Goal: Transaction & Acquisition: Book appointment/travel/reservation

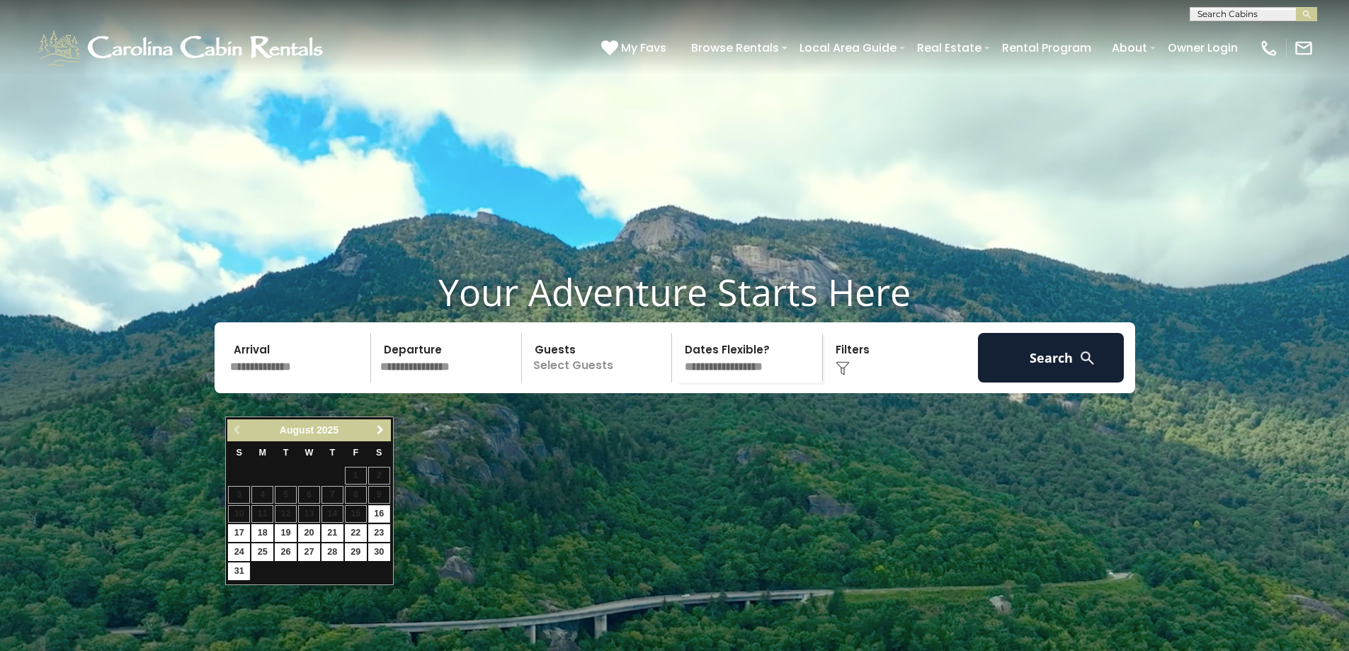
click at [381, 426] on span "Next" at bounding box center [380, 429] width 11 height 11
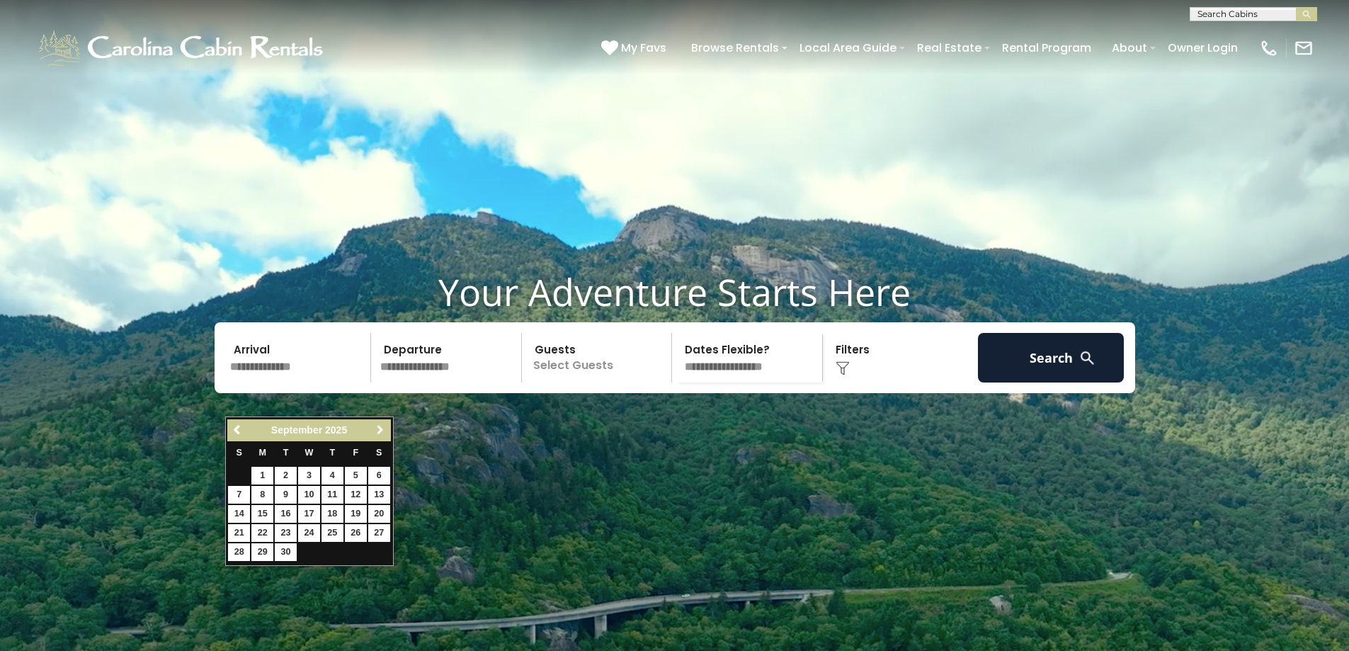
click at [381, 426] on span "Next" at bounding box center [380, 429] width 11 height 11
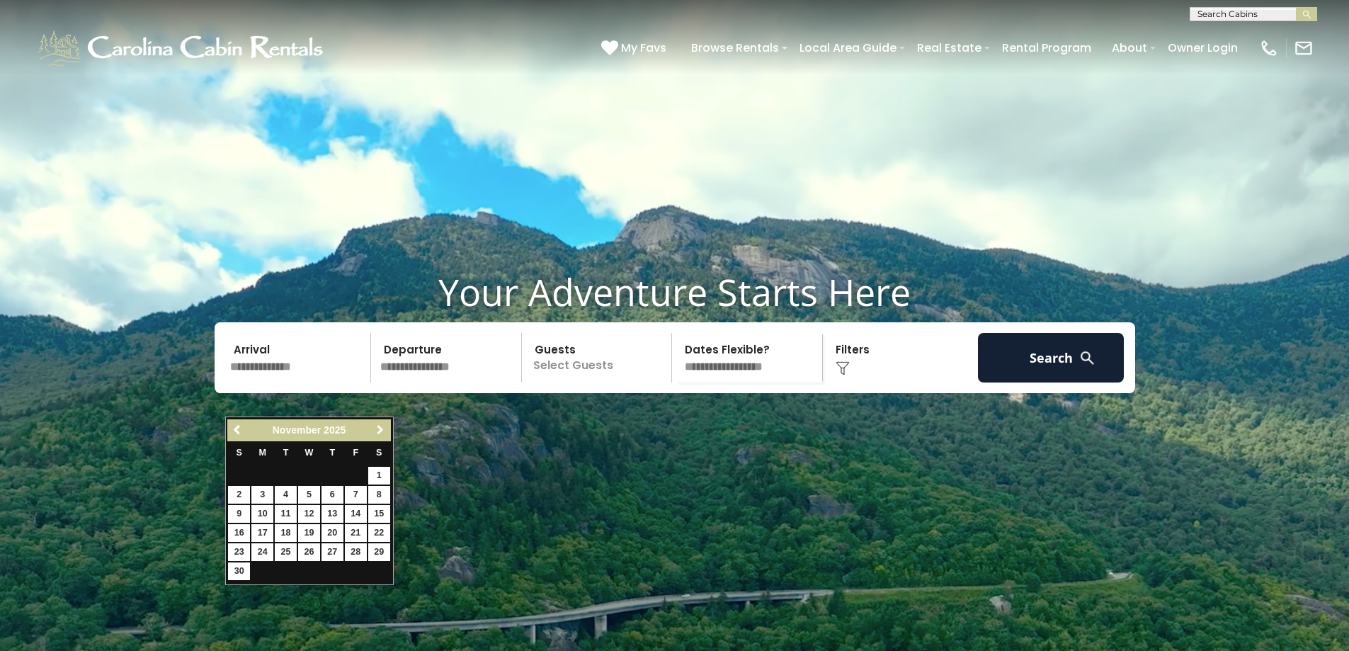
click at [381, 426] on span "Next" at bounding box center [380, 429] width 11 height 11
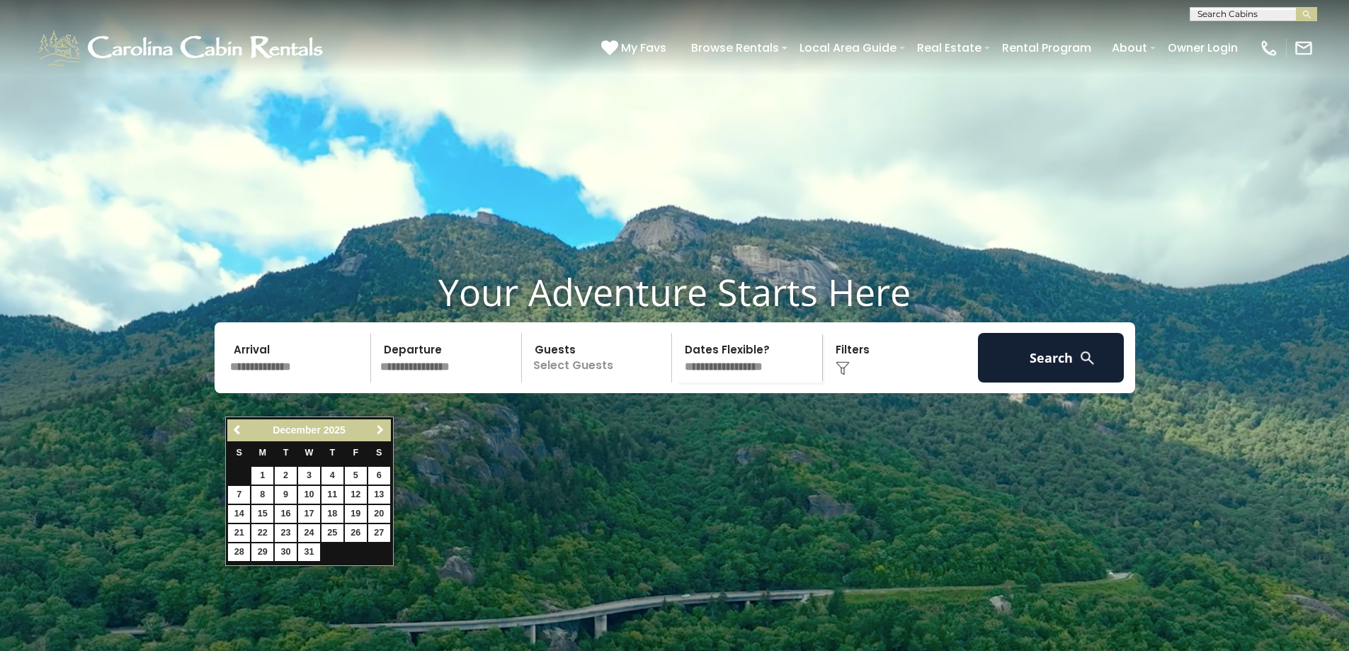
click at [380, 426] on span "Next" at bounding box center [380, 429] width 11 height 11
click at [241, 532] on link "18" at bounding box center [239, 533] width 22 height 18
type input "*******"
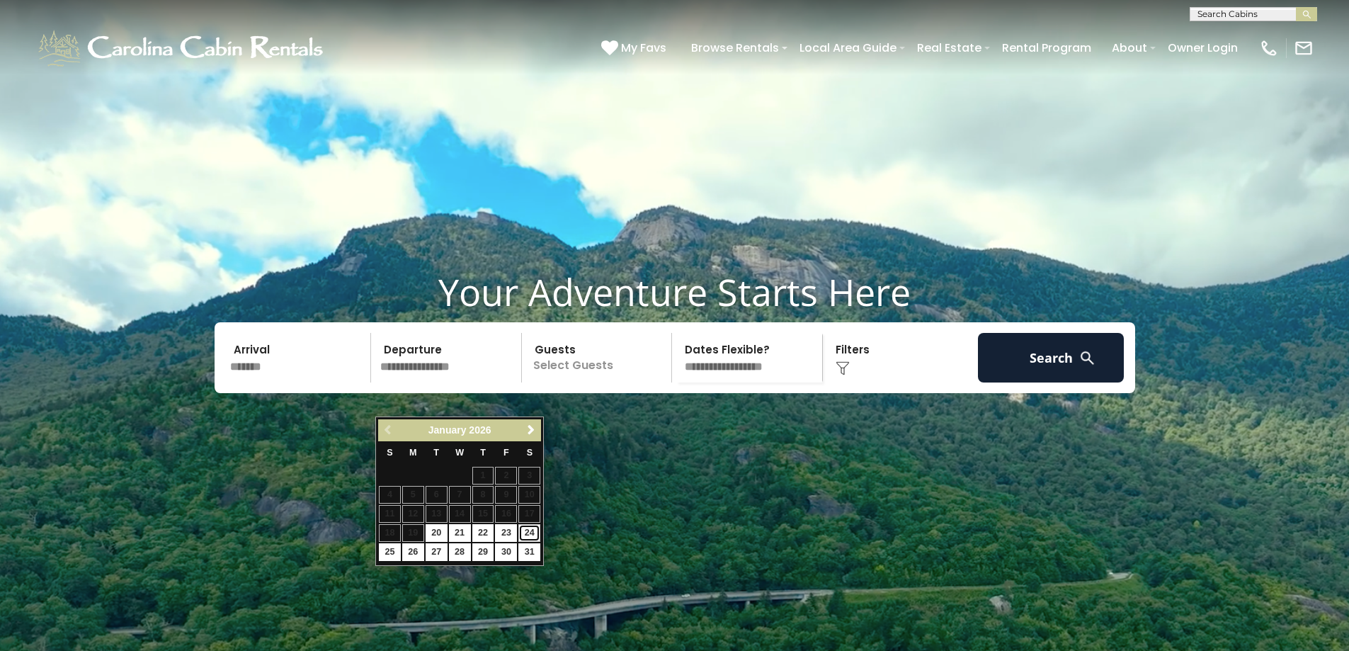
click at [528, 533] on link "24" at bounding box center [529, 533] width 22 height 18
type input "*******"
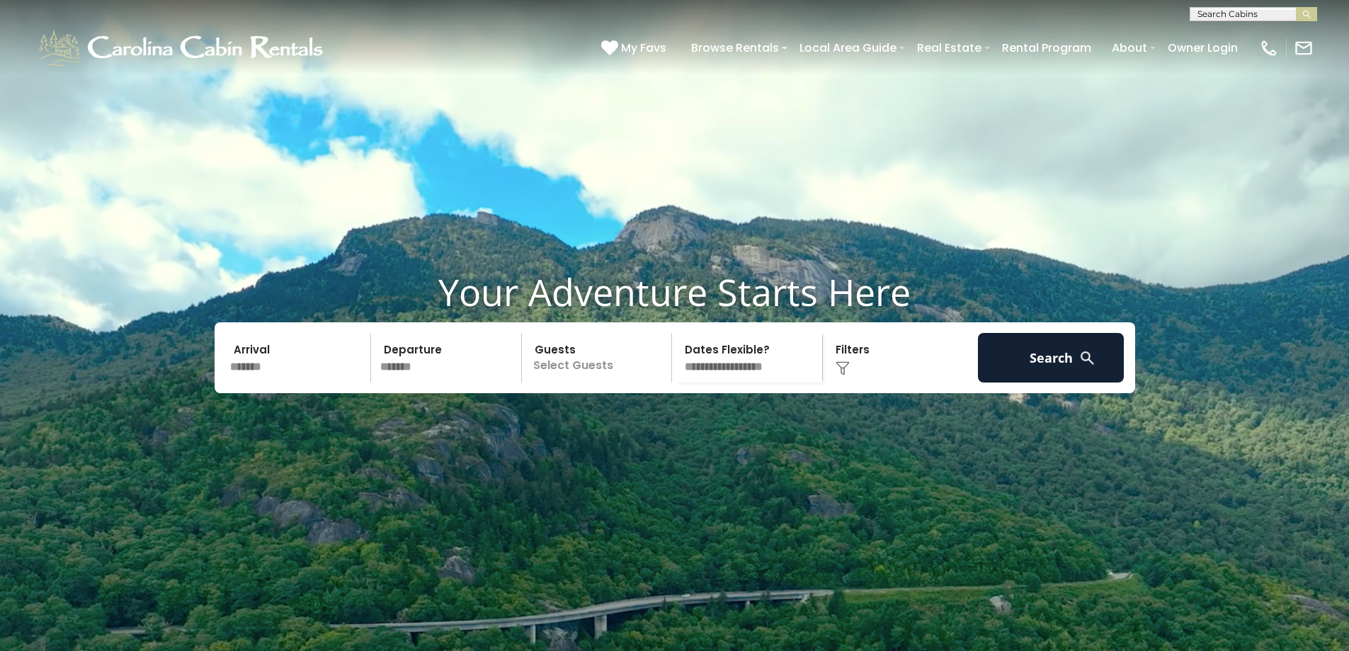
click at [569, 382] on p "Select Guests" at bounding box center [599, 358] width 146 height 50
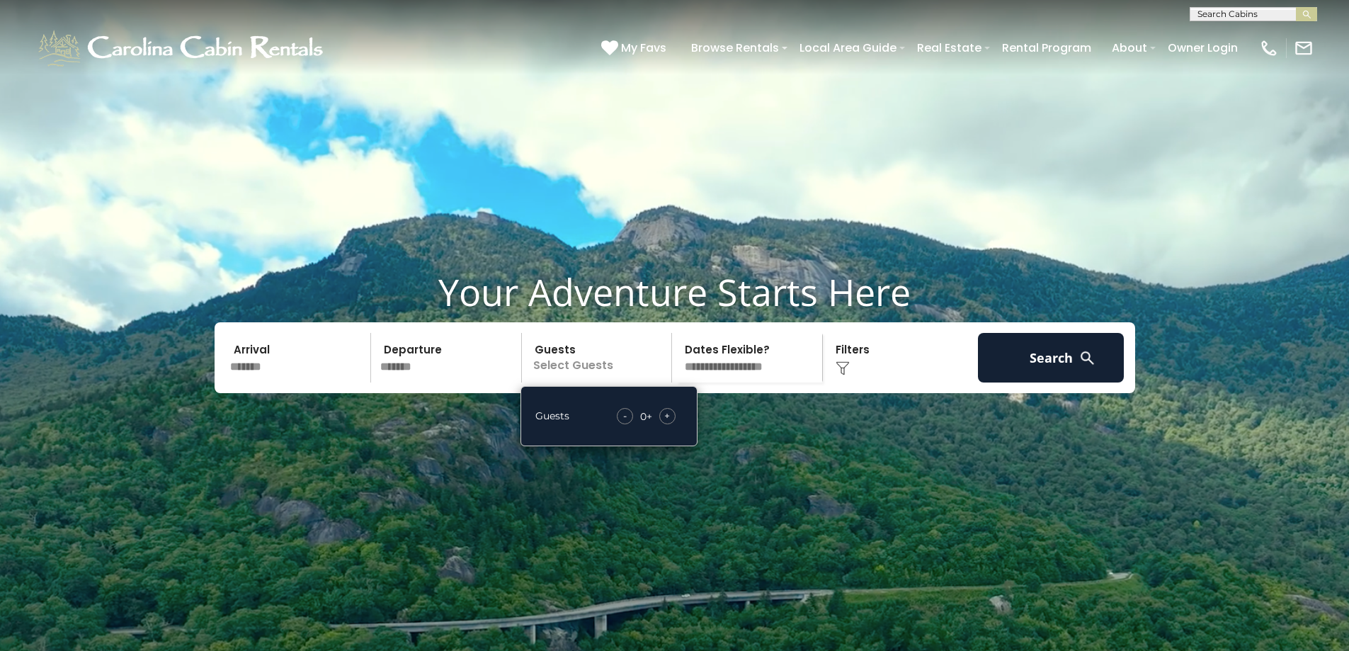
click at [663, 424] on div "+" at bounding box center [667, 416] width 16 height 16
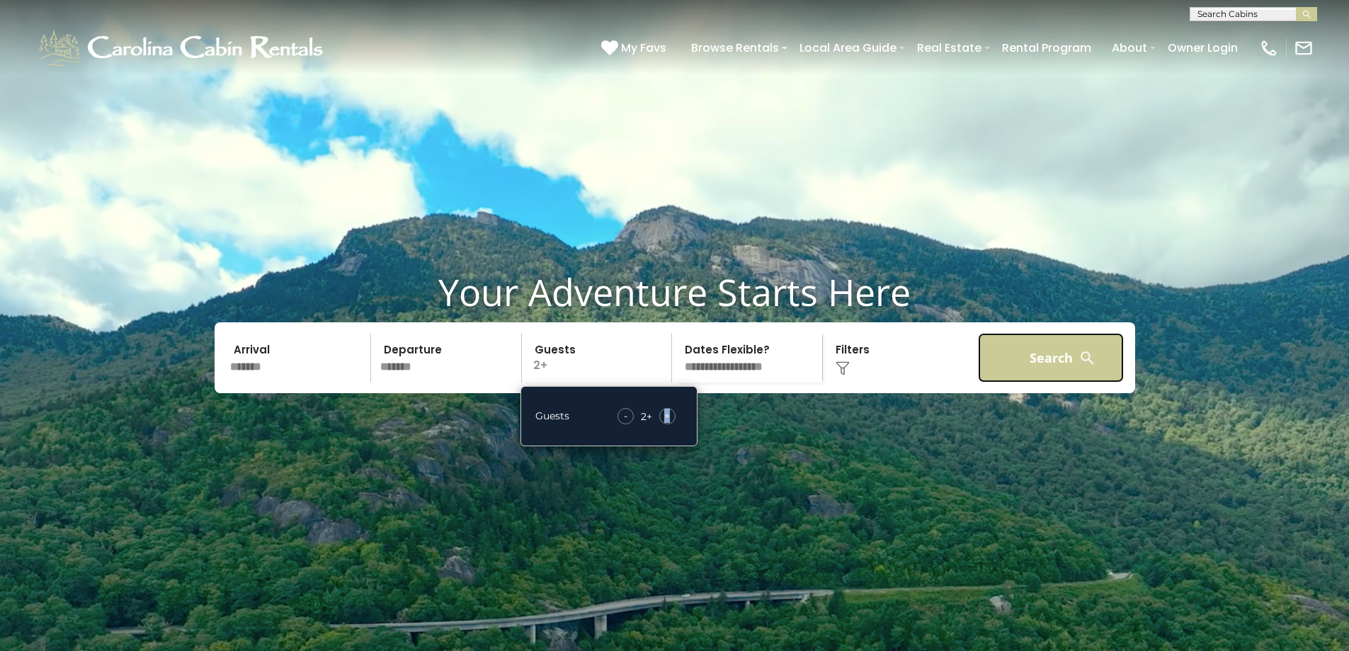
click at [1005, 382] on button "Search" at bounding box center [1051, 358] width 147 height 50
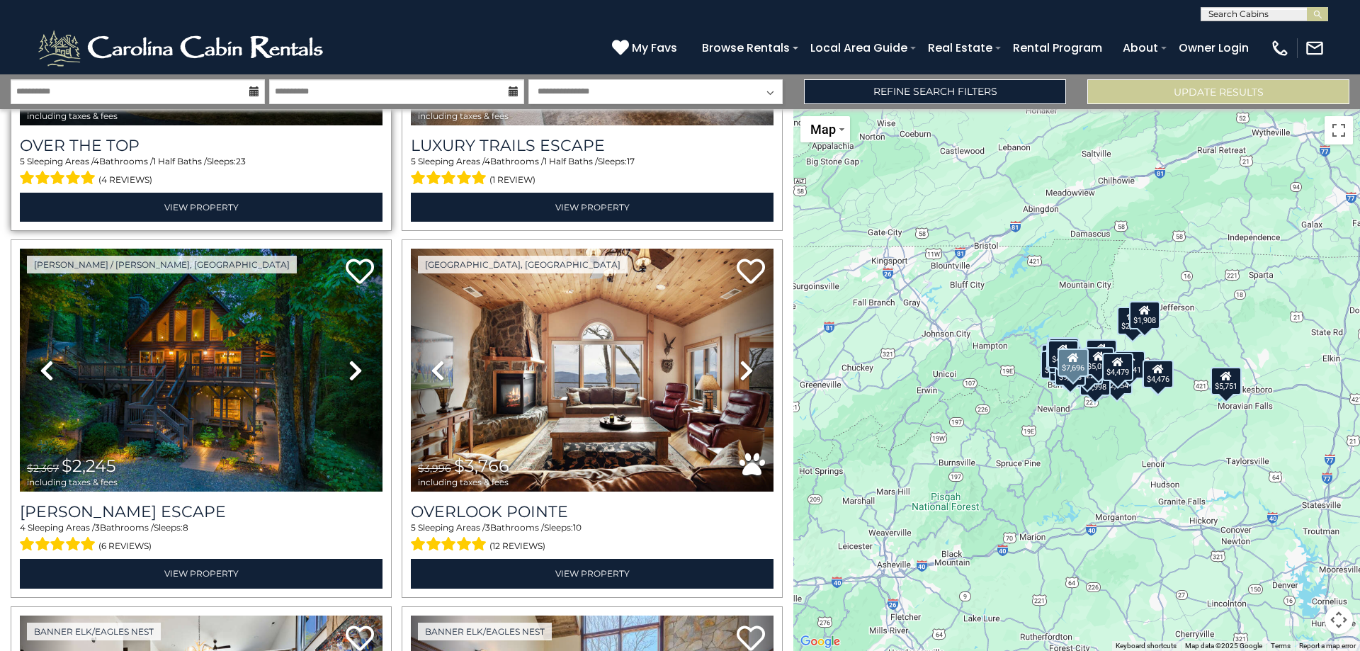
scroll to position [283, 0]
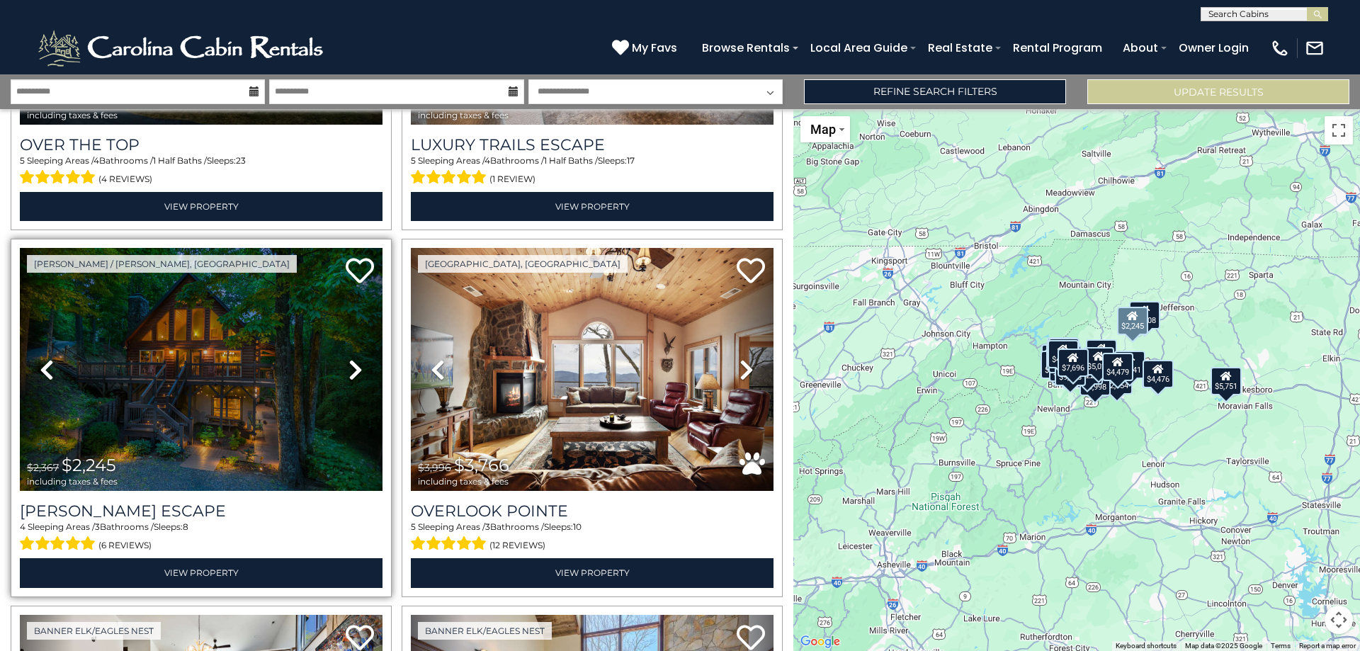
click at [353, 368] on icon at bounding box center [355, 369] width 14 height 23
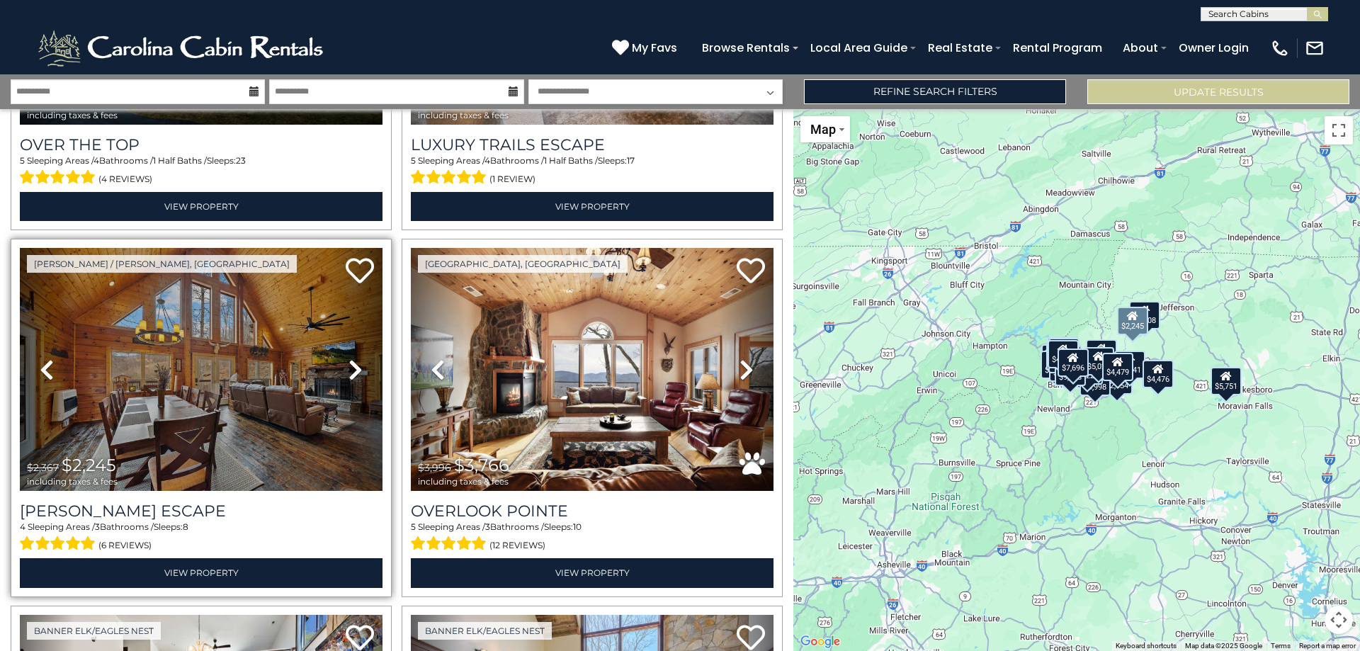
click at [353, 368] on icon at bounding box center [355, 369] width 14 height 23
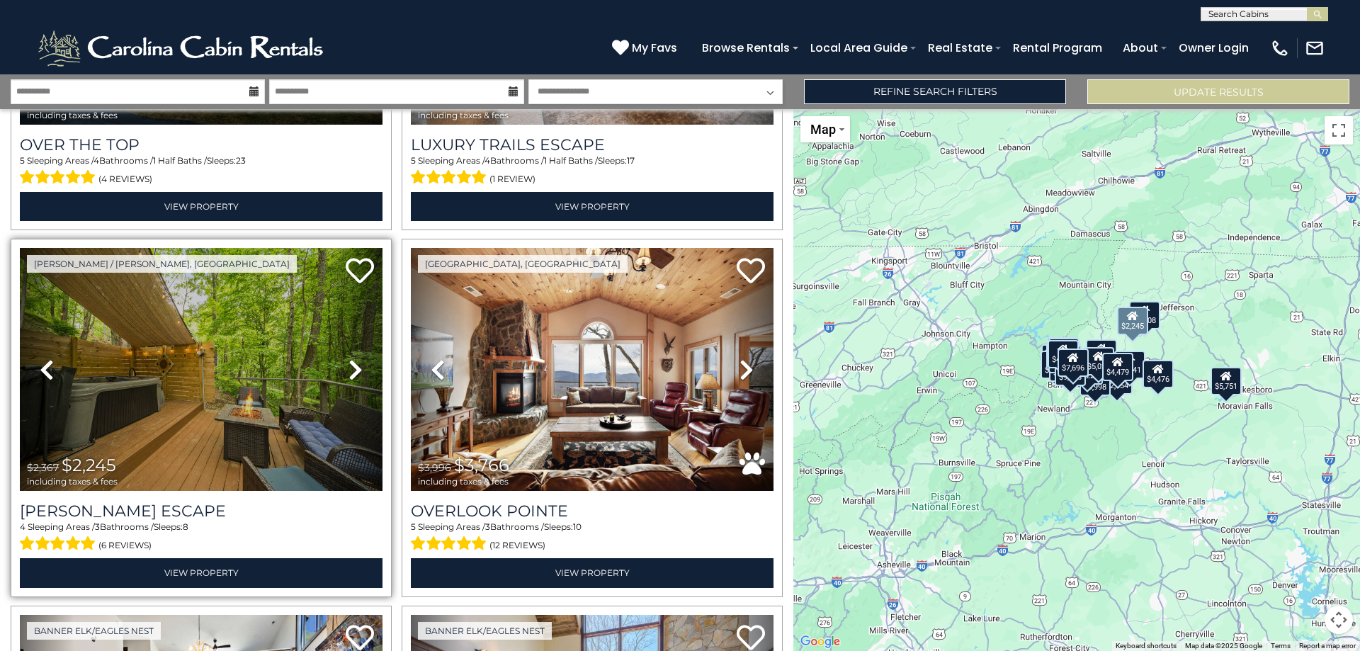
click at [353, 368] on icon at bounding box center [355, 369] width 14 height 23
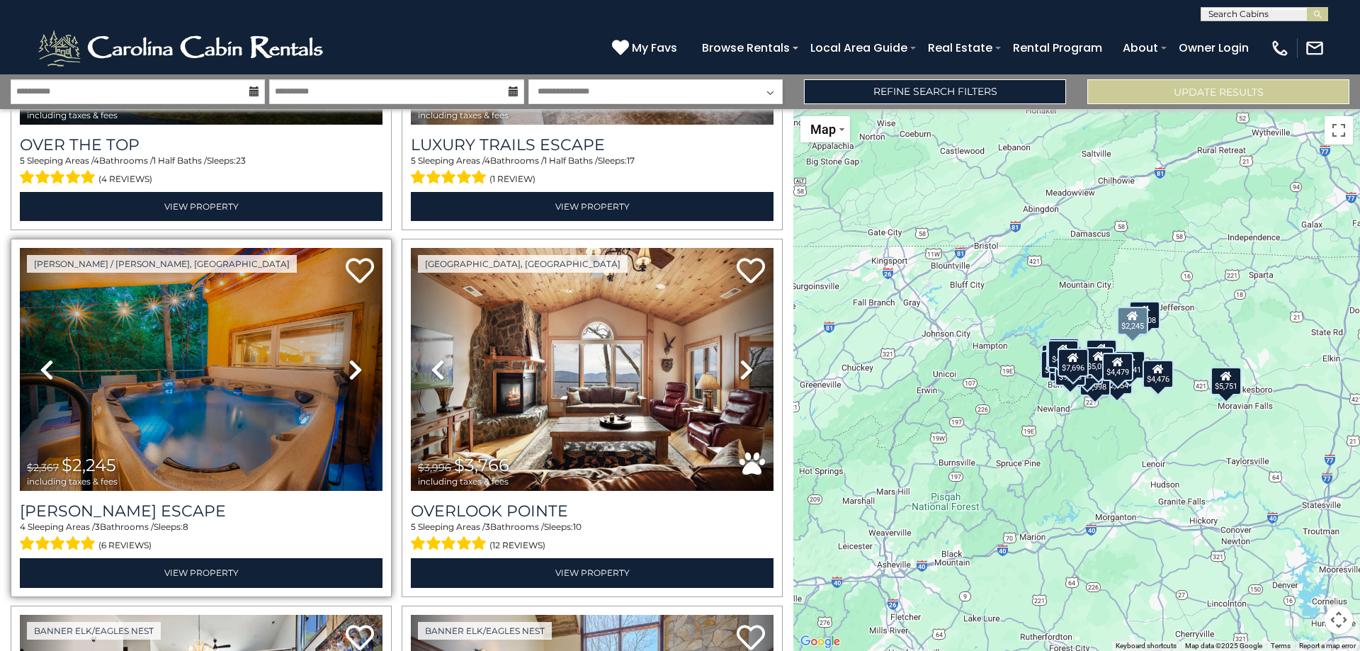
click at [353, 368] on icon at bounding box center [355, 369] width 14 height 23
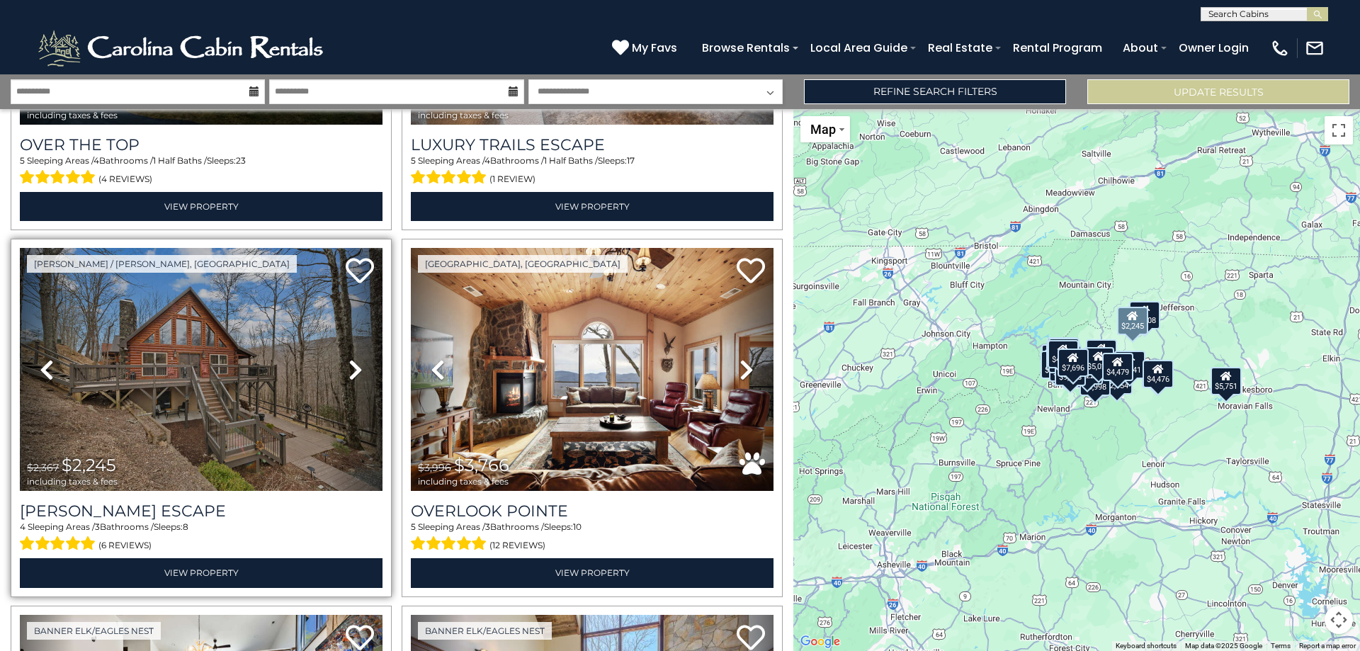
click at [353, 368] on icon at bounding box center [355, 369] width 14 height 23
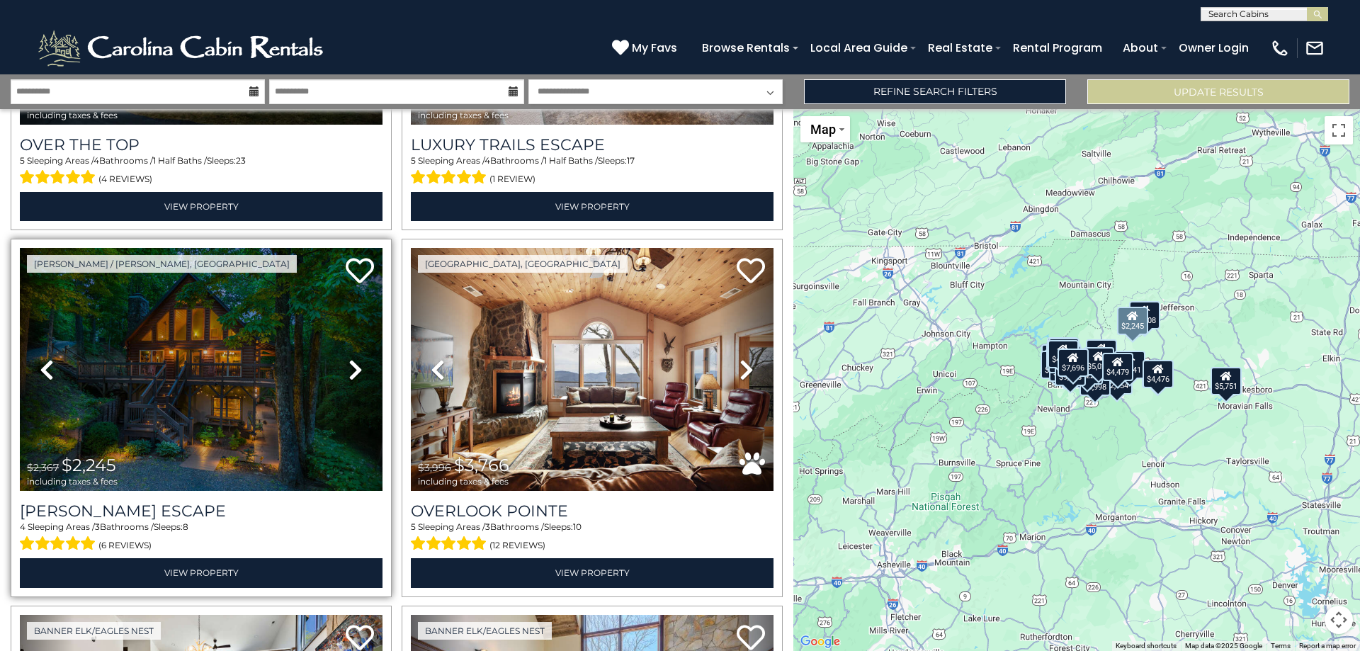
click at [353, 368] on icon at bounding box center [355, 369] width 14 height 23
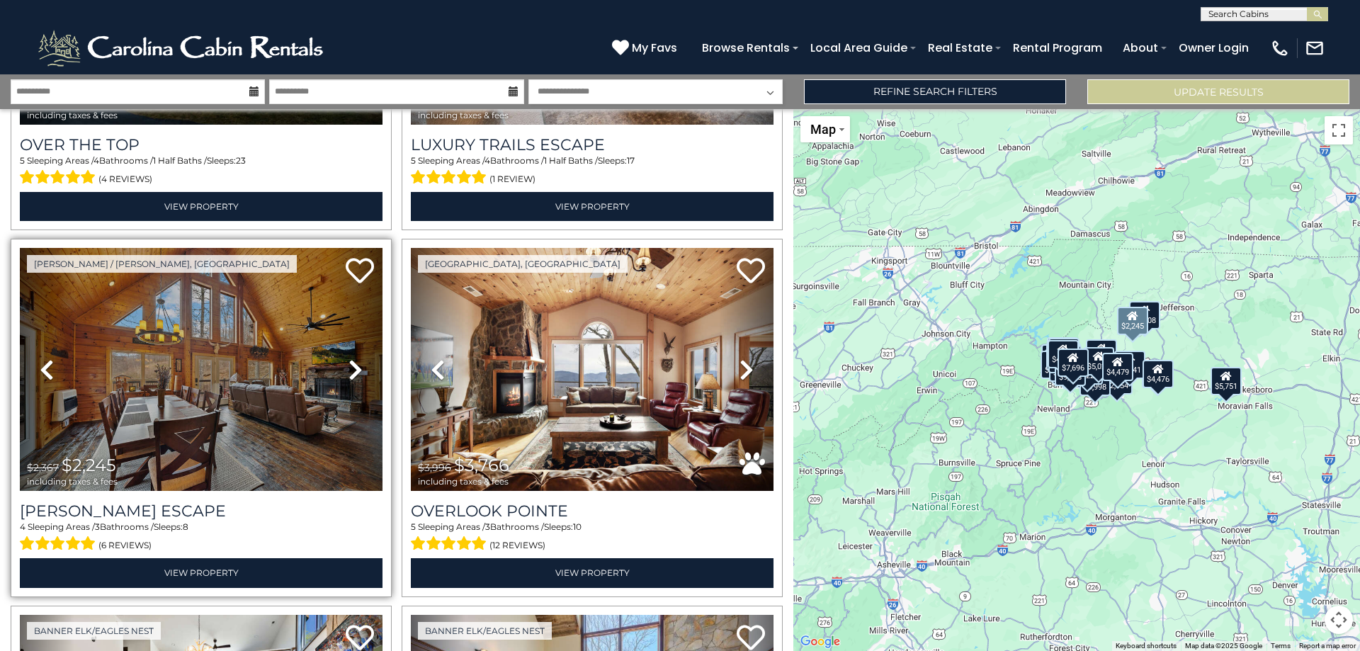
click at [353, 368] on icon at bounding box center [355, 369] width 14 height 23
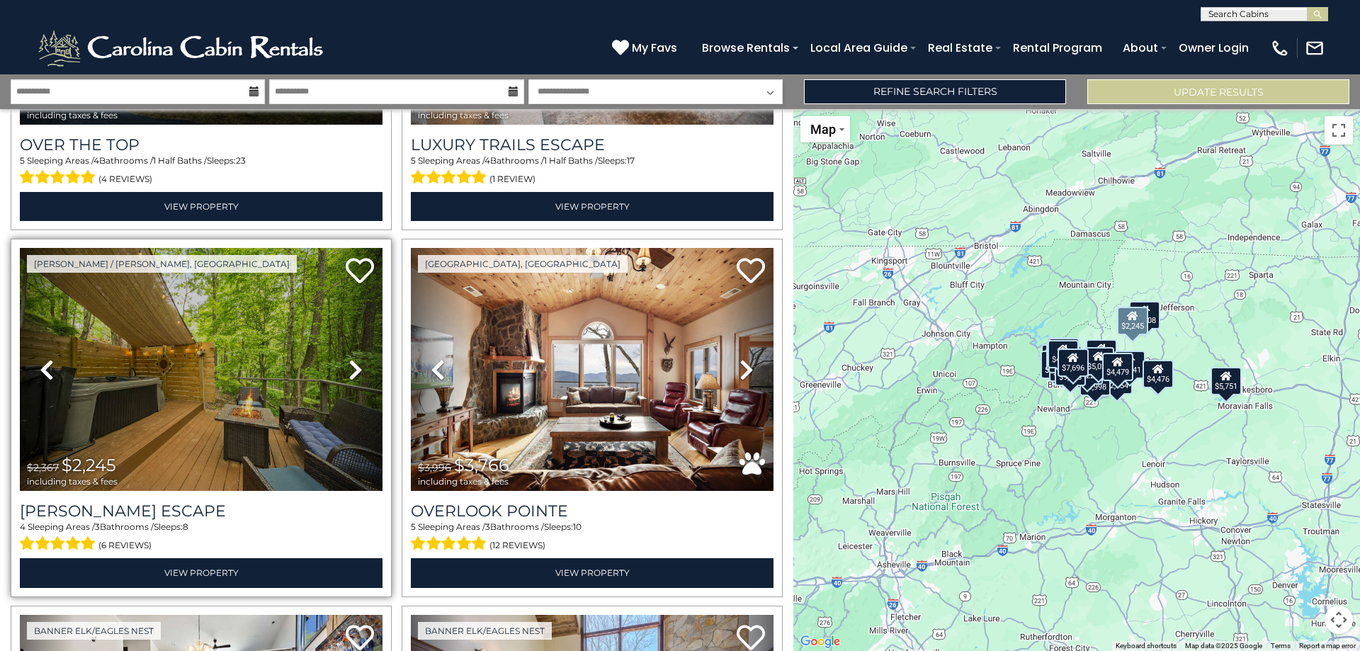
click at [353, 368] on icon at bounding box center [355, 369] width 14 height 23
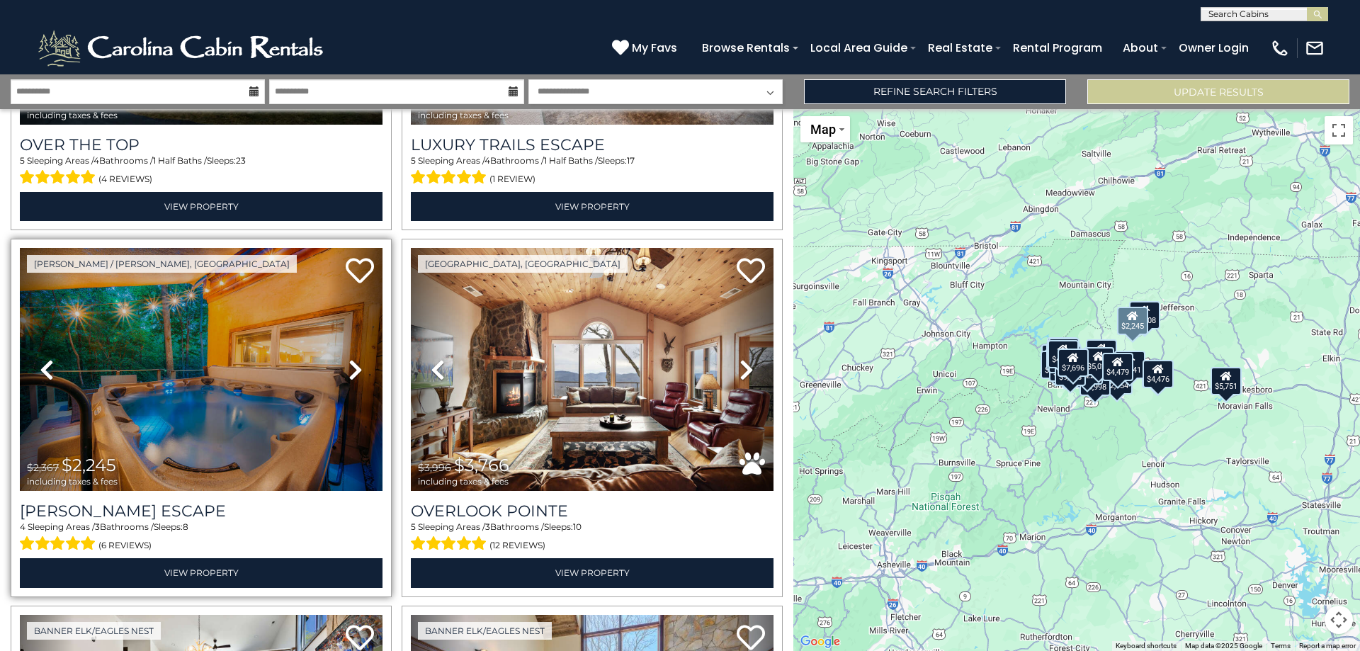
click at [353, 368] on icon at bounding box center [355, 369] width 14 height 23
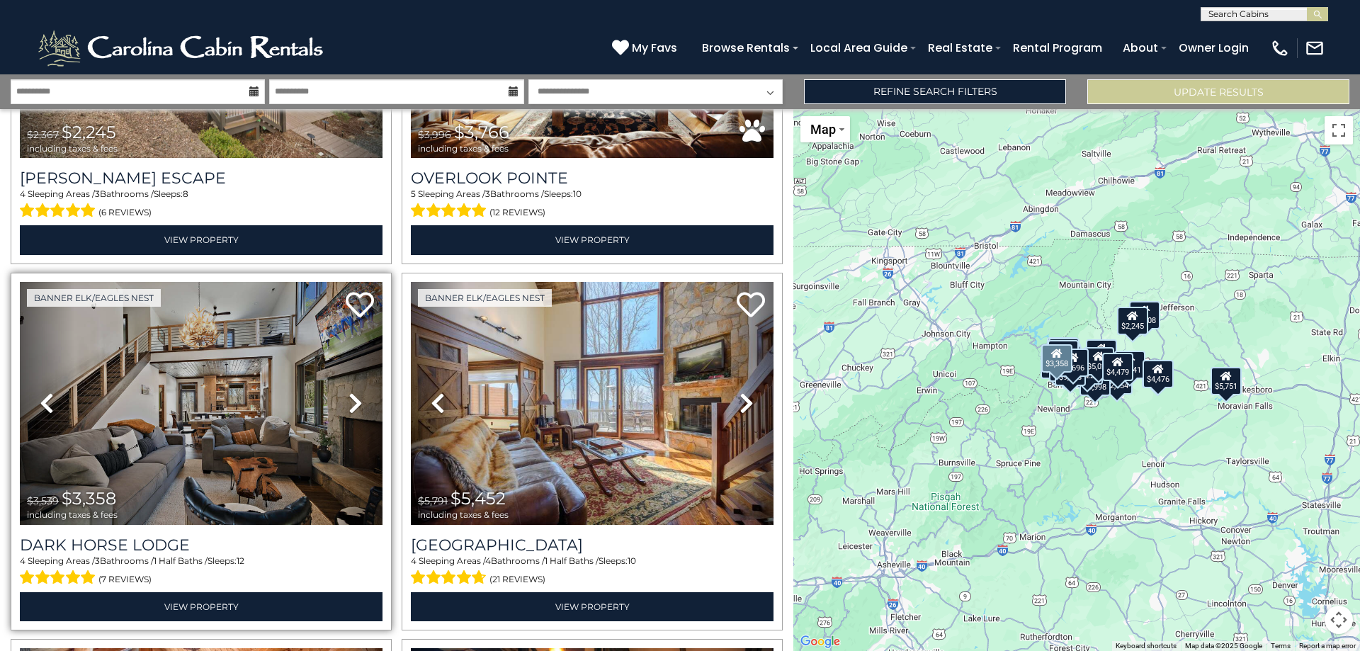
scroll to position [637, 0]
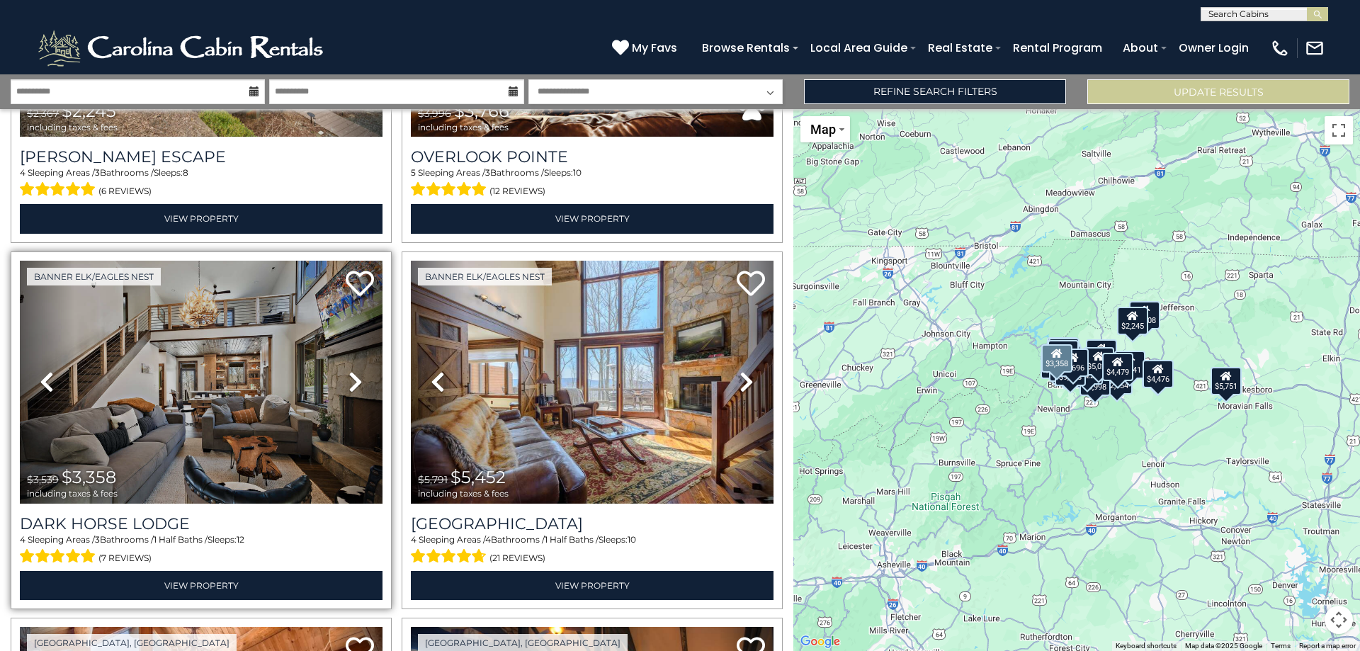
click at [351, 375] on icon at bounding box center [355, 381] width 14 height 23
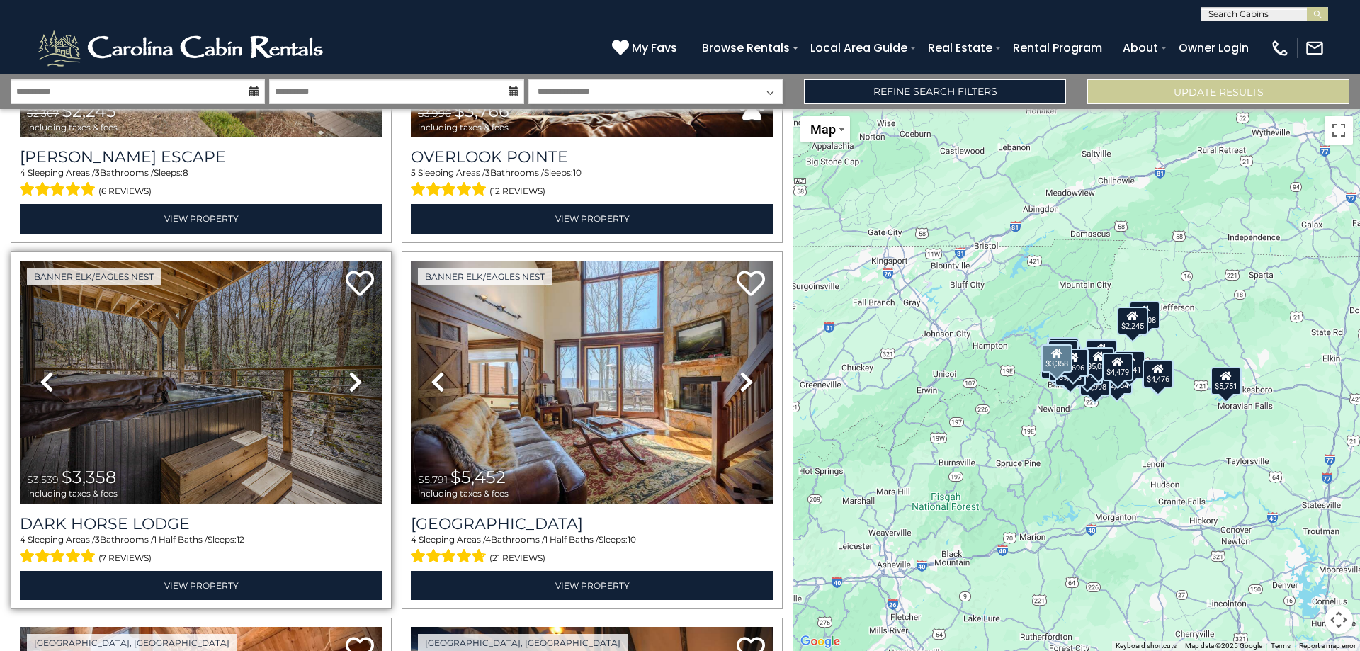
click at [351, 375] on icon at bounding box center [355, 381] width 14 height 23
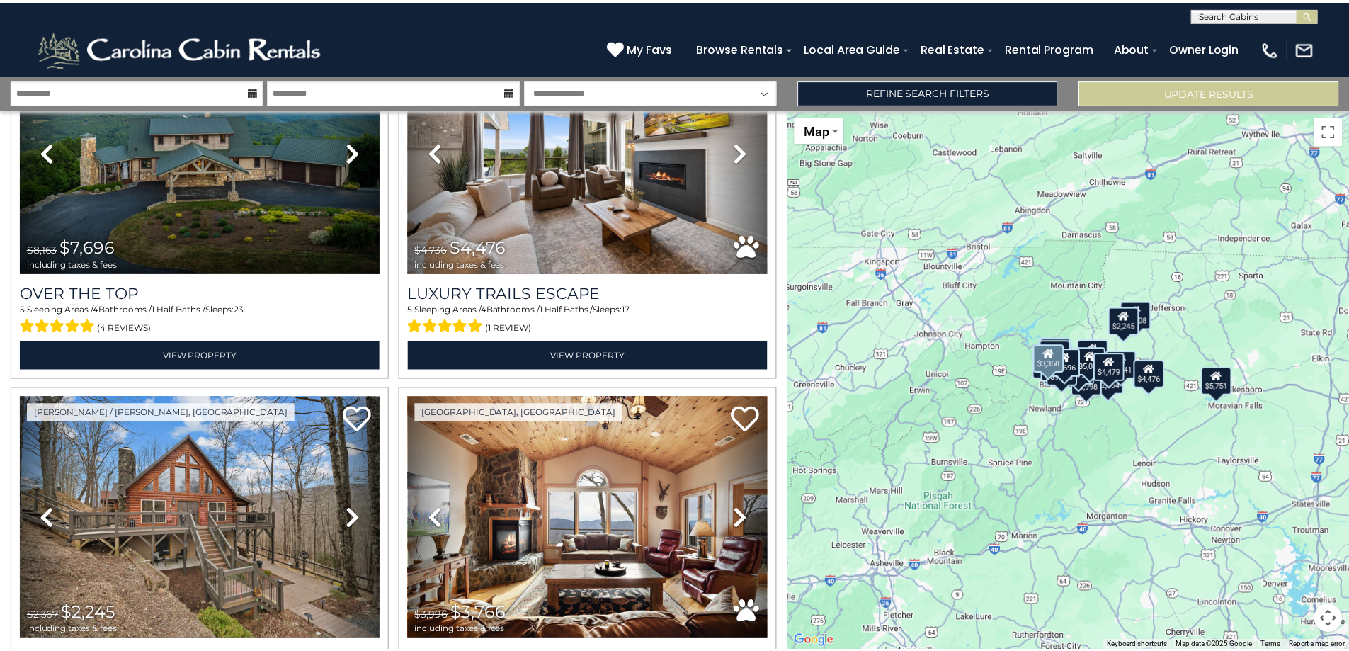
scroll to position [0, 0]
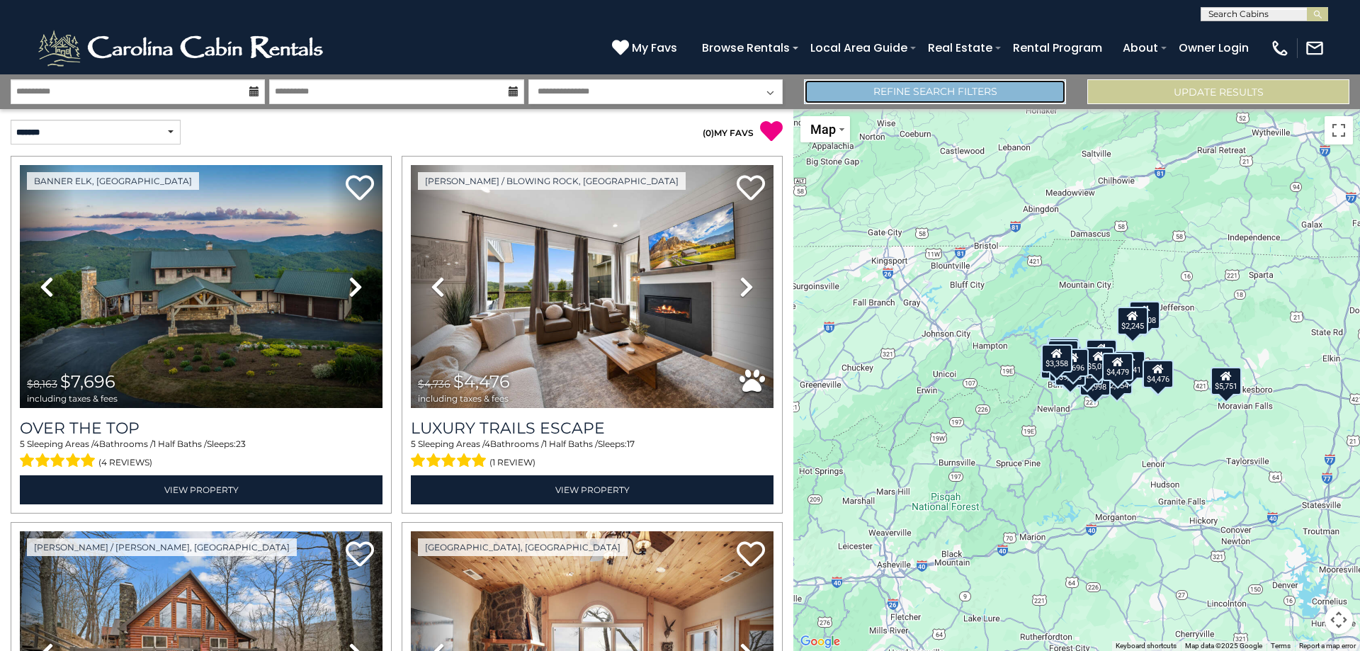
click at [919, 86] on link "Refine Search Filters" at bounding box center [935, 91] width 262 height 25
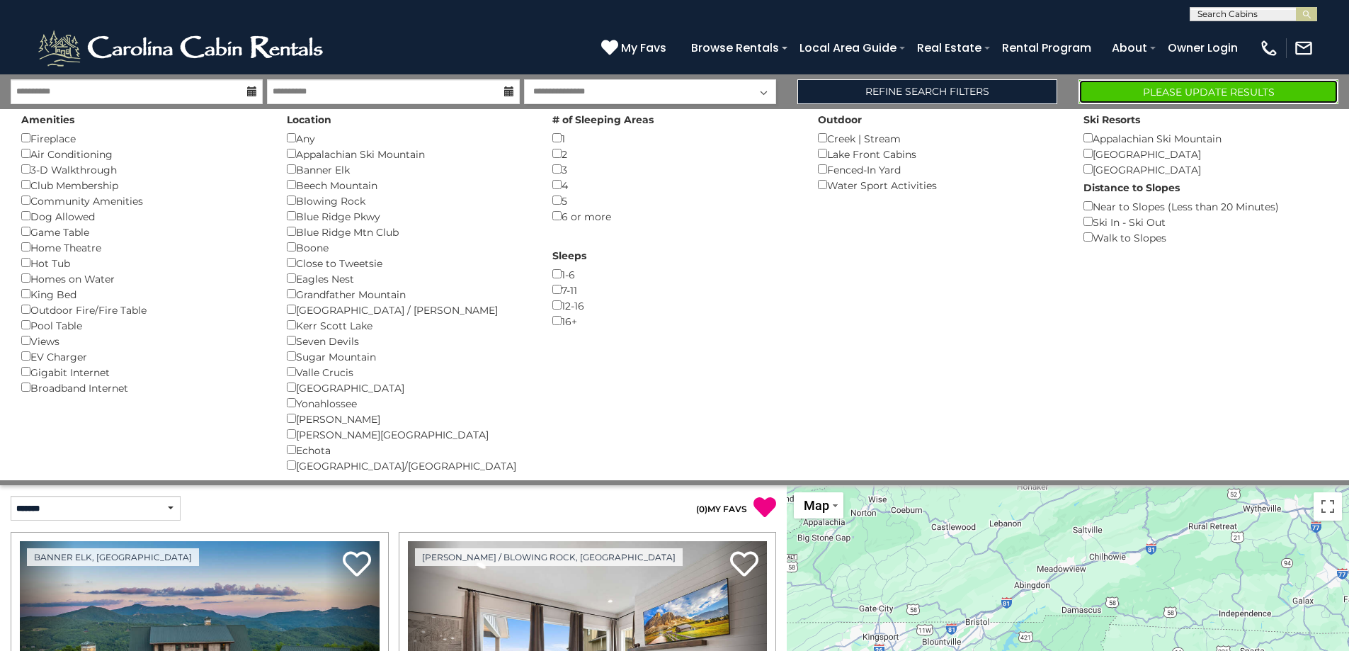
click at [1142, 98] on button "Please Update Results" at bounding box center [1208, 91] width 260 height 25
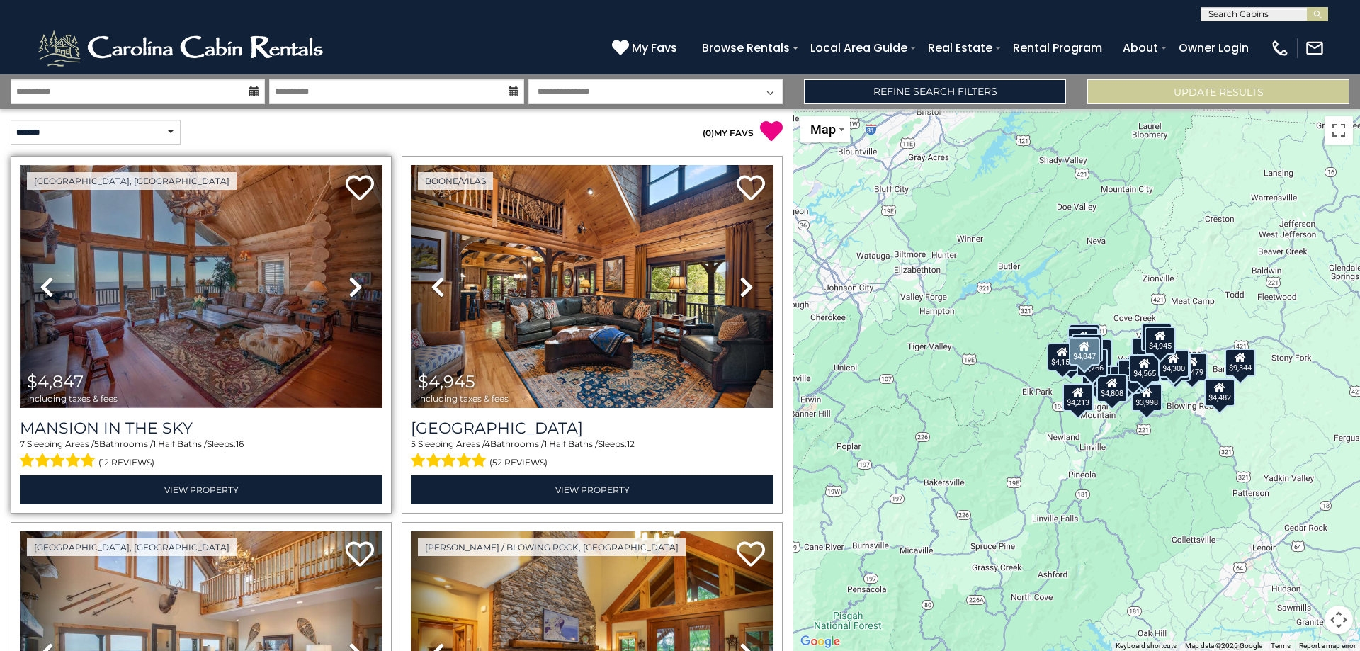
click at [170, 280] on img at bounding box center [201, 286] width 363 height 243
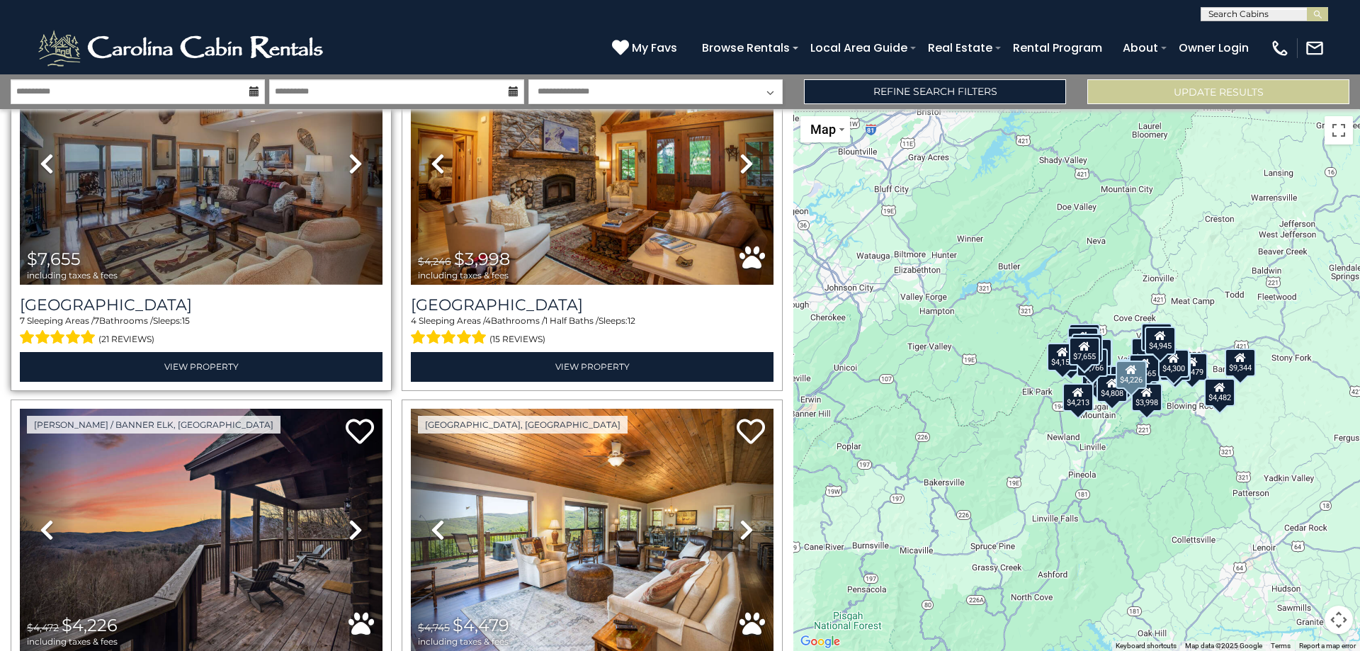
scroll to position [708, 0]
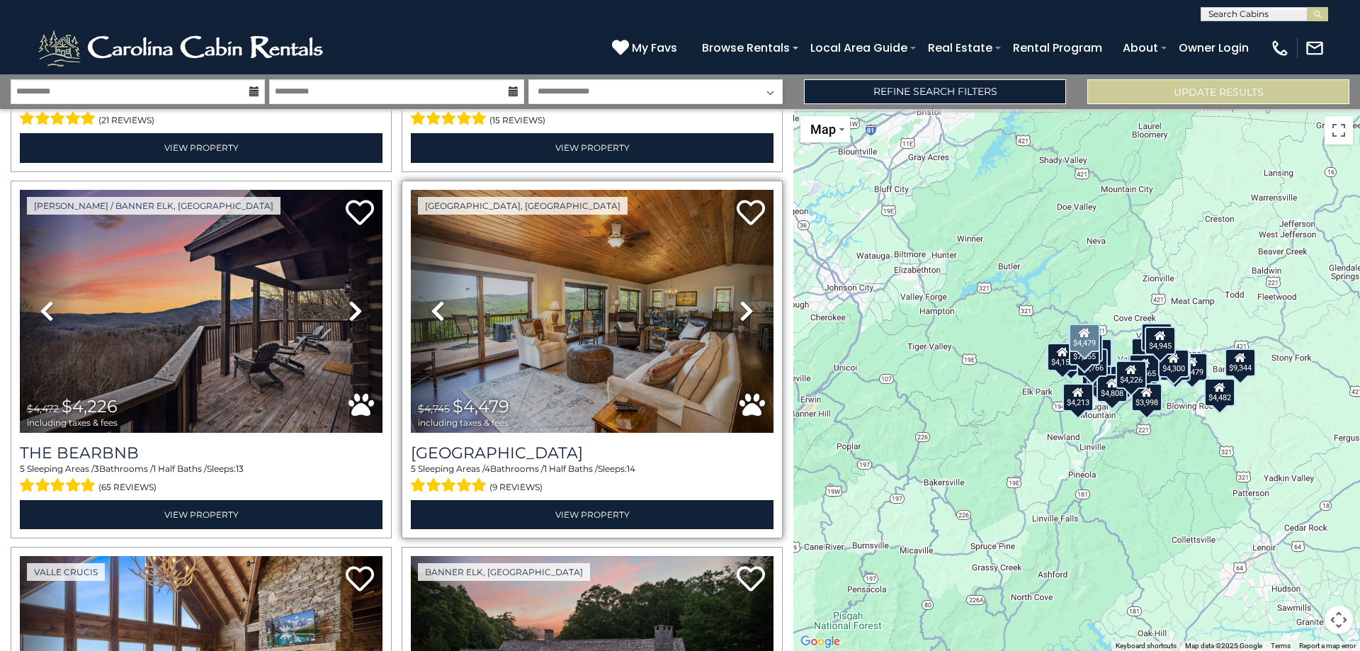
click at [739, 300] on icon at bounding box center [746, 311] width 14 height 23
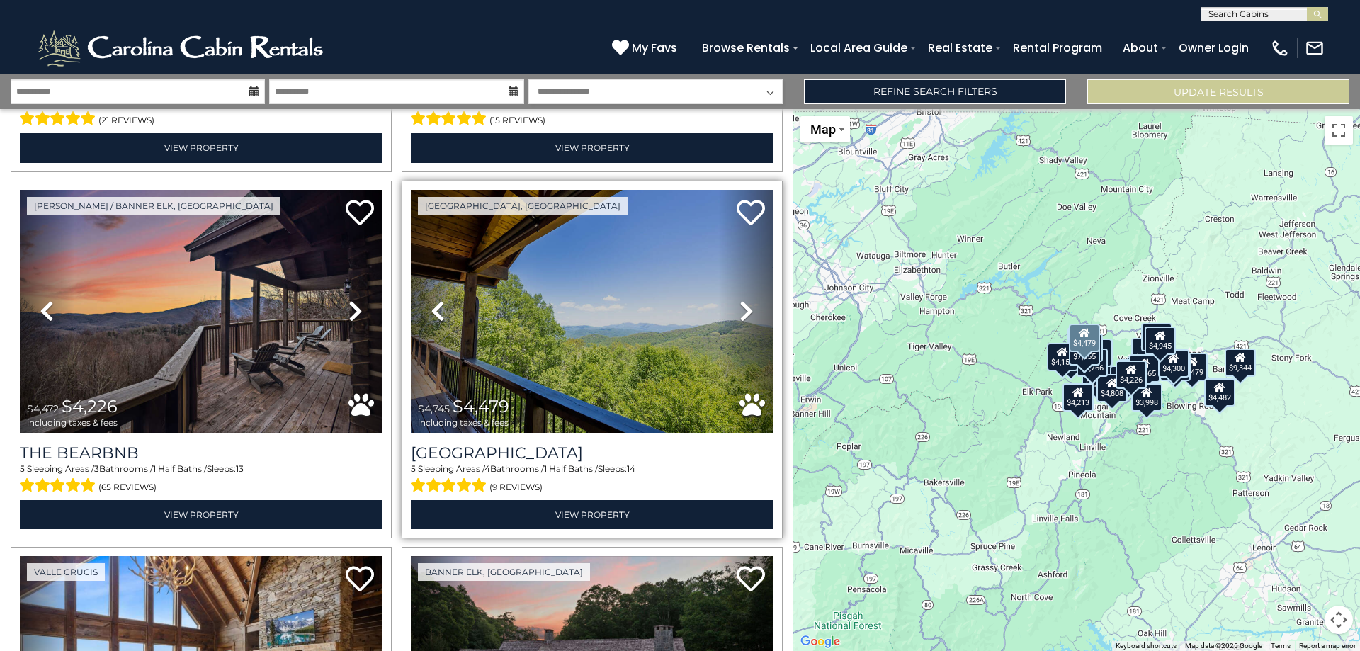
click at [739, 300] on icon at bounding box center [746, 311] width 14 height 23
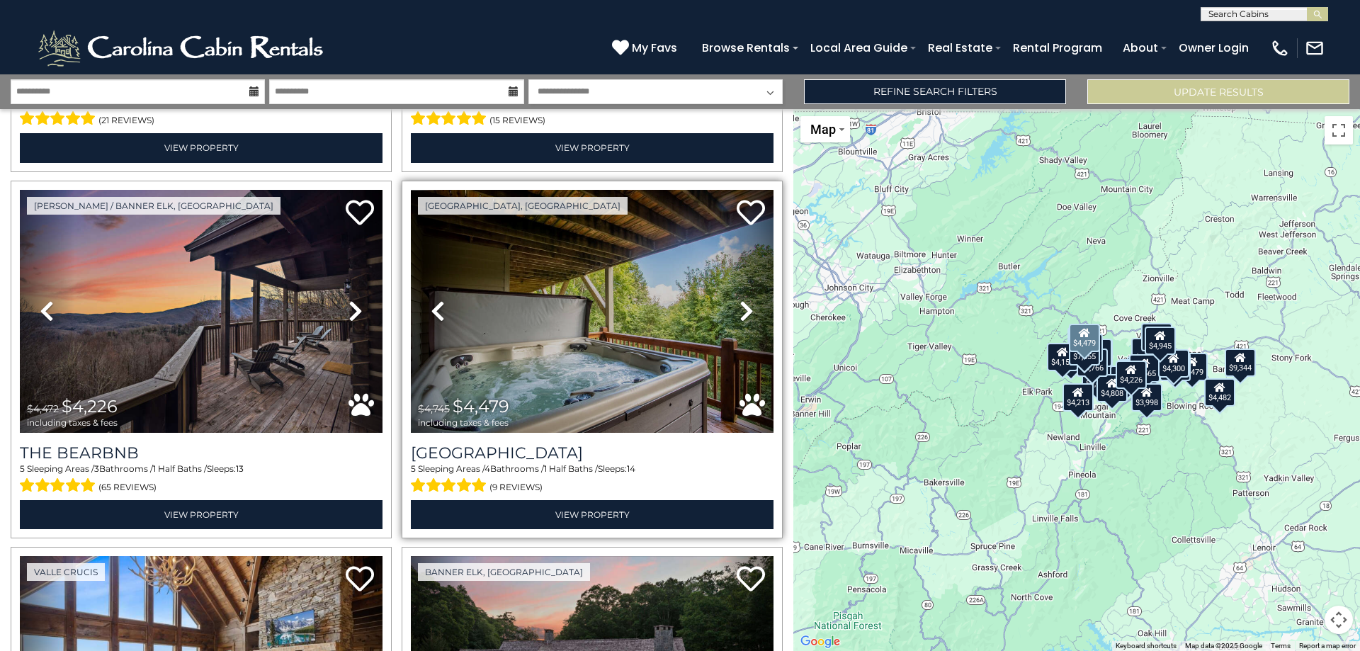
click at [739, 300] on icon at bounding box center [746, 311] width 14 height 23
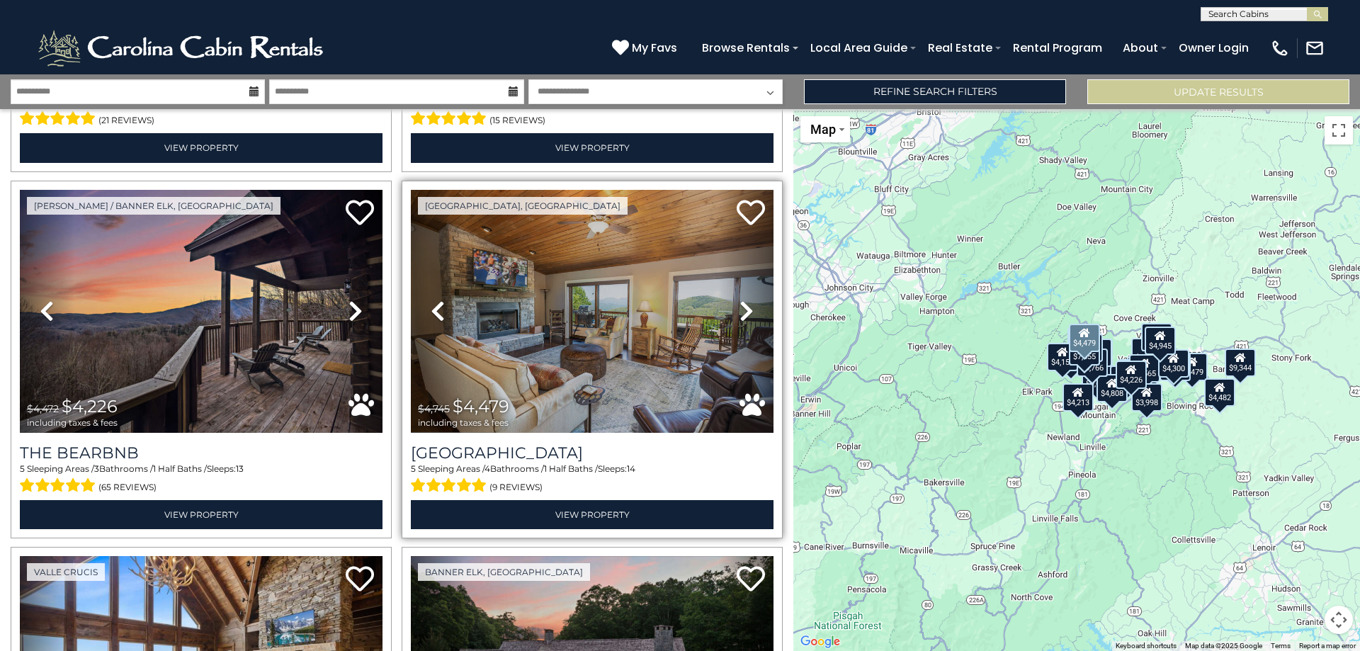
click at [739, 300] on icon at bounding box center [746, 311] width 14 height 23
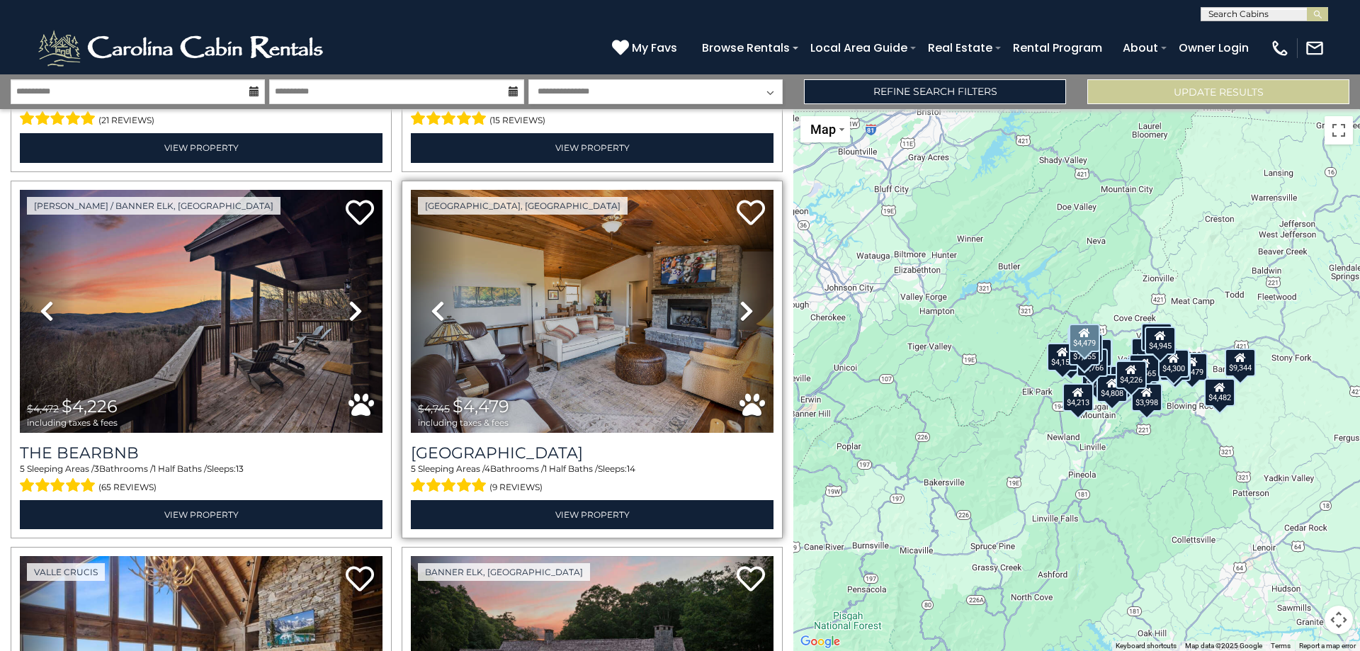
click at [739, 300] on icon at bounding box center [746, 311] width 14 height 23
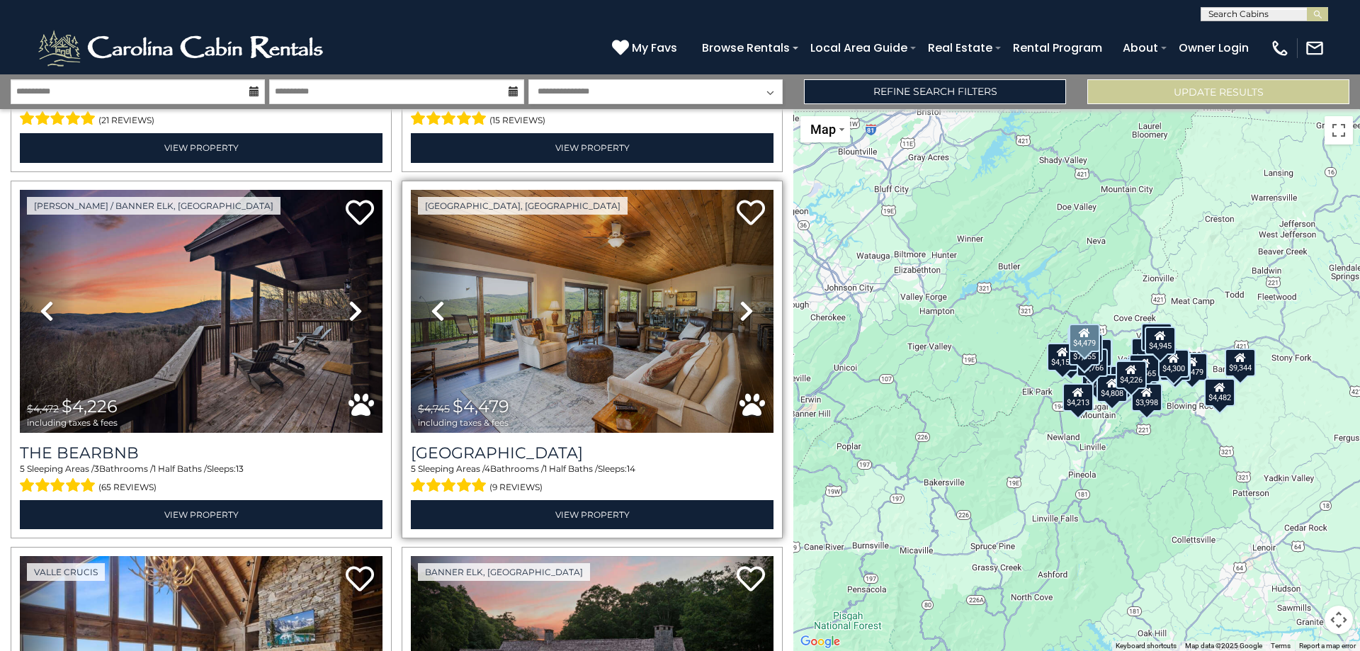
click at [739, 300] on icon at bounding box center [746, 311] width 14 height 23
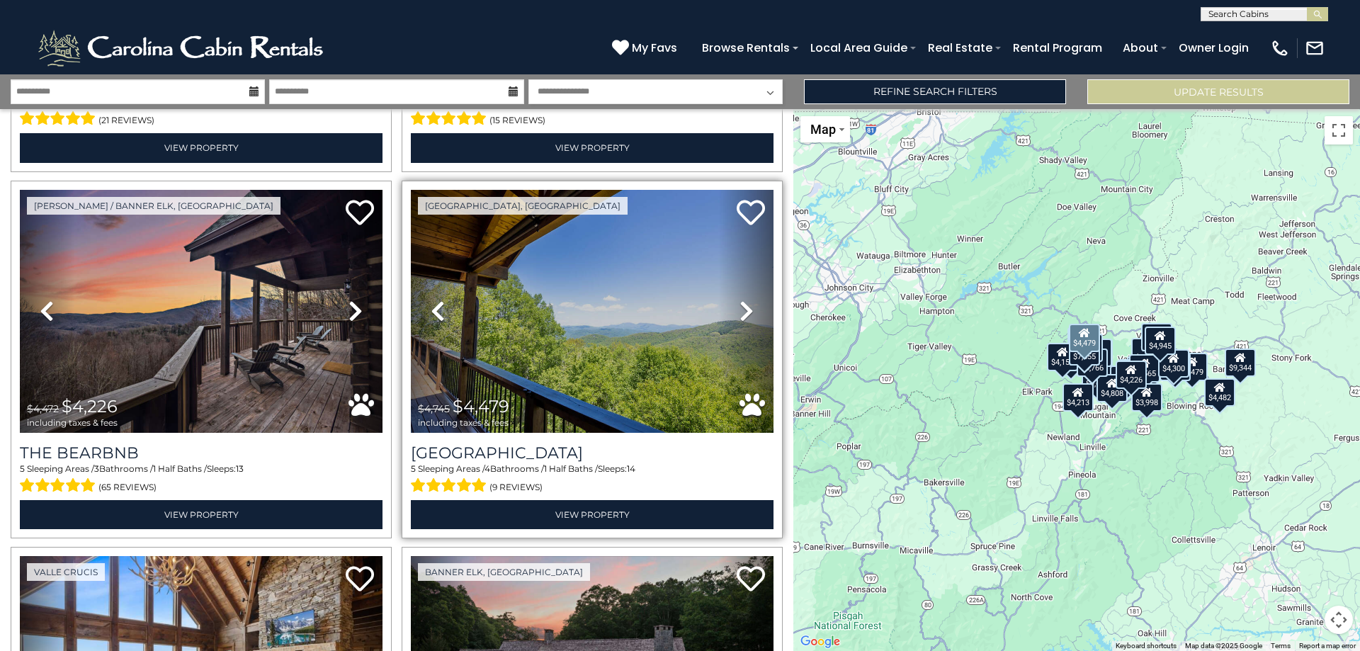
click at [739, 300] on icon at bounding box center [746, 311] width 14 height 23
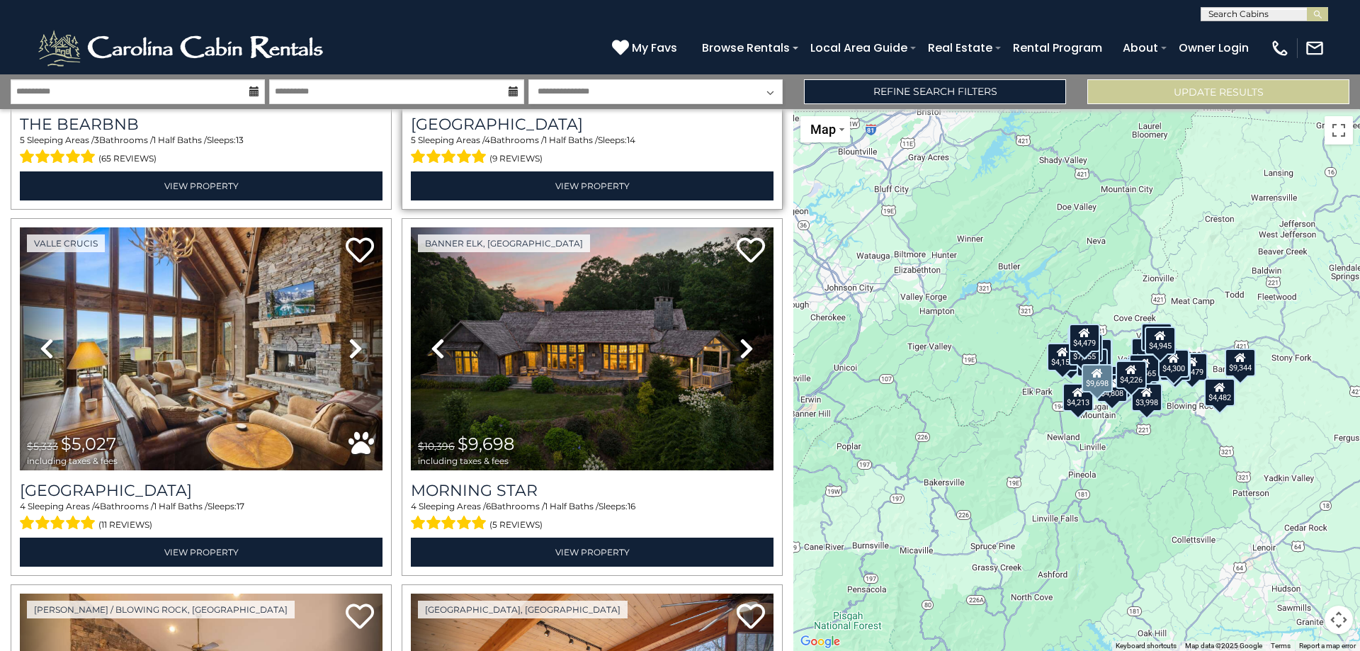
scroll to position [1062, 0]
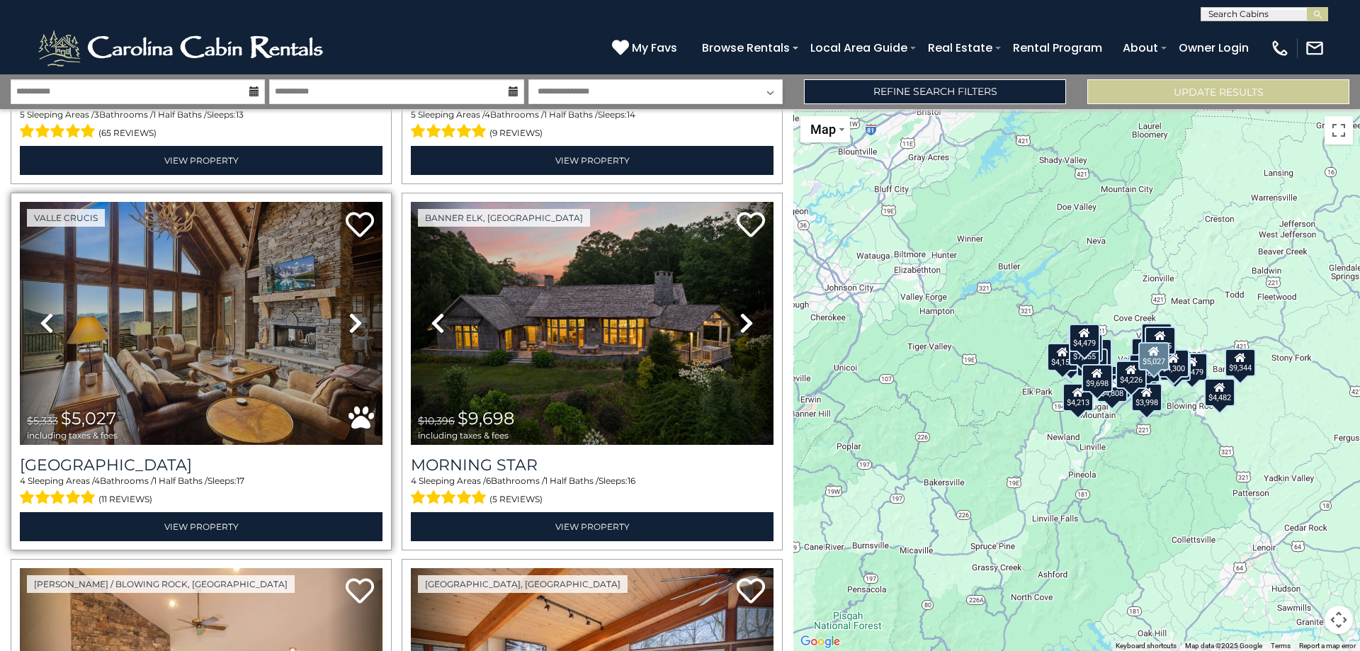
click at [349, 316] on icon at bounding box center [355, 323] width 14 height 23
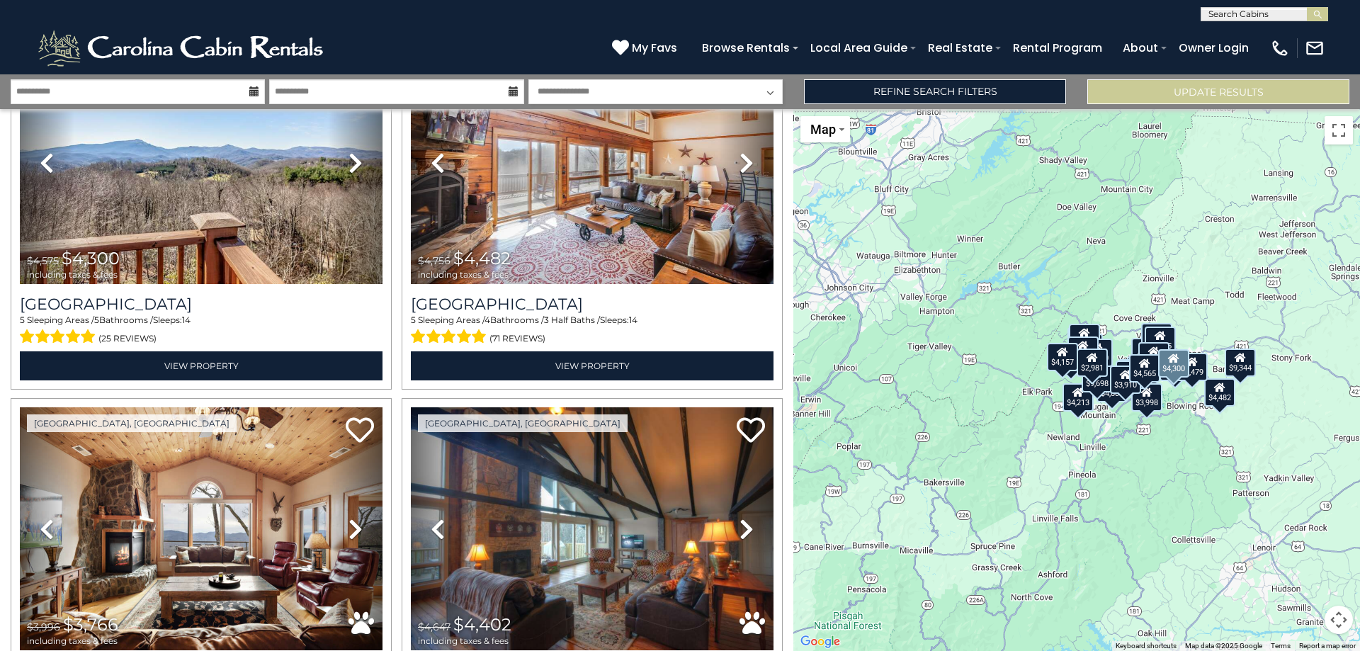
scroll to position [5042, 0]
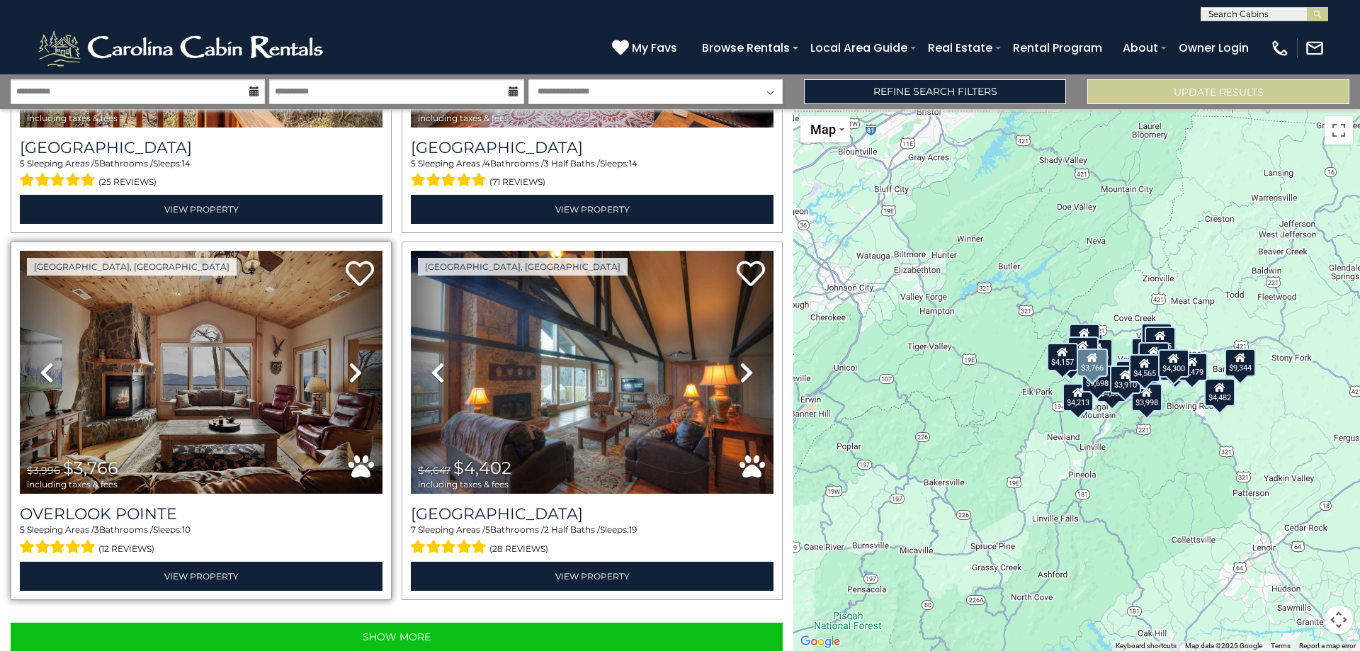
click at [353, 361] on icon at bounding box center [355, 372] width 14 height 23
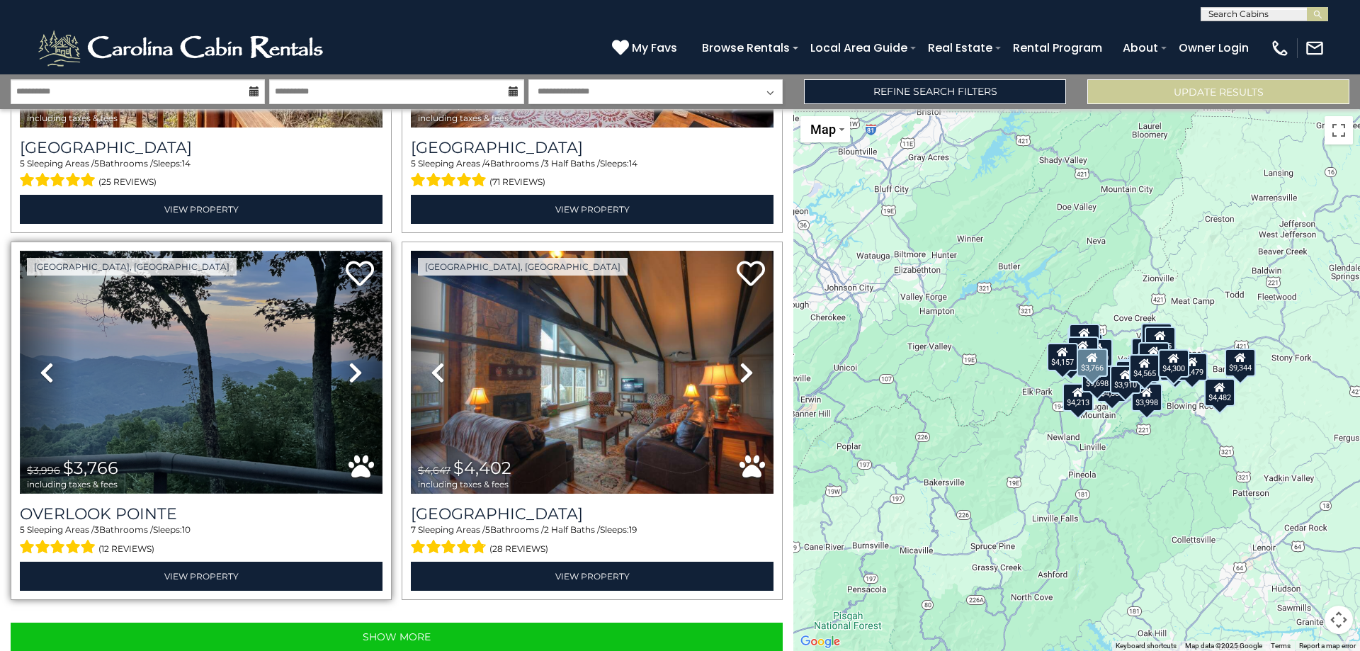
click at [227, 354] on img at bounding box center [201, 372] width 363 height 243
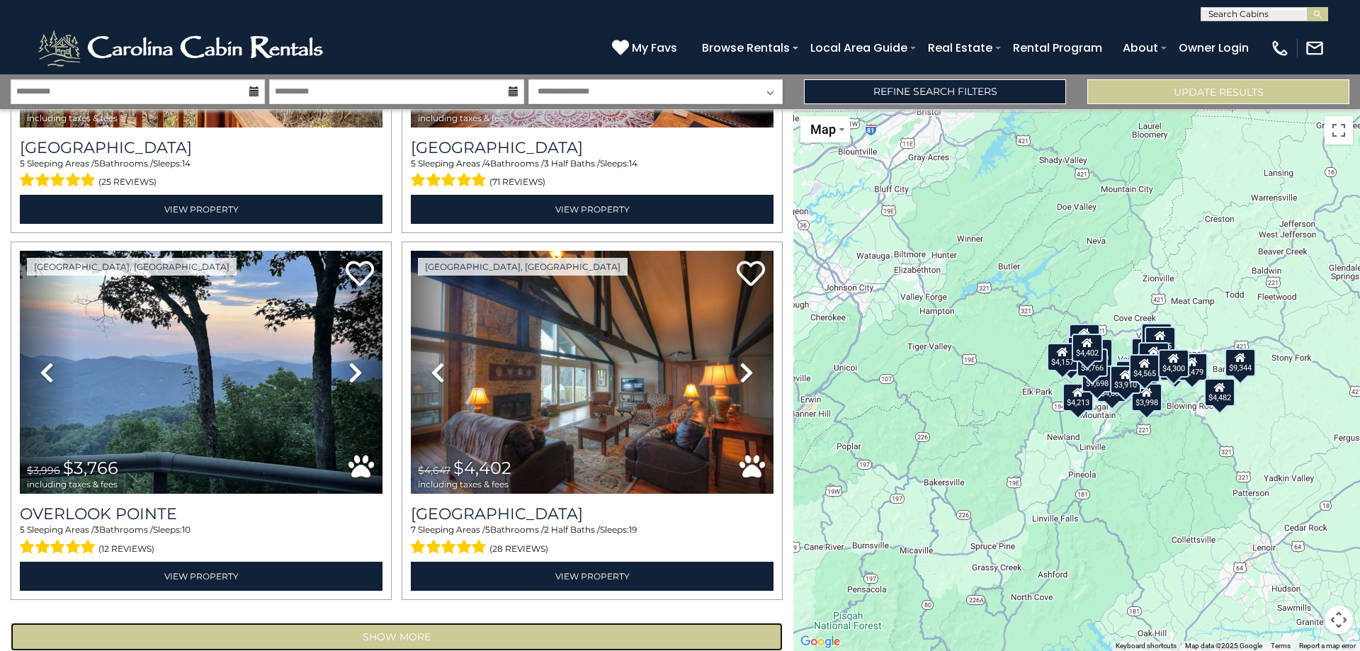
click at [395, 622] on button "Show More" at bounding box center [397, 636] width 772 height 28
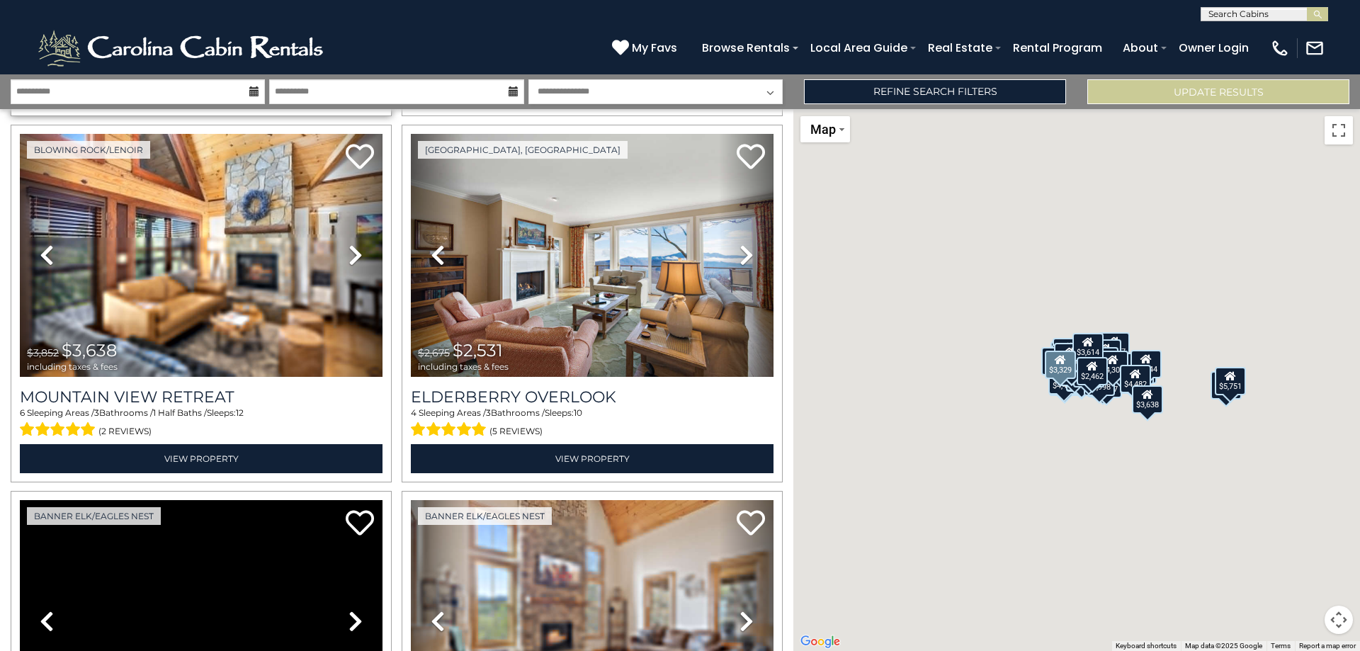
scroll to position [6600, 0]
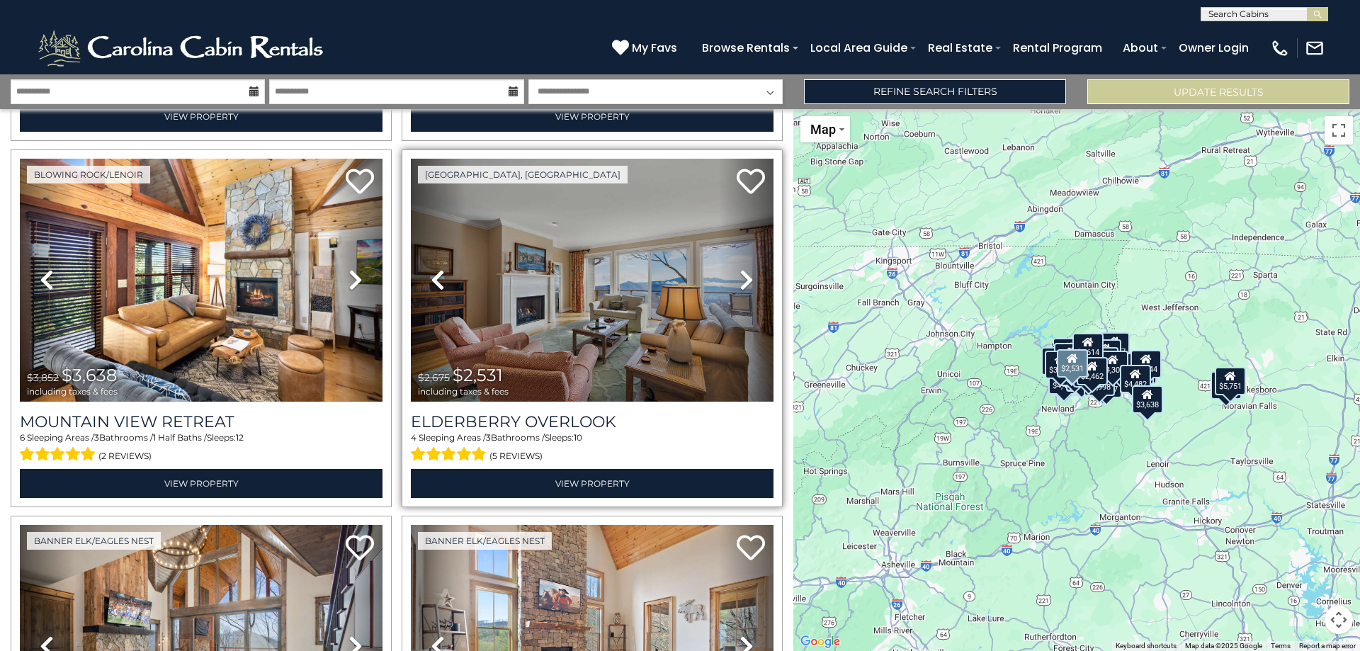
click at [743, 268] on icon at bounding box center [746, 279] width 14 height 23
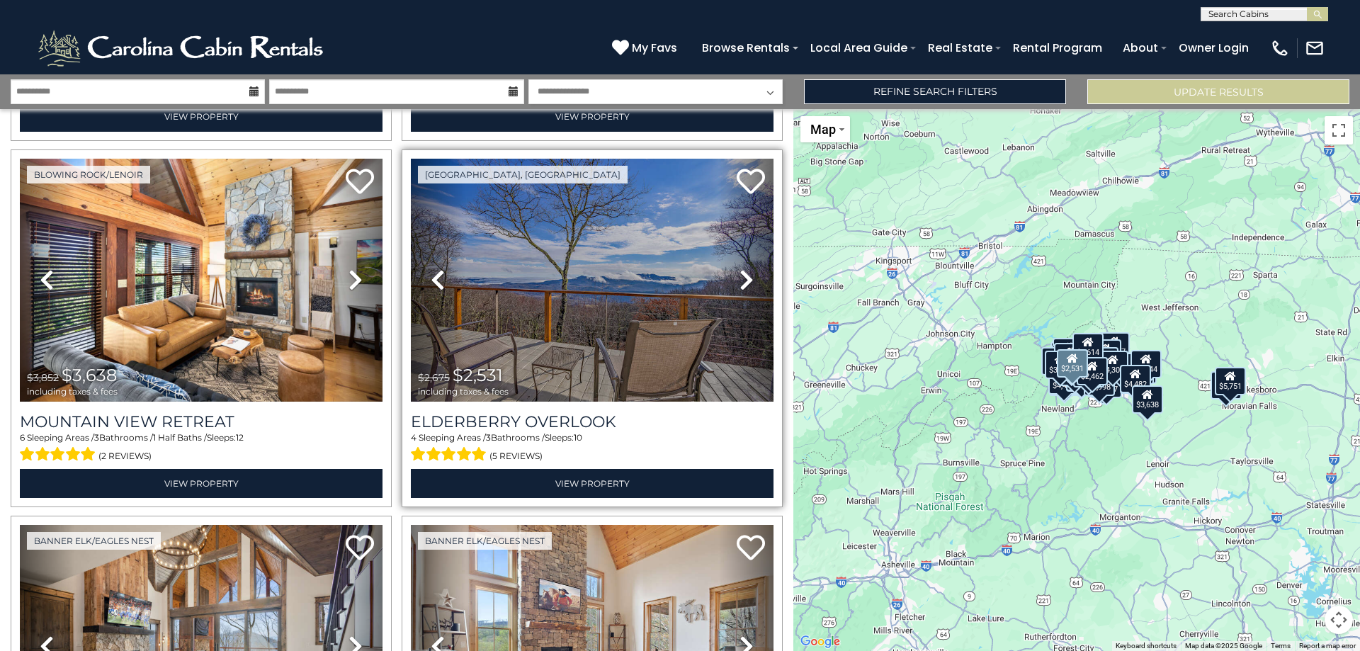
click at [743, 268] on icon at bounding box center [746, 279] width 14 height 23
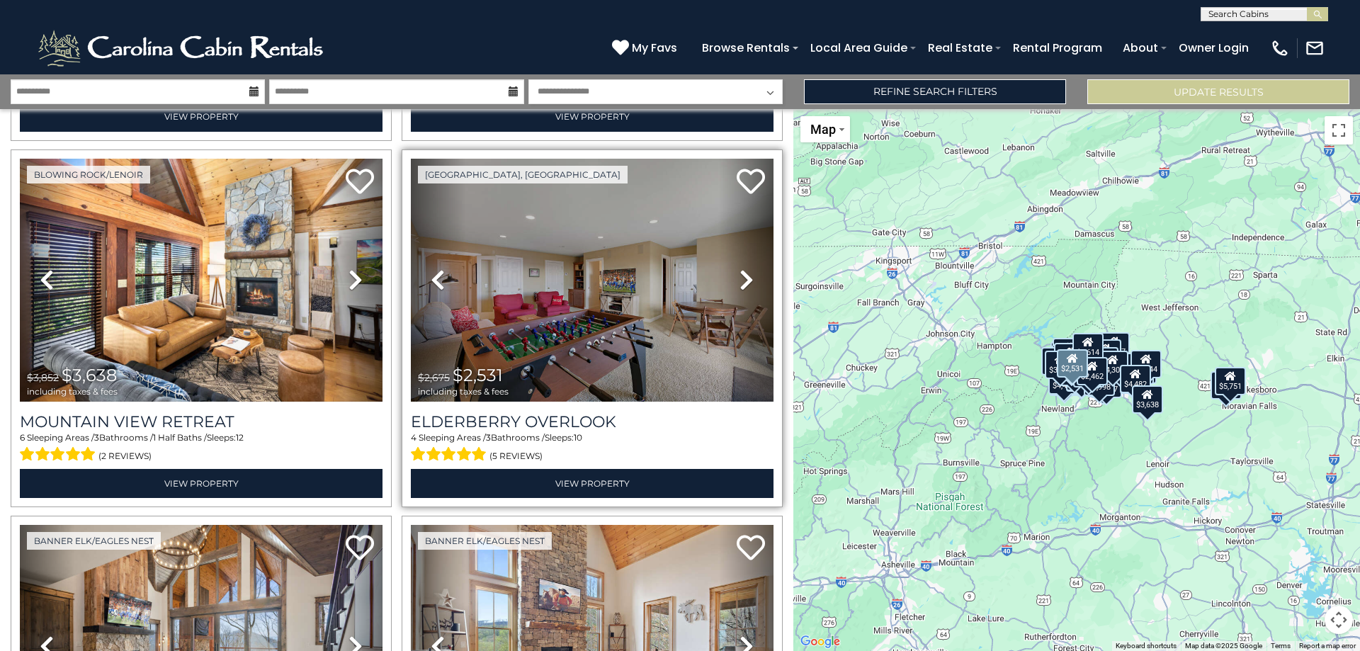
click at [743, 268] on icon at bounding box center [746, 279] width 14 height 23
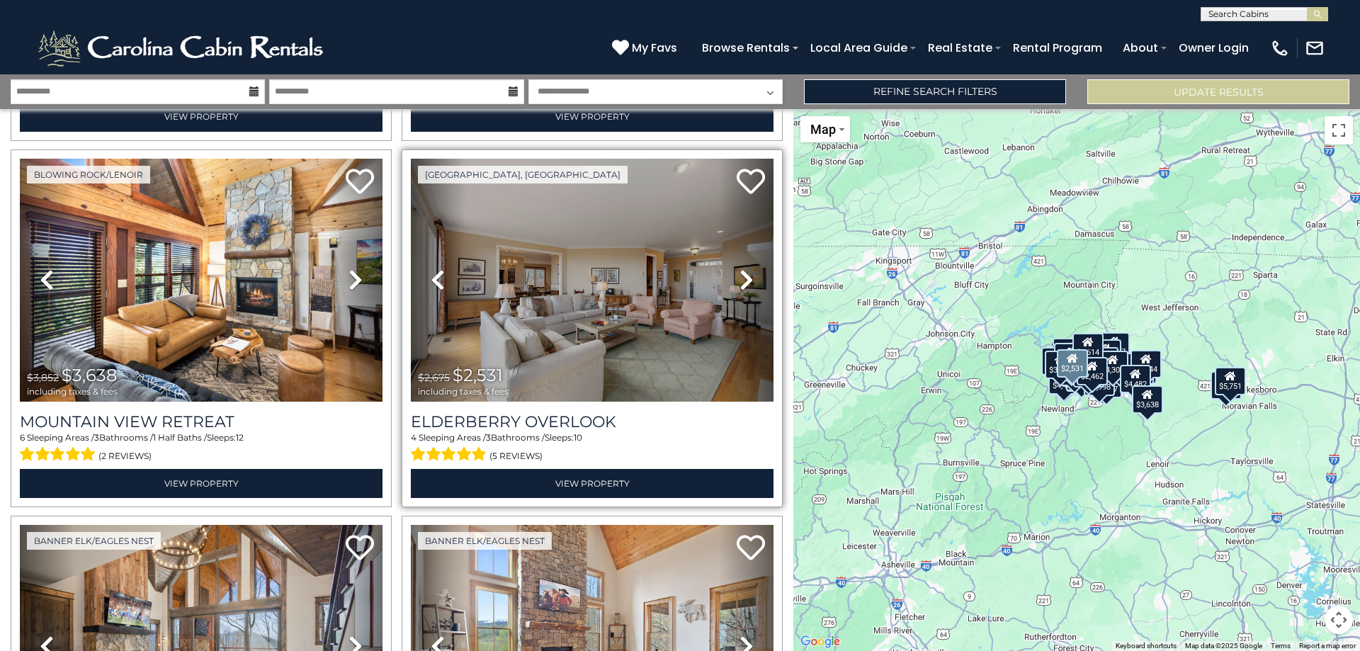
click at [743, 268] on icon at bounding box center [746, 279] width 14 height 23
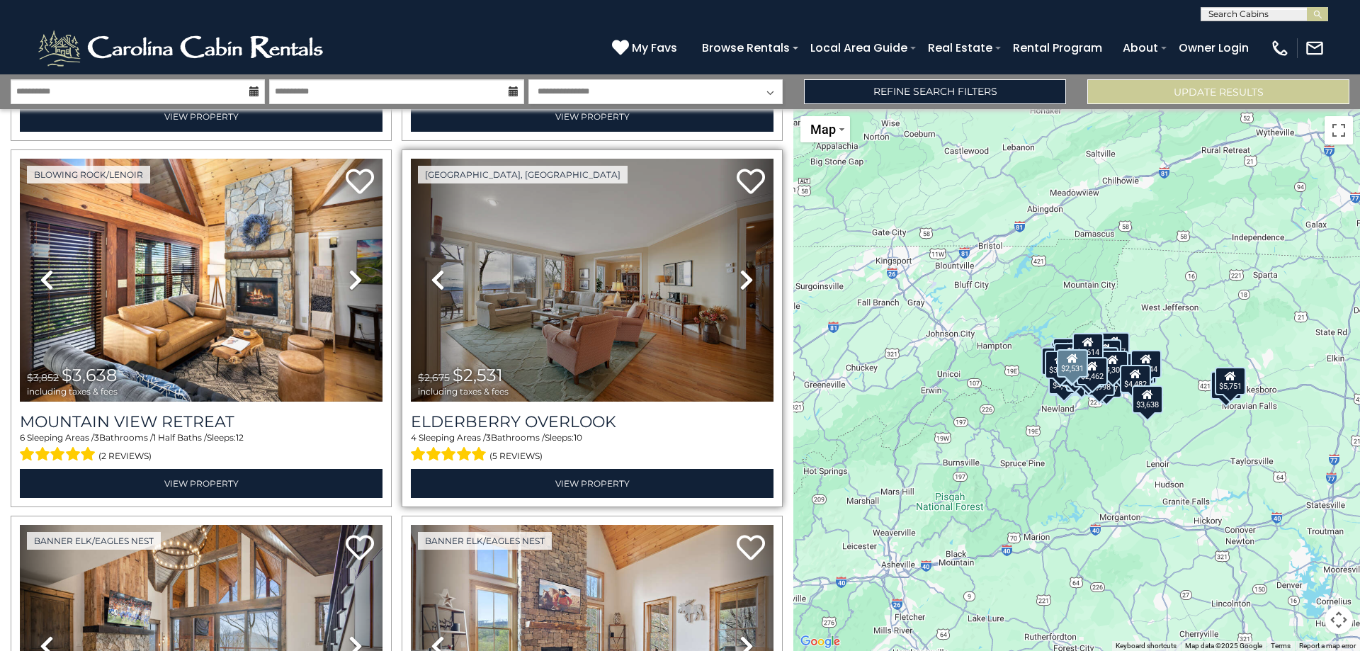
click at [743, 268] on icon at bounding box center [746, 279] width 14 height 23
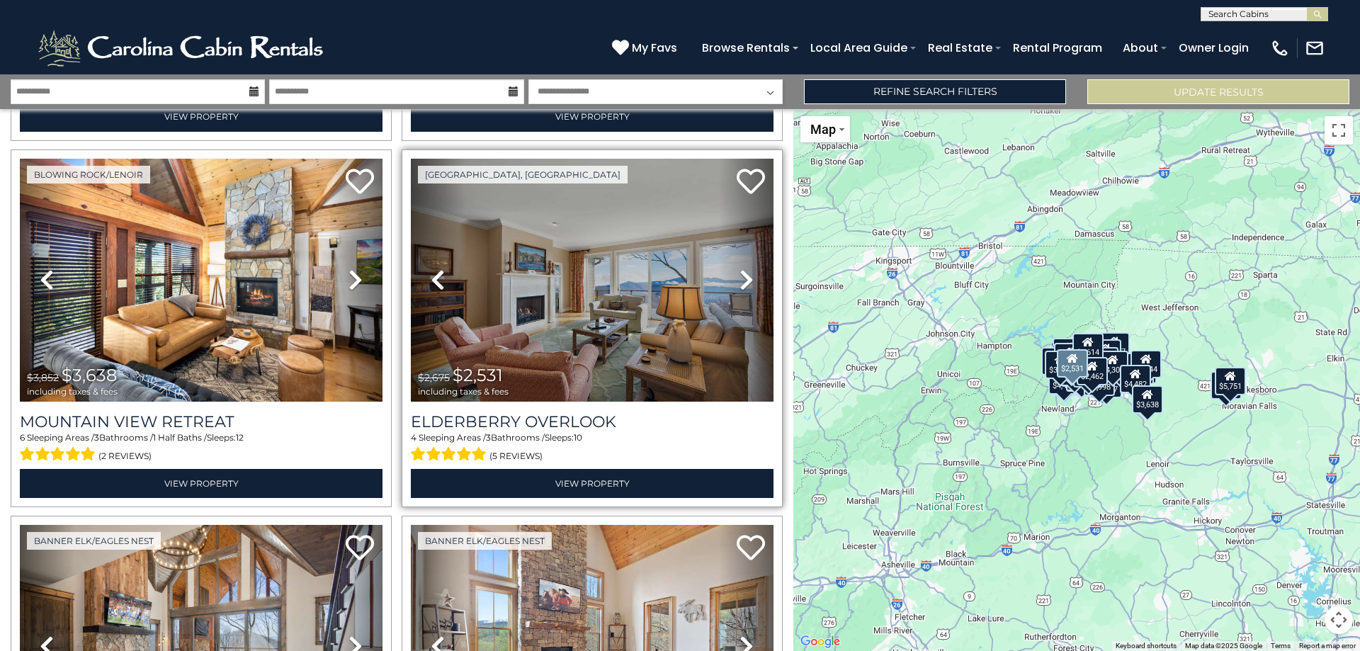
click at [743, 268] on icon at bounding box center [746, 279] width 14 height 23
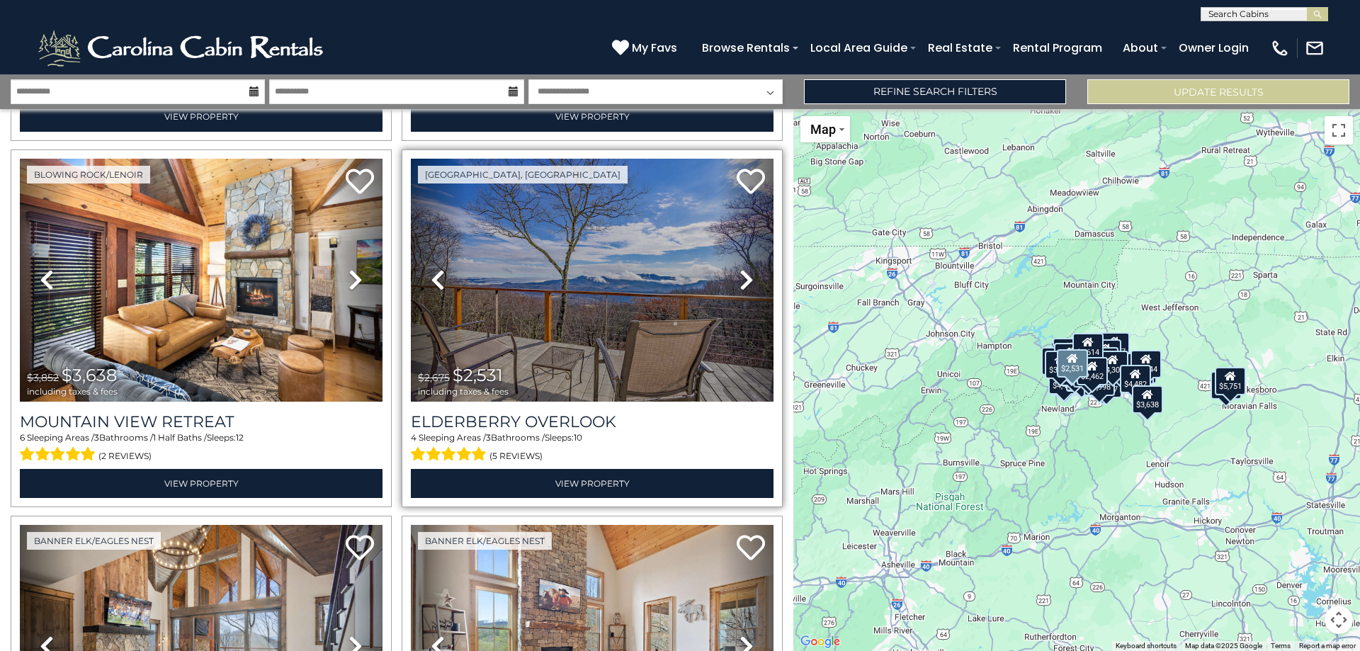
click at [743, 268] on icon at bounding box center [746, 279] width 14 height 23
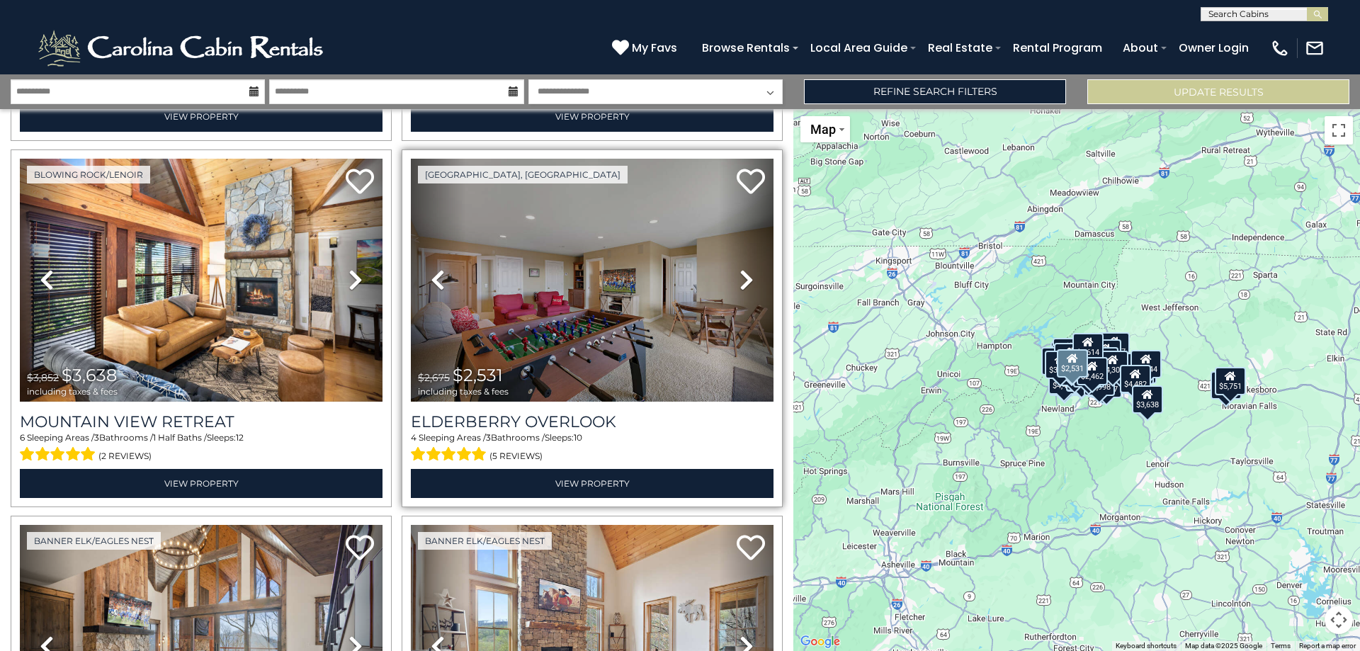
click at [743, 268] on icon at bounding box center [746, 279] width 14 height 23
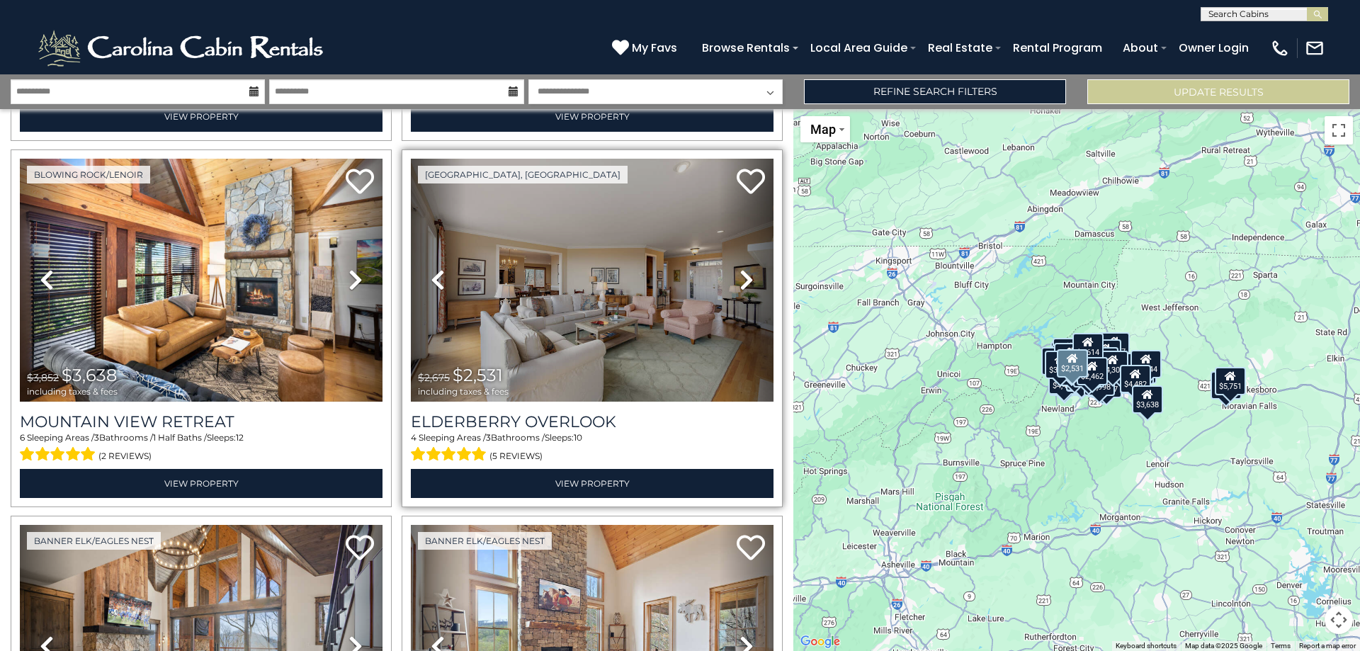
click at [743, 268] on icon at bounding box center [746, 279] width 14 height 23
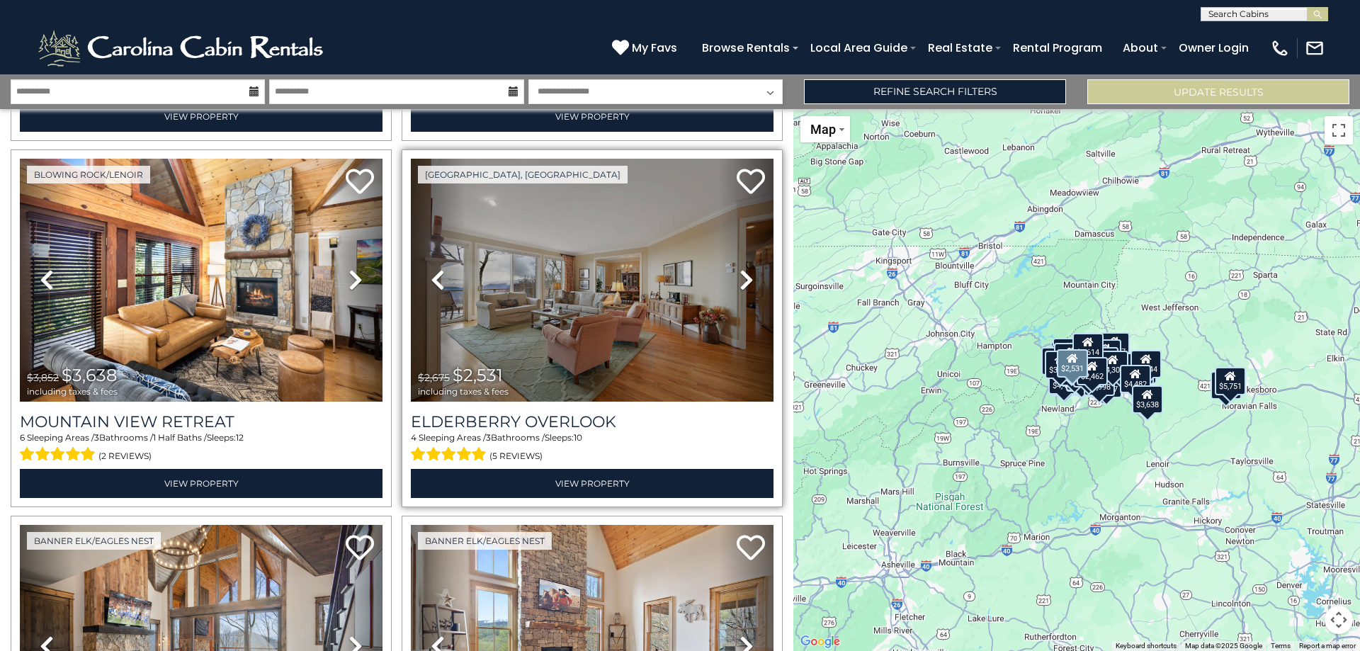
click at [743, 268] on icon at bounding box center [746, 279] width 14 height 23
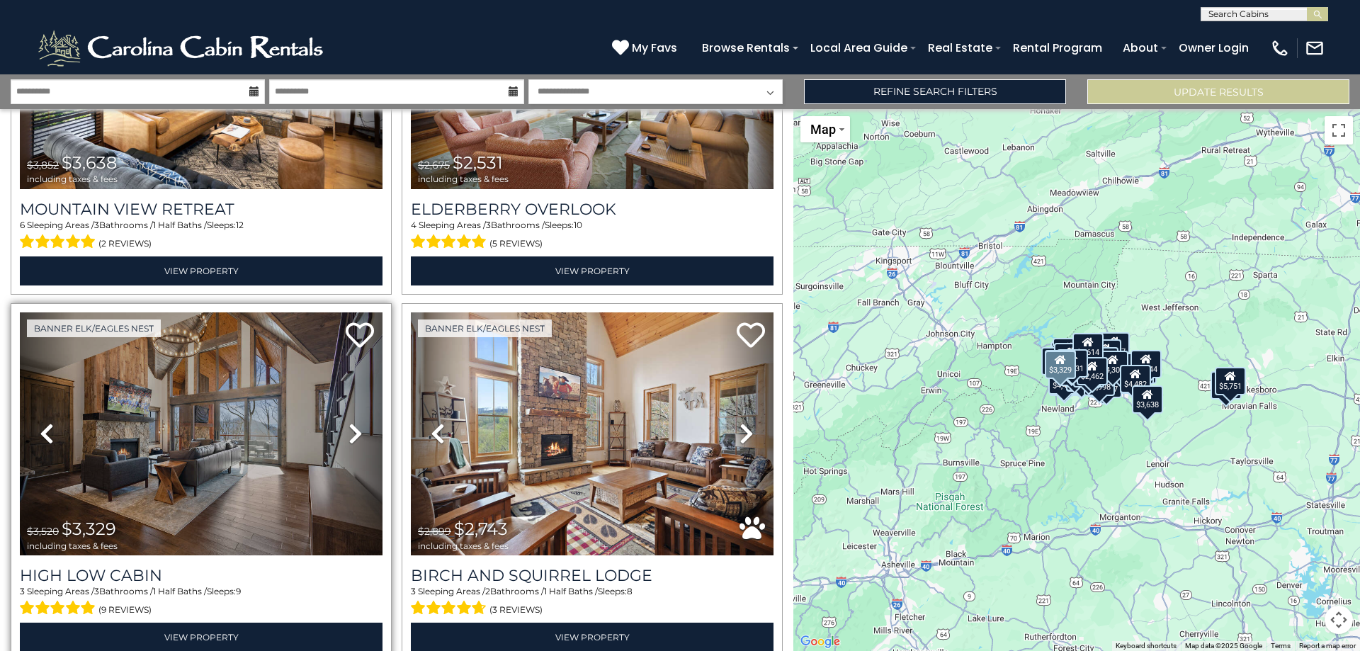
scroll to position [6883, 0]
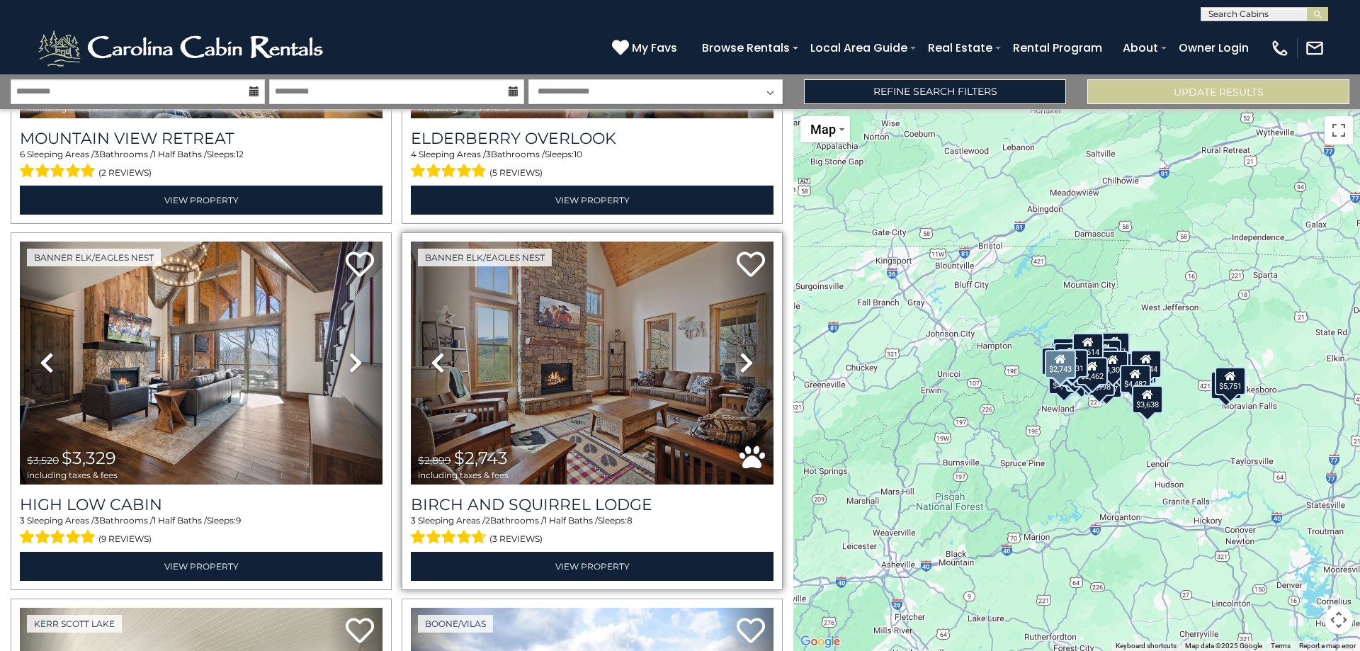
click at [739, 351] on icon at bounding box center [746, 362] width 14 height 23
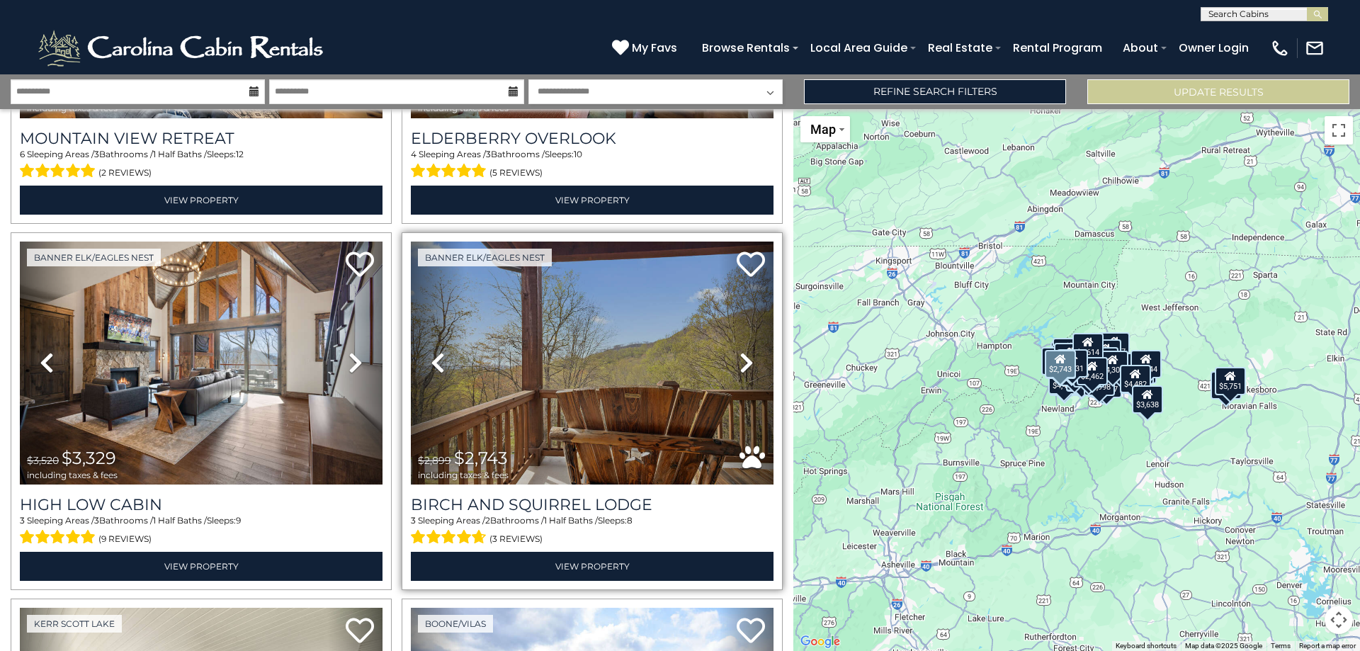
click at [739, 351] on icon at bounding box center [746, 362] width 14 height 23
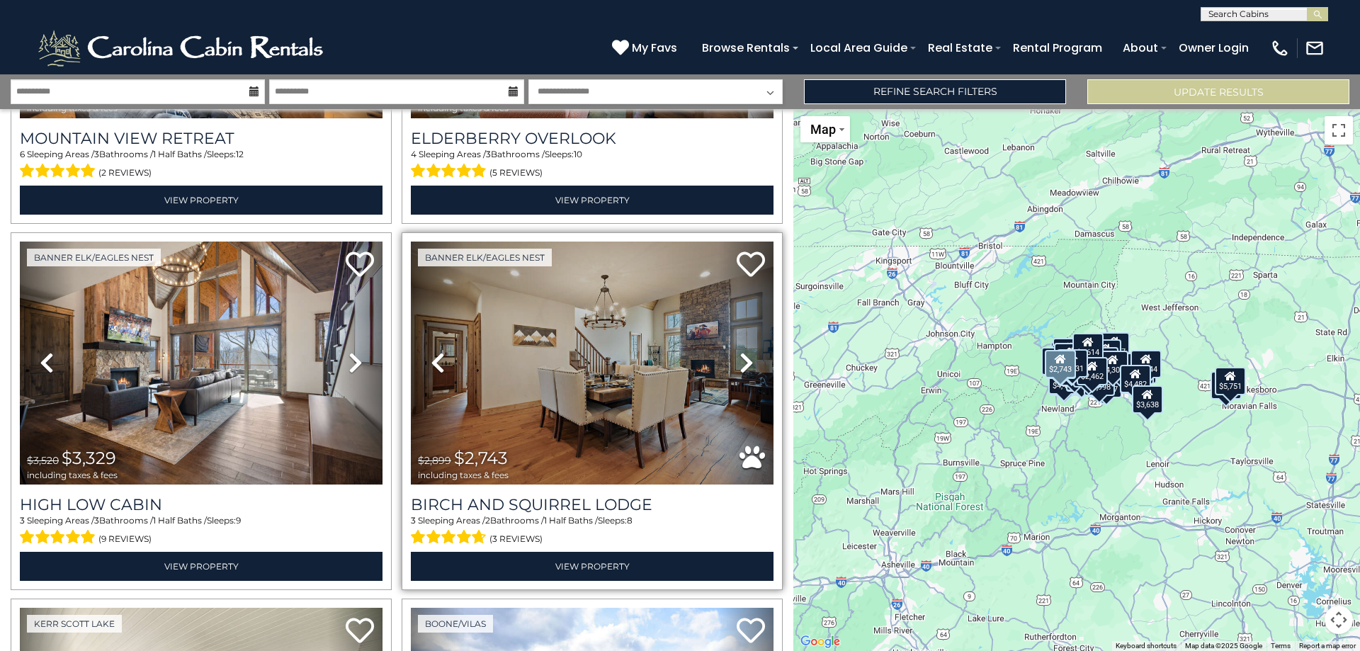
click at [739, 351] on icon at bounding box center [746, 362] width 14 height 23
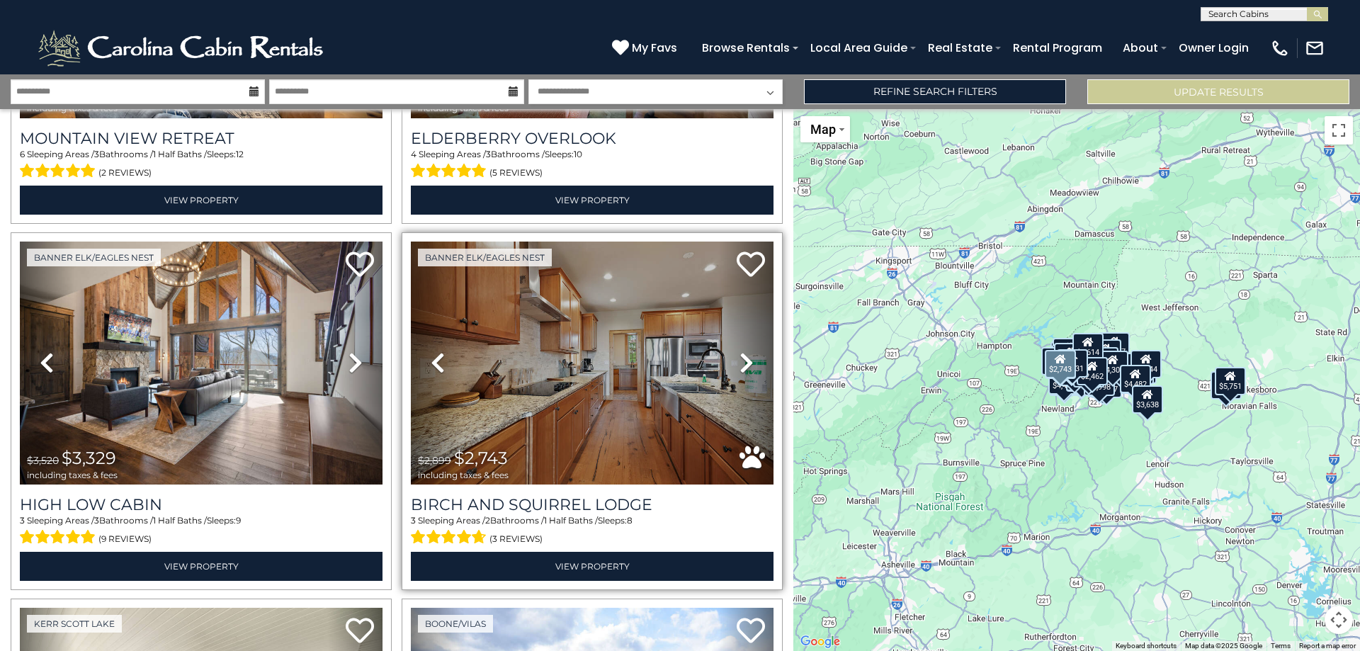
click at [739, 351] on icon at bounding box center [746, 362] width 14 height 23
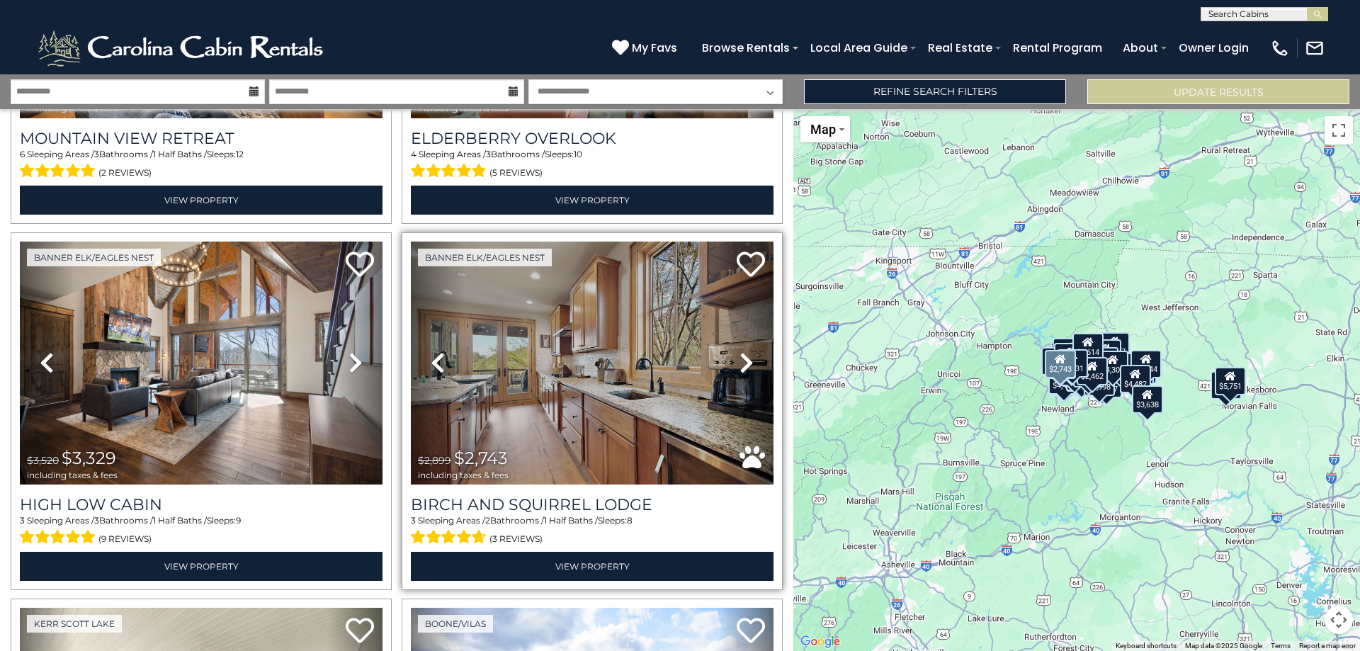
click at [739, 351] on icon at bounding box center [746, 362] width 14 height 23
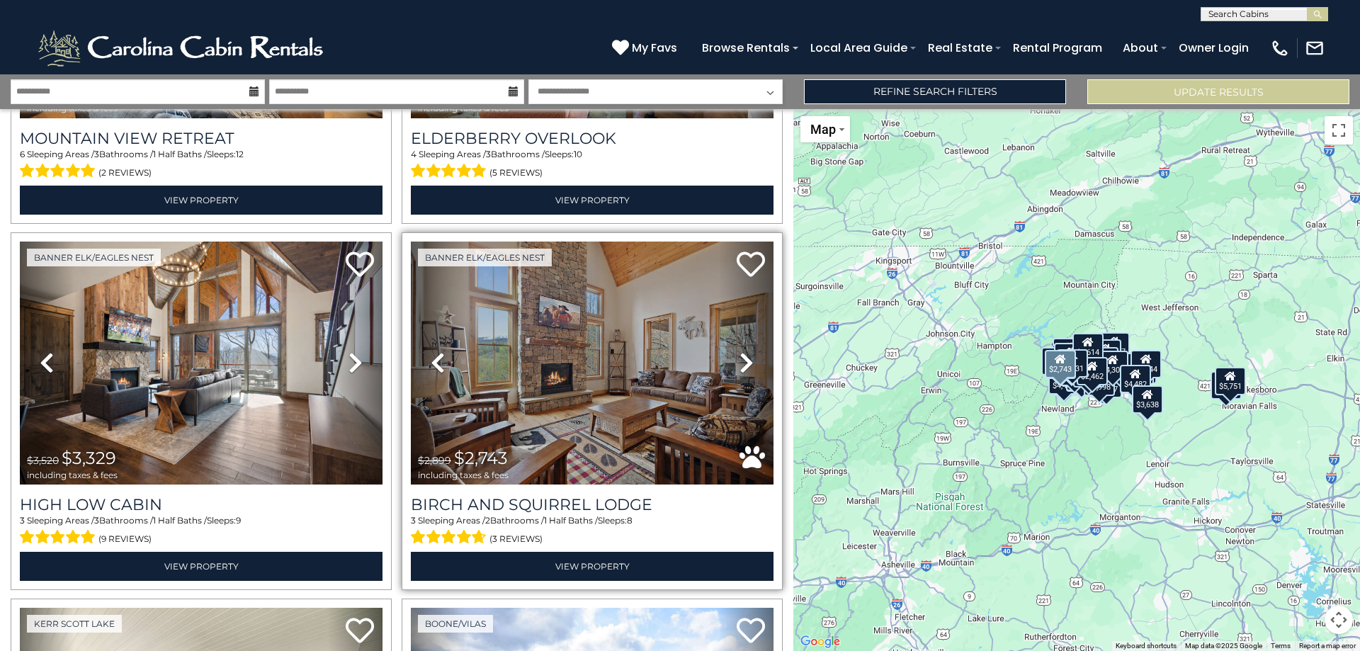
click at [739, 351] on icon at bounding box center [746, 362] width 14 height 23
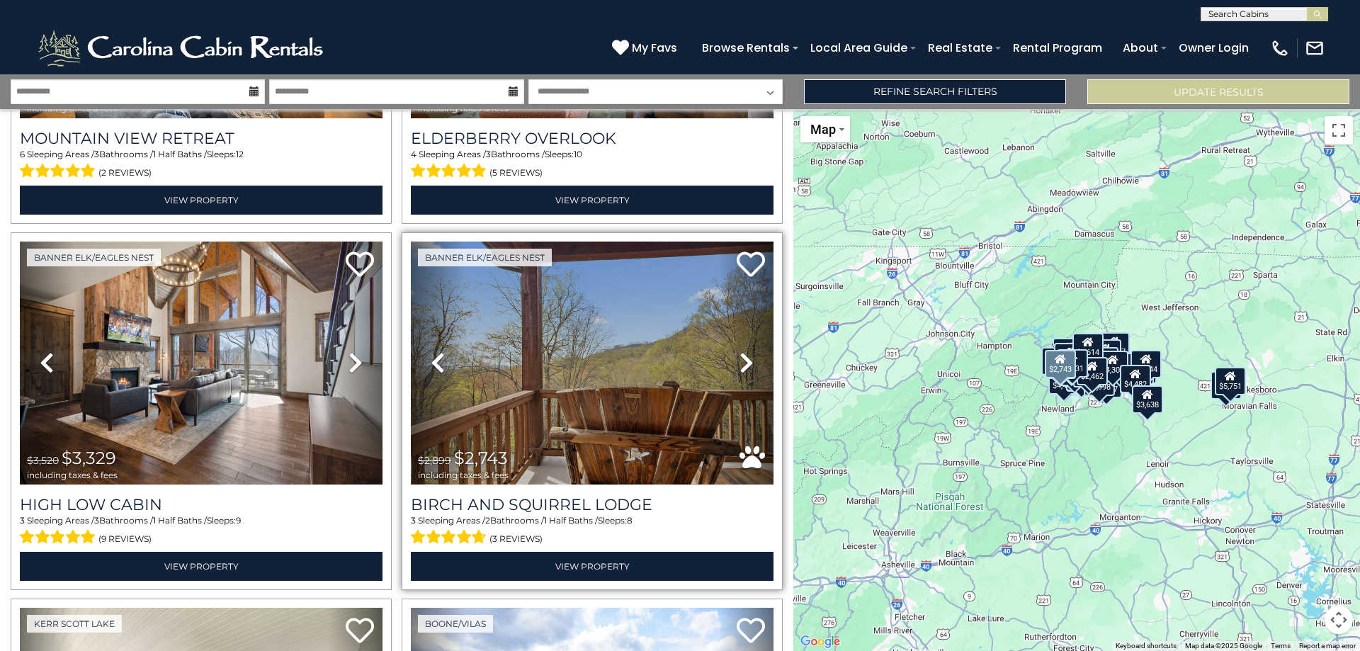
click at [436, 351] on icon at bounding box center [438, 362] width 14 height 23
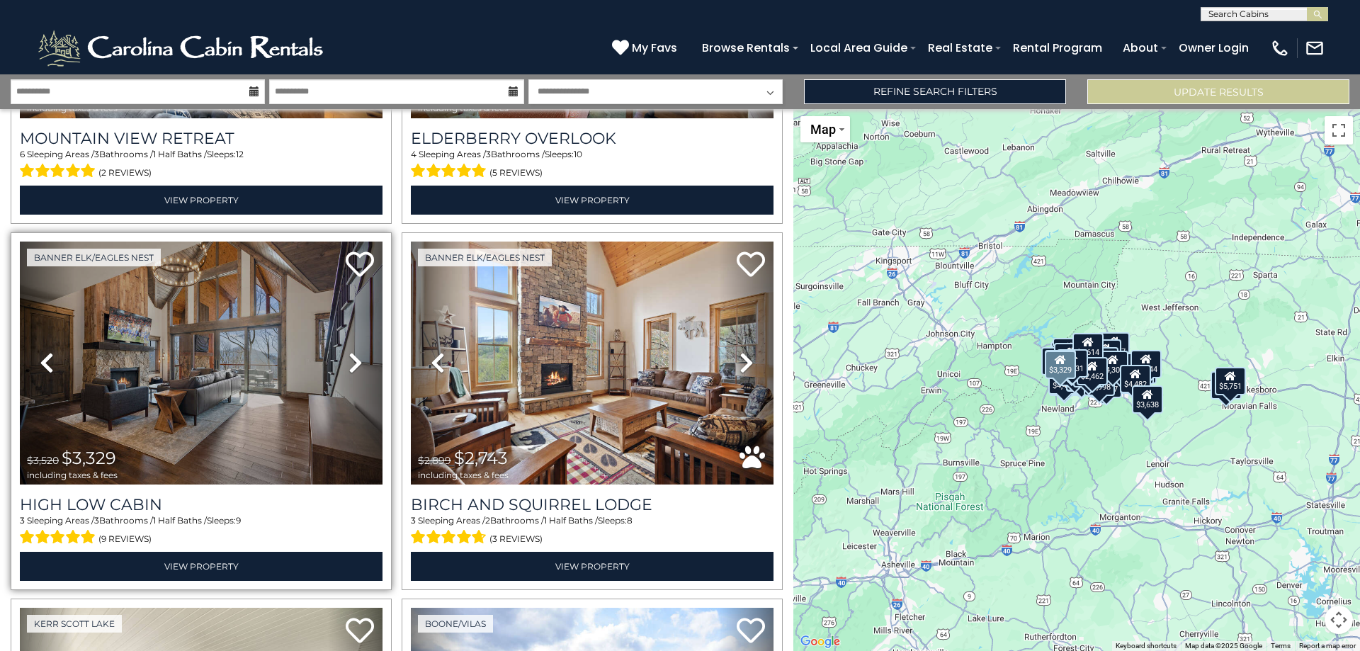
click at [353, 351] on icon at bounding box center [355, 362] width 14 height 23
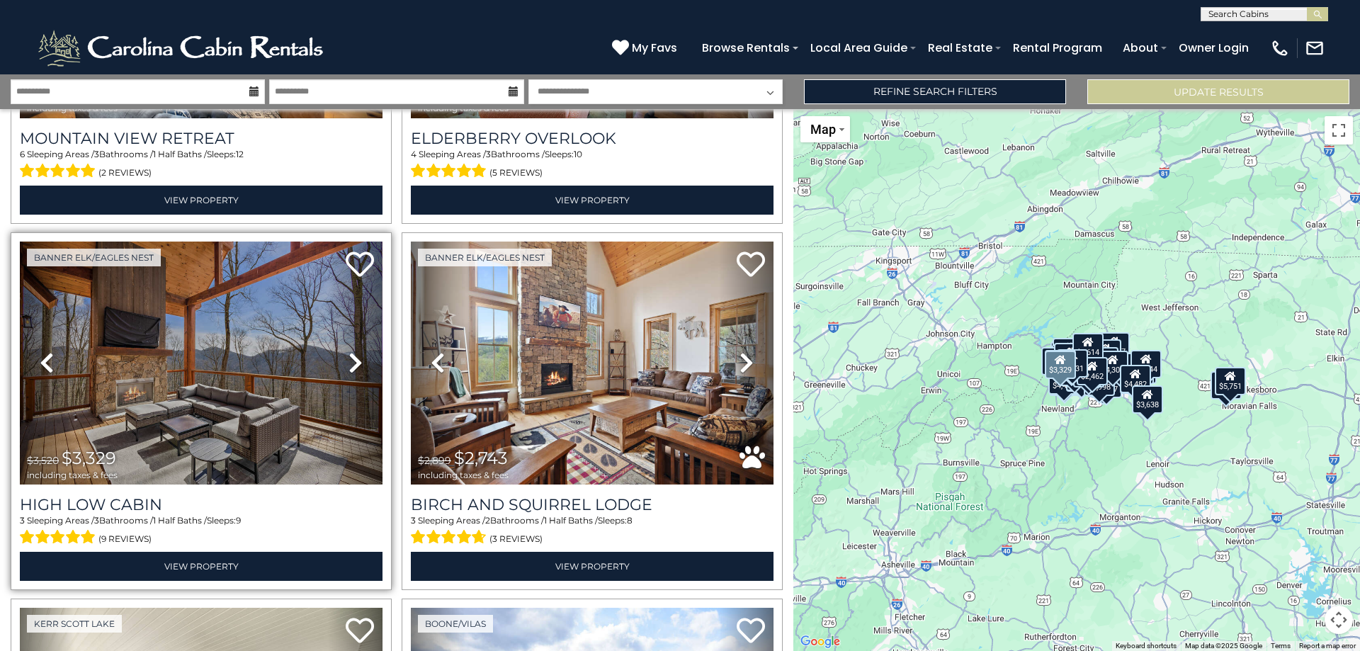
click at [353, 351] on icon at bounding box center [355, 362] width 14 height 23
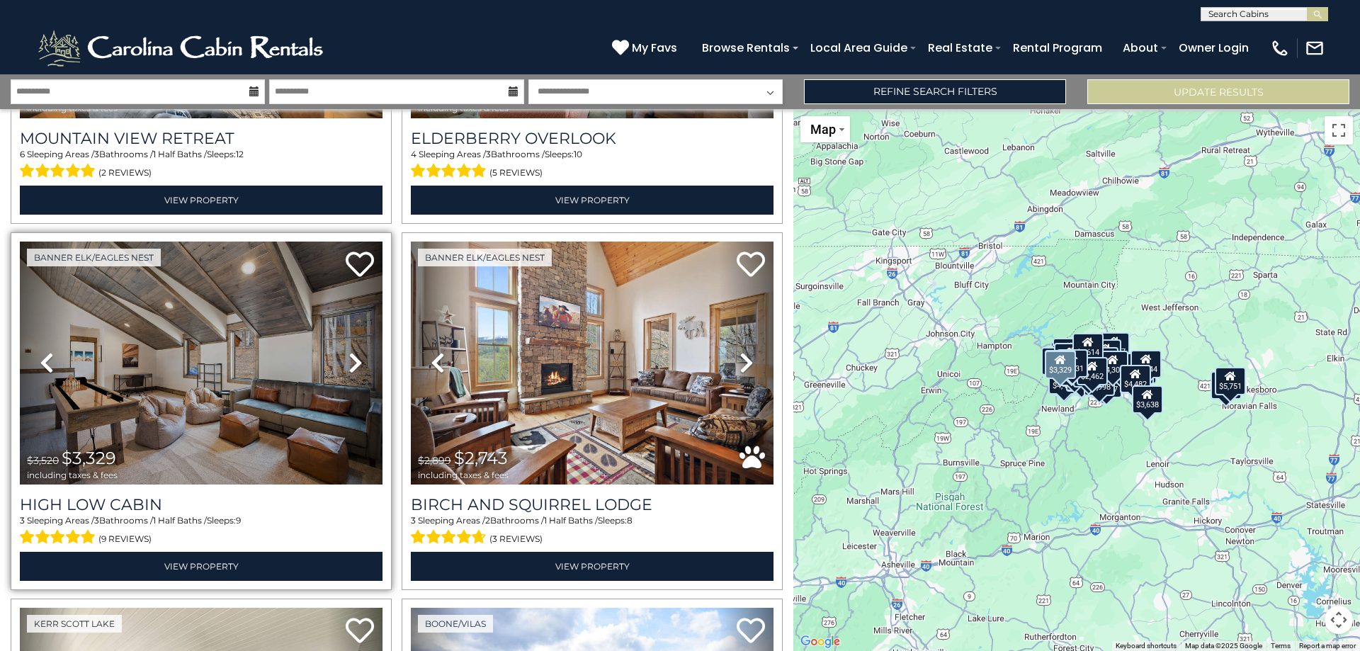
click at [353, 351] on icon at bounding box center [355, 362] width 14 height 23
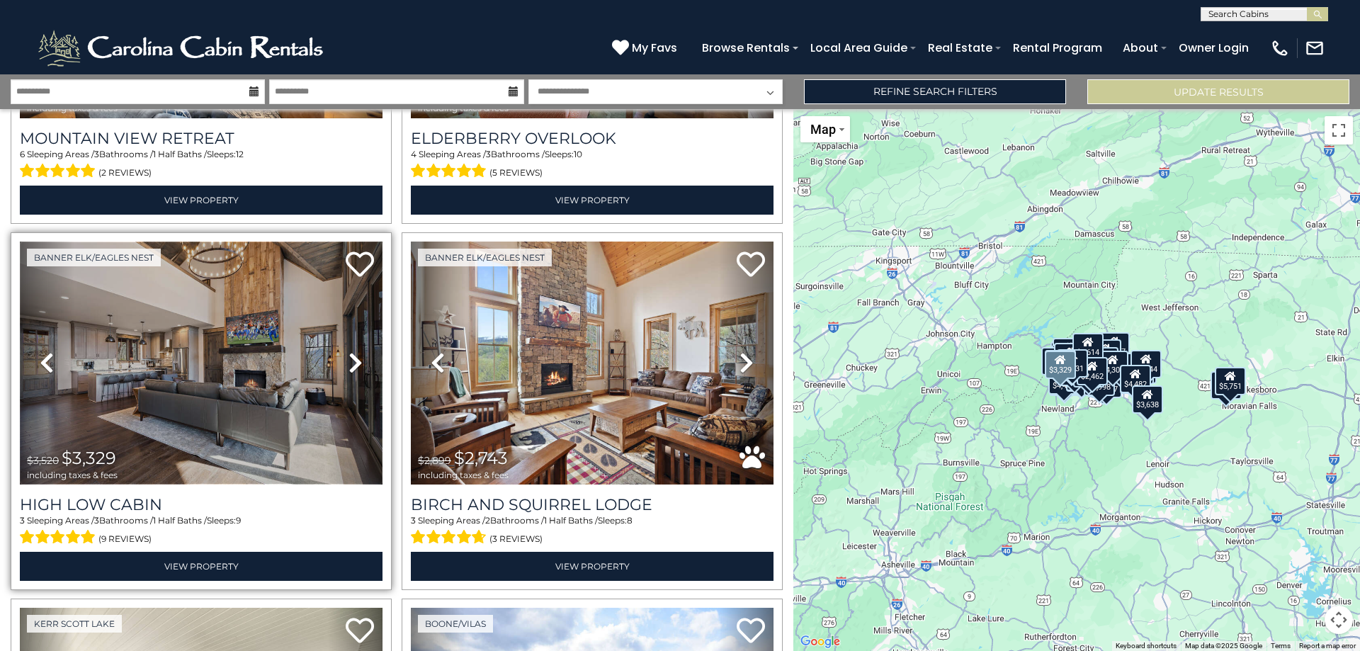
click at [297, 279] on img at bounding box center [201, 362] width 363 height 243
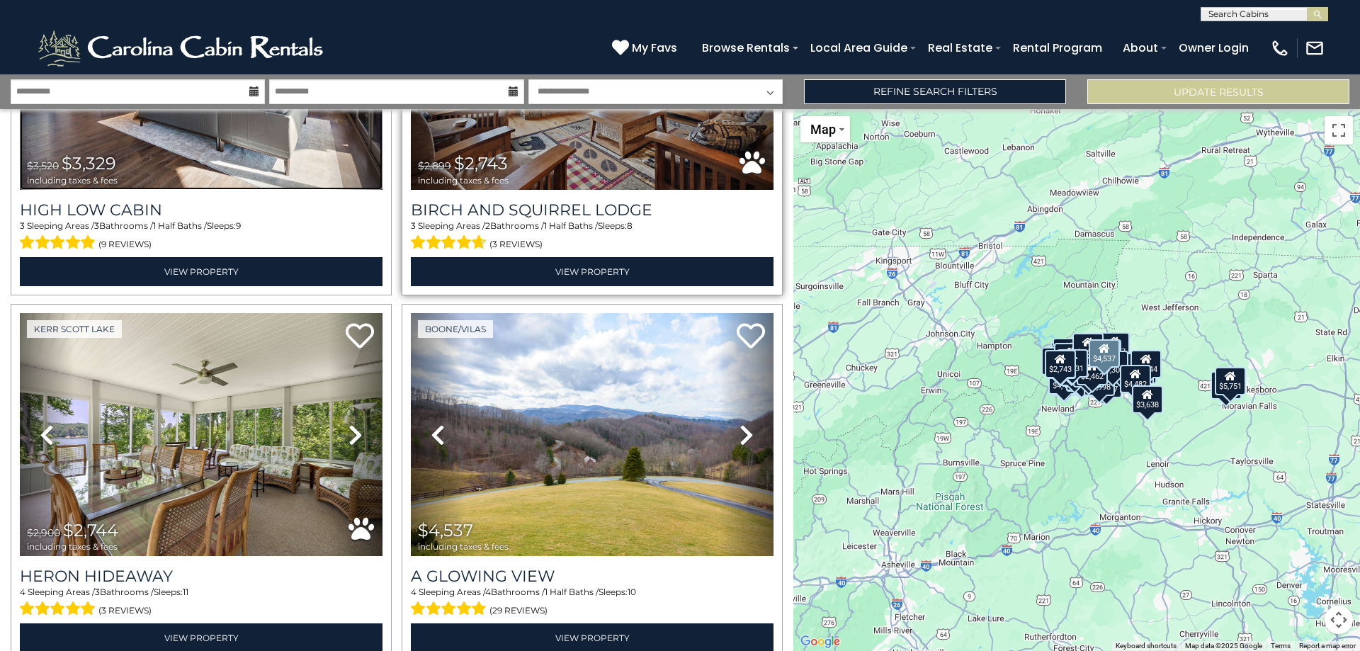
scroll to position [7237, 0]
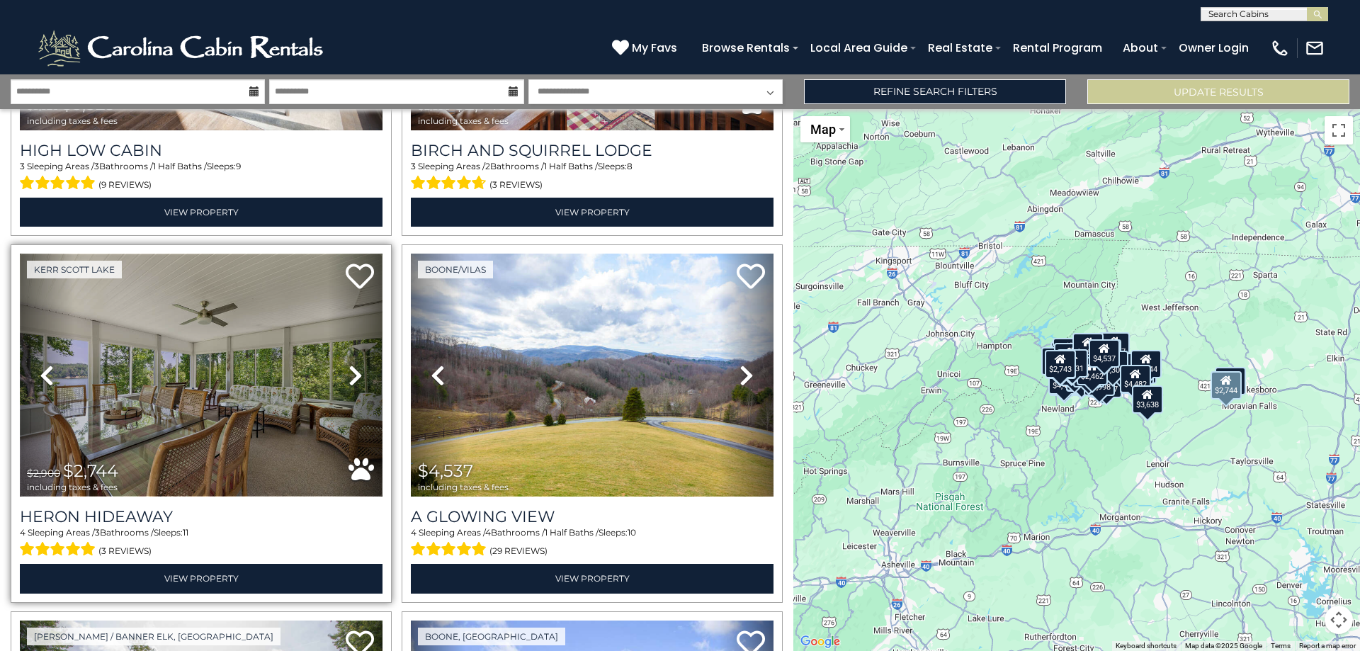
click at [270, 382] on img at bounding box center [201, 374] width 363 height 243
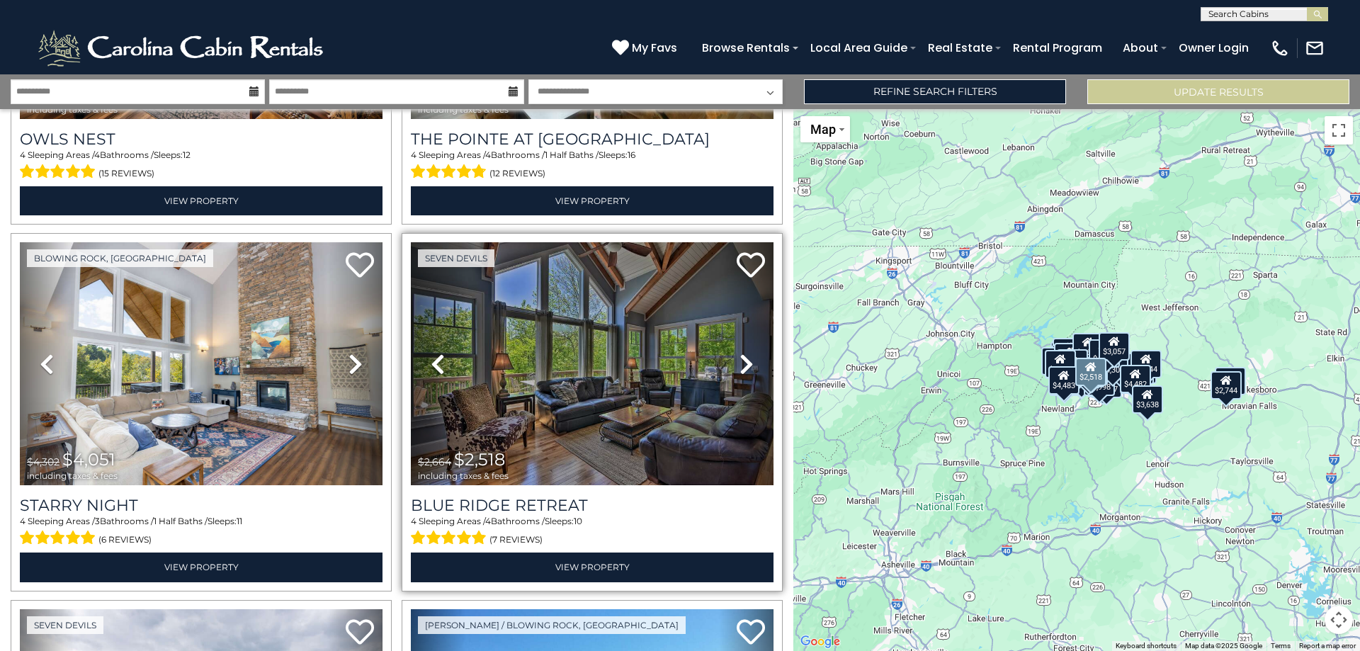
scroll to position [8370, 0]
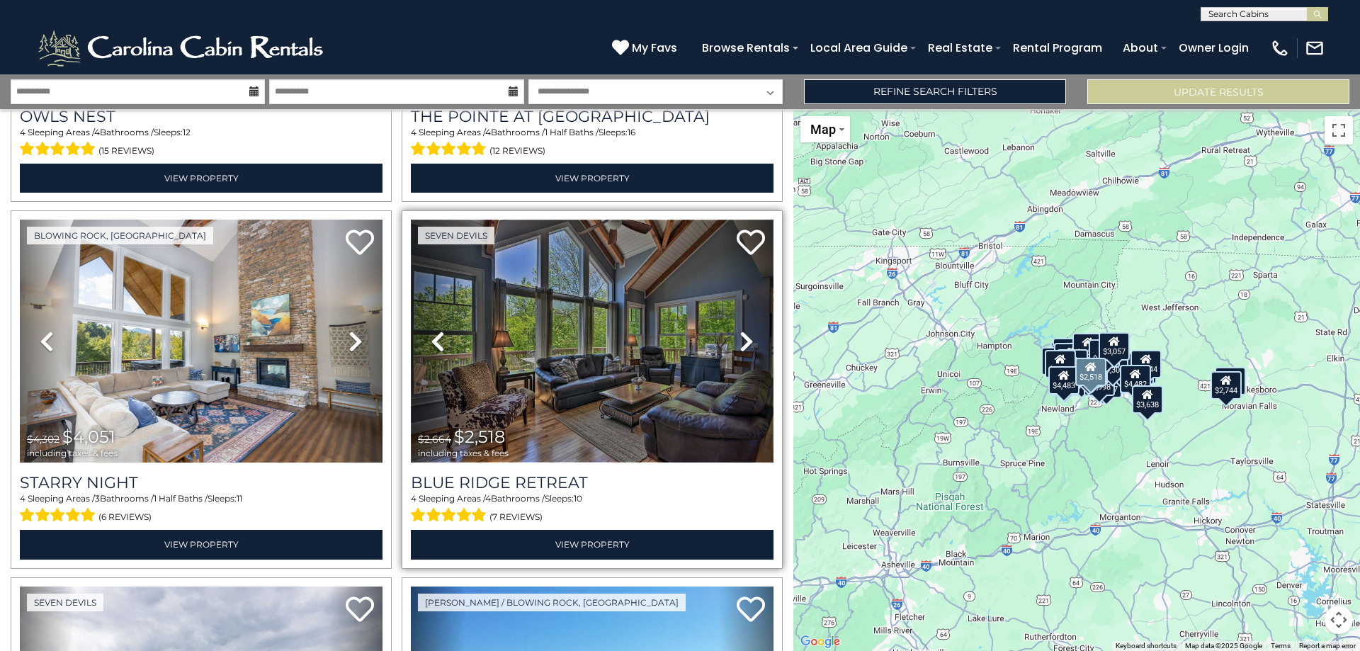
click at [619, 324] on img at bounding box center [592, 341] width 363 height 243
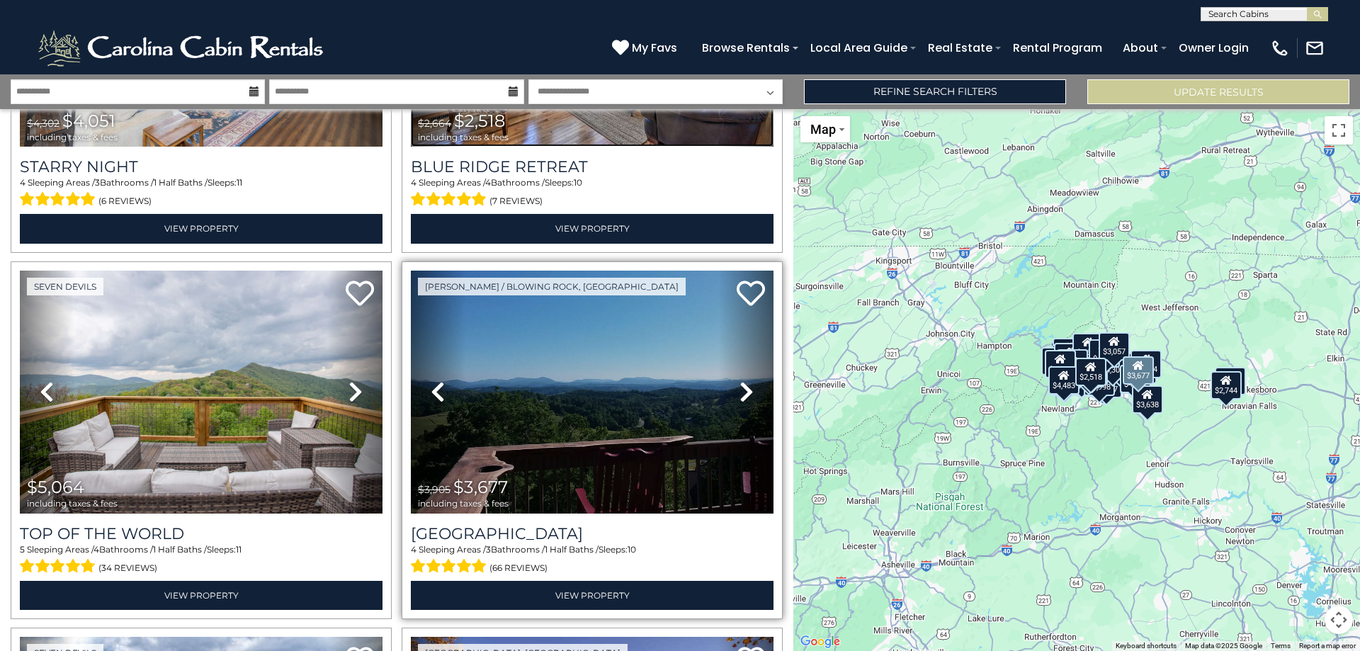
scroll to position [8724, 0]
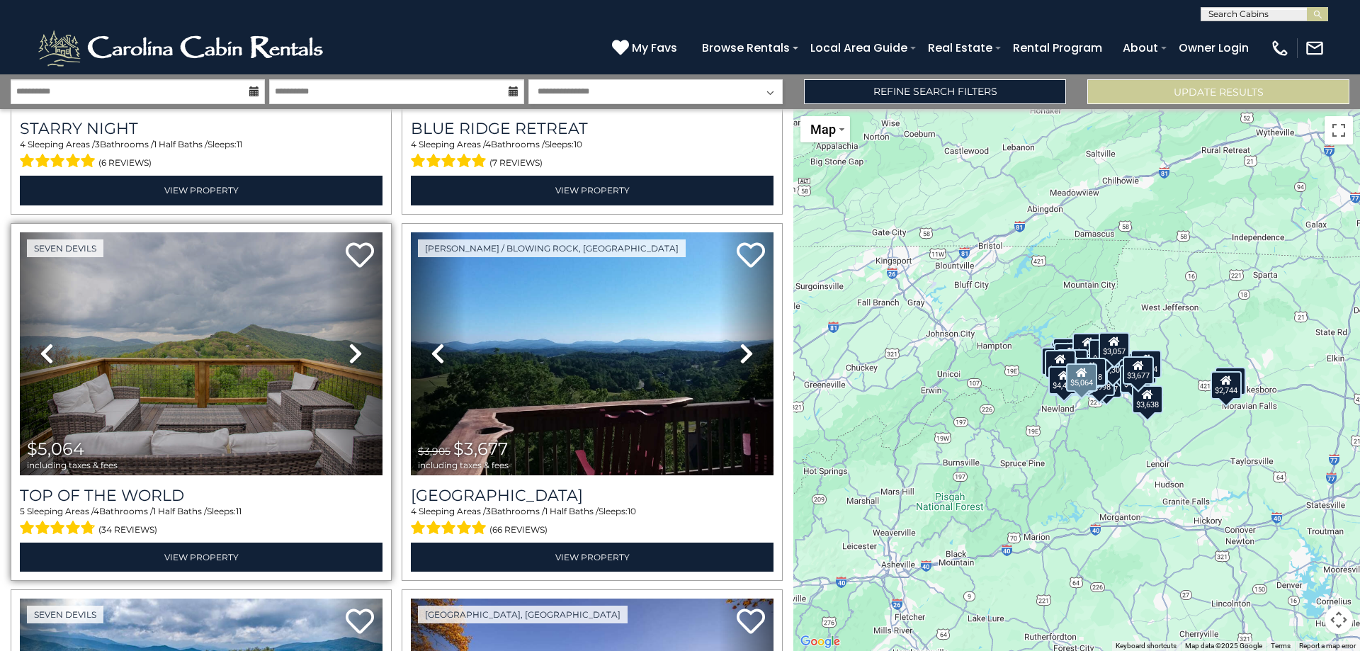
click at [355, 342] on icon at bounding box center [355, 353] width 14 height 23
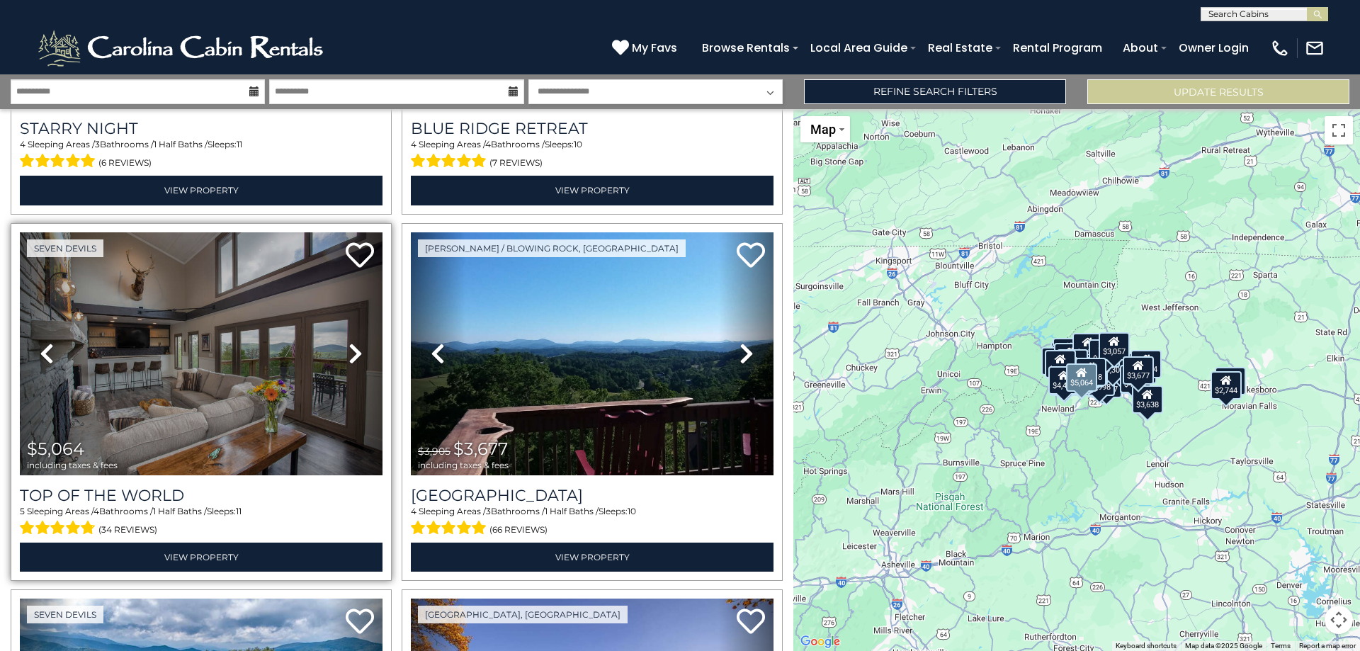
click at [355, 342] on icon at bounding box center [355, 353] width 14 height 23
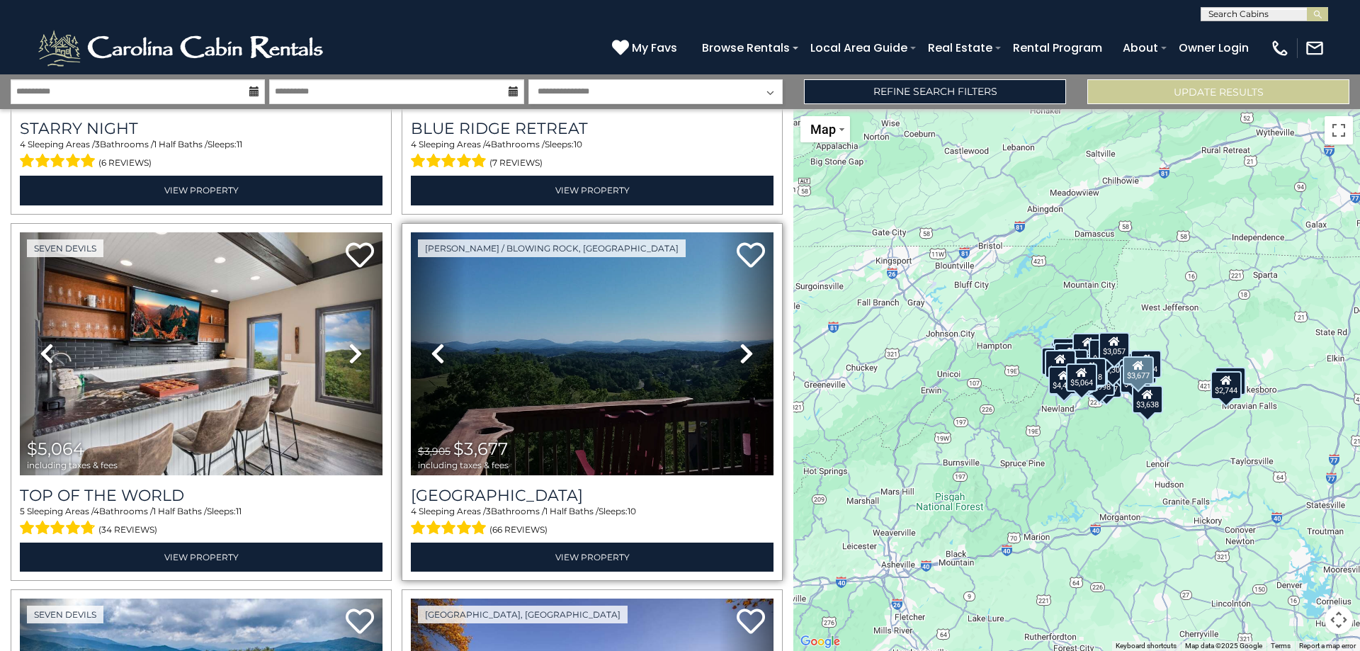
click at [740, 342] on icon at bounding box center [746, 353] width 14 height 23
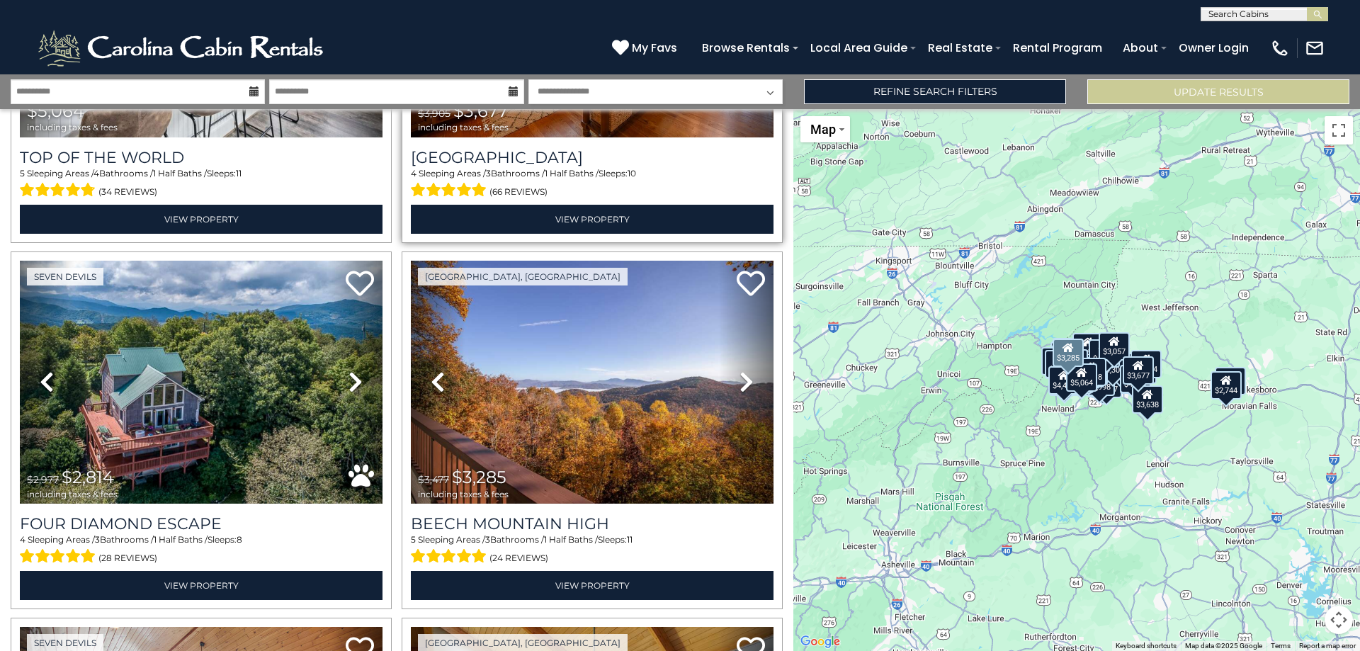
scroll to position [9078, 0]
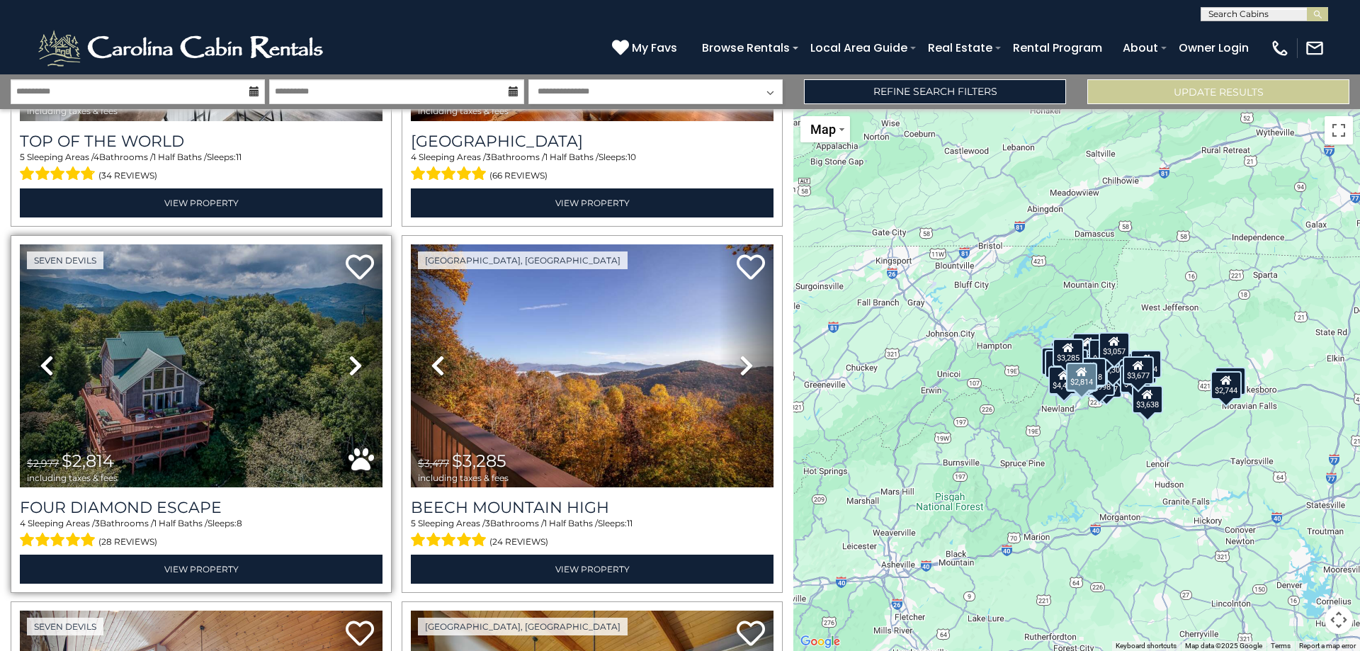
click at [351, 354] on icon at bounding box center [355, 365] width 14 height 23
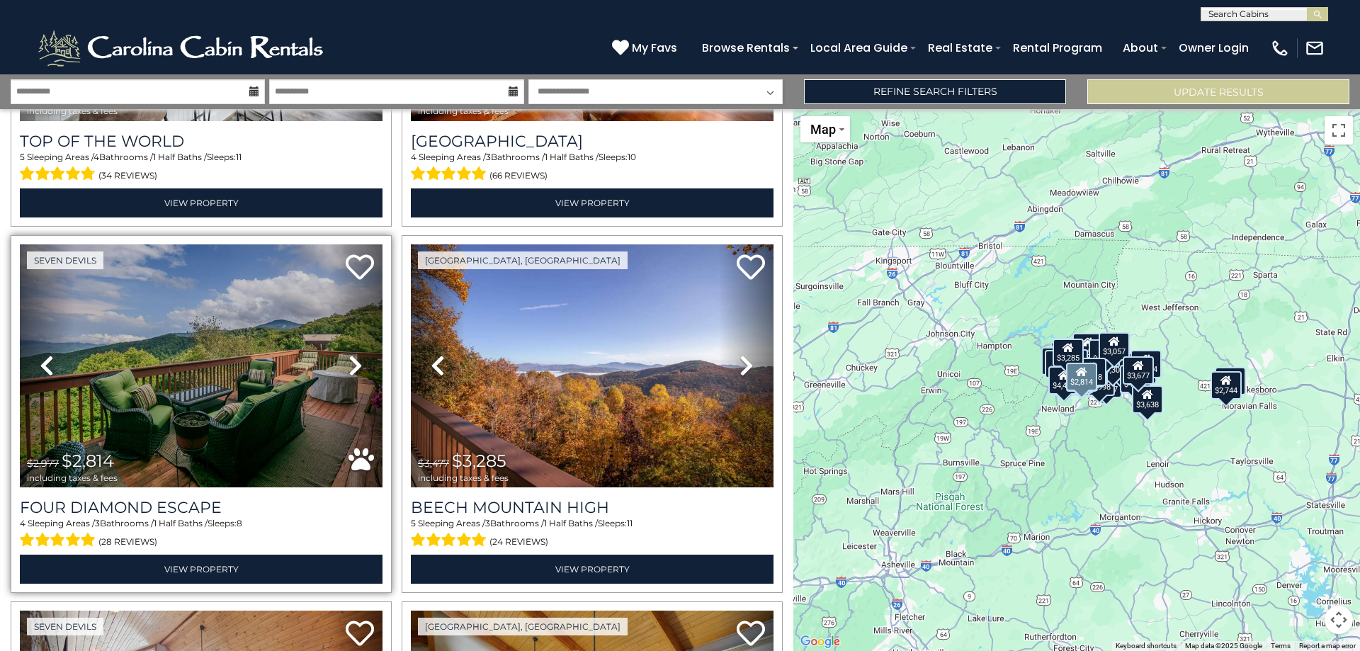
click at [351, 354] on icon at bounding box center [355, 365] width 14 height 23
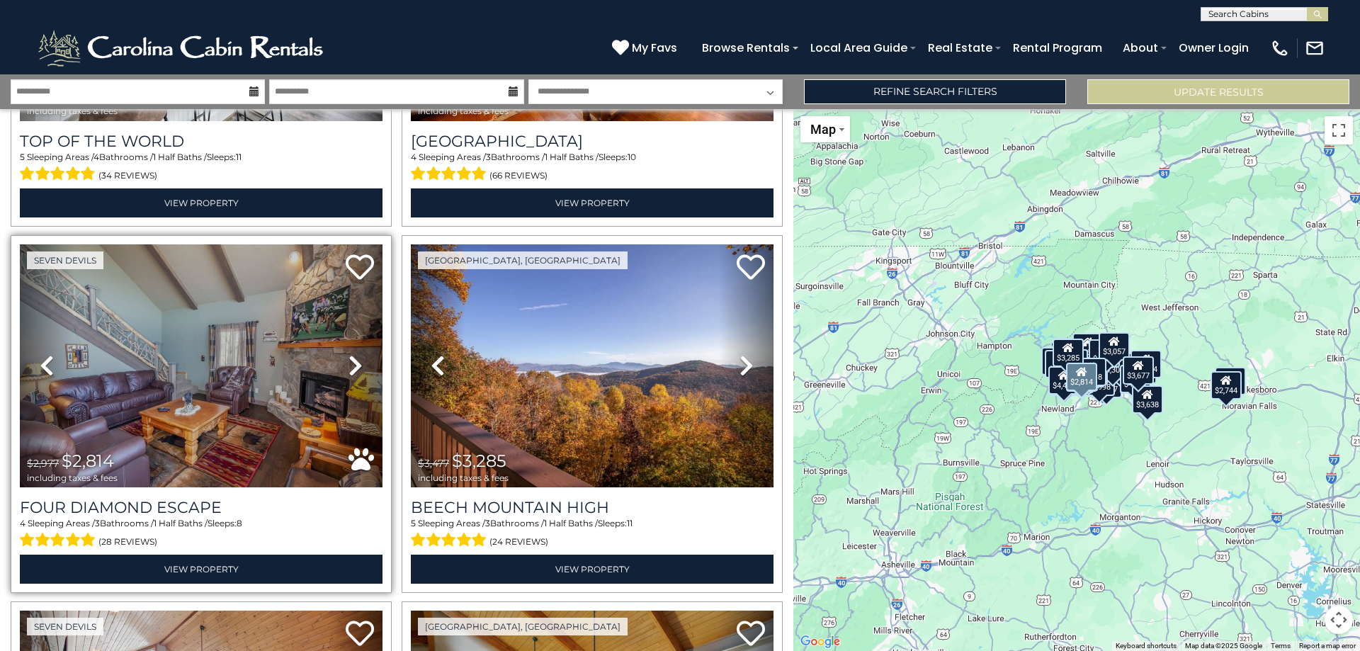
click at [351, 354] on icon at bounding box center [355, 365] width 14 height 23
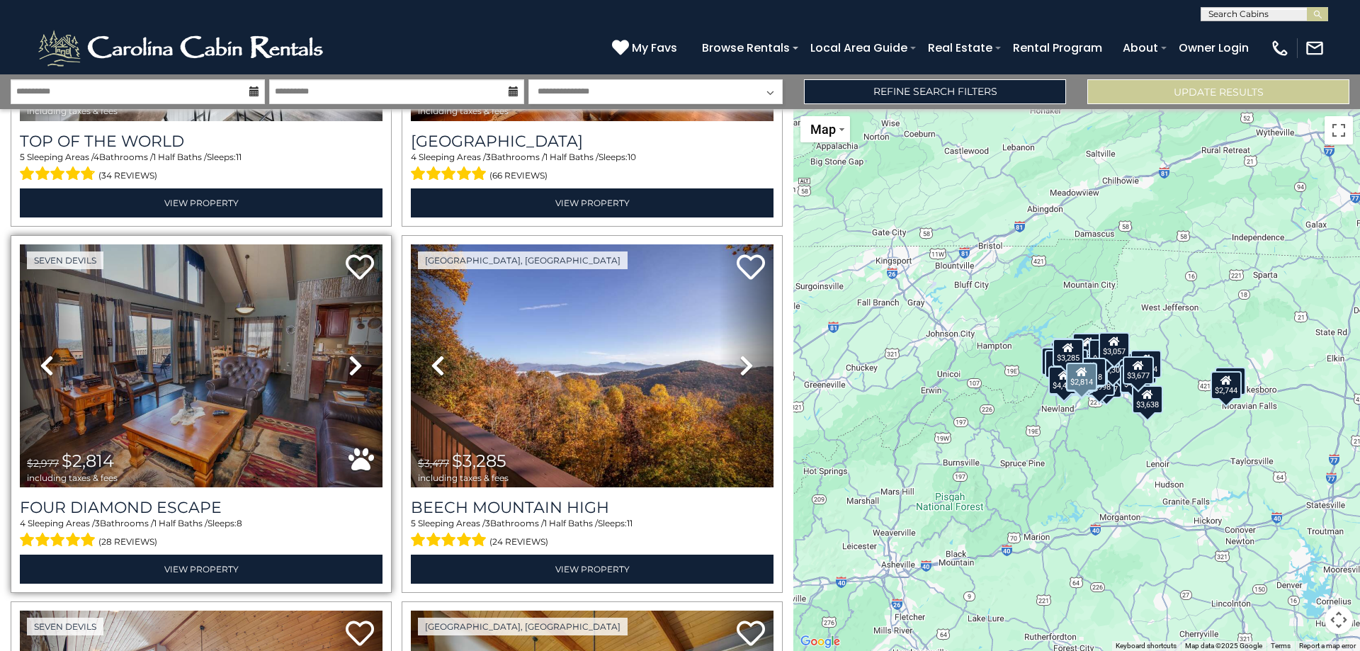
click at [351, 354] on icon at bounding box center [355, 365] width 14 height 23
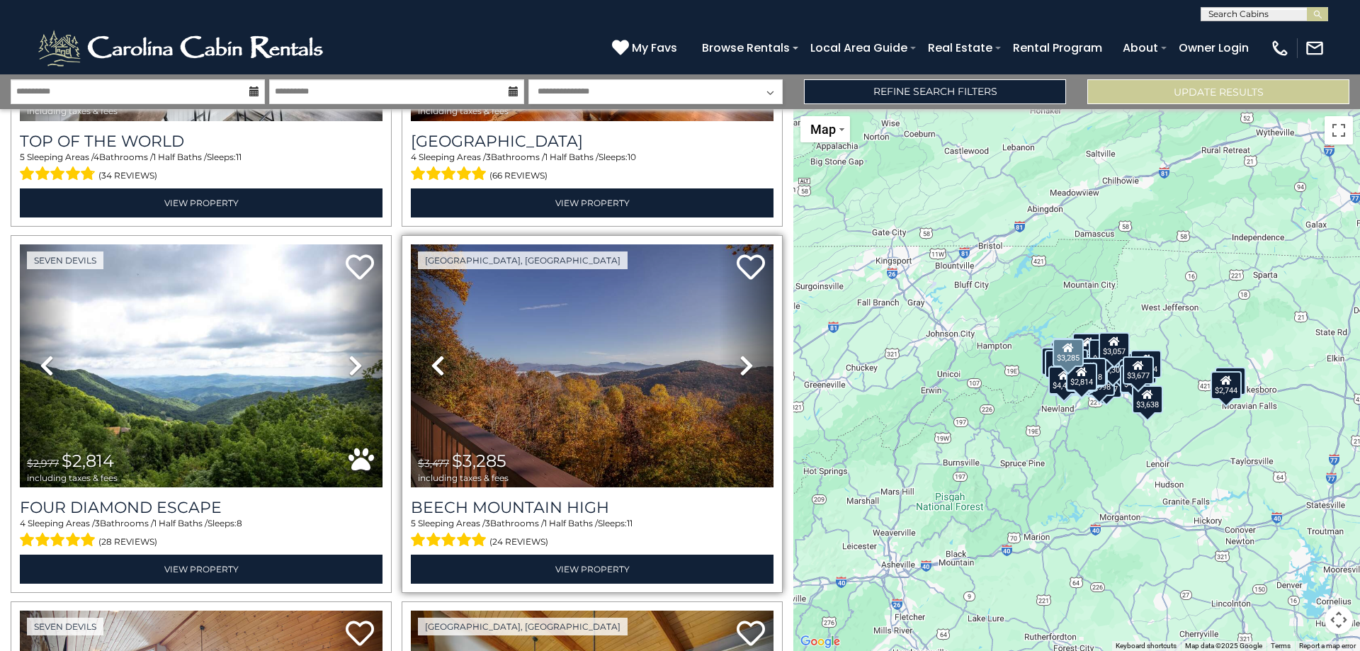
click at [740, 354] on icon at bounding box center [746, 365] width 14 height 23
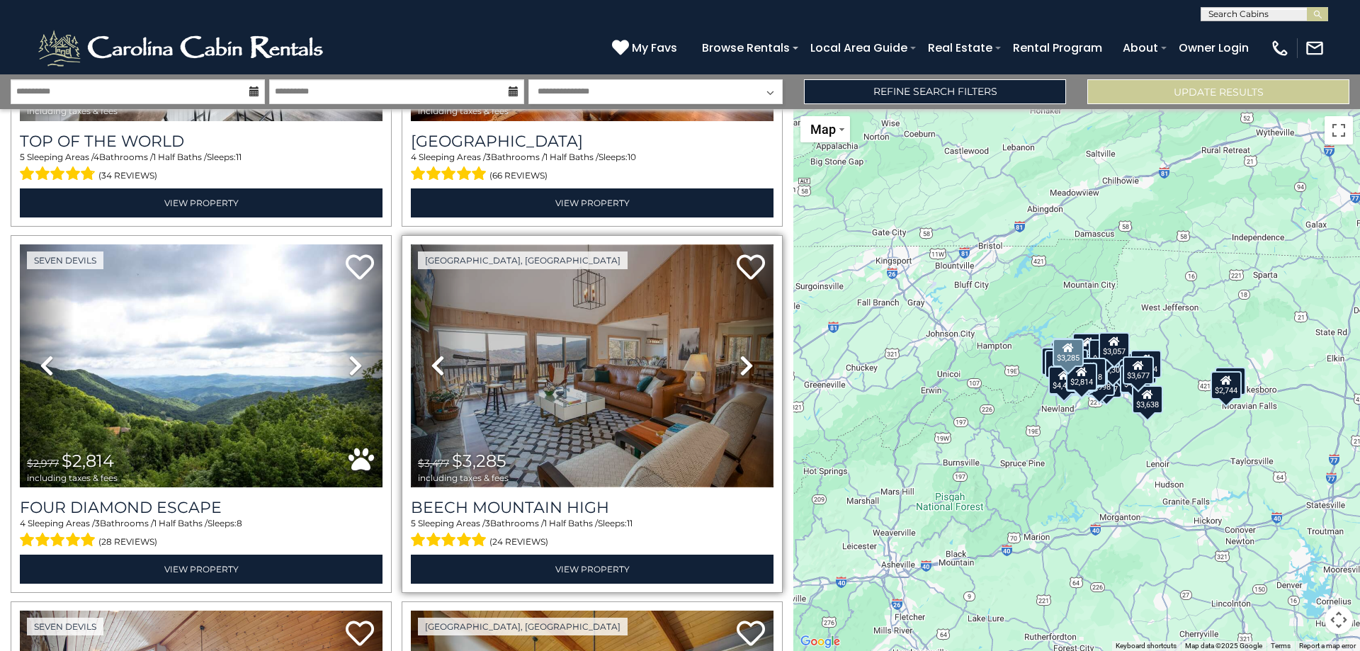
click at [637, 324] on img at bounding box center [592, 365] width 363 height 243
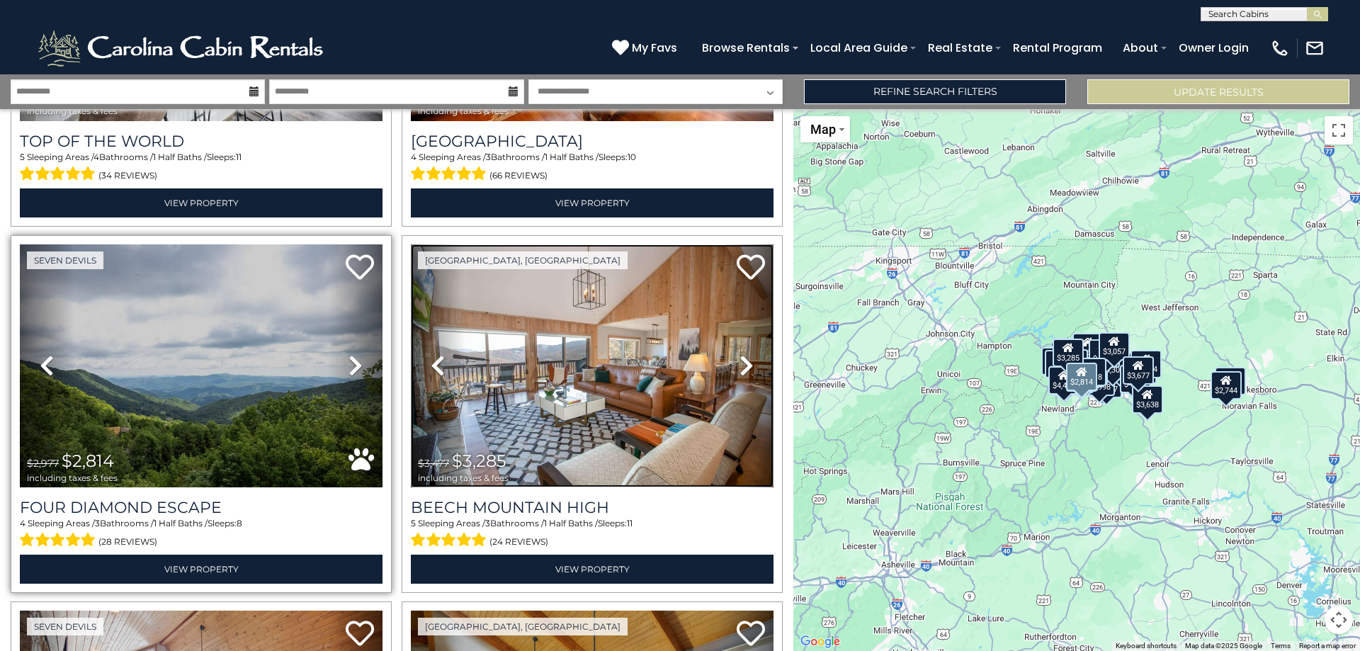
scroll to position [9149, 0]
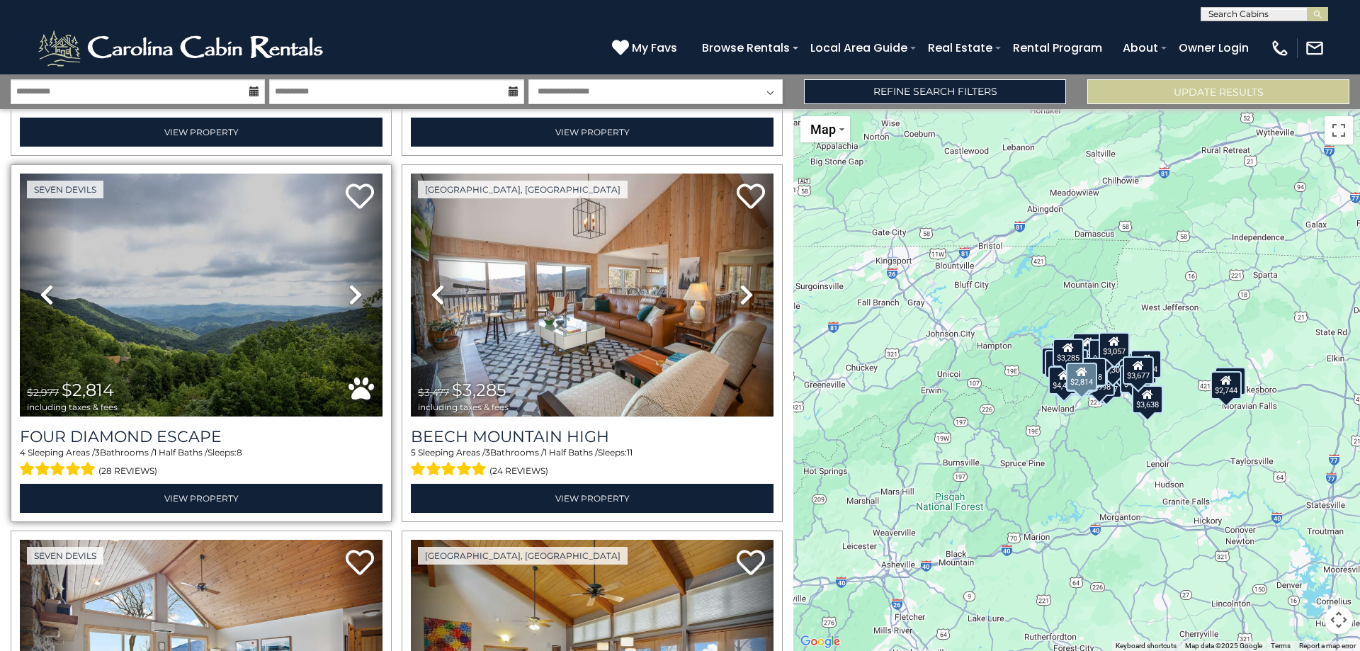
click at [348, 283] on icon at bounding box center [355, 294] width 14 height 23
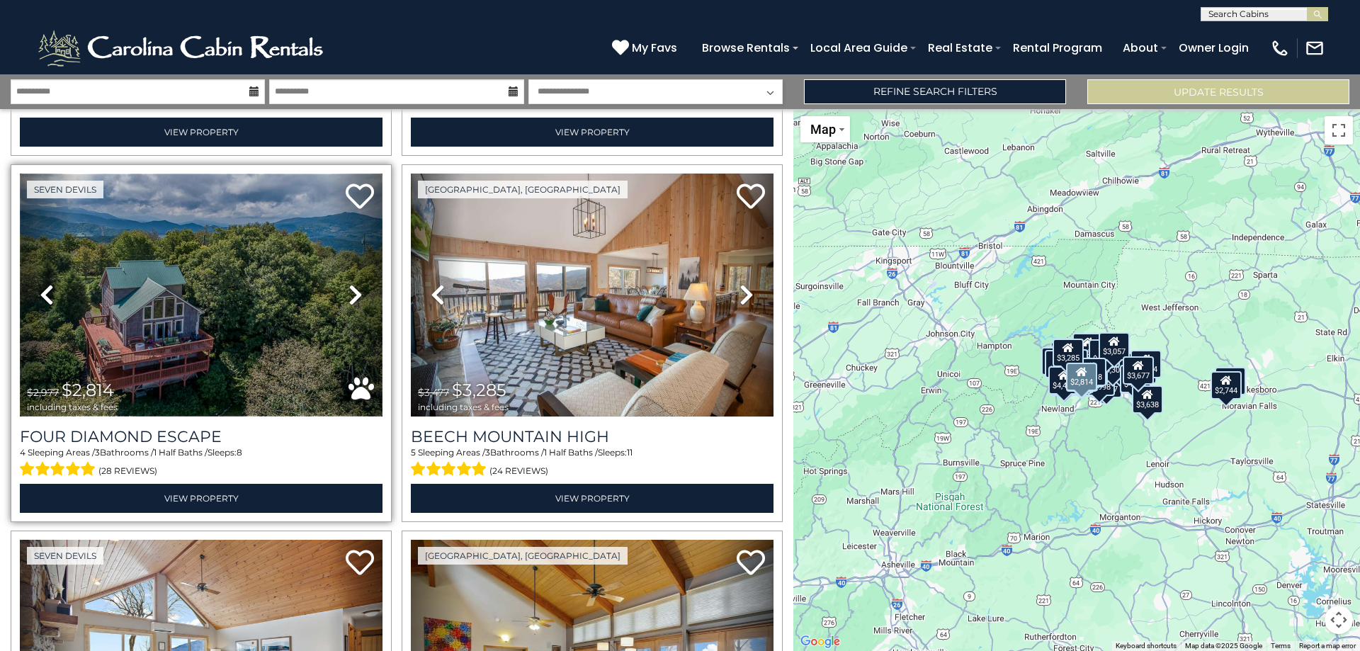
click at [204, 250] on img at bounding box center [201, 294] width 363 height 243
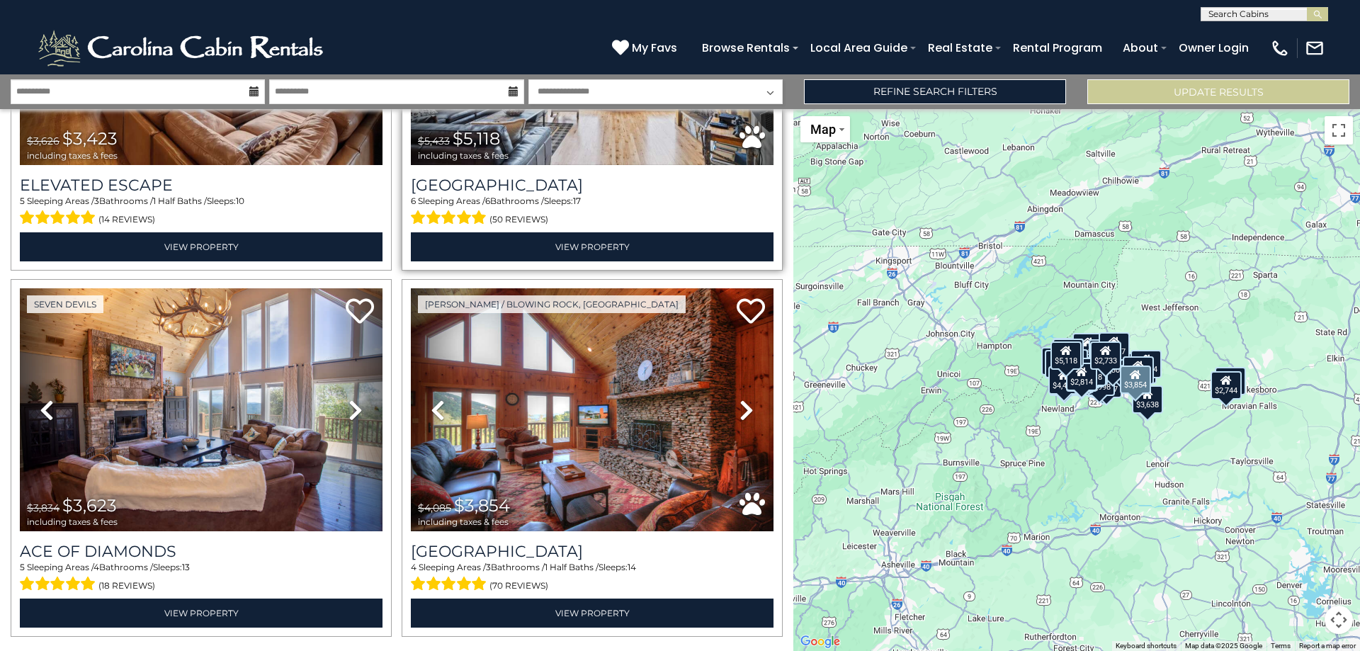
scroll to position [10501, 0]
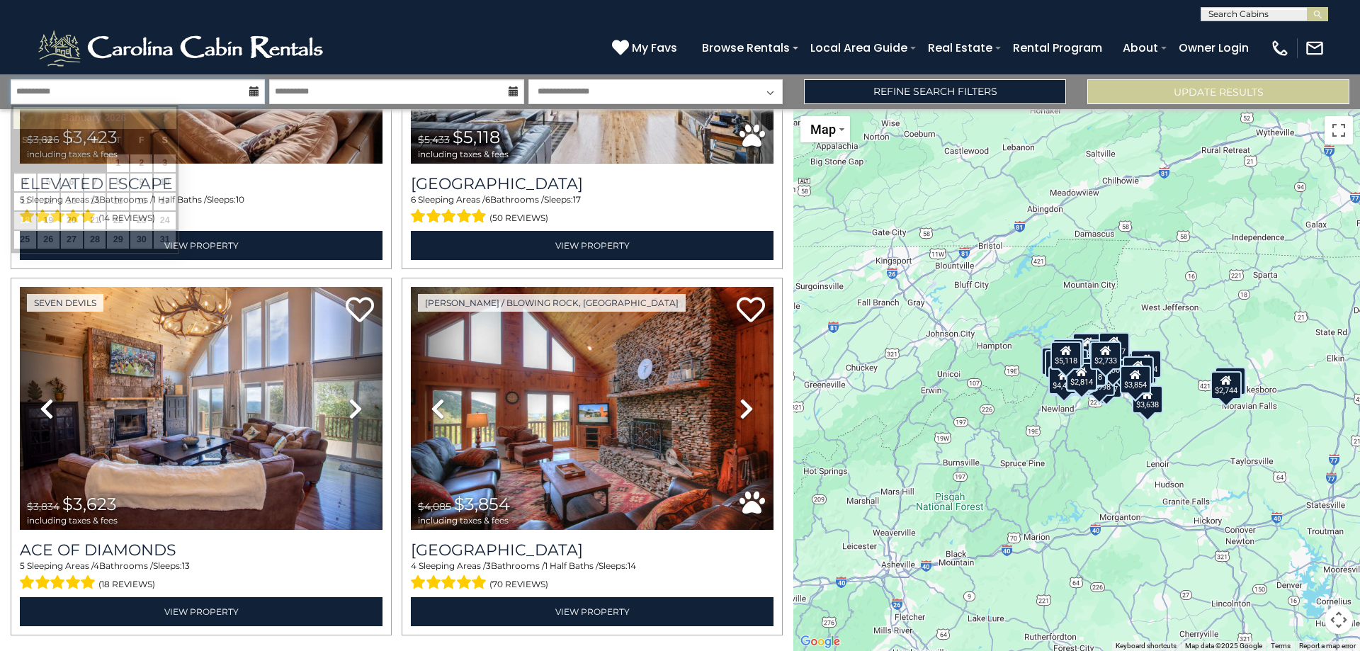
click at [188, 86] on input "**********" at bounding box center [138, 91] width 254 height 25
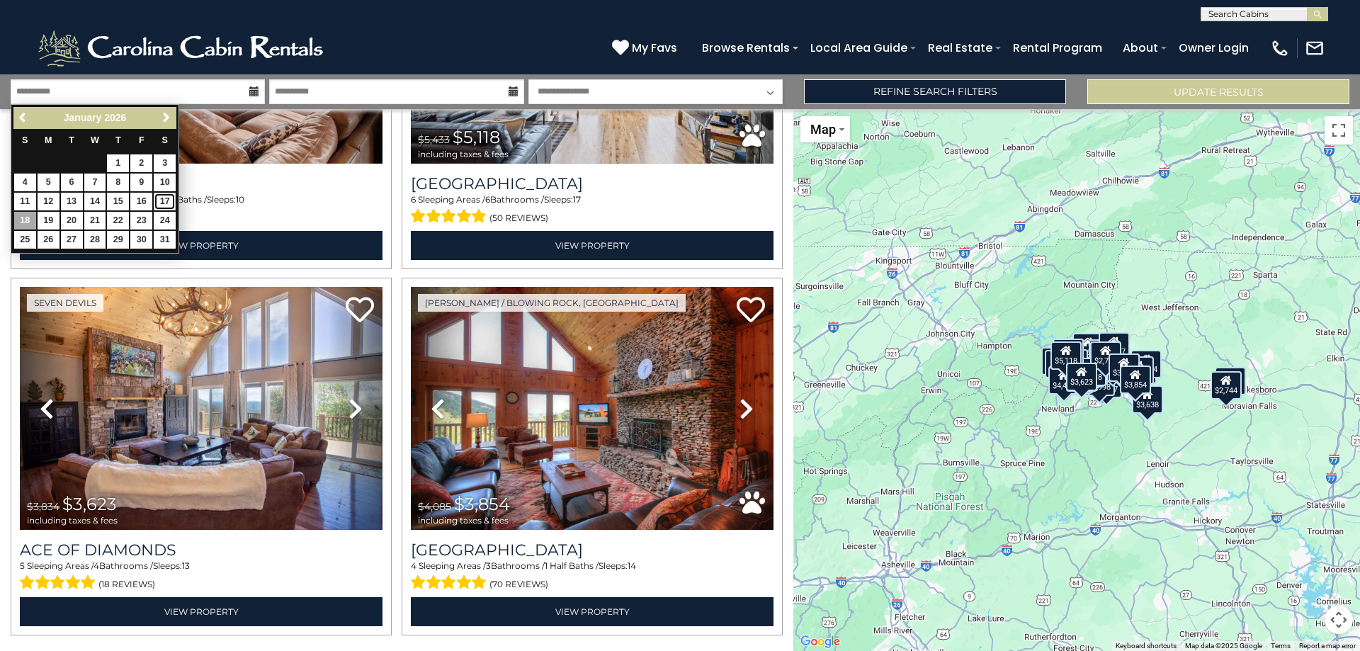
click at [166, 203] on link "17" at bounding box center [165, 202] width 22 height 18
type input "*******"
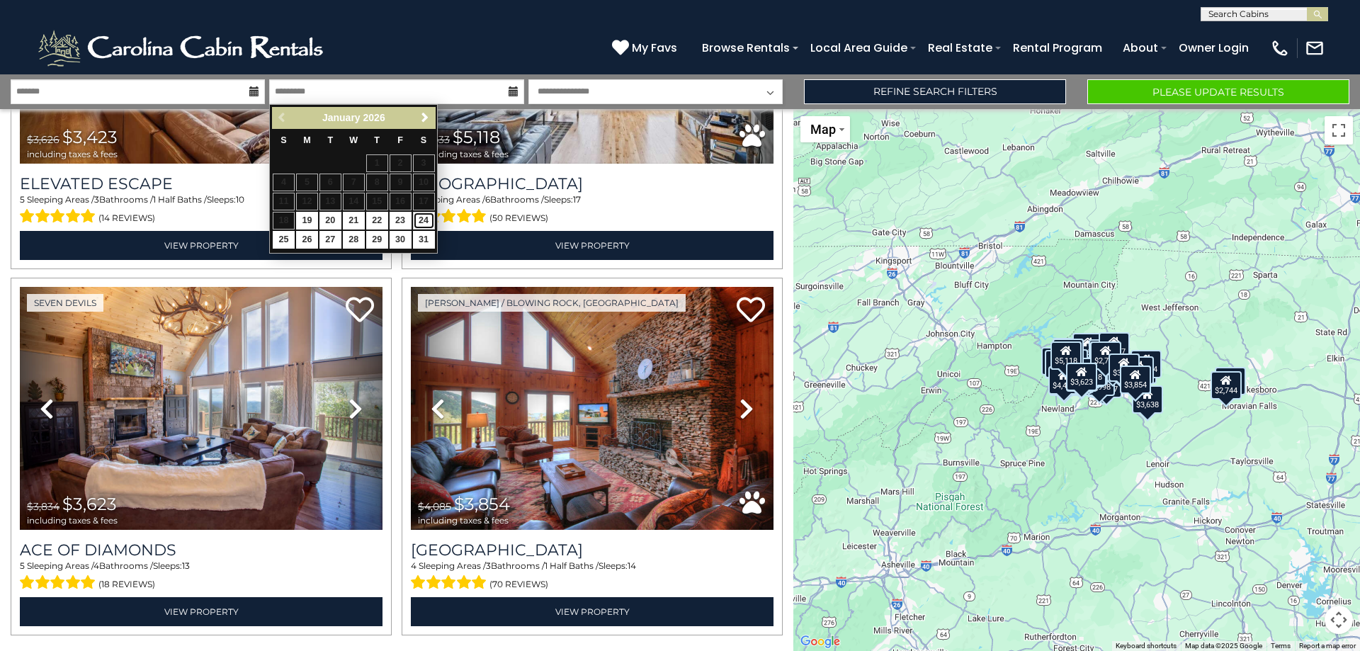
click at [426, 219] on link "24" at bounding box center [424, 221] width 22 height 18
type input "*******"
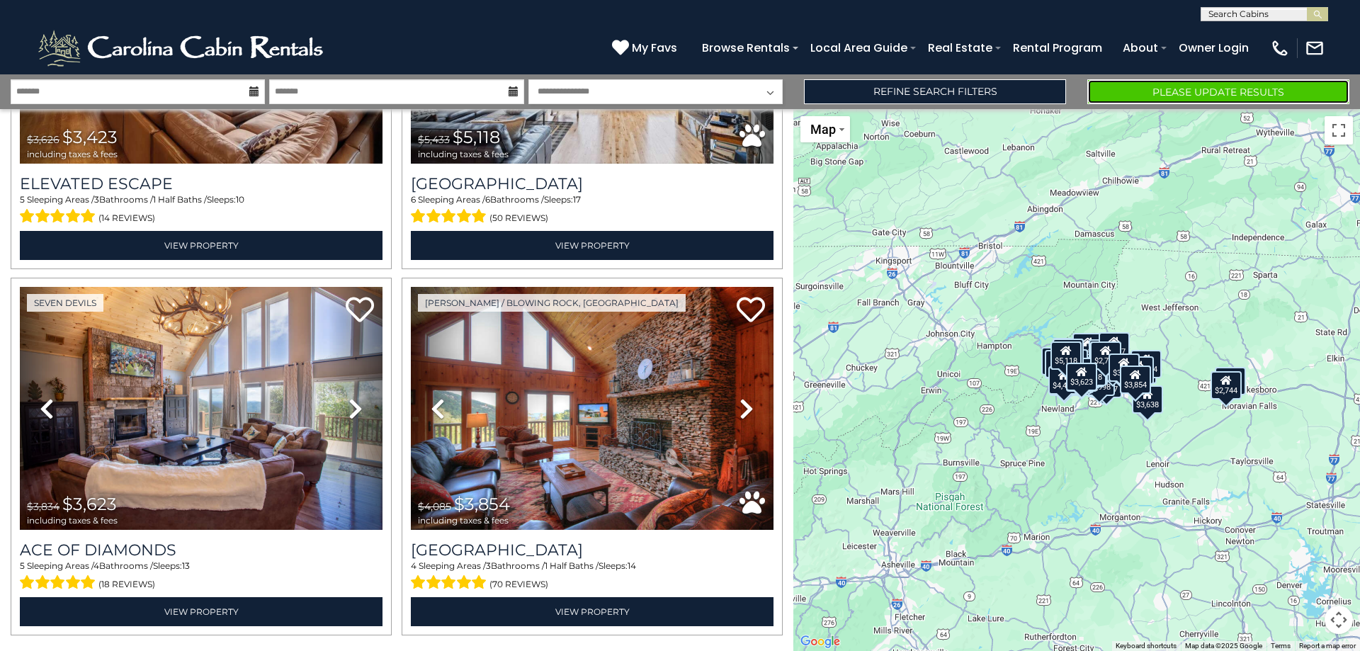
click at [1143, 96] on button "Please Update Results" at bounding box center [1218, 91] width 262 height 25
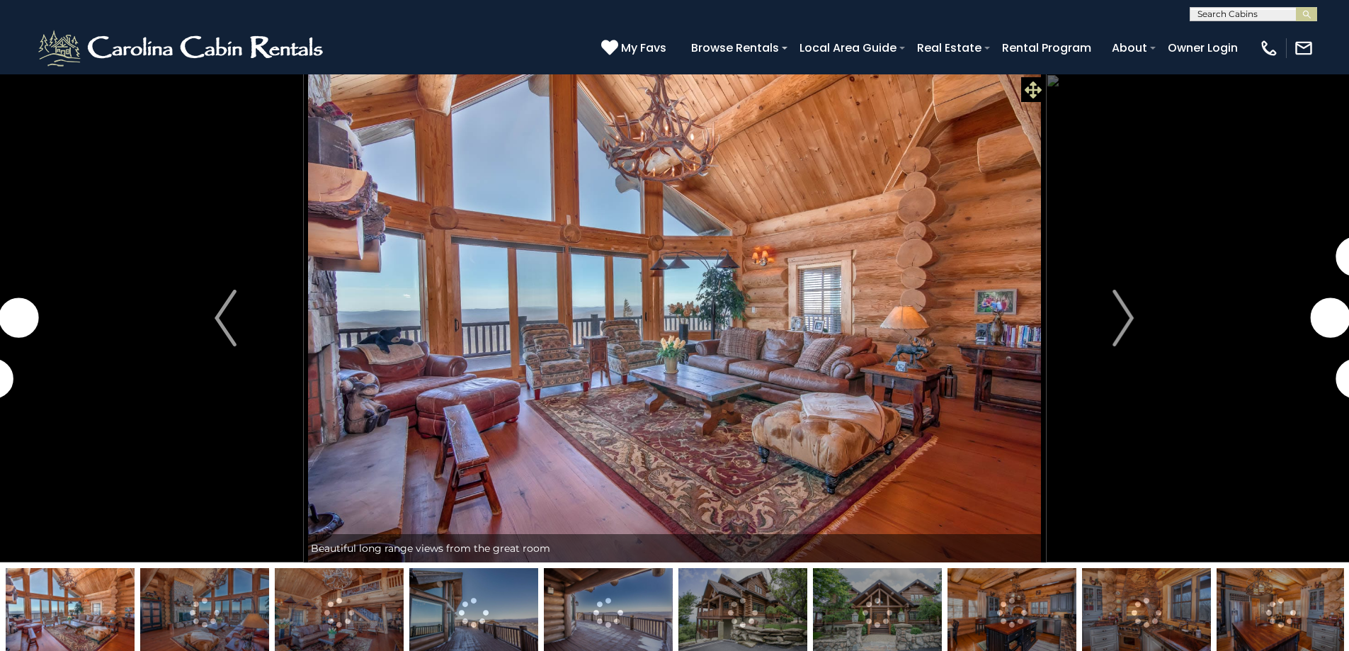
click at [1035, 90] on icon at bounding box center [1033, 89] width 17 height 17
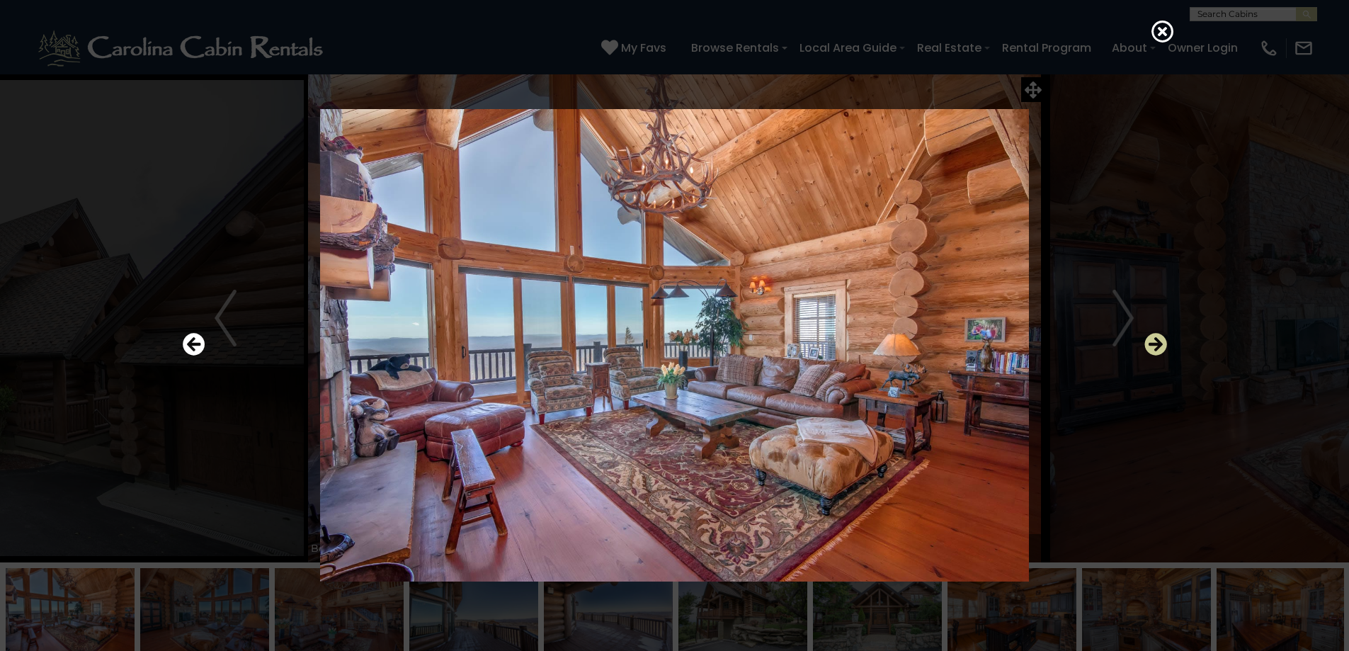
click at [1156, 343] on icon "Next" at bounding box center [1155, 344] width 23 height 23
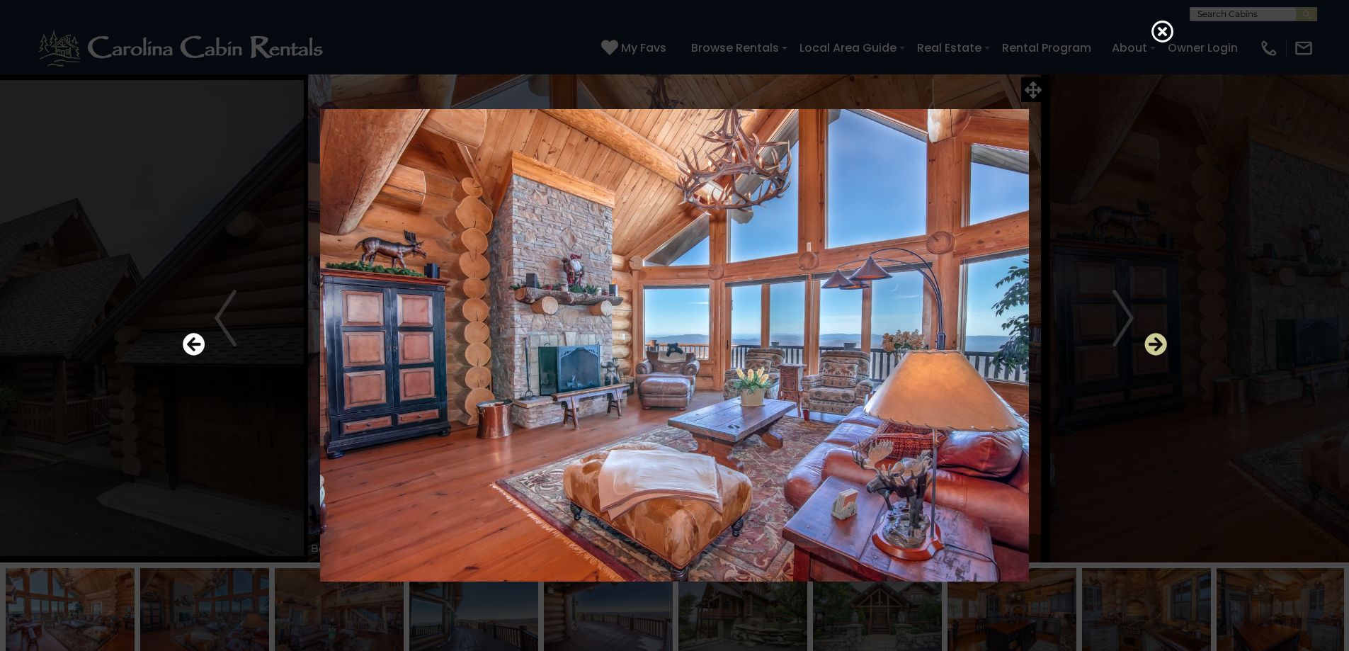
click at [1156, 343] on icon "Next" at bounding box center [1155, 344] width 23 height 23
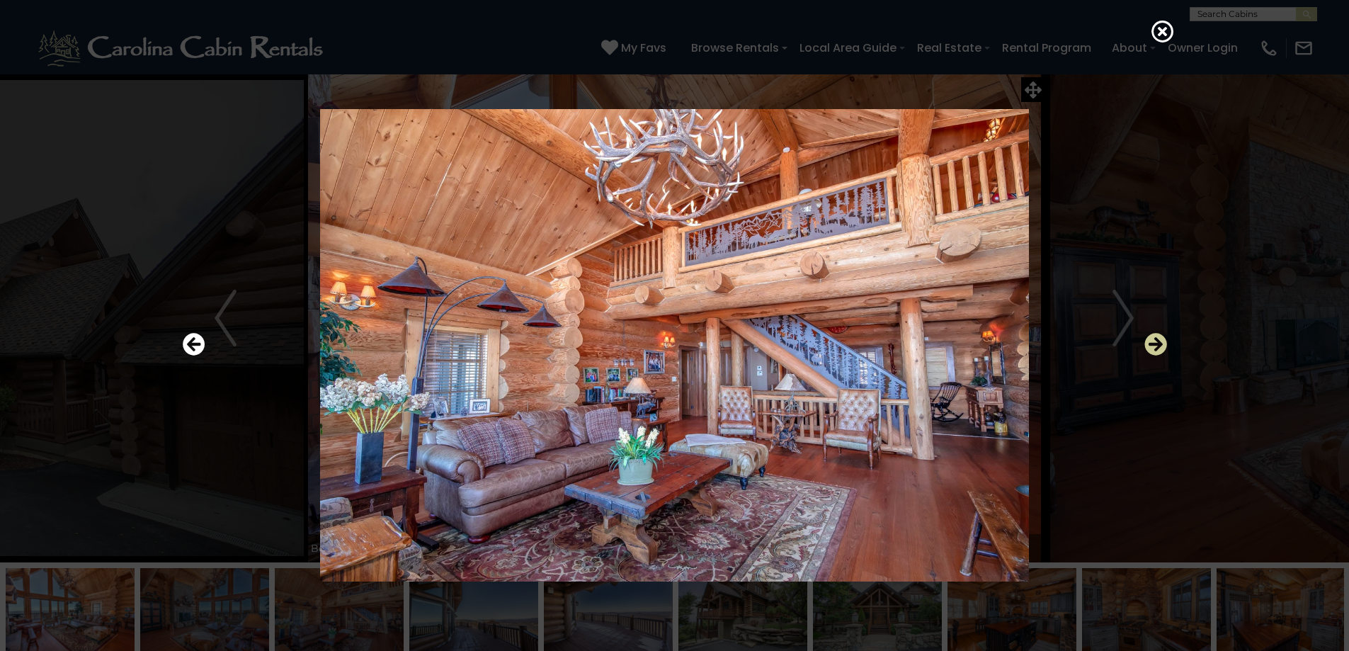
click at [1156, 343] on icon "Next" at bounding box center [1155, 344] width 23 height 23
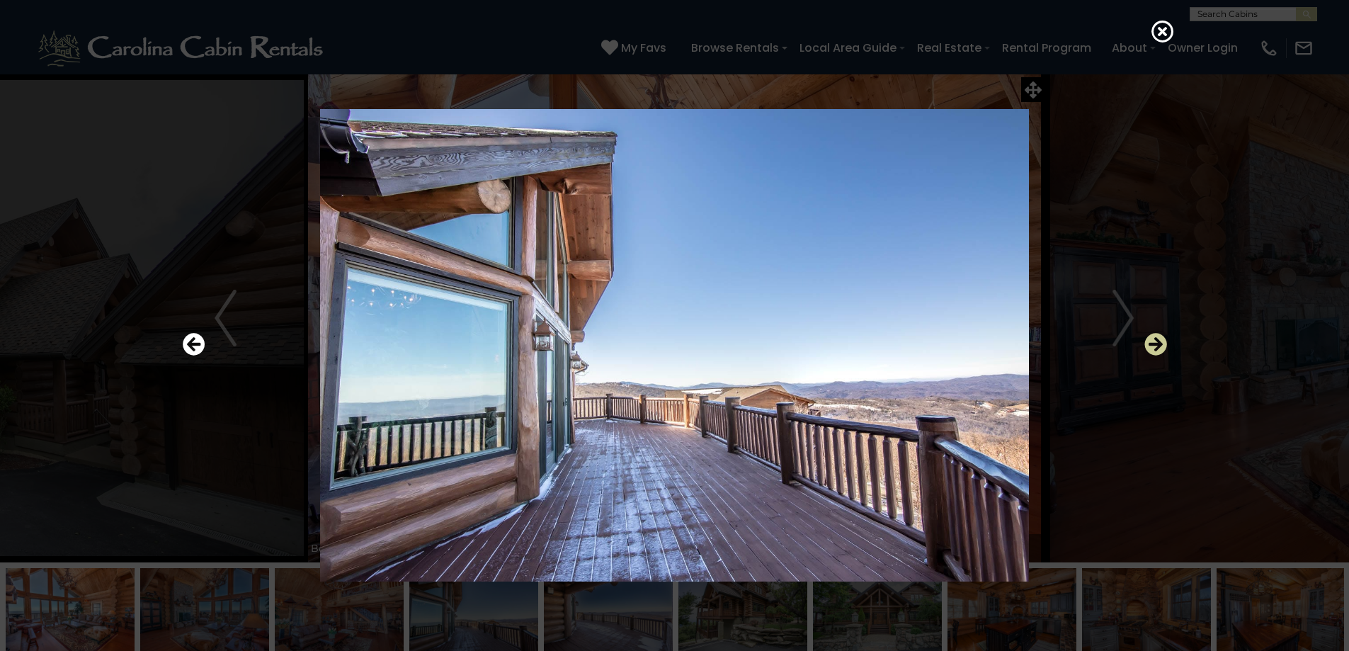
click at [1156, 343] on icon "Next" at bounding box center [1155, 344] width 23 height 23
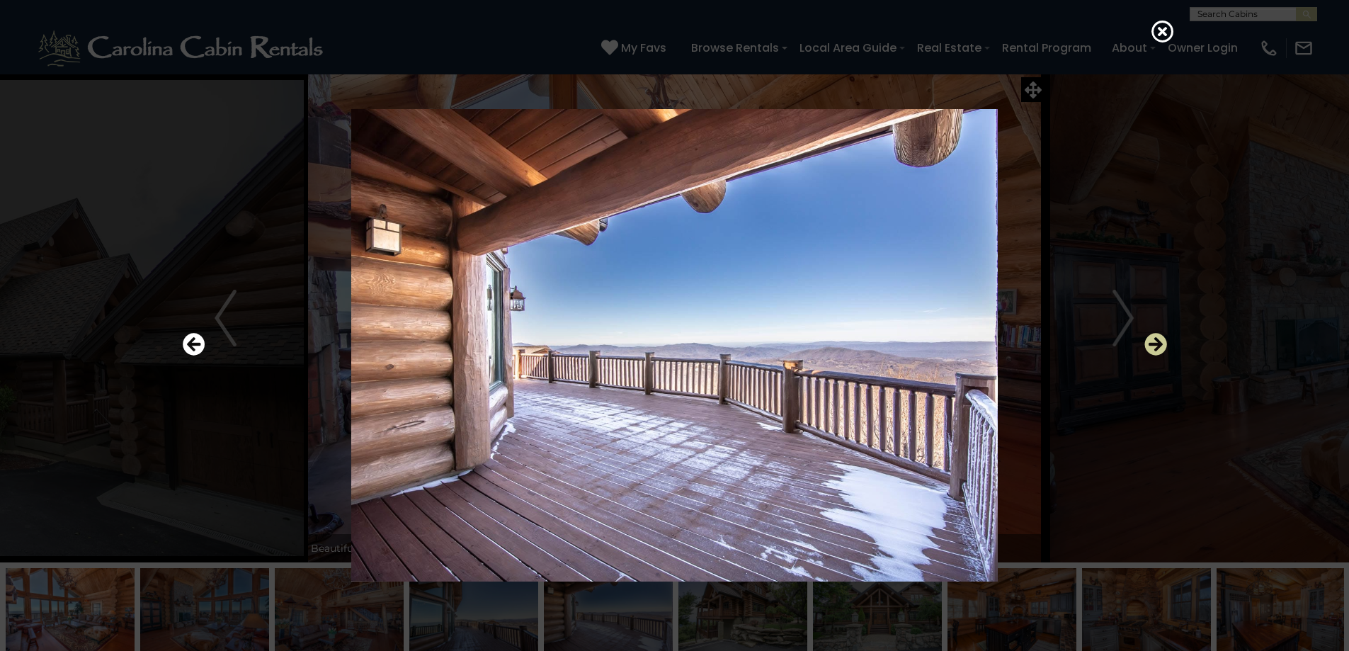
click at [1156, 343] on icon "Next" at bounding box center [1155, 344] width 23 height 23
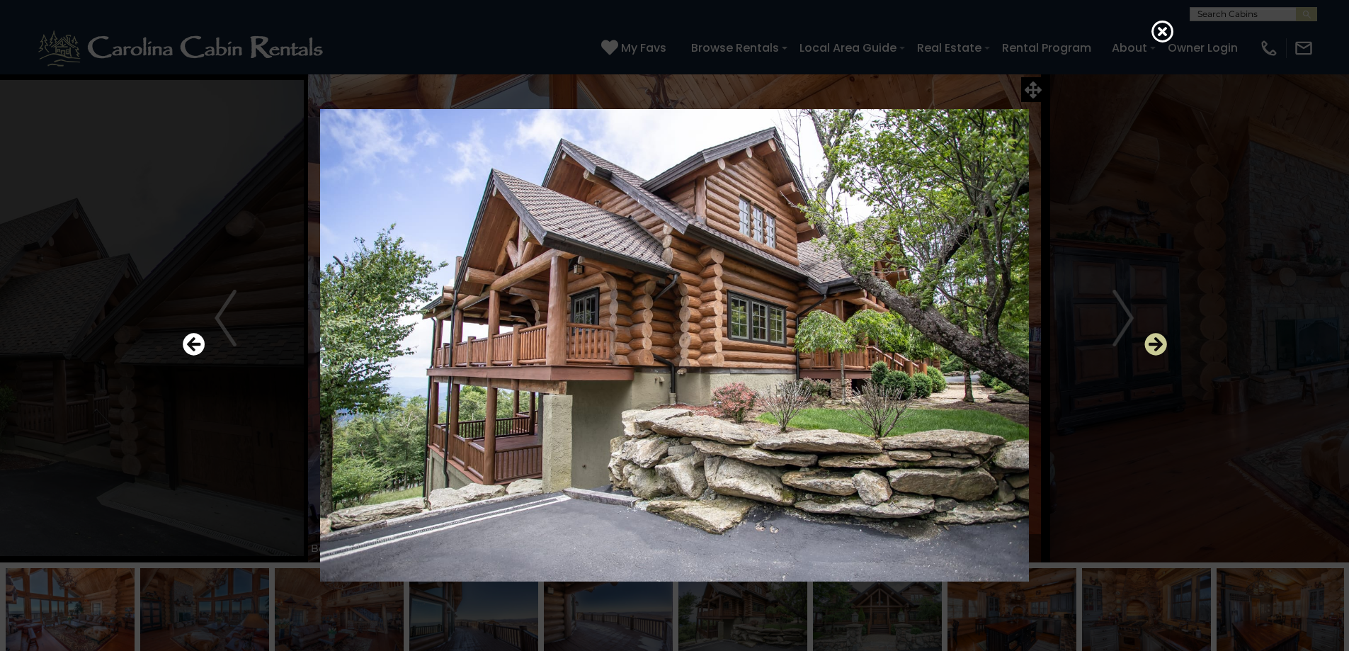
click at [1156, 343] on icon "Next" at bounding box center [1155, 344] width 23 height 23
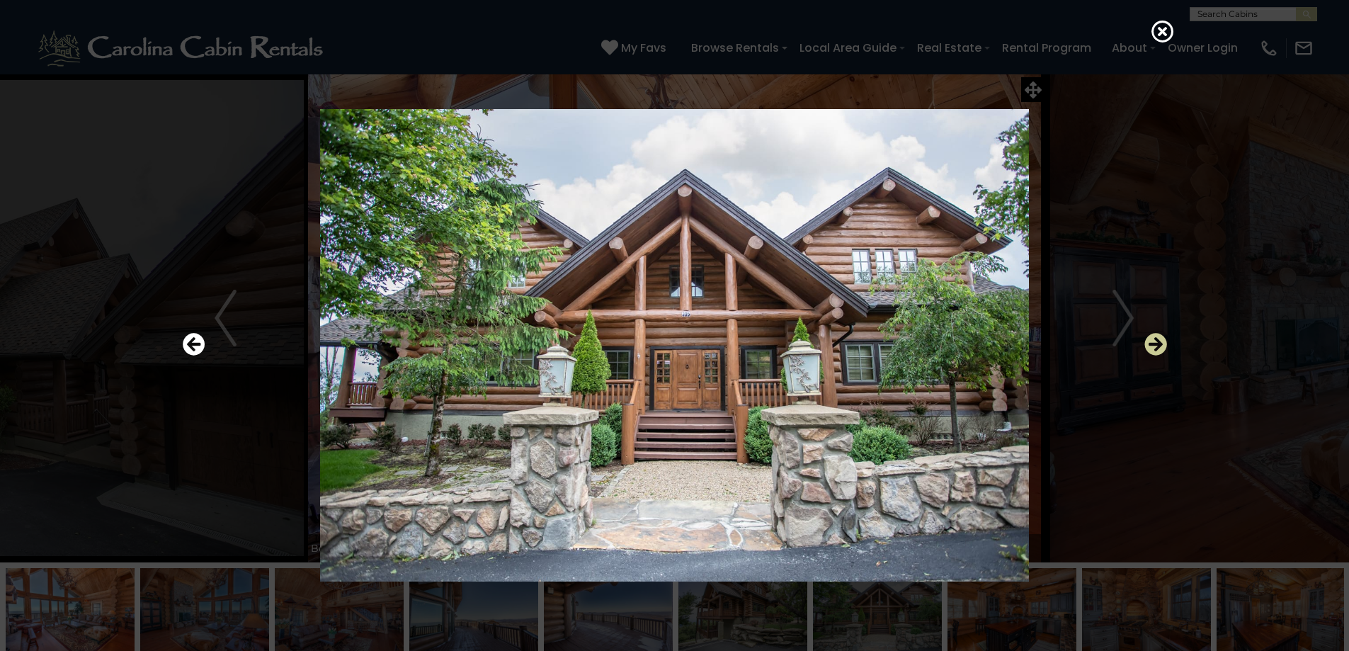
click at [1156, 343] on icon "Next" at bounding box center [1155, 344] width 23 height 23
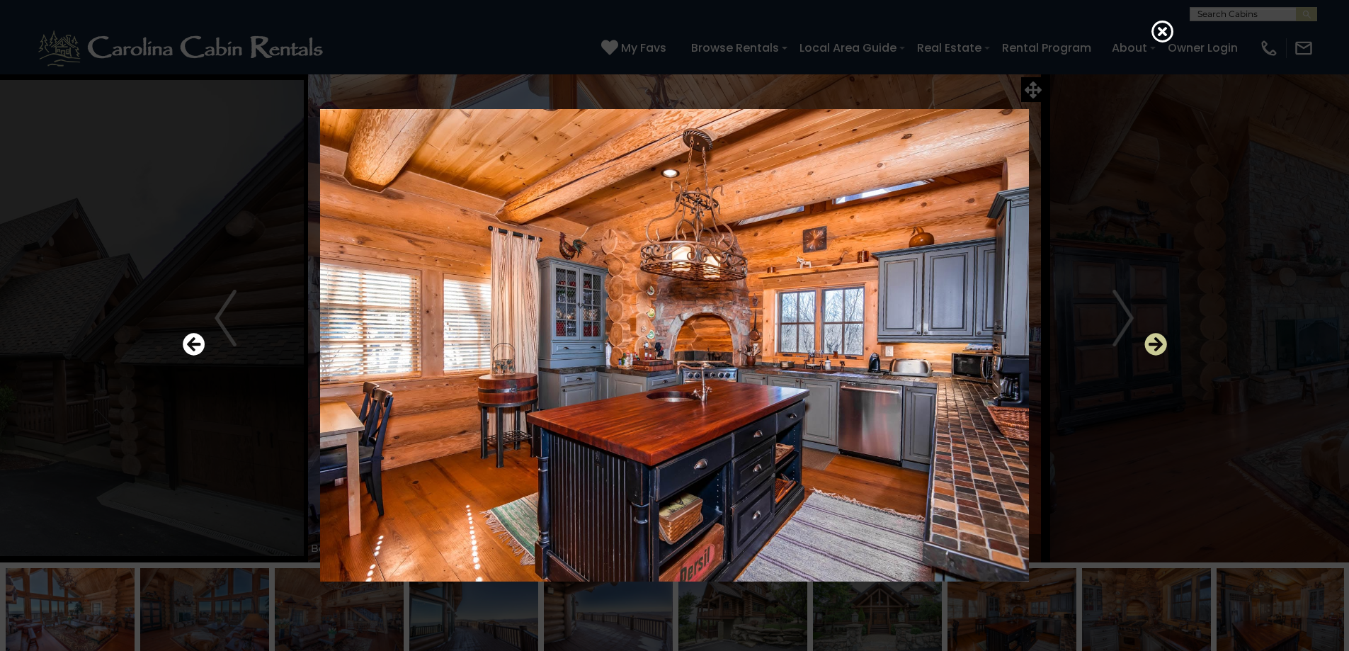
click at [1156, 343] on icon "Next" at bounding box center [1155, 344] width 23 height 23
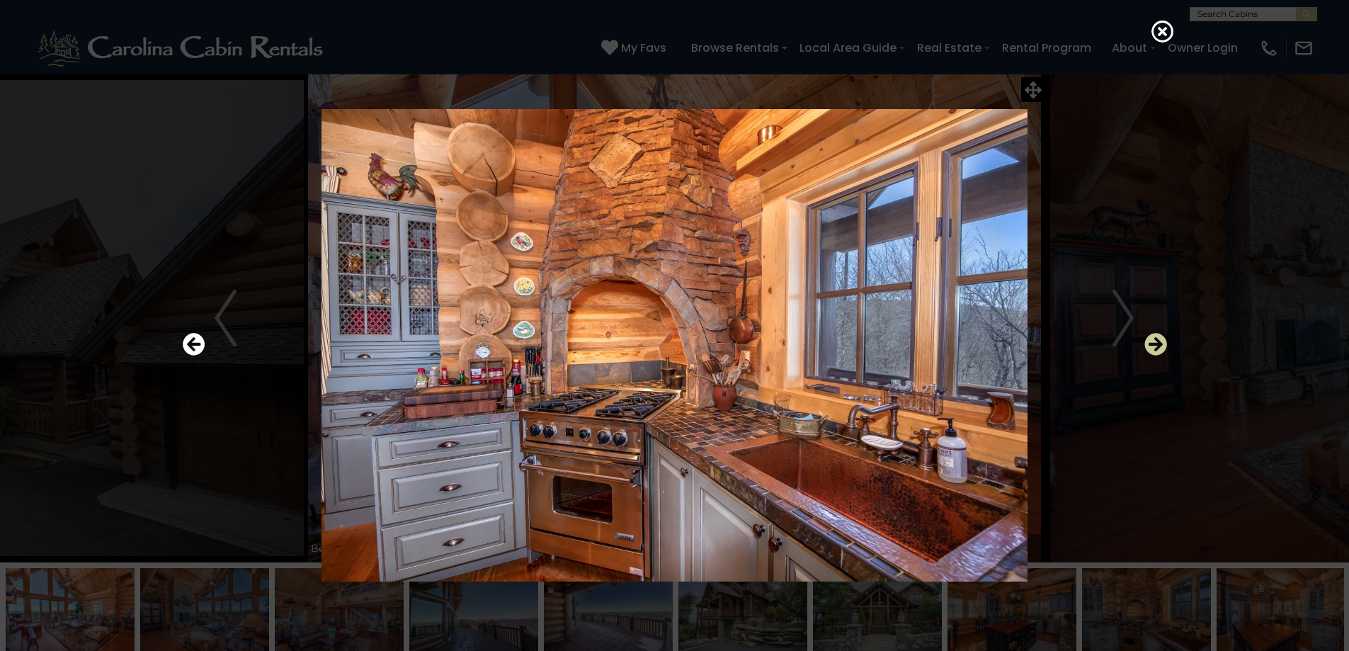
click at [1156, 343] on icon "Next" at bounding box center [1155, 344] width 23 height 23
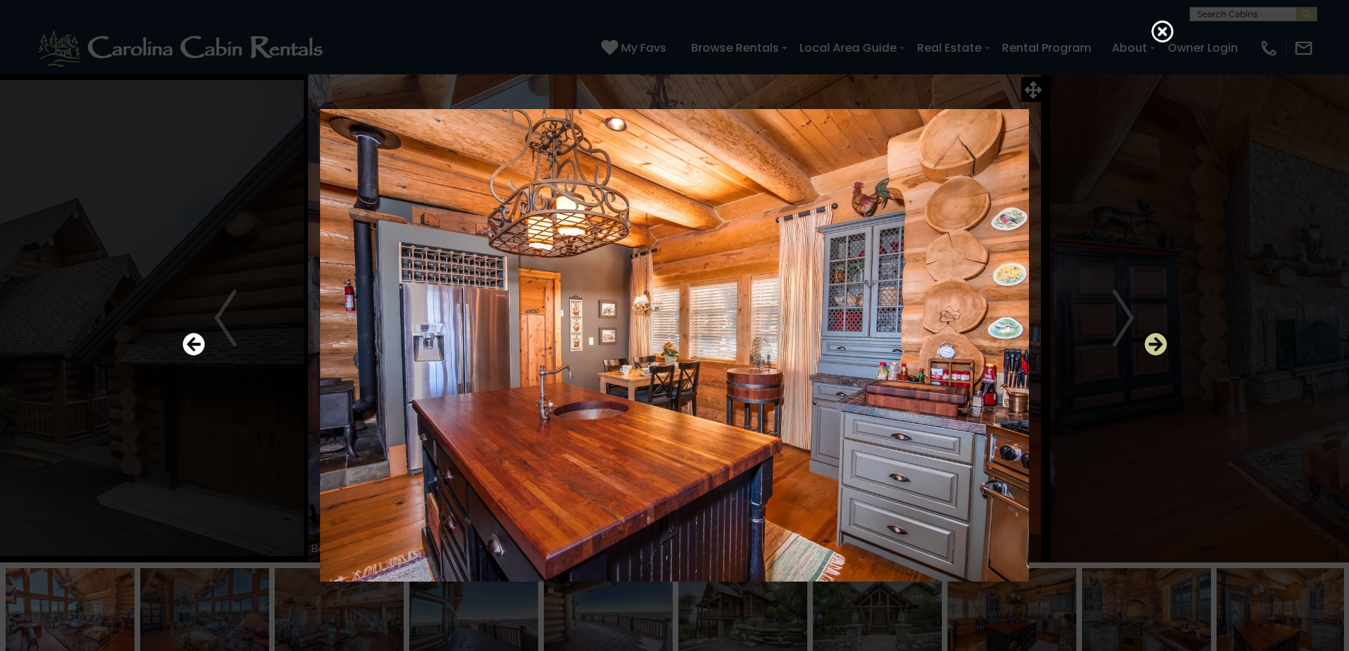
click at [1156, 343] on icon "Next" at bounding box center [1155, 344] width 23 height 23
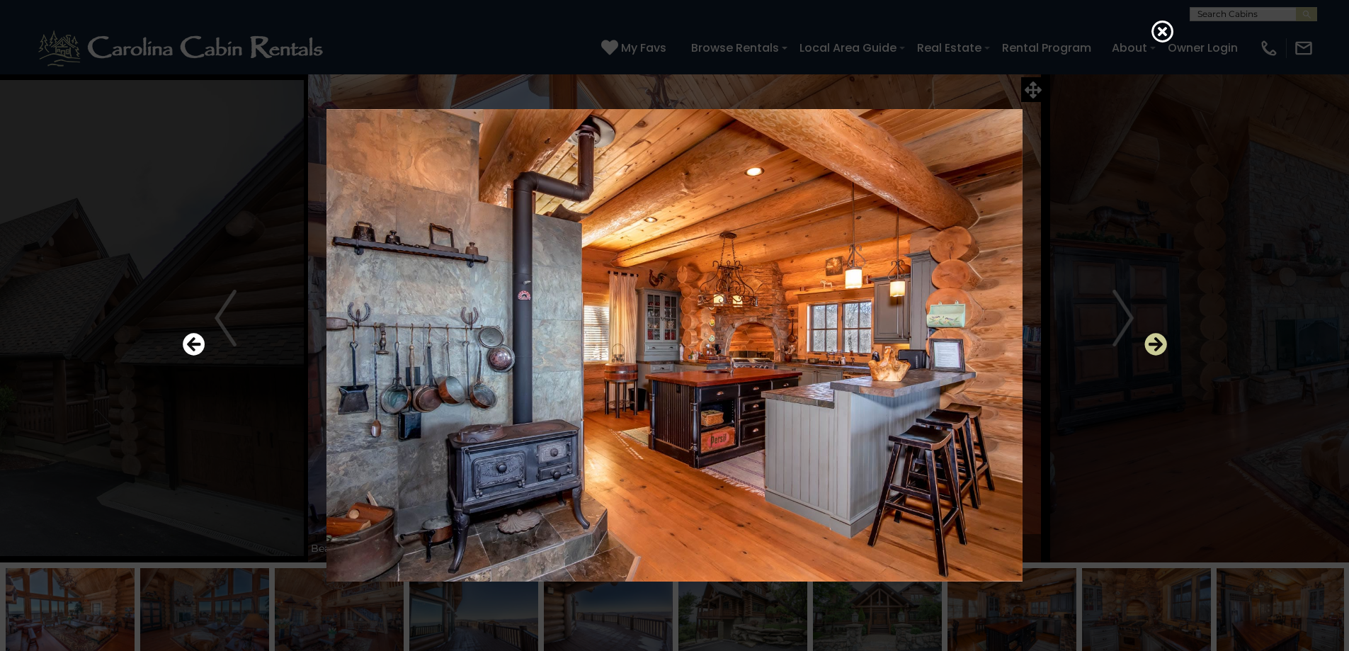
click at [1156, 343] on icon "Next" at bounding box center [1155, 344] width 23 height 23
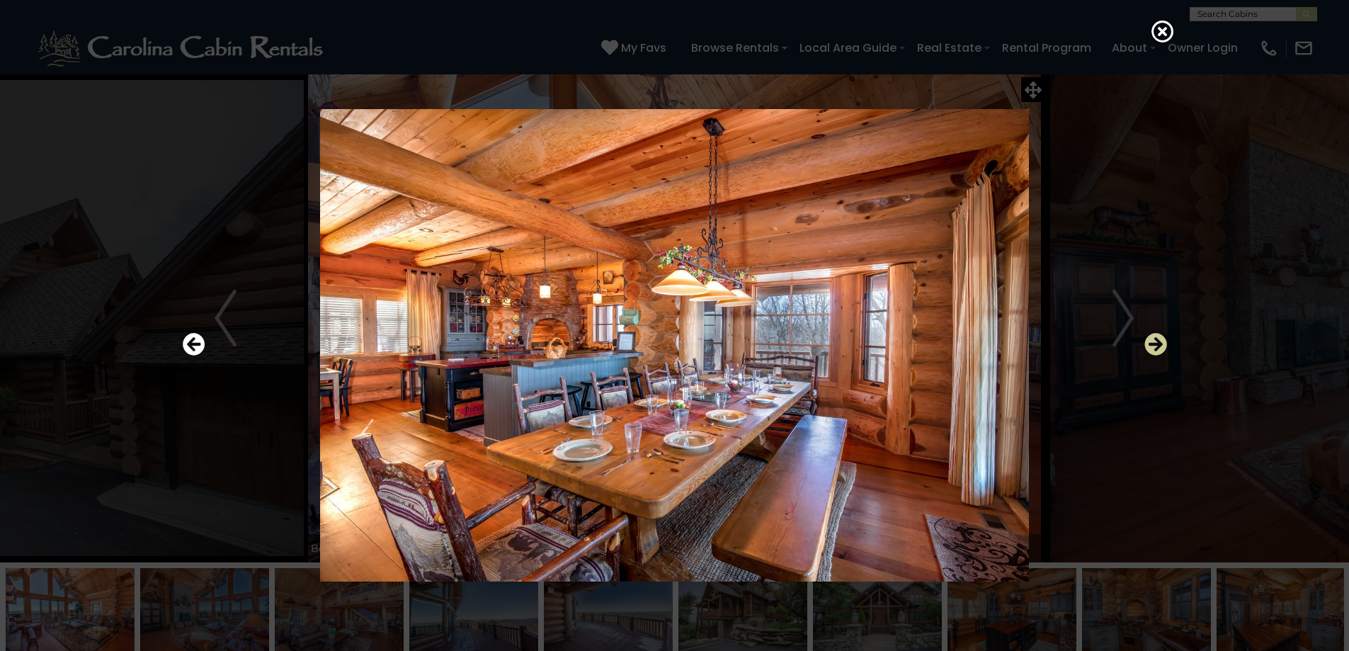
click at [1156, 343] on icon "Next" at bounding box center [1155, 344] width 23 height 23
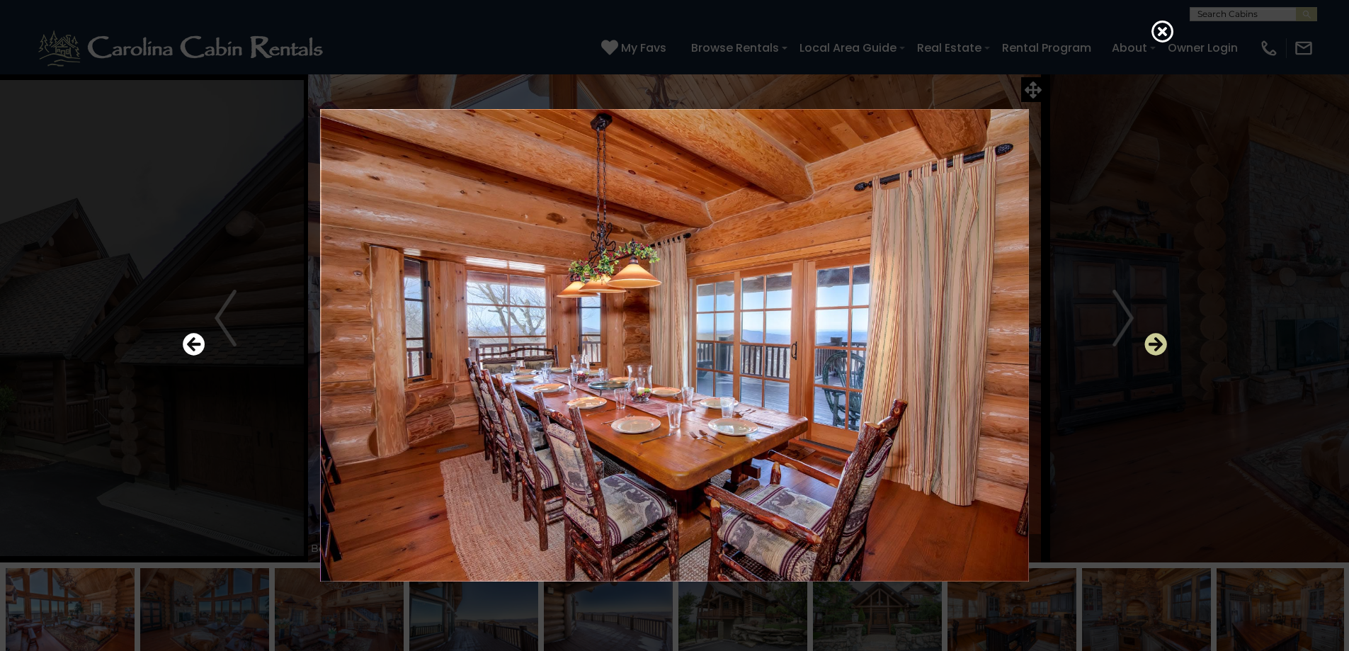
click at [1156, 343] on icon "Next" at bounding box center [1155, 344] width 23 height 23
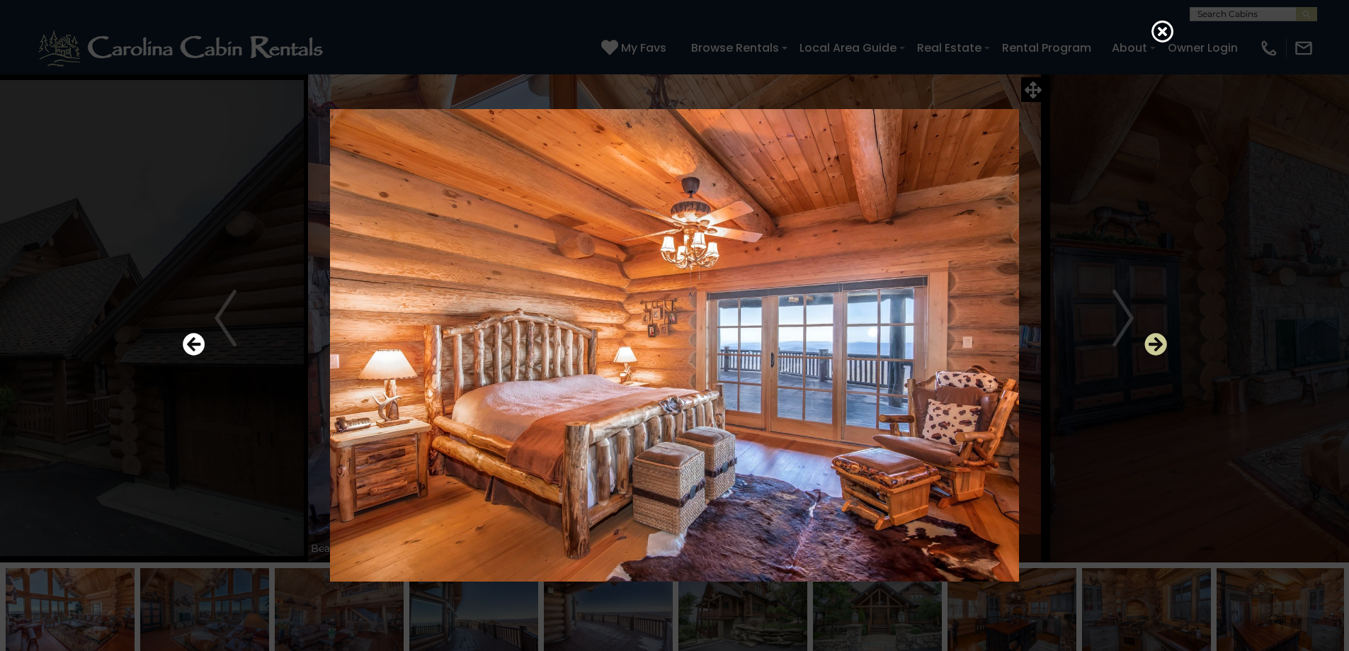
click at [1156, 343] on icon "Next" at bounding box center [1155, 344] width 23 height 23
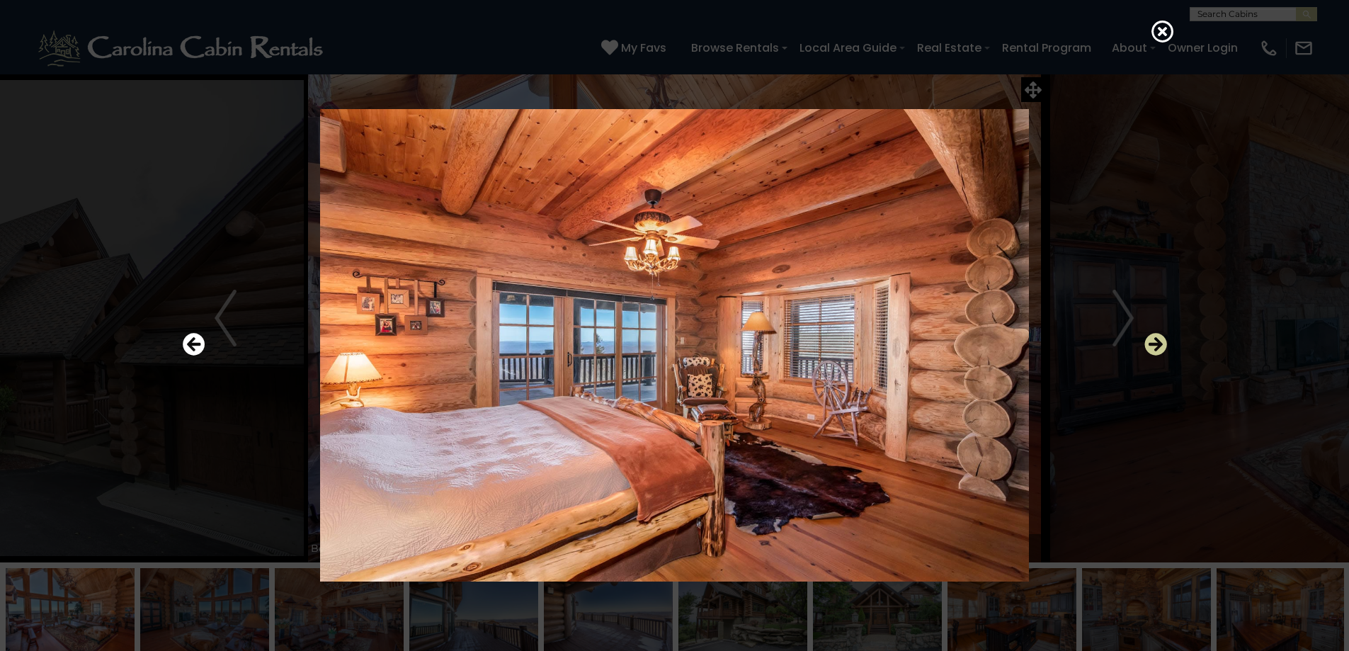
click at [1154, 345] on icon "Next" at bounding box center [1155, 344] width 23 height 23
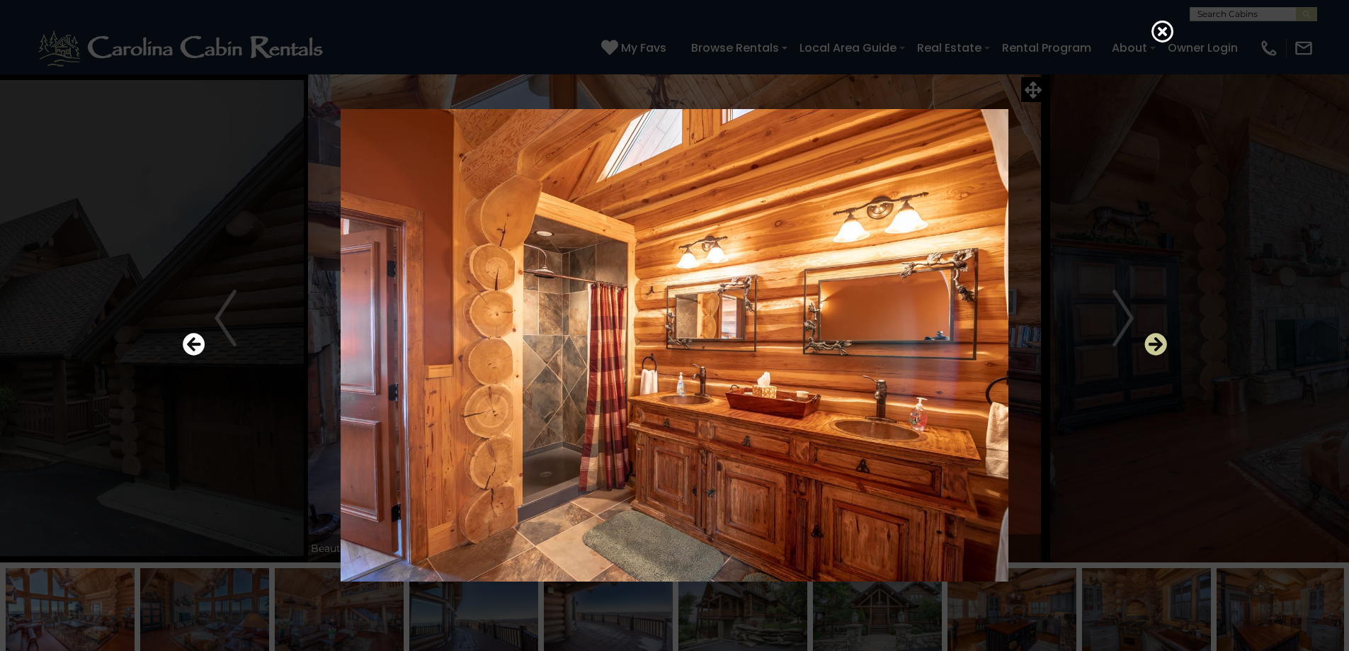
click at [1154, 345] on icon "Next" at bounding box center [1155, 344] width 23 height 23
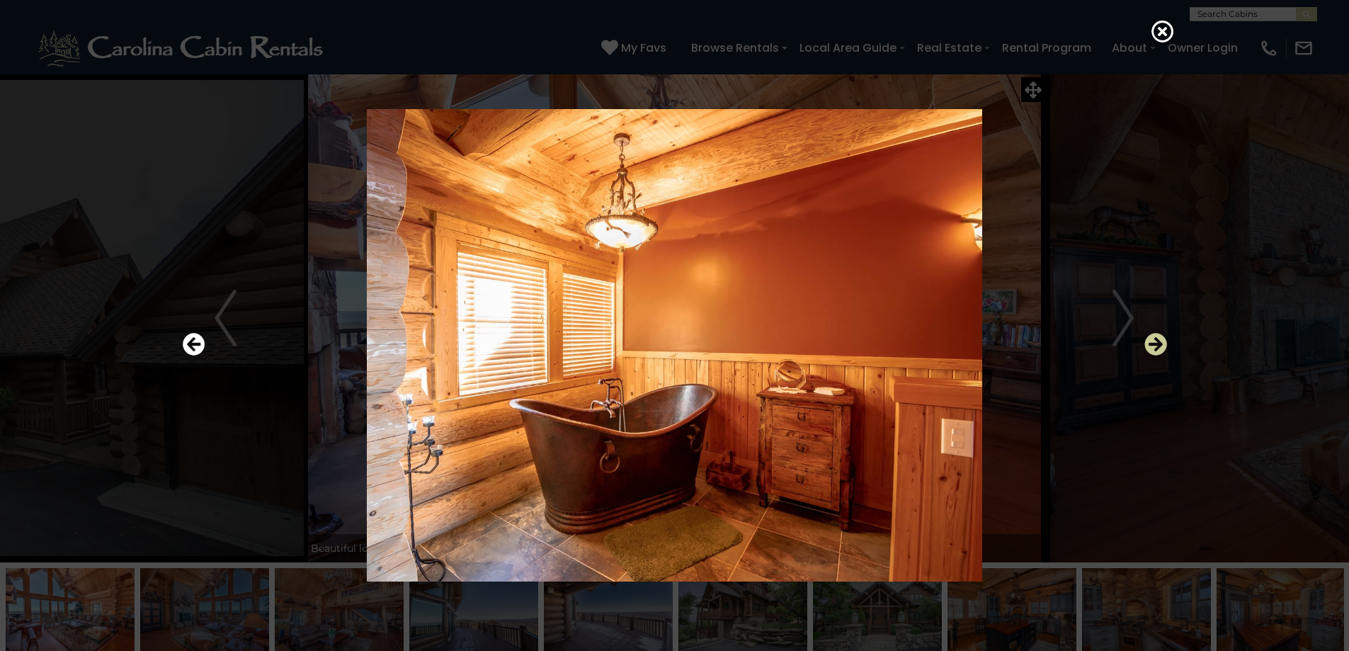
click at [1154, 345] on icon "Next" at bounding box center [1155, 344] width 23 height 23
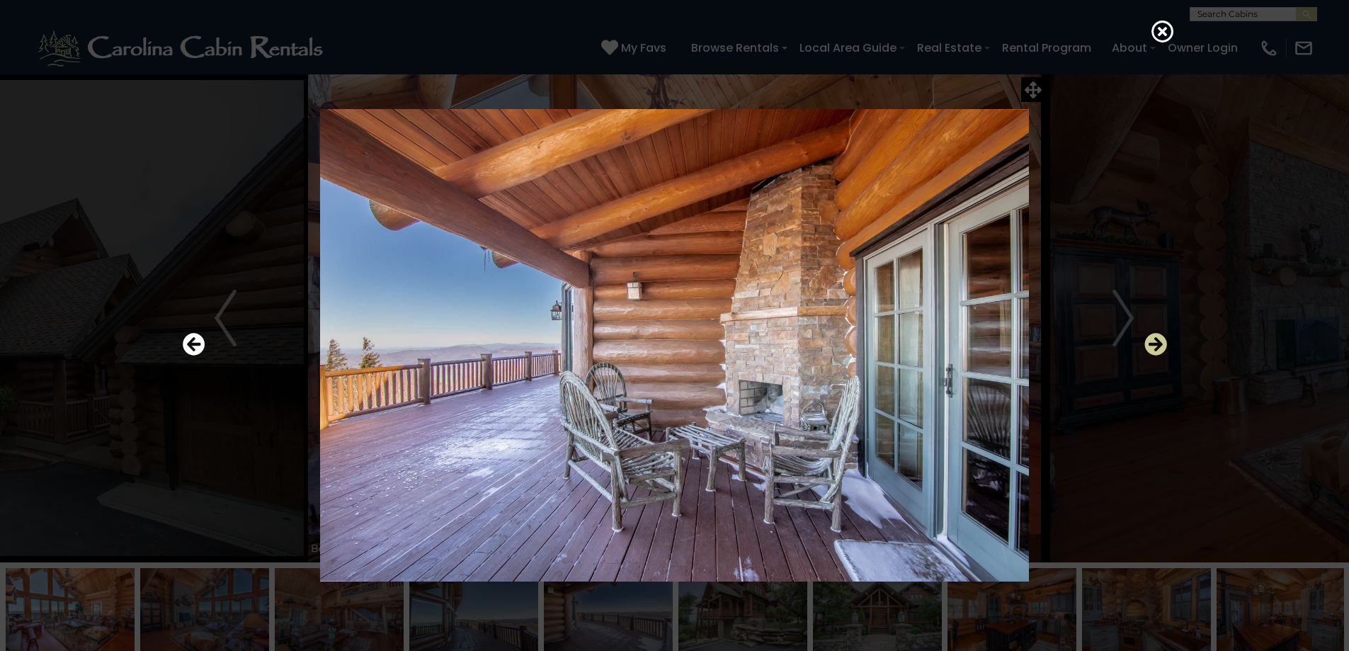
click at [1154, 345] on icon "Next" at bounding box center [1155, 344] width 23 height 23
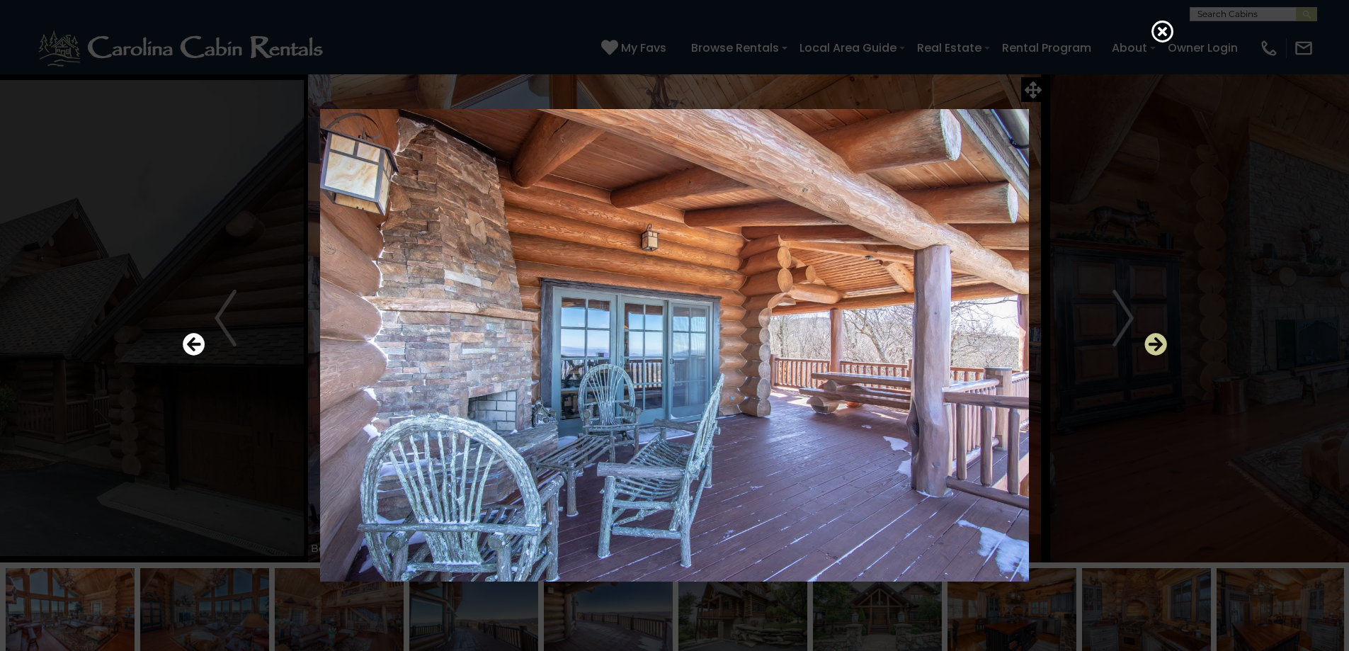
click at [1154, 345] on icon "Next" at bounding box center [1155, 344] width 23 height 23
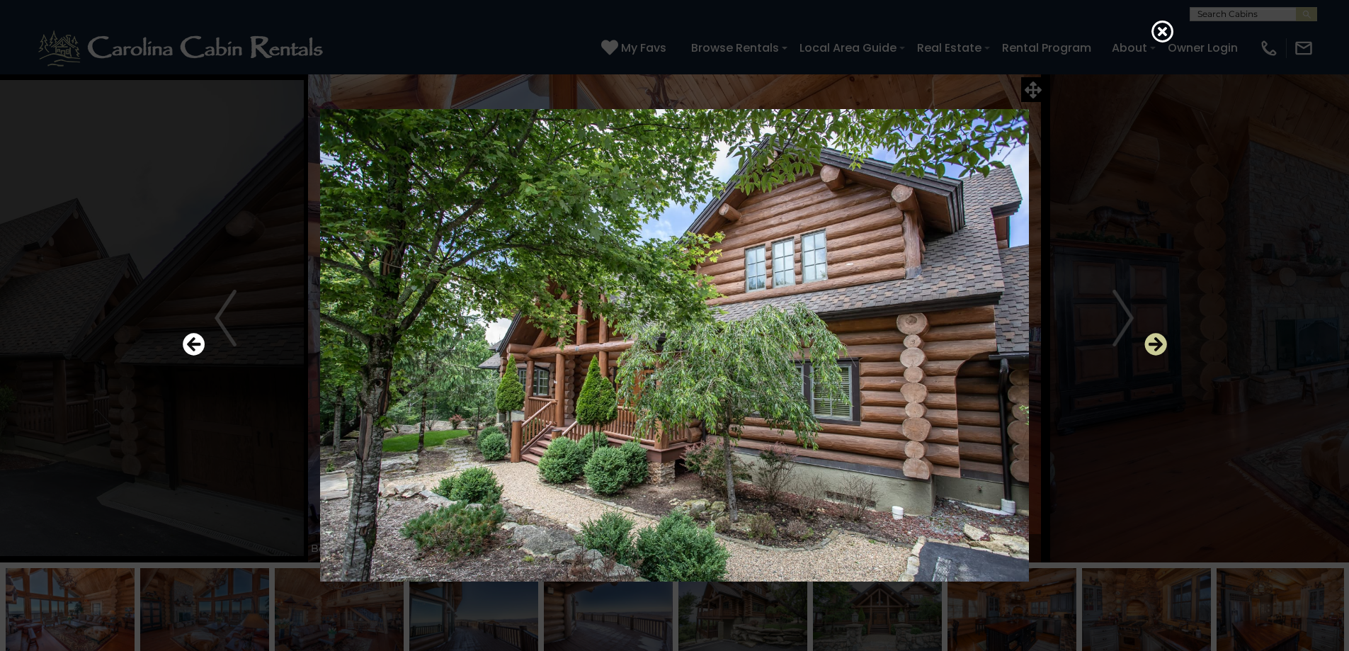
click at [1154, 345] on icon "Next" at bounding box center [1155, 344] width 23 height 23
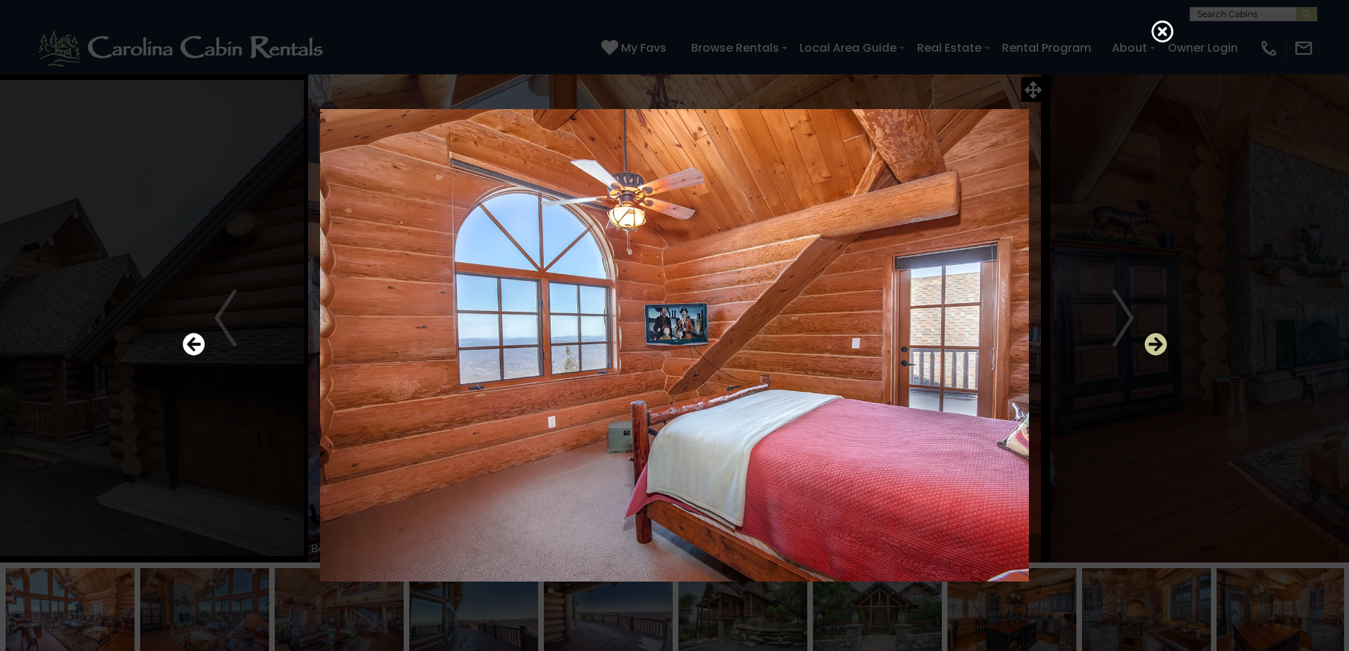
click at [1154, 345] on icon "Next" at bounding box center [1155, 344] width 23 height 23
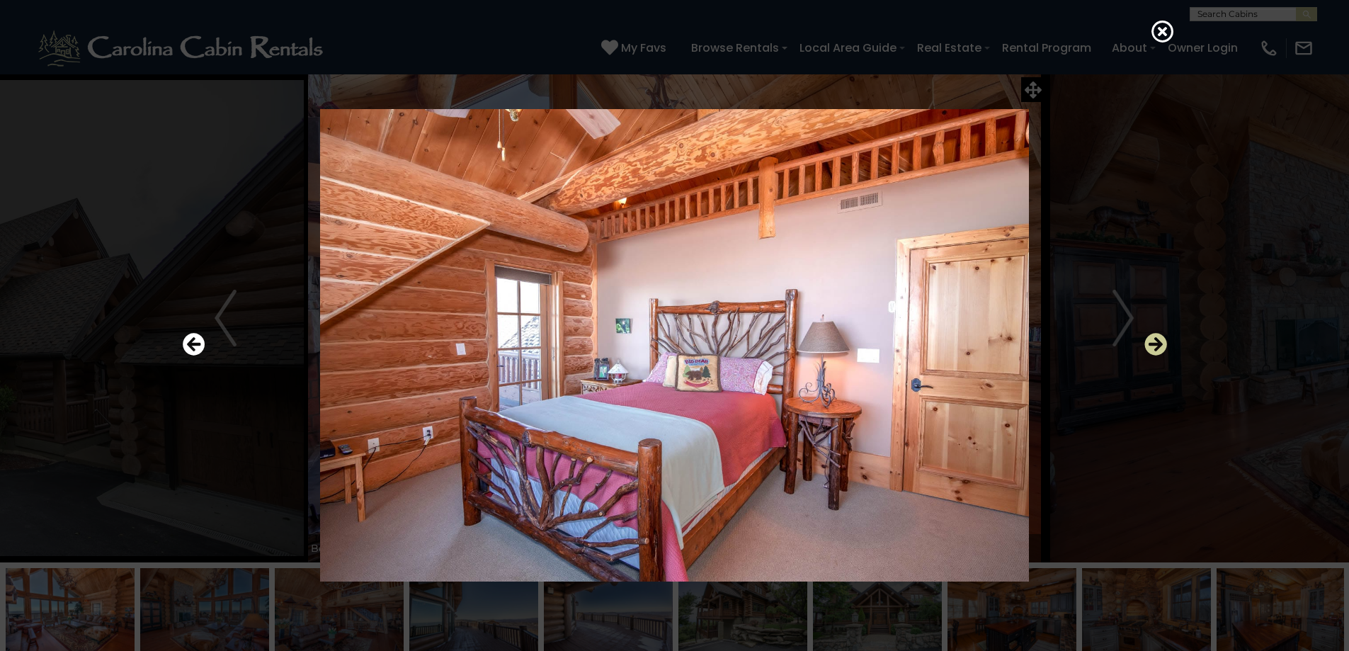
click at [1154, 345] on icon "Next" at bounding box center [1155, 344] width 23 height 23
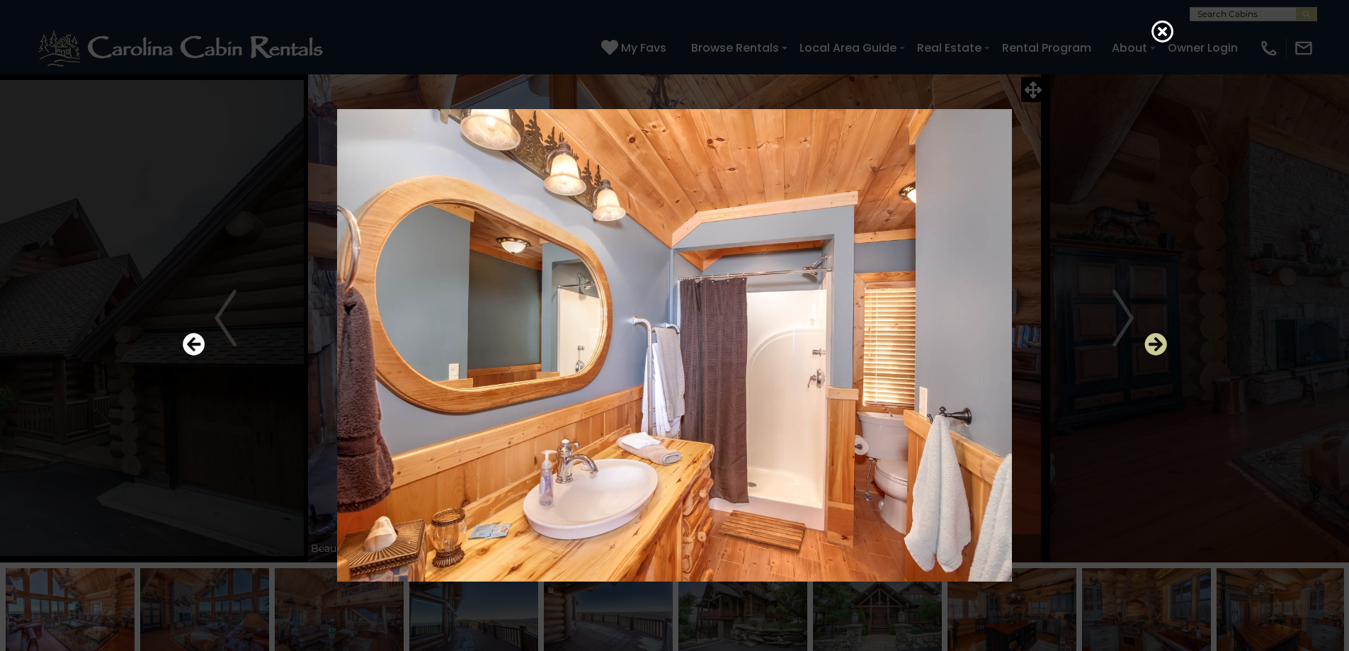
click at [1154, 345] on icon "Next" at bounding box center [1155, 344] width 23 height 23
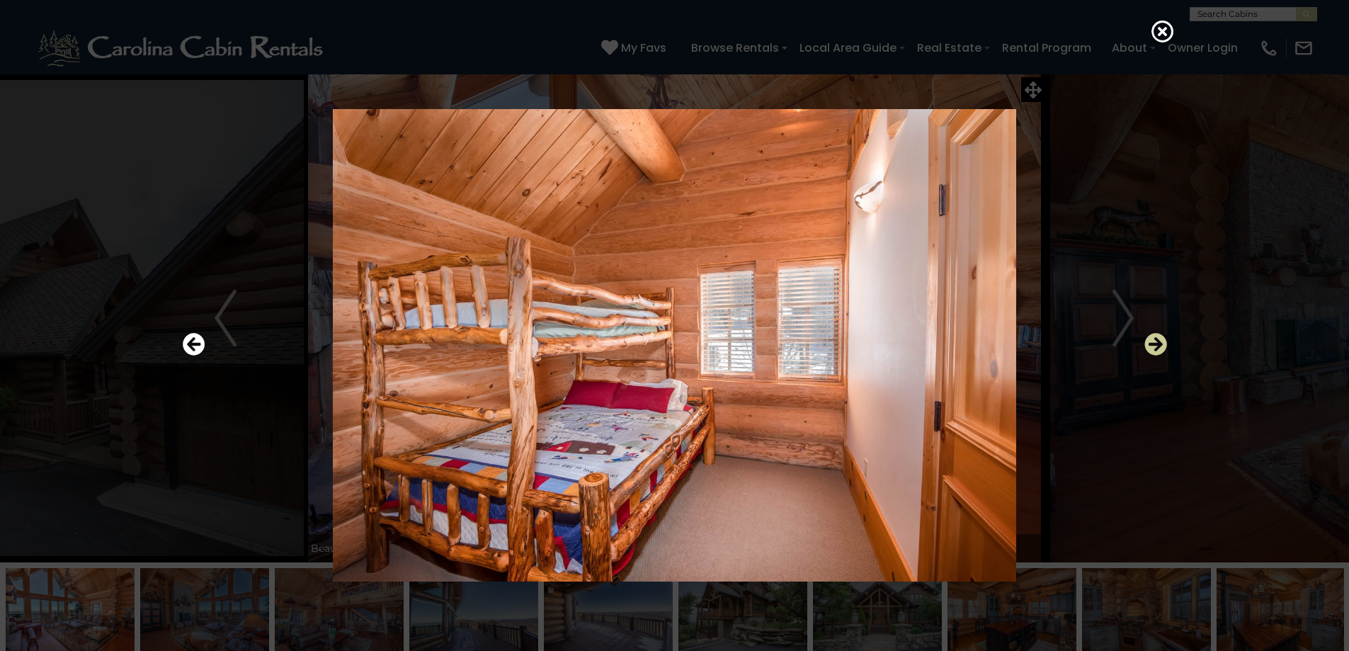
click at [1154, 345] on icon "Next" at bounding box center [1155, 344] width 23 height 23
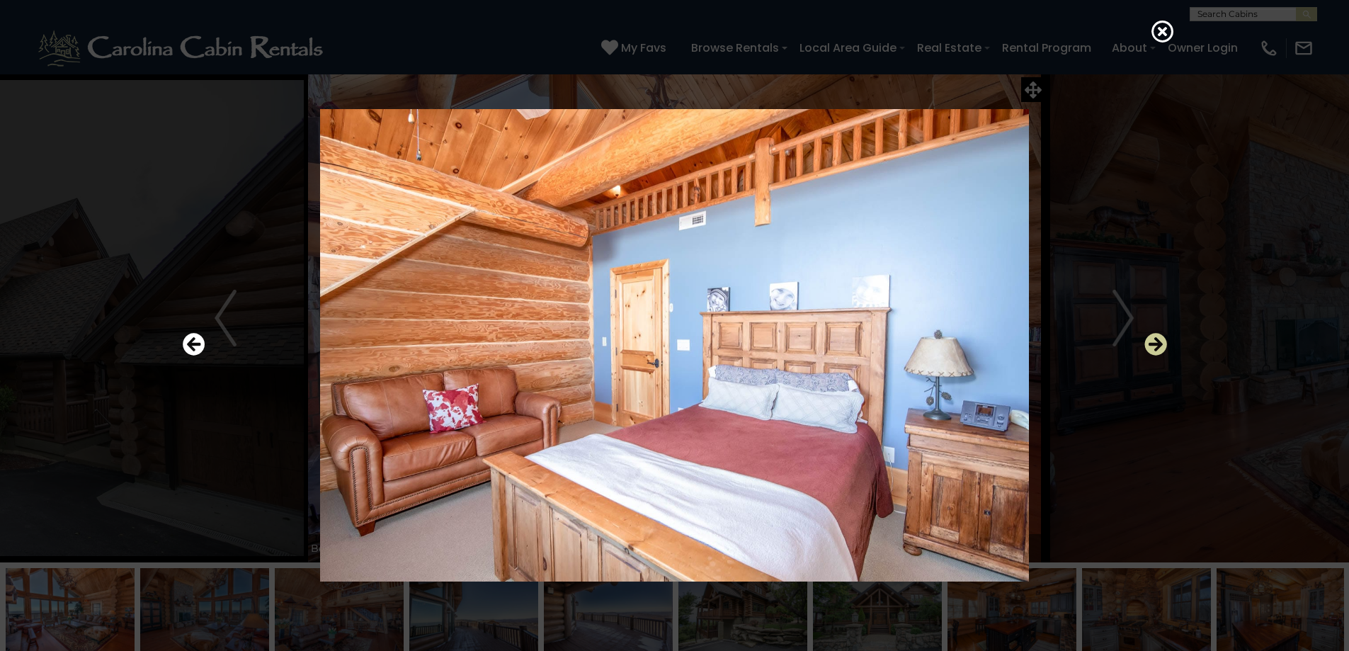
click at [1154, 345] on icon "Next" at bounding box center [1155, 344] width 23 height 23
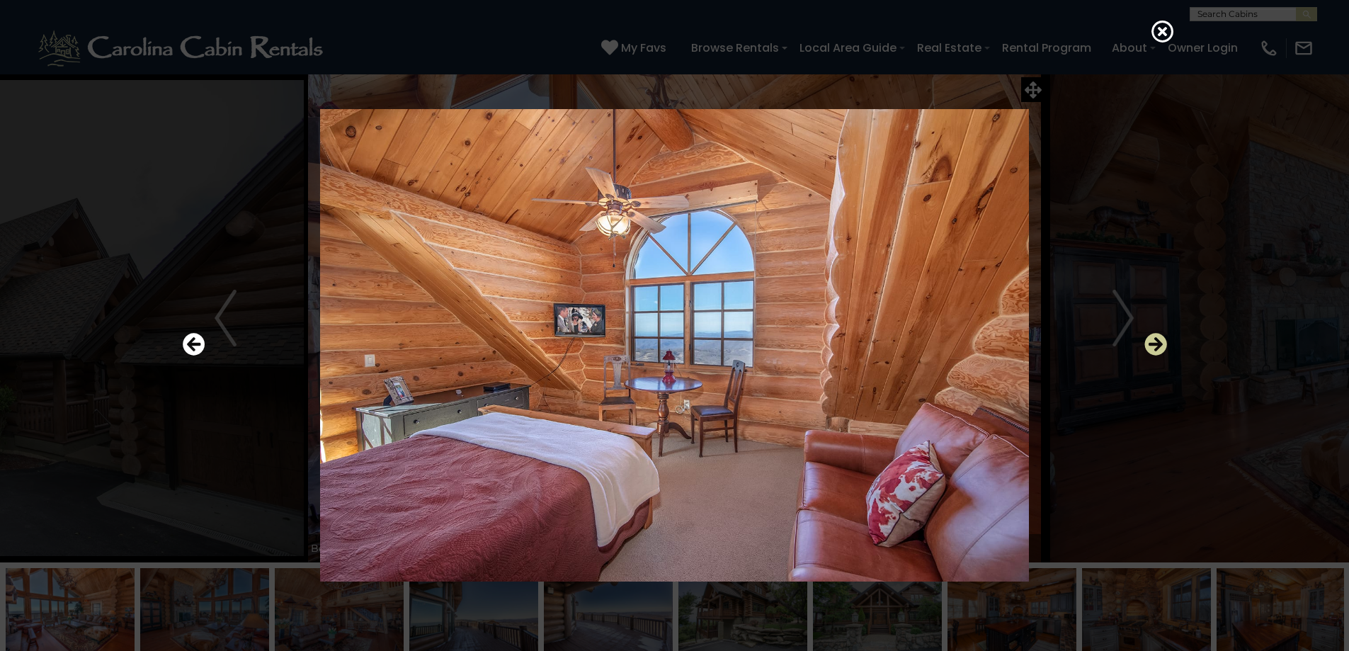
click at [1154, 345] on icon "Next" at bounding box center [1155, 344] width 23 height 23
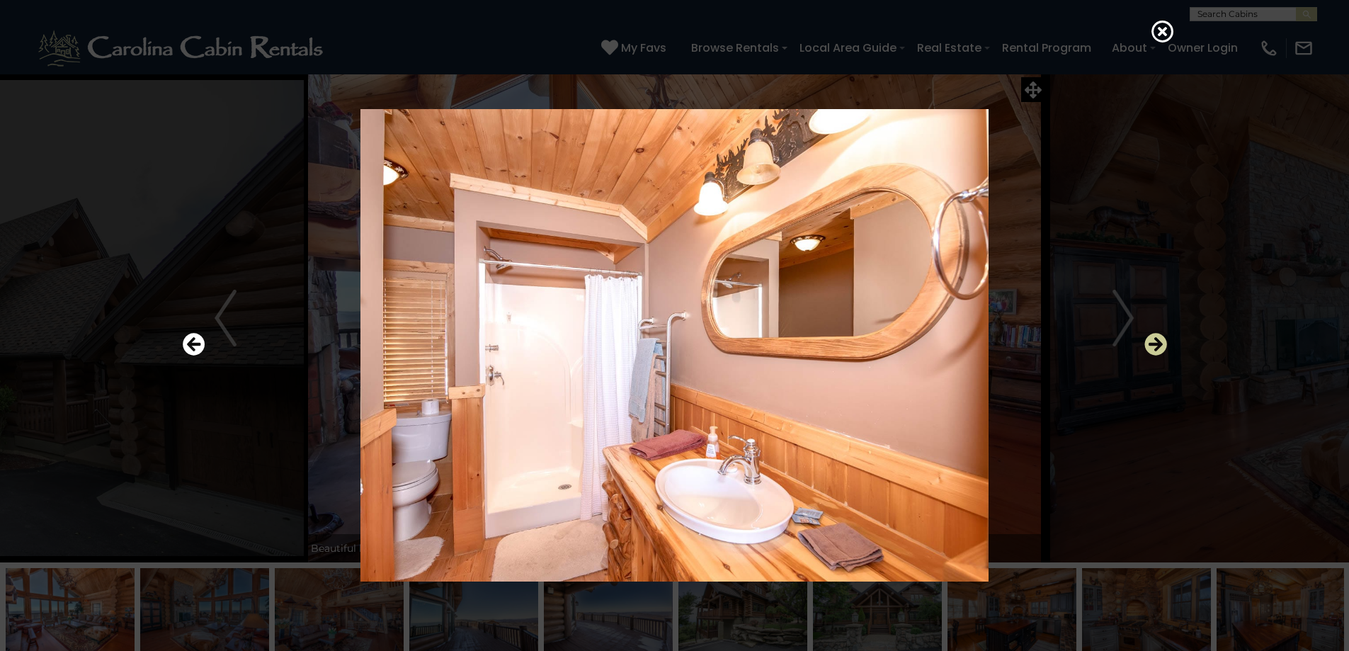
click at [1154, 345] on icon "Next" at bounding box center [1155, 344] width 23 height 23
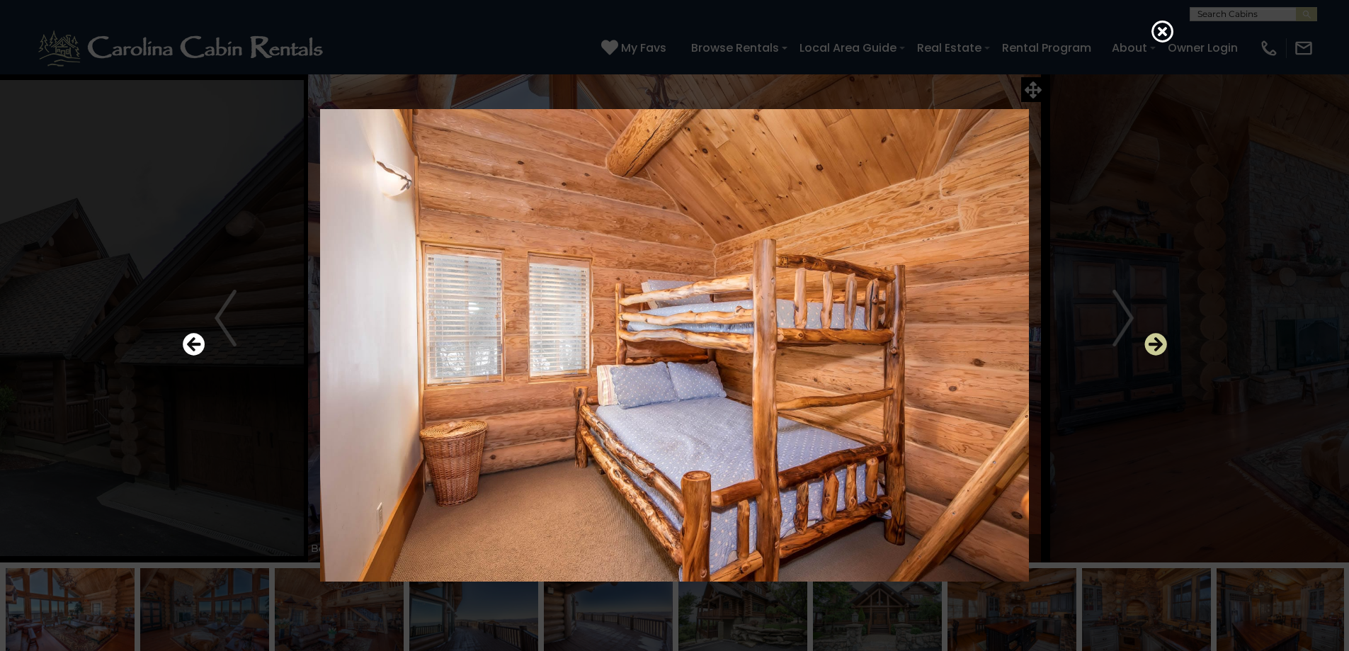
click at [1154, 345] on icon "Next" at bounding box center [1155, 344] width 23 height 23
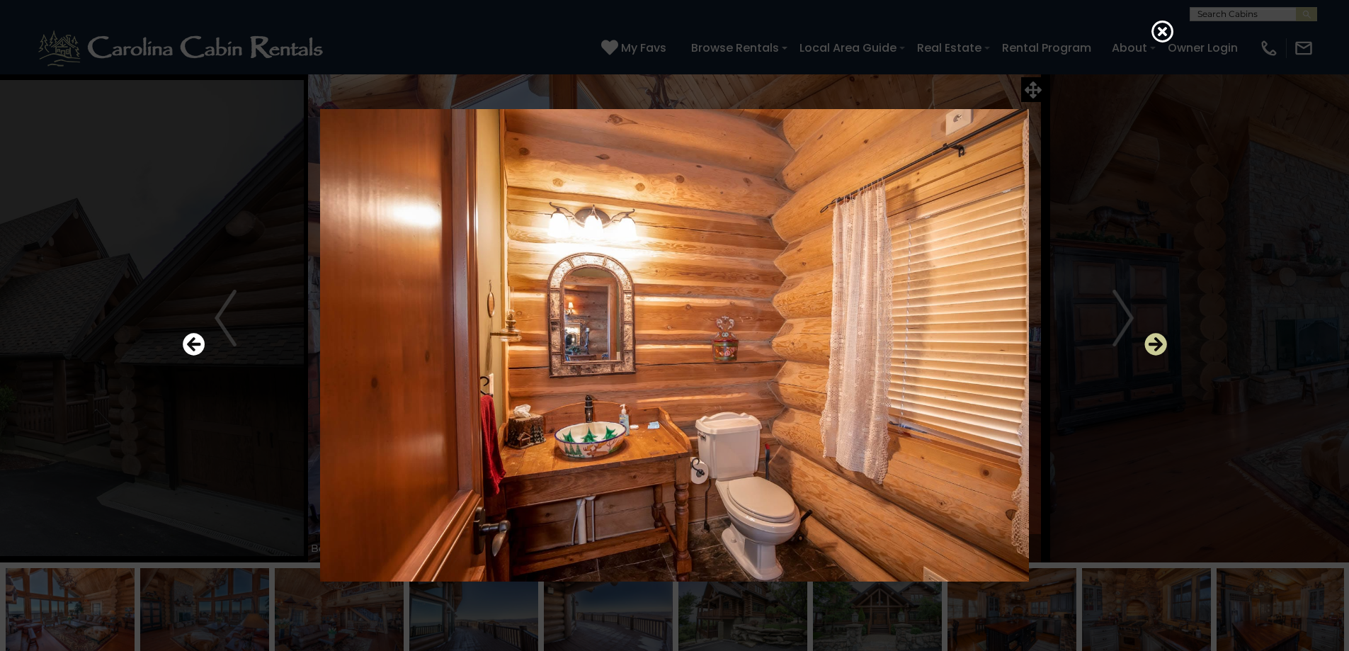
click at [1154, 345] on icon "Next" at bounding box center [1155, 344] width 23 height 23
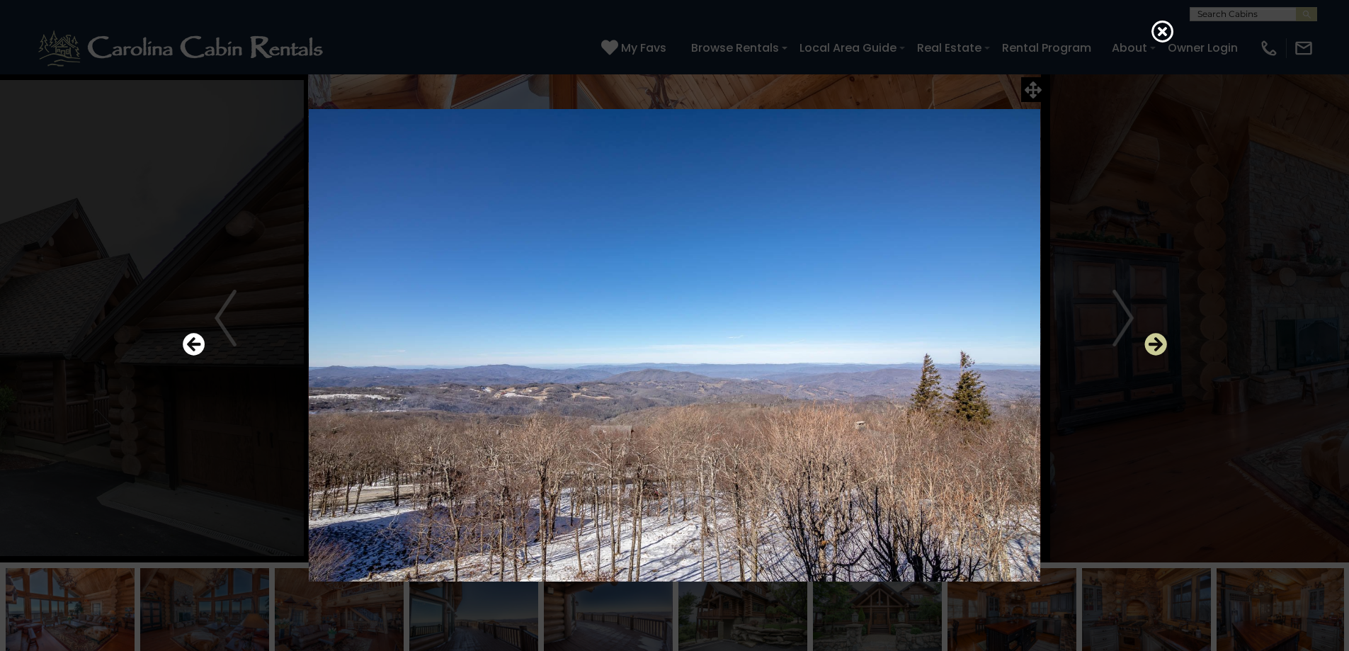
click at [1154, 345] on icon "Next" at bounding box center [1155, 344] width 23 height 23
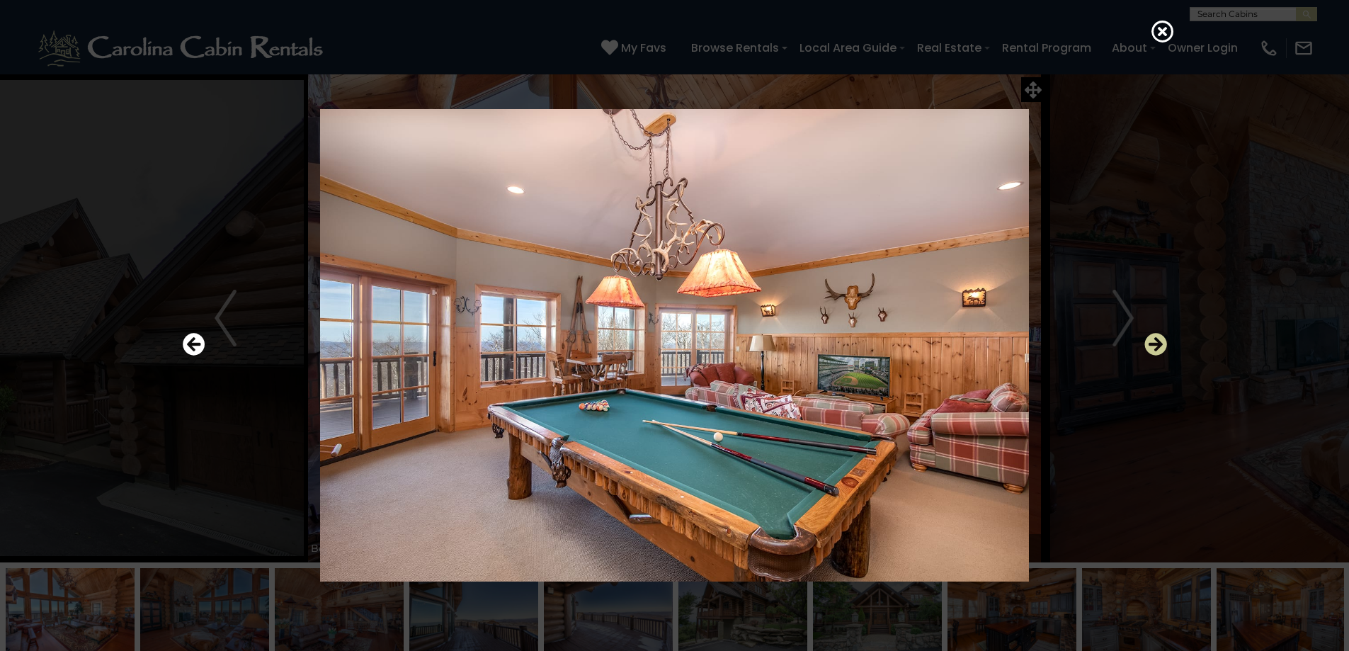
click at [1154, 345] on icon "Next" at bounding box center [1155, 344] width 23 height 23
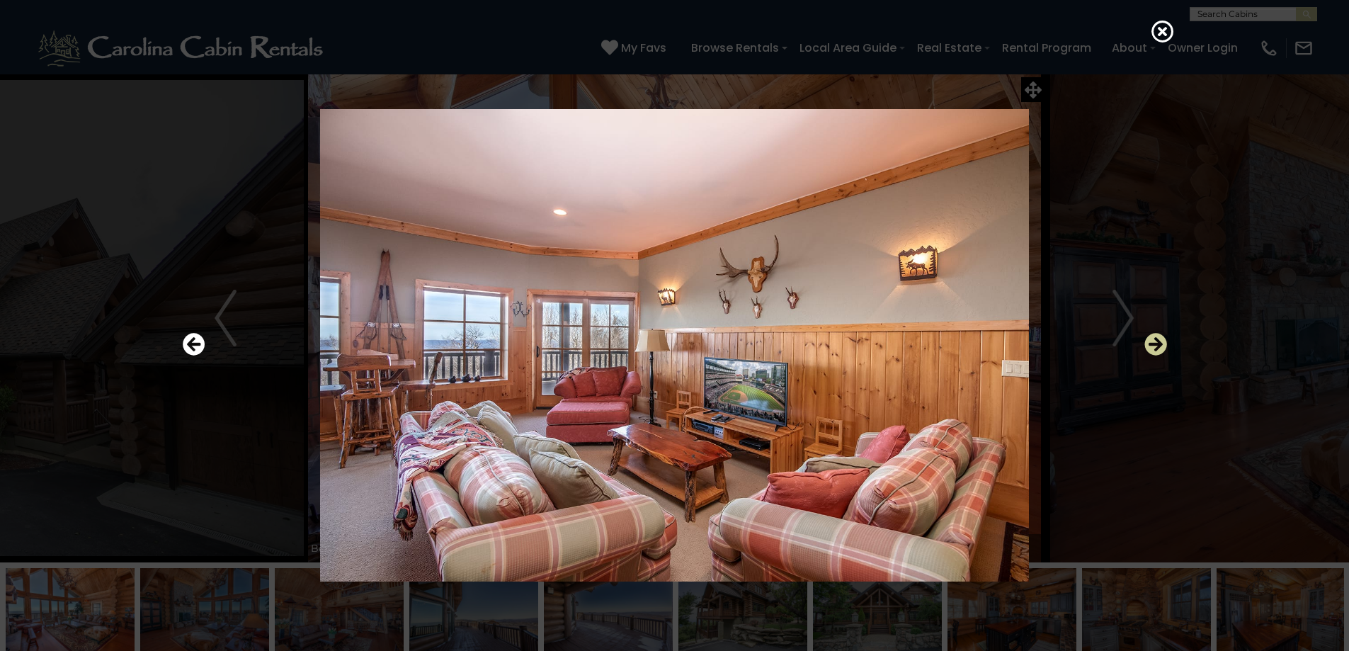
click at [1154, 345] on icon "Next" at bounding box center [1155, 344] width 23 height 23
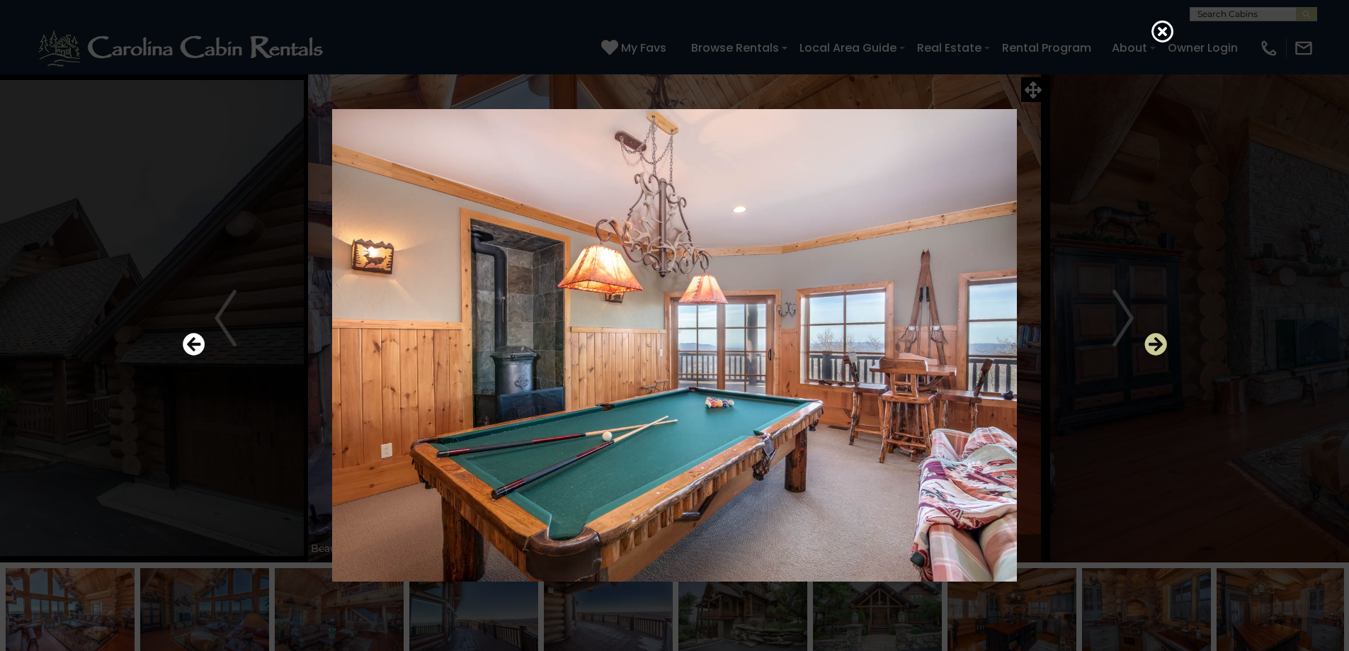
click at [1154, 345] on icon "Next" at bounding box center [1155, 344] width 23 height 23
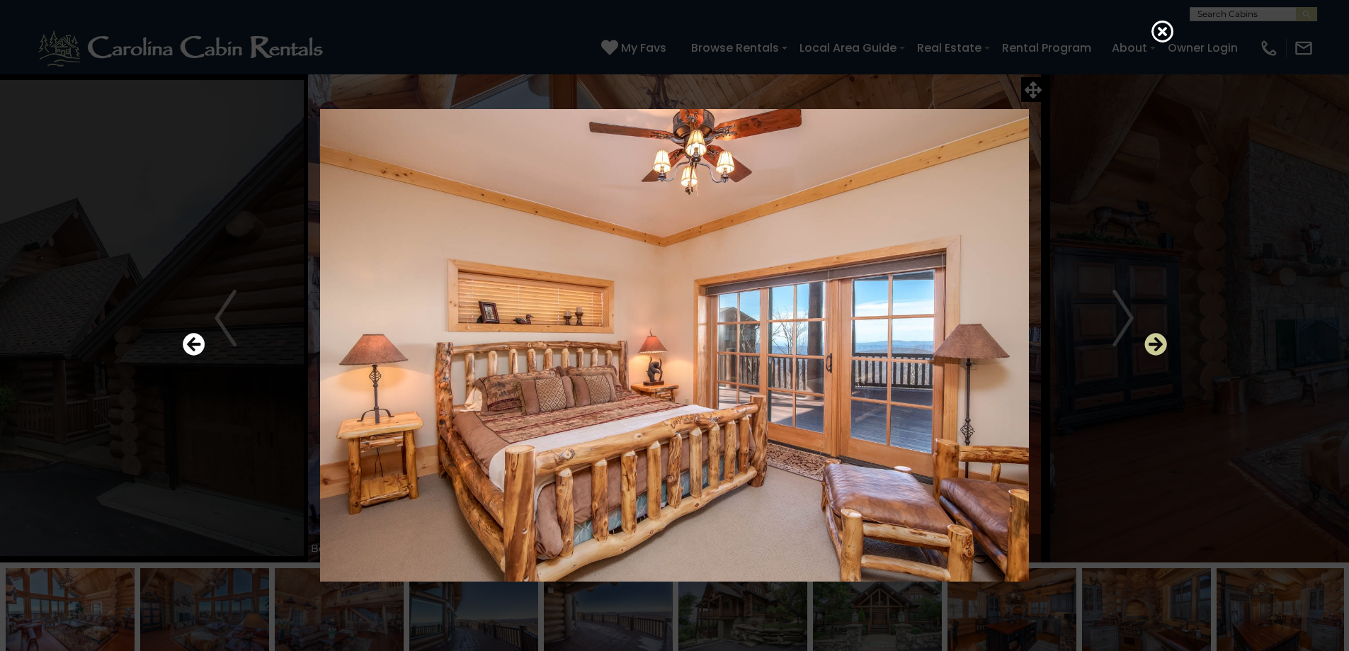
click at [1154, 345] on icon "Next" at bounding box center [1155, 344] width 23 height 23
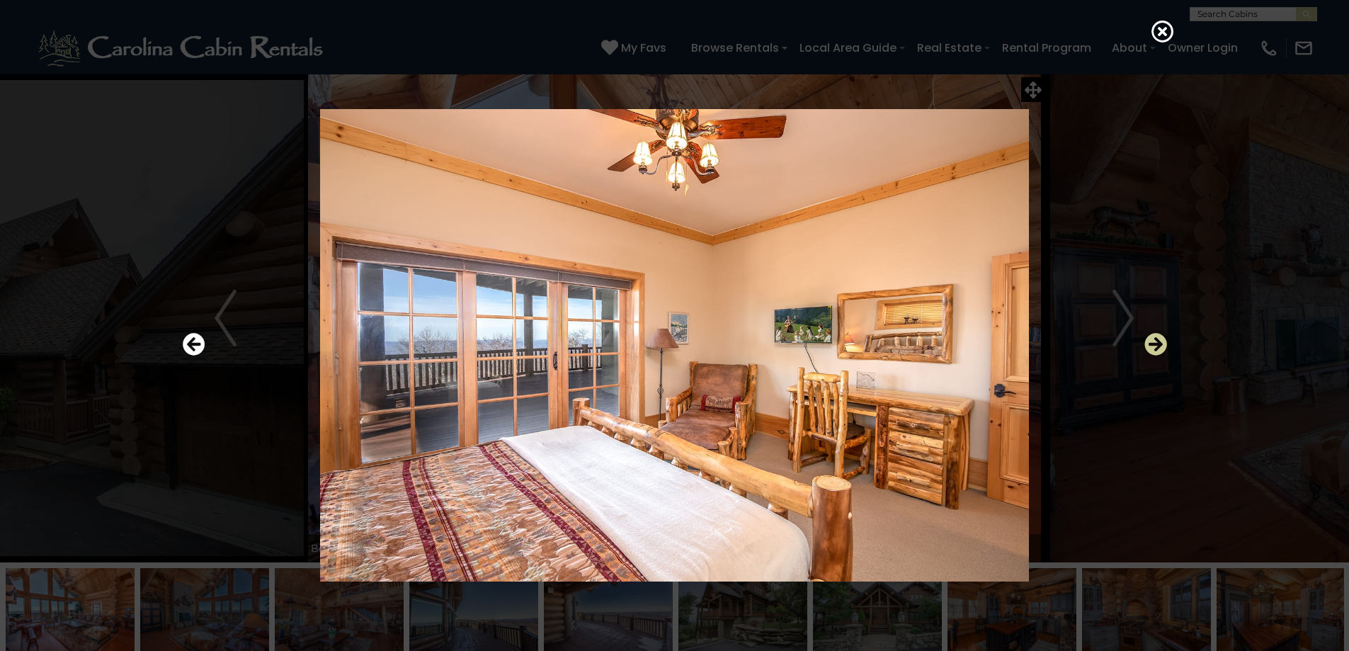
click at [1154, 345] on icon "Next" at bounding box center [1155, 344] width 23 height 23
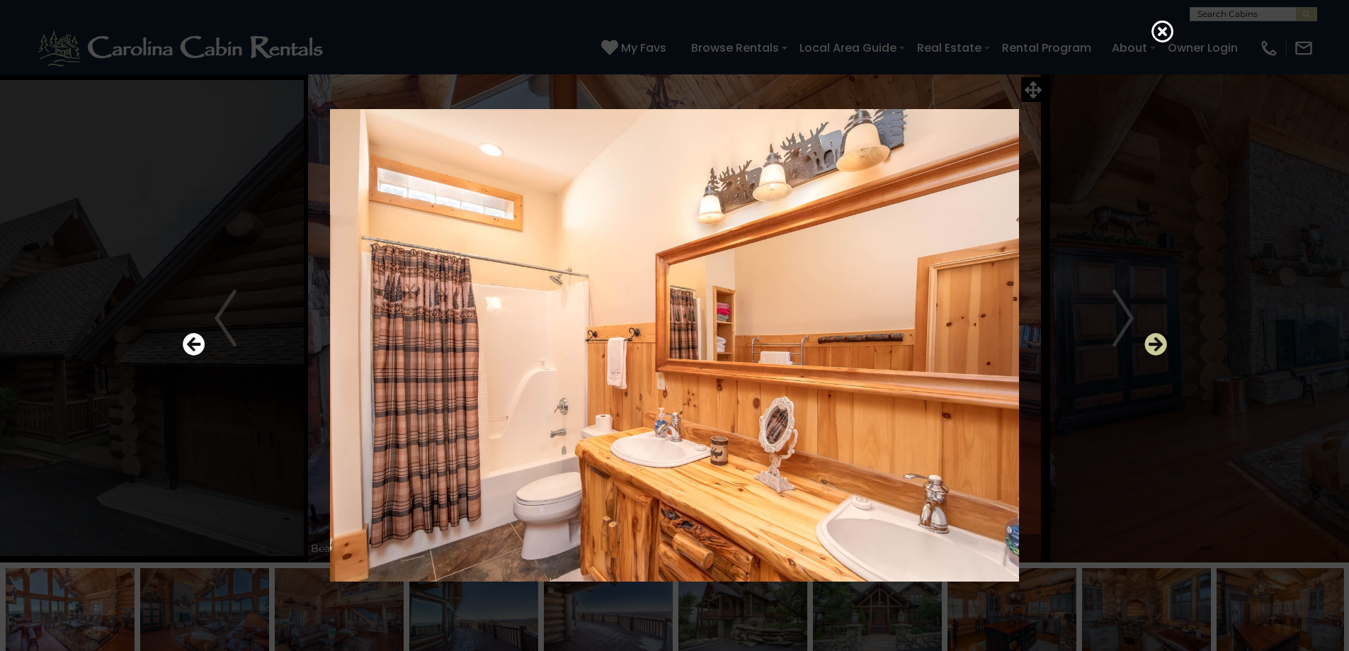
click at [1154, 345] on icon "Next" at bounding box center [1155, 344] width 23 height 23
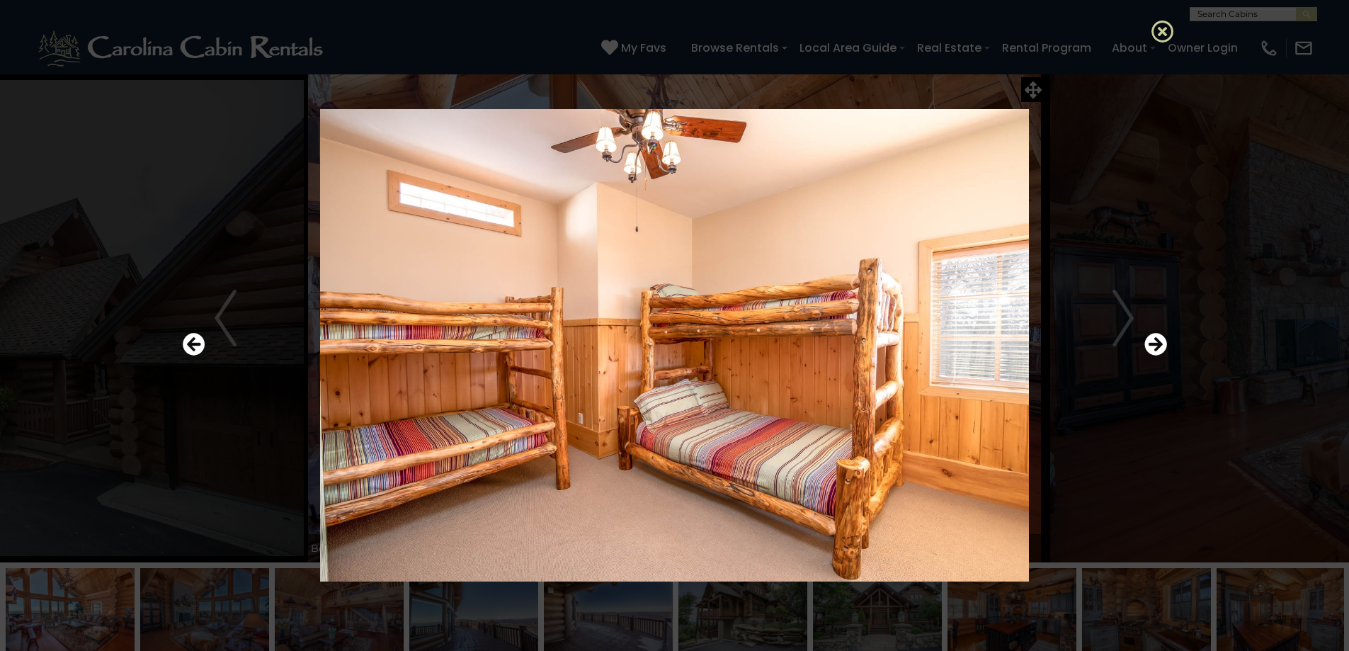
click at [1160, 28] on icon at bounding box center [1162, 31] width 23 height 23
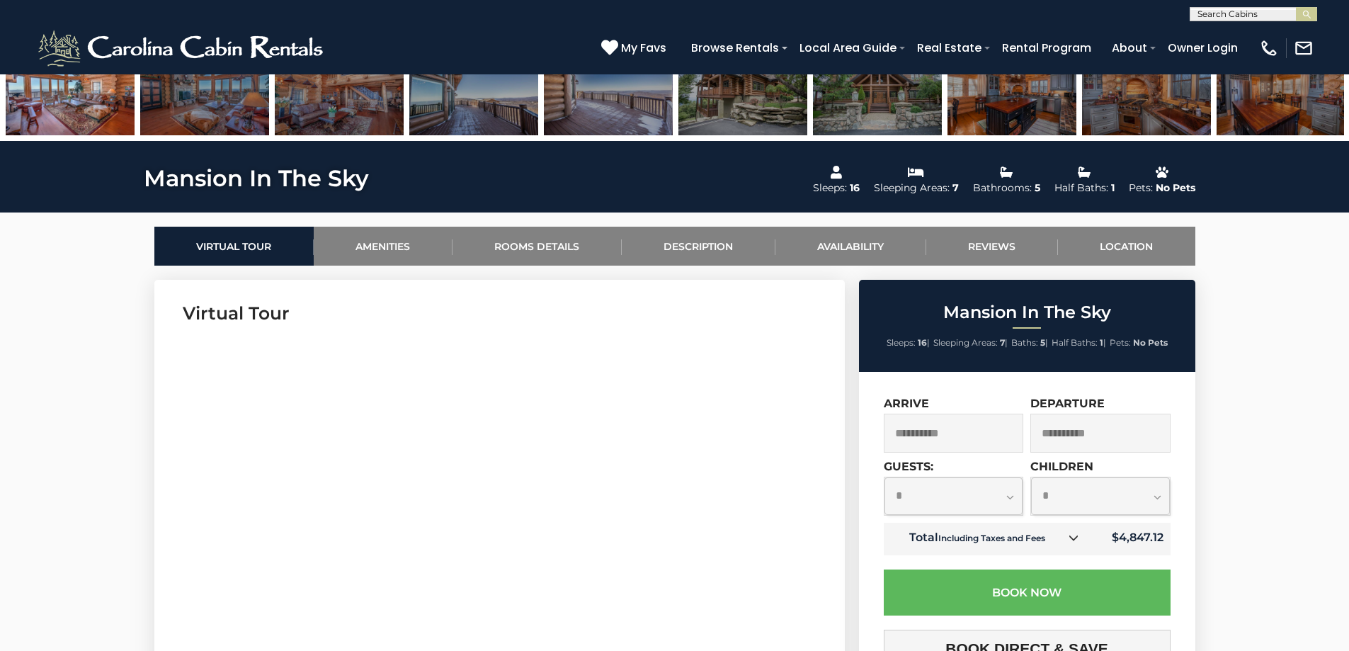
scroll to position [496, 0]
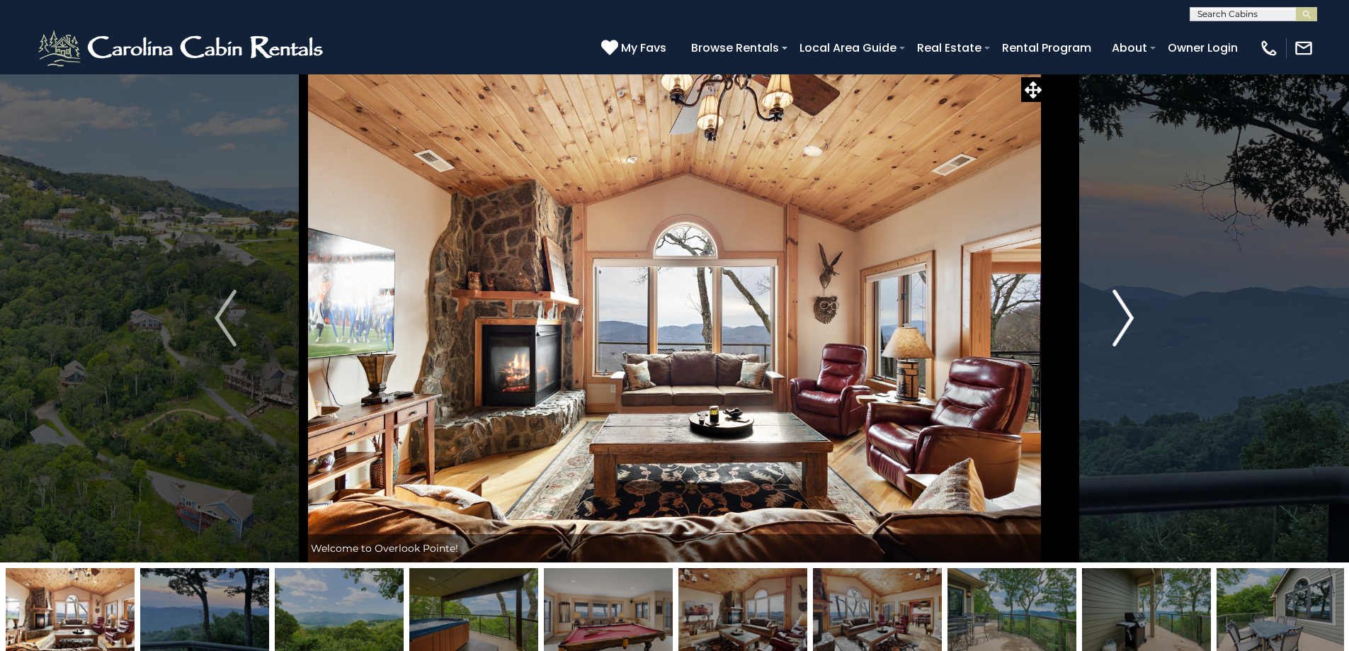
click at [1124, 309] on img "Next" at bounding box center [1122, 318] width 21 height 57
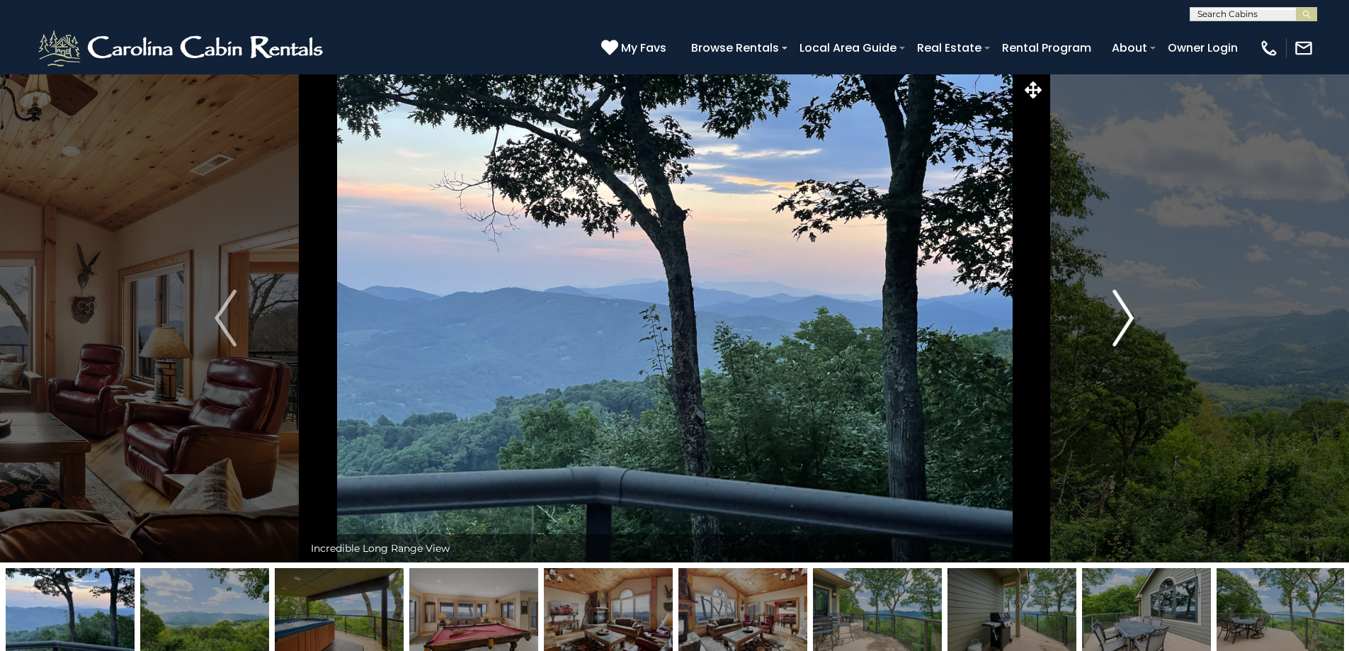
click at [1124, 309] on img "Next" at bounding box center [1122, 318] width 21 height 57
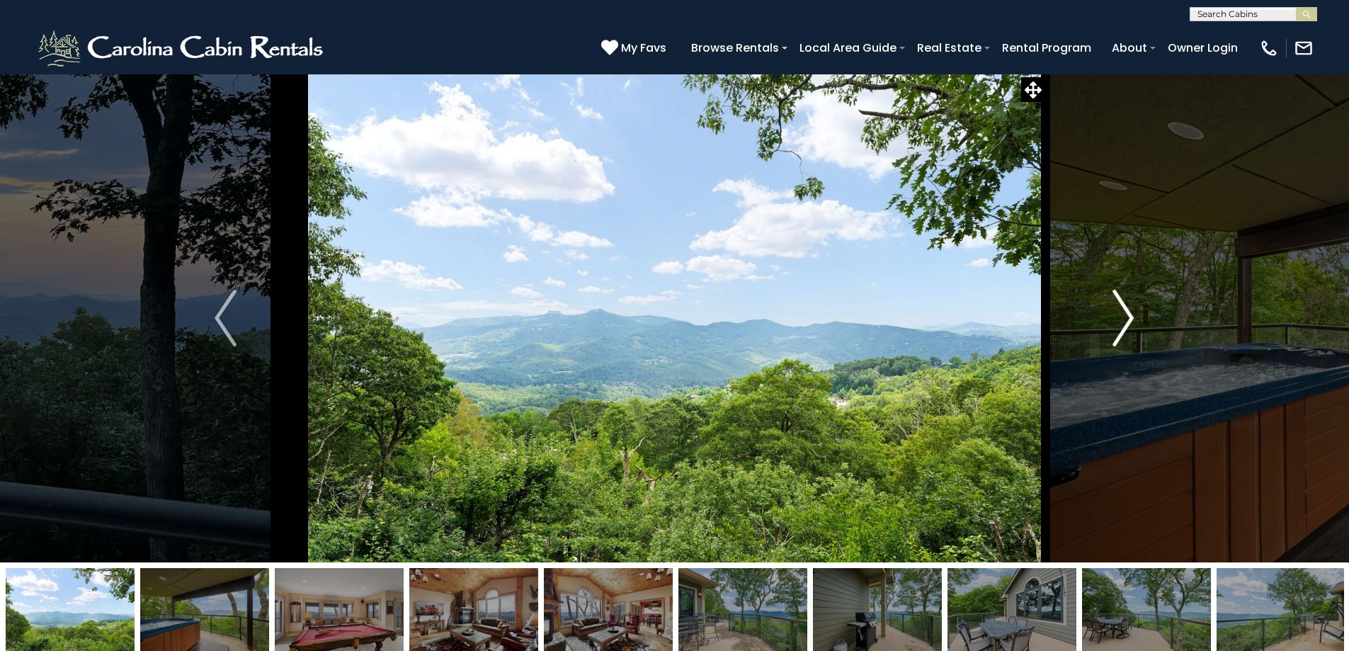
click at [1124, 309] on img "Next" at bounding box center [1122, 318] width 21 height 57
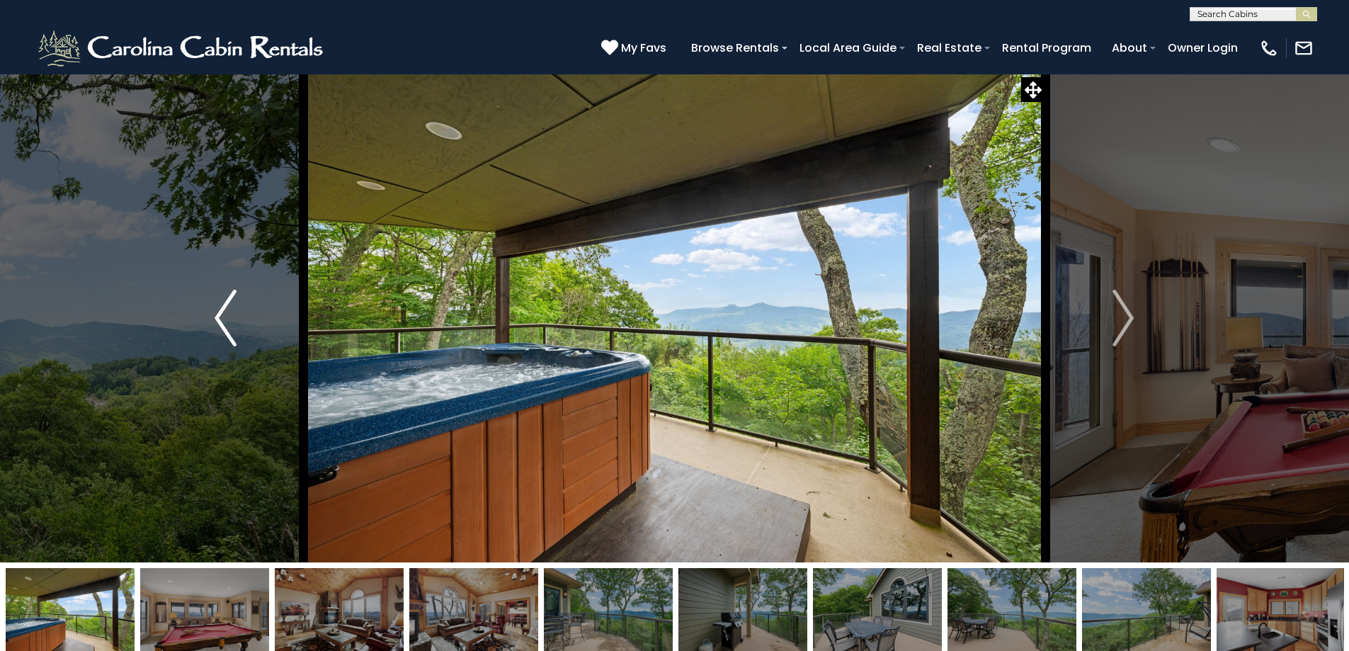
click at [212, 317] on button "Previous" at bounding box center [225, 318] width 156 height 489
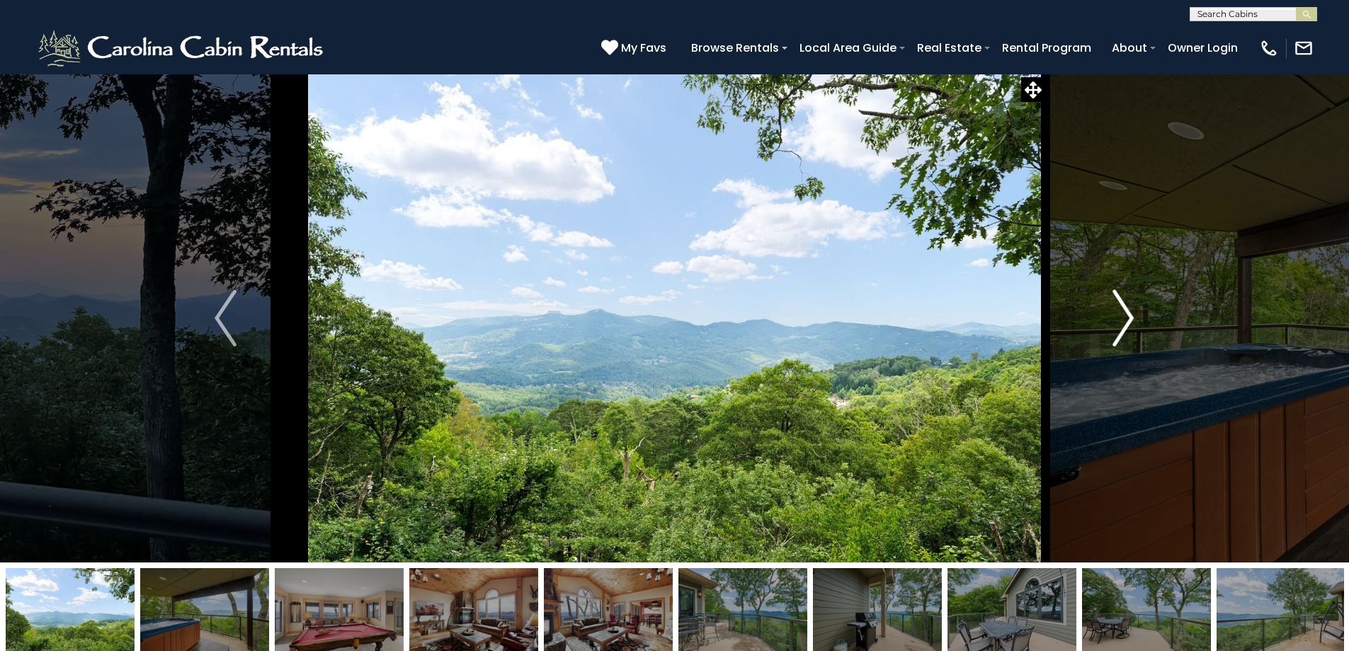
click at [1124, 317] on img "Next" at bounding box center [1122, 318] width 21 height 57
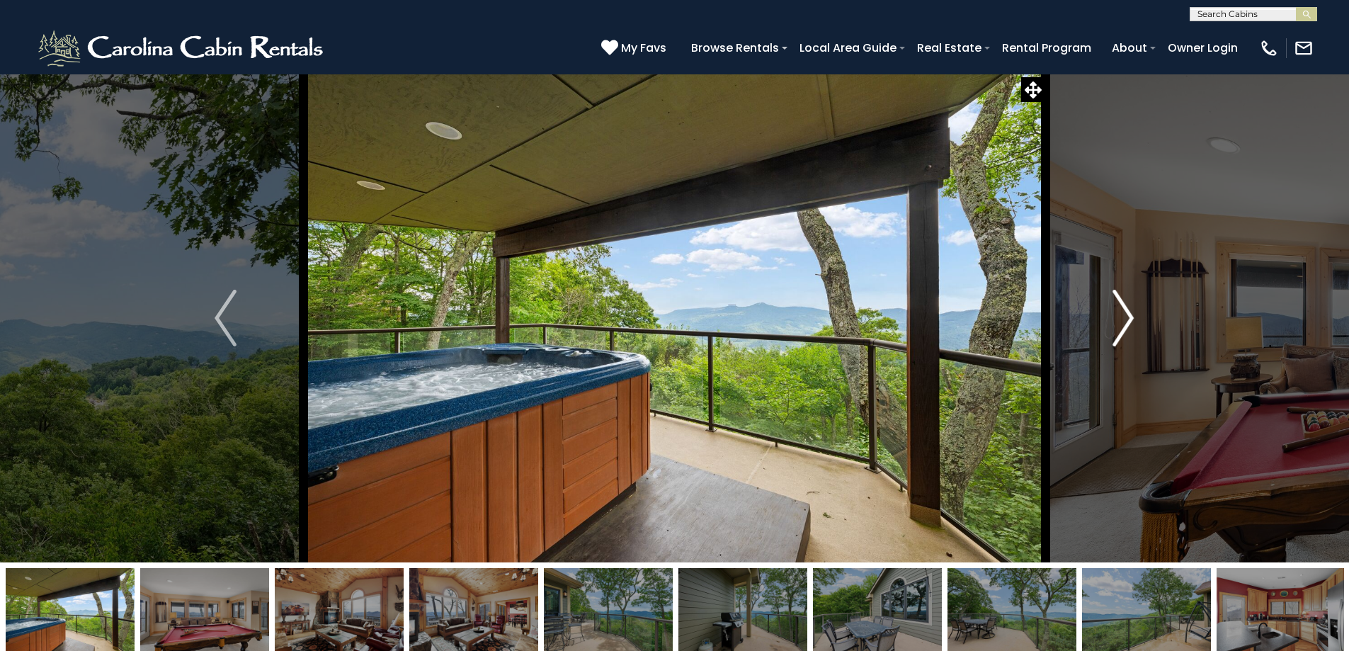
click at [1126, 314] on img "Next" at bounding box center [1122, 318] width 21 height 57
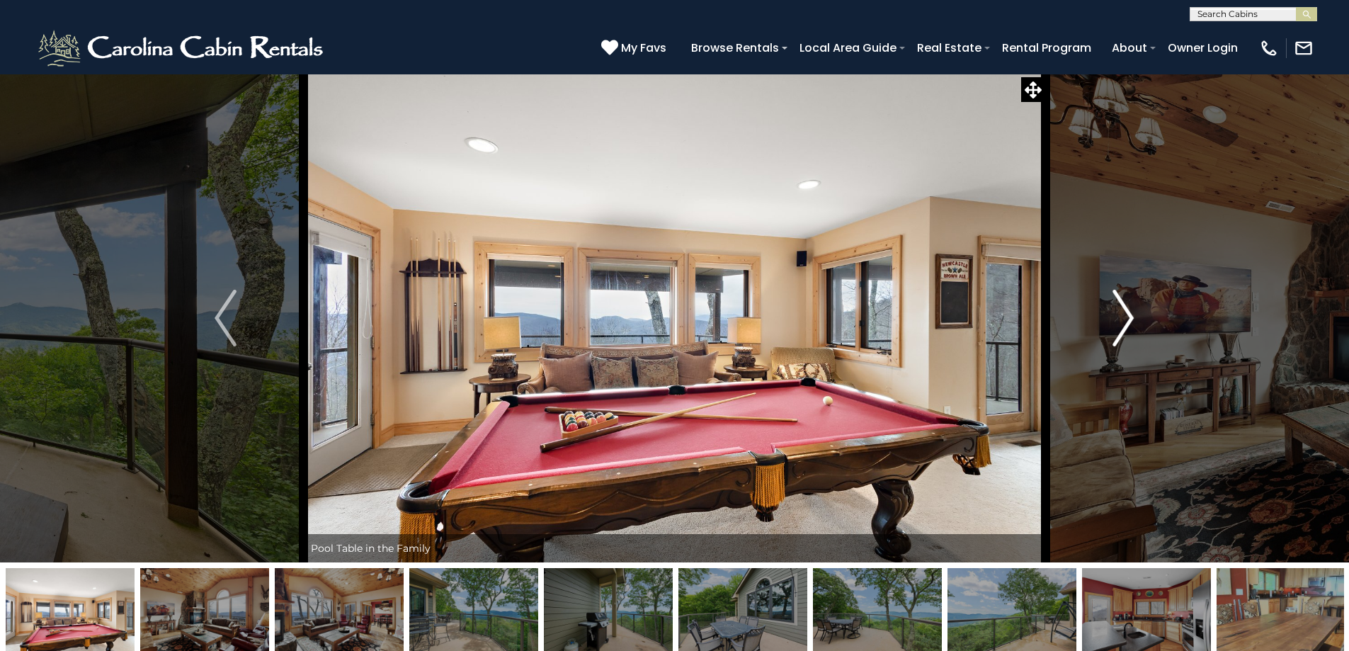
click at [1126, 314] on img "Next" at bounding box center [1122, 318] width 21 height 57
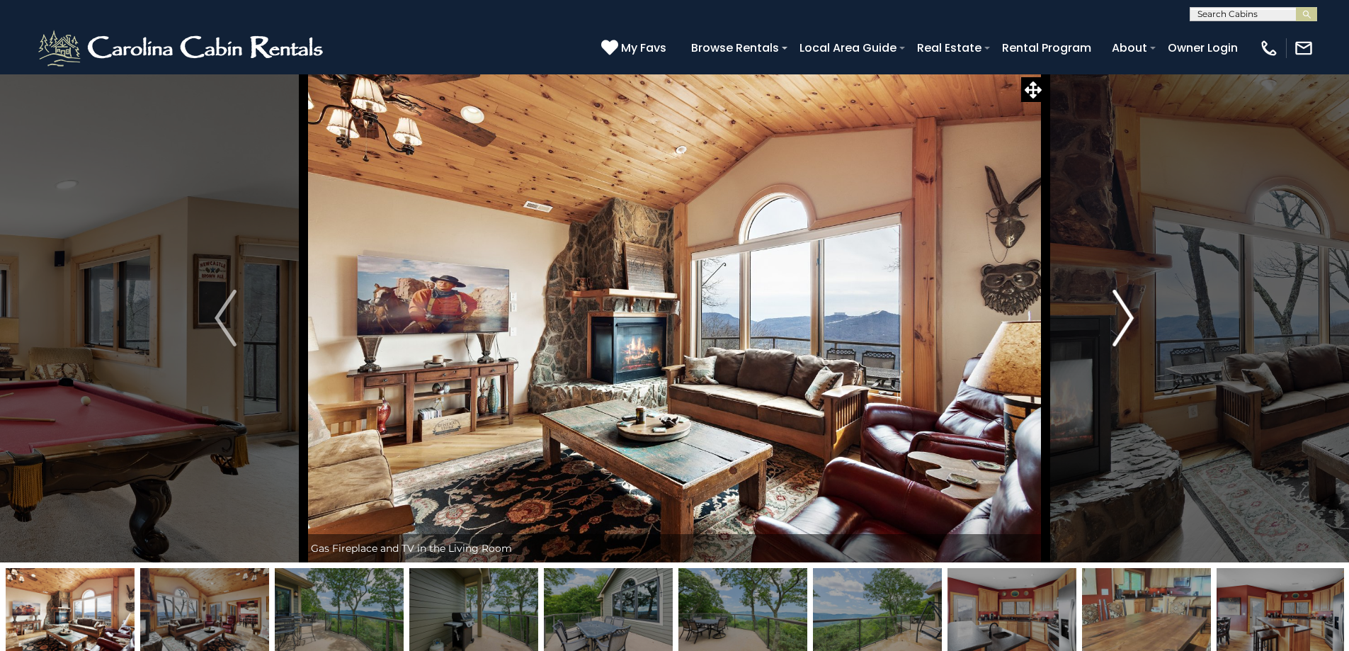
click at [1126, 314] on img "Next" at bounding box center [1122, 318] width 21 height 57
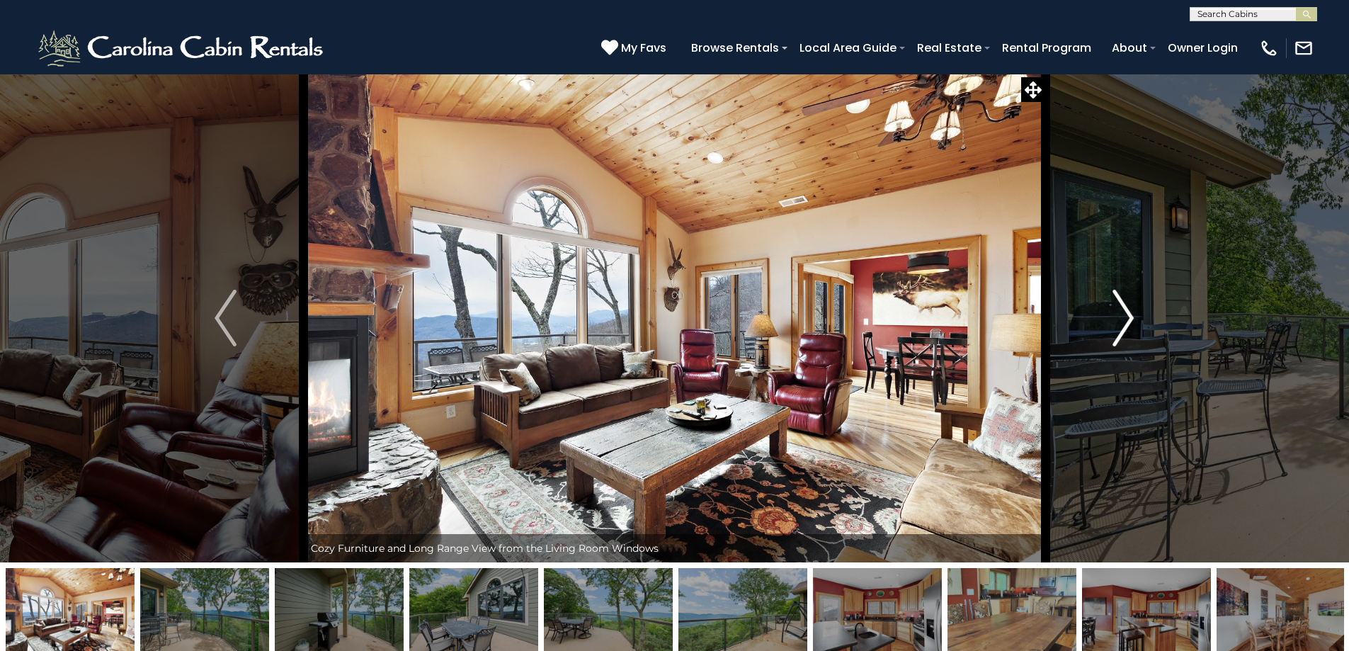
click at [1126, 314] on img "Next" at bounding box center [1122, 318] width 21 height 57
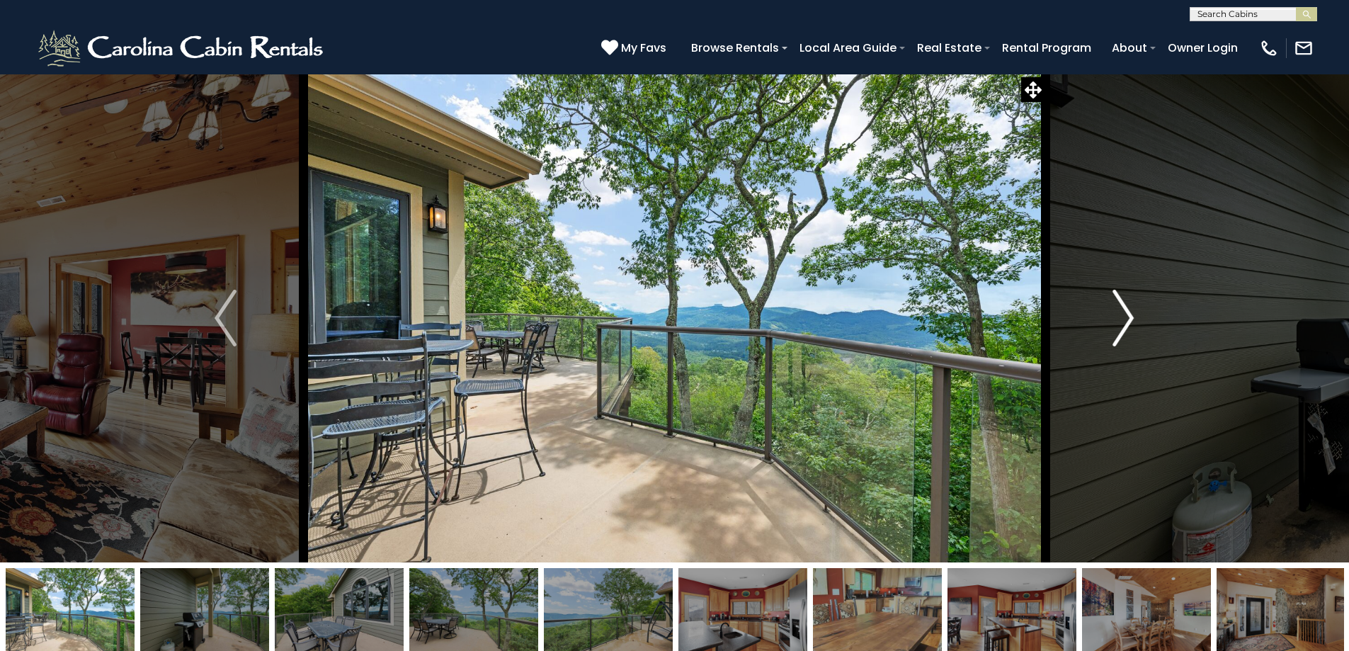
click at [1119, 327] on img "Next" at bounding box center [1122, 318] width 21 height 57
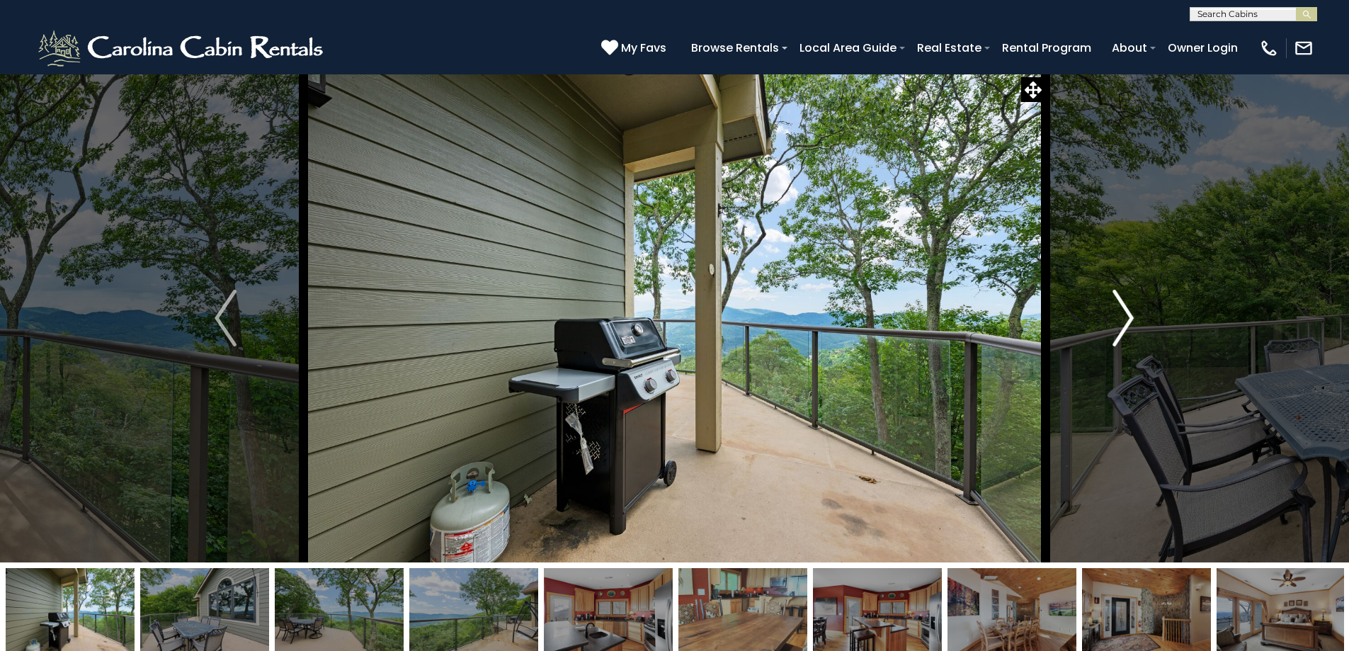
click at [1122, 321] on img "Next" at bounding box center [1122, 318] width 21 height 57
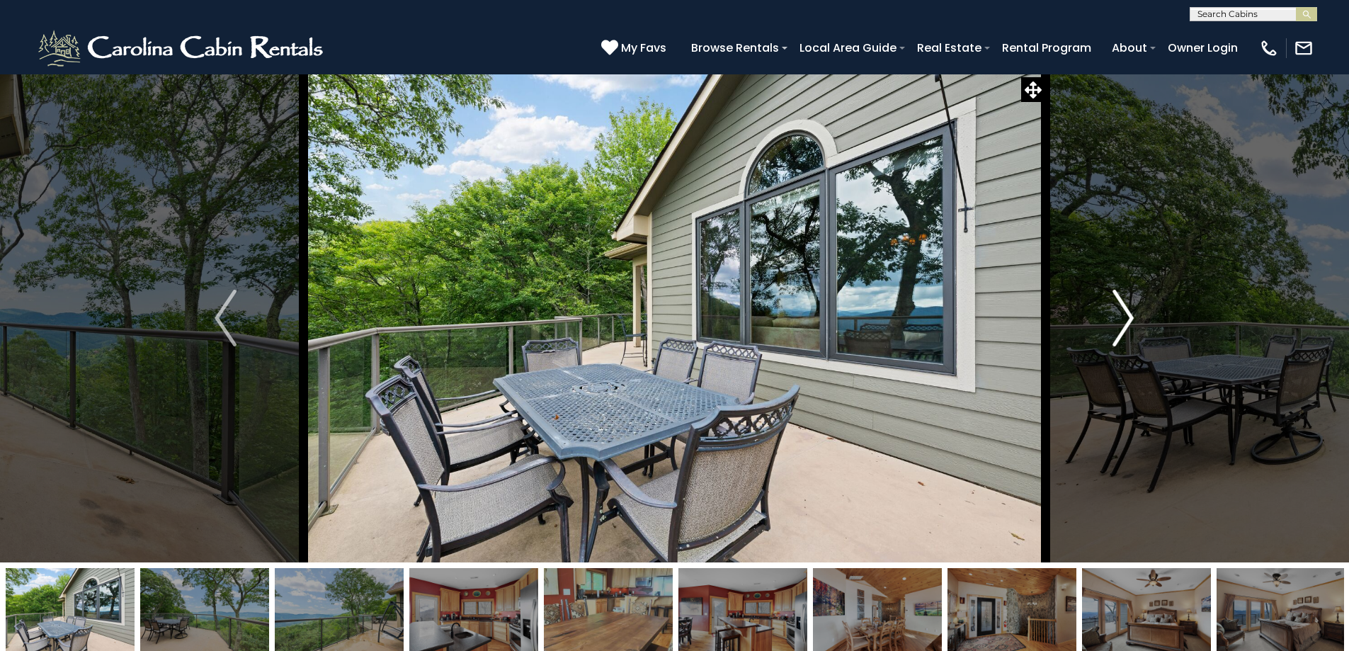
click at [1122, 321] on img "Next" at bounding box center [1122, 318] width 21 height 57
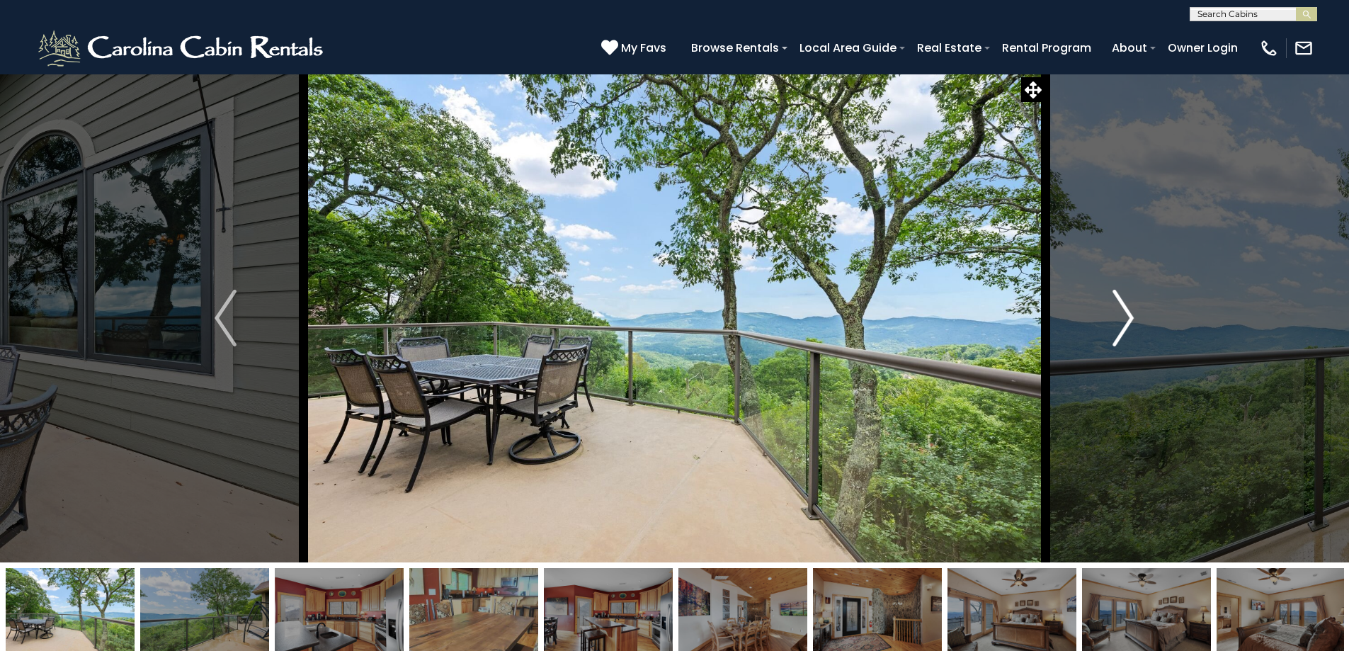
click at [1122, 321] on img "Next" at bounding box center [1122, 318] width 21 height 57
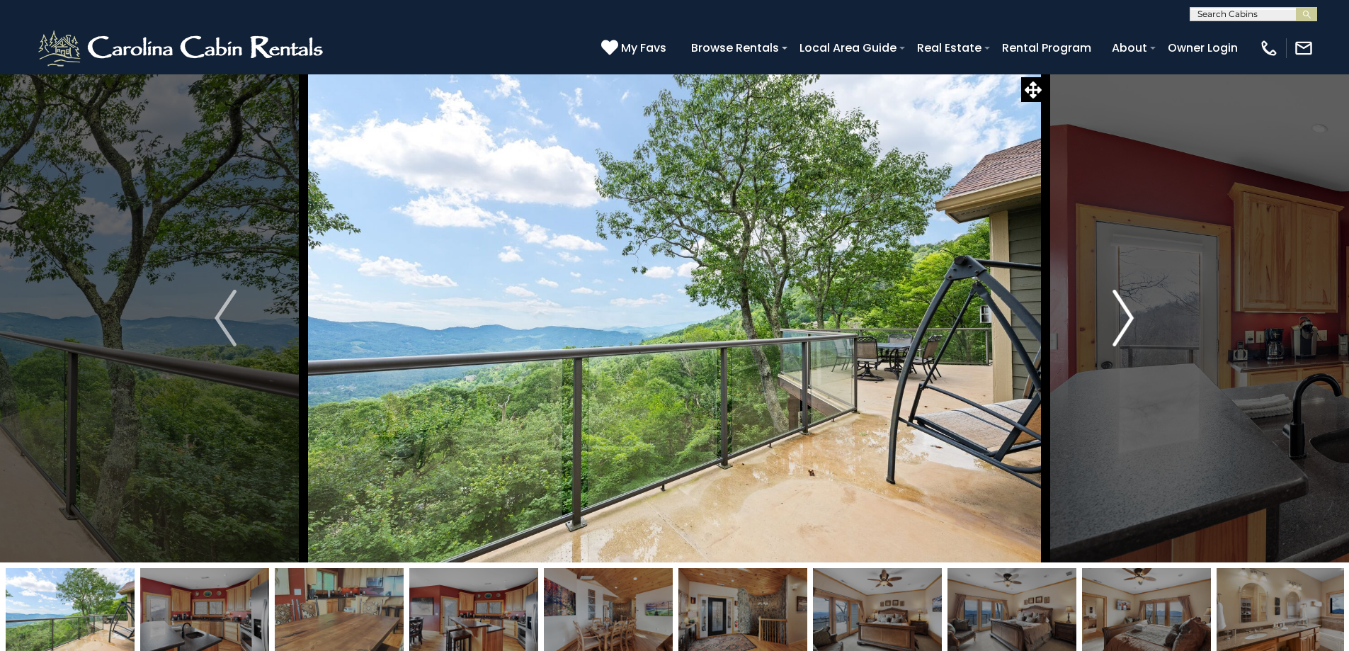
click at [1122, 321] on img "Next" at bounding box center [1122, 318] width 21 height 57
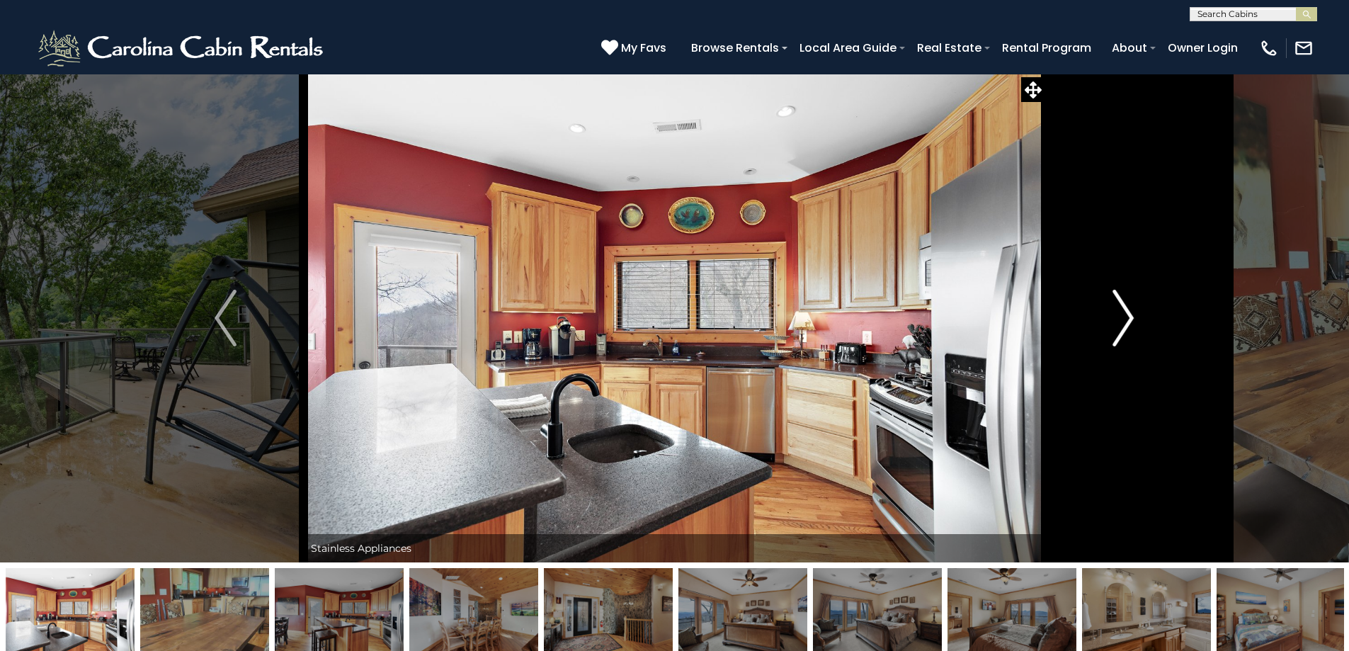
click at [1122, 321] on img "Next" at bounding box center [1122, 318] width 21 height 57
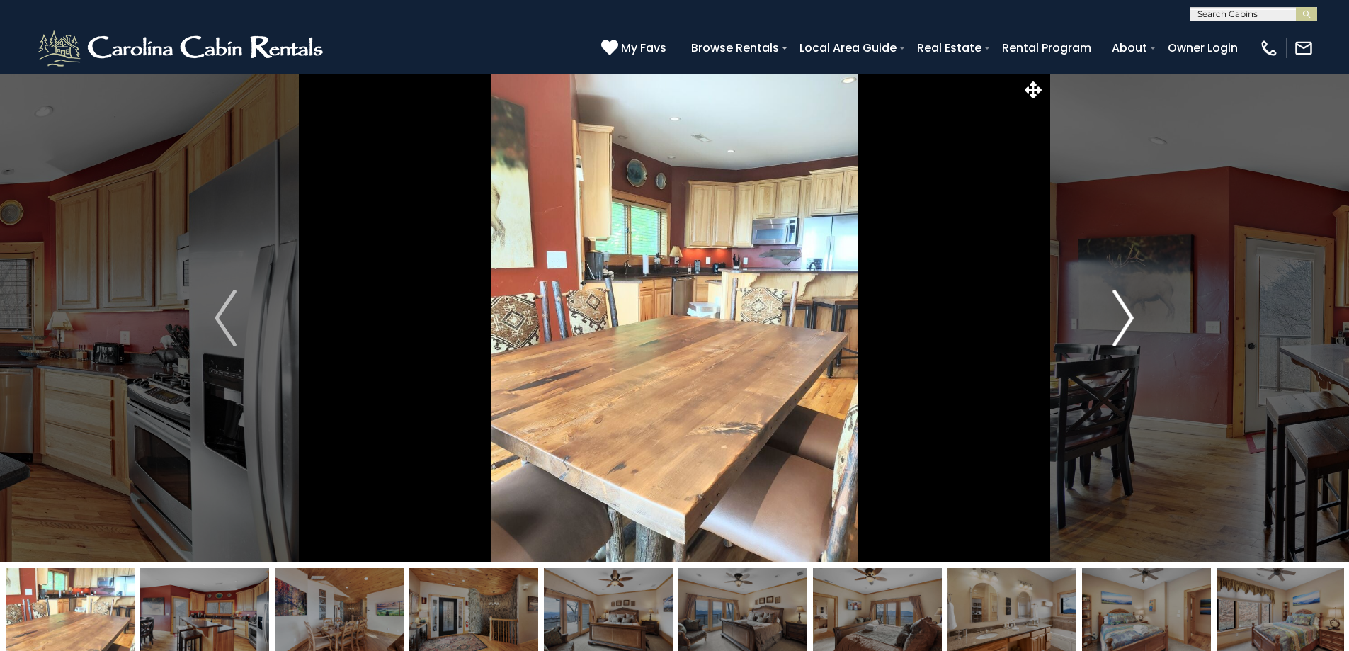
click at [1122, 321] on img "Next" at bounding box center [1122, 318] width 21 height 57
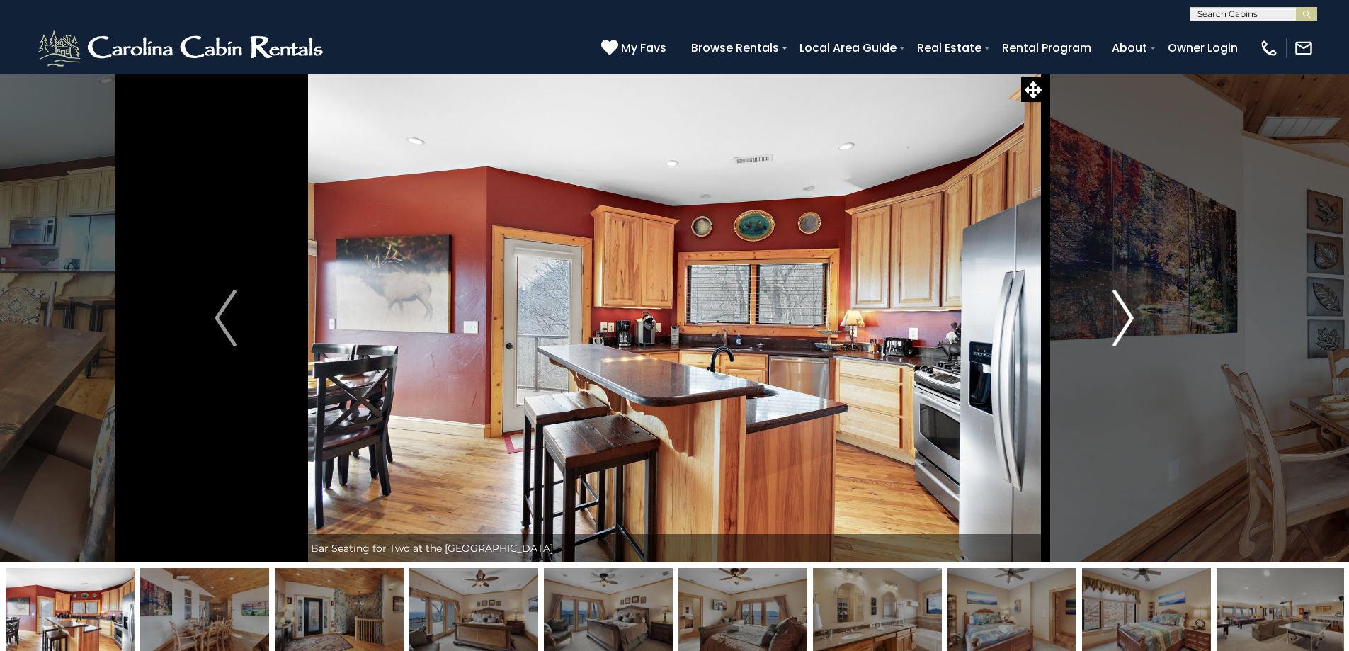
click at [1122, 321] on img "Next" at bounding box center [1122, 318] width 21 height 57
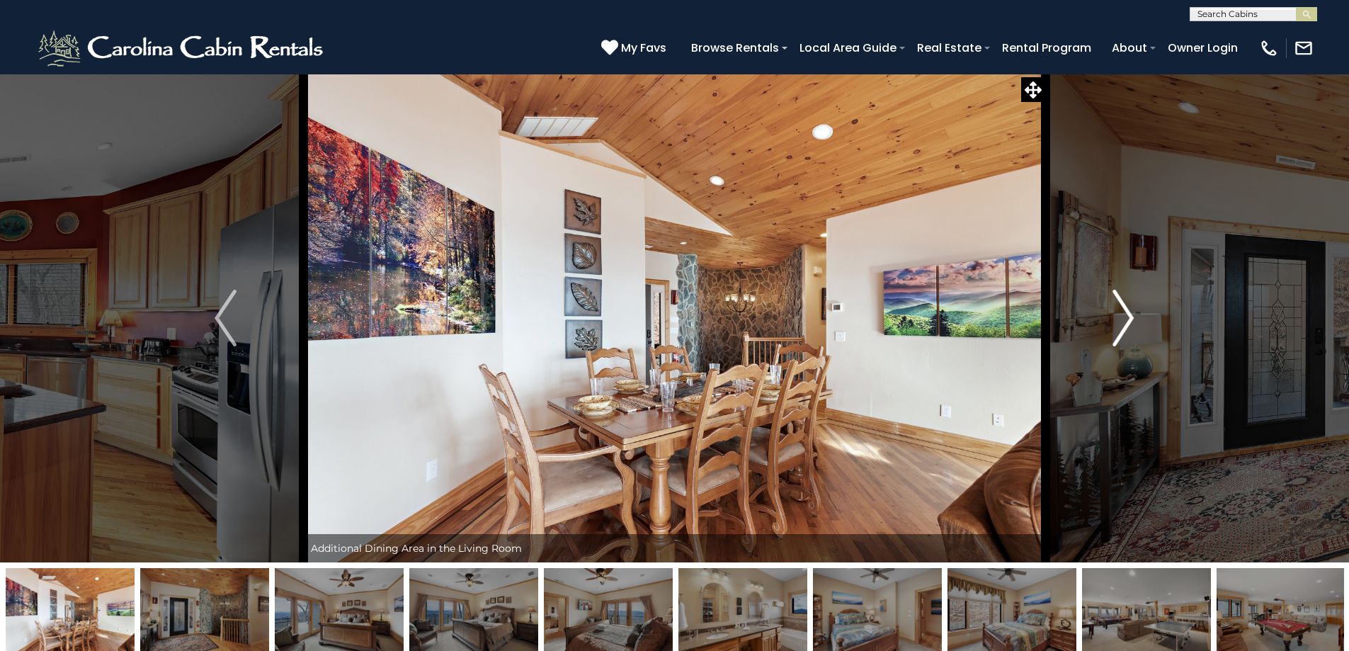
click at [1122, 321] on img "Next" at bounding box center [1122, 318] width 21 height 57
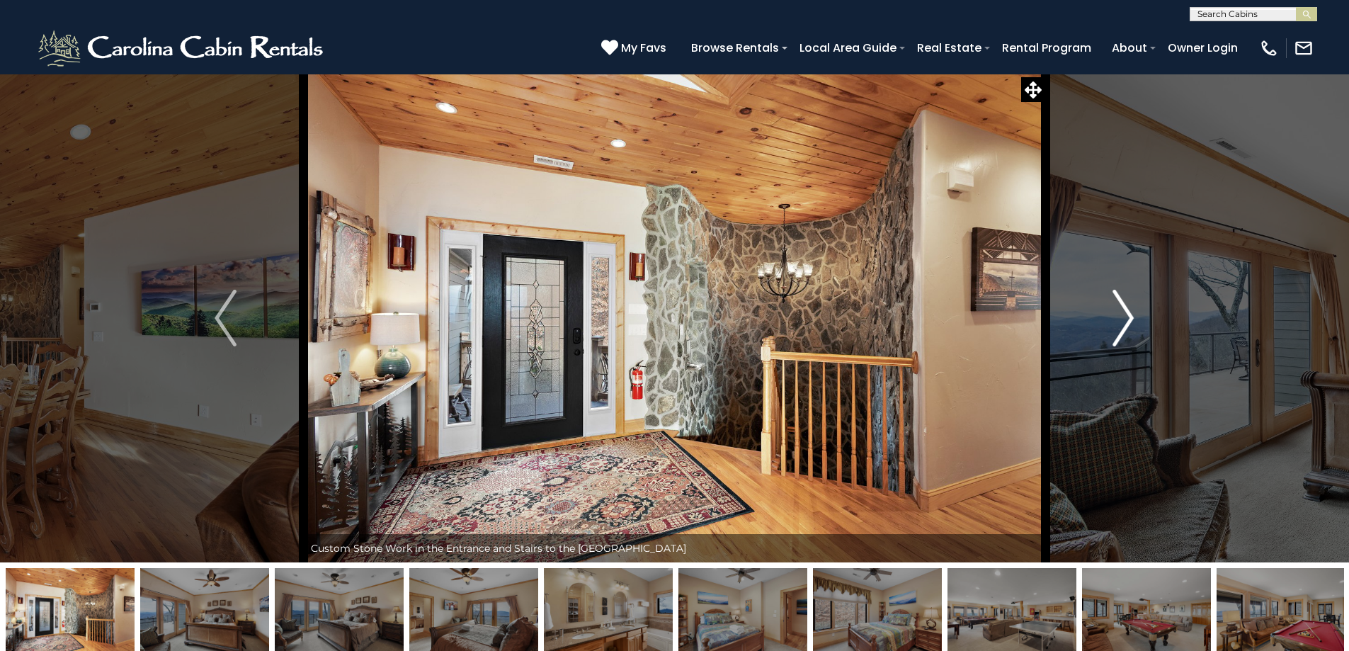
click at [1122, 321] on img "Next" at bounding box center [1122, 318] width 21 height 57
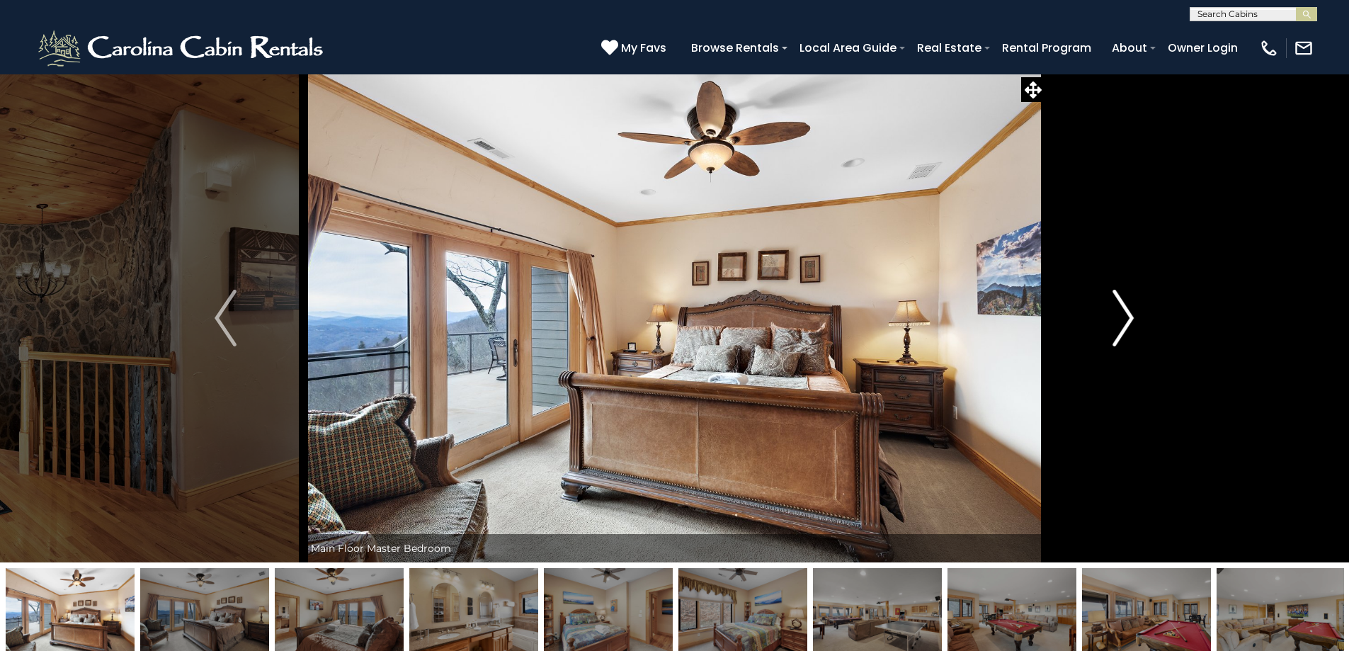
click at [1122, 321] on img "Next" at bounding box center [1122, 318] width 21 height 57
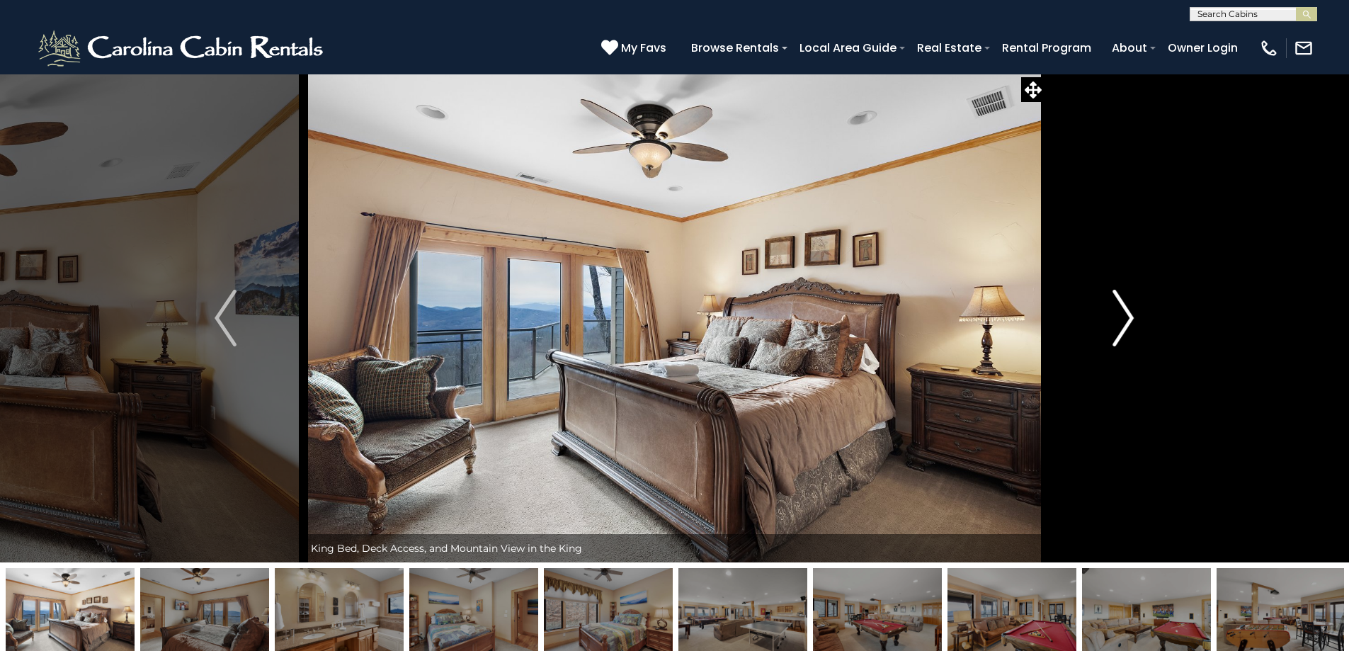
click at [1122, 321] on img "Next" at bounding box center [1122, 318] width 21 height 57
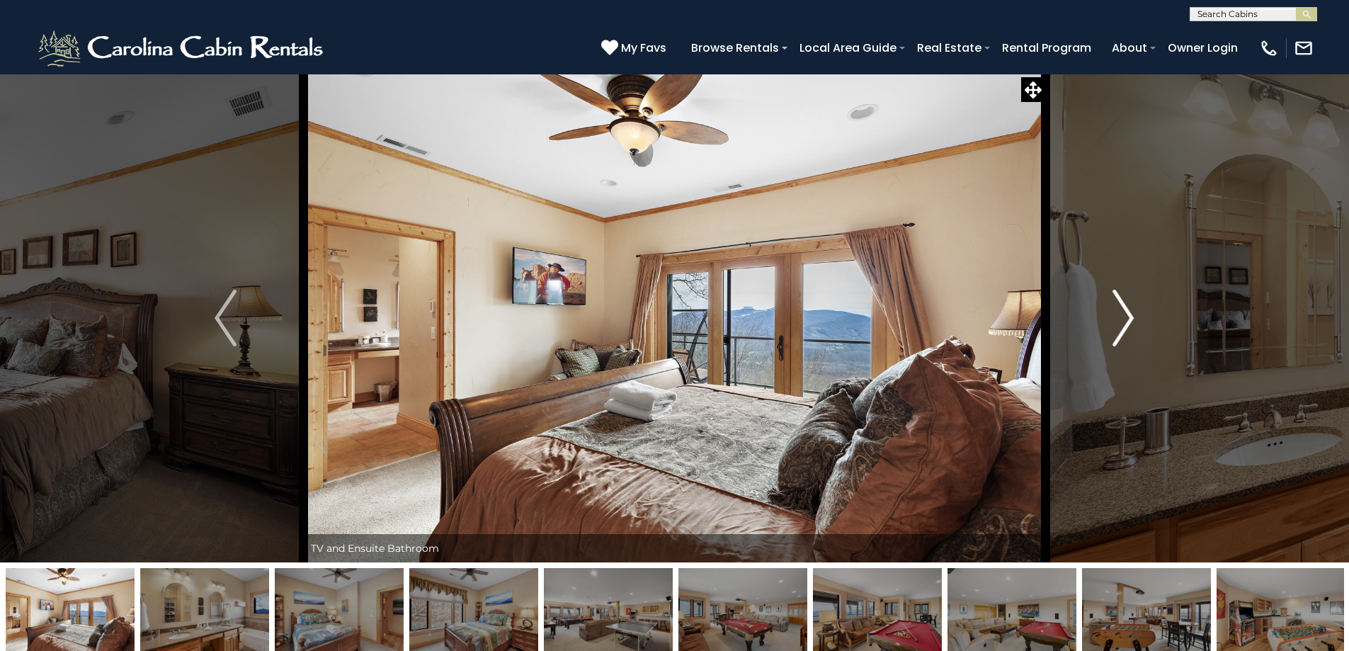
click at [1122, 321] on img "Next" at bounding box center [1122, 318] width 21 height 57
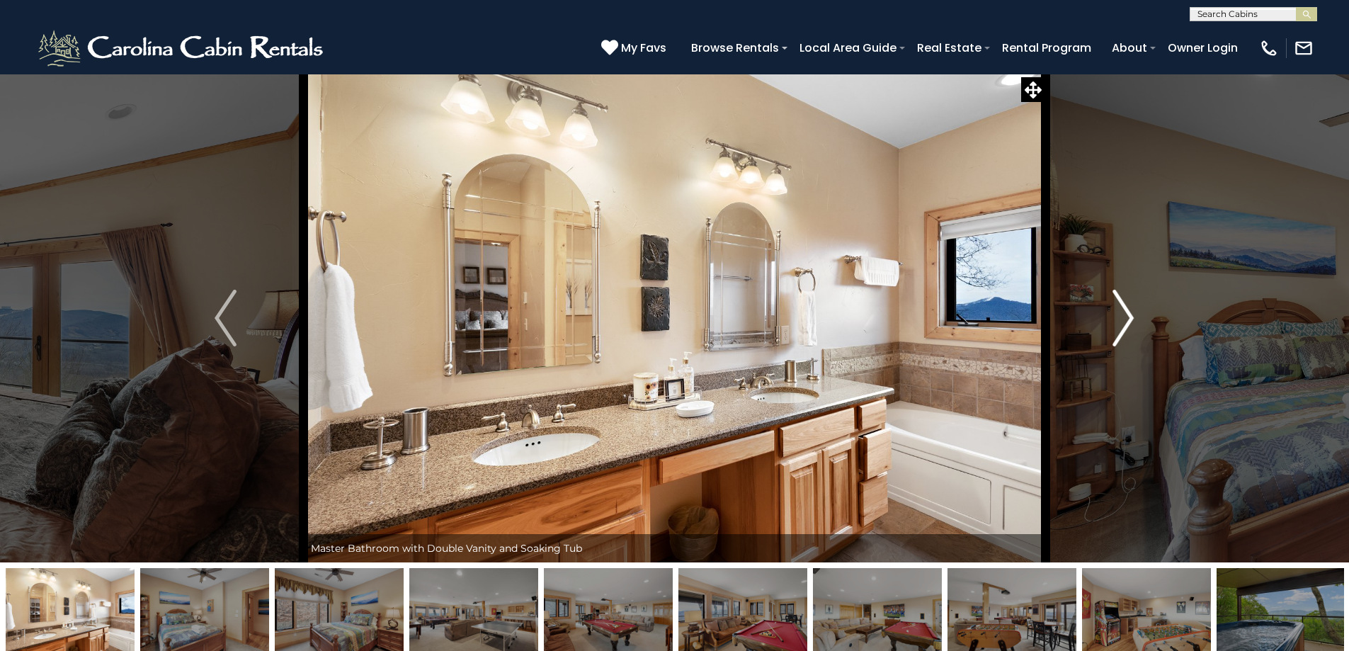
click at [1122, 321] on img "Next" at bounding box center [1122, 318] width 21 height 57
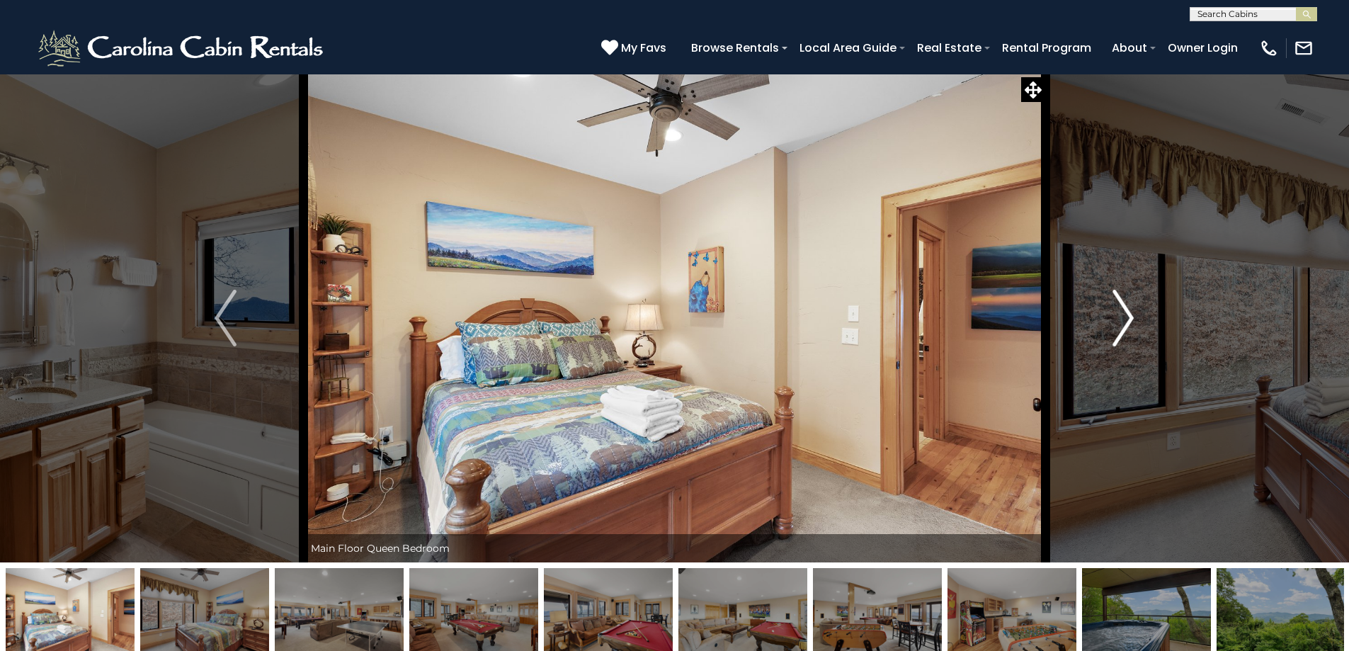
click at [1122, 321] on img "Next" at bounding box center [1122, 318] width 21 height 57
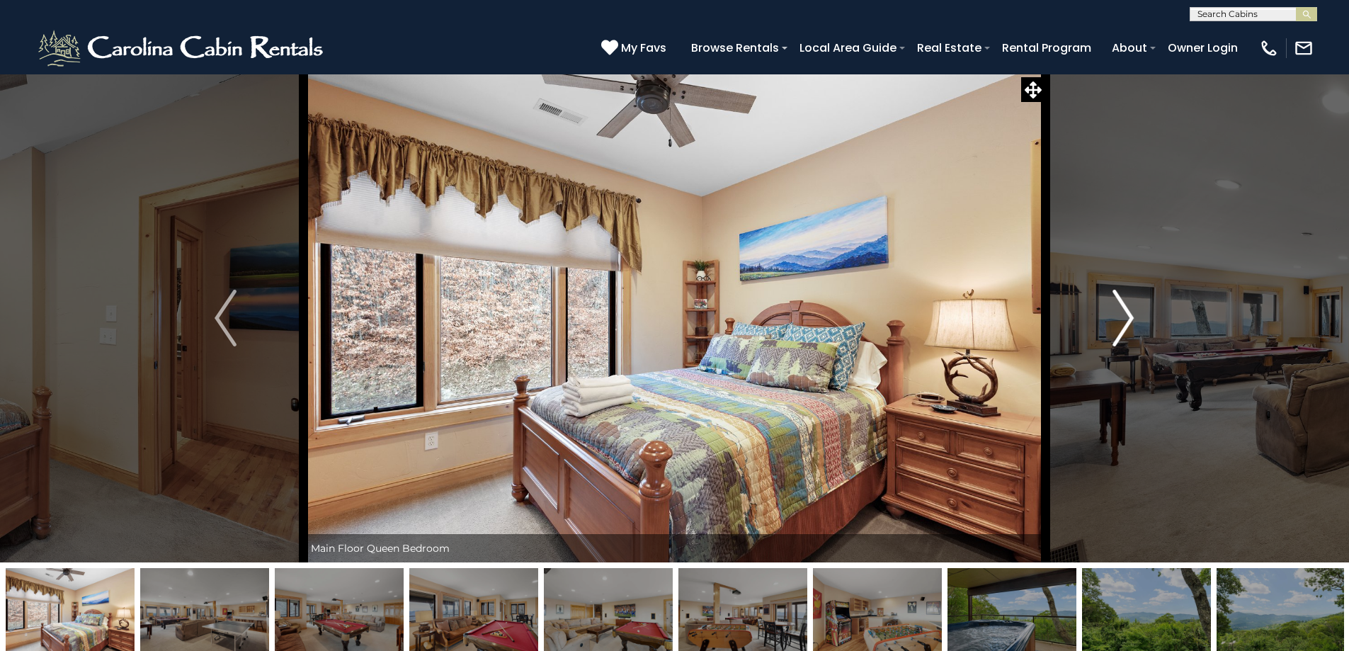
click at [1122, 321] on img "Next" at bounding box center [1122, 318] width 21 height 57
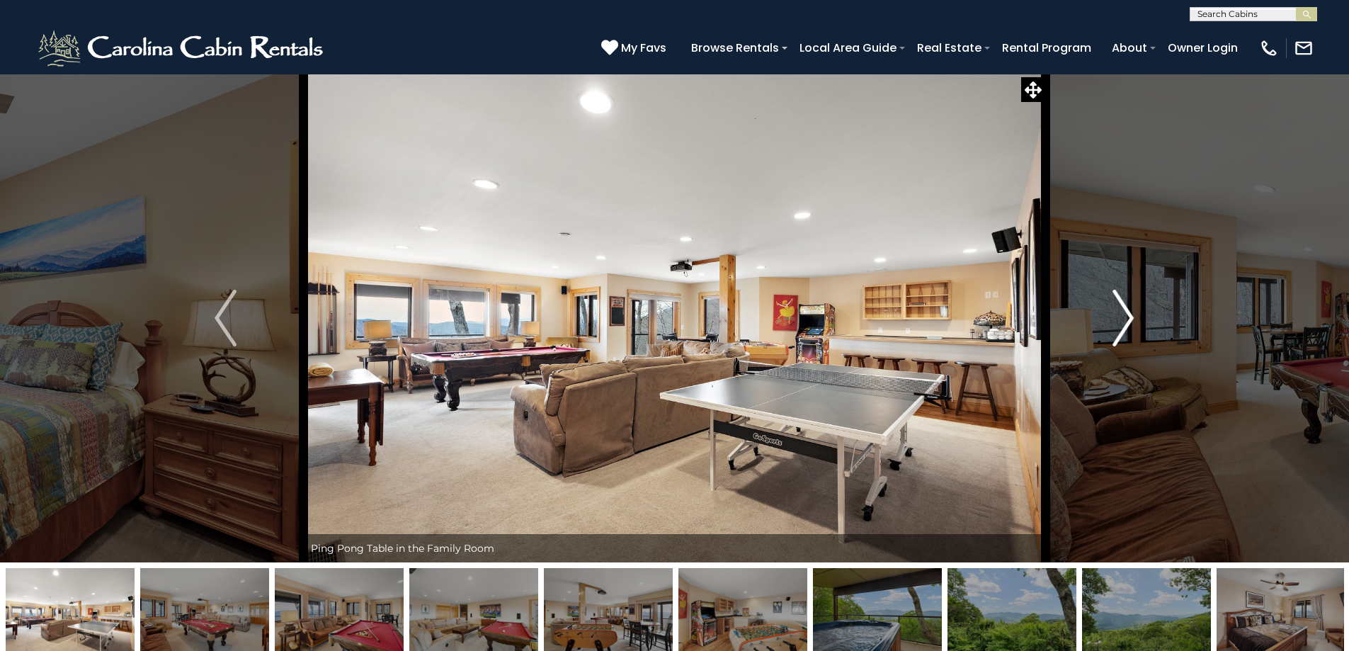
click at [1133, 318] on img "Next" at bounding box center [1122, 318] width 21 height 57
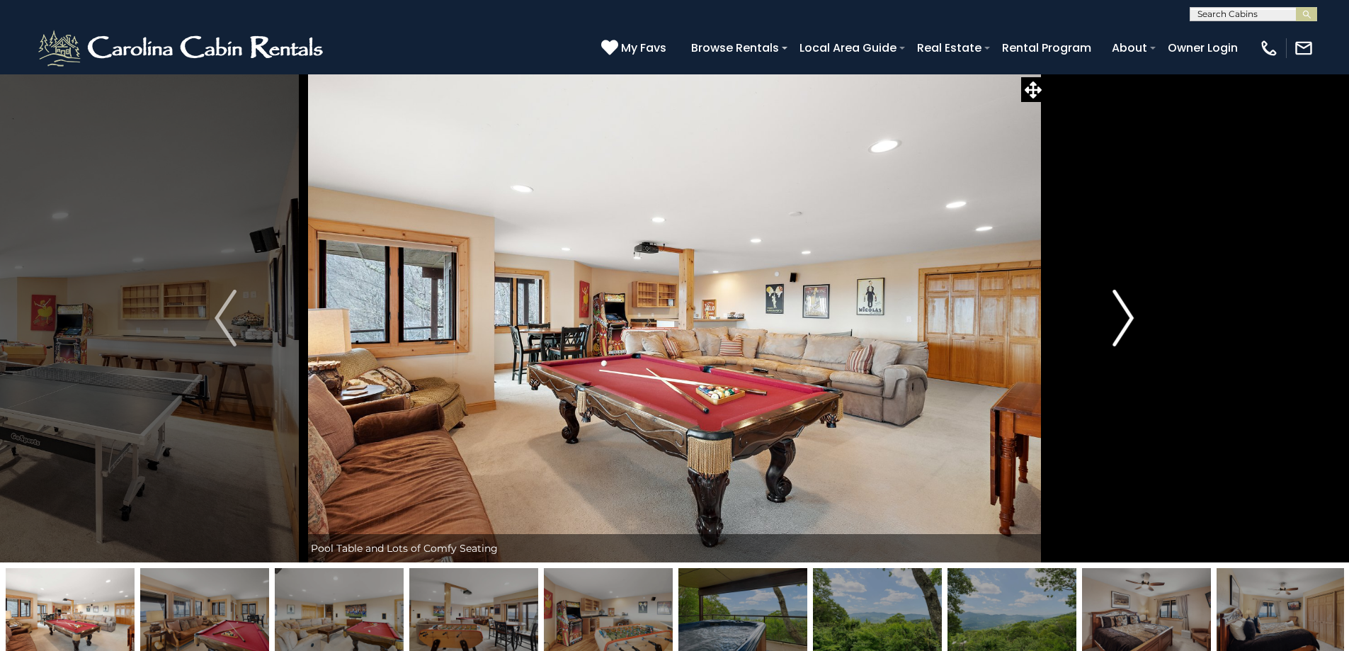
click at [1133, 318] on img "Next" at bounding box center [1122, 318] width 21 height 57
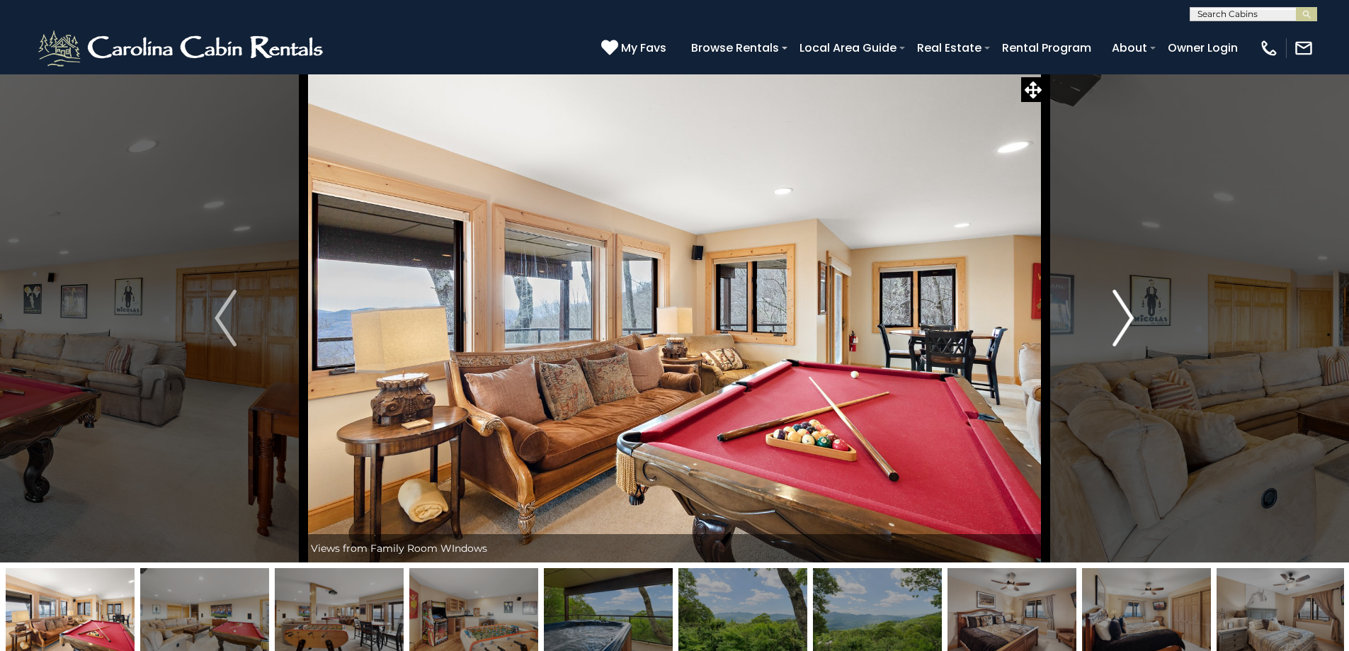
click at [1133, 318] on img "Next" at bounding box center [1122, 318] width 21 height 57
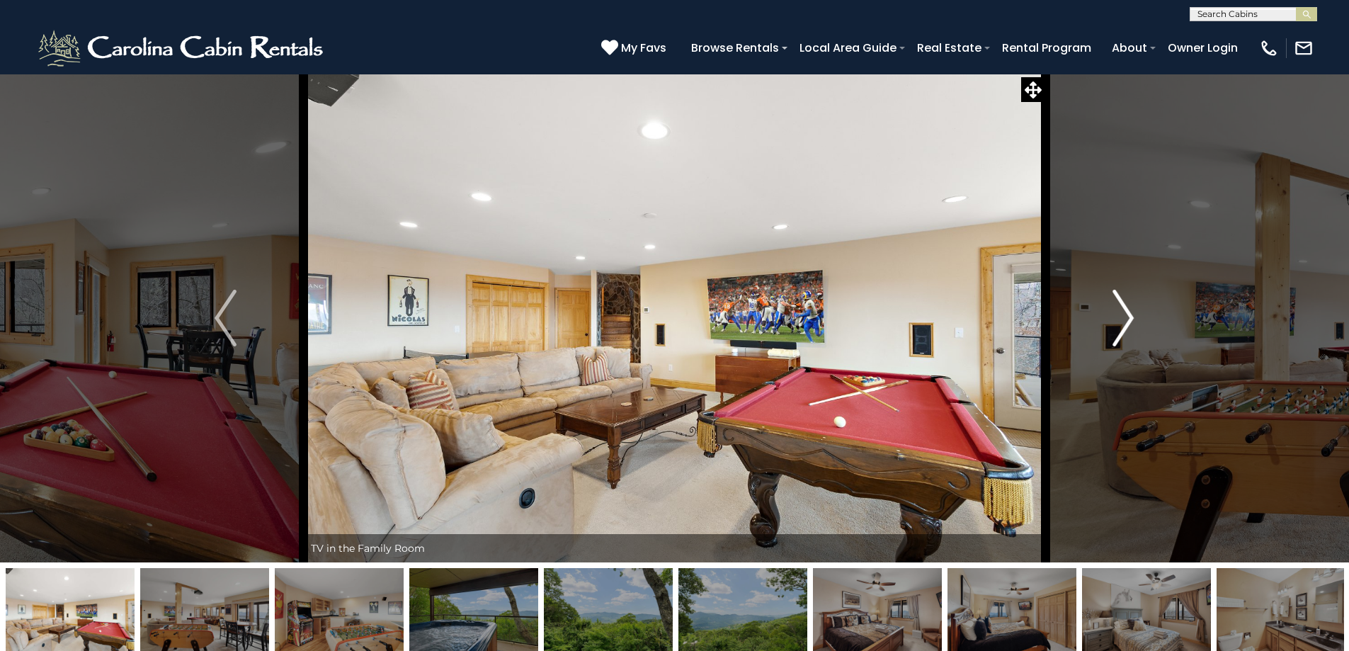
click at [1133, 318] on img "Next" at bounding box center [1122, 318] width 21 height 57
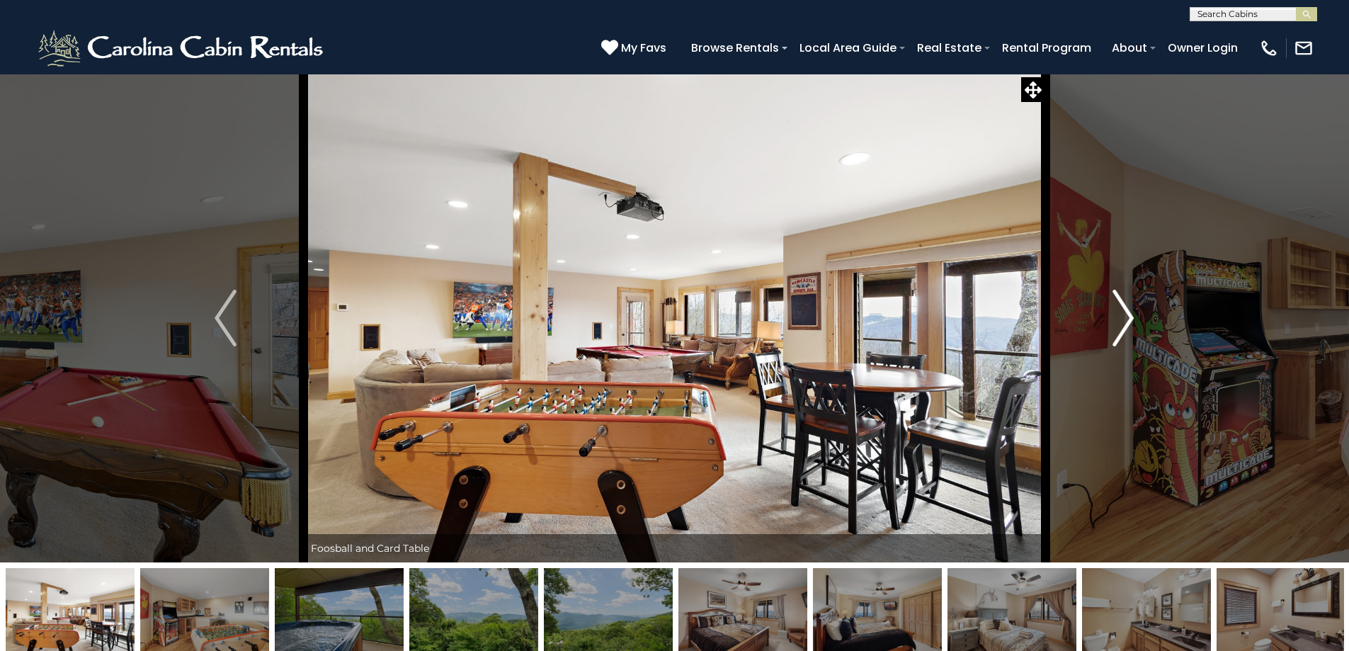
click at [1133, 318] on img "Next" at bounding box center [1122, 318] width 21 height 57
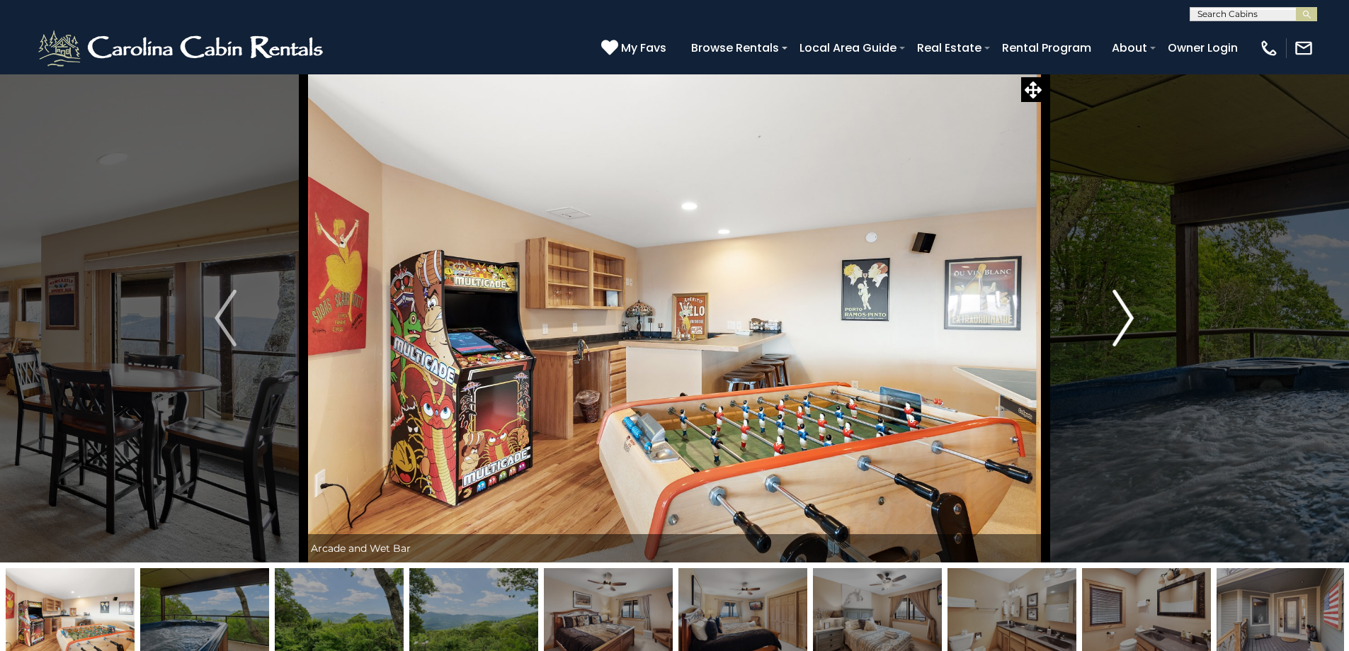
click at [1133, 318] on img "Next" at bounding box center [1122, 318] width 21 height 57
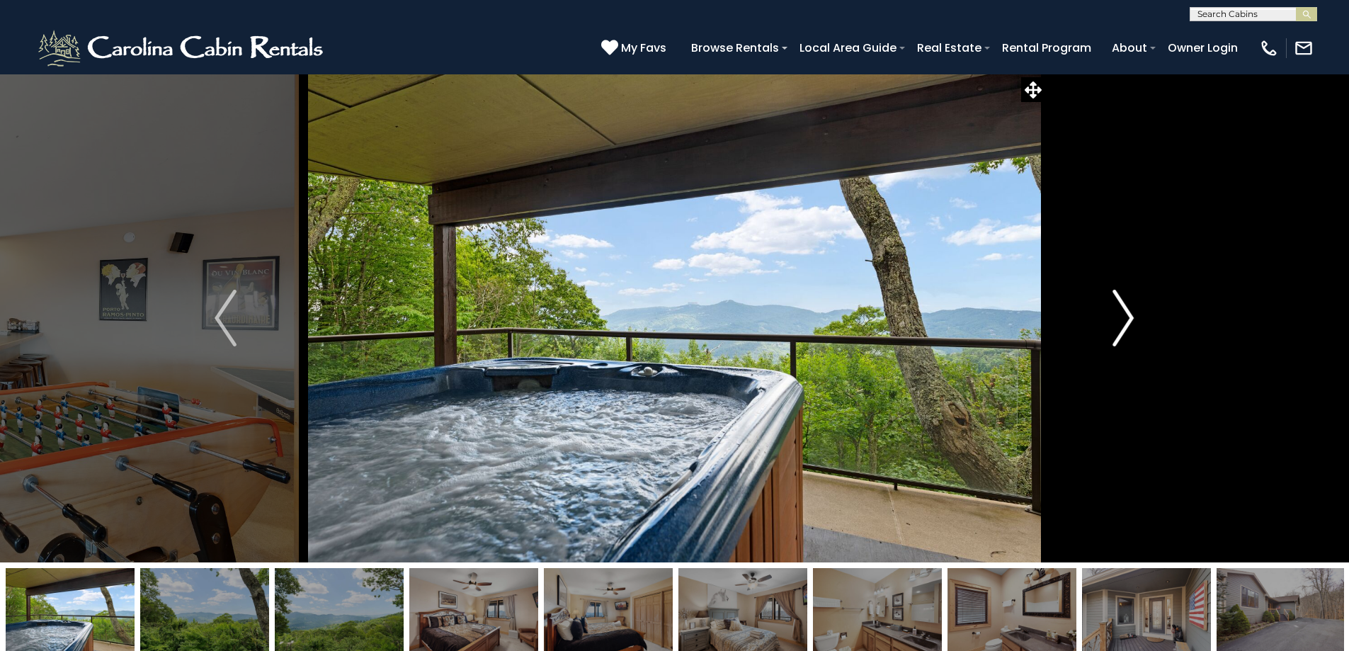
click at [1133, 318] on img "Next" at bounding box center [1122, 318] width 21 height 57
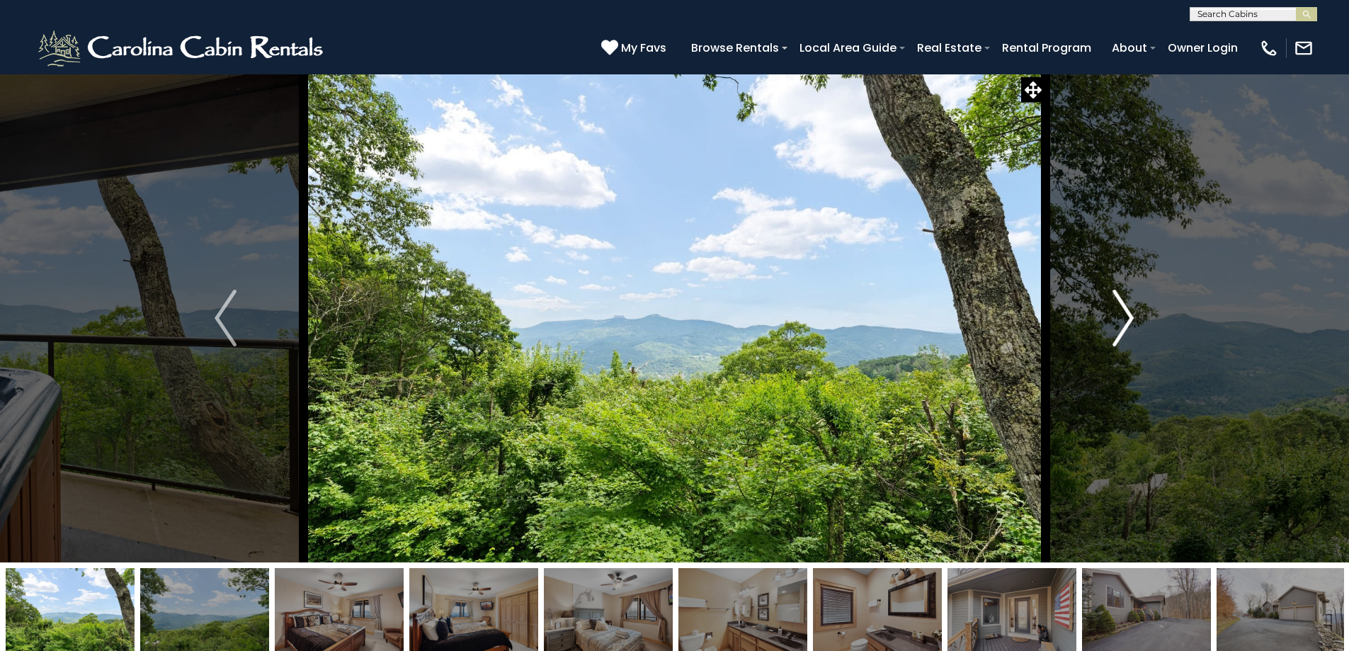
click at [1124, 278] on button "Next" at bounding box center [1123, 318] width 156 height 489
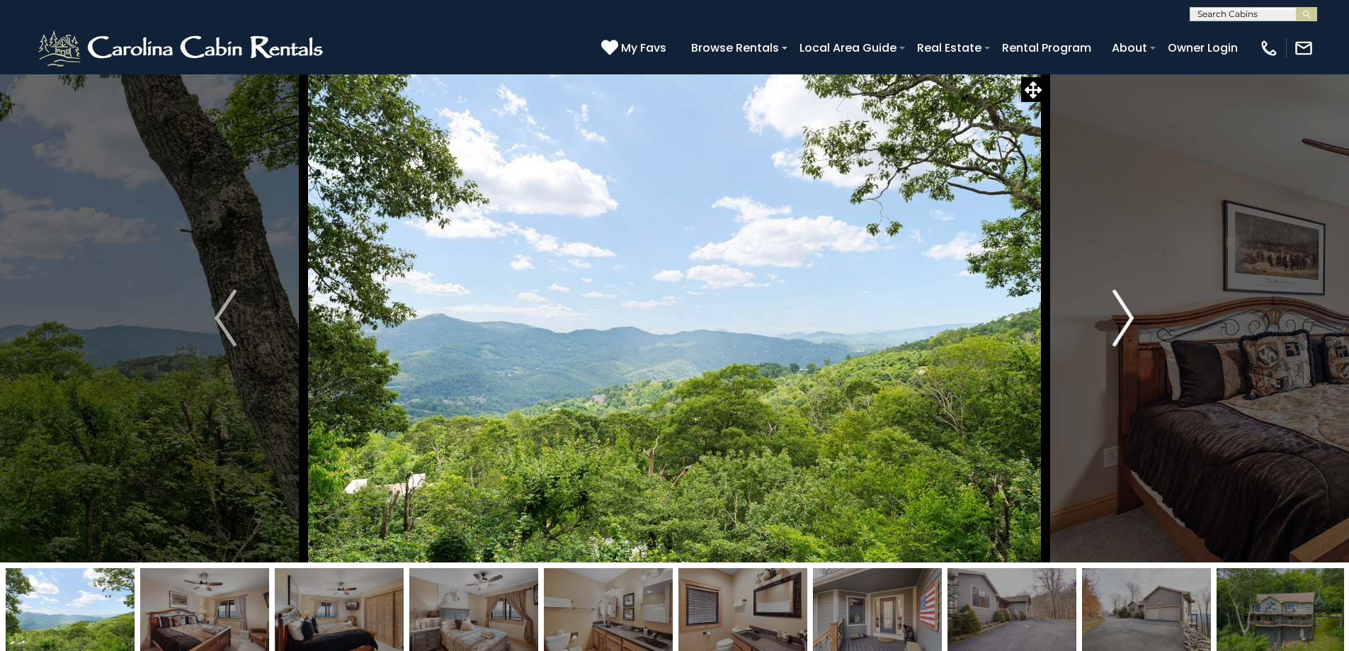
click at [1123, 329] on img "Next" at bounding box center [1122, 318] width 21 height 57
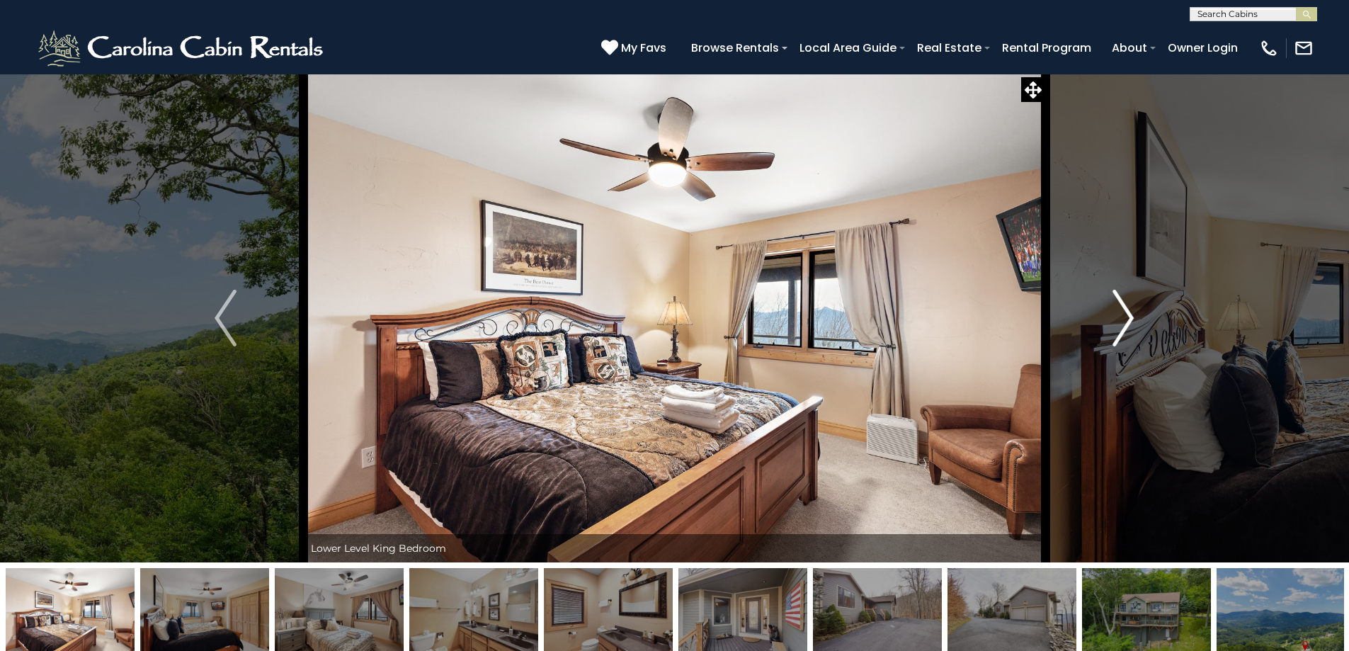
click at [1123, 329] on img "Next" at bounding box center [1122, 318] width 21 height 57
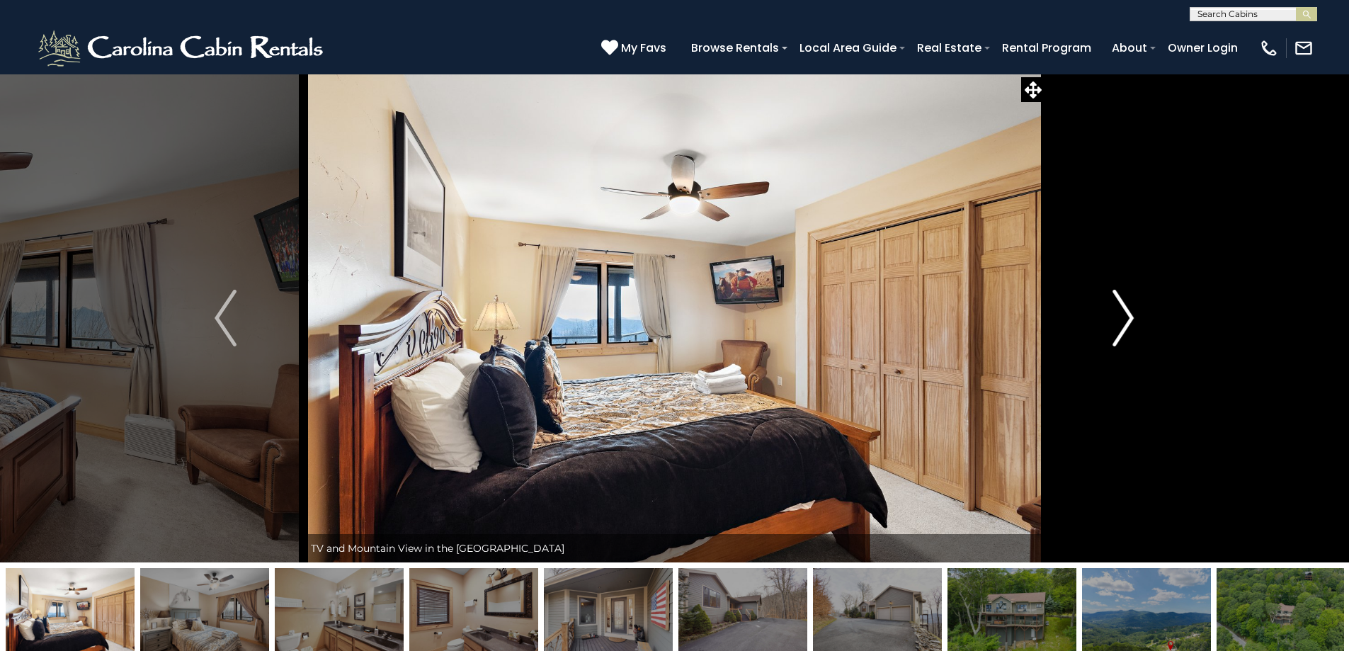
click at [1123, 329] on img "Next" at bounding box center [1122, 318] width 21 height 57
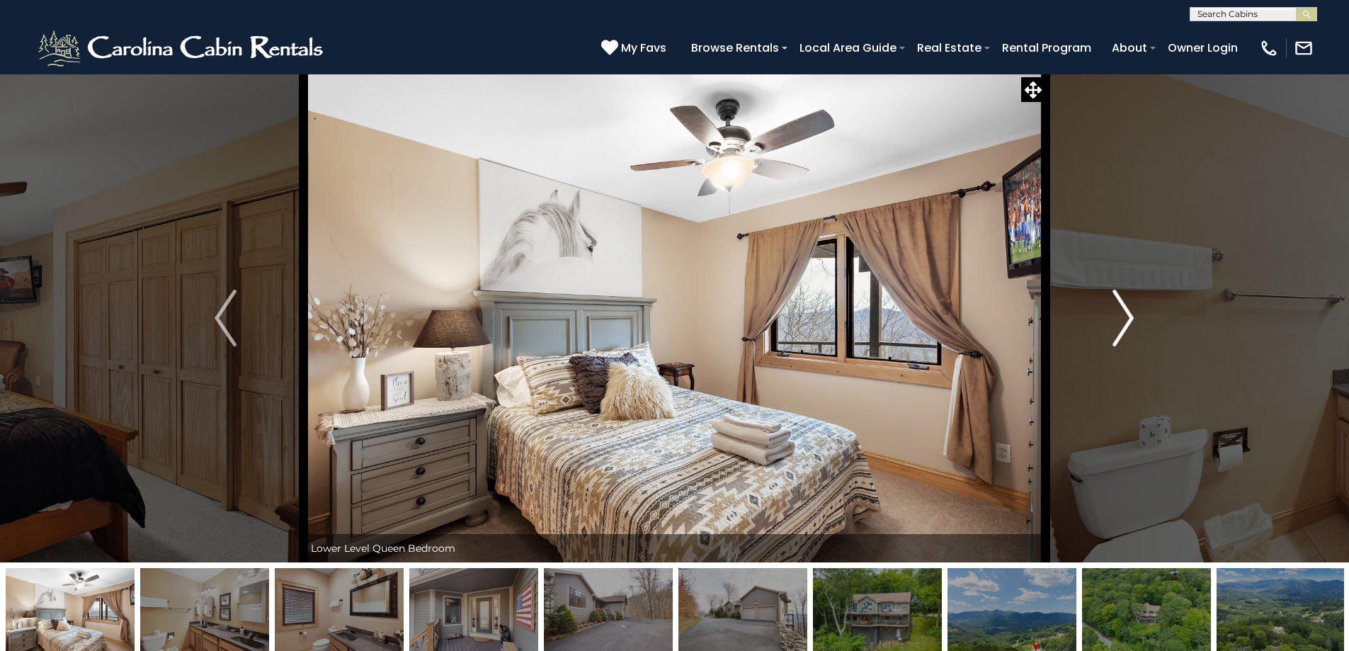
click at [1123, 329] on img "Next" at bounding box center [1122, 318] width 21 height 57
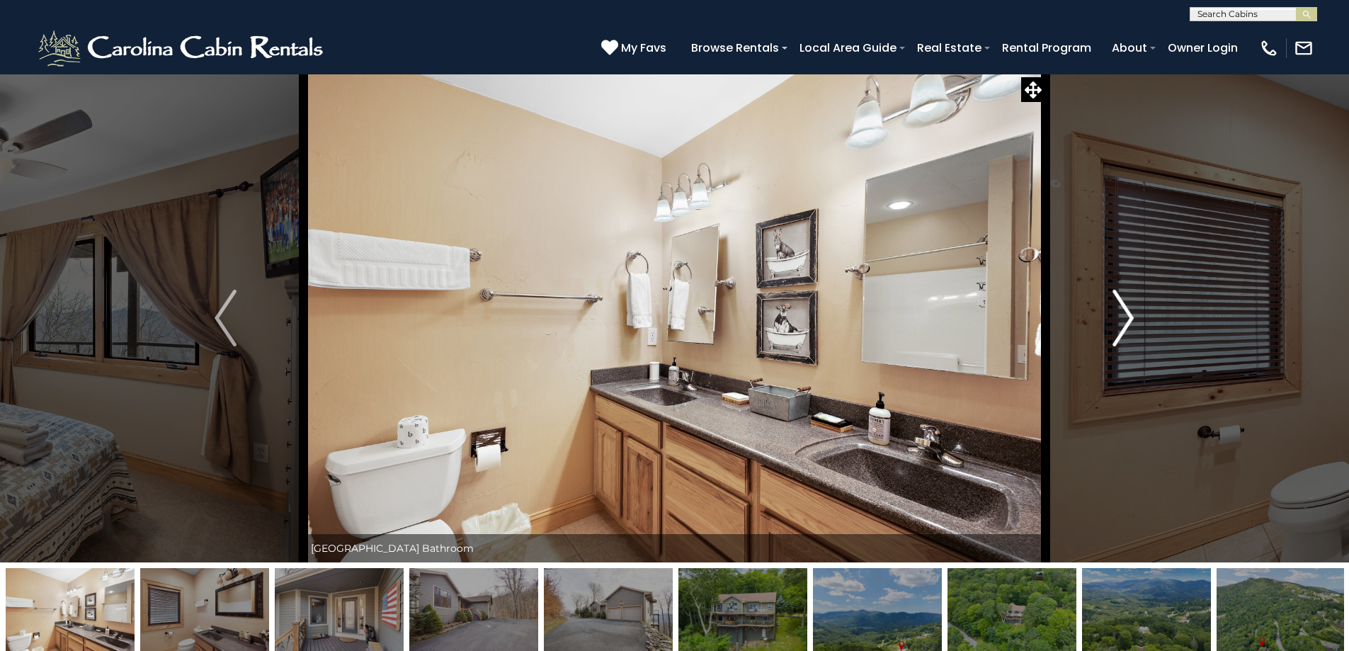
click at [1123, 329] on img "Next" at bounding box center [1122, 318] width 21 height 57
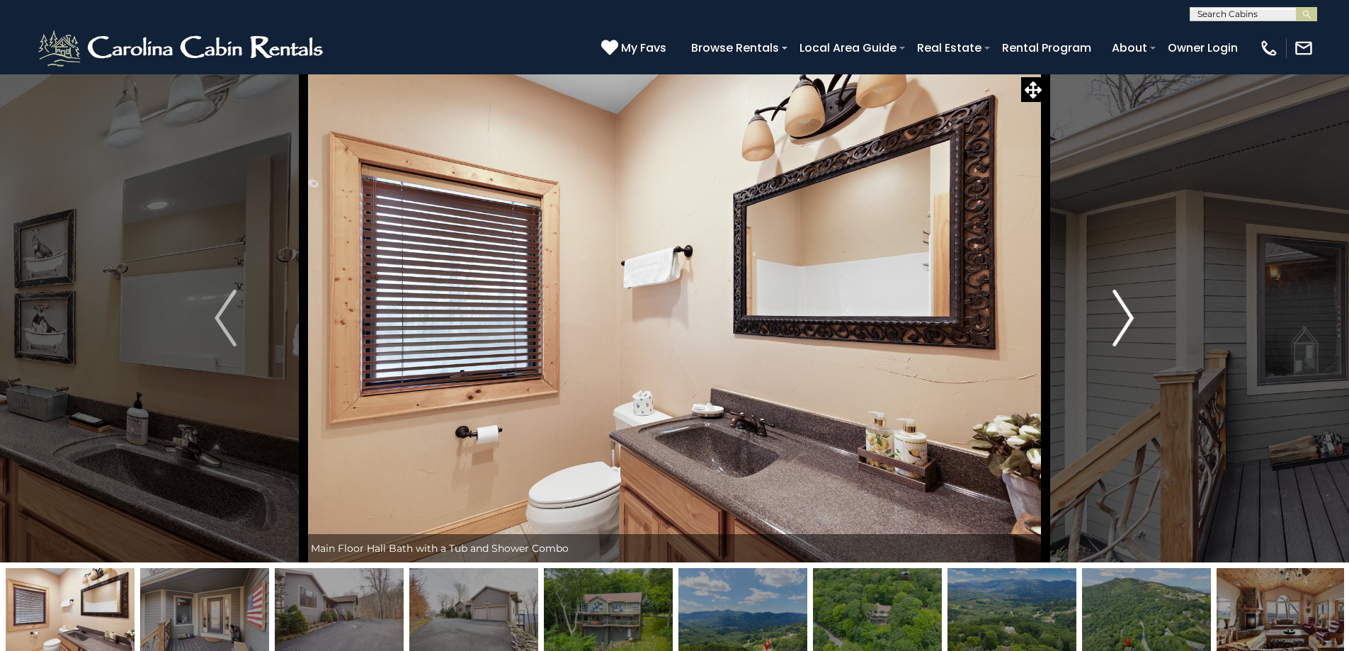
click at [1123, 329] on img "Next" at bounding box center [1122, 318] width 21 height 57
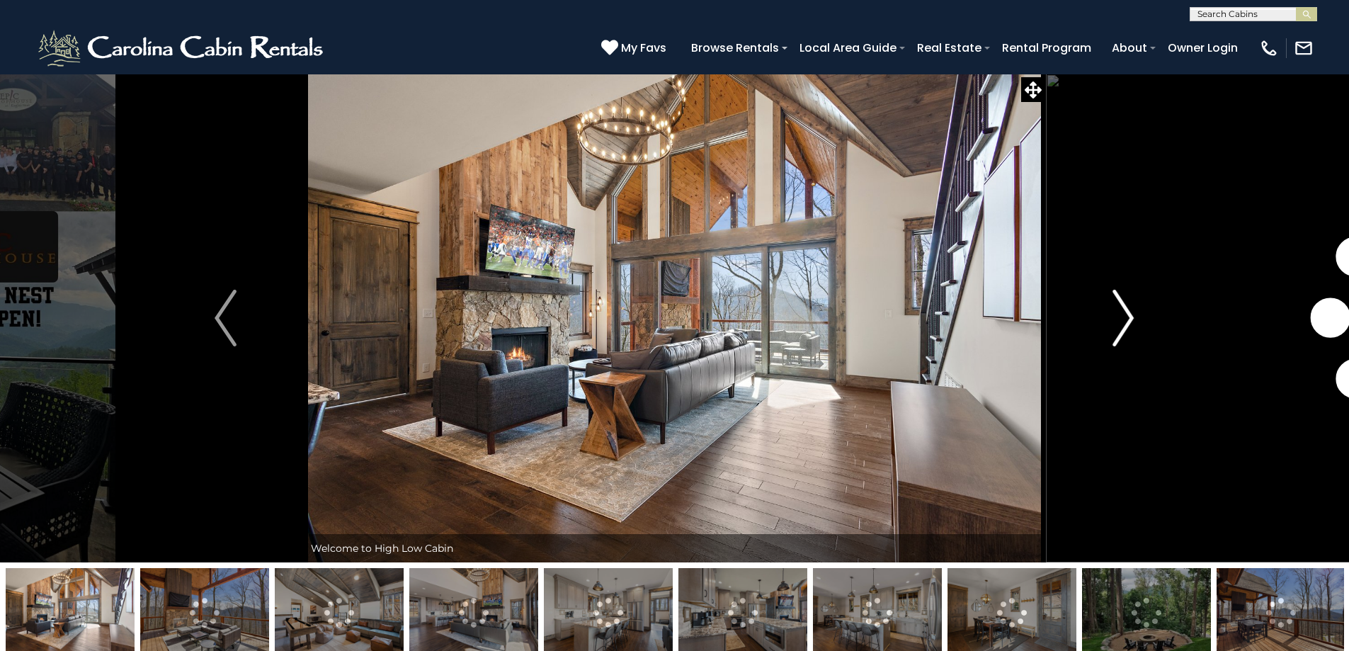
click at [1135, 316] on button "Next" at bounding box center [1123, 318] width 156 height 489
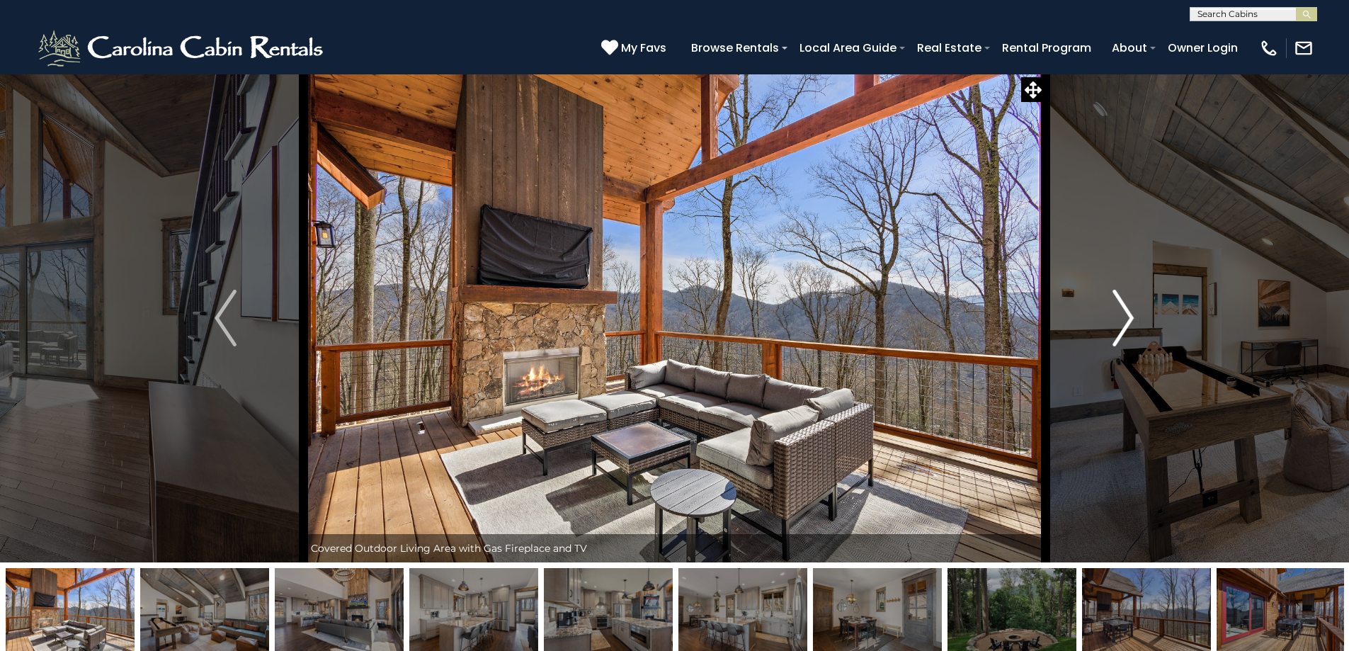
click at [1135, 316] on button "Next" at bounding box center [1123, 318] width 156 height 489
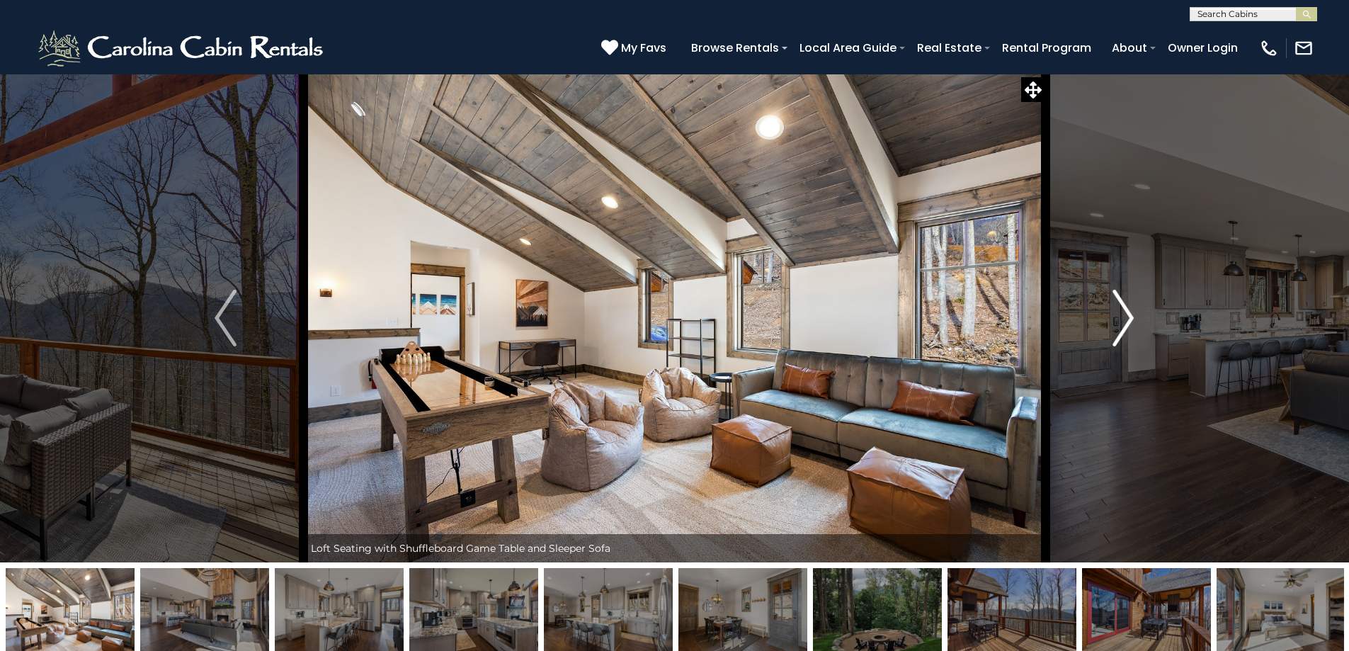
click at [1135, 316] on button "Next" at bounding box center [1123, 318] width 156 height 489
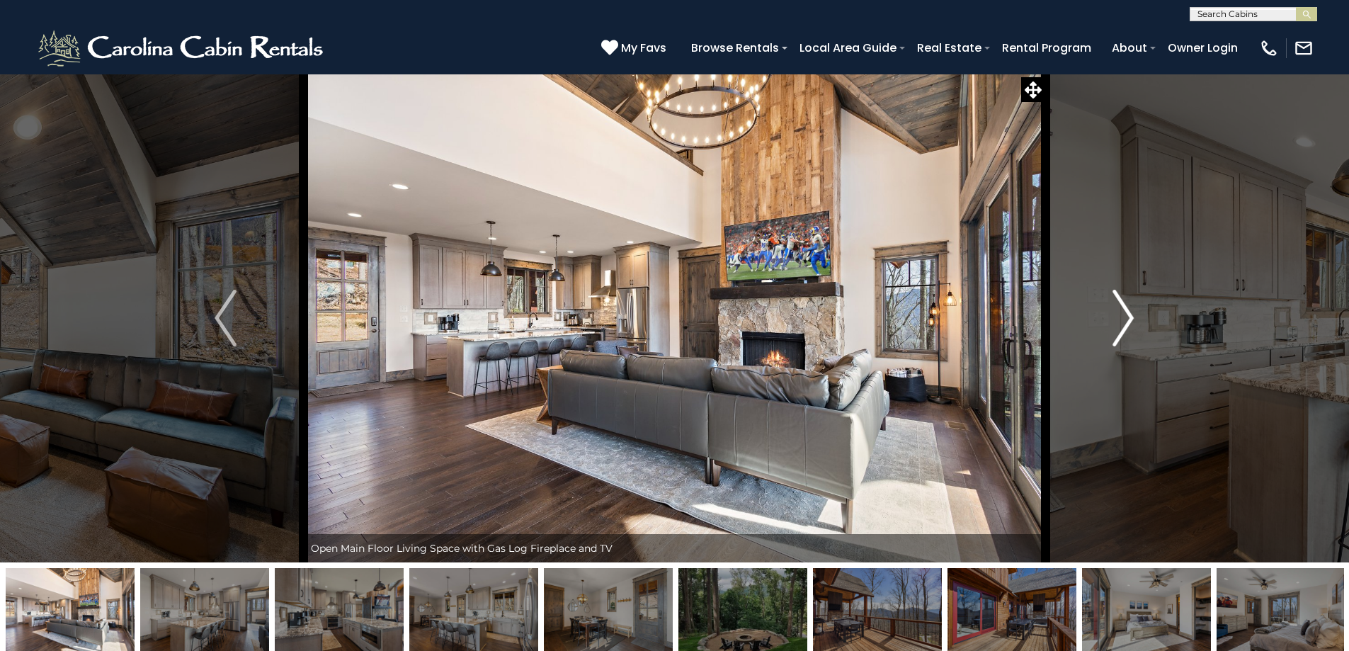
click at [1135, 316] on button "Next" at bounding box center [1123, 318] width 156 height 489
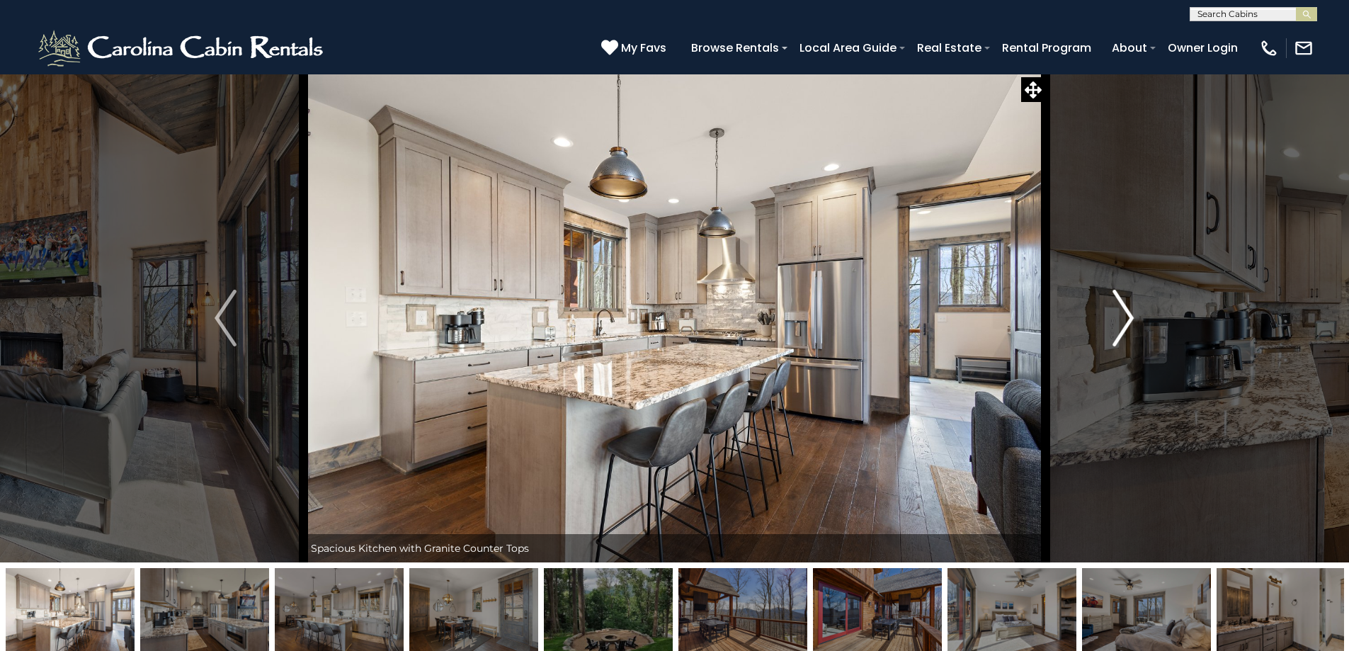
click at [1135, 316] on button "Next" at bounding box center [1123, 318] width 156 height 489
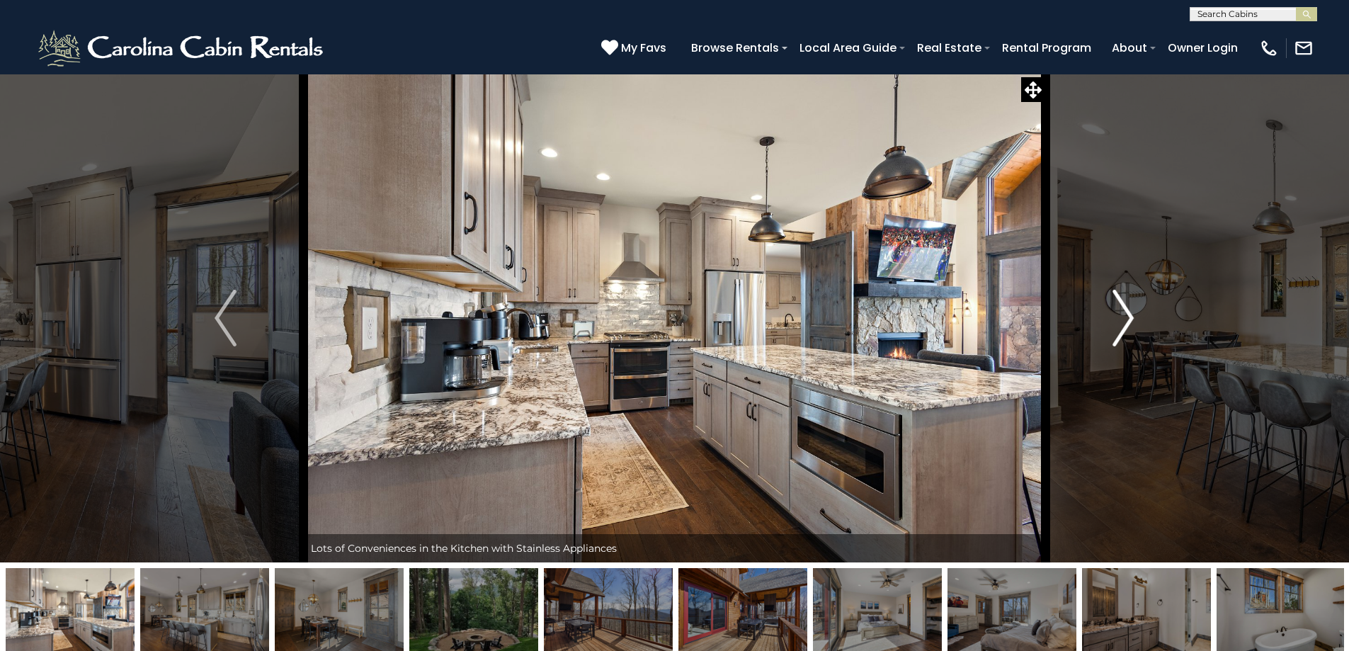
click at [1135, 316] on button "Next" at bounding box center [1123, 318] width 156 height 489
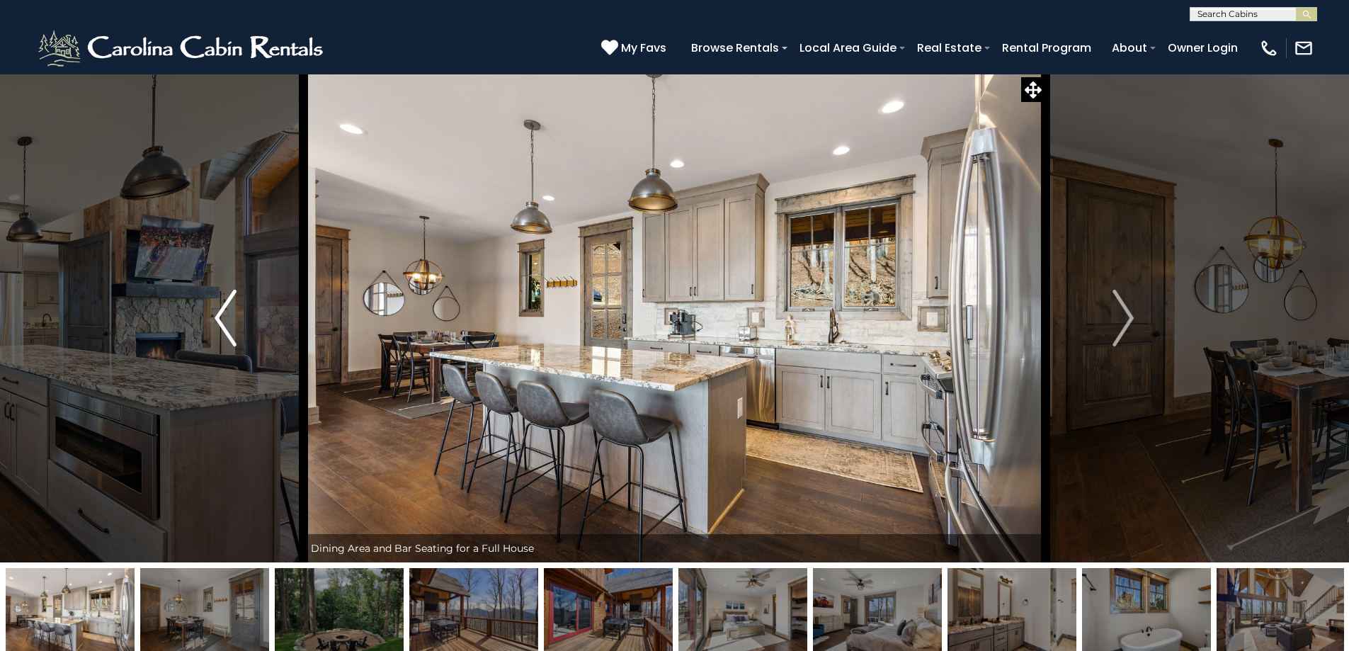
click at [224, 295] on img "Previous" at bounding box center [225, 318] width 21 height 57
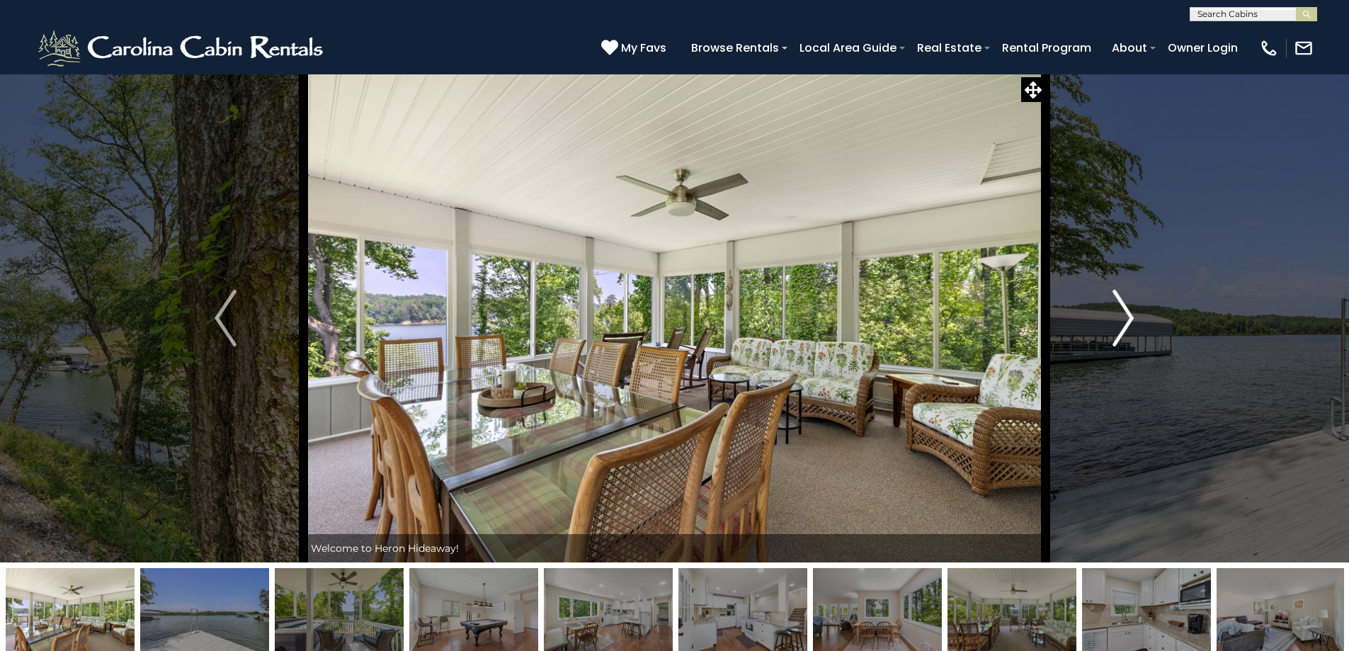
click at [1127, 311] on img "Next" at bounding box center [1122, 318] width 21 height 57
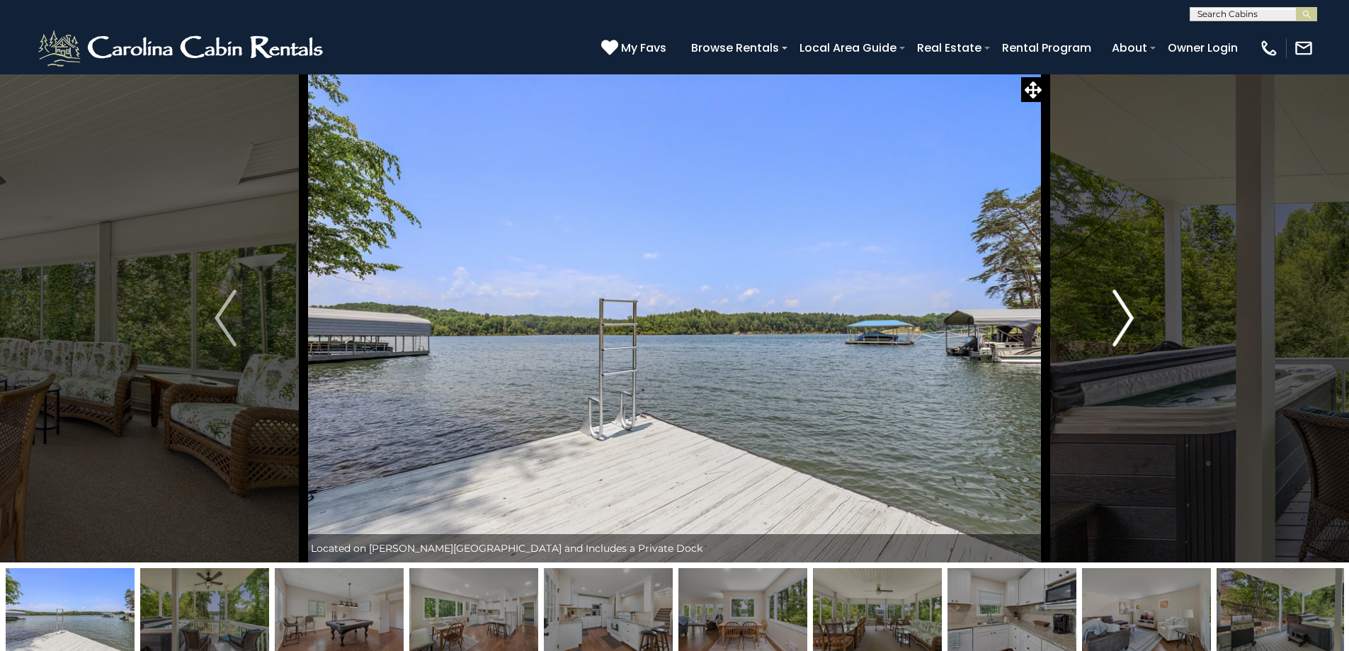
click at [1127, 311] on img "Next" at bounding box center [1122, 318] width 21 height 57
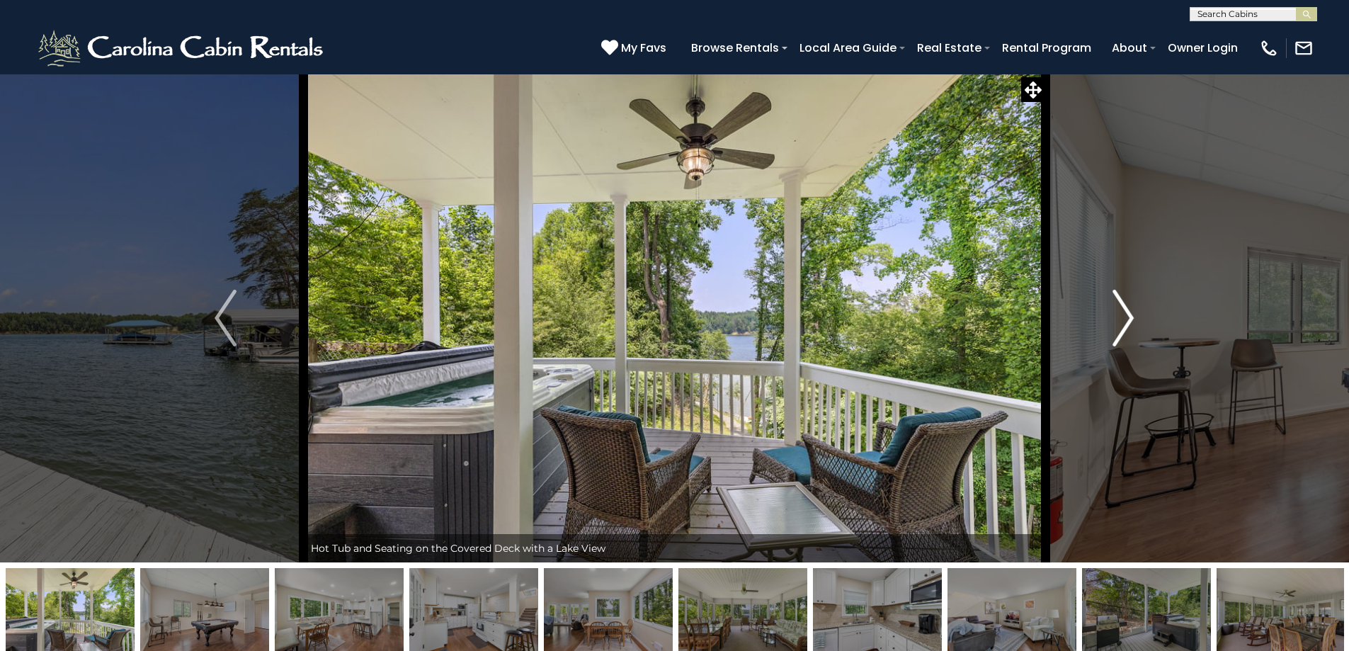
click at [1127, 311] on img "Next" at bounding box center [1122, 318] width 21 height 57
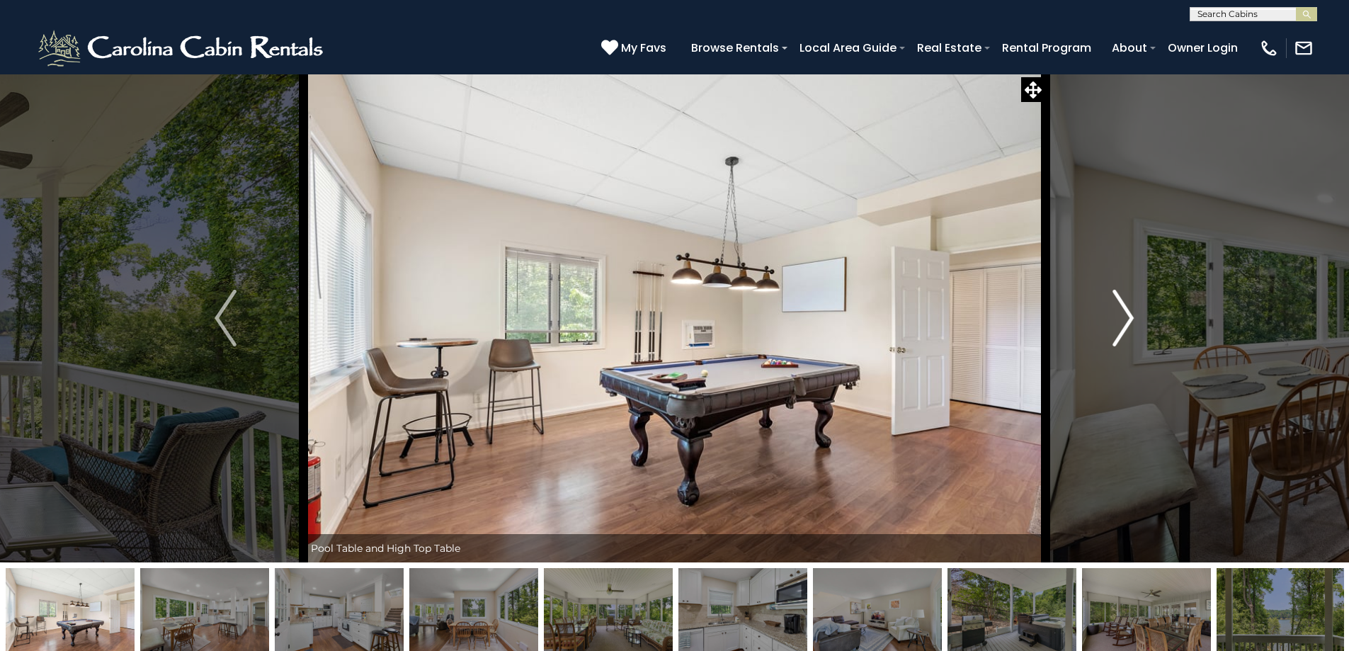
click at [1132, 311] on img "Next" at bounding box center [1122, 318] width 21 height 57
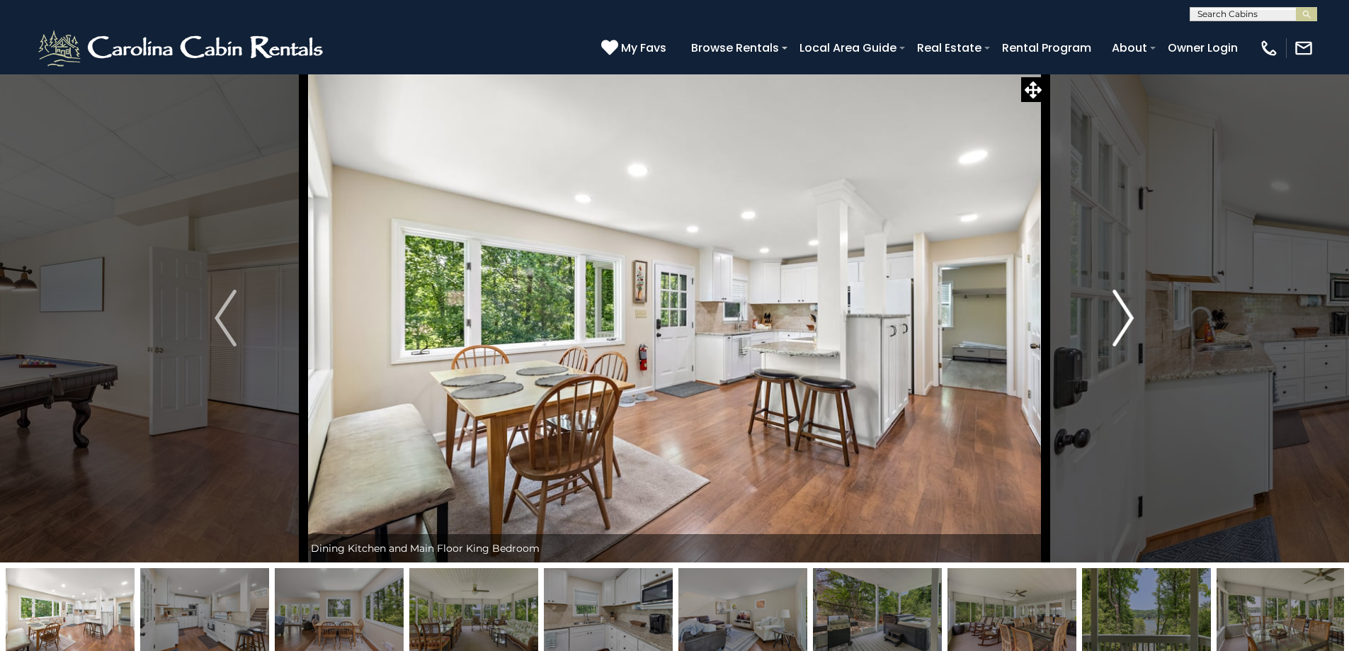
click at [1132, 311] on img "Next" at bounding box center [1122, 318] width 21 height 57
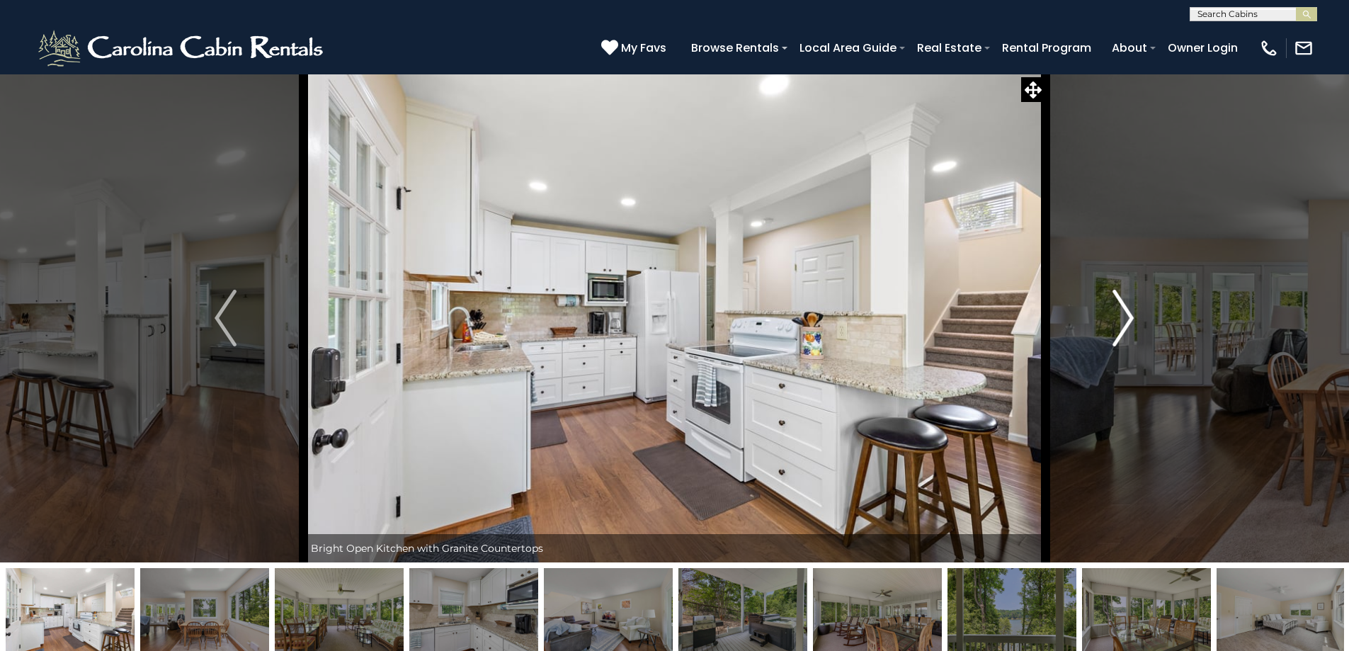
click at [1132, 311] on img "Next" at bounding box center [1122, 318] width 21 height 57
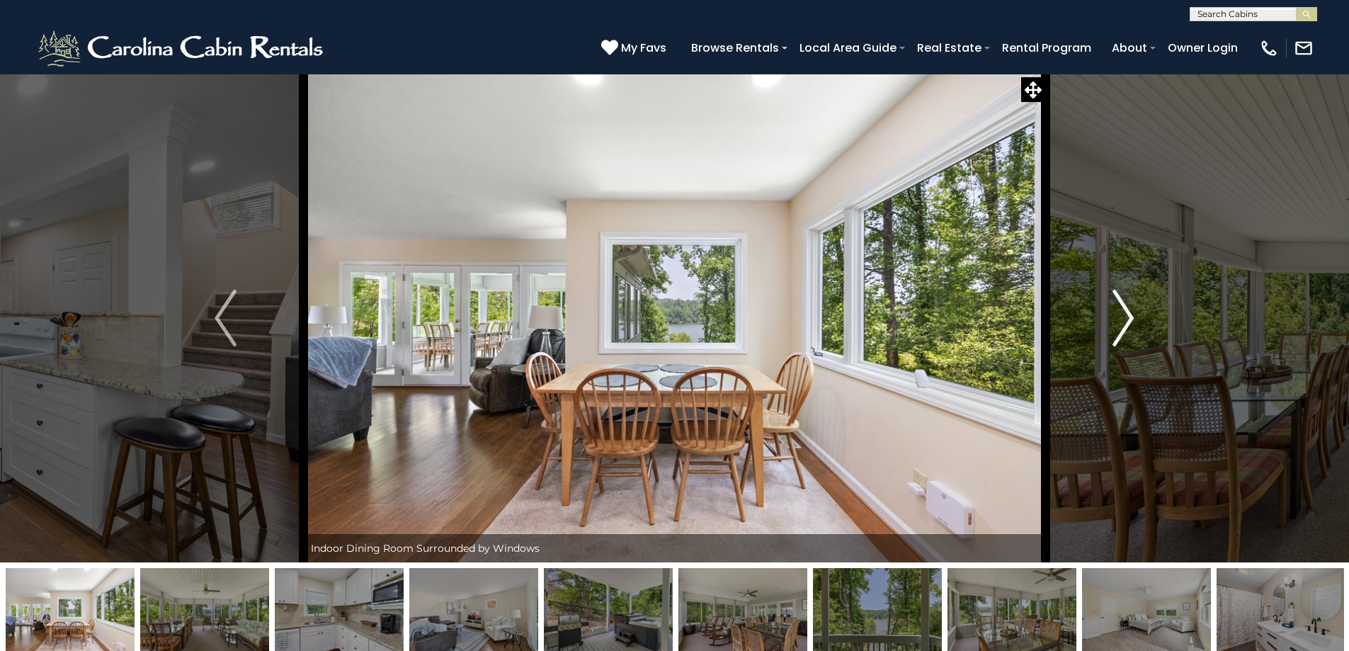
click at [1132, 311] on img "Next" at bounding box center [1122, 318] width 21 height 57
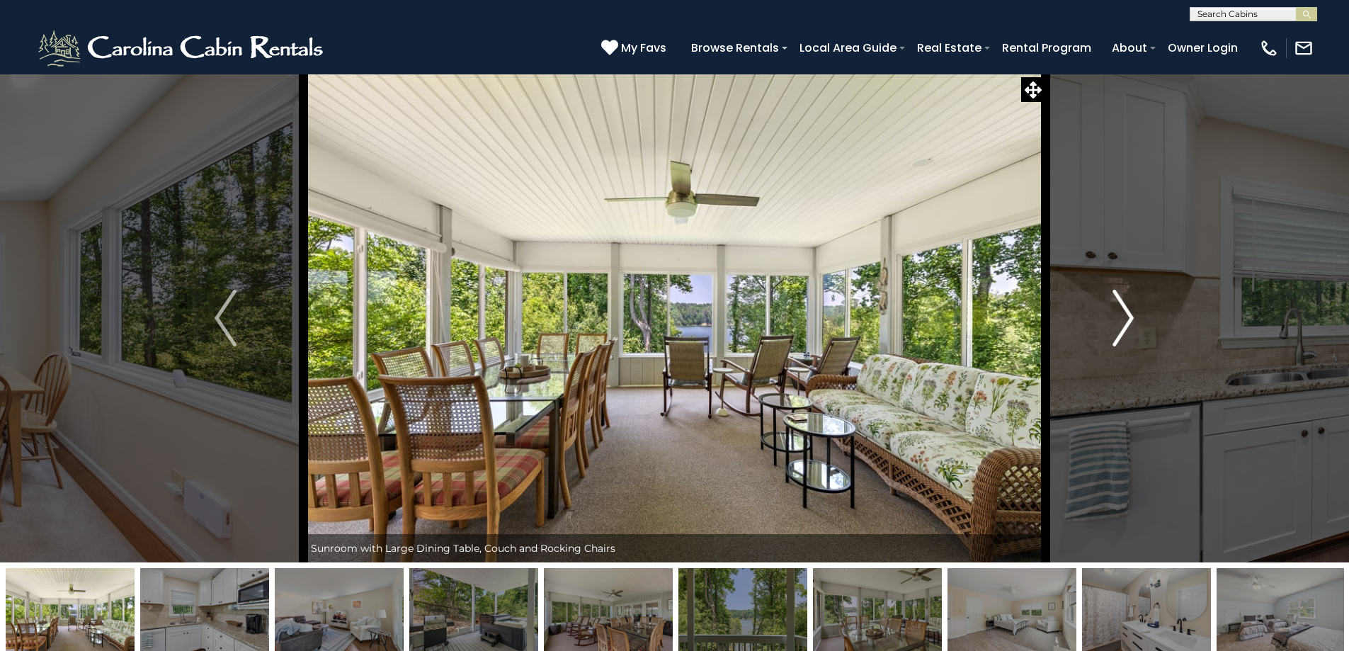
click at [1132, 311] on img "Next" at bounding box center [1122, 318] width 21 height 57
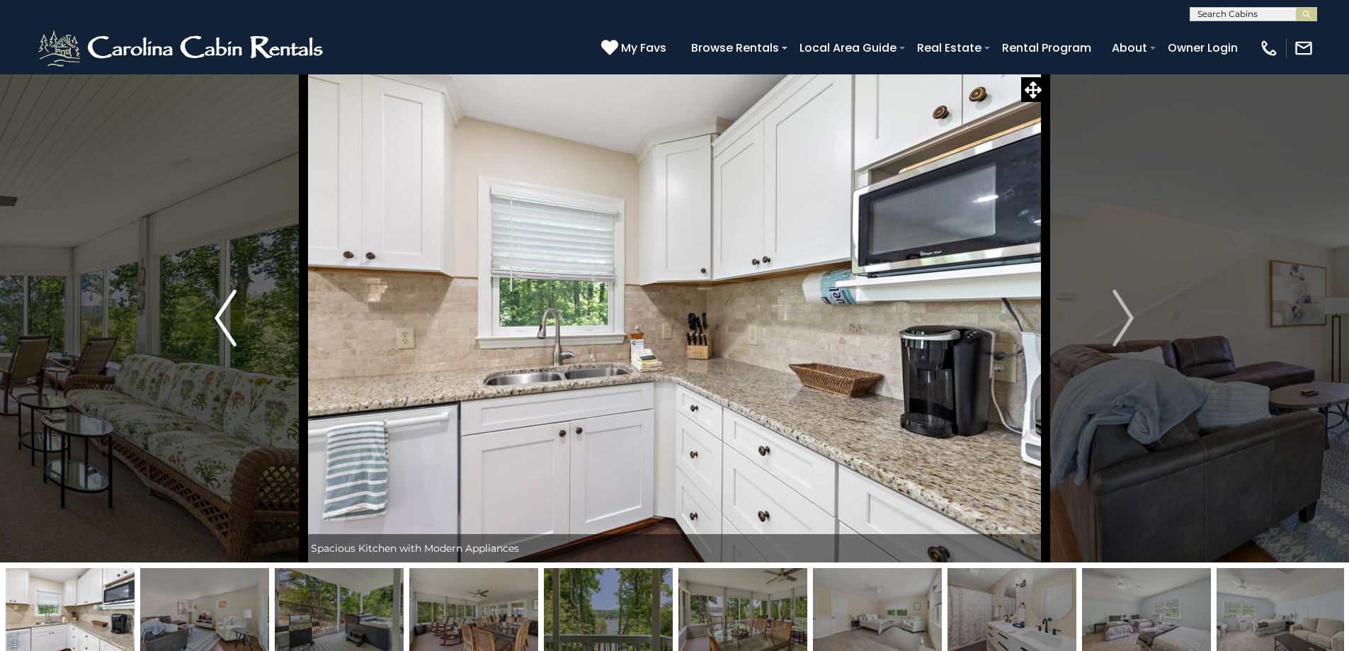
click at [234, 301] on img "Previous" at bounding box center [225, 318] width 21 height 57
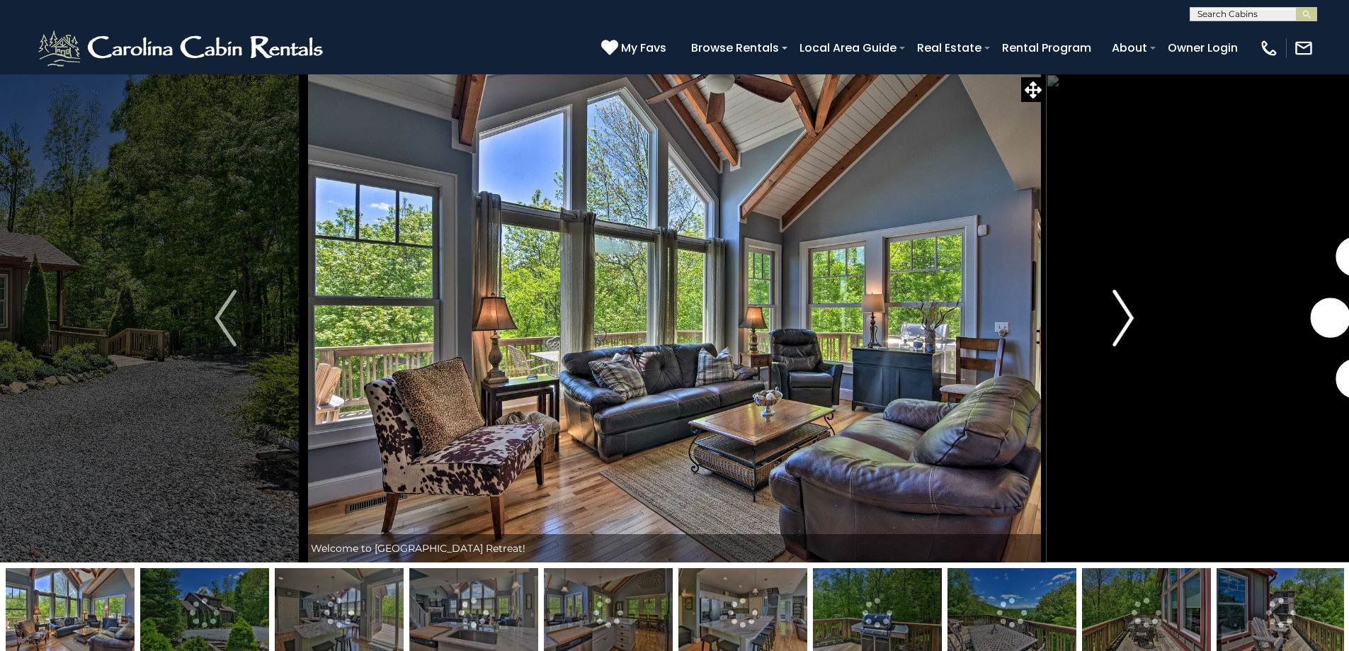
click at [1130, 317] on img "Next" at bounding box center [1122, 318] width 21 height 57
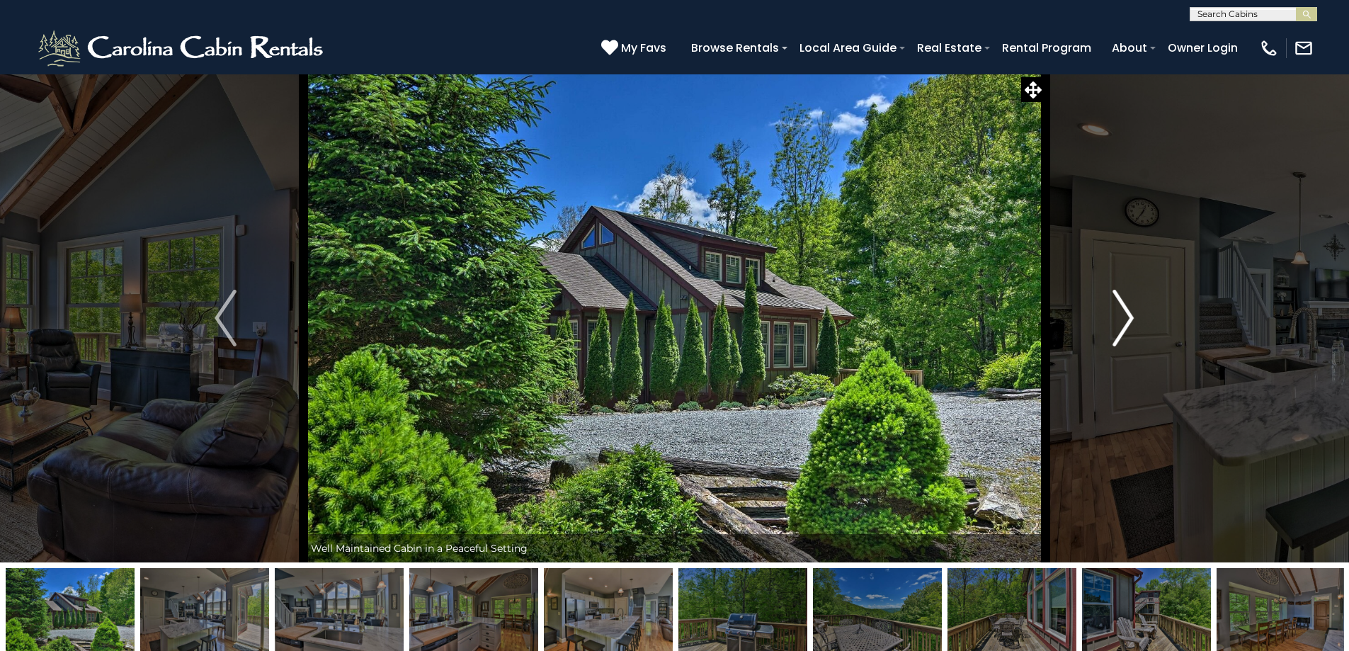
click at [1130, 317] on img "Next" at bounding box center [1122, 318] width 21 height 57
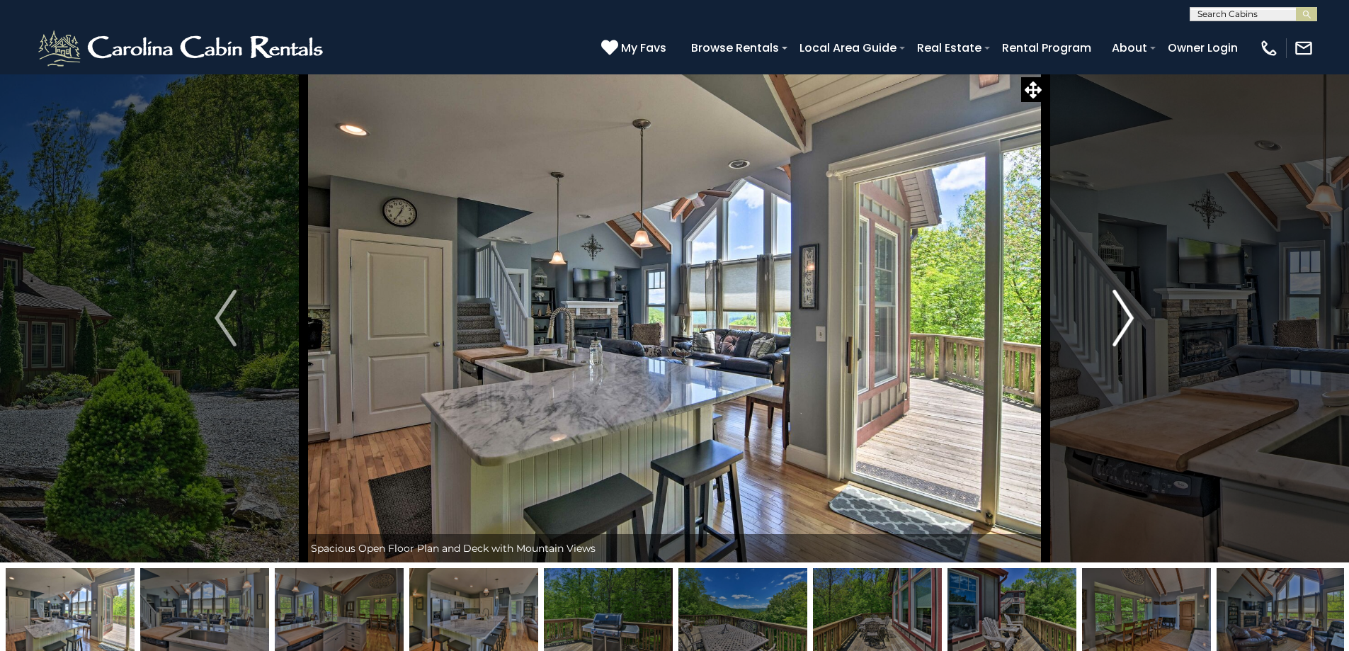
click at [1130, 317] on img "Next" at bounding box center [1122, 318] width 21 height 57
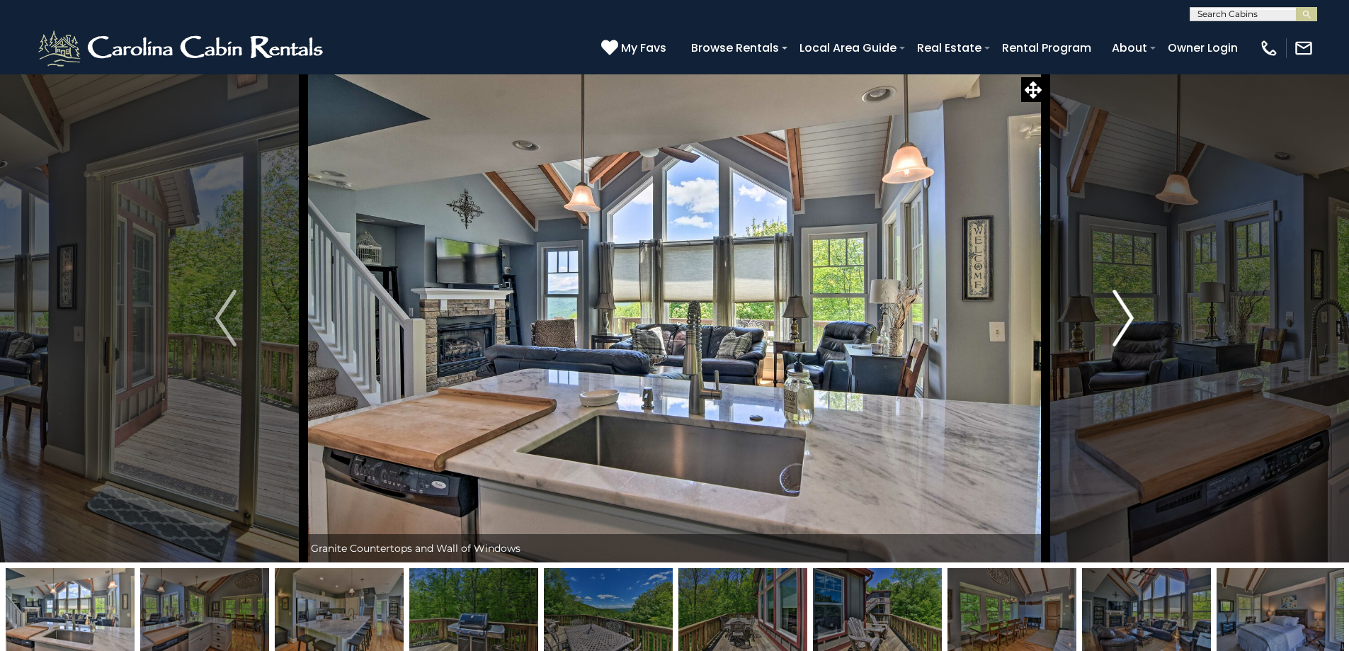
click at [1130, 317] on img "Next" at bounding box center [1122, 318] width 21 height 57
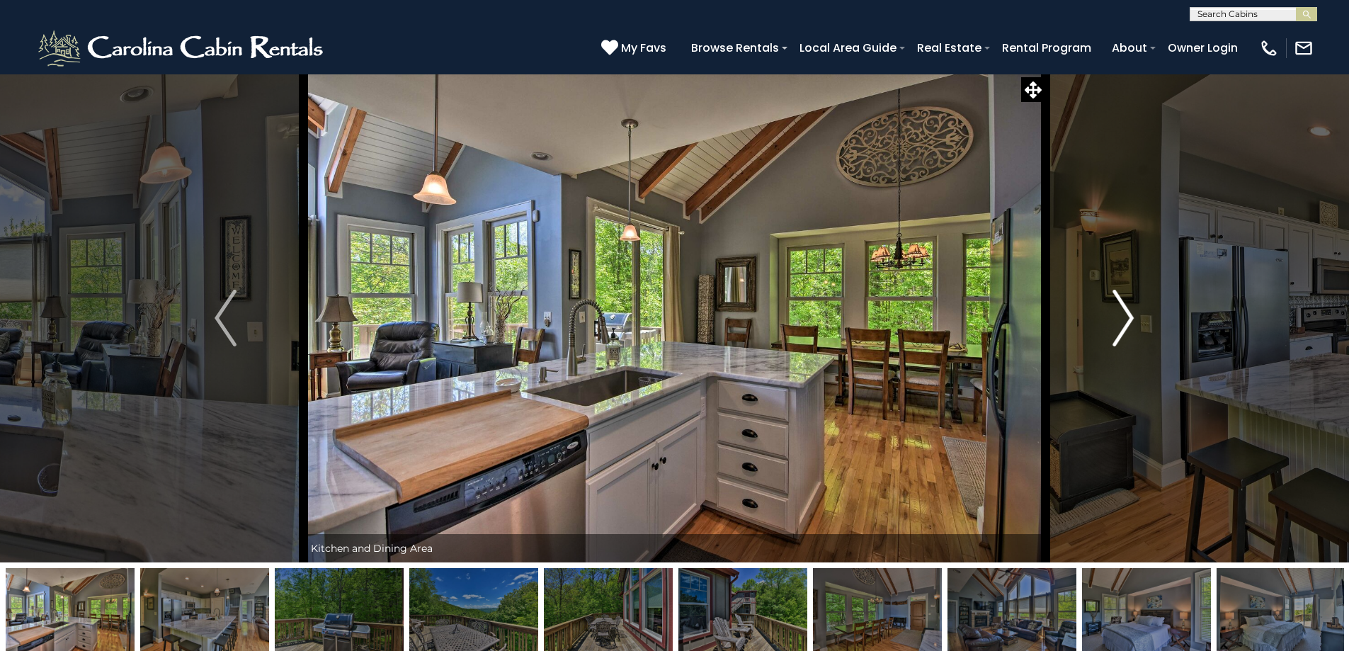
click at [1130, 317] on img "Next" at bounding box center [1122, 318] width 21 height 57
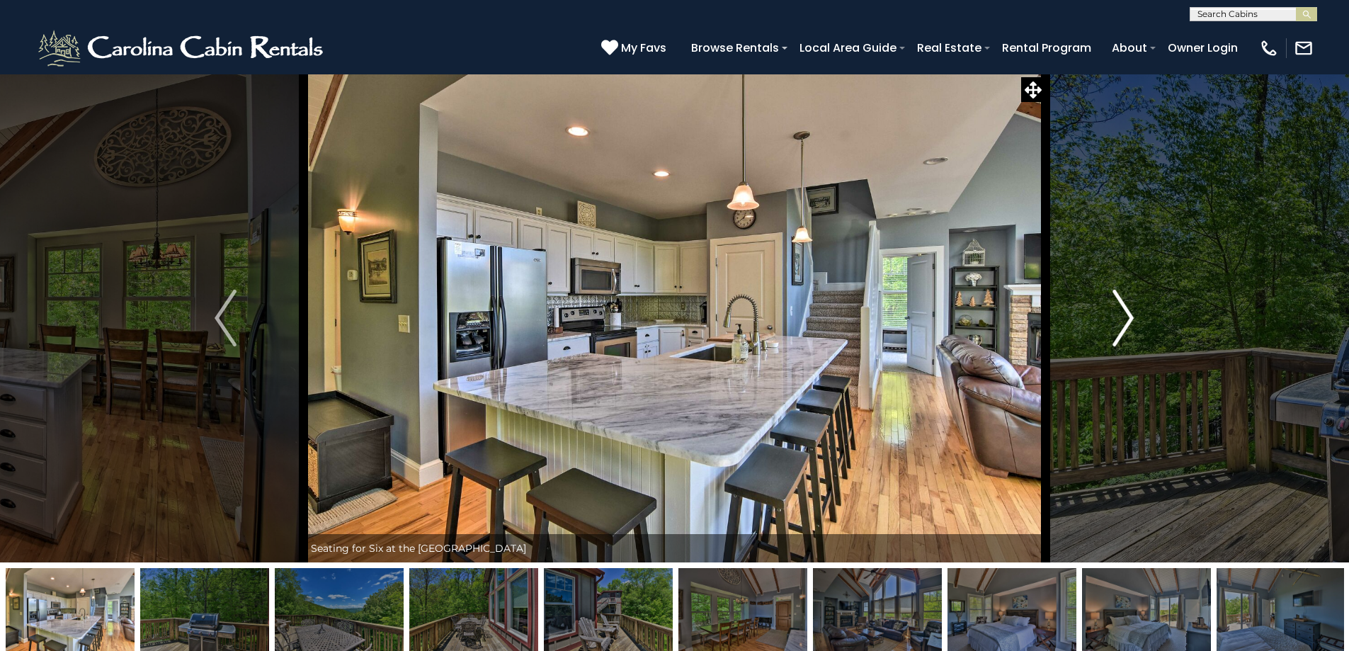
click at [1130, 317] on img "Next" at bounding box center [1122, 318] width 21 height 57
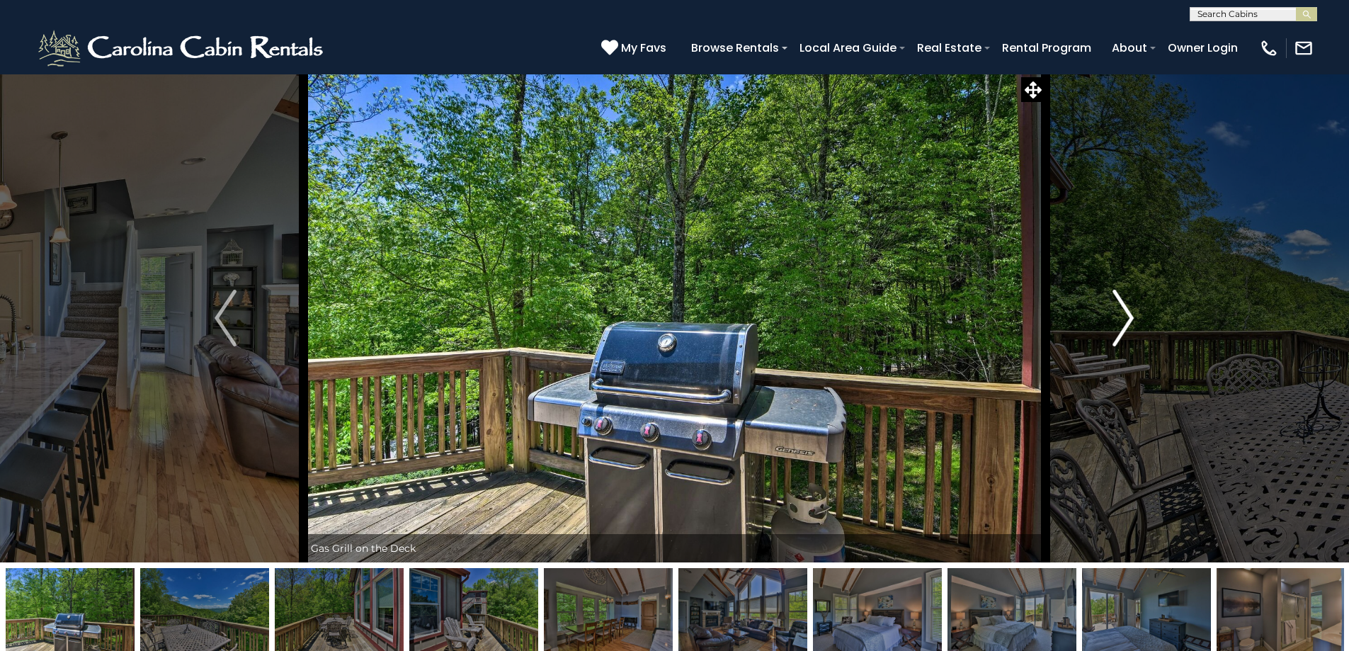
click at [1130, 317] on img "Next" at bounding box center [1122, 318] width 21 height 57
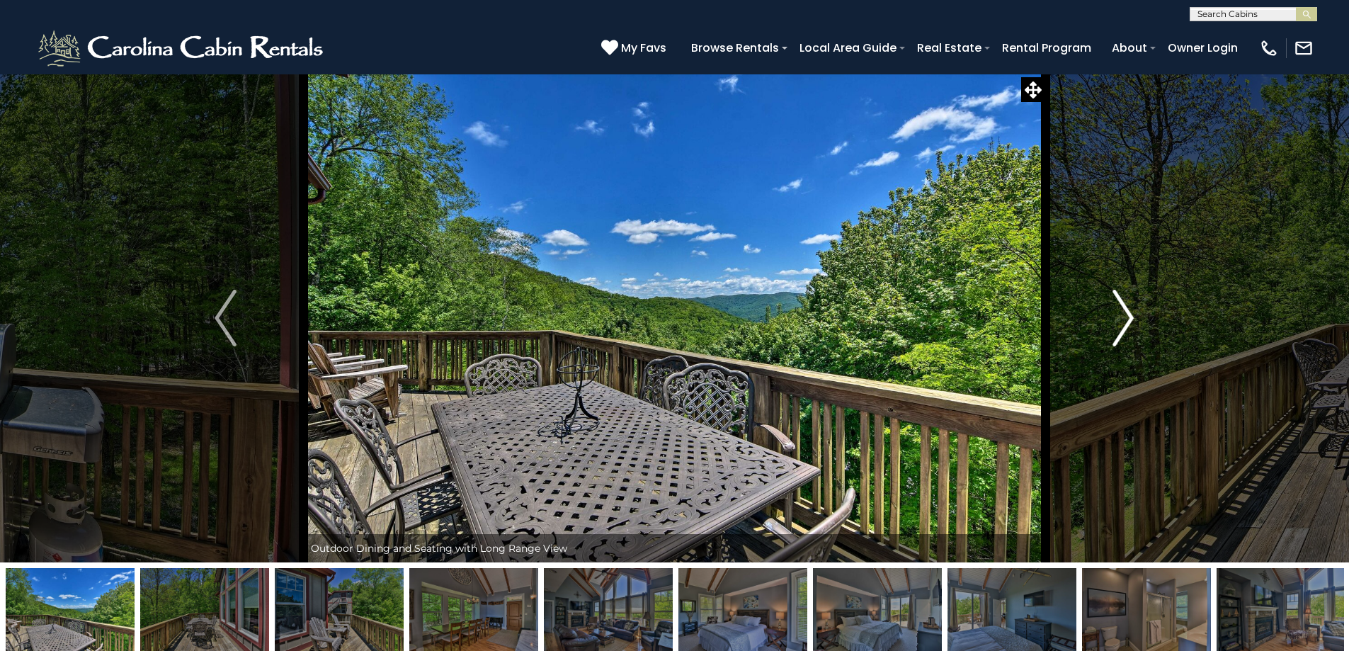
click at [1130, 317] on img "Next" at bounding box center [1122, 318] width 21 height 57
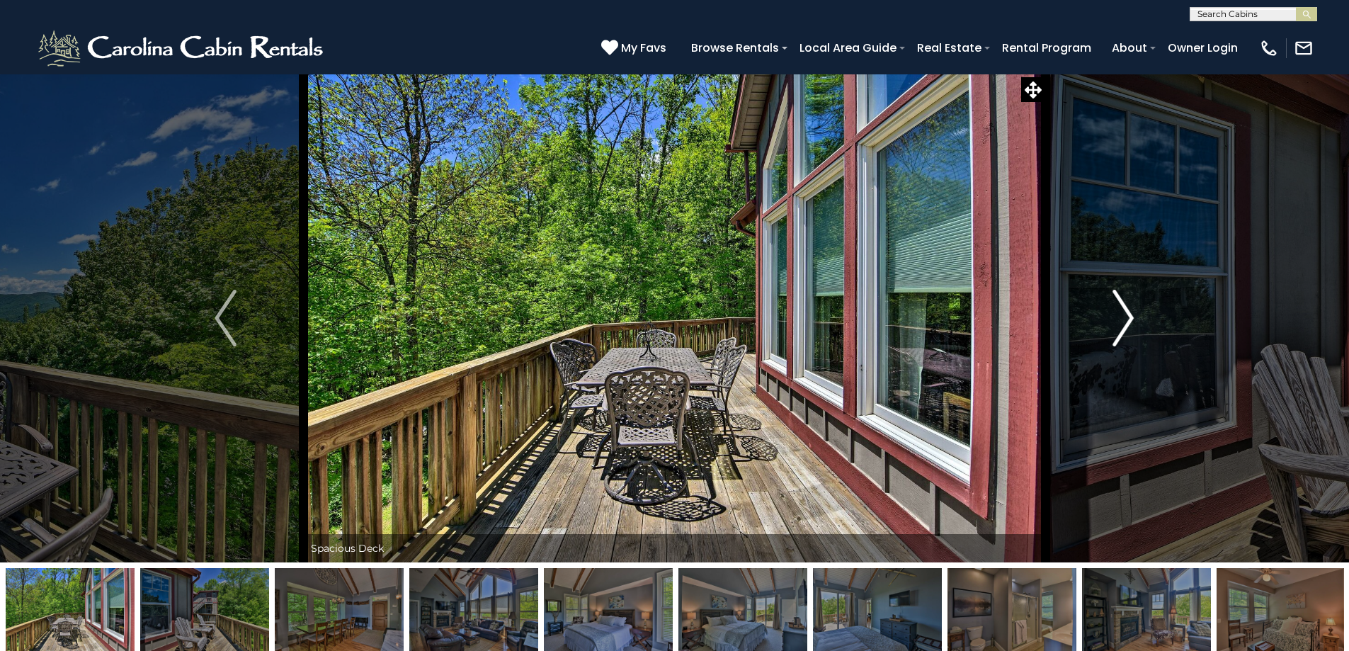
click at [1130, 317] on img "Next" at bounding box center [1122, 318] width 21 height 57
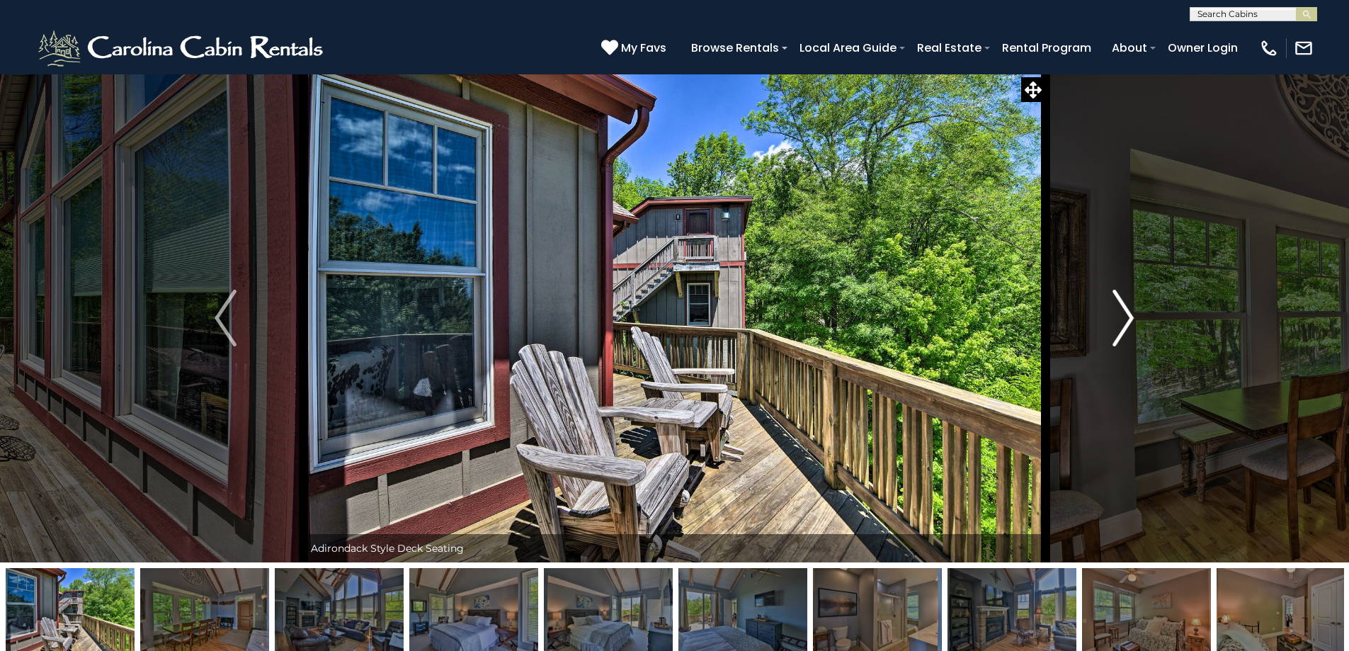
click at [1130, 317] on img "Next" at bounding box center [1122, 318] width 21 height 57
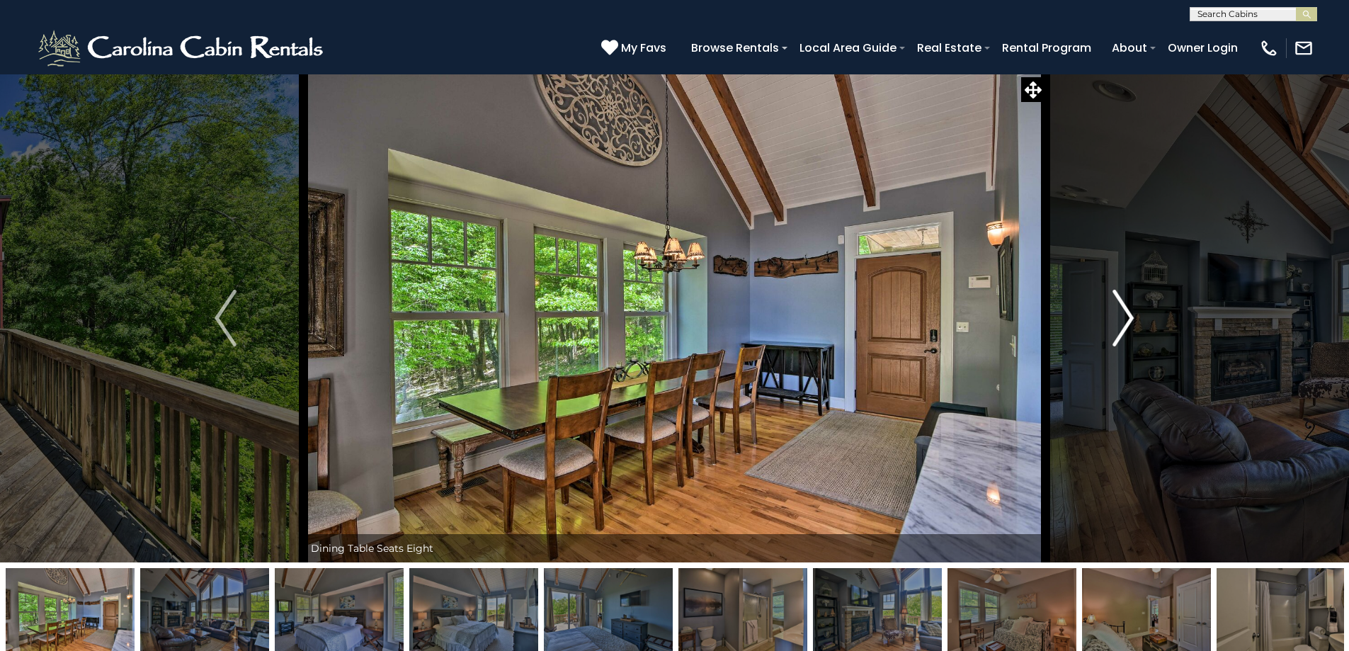
click at [1130, 317] on img "Next" at bounding box center [1122, 318] width 21 height 57
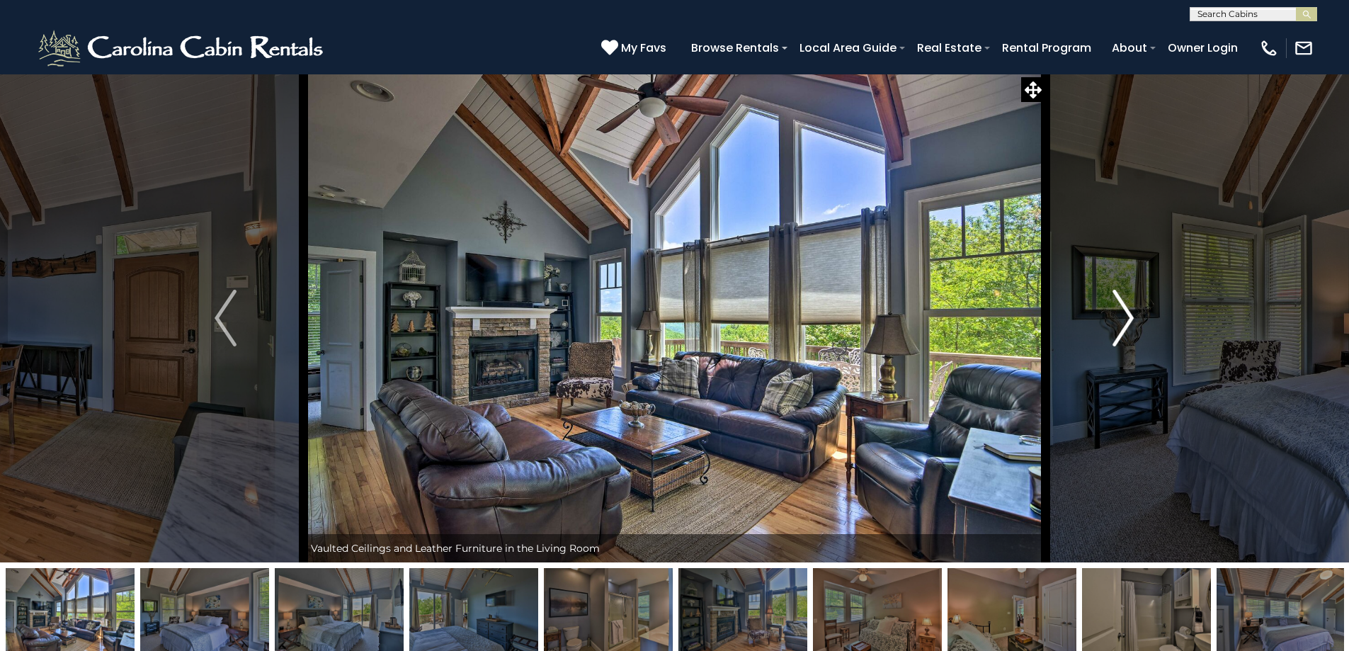
click at [1130, 317] on img "Next" at bounding box center [1122, 318] width 21 height 57
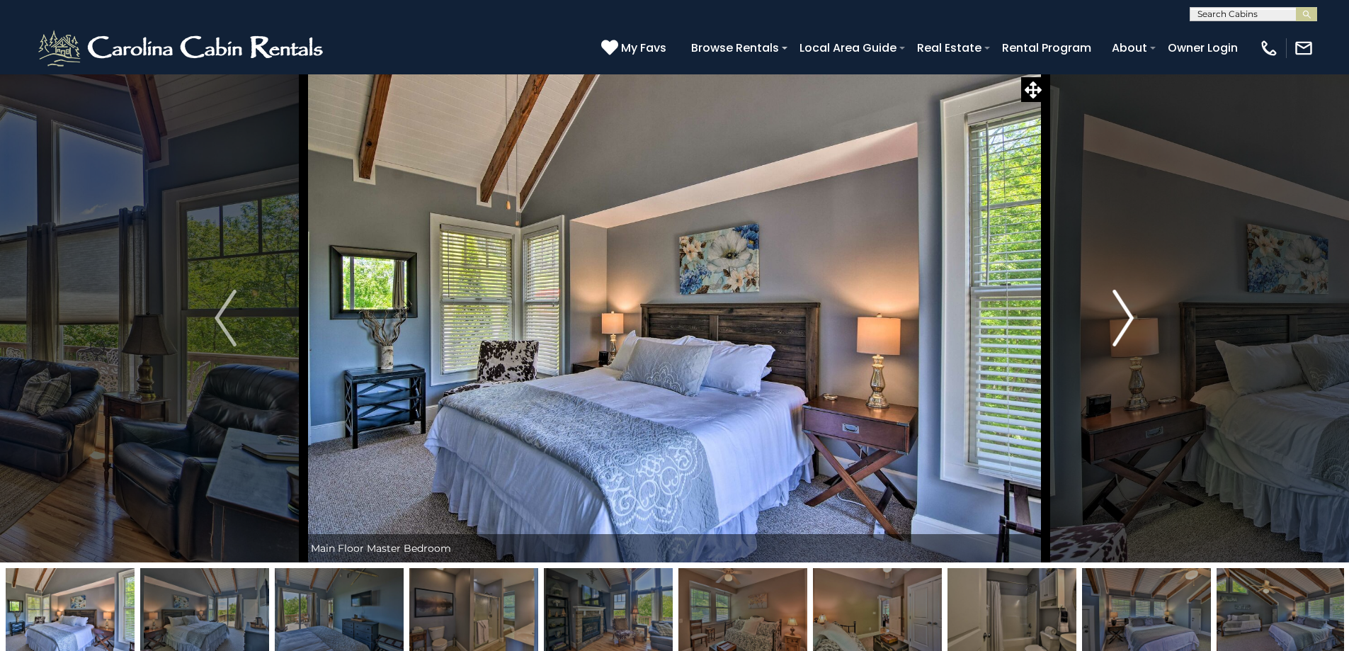
click at [1130, 317] on img "Next" at bounding box center [1122, 318] width 21 height 57
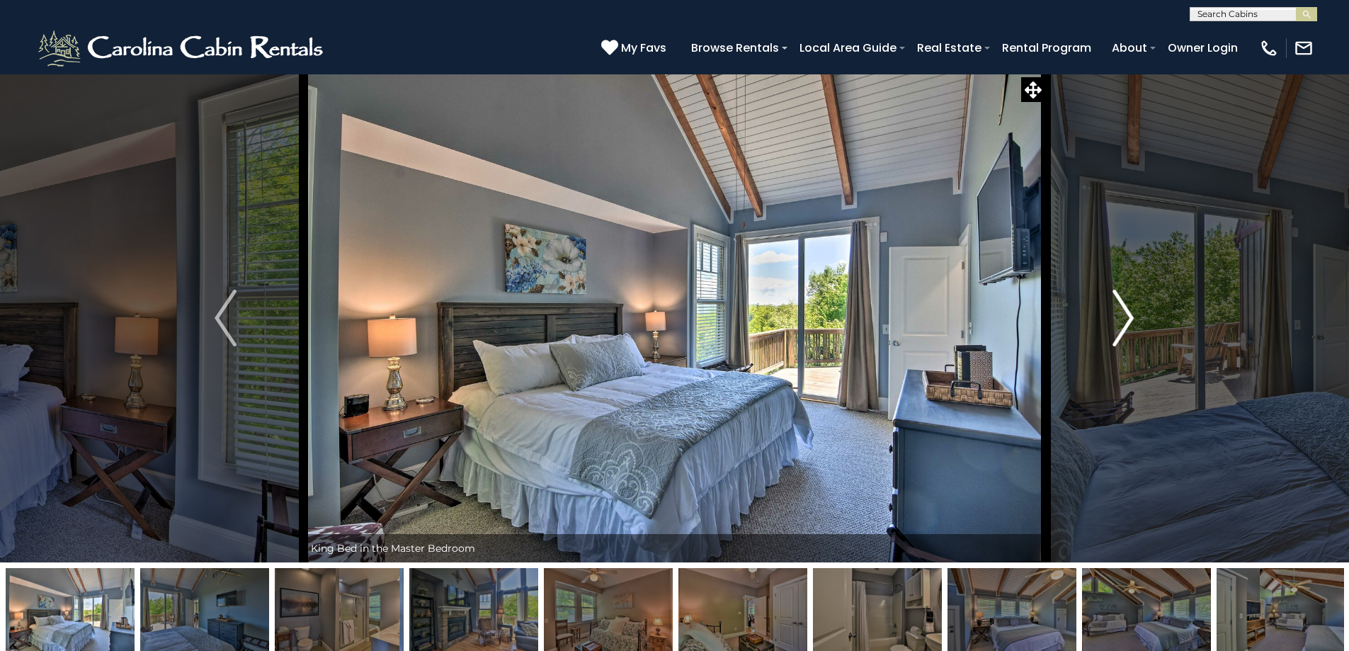
click at [1130, 317] on img "Next" at bounding box center [1122, 318] width 21 height 57
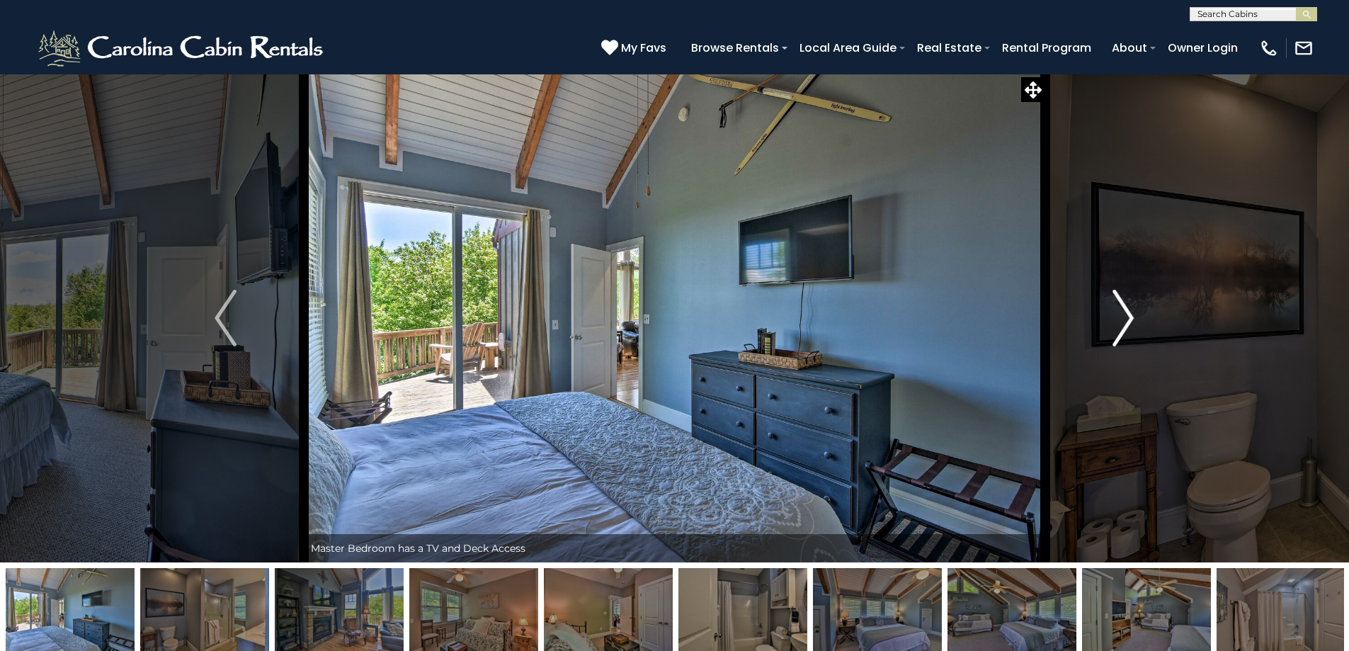
click at [1130, 317] on img "Next" at bounding box center [1122, 318] width 21 height 57
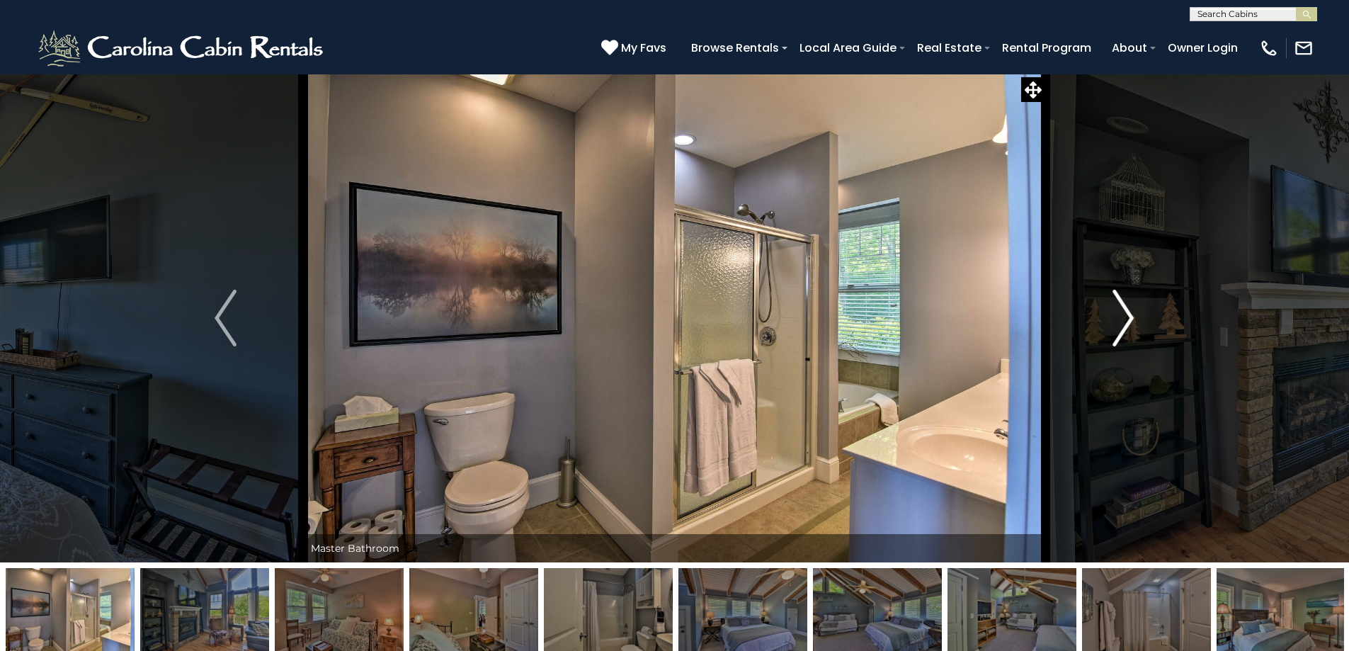
click at [1131, 309] on img "Next" at bounding box center [1122, 318] width 21 height 57
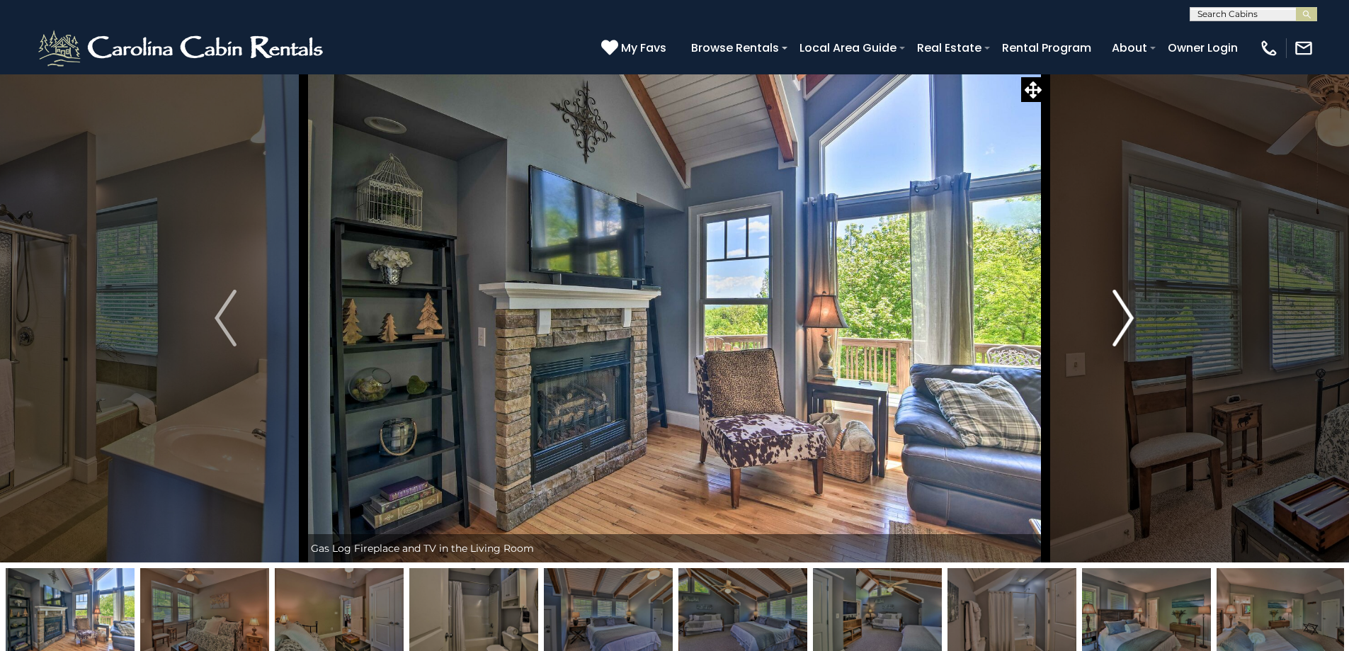
click at [1131, 310] on img "Next" at bounding box center [1122, 318] width 21 height 57
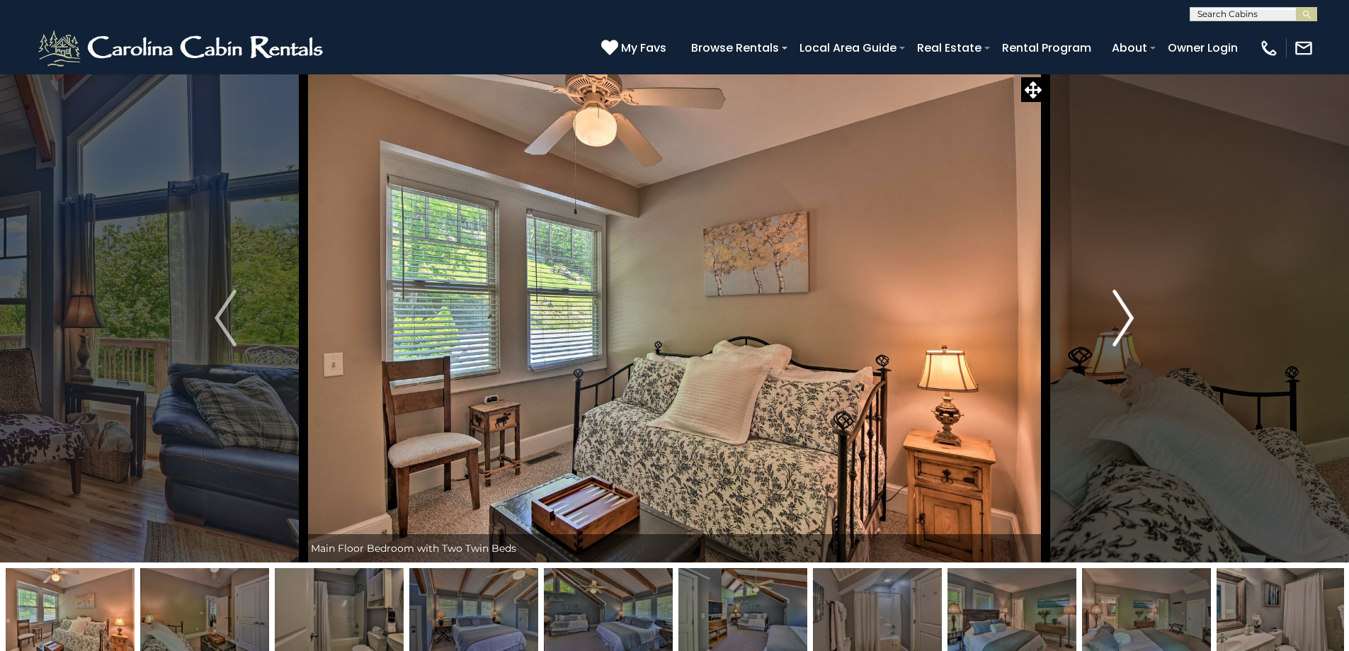
click at [1131, 310] on img "Next" at bounding box center [1122, 318] width 21 height 57
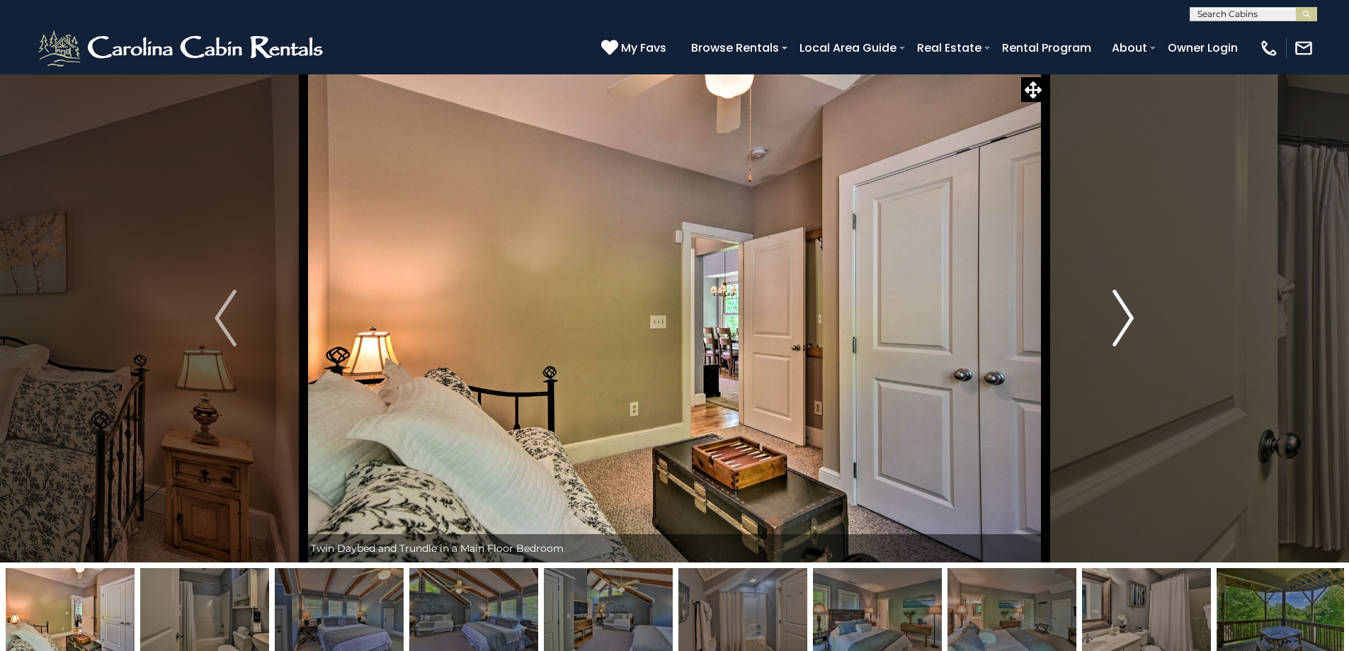
click at [1131, 310] on img "Next" at bounding box center [1122, 318] width 21 height 57
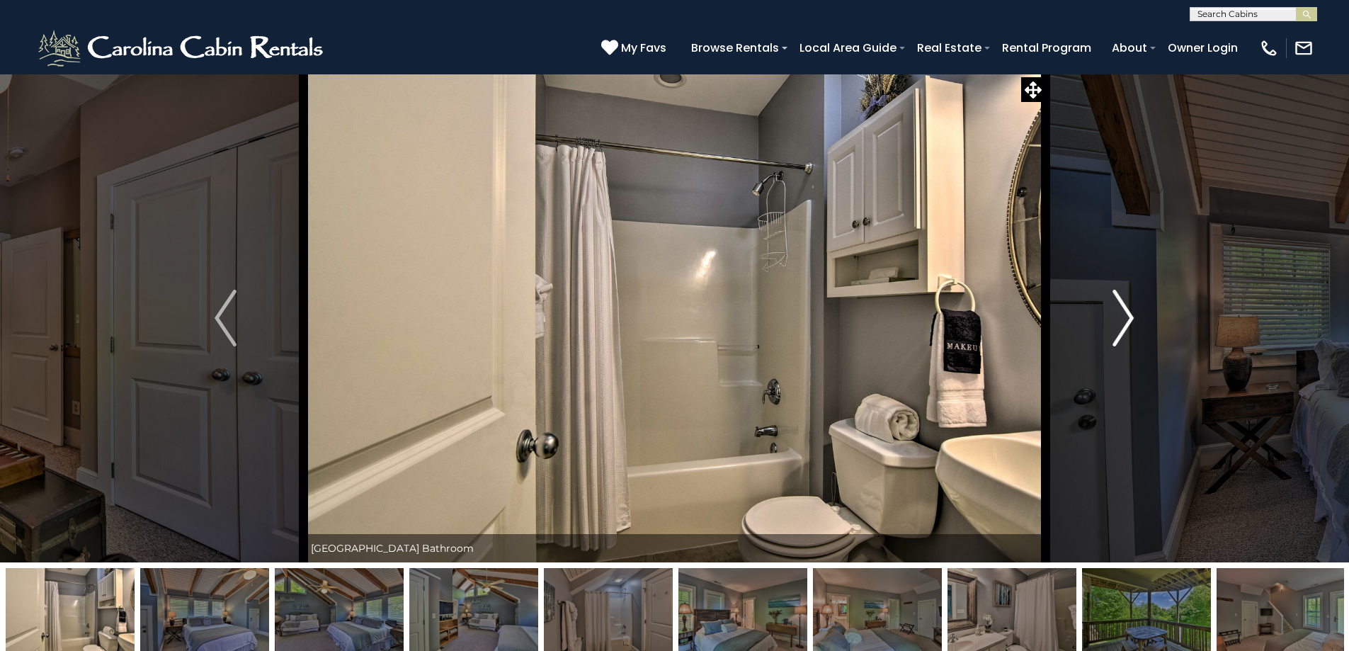
click at [1131, 310] on img "Next" at bounding box center [1122, 318] width 21 height 57
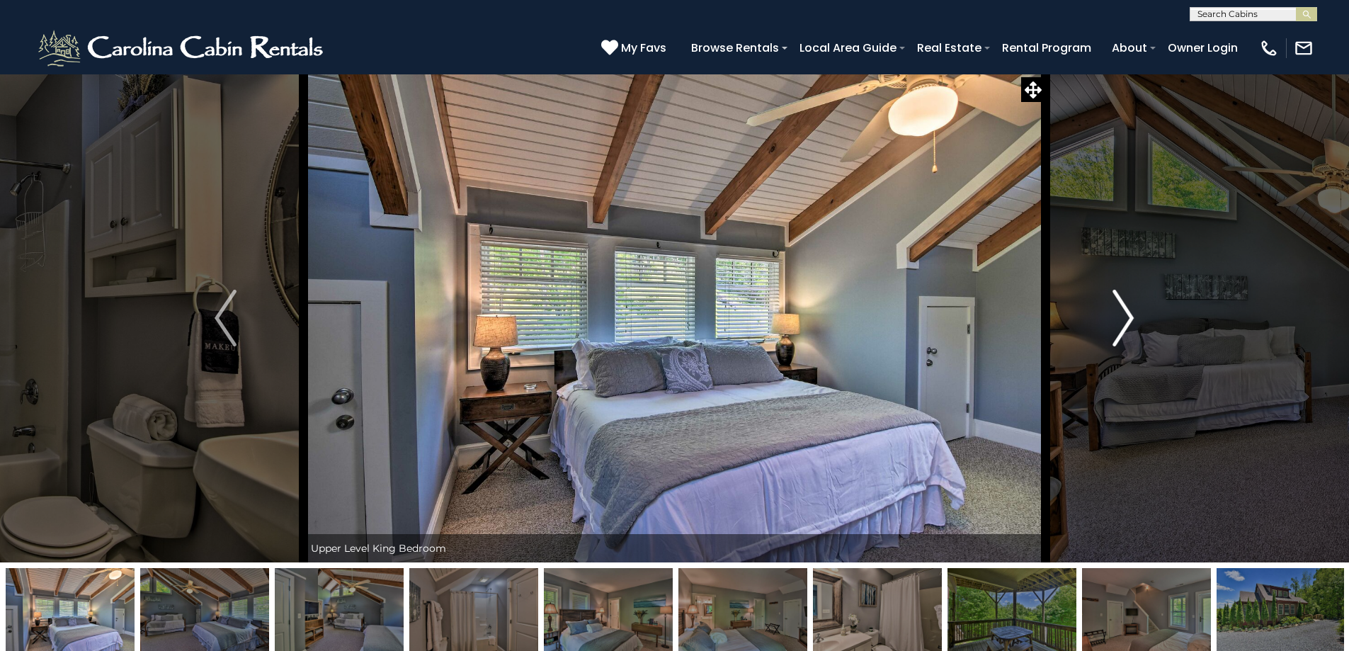
click at [1131, 310] on img "Next" at bounding box center [1122, 318] width 21 height 57
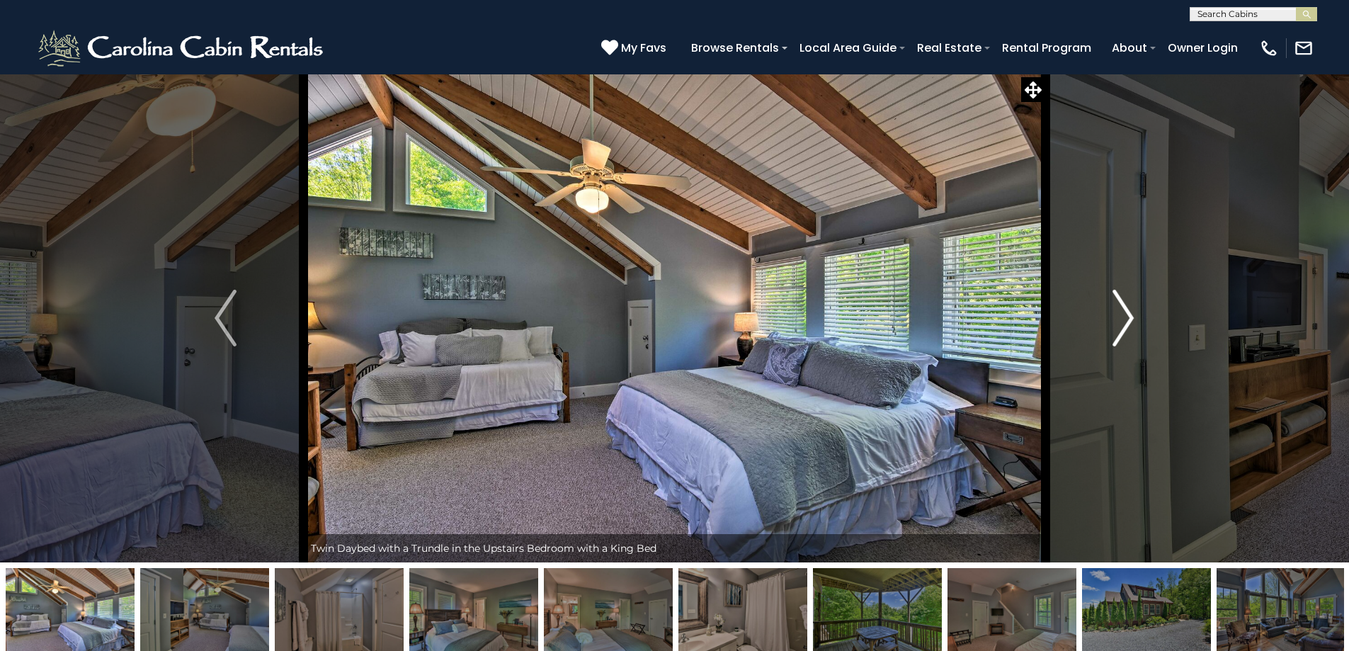
click at [1131, 310] on img "Next" at bounding box center [1122, 318] width 21 height 57
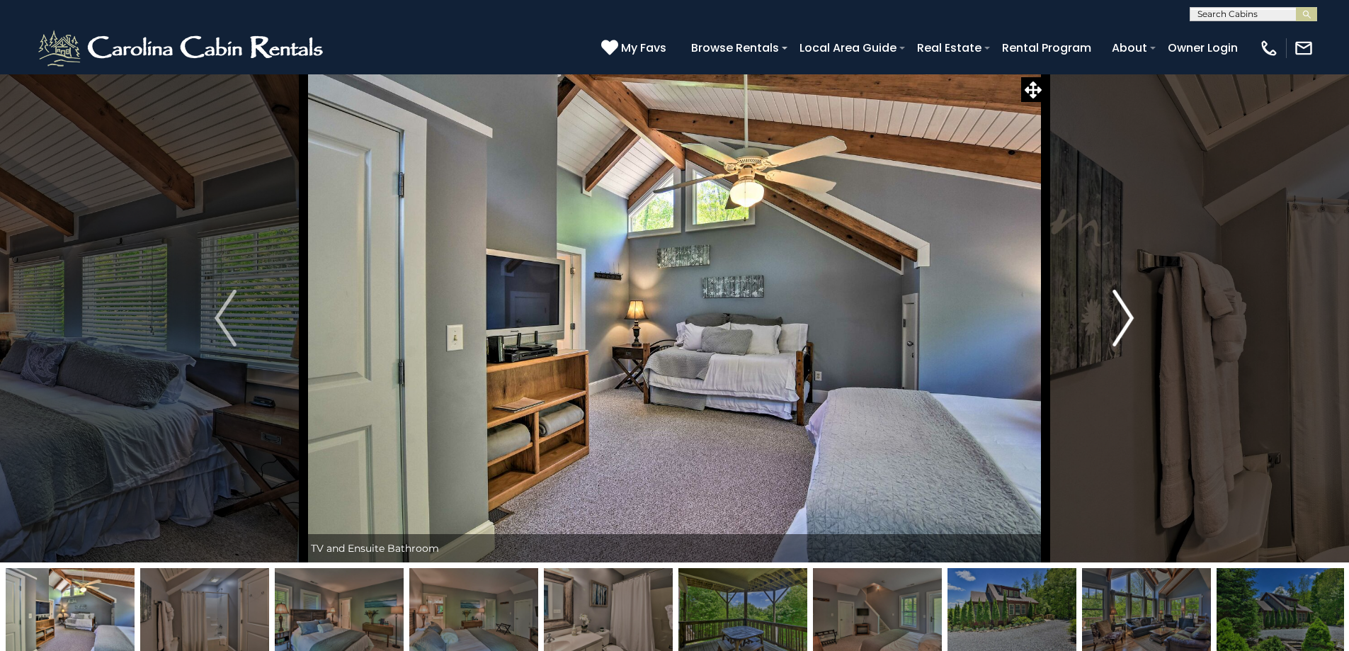
click at [1131, 310] on img "Next" at bounding box center [1122, 318] width 21 height 57
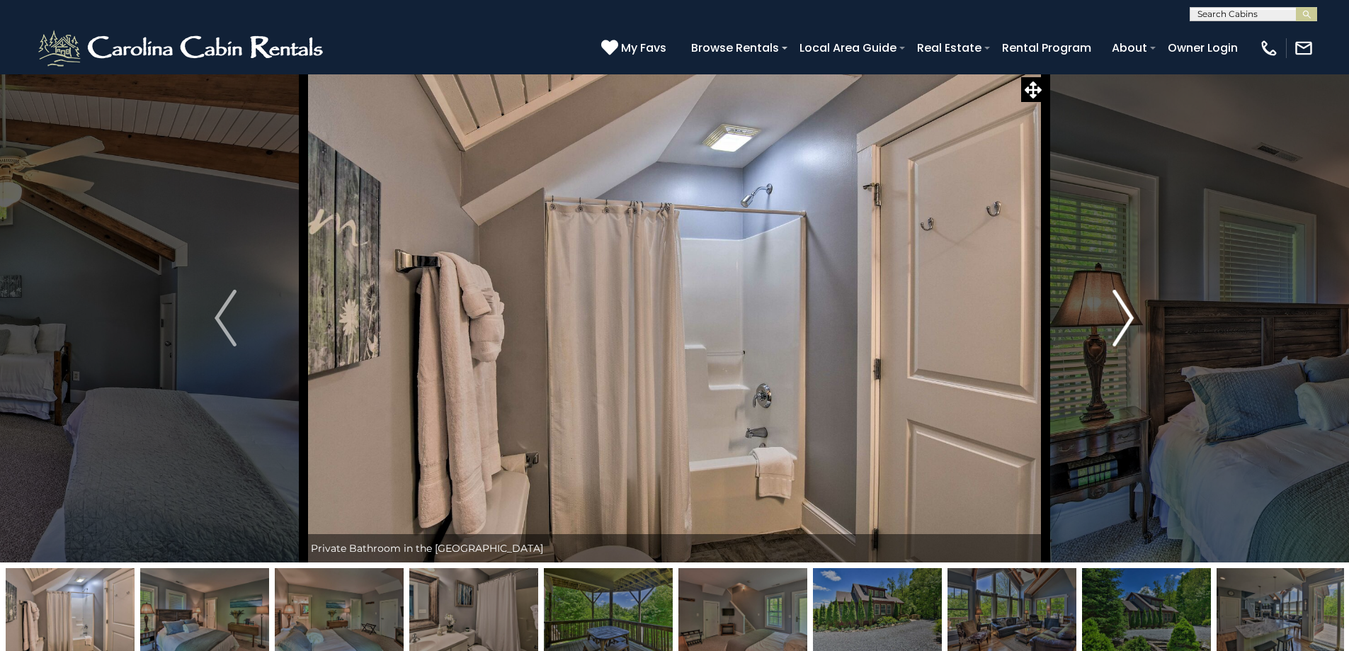
click at [1131, 310] on img "Next" at bounding box center [1122, 318] width 21 height 57
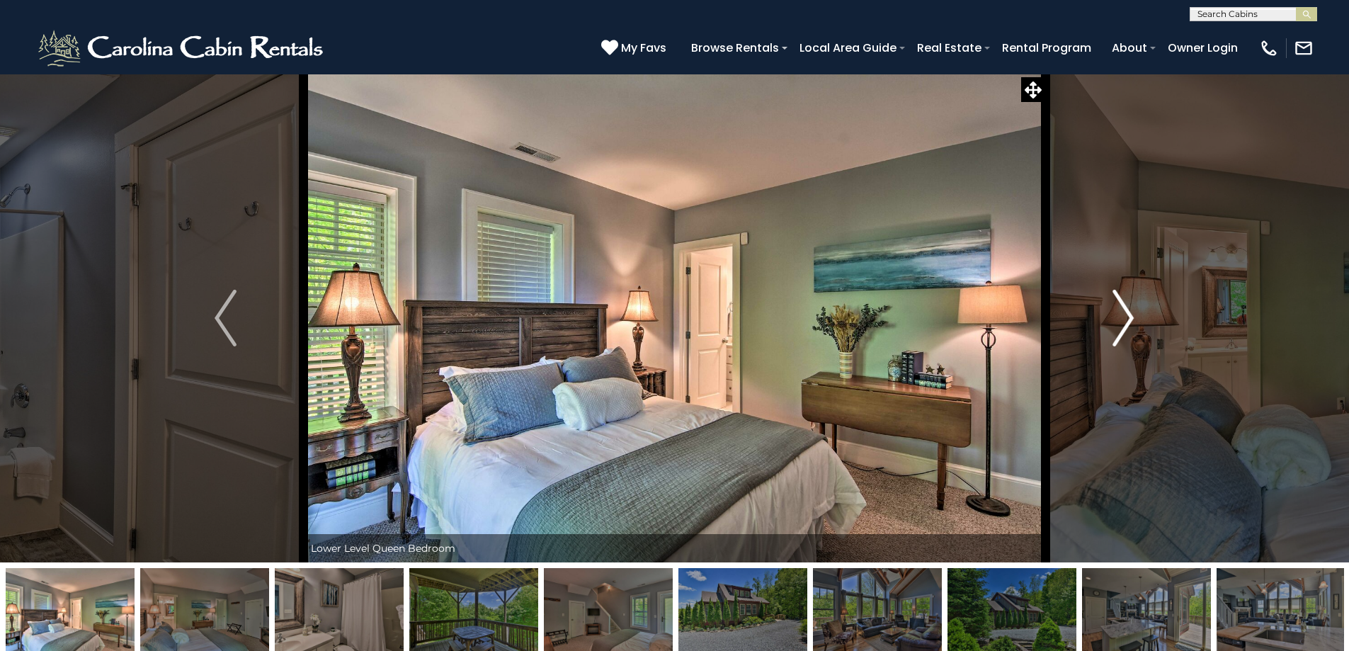
click at [1131, 310] on img "Next" at bounding box center [1122, 318] width 21 height 57
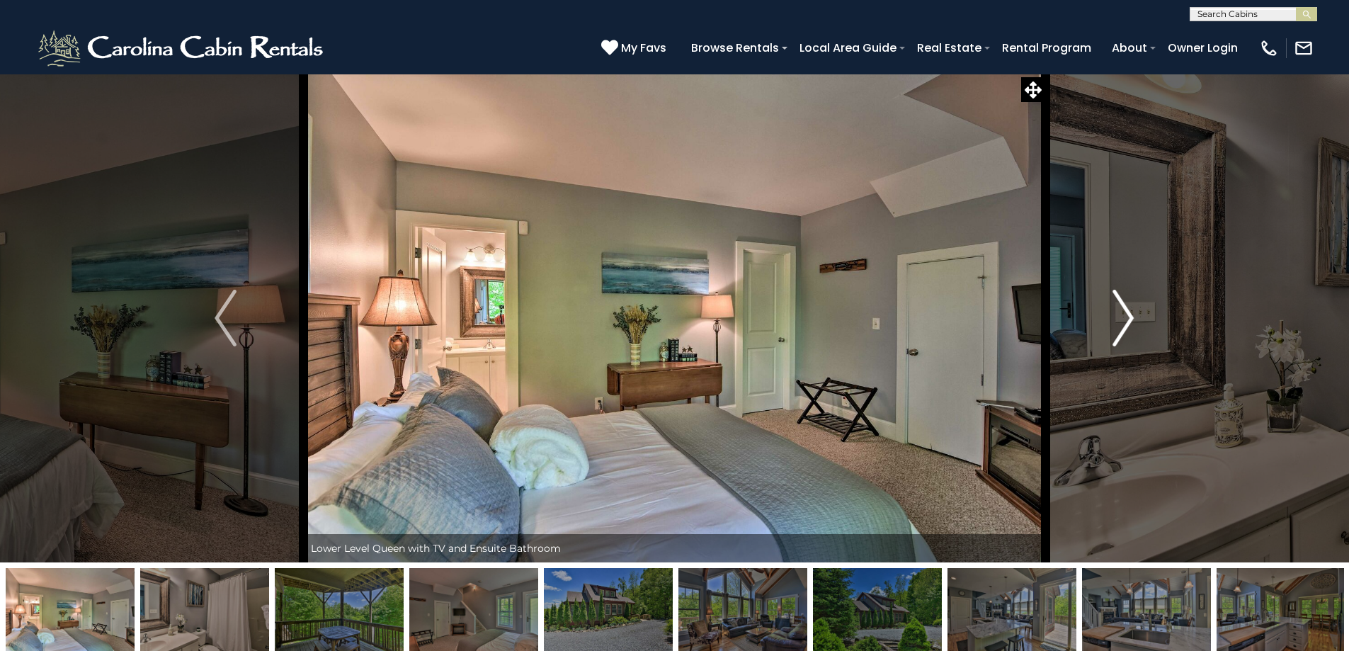
click at [1131, 310] on img "Next" at bounding box center [1122, 318] width 21 height 57
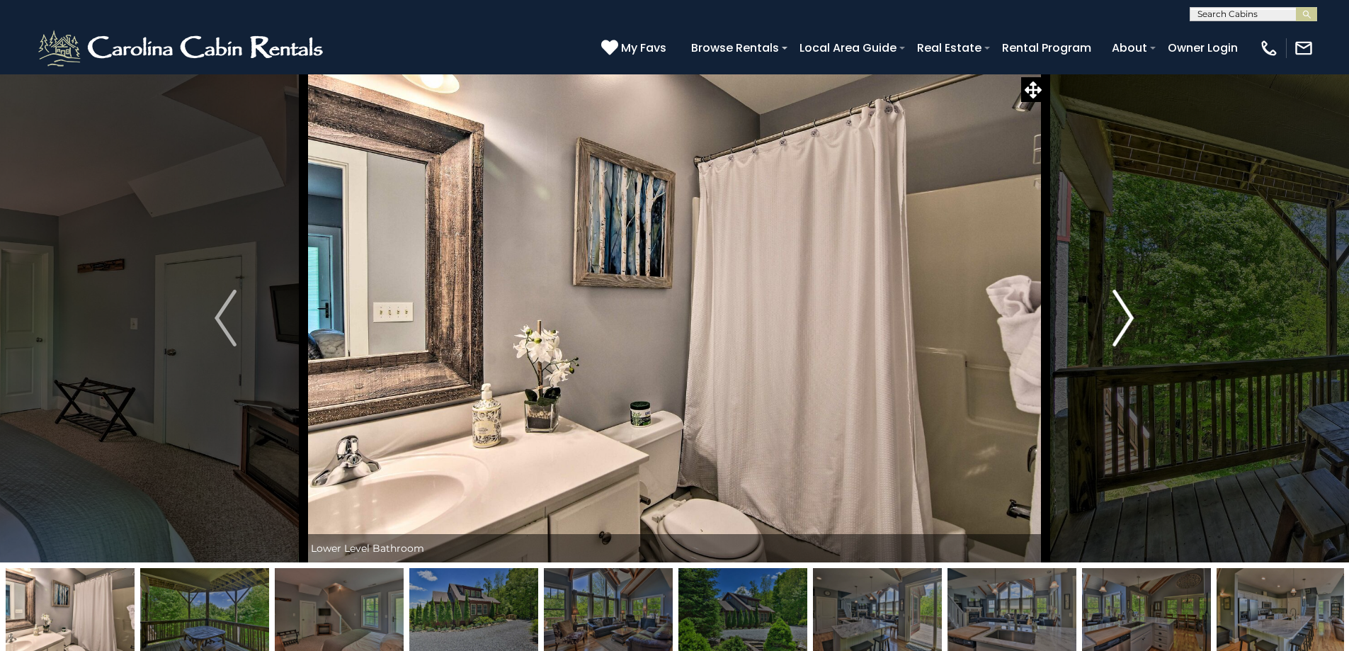
click at [1131, 310] on img "Next" at bounding box center [1122, 318] width 21 height 57
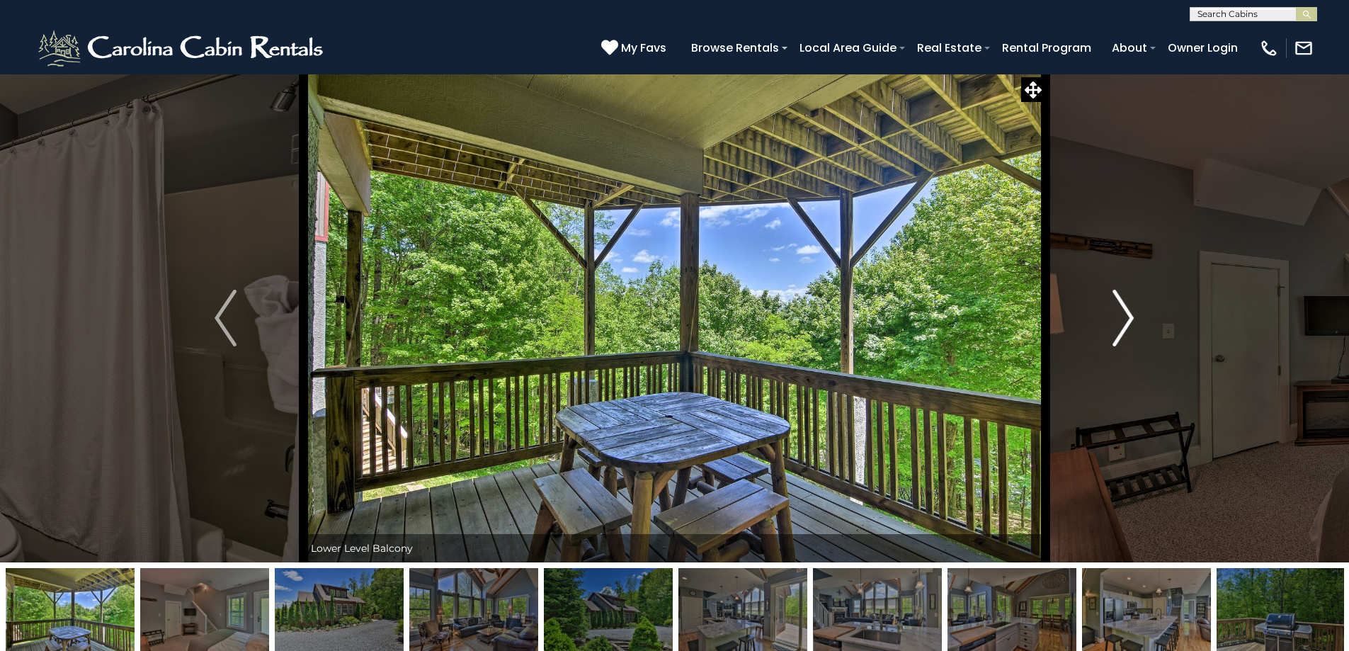
click at [1131, 310] on img "Next" at bounding box center [1122, 318] width 21 height 57
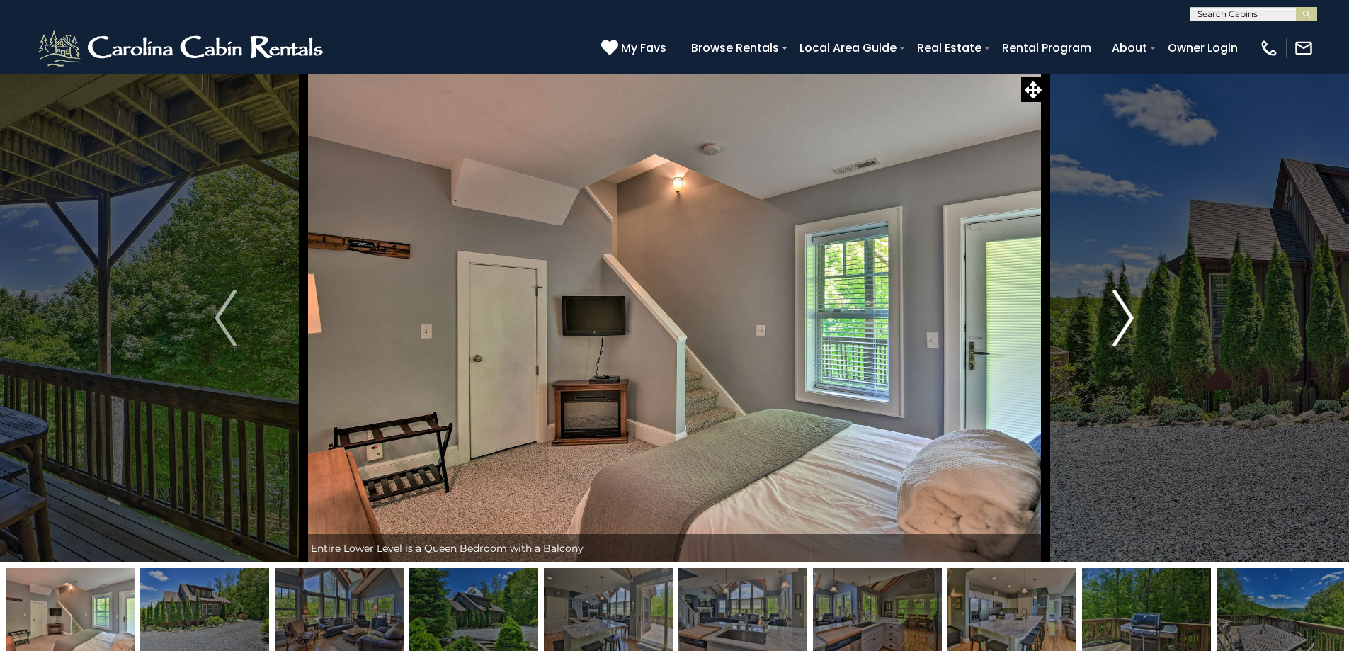
click at [1131, 310] on img "Next" at bounding box center [1122, 318] width 21 height 57
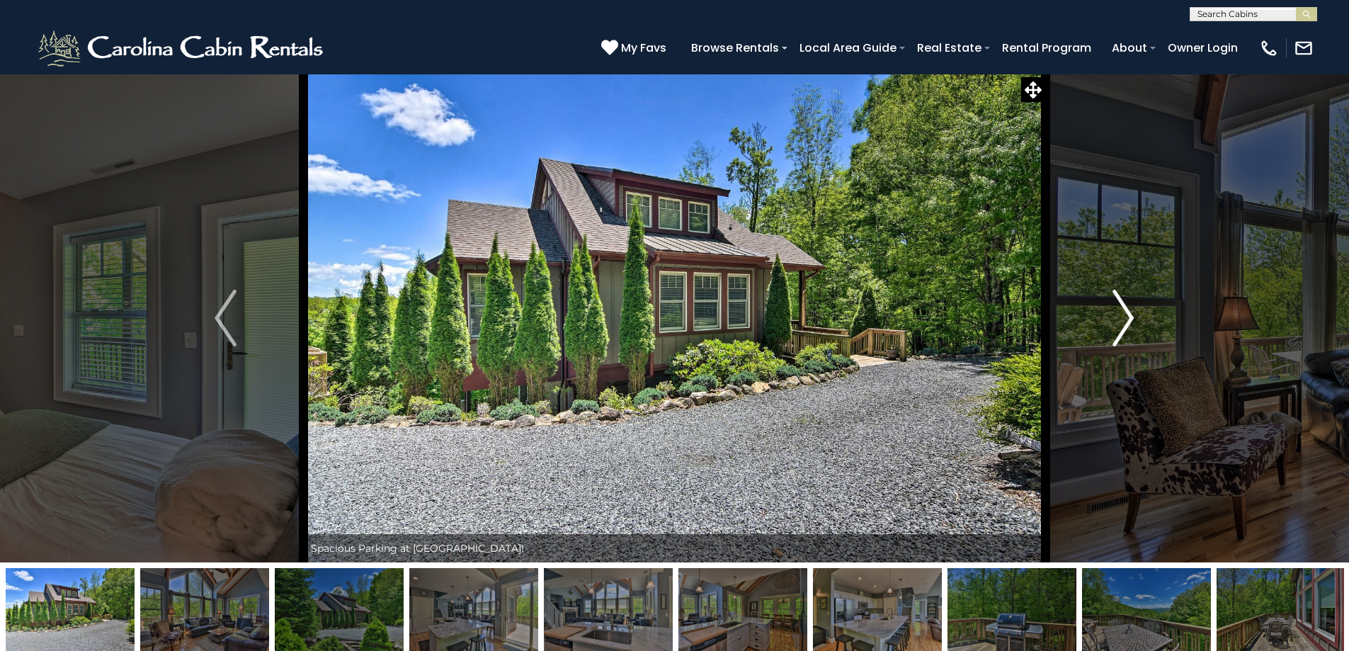
click at [1131, 310] on img "Next" at bounding box center [1122, 318] width 21 height 57
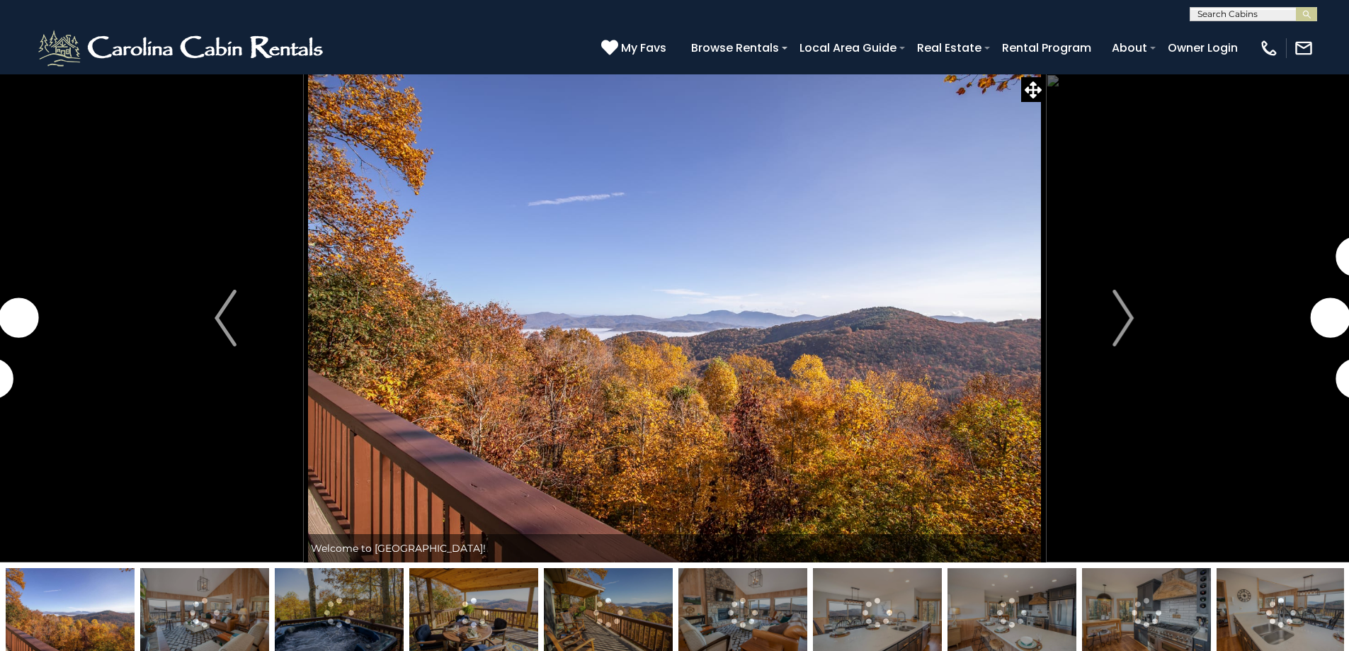
click at [1127, 319] on img "Next" at bounding box center [1122, 318] width 21 height 57
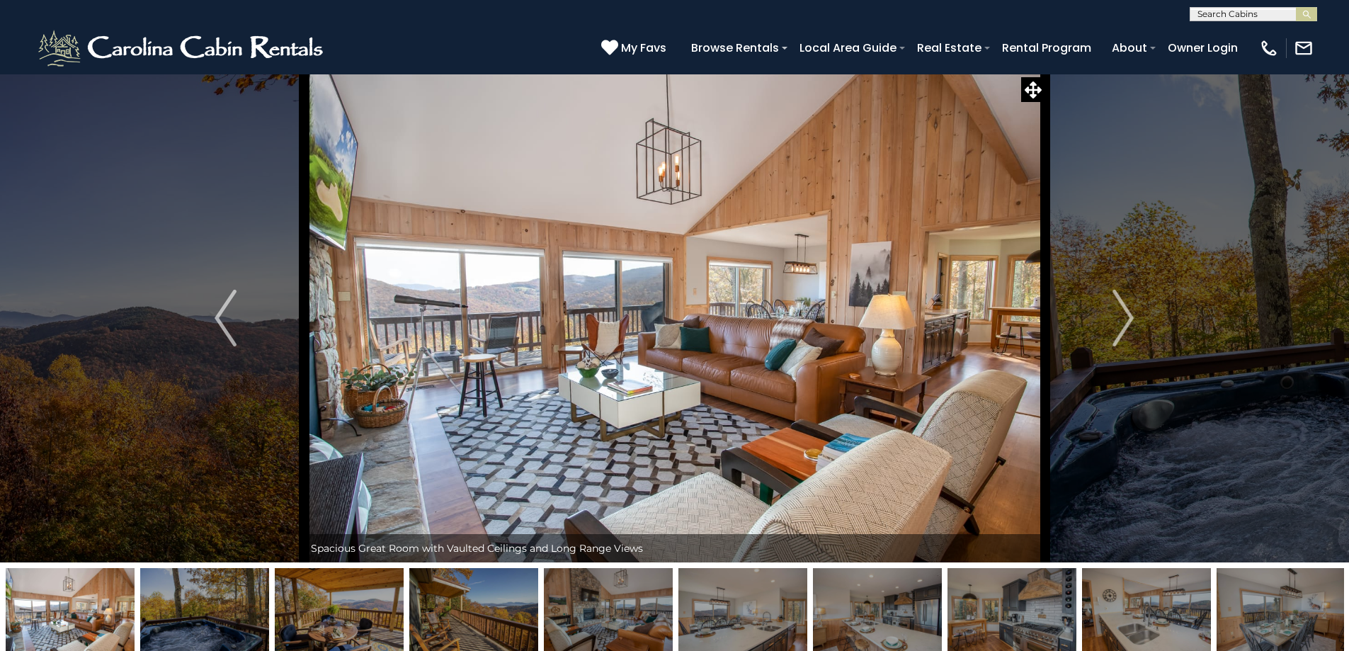
click at [1127, 319] on img "Next" at bounding box center [1122, 318] width 21 height 57
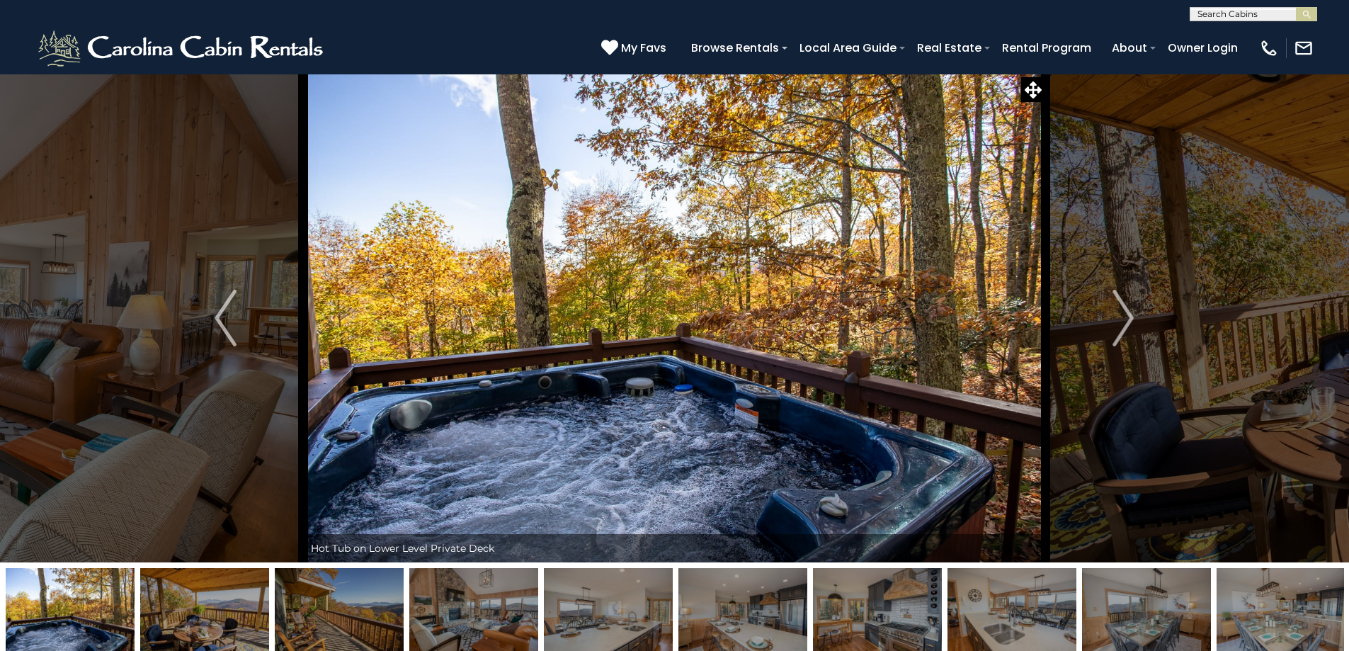
click at [1127, 319] on img "Next" at bounding box center [1122, 318] width 21 height 57
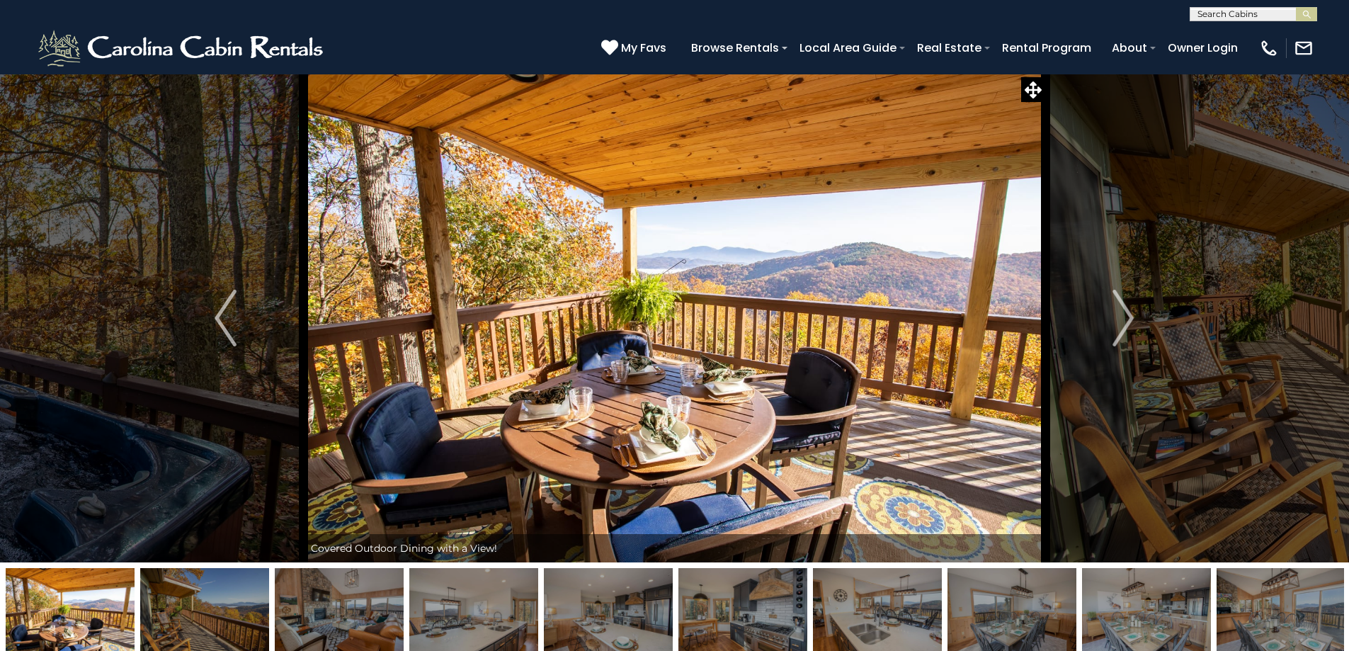
click at [1127, 319] on img "Next" at bounding box center [1122, 318] width 21 height 57
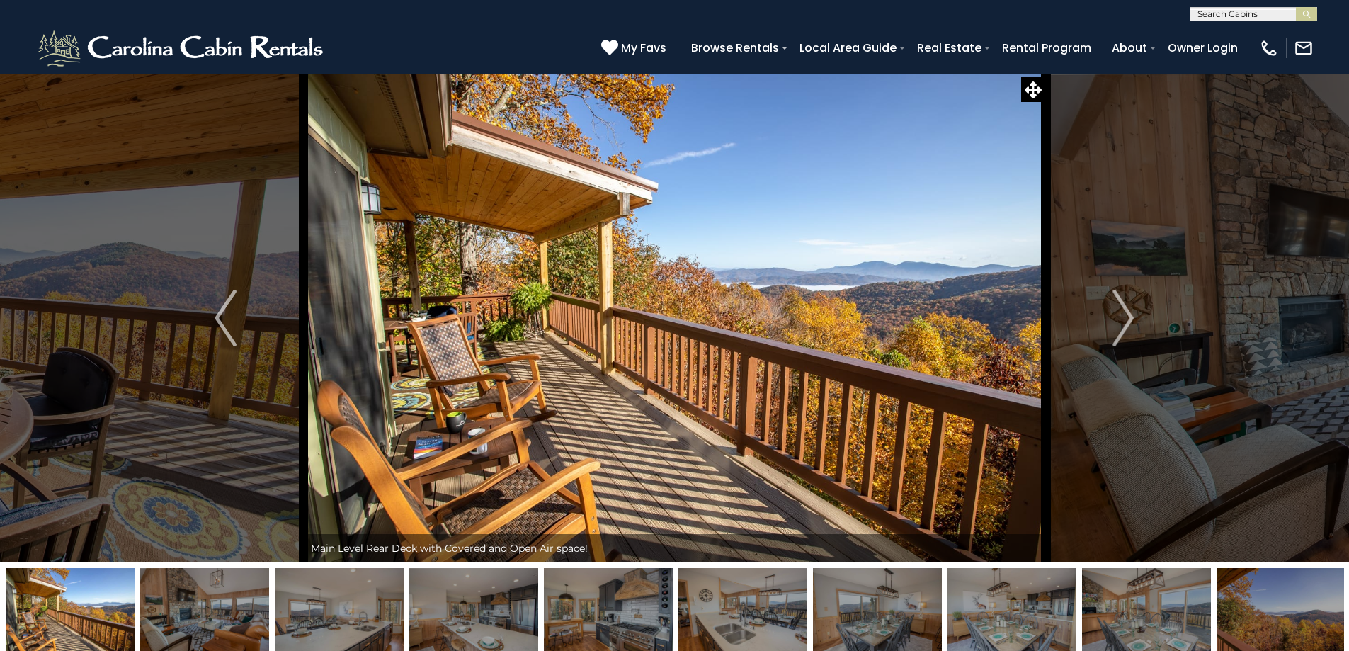
click at [1127, 319] on img "Next" at bounding box center [1122, 318] width 21 height 57
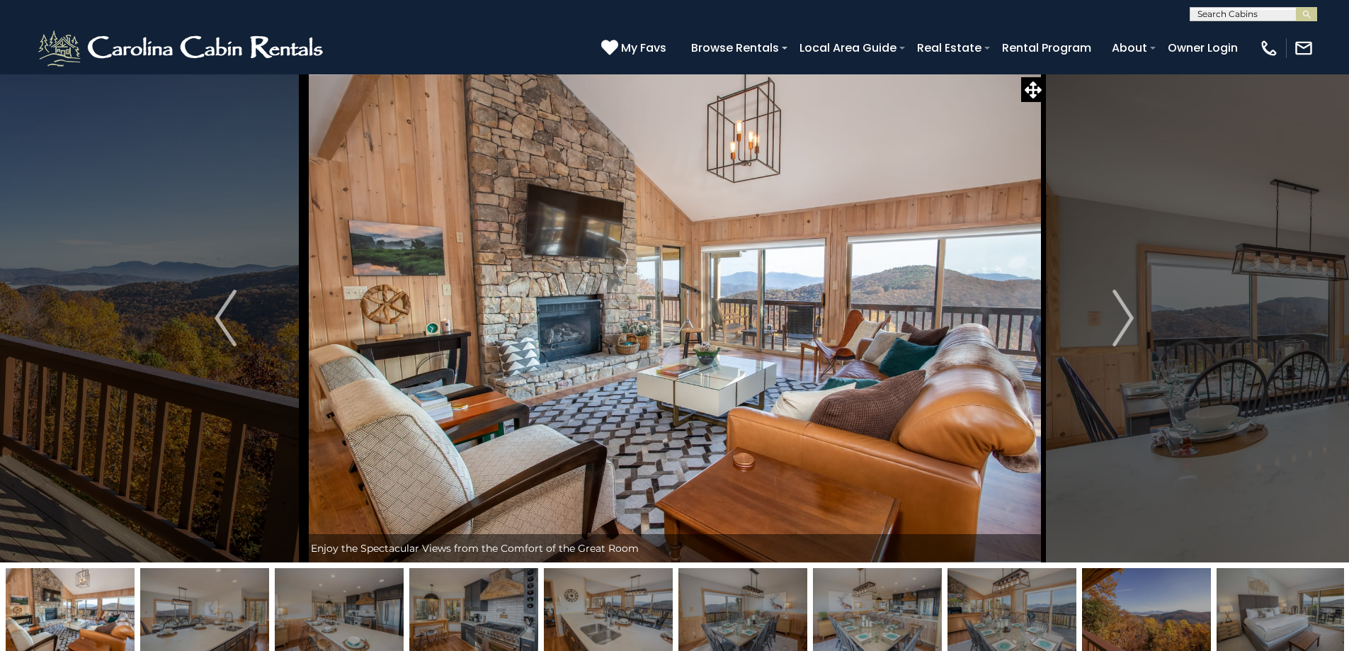
click at [1127, 319] on img "Next" at bounding box center [1122, 318] width 21 height 57
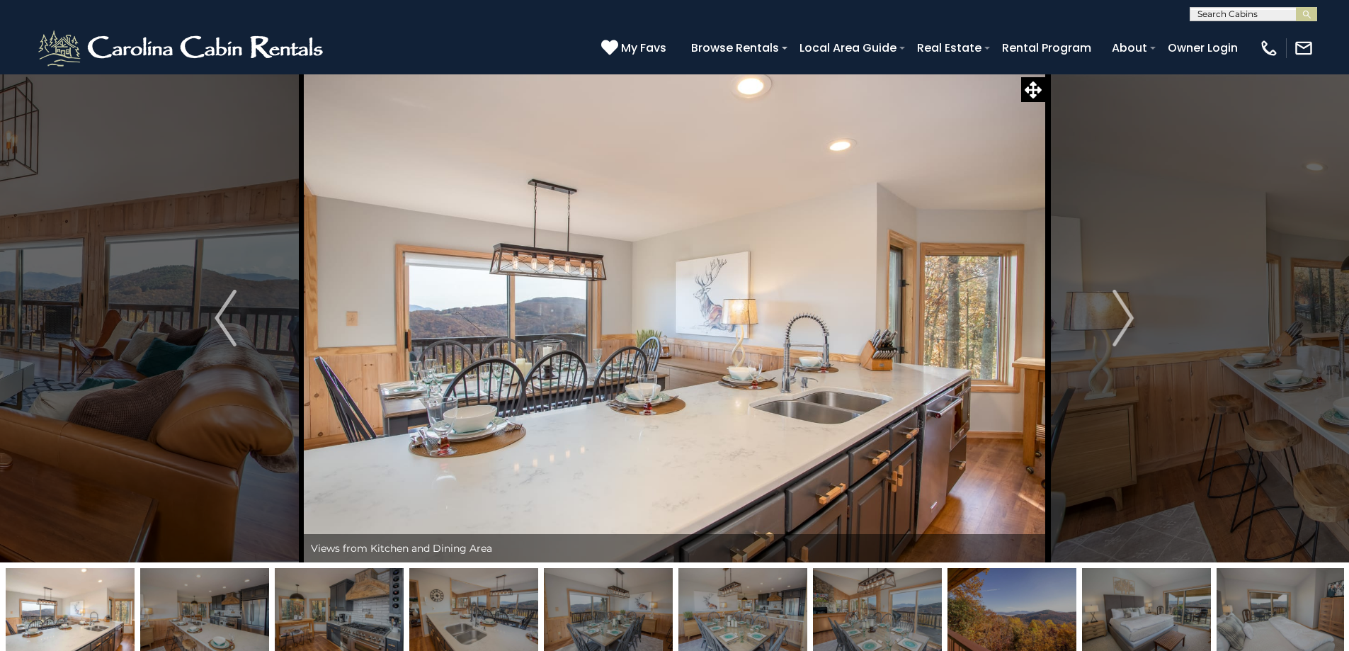
click at [1127, 319] on img "Next" at bounding box center [1122, 318] width 21 height 57
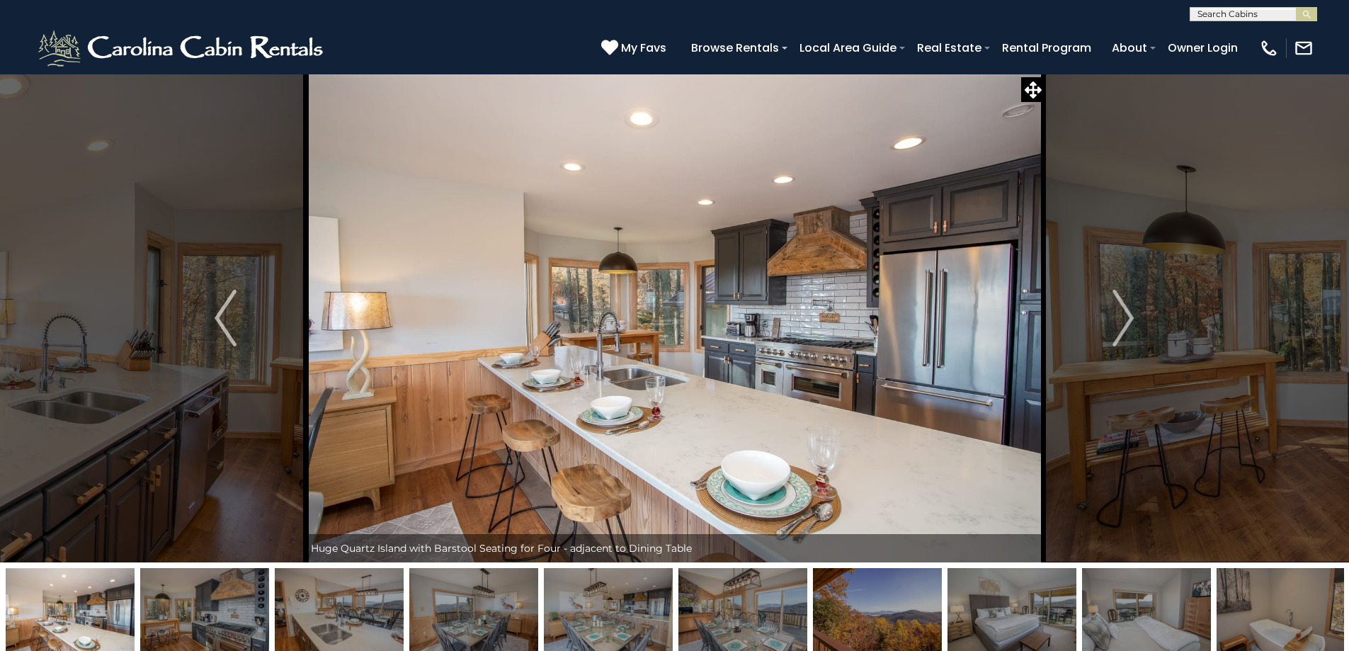
click at [1127, 319] on img "Next" at bounding box center [1122, 318] width 21 height 57
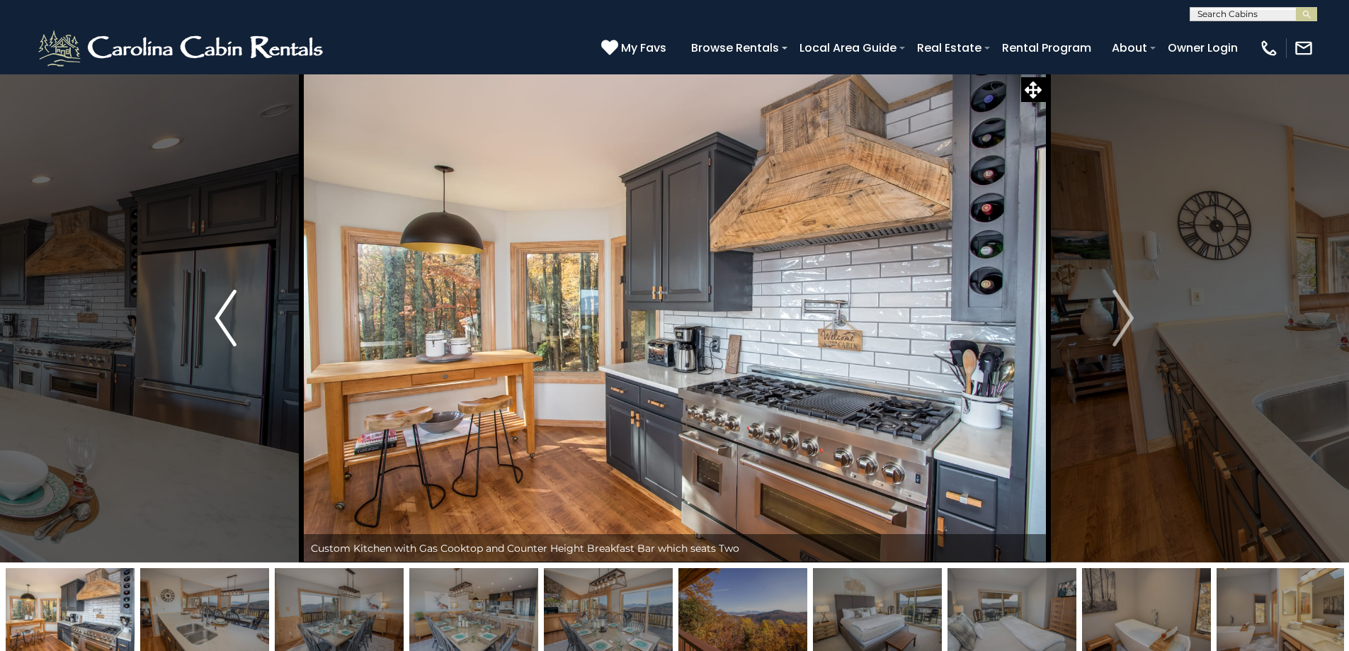
click at [228, 305] on img "Previous" at bounding box center [225, 318] width 21 height 57
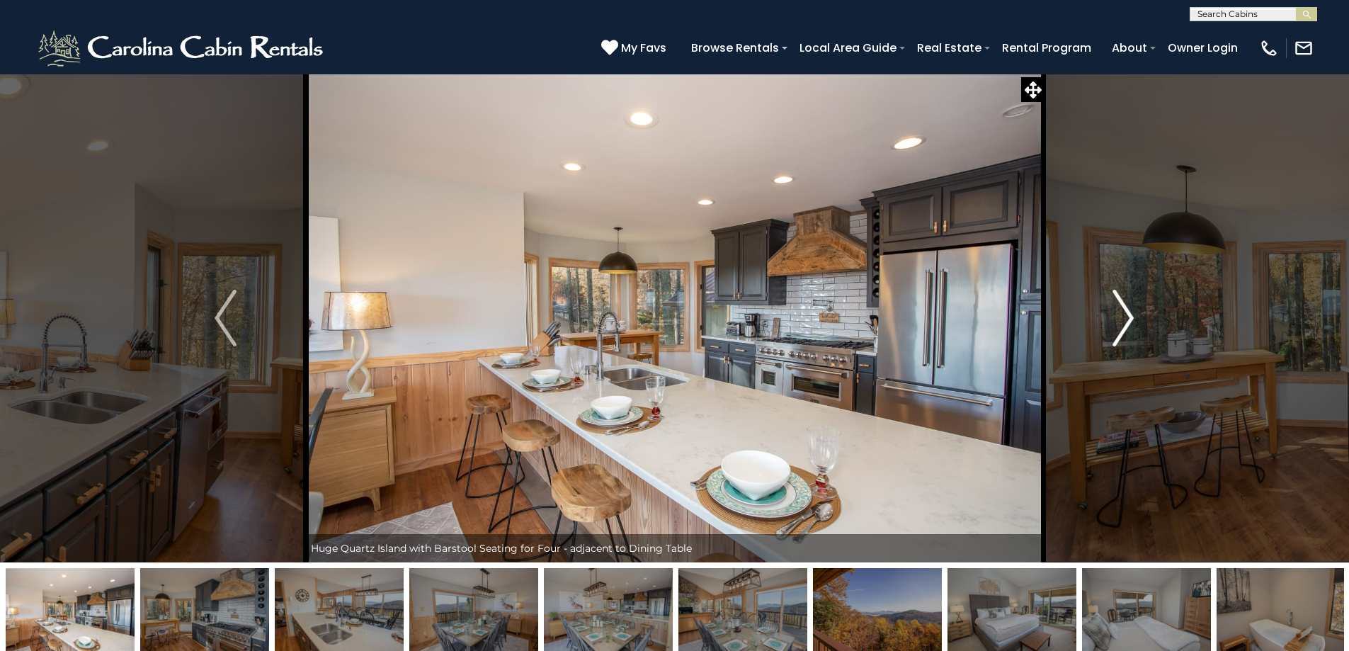
click at [1134, 314] on button "Next" at bounding box center [1123, 318] width 156 height 489
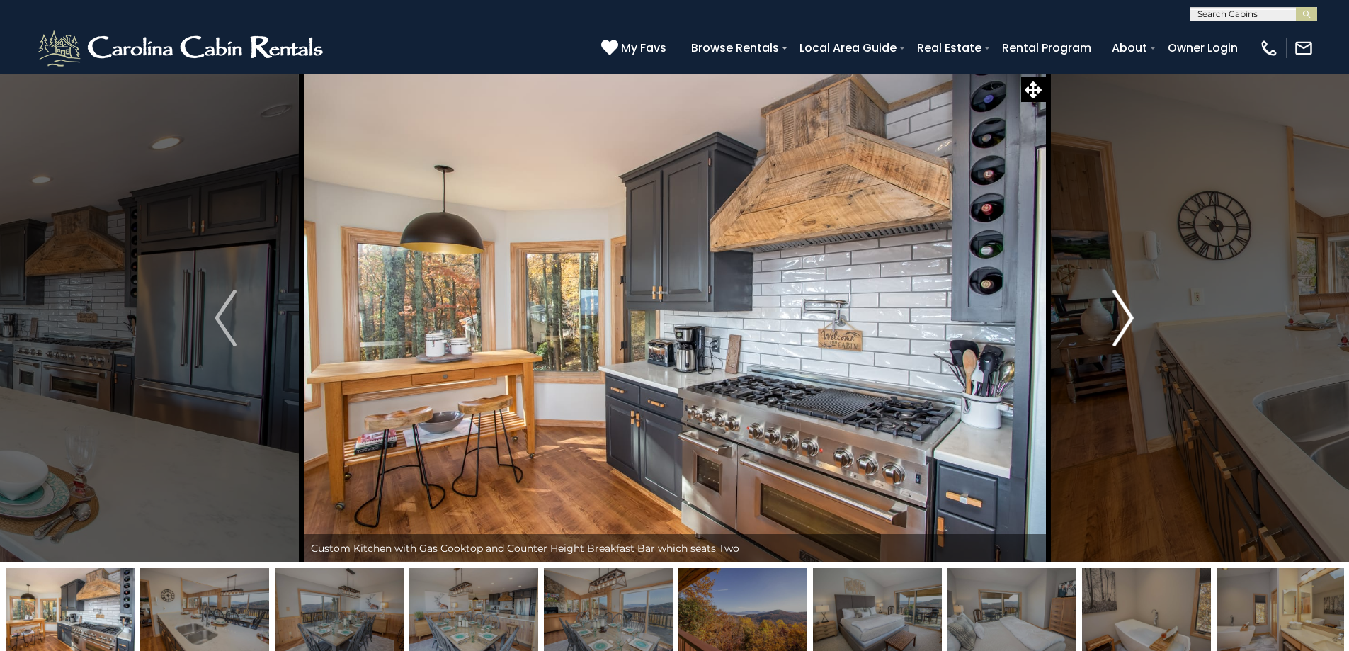
click at [1134, 314] on button "Next" at bounding box center [1123, 318] width 156 height 489
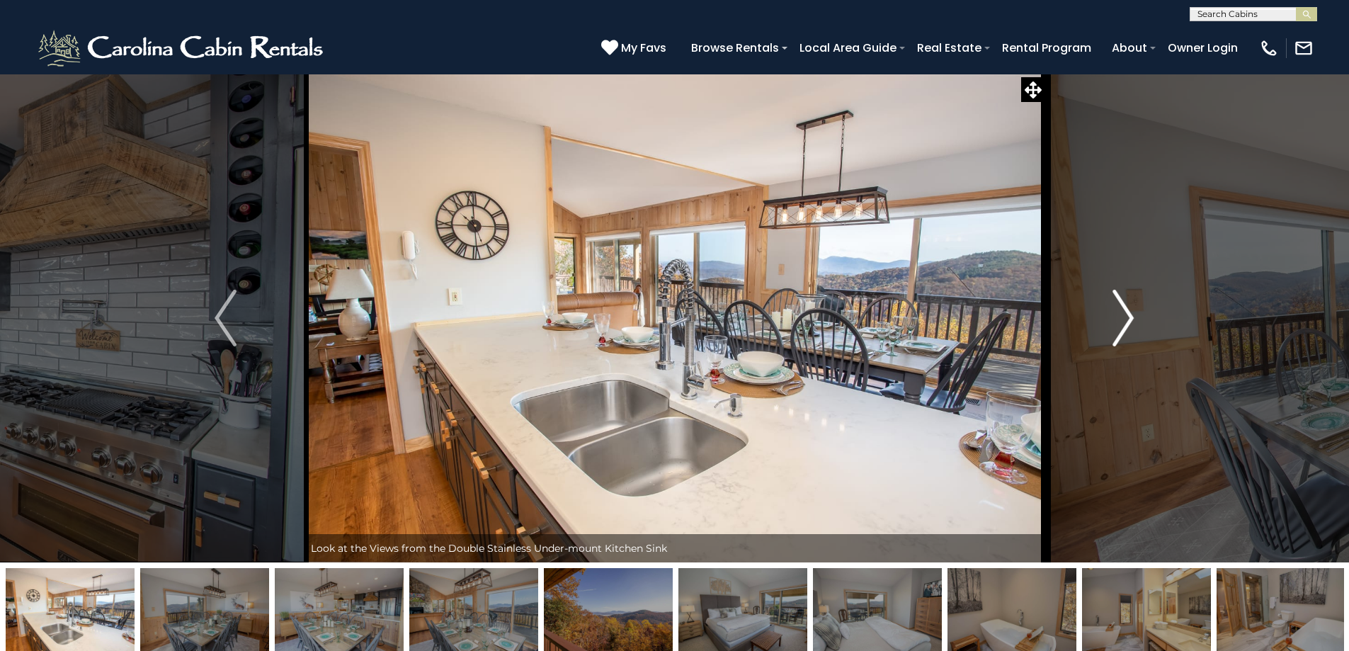
click at [1134, 314] on button "Next" at bounding box center [1123, 318] width 156 height 489
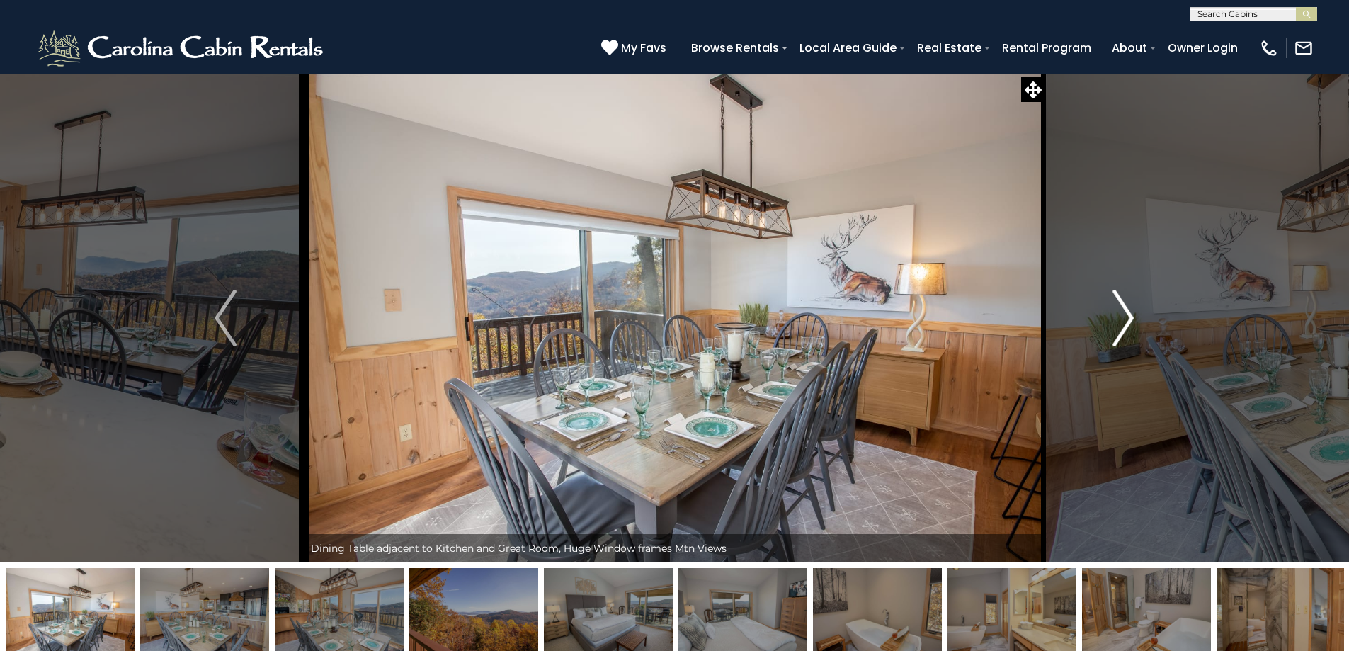
click at [1134, 314] on button "Next" at bounding box center [1123, 318] width 156 height 489
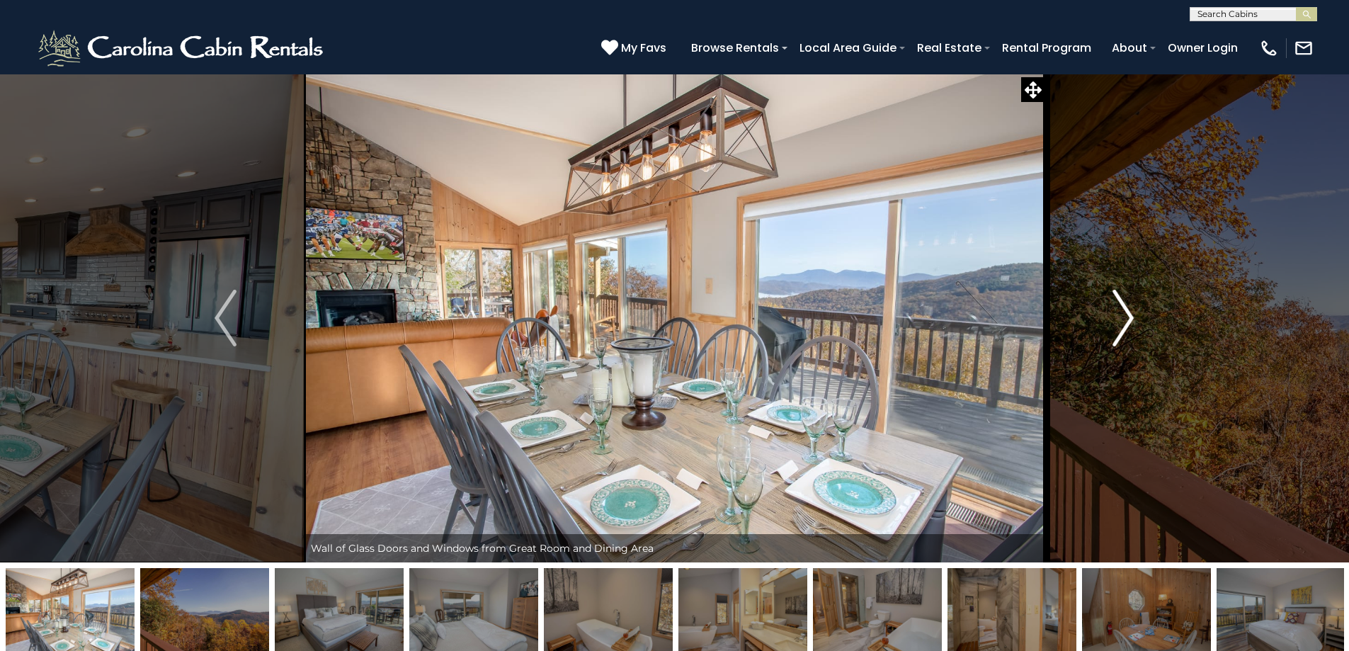
click at [1134, 314] on button "Next" at bounding box center [1123, 318] width 156 height 489
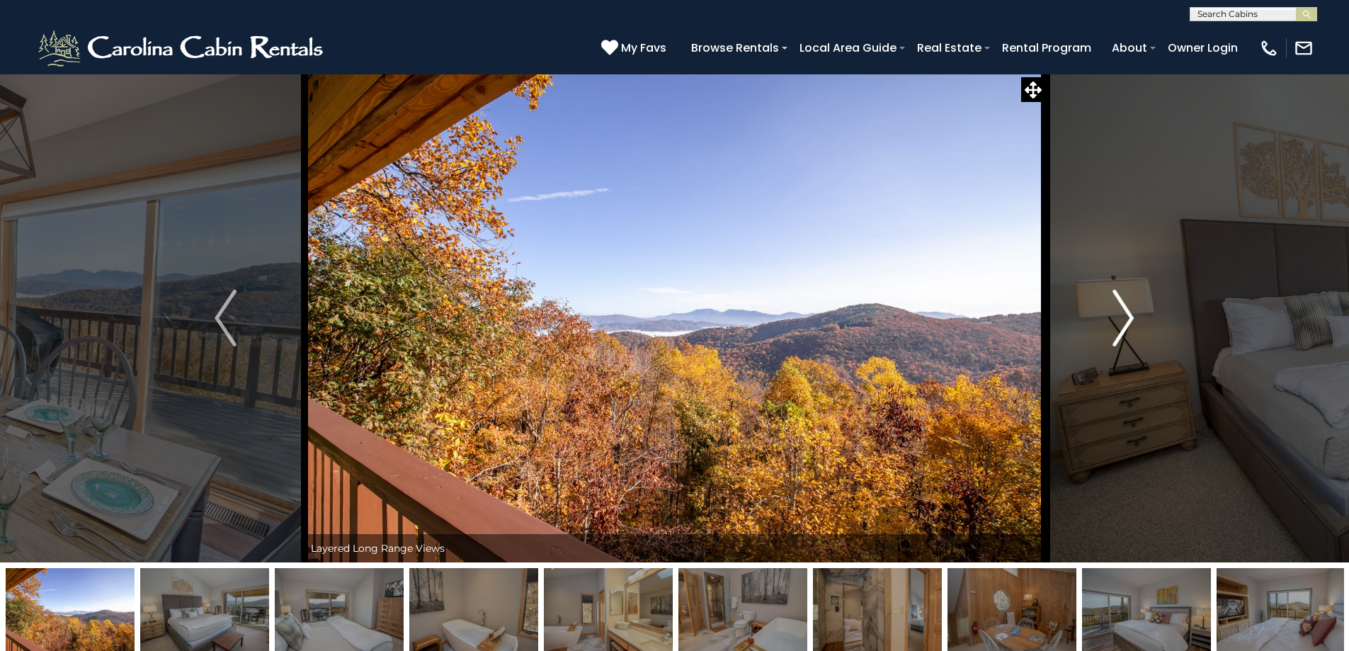
click at [1134, 314] on button "Next" at bounding box center [1123, 318] width 156 height 489
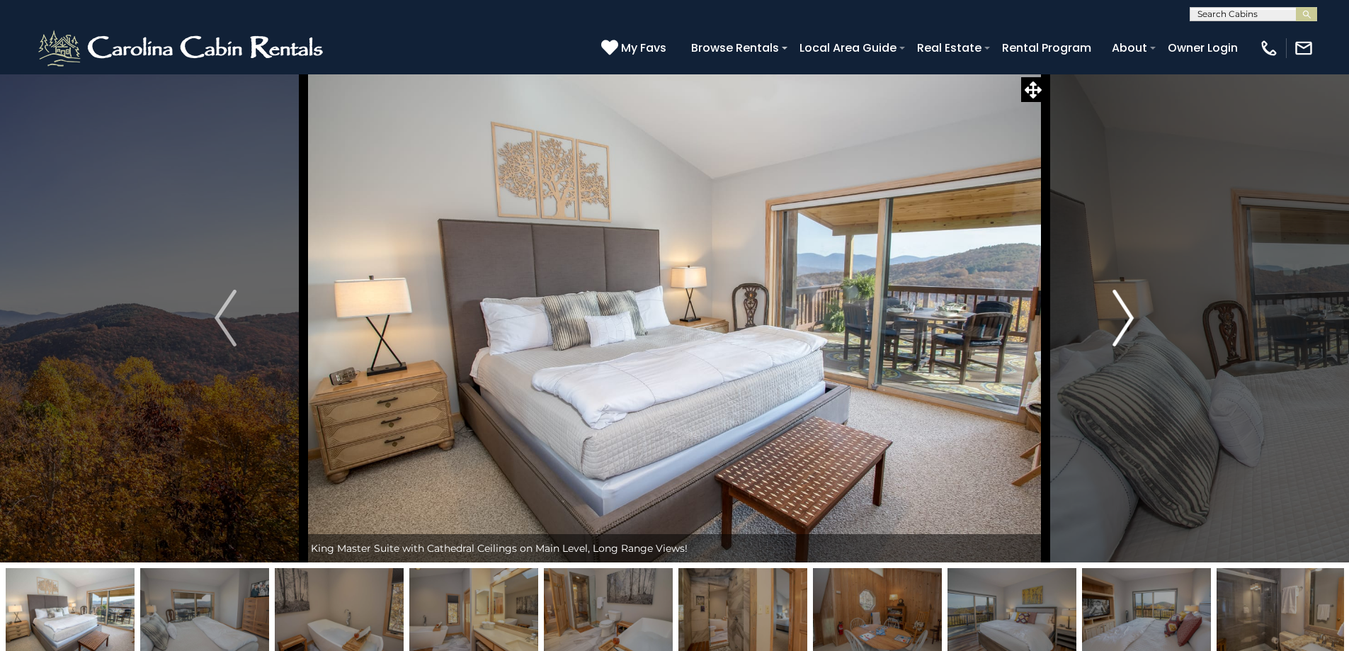
click at [1134, 314] on button "Next" at bounding box center [1123, 318] width 156 height 489
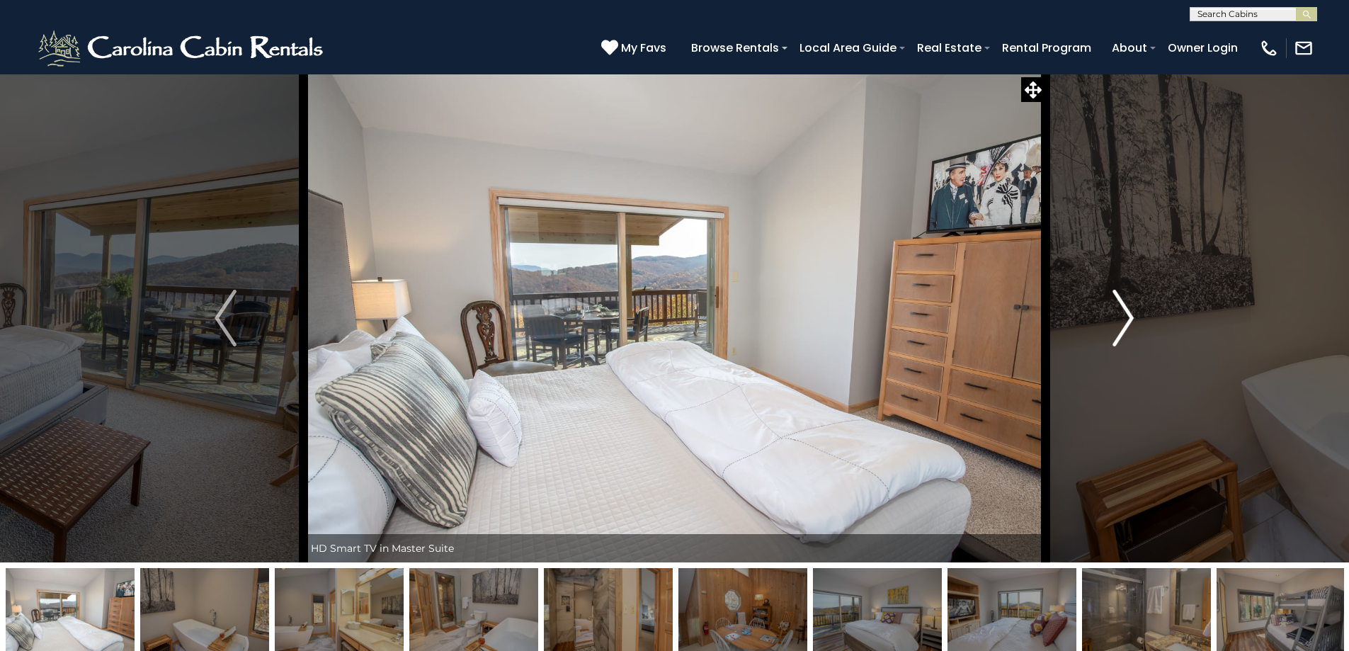
click at [1134, 314] on button "Next" at bounding box center [1123, 318] width 156 height 489
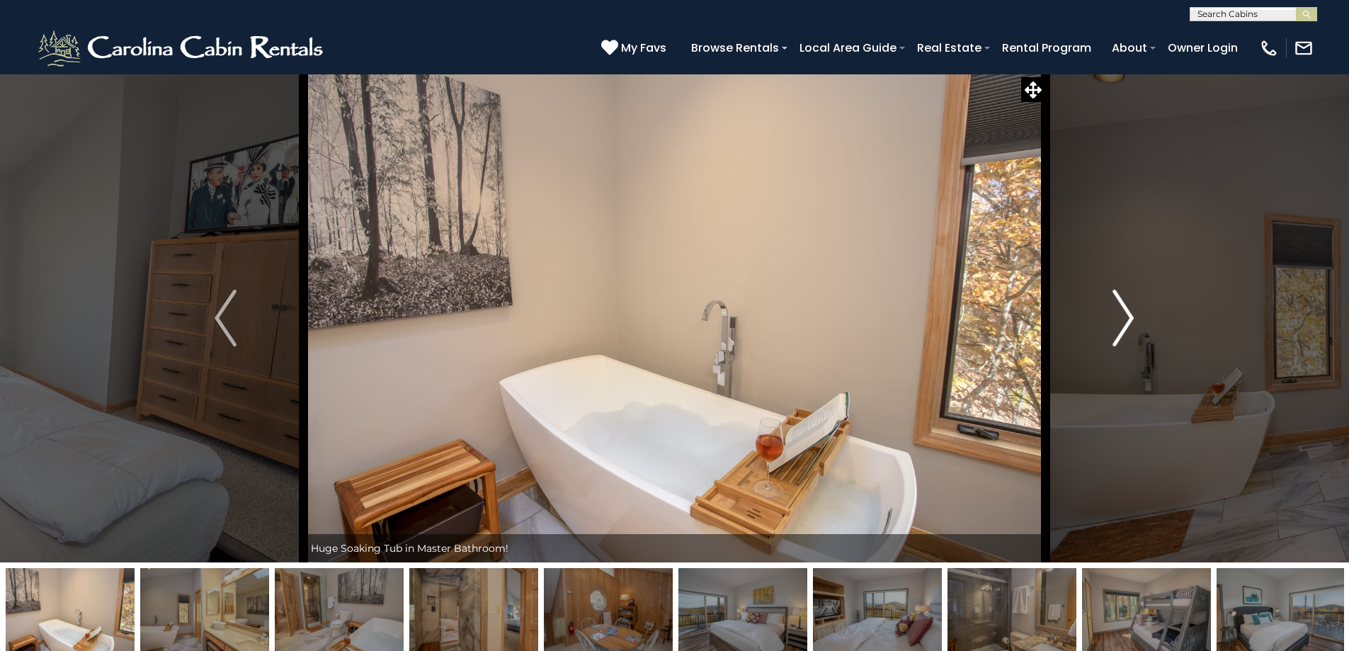
click at [1134, 314] on button "Next" at bounding box center [1123, 318] width 156 height 489
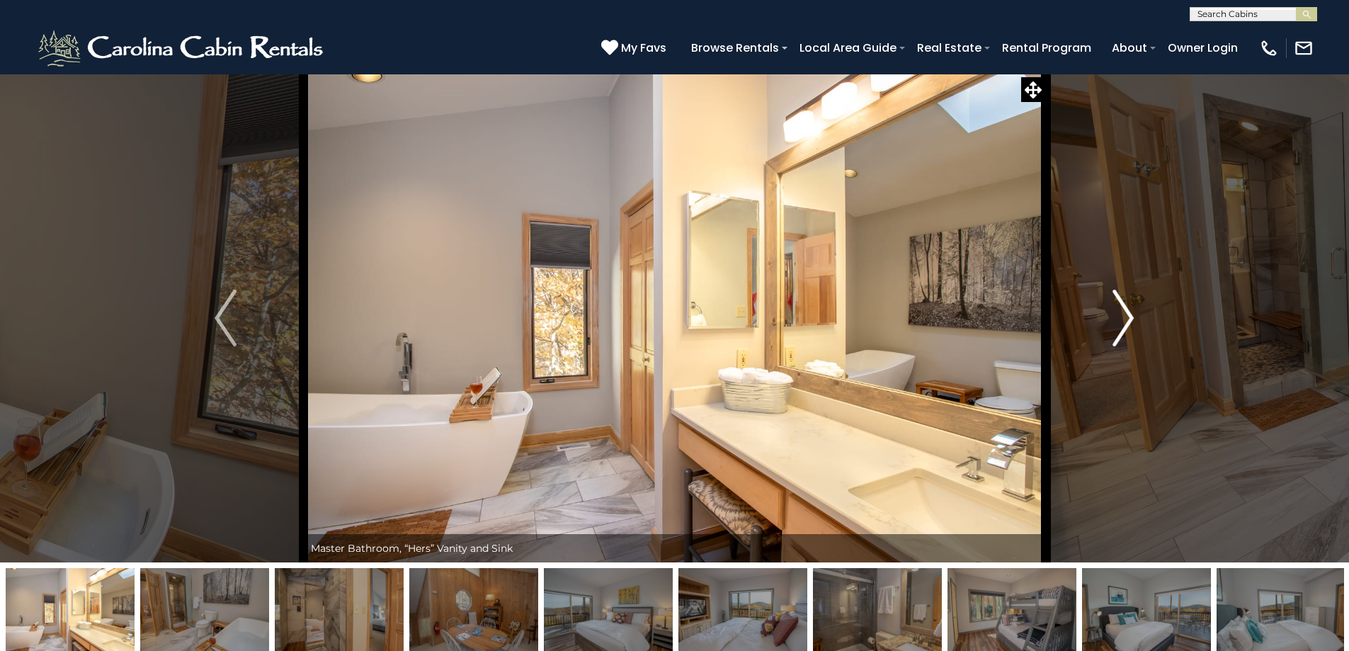
click at [1134, 314] on button "Next" at bounding box center [1123, 318] width 156 height 489
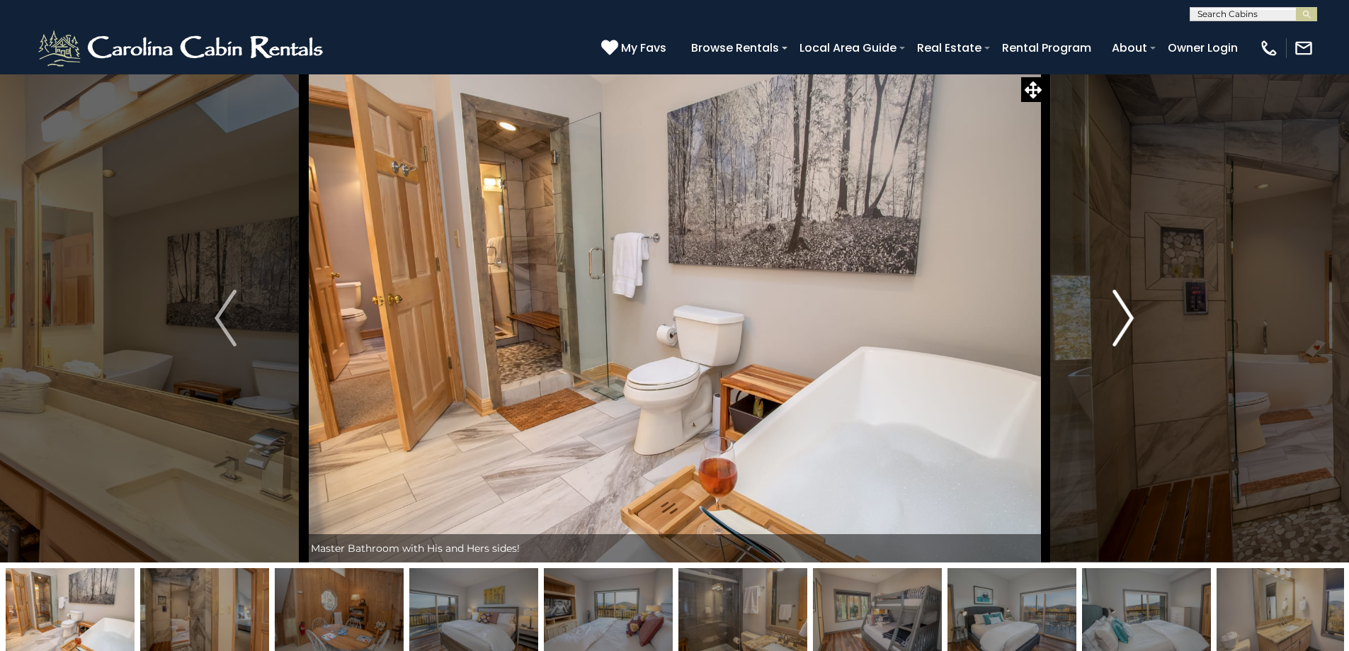
click at [1133, 321] on img "Next" at bounding box center [1122, 318] width 21 height 57
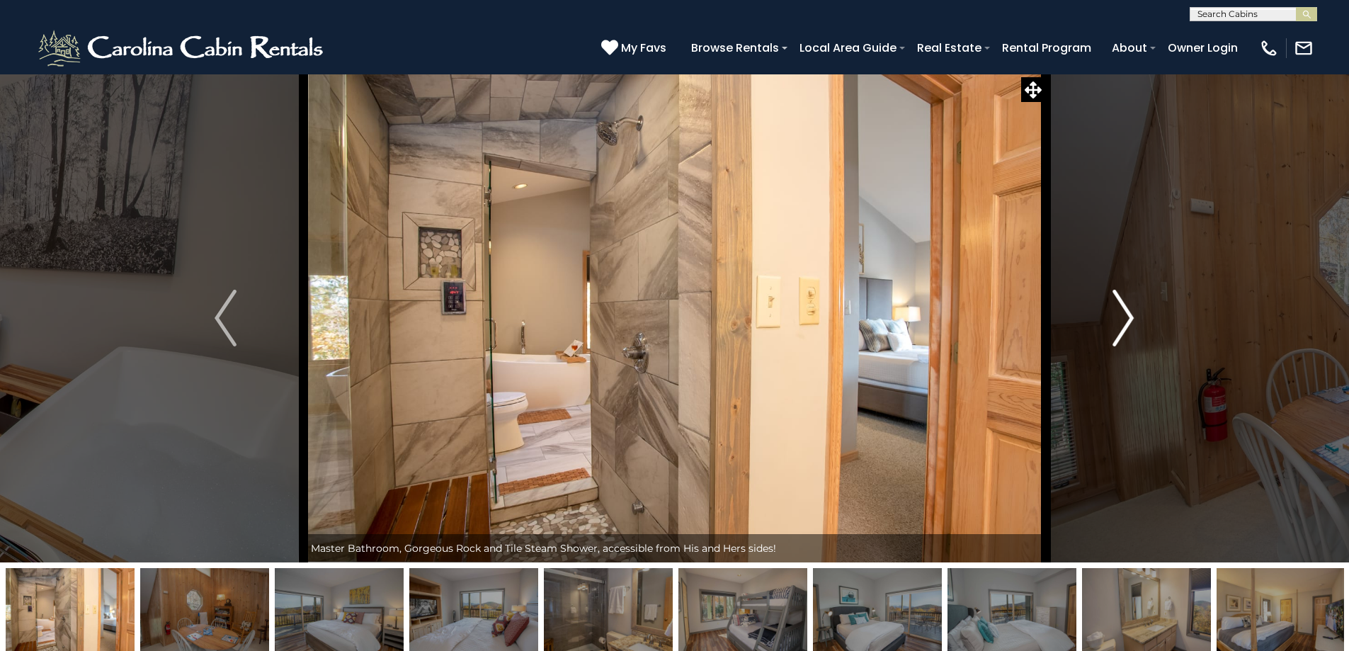
click at [1133, 321] on img "Next" at bounding box center [1122, 318] width 21 height 57
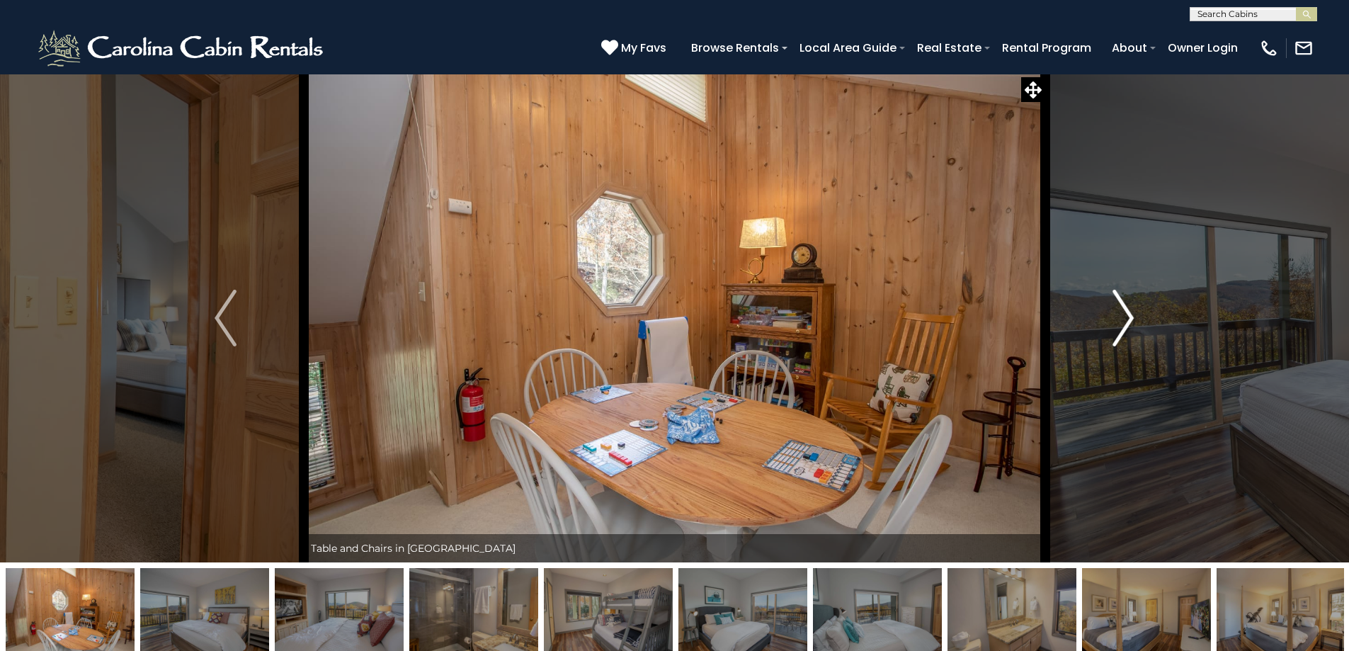
click at [1133, 321] on img "Next" at bounding box center [1122, 318] width 21 height 57
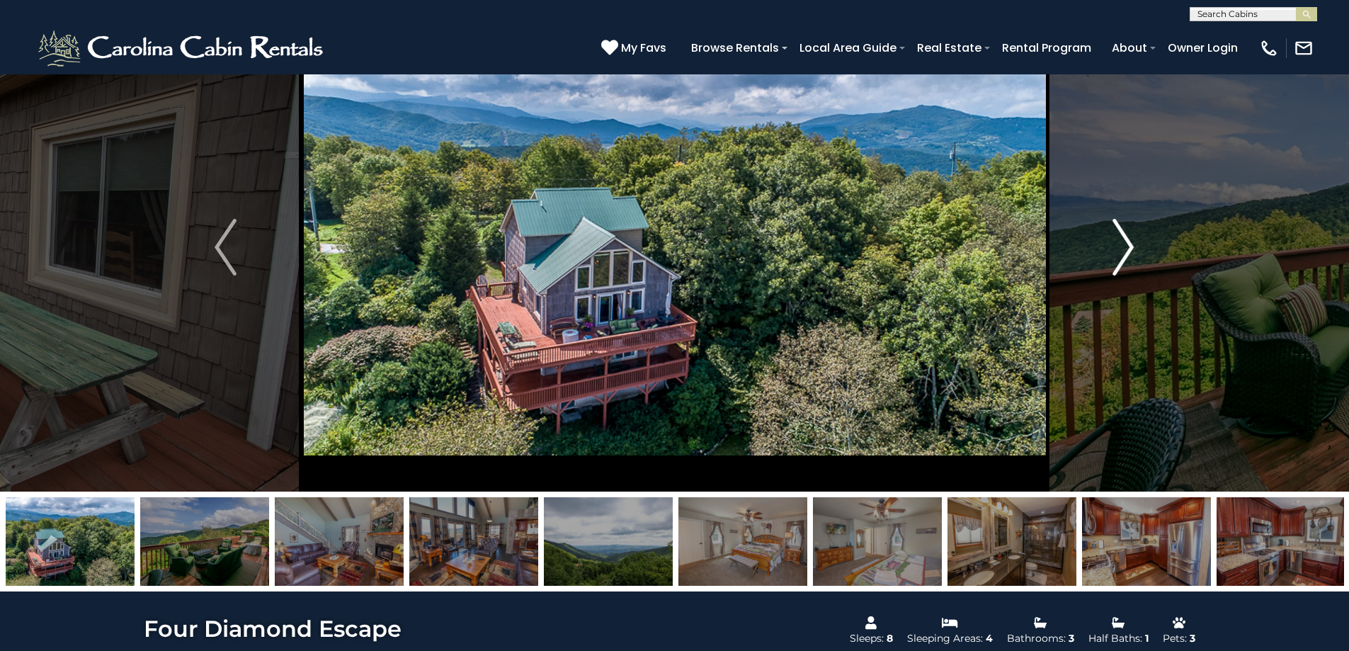
click at [1130, 241] on img "Next" at bounding box center [1122, 247] width 21 height 57
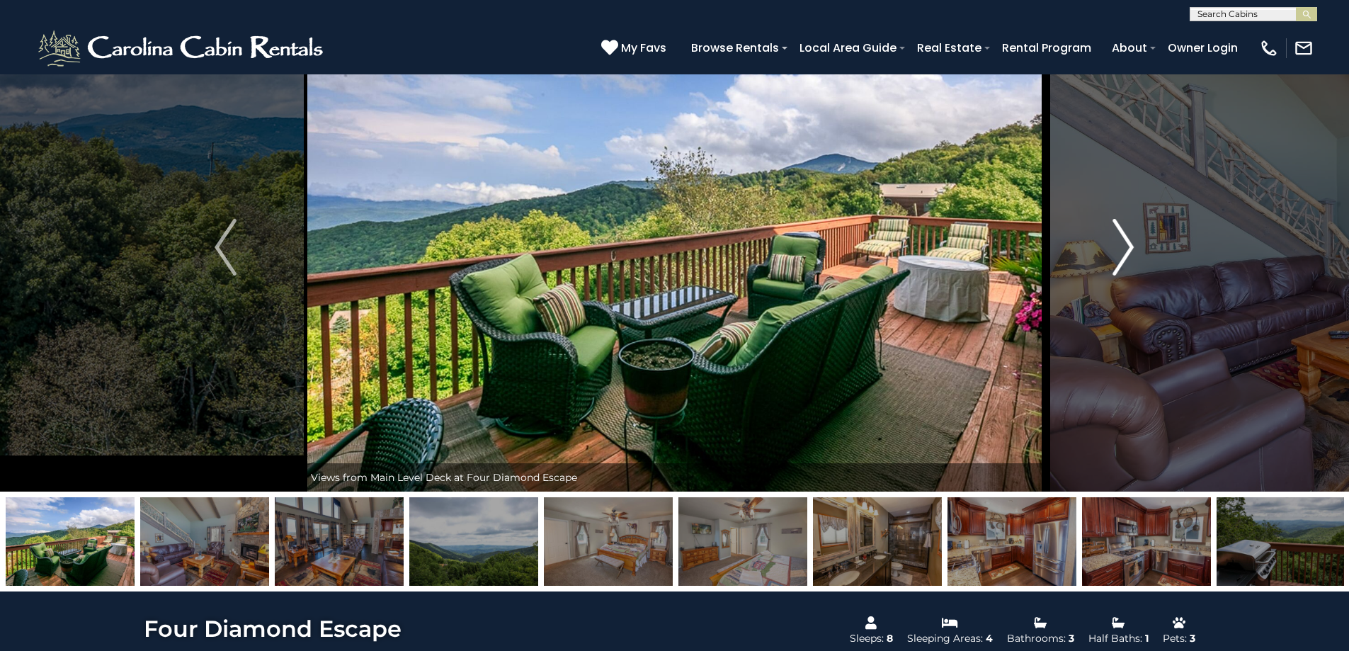
click at [1130, 241] on img "Next" at bounding box center [1122, 247] width 21 height 57
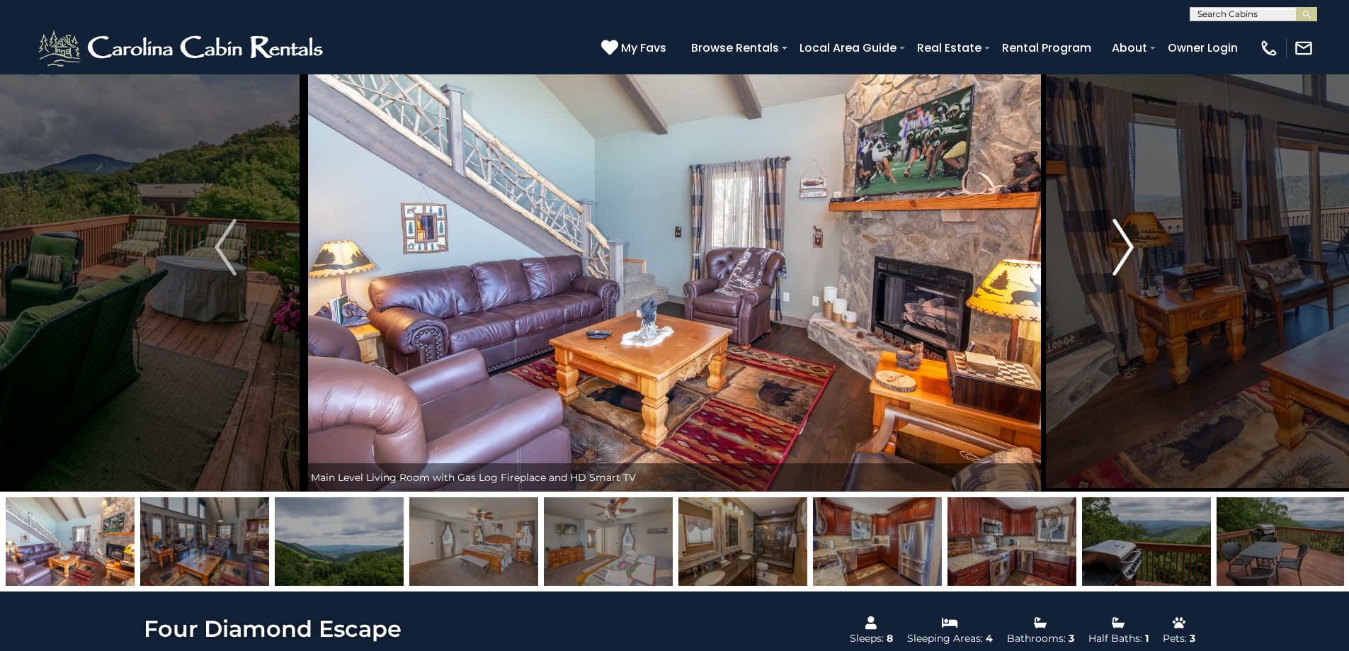
click at [1130, 241] on img "Next" at bounding box center [1122, 247] width 21 height 57
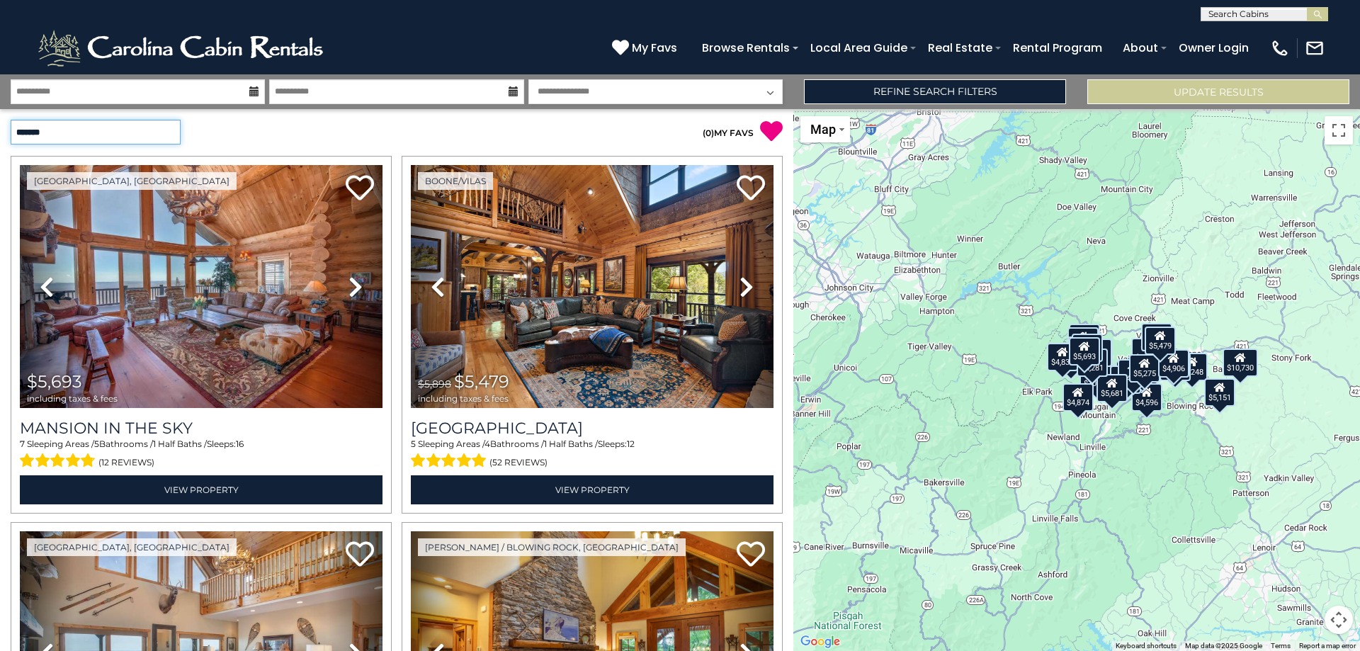
click at [173, 133] on select "**********" at bounding box center [96, 132] width 170 height 25
click at [11, 120] on select "**********" at bounding box center [96, 132] width 170 height 25
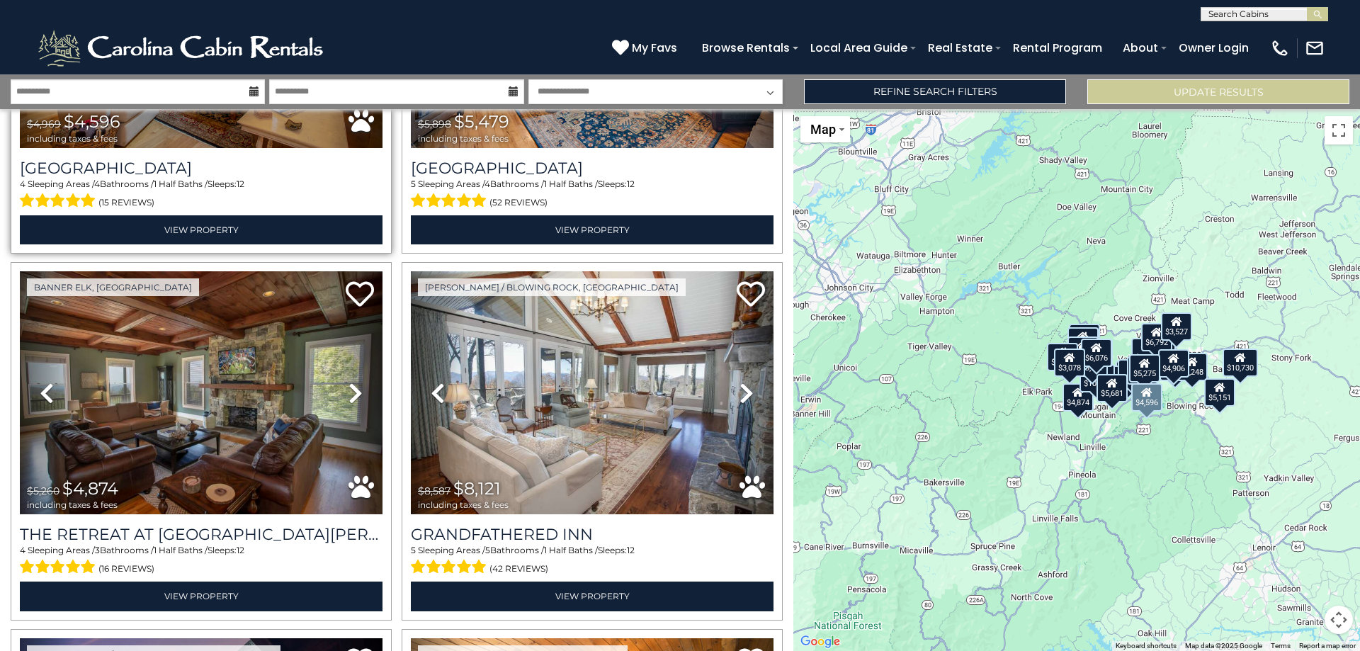
scroll to position [283, 0]
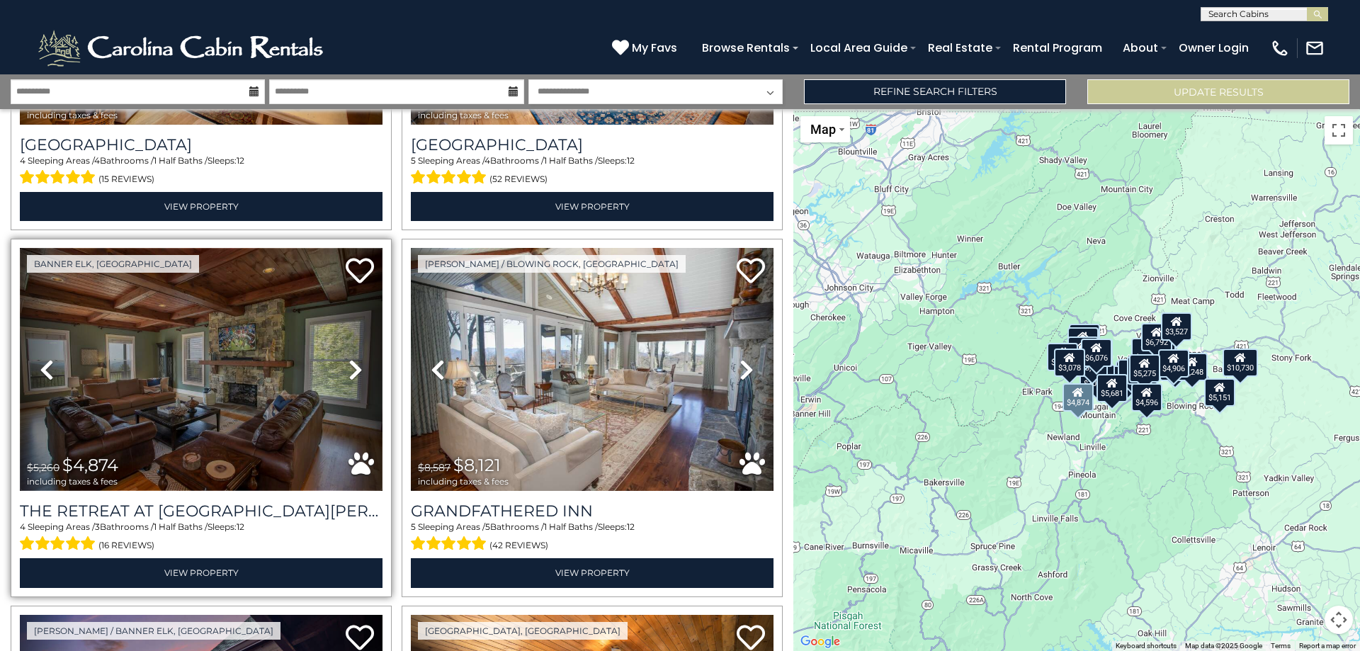
click at [198, 369] on img at bounding box center [201, 369] width 363 height 243
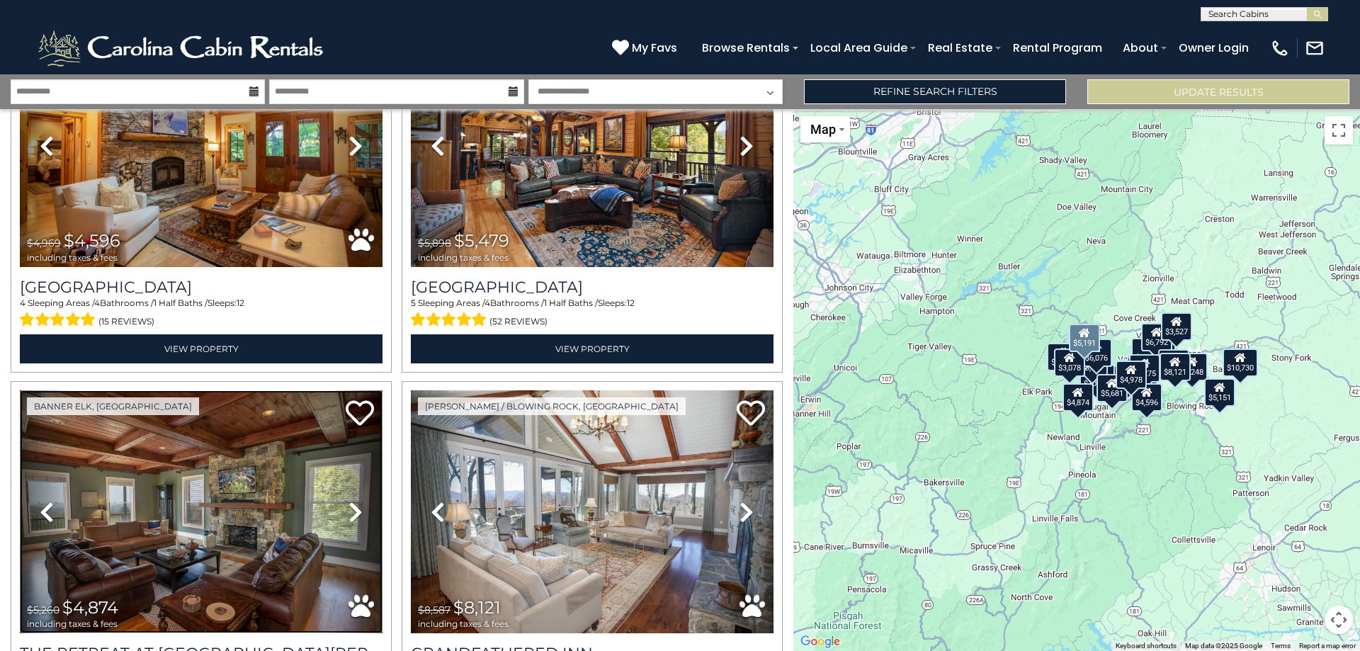
scroll to position [0, 0]
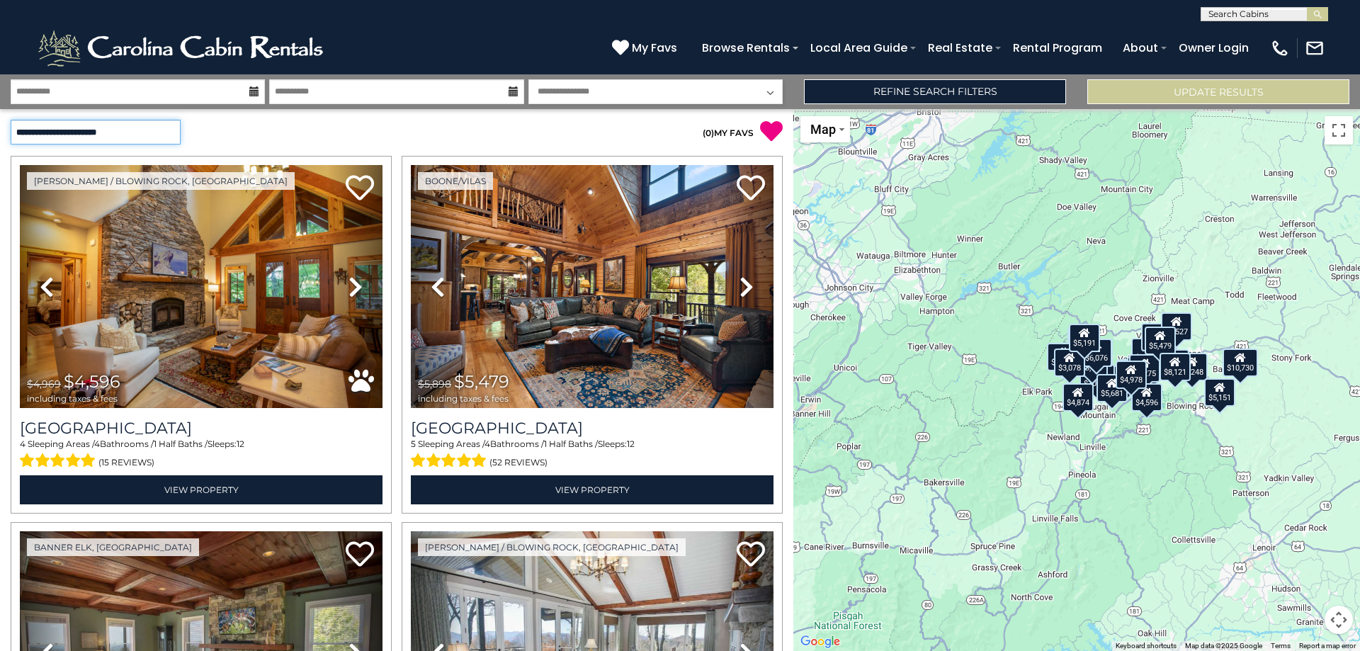
click at [166, 129] on select "**********" at bounding box center [96, 132] width 170 height 25
select select "*********"
click at [11, 120] on select "**********" at bounding box center [96, 132] width 170 height 25
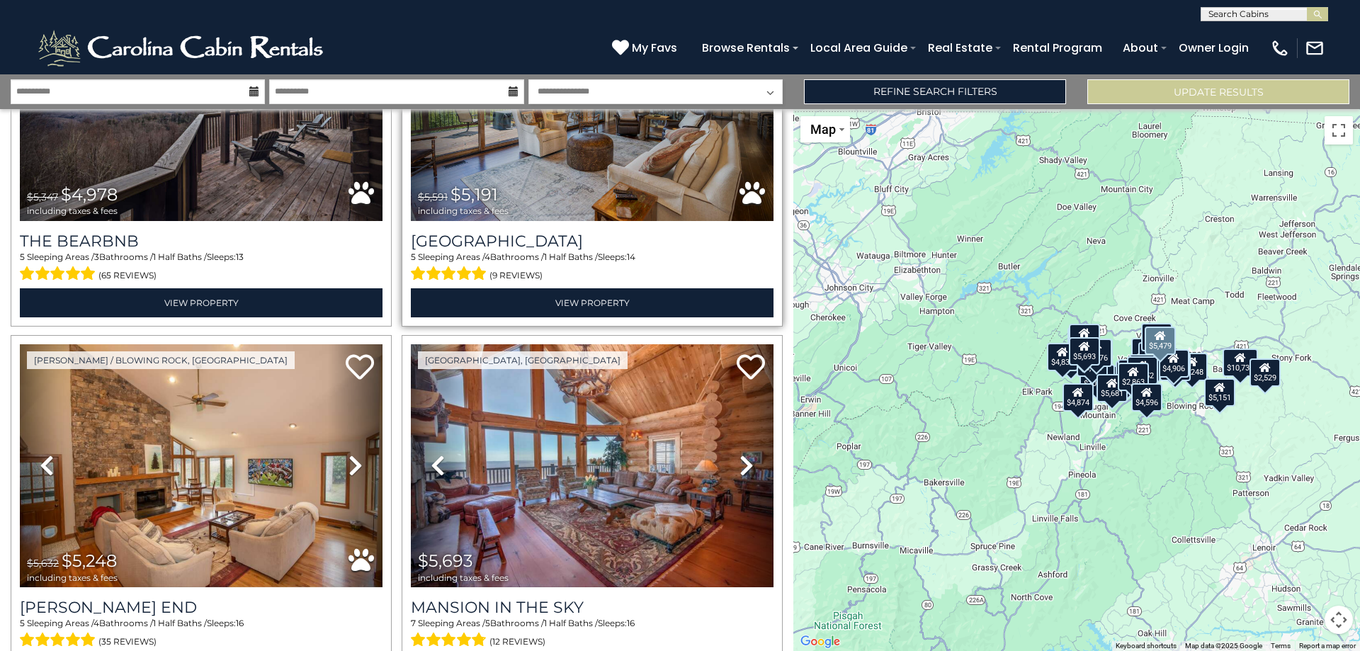
scroll to position [708, 0]
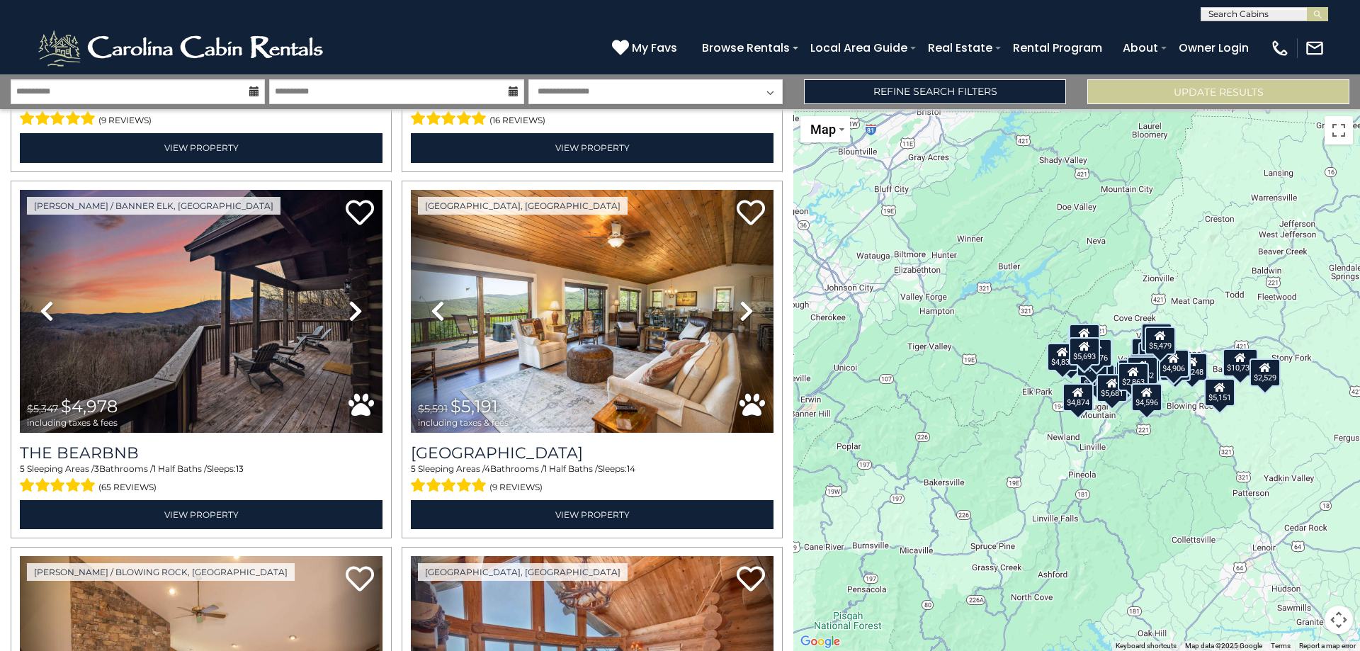
click at [253, 93] on icon at bounding box center [254, 91] width 10 height 10
click at [250, 94] on icon at bounding box center [254, 91] width 10 height 10
click at [198, 91] on input "**********" at bounding box center [138, 91] width 254 height 25
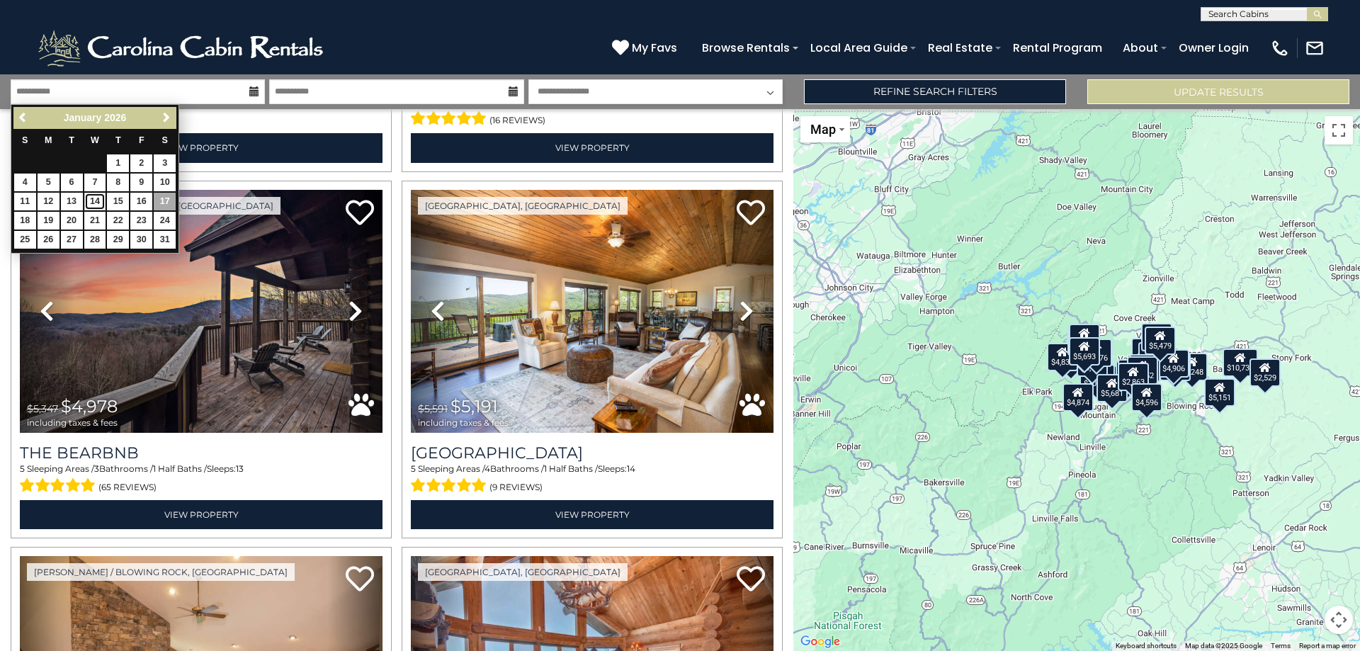
click at [93, 200] on link "14" at bounding box center [95, 202] width 22 height 18
type input "*******"
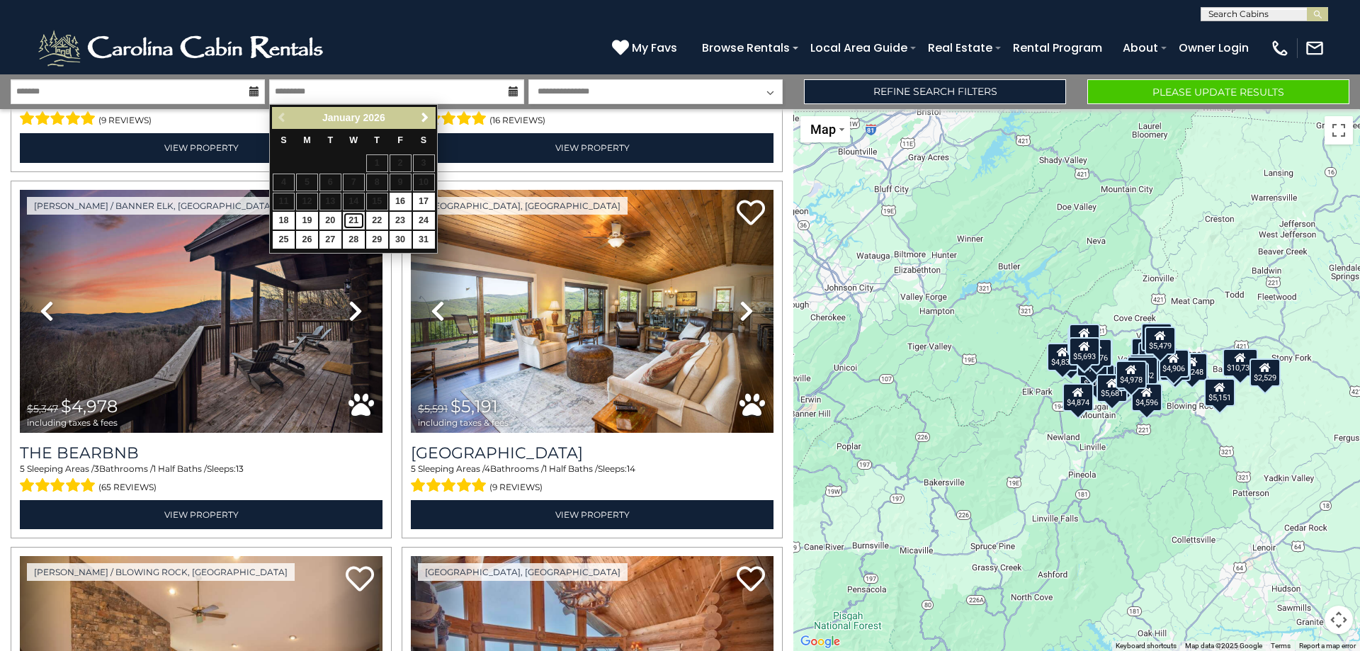
click at [353, 222] on link "21" at bounding box center [354, 221] width 22 height 18
type input "*******"
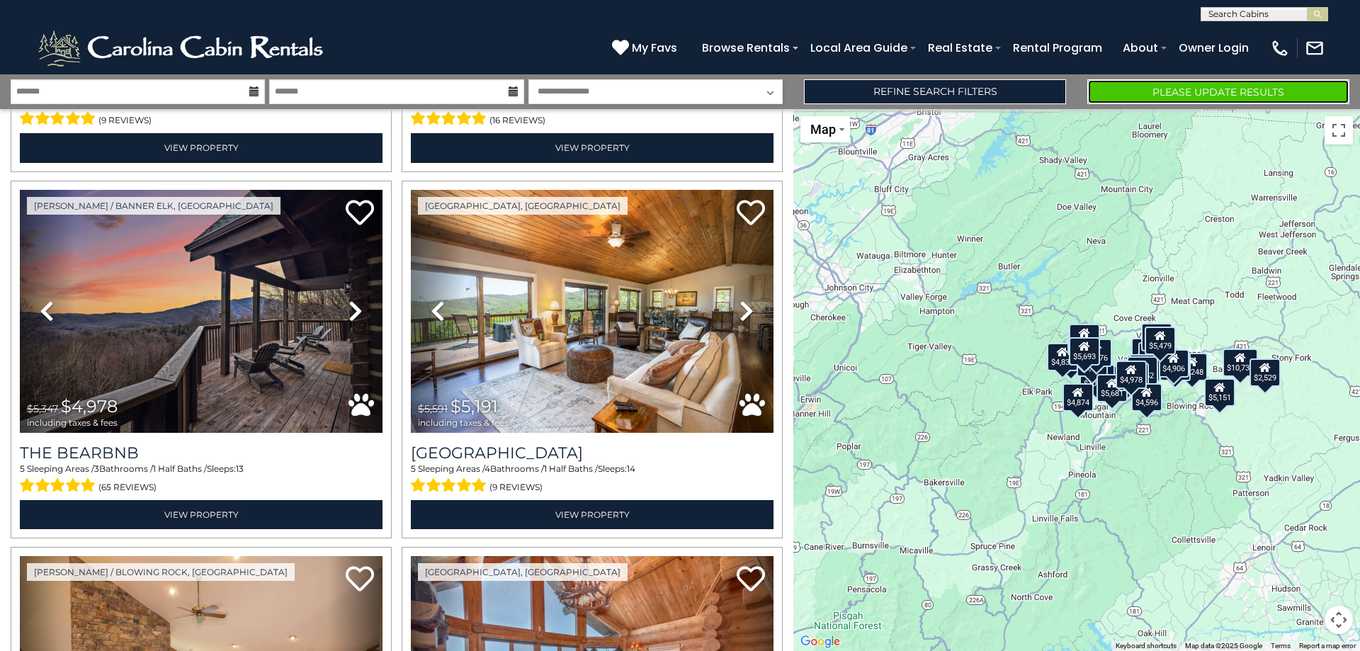
click at [1141, 89] on button "Please Update Results" at bounding box center [1218, 91] width 262 height 25
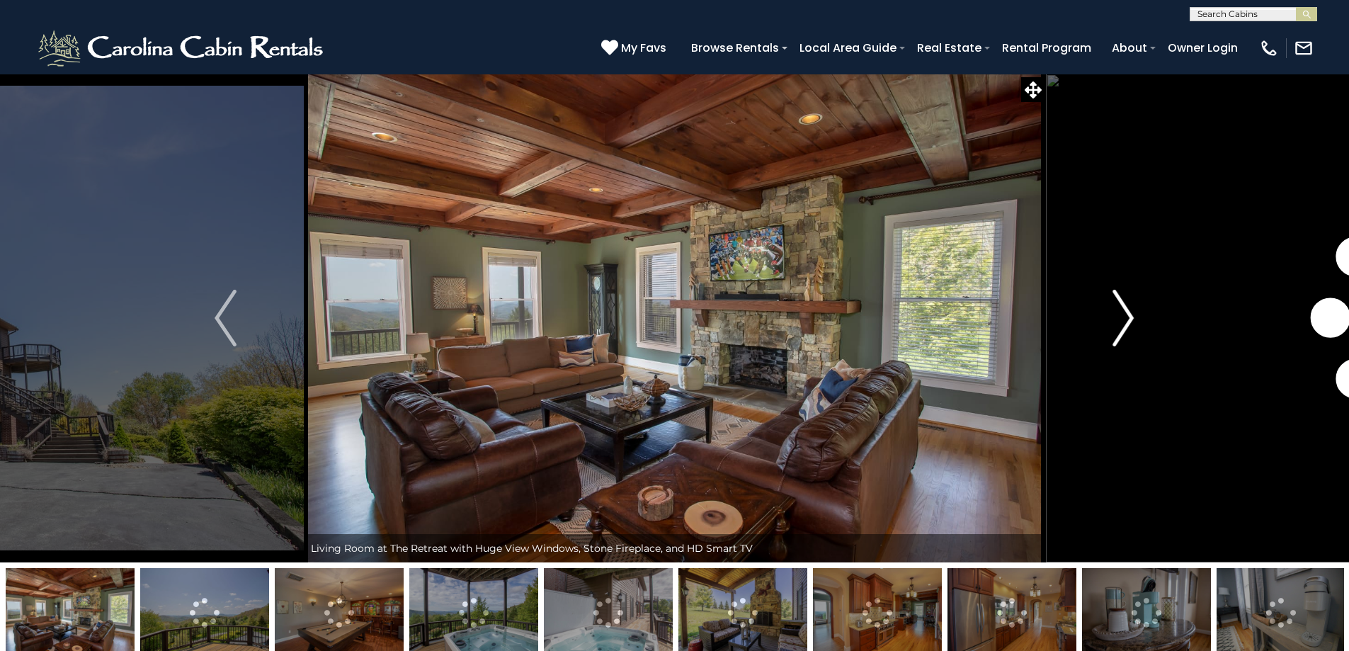
click at [1130, 321] on img "Next" at bounding box center [1122, 318] width 21 height 57
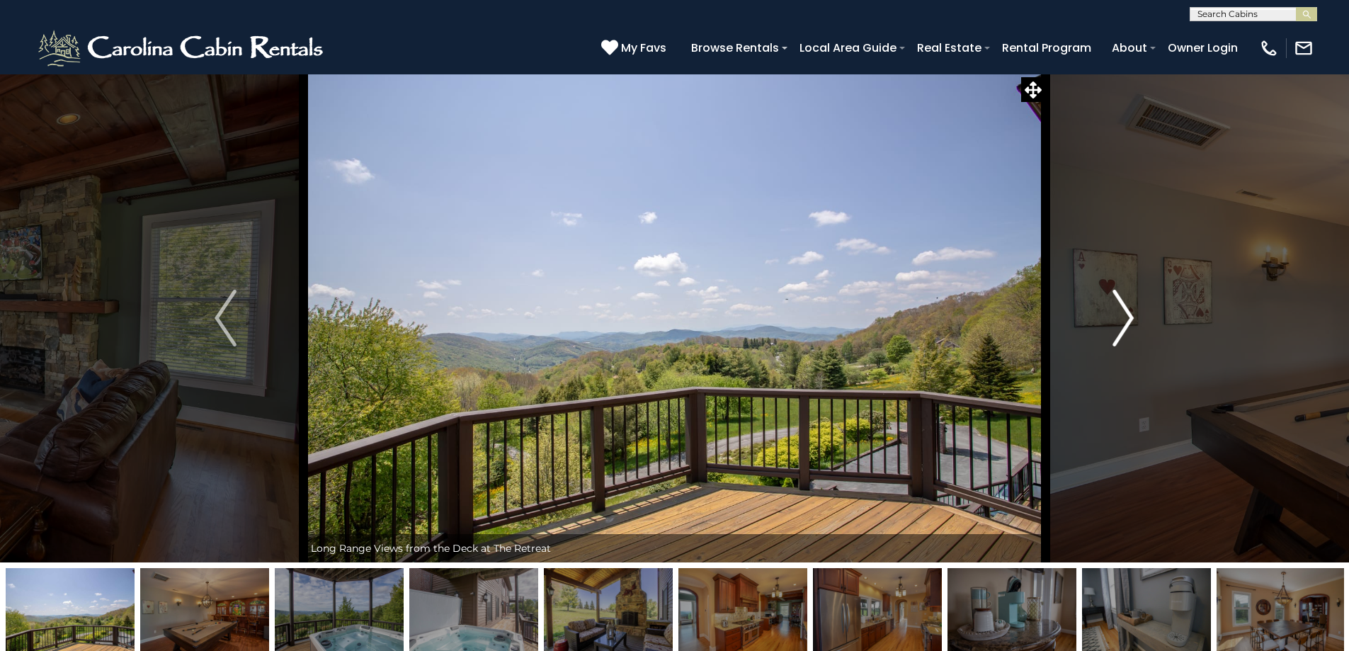
click at [1130, 321] on img "Next" at bounding box center [1122, 318] width 21 height 57
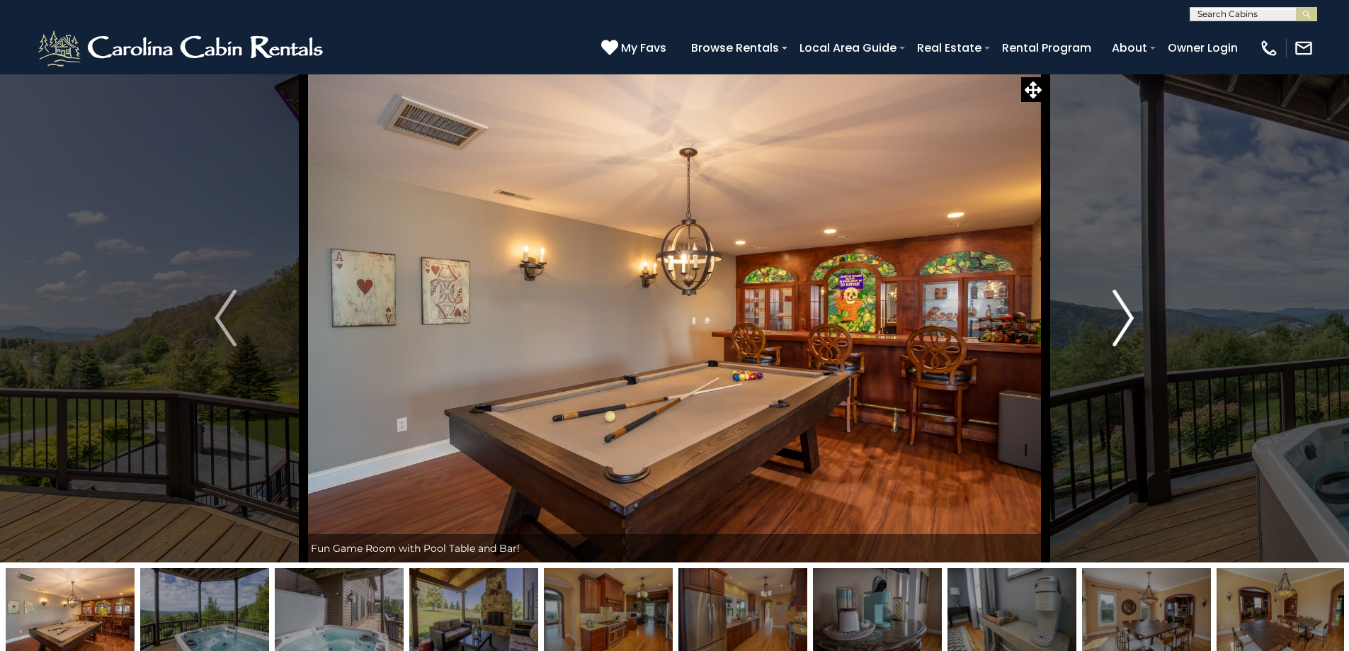
click at [1130, 321] on img "Next" at bounding box center [1122, 318] width 21 height 57
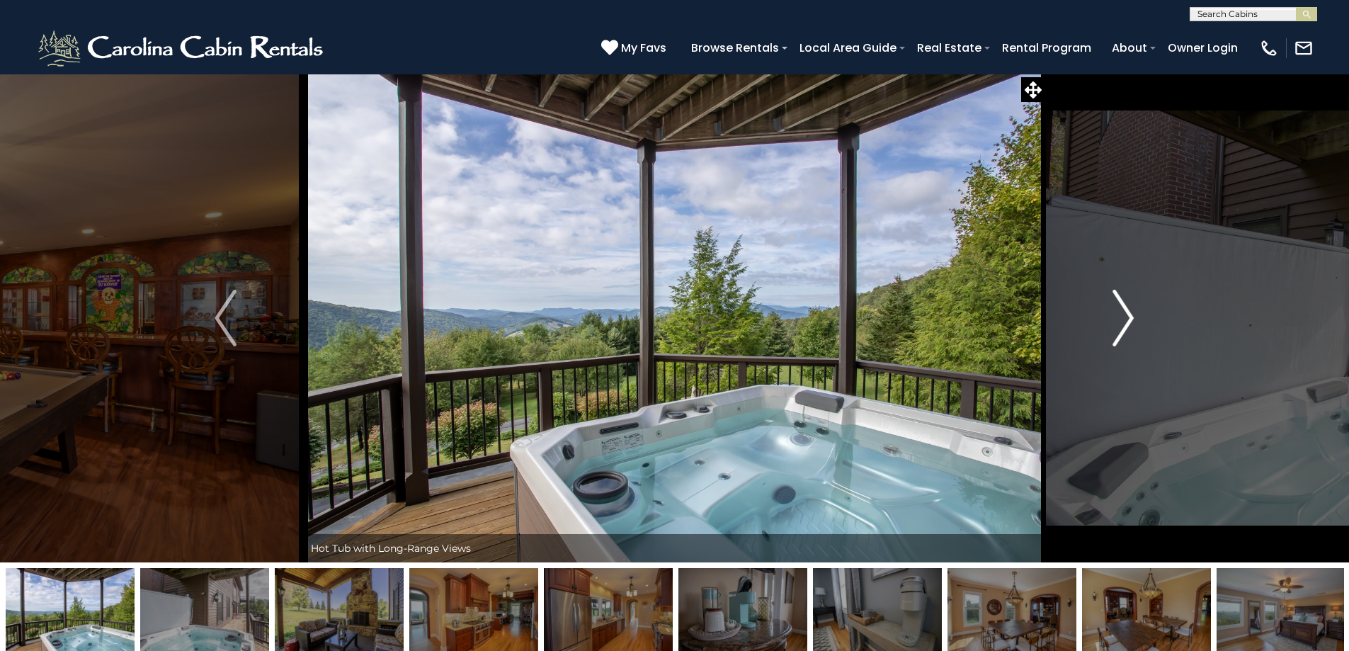
click at [1130, 321] on img "Next" at bounding box center [1122, 318] width 21 height 57
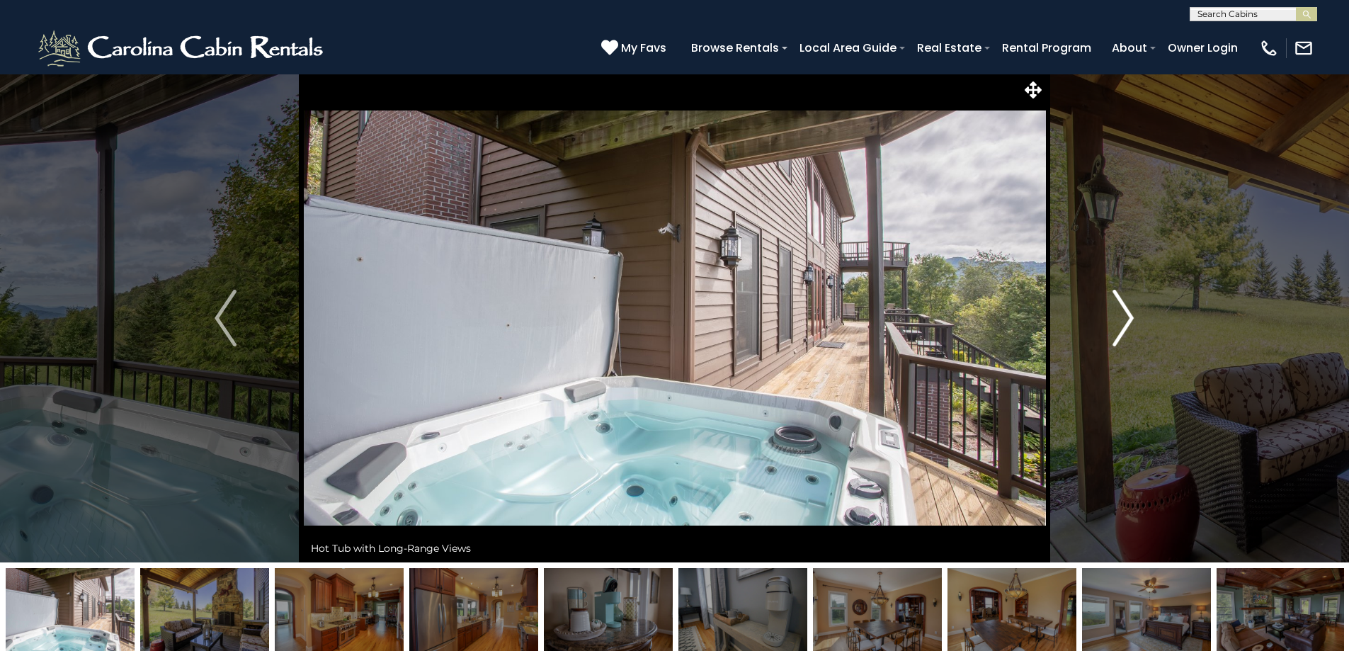
click at [1130, 321] on img "Next" at bounding box center [1122, 318] width 21 height 57
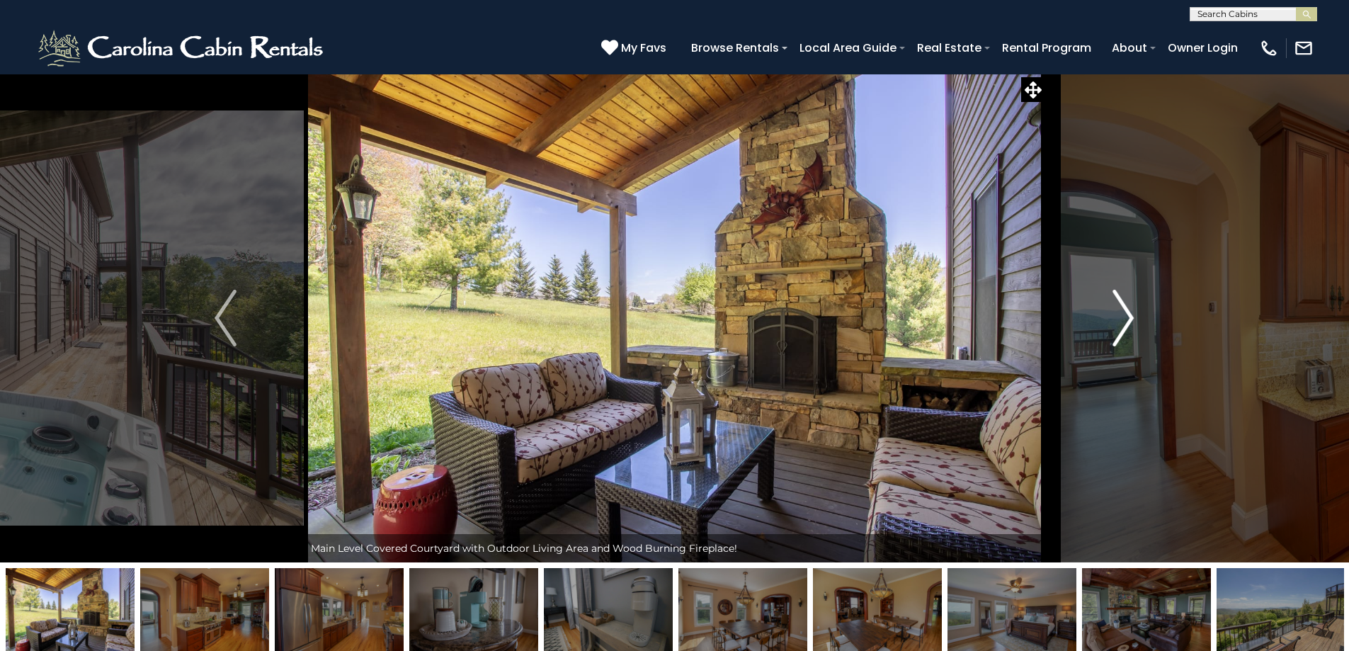
click at [1130, 321] on img "Next" at bounding box center [1122, 318] width 21 height 57
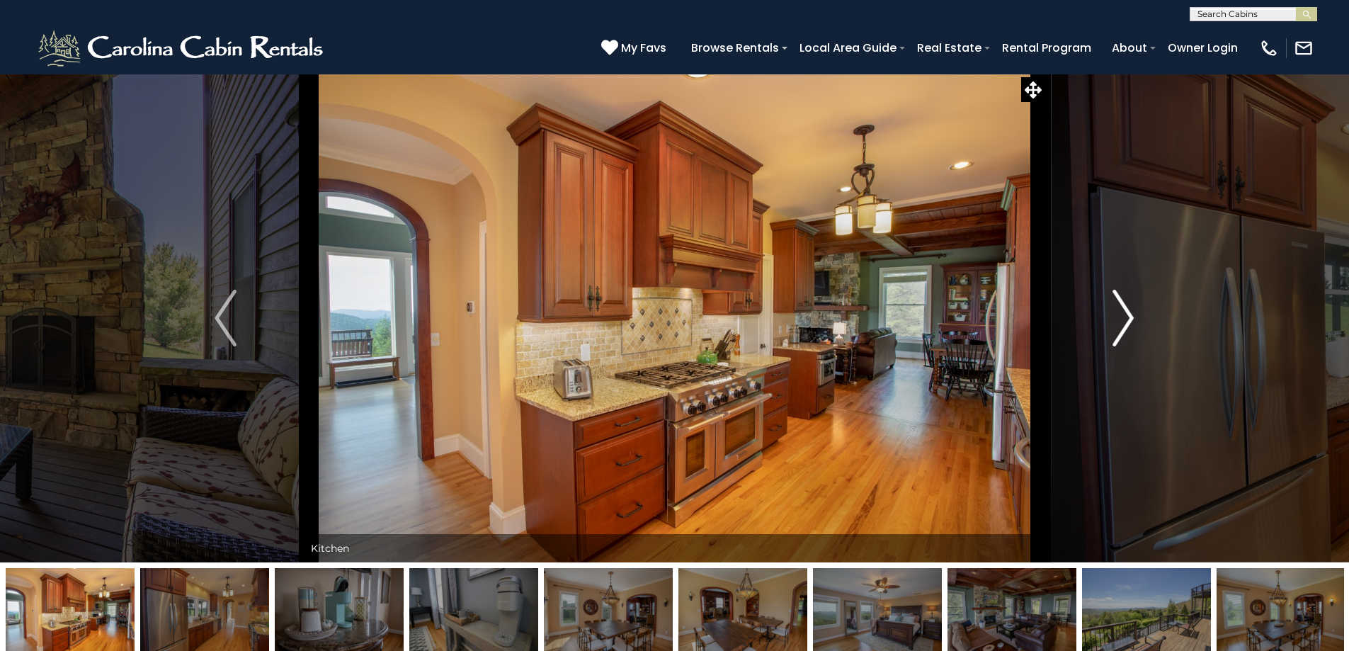
click at [1130, 321] on img "Next" at bounding box center [1122, 318] width 21 height 57
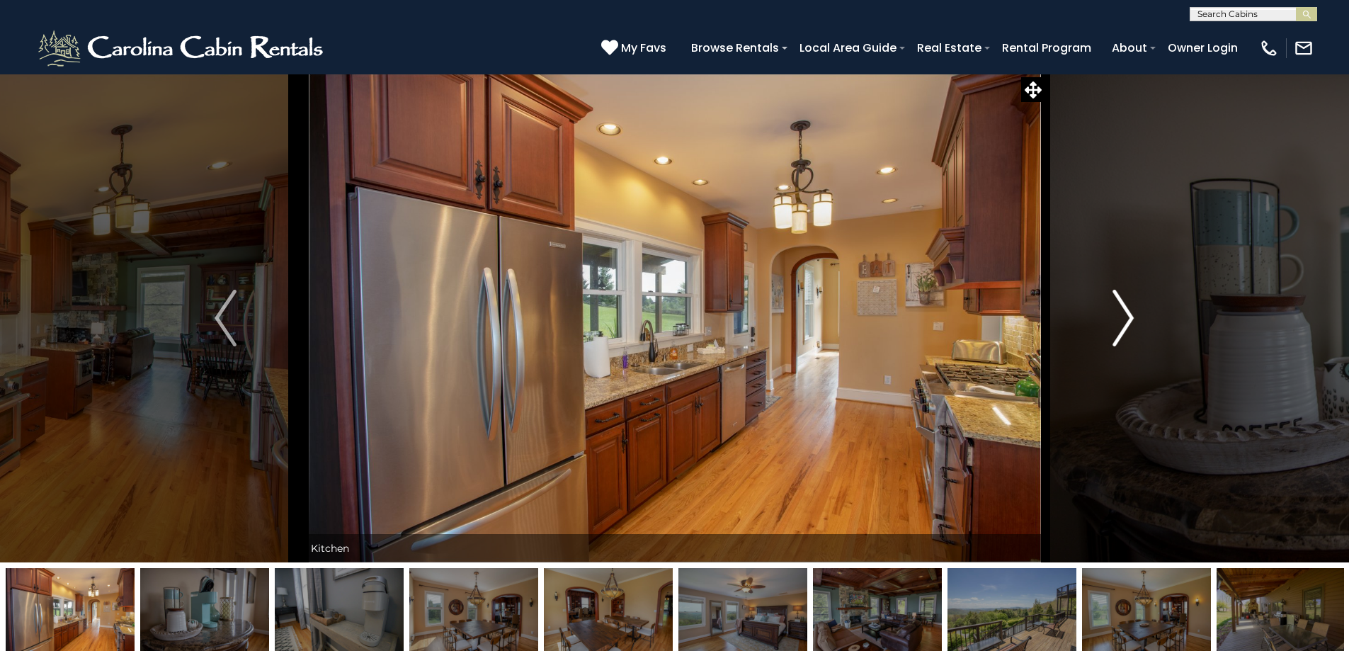
click at [1130, 321] on img "Next" at bounding box center [1122, 318] width 21 height 57
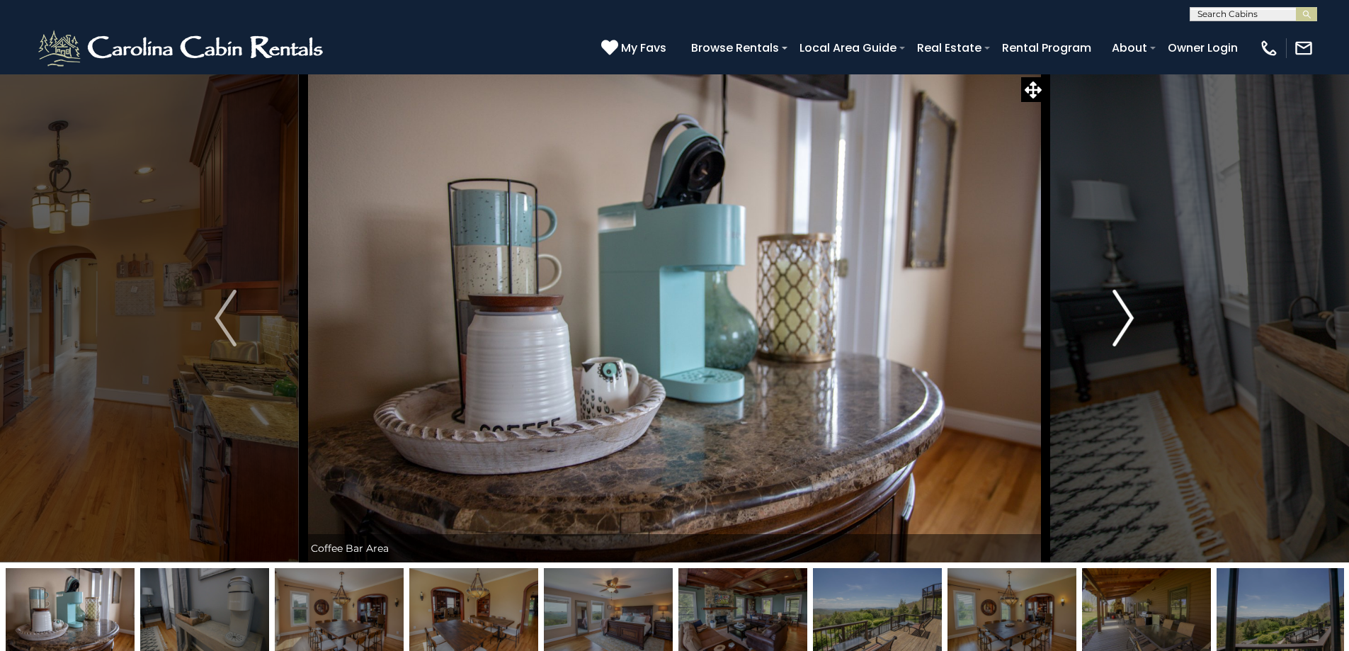
click at [1130, 321] on img "Next" at bounding box center [1122, 318] width 21 height 57
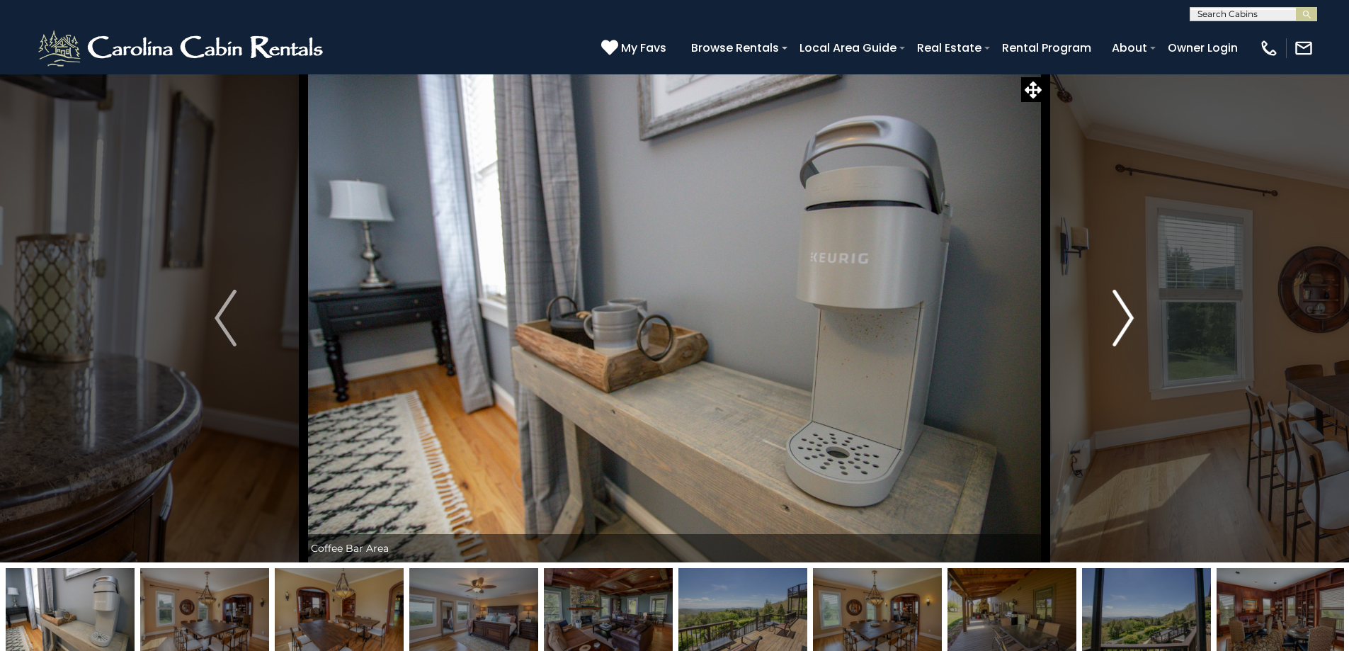
click at [1130, 321] on img "Next" at bounding box center [1122, 318] width 21 height 57
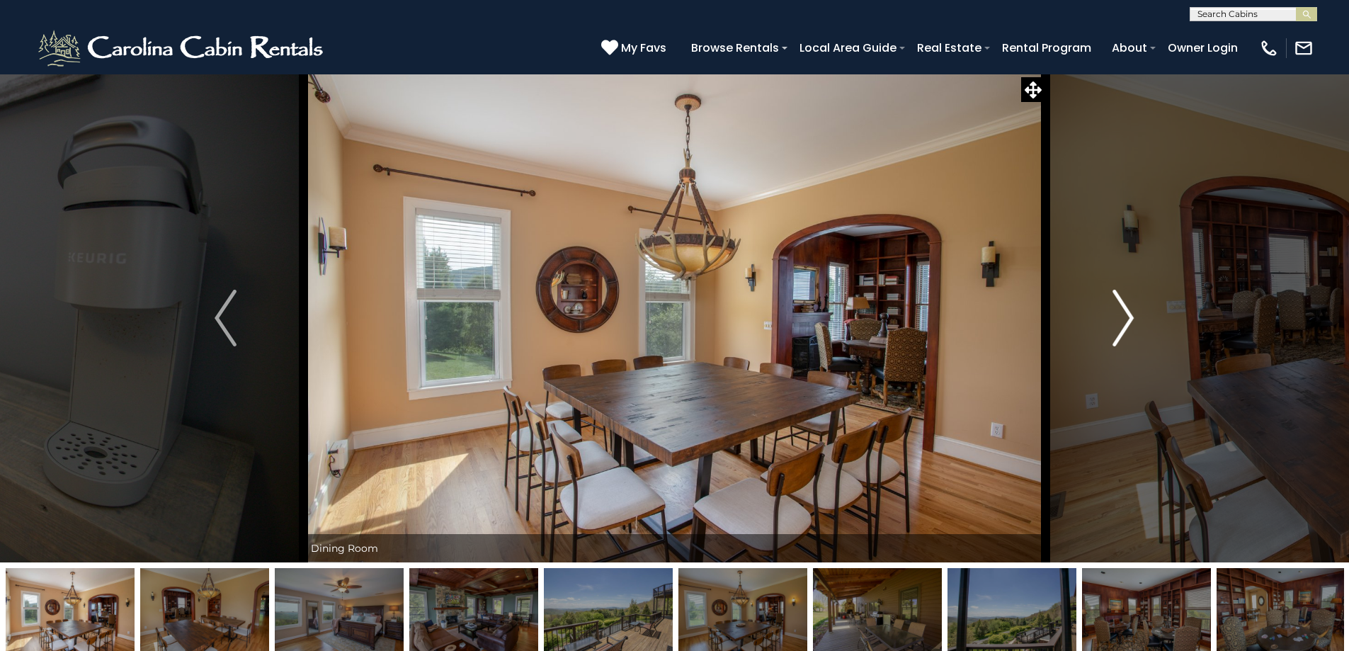
click at [1130, 321] on img "Next" at bounding box center [1122, 318] width 21 height 57
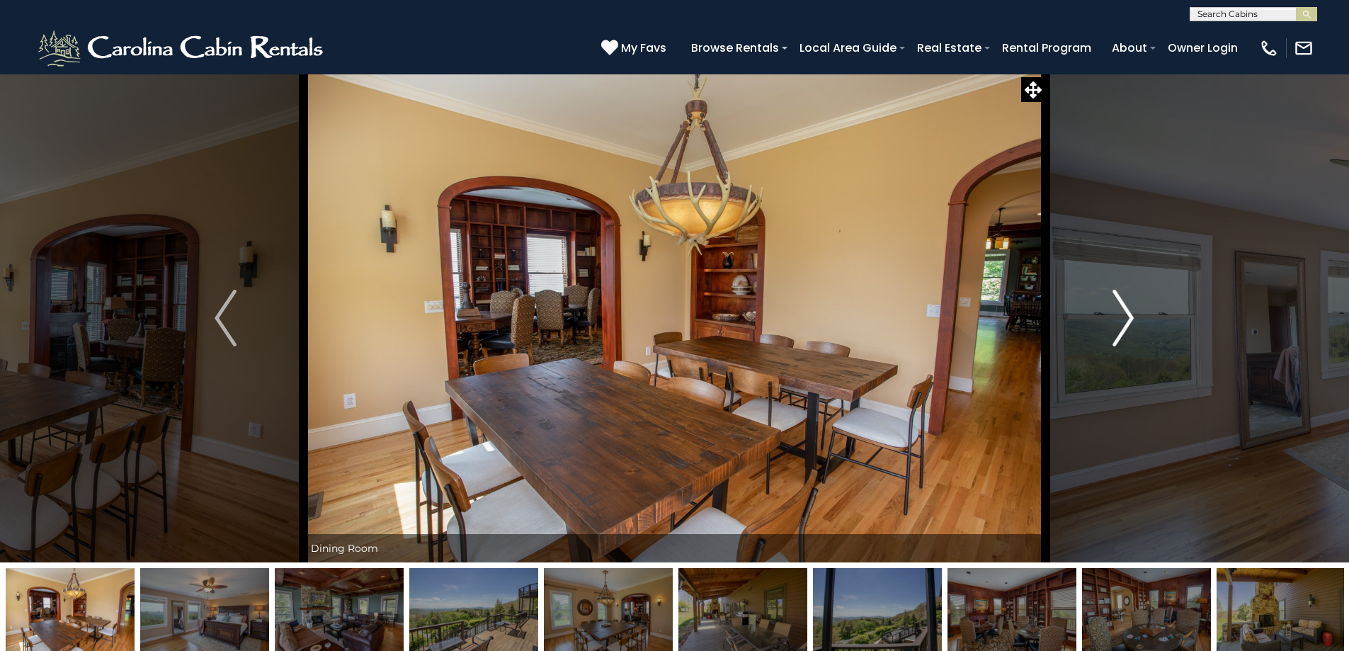
click at [1130, 321] on img "Next" at bounding box center [1122, 318] width 21 height 57
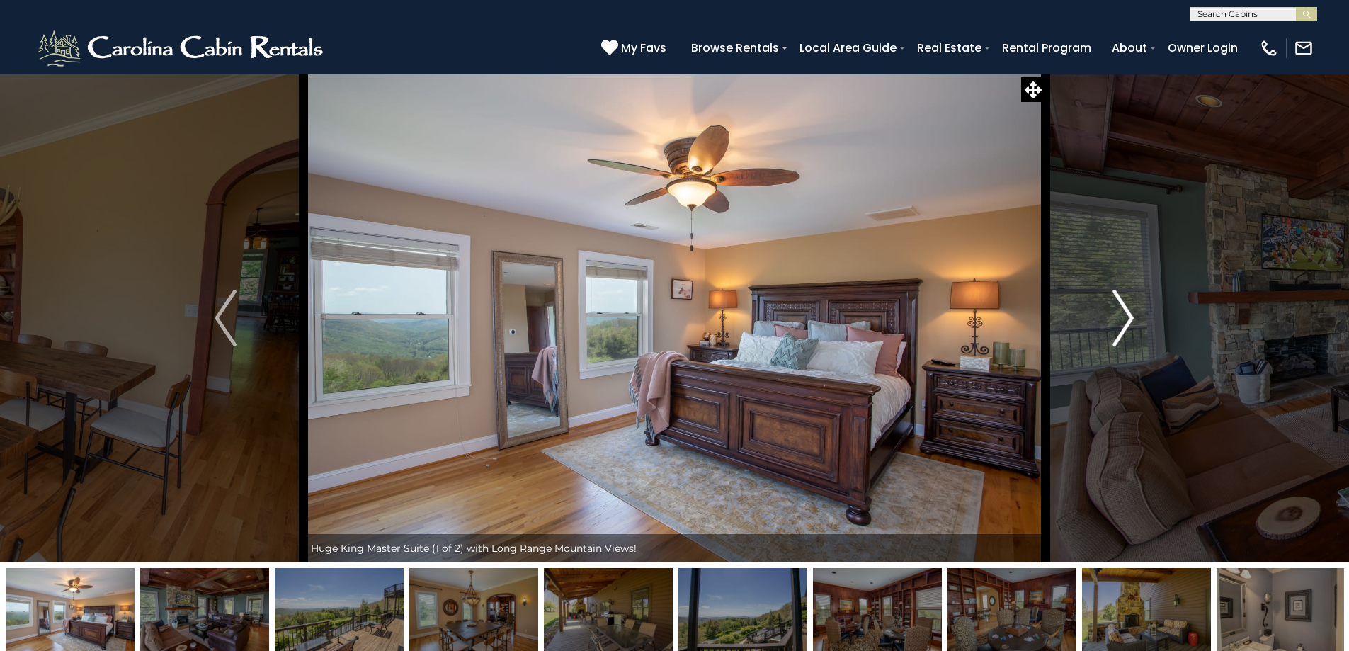
click at [1130, 321] on img "Next" at bounding box center [1122, 318] width 21 height 57
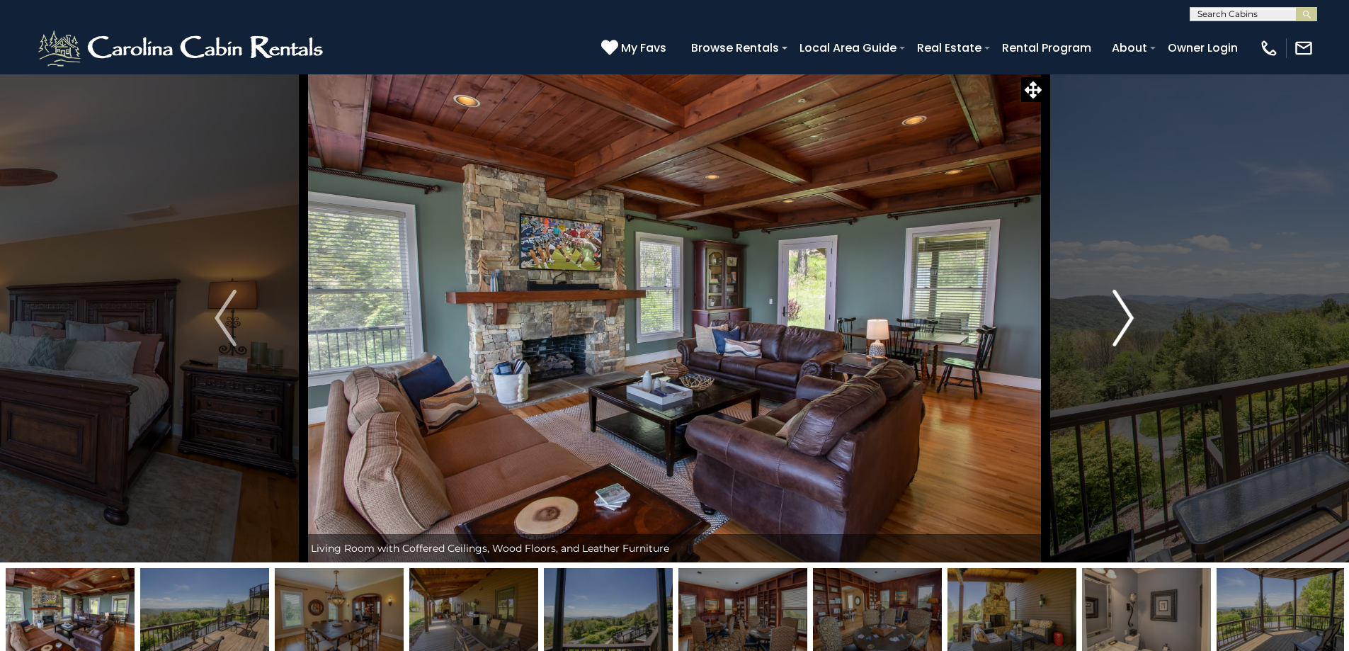
click at [1130, 321] on img "Next" at bounding box center [1122, 318] width 21 height 57
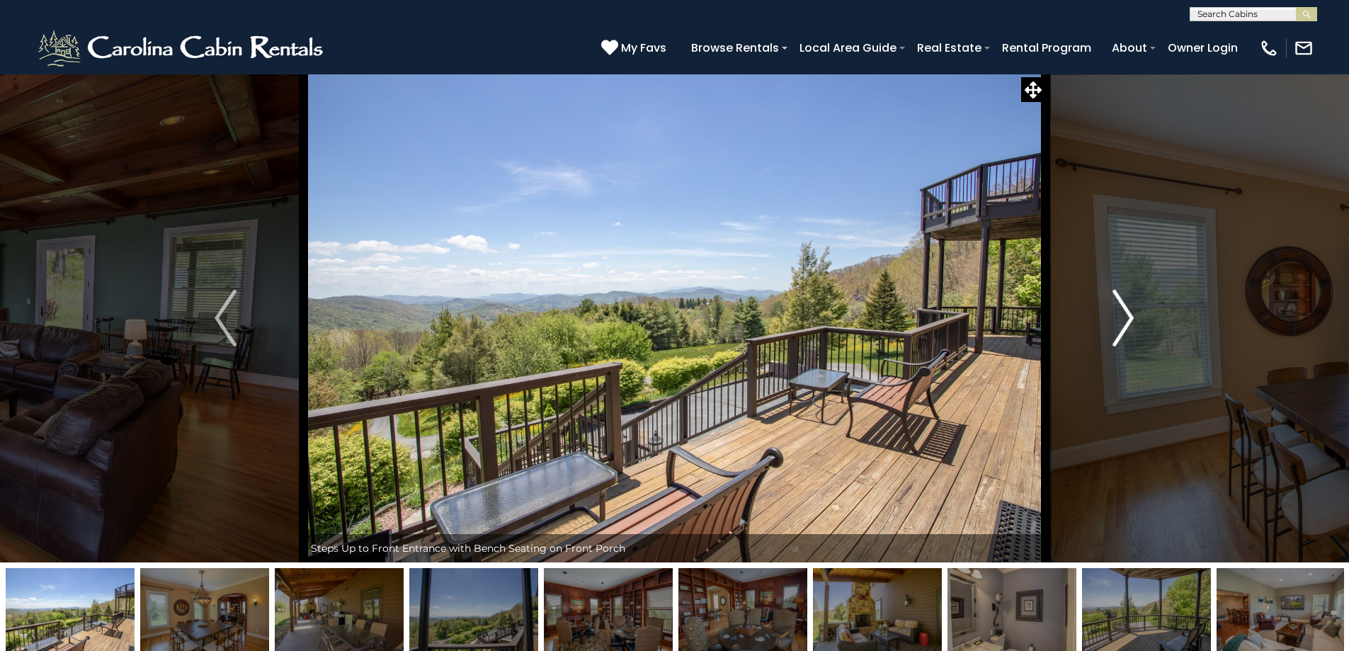
click at [1130, 321] on img "Next" at bounding box center [1122, 318] width 21 height 57
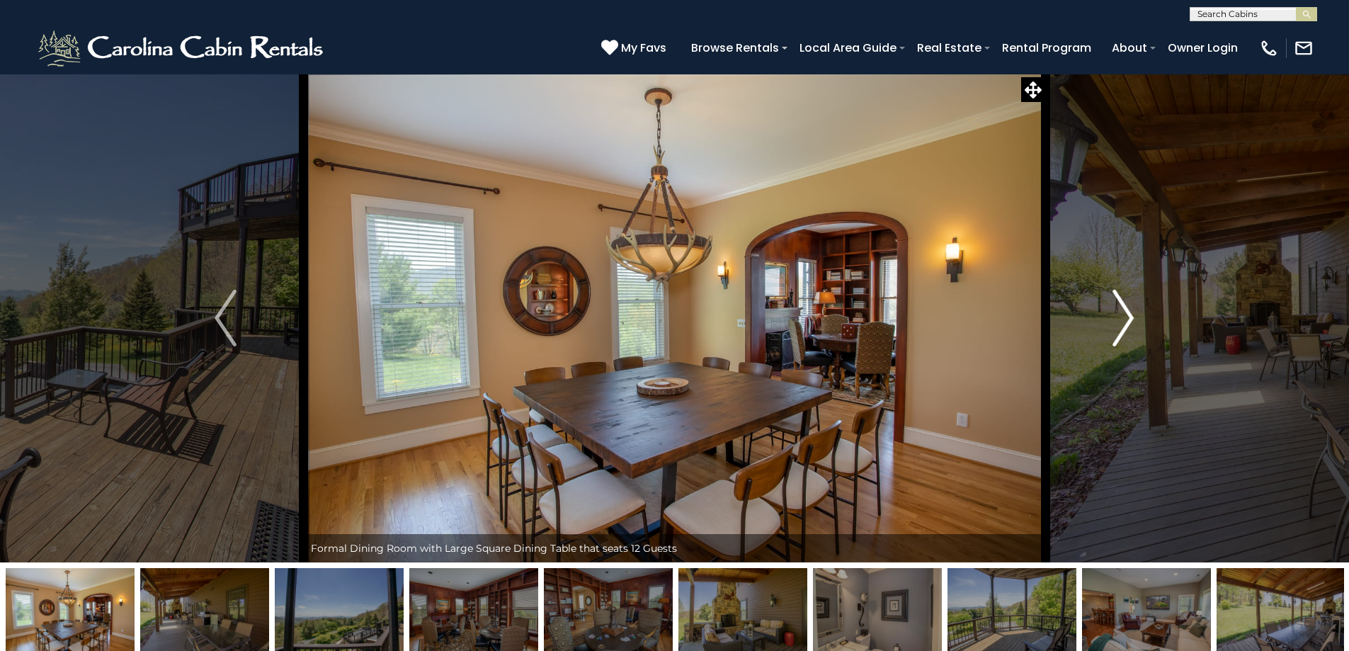
click at [1130, 321] on img "Next" at bounding box center [1122, 318] width 21 height 57
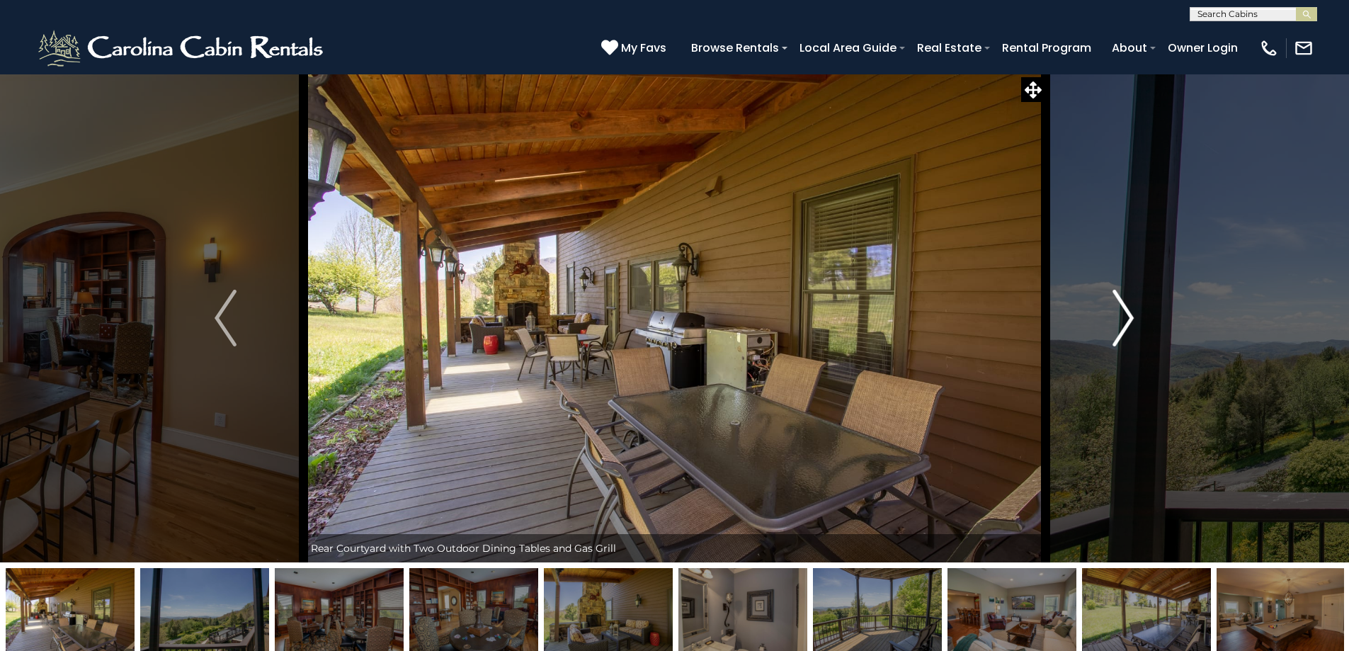
click at [1130, 321] on img "Next" at bounding box center [1122, 318] width 21 height 57
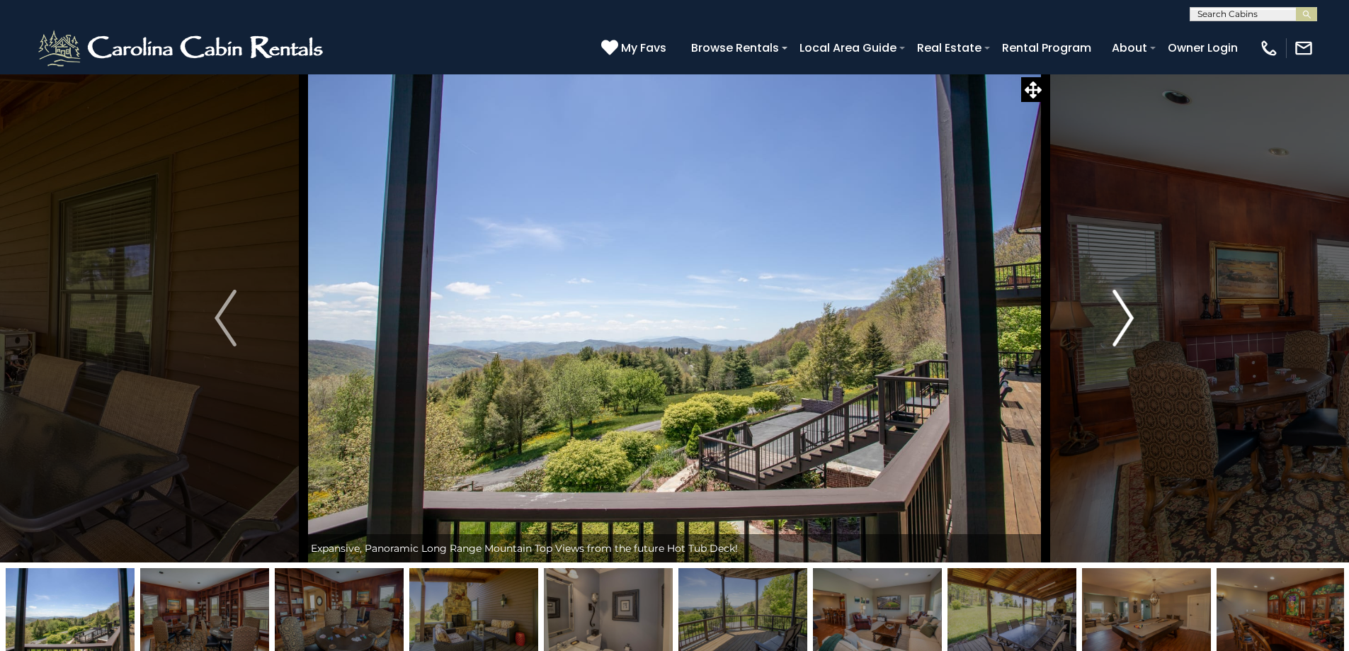
click at [1130, 321] on img "Next" at bounding box center [1122, 318] width 21 height 57
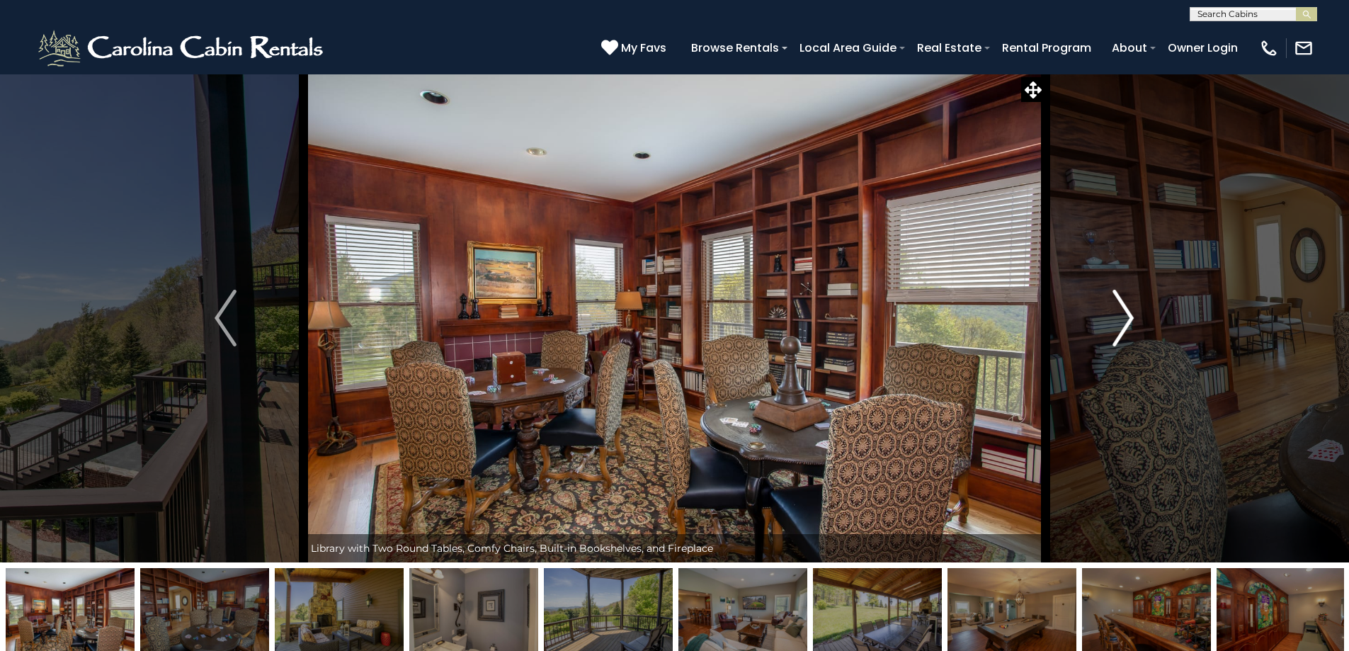
click at [1130, 321] on img "Next" at bounding box center [1122, 318] width 21 height 57
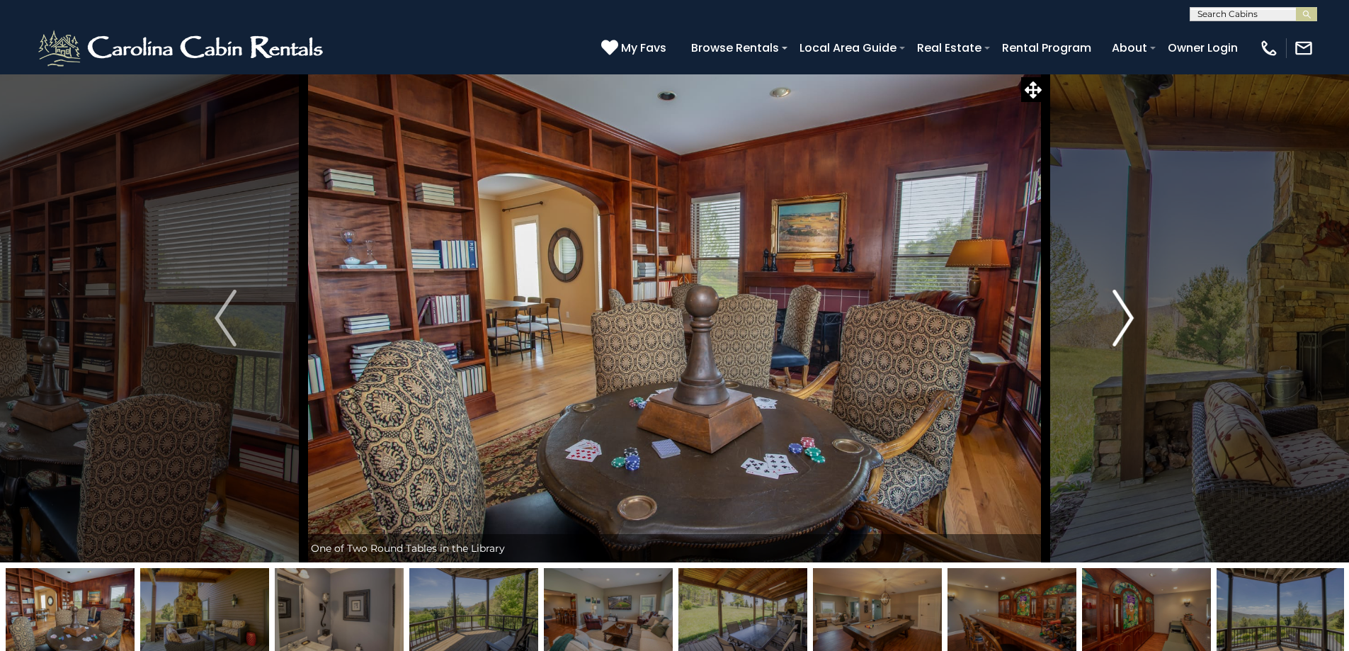
click at [1130, 321] on img "Next" at bounding box center [1122, 318] width 21 height 57
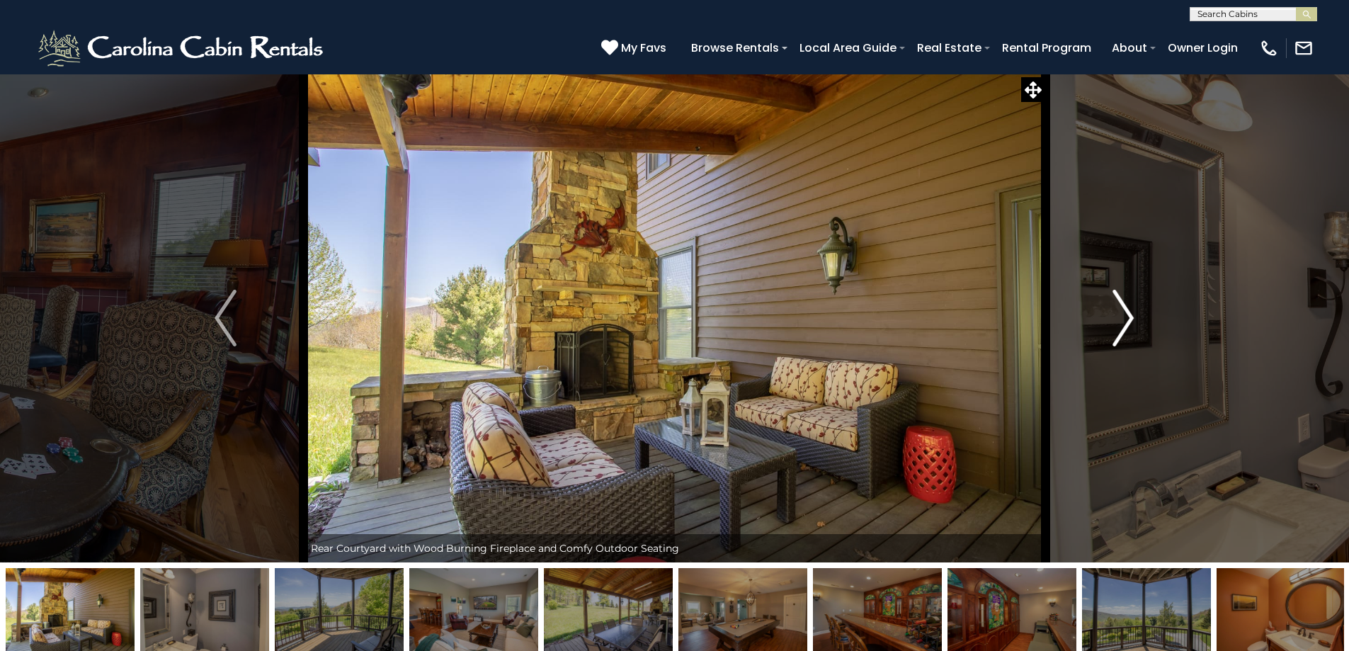
click at [1130, 321] on img "Next" at bounding box center [1122, 318] width 21 height 57
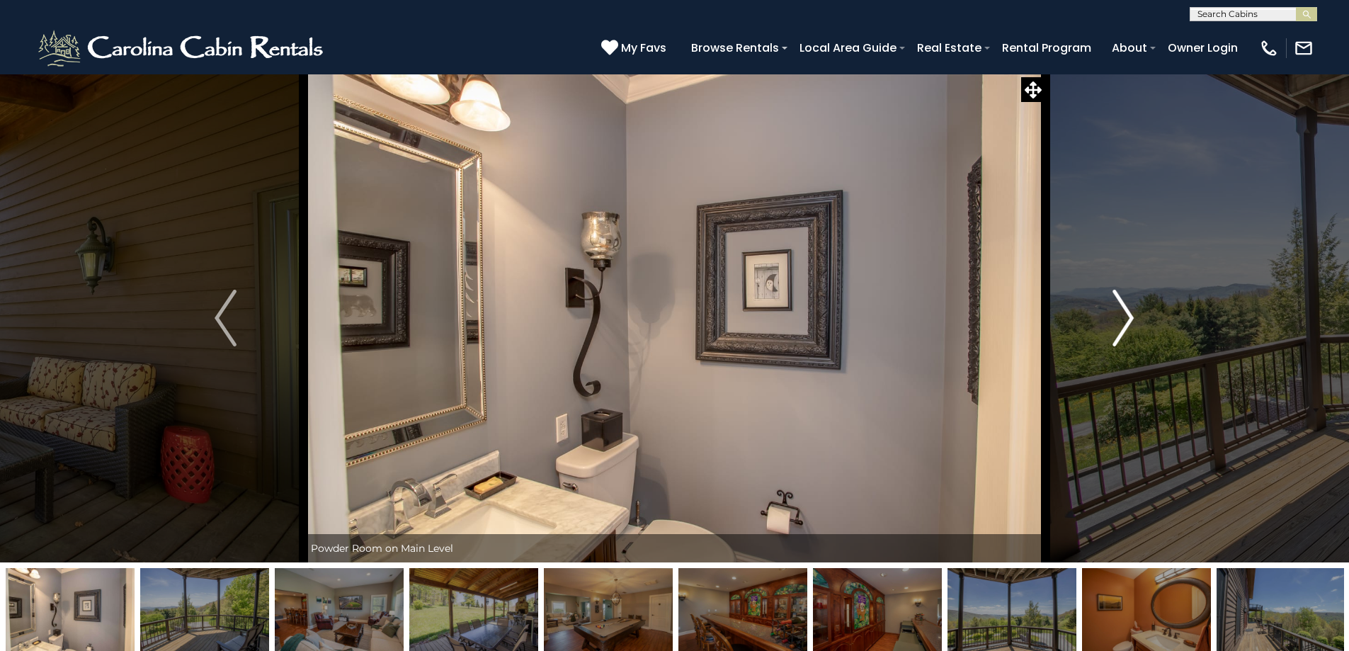
click at [1130, 321] on img "Next" at bounding box center [1122, 318] width 21 height 57
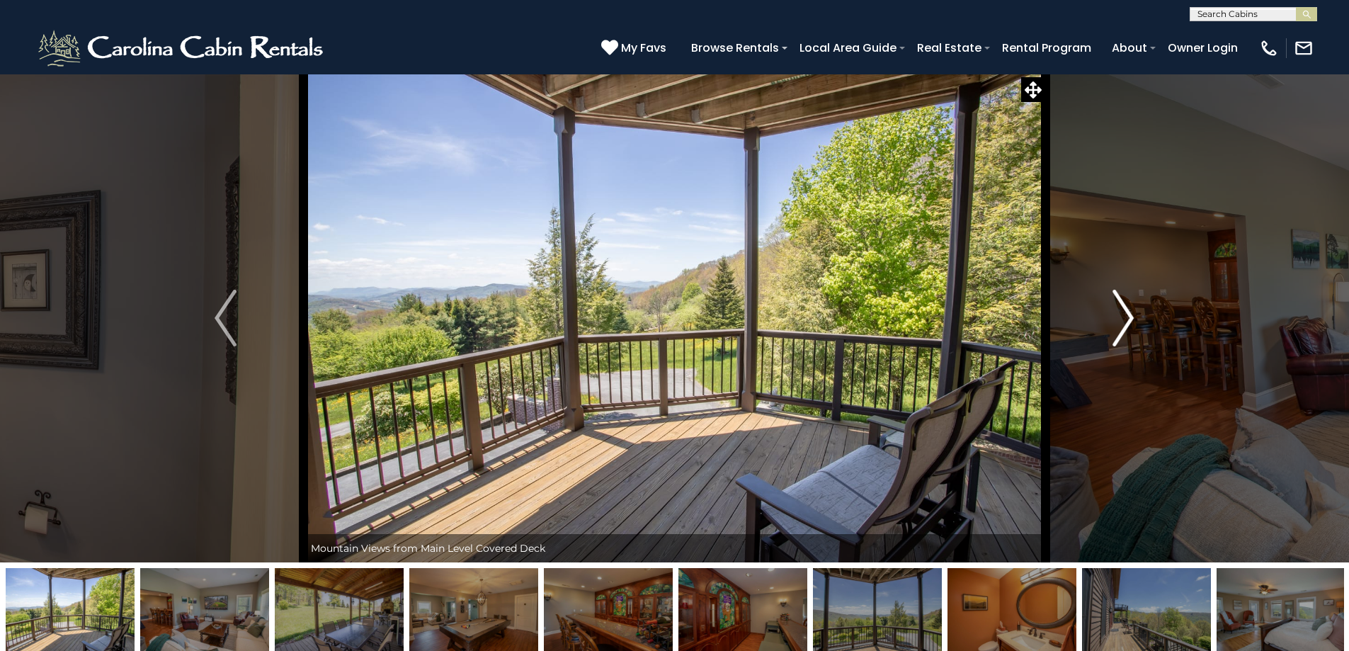
click at [1130, 321] on img "Next" at bounding box center [1122, 318] width 21 height 57
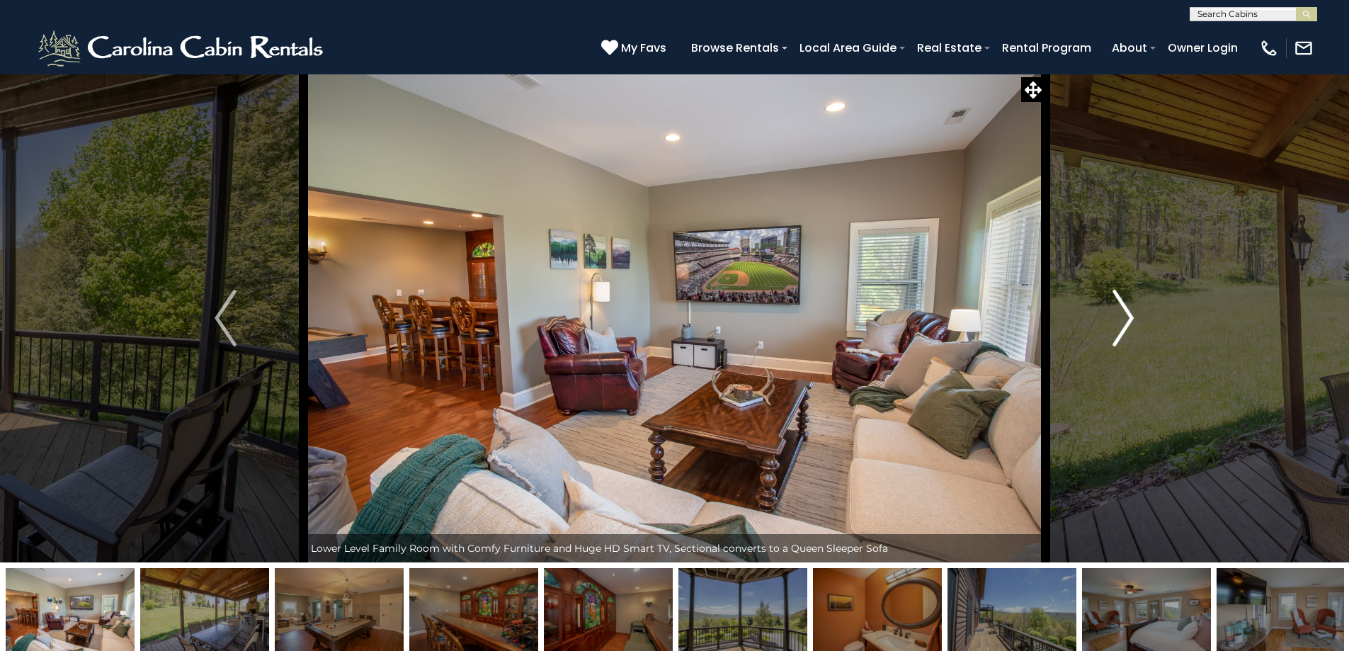
click at [1130, 321] on img "Next" at bounding box center [1122, 318] width 21 height 57
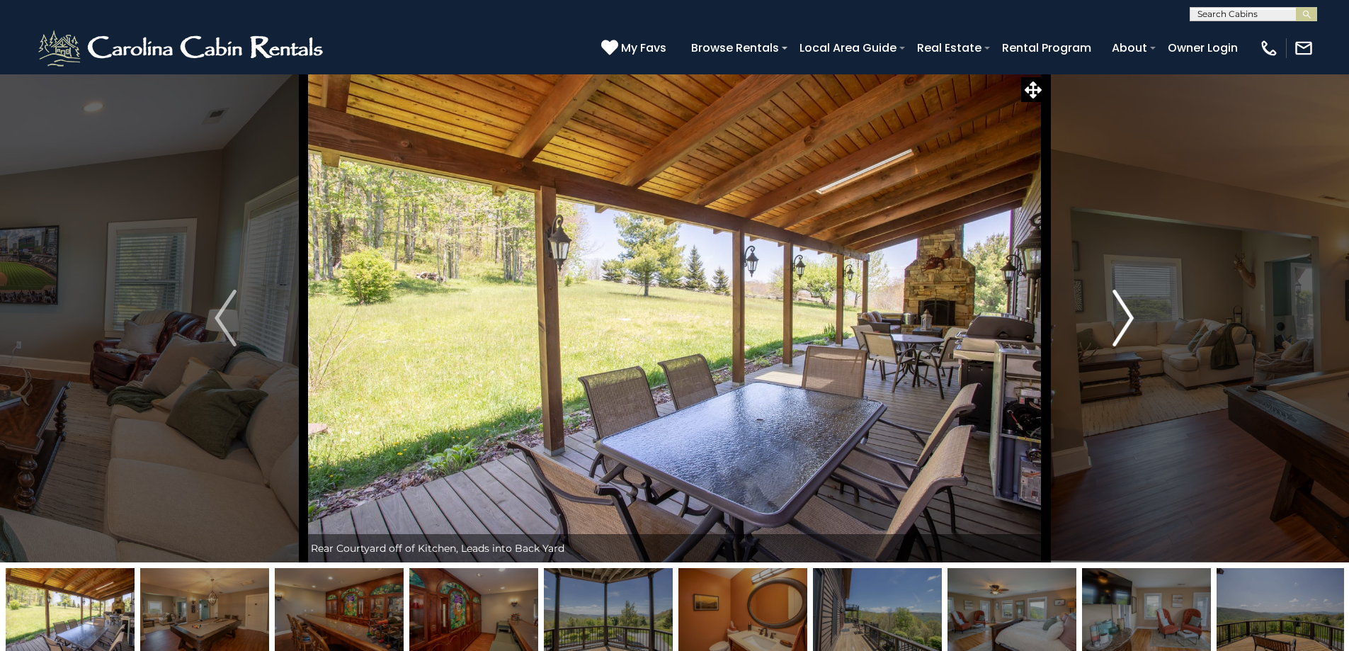
drag, startPoint x: 1118, startPoint y: 151, endPoint x: 1124, endPoint y: 145, distance: 8.5
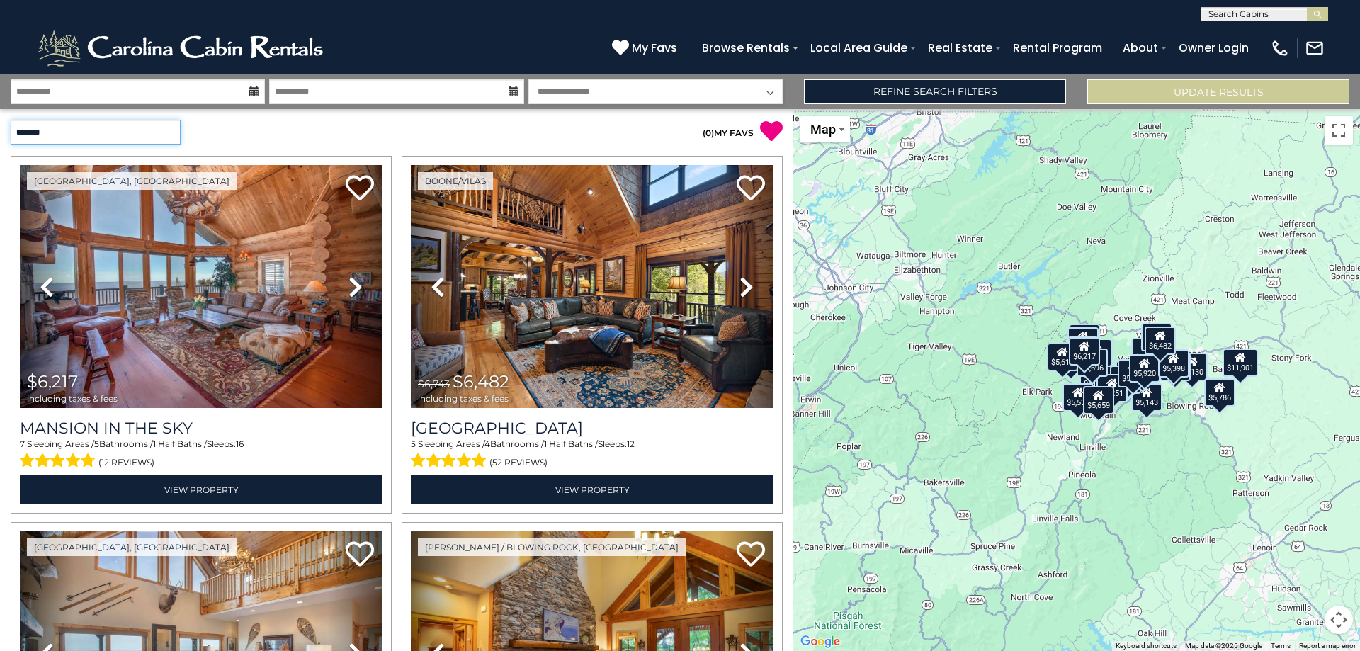
click at [166, 138] on select "**********" at bounding box center [96, 132] width 170 height 25
select select "*********"
click at [11, 120] on select "**********" at bounding box center [96, 132] width 170 height 25
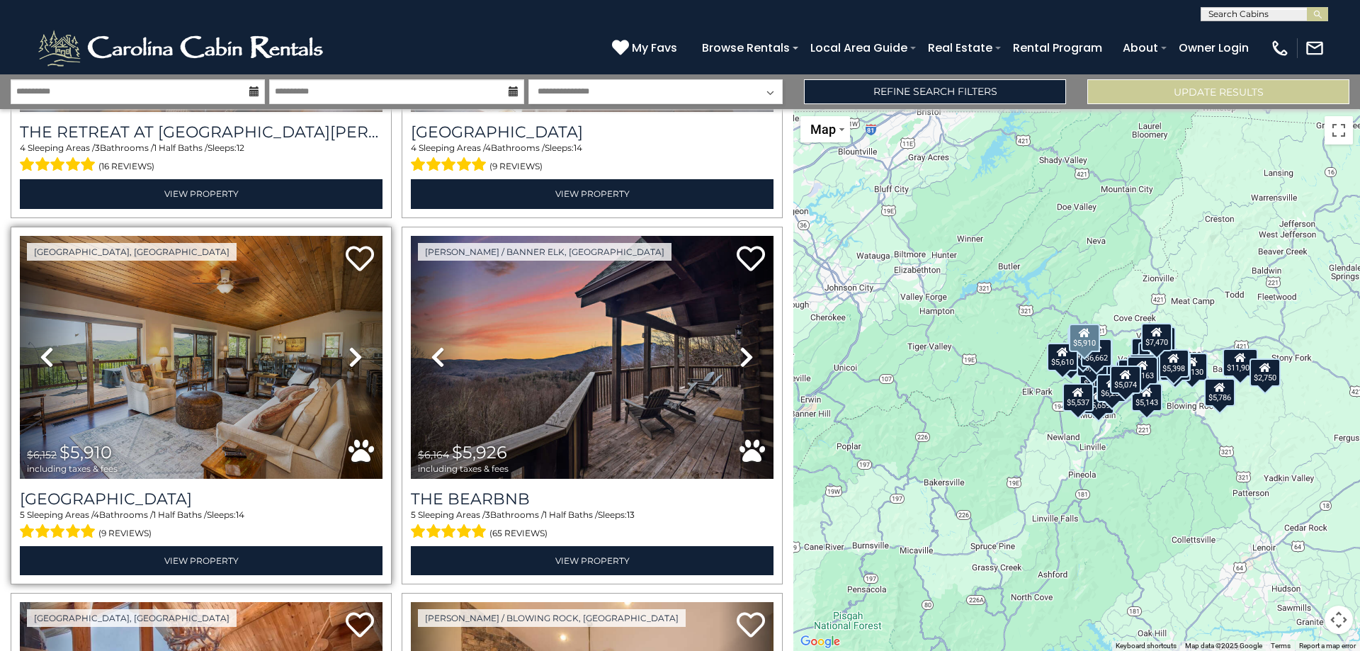
scroll to position [425, 0]
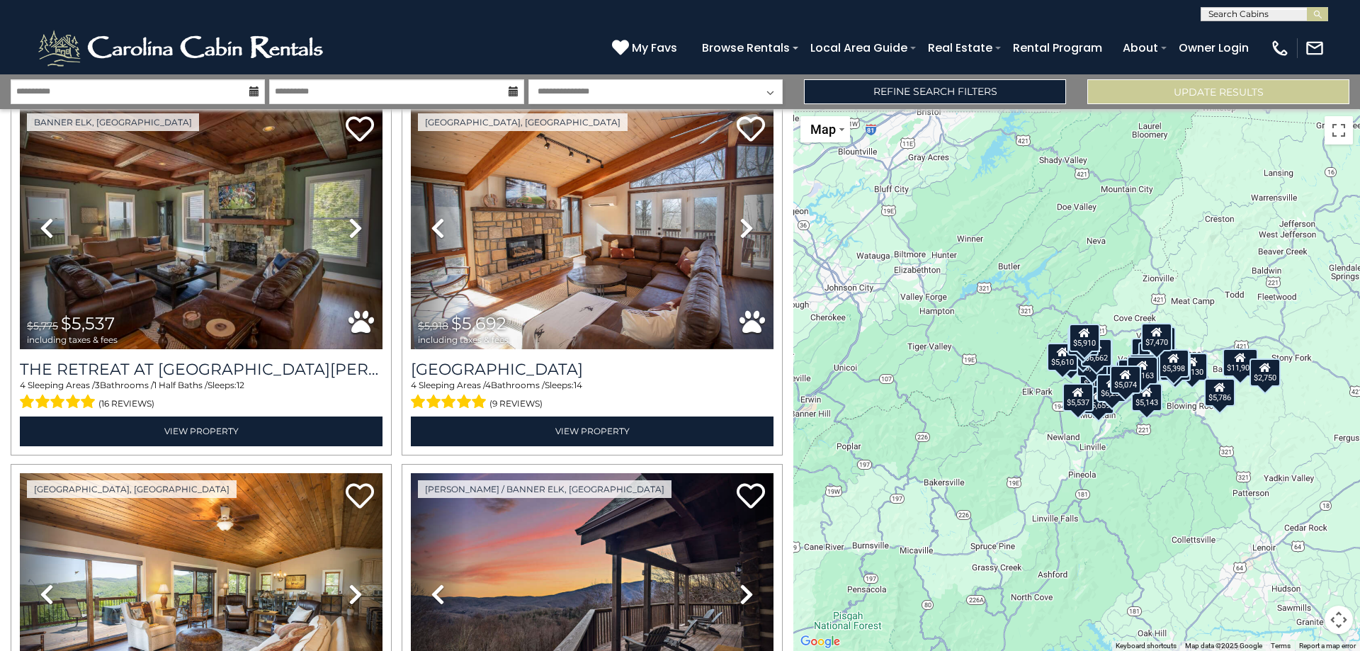
click at [513, 90] on icon at bounding box center [513, 91] width 10 height 10
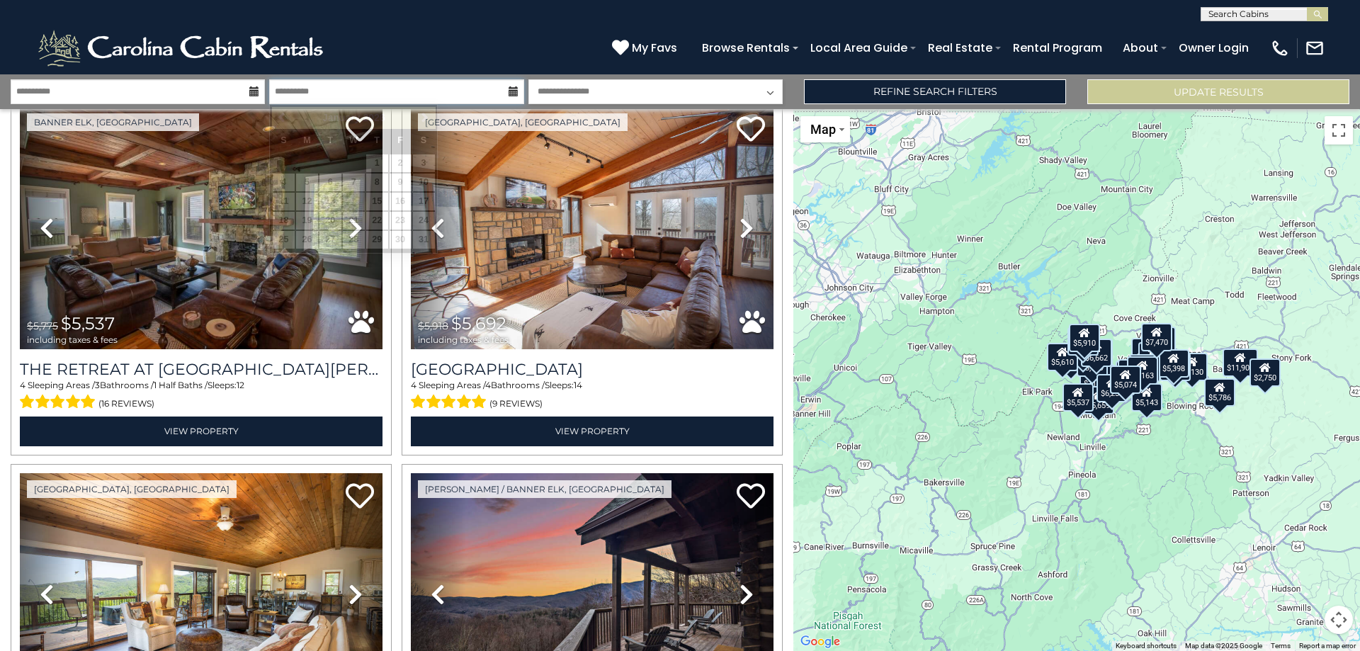
click at [377, 90] on input "**********" at bounding box center [396, 91] width 254 height 25
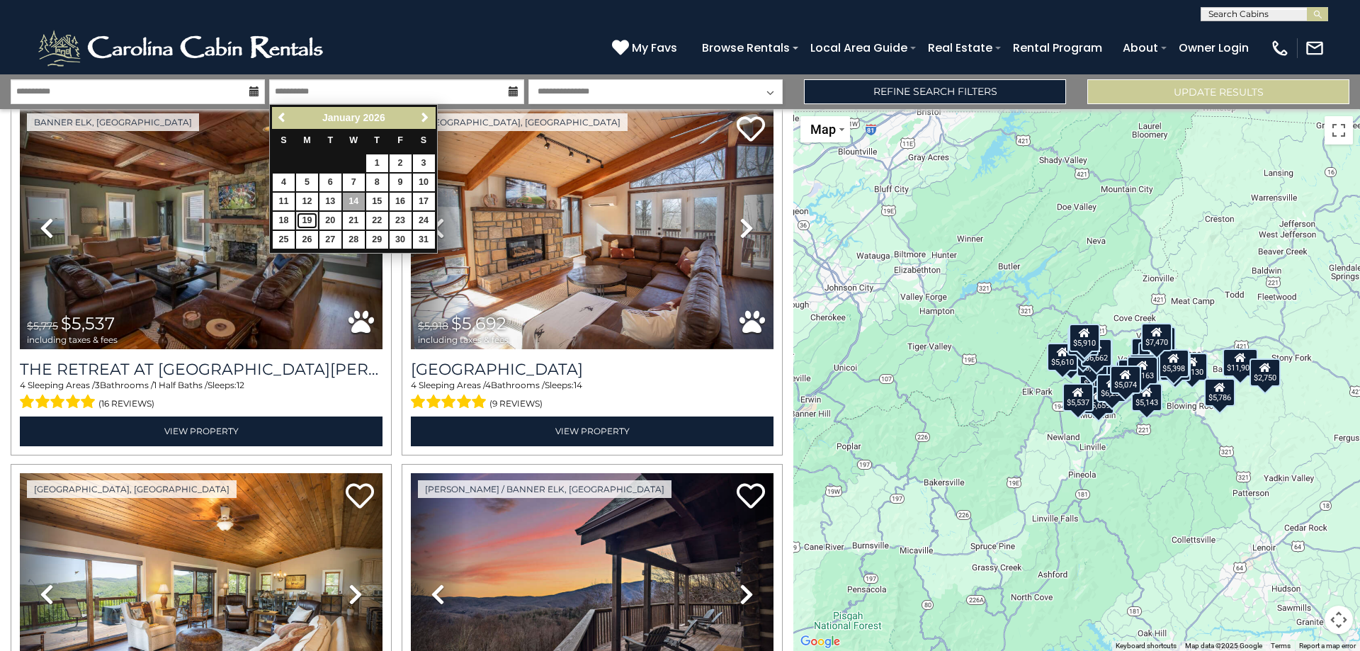
click at [309, 221] on link "19" at bounding box center [307, 221] width 22 height 18
type input "*******"
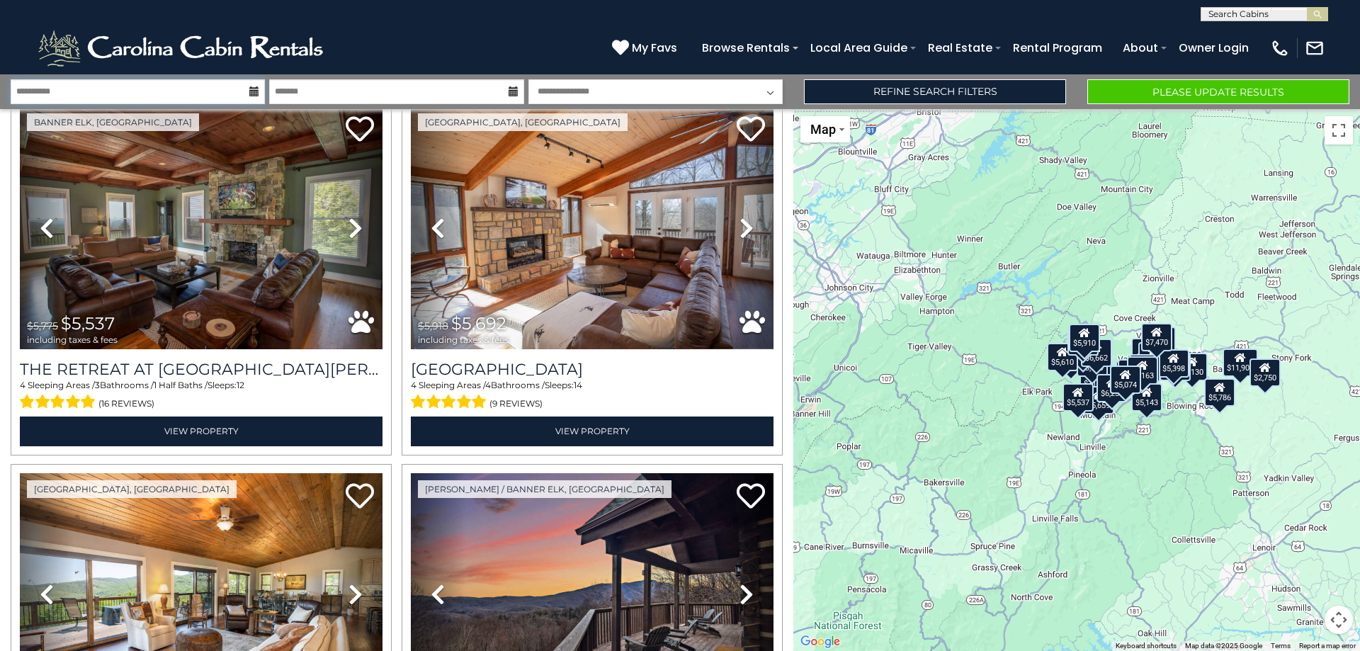
click at [210, 100] on input "**********" at bounding box center [138, 91] width 254 height 25
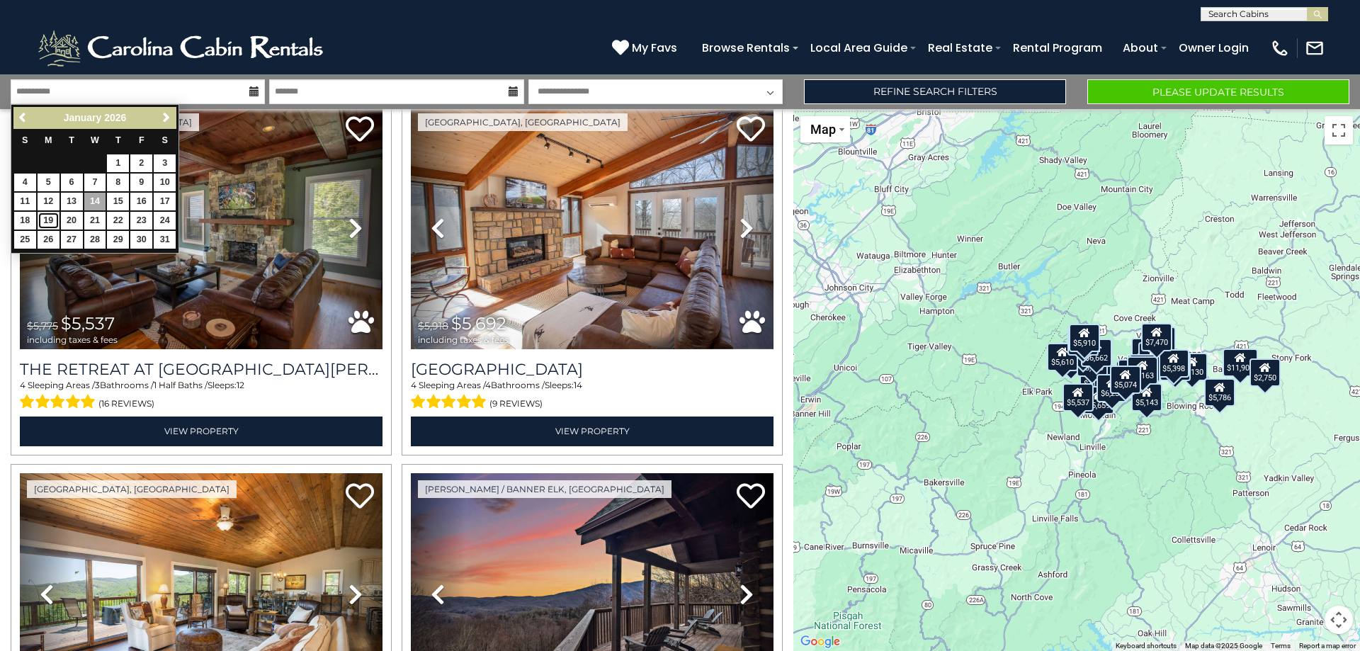
click at [52, 220] on link "19" at bounding box center [49, 221] width 22 height 18
type input "*******"
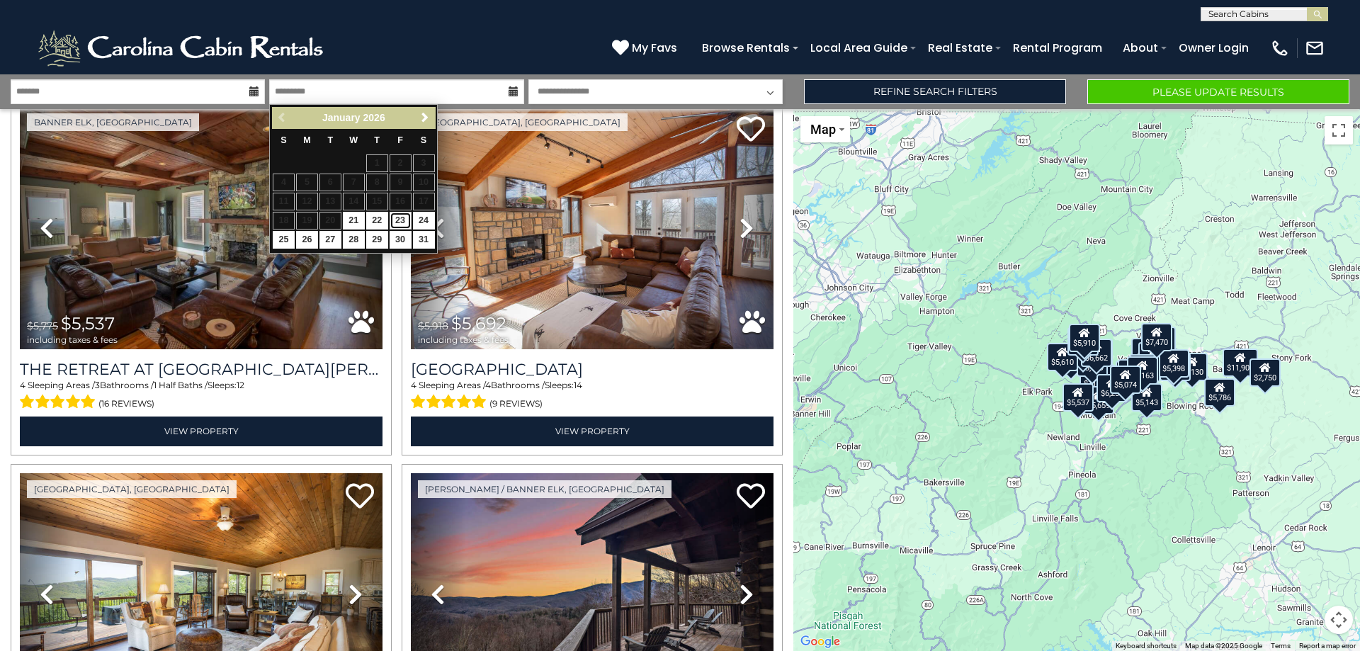
click at [400, 221] on link "23" at bounding box center [400, 221] width 22 height 18
type input "*******"
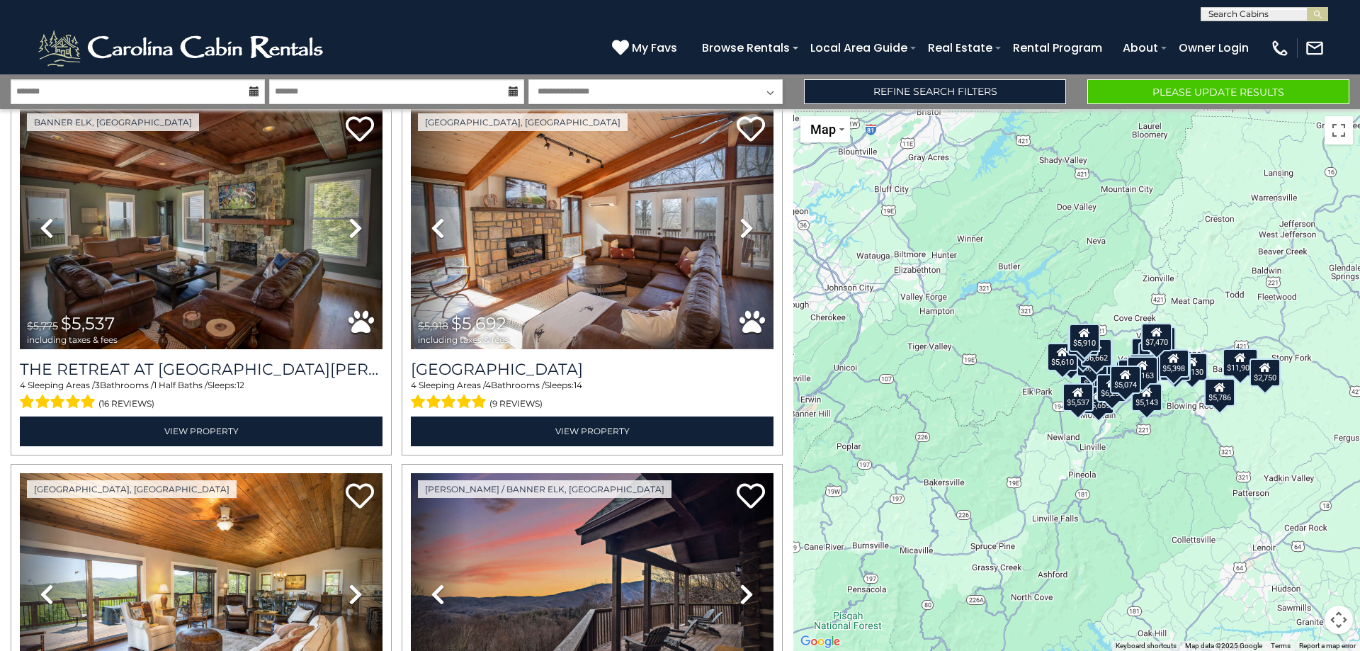
click at [254, 91] on icon at bounding box center [254, 91] width 10 height 10
click at [184, 85] on input "*******" at bounding box center [138, 91] width 254 height 25
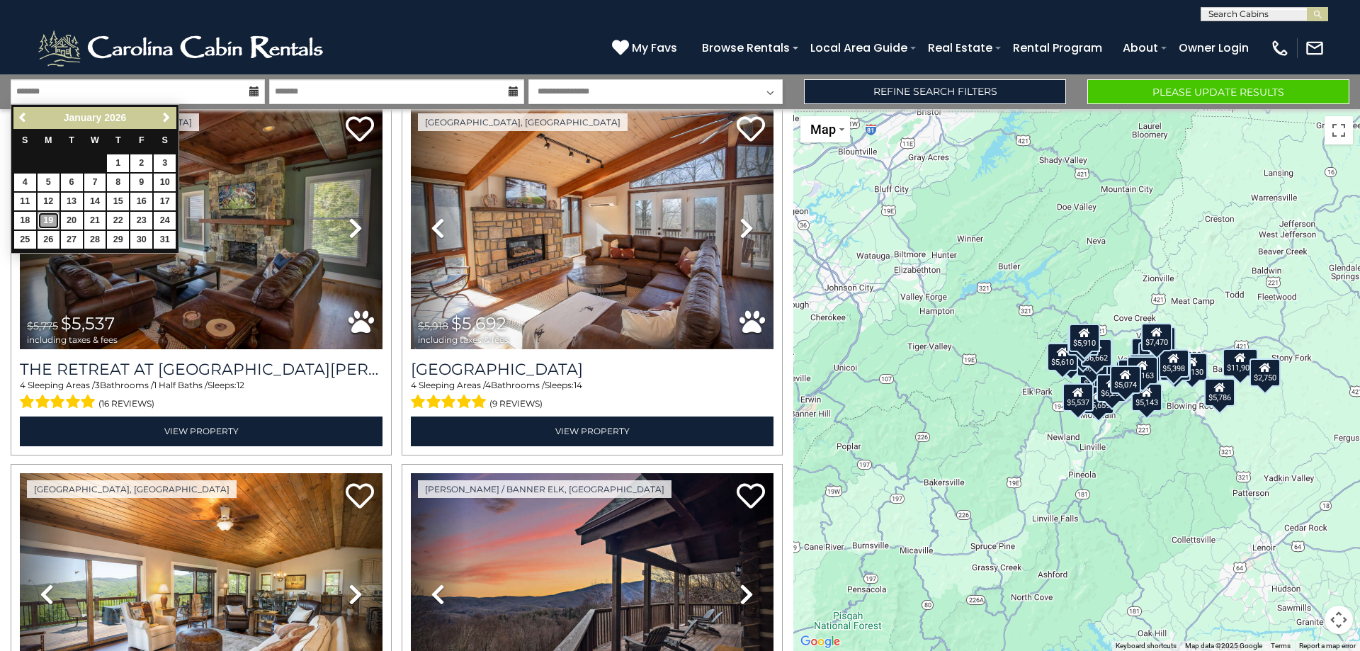
click at [48, 222] on link "19" at bounding box center [49, 221] width 22 height 18
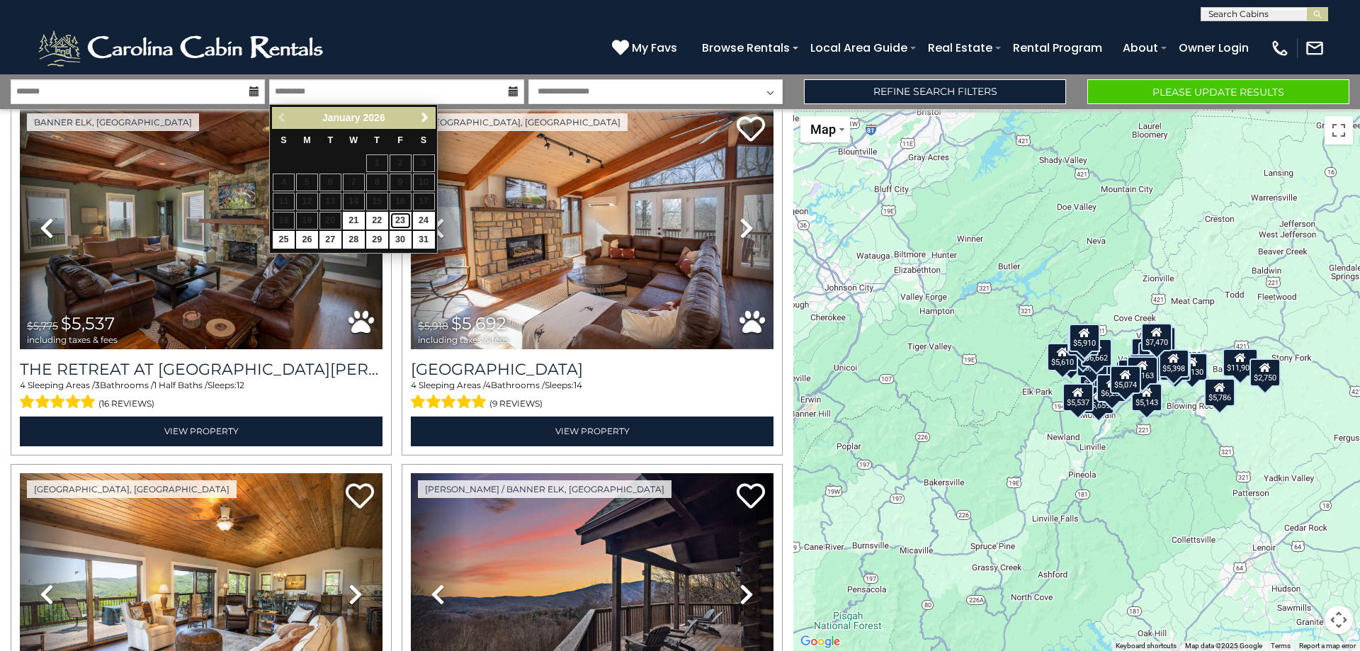
click at [403, 220] on link "23" at bounding box center [400, 221] width 22 height 18
type input "*******"
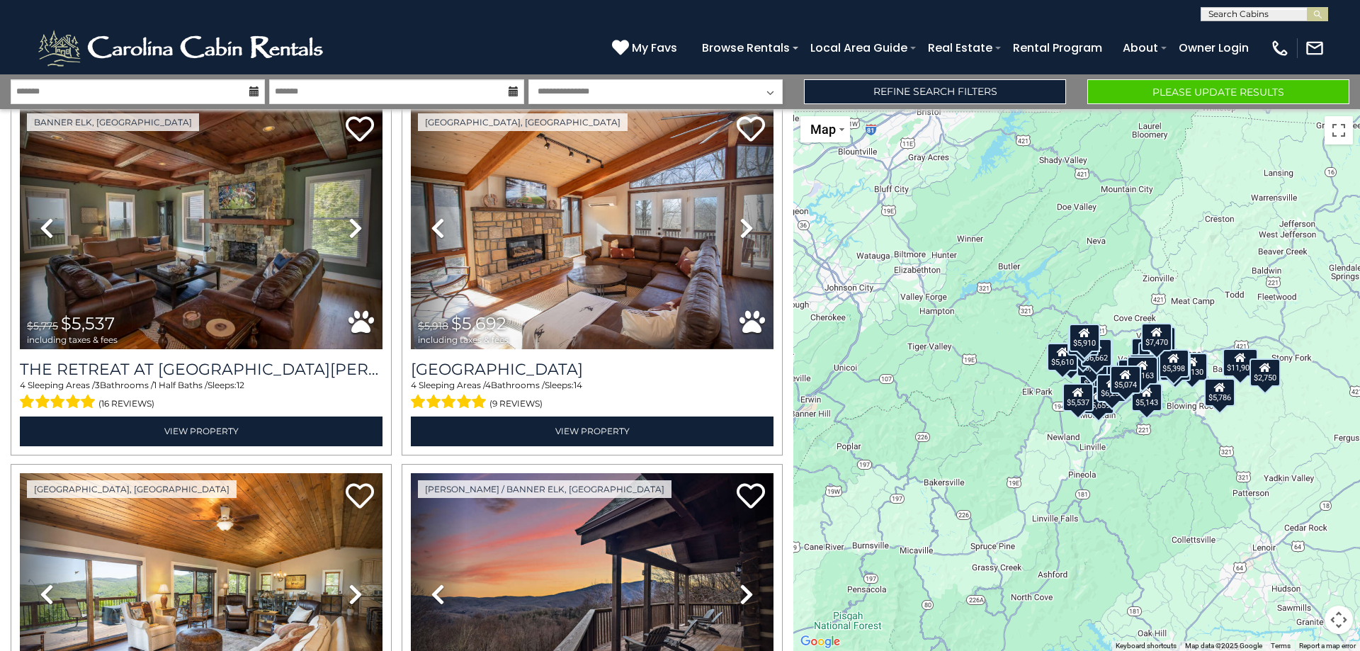
click at [762, 91] on select "**********" at bounding box center [655, 91] width 254 height 25
select select "*"
click at [528, 79] on select "**********" at bounding box center [655, 91] width 254 height 25
click at [1132, 89] on button "Please Update Results" at bounding box center [1218, 91] width 262 height 25
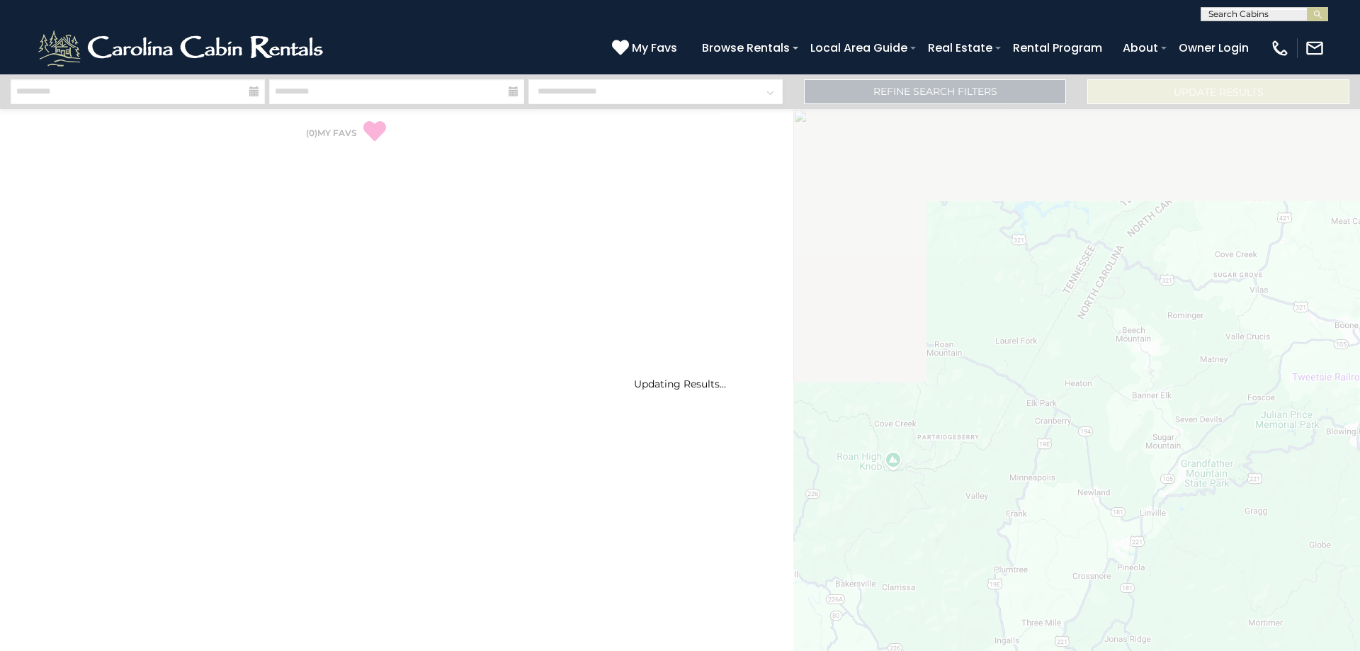
select select "*"
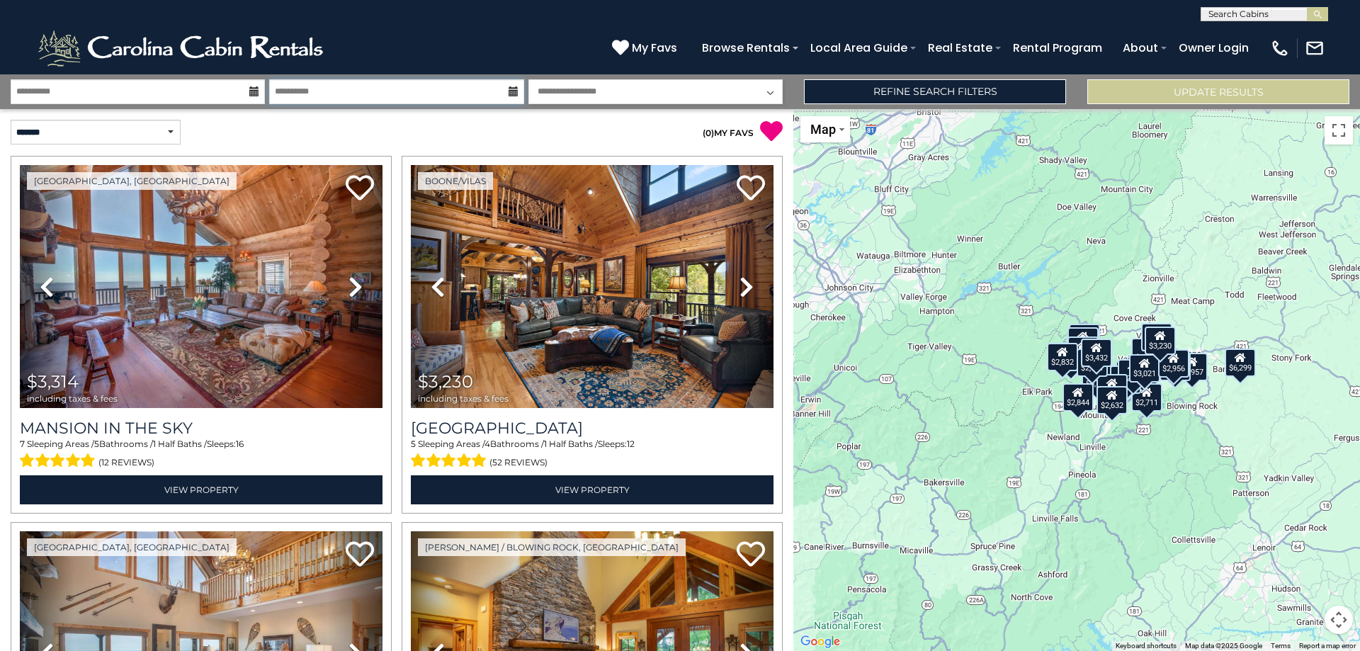
click at [512, 98] on input "**********" at bounding box center [396, 91] width 254 height 25
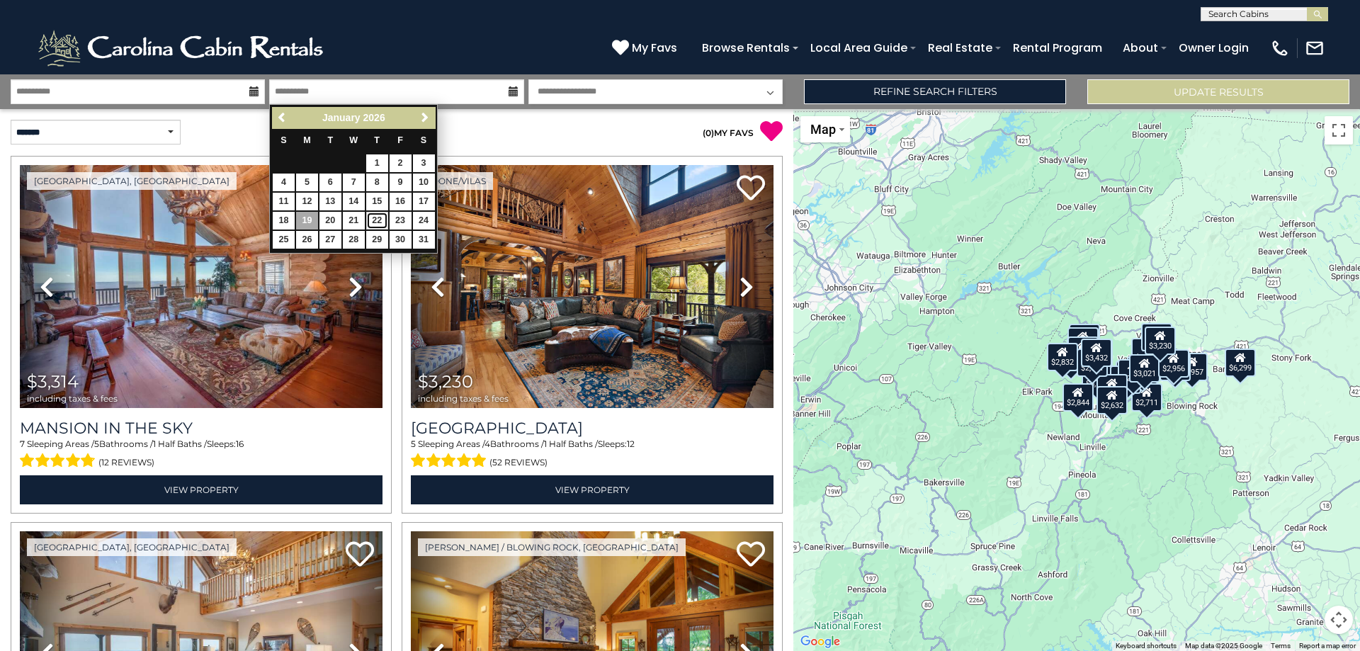
click at [375, 217] on link "22" at bounding box center [377, 221] width 22 height 18
type input "*******"
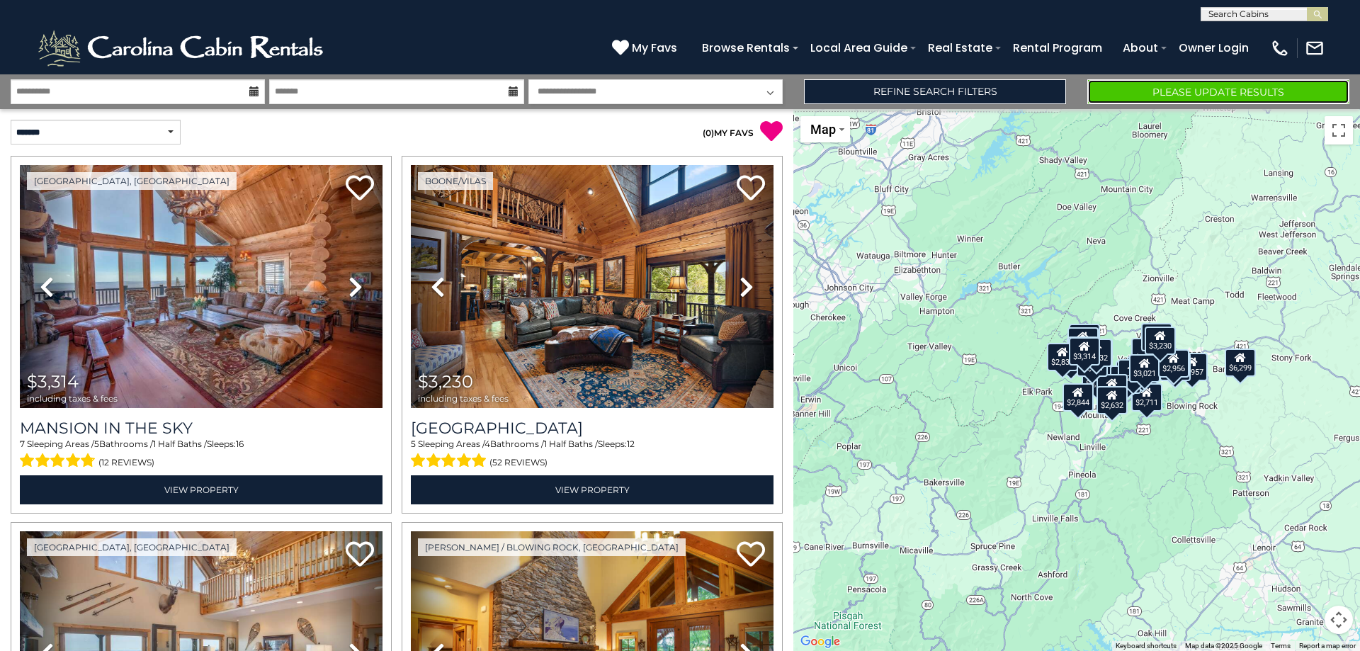
click at [1153, 89] on button "Please Update Results" at bounding box center [1218, 91] width 262 height 25
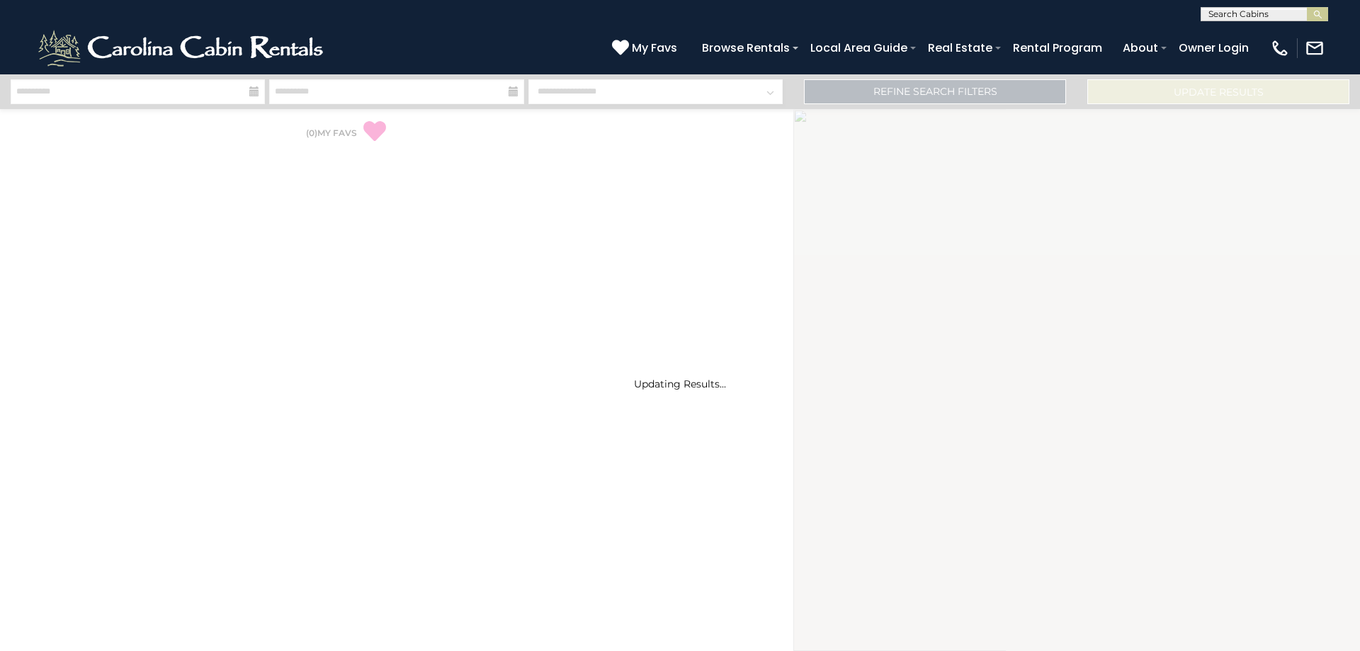
select select "*"
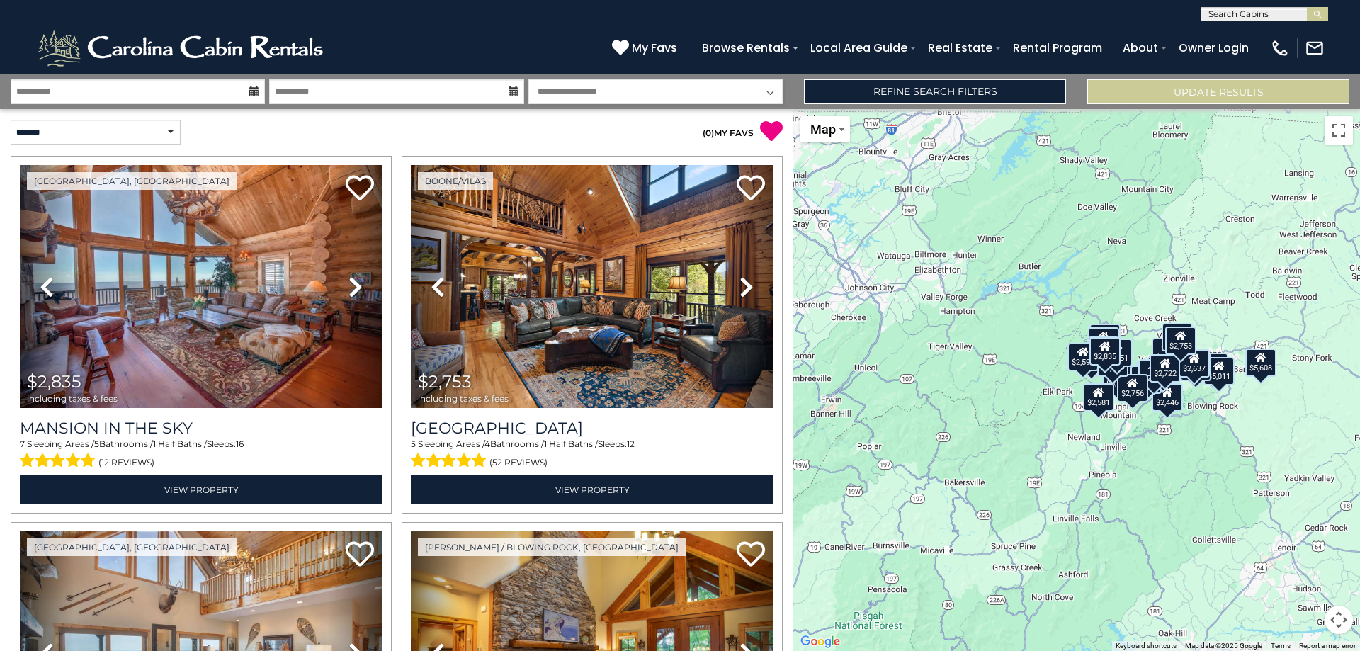
click at [509, 93] on icon at bounding box center [513, 91] width 10 height 10
click at [478, 92] on input "**********" at bounding box center [396, 91] width 254 height 25
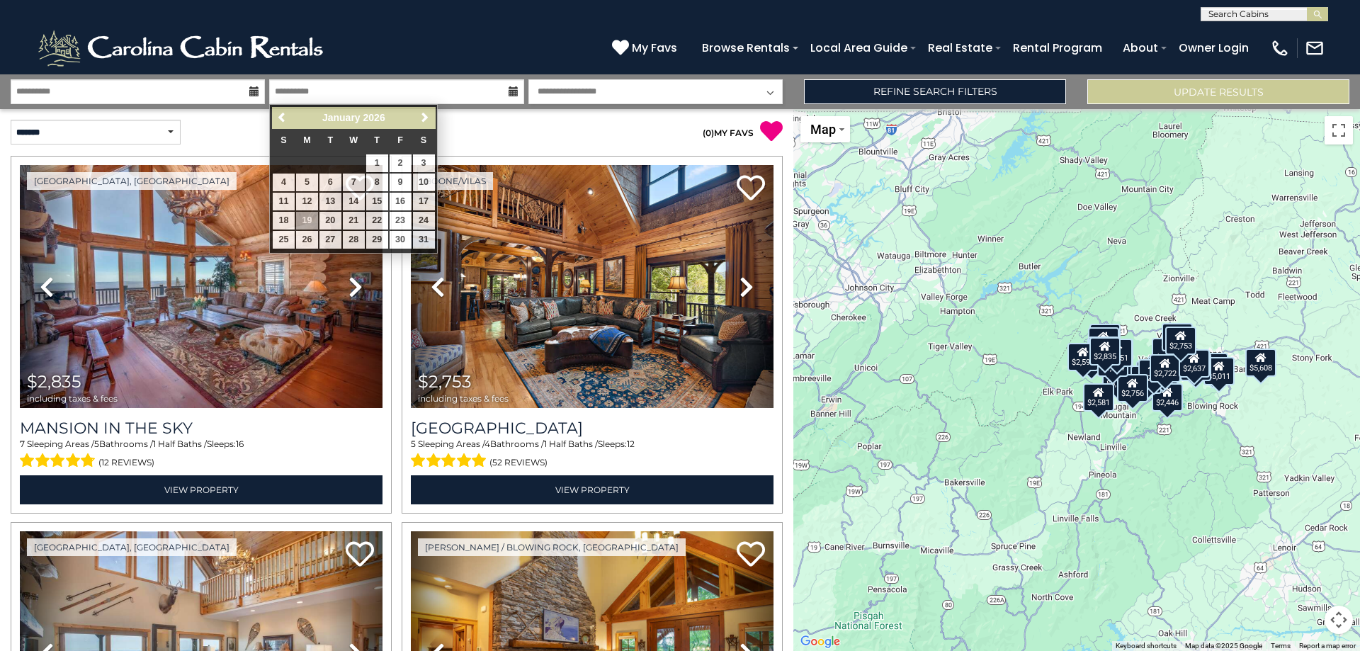
click at [564, 125] on p "( 0 ) MY FAVS" at bounding box center [590, 131] width 386 height 23
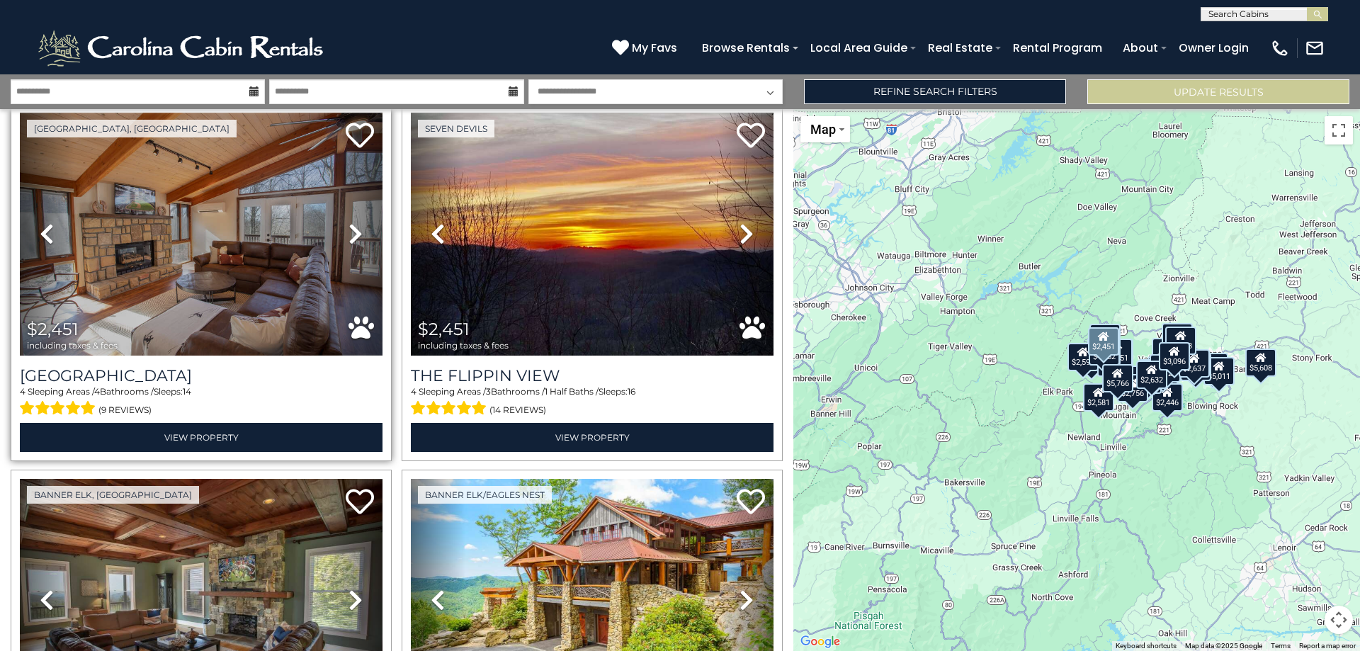
scroll to position [1841, 0]
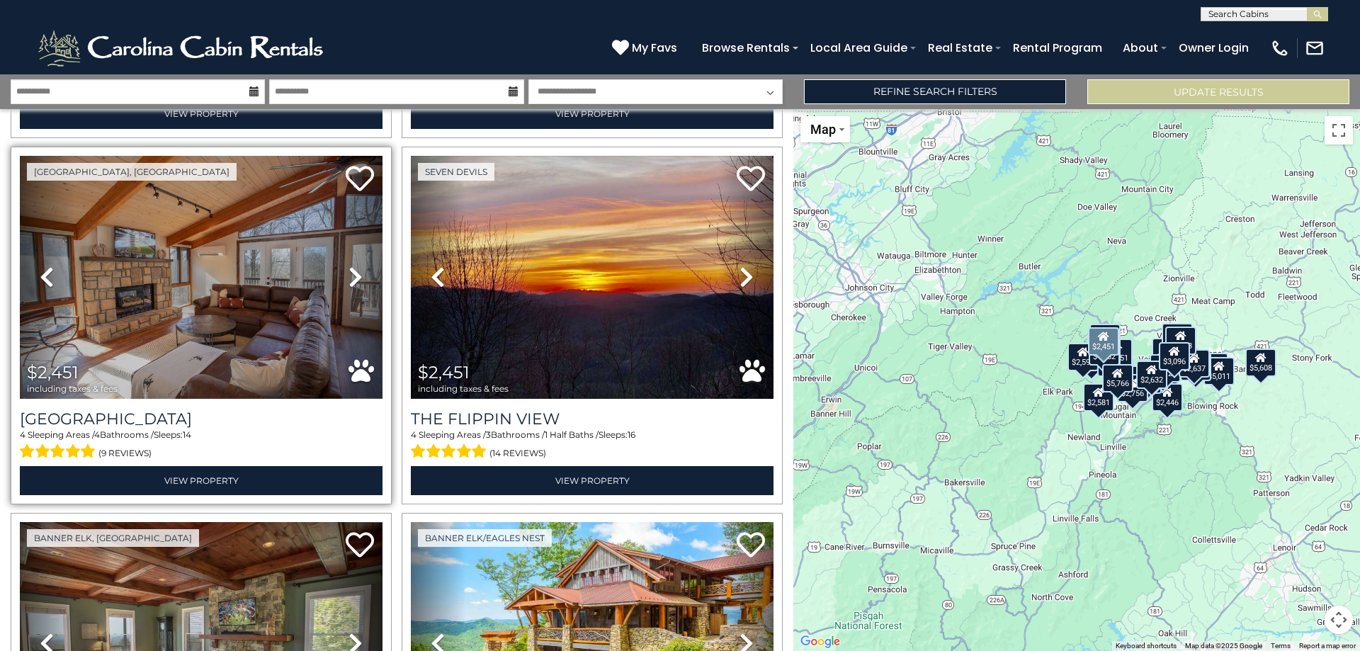
click at [355, 266] on icon at bounding box center [355, 277] width 14 height 23
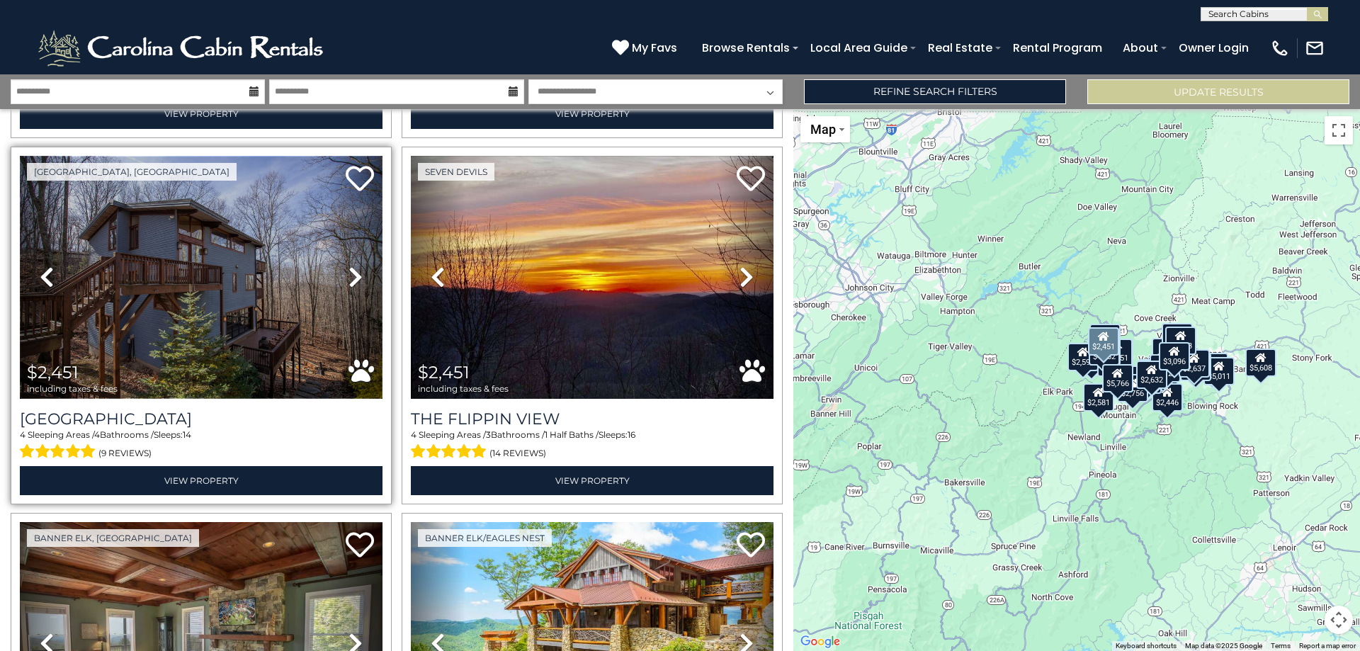
click at [249, 265] on img at bounding box center [201, 277] width 363 height 243
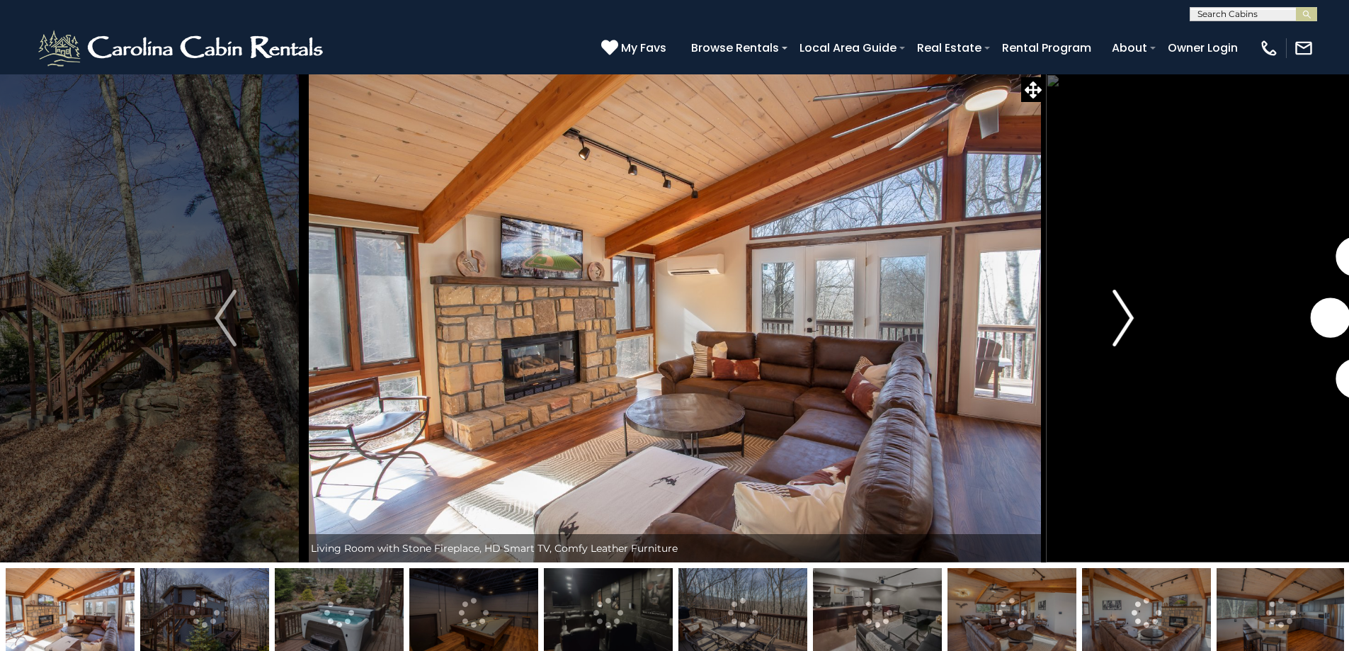
click at [1121, 301] on img "Next" at bounding box center [1122, 318] width 21 height 57
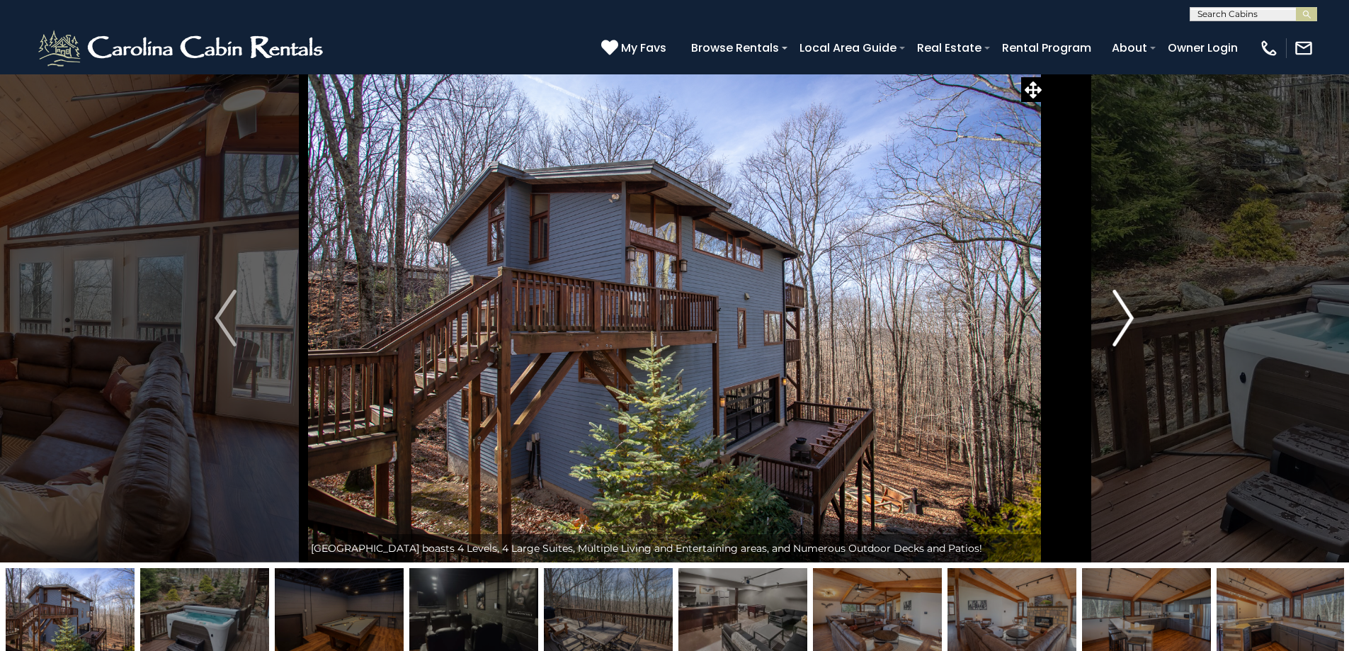
click at [1126, 317] on img "Next" at bounding box center [1122, 318] width 21 height 57
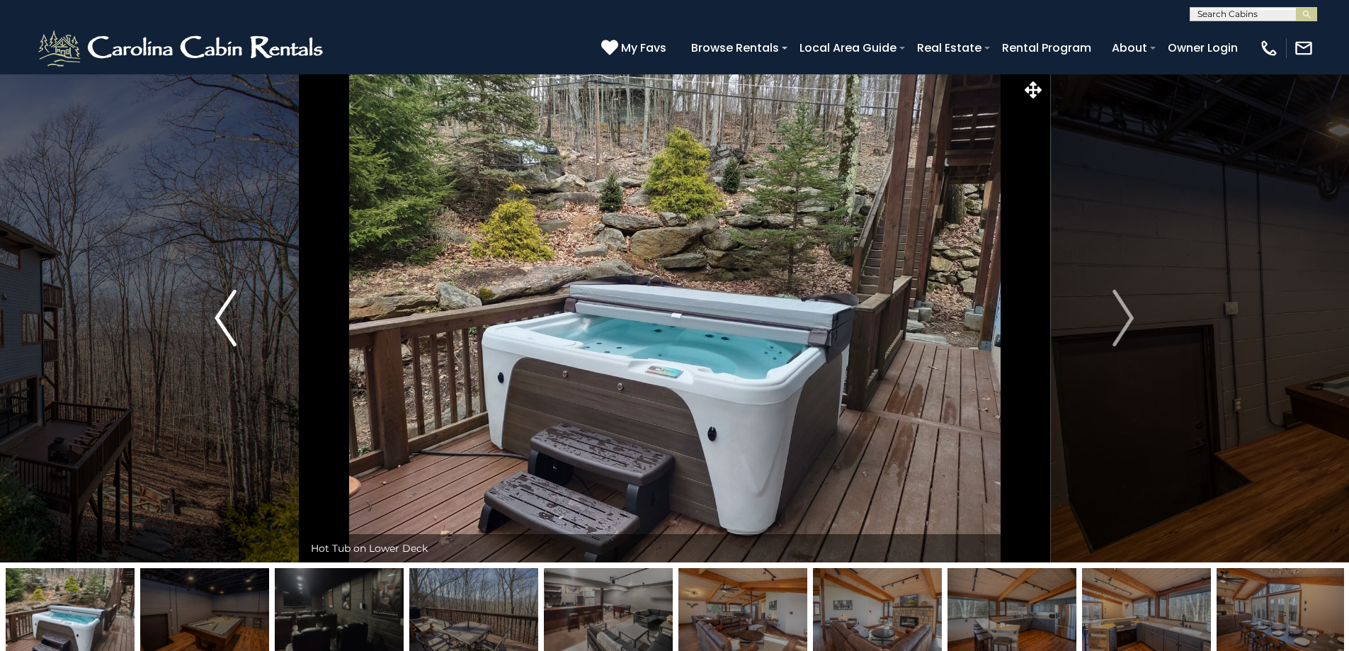
click at [224, 313] on img "Previous" at bounding box center [225, 318] width 21 height 57
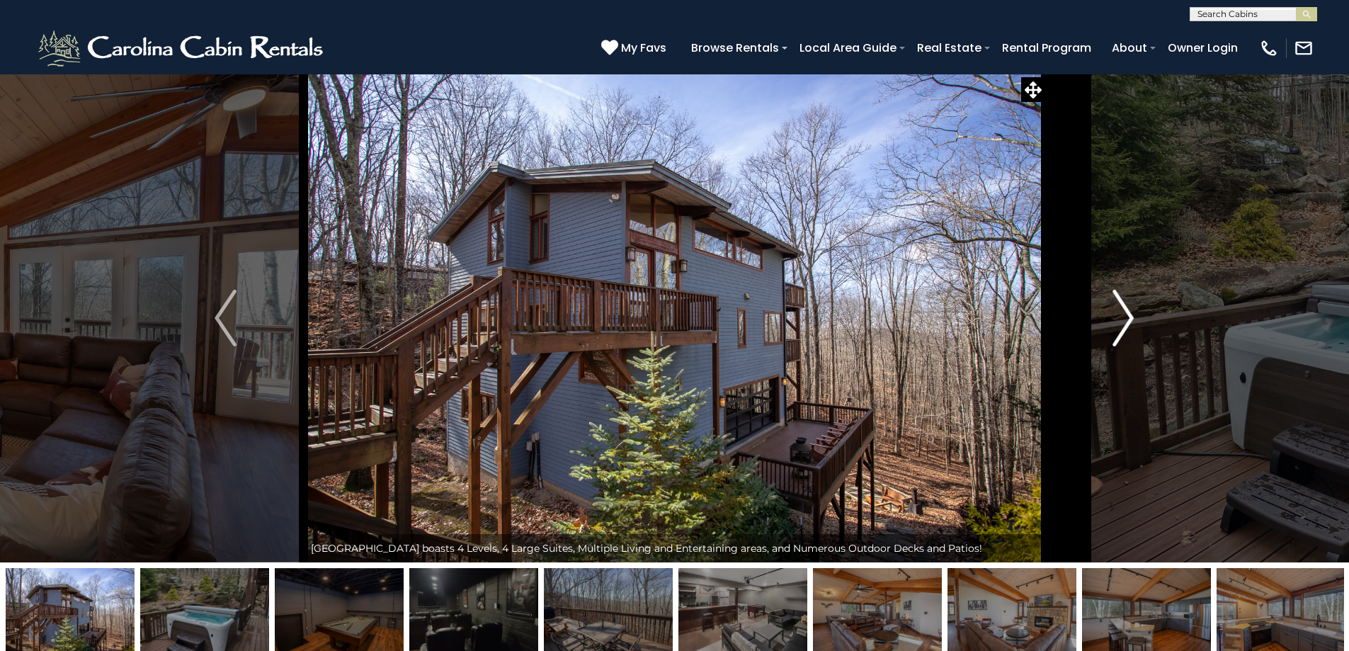
click at [1130, 321] on img "Next" at bounding box center [1122, 318] width 21 height 57
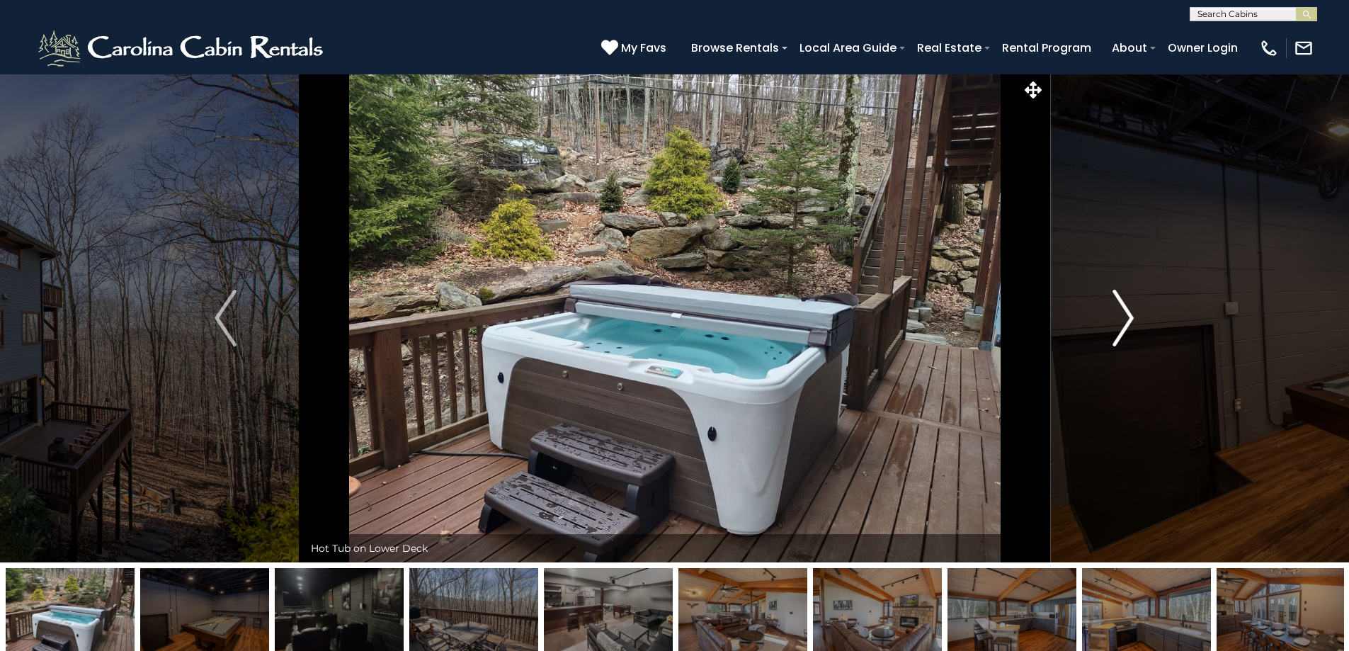
click at [1130, 321] on img "Next" at bounding box center [1122, 318] width 21 height 57
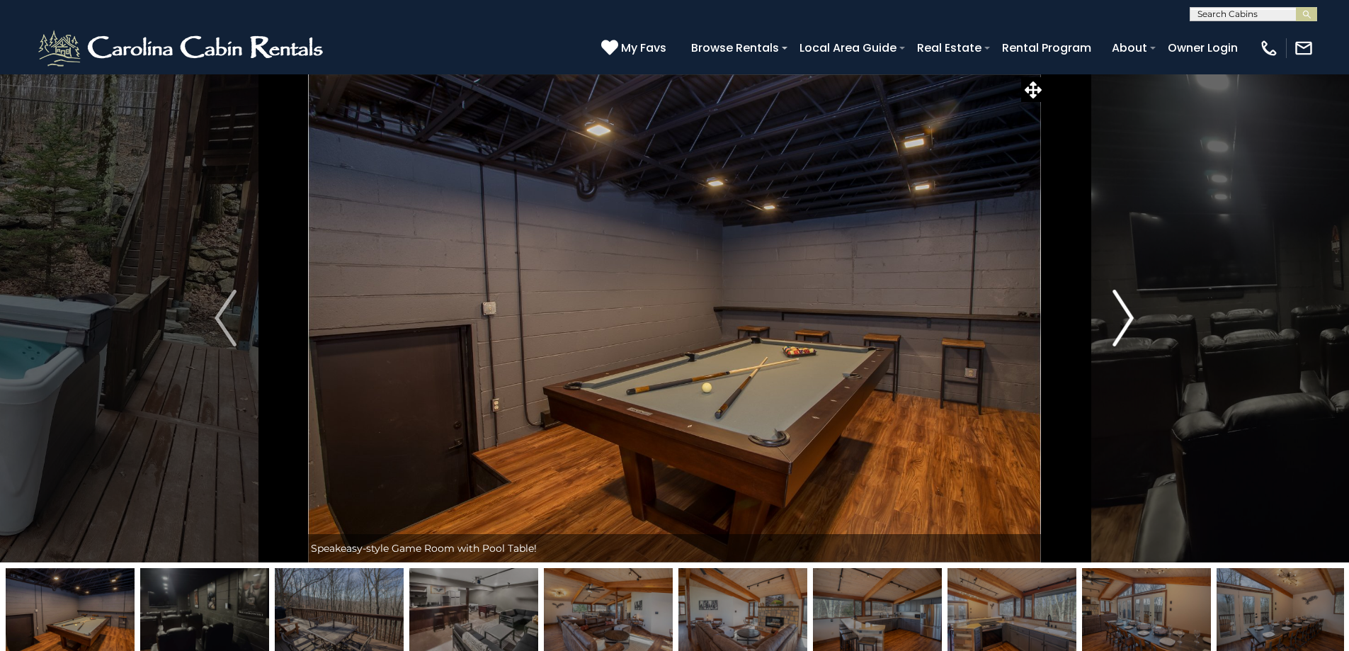
click at [1124, 318] on img "Next" at bounding box center [1122, 318] width 21 height 57
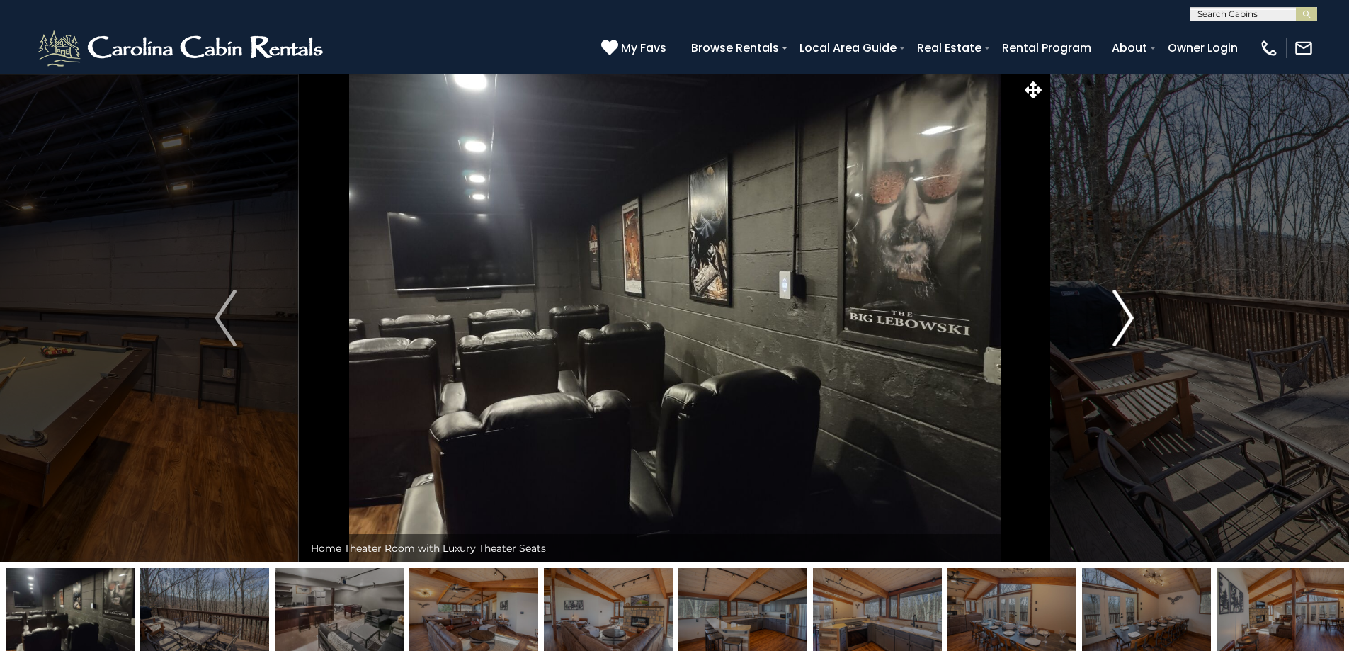
click at [1124, 318] on img "Next" at bounding box center [1122, 318] width 21 height 57
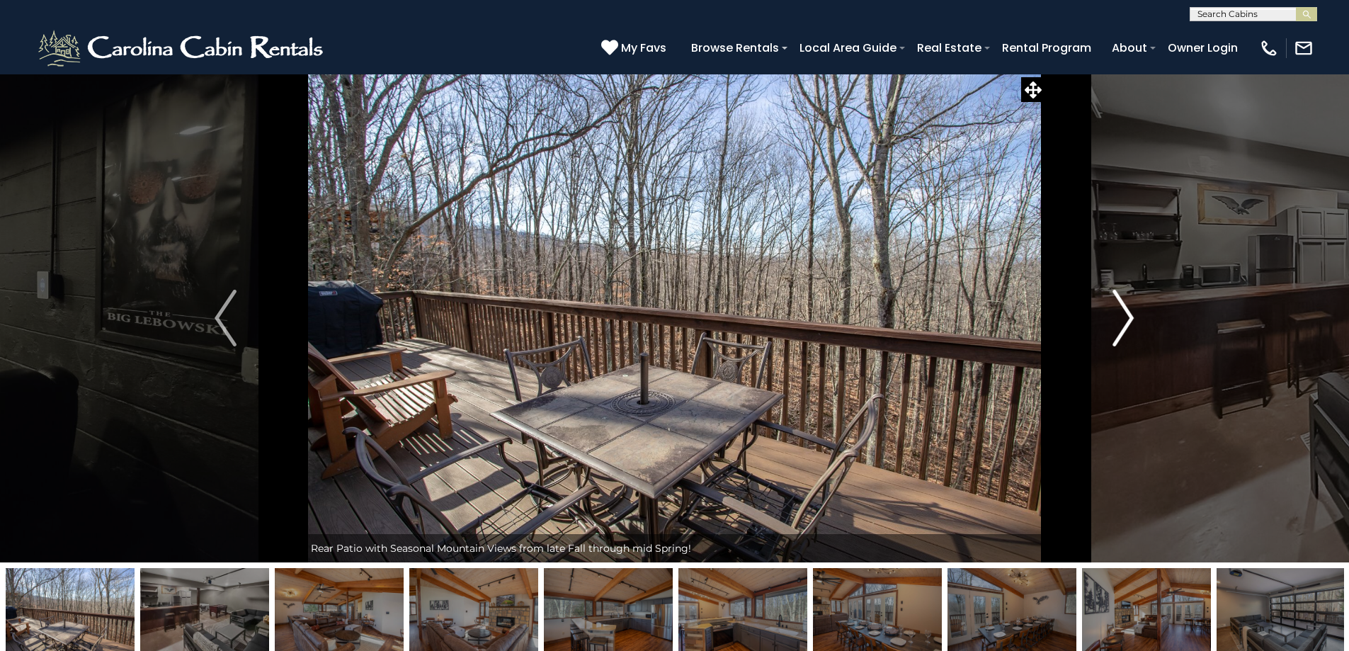
click at [1124, 318] on img "Next" at bounding box center [1122, 318] width 21 height 57
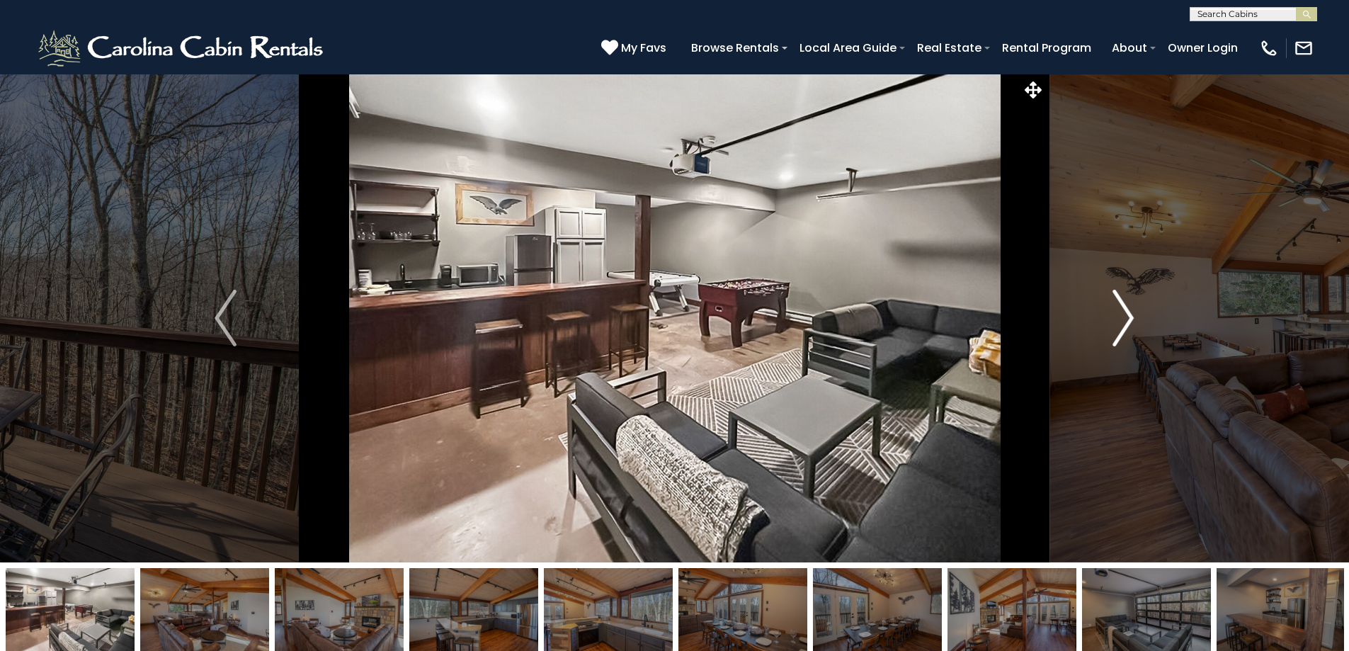
click at [1124, 318] on img "Next" at bounding box center [1122, 318] width 21 height 57
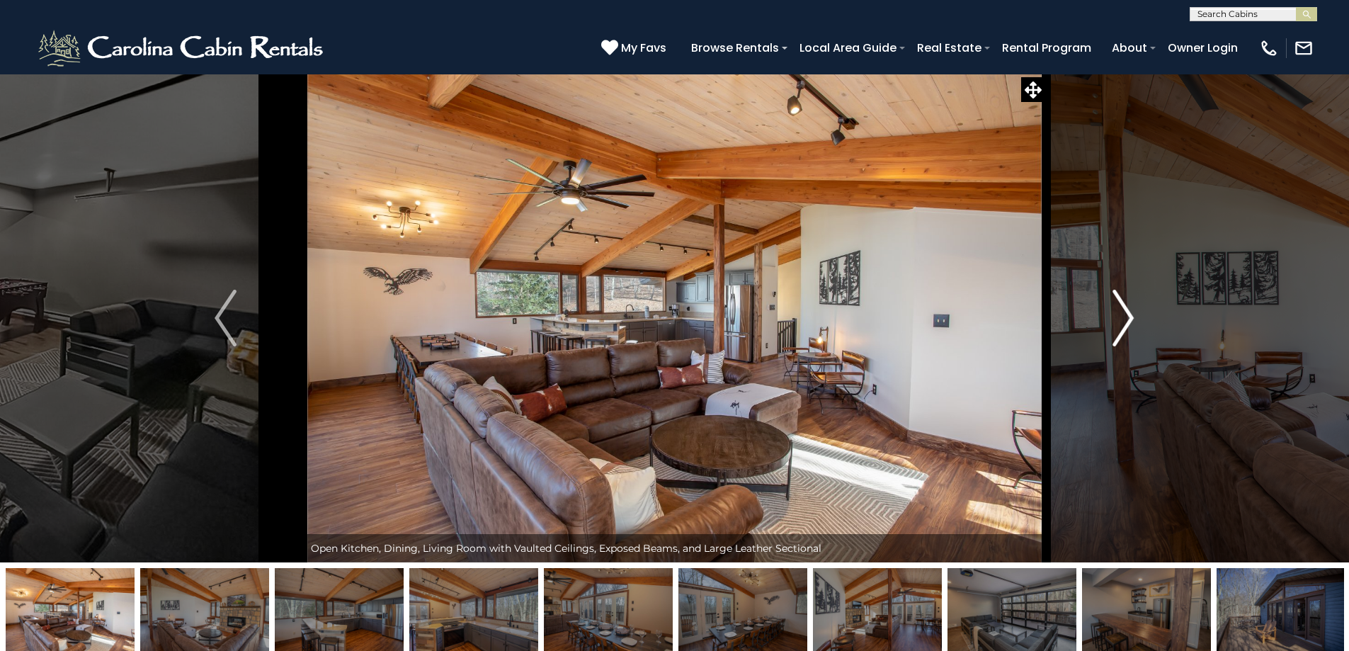
click at [1124, 318] on img "Next" at bounding box center [1122, 318] width 21 height 57
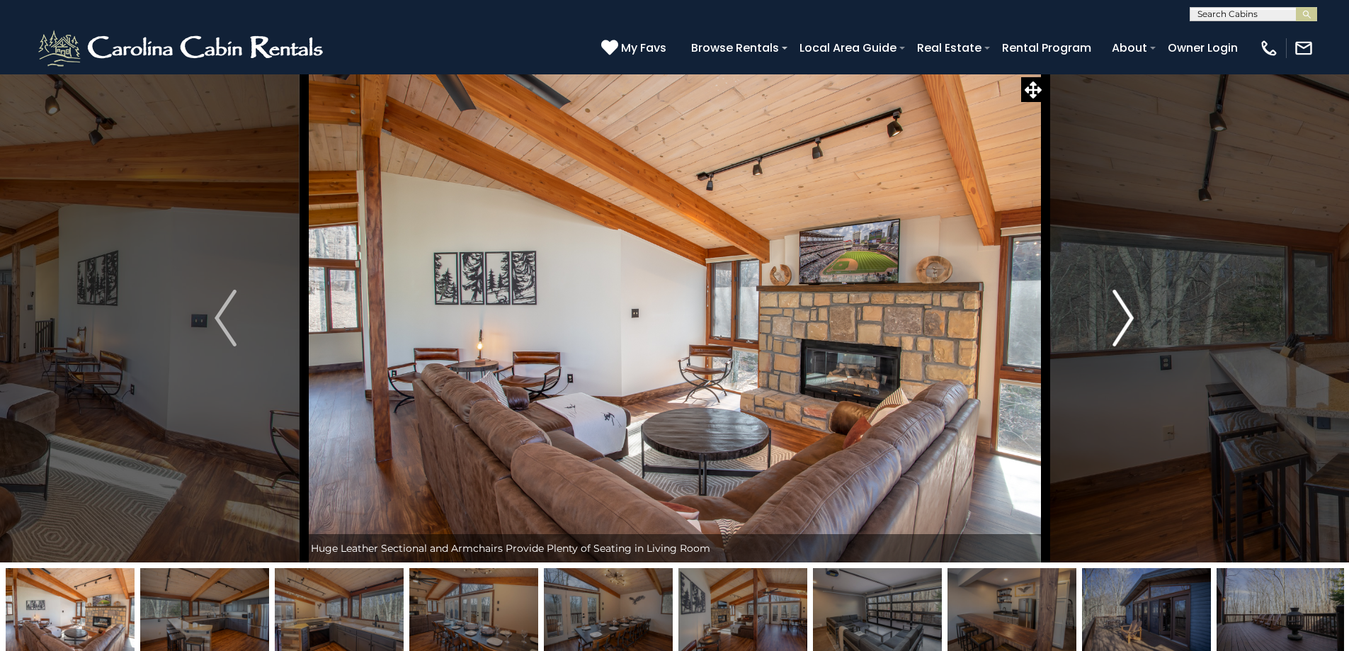
click at [1124, 318] on img "Next" at bounding box center [1122, 318] width 21 height 57
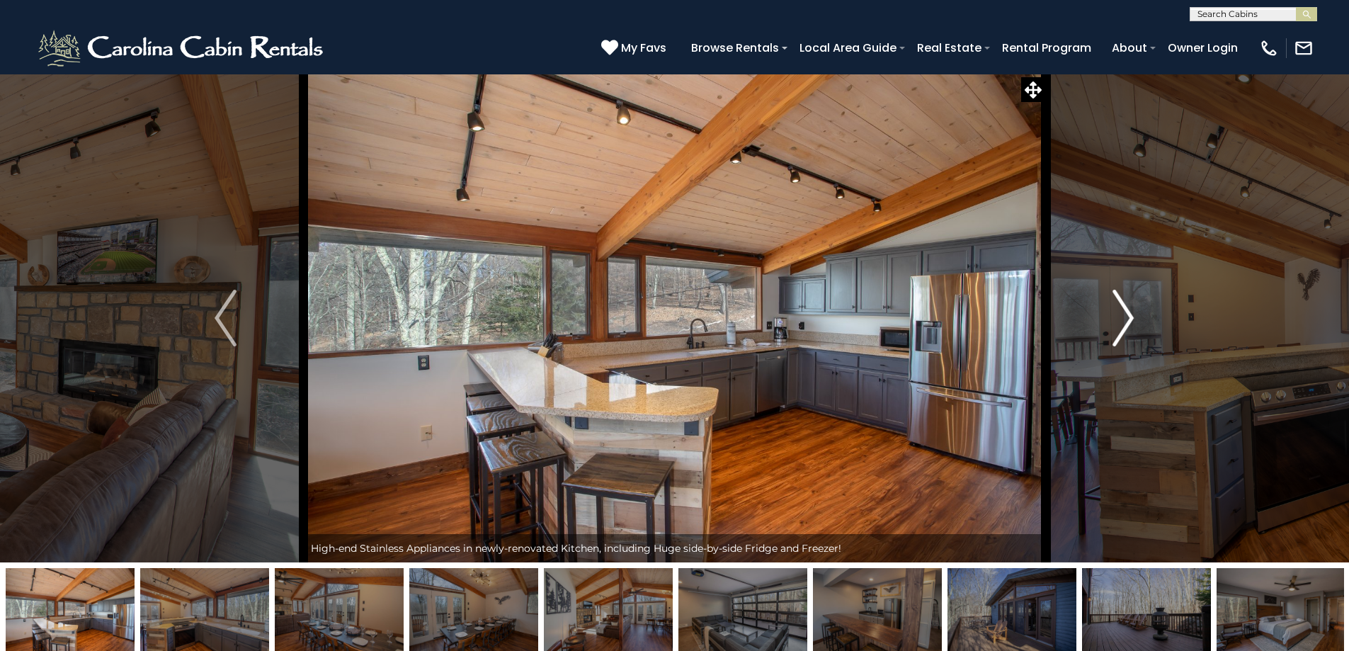
click at [1124, 318] on img "Next" at bounding box center [1122, 318] width 21 height 57
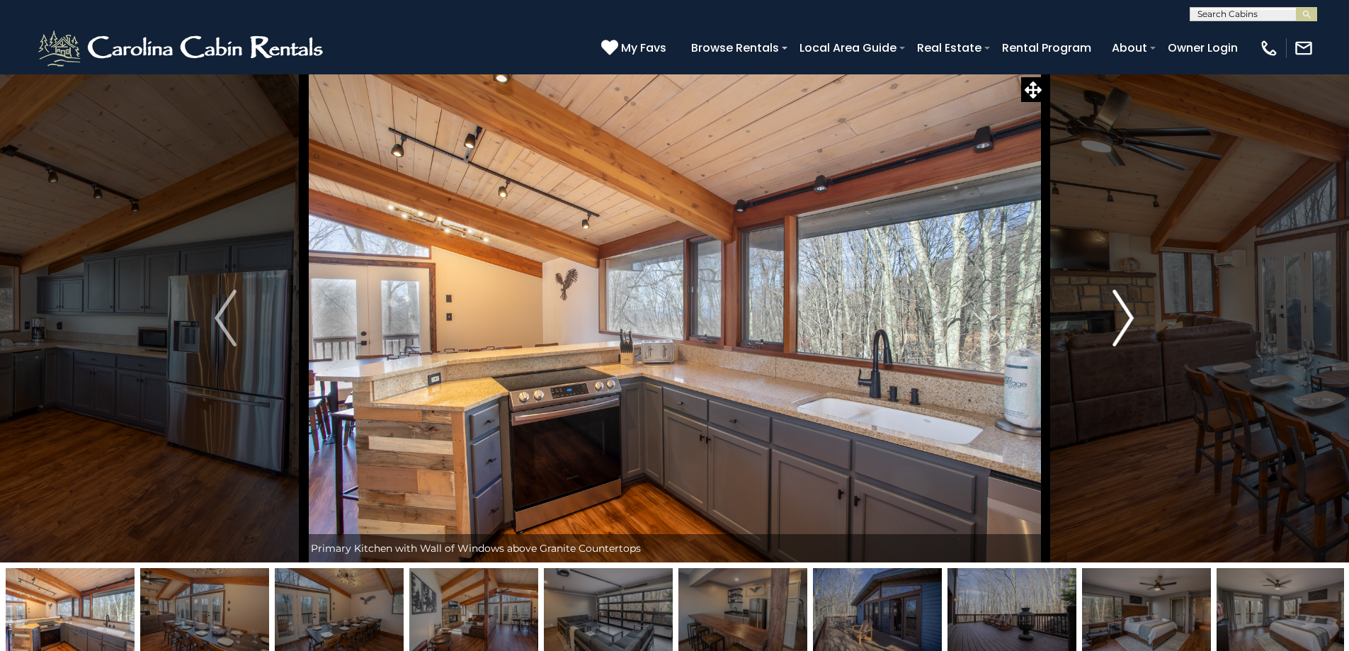
click at [1124, 318] on img "Next" at bounding box center [1122, 318] width 21 height 57
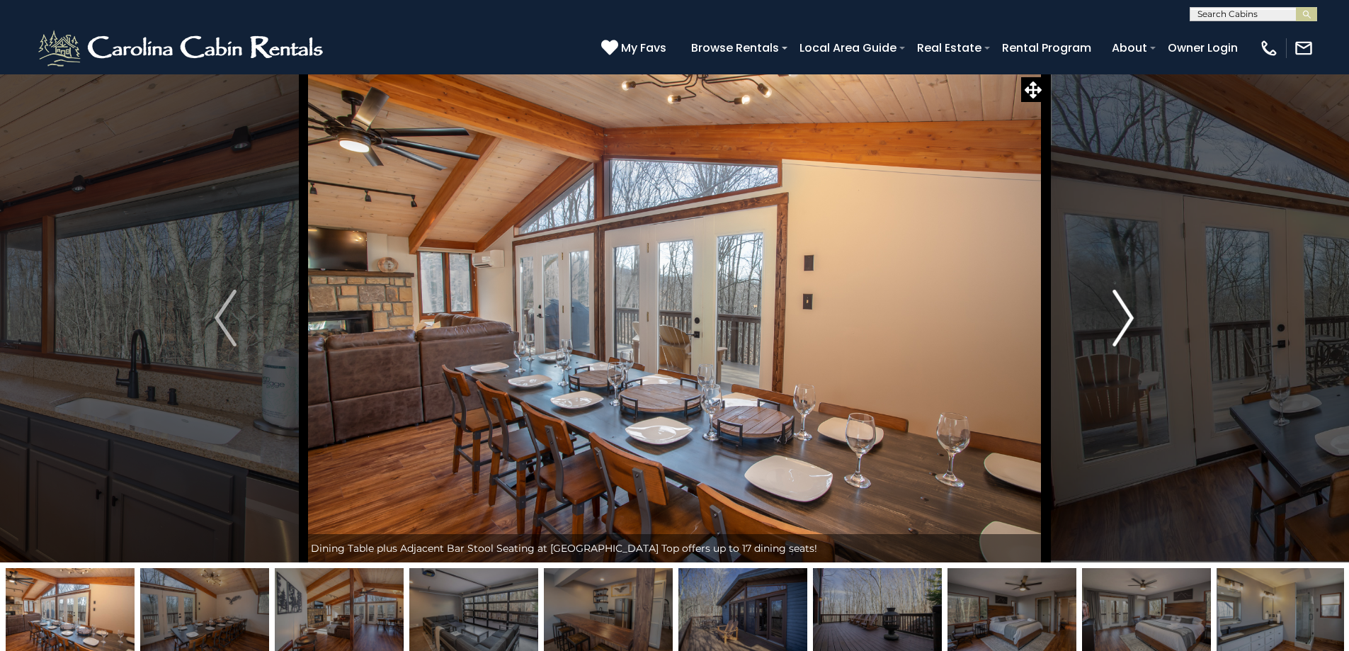
click at [1124, 318] on img "Next" at bounding box center [1122, 318] width 21 height 57
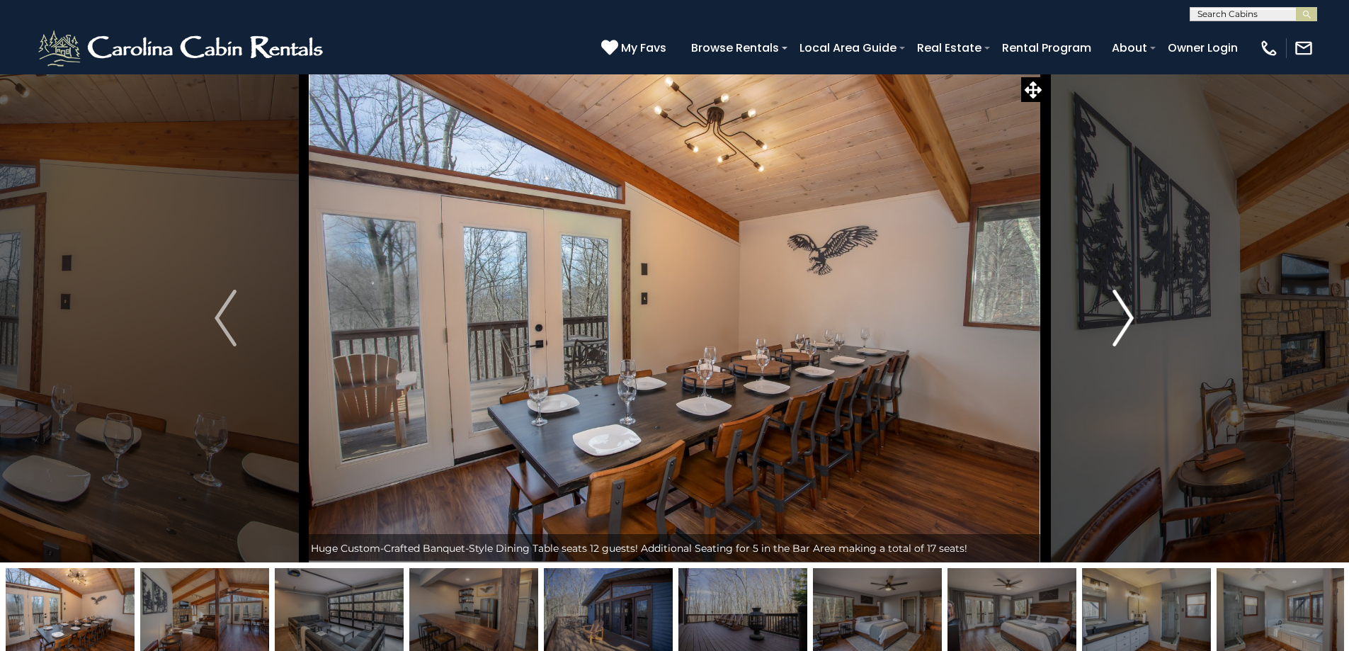
click at [1124, 318] on img "Next" at bounding box center [1122, 318] width 21 height 57
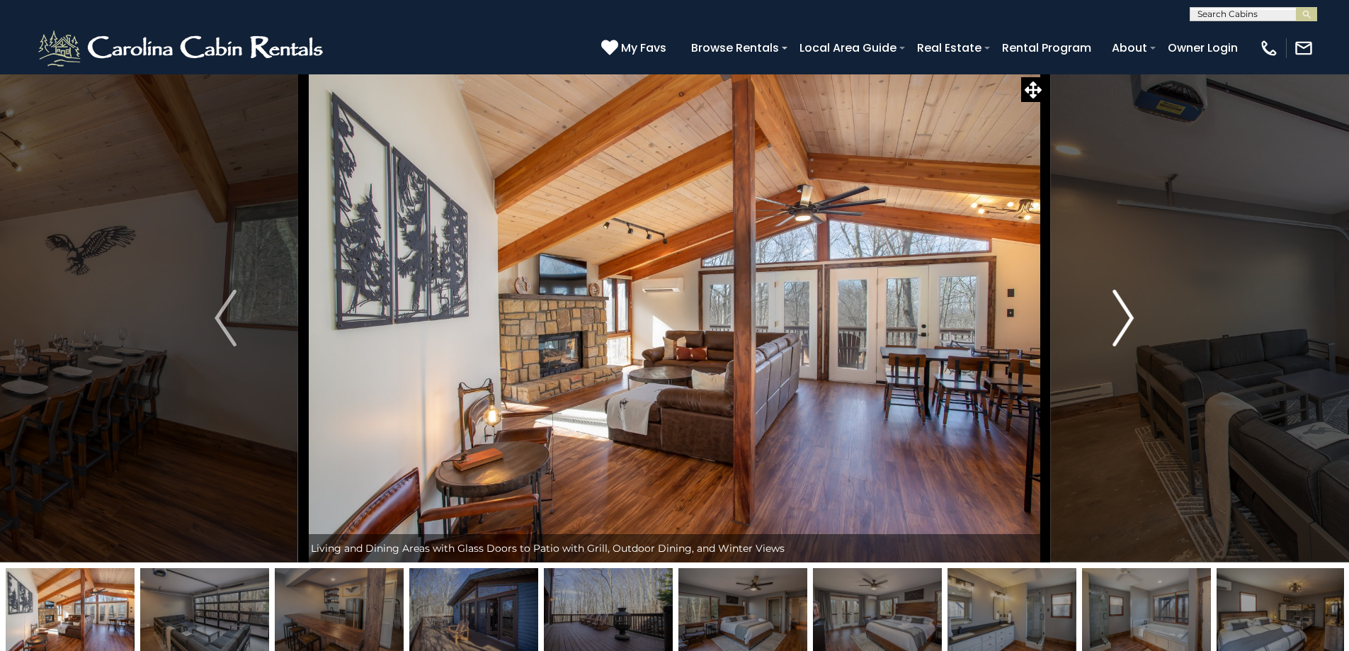
click at [1124, 318] on img "Next" at bounding box center [1122, 318] width 21 height 57
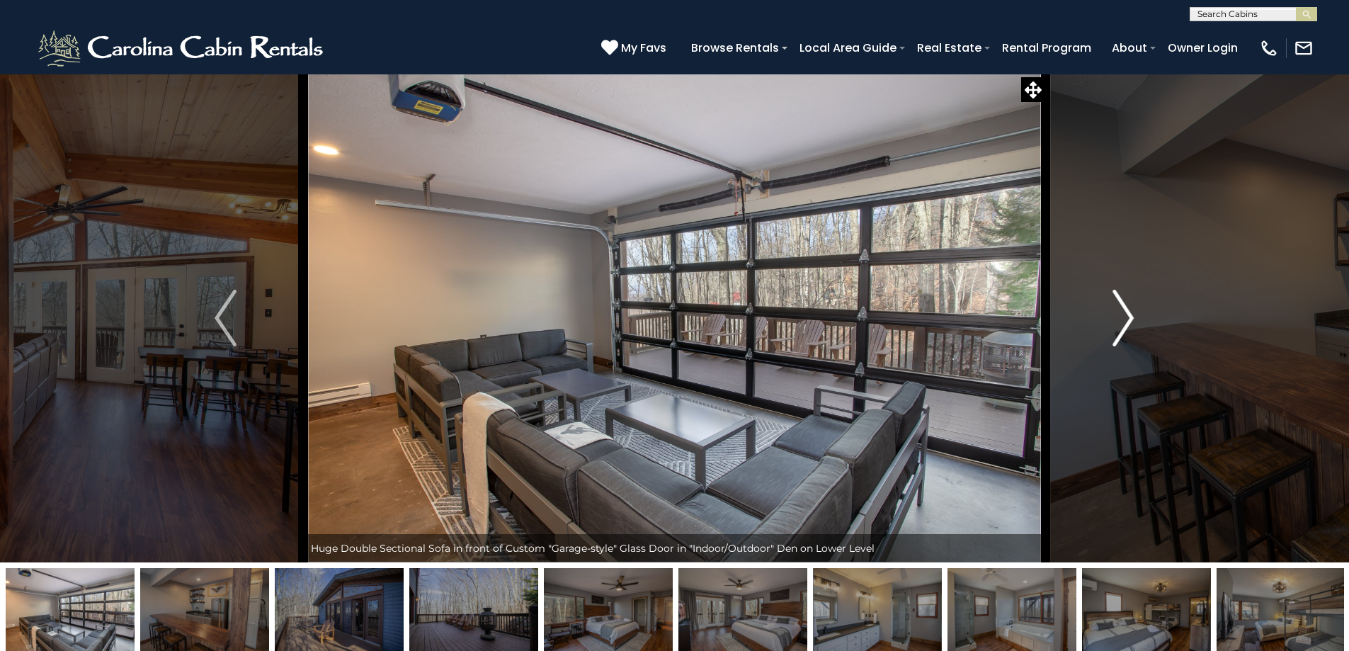
click at [1127, 317] on img "Next" at bounding box center [1122, 318] width 21 height 57
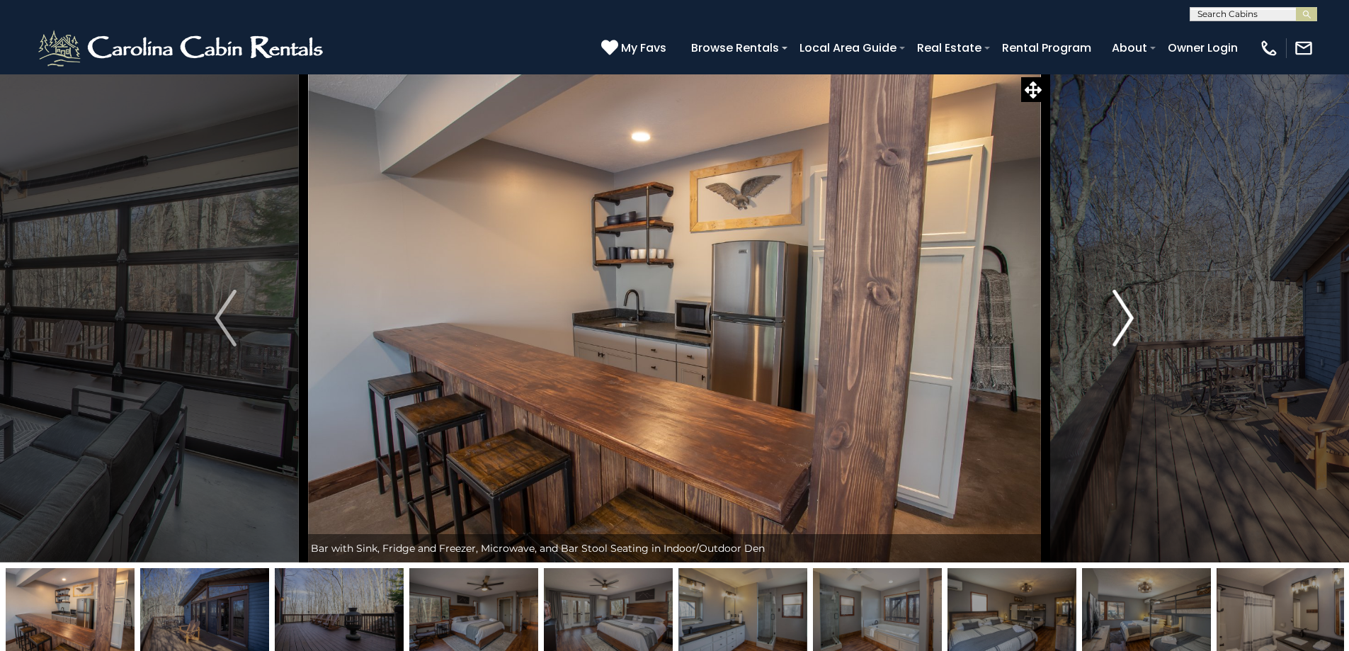
click at [1127, 317] on img "Next" at bounding box center [1122, 318] width 21 height 57
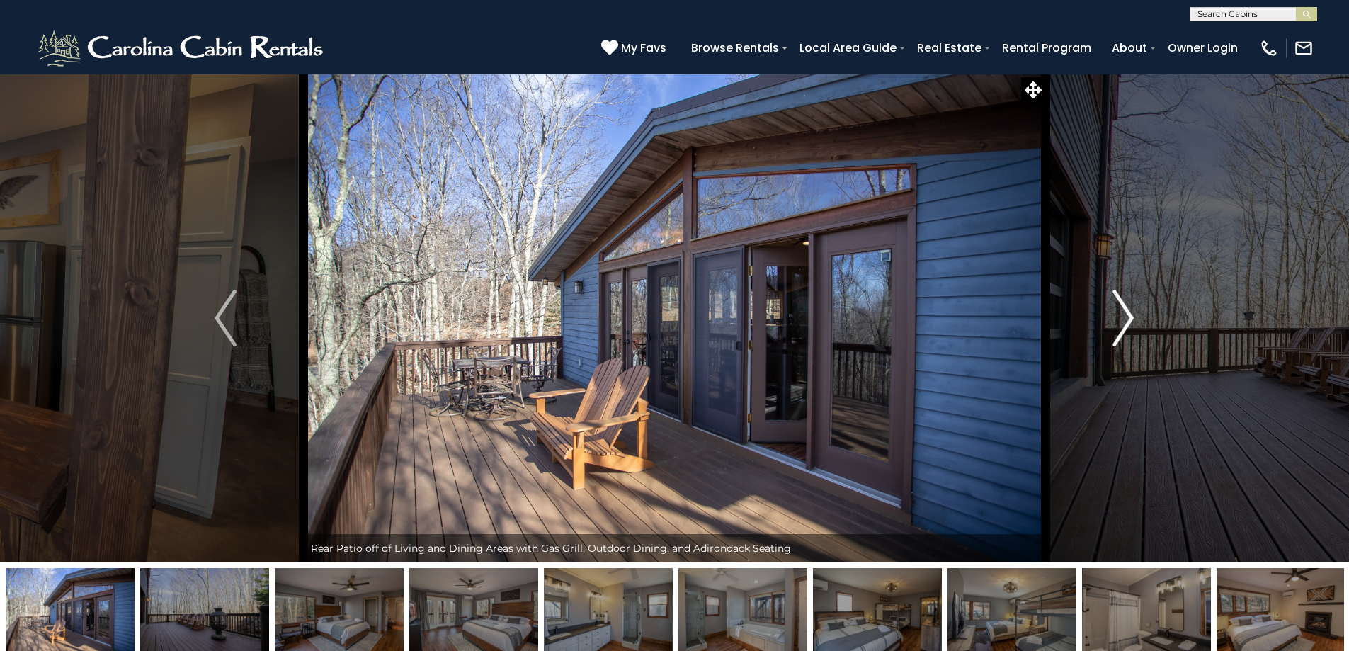
click at [1127, 317] on img "Next" at bounding box center [1122, 318] width 21 height 57
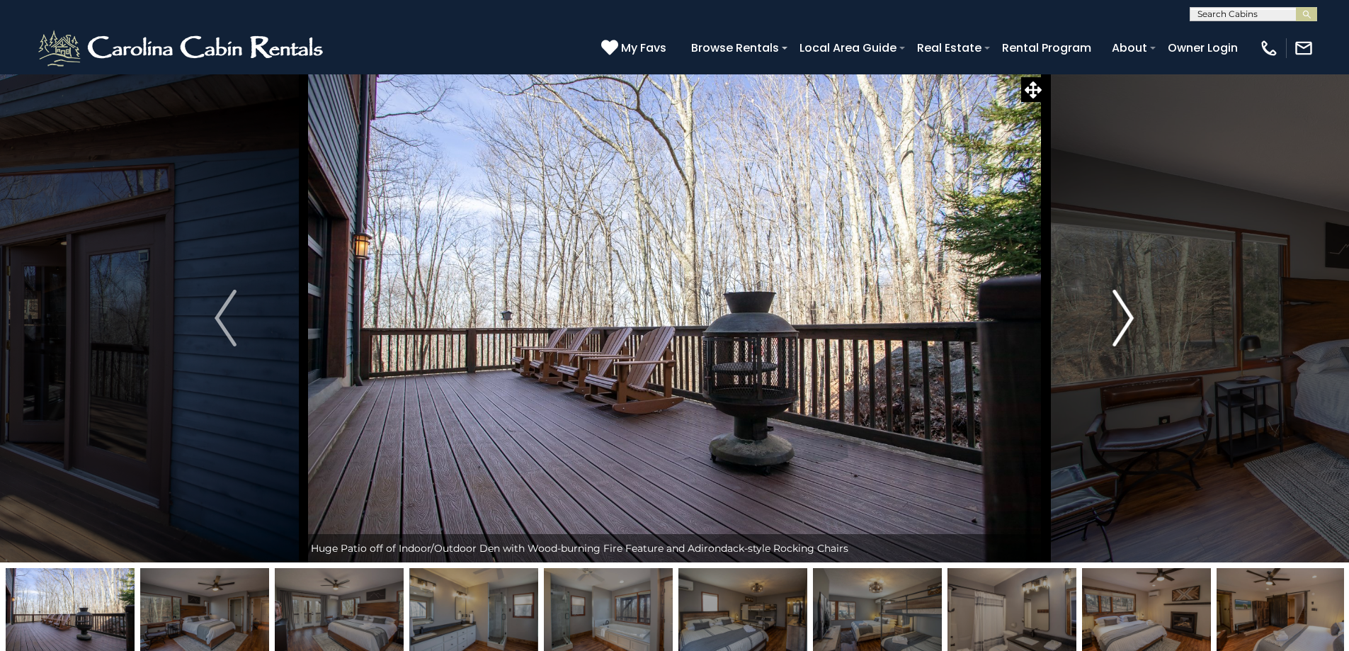
click at [1127, 317] on img "Next" at bounding box center [1122, 318] width 21 height 57
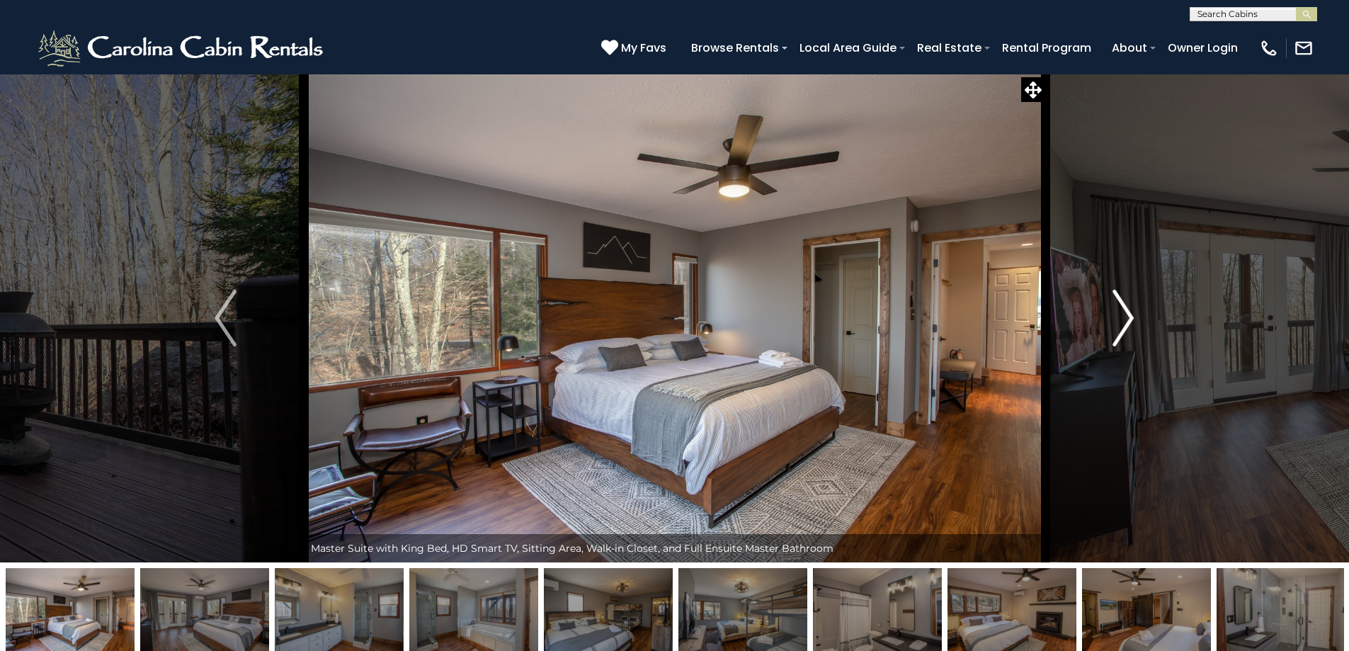
click at [1127, 317] on img "Next" at bounding box center [1122, 318] width 21 height 57
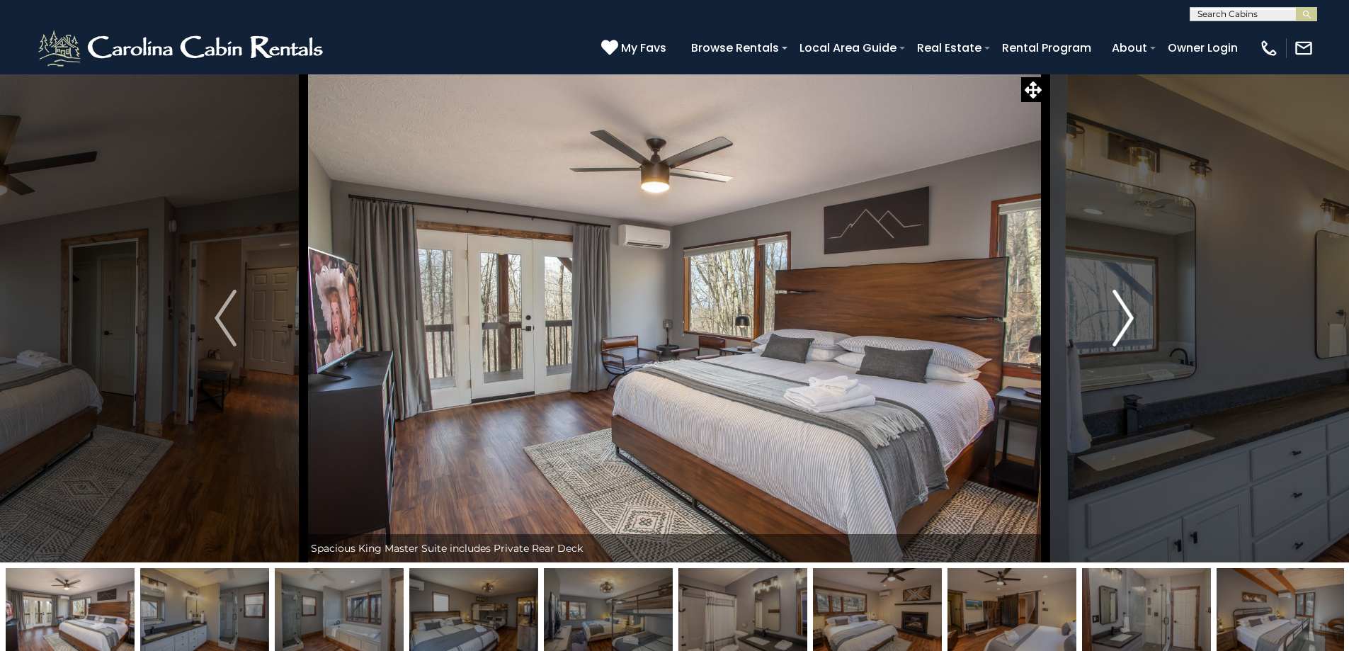
click at [1127, 317] on img "Next" at bounding box center [1122, 318] width 21 height 57
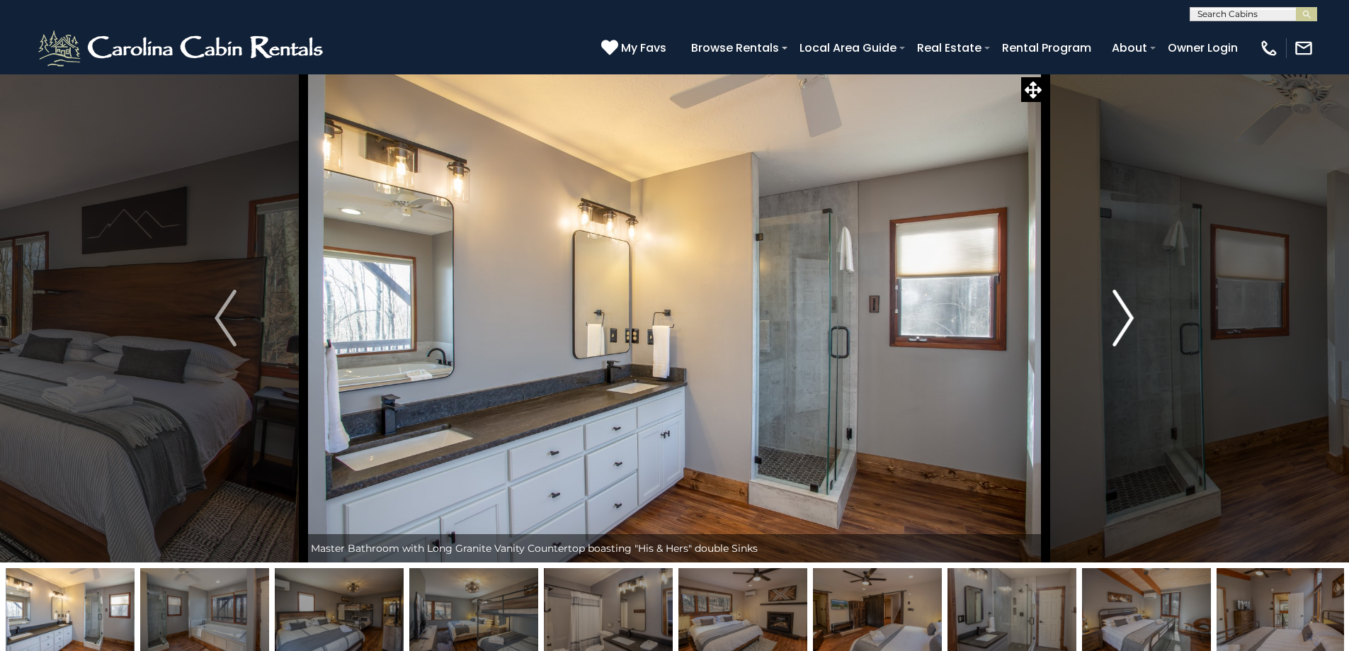
click at [1127, 317] on img "Next" at bounding box center [1122, 318] width 21 height 57
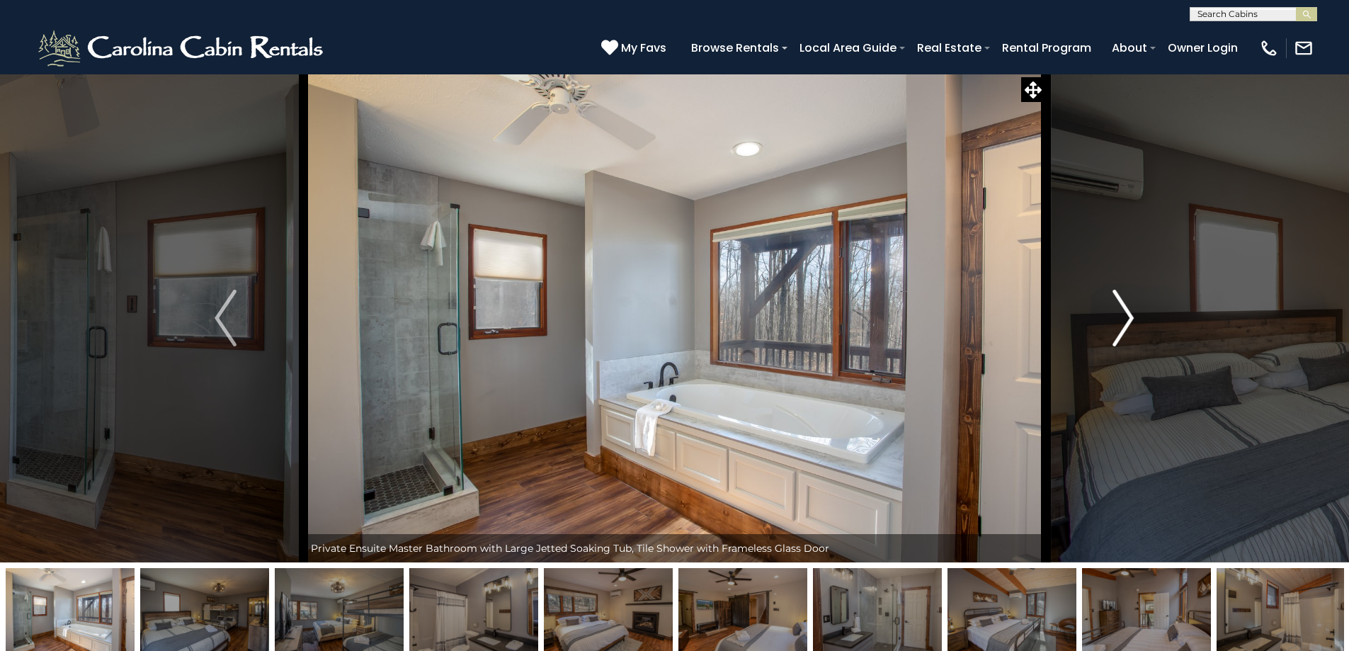
click at [1127, 317] on img "Next" at bounding box center [1122, 318] width 21 height 57
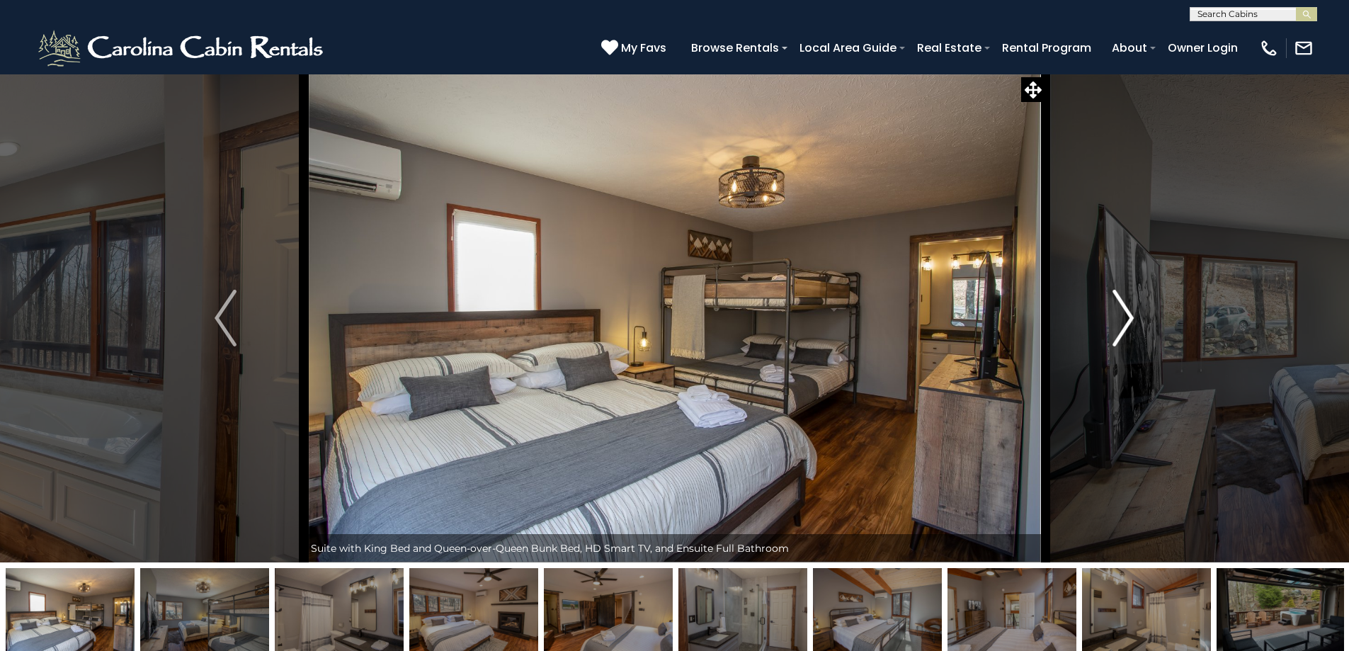
click at [1127, 317] on img "Next" at bounding box center [1122, 318] width 21 height 57
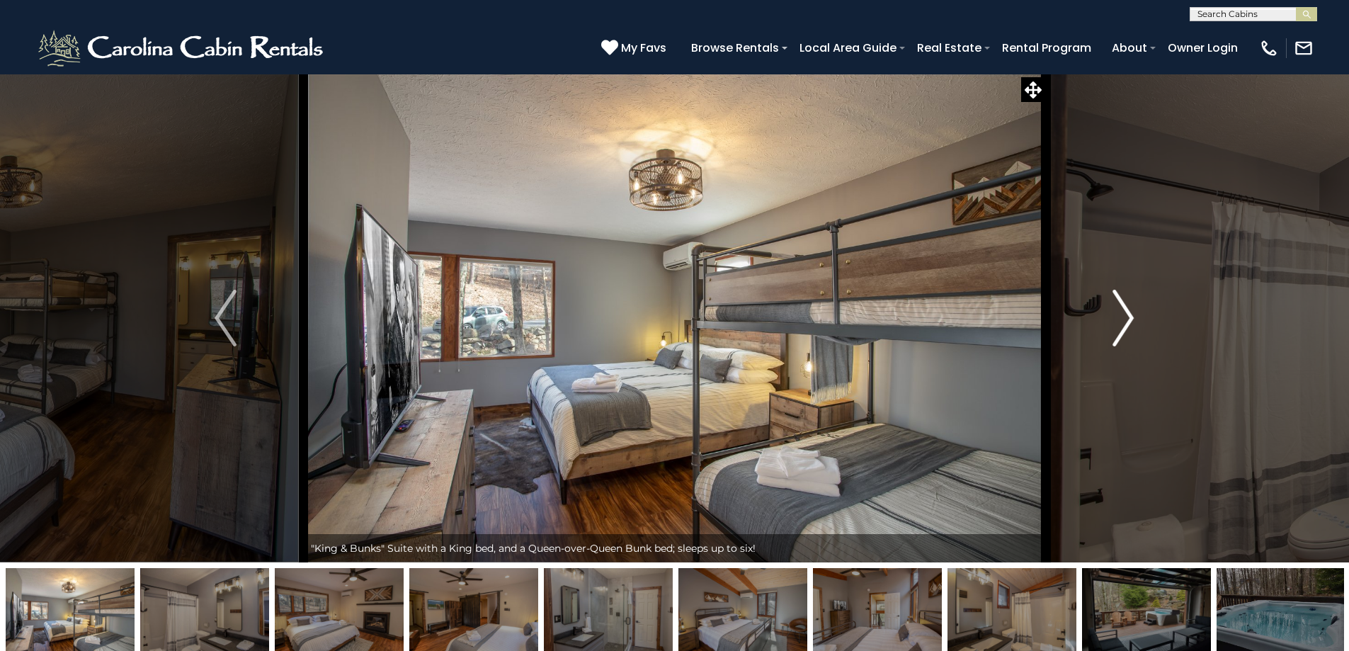
click at [1127, 317] on img "Next" at bounding box center [1122, 318] width 21 height 57
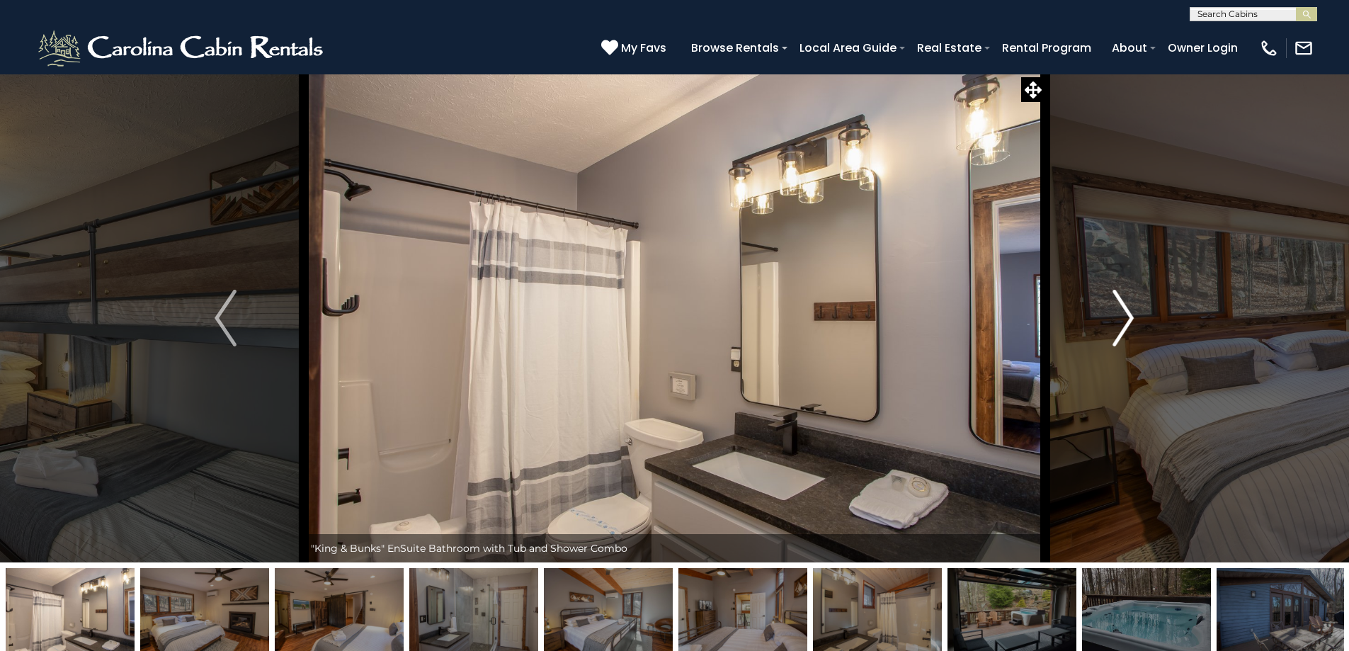
click at [1127, 311] on img "Next" at bounding box center [1122, 318] width 21 height 57
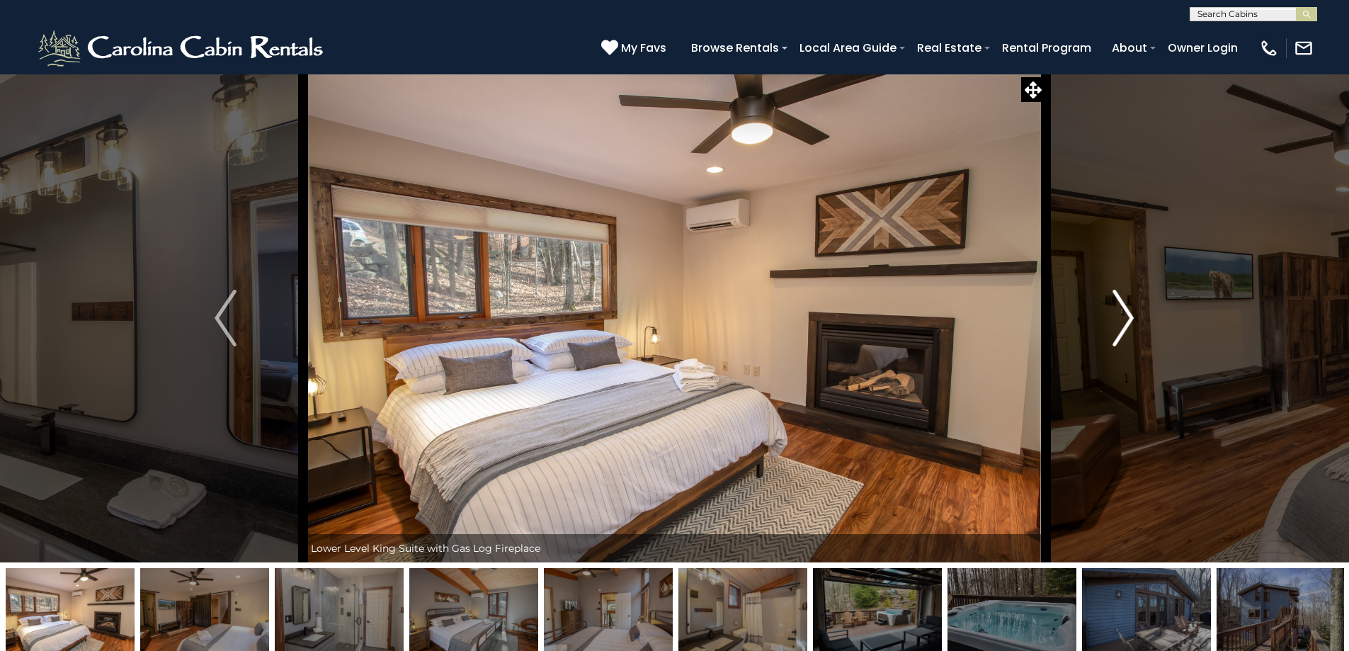
click at [1124, 311] on img "Next" at bounding box center [1122, 318] width 21 height 57
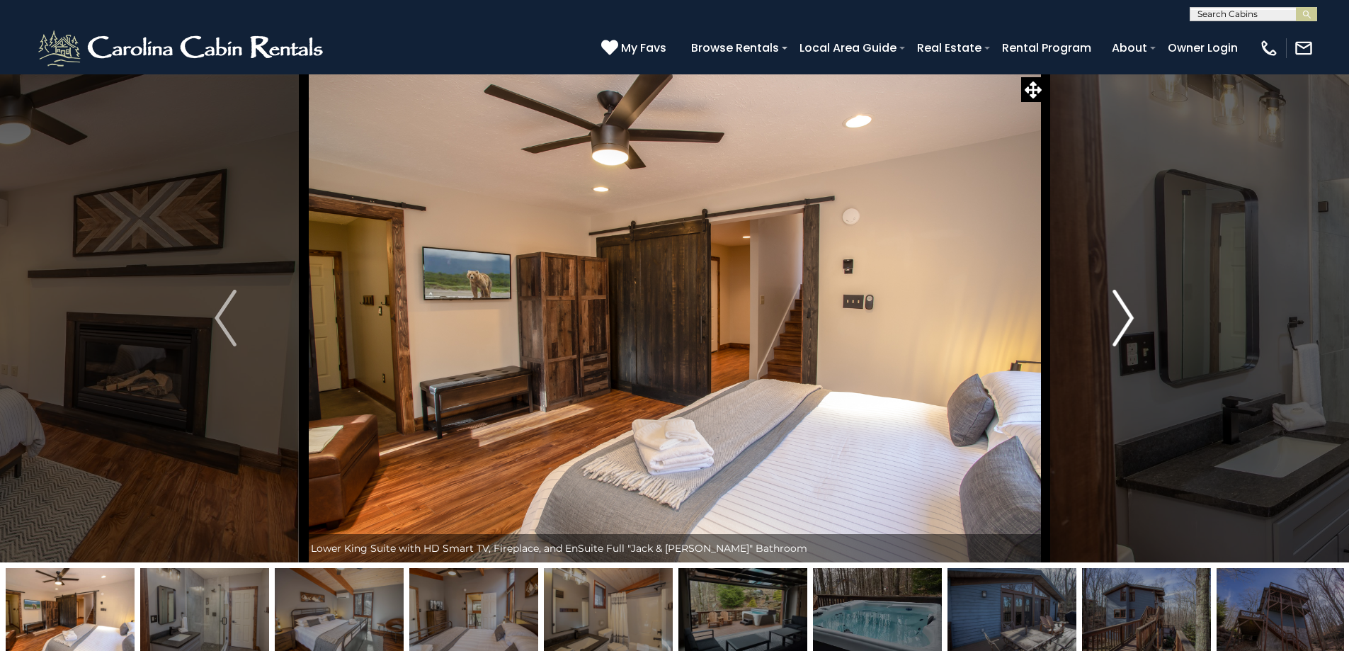
click at [1121, 314] on img "Next" at bounding box center [1122, 318] width 21 height 57
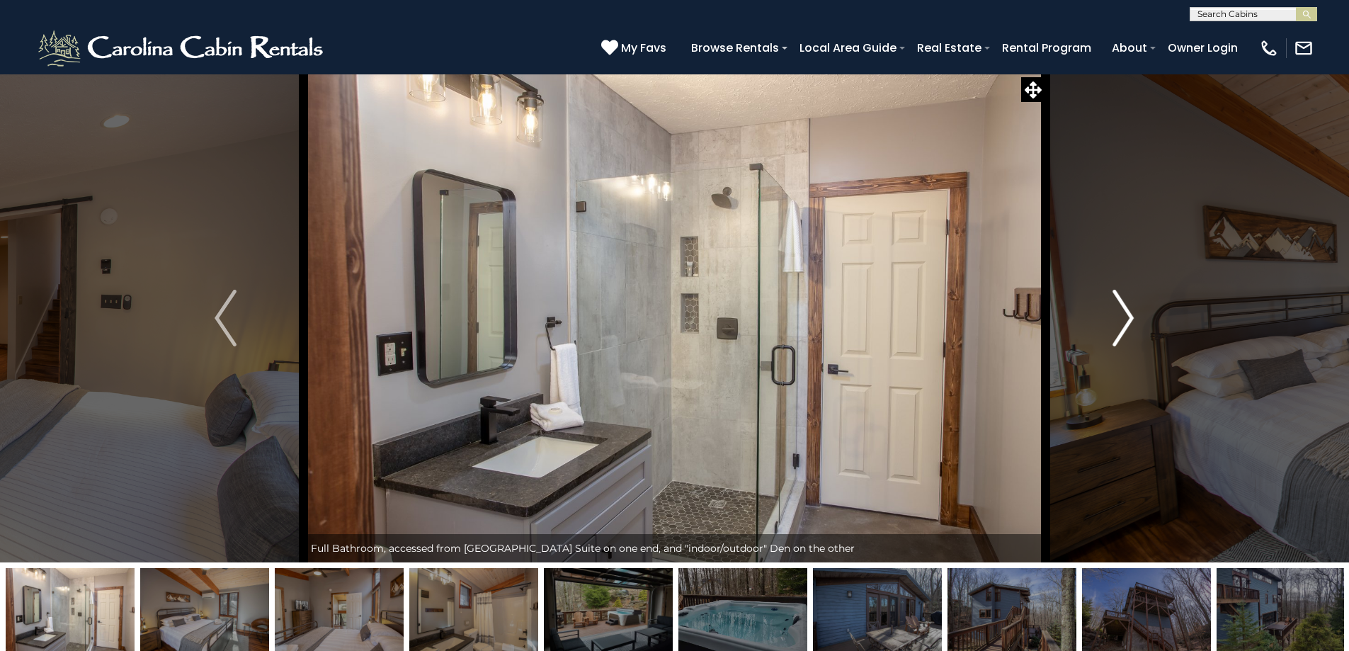
click at [1121, 314] on img "Next" at bounding box center [1122, 318] width 21 height 57
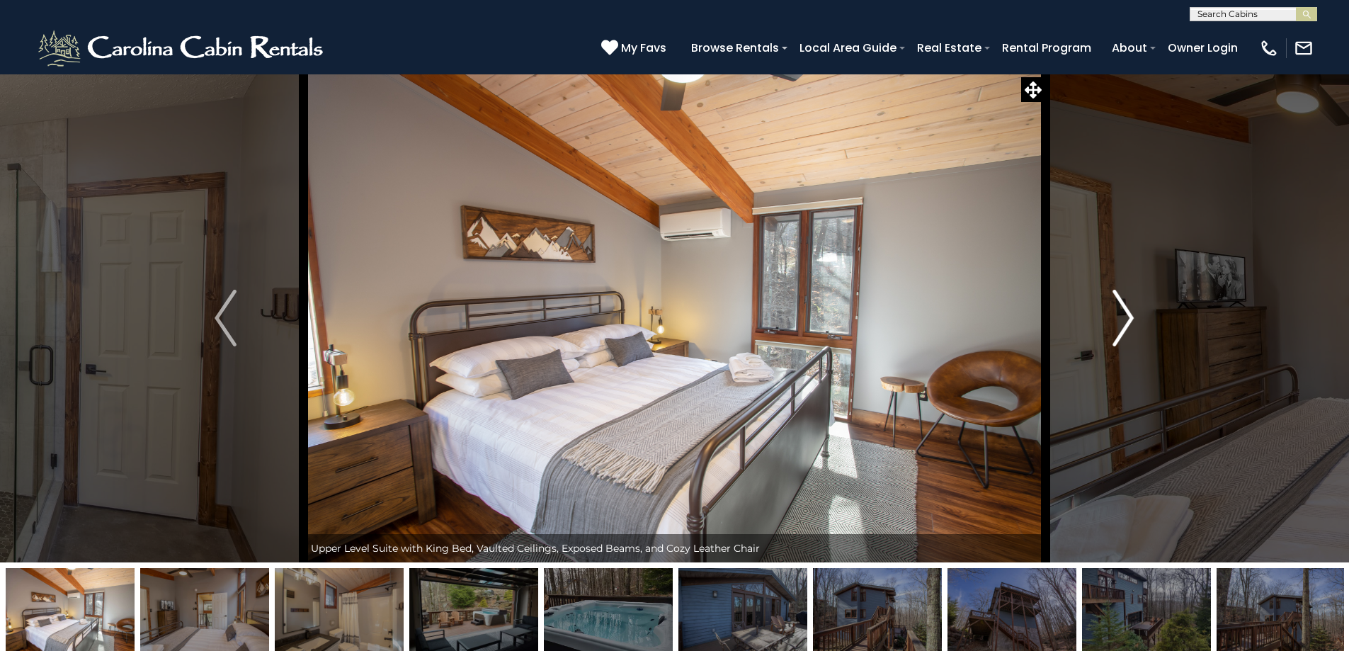
click at [1121, 314] on img "Next" at bounding box center [1122, 318] width 21 height 57
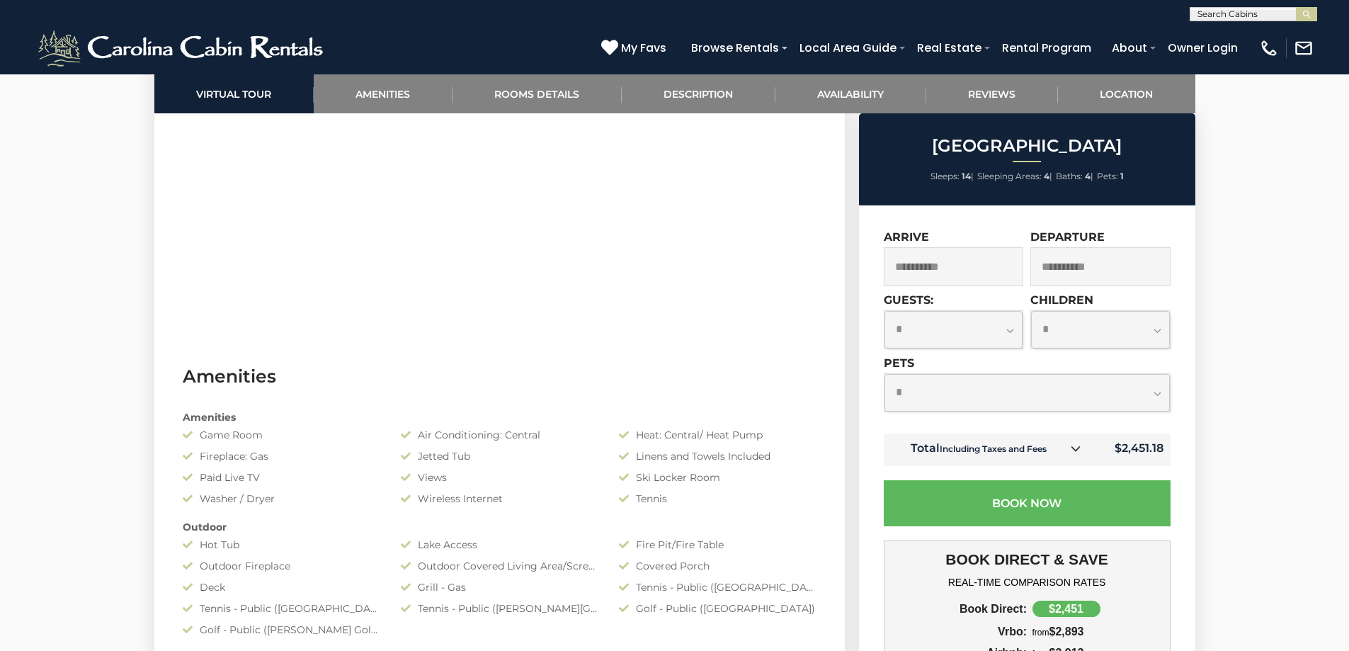
scroll to position [921, 0]
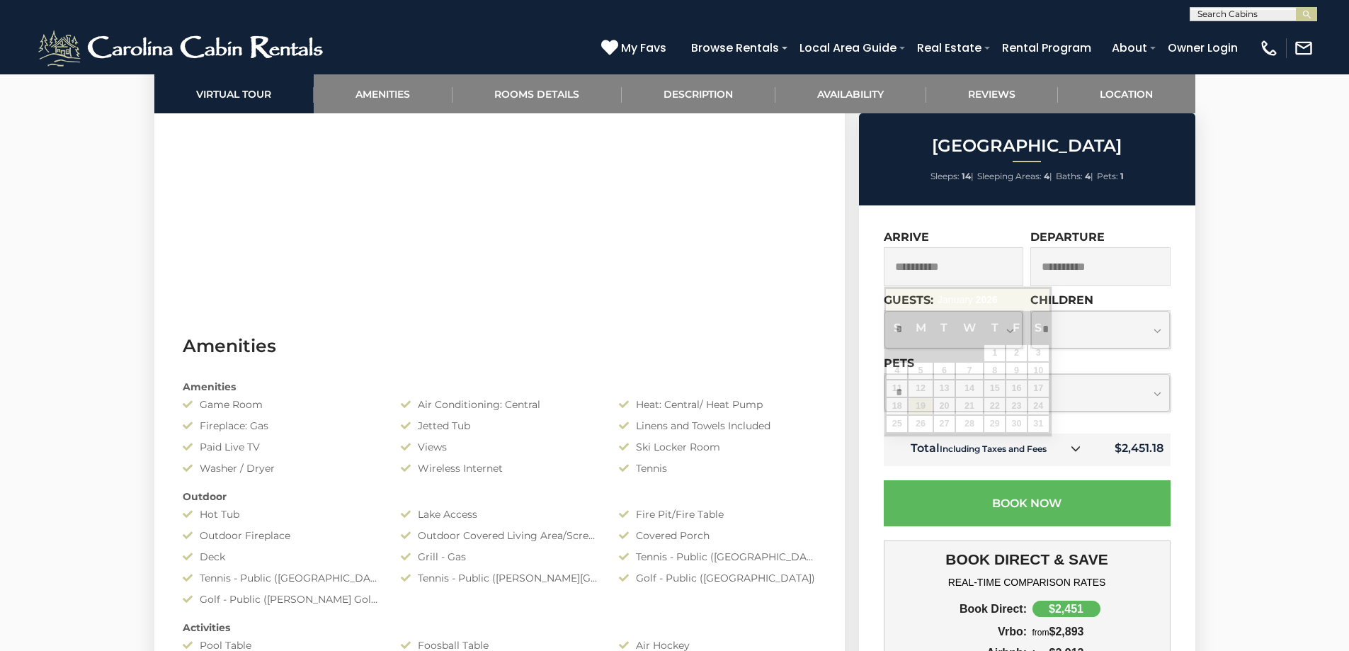
click at [988, 270] on input "**********" at bounding box center [954, 266] width 140 height 39
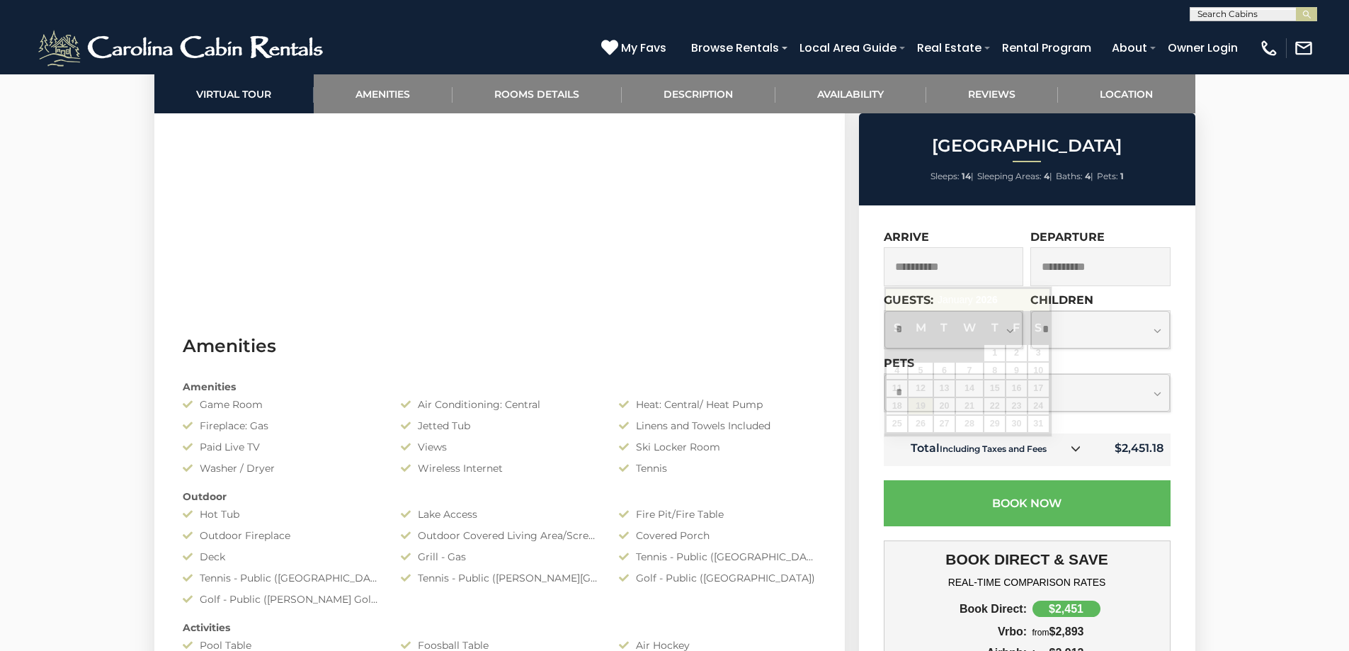
click at [940, 280] on input "**********" at bounding box center [954, 266] width 140 height 39
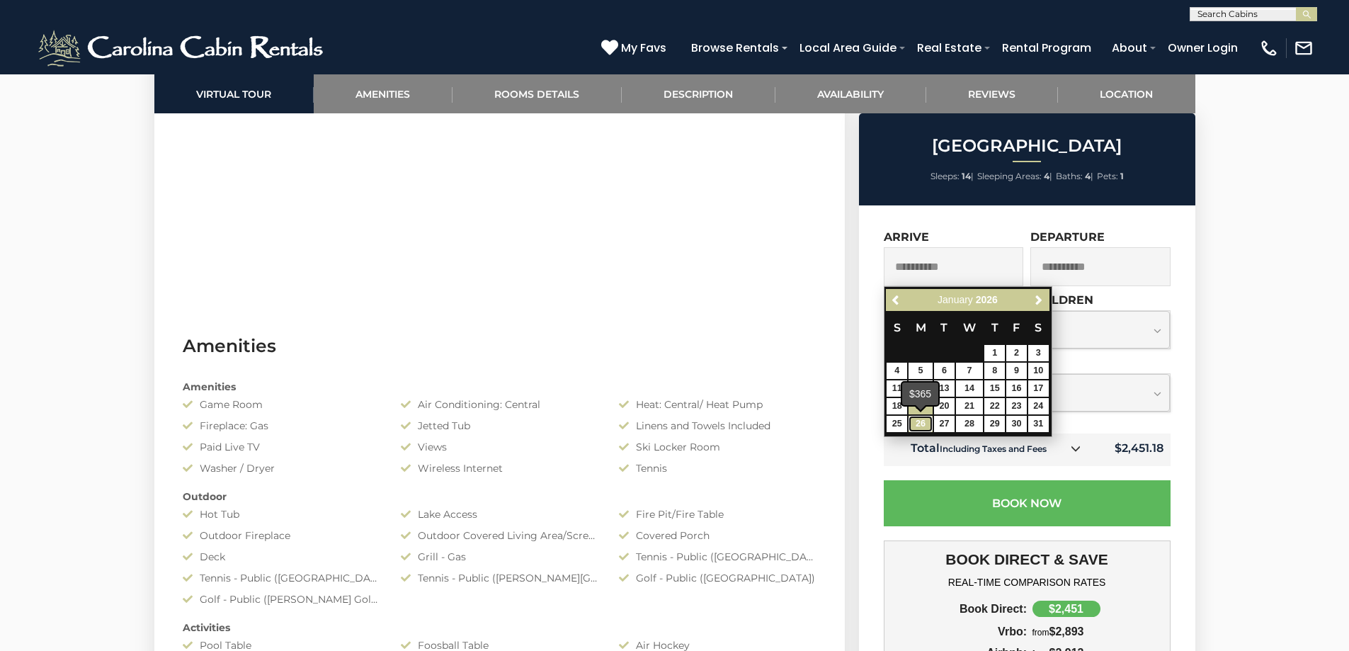
click at [918, 423] on link "26" at bounding box center [920, 424] width 24 height 16
type input "**********"
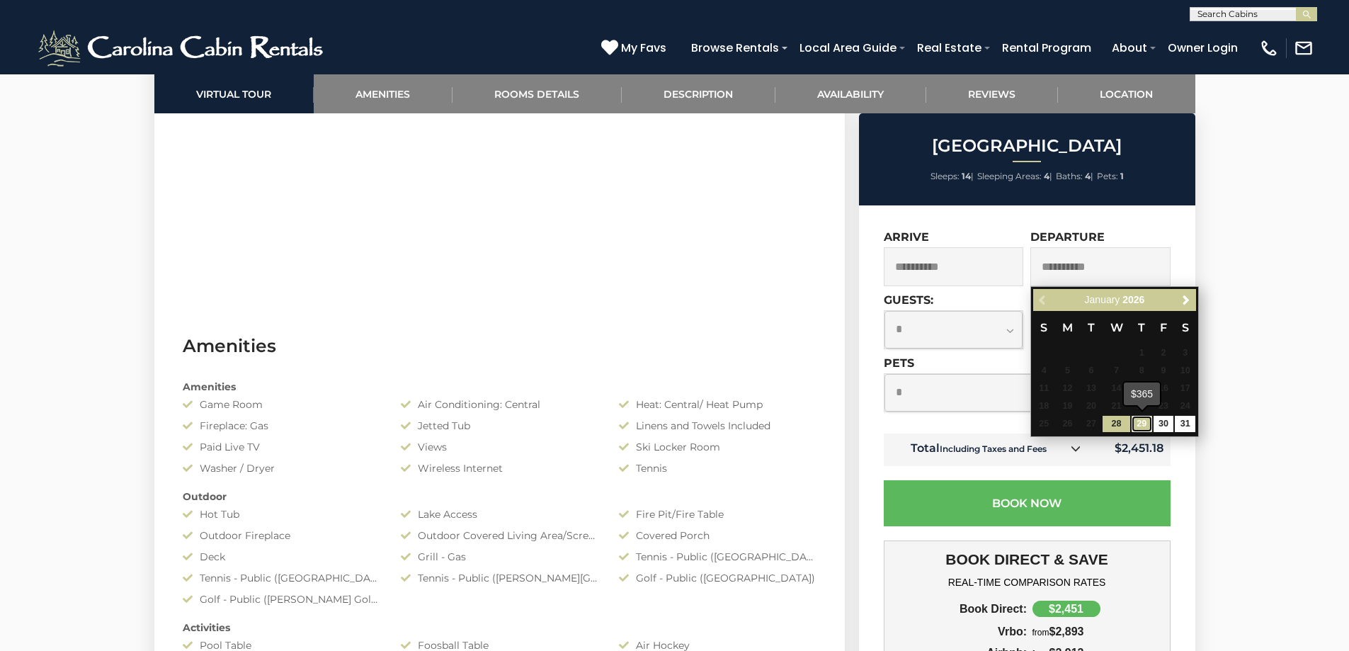
click at [1146, 423] on link "29" at bounding box center [1142, 424] width 21 height 16
type input "**********"
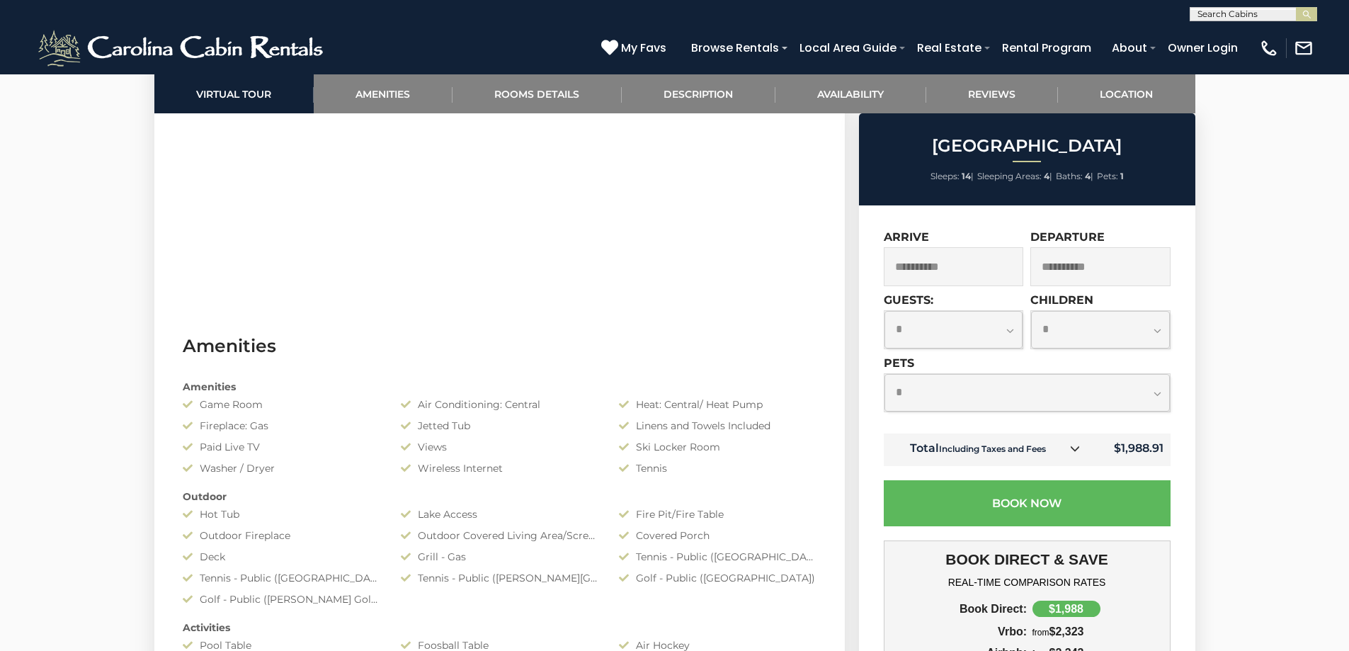
click at [1005, 277] on input "**********" at bounding box center [954, 266] width 140 height 39
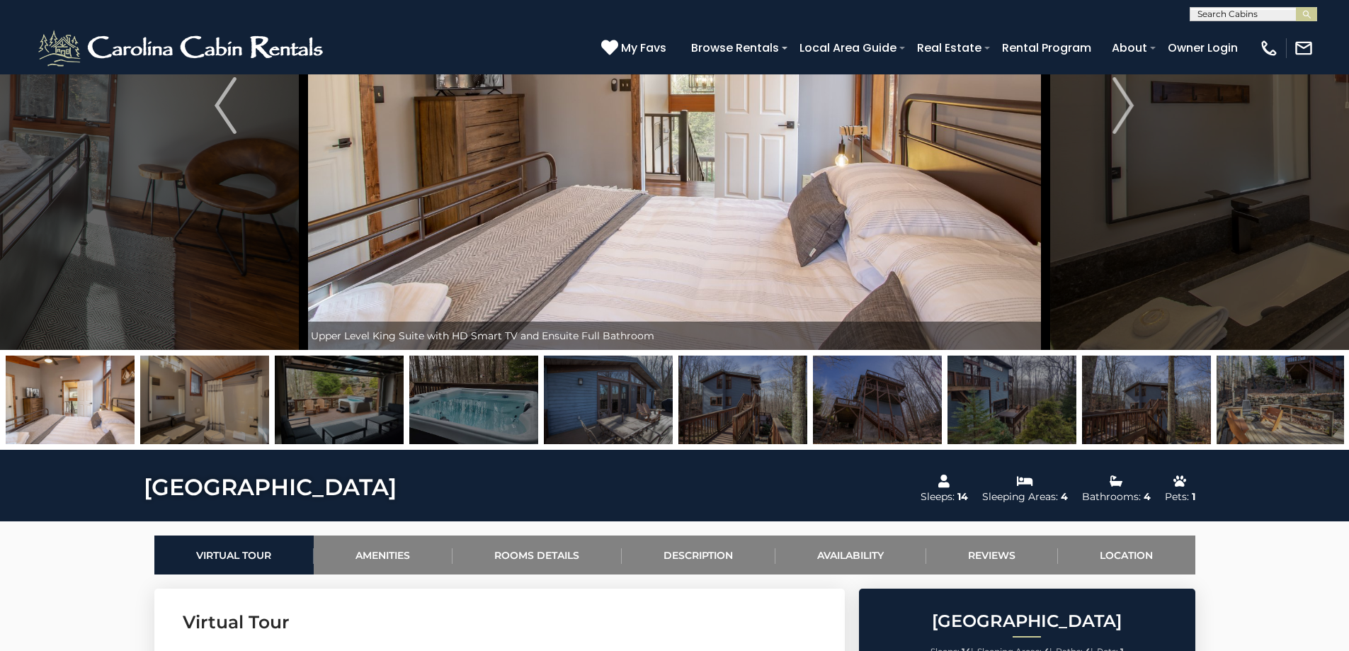
scroll to position [0, 0]
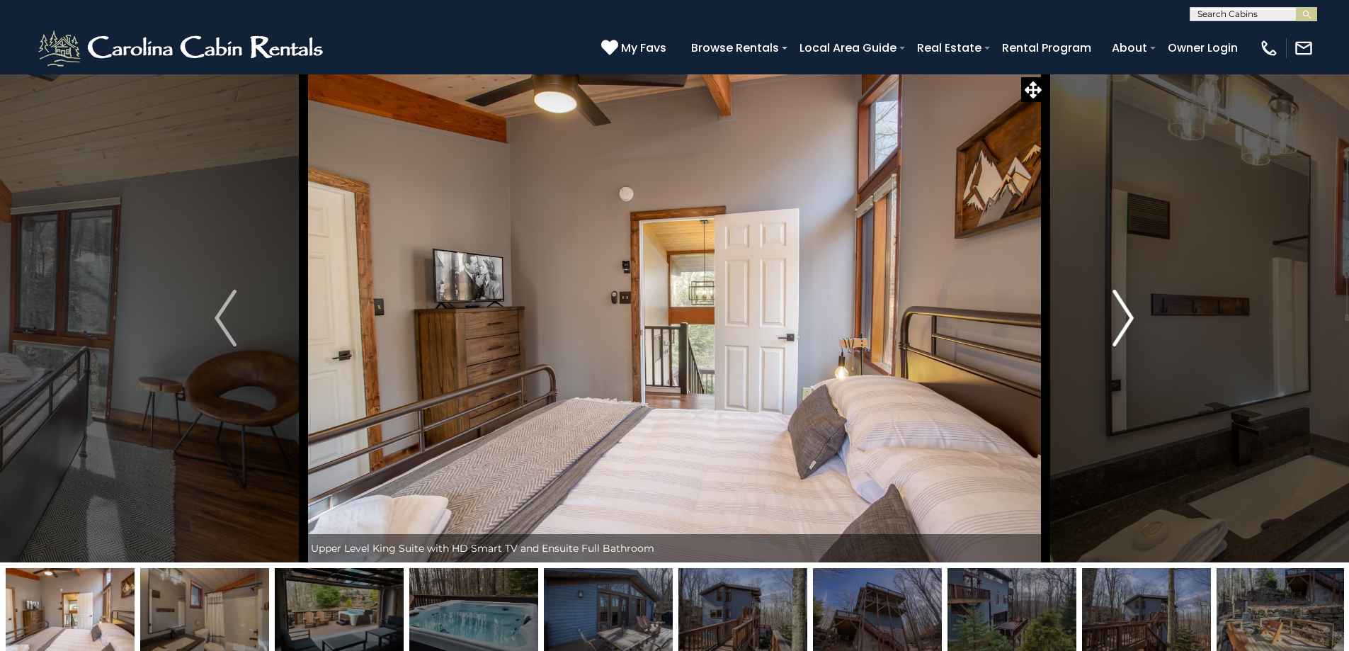
click at [1124, 313] on img "Next" at bounding box center [1122, 318] width 21 height 57
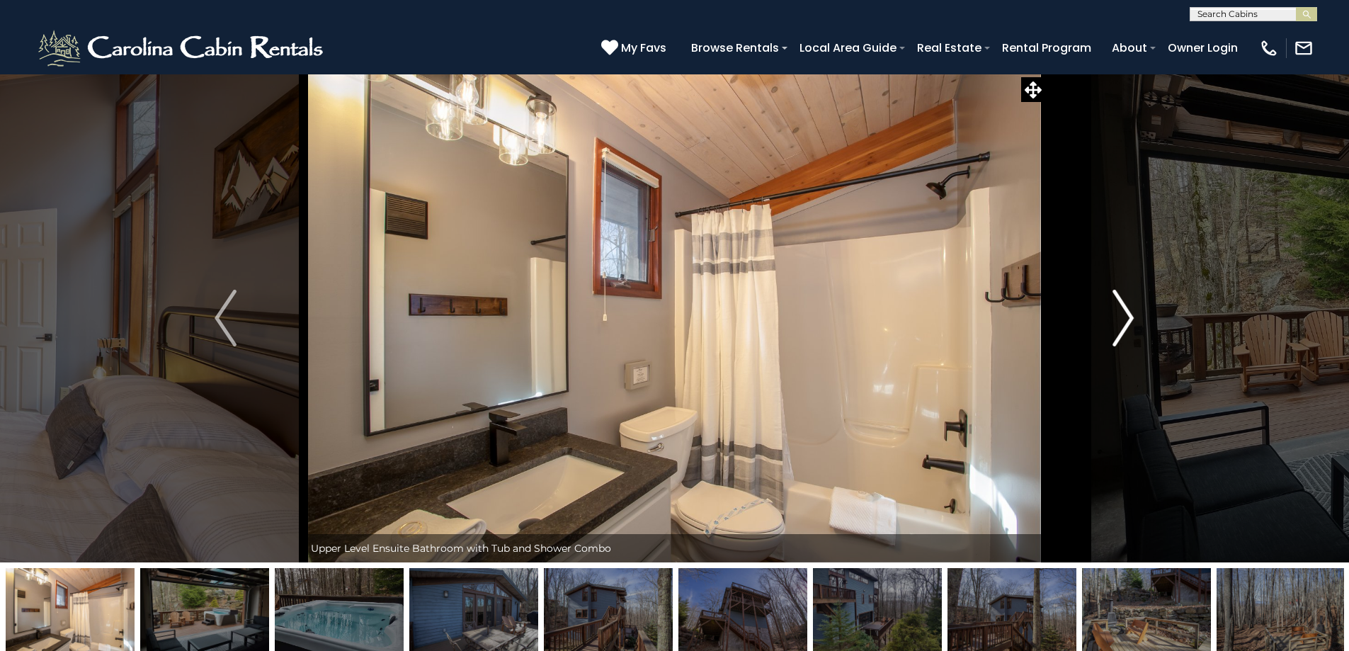
click at [1124, 313] on img "Next" at bounding box center [1122, 318] width 21 height 57
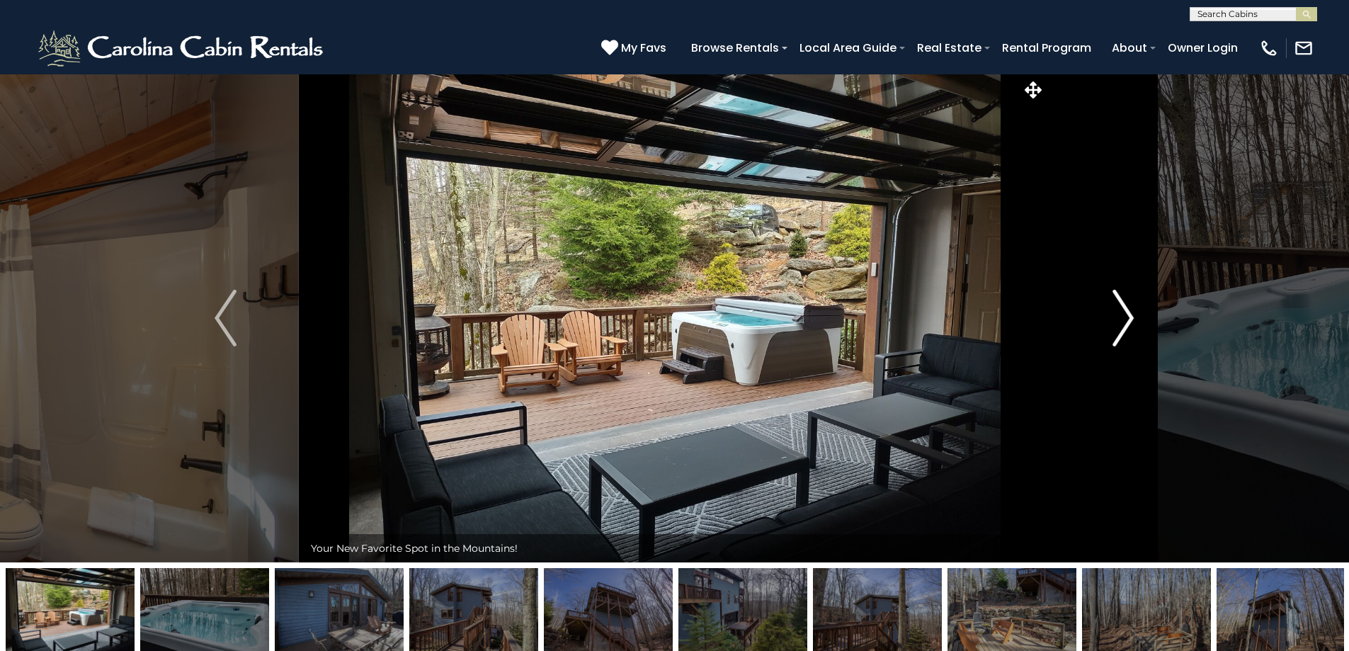
click at [1127, 317] on img "Next" at bounding box center [1122, 318] width 21 height 57
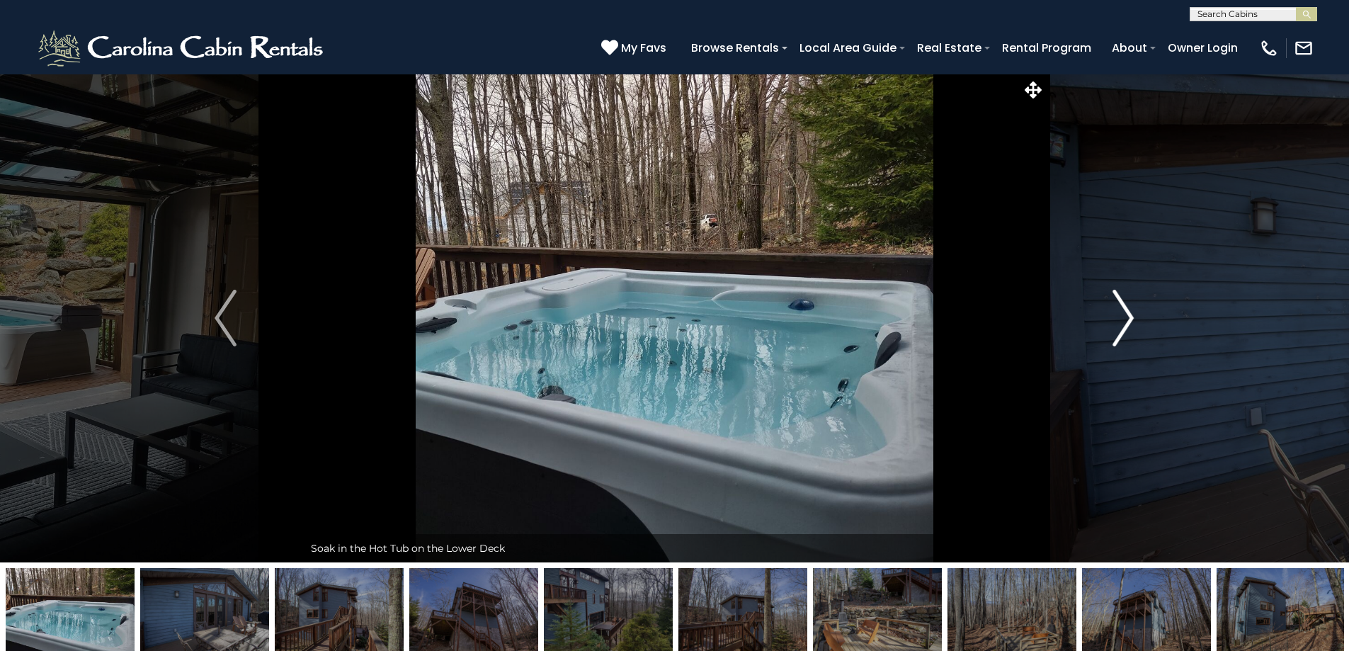
click at [1127, 317] on img "Next" at bounding box center [1122, 318] width 21 height 57
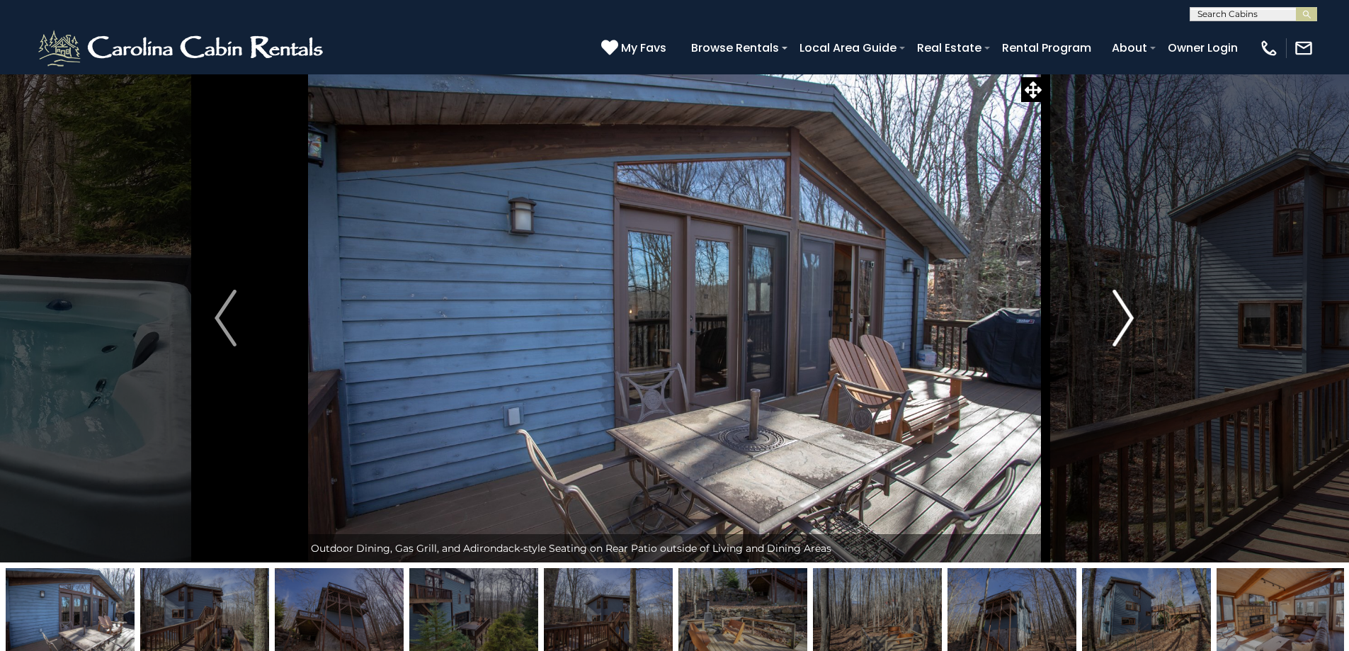
click at [1127, 317] on img "Next" at bounding box center [1122, 318] width 21 height 57
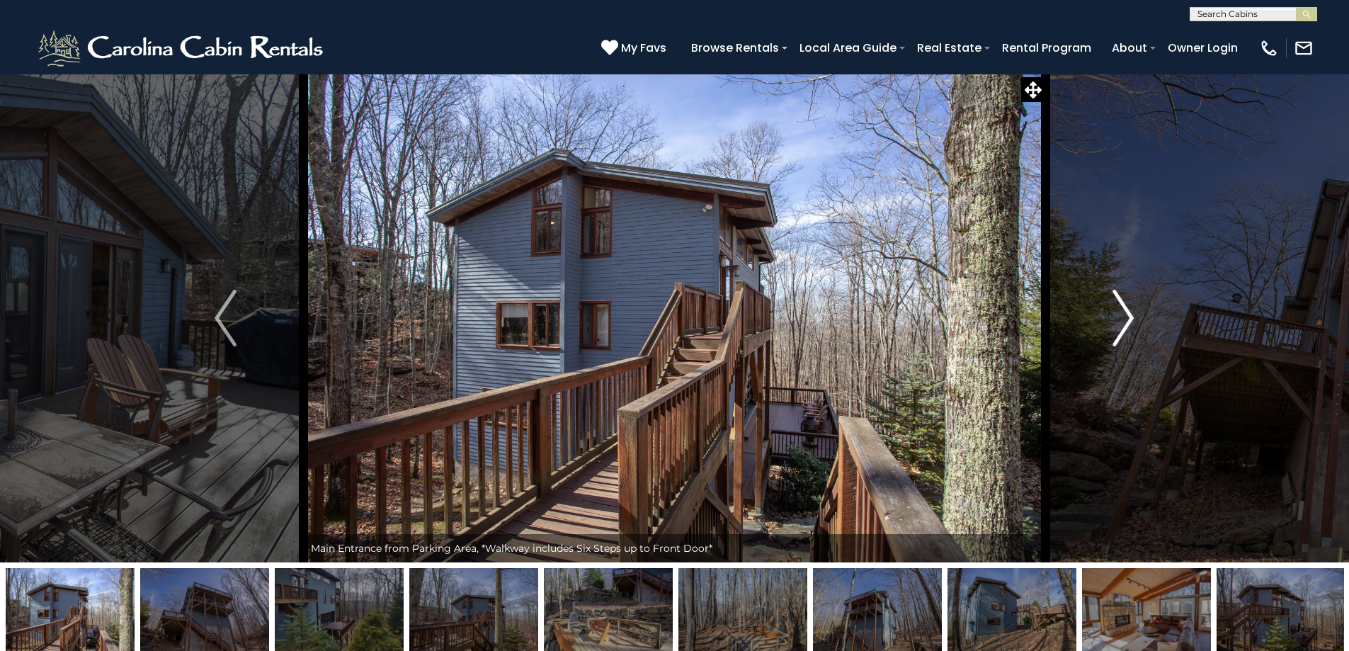
click at [1127, 317] on img "Next" at bounding box center [1122, 318] width 21 height 57
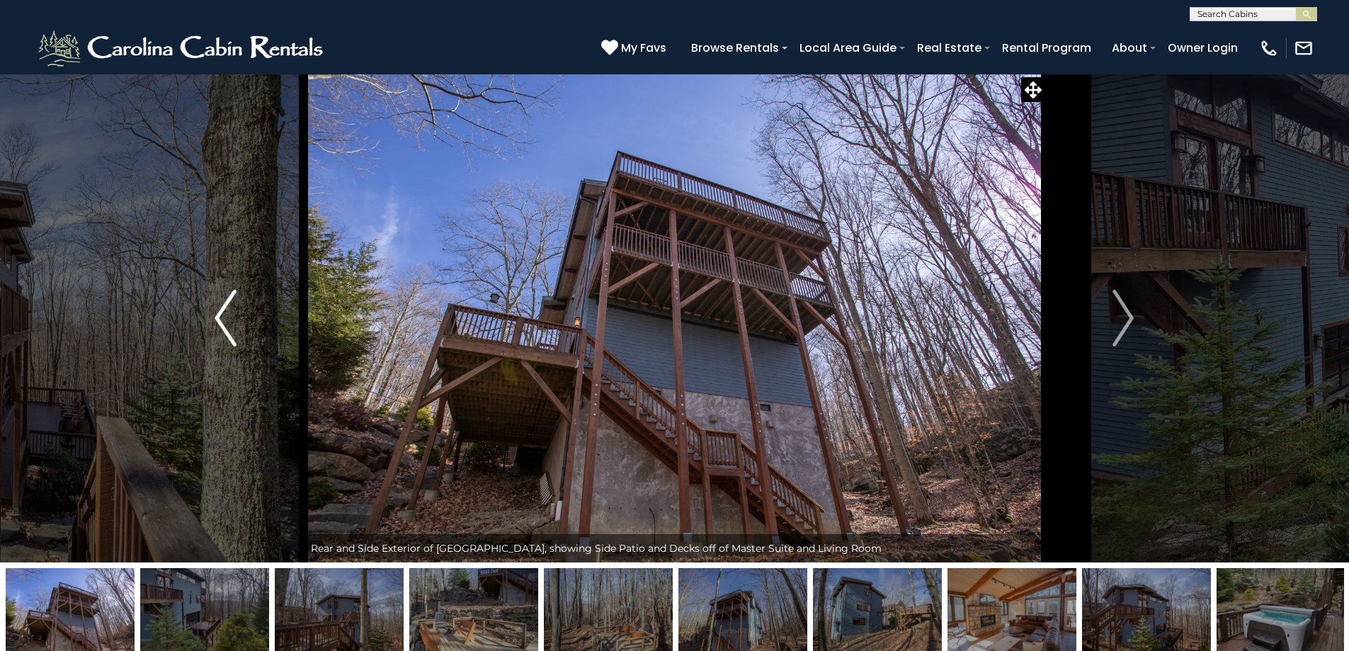
click at [227, 336] on img "Previous" at bounding box center [225, 318] width 21 height 57
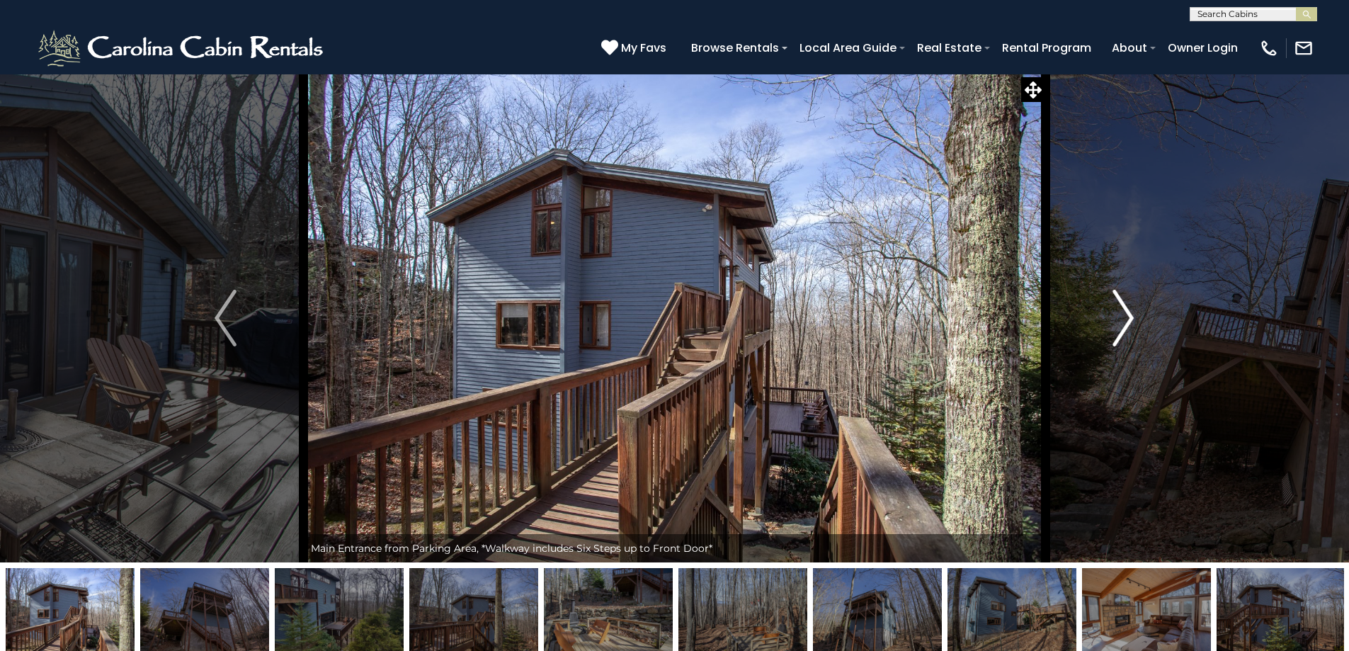
click at [1124, 317] on img "Next" at bounding box center [1122, 318] width 21 height 57
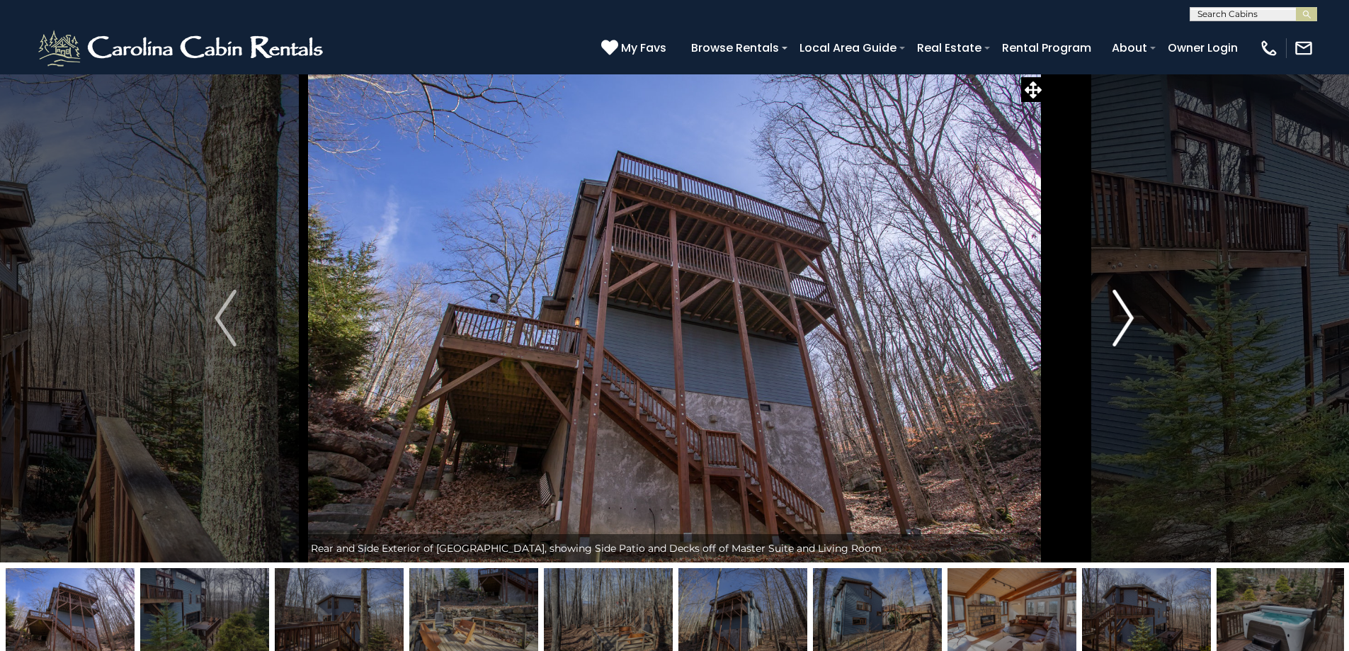
click at [1124, 317] on img "Next" at bounding box center [1122, 318] width 21 height 57
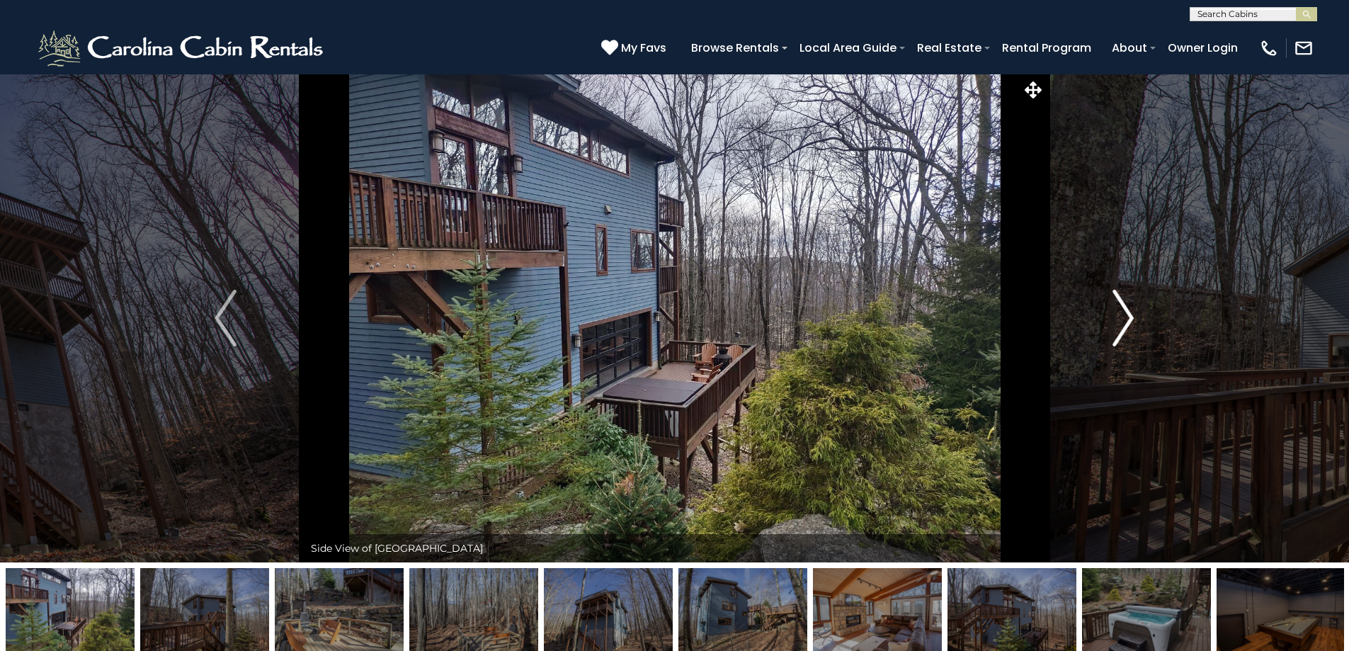
click at [1124, 317] on img "Next" at bounding box center [1122, 318] width 21 height 57
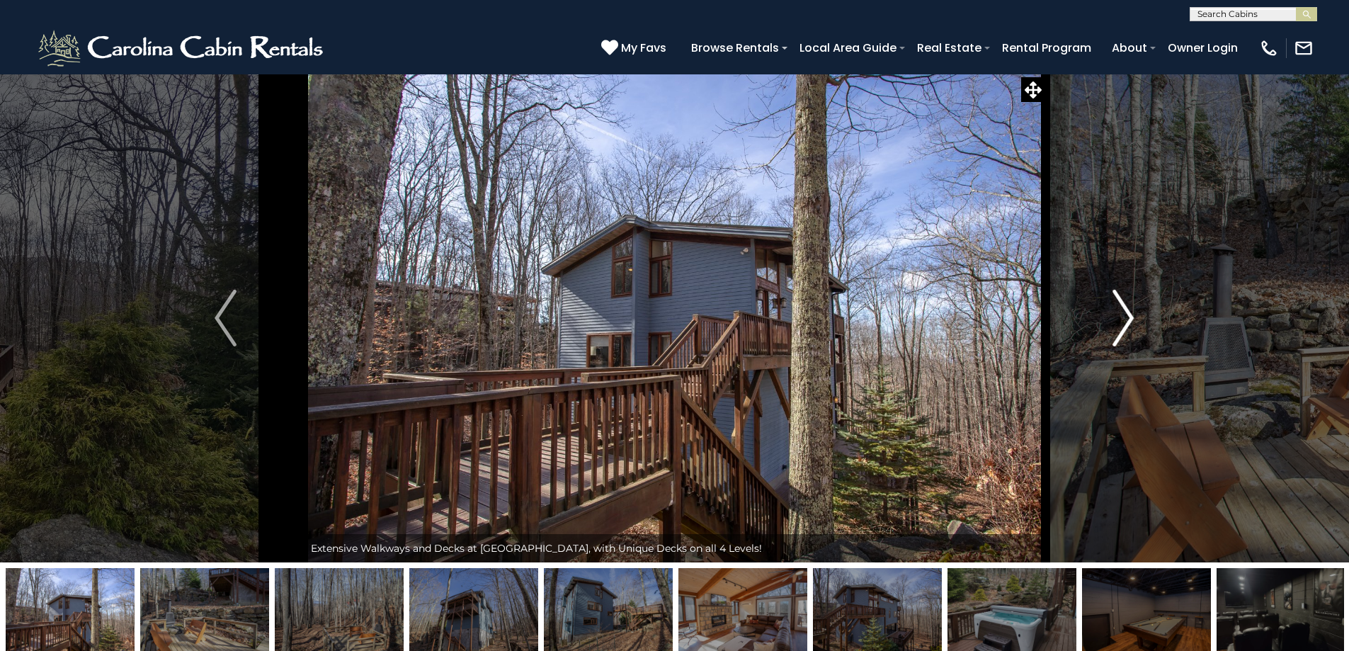
click at [1124, 317] on img "Next" at bounding box center [1122, 318] width 21 height 57
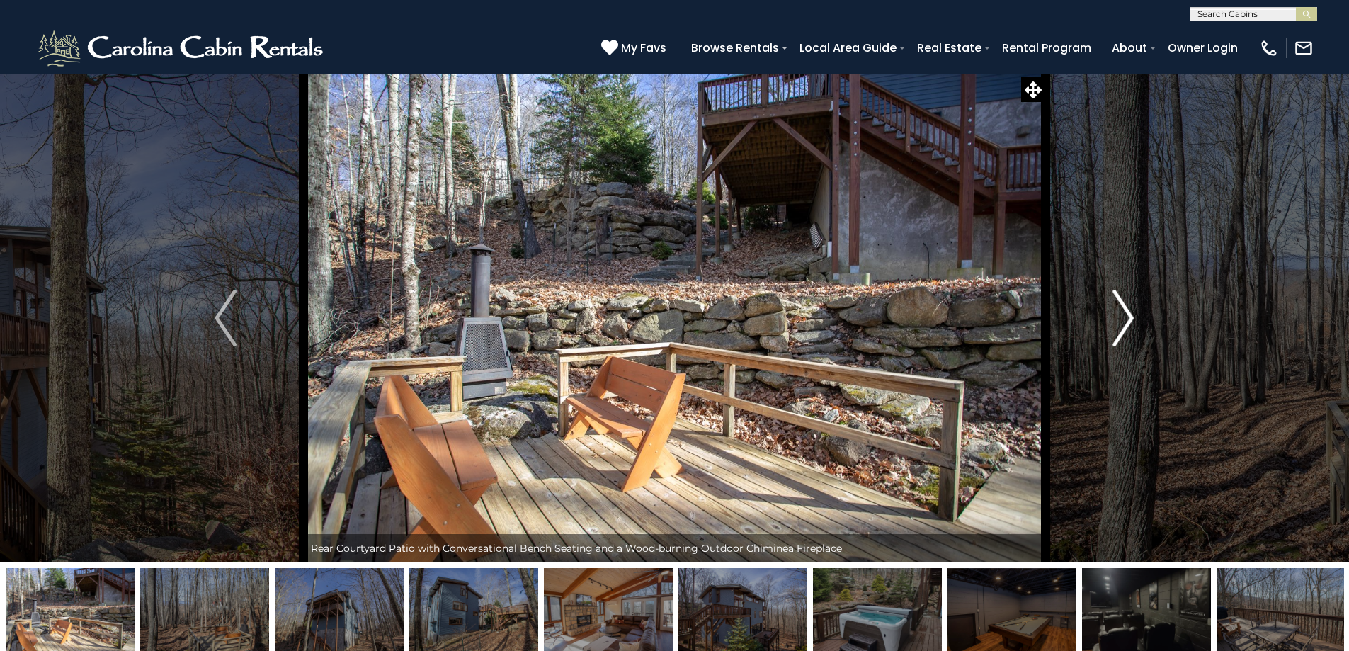
click at [1124, 317] on img "Next" at bounding box center [1122, 318] width 21 height 57
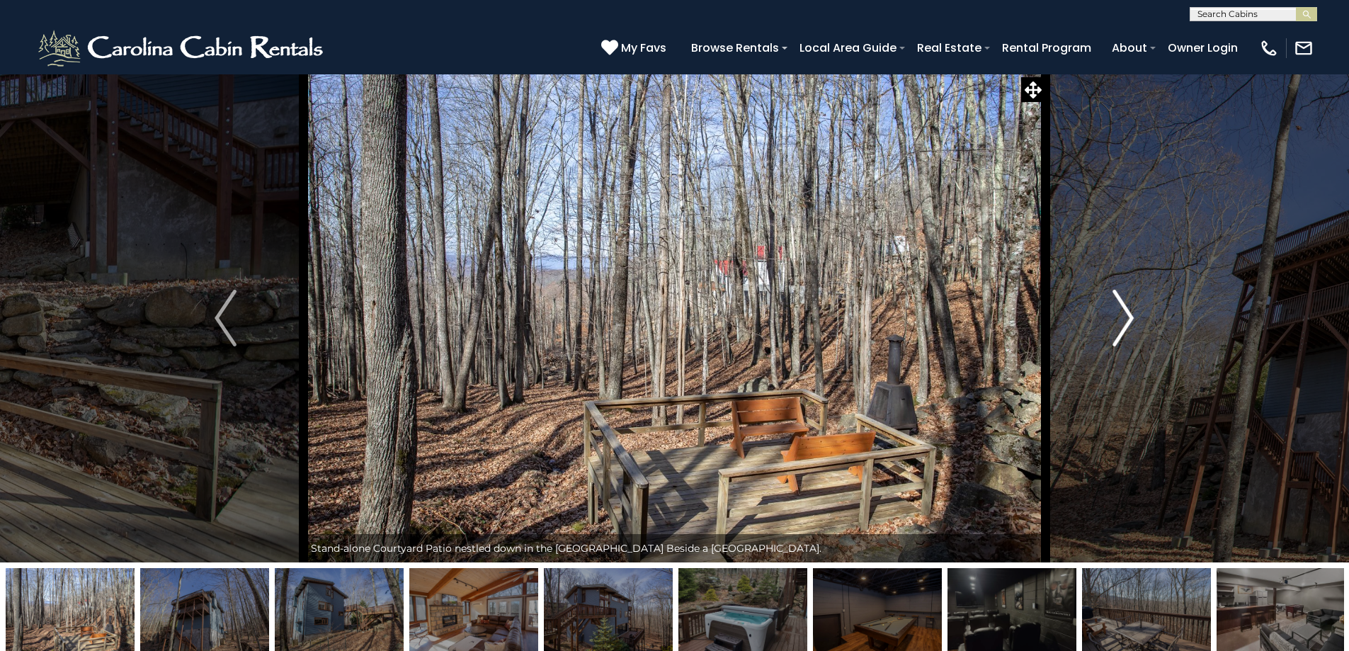
click at [1124, 317] on img "Next" at bounding box center [1122, 318] width 21 height 57
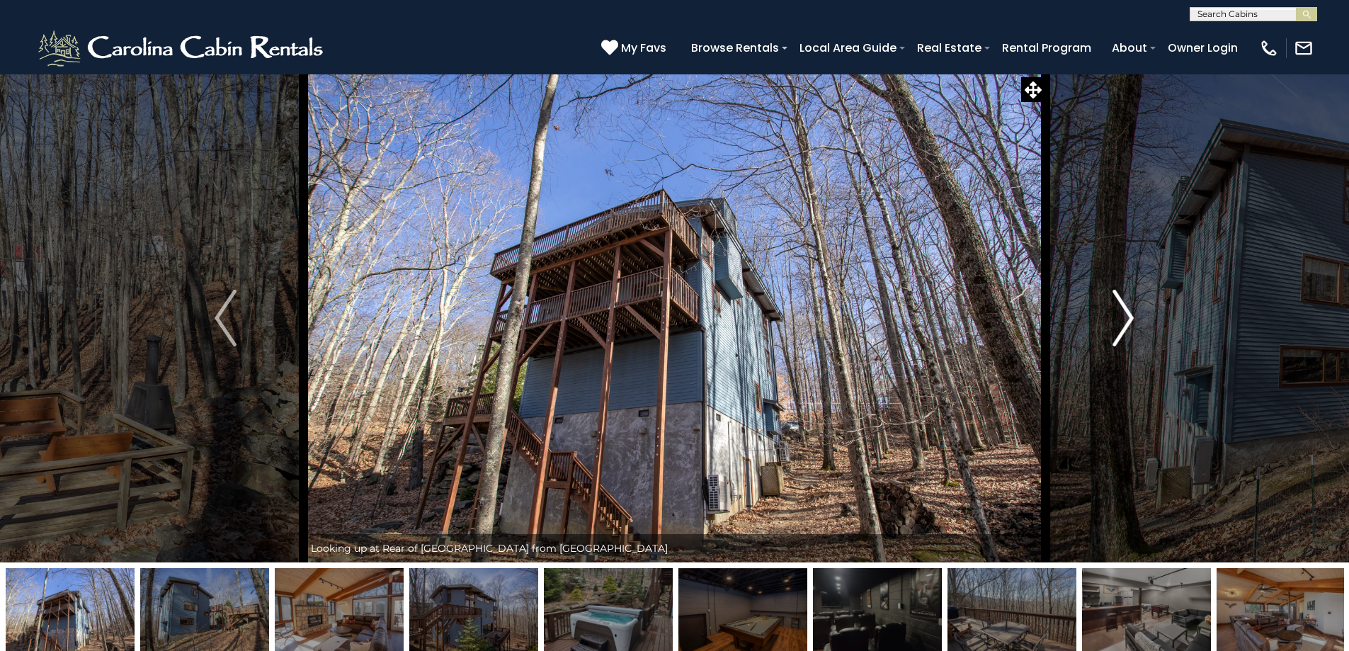
click at [1124, 317] on img "Next" at bounding box center [1122, 318] width 21 height 57
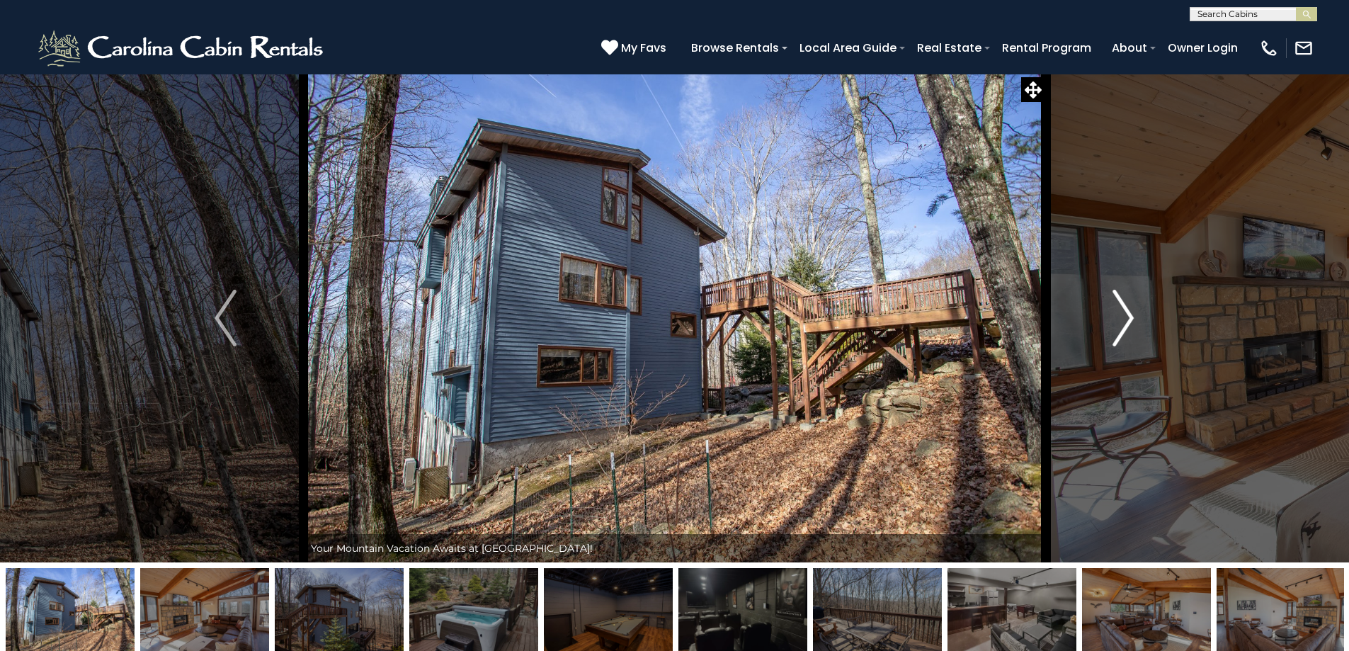
click at [1124, 317] on img "Next" at bounding box center [1122, 318] width 21 height 57
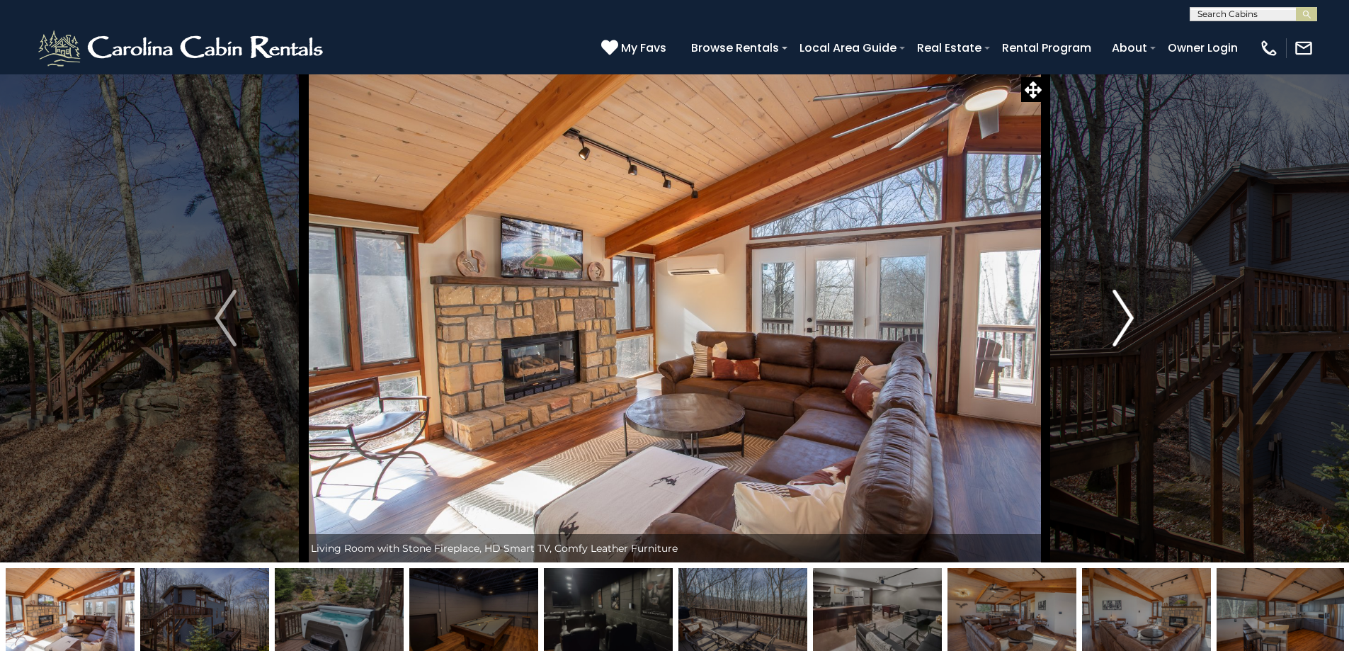
click at [1124, 317] on img "Next" at bounding box center [1122, 318] width 21 height 57
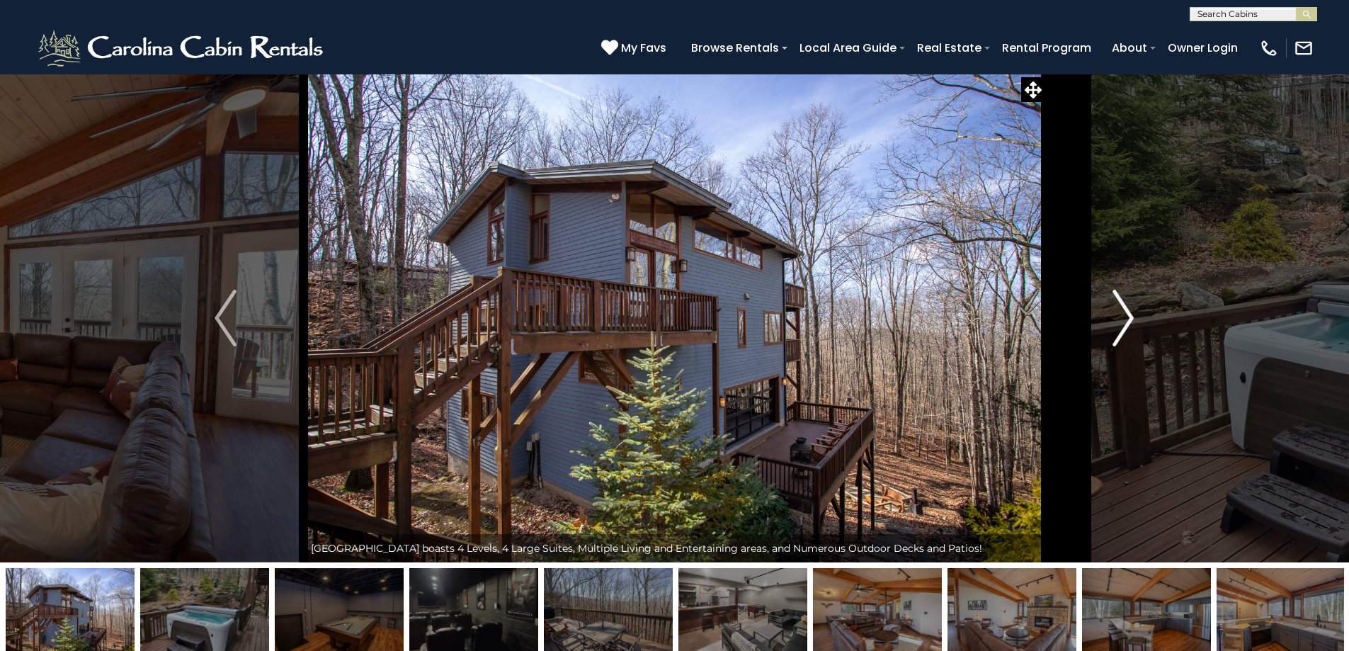
click at [1124, 317] on img "Next" at bounding box center [1122, 318] width 21 height 57
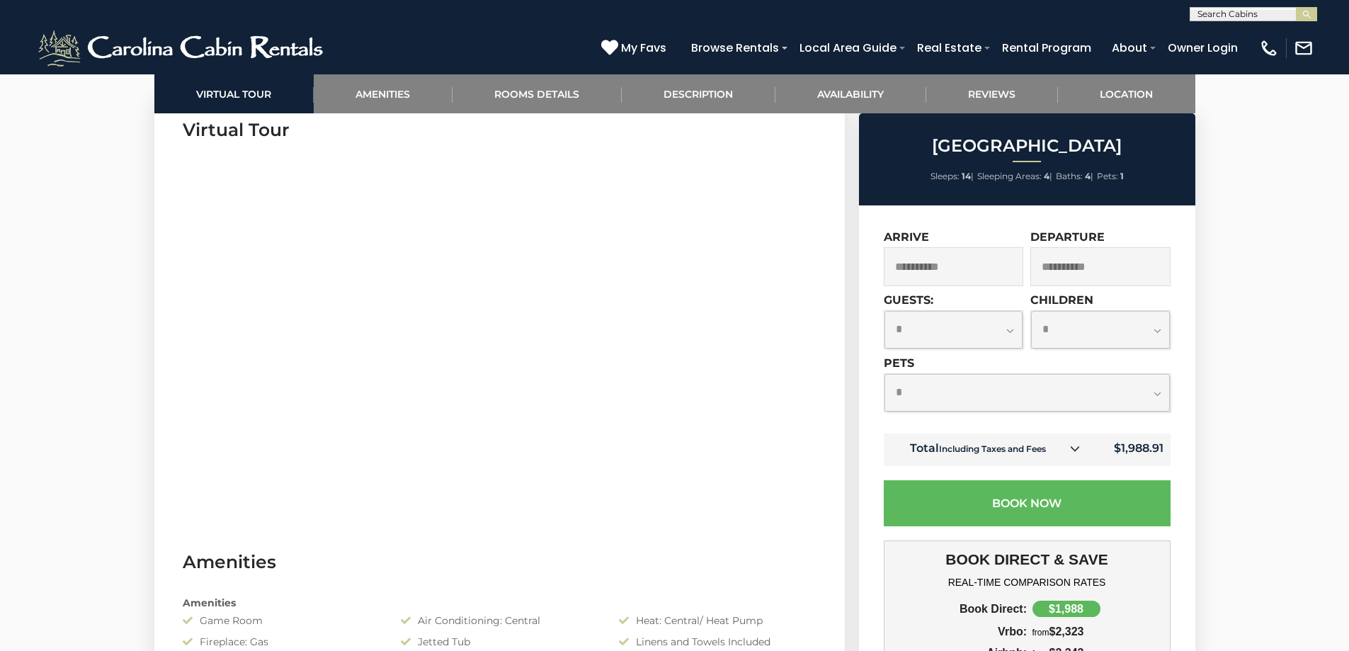
scroll to position [708, 0]
click at [973, 266] on input "**********" at bounding box center [954, 266] width 140 height 39
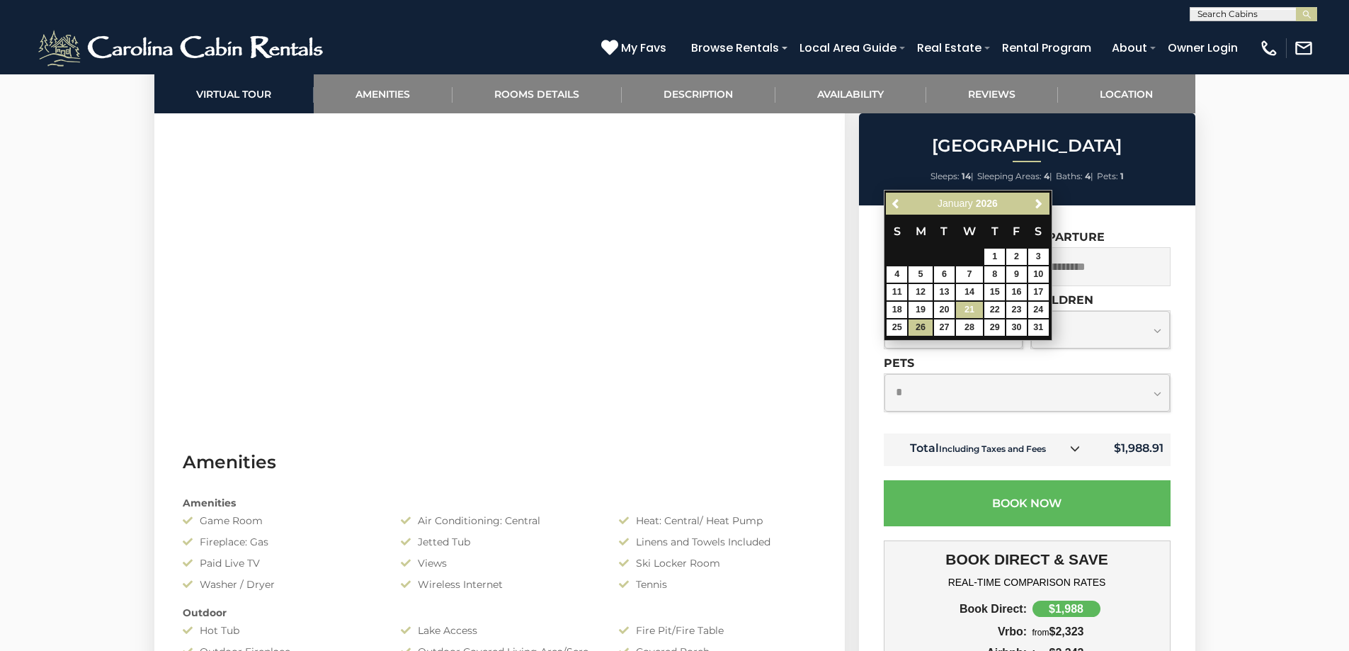
scroll to position [779, 0]
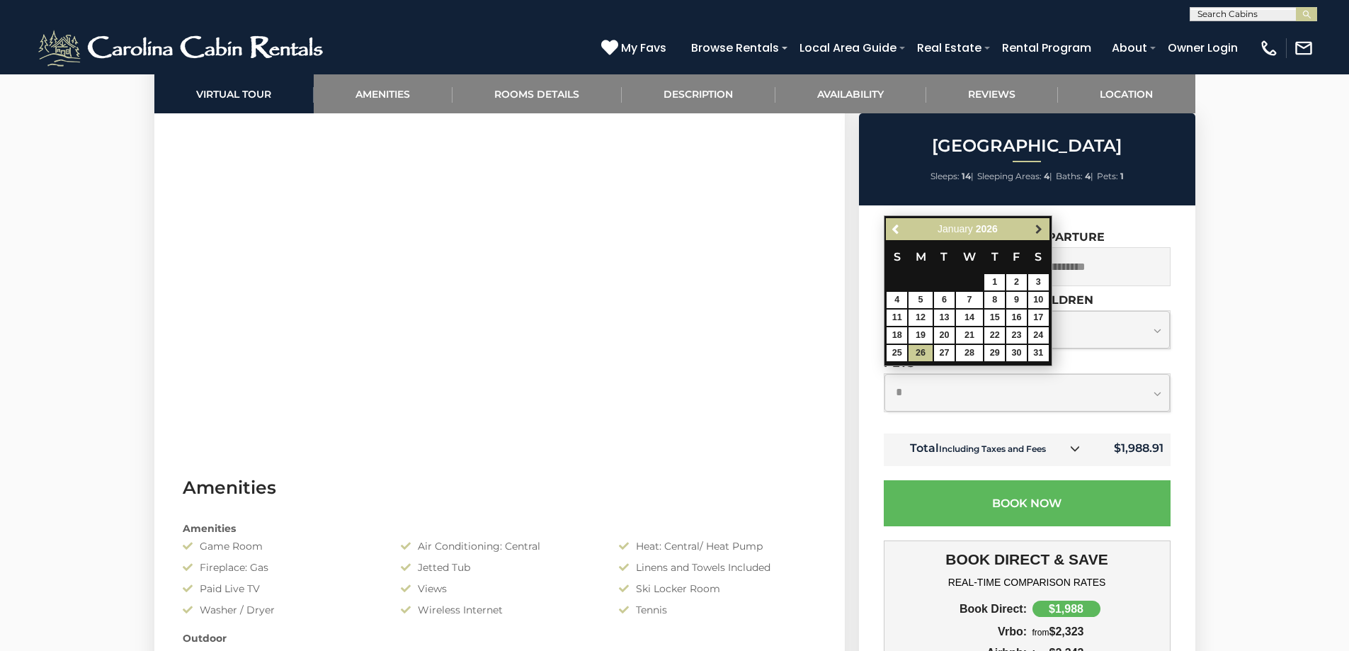
click at [1037, 228] on span "Next" at bounding box center [1038, 229] width 11 height 11
click at [923, 283] on link "2" at bounding box center [920, 282] width 24 height 16
type input "**********"
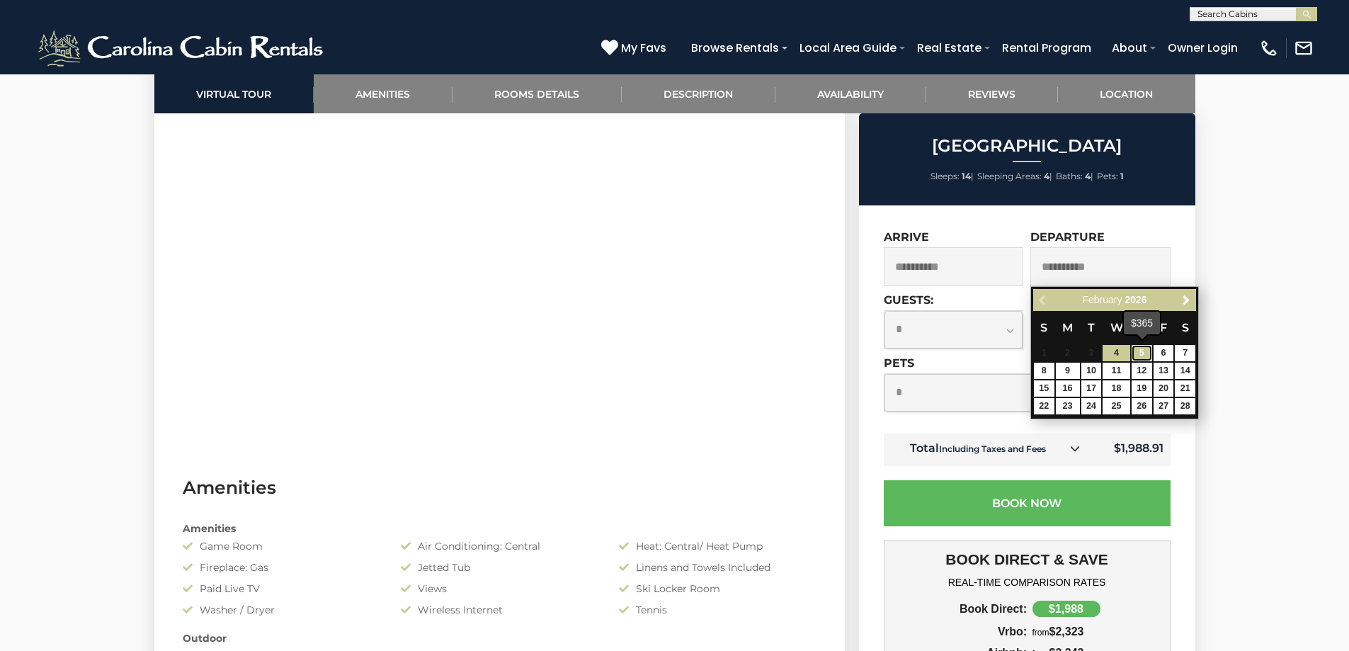
click at [1143, 353] on link "5" at bounding box center [1142, 353] width 21 height 16
type input "**********"
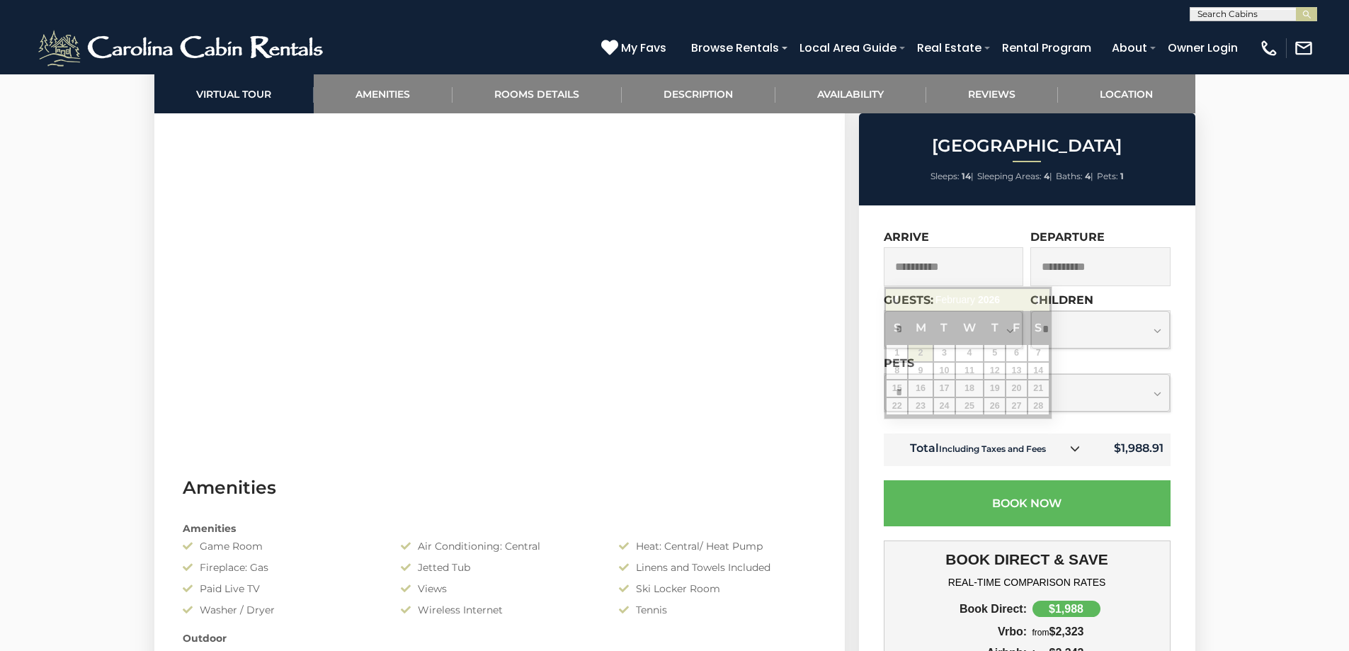
click at [976, 275] on input "**********" at bounding box center [954, 266] width 140 height 39
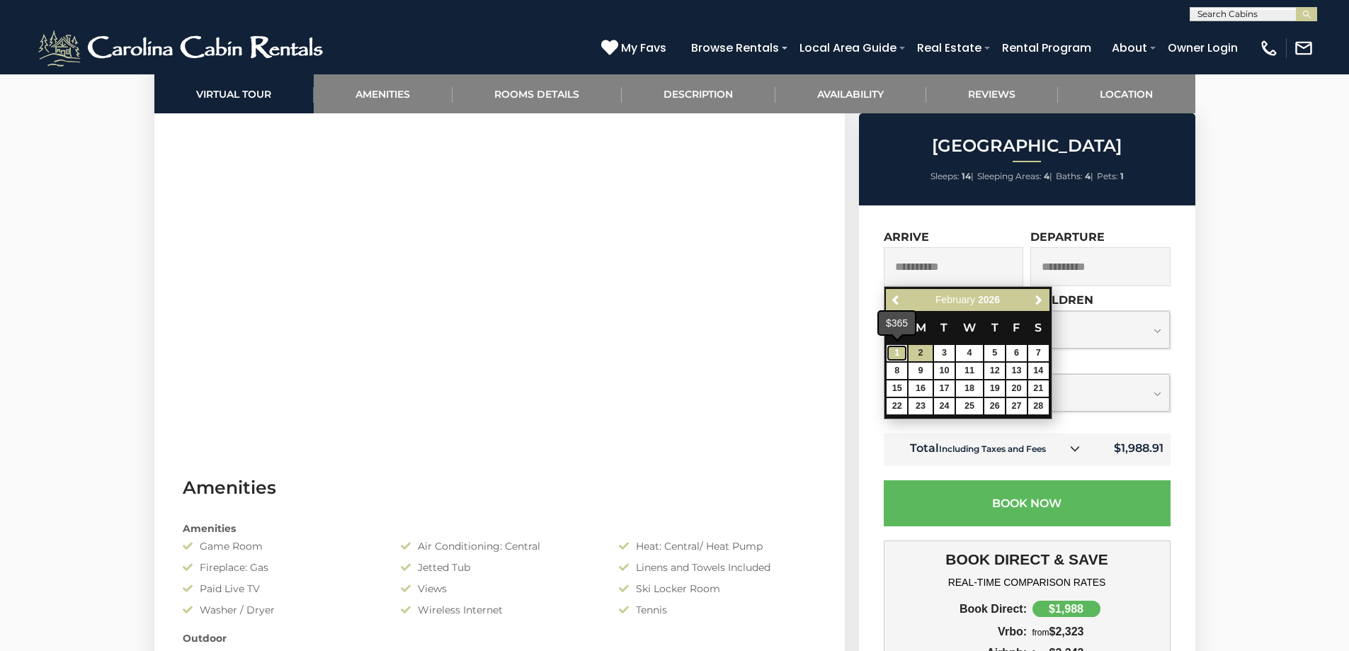
click at [895, 354] on link "1" at bounding box center [897, 353] width 21 height 16
type input "**********"
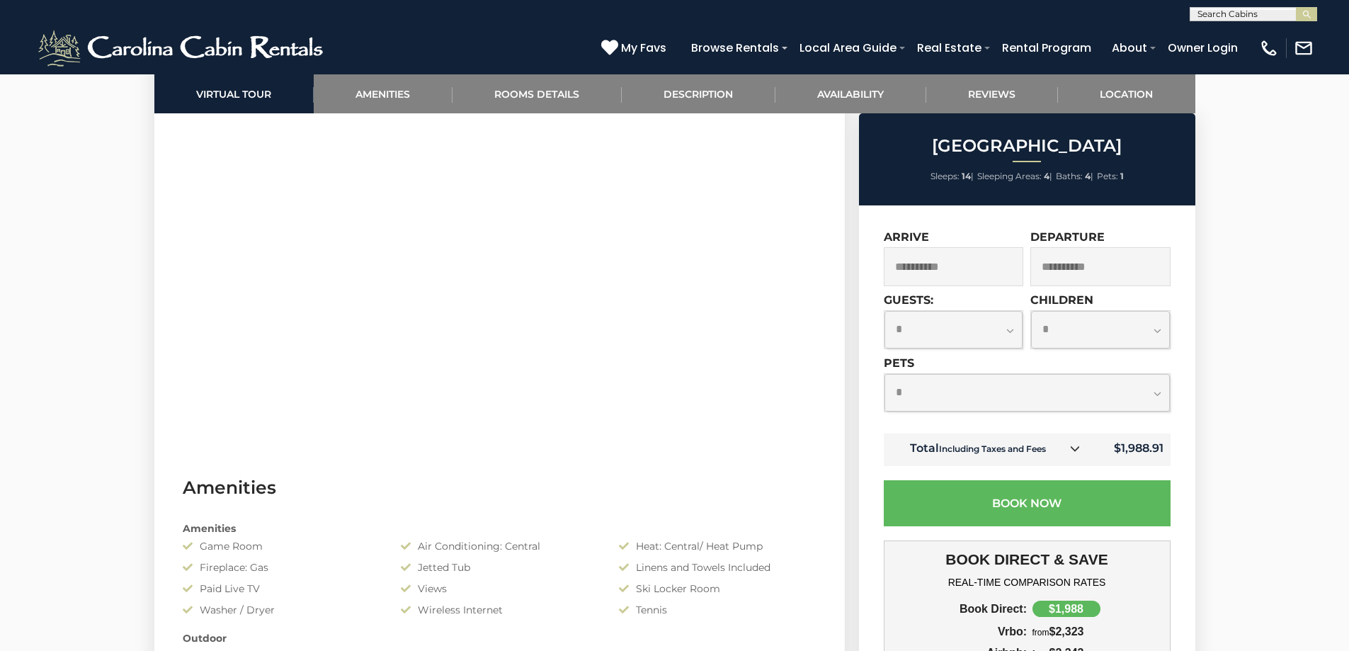
click at [1107, 272] on input "**********" at bounding box center [1100, 266] width 140 height 39
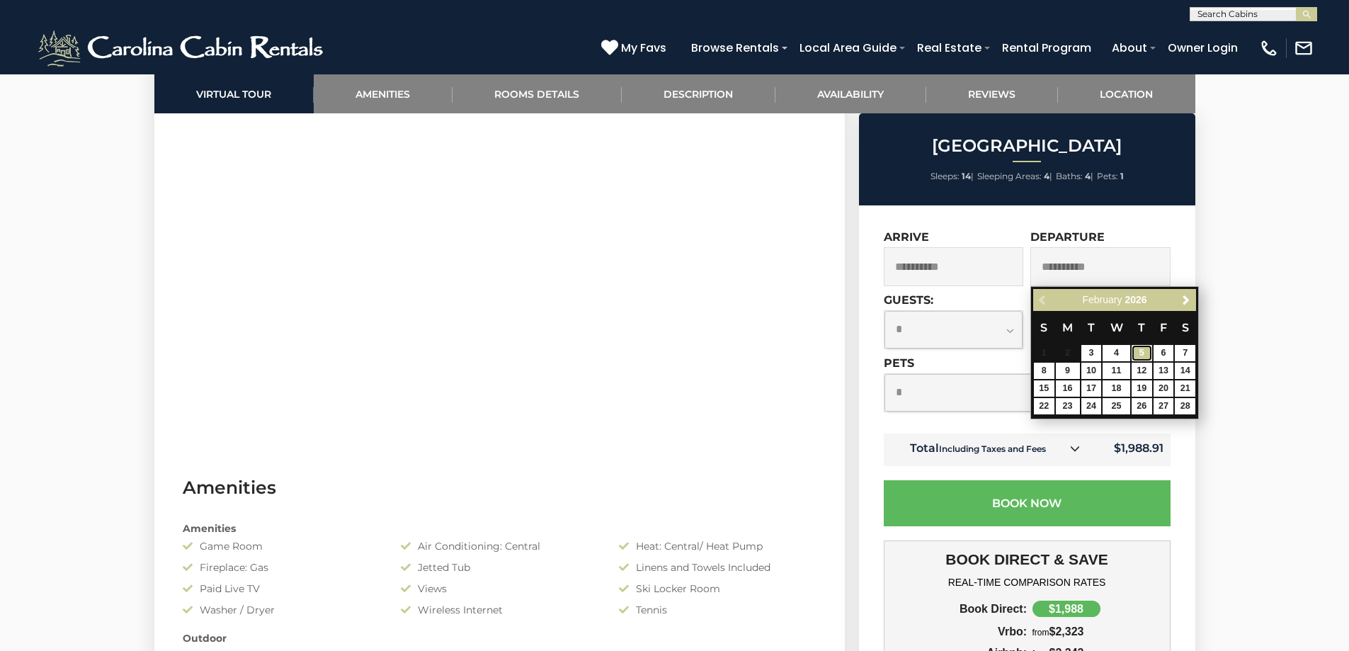
click at [1143, 348] on link "5" at bounding box center [1142, 353] width 21 height 16
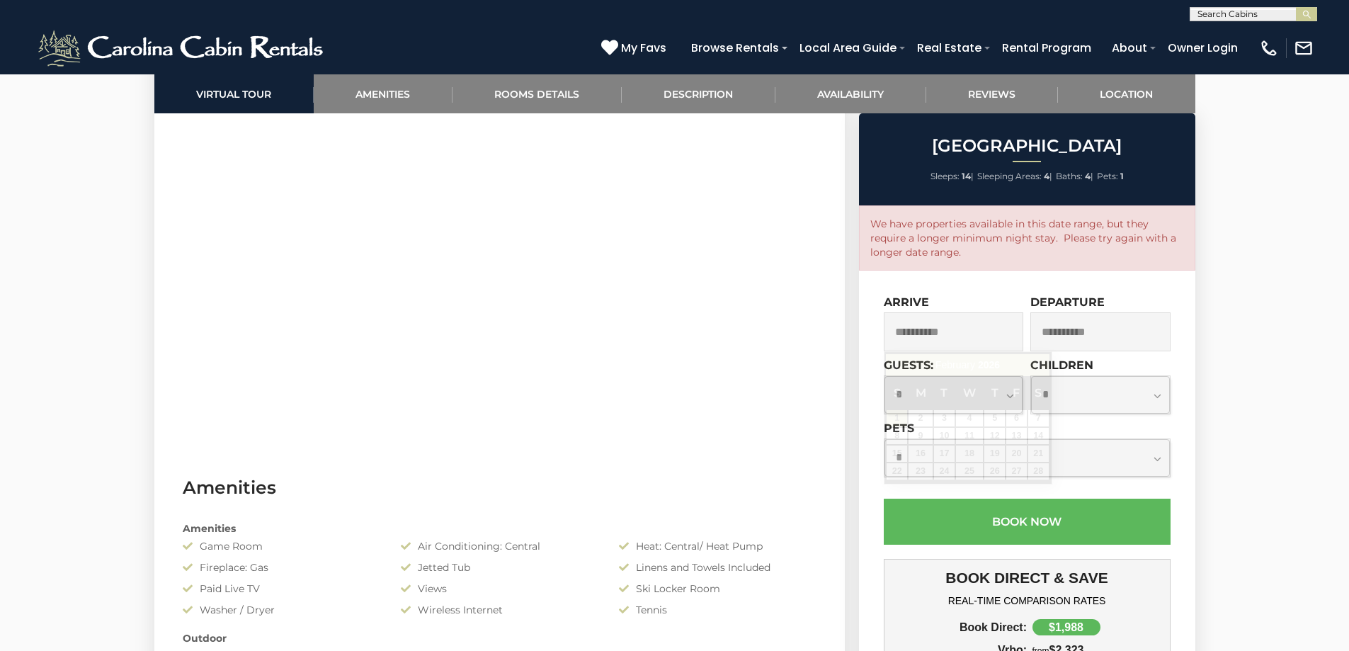
click at [997, 336] on input "**********" at bounding box center [954, 331] width 140 height 39
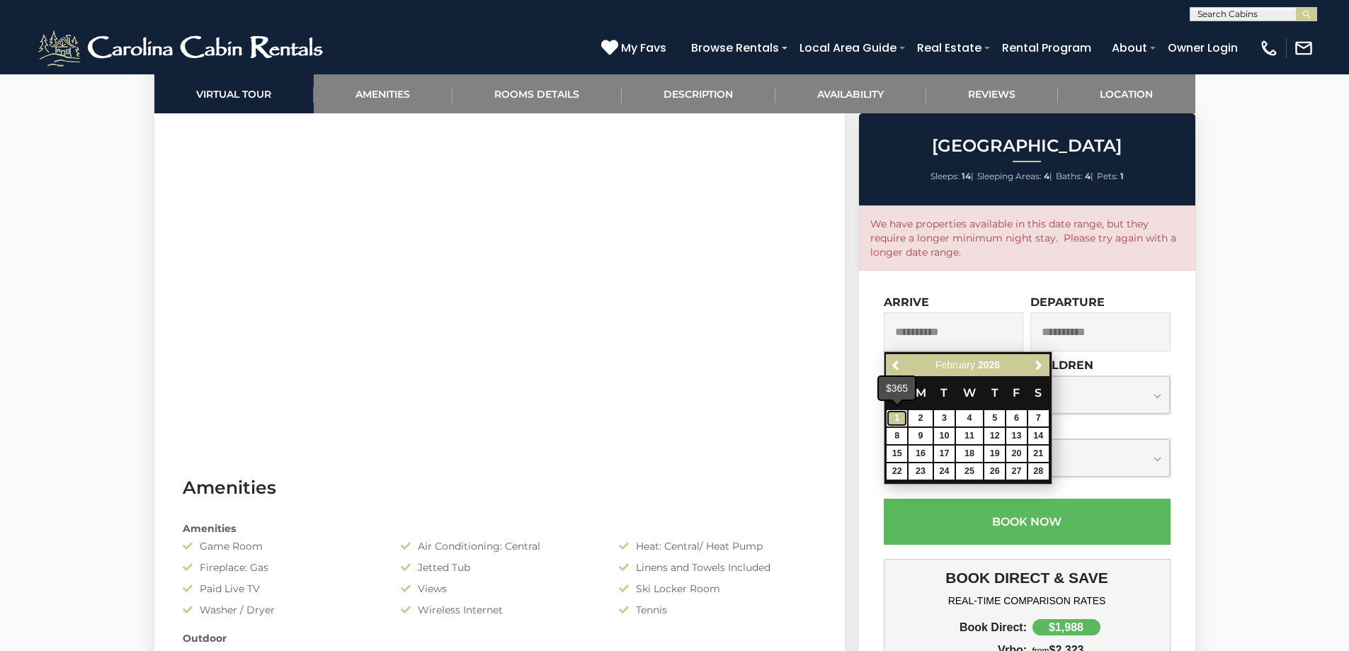
click at [898, 418] on link "1" at bounding box center [897, 418] width 21 height 16
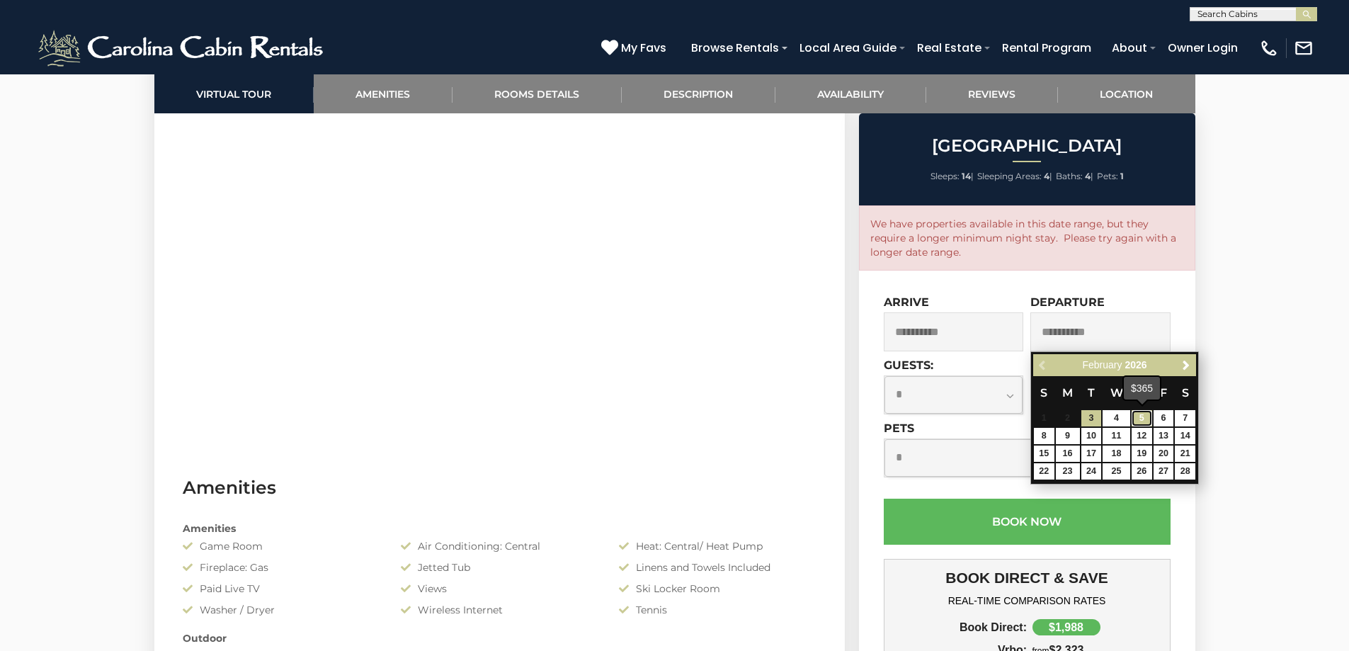
click at [1142, 417] on link "5" at bounding box center [1142, 418] width 21 height 16
type input "**********"
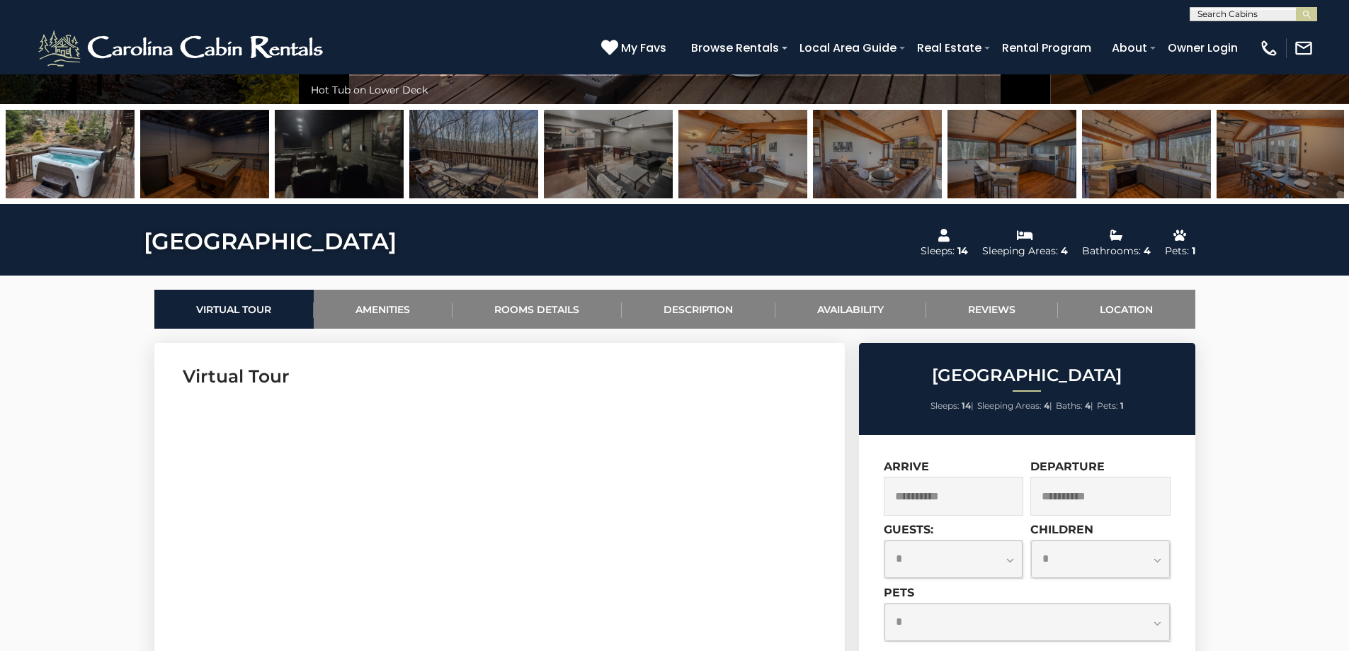
scroll to position [425, 0]
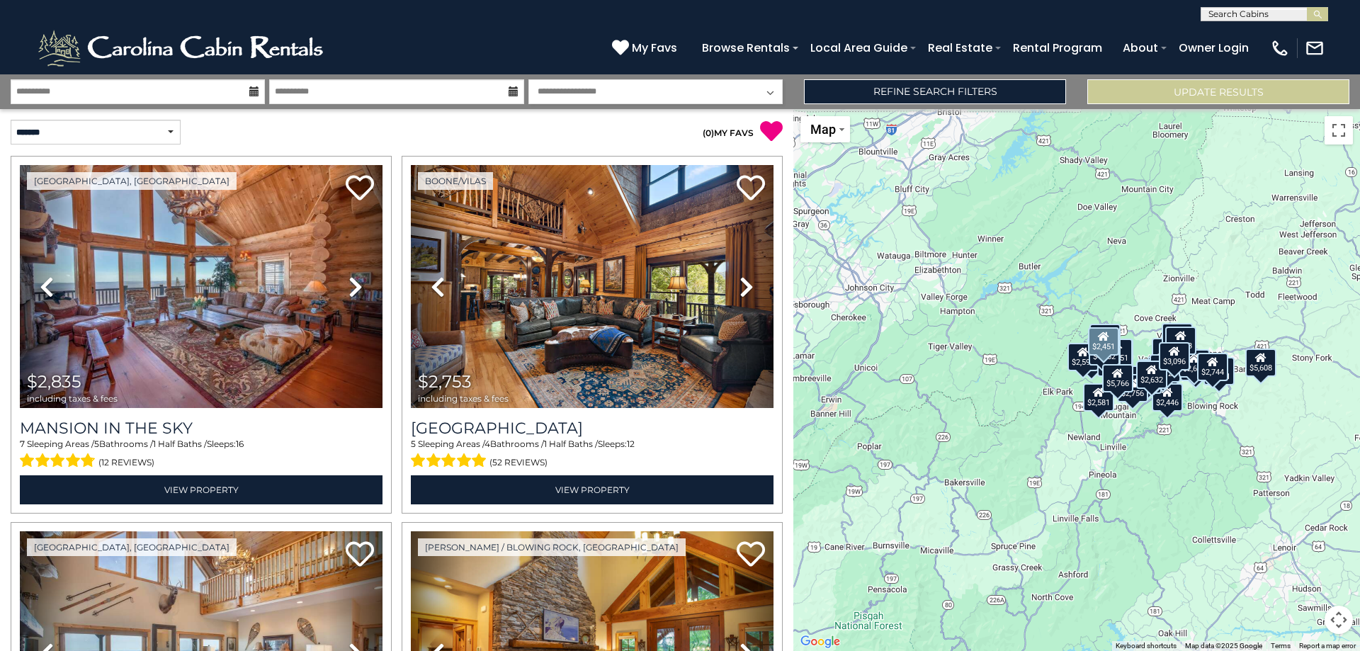
select select "*"
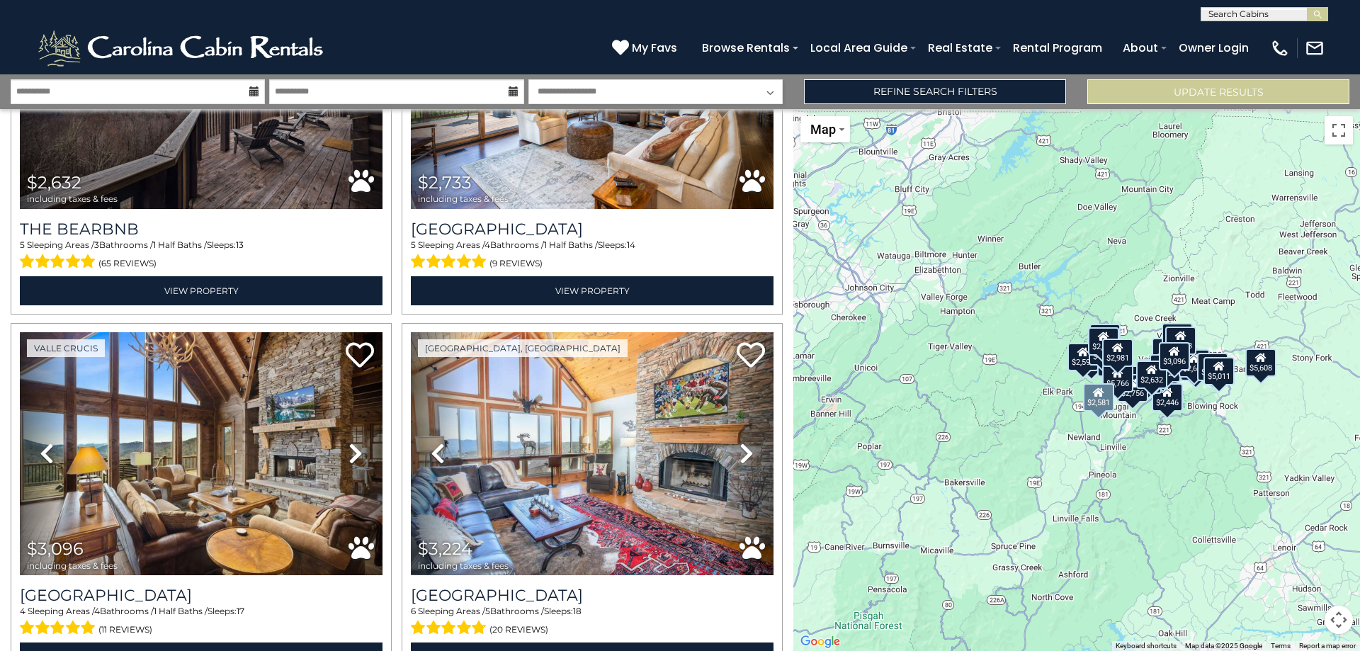
scroll to position [850, 0]
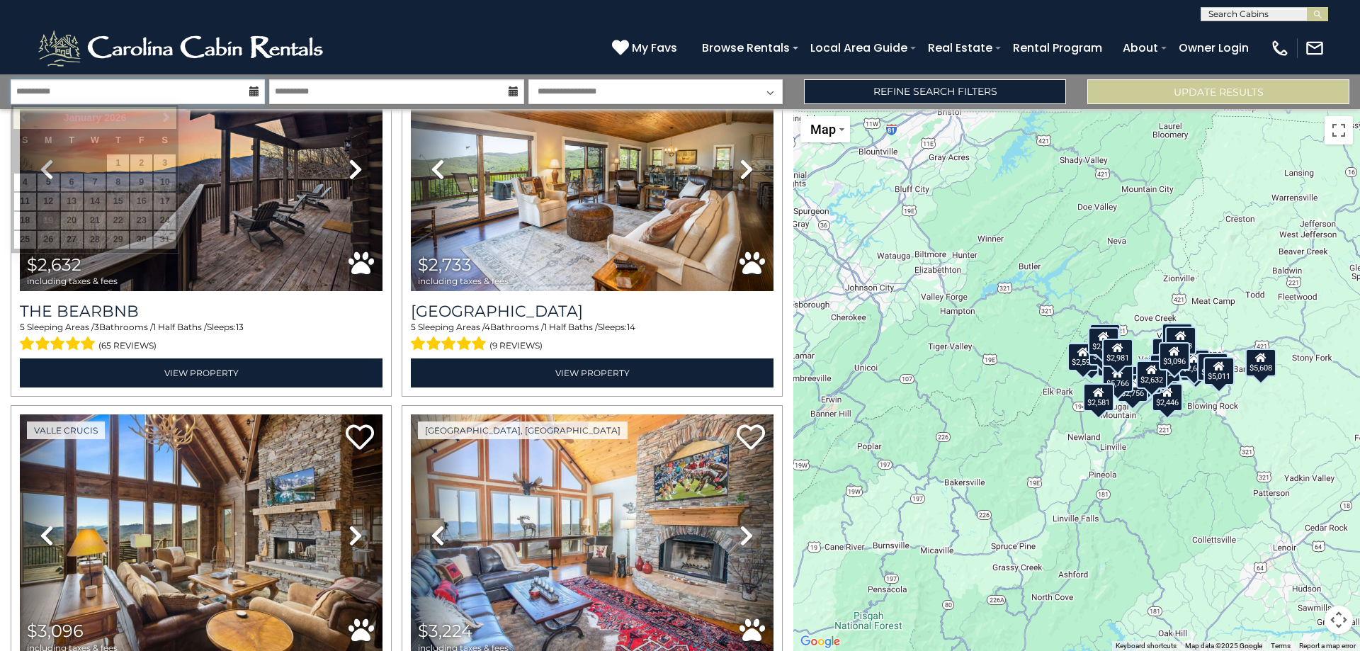
click at [147, 86] on input "**********" at bounding box center [138, 91] width 254 height 25
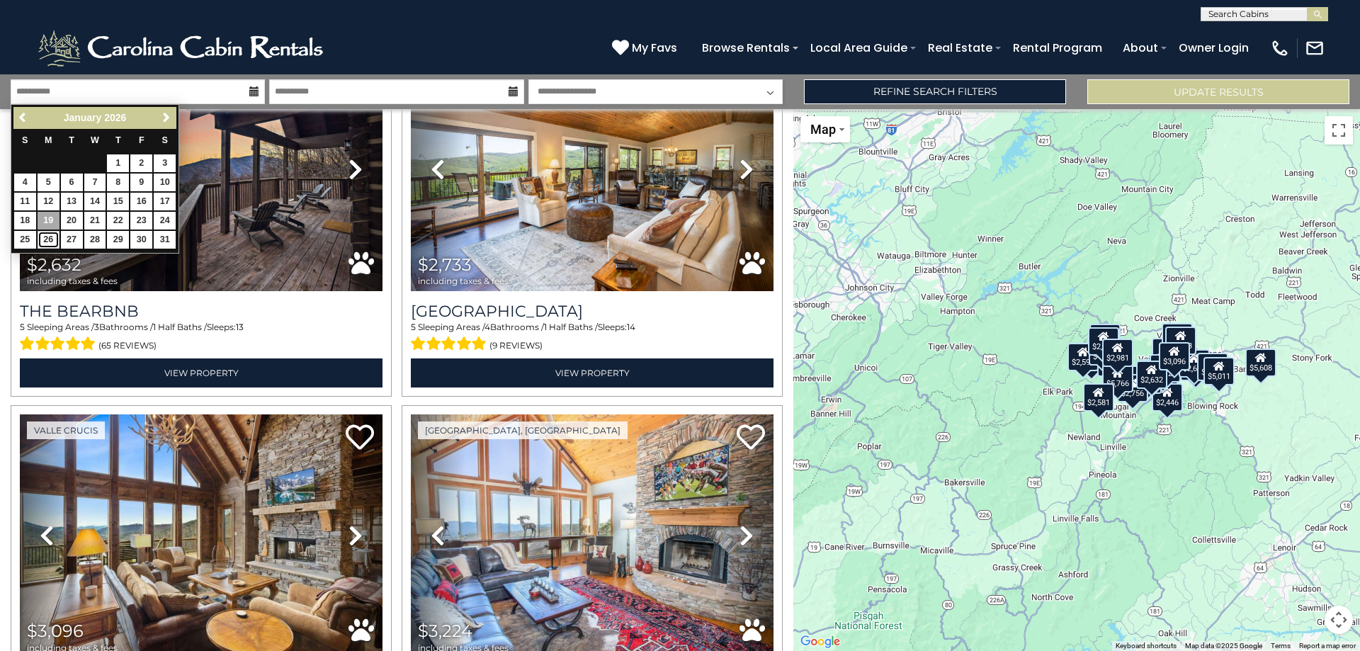
click at [46, 239] on link "26" at bounding box center [49, 240] width 22 height 18
type input "*******"
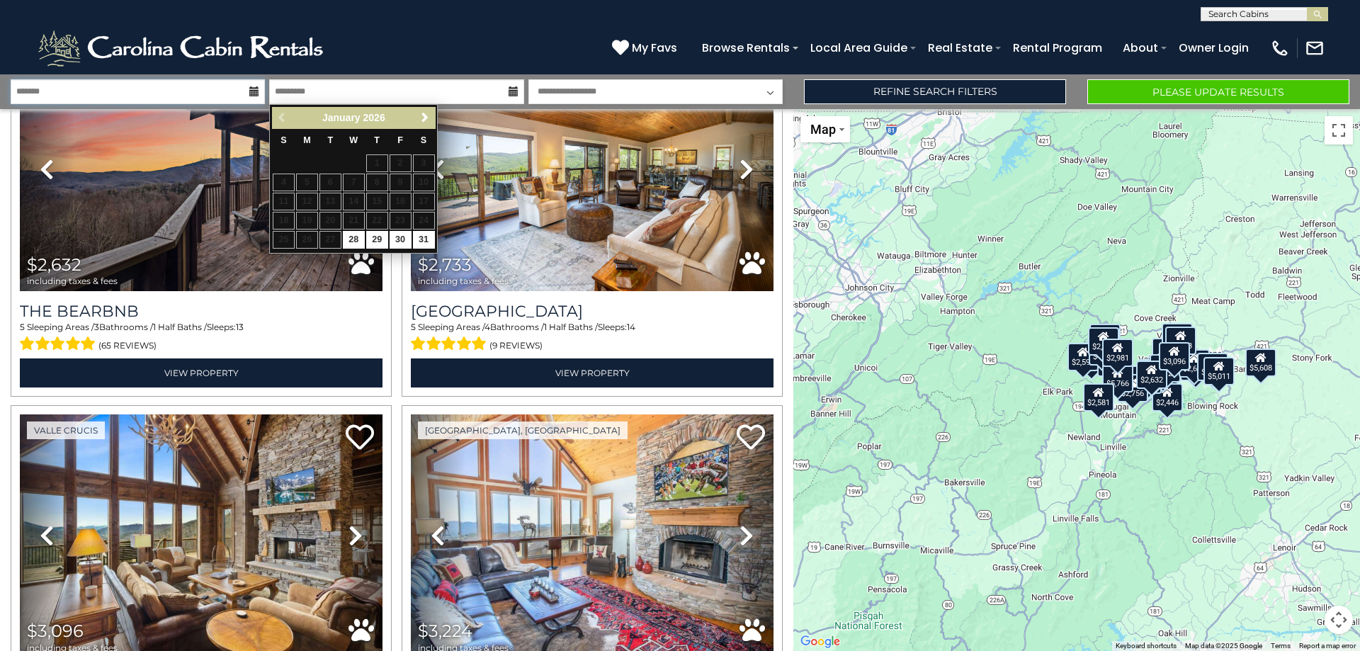
click at [155, 84] on input "*******" at bounding box center [138, 91] width 254 height 25
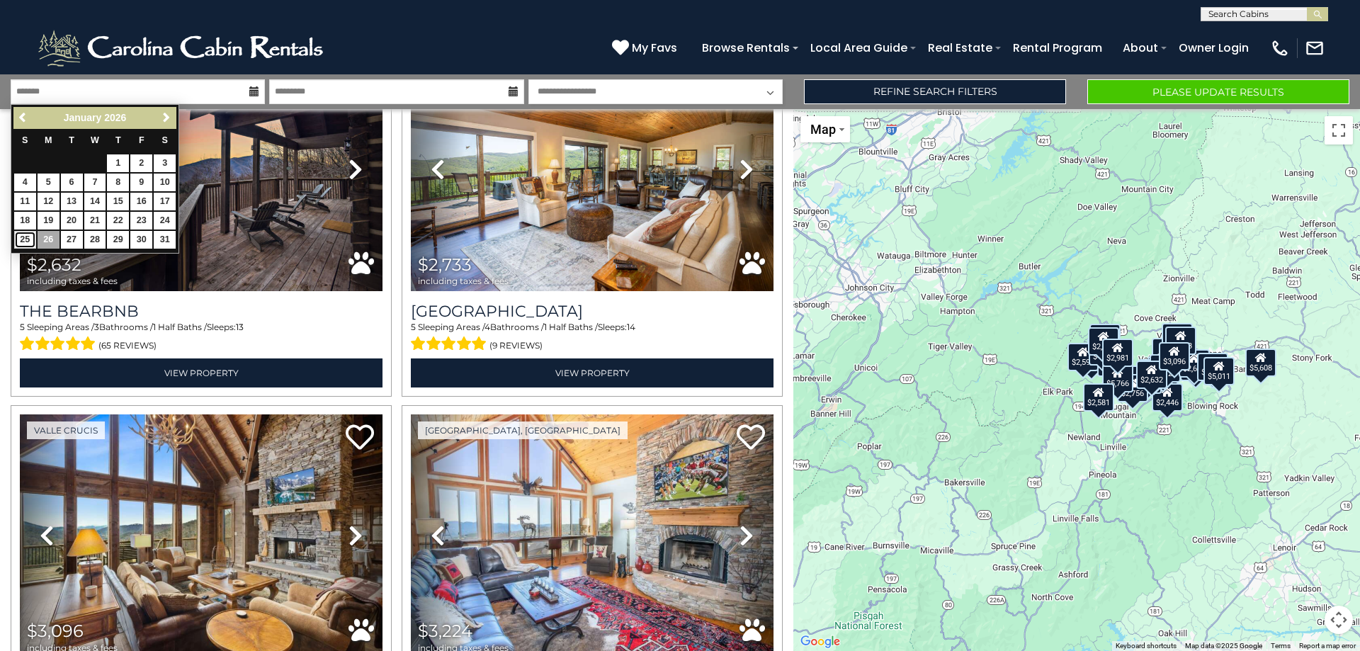
click at [22, 239] on link "25" at bounding box center [25, 240] width 22 height 18
type input "*******"
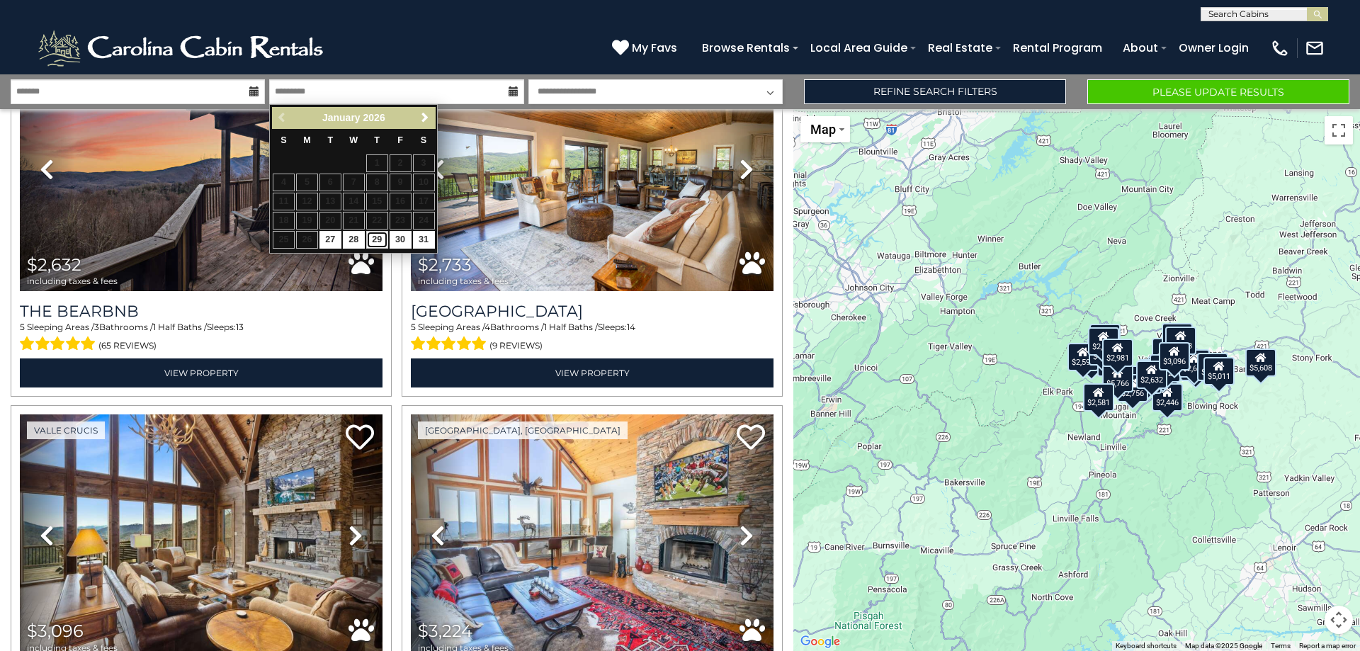
click at [377, 241] on link "29" at bounding box center [377, 240] width 22 height 18
type input "*******"
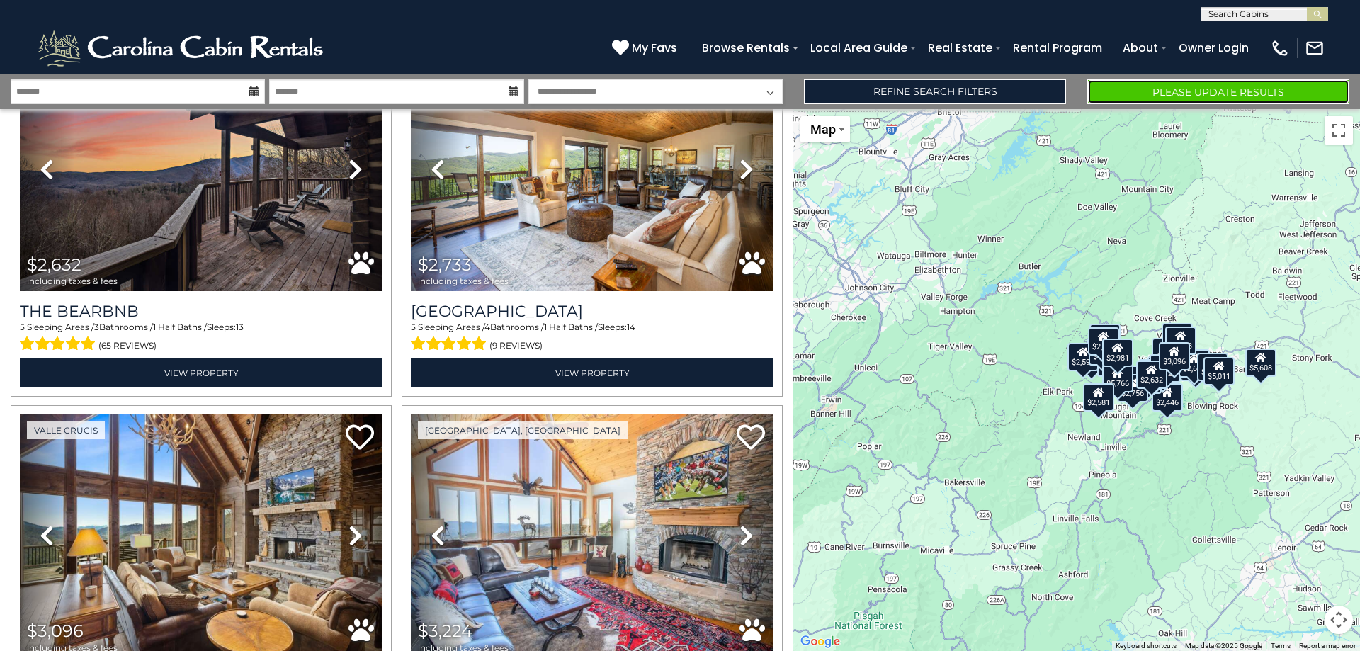
click at [1163, 91] on button "Please Update Results" at bounding box center [1218, 91] width 262 height 25
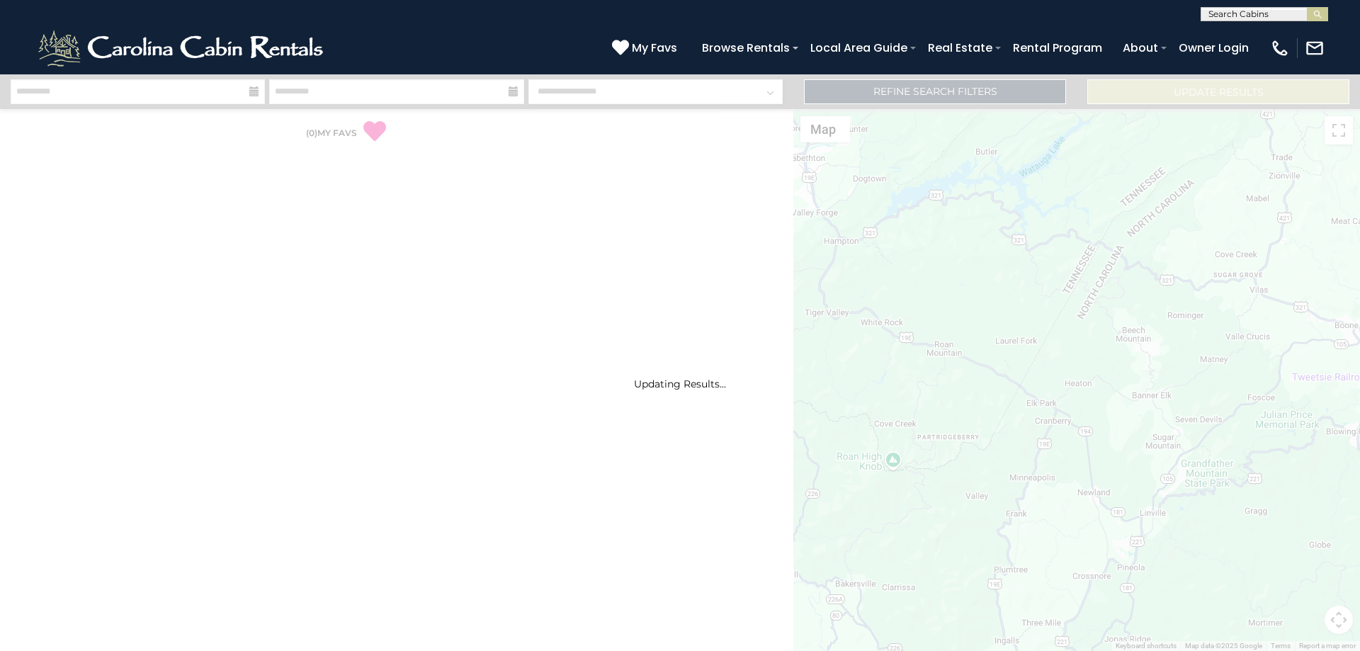
select select "*"
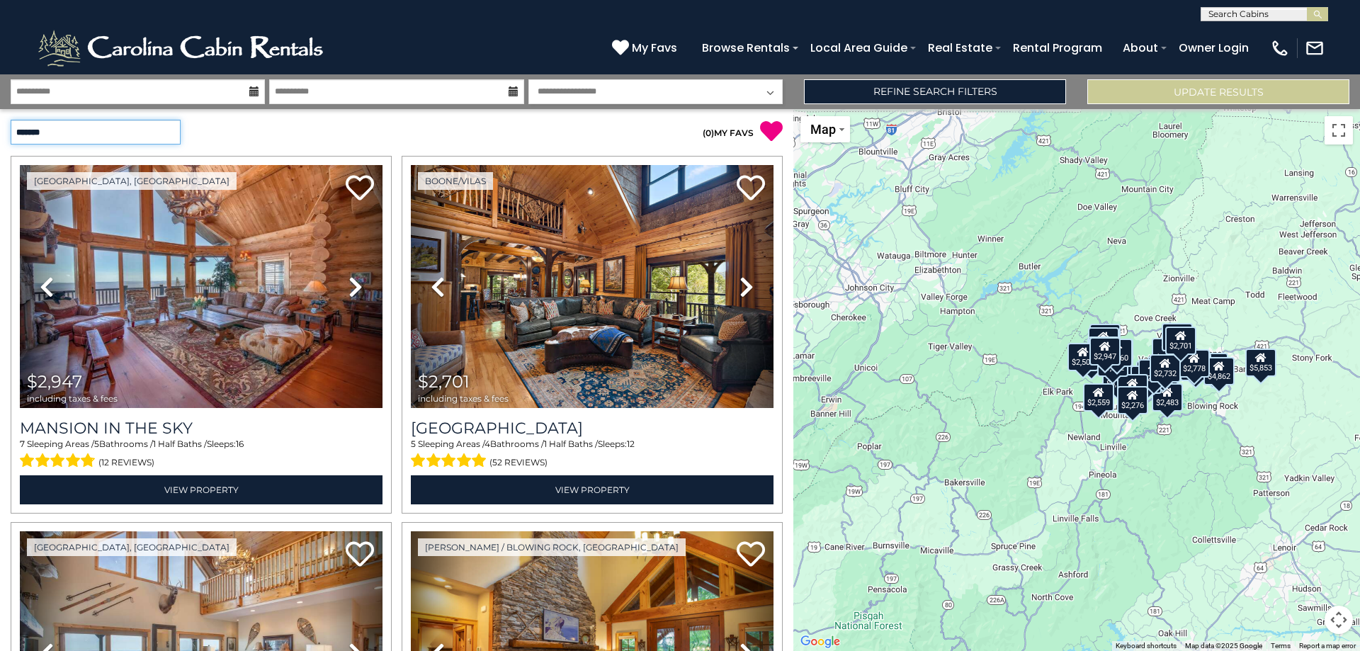
click at [147, 139] on select "**********" at bounding box center [96, 132] width 170 height 25
select select "*********"
click at [11, 120] on select "**********" at bounding box center [96, 132] width 170 height 25
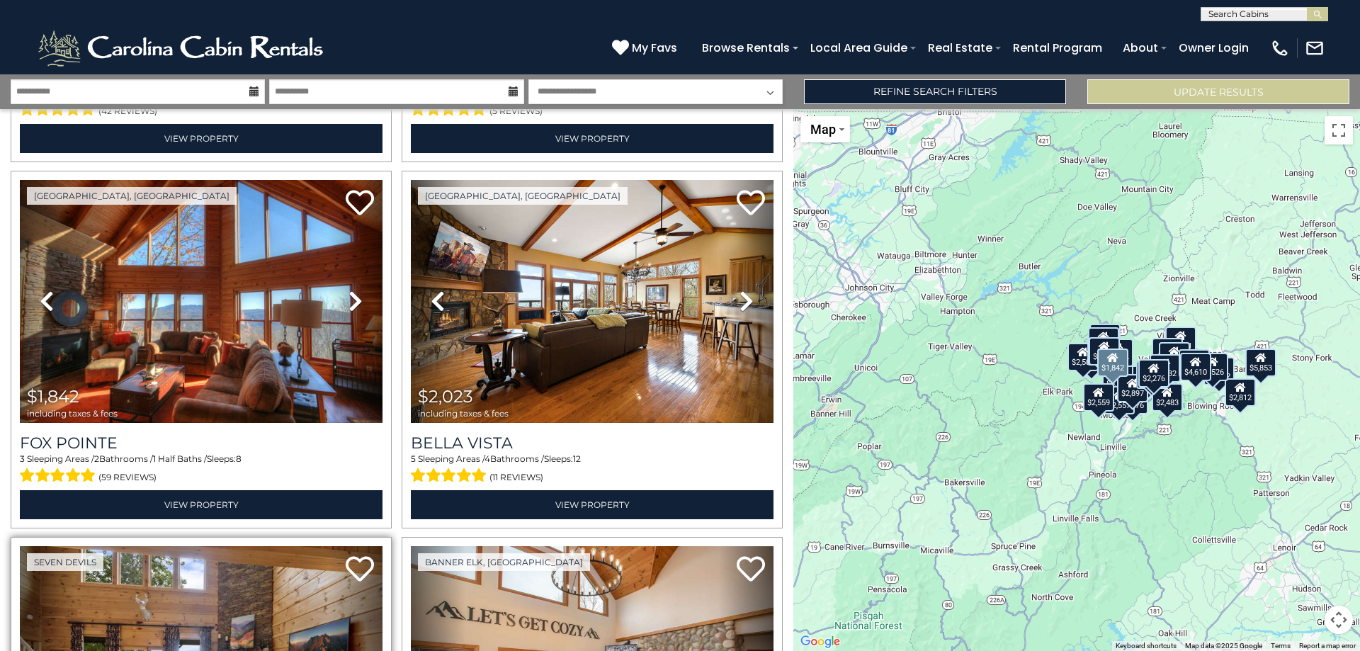
scroll to position [3257, 0]
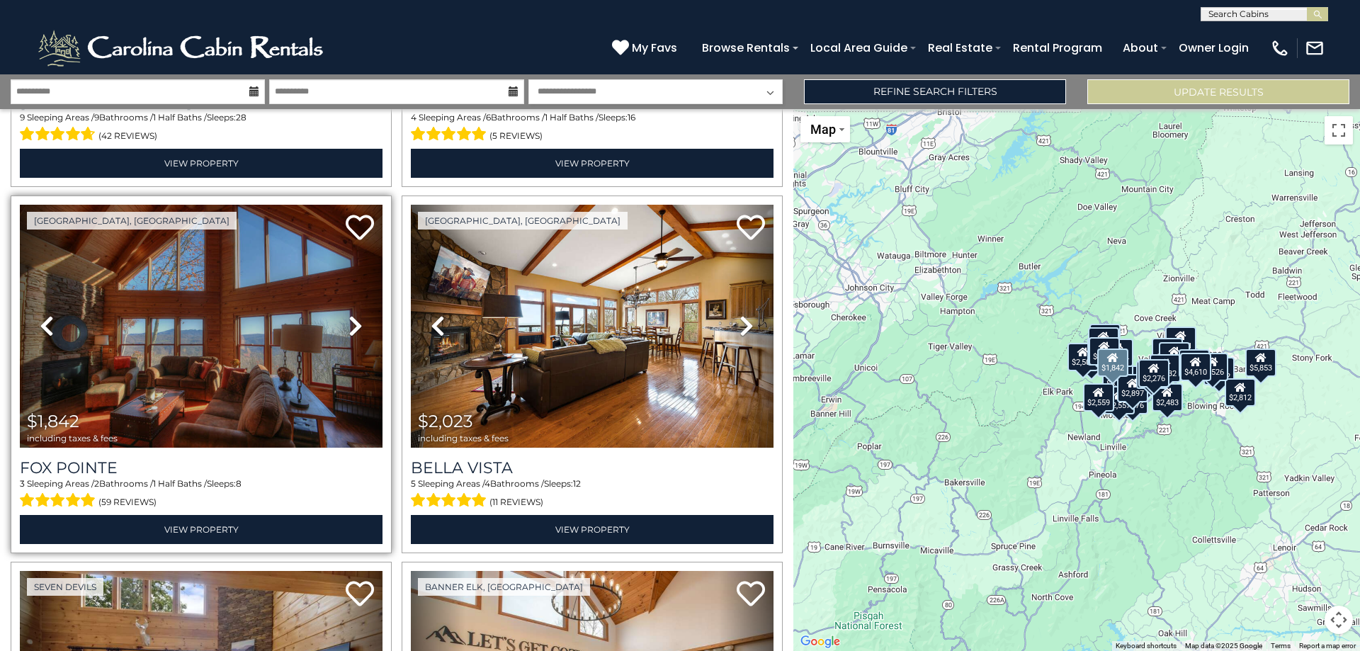
click at [353, 314] on icon at bounding box center [355, 325] width 14 height 23
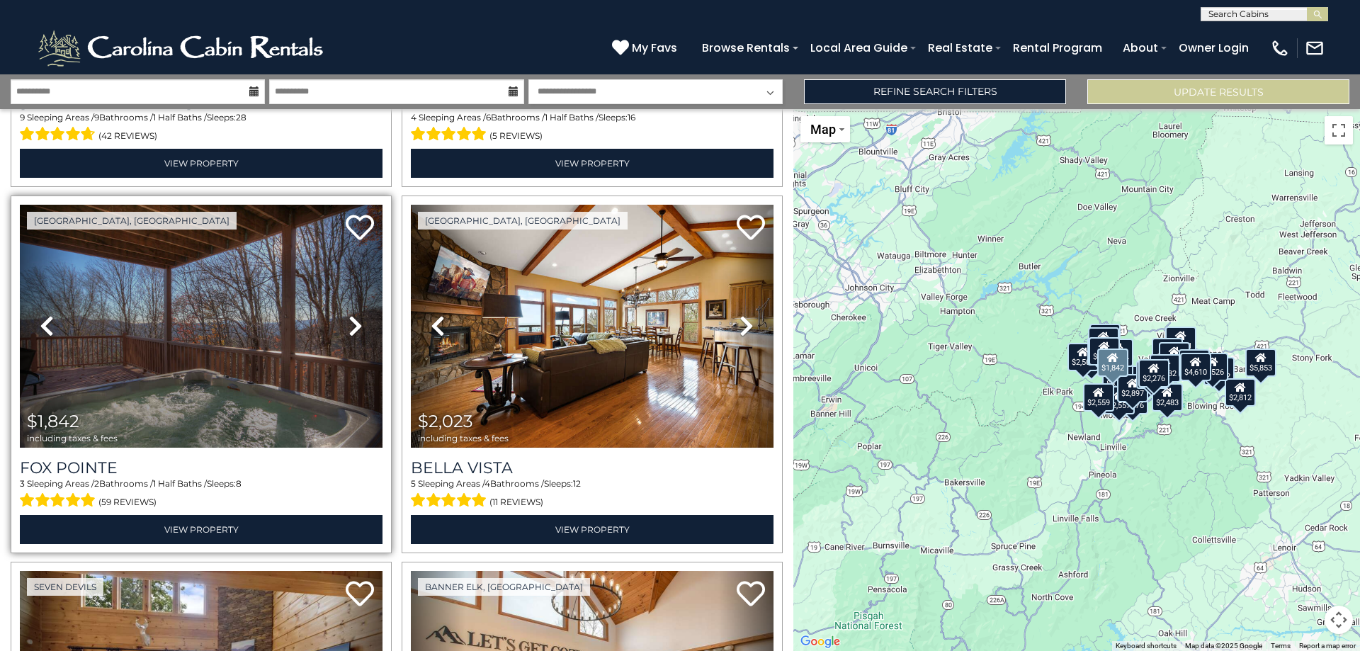
click at [353, 314] on icon at bounding box center [355, 325] width 14 height 23
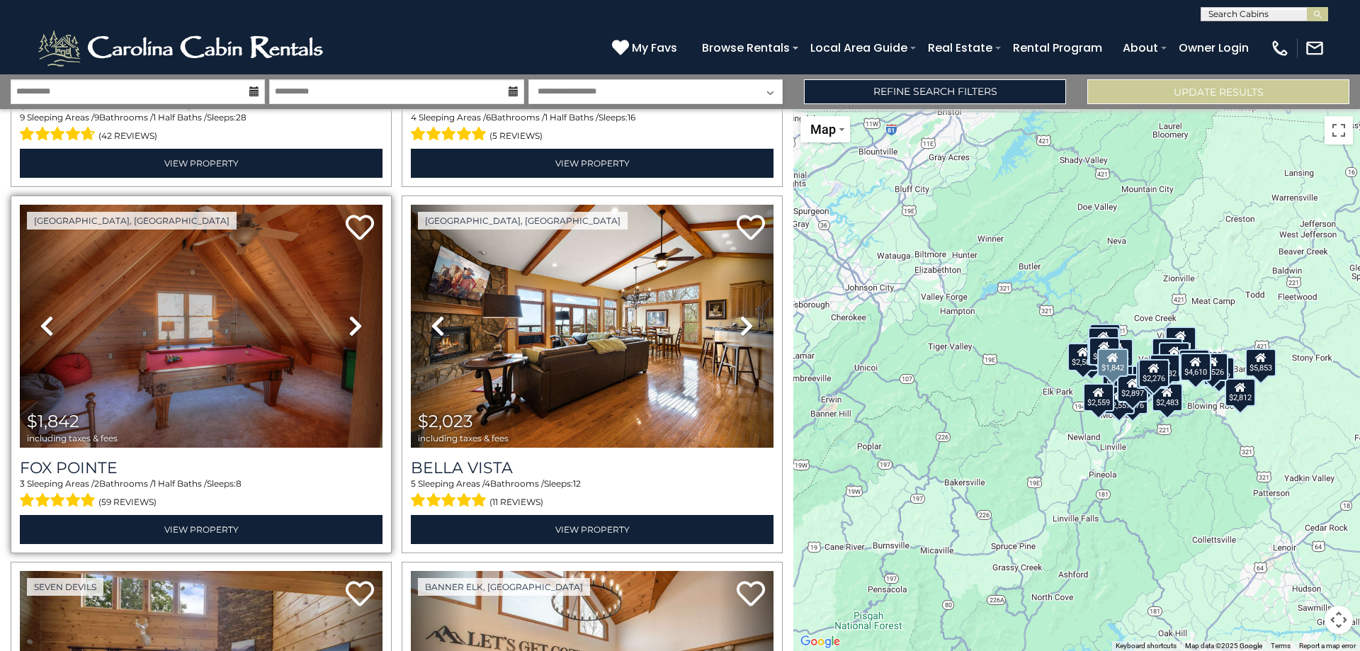
click at [353, 314] on icon at bounding box center [355, 325] width 14 height 23
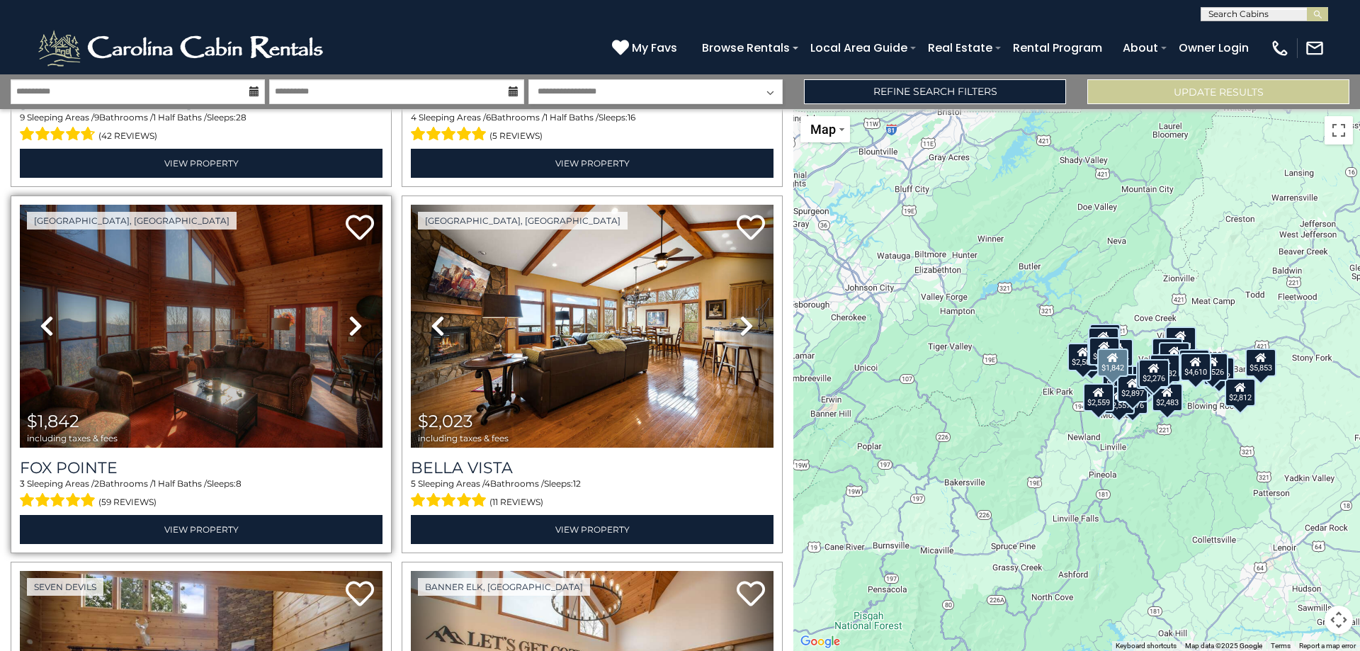
click at [353, 314] on icon at bounding box center [355, 325] width 14 height 23
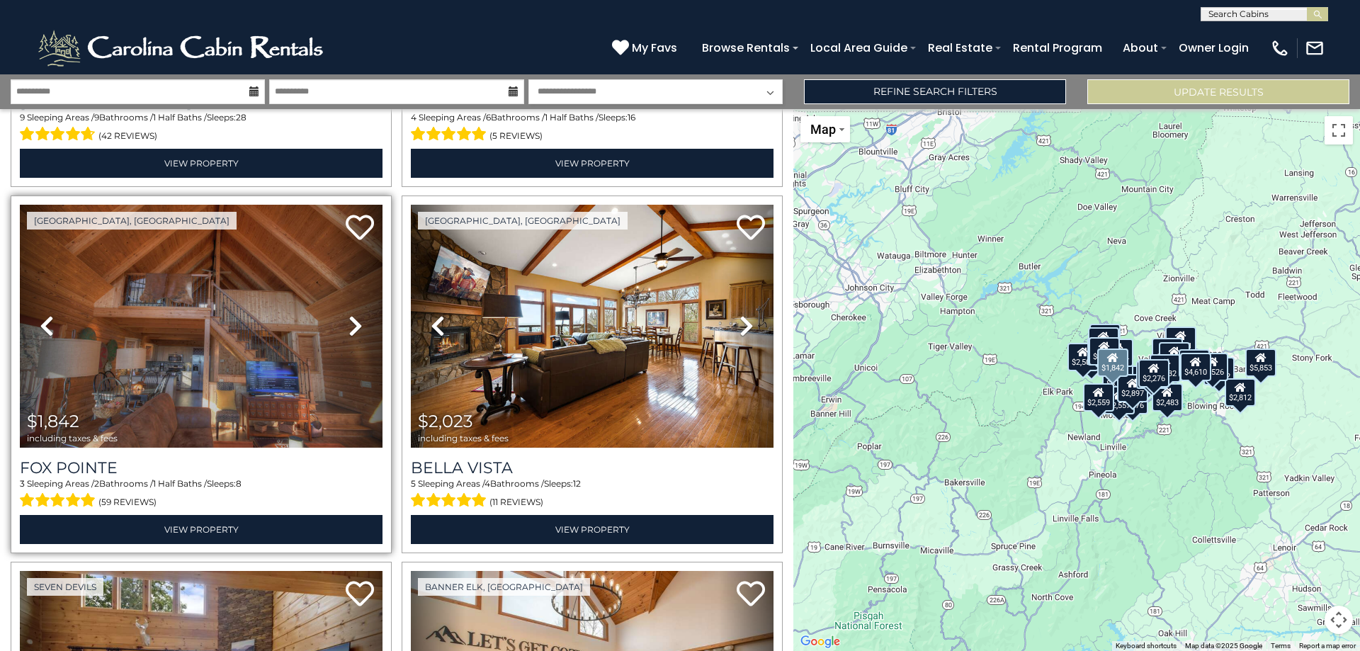
click at [353, 314] on icon at bounding box center [355, 325] width 14 height 23
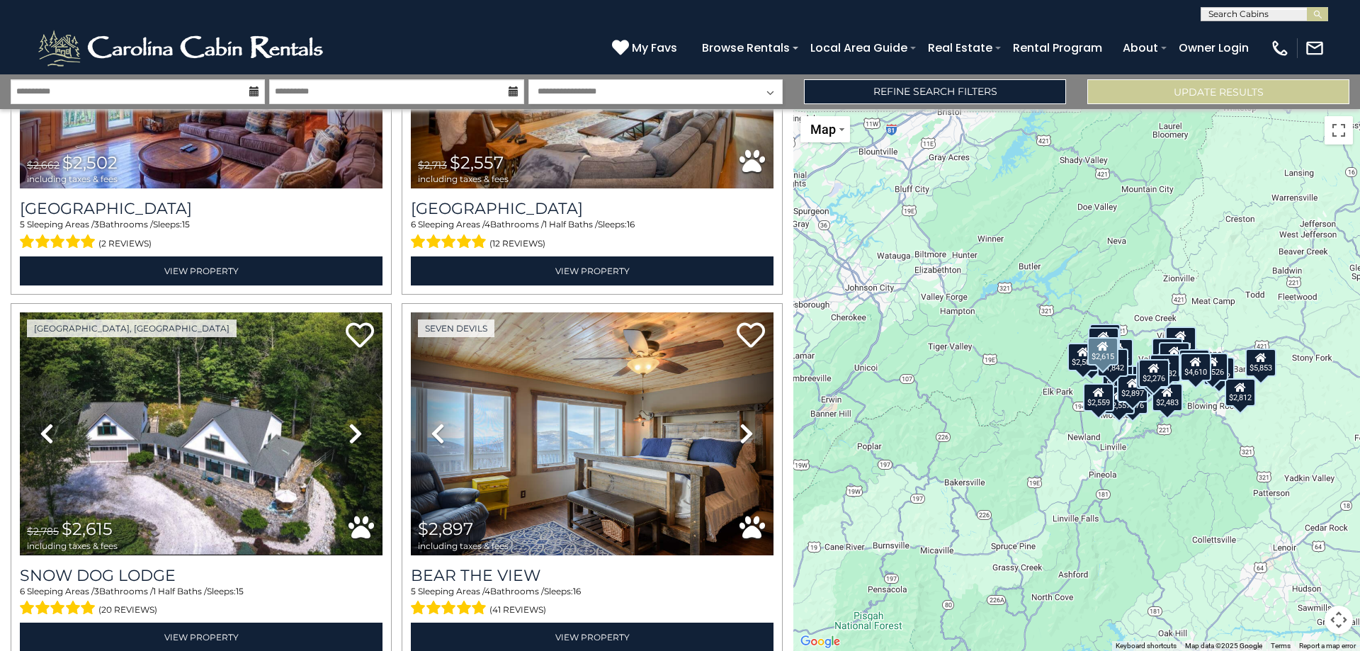
scroll to position [4319, 0]
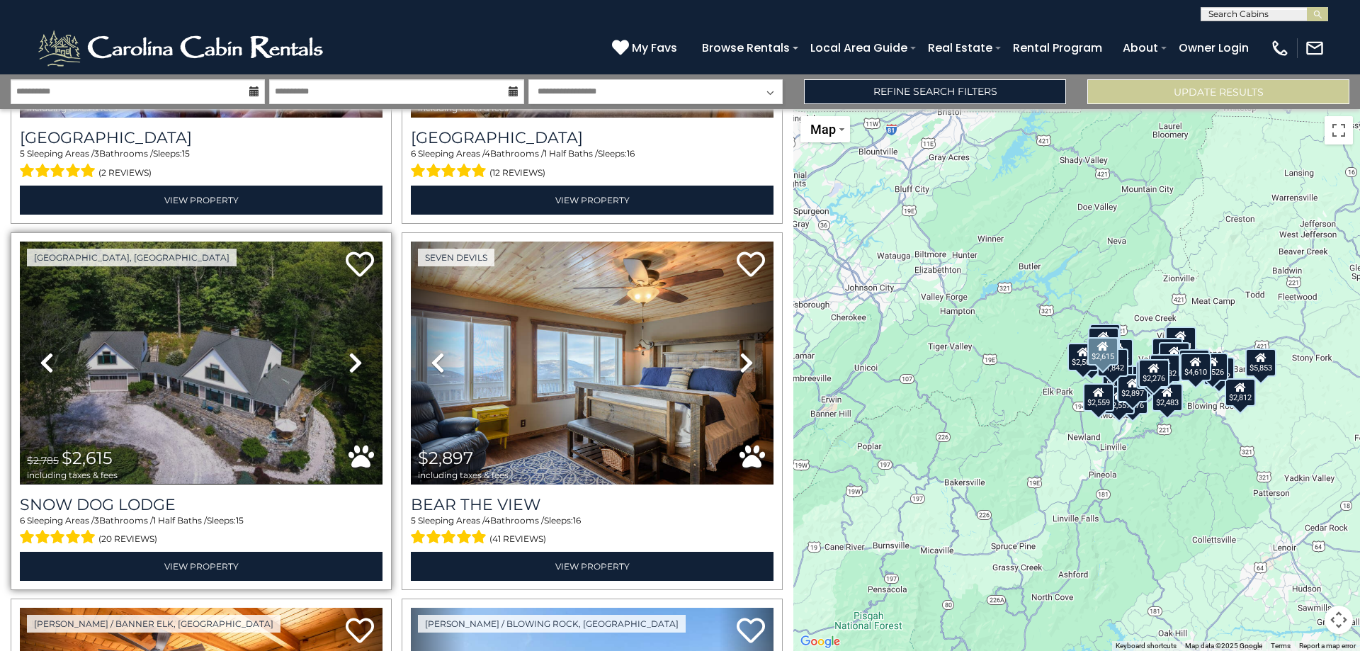
click at [353, 351] on icon at bounding box center [355, 362] width 14 height 23
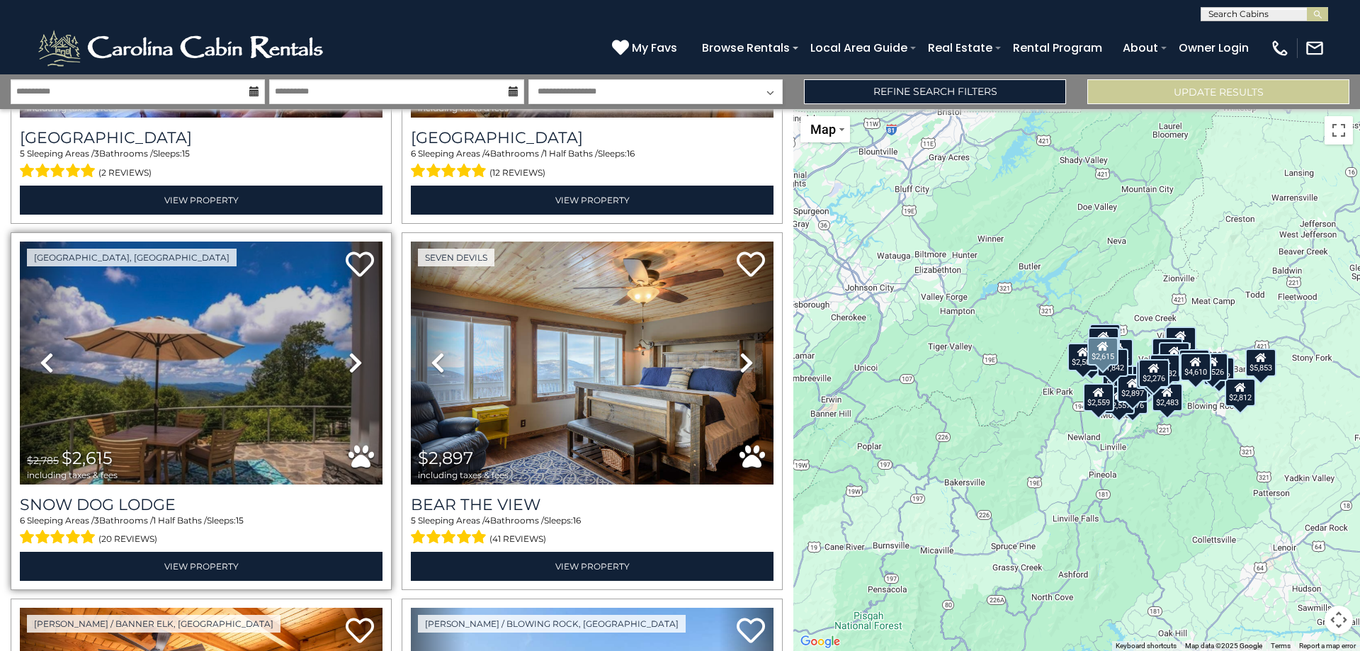
click at [353, 351] on icon at bounding box center [355, 362] width 14 height 23
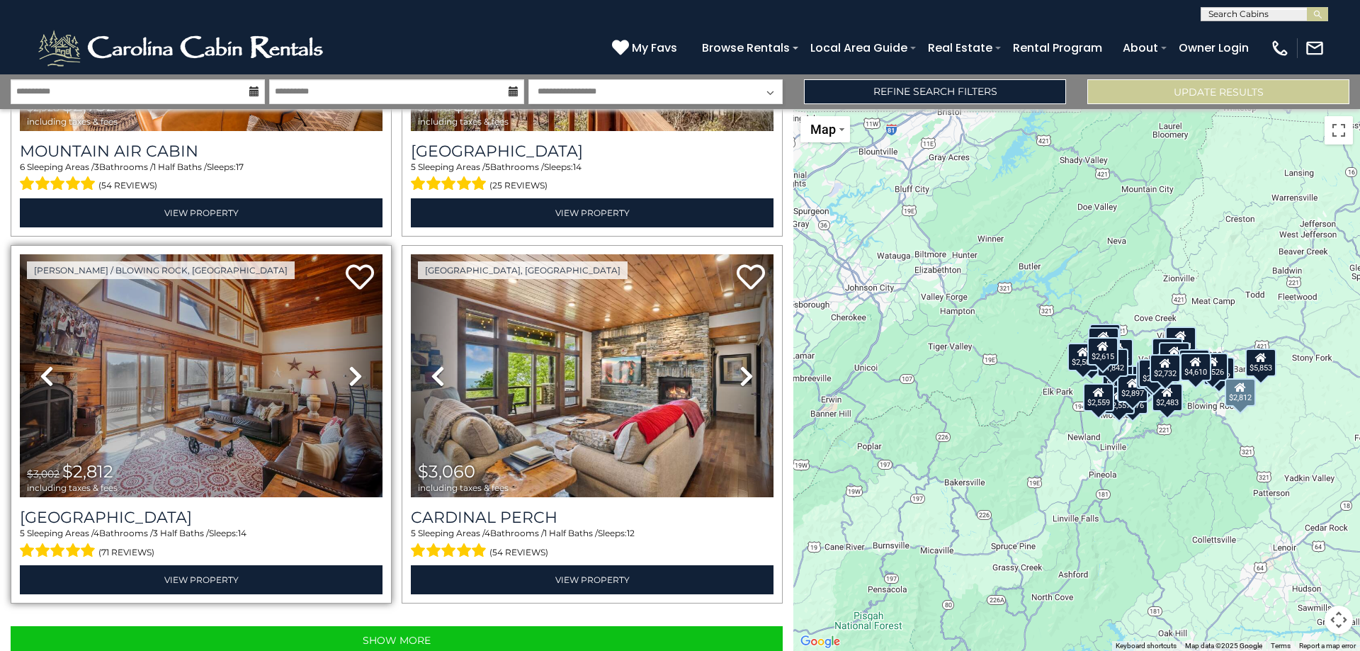
scroll to position [5042, 0]
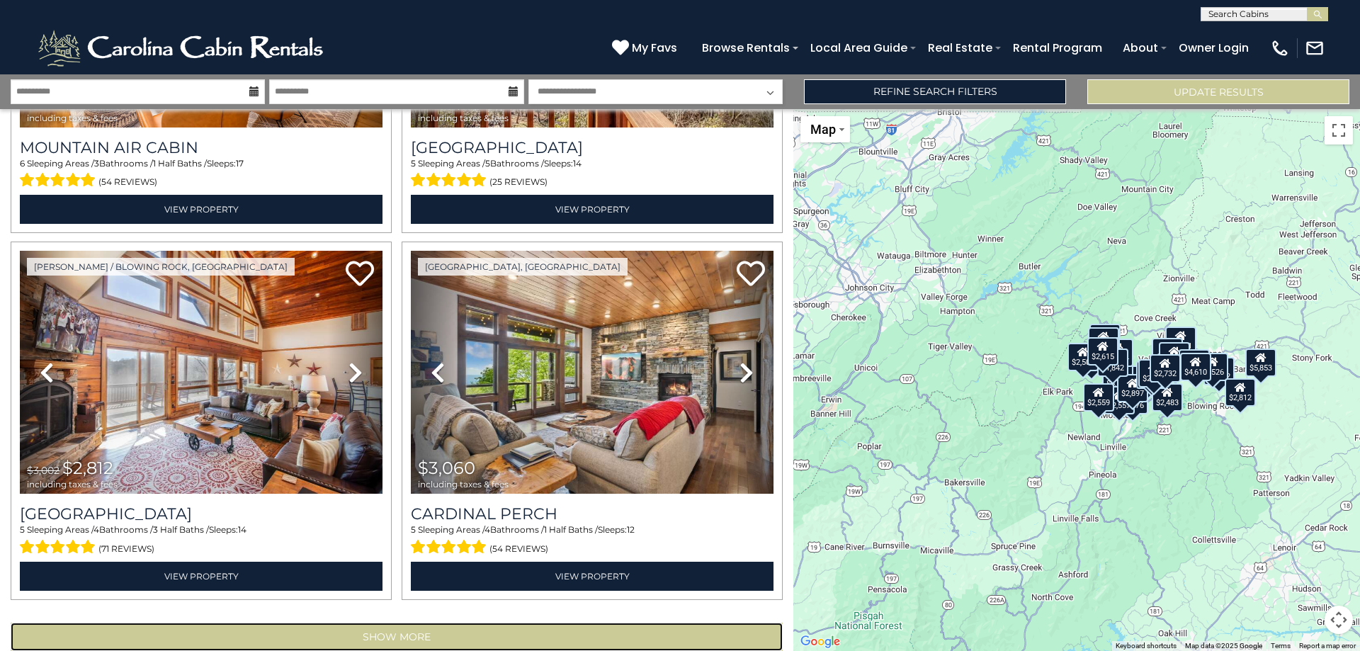
click at [406, 622] on button "Show More" at bounding box center [397, 636] width 772 height 28
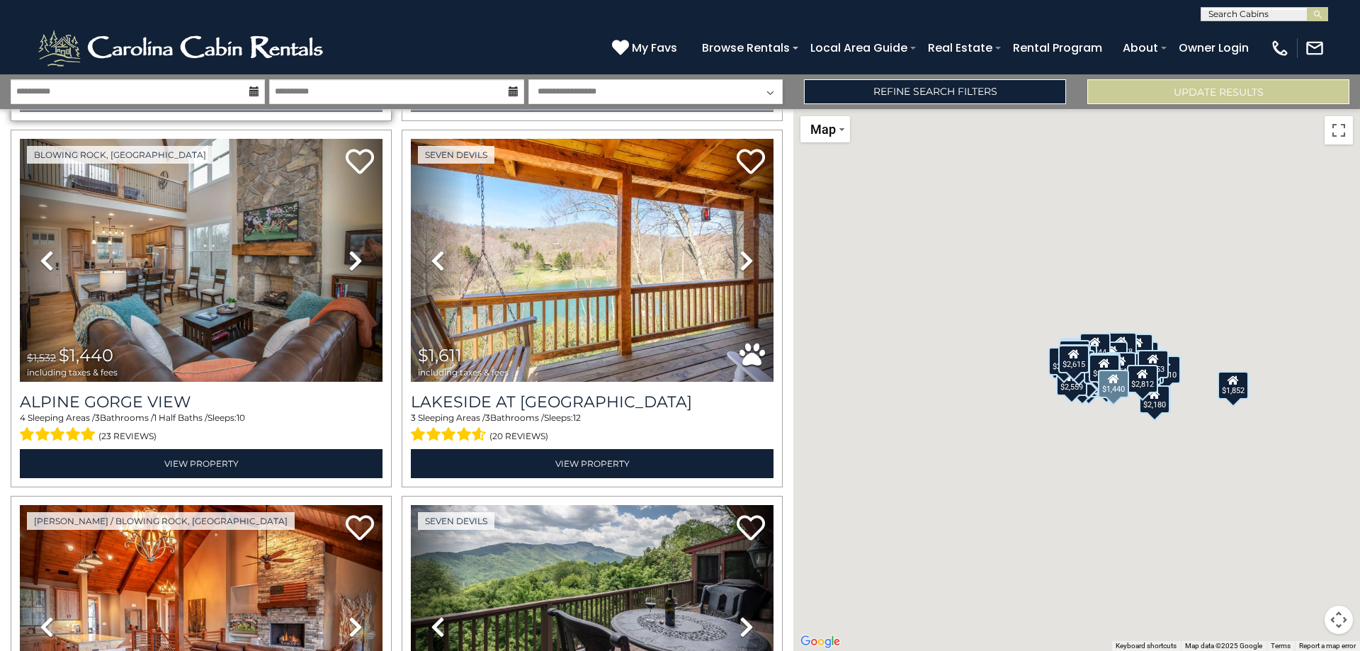
scroll to position [5892, 0]
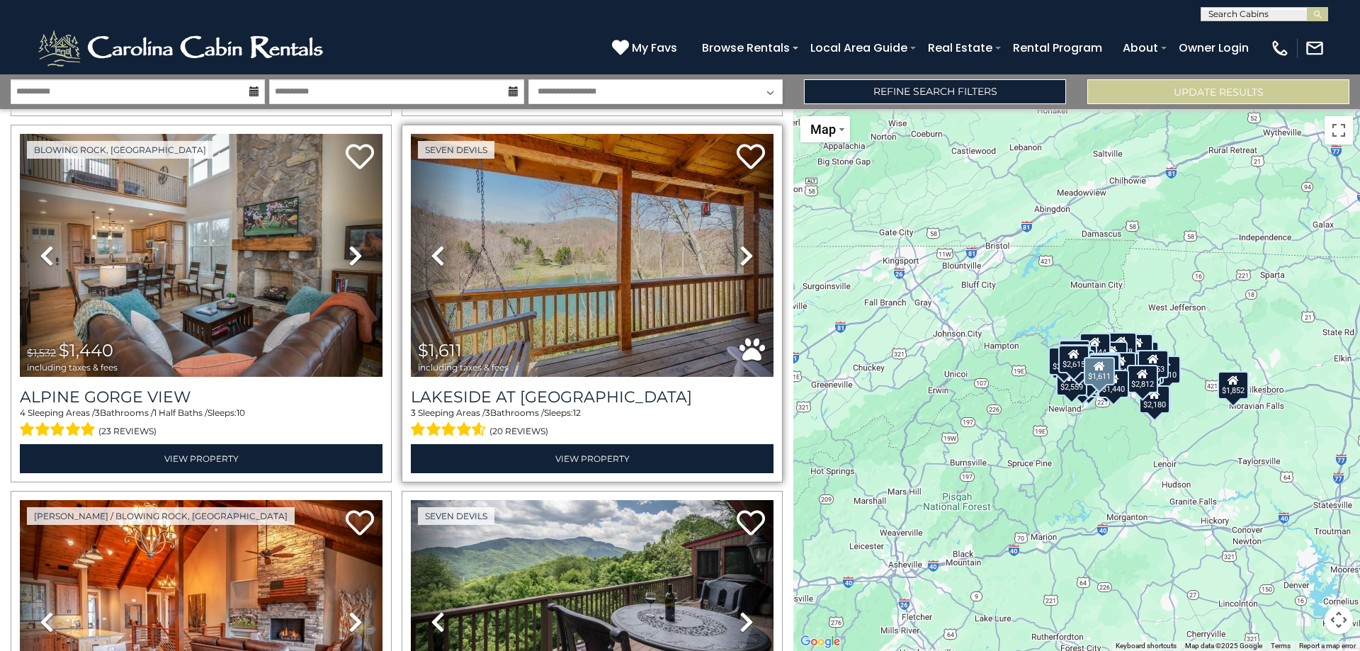
click at [741, 244] on icon at bounding box center [746, 255] width 14 height 23
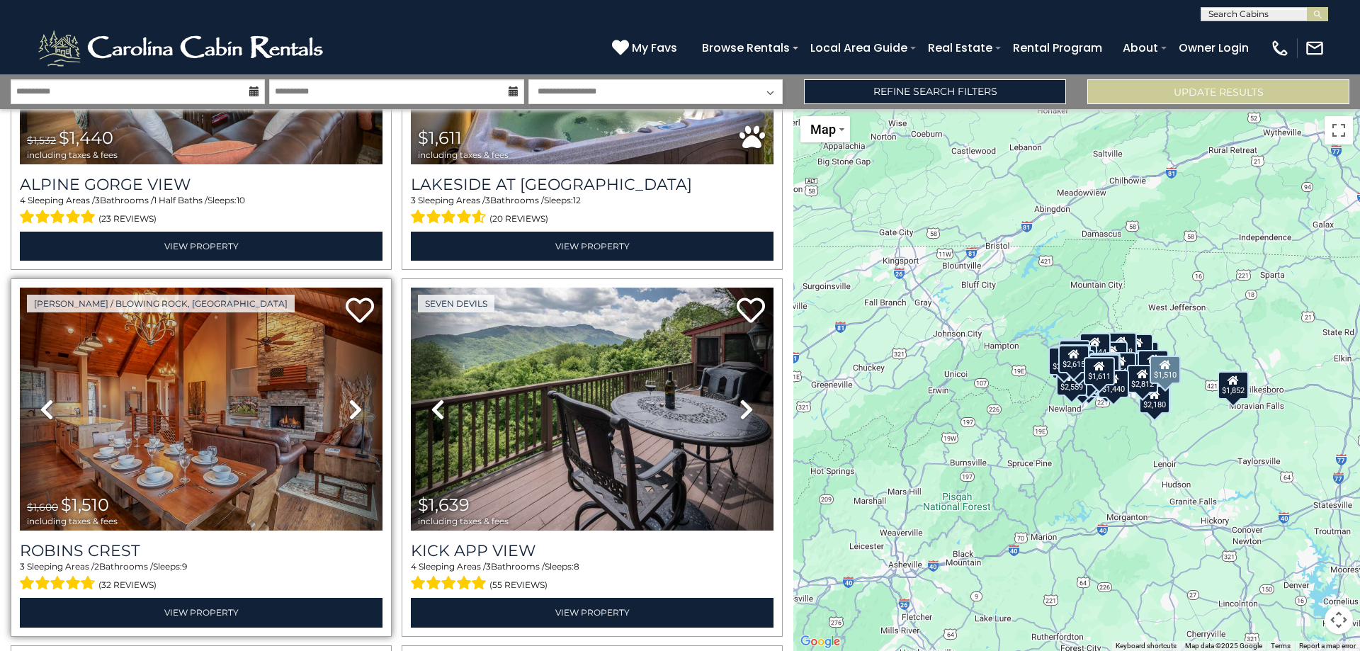
scroll to position [6175, 0]
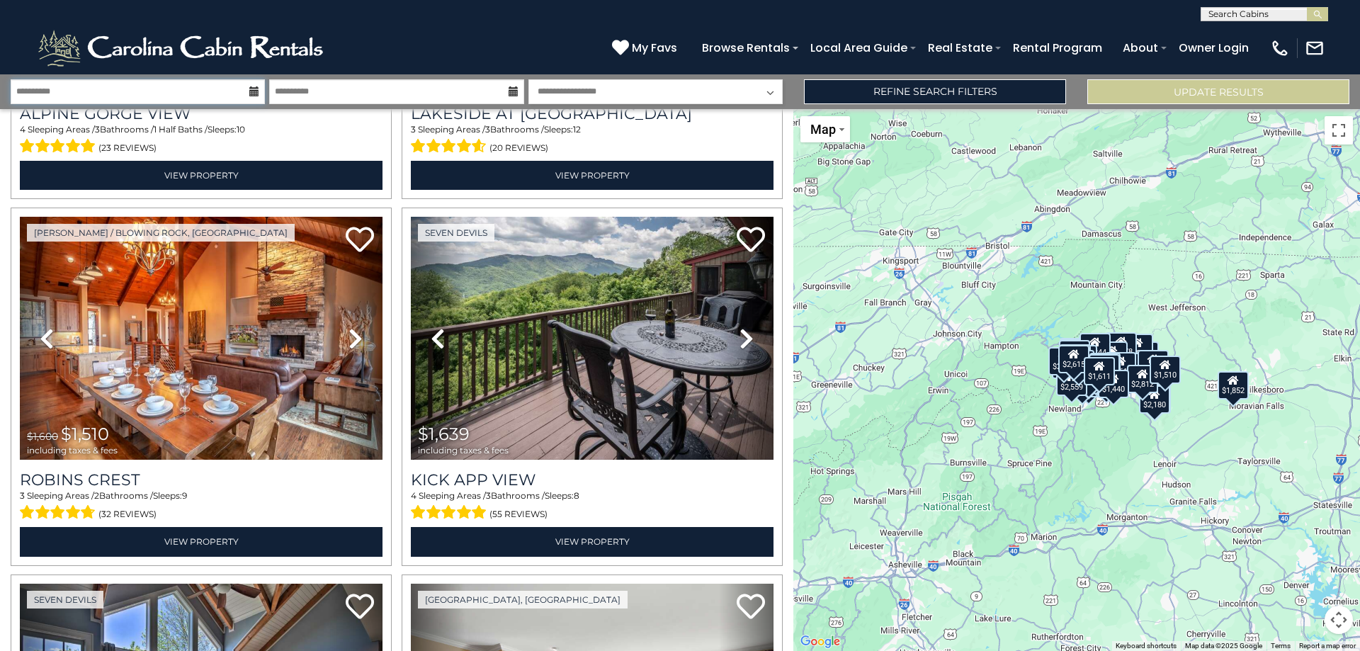
click at [227, 101] on input "**********" at bounding box center [138, 91] width 254 height 25
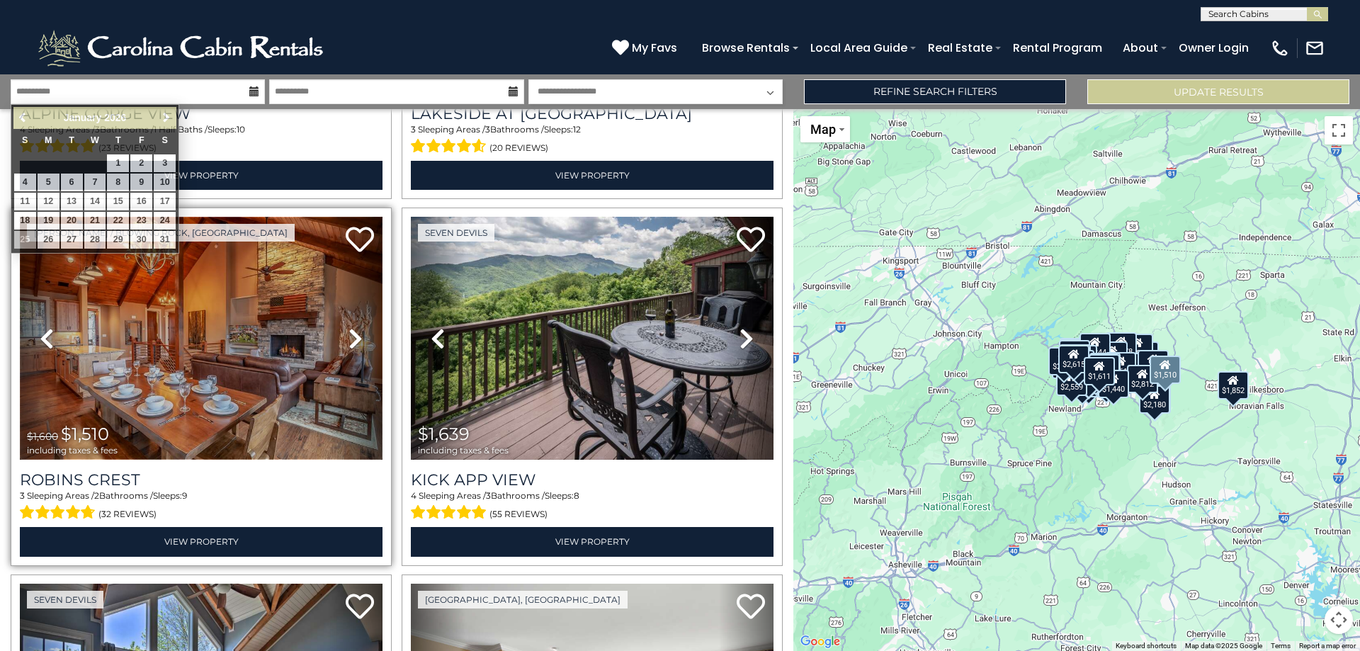
click at [259, 278] on img at bounding box center [201, 338] width 363 height 243
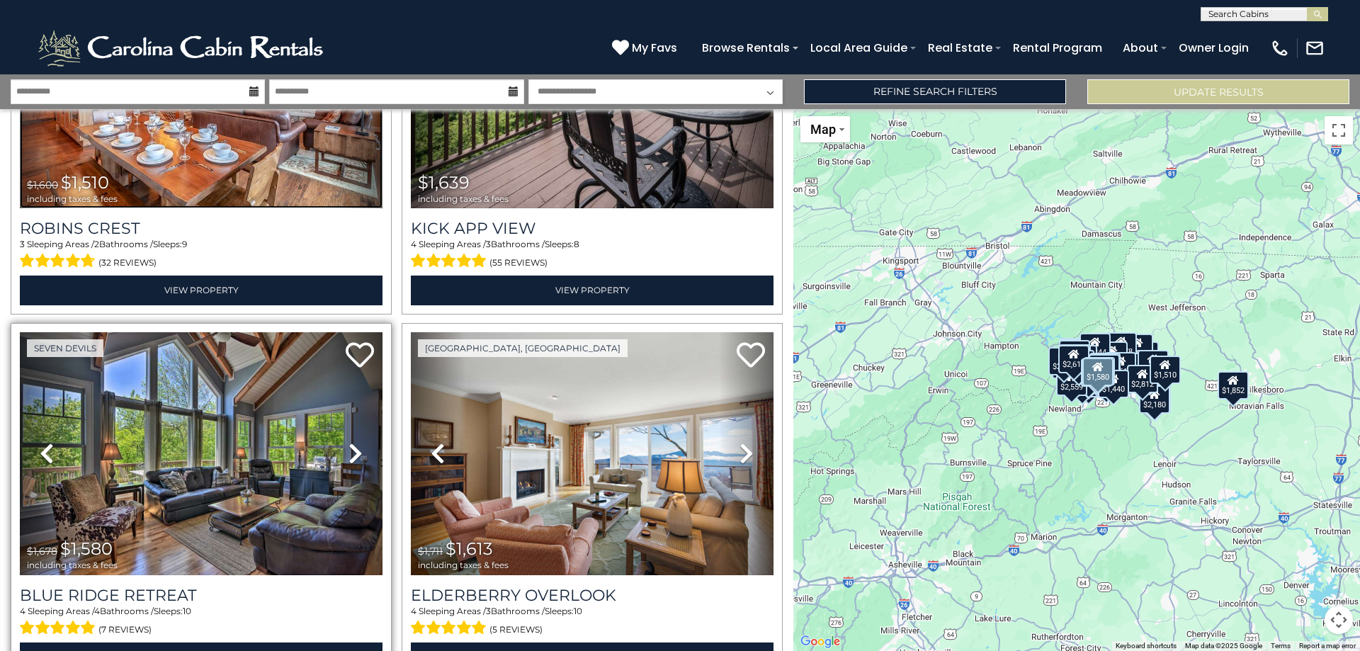
scroll to position [6458, 0]
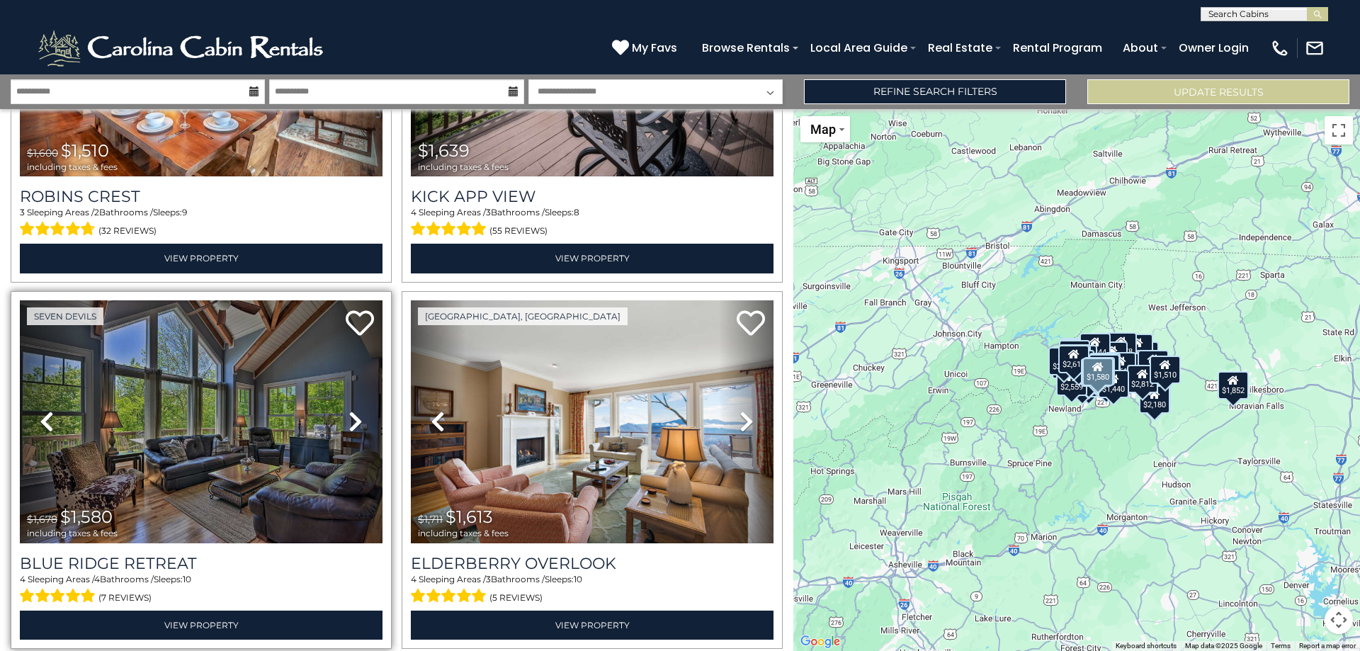
click at [353, 410] on icon at bounding box center [355, 421] width 14 height 23
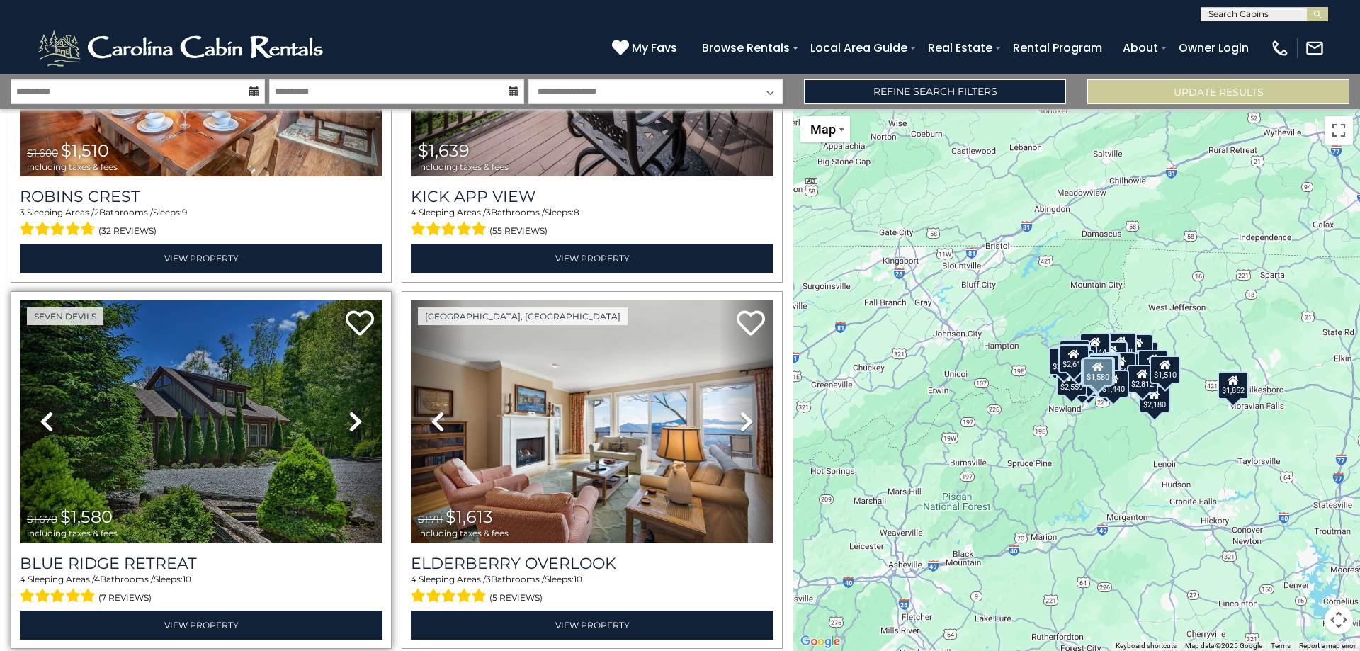
click at [353, 410] on icon at bounding box center [355, 421] width 14 height 23
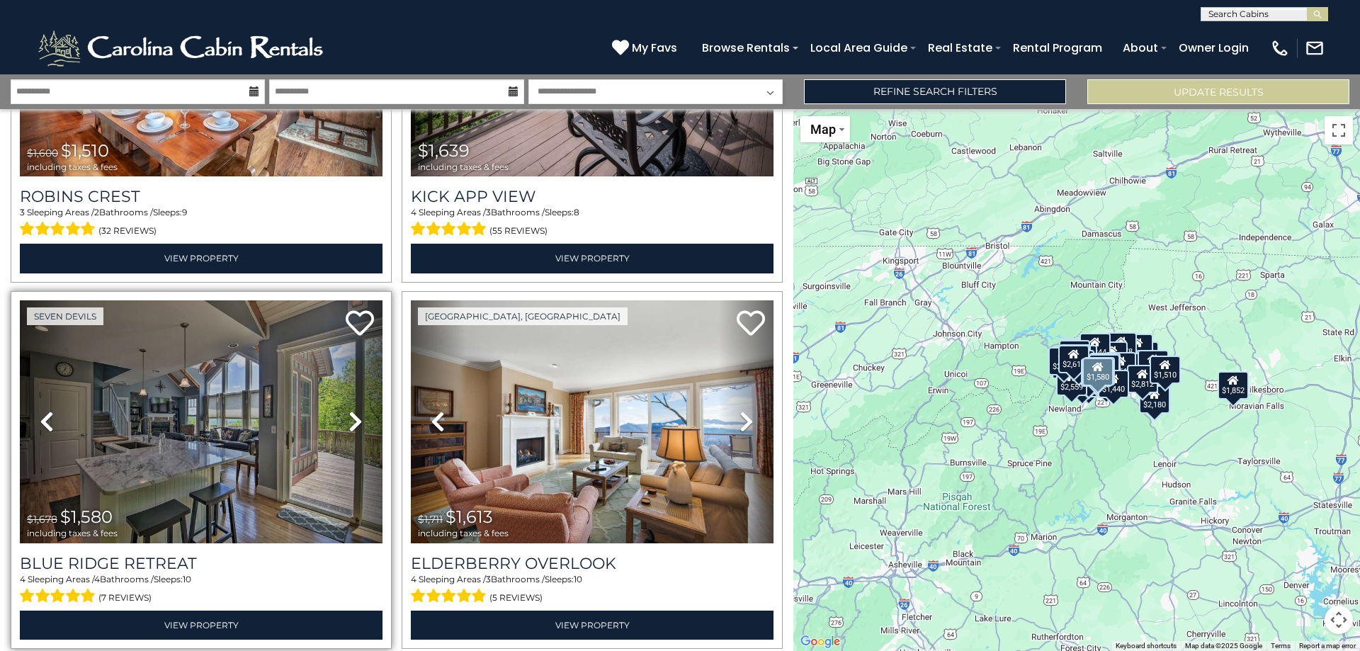
click at [353, 410] on icon at bounding box center [355, 421] width 14 height 23
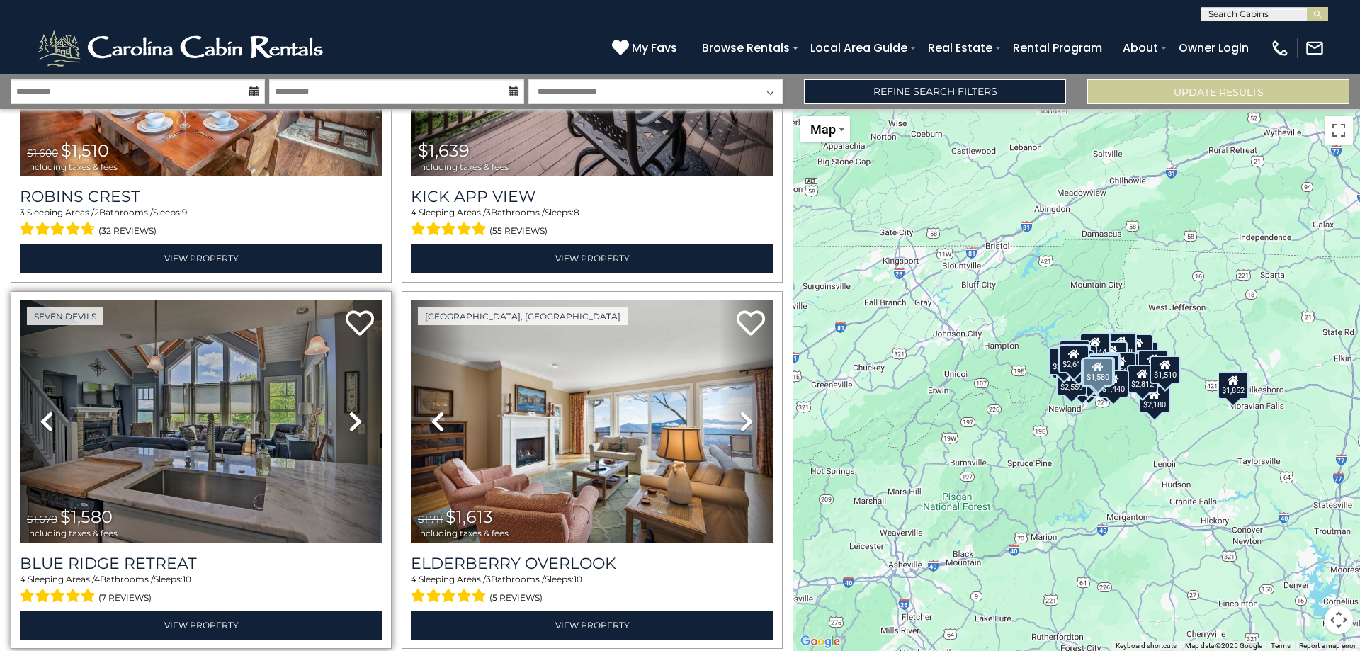
click at [353, 410] on icon at bounding box center [355, 421] width 14 height 23
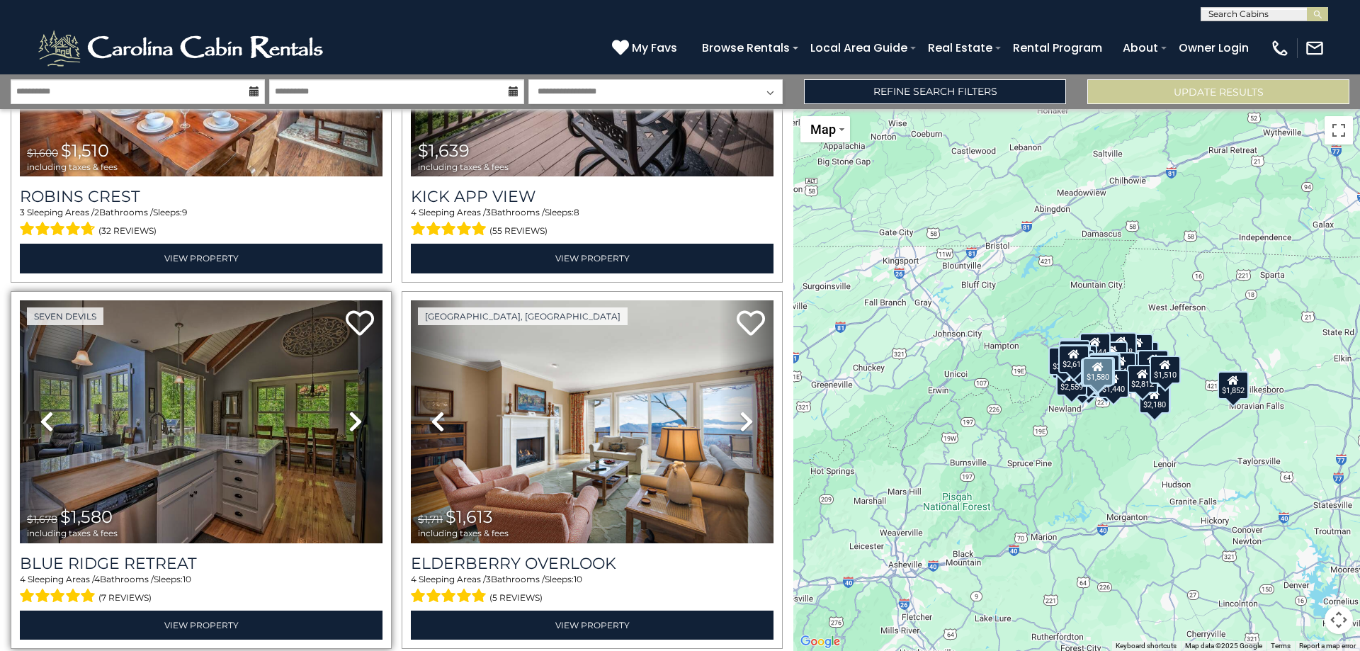
click at [353, 410] on icon at bounding box center [355, 421] width 14 height 23
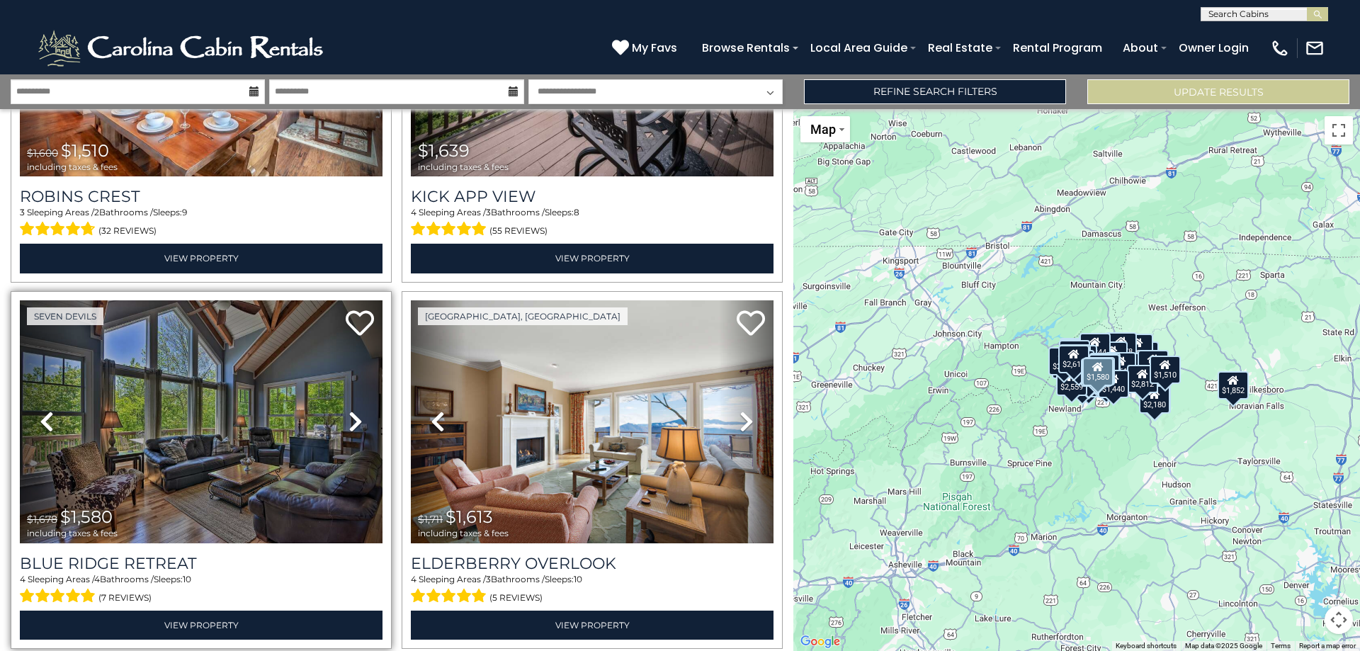
click at [353, 410] on icon at bounding box center [355, 421] width 14 height 23
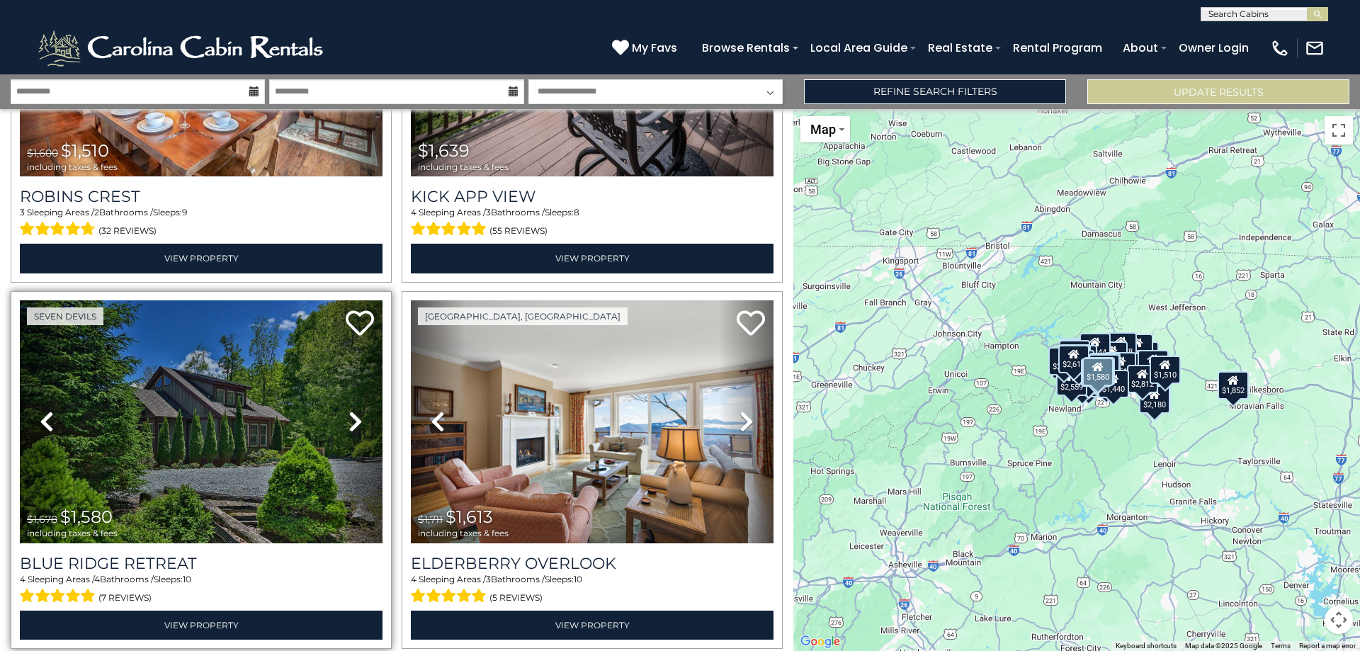
click at [353, 410] on icon at bounding box center [355, 421] width 14 height 23
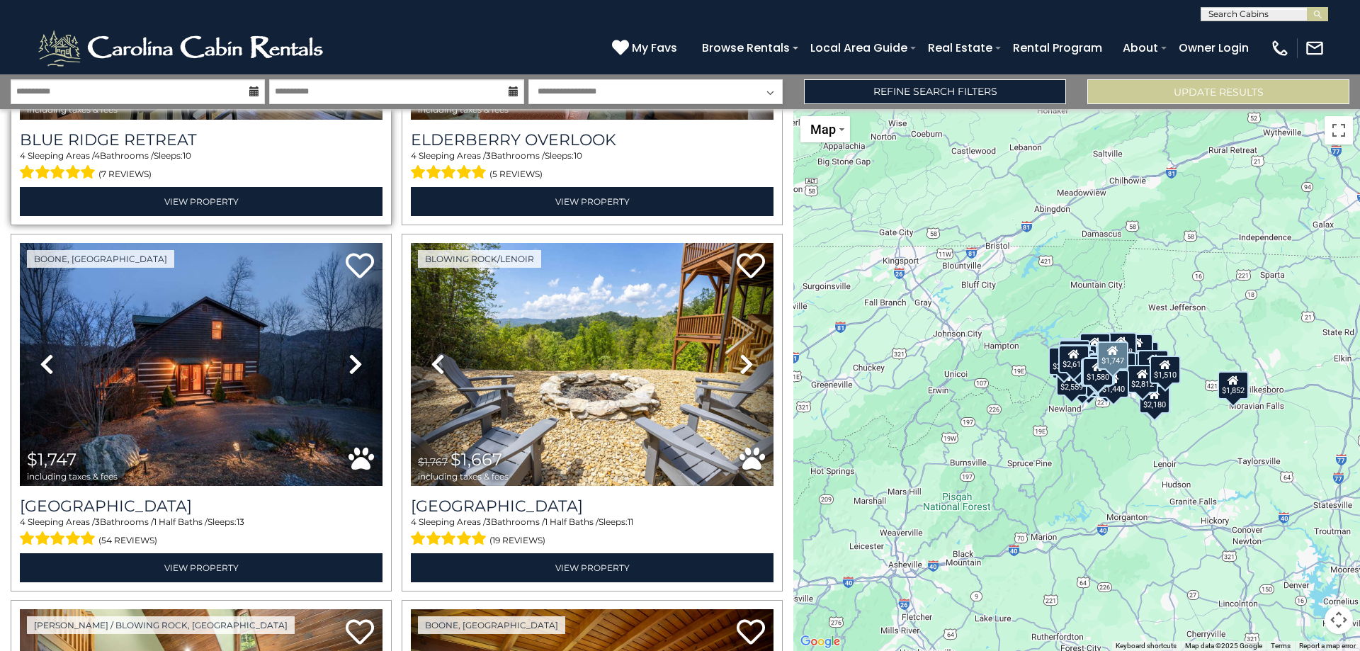
scroll to position [6883, 0]
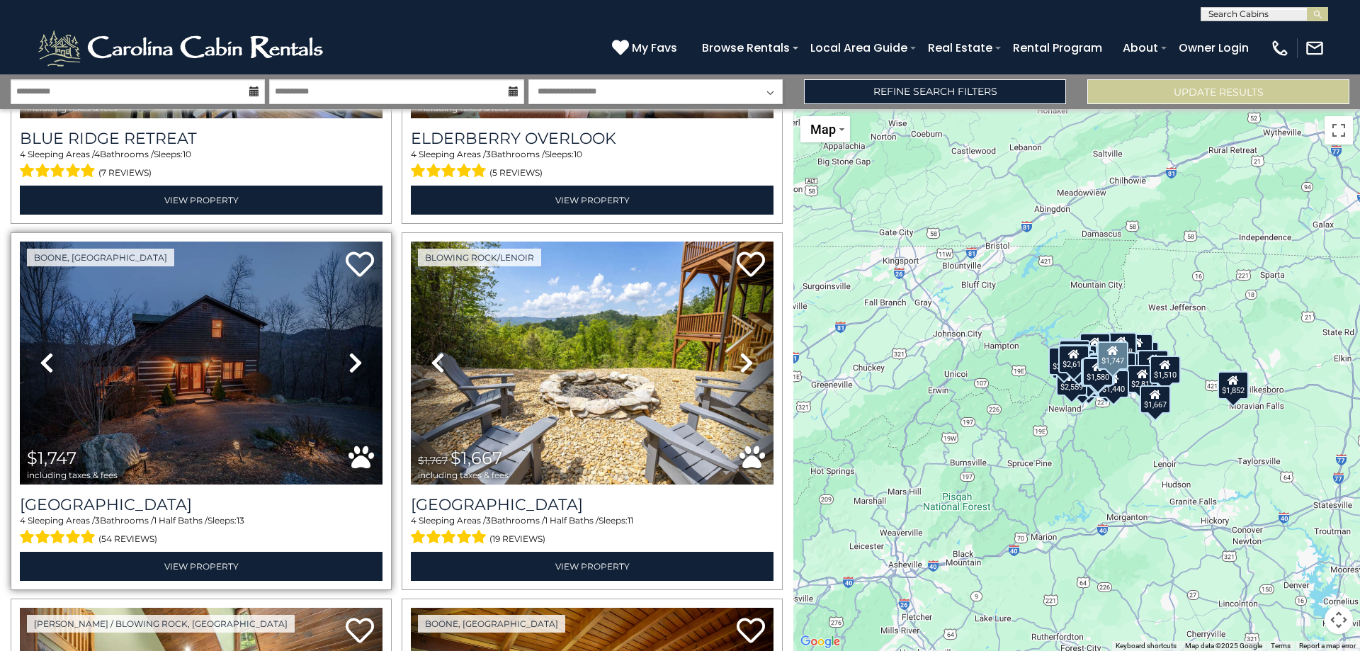
click at [353, 351] on icon at bounding box center [355, 362] width 14 height 23
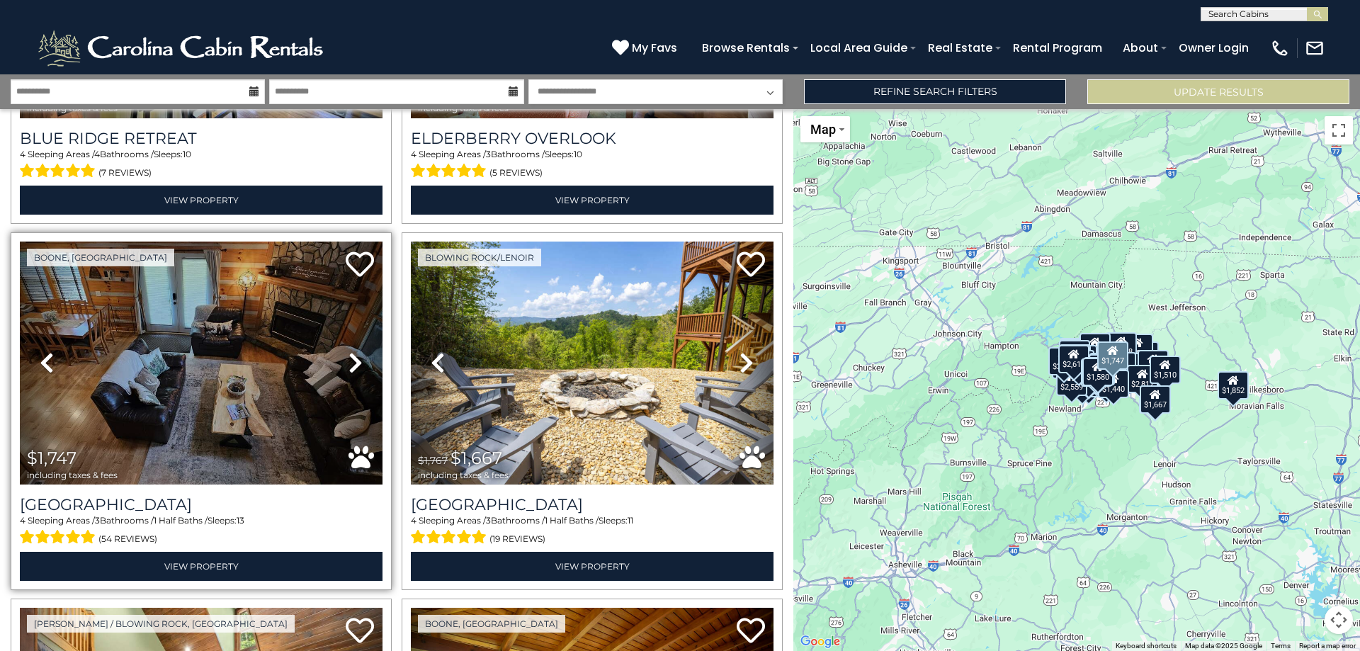
click at [354, 351] on icon at bounding box center [355, 362] width 14 height 23
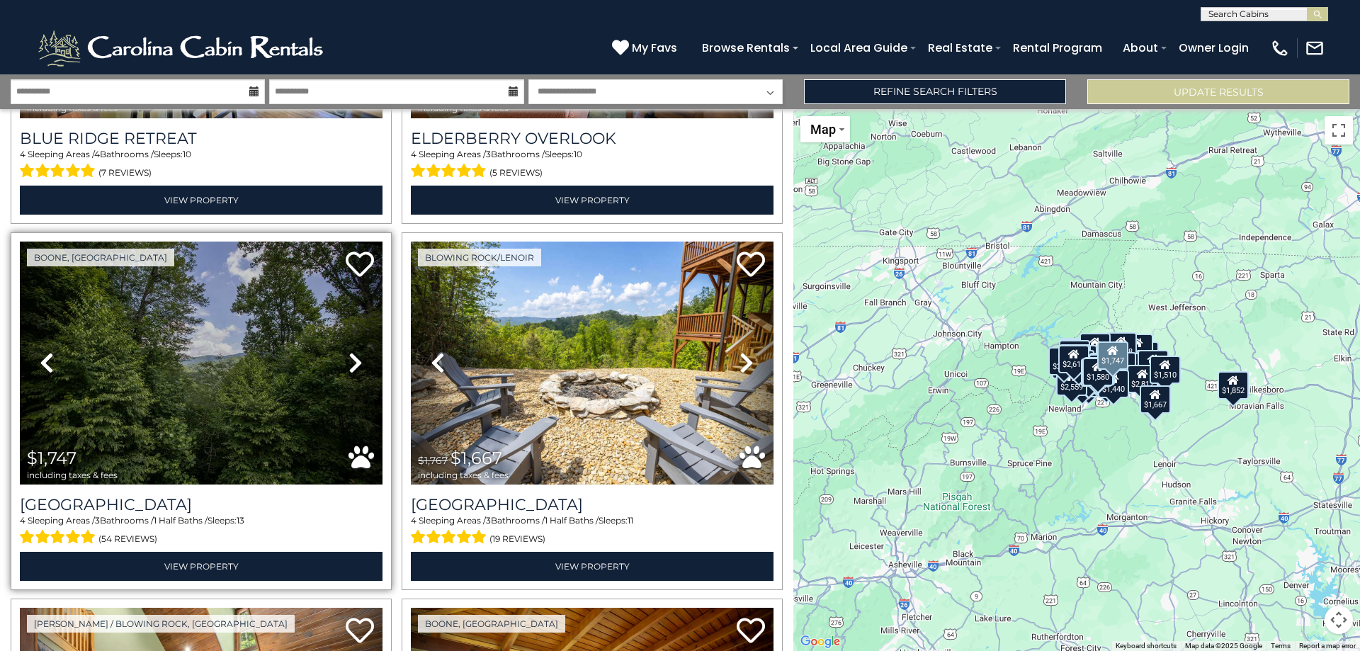
click at [354, 351] on icon at bounding box center [355, 362] width 14 height 23
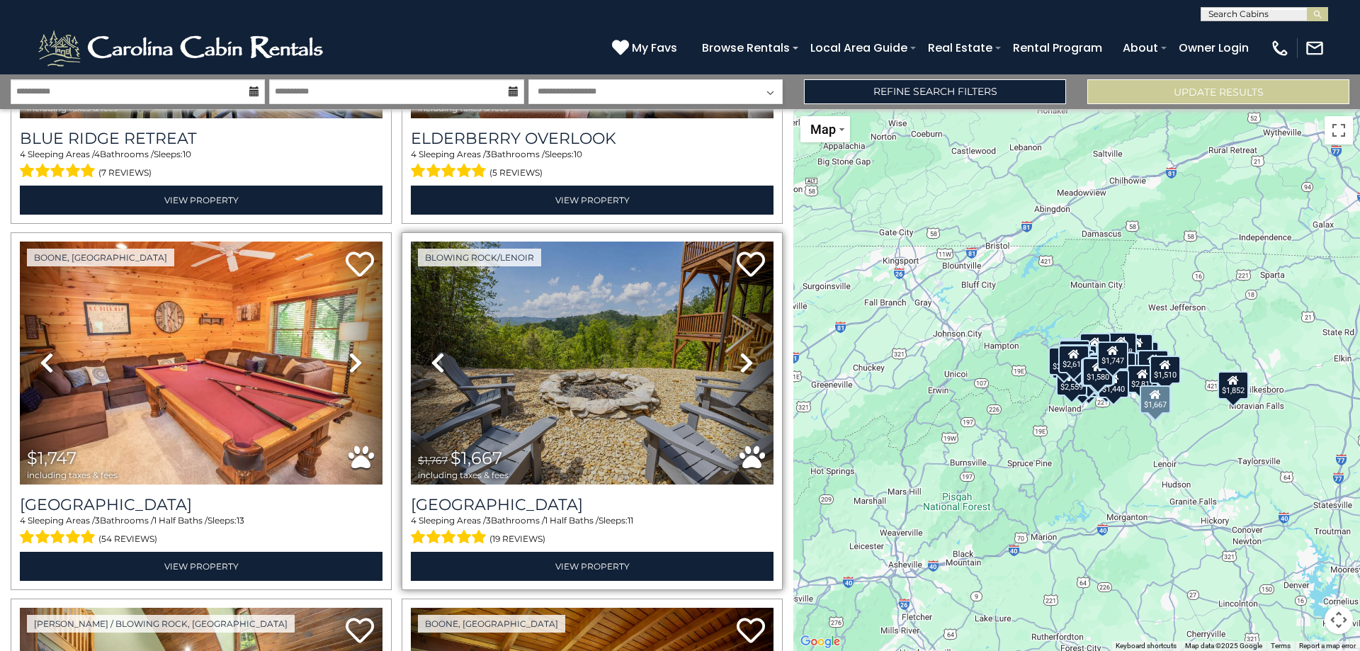
click at [739, 351] on icon at bounding box center [746, 362] width 14 height 23
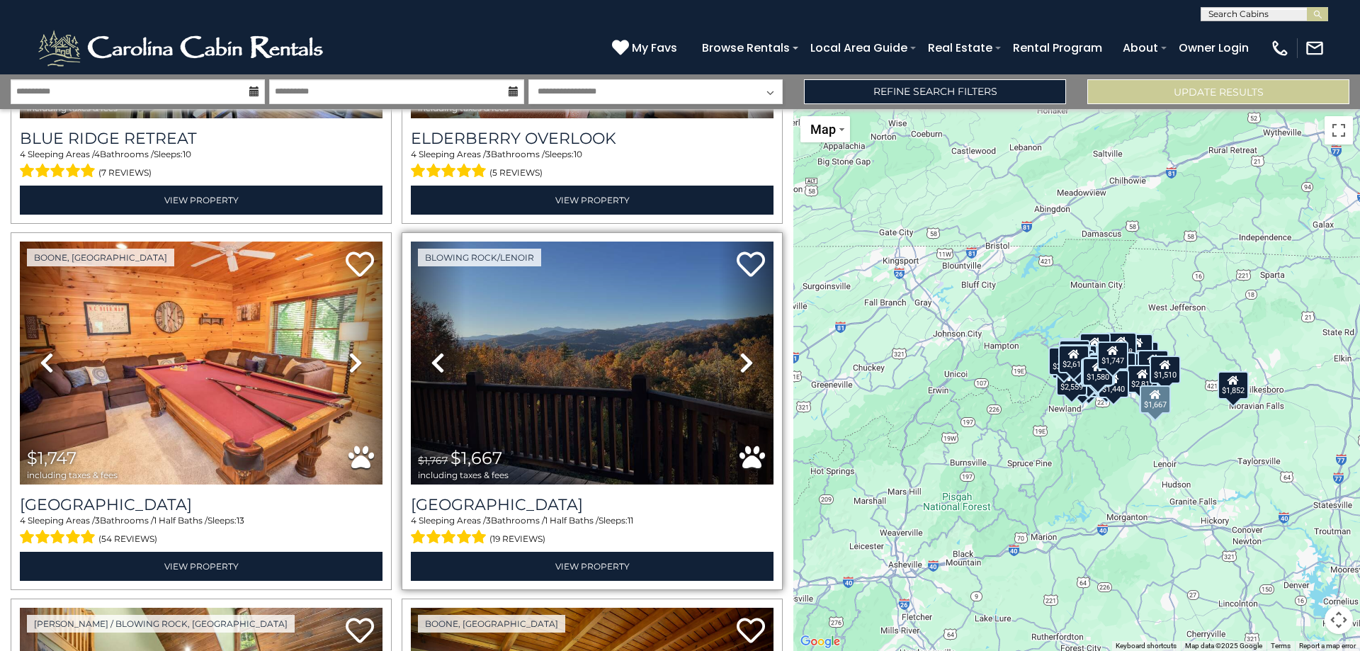
click at [739, 351] on icon at bounding box center [746, 362] width 14 height 23
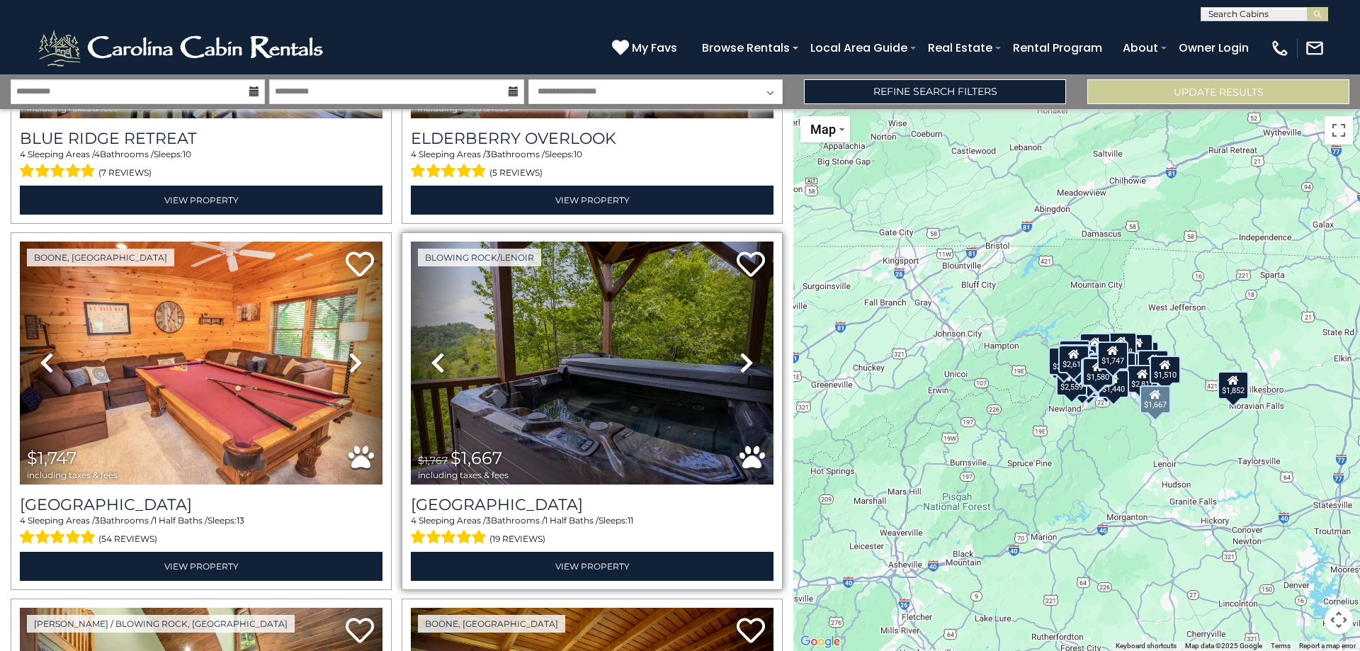
click at [739, 351] on icon at bounding box center [746, 362] width 14 height 23
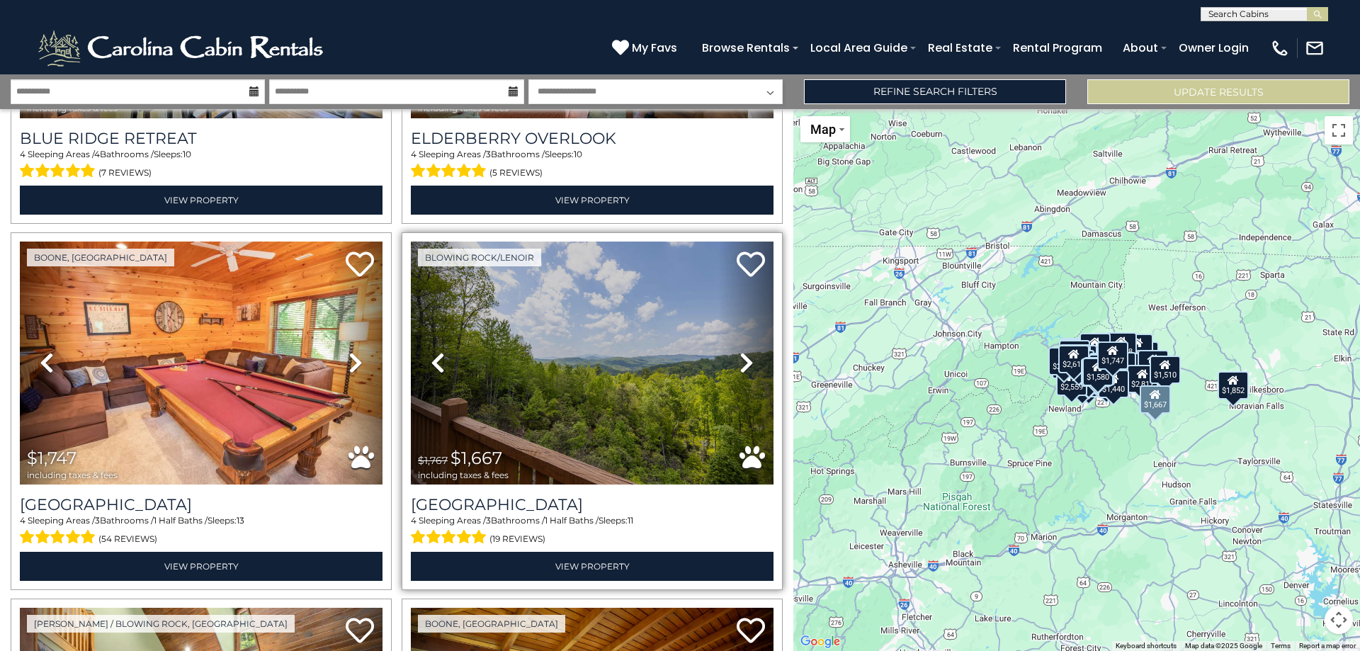
click at [739, 351] on icon at bounding box center [746, 362] width 14 height 23
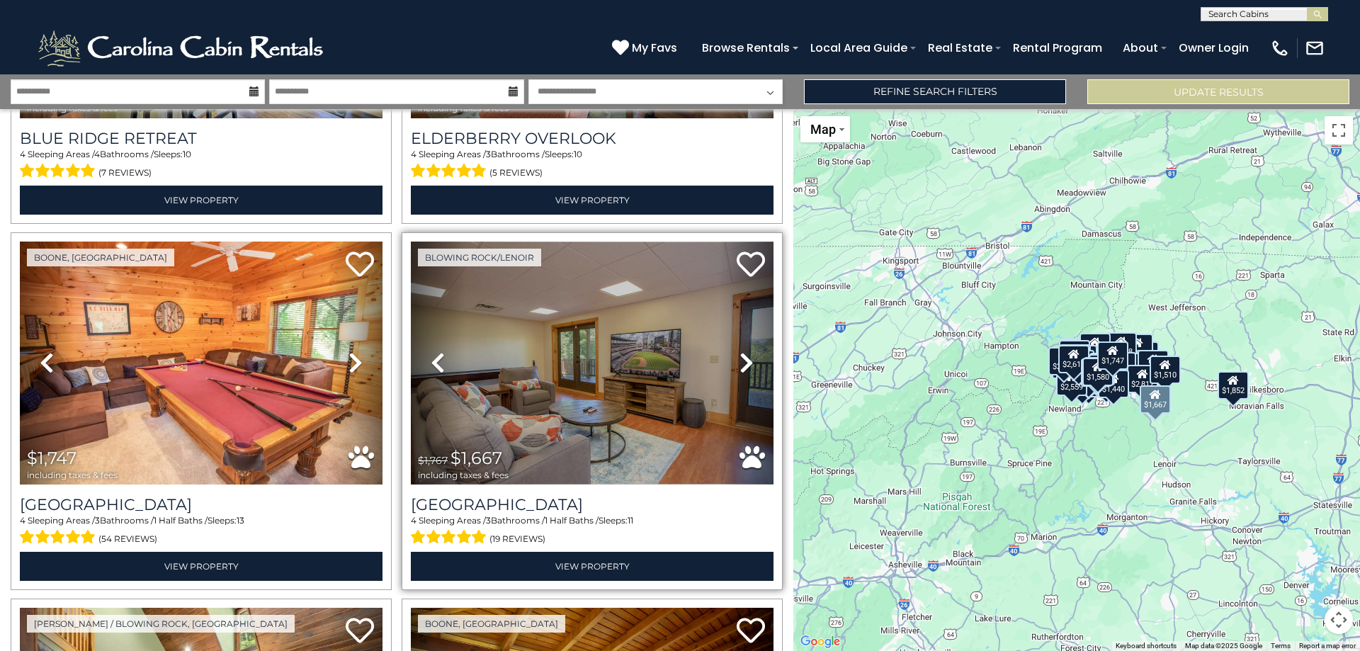
click at [739, 351] on icon at bounding box center [746, 362] width 14 height 23
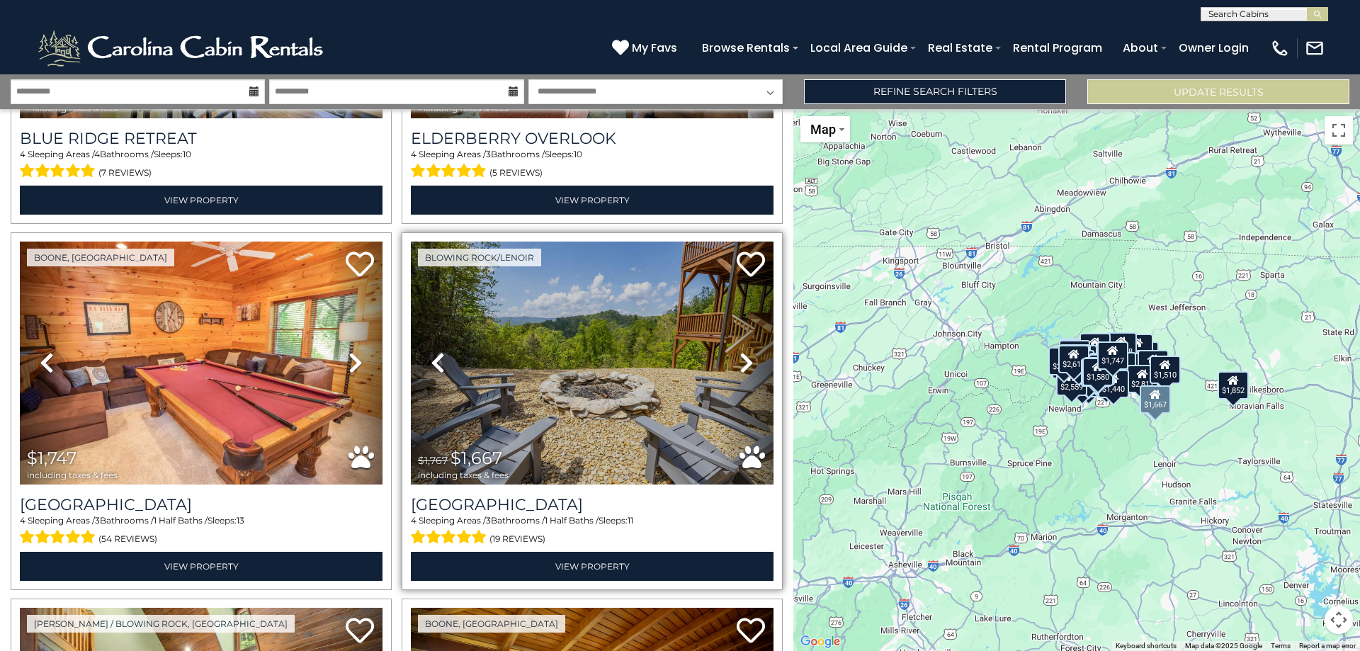
click at [739, 351] on icon at bounding box center [746, 362] width 14 height 23
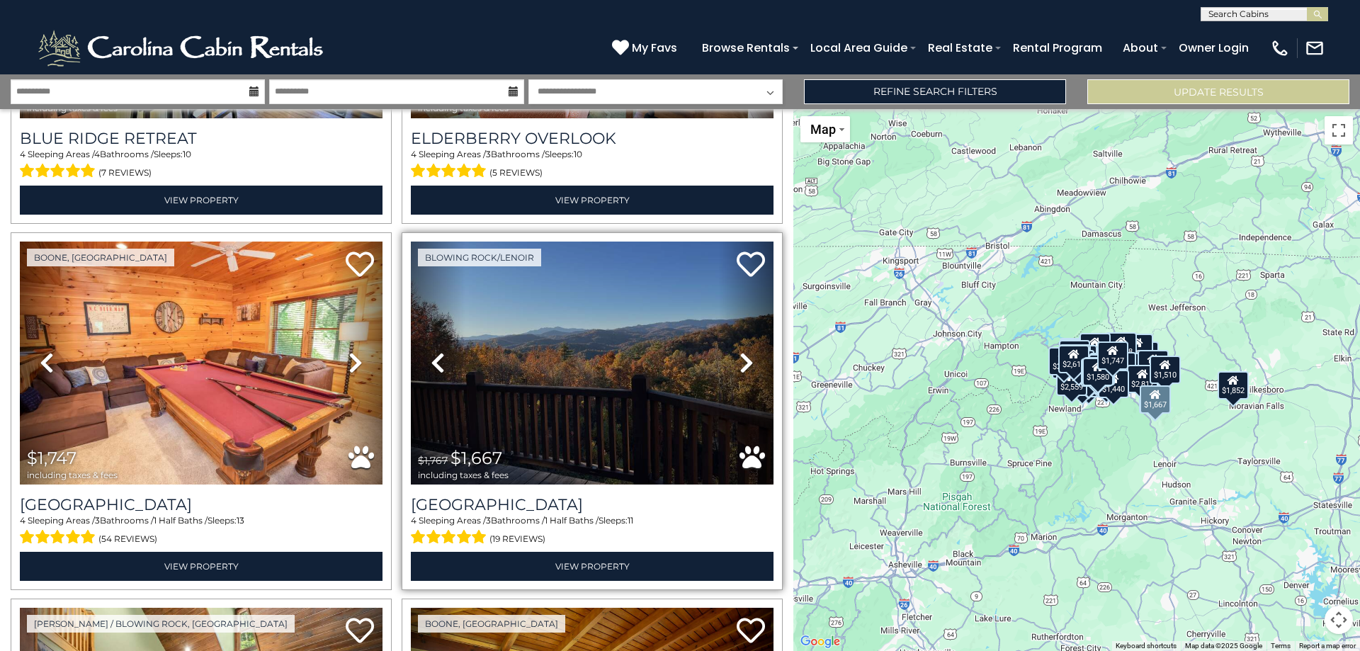
click at [741, 351] on icon at bounding box center [746, 362] width 14 height 23
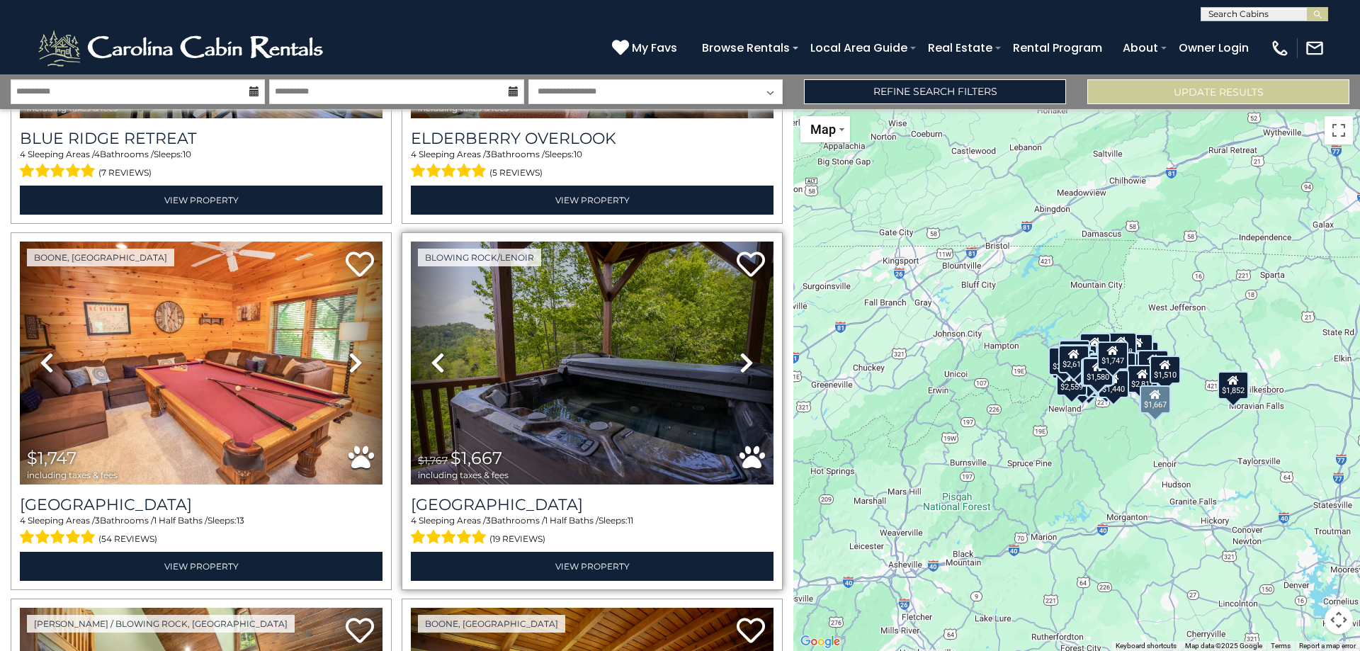
click at [741, 351] on icon at bounding box center [746, 362] width 14 height 23
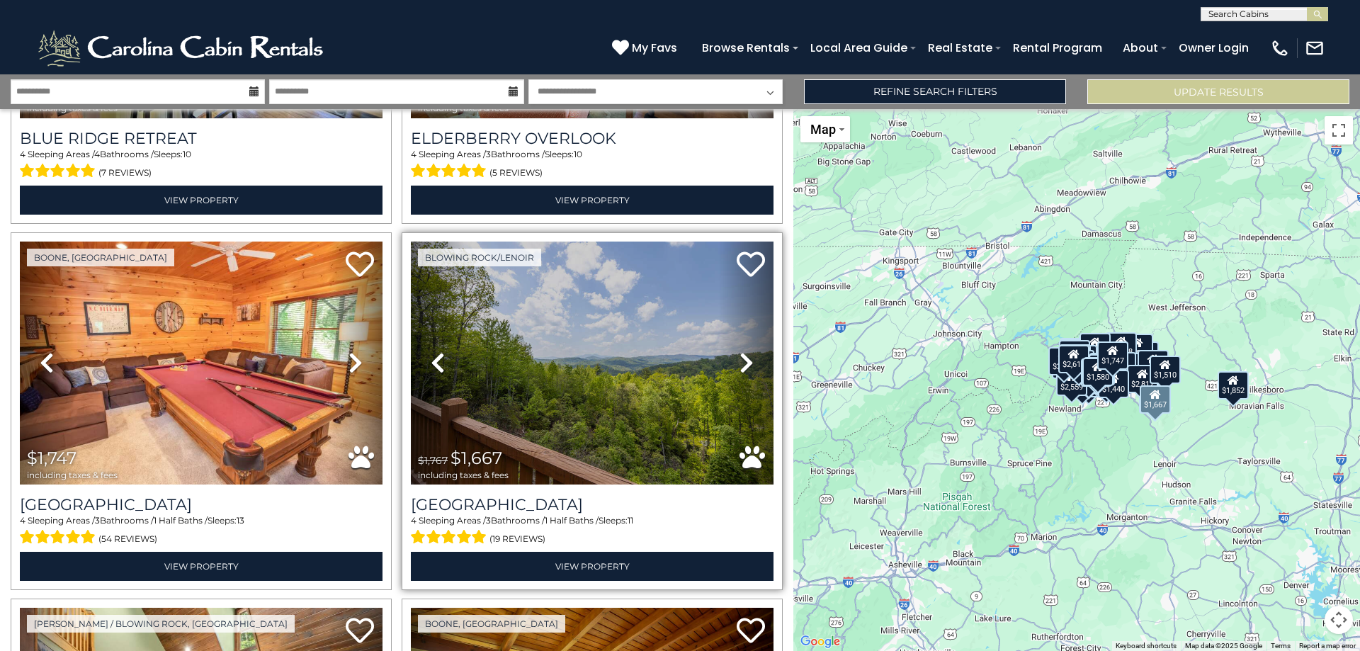
click at [741, 351] on icon at bounding box center [746, 362] width 14 height 23
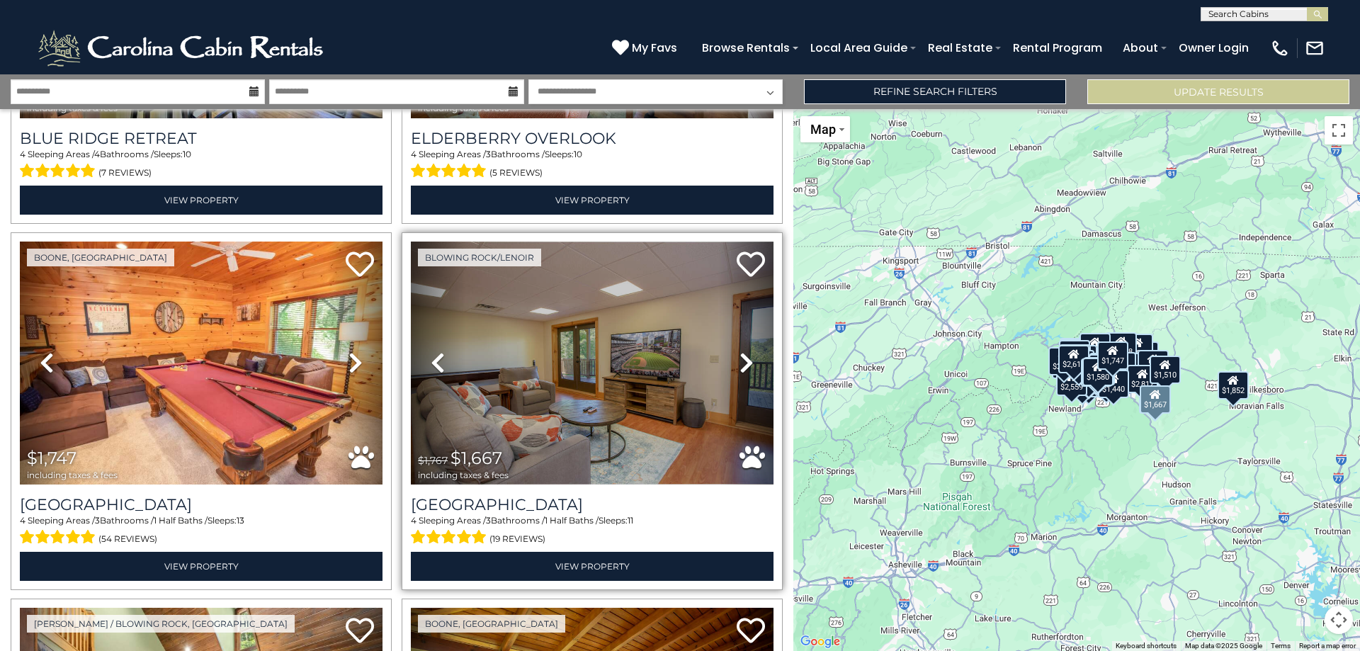
click at [741, 351] on icon at bounding box center [746, 362] width 14 height 23
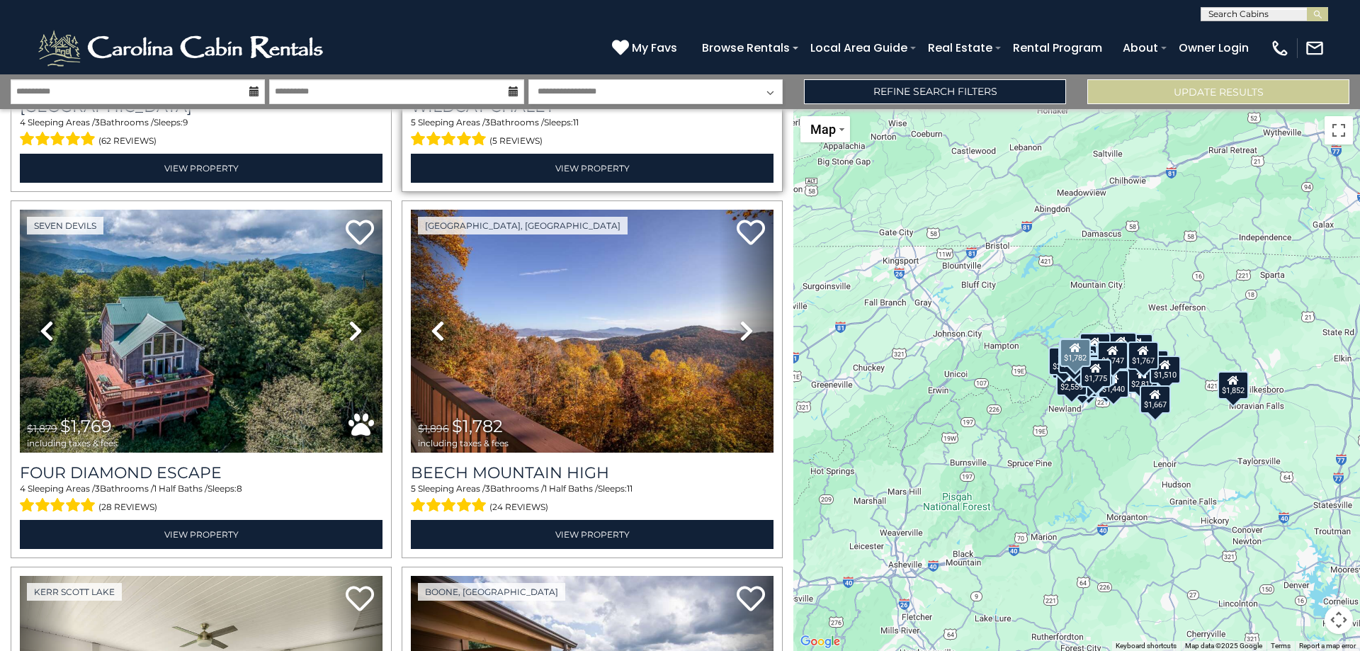
scroll to position [8016, 0]
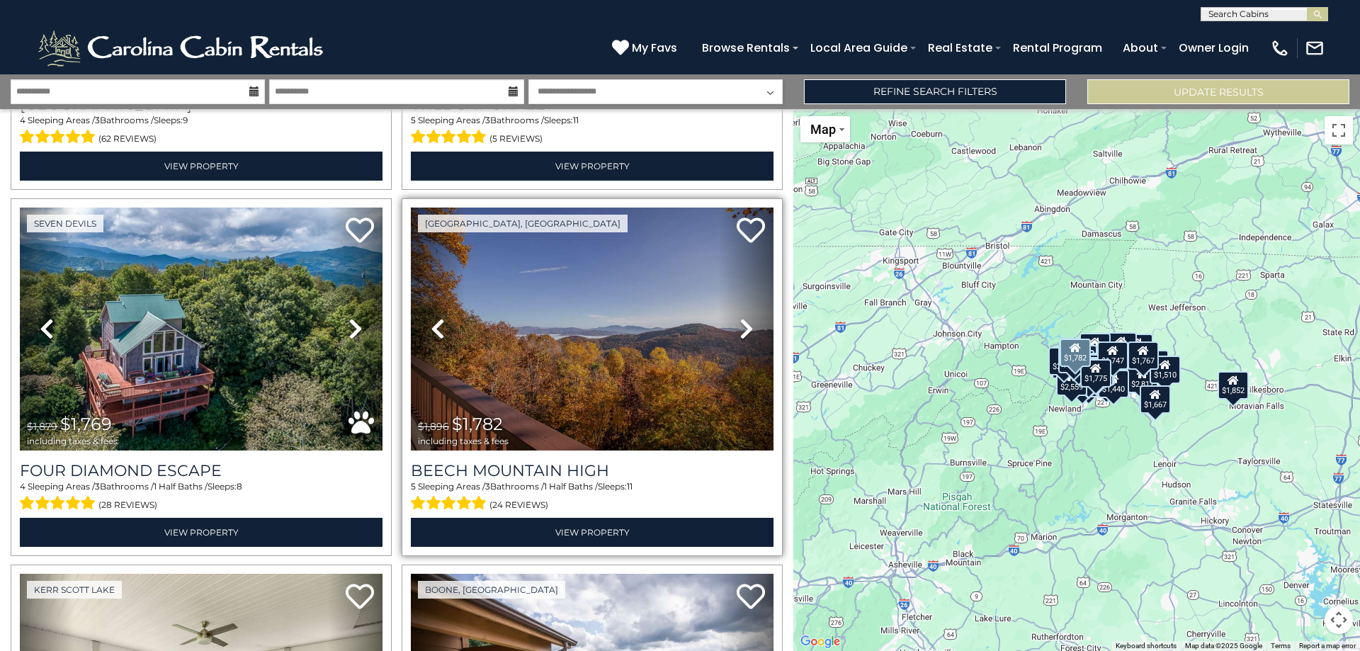
click at [741, 317] on icon at bounding box center [746, 328] width 14 height 23
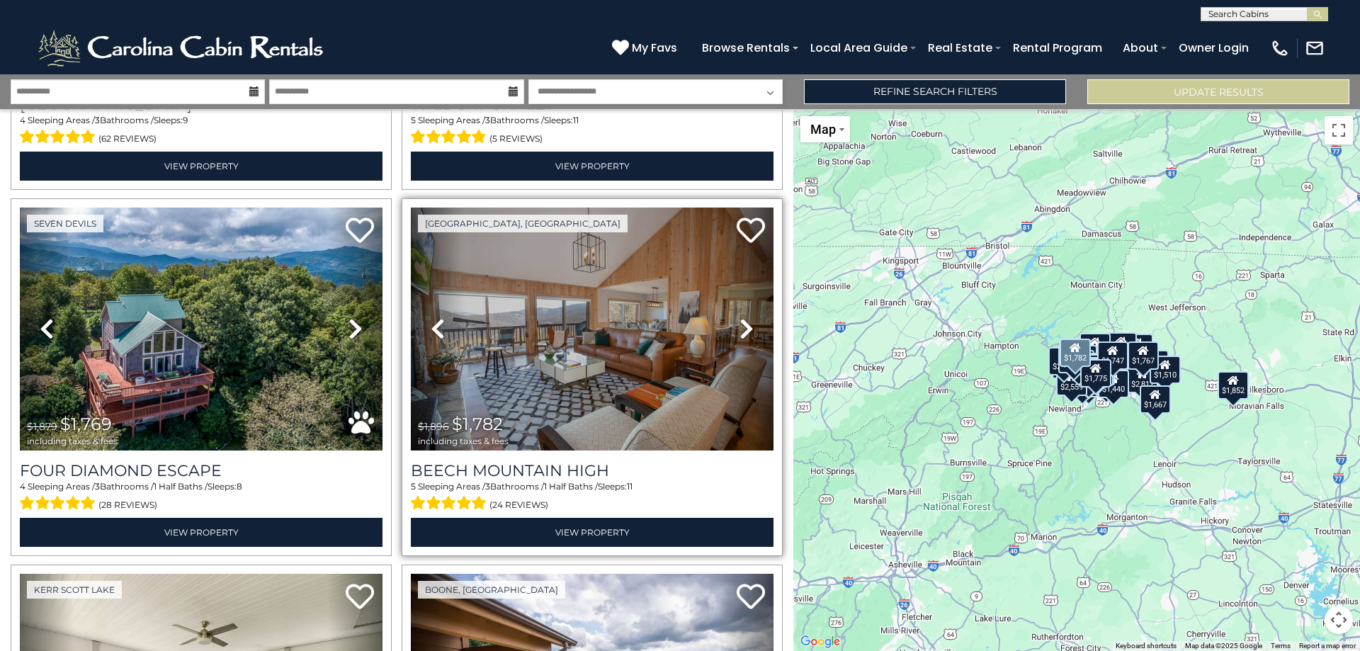
click at [741, 317] on icon at bounding box center [746, 328] width 14 height 23
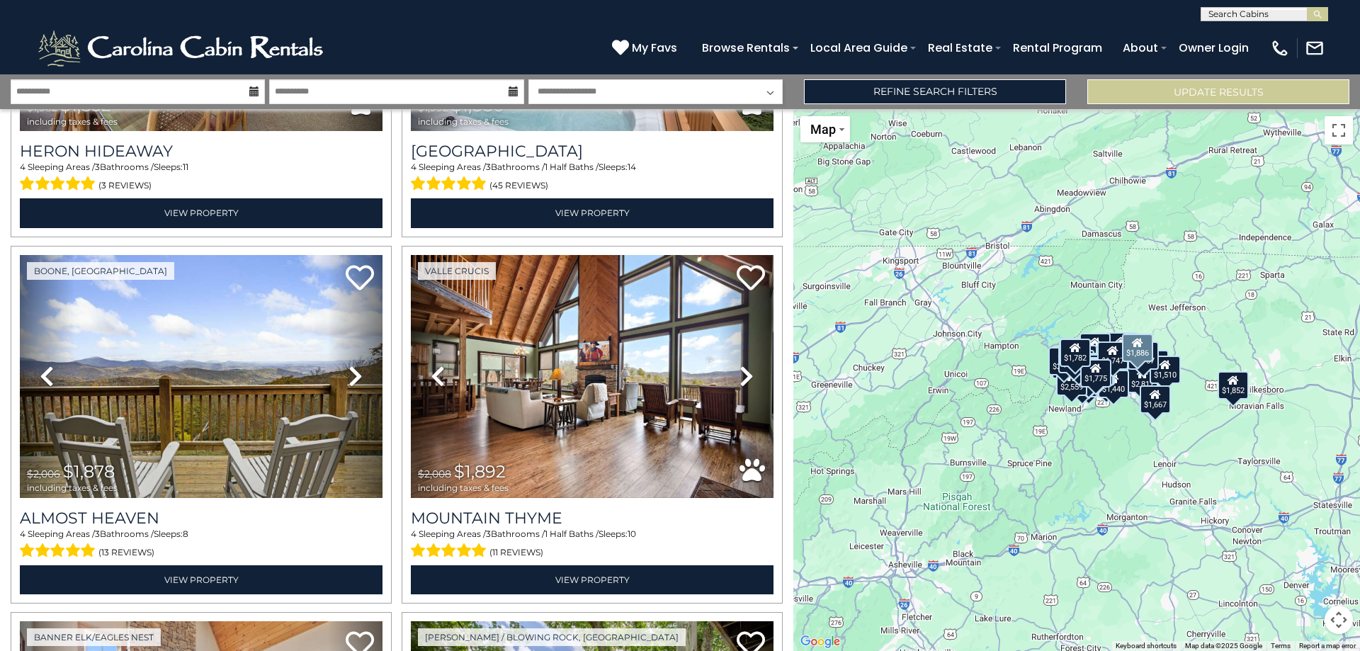
scroll to position [8724, 0]
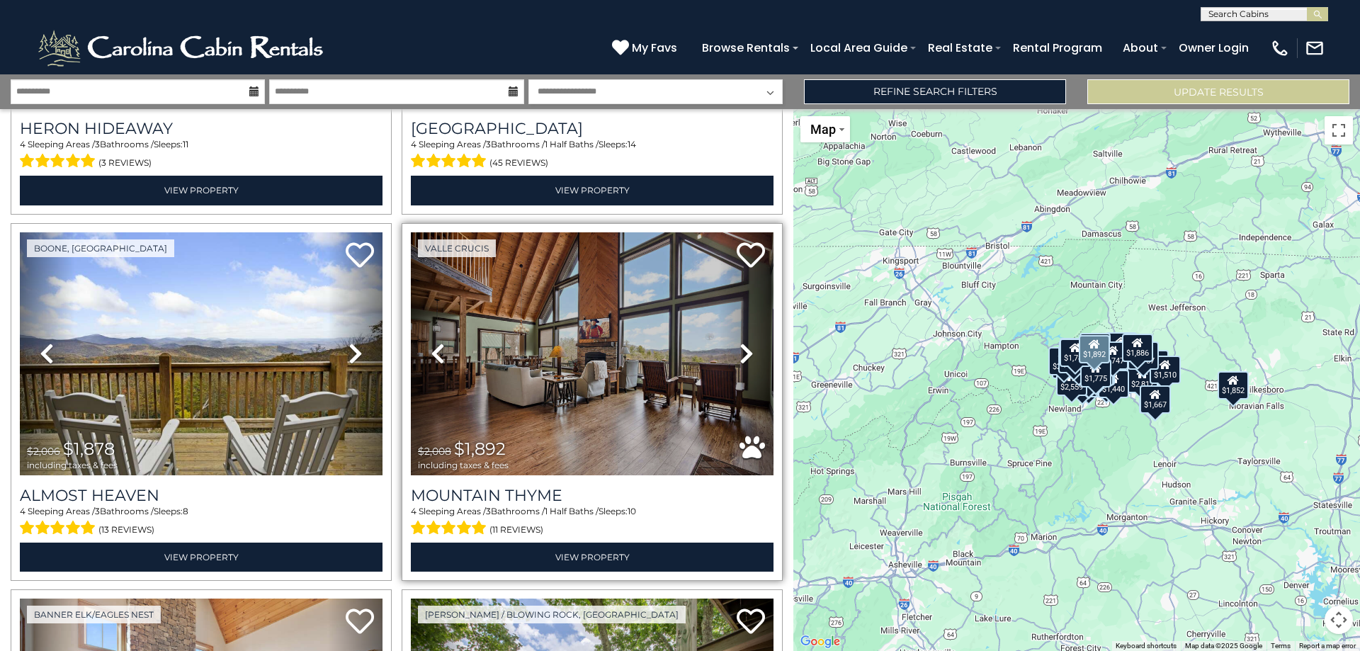
click at [739, 342] on icon at bounding box center [746, 353] width 14 height 23
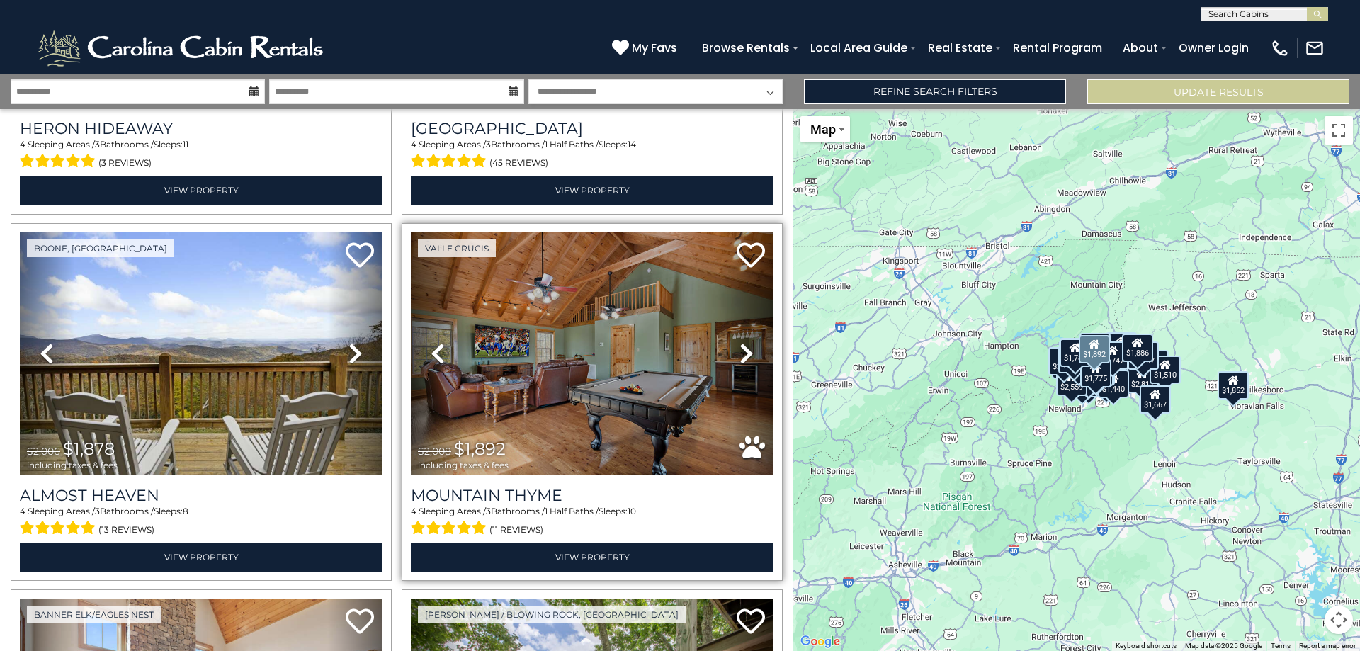
click at [739, 342] on icon at bounding box center [746, 353] width 14 height 23
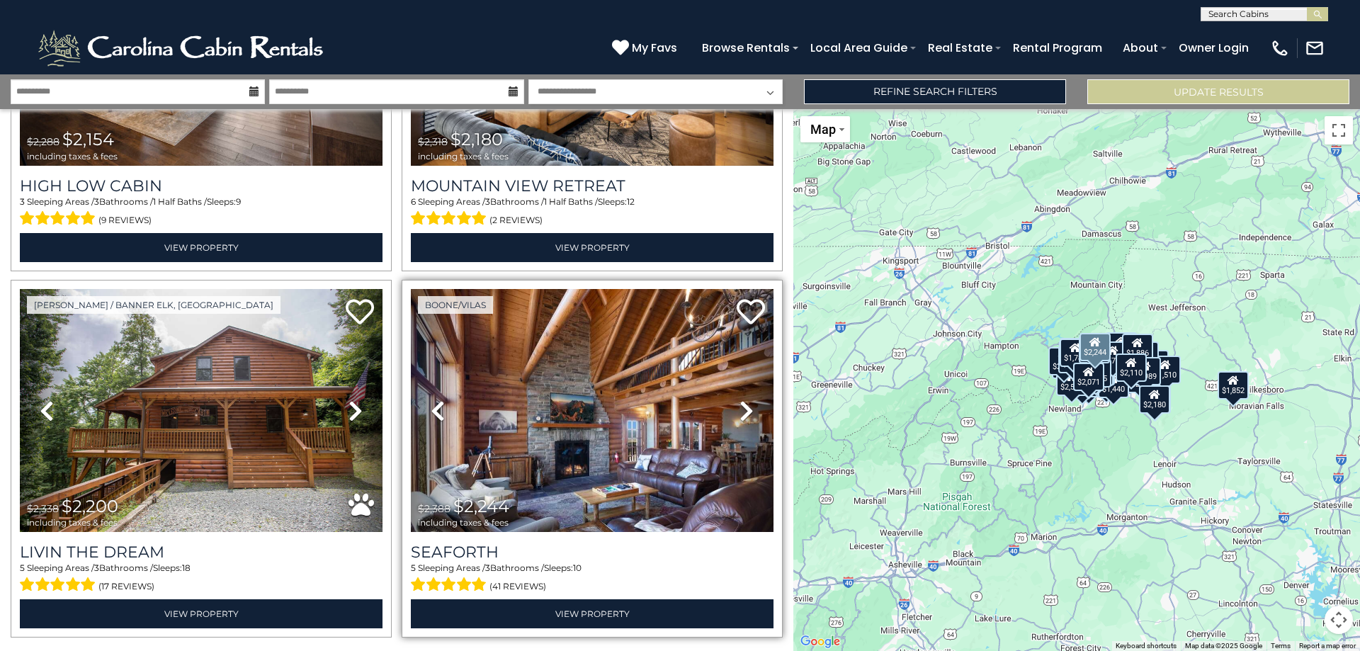
scroll to position [10501, 0]
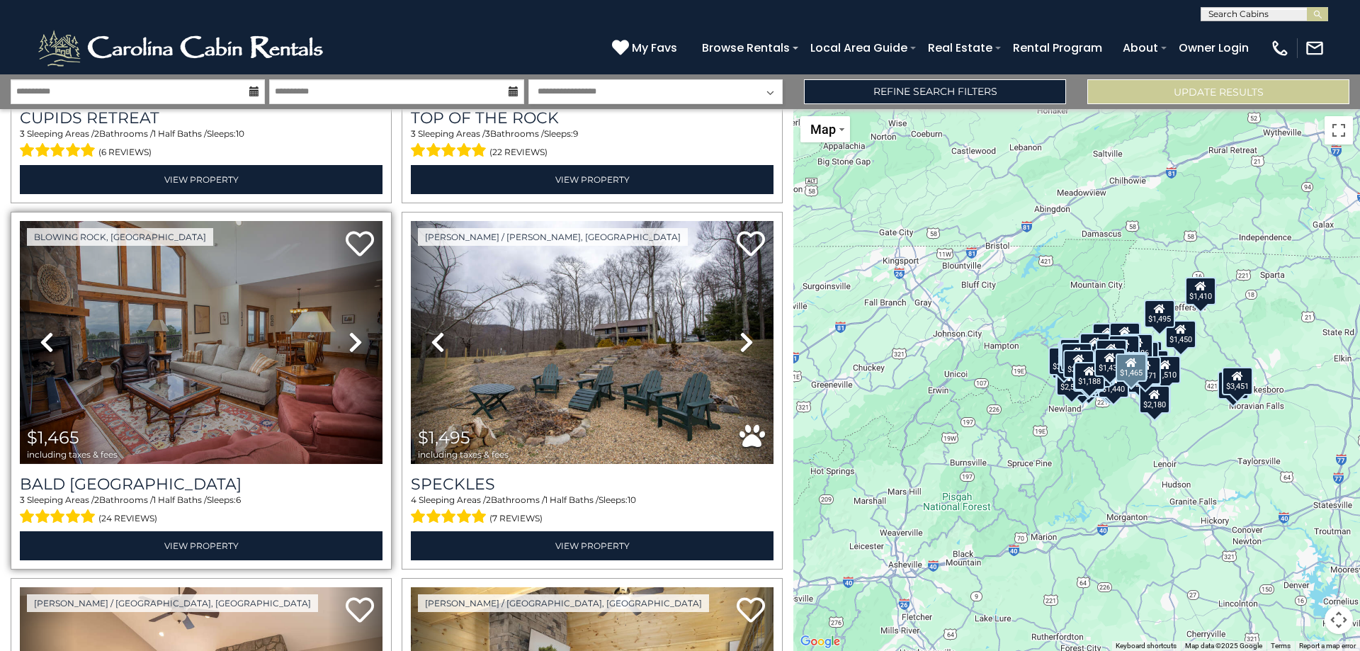
scroll to position [14962, 0]
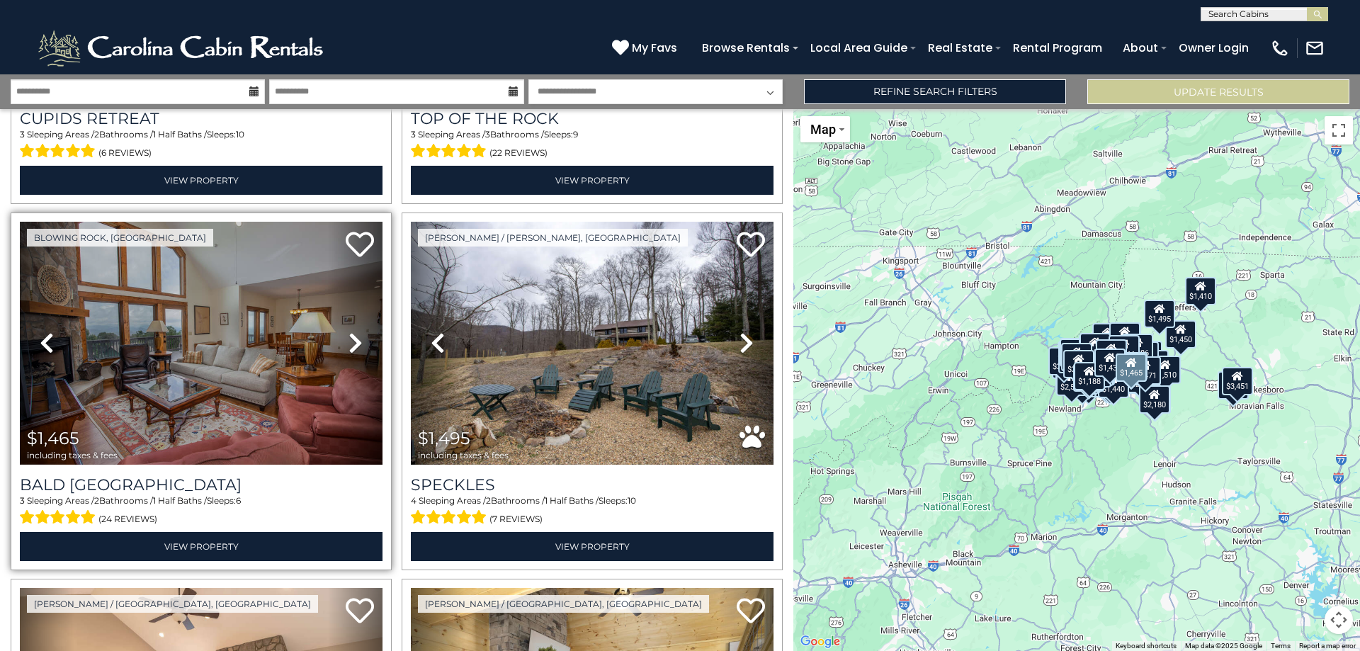
click at [351, 331] on icon at bounding box center [355, 342] width 14 height 23
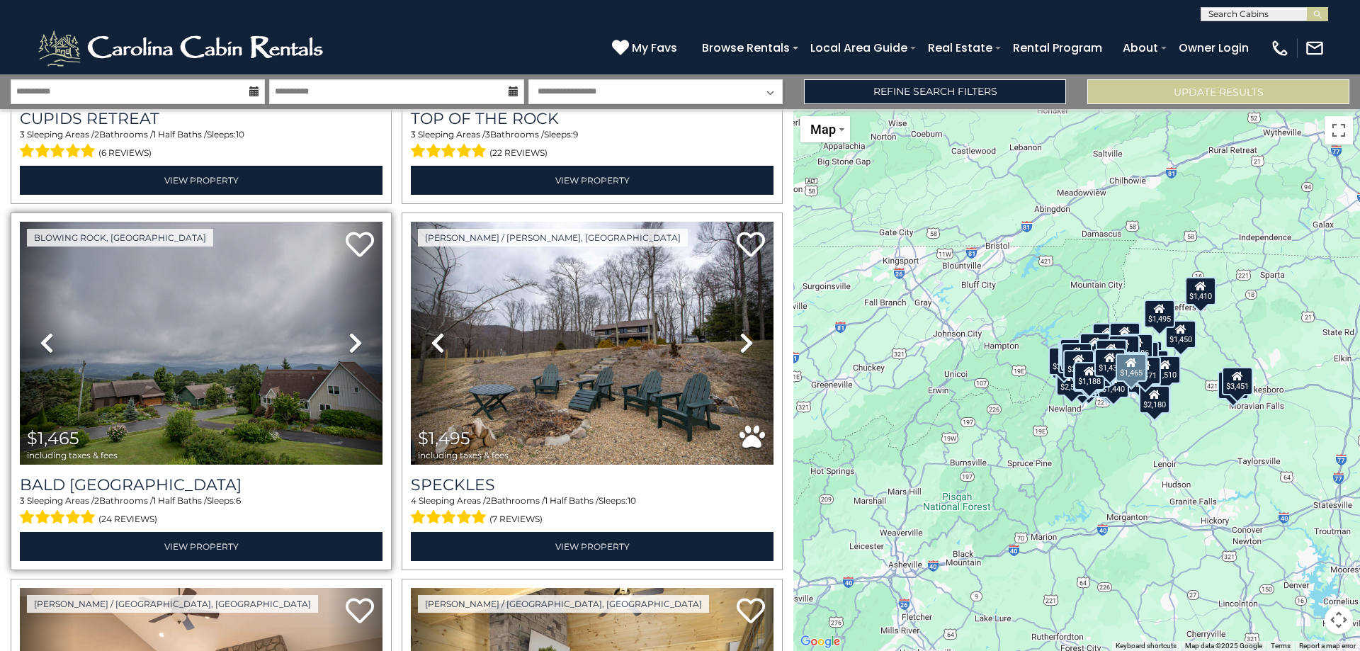
click at [351, 331] on icon at bounding box center [355, 342] width 14 height 23
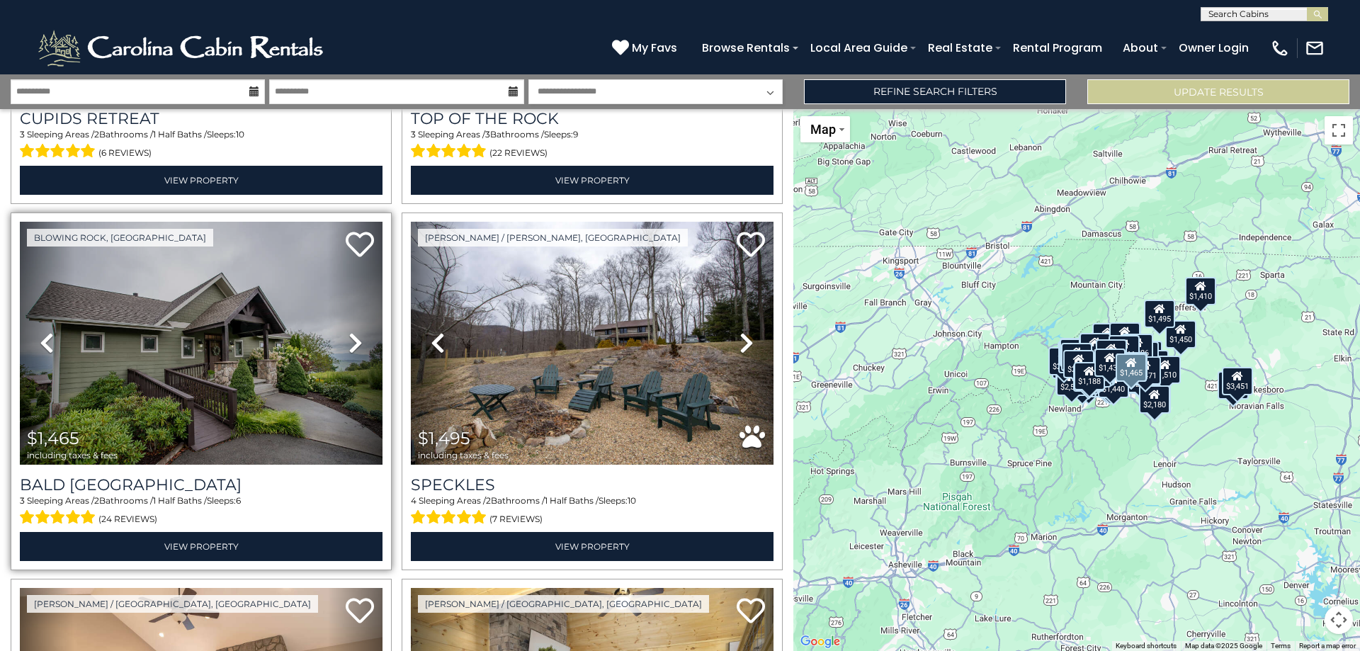
click at [353, 331] on icon at bounding box center [355, 342] width 14 height 23
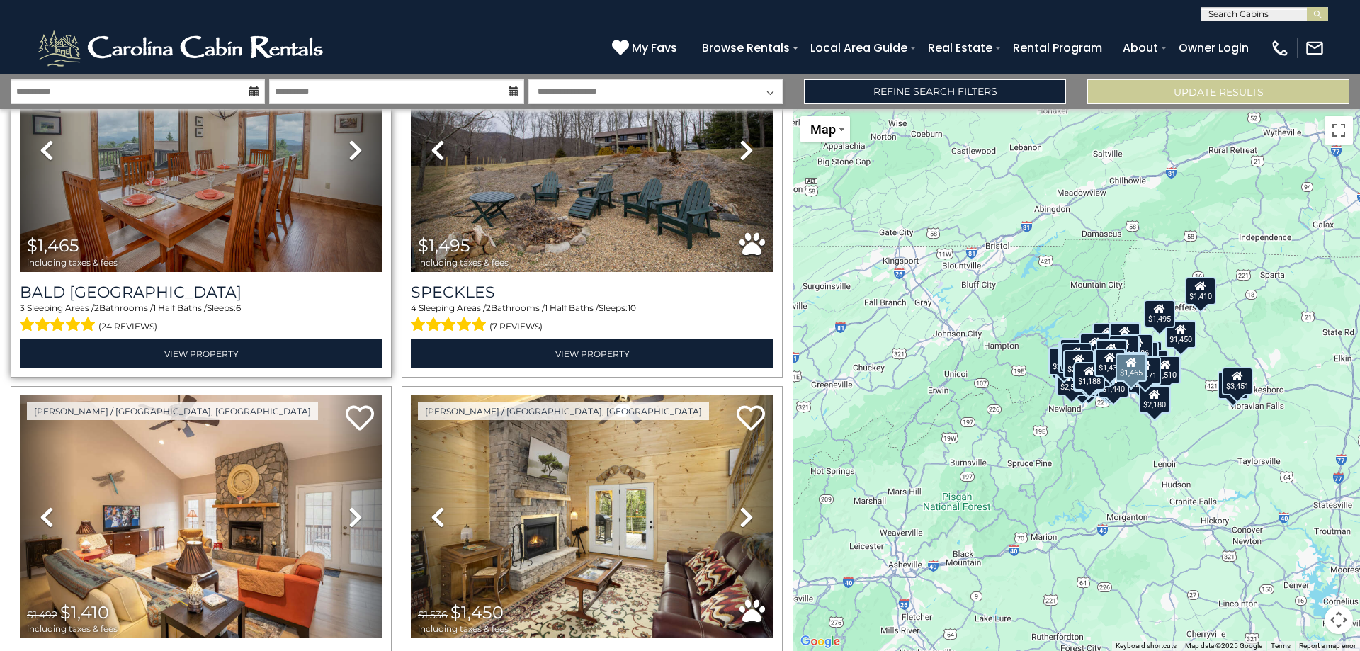
scroll to position [15245, 0]
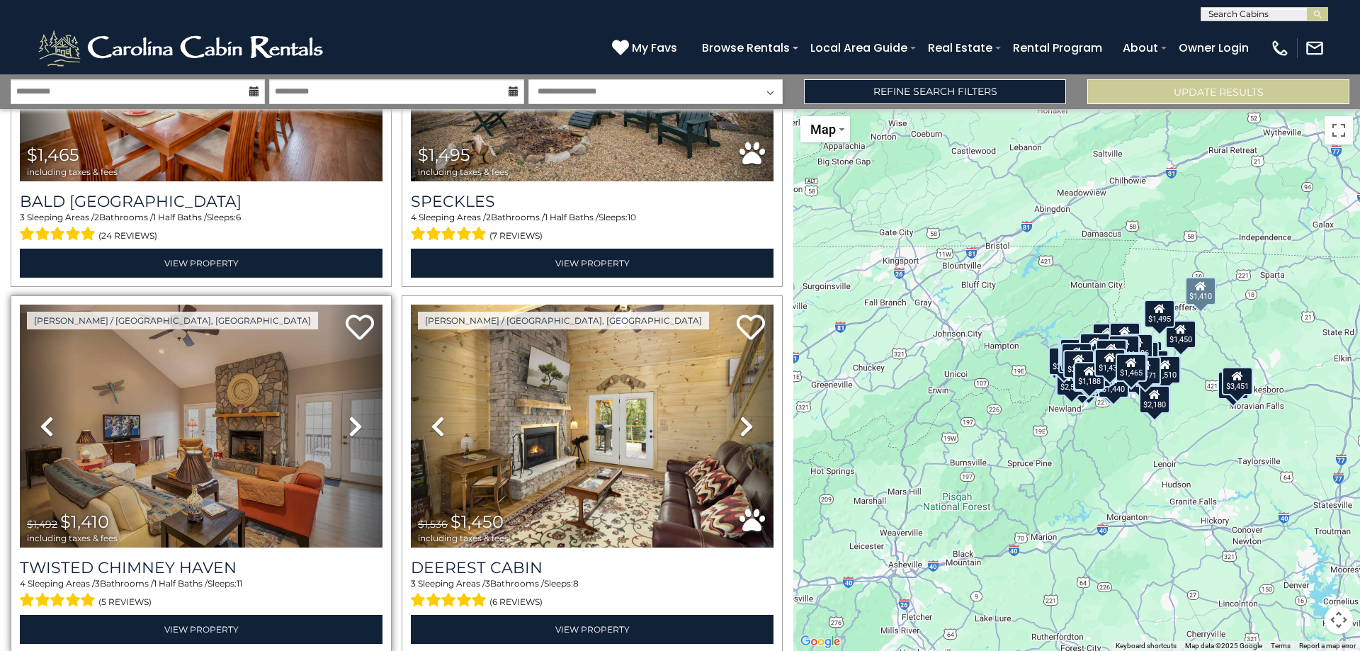
click at [353, 415] on icon at bounding box center [355, 426] width 14 height 23
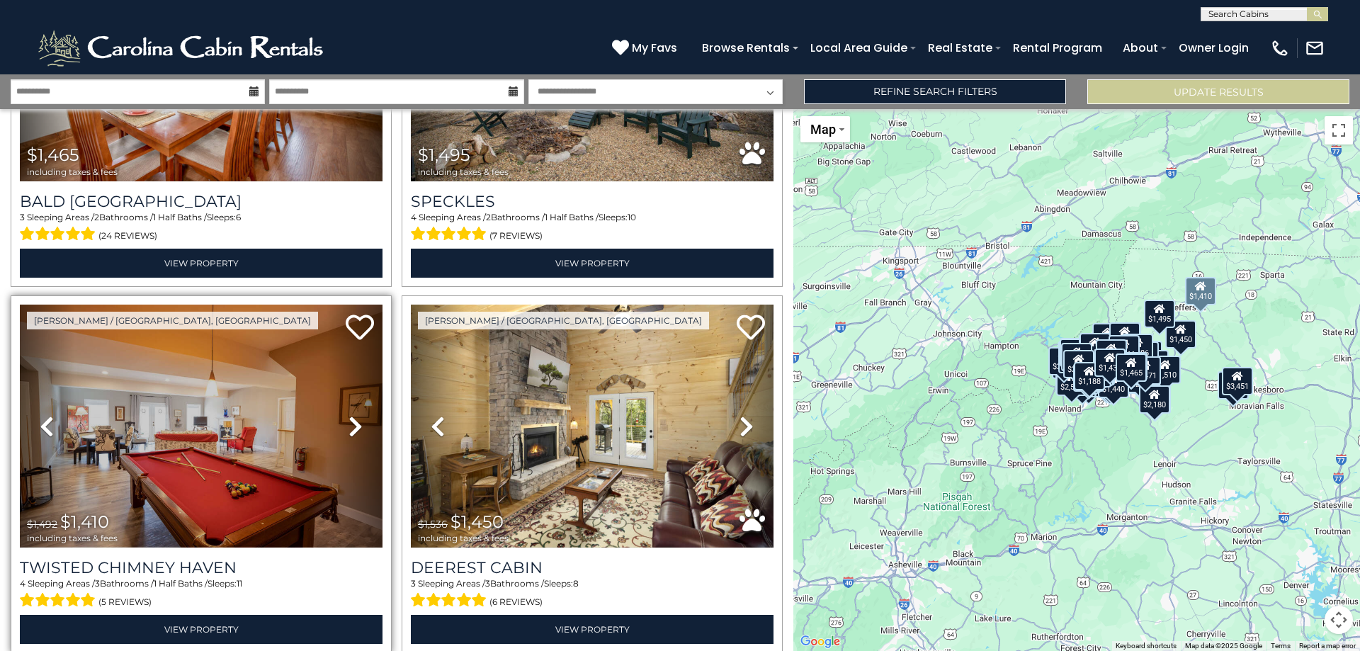
click at [353, 415] on icon at bounding box center [355, 426] width 14 height 23
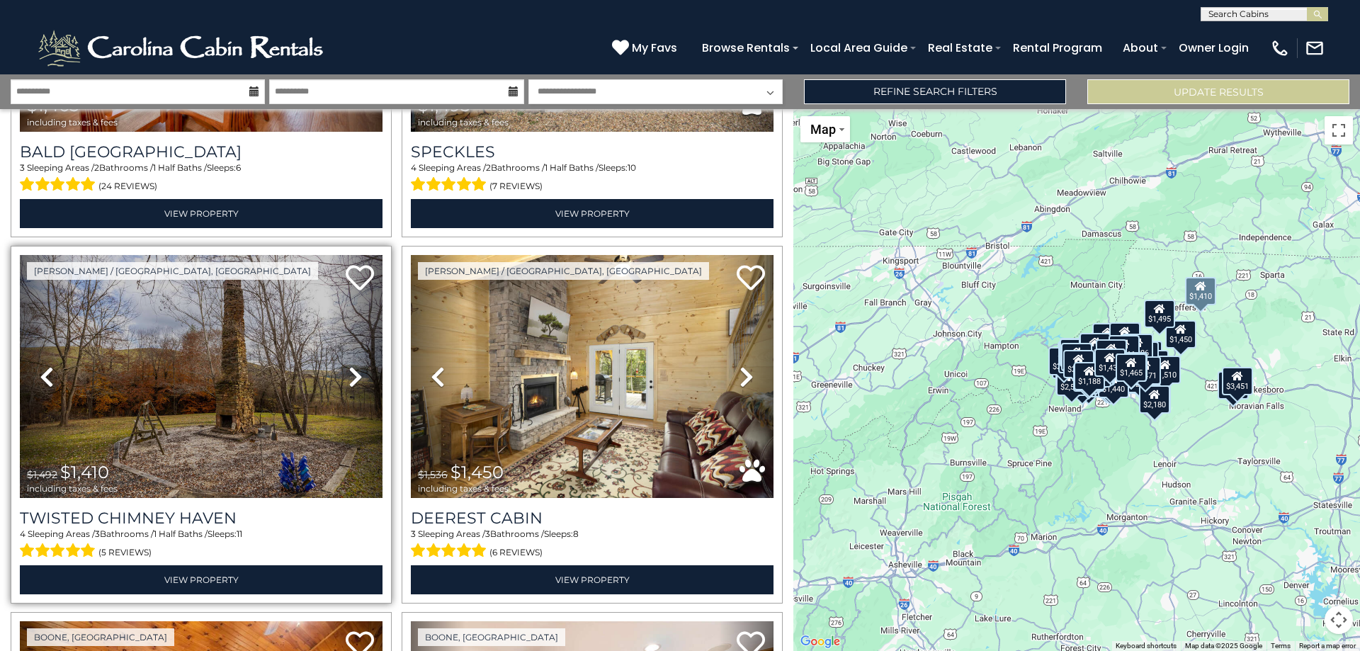
scroll to position [15316, 0]
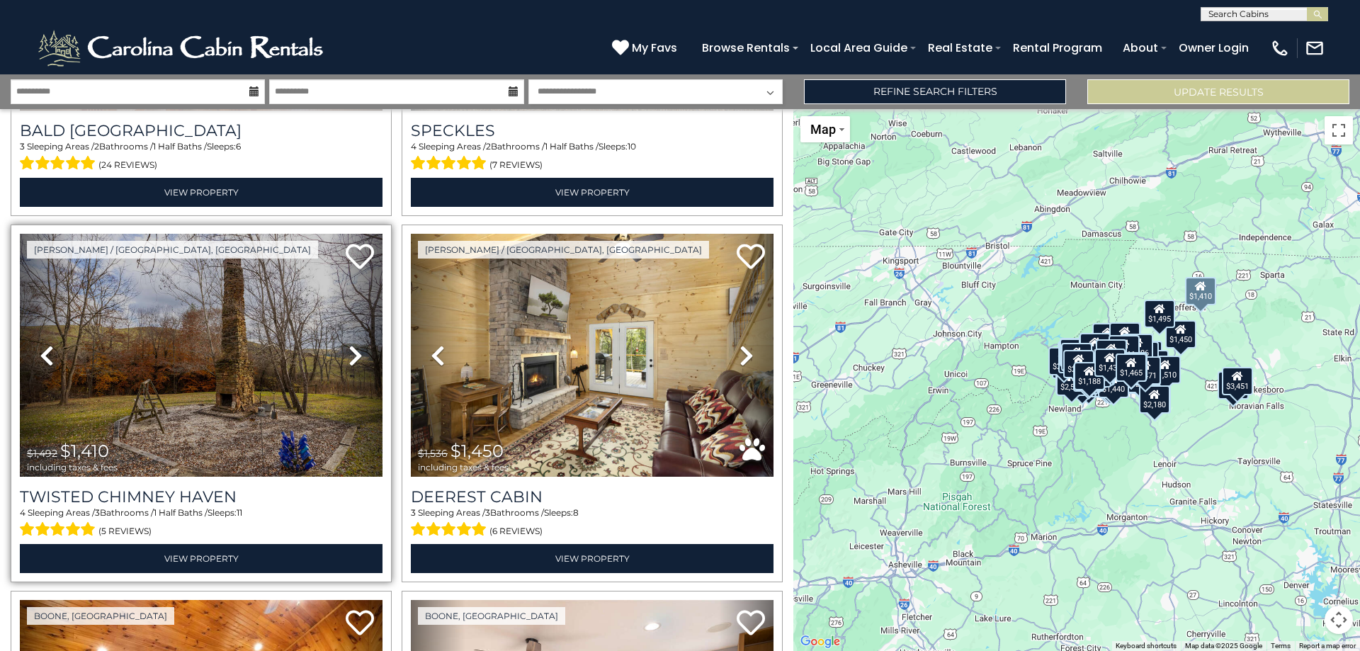
click at [358, 344] on icon at bounding box center [355, 355] width 14 height 23
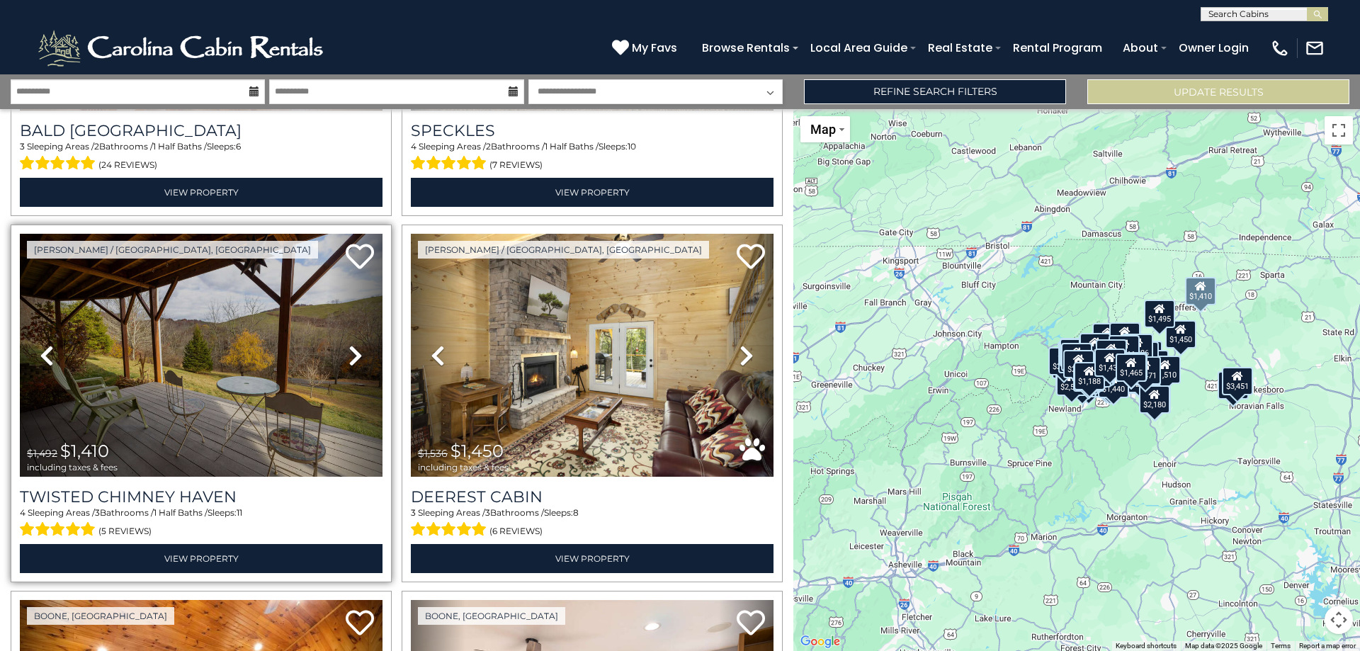
click at [358, 344] on icon at bounding box center [355, 355] width 14 height 23
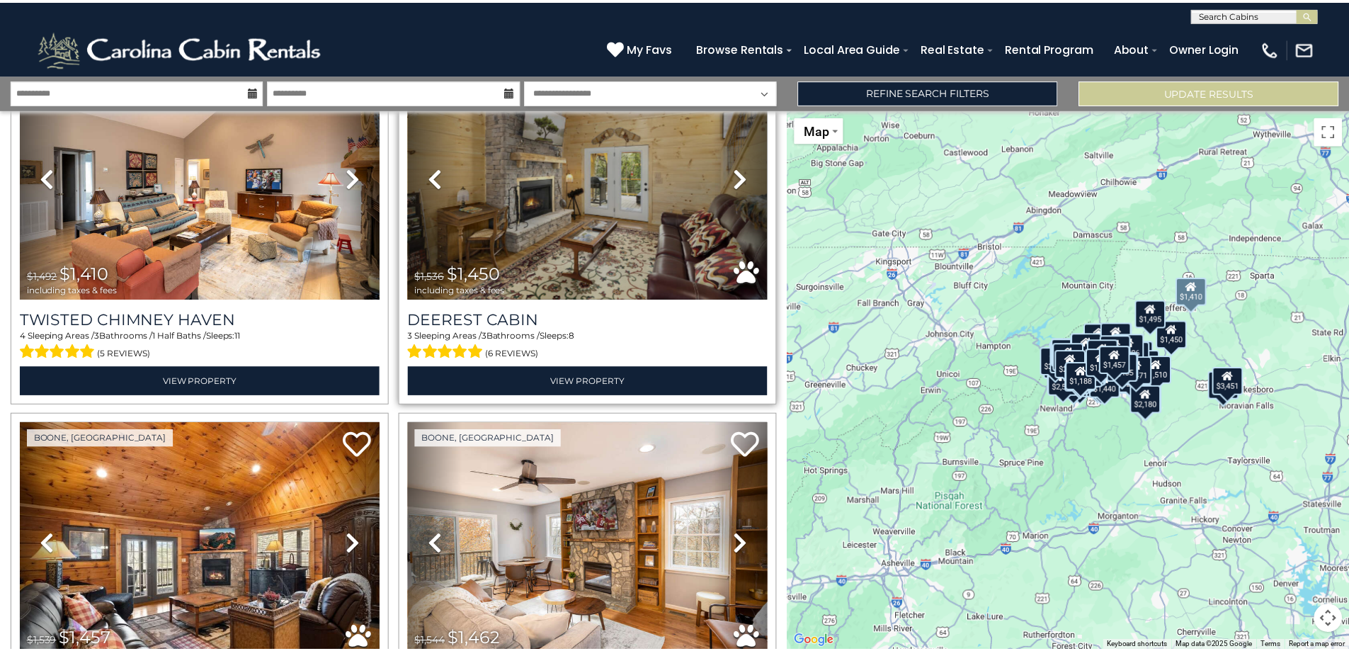
scroll to position [15457, 0]
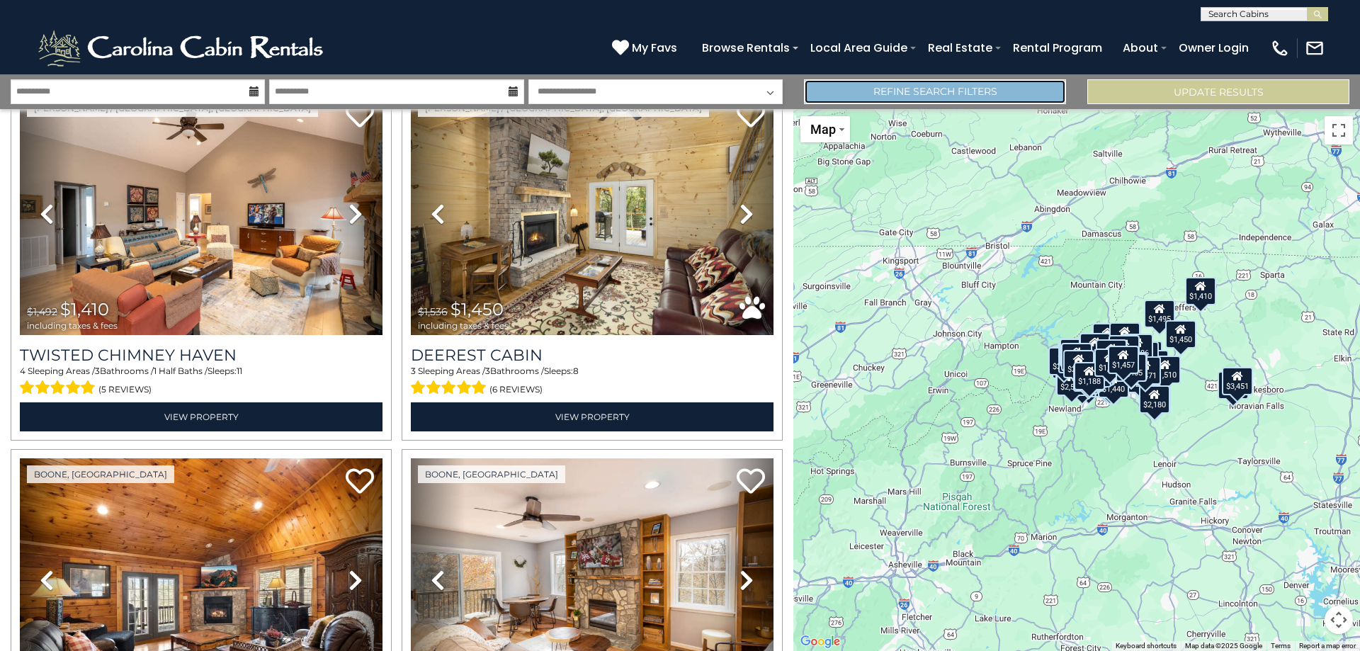
click at [903, 95] on link "Refine Search Filters" at bounding box center [935, 91] width 262 height 25
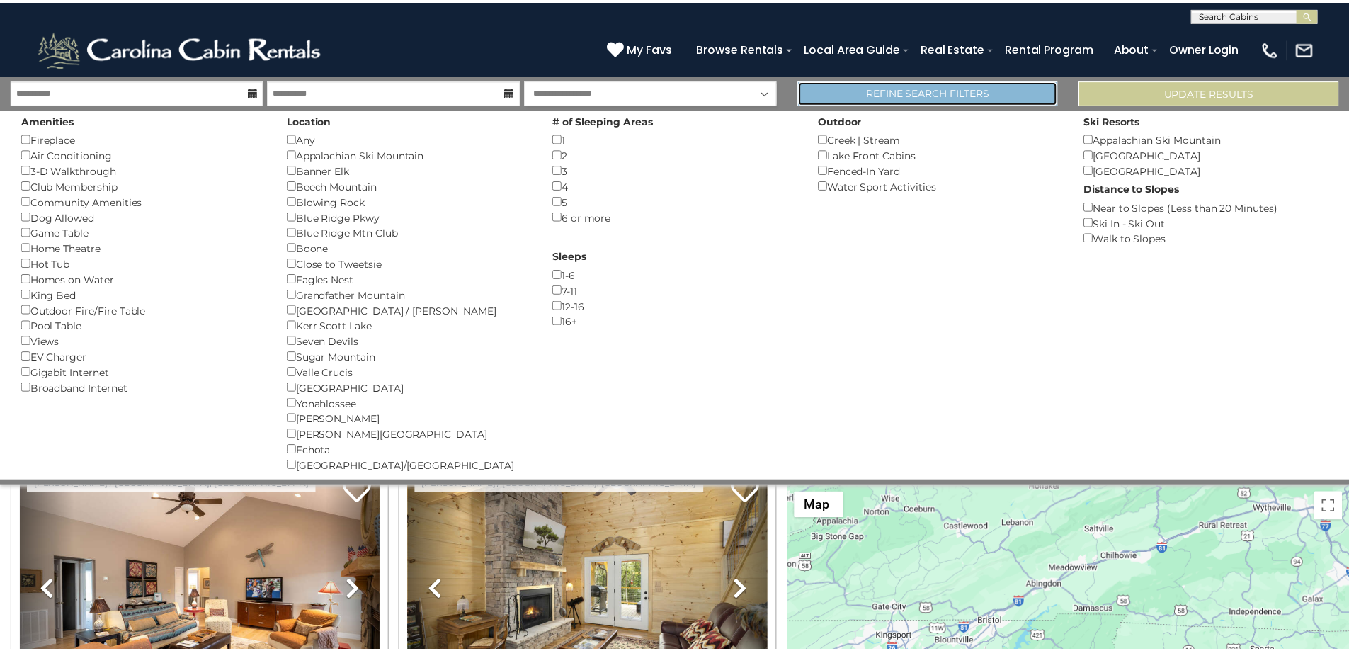
scroll to position [15370, 0]
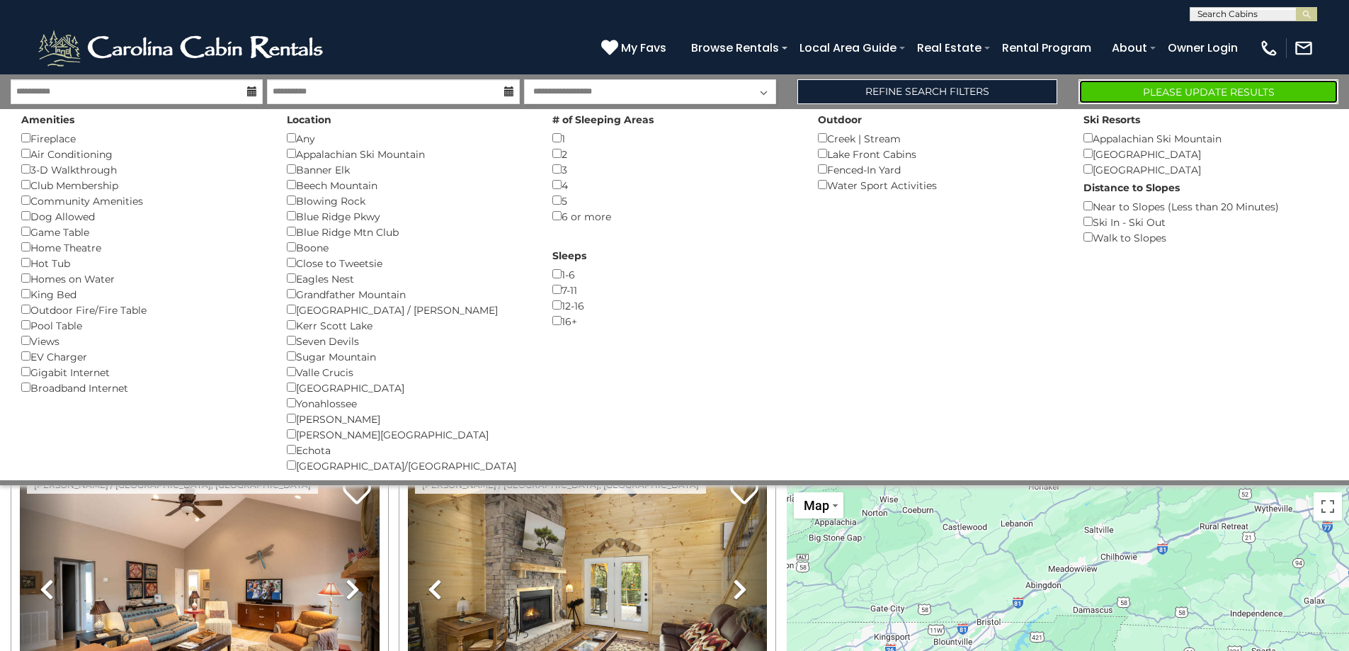
click at [1166, 97] on button "Please Update Results" at bounding box center [1208, 91] width 260 height 25
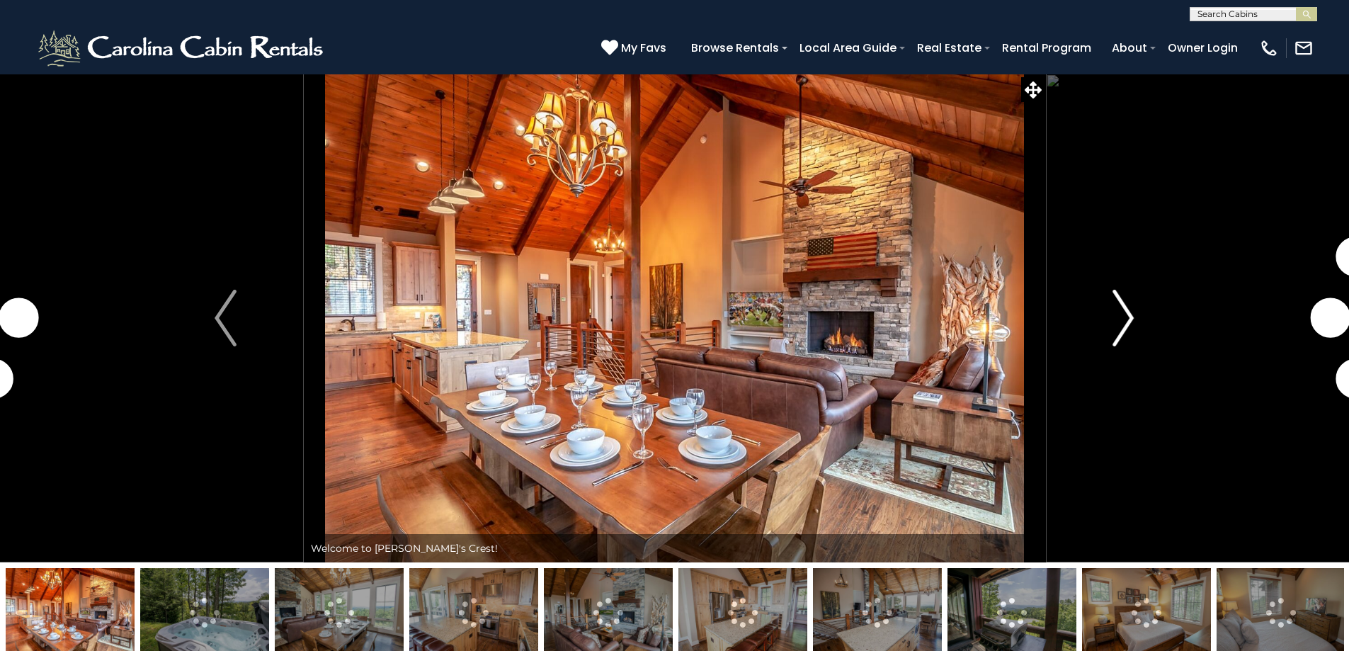
click at [1126, 307] on img "Next" at bounding box center [1122, 318] width 21 height 57
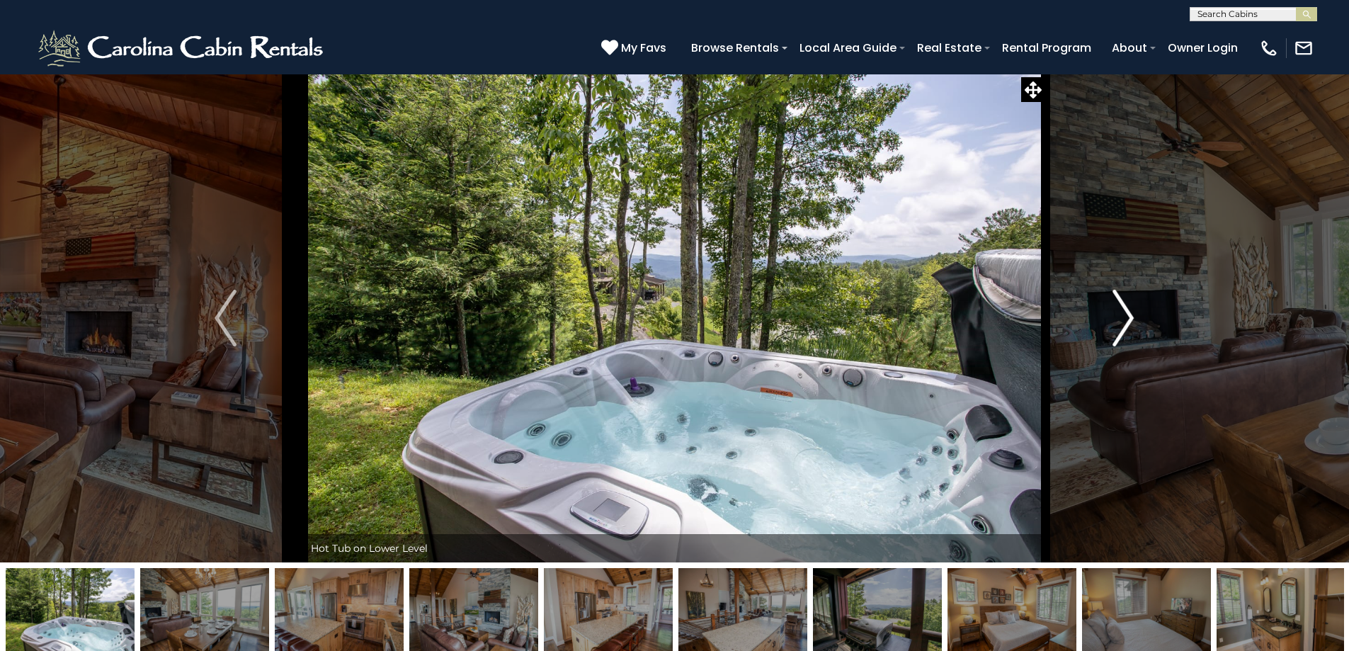
click at [1123, 312] on img "Next" at bounding box center [1122, 318] width 21 height 57
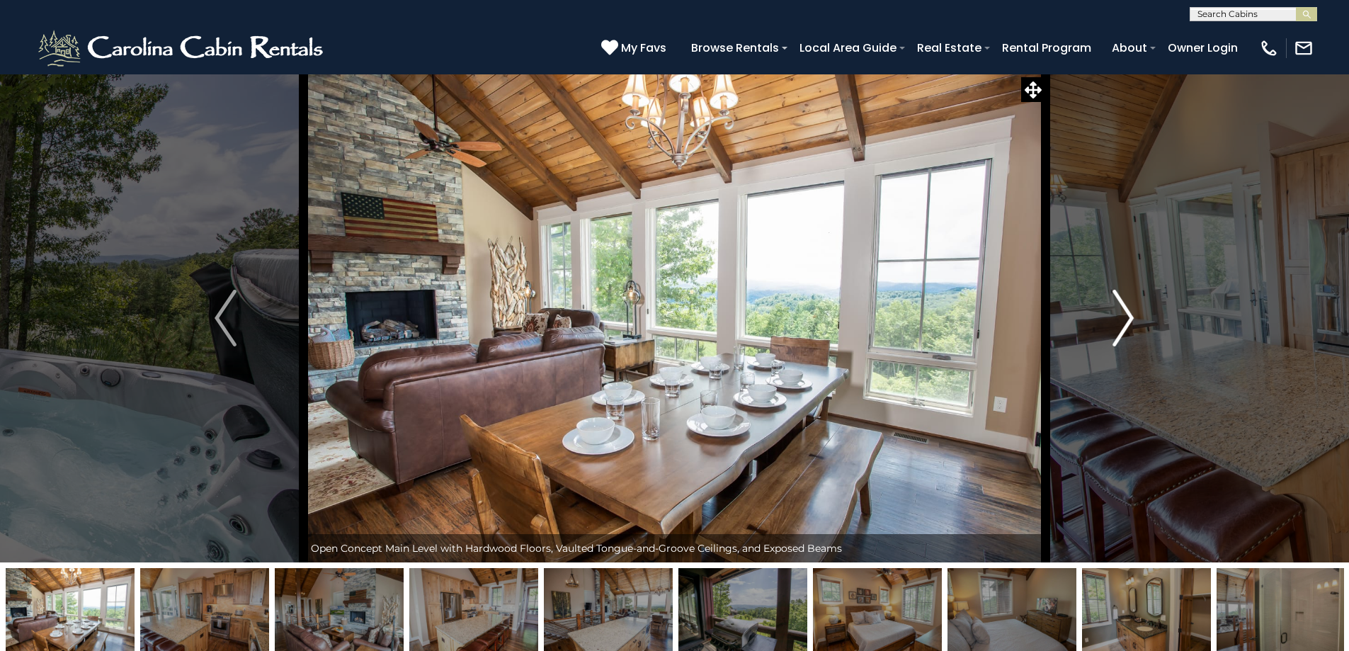
click at [1123, 312] on img "Next" at bounding box center [1122, 318] width 21 height 57
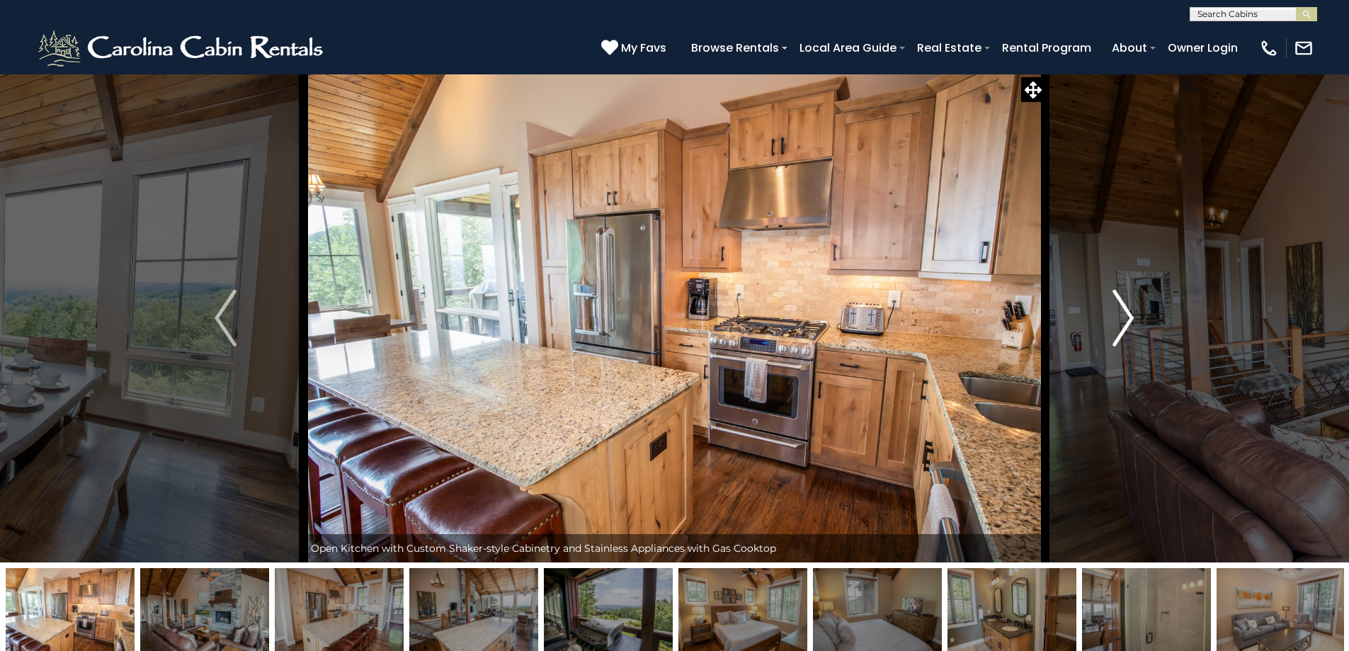
click at [1123, 312] on img "Next" at bounding box center [1122, 318] width 21 height 57
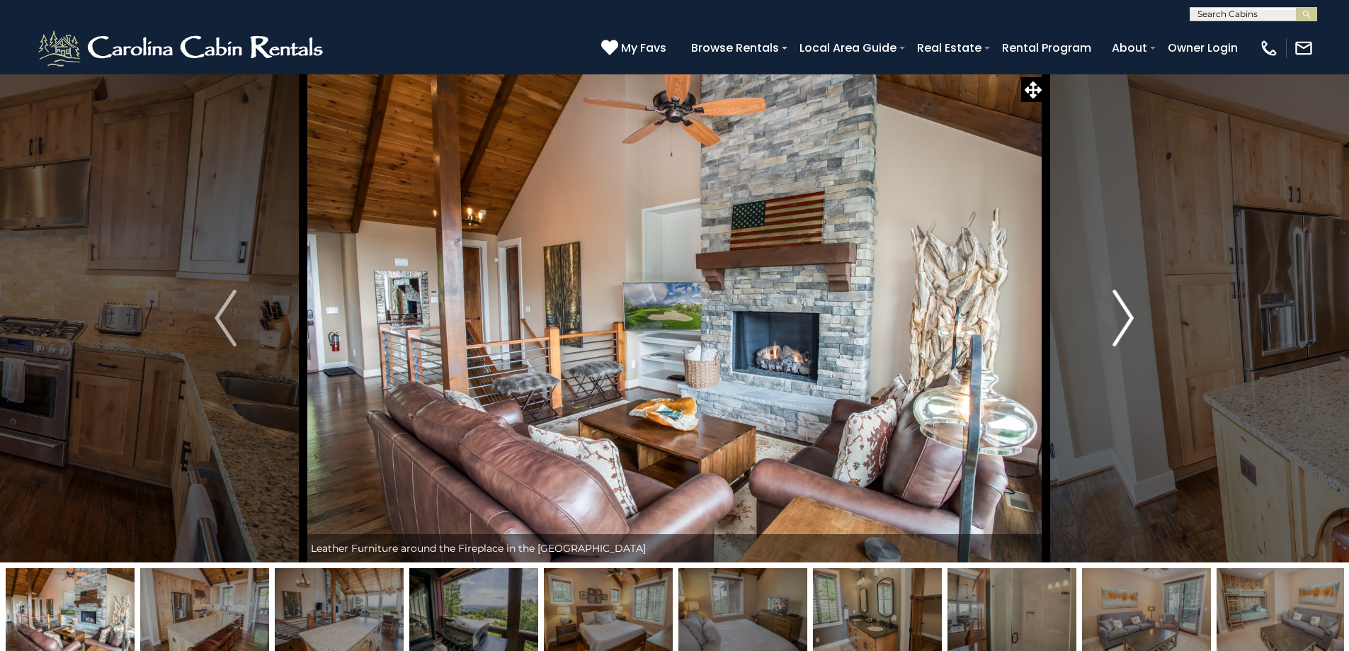
click at [1123, 312] on img "Next" at bounding box center [1122, 318] width 21 height 57
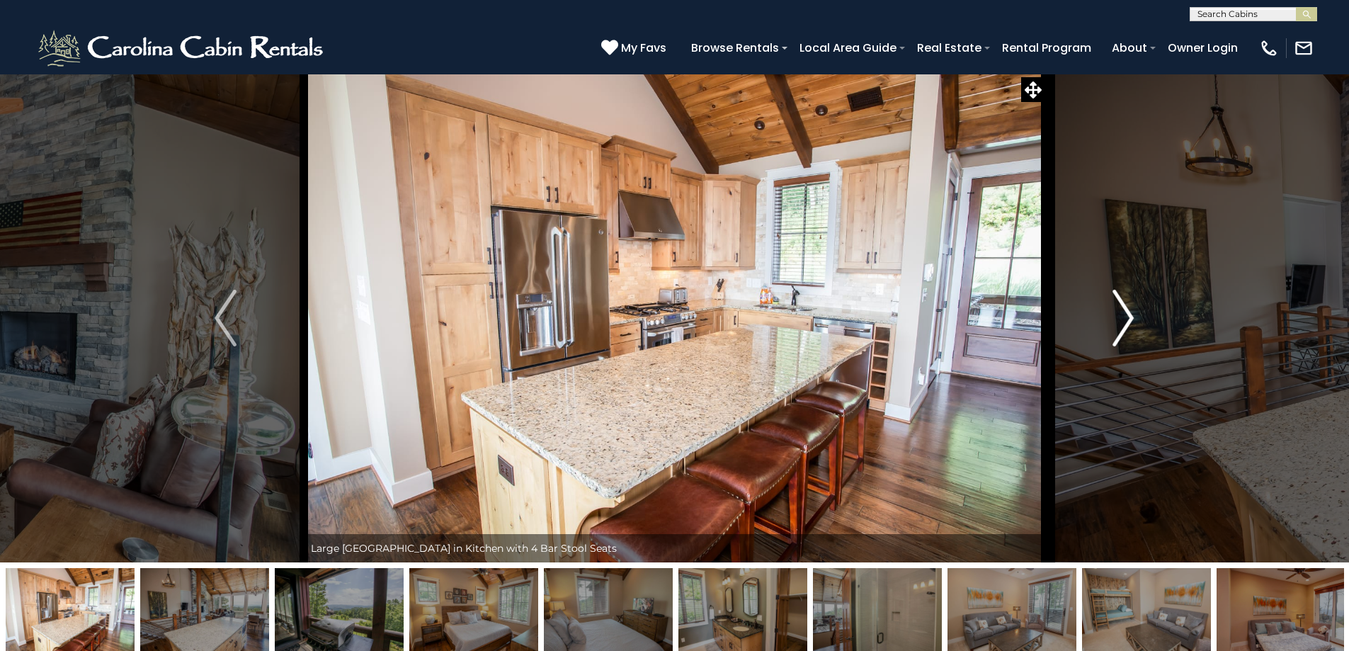
click at [1123, 312] on img "Next" at bounding box center [1122, 318] width 21 height 57
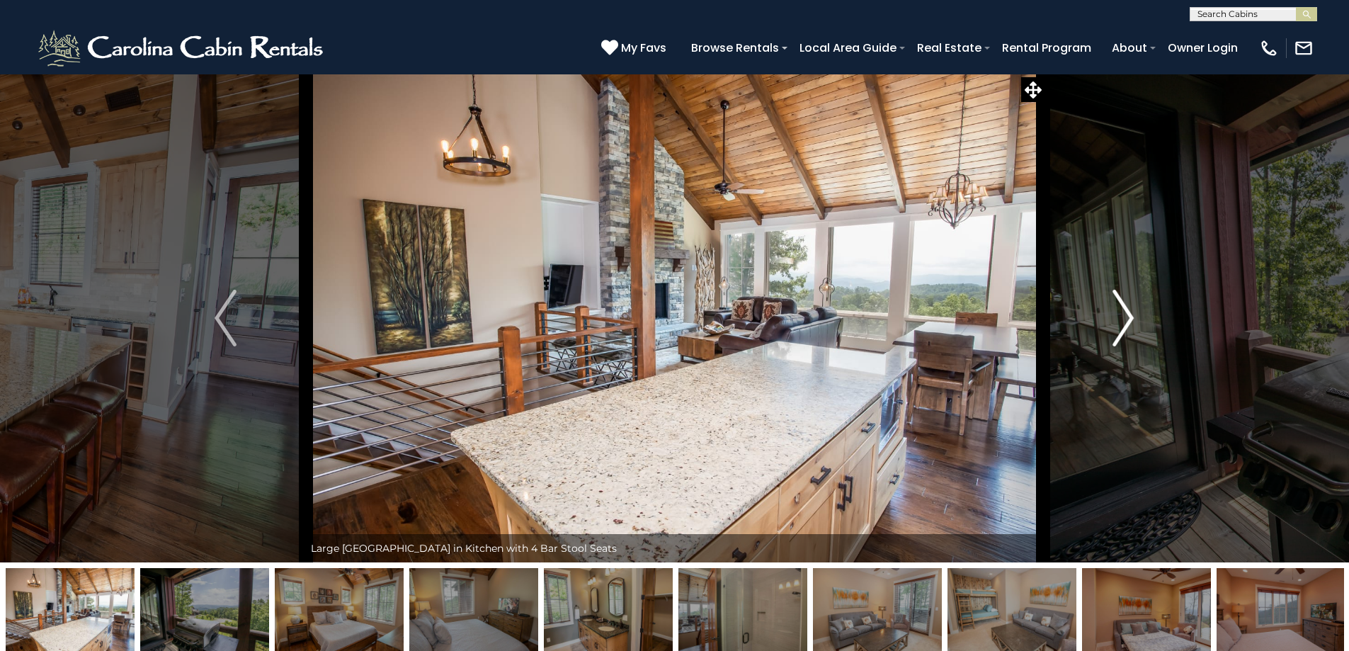
click at [1123, 312] on img "Next" at bounding box center [1122, 318] width 21 height 57
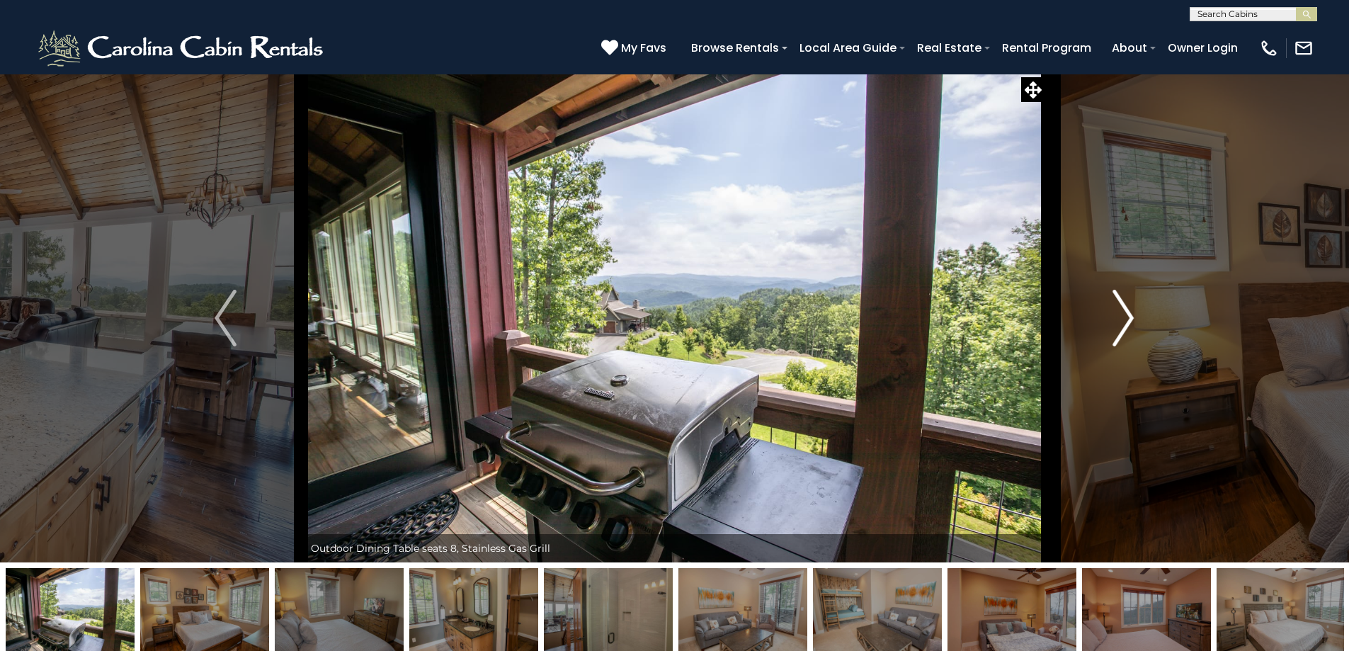
click at [1123, 312] on img "Next" at bounding box center [1122, 318] width 21 height 57
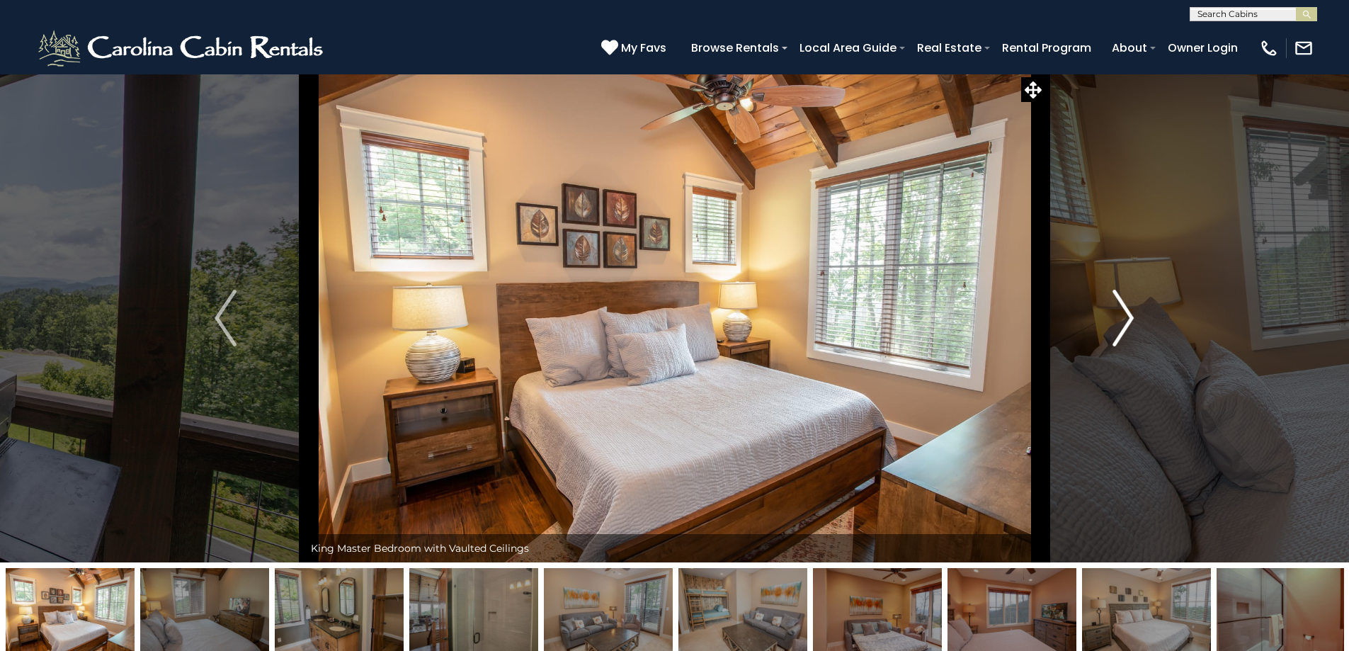
click at [1123, 312] on img "Next" at bounding box center [1122, 318] width 21 height 57
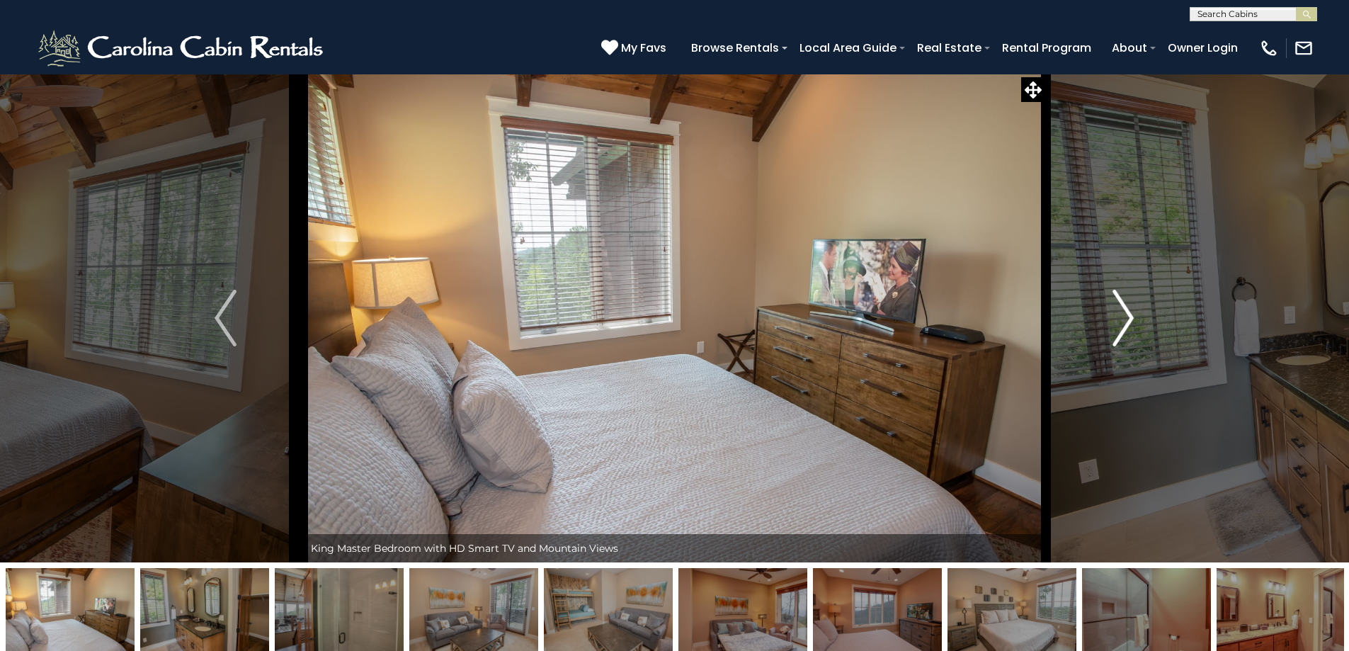
click at [1123, 312] on img "Next" at bounding box center [1122, 318] width 21 height 57
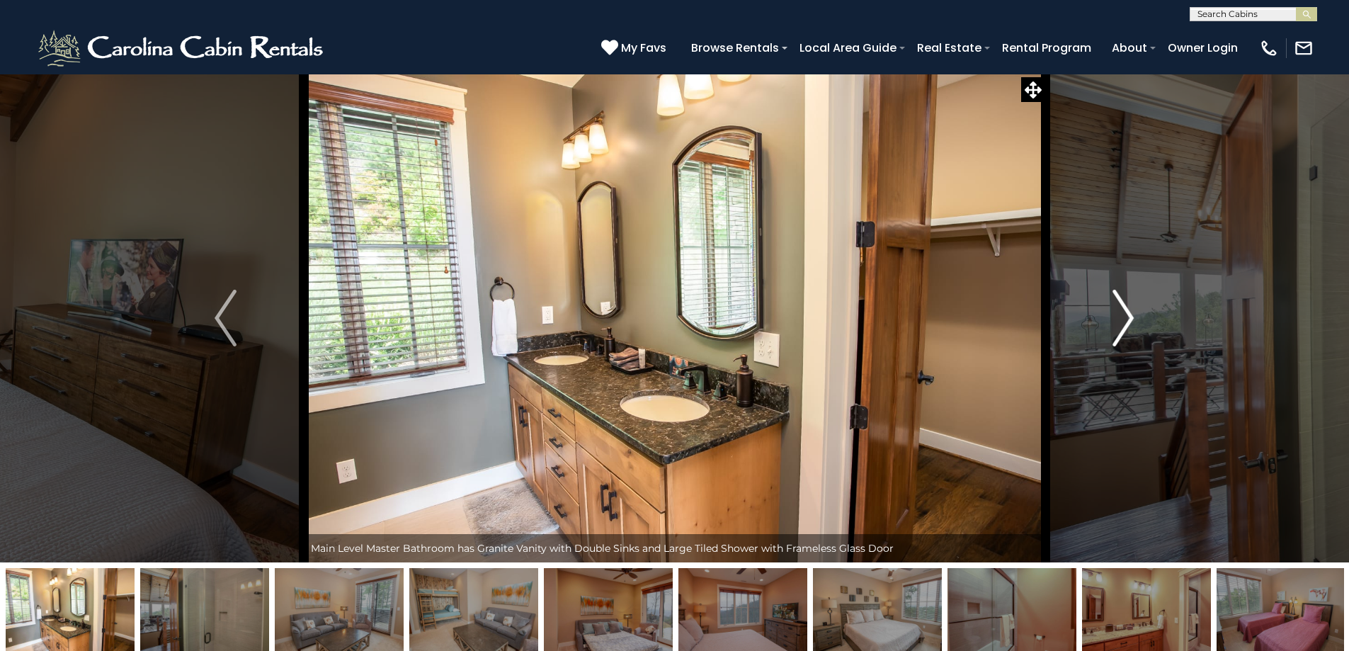
click at [1123, 312] on img "Next" at bounding box center [1122, 318] width 21 height 57
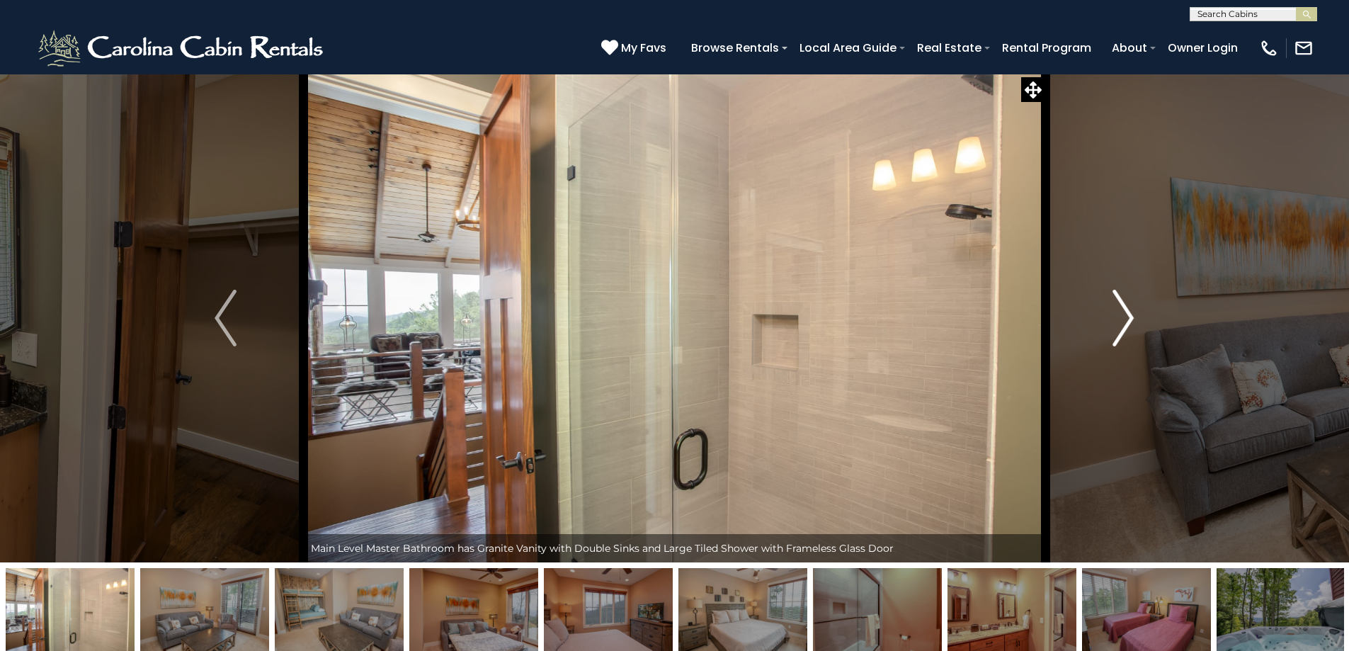
click at [1123, 312] on img "Next" at bounding box center [1122, 318] width 21 height 57
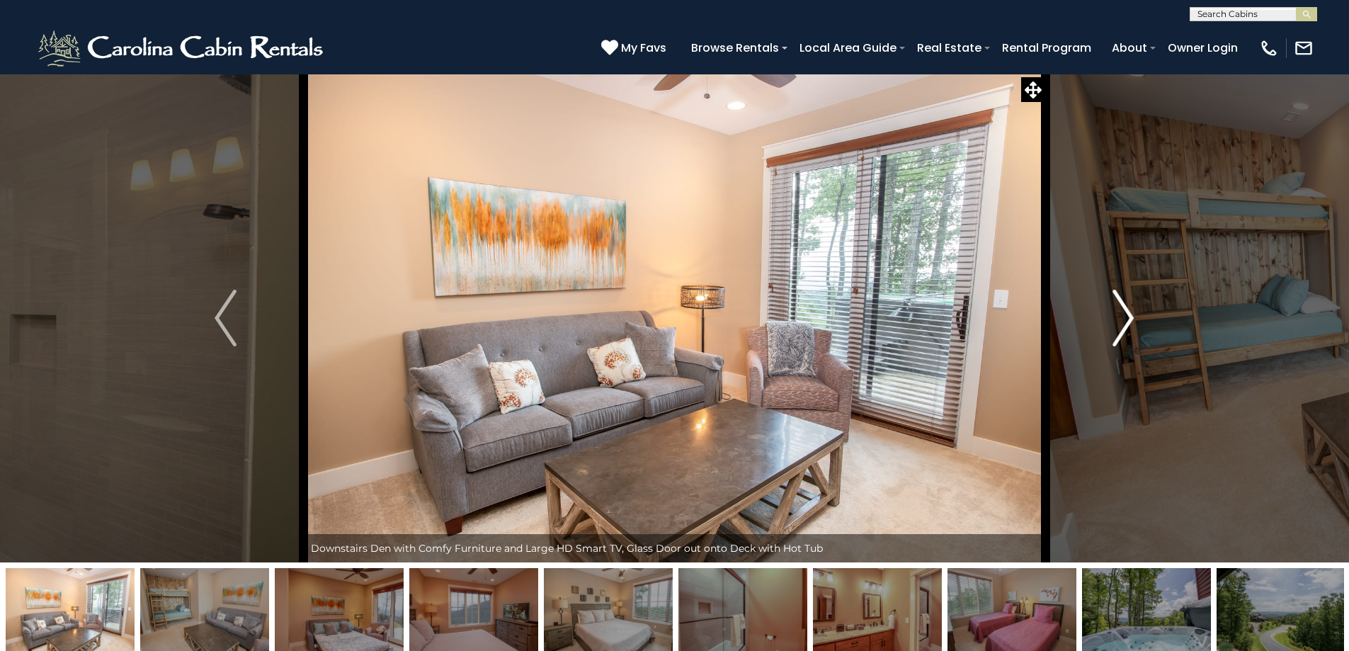
click at [1123, 312] on img "Next" at bounding box center [1122, 318] width 21 height 57
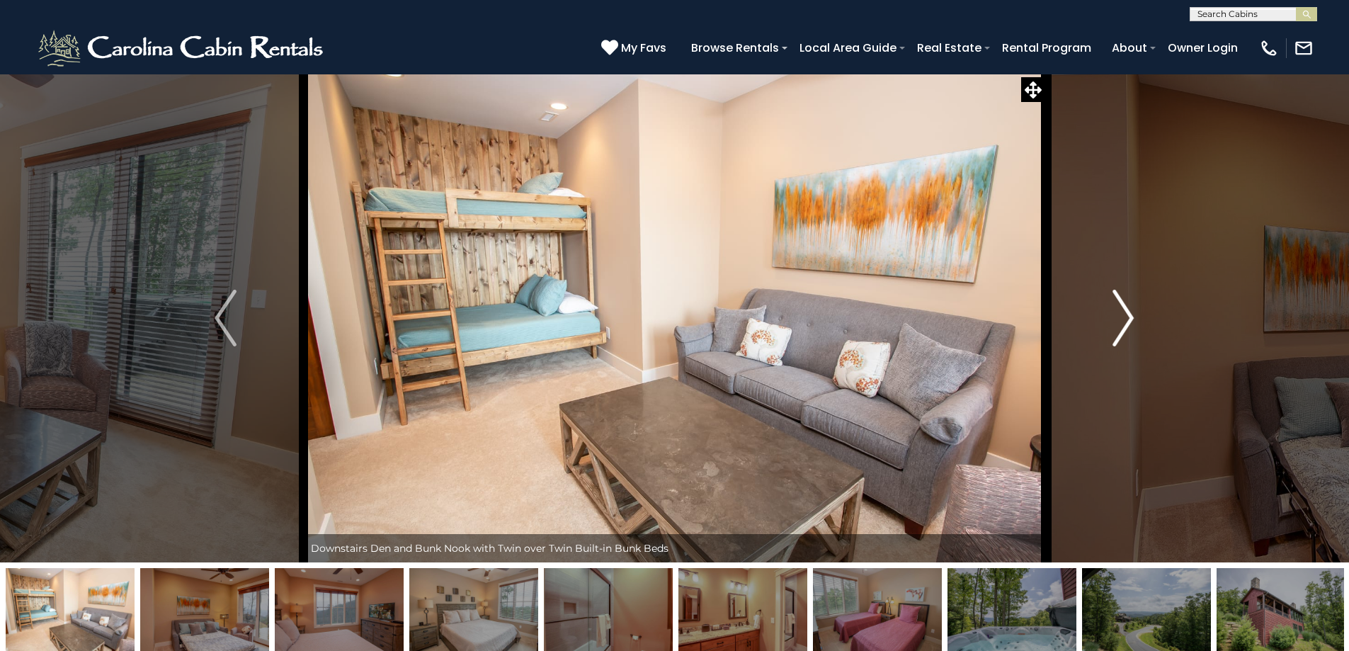
click at [1123, 312] on img "Next" at bounding box center [1122, 318] width 21 height 57
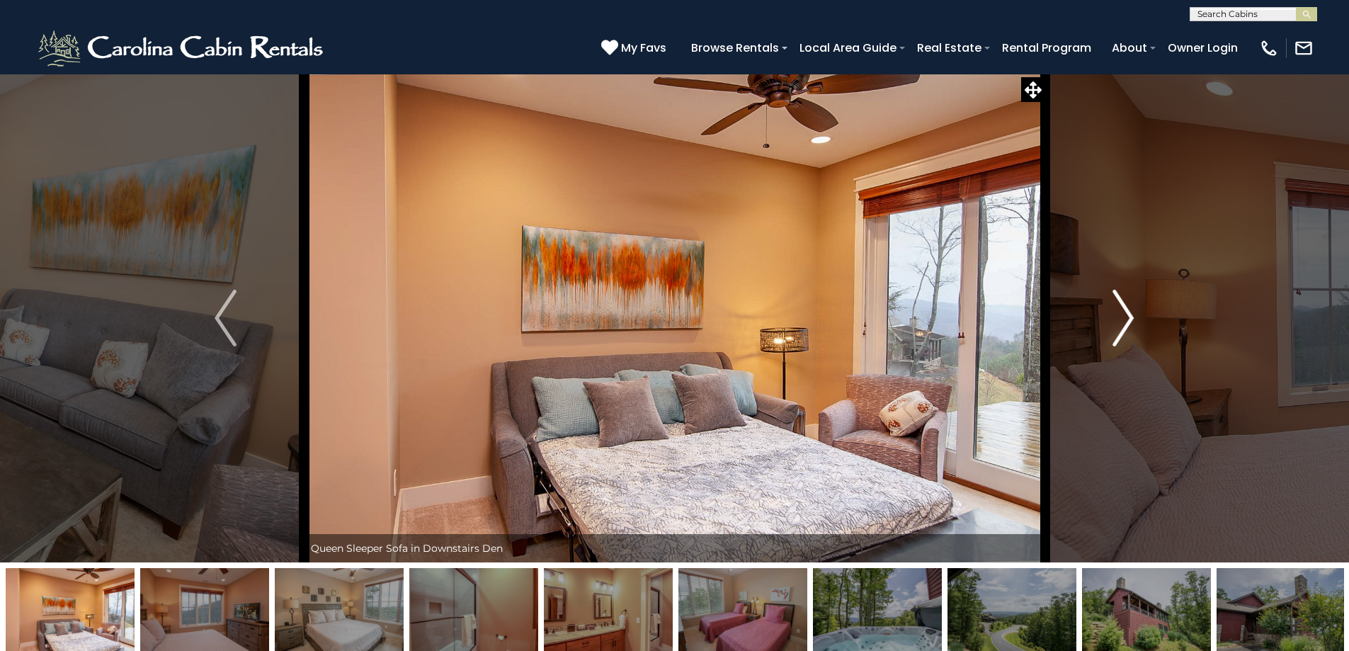
click at [1123, 312] on img "Next" at bounding box center [1122, 318] width 21 height 57
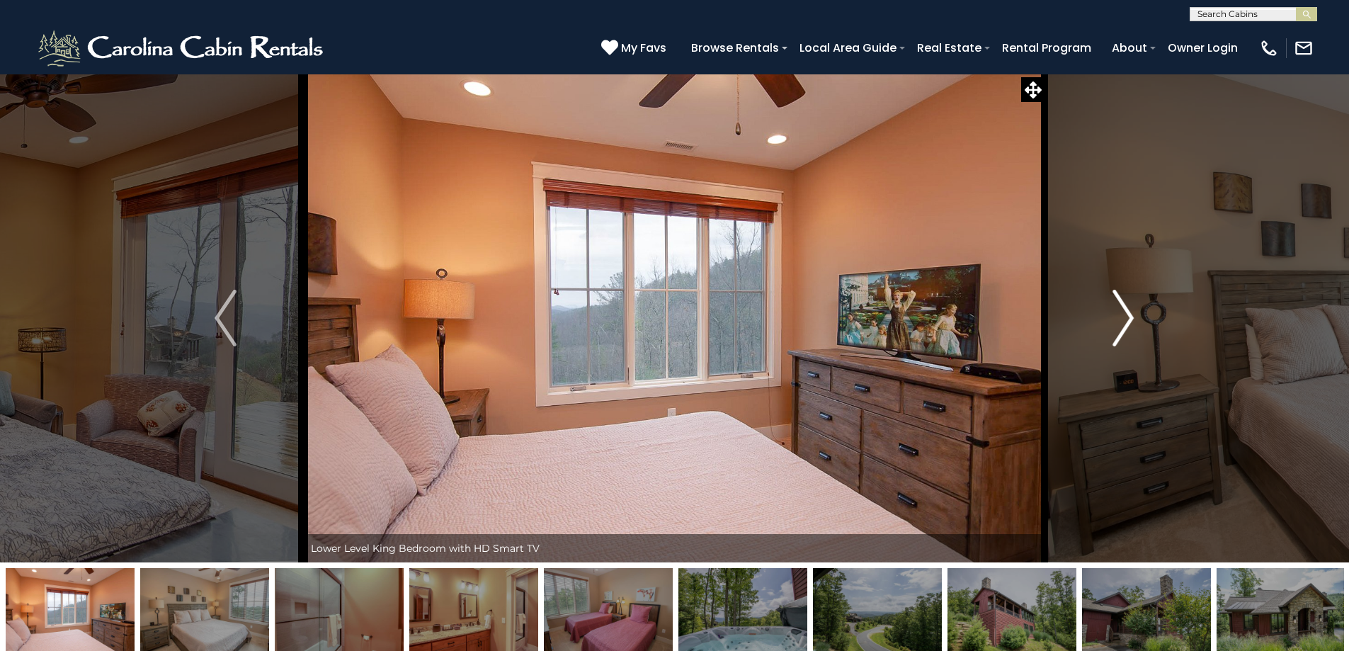
click at [1123, 312] on img "Next" at bounding box center [1122, 318] width 21 height 57
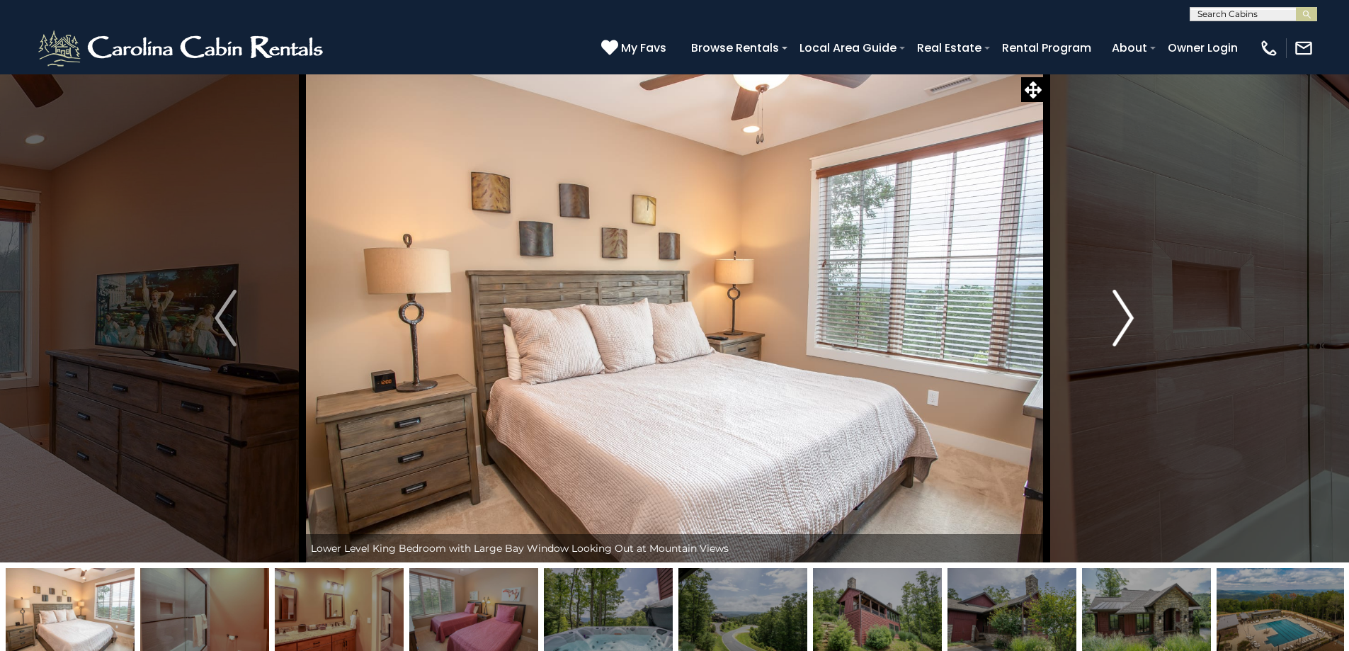
click at [1123, 312] on img "Next" at bounding box center [1122, 318] width 21 height 57
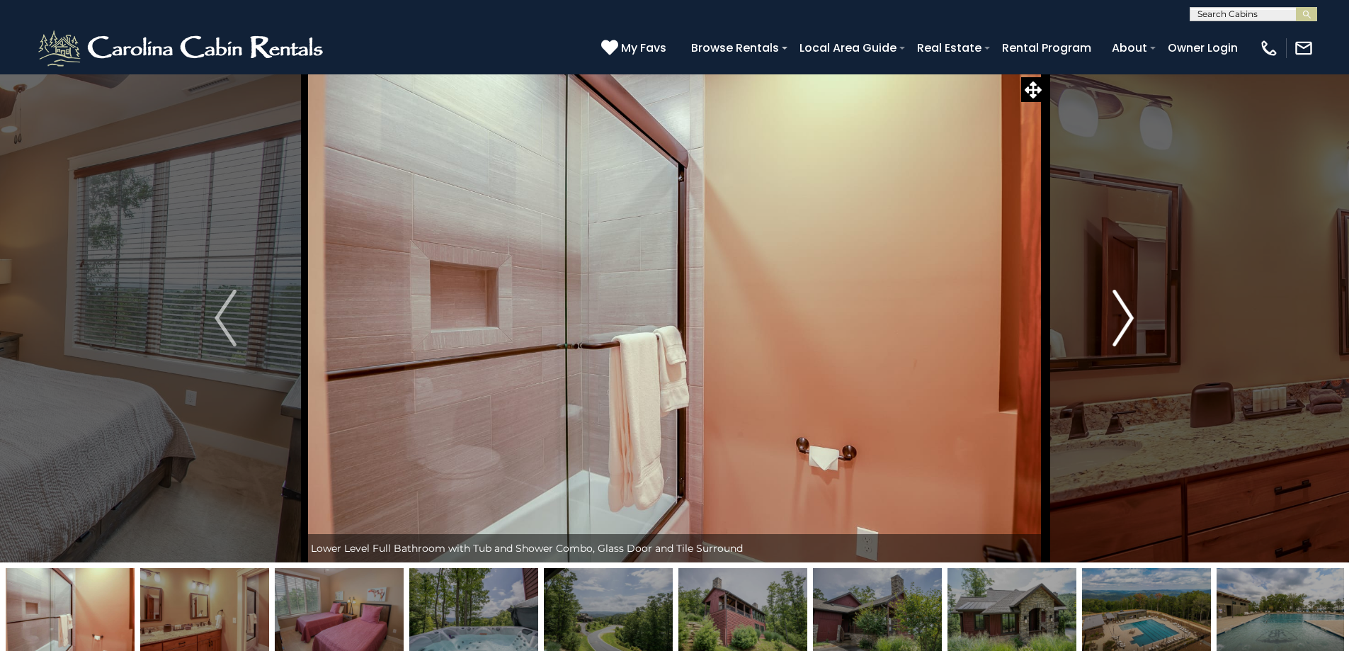
click at [1123, 312] on img "Next" at bounding box center [1122, 318] width 21 height 57
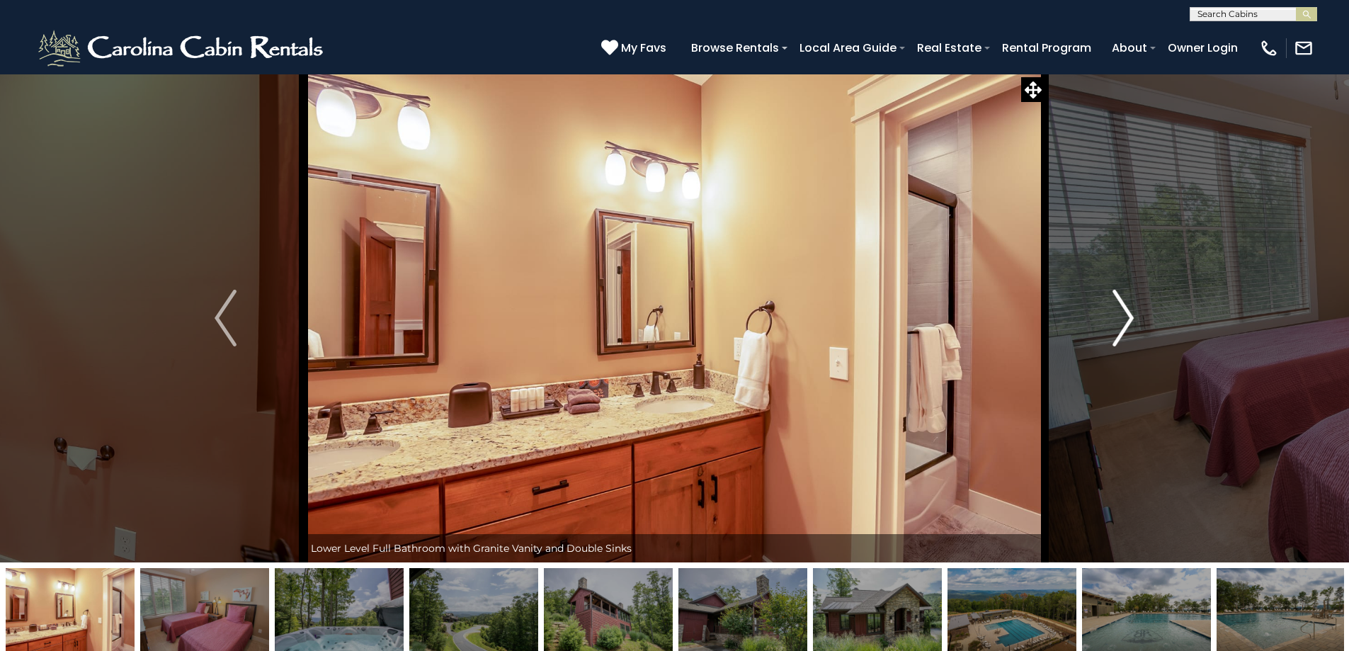
click at [1123, 312] on img "Next" at bounding box center [1122, 318] width 21 height 57
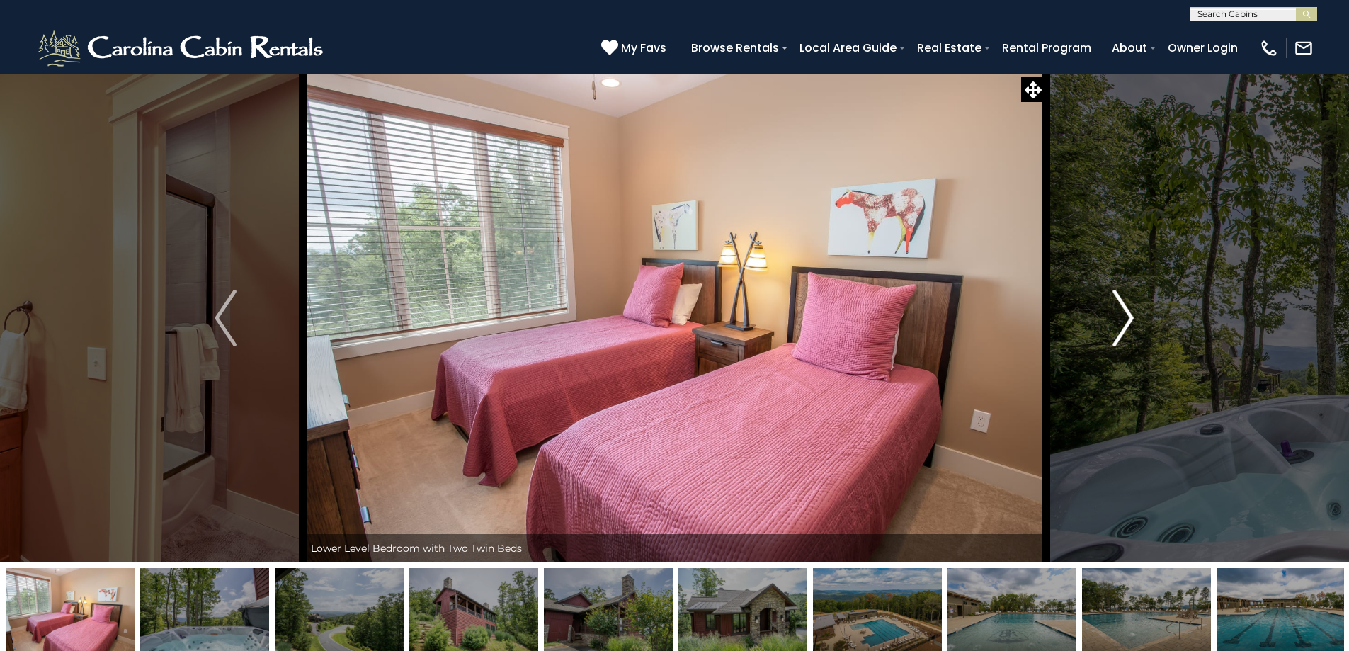
click at [1123, 312] on img "Next" at bounding box center [1122, 318] width 21 height 57
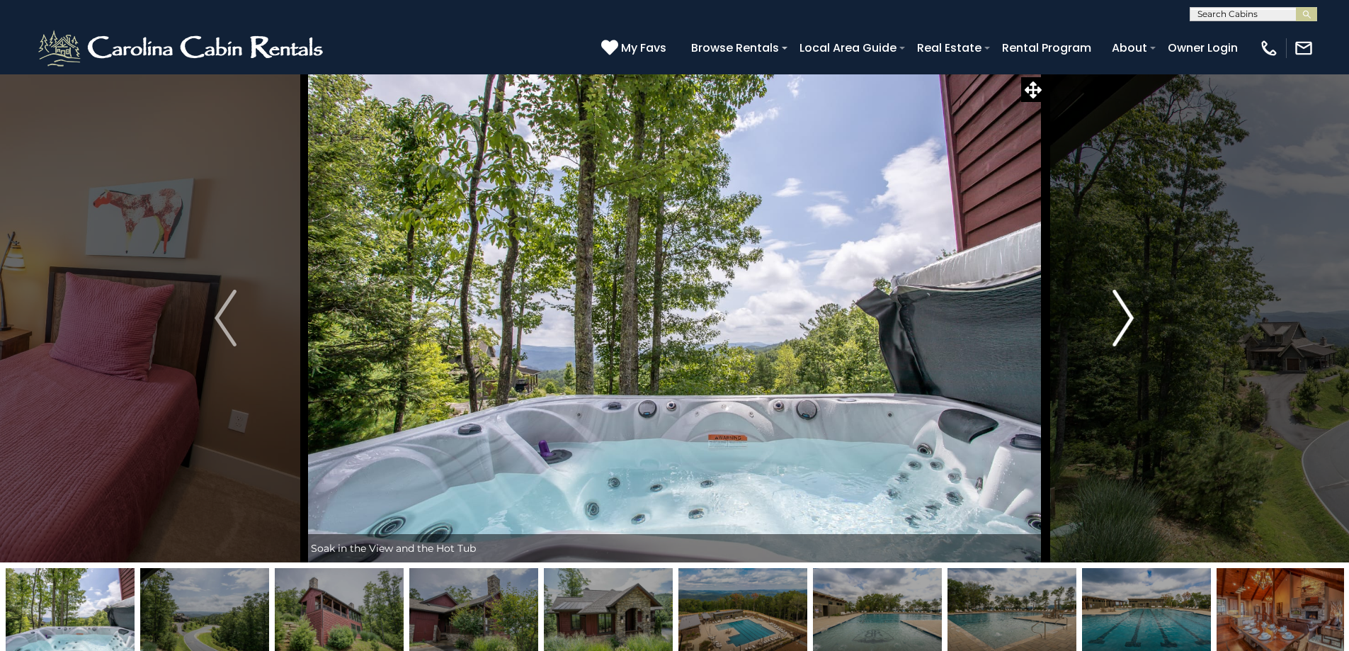
click at [1127, 321] on img "Next" at bounding box center [1122, 318] width 21 height 57
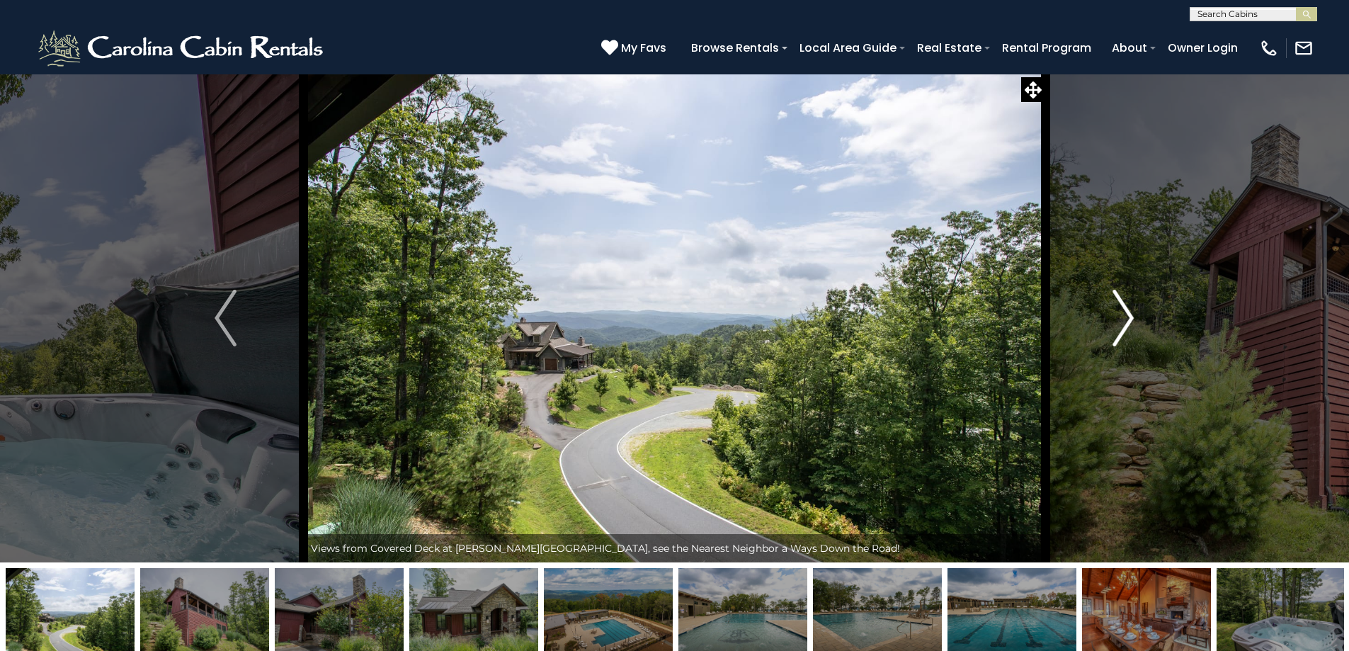
click at [1127, 321] on img "Next" at bounding box center [1122, 318] width 21 height 57
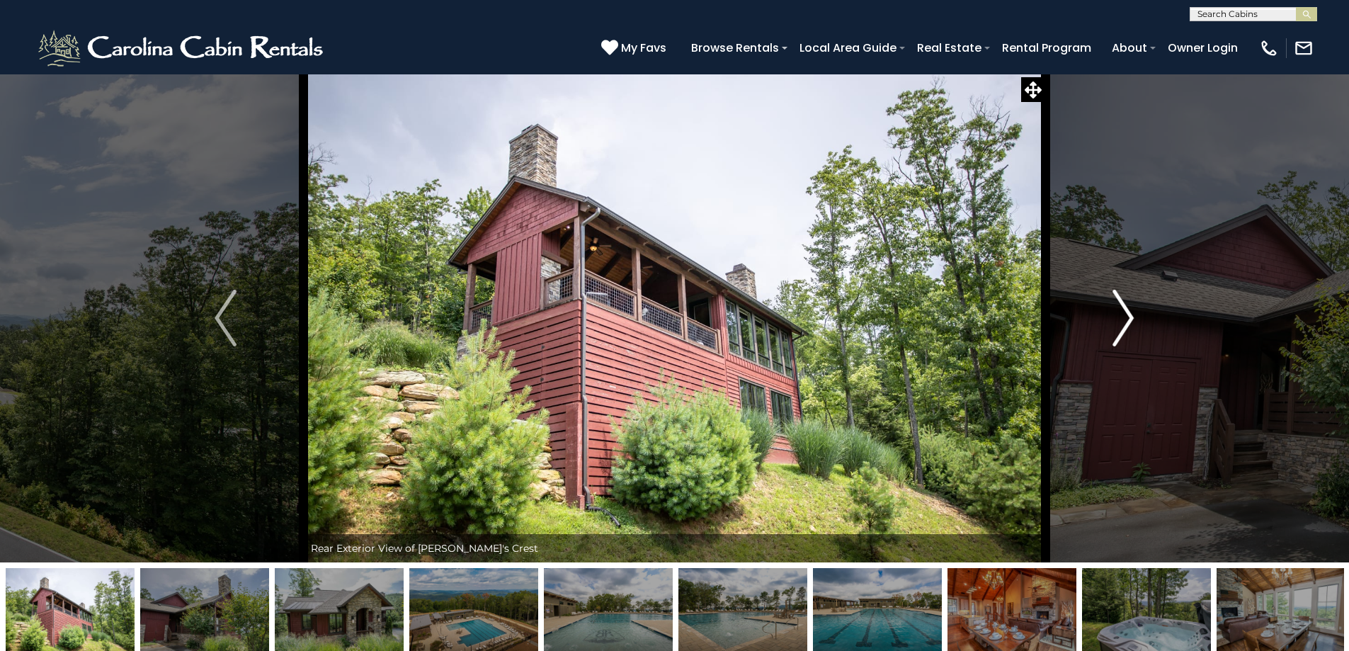
click at [1127, 321] on img "Next" at bounding box center [1122, 318] width 21 height 57
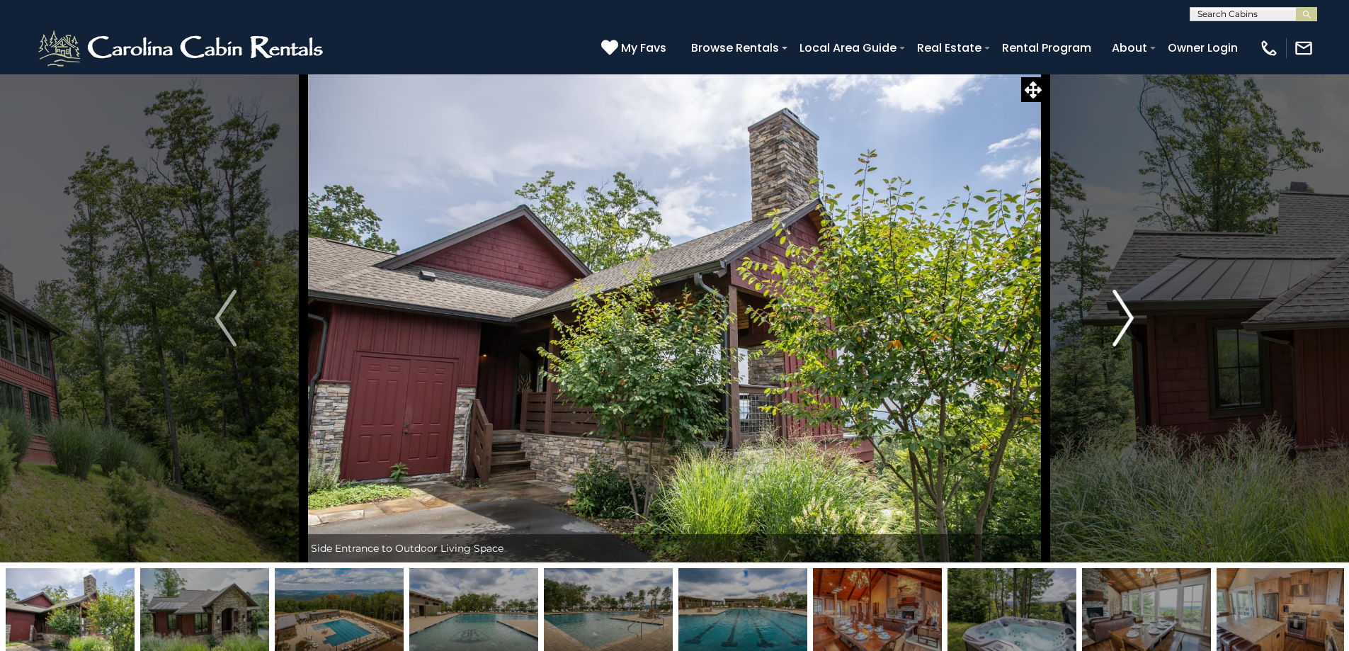
click at [1127, 321] on img "Next" at bounding box center [1122, 318] width 21 height 57
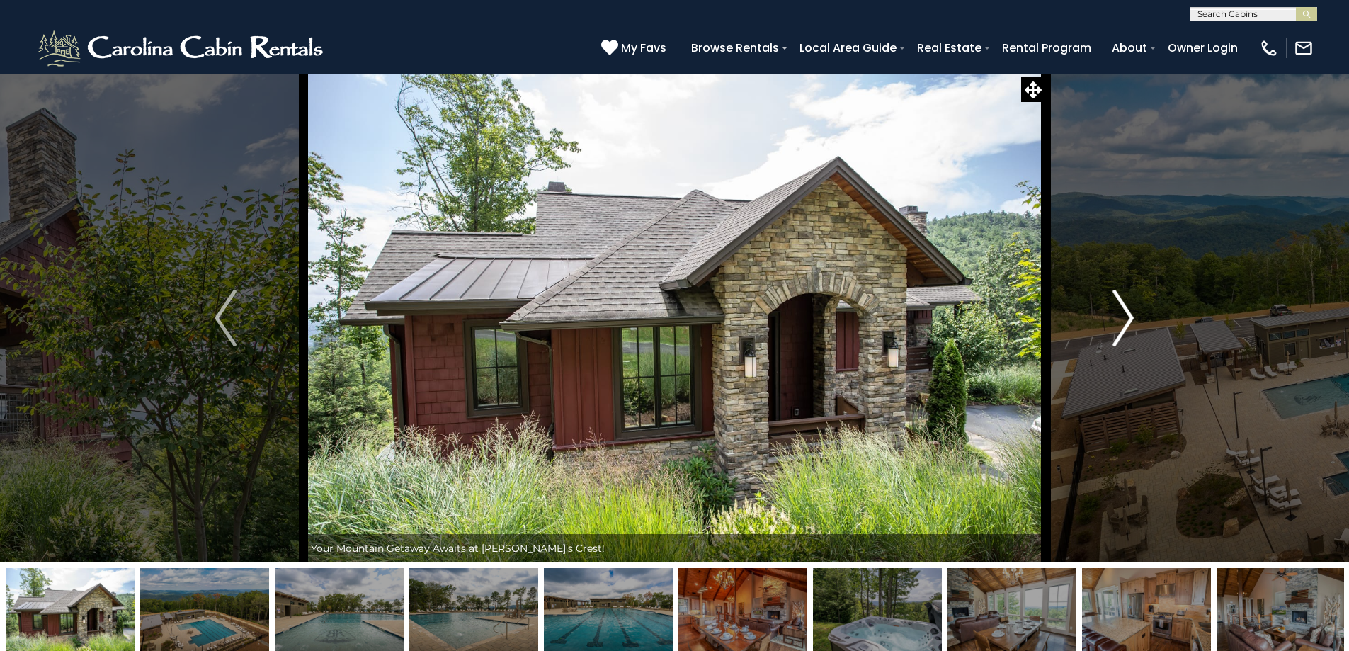
click at [1127, 321] on img "Next" at bounding box center [1122, 318] width 21 height 57
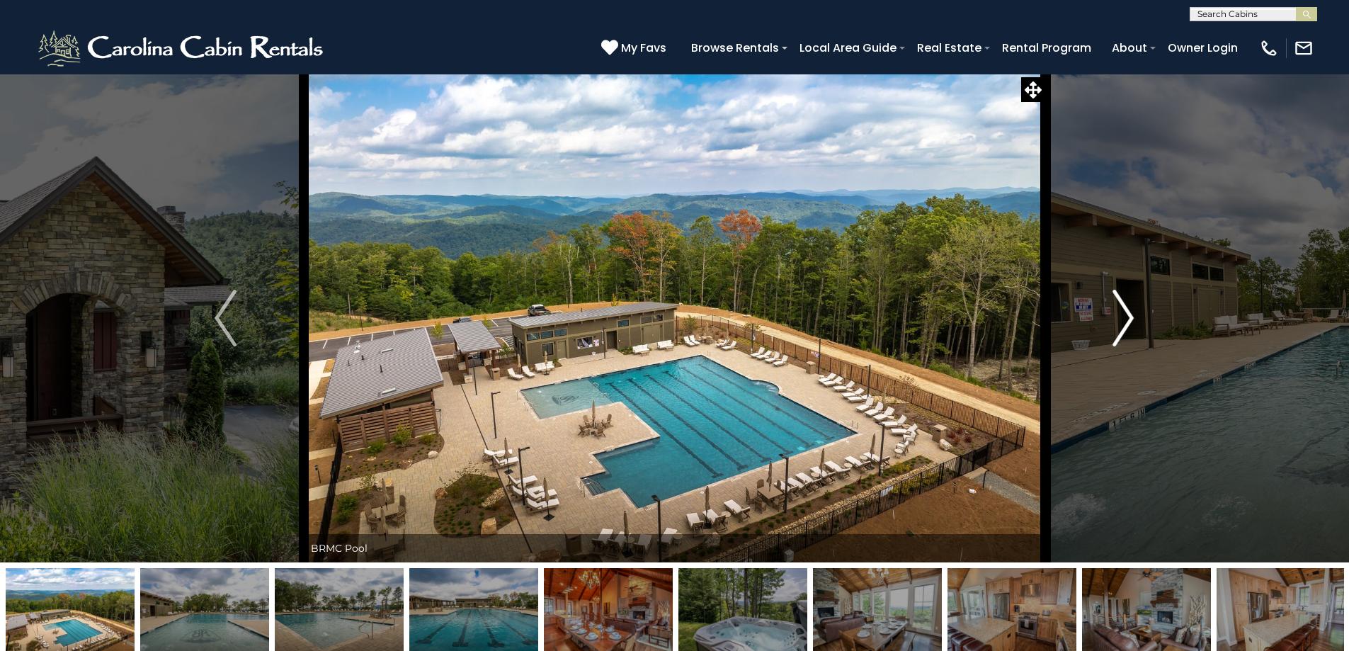
click at [1127, 321] on img "Next" at bounding box center [1122, 318] width 21 height 57
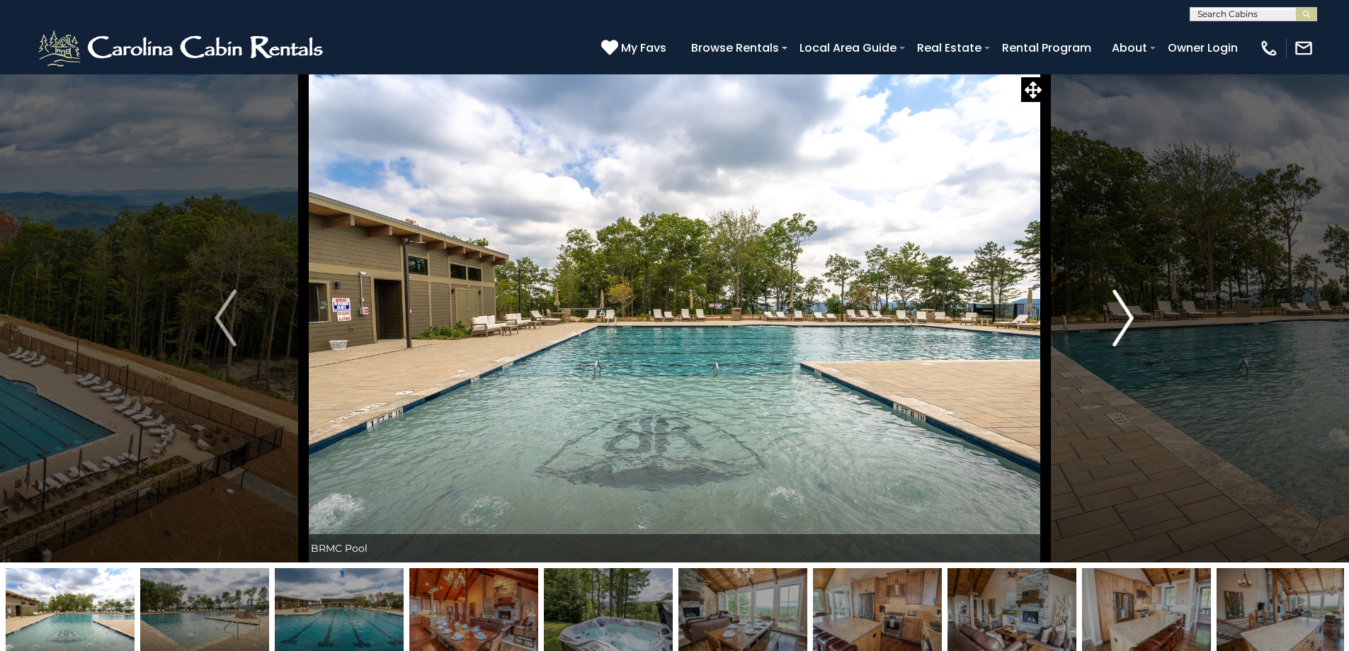
click at [1127, 321] on img "Next" at bounding box center [1122, 318] width 21 height 57
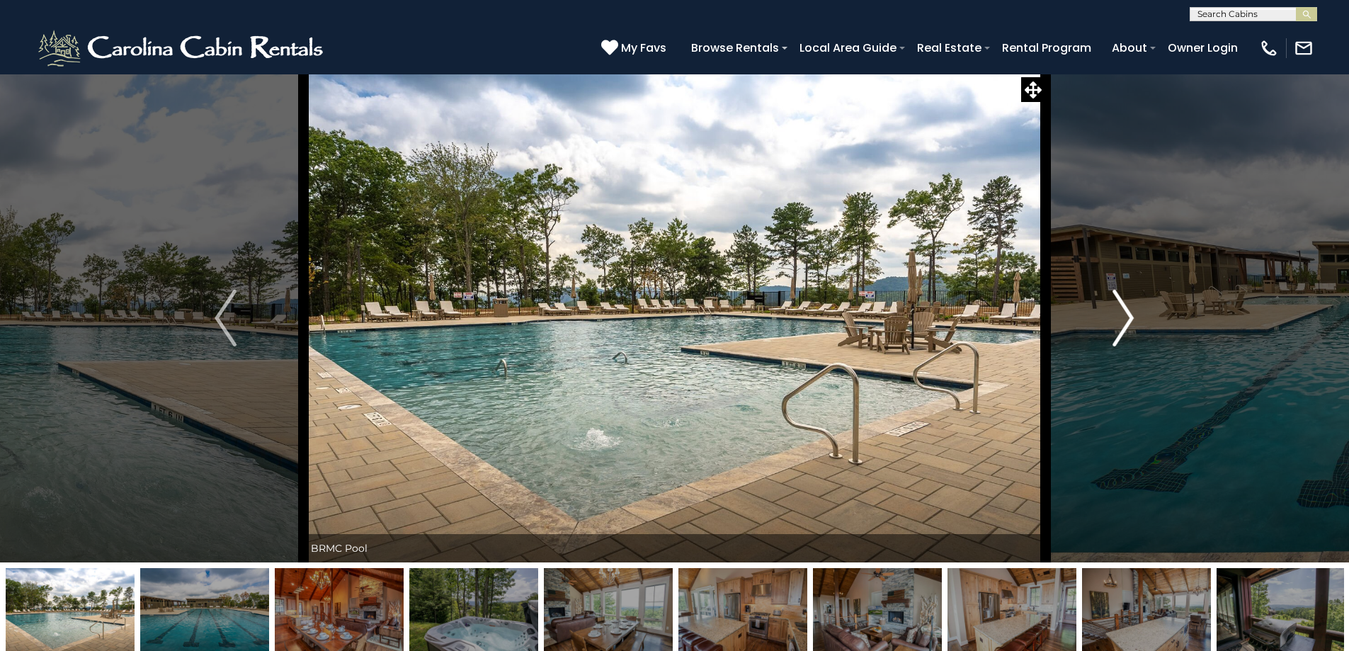
click at [1127, 321] on img "Next" at bounding box center [1122, 318] width 21 height 57
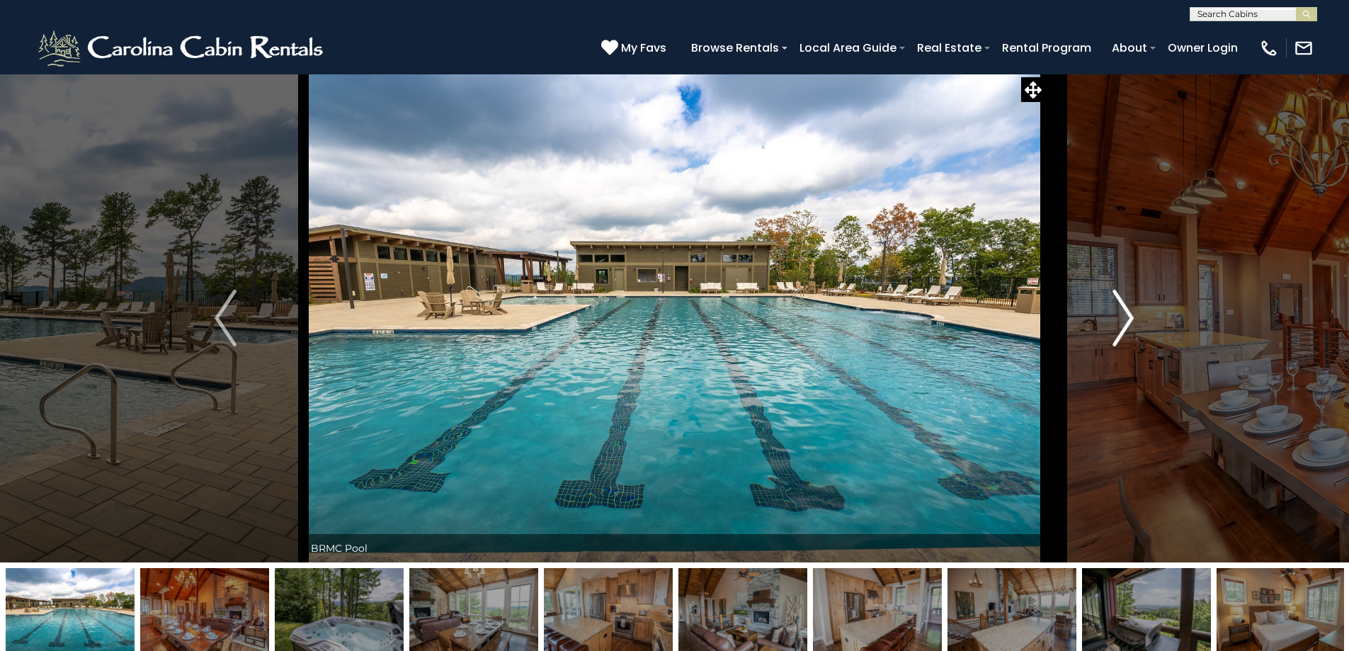
click at [1127, 321] on img "Next" at bounding box center [1122, 318] width 21 height 57
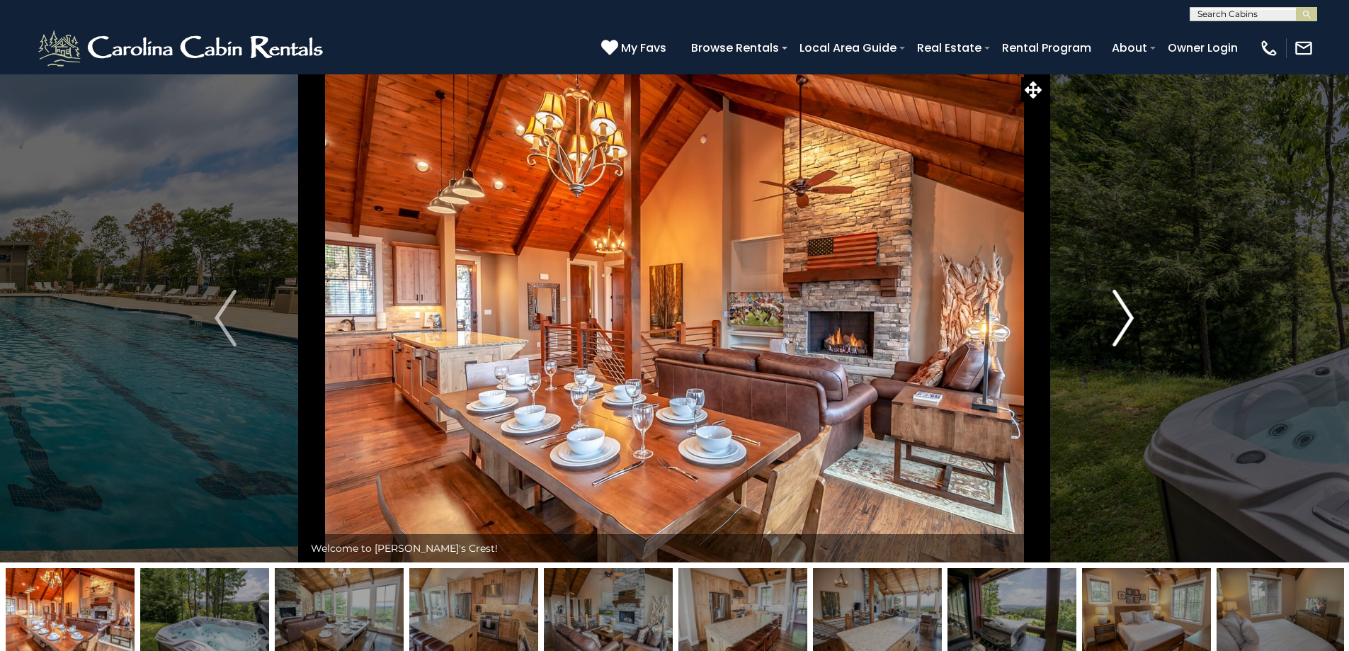
click at [1127, 321] on img "Next" at bounding box center [1122, 318] width 21 height 57
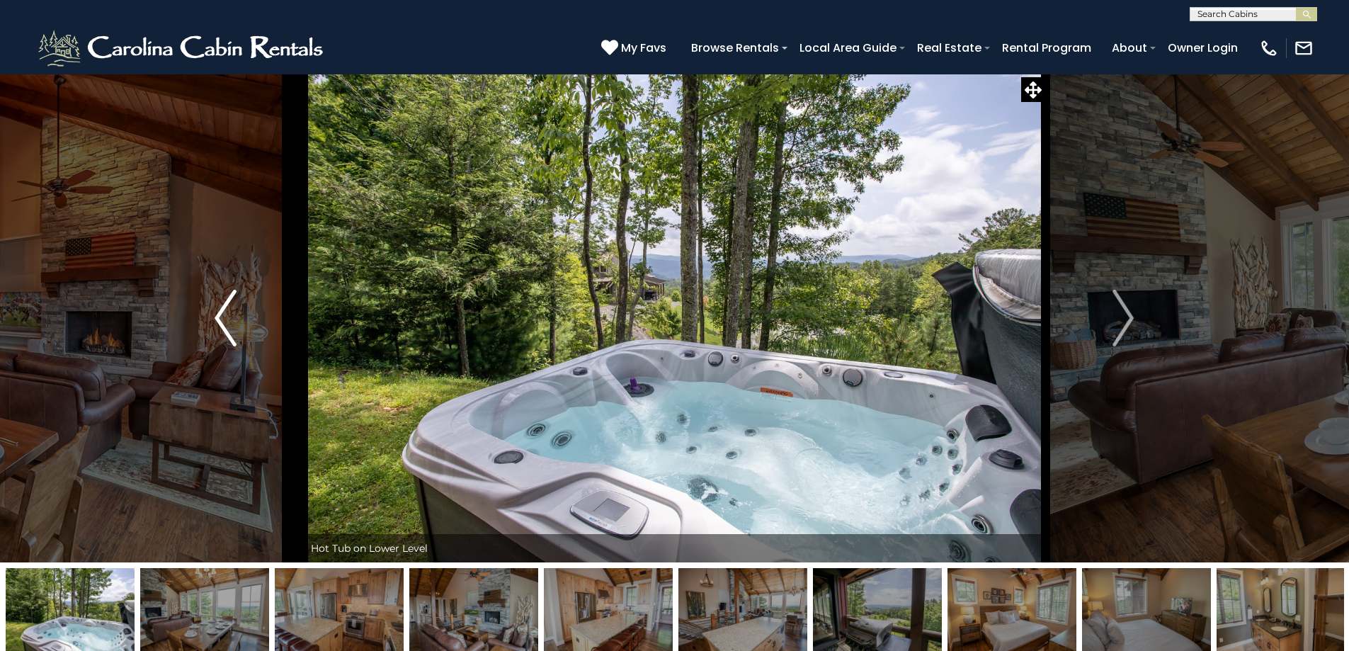
click at [223, 322] on img "Previous" at bounding box center [225, 318] width 21 height 57
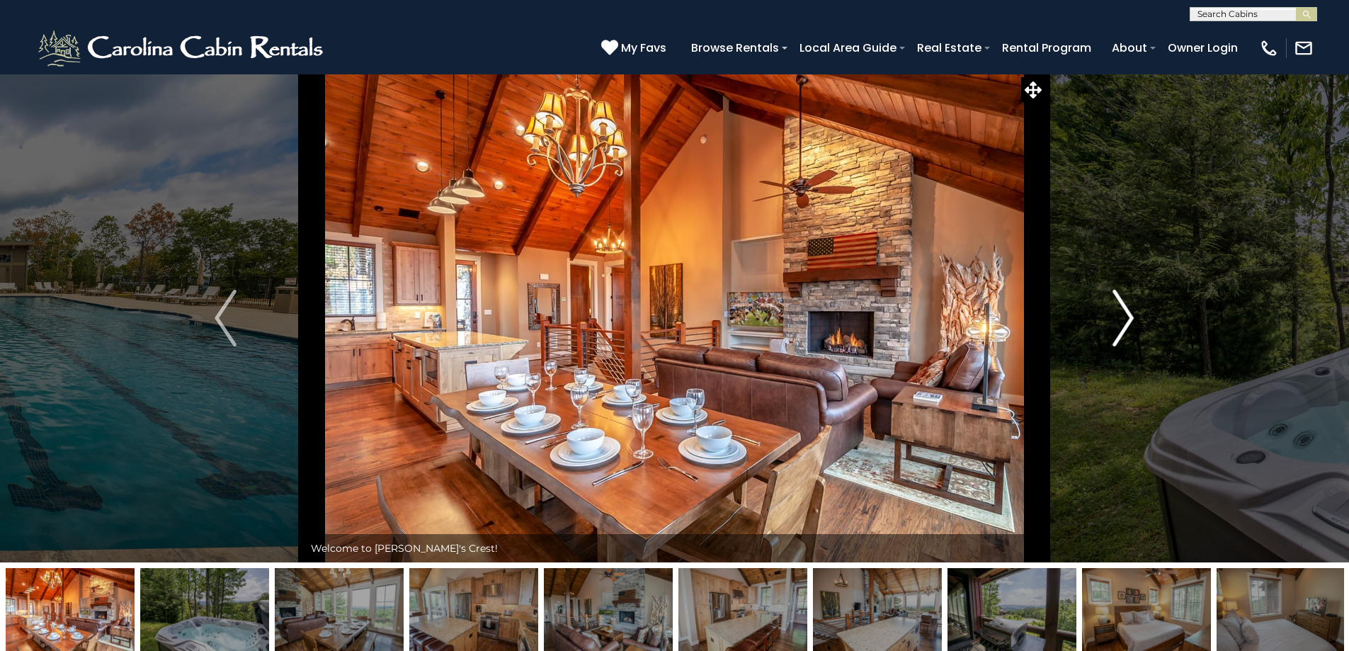
click at [1119, 309] on img "Next" at bounding box center [1122, 318] width 21 height 57
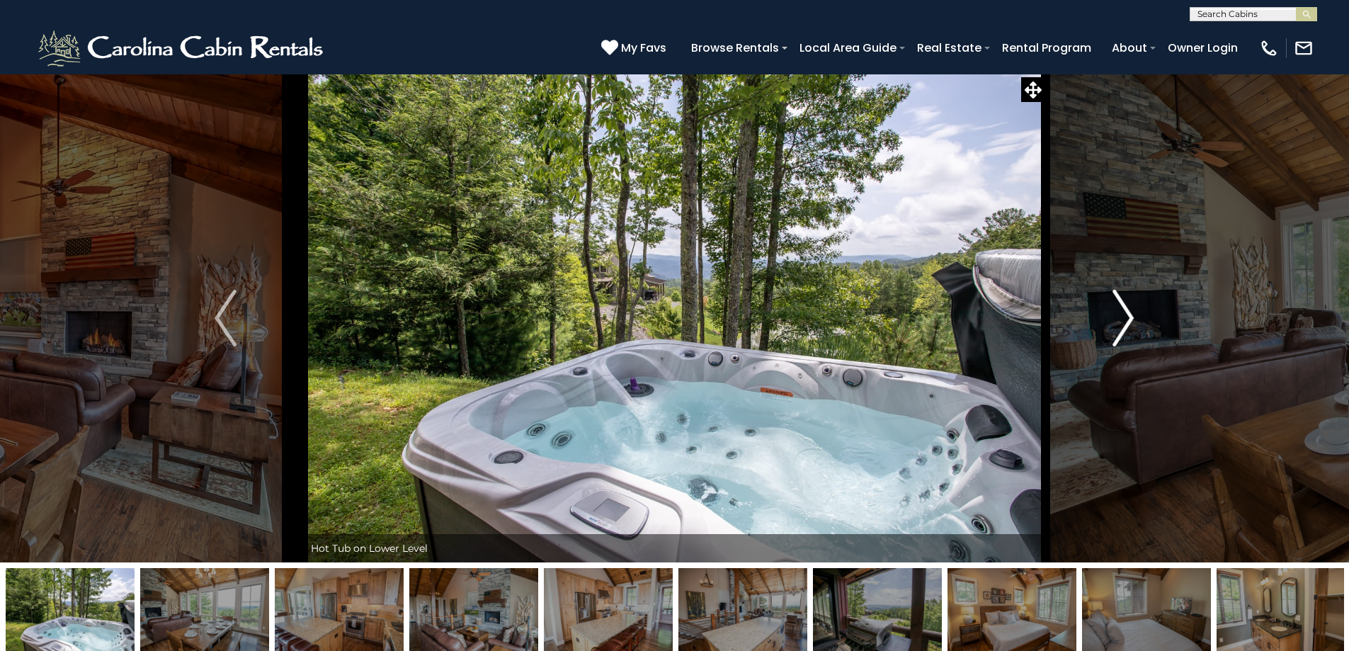
click at [1119, 309] on img "Next" at bounding box center [1122, 318] width 21 height 57
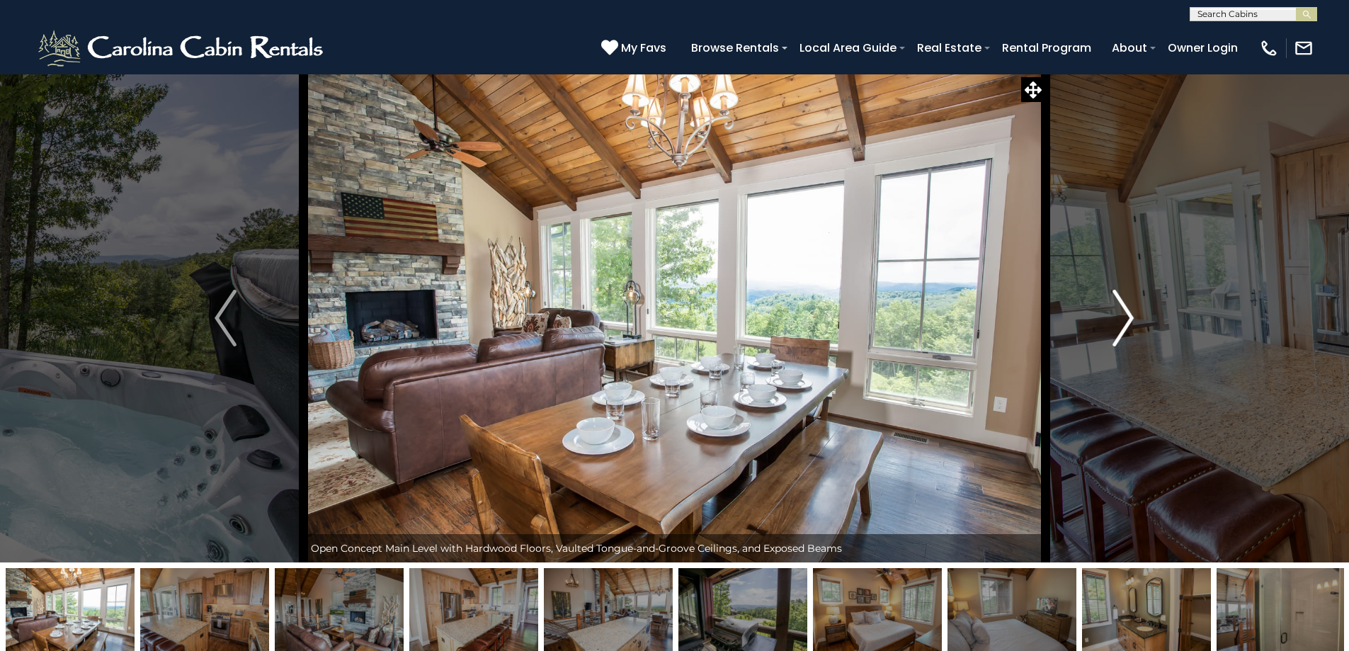
click at [1119, 309] on img "Next" at bounding box center [1122, 318] width 21 height 57
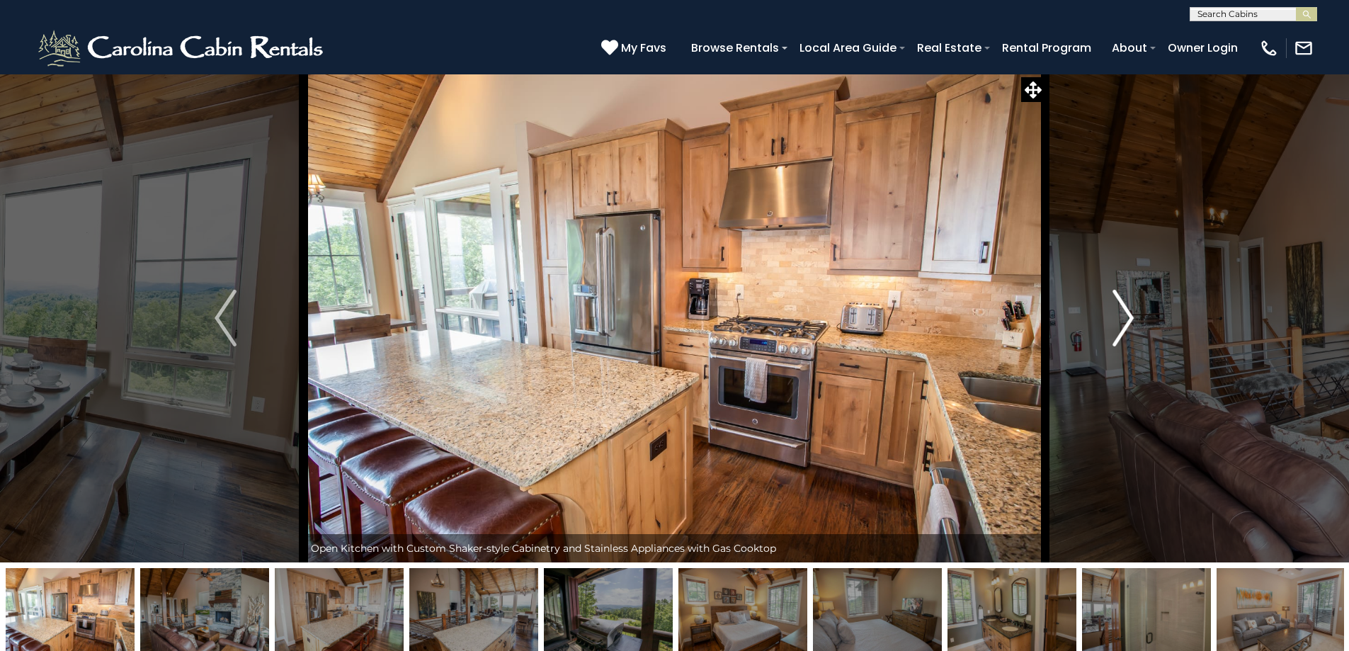
click at [1119, 309] on img "Next" at bounding box center [1122, 318] width 21 height 57
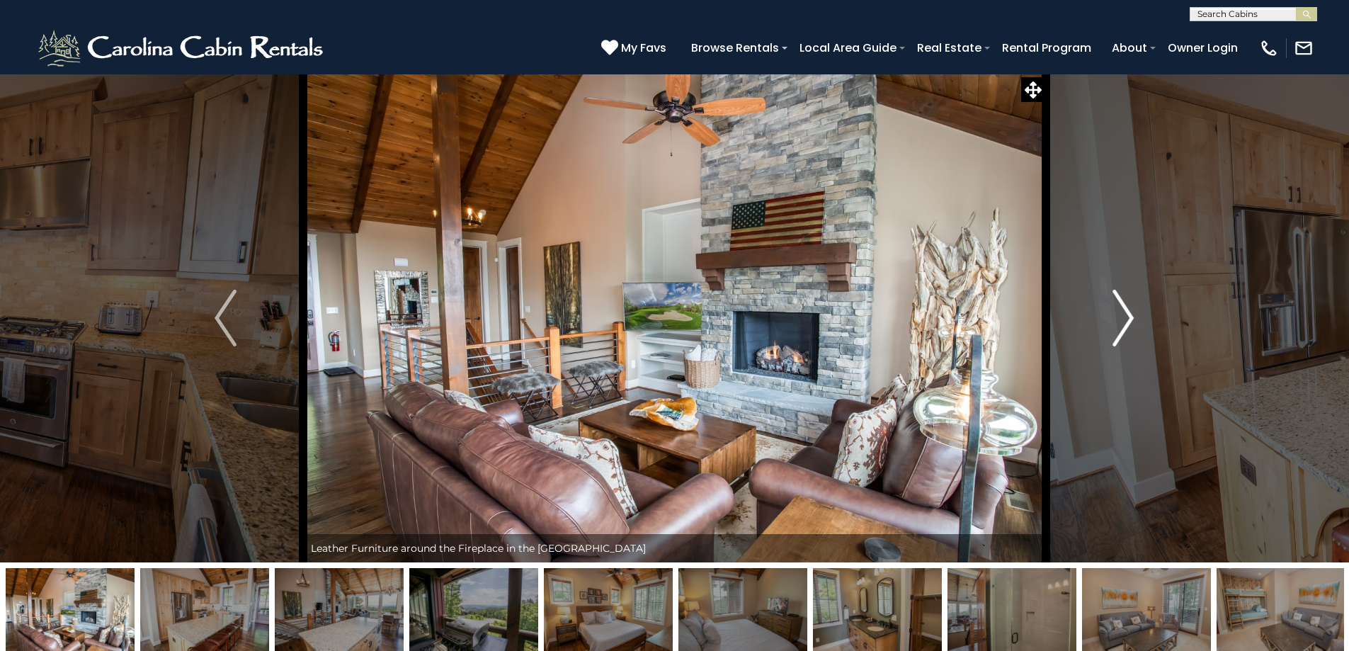
click at [1119, 309] on img "Next" at bounding box center [1122, 318] width 21 height 57
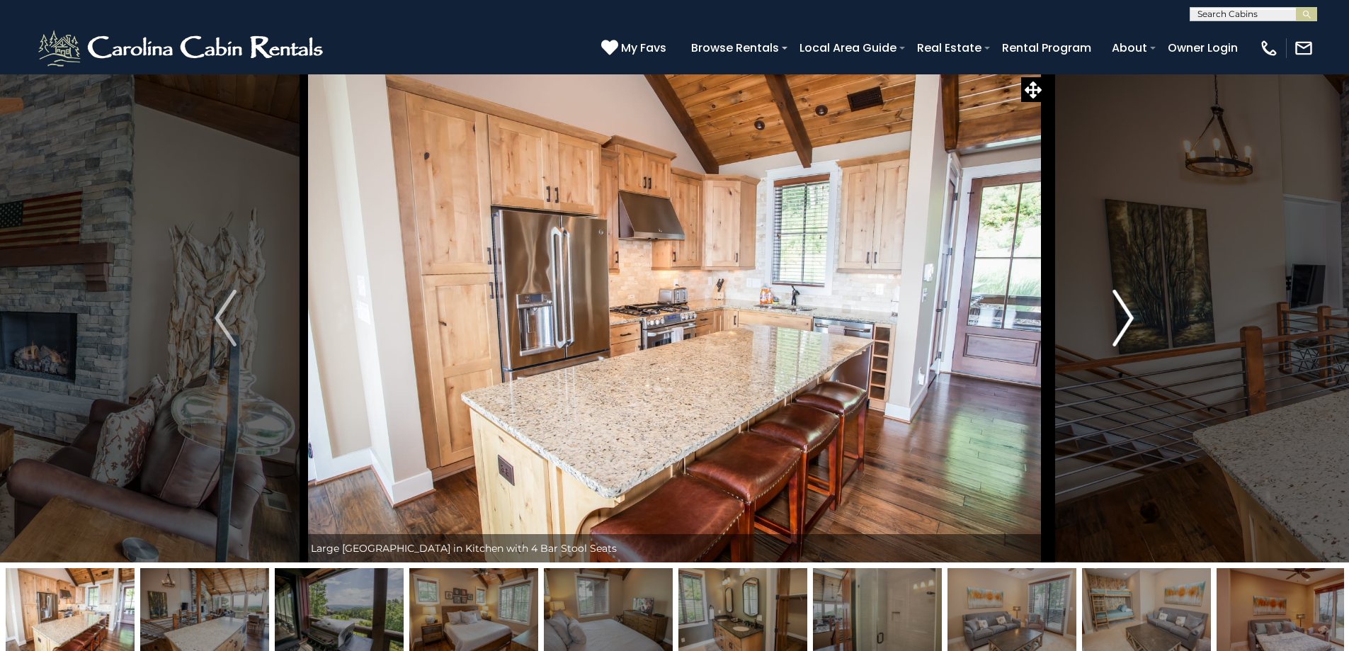
click at [1119, 309] on img "Next" at bounding box center [1122, 318] width 21 height 57
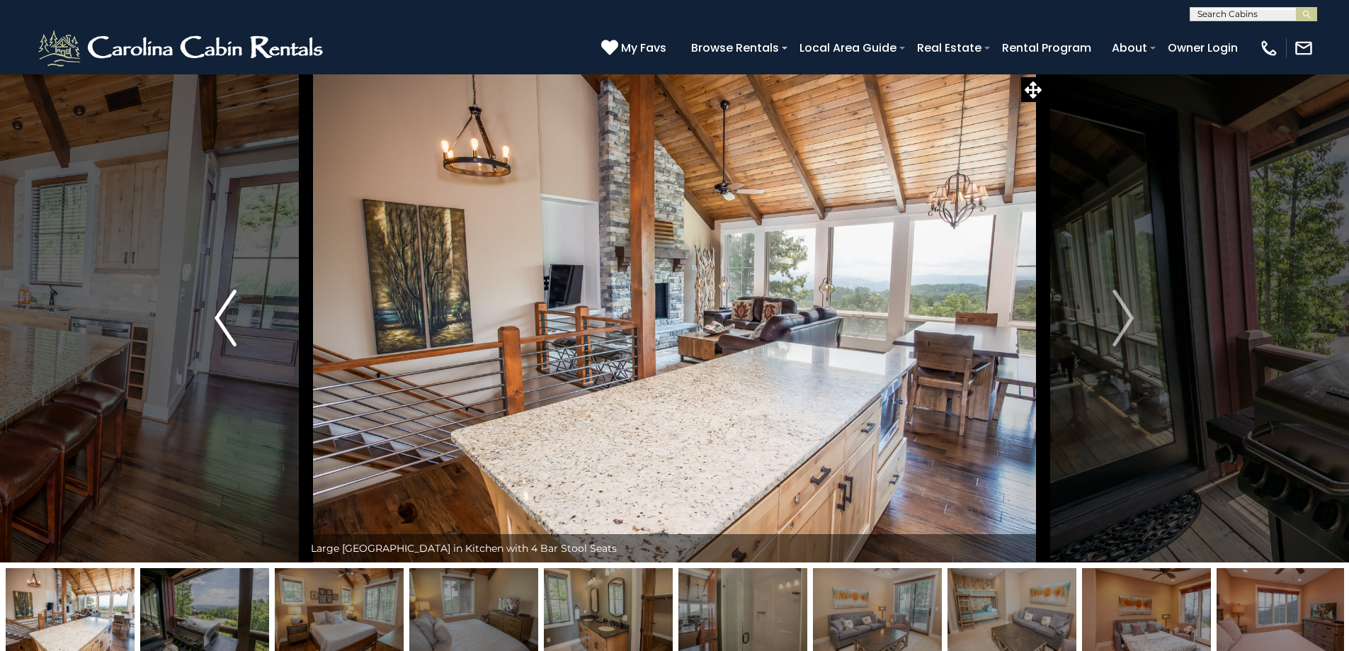
click at [215, 315] on img "Previous" at bounding box center [225, 318] width 21 height 57
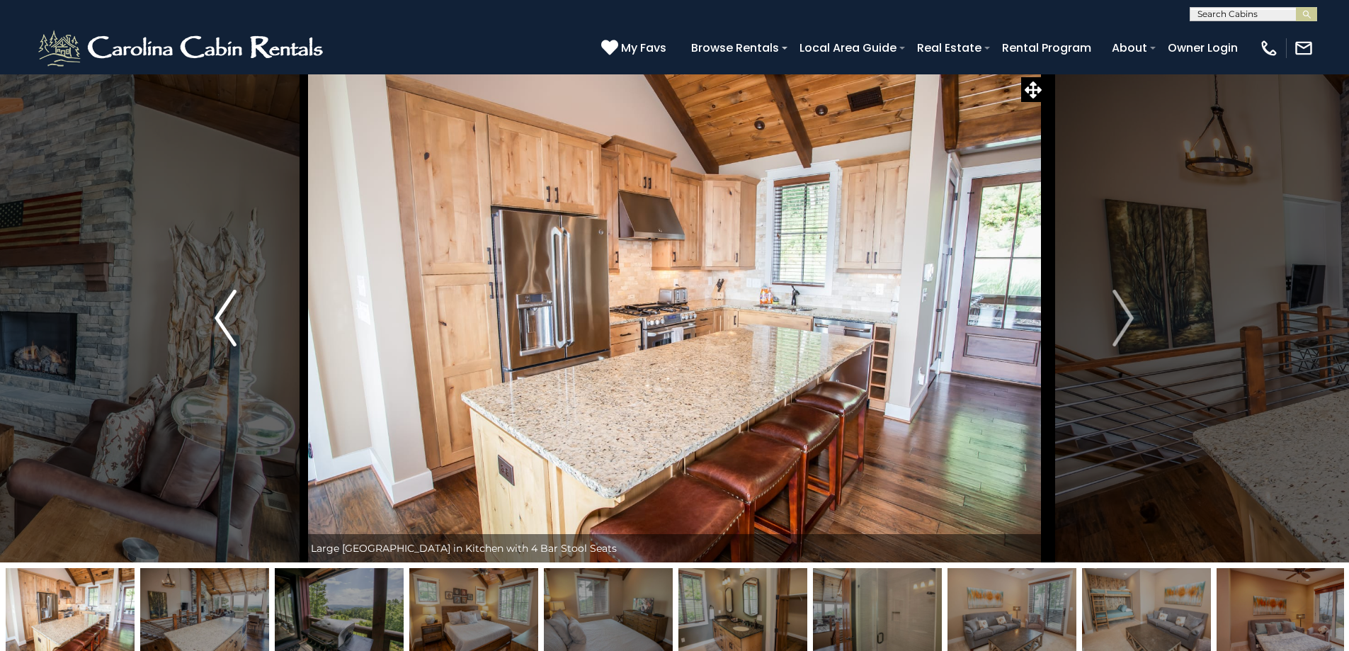
click at [215, 315] on img "Previous" at bounding box center [225, 318] width 21 height 57
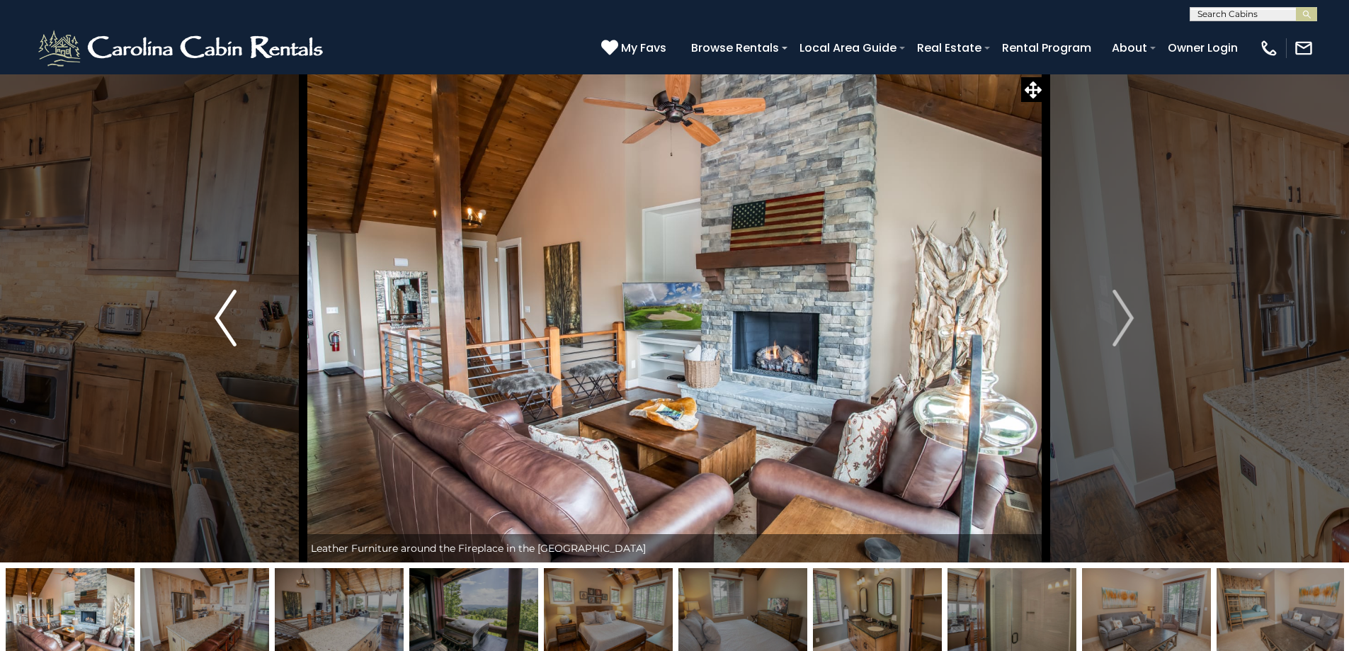
click at [215, 315] on img "Previous" at bounding box center [225, 318] width 21 height 57
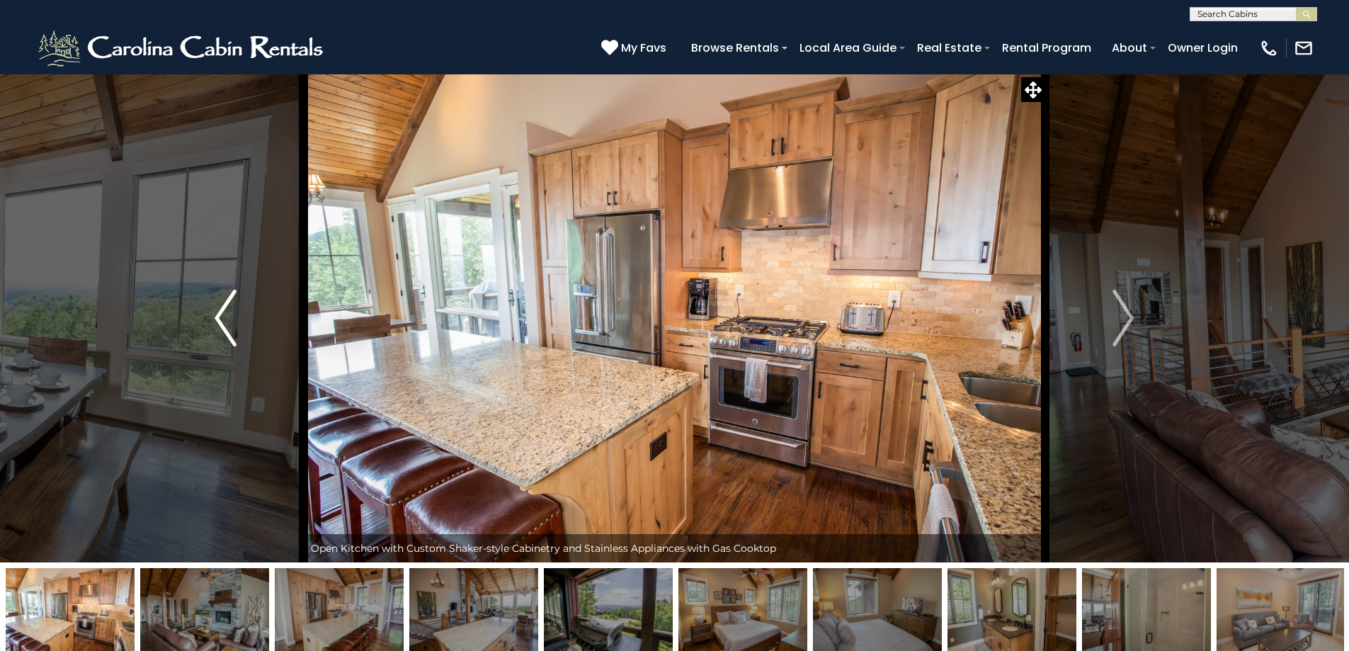
click at [215, 315] on img "Previous" at bounding box center [225, 318] width 21 height 57
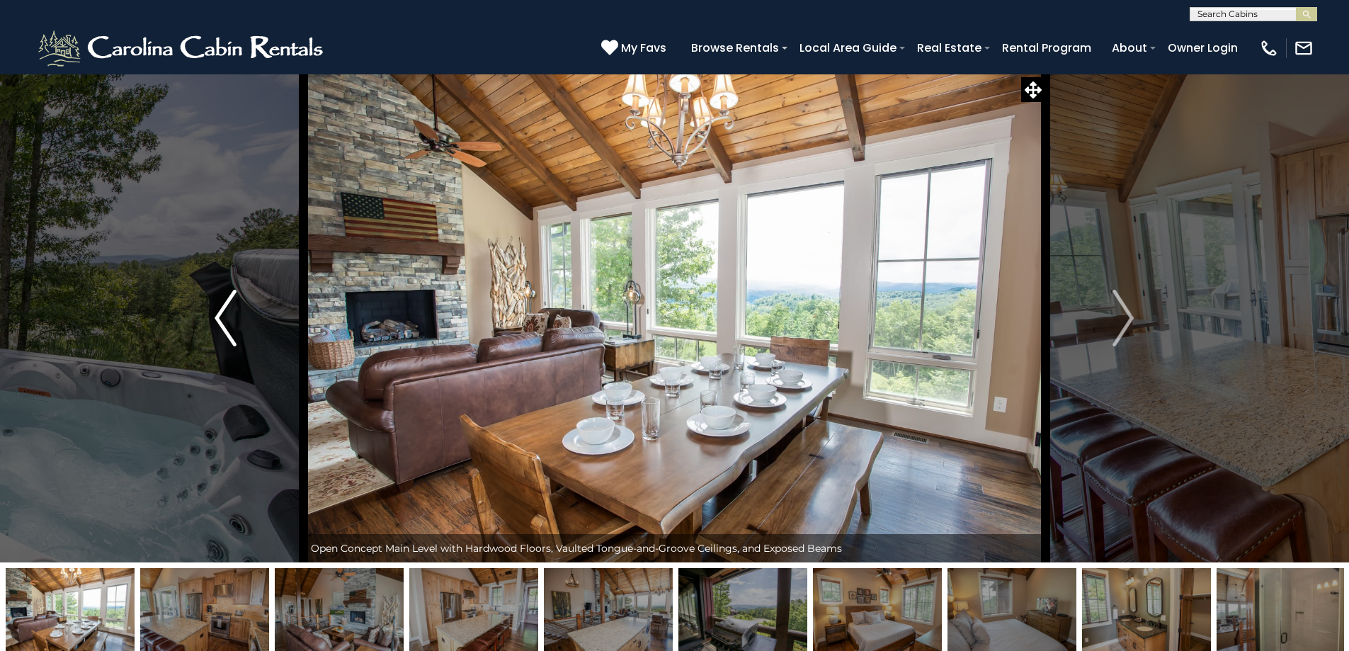
click at [215, 315] on img "Previous" at bounding box center [225, 318] width 21 height 57
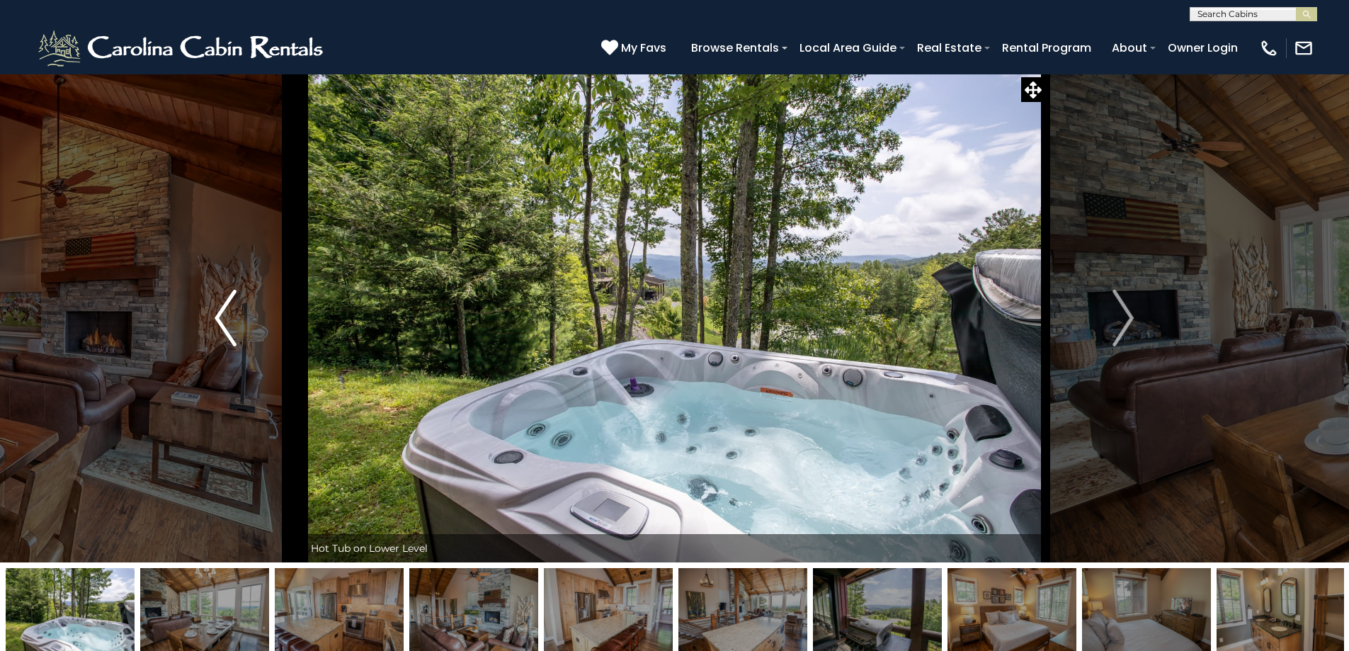
click at [215, 315] on img "Previous" at bounding box center [225, 318] width 21 height 57
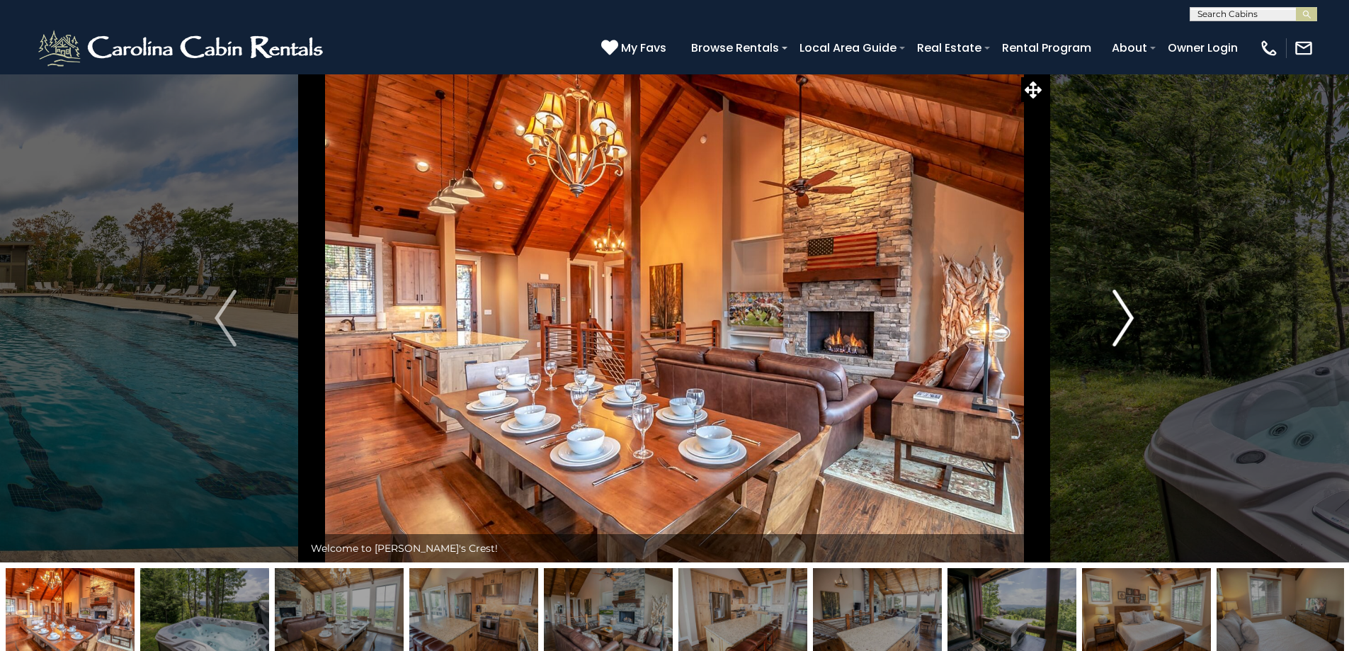
click at [1122, 302] on img "Next" at bounding box center [1122, 318] width 21 height 57
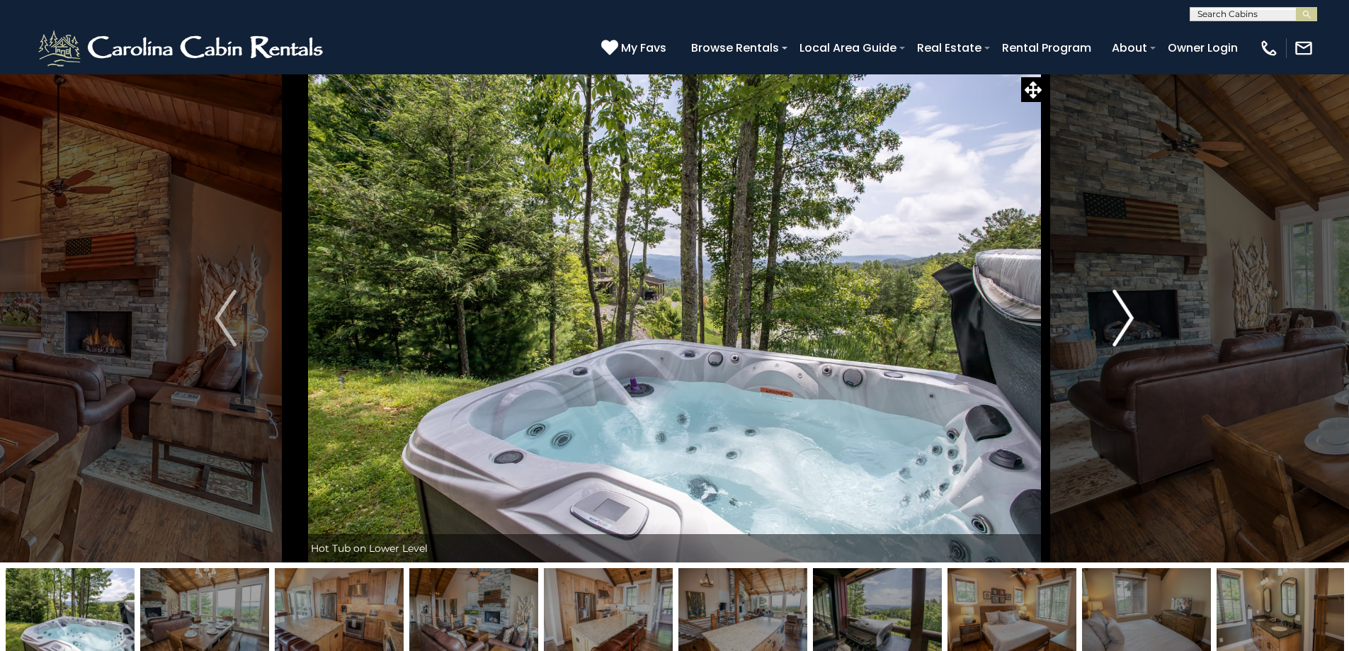
click at [1122, 302] on img "Next" at bounding box center [1122, 318] width 21 height 57
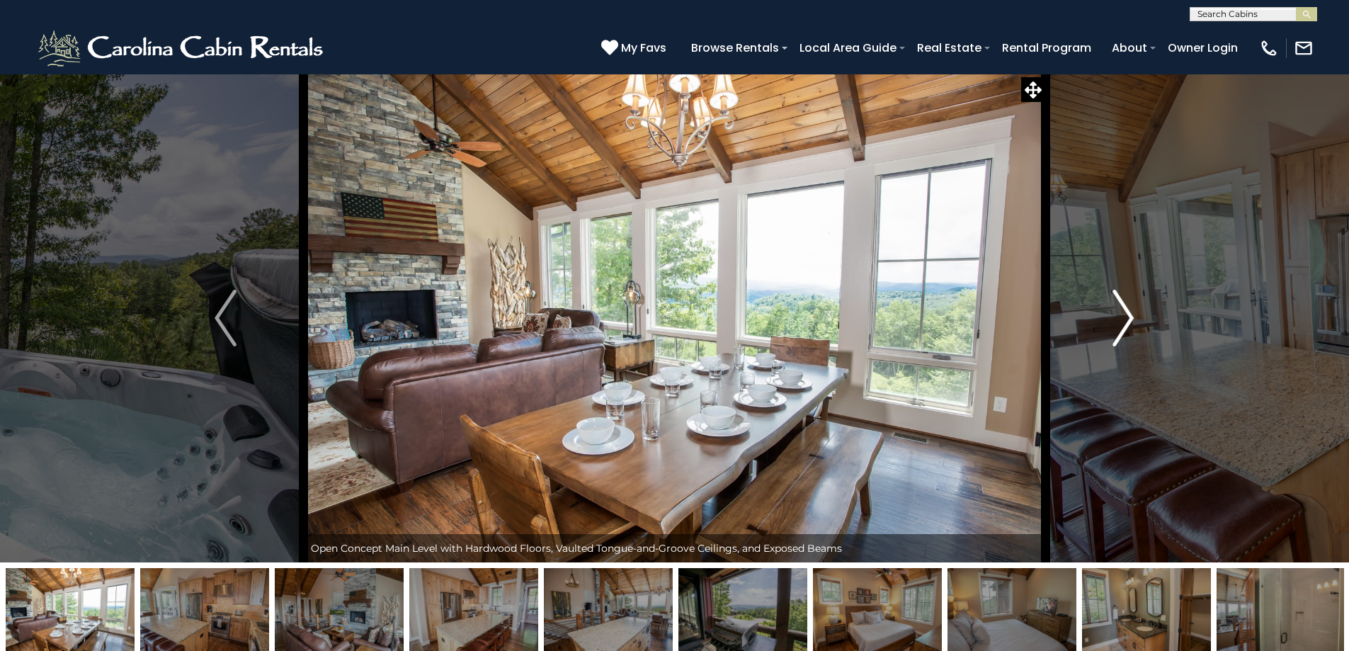
click at [1122, 302] on img "Next" at bounding box center [1122, 318] width 21 height 57
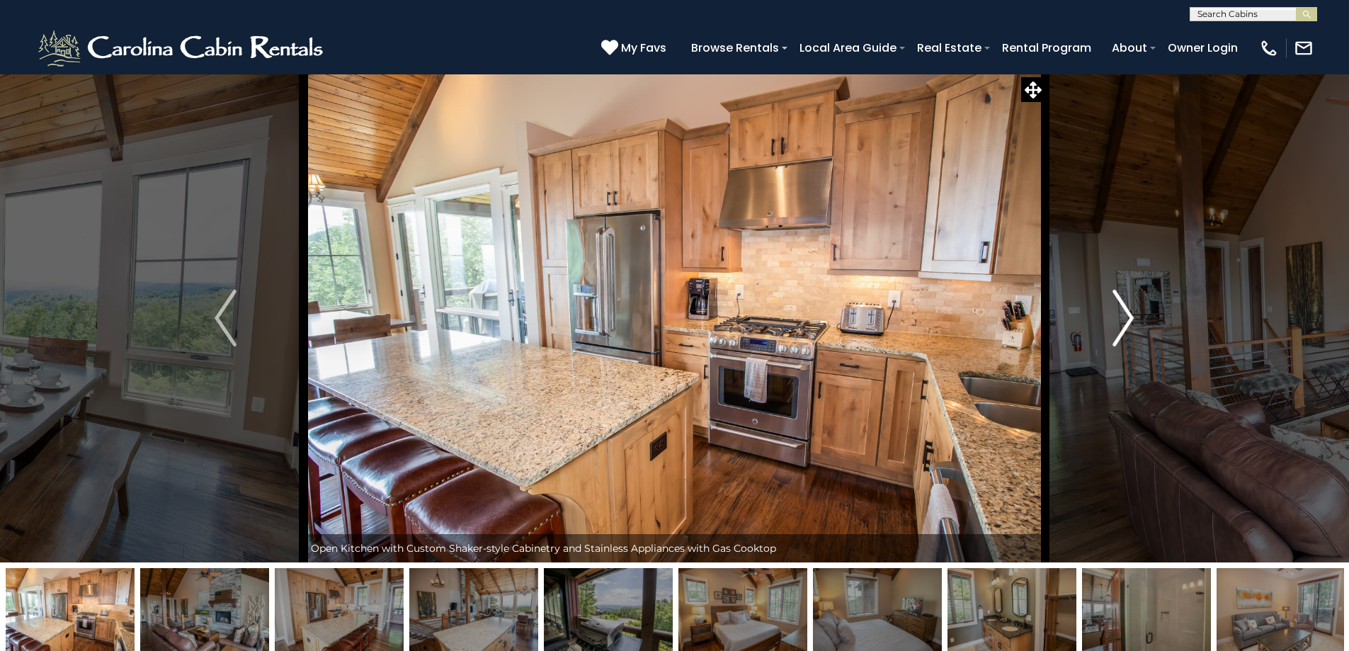
click at [1126, 304] on img "Next" at bounding box center [1122, 318] width 21 height 57
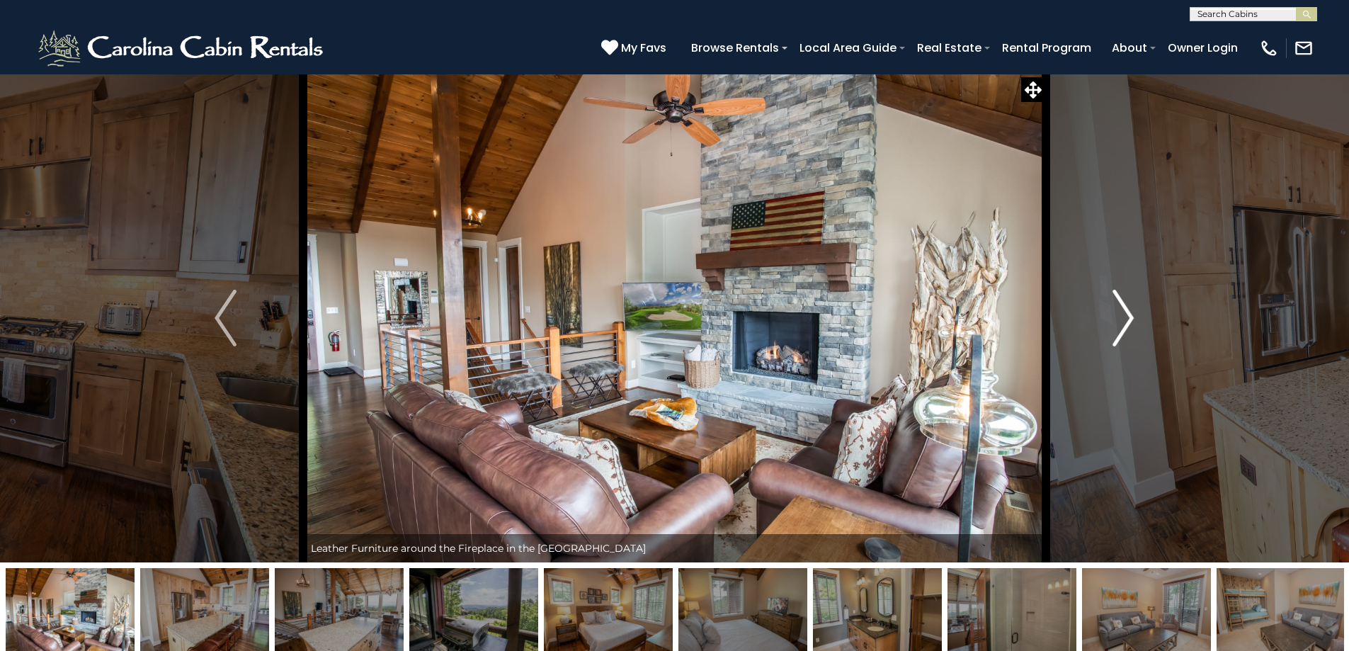
click at [1126, 304] on img "Next" at bounding box center [1122, 318] width 21 height 57
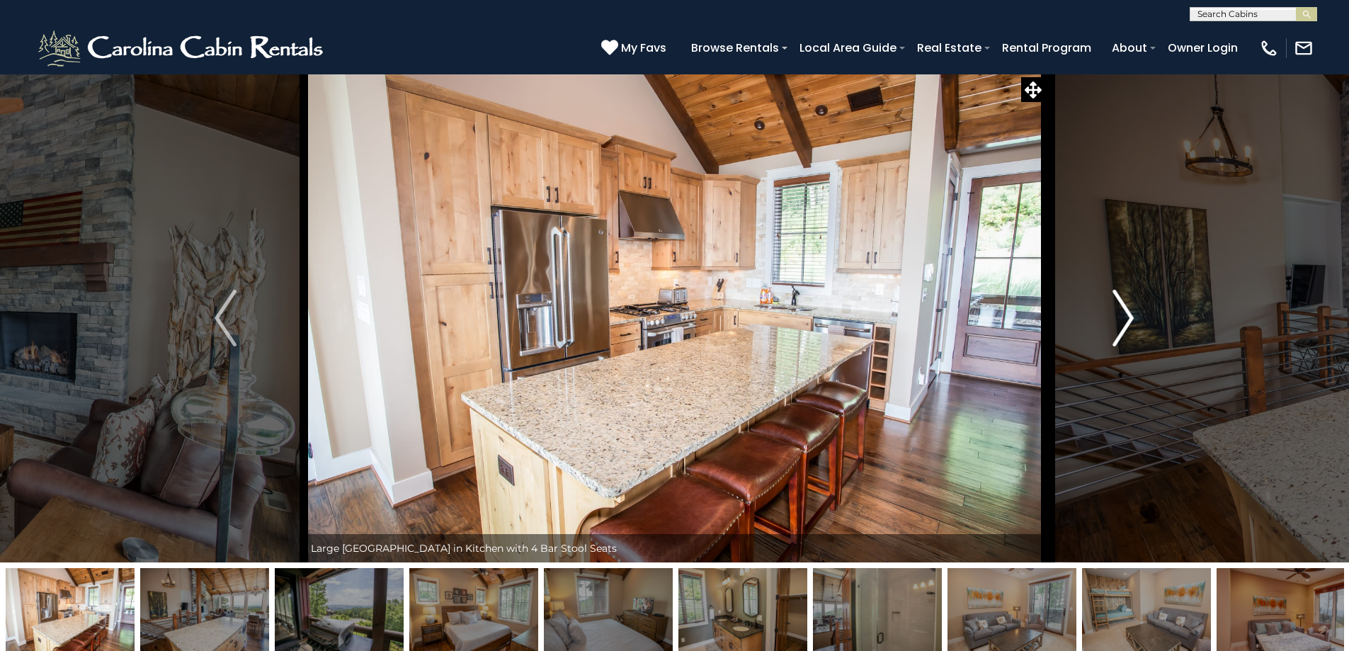
click at [1126, 304] on img "Next" at bounding box center [1122, 318] width 21 height 57
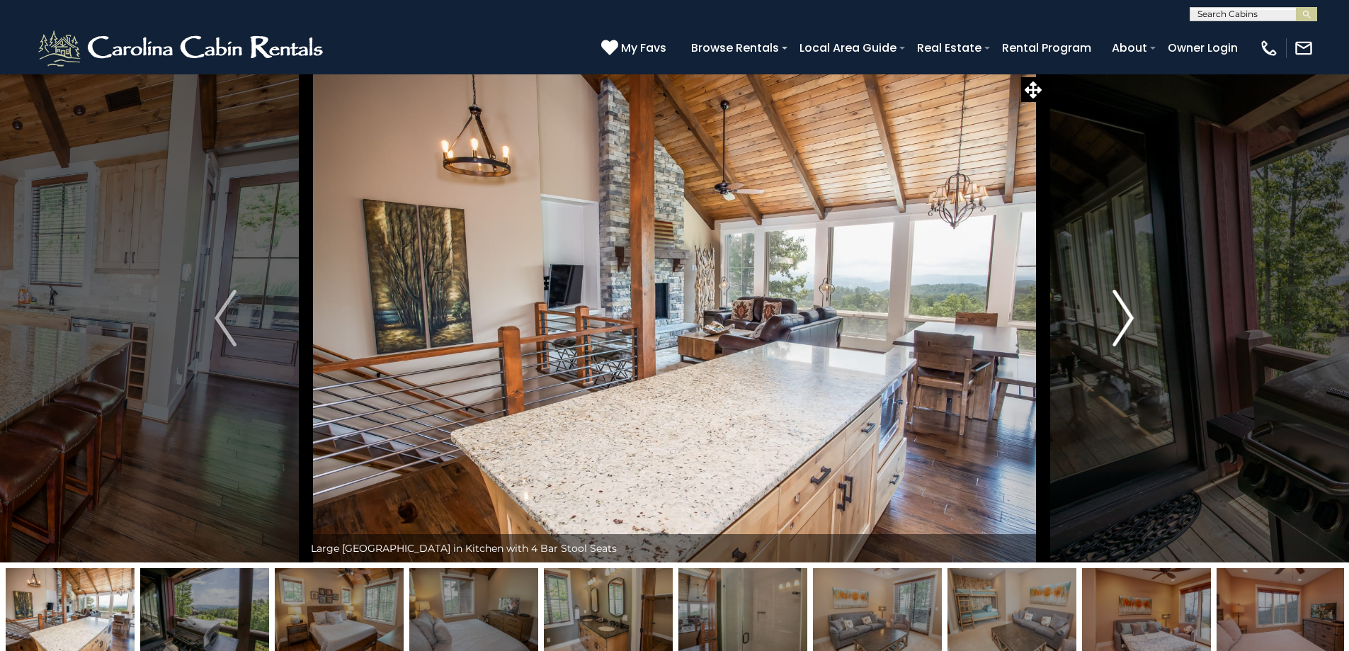
click at [1126, 304] on img "Next" at bounding box center [1122, 318] width 21 height 57
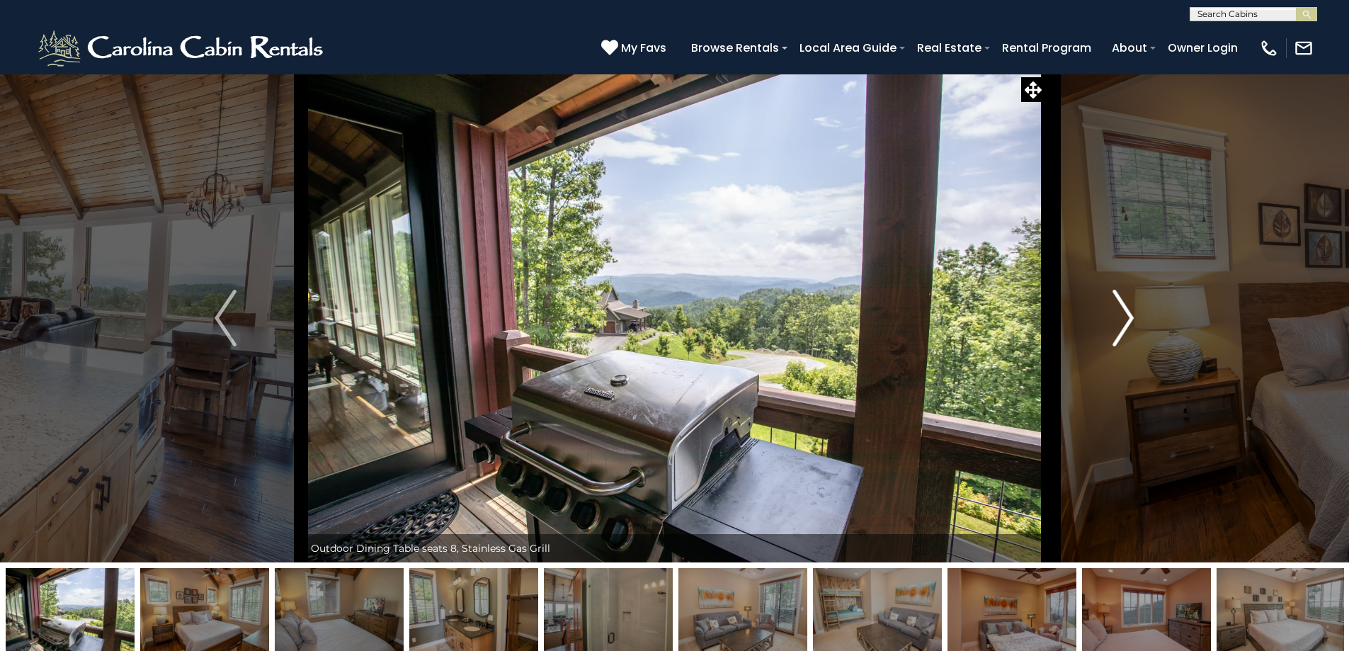
click at [1124, 318] on img "Next" at bounding box center [1122, 318] width 21 height 57
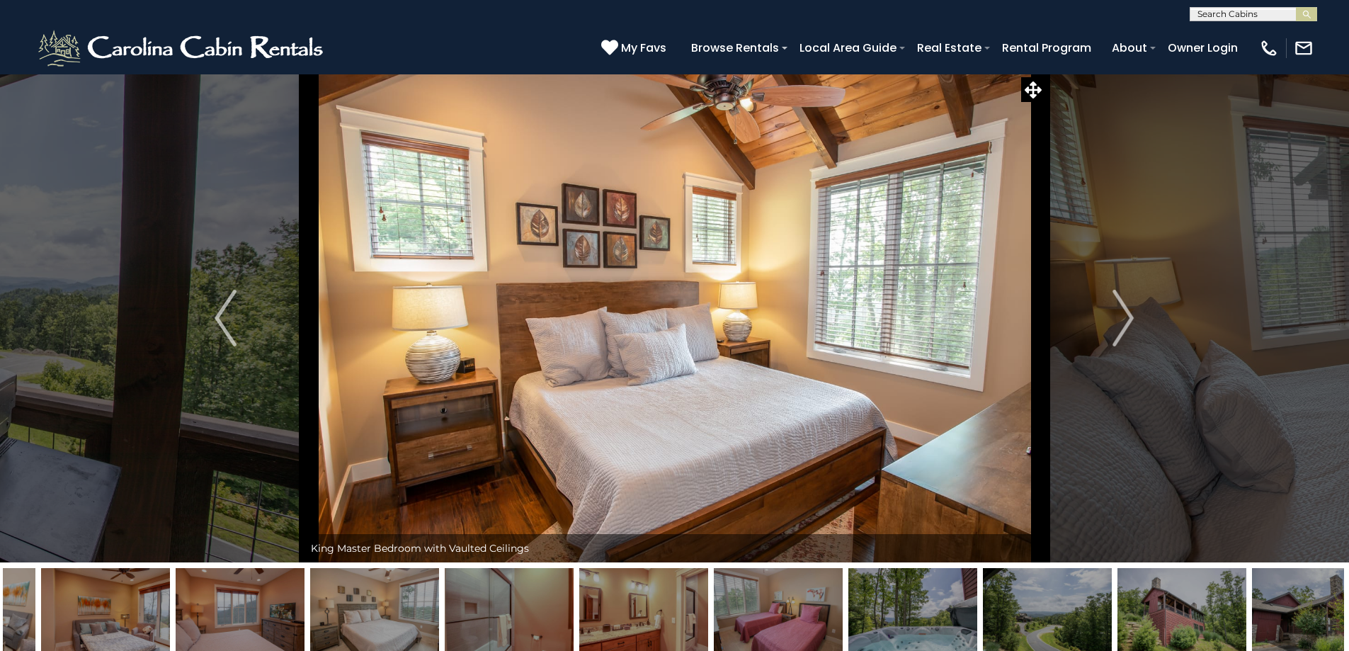
drag, startPoint x: 1067, startPoint y: 608, endPoint x: 288, endPoint y: 642, distance: 779.6
click at [310, 642] on img at bounding box center [374, 612] width 129 height 89
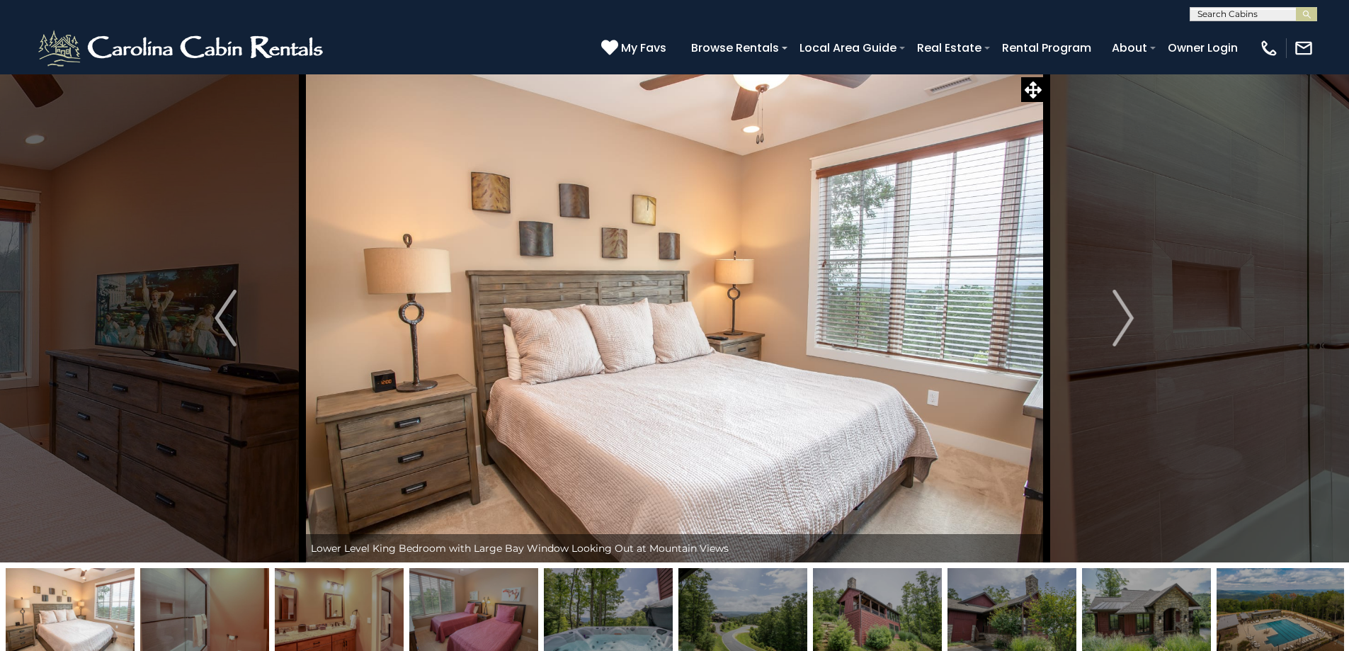
click at [891, 600] on img at bounding box center [877, 612] width 129 height 89
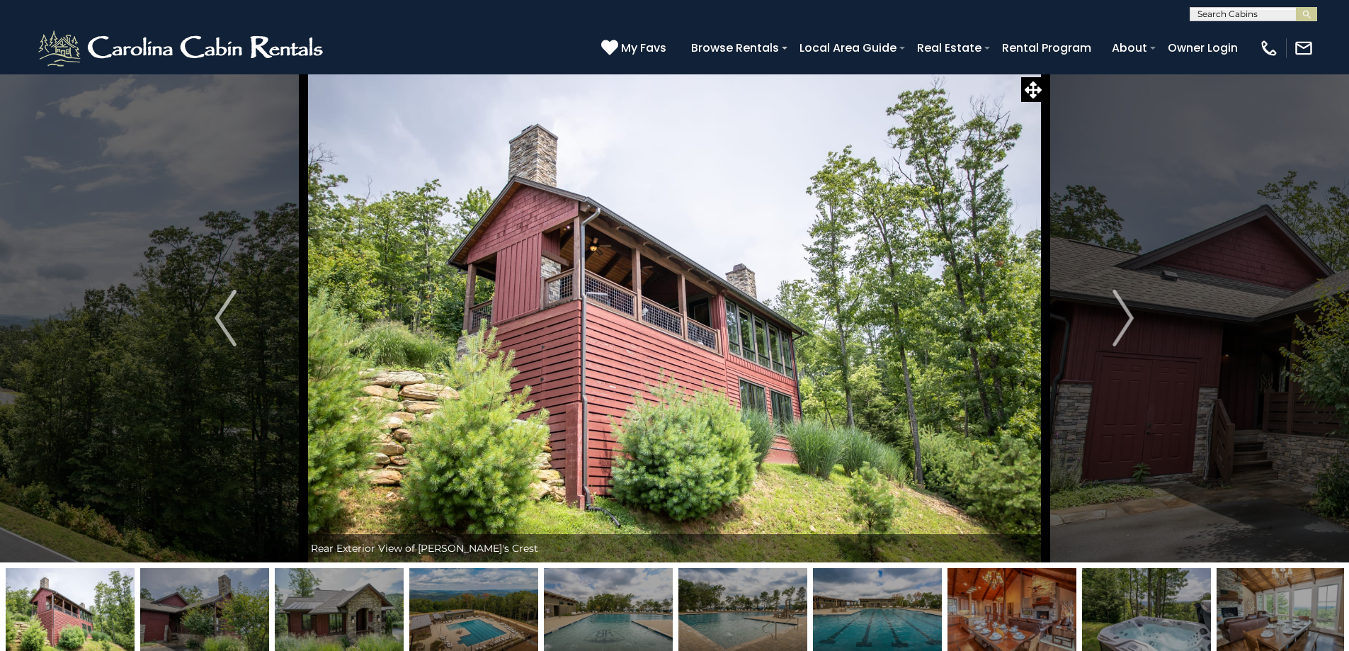
click at [1014, 614] on img at bounding box center [1011, 612] width 129 height 89
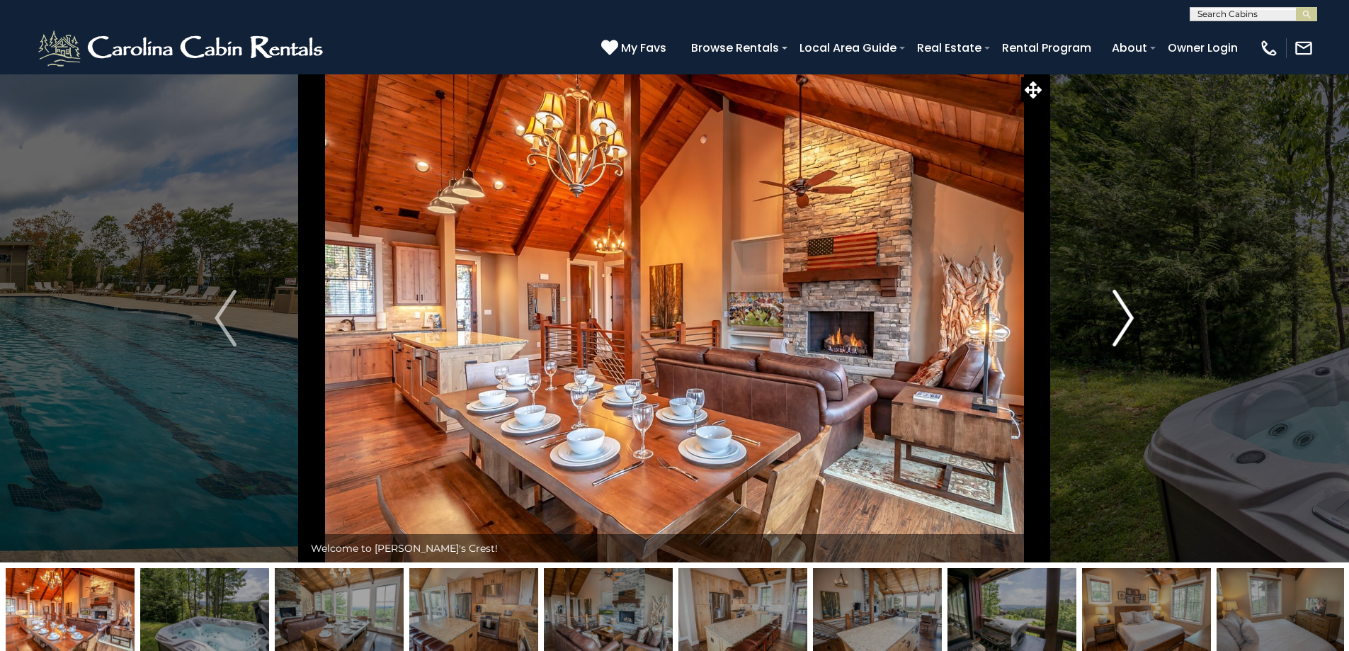
click at [1128, 328] on img "Next" at bounding box center [1122, 318] width 21 height 57
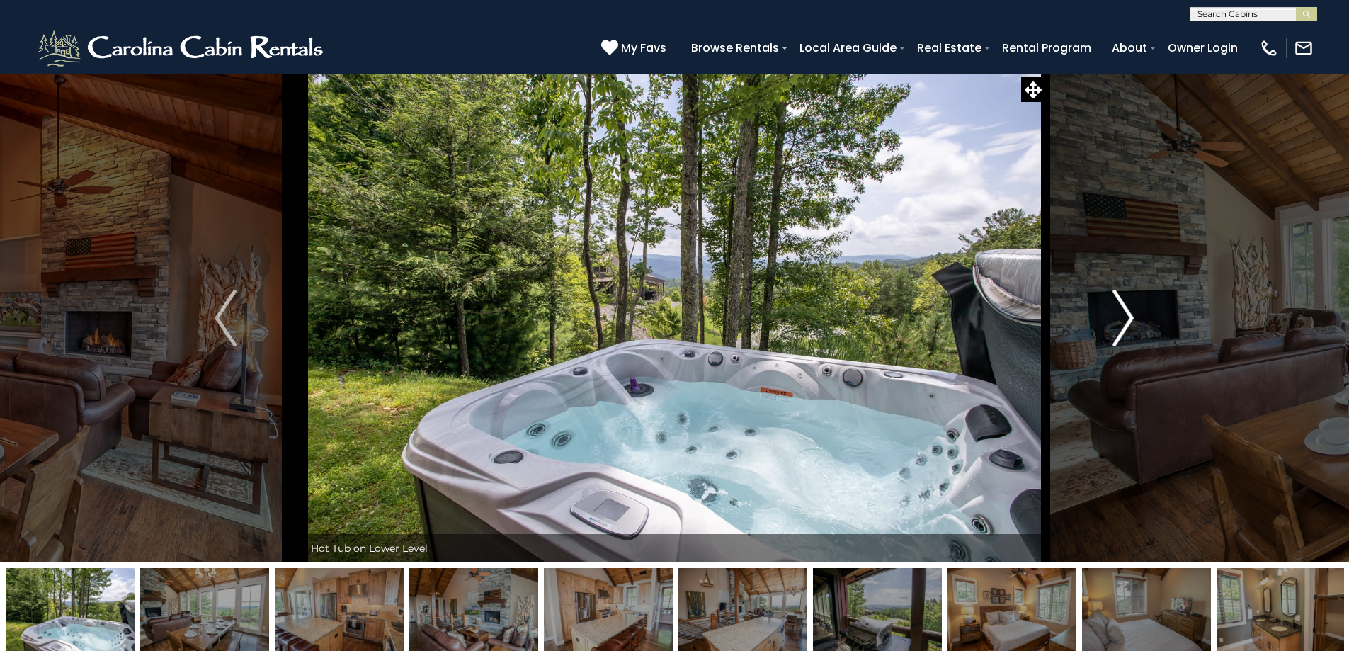
click at [1128, 328] on img "Next" at bounding box center [1122, 318] width 21 height 57
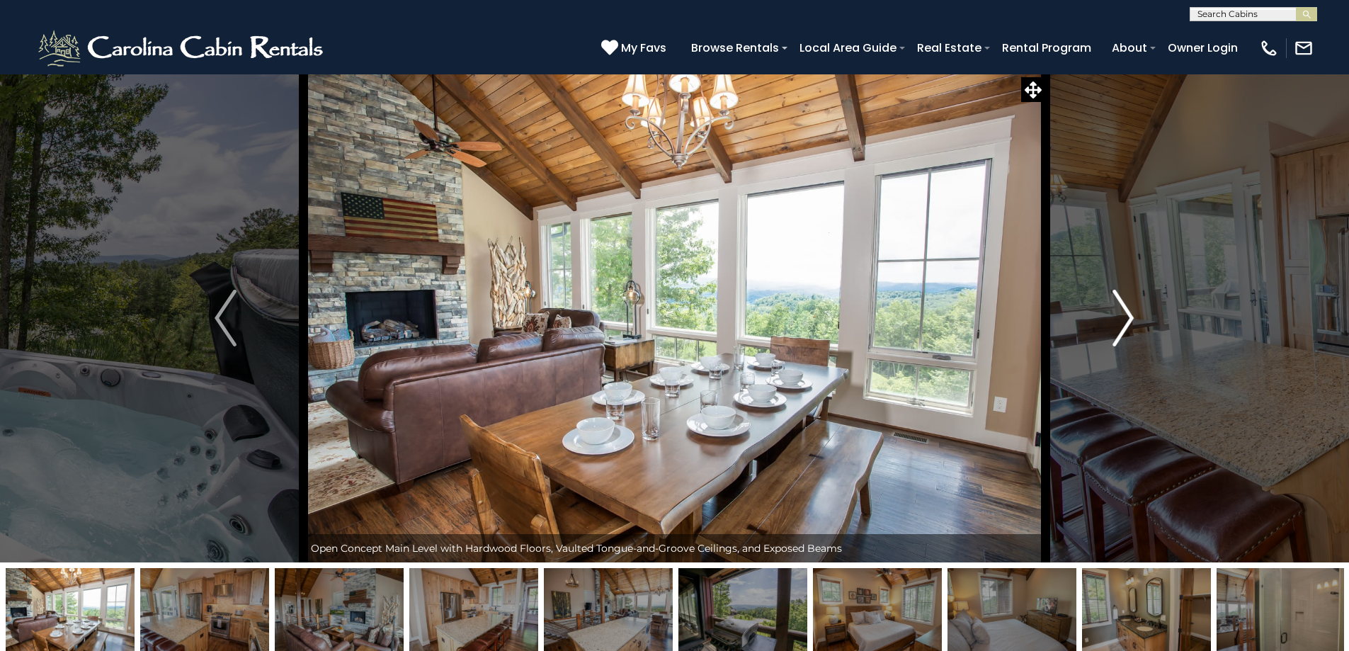
click at [1128, 328] on img "Next" at bounding box center [1122, 318] width 21 height 57
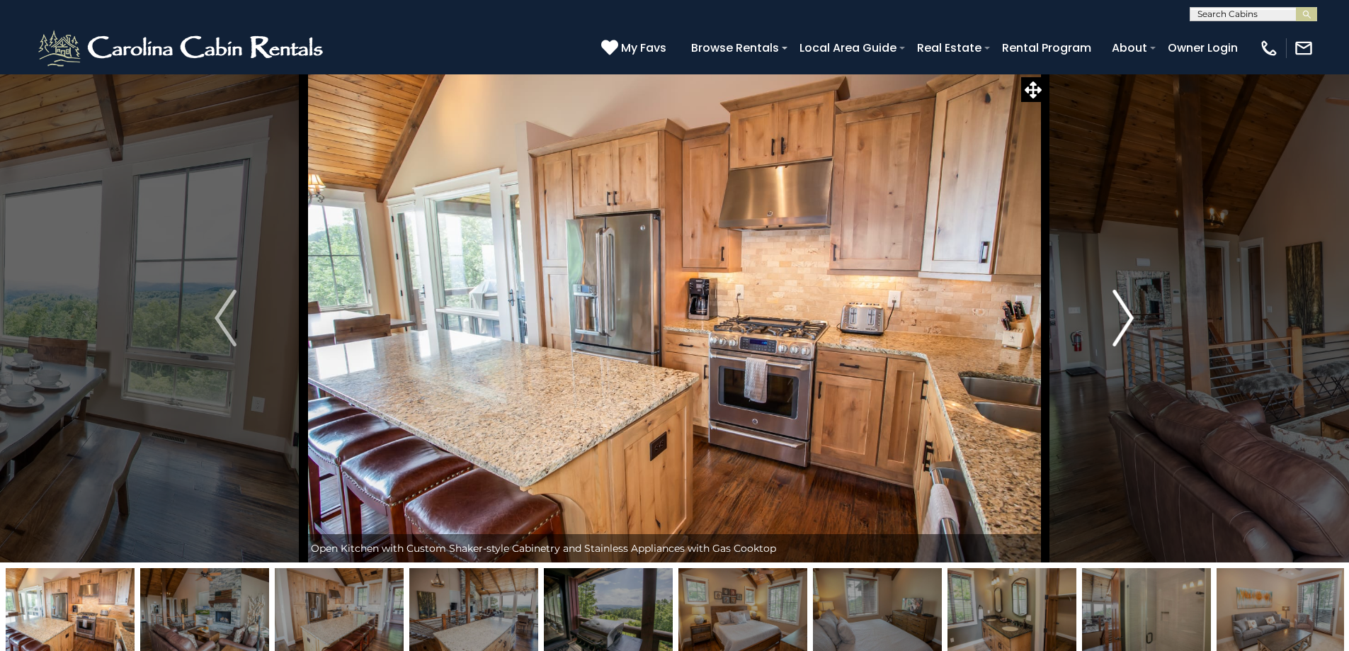
click at [1128, 328] on img "Next" at bounding box center [1122, 318] width 21 height 57
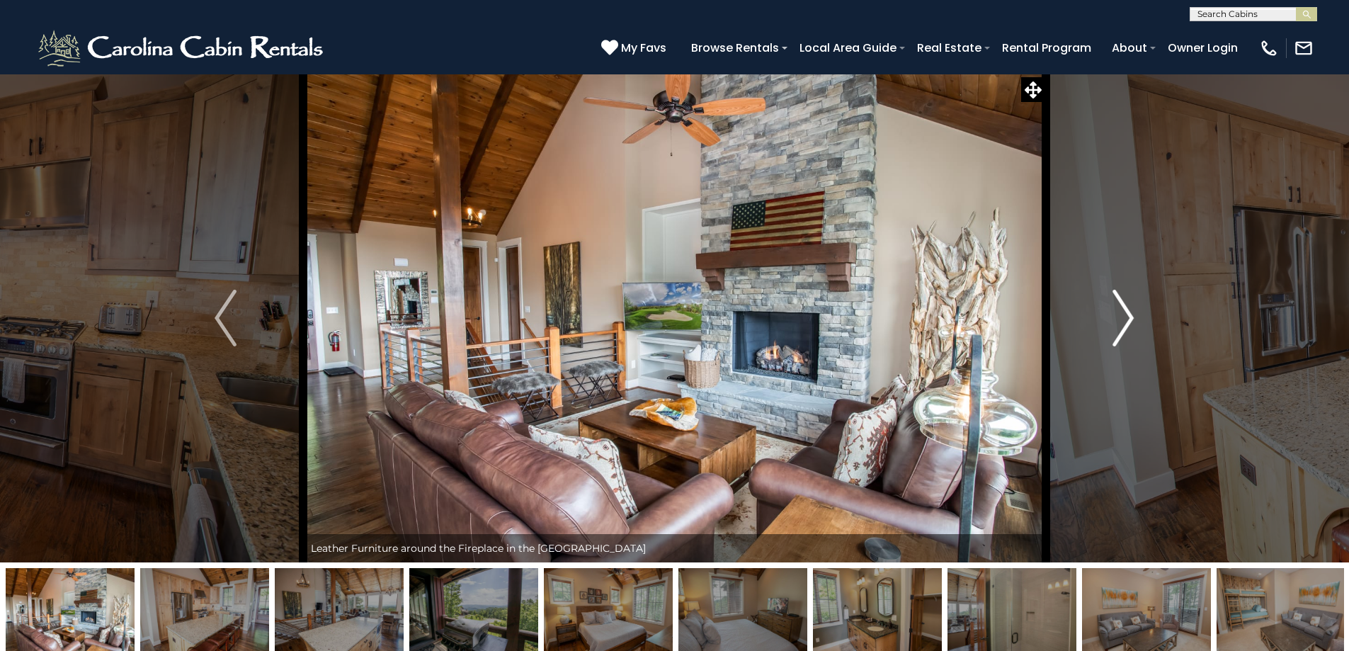
click at [1128, 328] on img "Next" at bounding box center [1122, 318] width 21 height 57
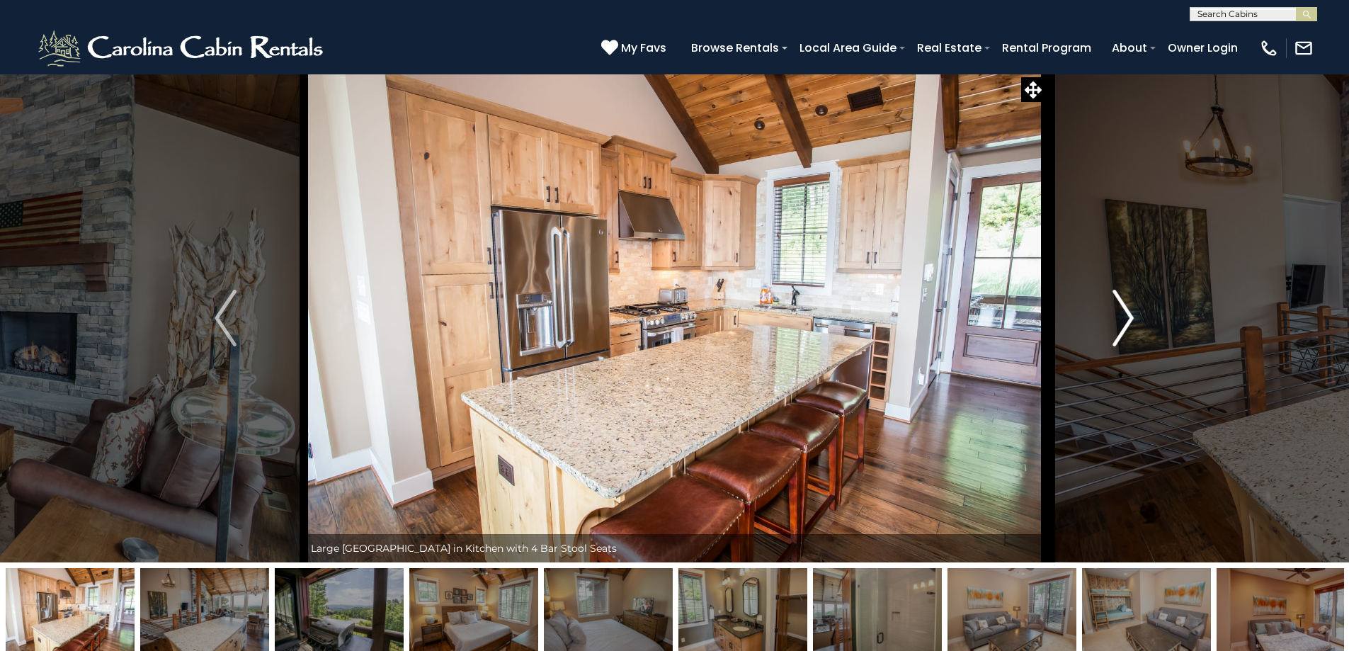
click at [1128, 328] on img "Next" at bounding box center [1122, 318] width 21 height 57
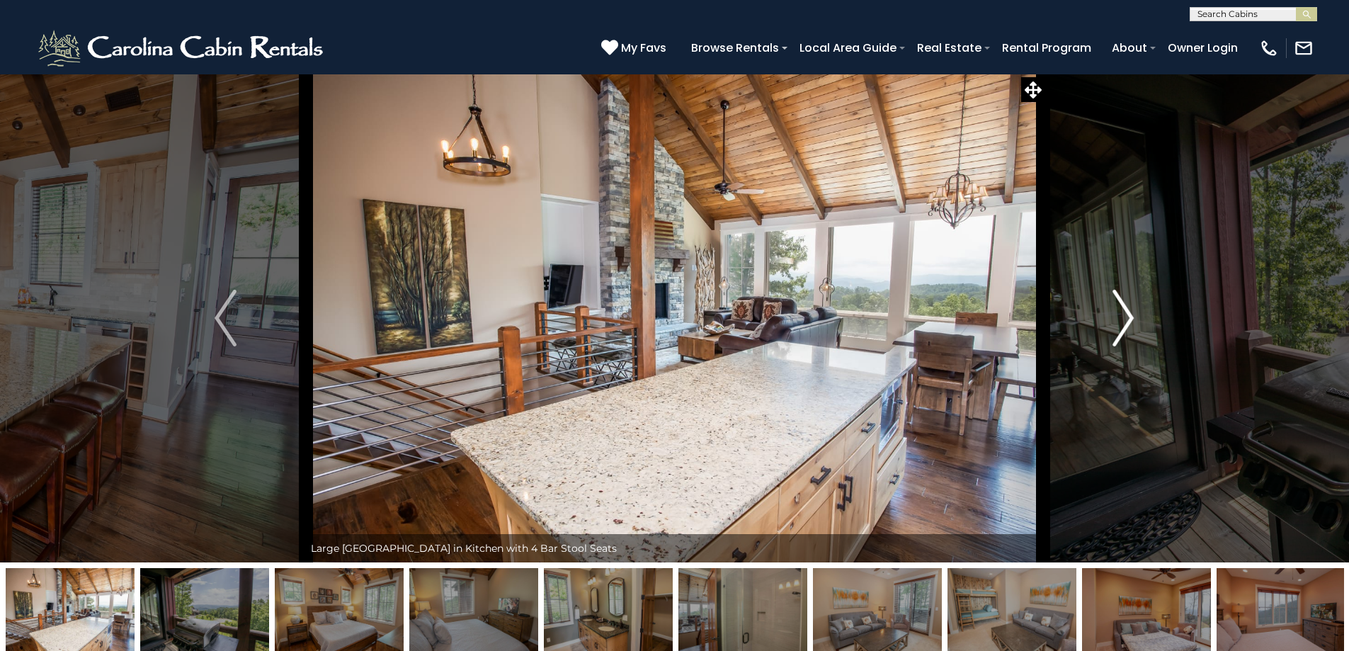
click at [1128, 328] on img "Next" at bounding box center [1122, 318] width 21 height 57
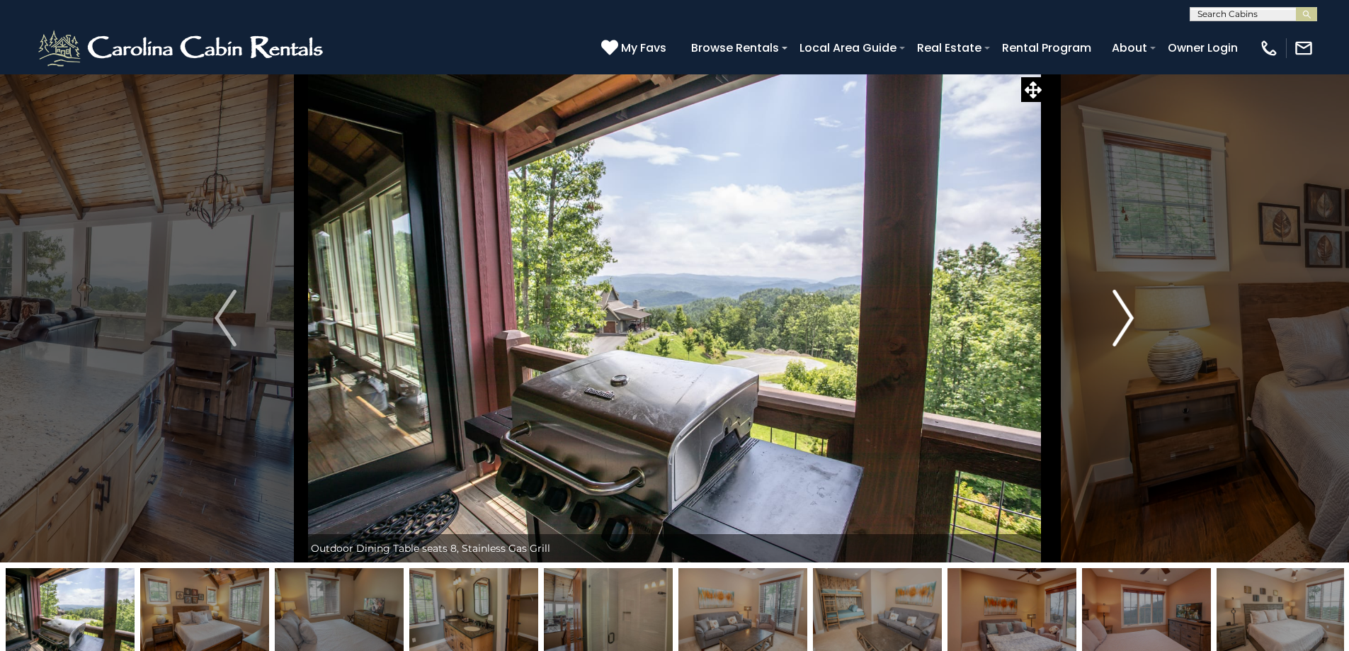
click at [1128, 328] on img "Next" at bounding box center [1122, 318] width 21 height 57
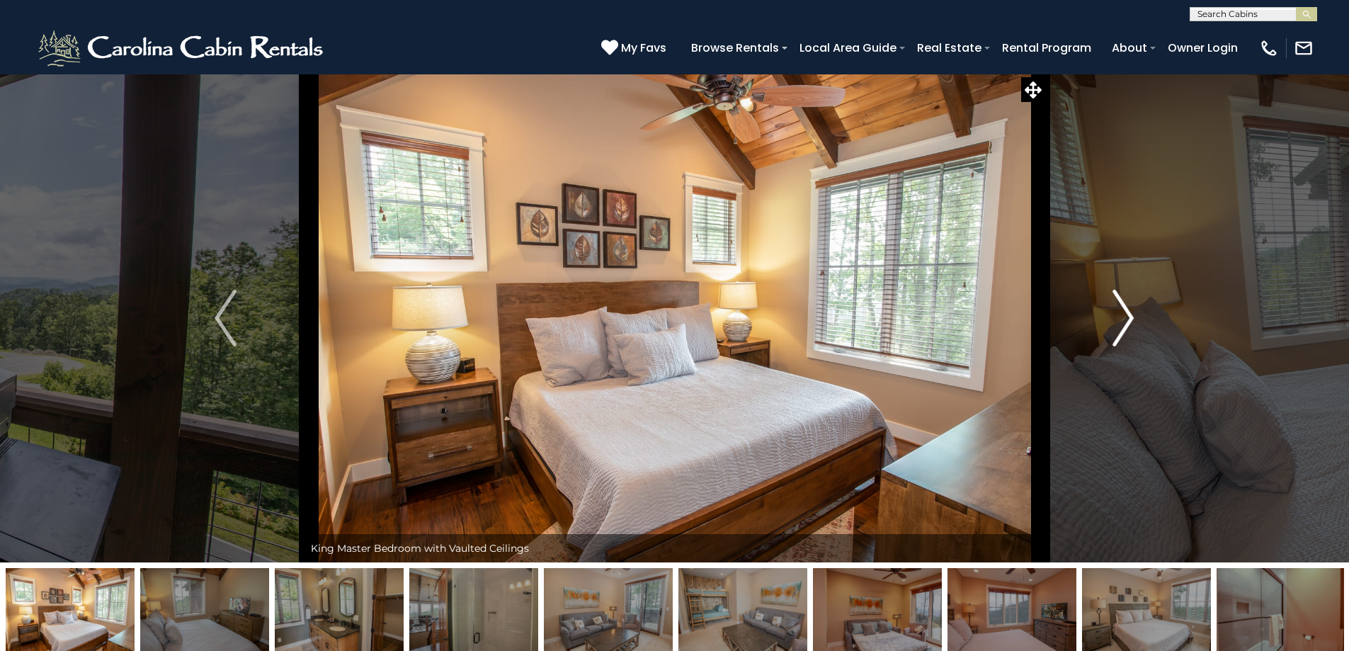
click at [1128, 328] on img "Next" at bounding box center [1122, 318] width 21 height 57
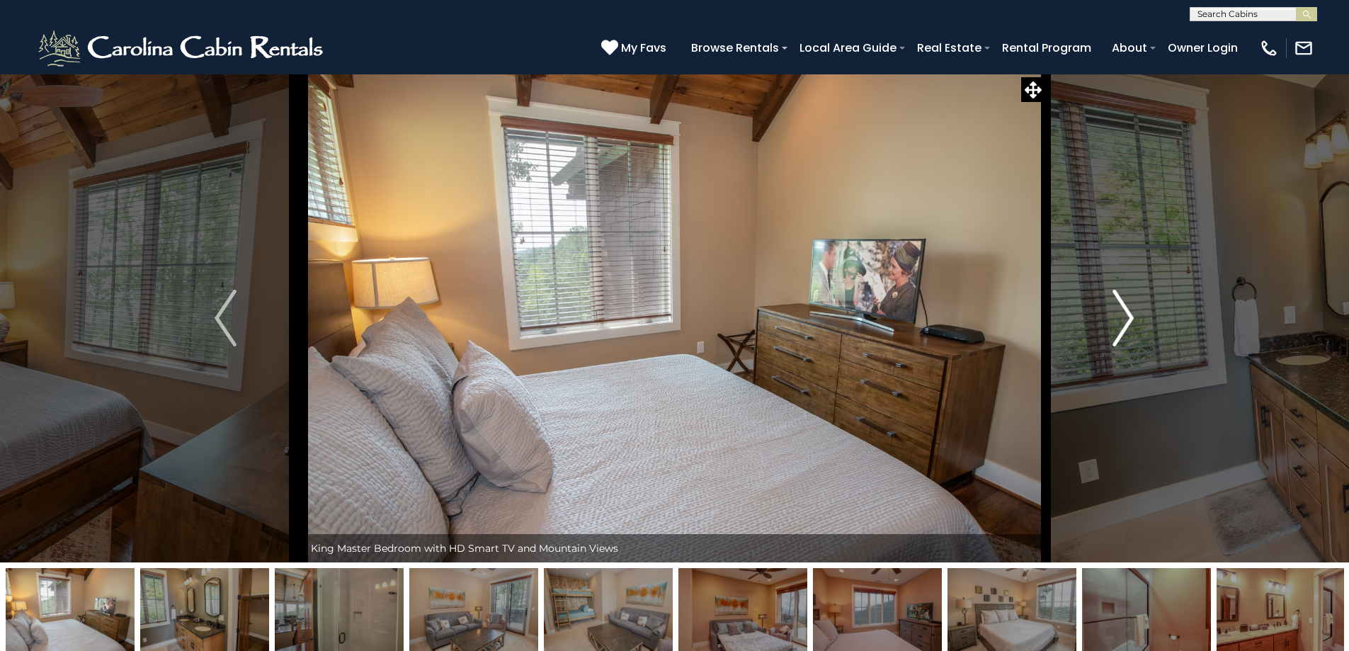
click at [1128, 328] on img "Next" at bounding box center [1122, 318] width 21 height 57
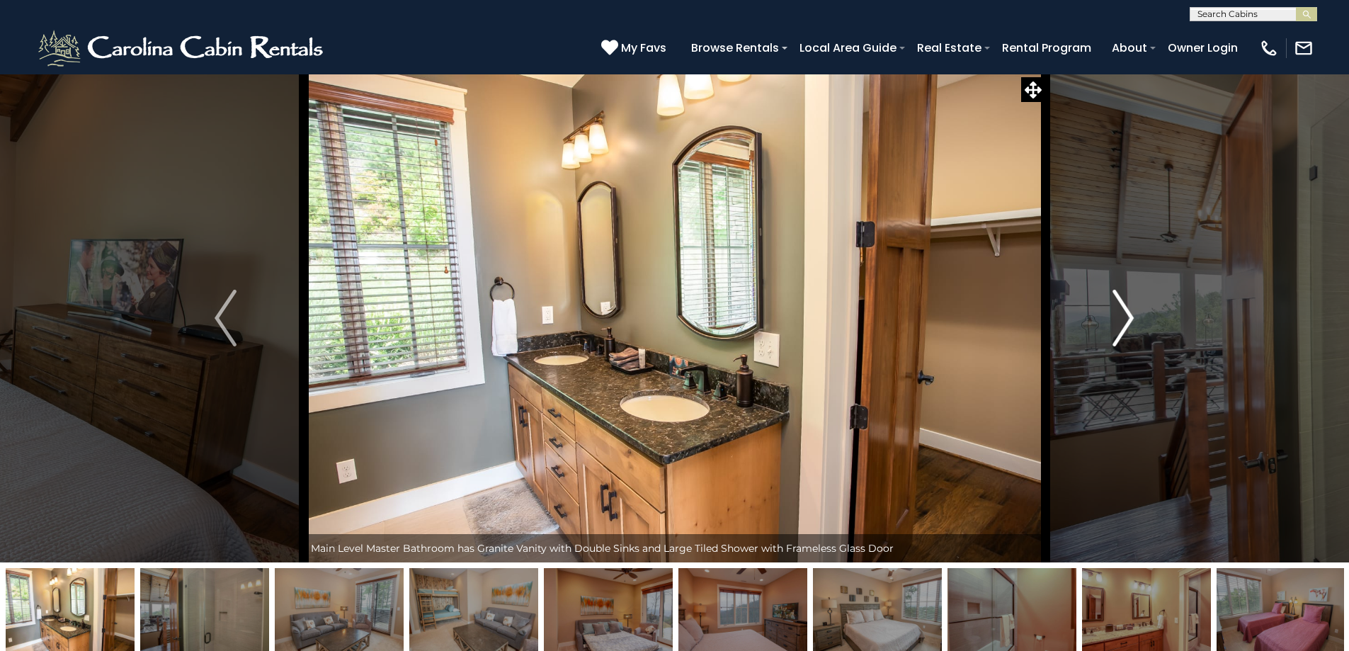
click at [1128, 328] on img "Next" at bounding box center [1122, 318] width 21 height 57
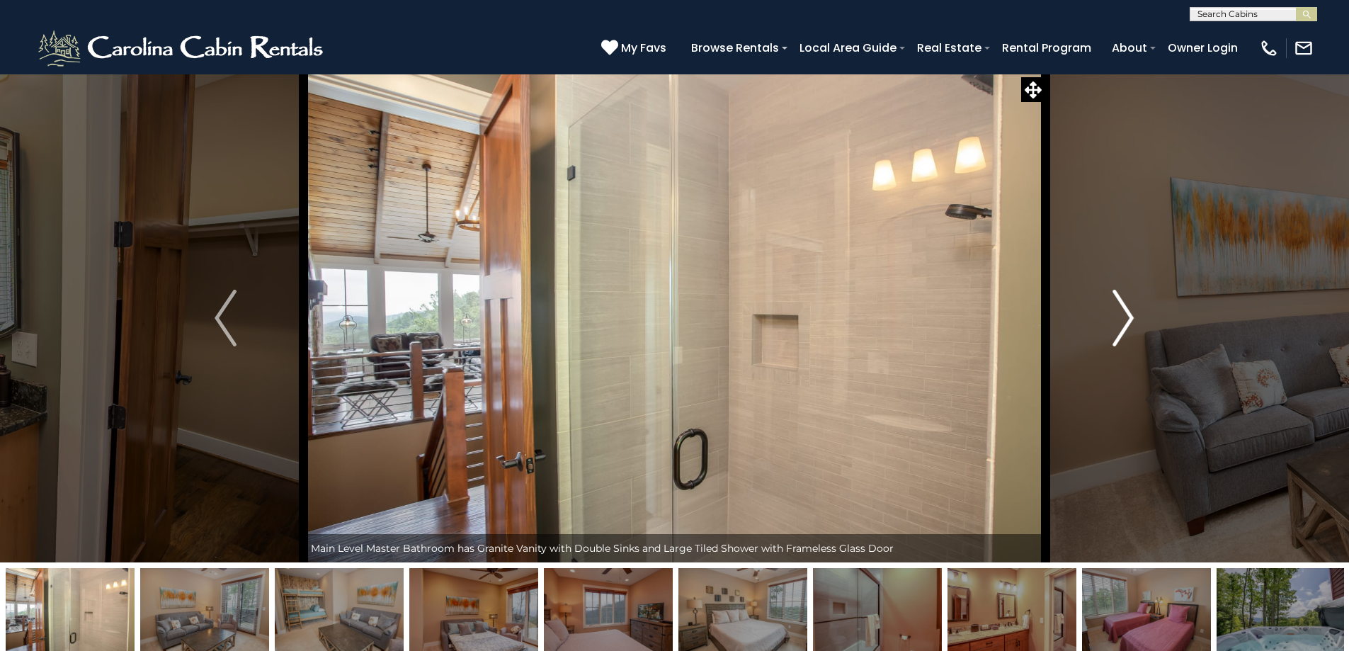
click at [1128, 328] on img "Next" at bounding box center [1122, 318] width 21 height 57
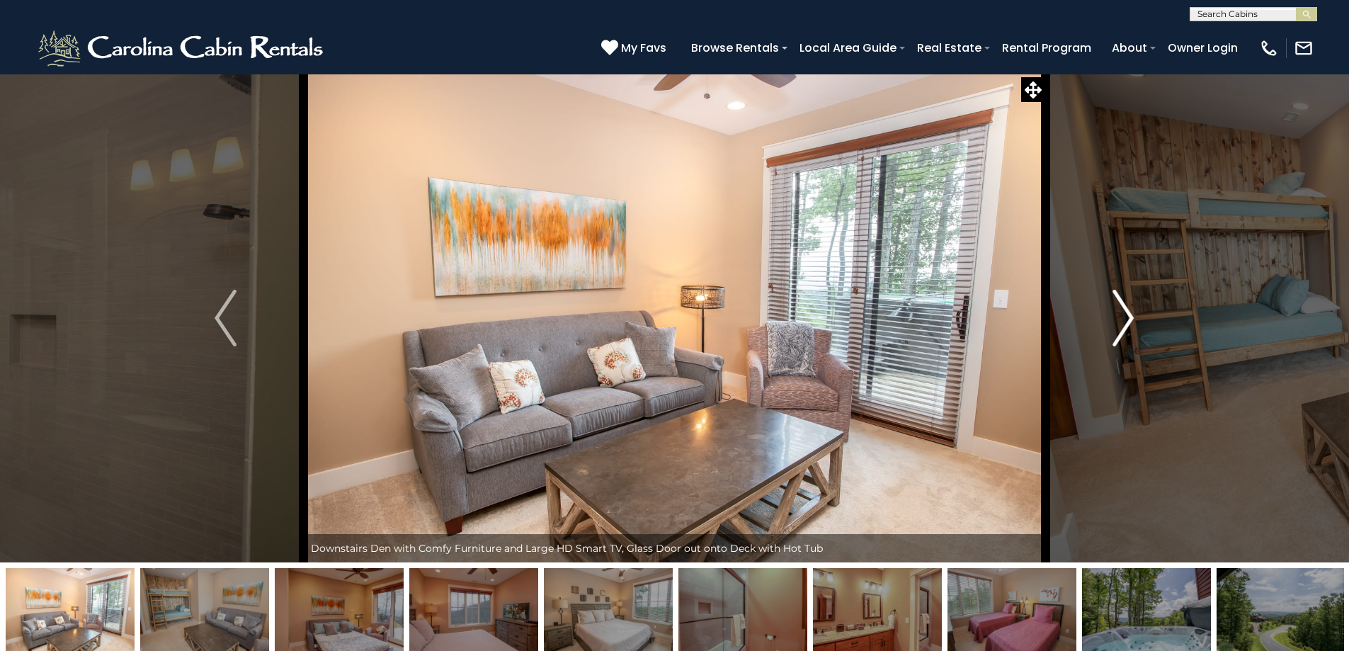
click at [1128, 328] on img "Next" at bounding box center [1122, 318] width 21 height 57
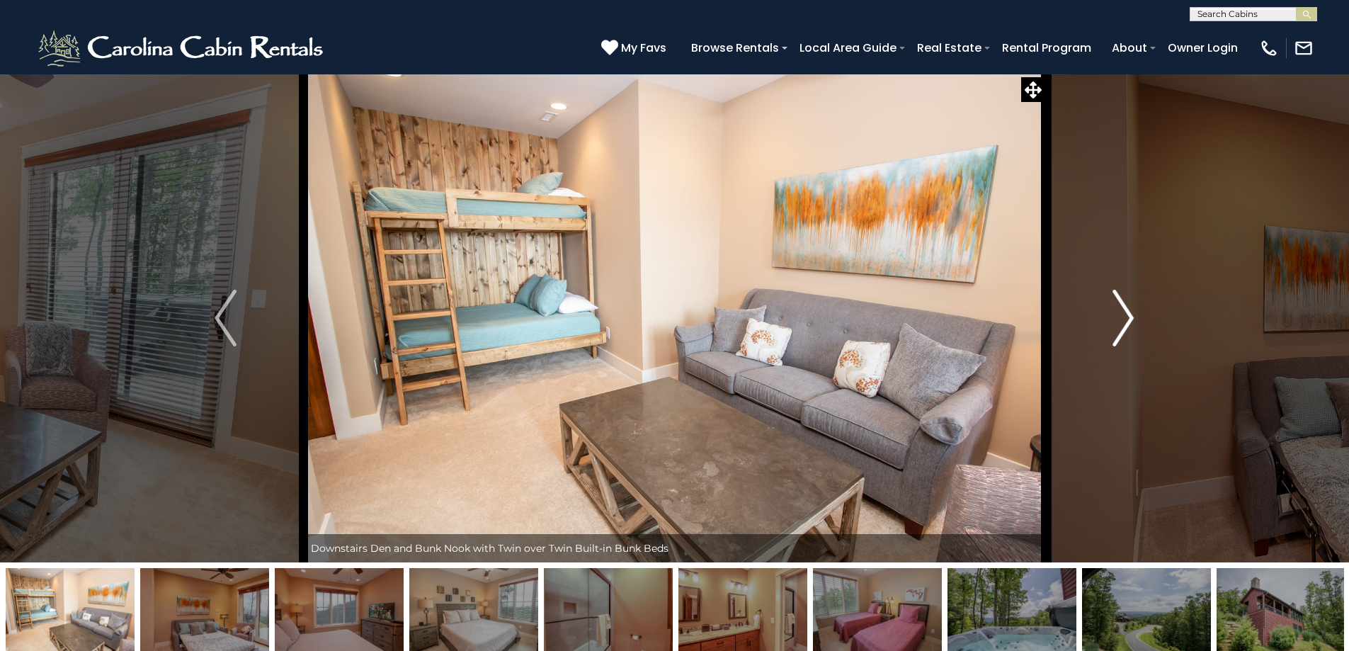
click at [1128, 328] on img "Next" at bounding box center [1122, 318] width 21 height 57
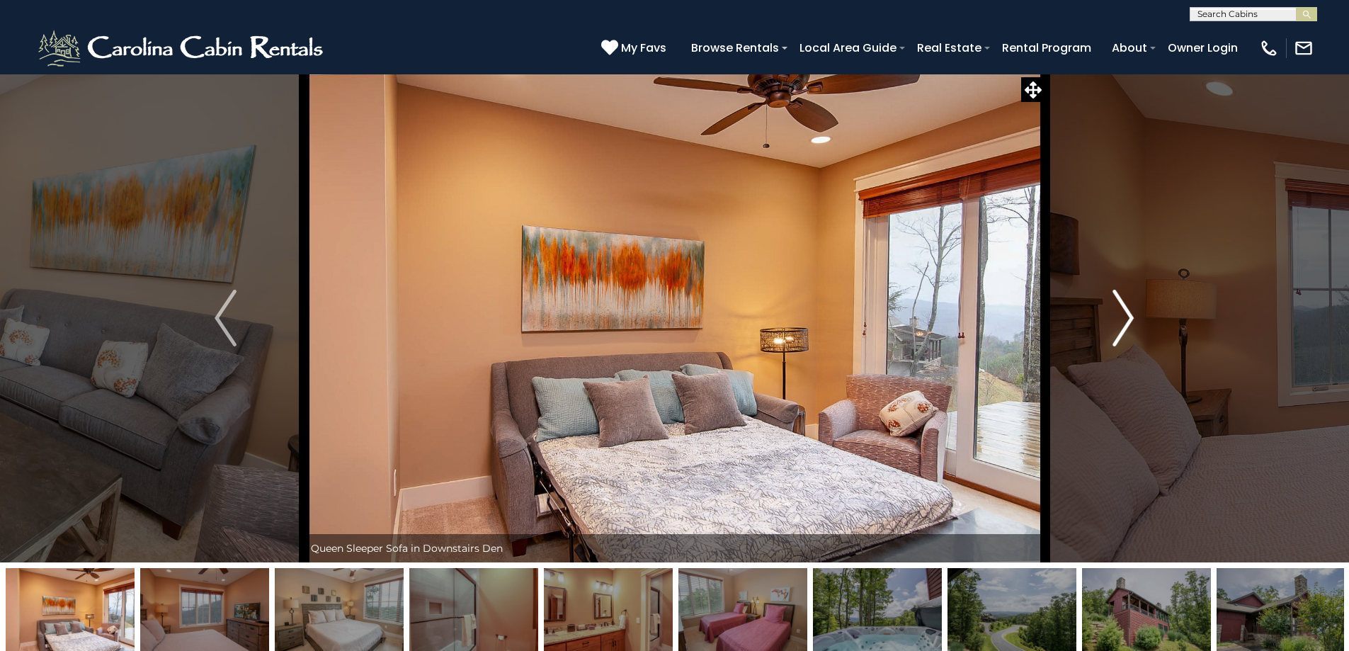
click at [1128, 328] on img "Next" at bounding box center [1122, 318] width 21 height 57
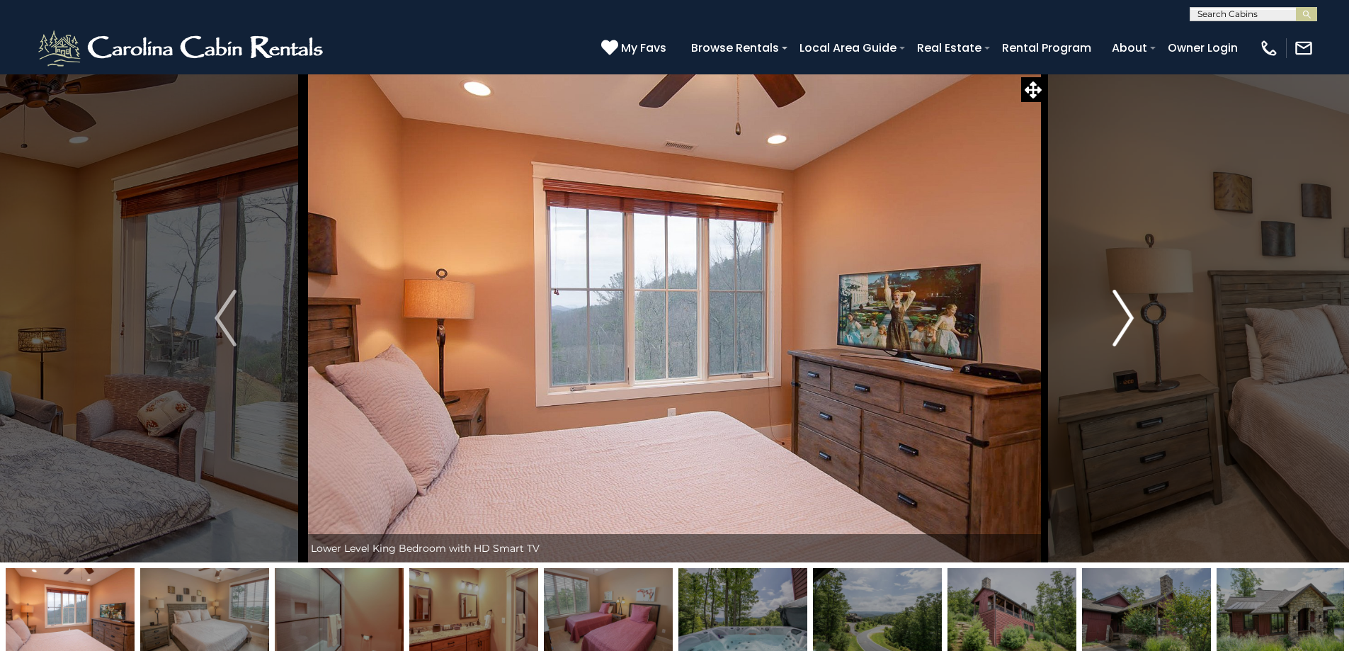
click at [1128, 328] on img "Next" at bounding box center [1122, 318] width 21 height 57
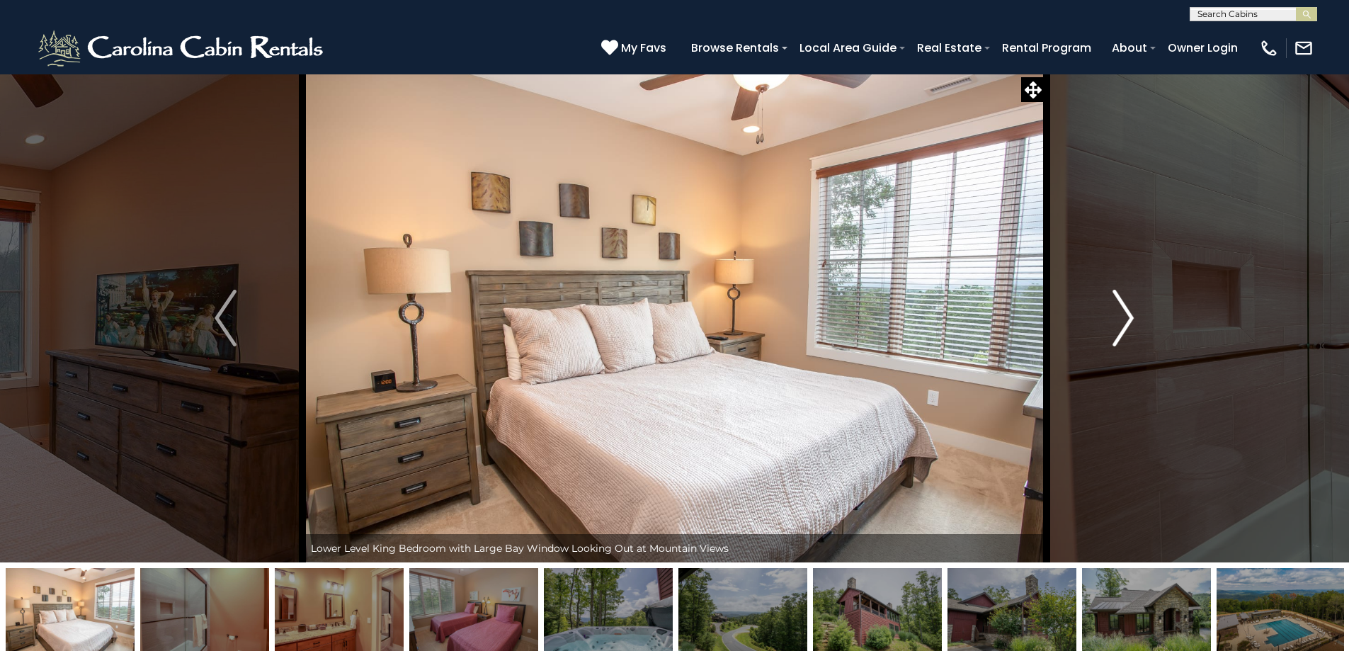
click at [1128, 328] on img "Next" at bounding box center [1122, 318] width 21 height 57
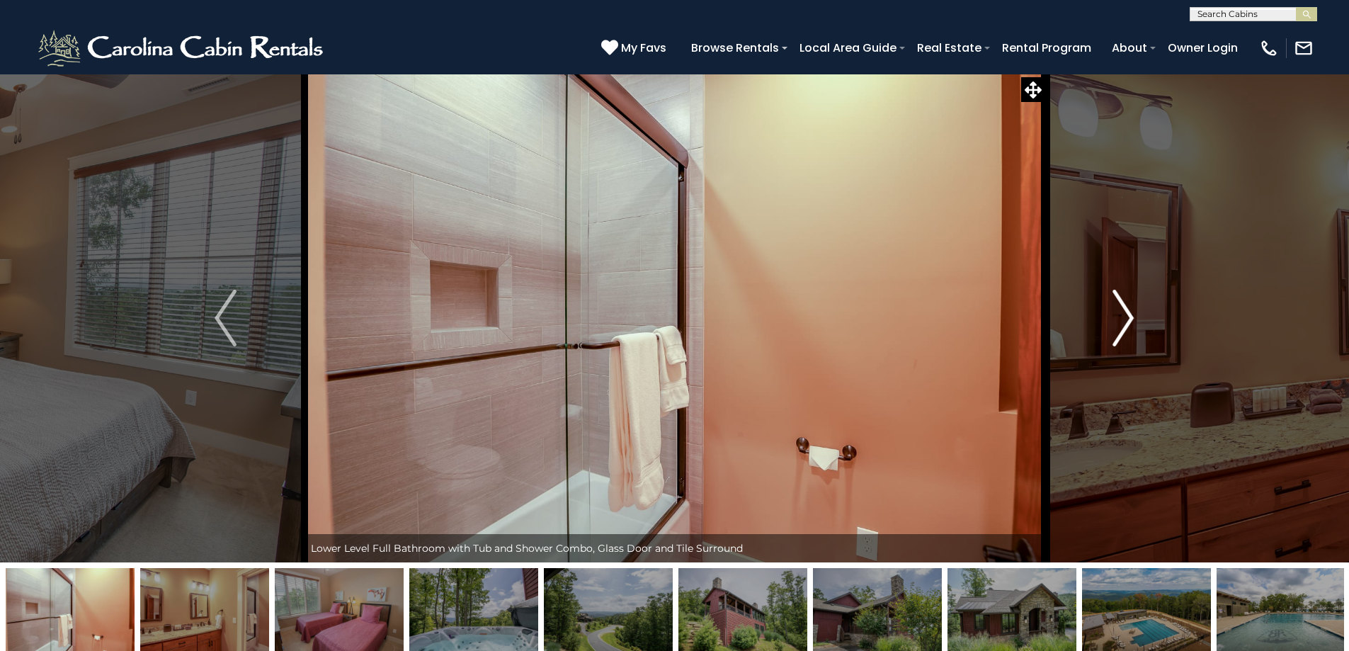
click at [1128, 328] on img "Next" at bounding box center [1122, 318] width 21 height 57
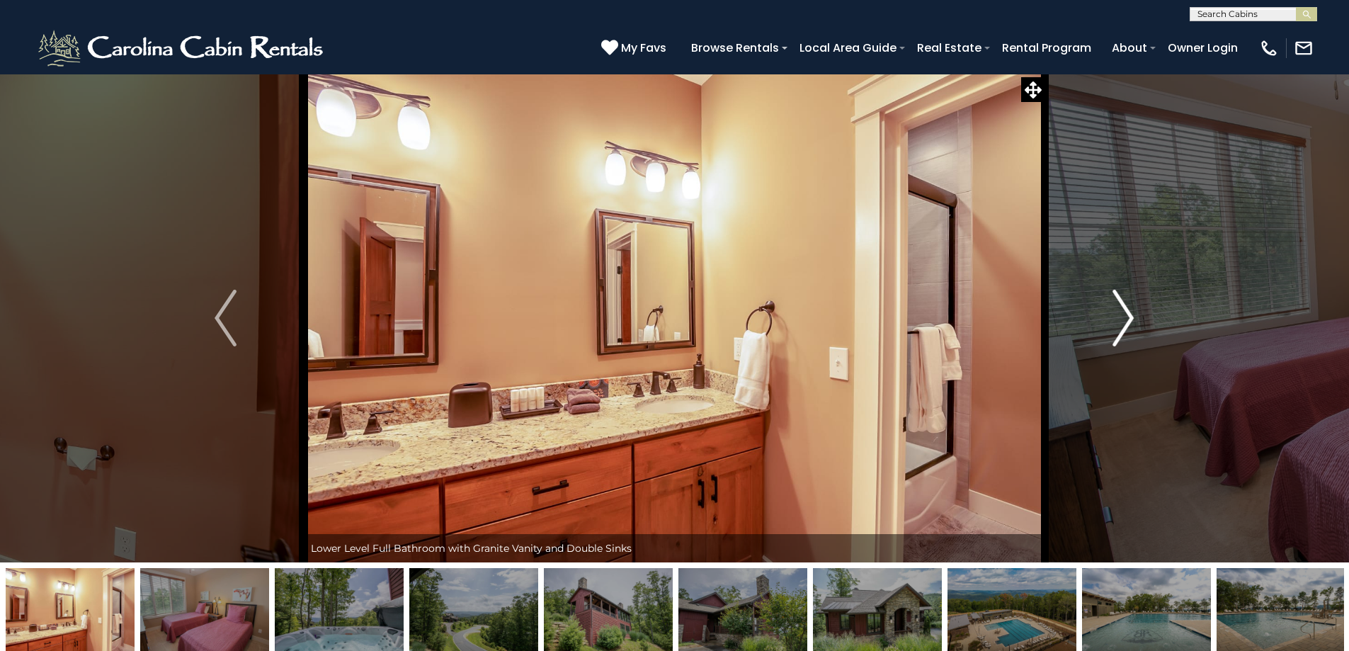
click at [1128, 328] on img "Next" at bounding box center [1122, 318] width 21 height 57
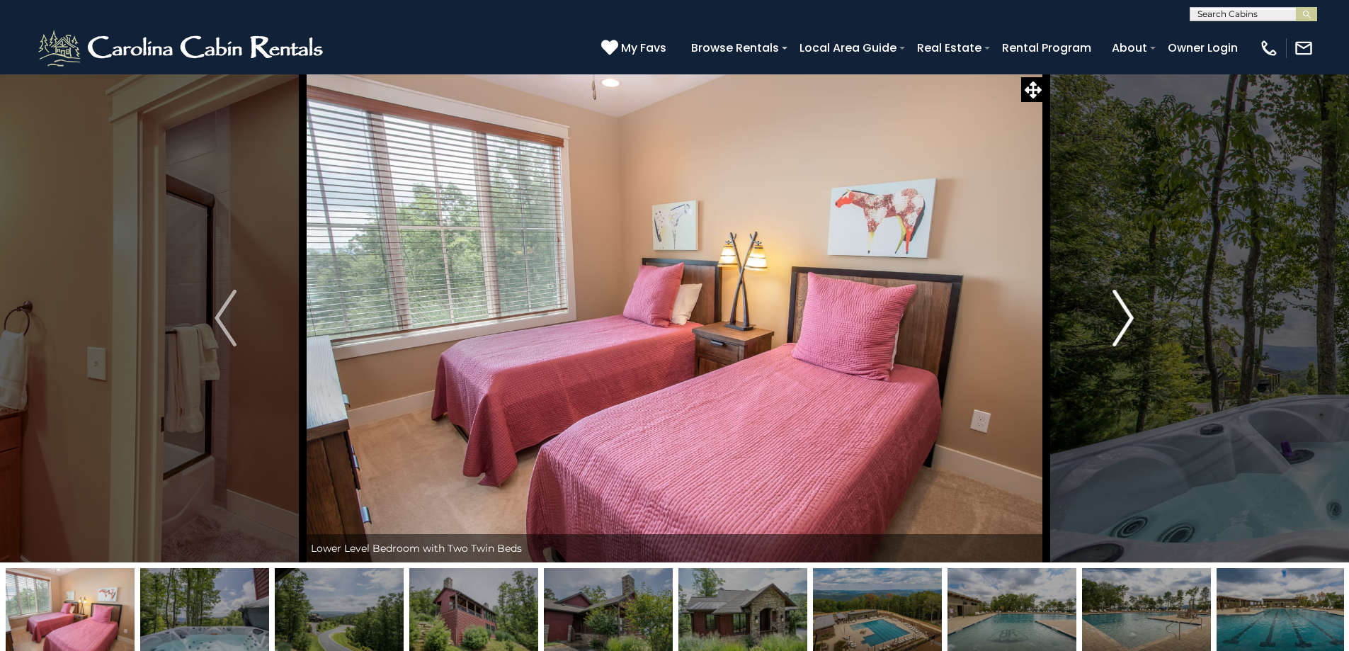
click at [1128, 328] on img "Next" at bounding box center [1122, 318] width 21 height 57
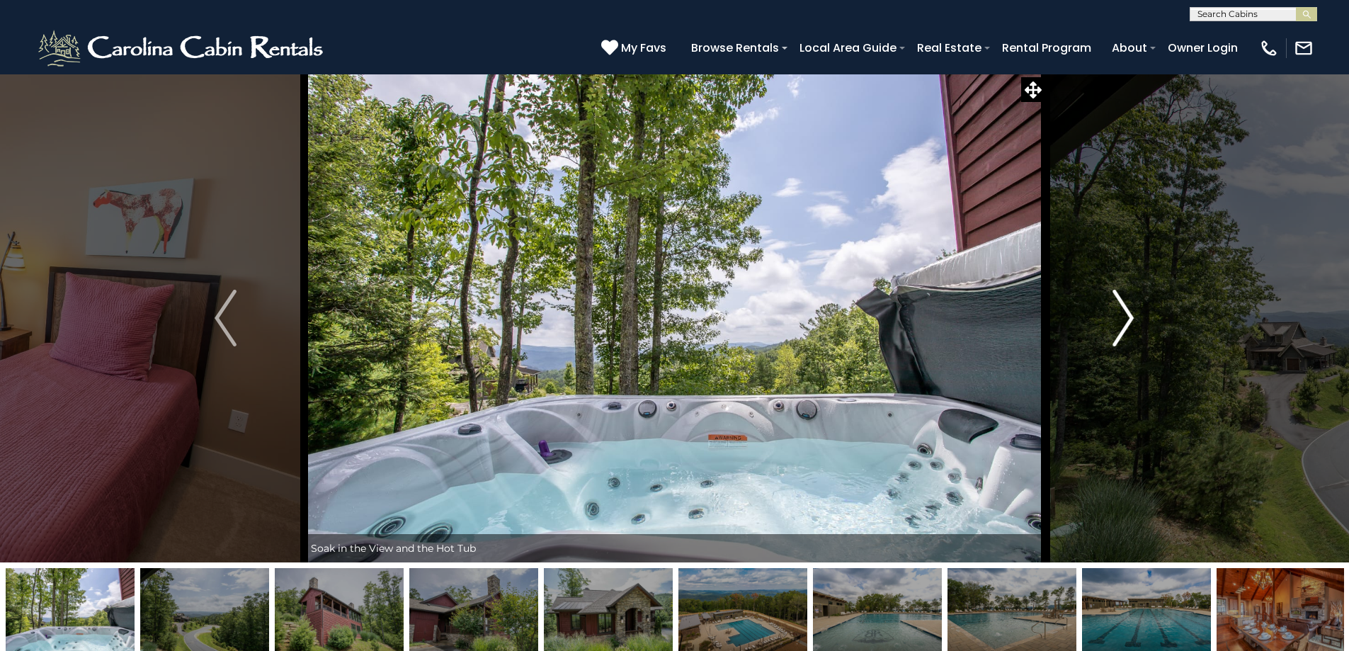
click at [1128, 328] on img "Next" at bounding box center [1122, 318] width 21 height 57
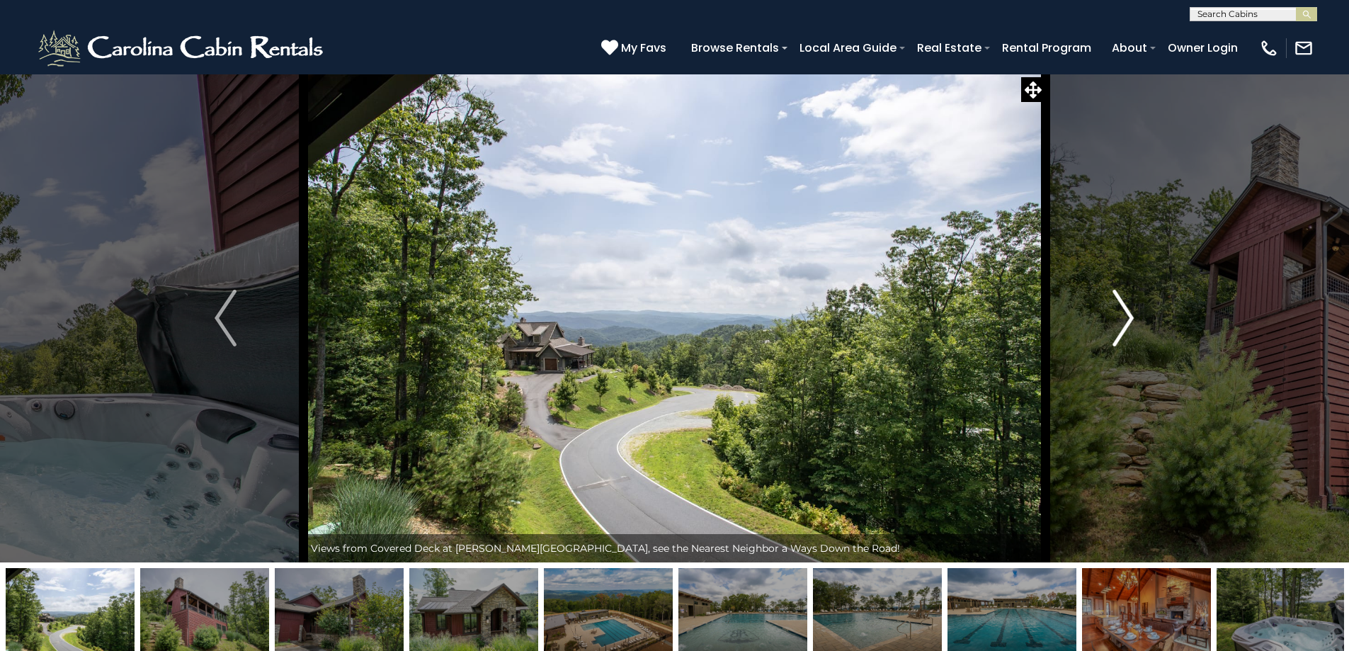
click at [1128, 328] on img "Next" at bounding box center [1122, 318] width 21 height 57
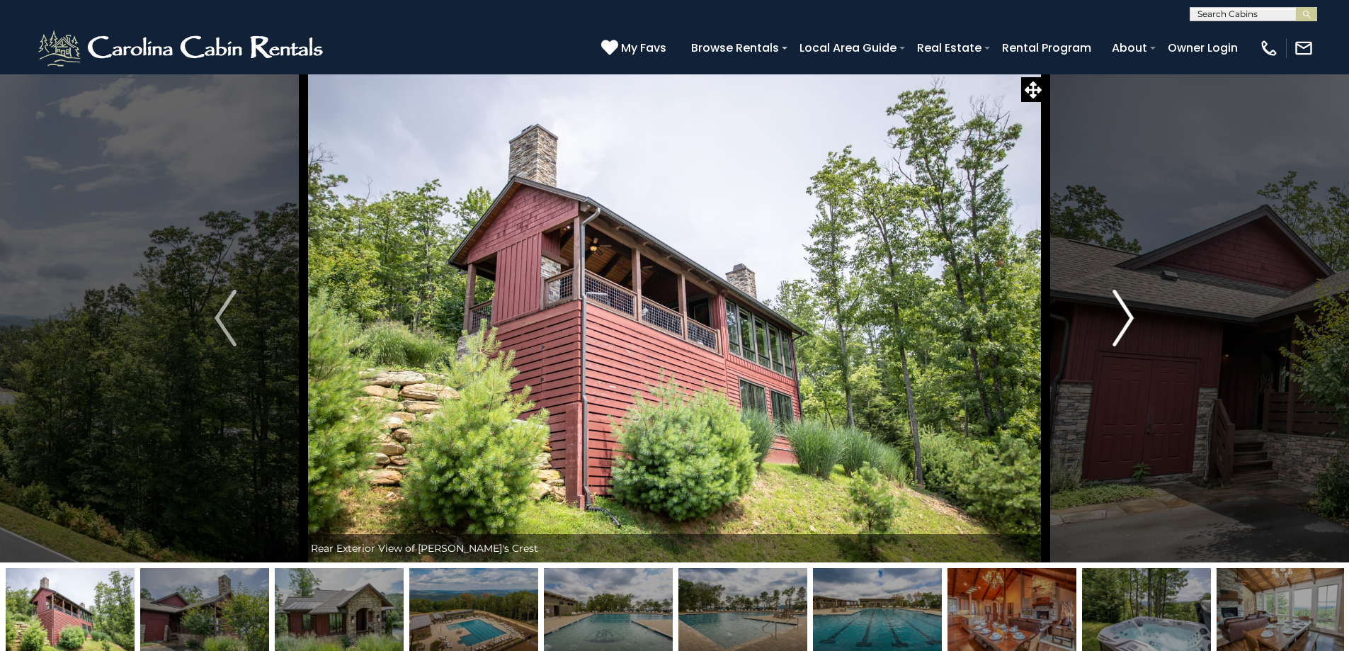
click at [1128, 328] on img "Next" at bounding box center [1122, 318] width 21 height 57
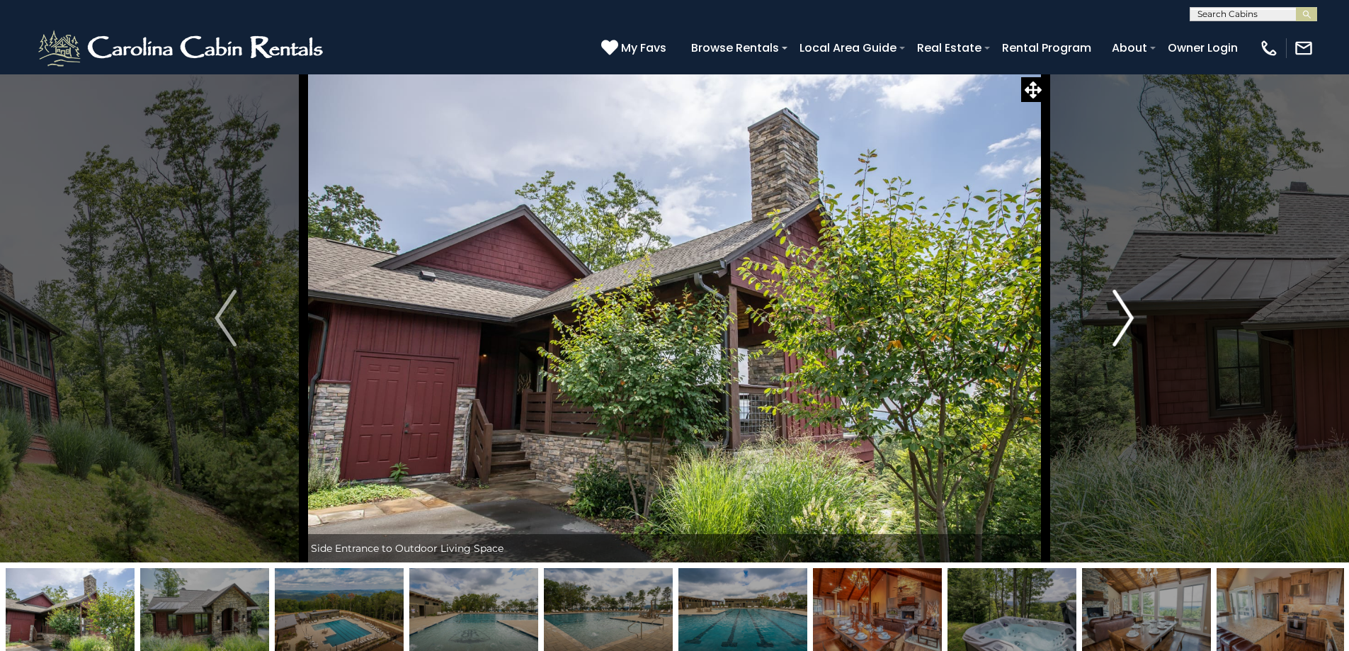
click at [1130, 312] on img "Next" at bounding box center [1122, 318] width 21 height 57
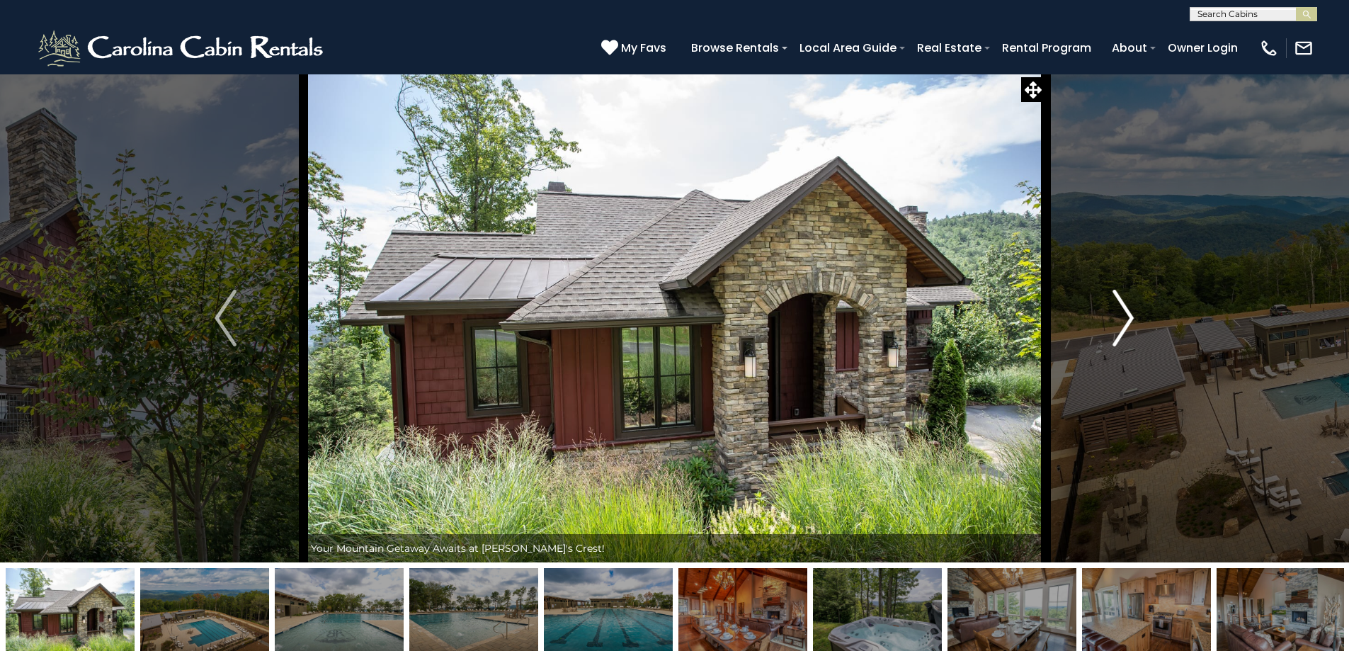
click at [1130, 312] on img "Next" at bounding box center [1122, 318] width 21 height 57
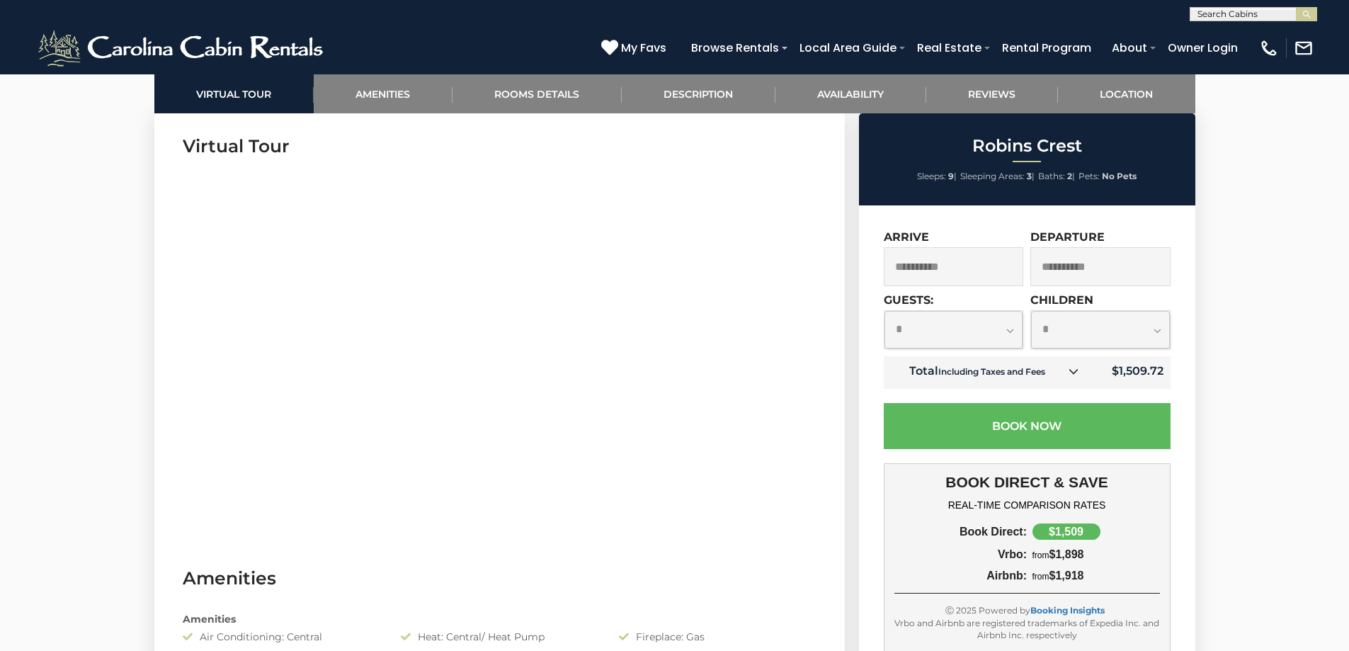
scroll to position [708, 0]
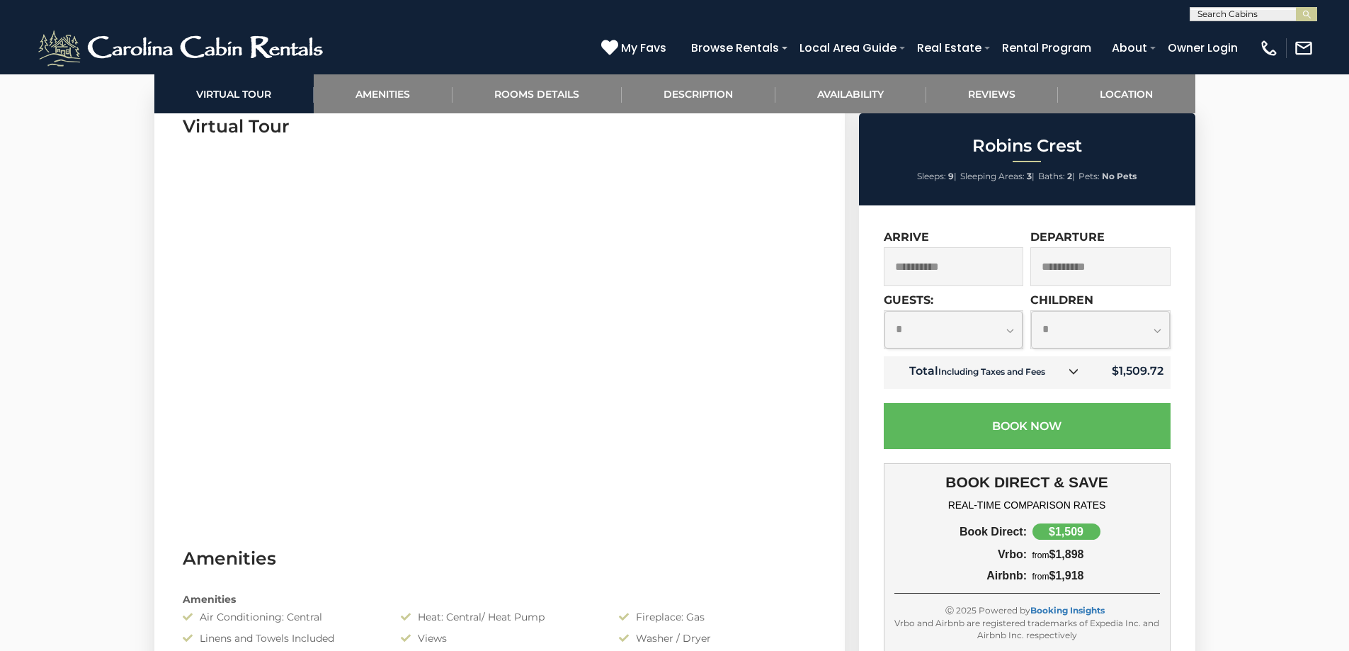
click at [1008, 328] on select "**********" at bounding box center [953, 330] width 139 height 38
select select "*"
click at [884, 311] on select "**********" at bounding box center [953, 330] width 139 height 38
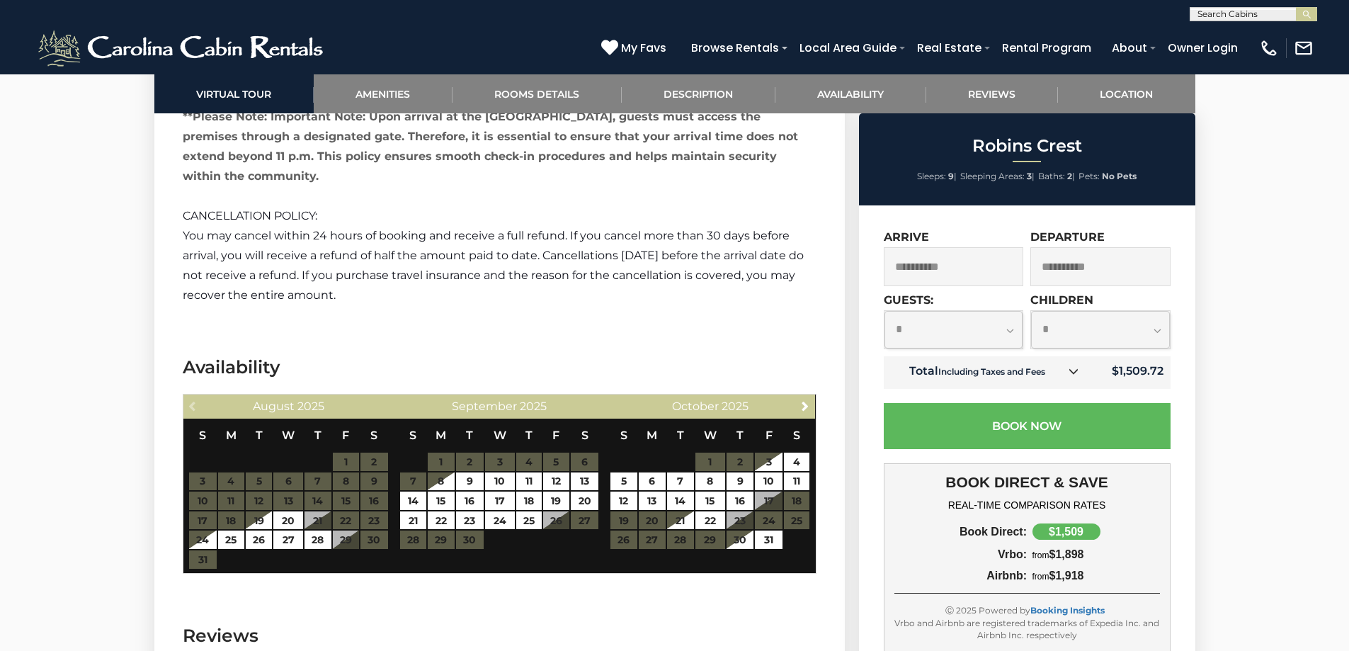
scroll to position [3682, 0]
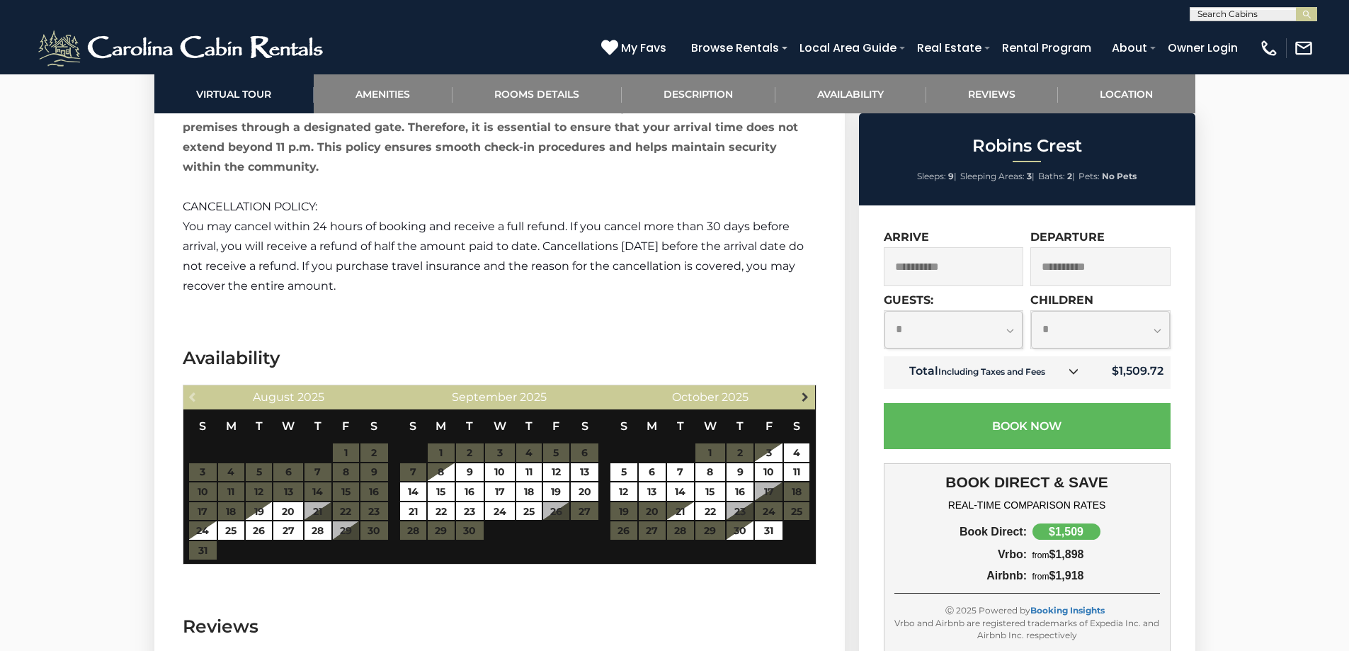
click at [806, 391] on span "Next" at bounding box center [804, 396] width 11 height 11
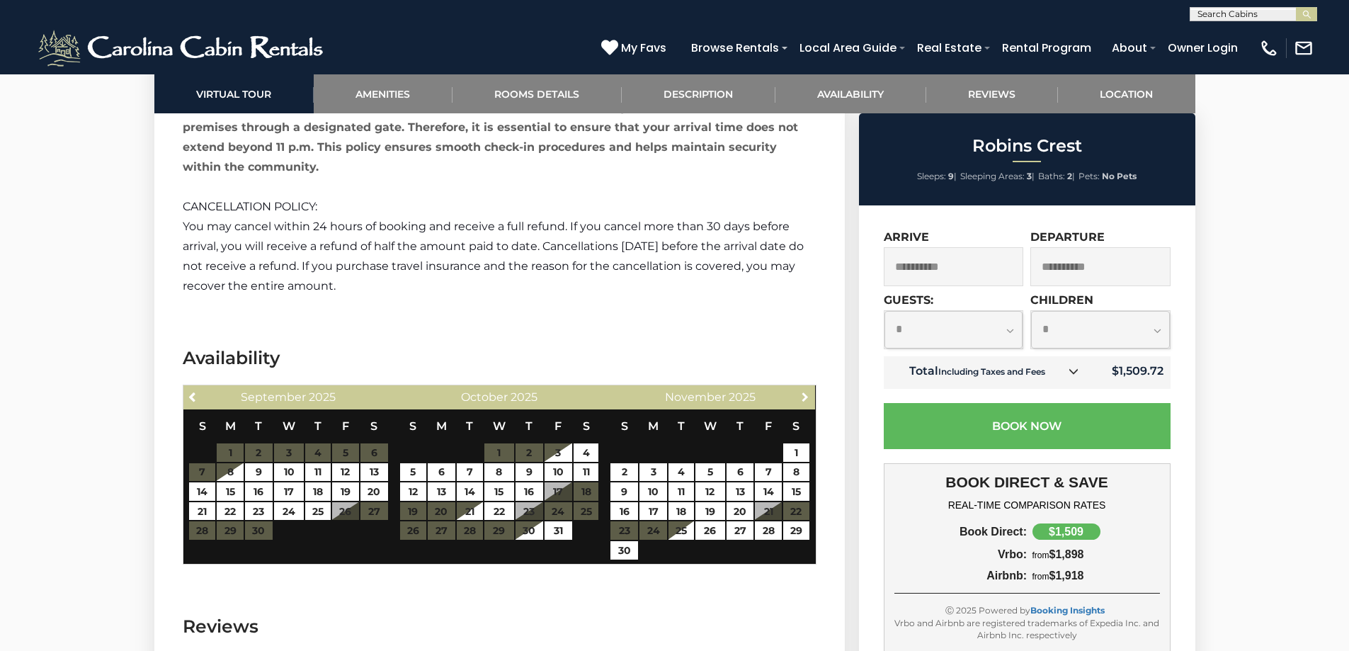
click at [806, 391] on span "Next" at bounding box center [804, 396] width 11 height 11
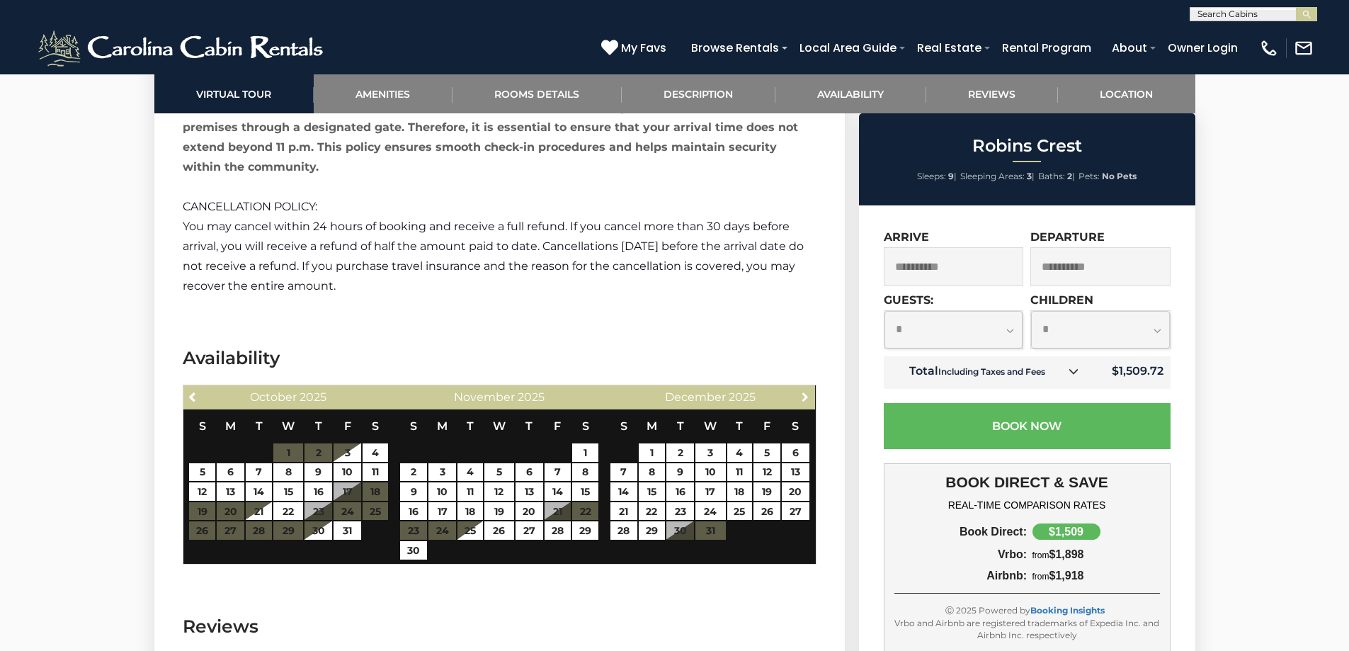
click at [806, 391] on span "Next" at bounding box center [804, 396] width 11 height 11
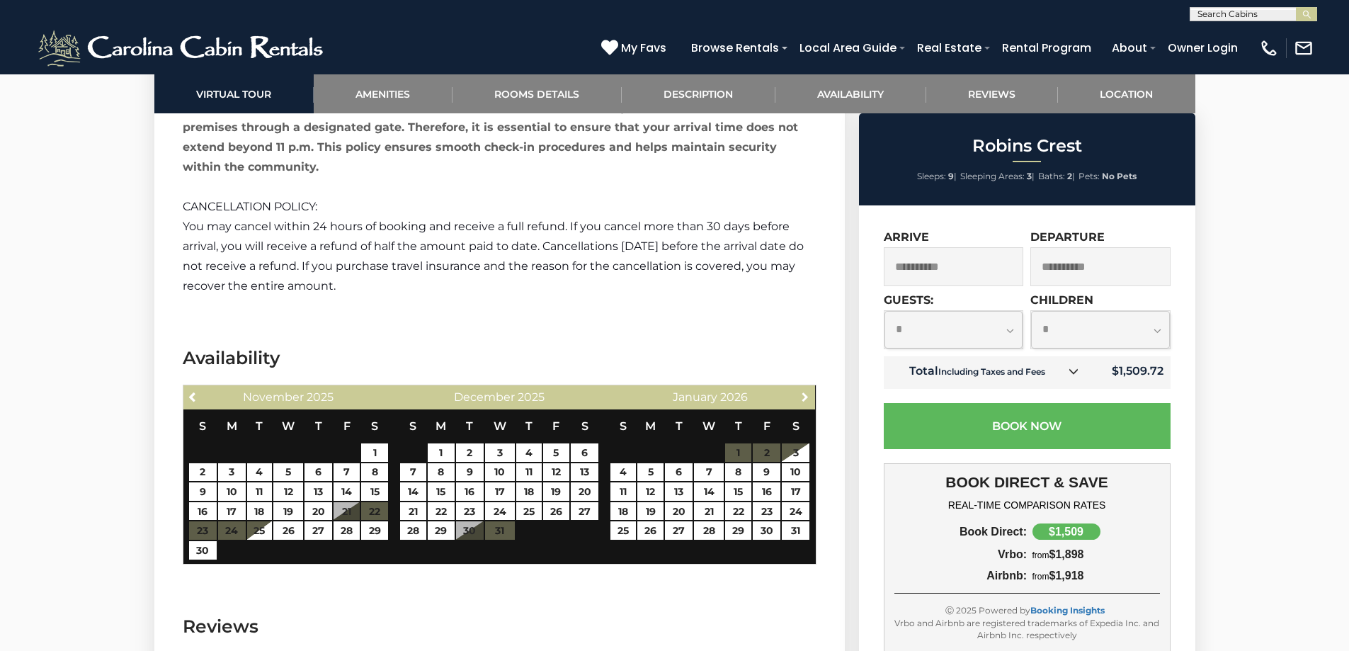
click at [806, 391] on span "Next" at bounding box center [804, 396] width 11 height 11
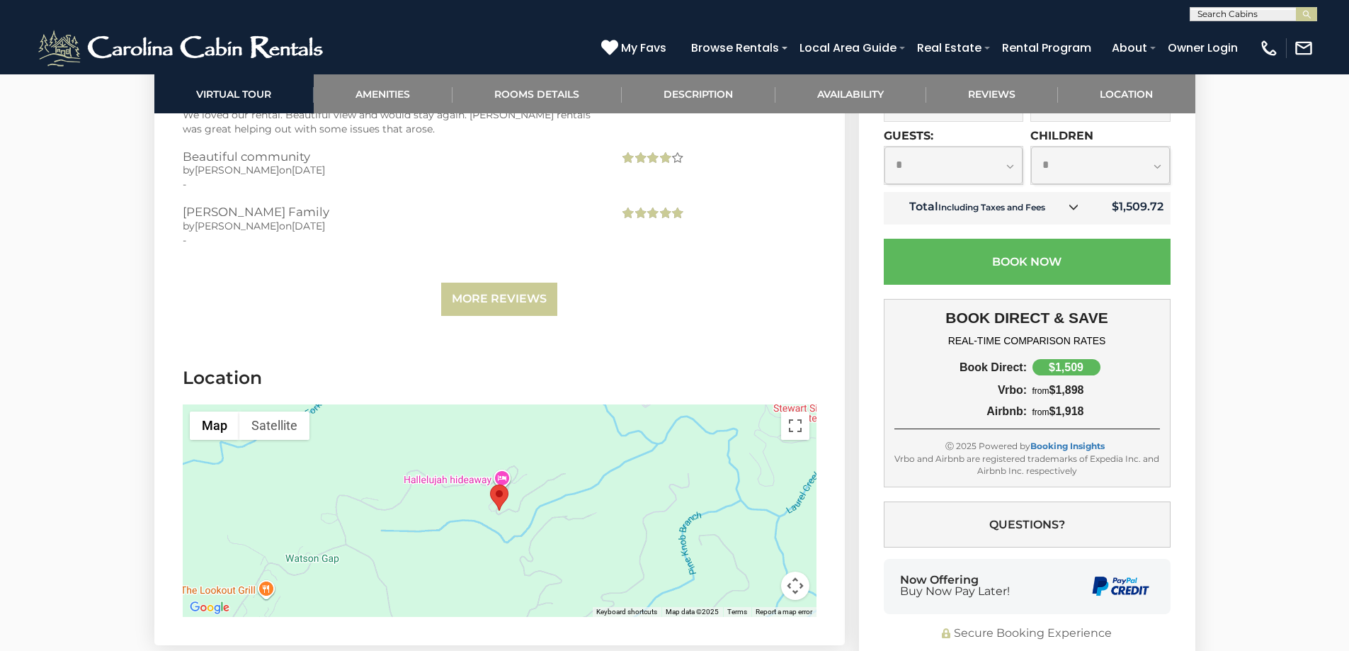
scroll to position [4319, 0]
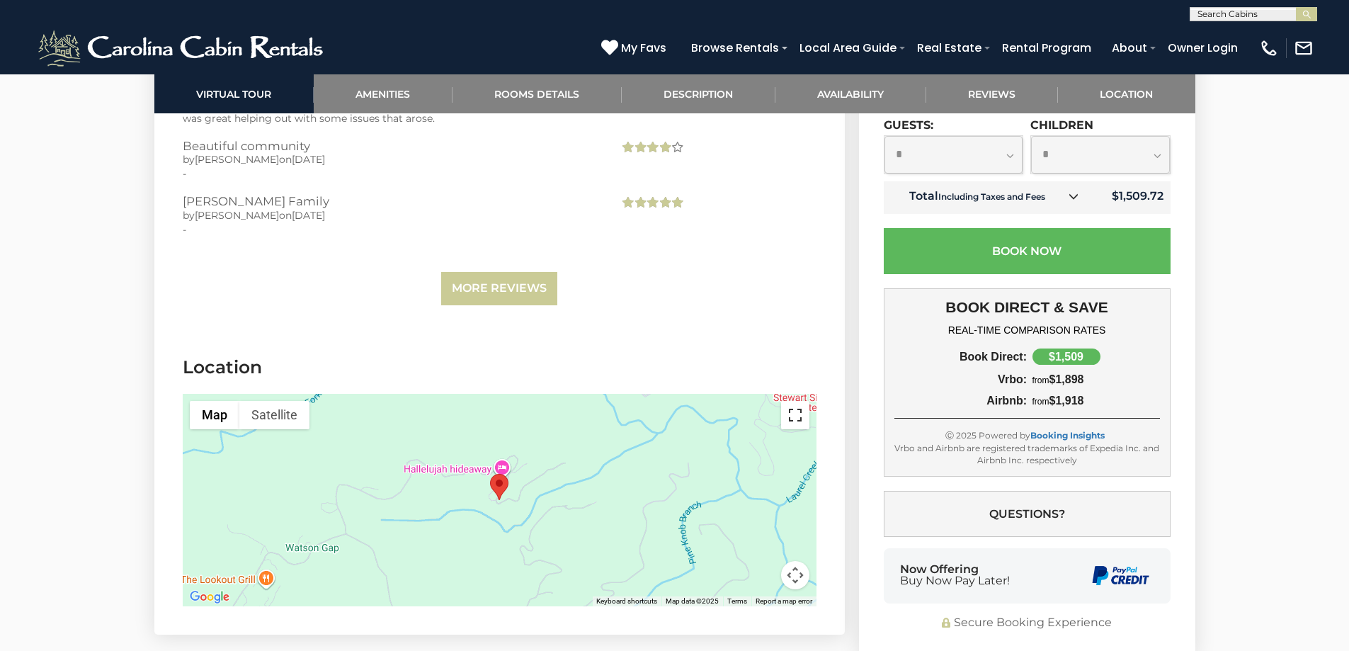
click at [795, 401] on button "Toggle fullscreen view" at bounding box center [795, 415] width 28 height 28
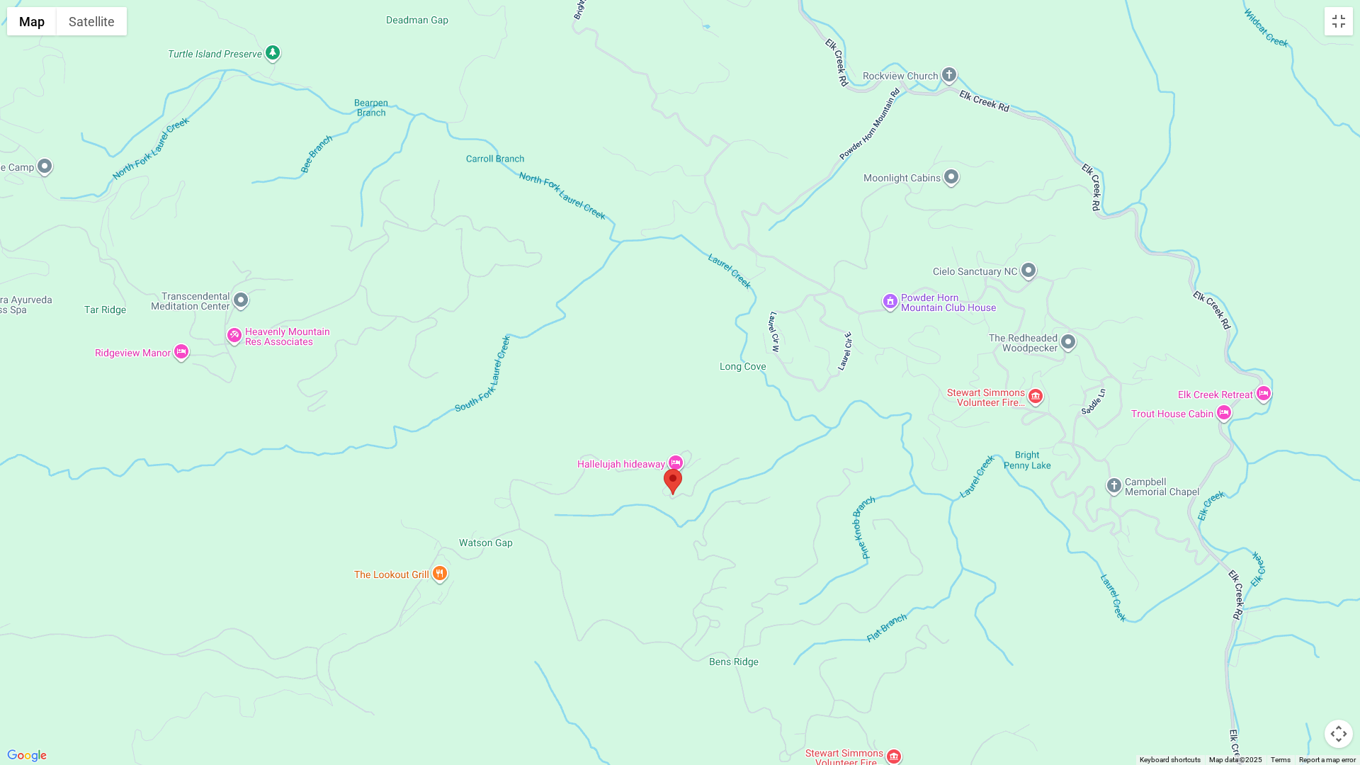
drag, startPoint x: 662, startPoint y: 221, endPoint x: 654, endPoint y: 344, distance: 123.5
click at [654, 344] on div at bounding box center [680, 382] width 1360 height 765
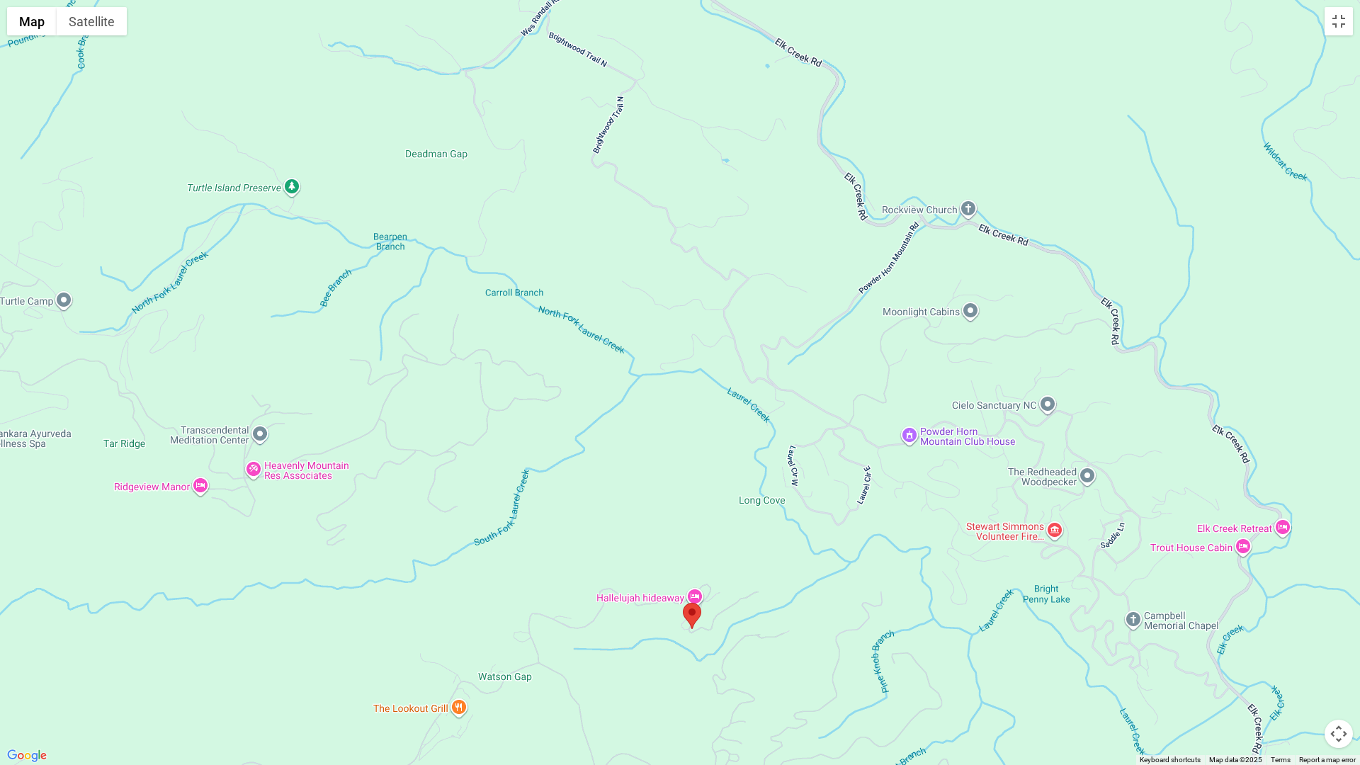
drag, startPoint x: 593, startPoint y: 207, endPoint x: 612, endPoint y: 338, distance: 132.4
click at [612, 338] on div at bounding box center [680, 382] width 1360 height 765
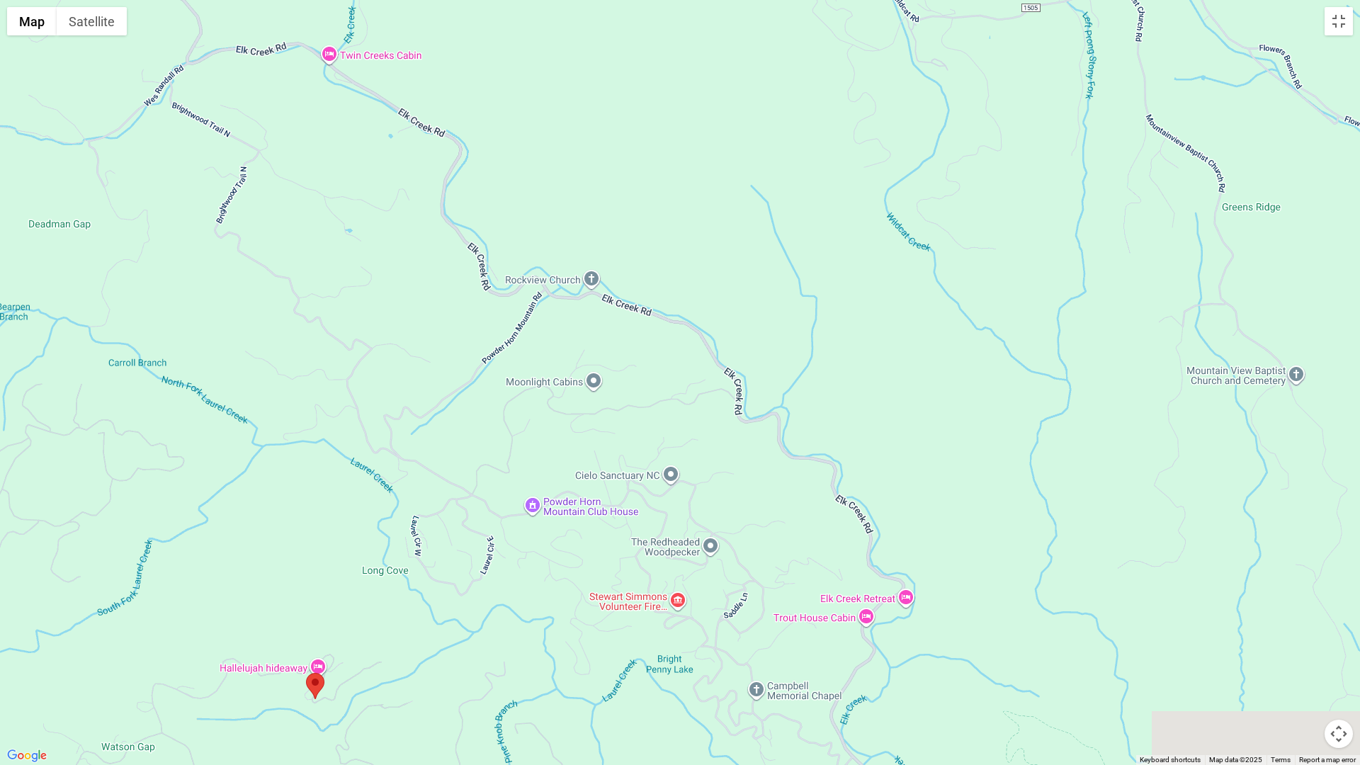
drag, startPoint x: 719, startPoint y: 240, endPoint x: 346, endPoint y: 190, distance: 375.7
click at [344, 190] on div at bounding box center [680, 382] width 1360 height 765
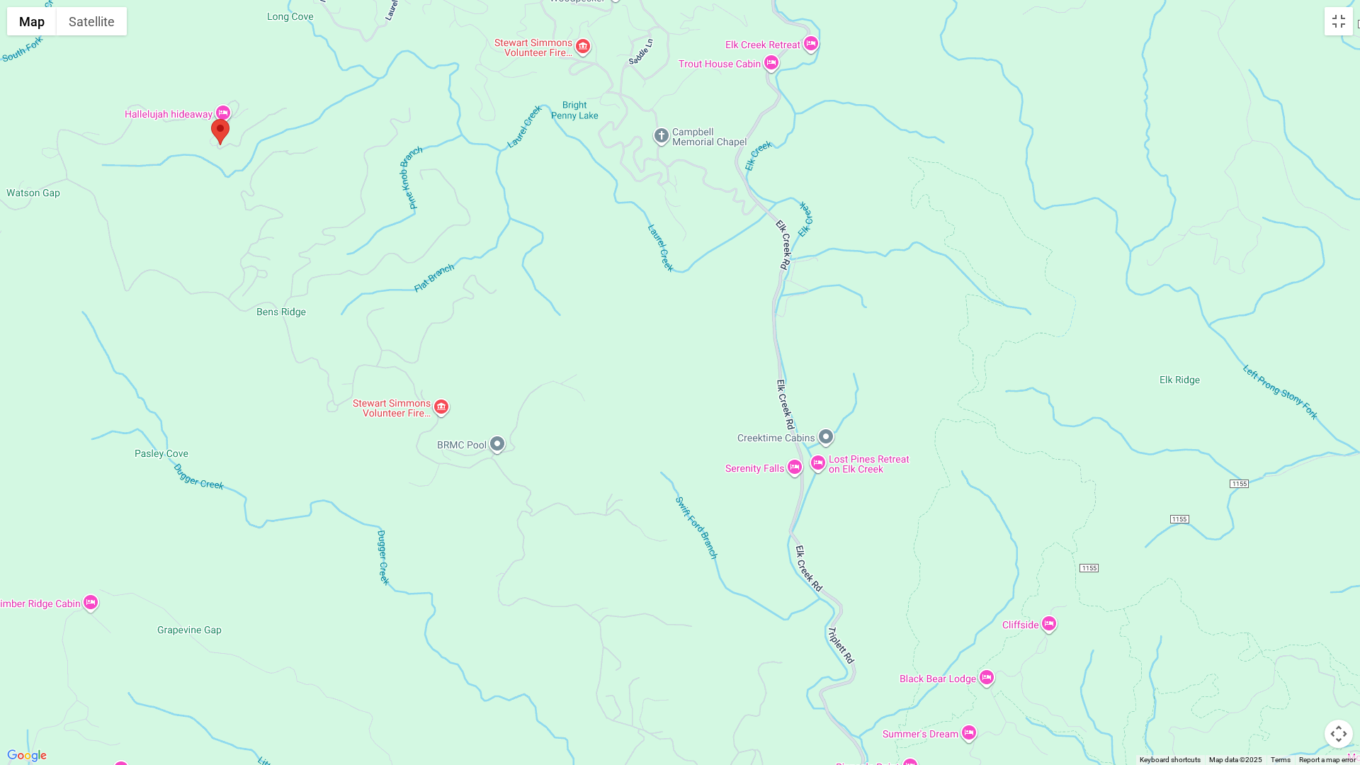
drag, startPoint x: 477, startPoint y: 490, endPoint x: 384, endPoint y: 77, distance: 422.9
click at [384, 77] on div at bounding box center [680, 382] width 1360 height 765
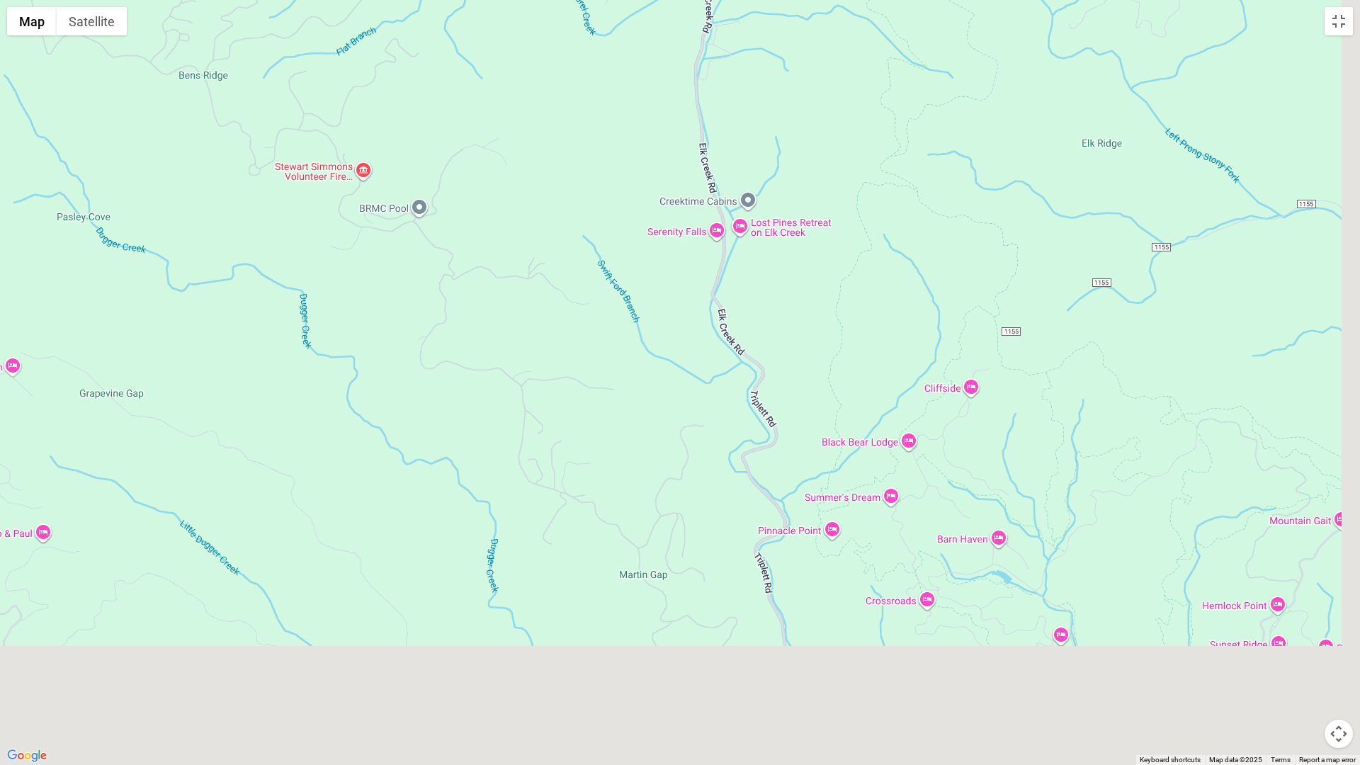
drag, startPoint x: 545, startPoint y: 377, endPoint x: 457, endPoint y: 98, distance: 291.8
click at [457, 98] on div at bounding box center [680, 382] width 1360 height 765
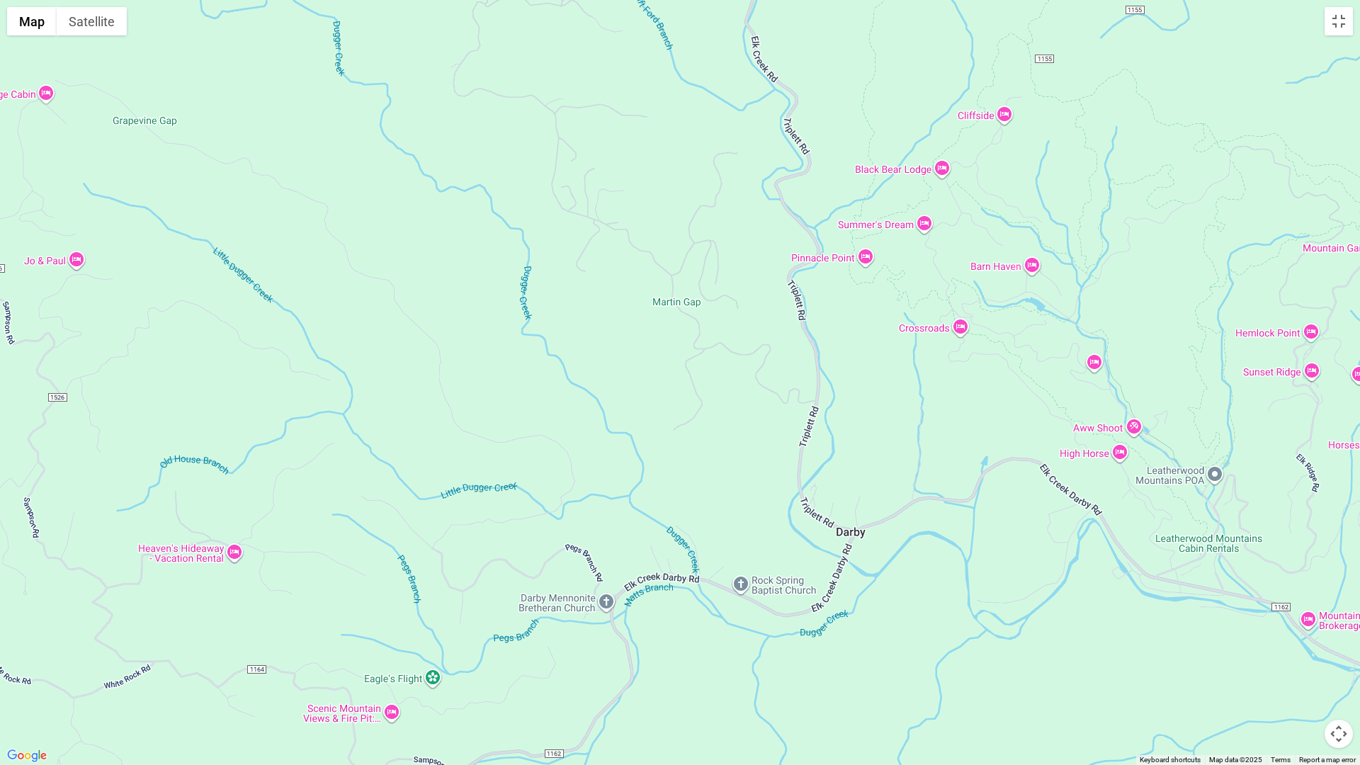
drag, startPoint x: 535, startPoint y: 382, endPoint x: 673, endPoint y: 113, distance: 302.8
click at [673, 113] on div at bounding box center [680, 382] width 1360 height 765
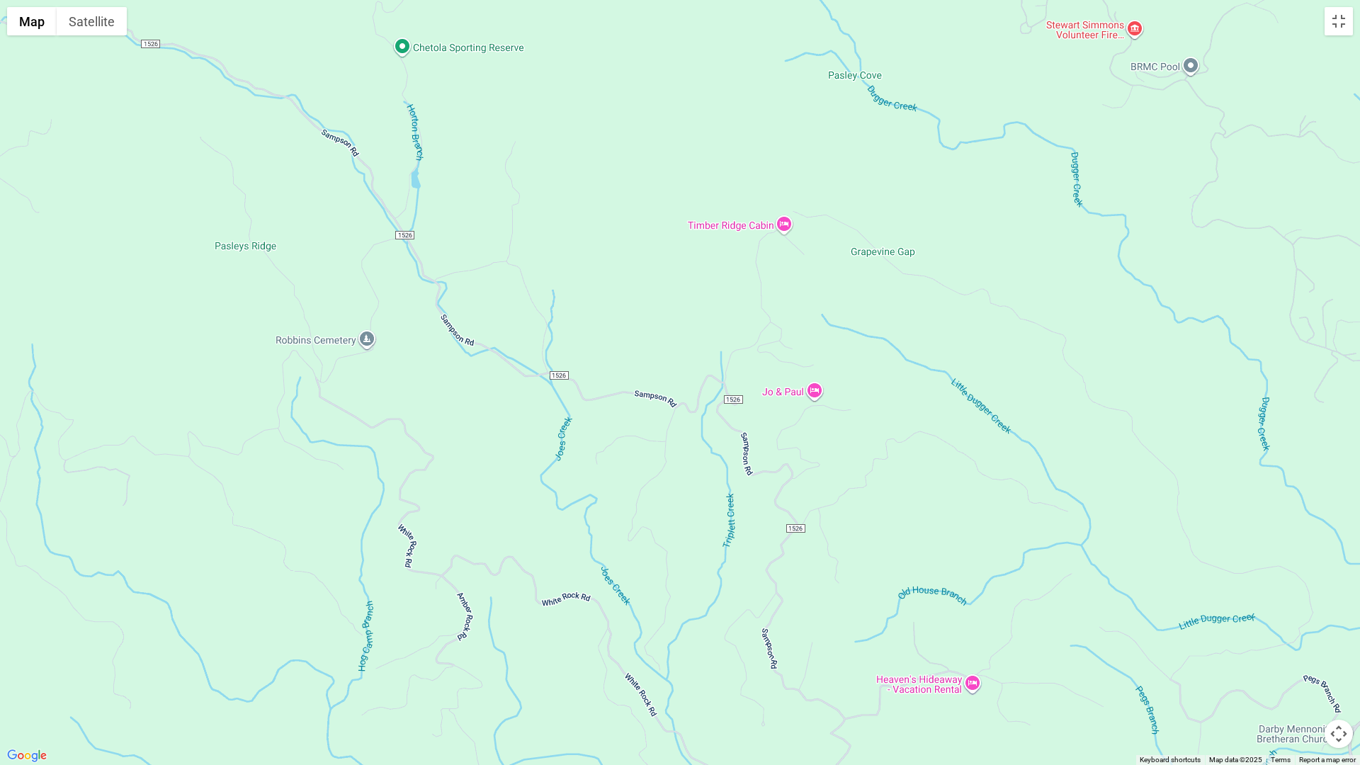
drag, startPoint x: 433, startPoint y: 367, endPoint x: 1073, endPoint y: 532, distance: 661.2
click at [1073, 532] on div at bounding box center [680, 382] width 1360 height 765
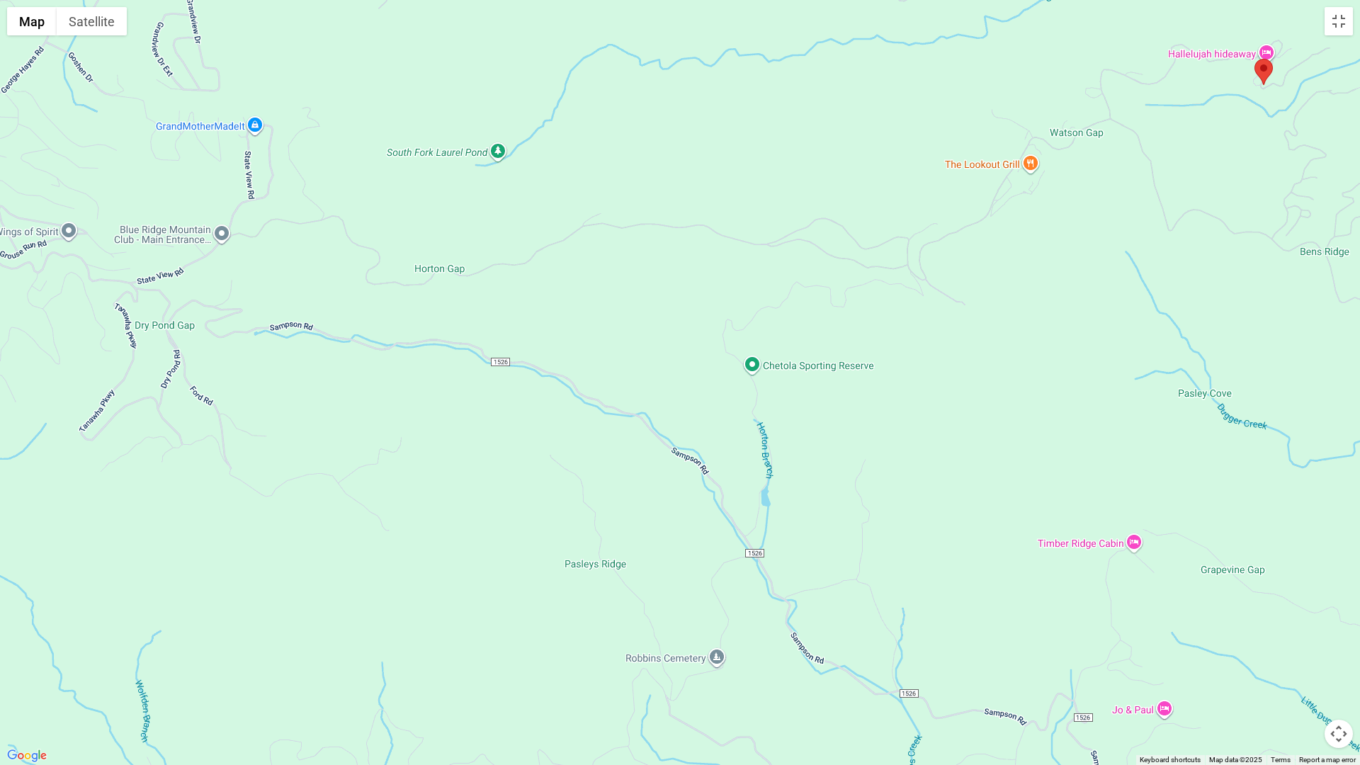
drag, startPoint x: 504, startPoint y: 193, endPoint x: 863, endPoint y: 518, distance: 484.3
click at [863, 518] on div at bounding box center [680, 382] width 1360 height 765
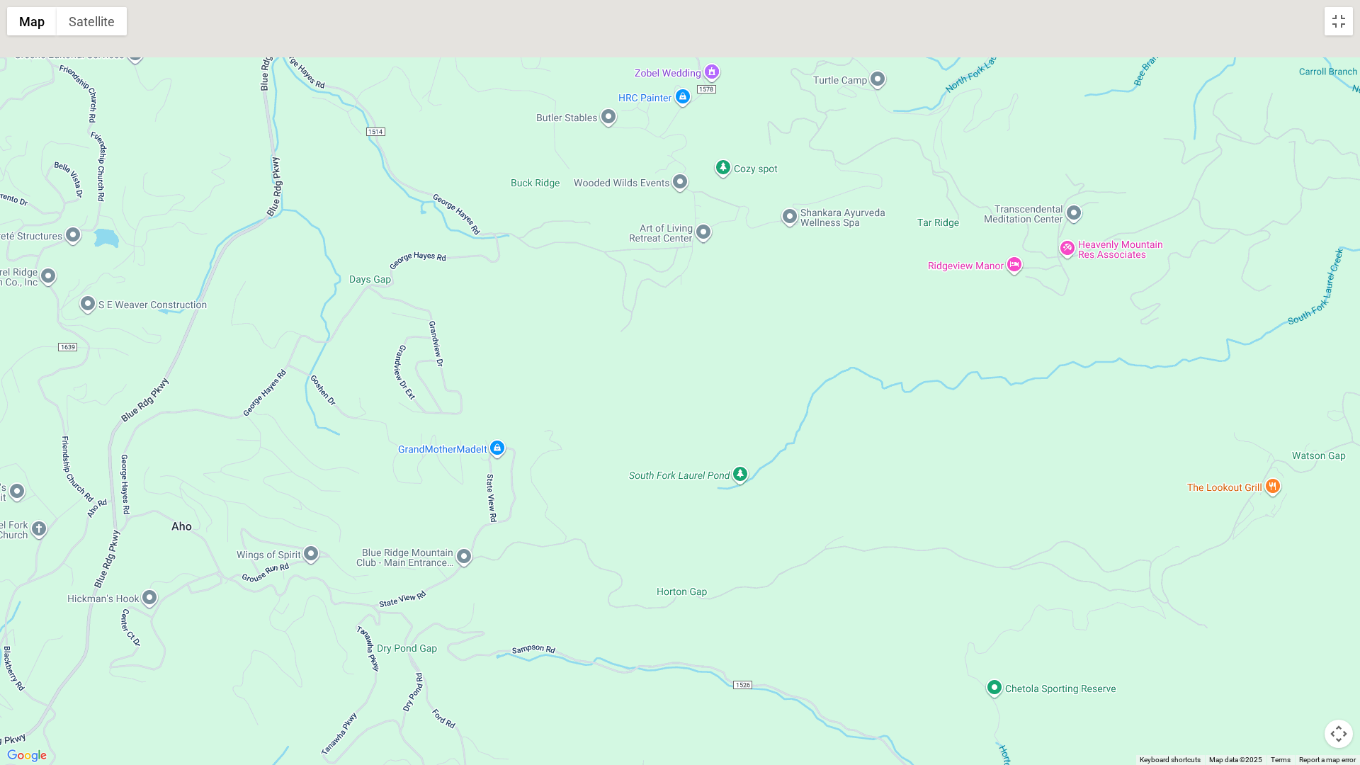
drag, startPoint x: 493, startPoint y: 222, endPoint x: 706, endPoint y: 522, distance: 368.2
click at [714, 531] on div at bounding box center [680, 382] width 1360 height 765
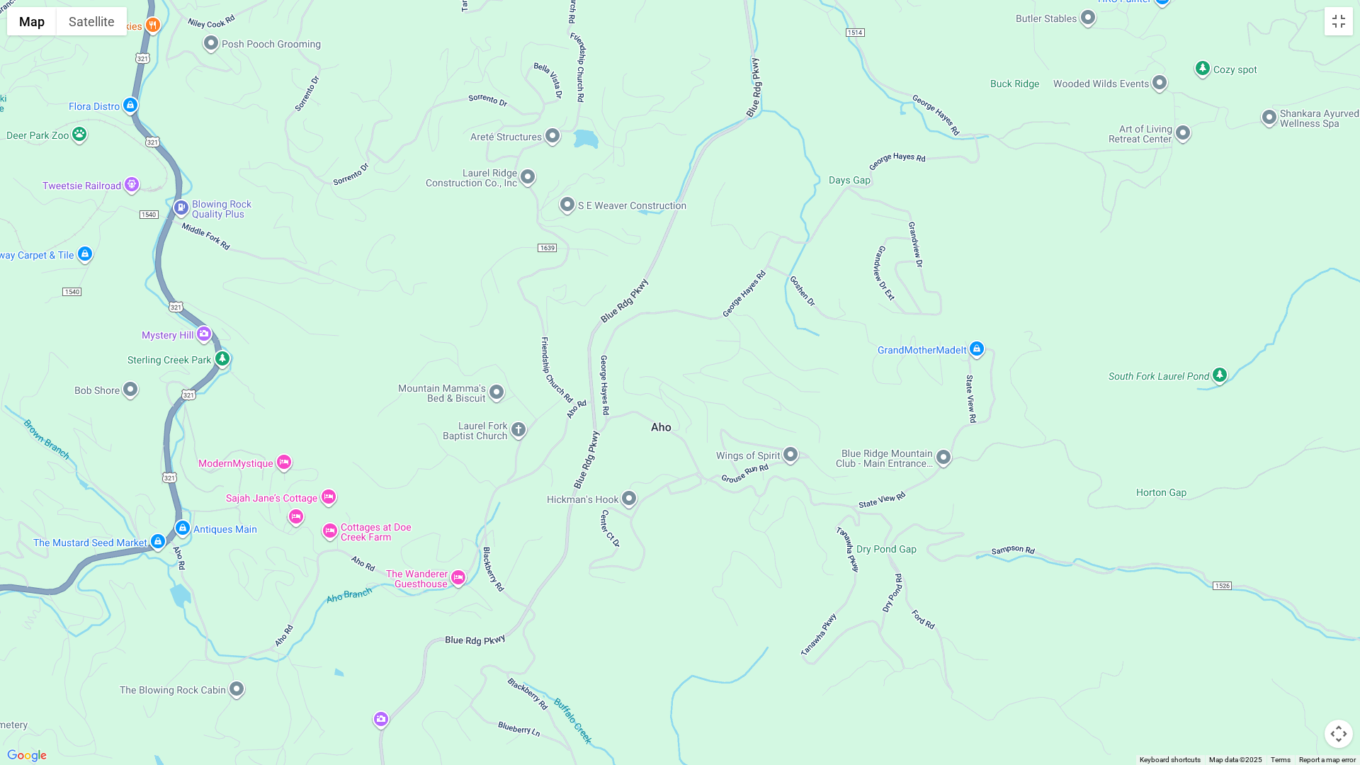
drag, startPoint x: 451, startPoint y: 363, endPoint x: 935, endPoint y: 259, distance: 494.7
click at [935, 259] on div at bounding box center [680, 382] width 1360 height 765
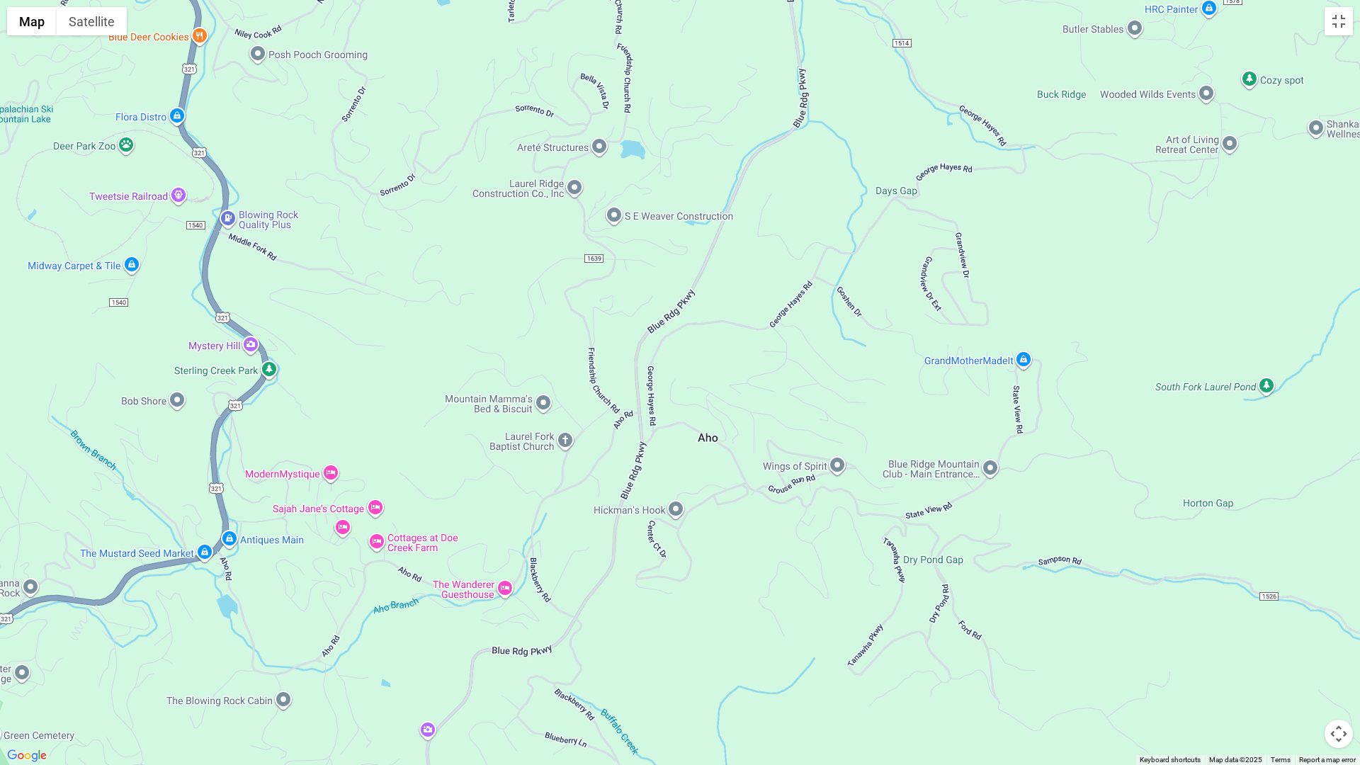
drag, startPoint x: 326, startPoint y: 387, endPoint x: 372, endPoint y: 407, distance: 49.5
click at [372, 407] on div at bounding box center [680, 382] width 1360 height 765
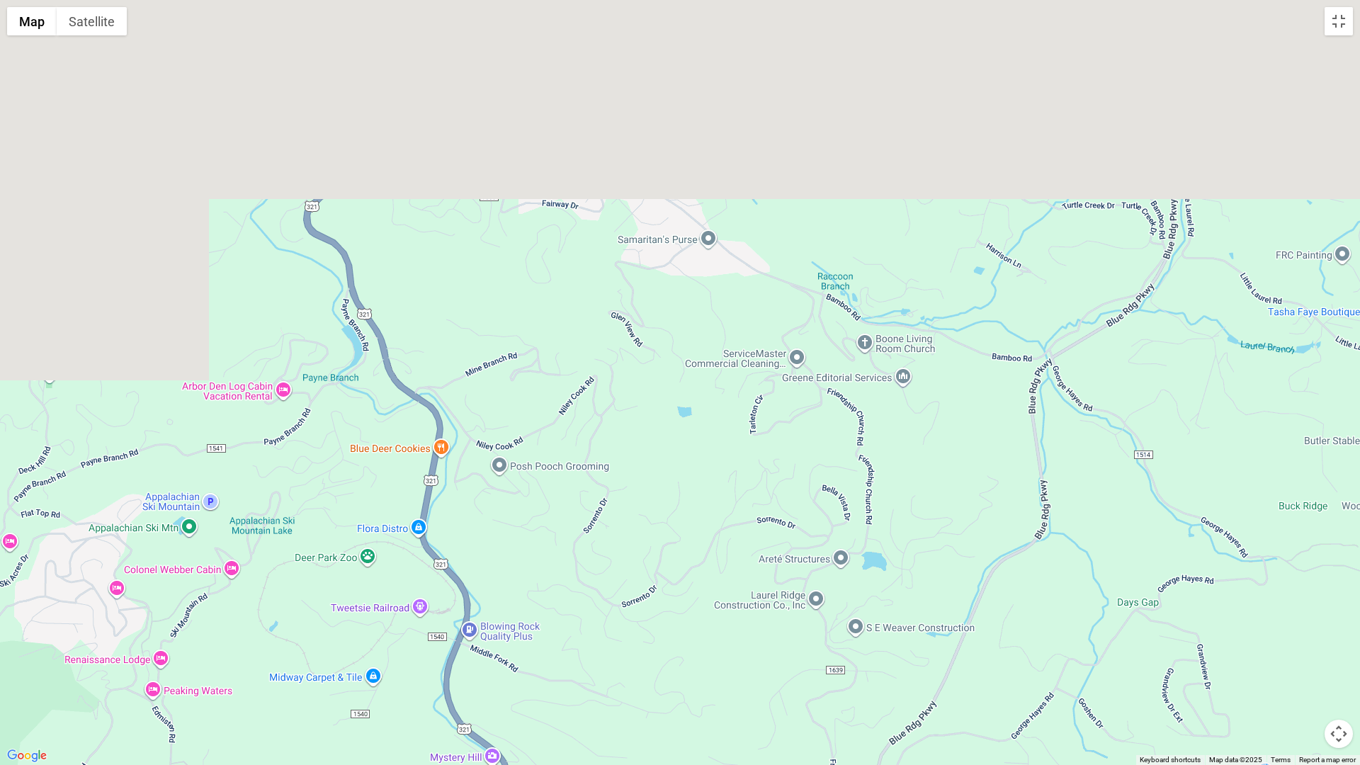
drag, startPoint x: 326, startPoint y: 198, endPoint x: 617, endPoint y: 627, distance: 518.3
click at [617, 627] on div at bounding box center [680, 382] width 1360 height 765
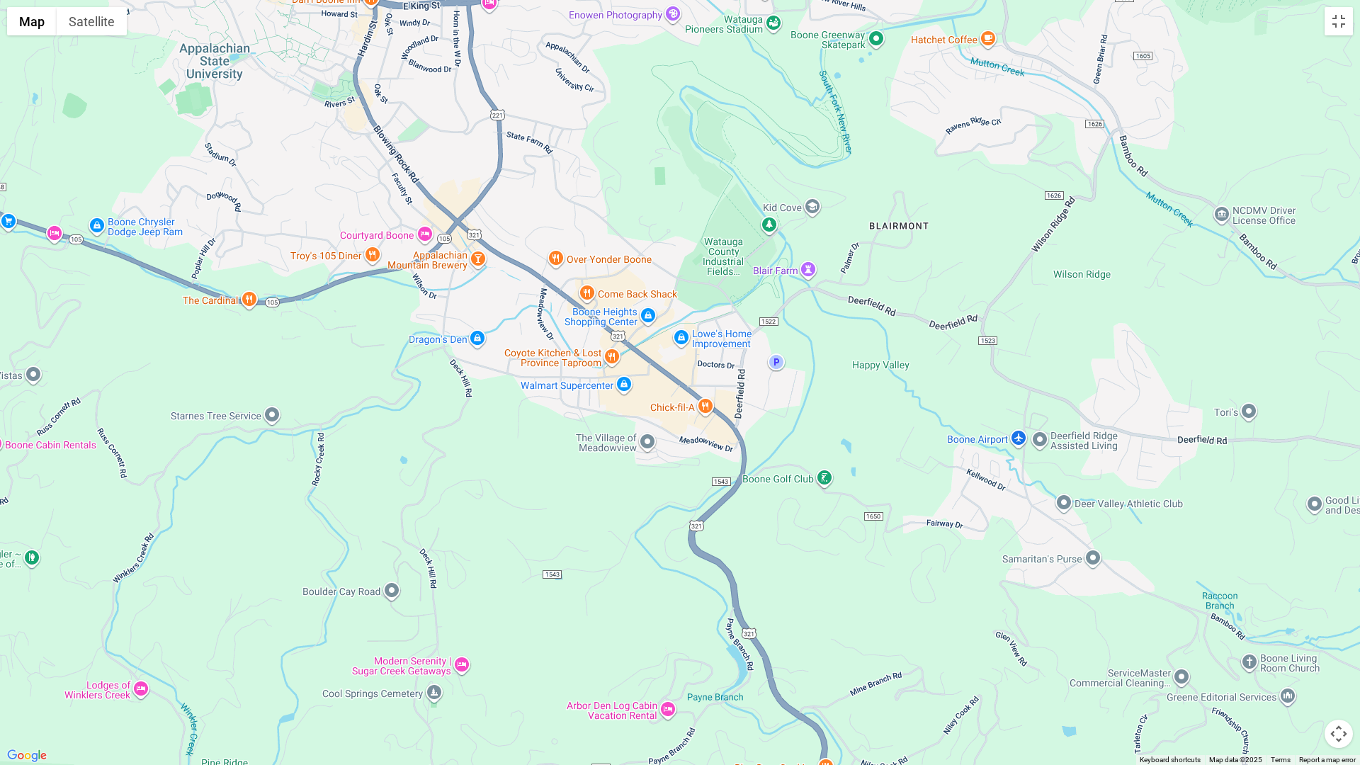
drag, startPoint x: 365, startPoint y: 343, endPoint x: 730, endPoint y: 627, distance: 462.7
click at [730, 627] on div at bounding box center [680, 382] width 1360 height 765
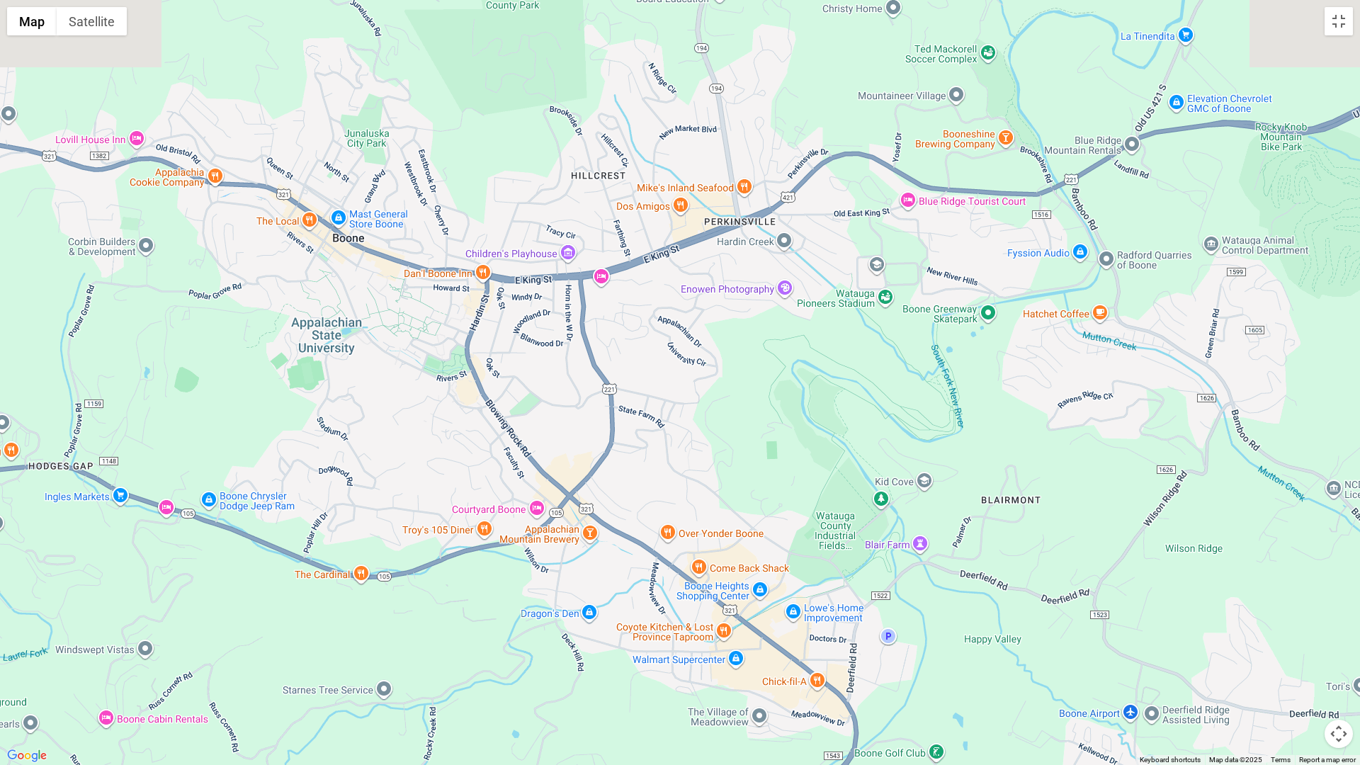
click at [557, 650] on div at bounding box center [680, 382] width 1360 height 765
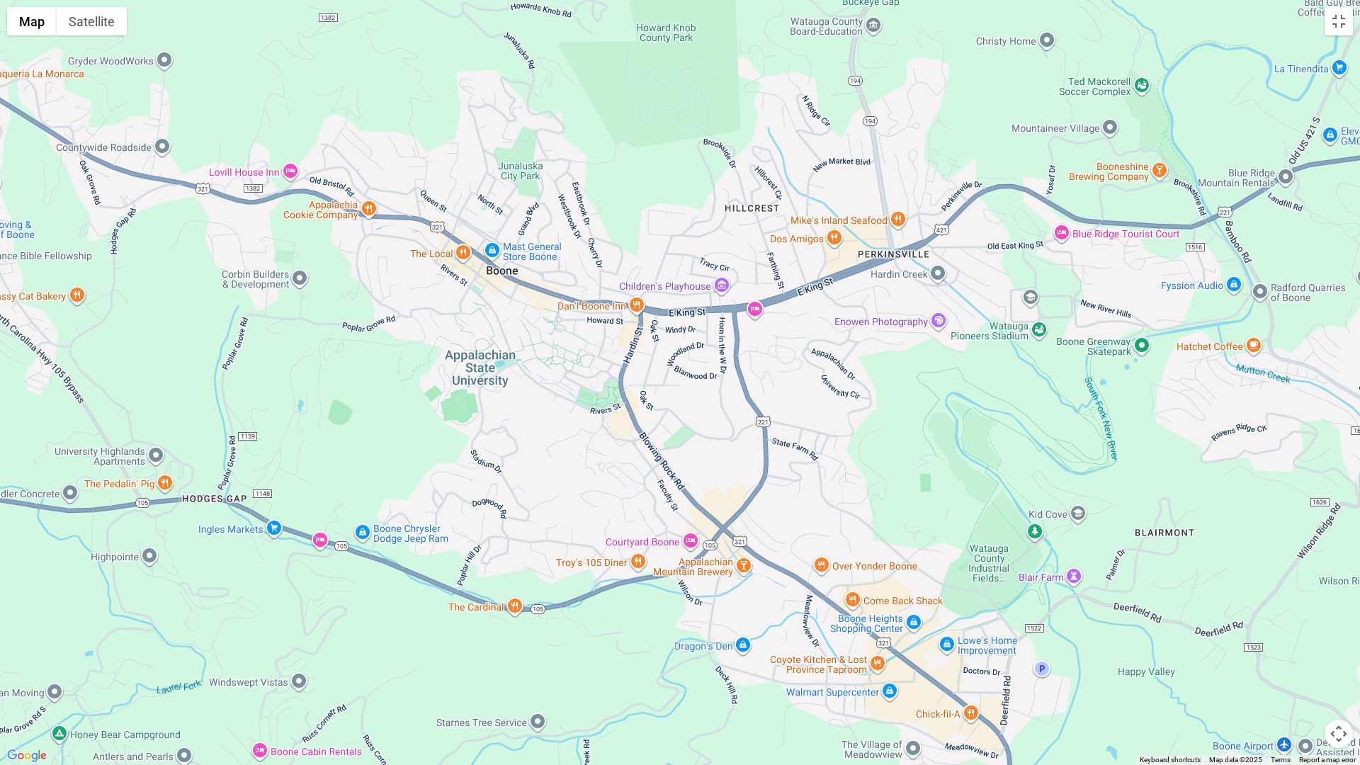
drag, startPoint x: 359, startPoint y: 405, endPoint x: 517, endPoint y: 440, distance: 161.8
click at [517, 440] on div at bounding box center [680, 382] width 1360 height 765
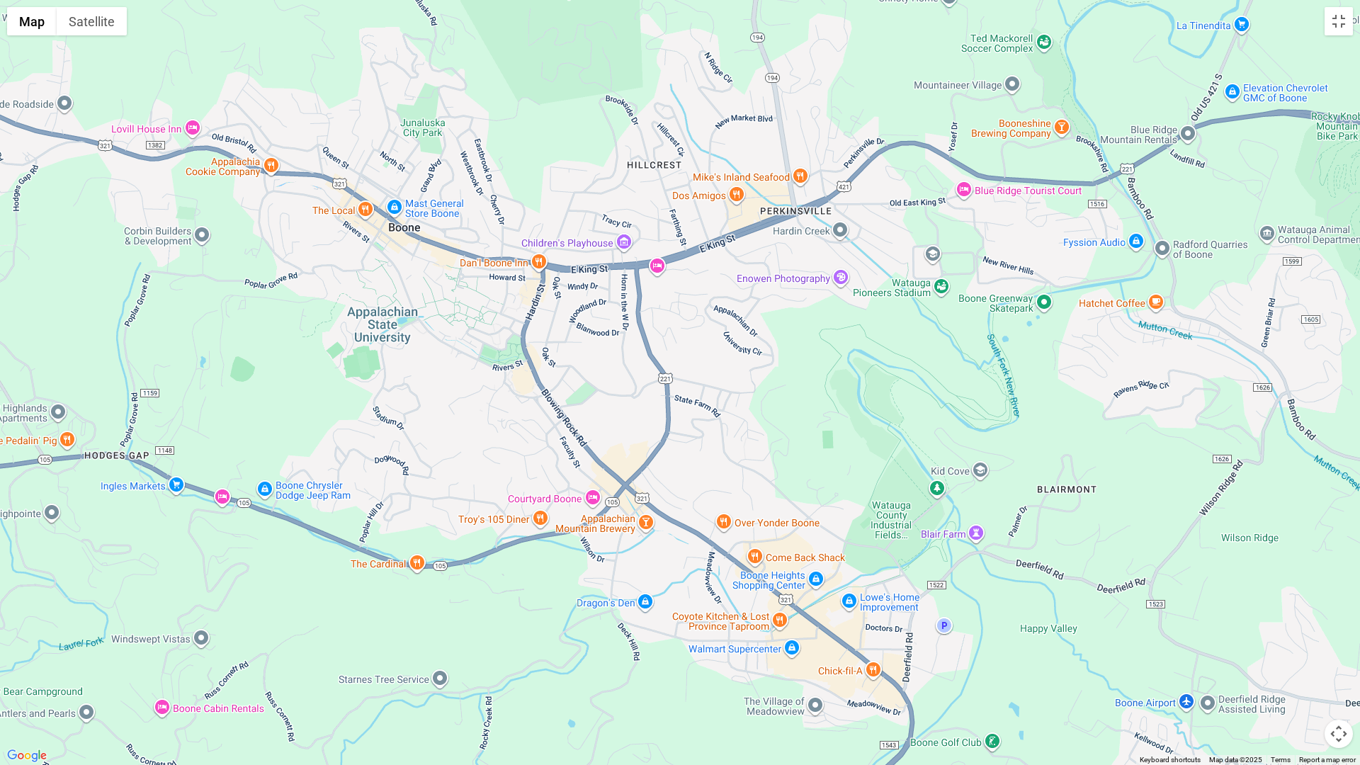
drag, startPoint x: 719, startPoint y: 545, endPoint x: 246, endPoint y: 223, distance: 572.3
click at [317, 283] on div at bounding box center [680, 382] width 1360 height 765
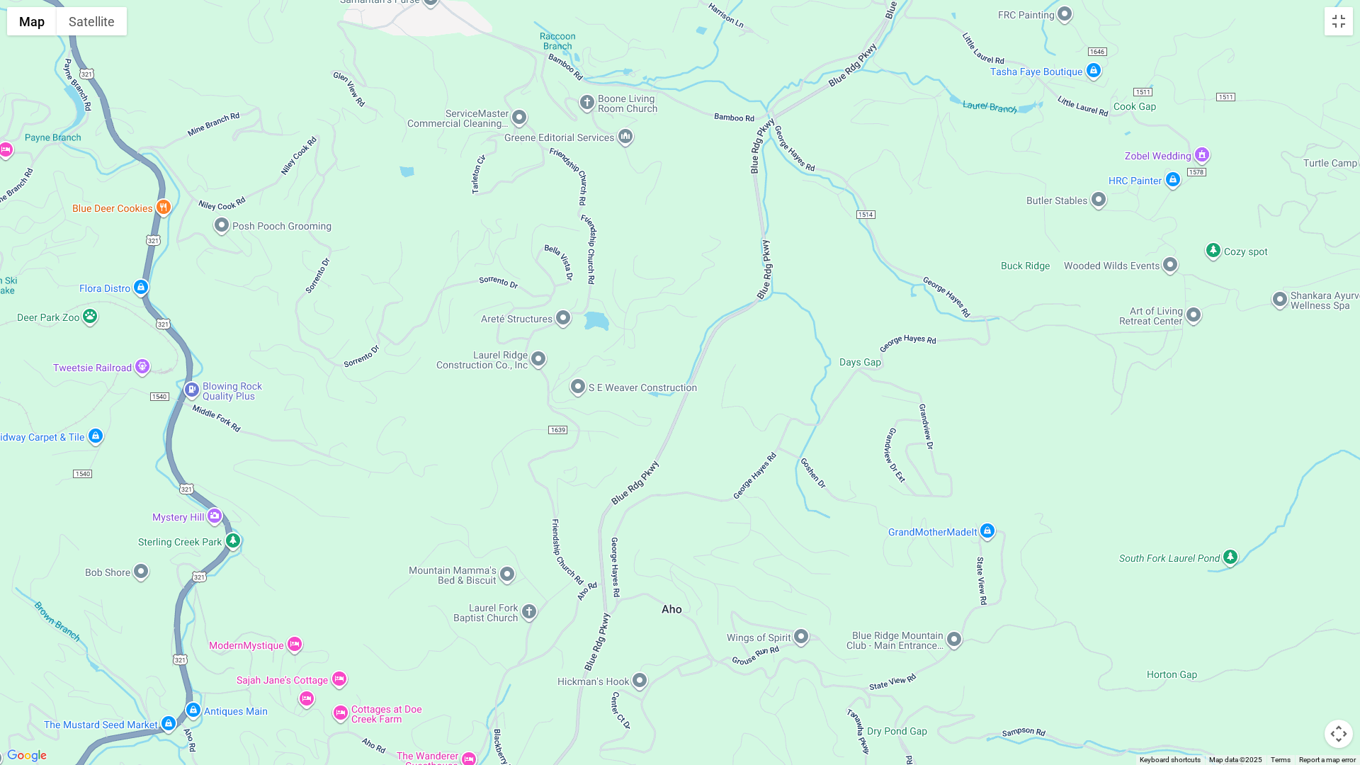
drag, startPoint x: 534, startPoint y: 438, endPoint x: 840, endPoint y: 457, distance: 307.2
click at [840, 457] on div at bounding box center [680, 382] width 1360 height 765
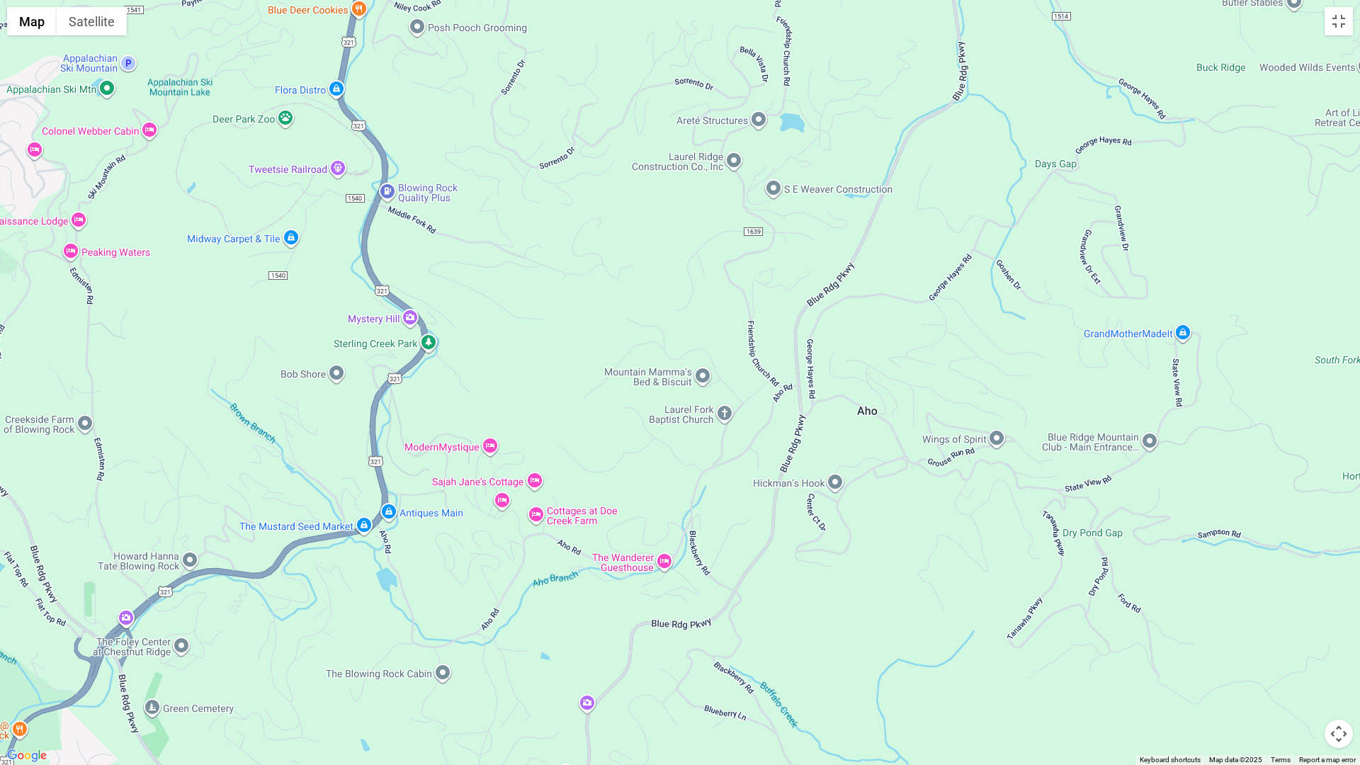
drag, startPoint x: 343, startPoint y: 430, endPoint x: 463, endPoint y: 135, distance: 318.9
click at [463, 135] on div at bounding box center [680, 382] width 1360 height 765
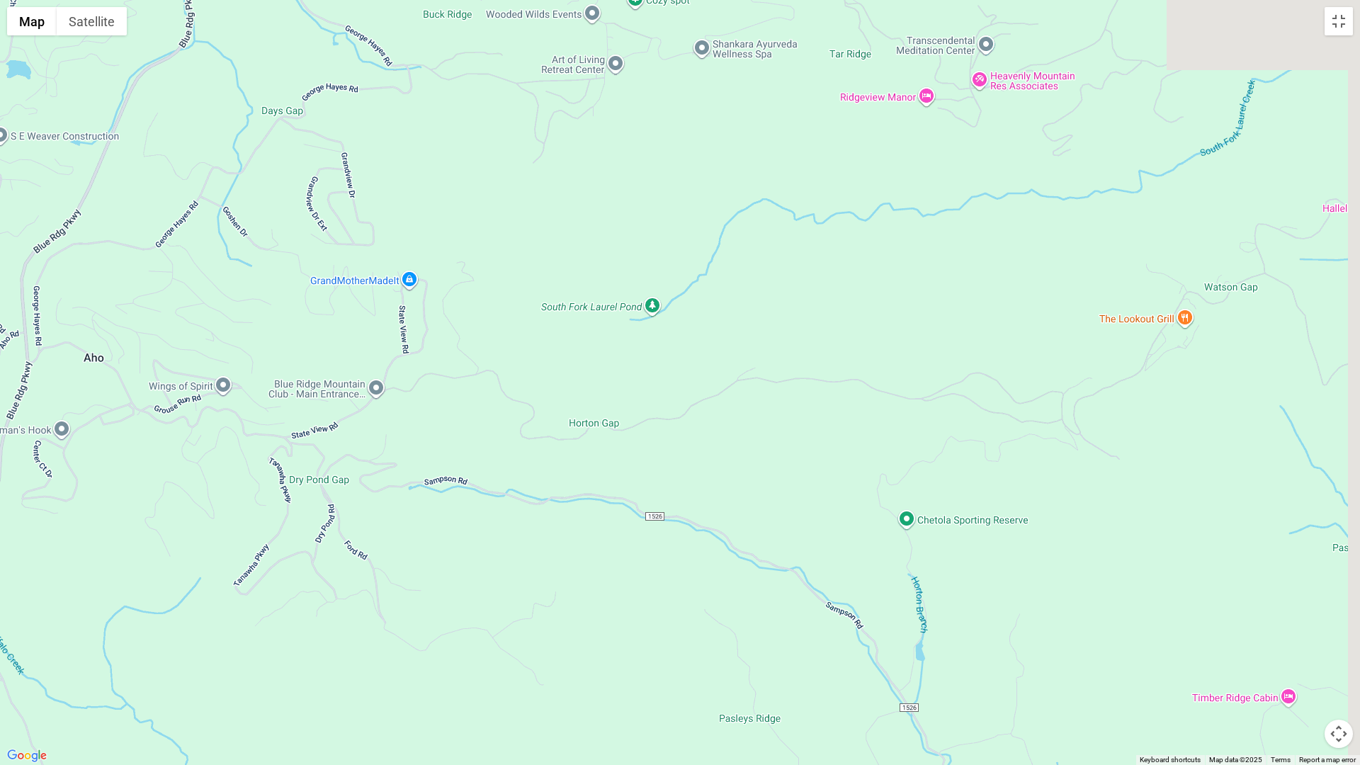
drag, startPoint x: 731, startPoint y: 406, endPoint x: 33, endPoint y: 449, distance: 699.5
click at [33, 449] on div at bounding box center [680, 382] width 1360 height 765
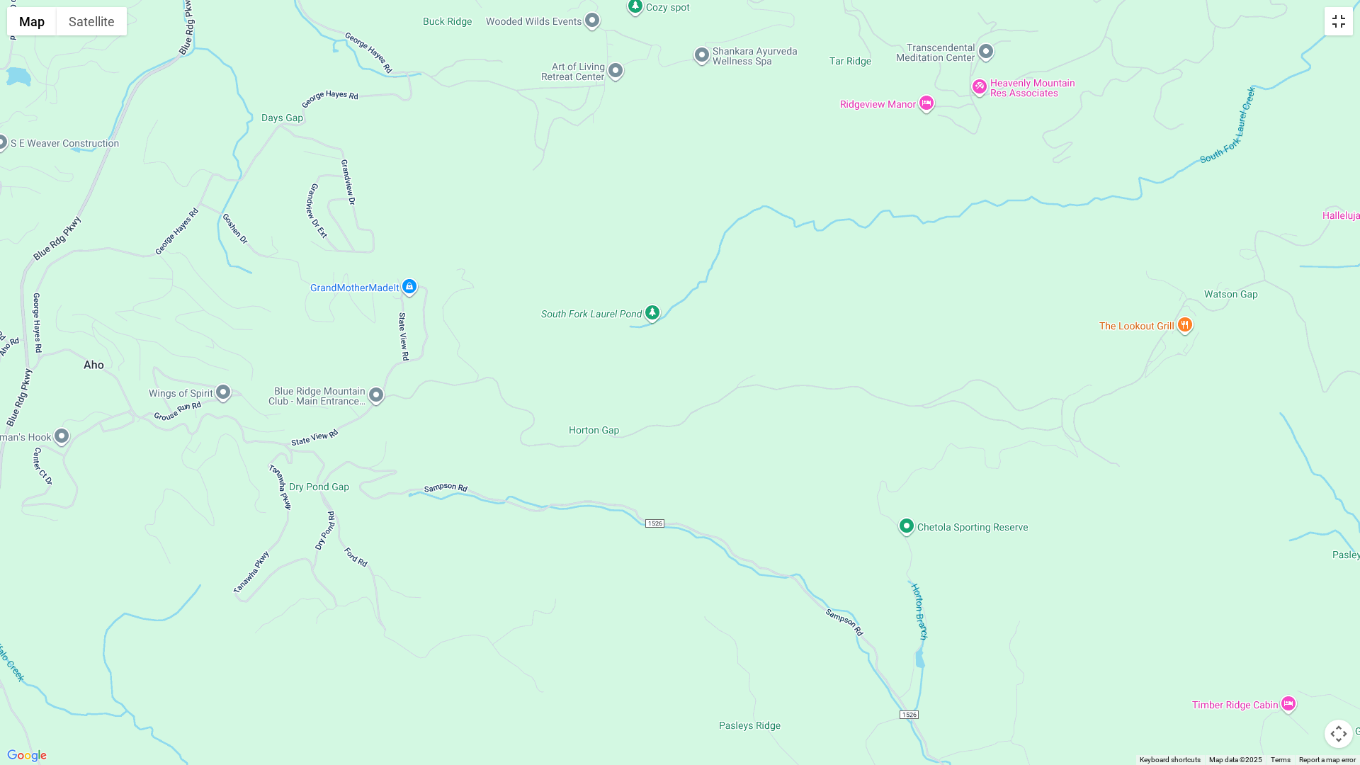
click at [1341, 28] on button "Toggle fullscreen view" at bounding box center [1338, 21] width 28 height 28
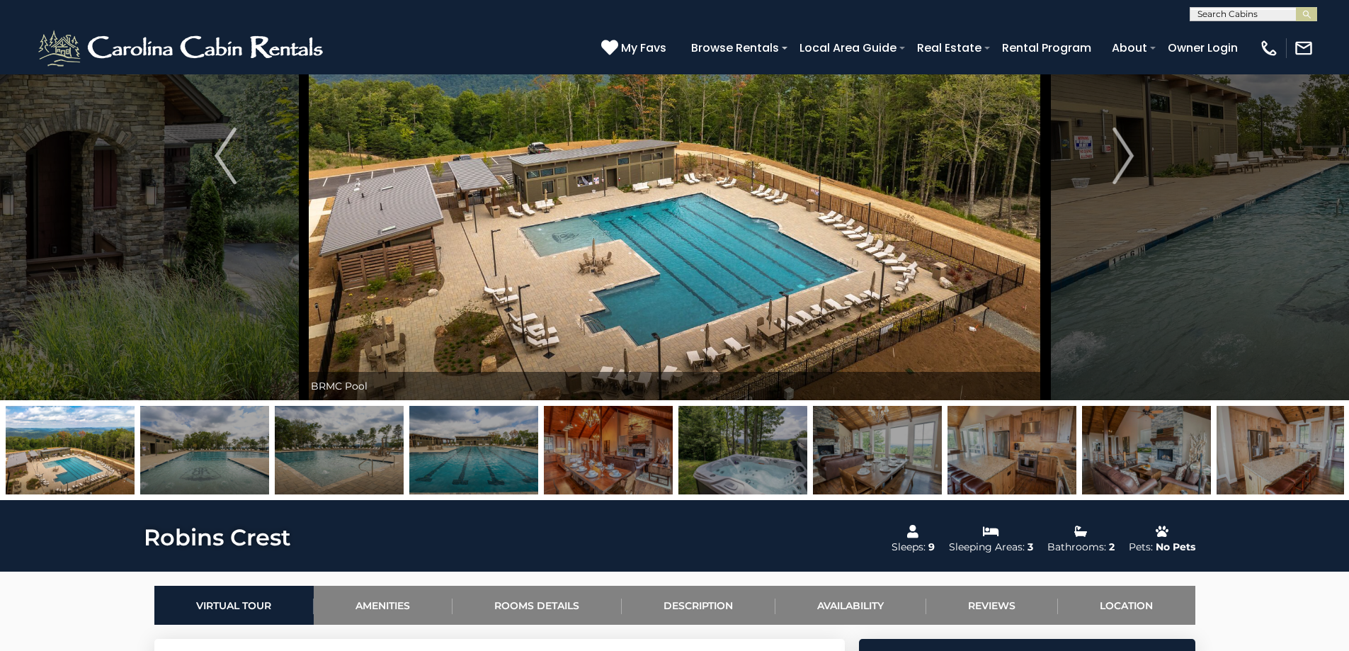
scroll to position [71, 0]
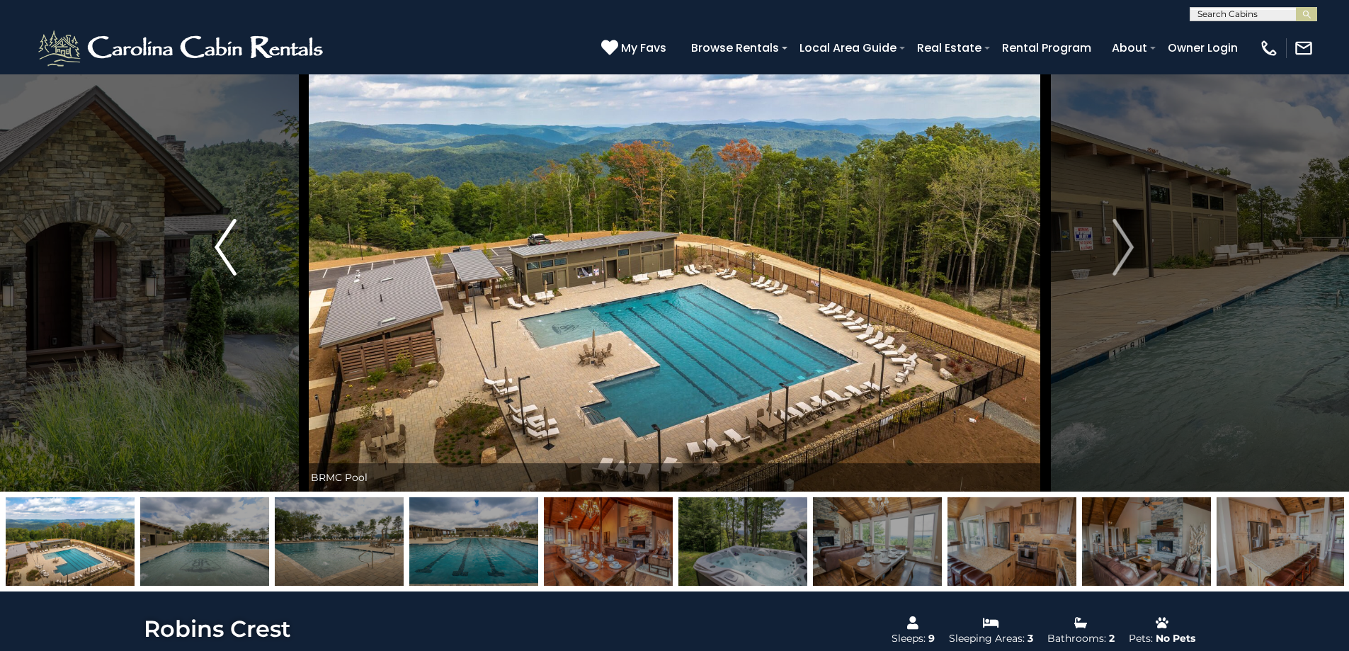
click at [216, 251] on img "Previous" at bounding box center [225, 247] width 21 height 57
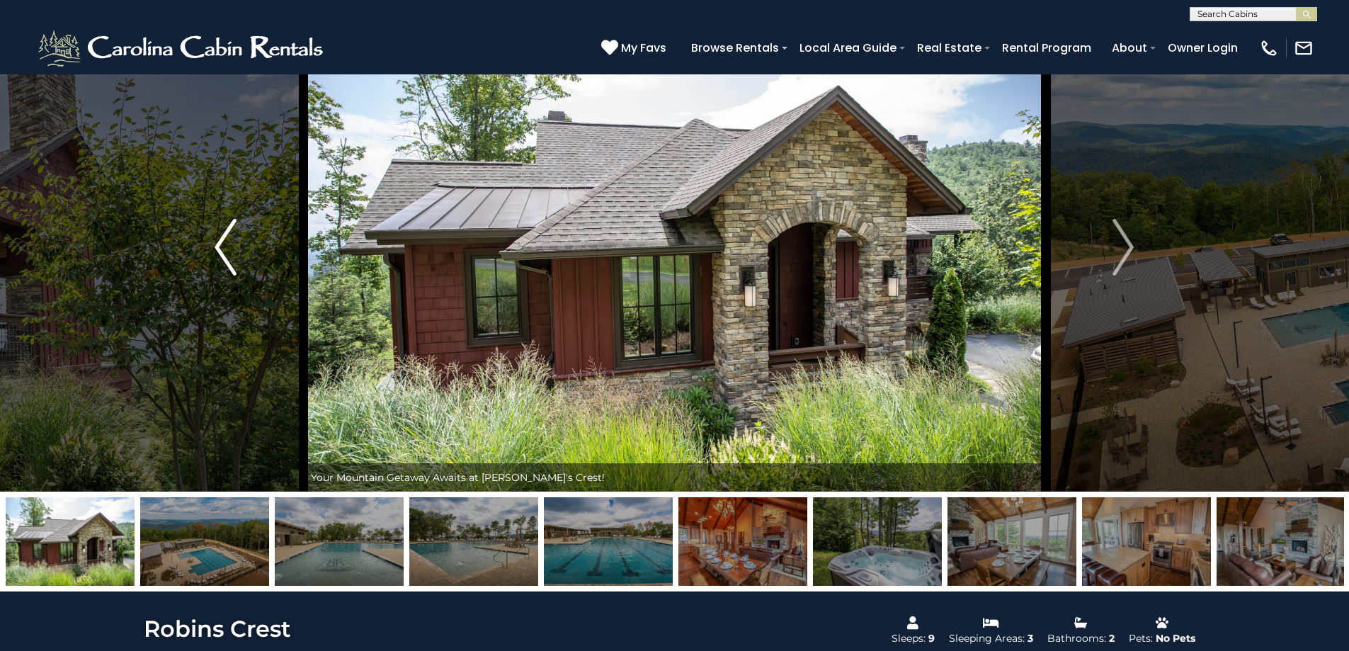
click at [216, 251] on img "Previous" at bounding box center [225, 247] width 21 height 57
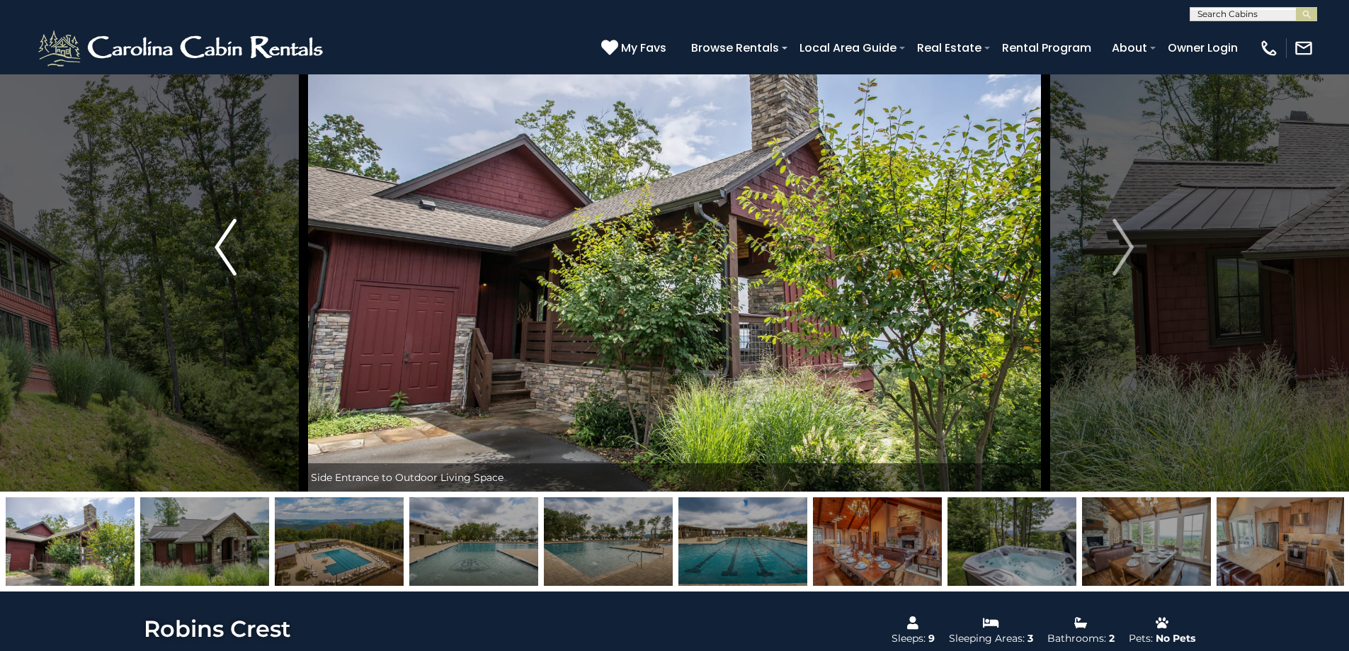
click at [216, 251] on img "Previous" at bounding box center [225, 247] width 21 height 57
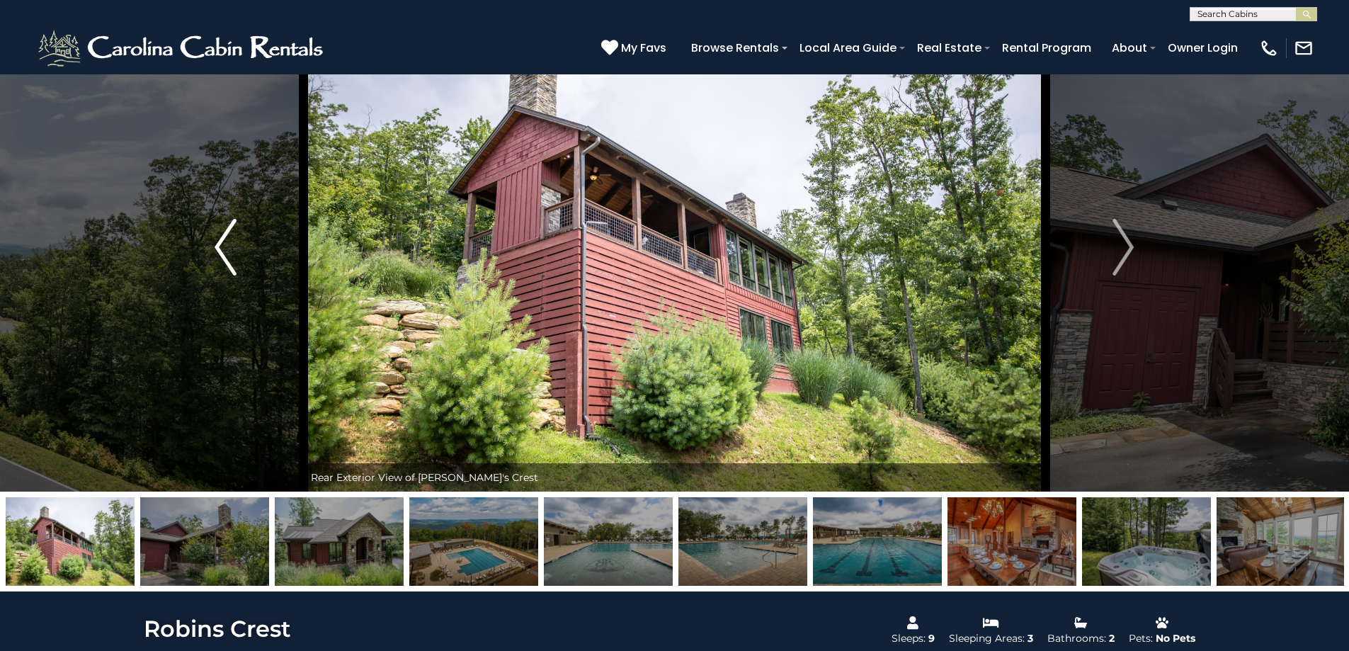
click at [216, 251] on img "Previous" at bounding box center [225, 247] width 21 height 57
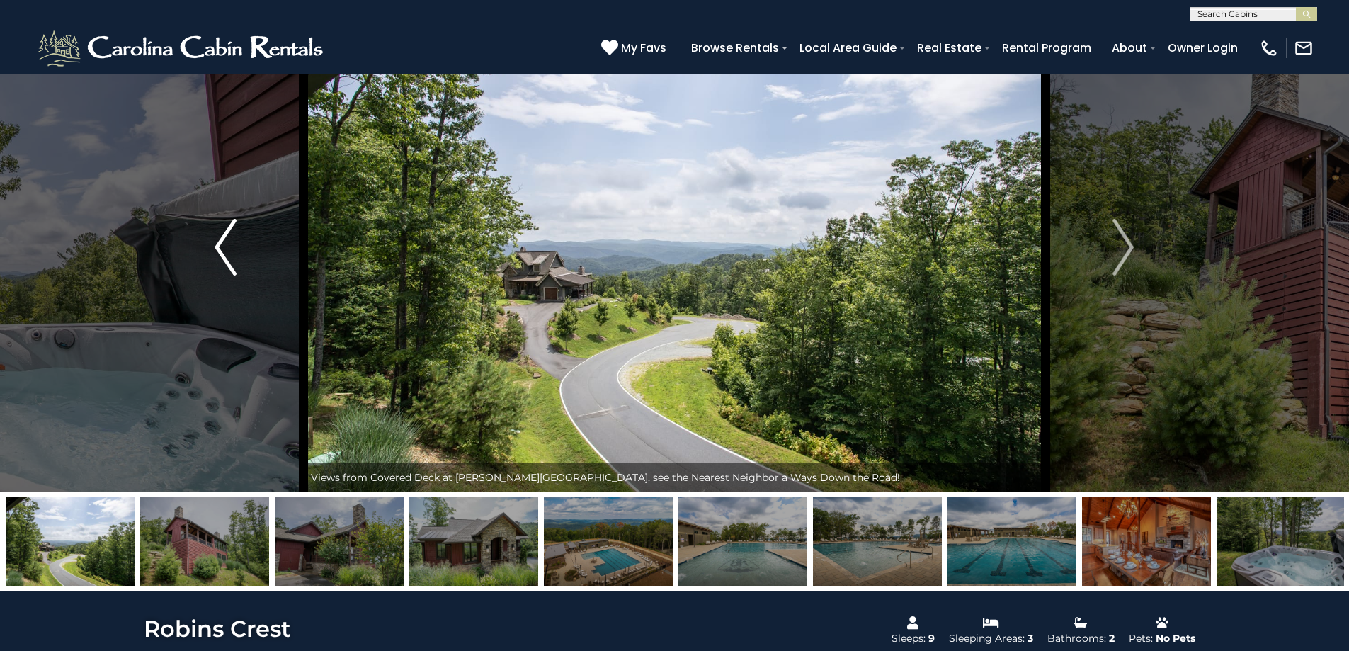
click at [216, 251] on img "Previous" at bounding box center [225, 247] width 21 height 57
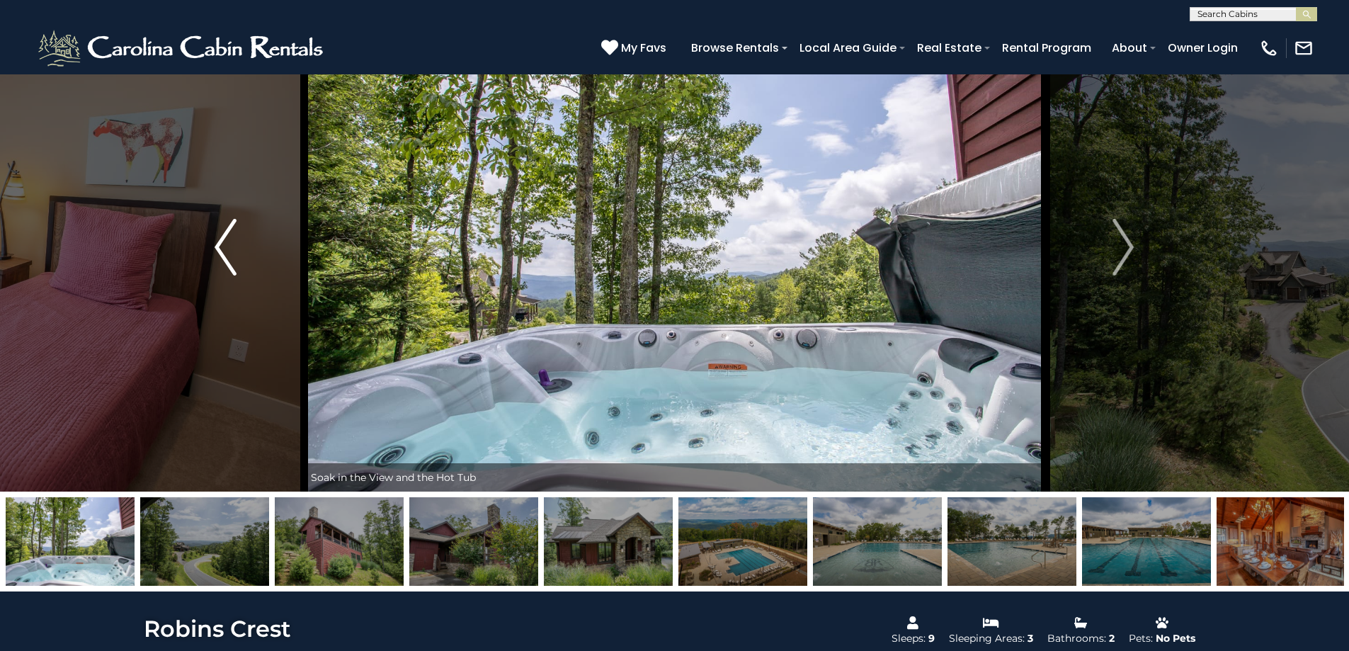
click at [216, 251] on img "Previous" at bounding box center [225, 247] width 21 height 57
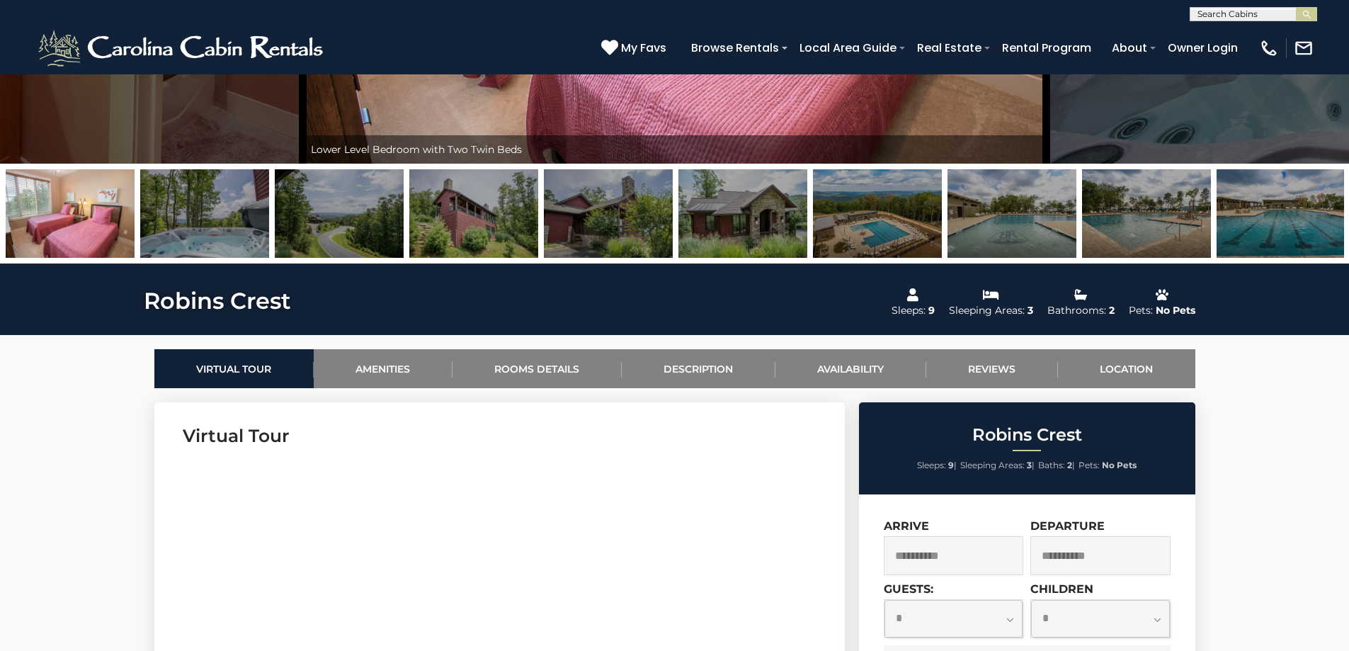
scroll to position [496, 0]
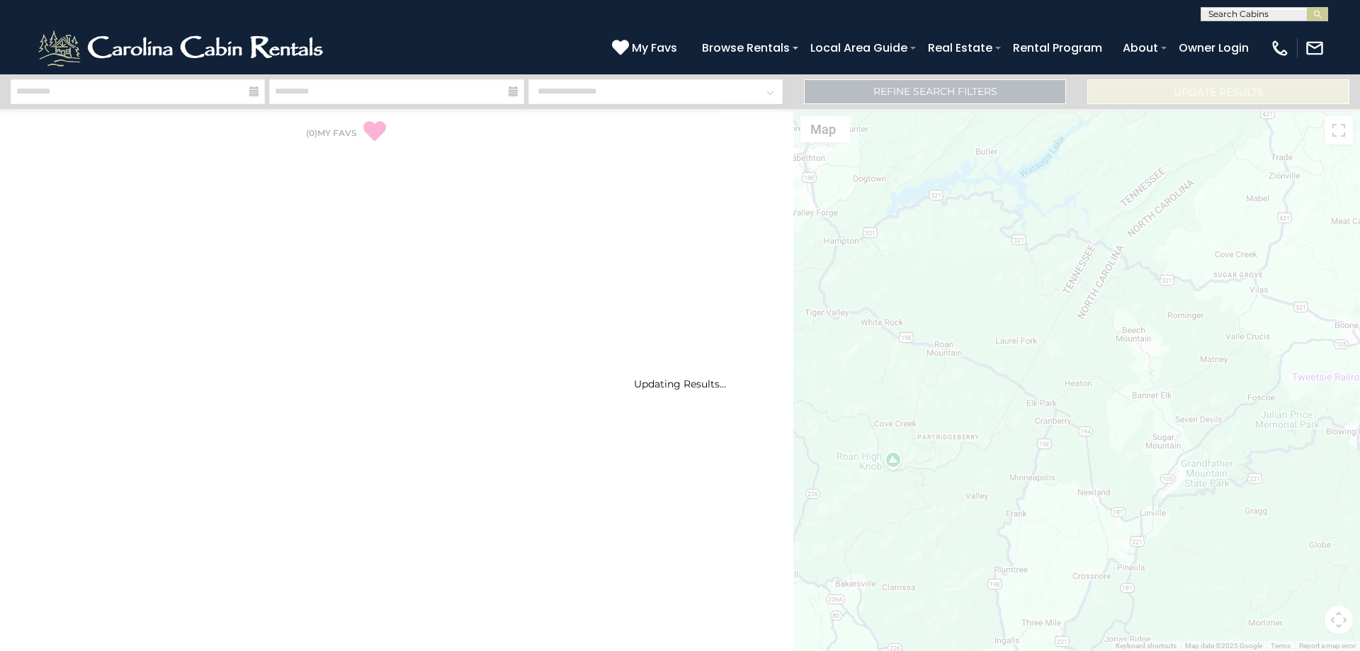
select select "*"
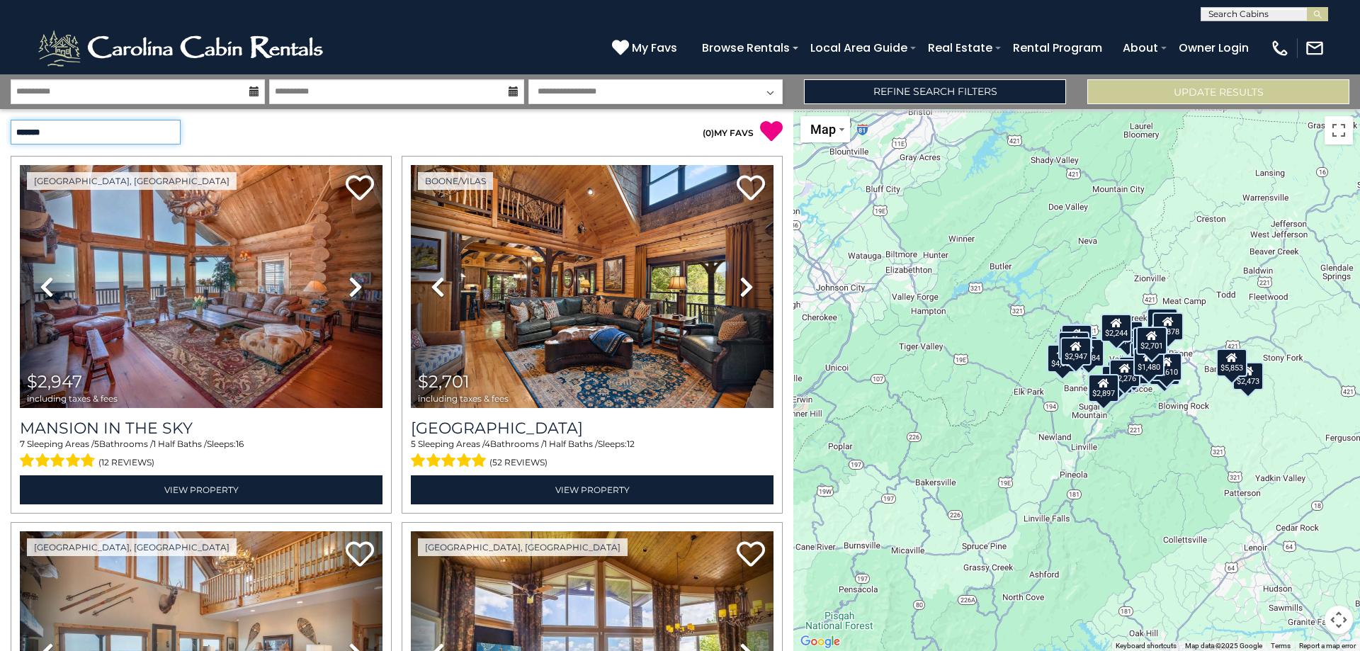
click at [147, 132] on select "**********" at bounding box center [96, 132] width 170 height 25
select select "*********"
click at [11, 120] on select "**********" at bounding box center [96, 132] width 170 height 25
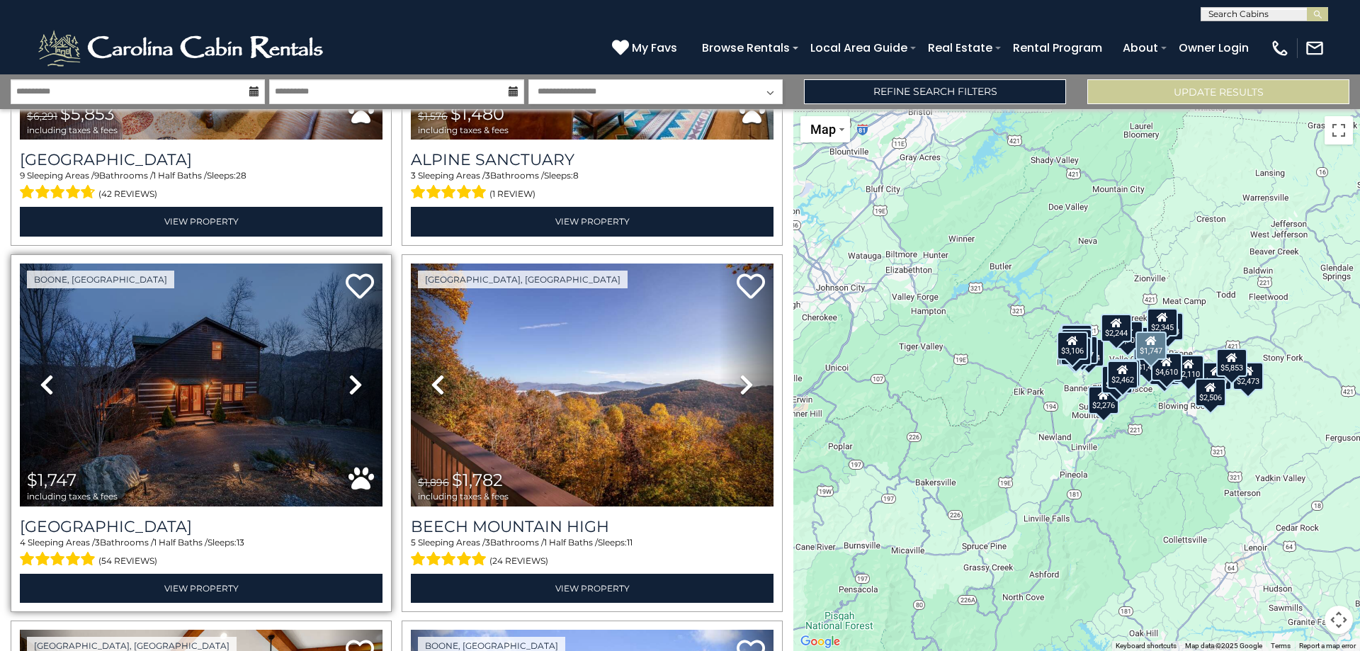
scroll to position [2903, 0]
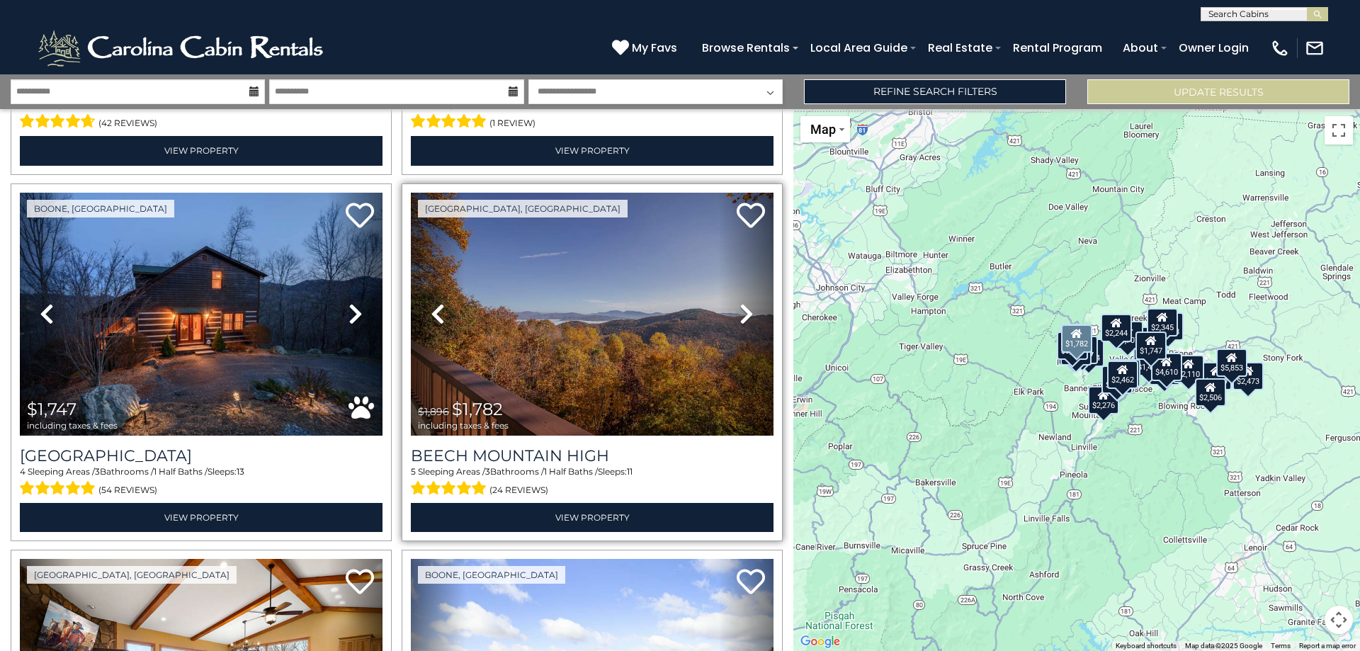
click at [743, 302] on icon at bounding box center [746, 313] width 14 height 23
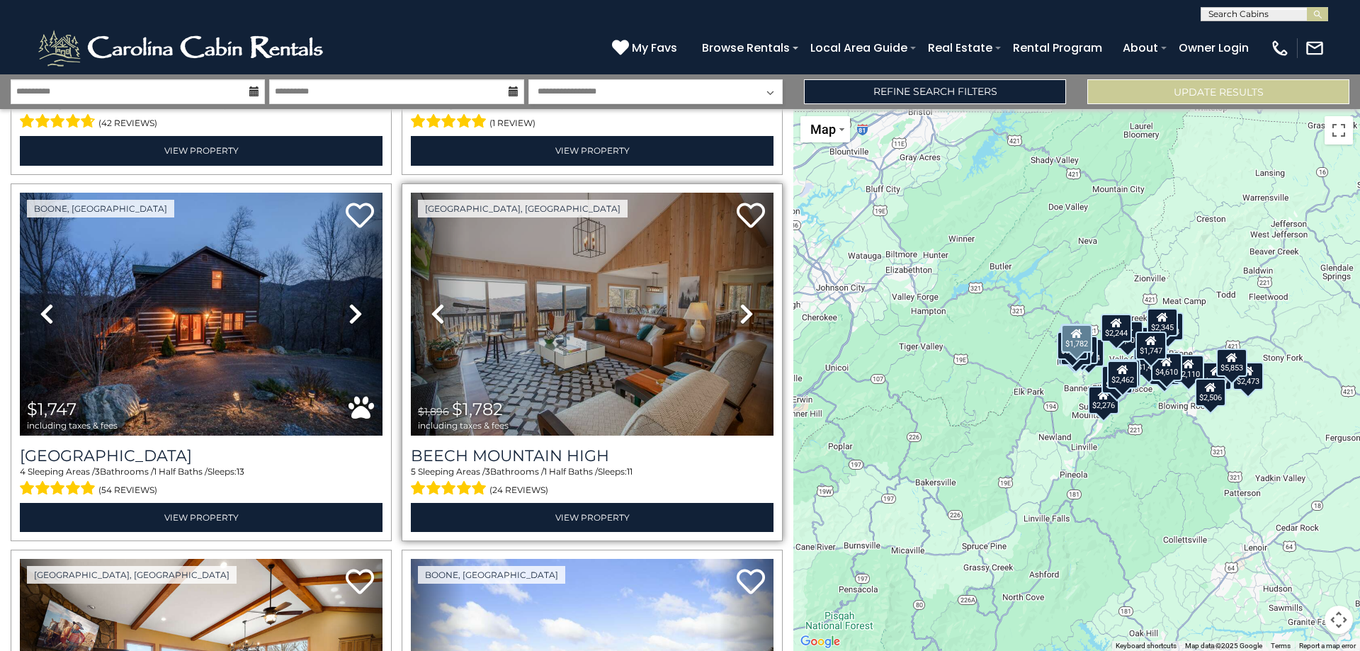
click at [743, 302] on icon at bounding box center [746, 313] width 14 height 23
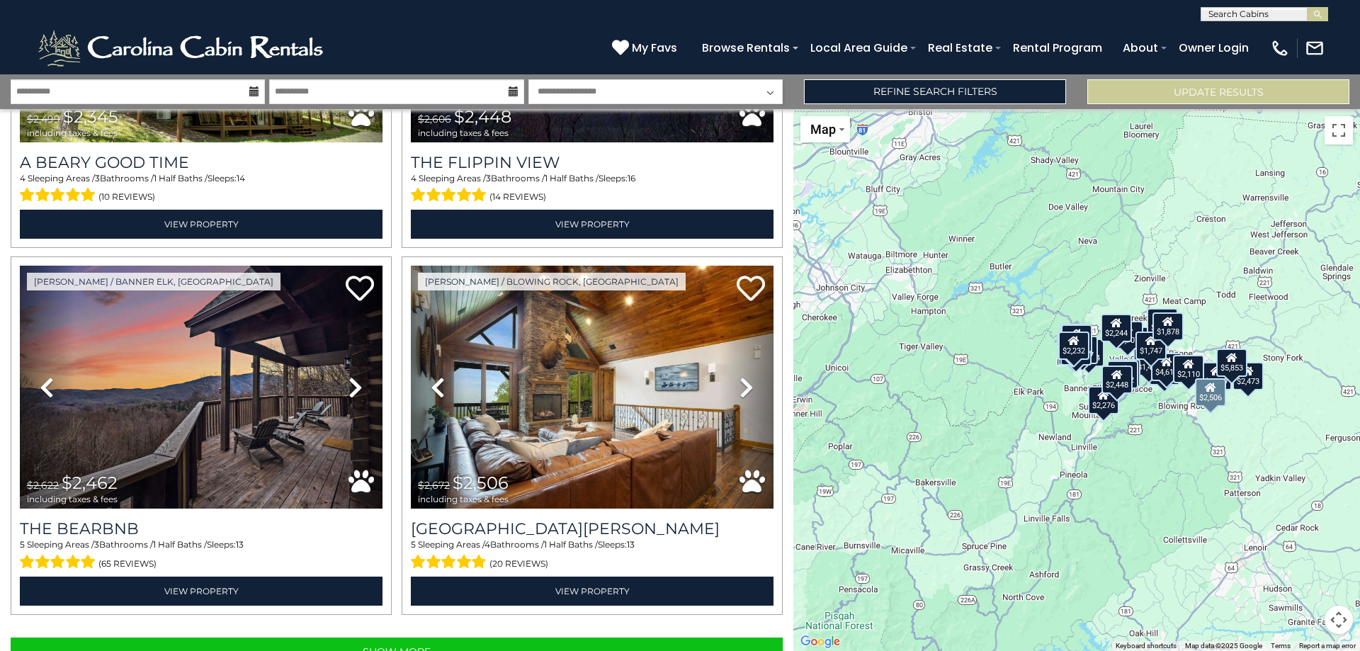
scroll to position [5042, 0]
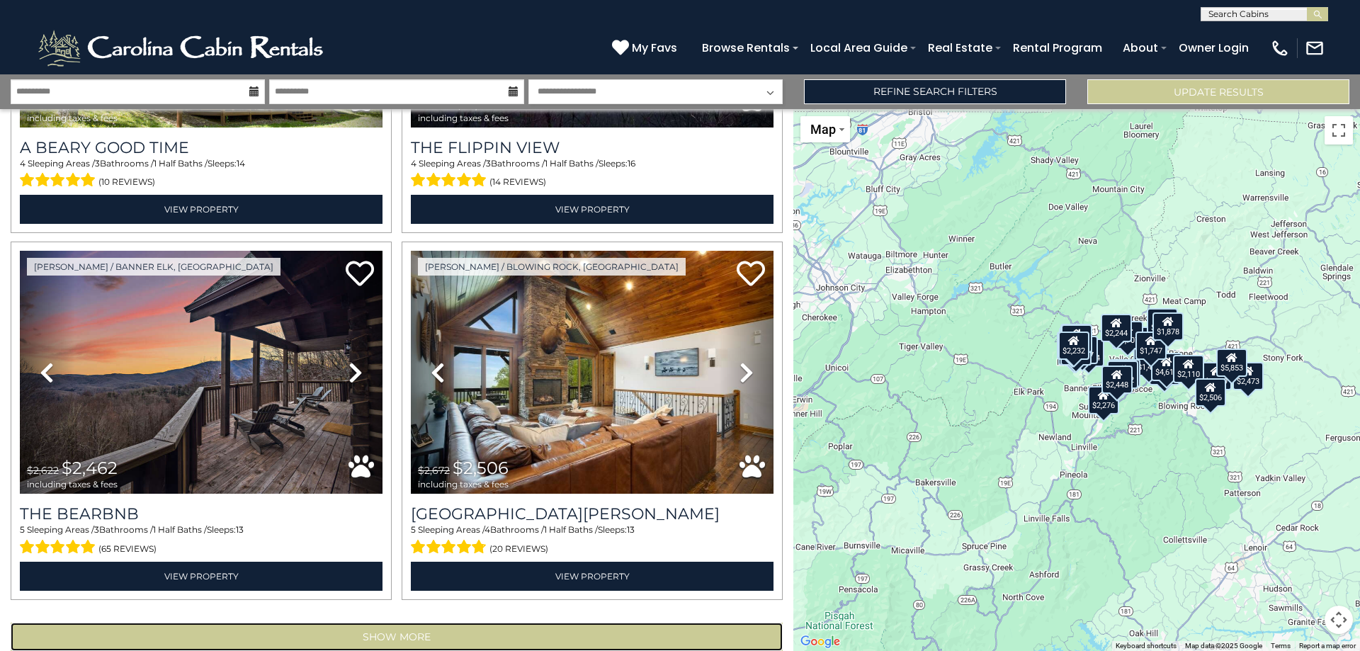
click at [486, 622] on button "Show More" at bounding box center [397, 636] width 772 height 28
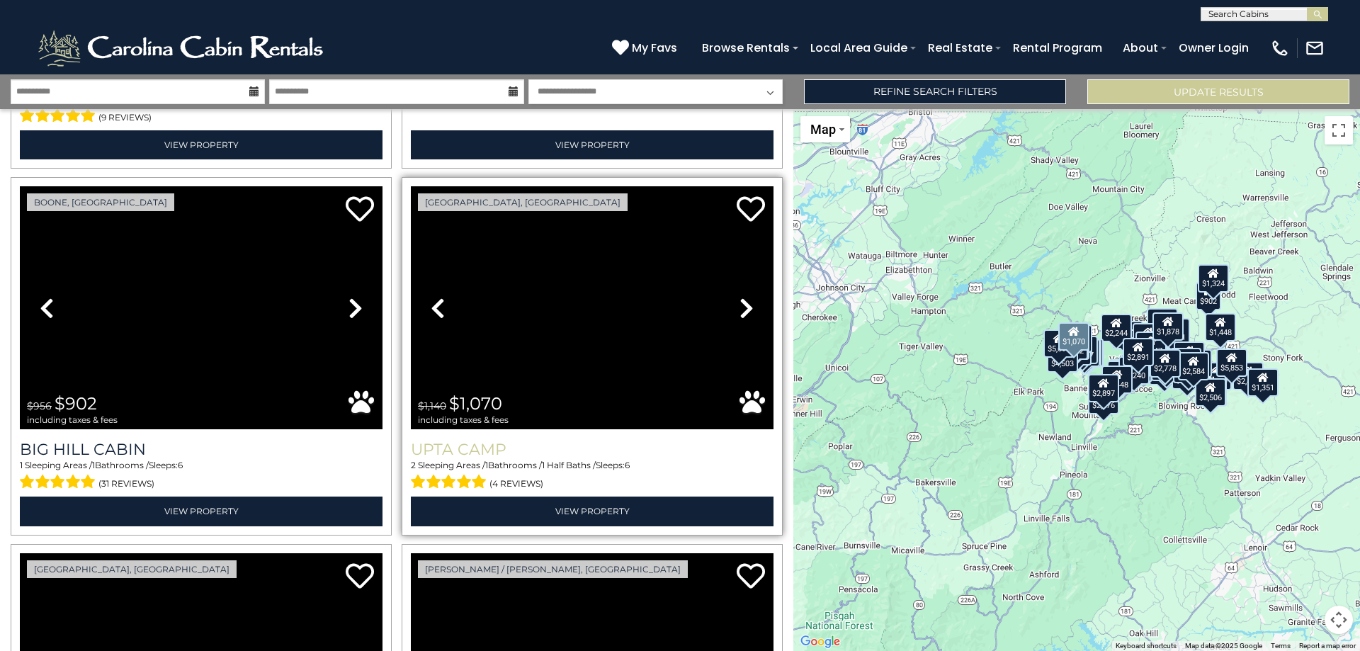
scroll to position [8370, 0]
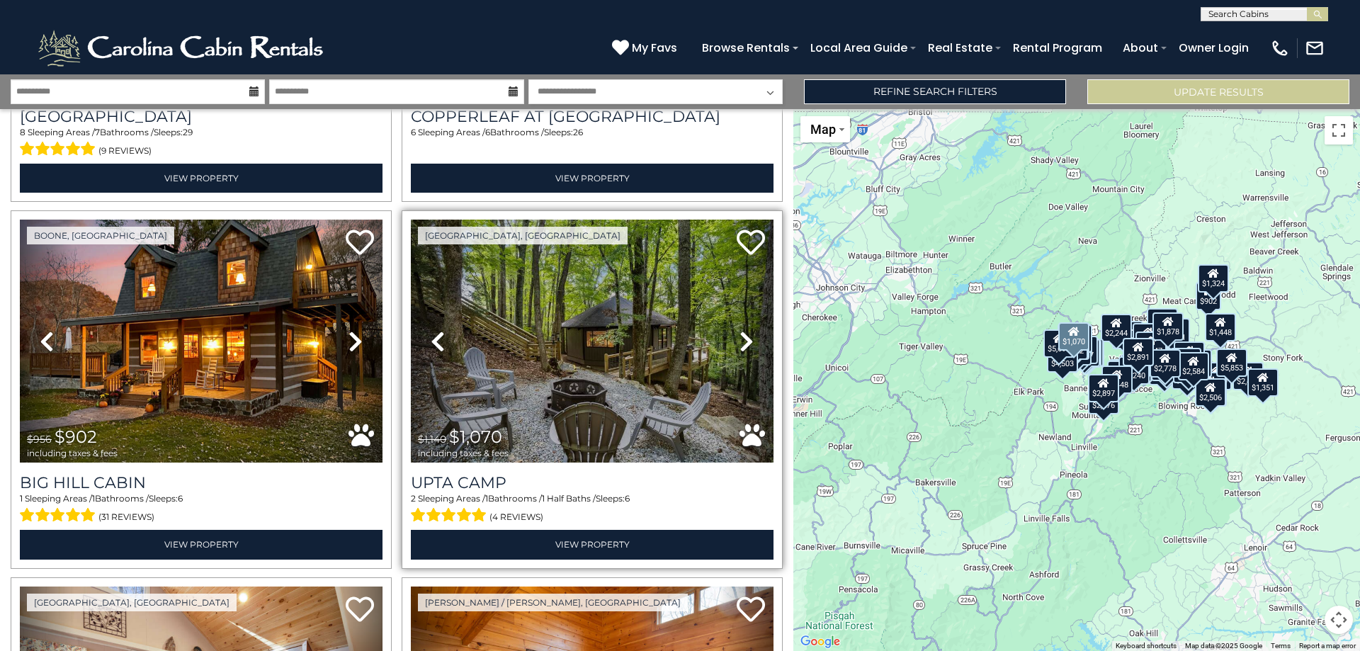
click at [739, 330] on icon at bounding box center [746, 341] width 14 height 23
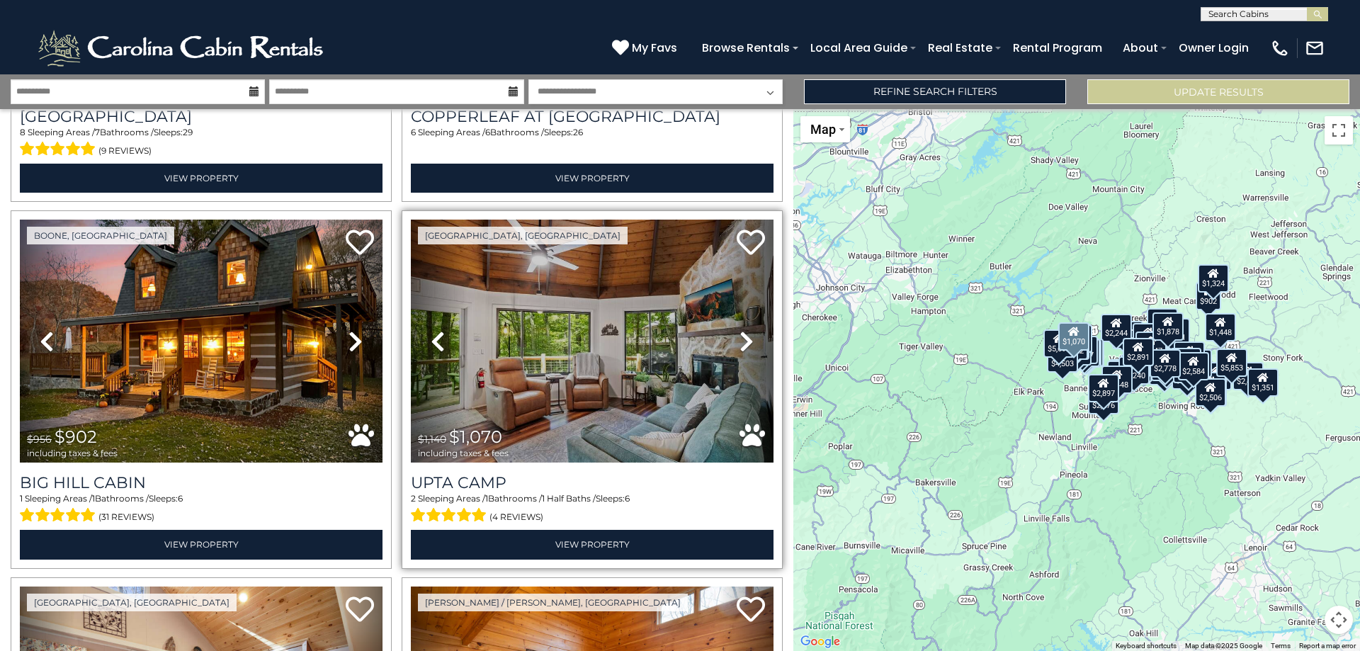
click at [739, 330] on icon at bounding box center [746, 341] width 14 height 23
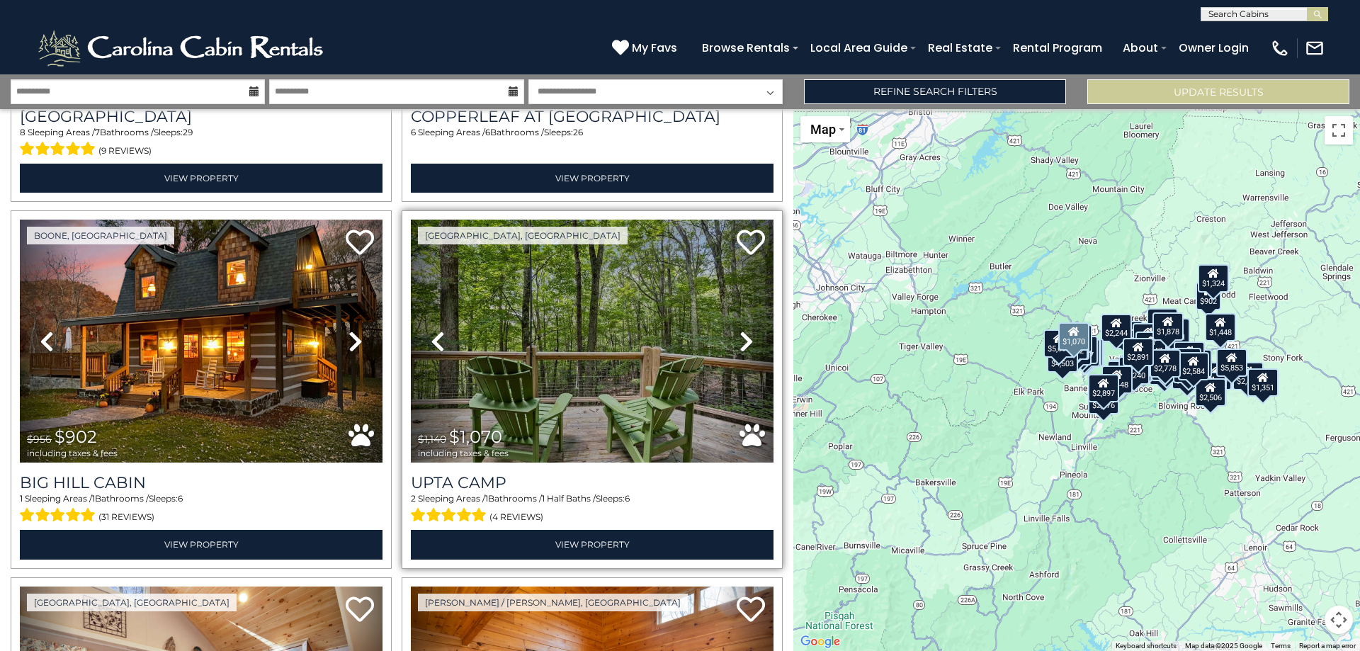
click at [739, 330] on icon at bounding box center [746, 341] width 14 height 23
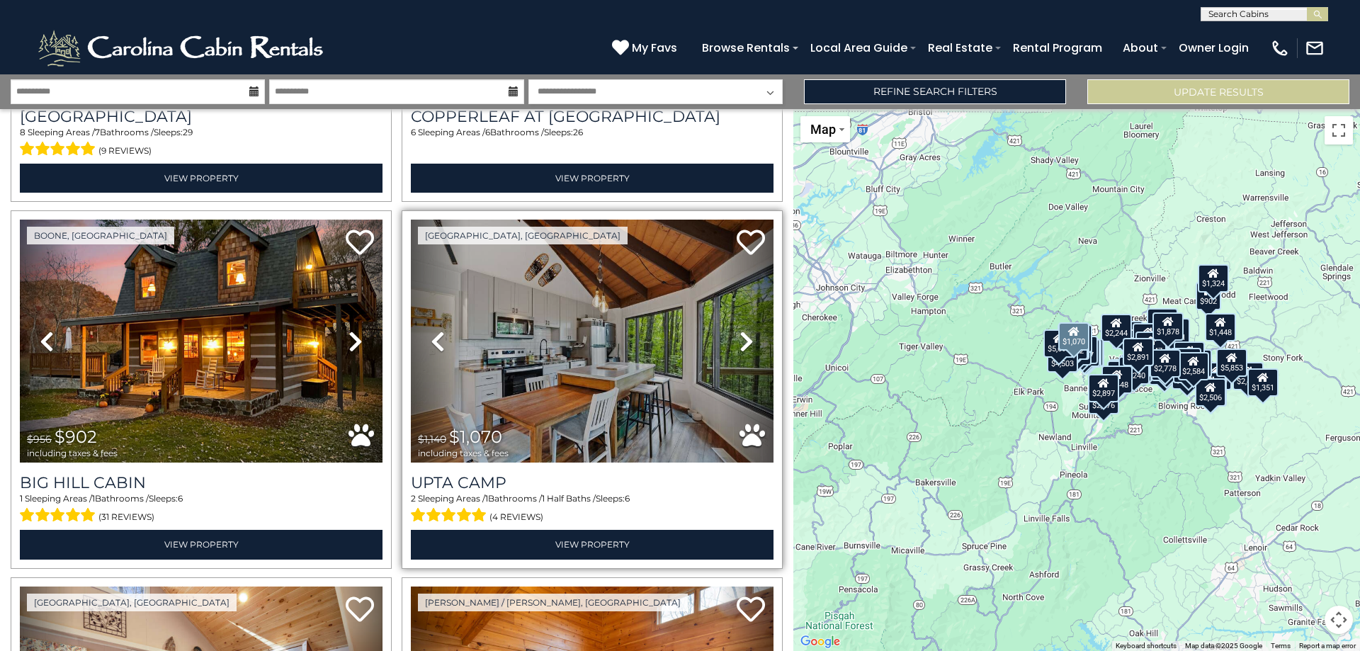
click at [739, 330] on icon at bounding box center [746, 341] width 14 height 23
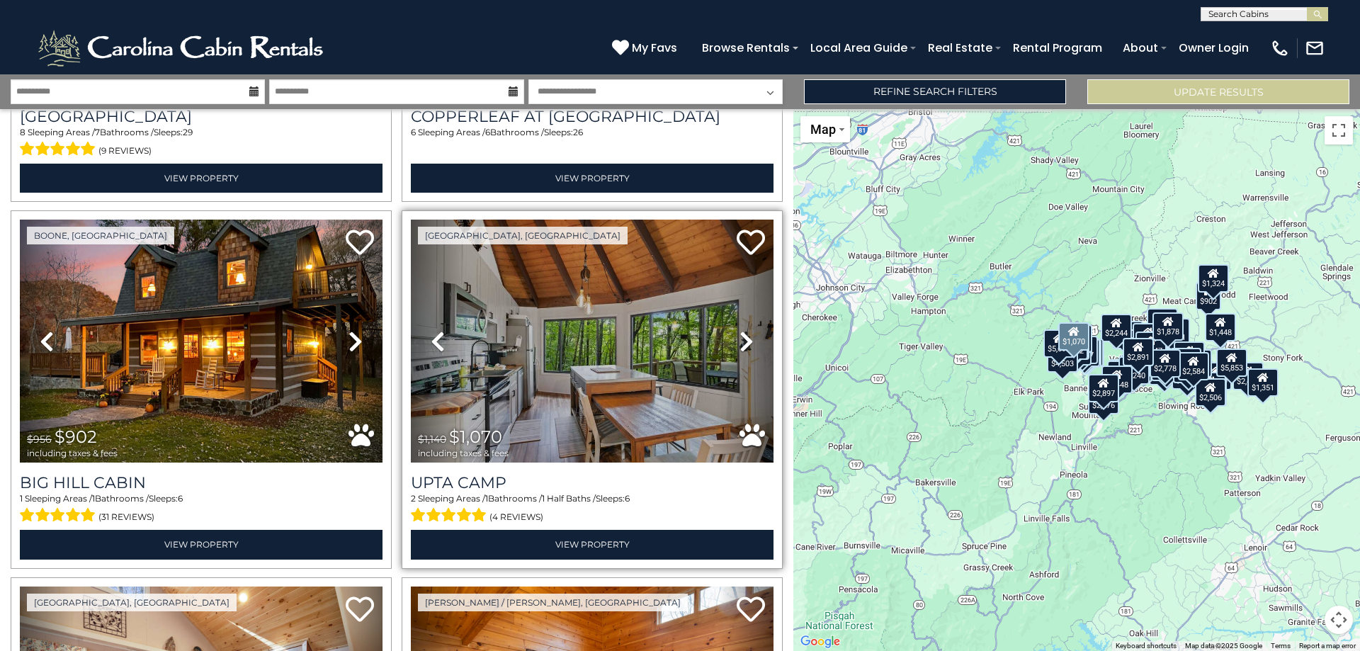
click at [739, 330] on icon at bounding box center [746, 341] width 14 height 23
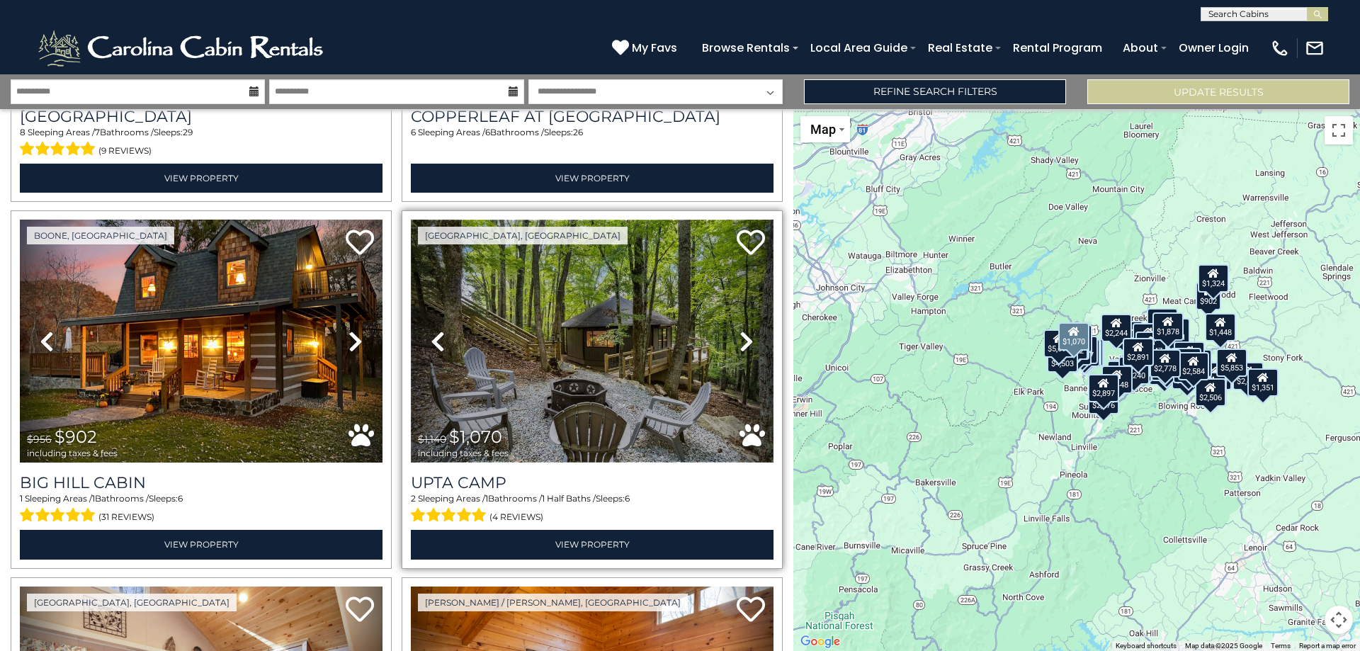
click at [567, 304] on img at bounding box center [592, 341] width 363 height 243
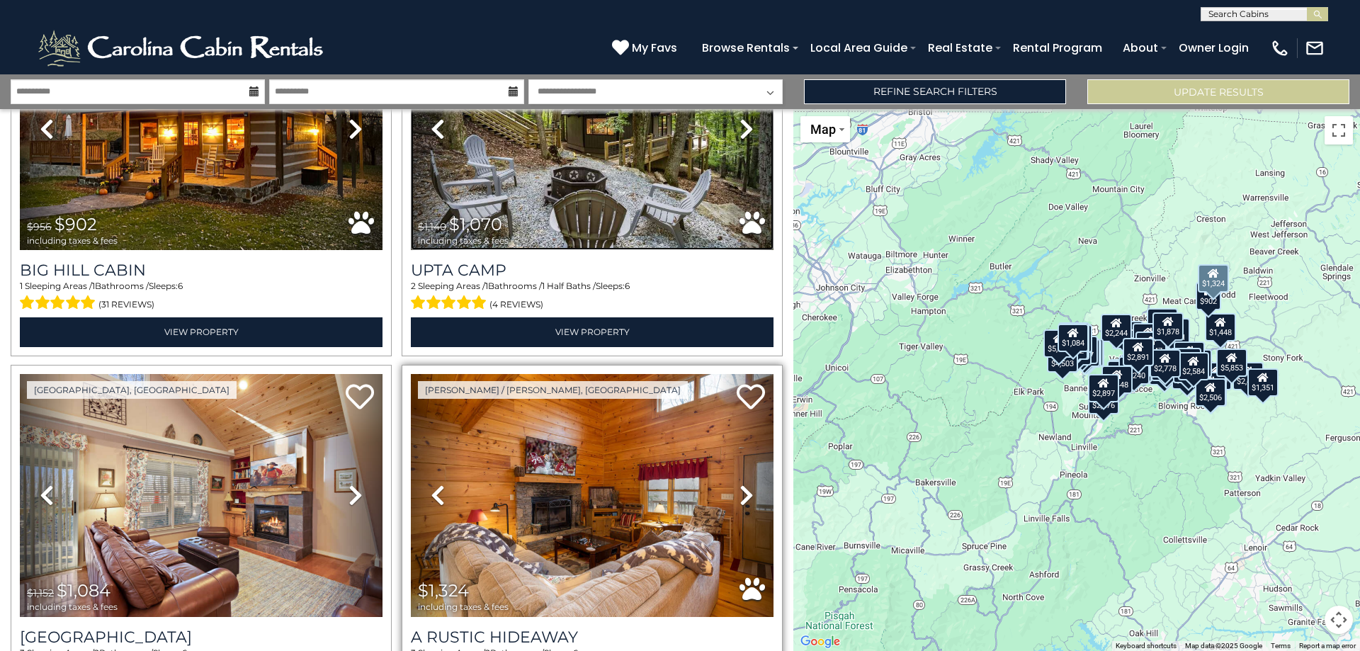
scroll to position [8653, 0]
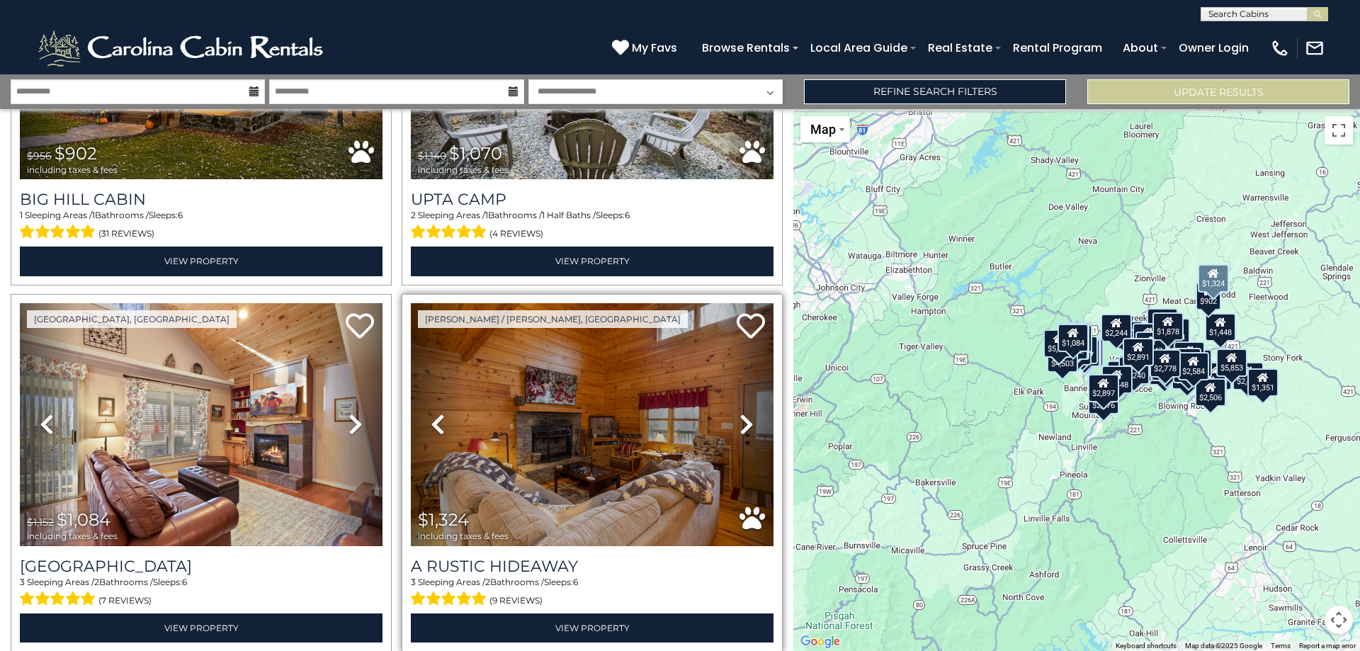
click at [739, 413] on icon at bounding box center [746, 424] width 14 height 23
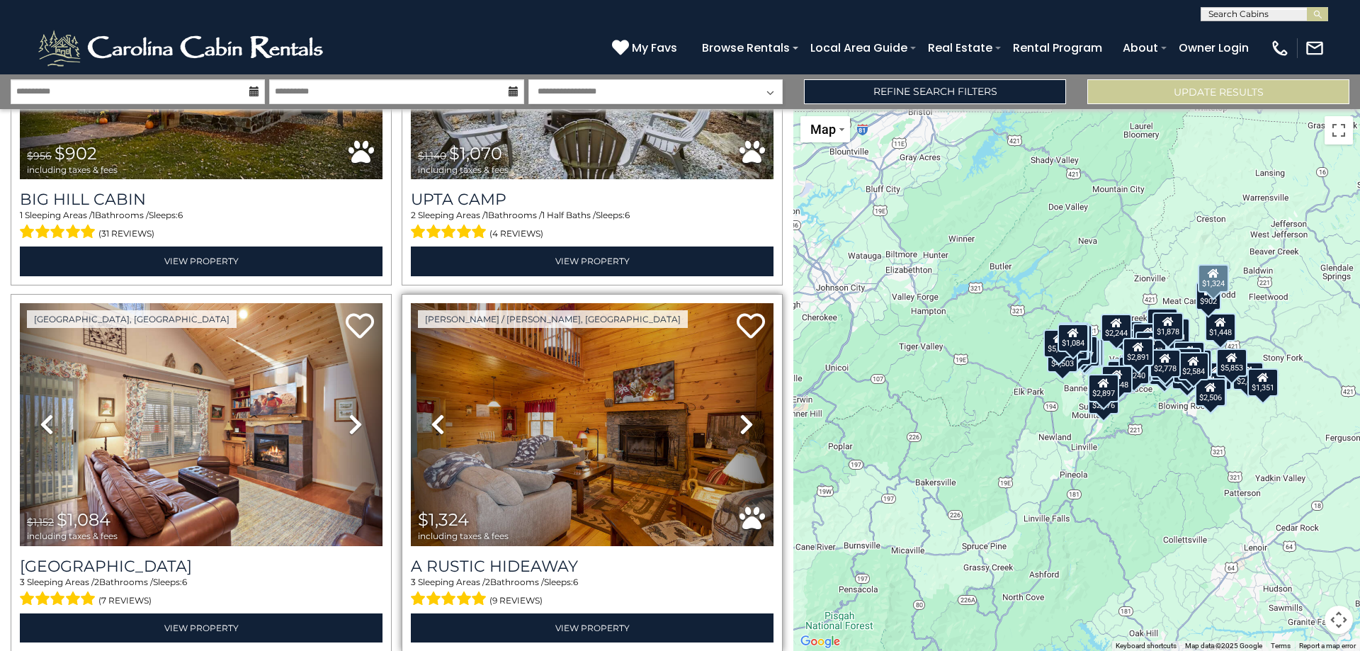
click at [739, 413] on icon at bounding box center [746, 424] width 14 height 23
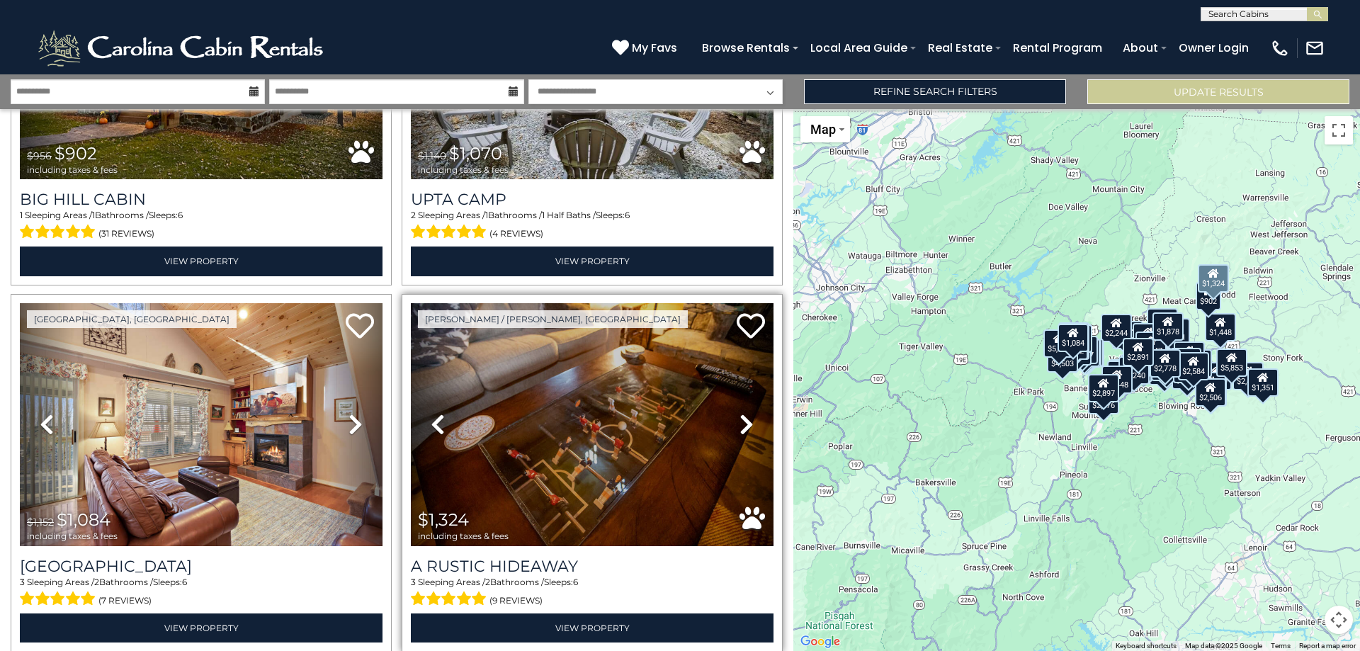
click at [739, 413] on icon at bounding box center [746, 424] width 14 height 23
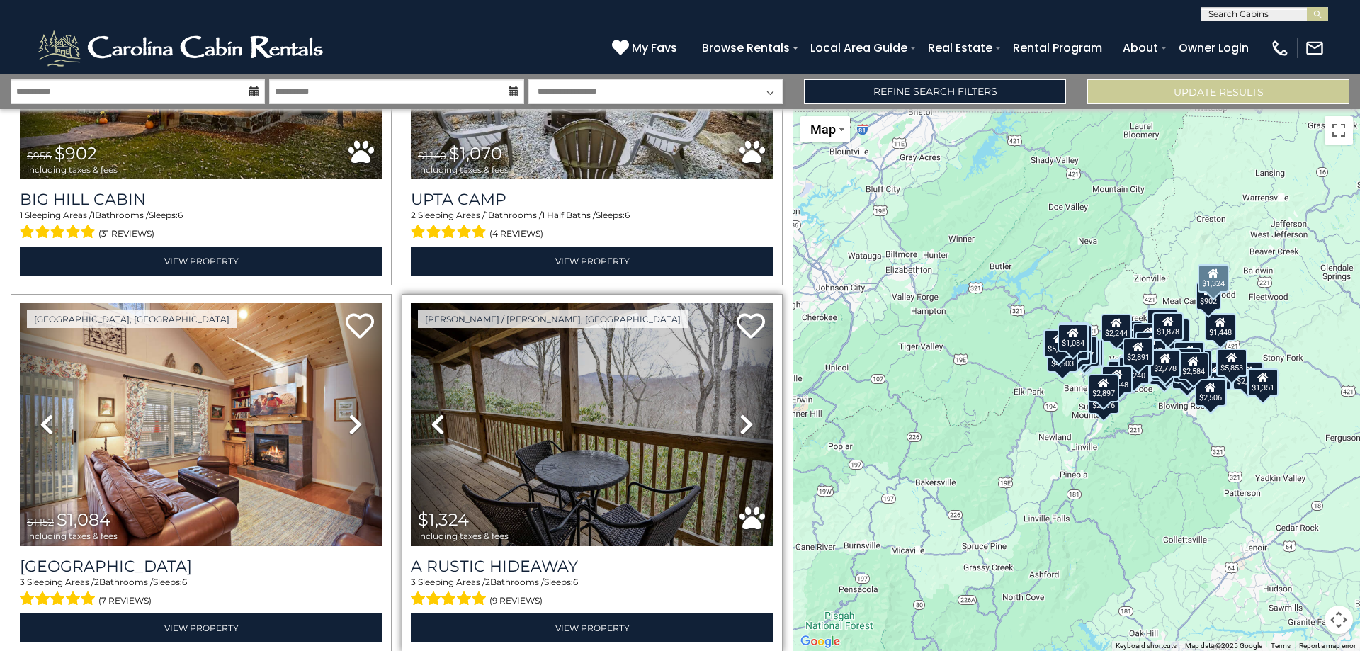
click at [739, 413] on icon at bounding box center [746, 424] width 14 height 23
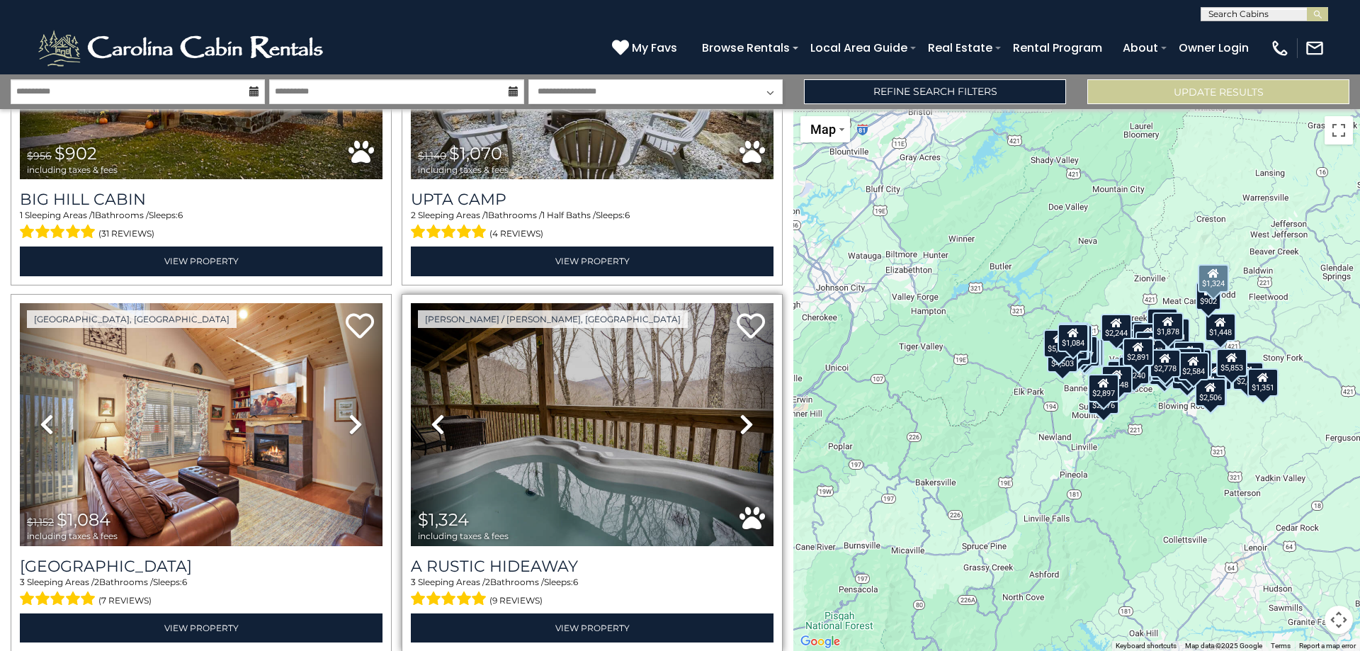
click at [739, 413] on icon at bounding box center [746, 424] width 14 height 23
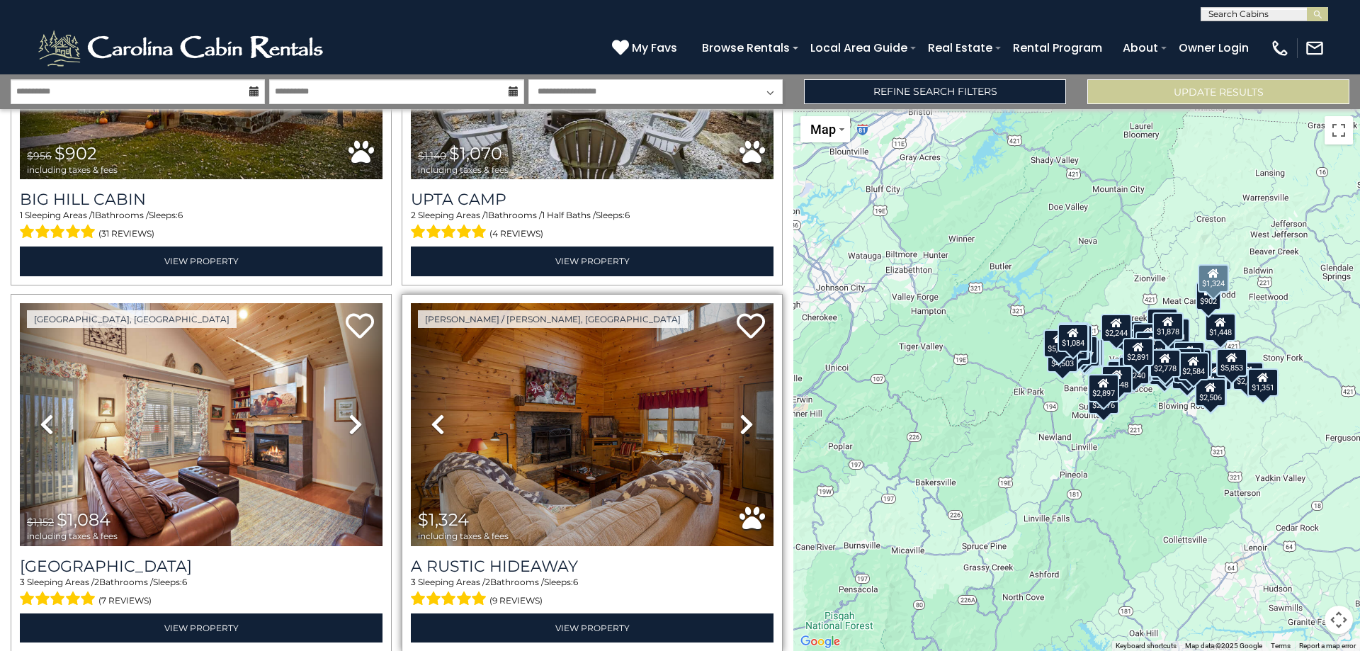
click at [739, 413] on icon at bounding box center [746, 424] width 14 height 23
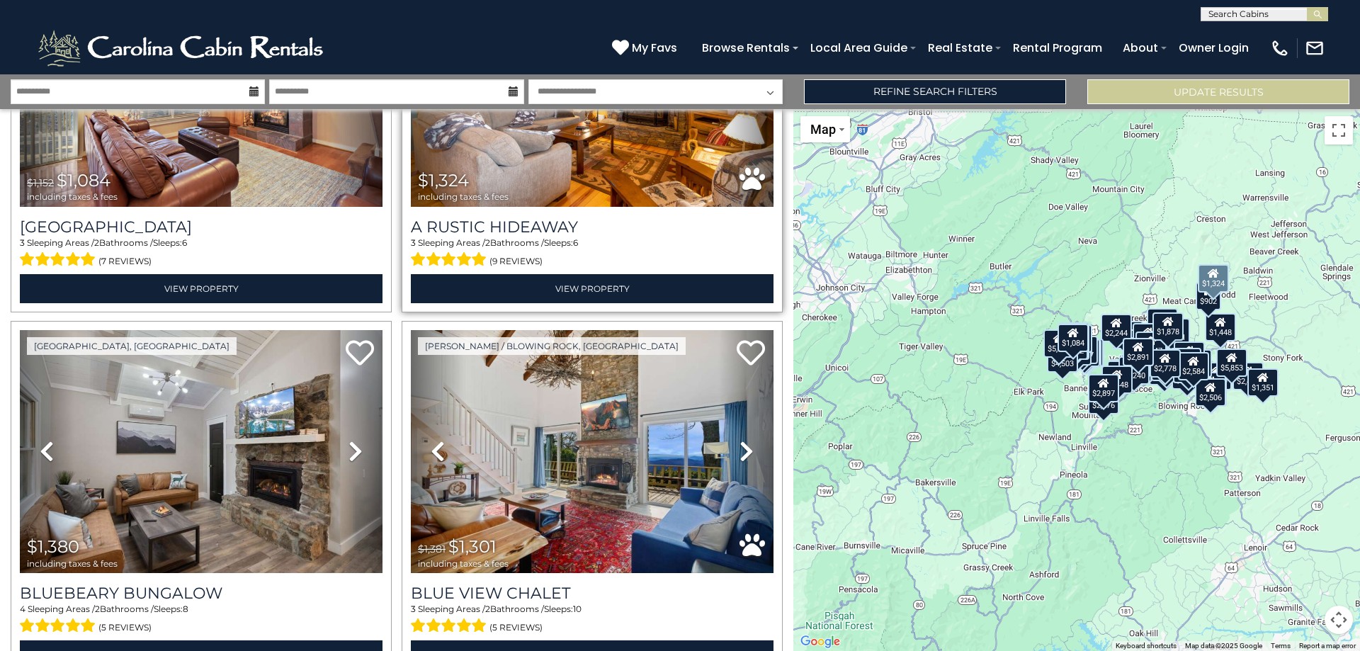
scroll to position [9007, 0]
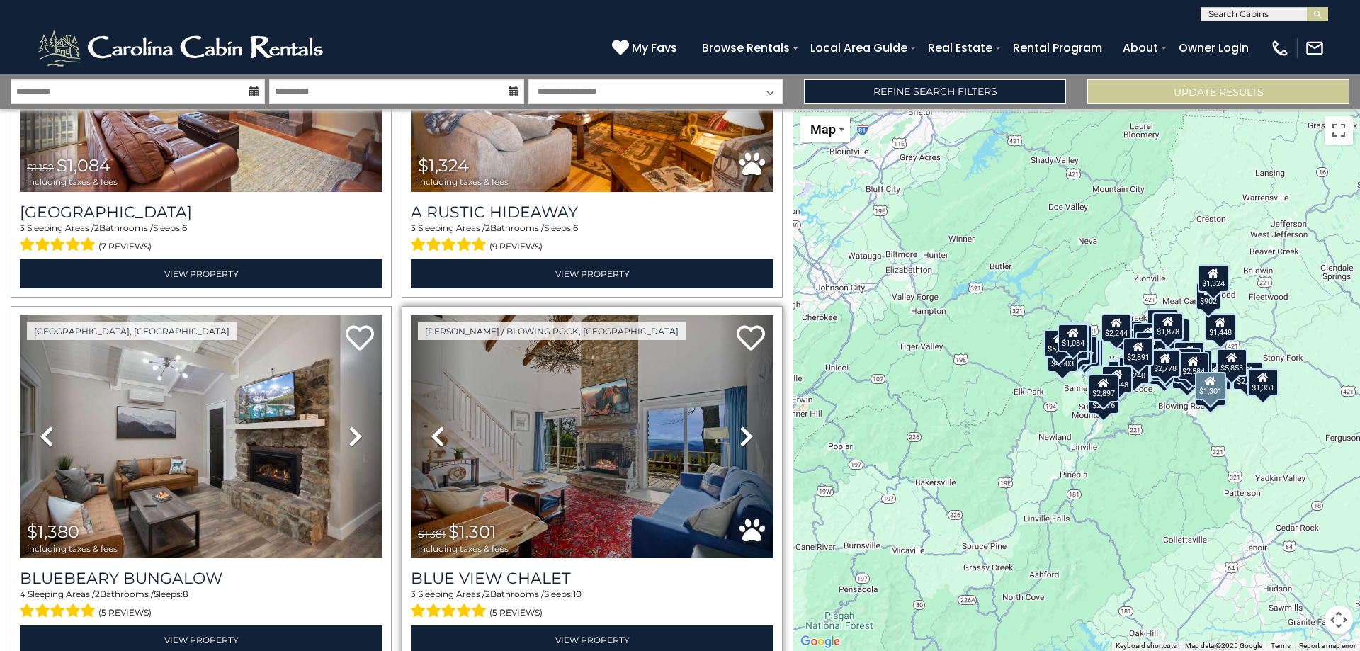
click at [743, 425] on icon at bounding box center [746, 436] width 14 height 23
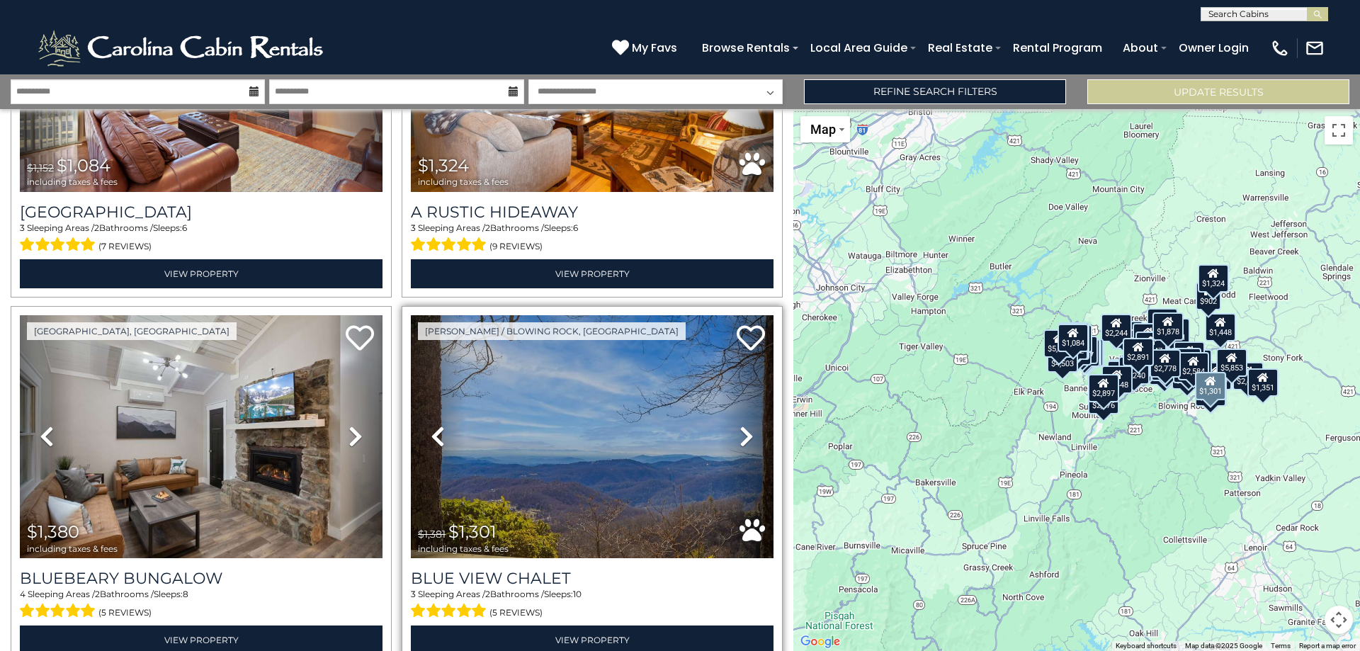
click at [743, 425] on icon at bounding box center [746, 436] width 14 height 23
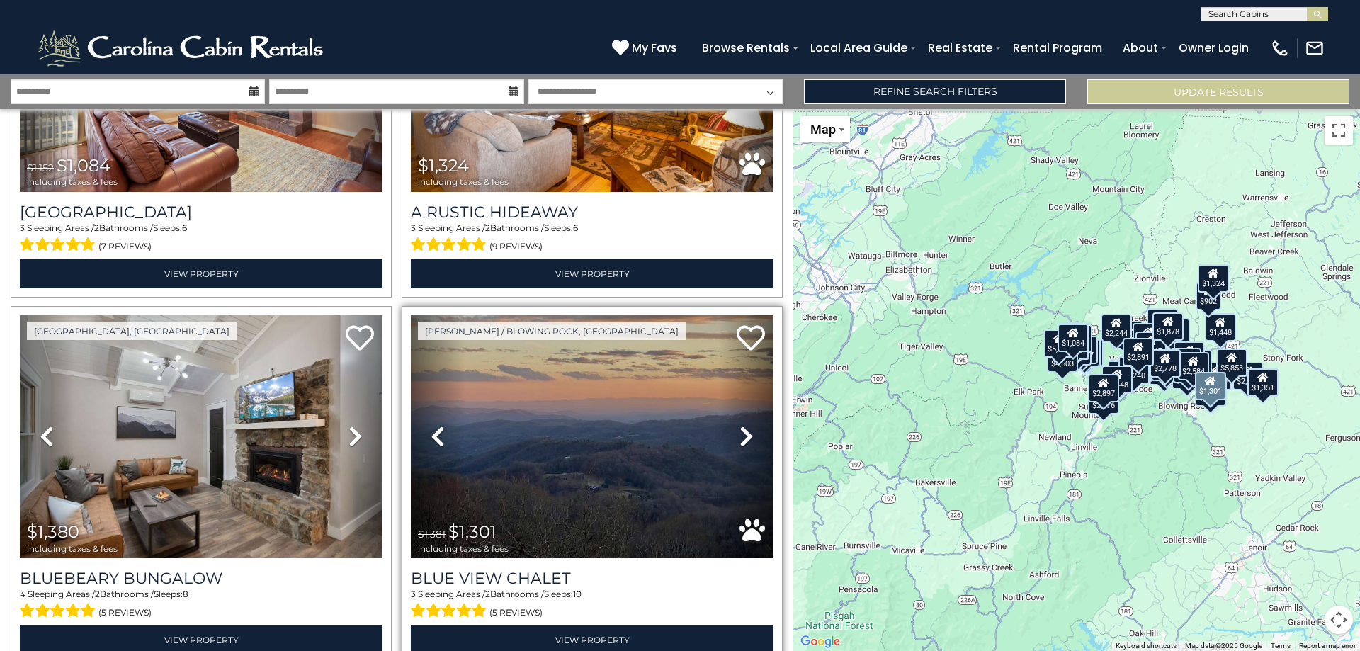
click at [743, 425] on icon at bounding box center [746, 436] width 14 height 23
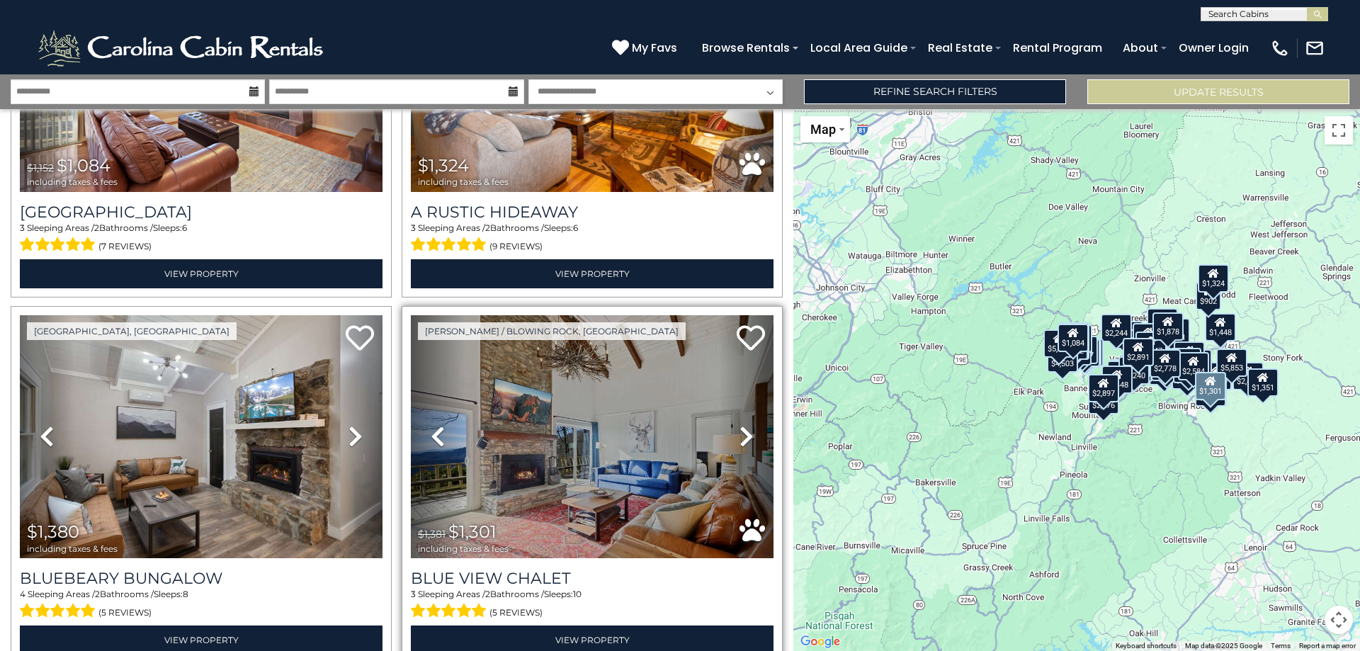
click at [743, 425] on icon at bounding box center [746, 436] width 14 height 23
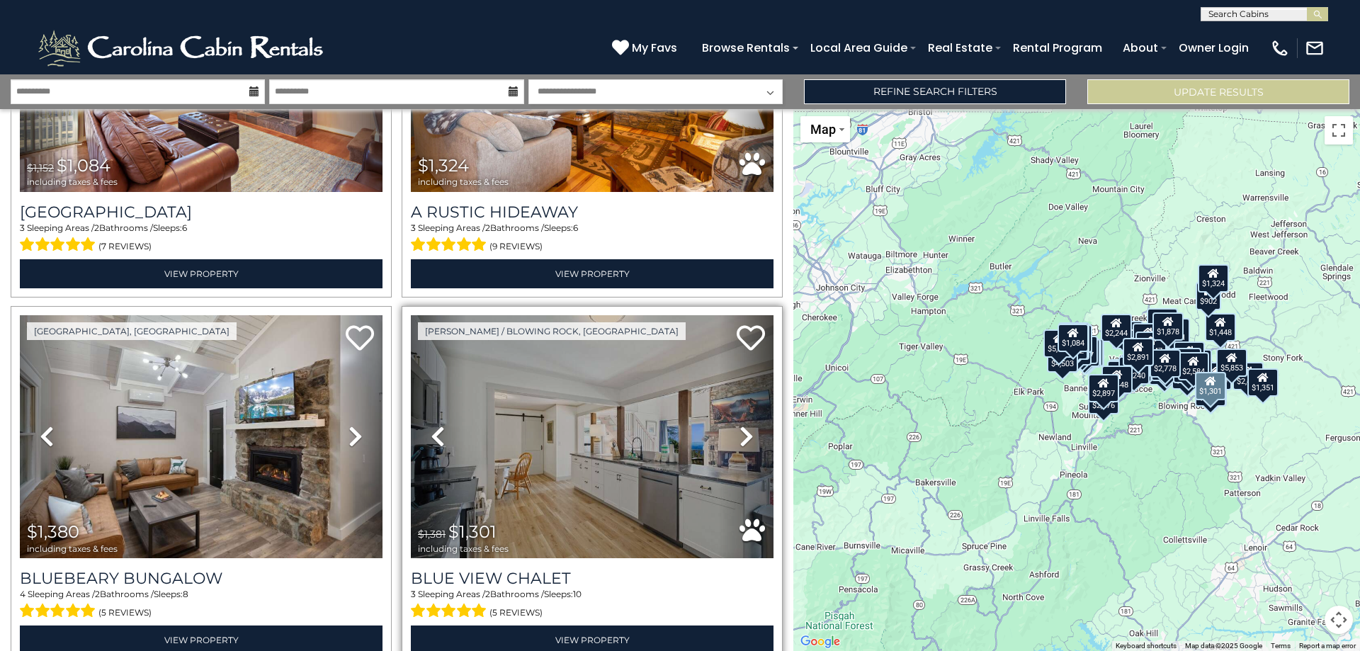
click at [743, 425] on icon at bounding box center [746, 436] width 14 height 23
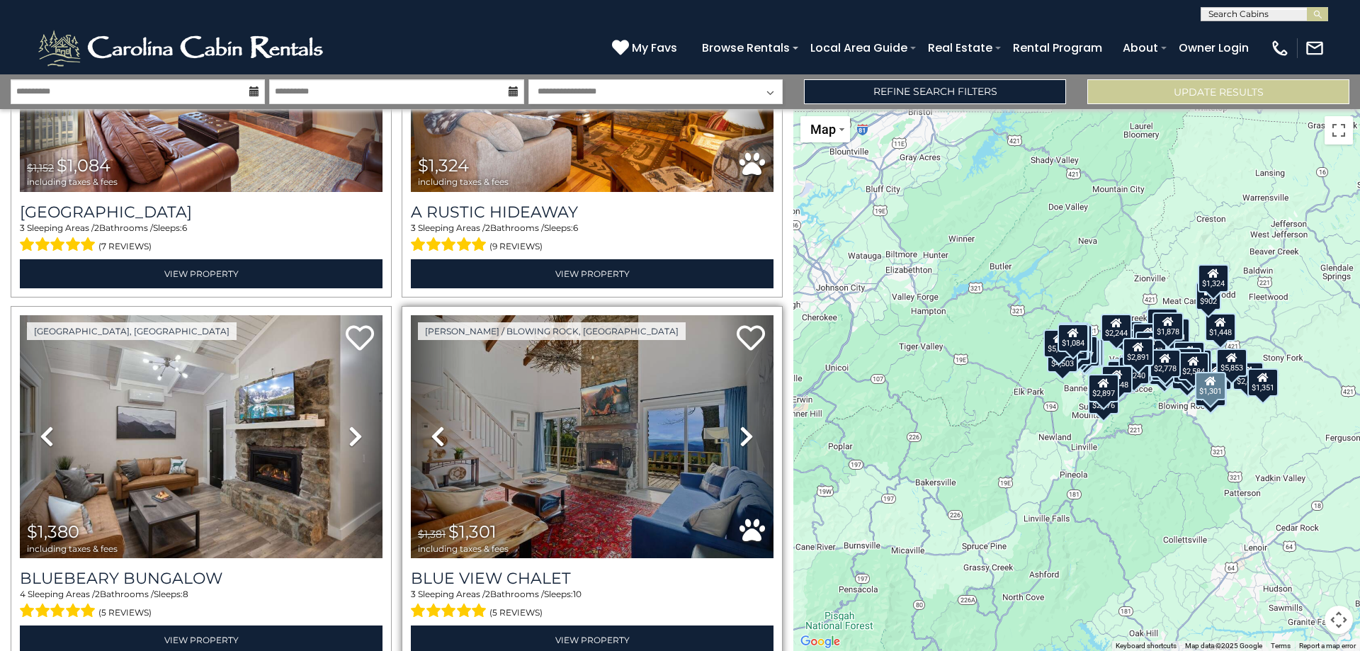
click at [743, 425] on icon at bounding box center [746, 436] width 14 height 23
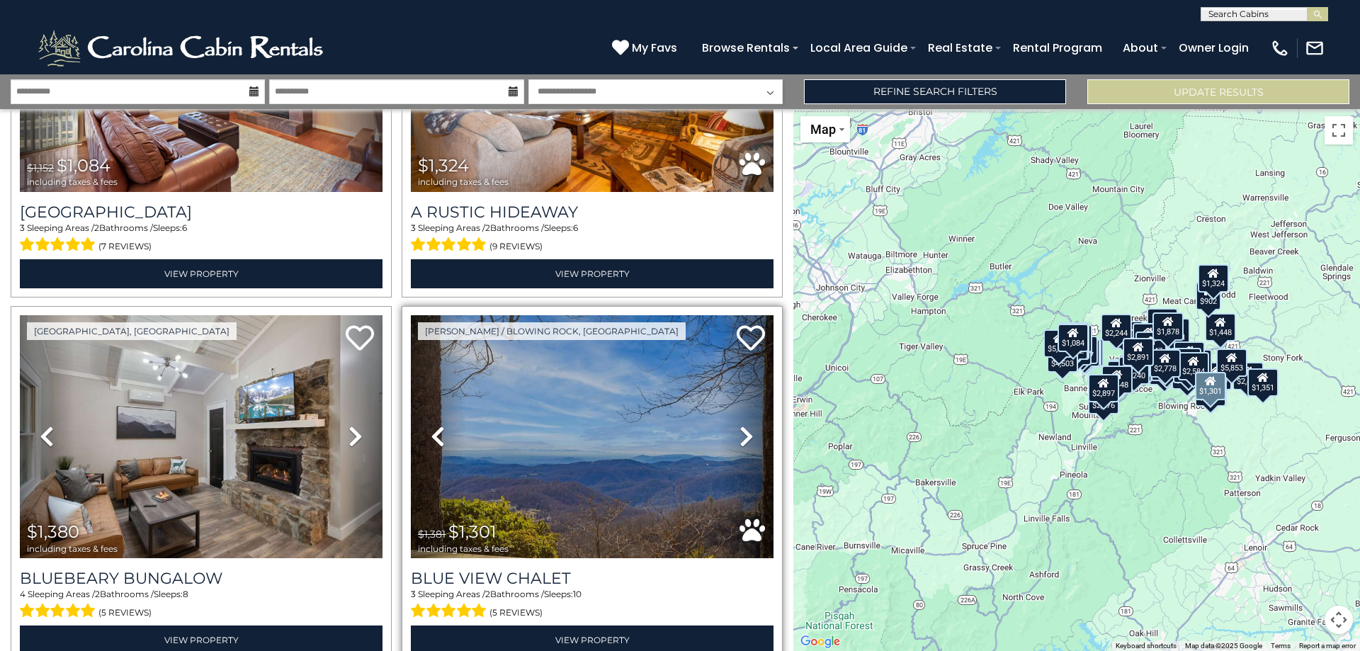
click at [743, 425] on icon at bounding box center [746, 436] width 14 height 23
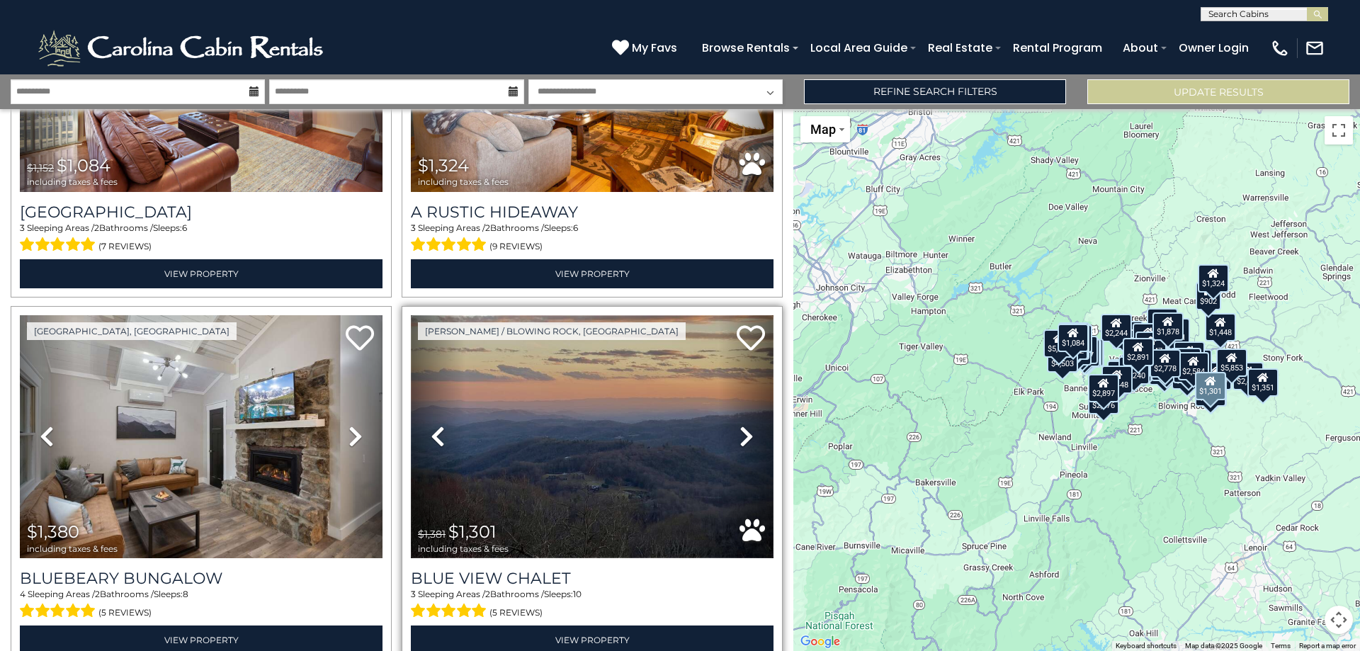
click at [609, 394] on img at bounding box center [592, 436] width 363 height 243
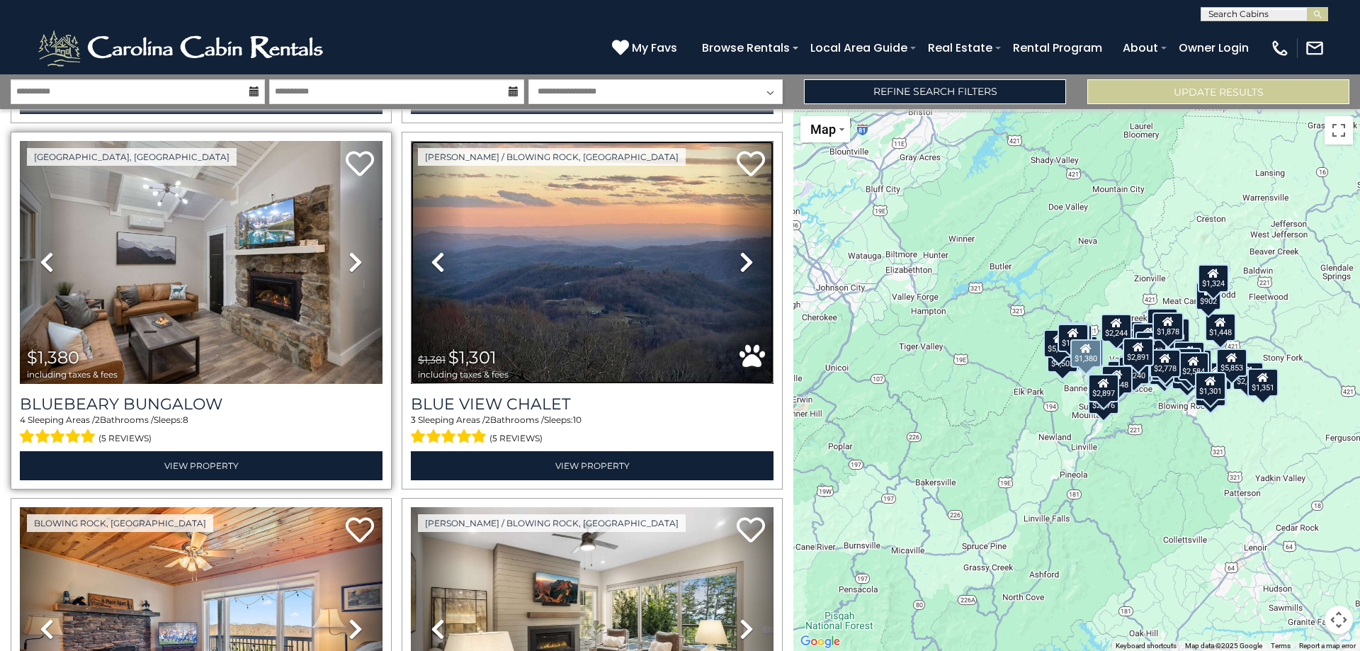
scroll to position [9149, 0]
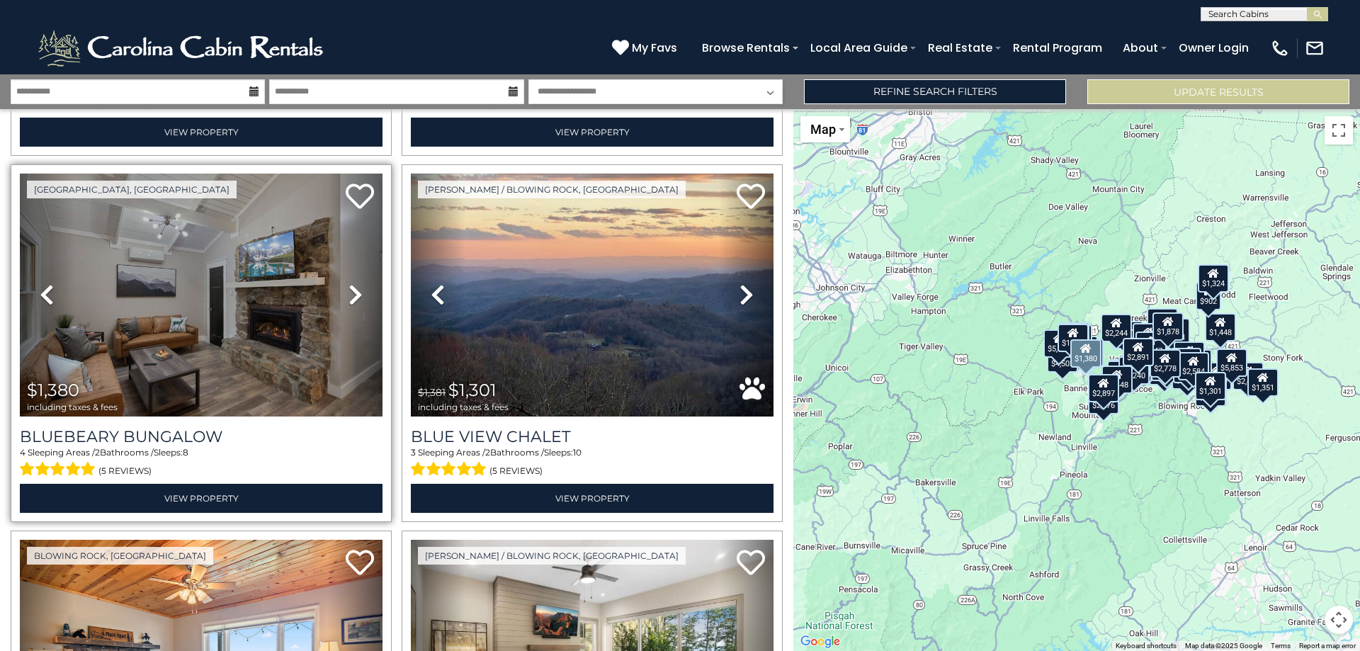
click at [351, 283] on icon at bounding box center [355, 294] width 14 height 23
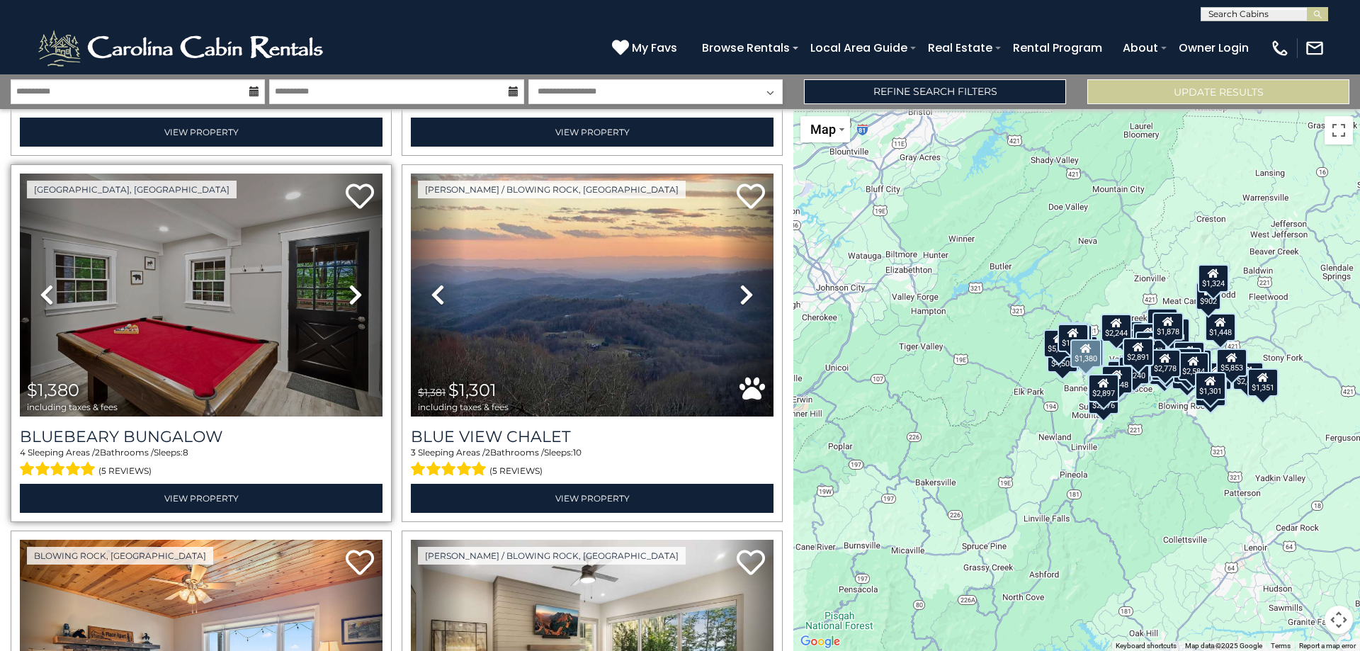
click at [351, 283] on icon at bounding box center [355, 294] width 14 height 23
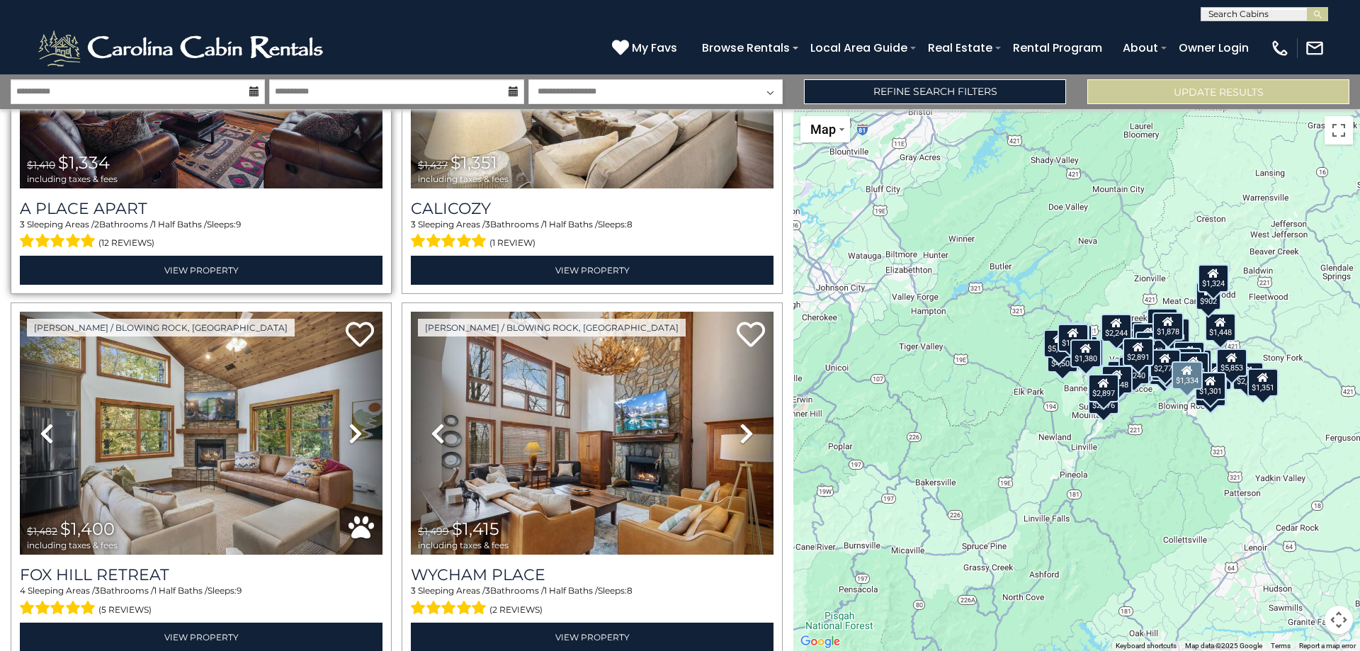
scroll to position [9786, 0]
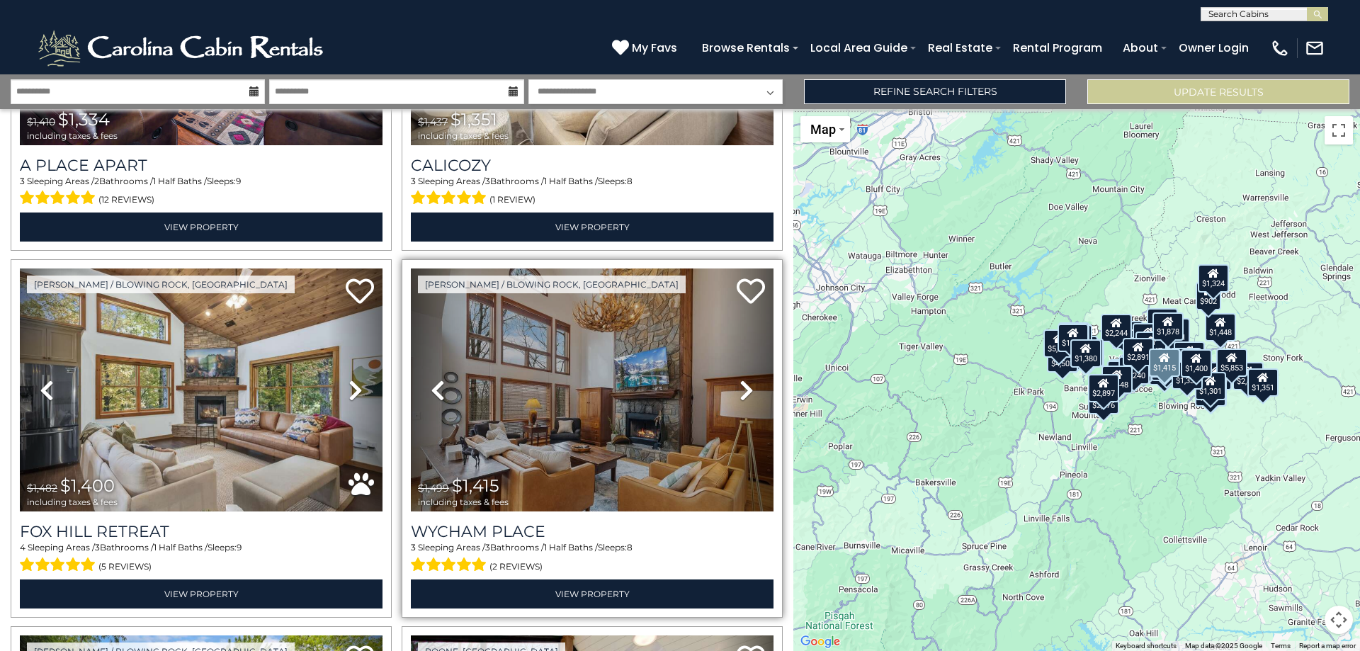
click at [740, 379] on icon at bounding box center [746, 390] width 14 height 23
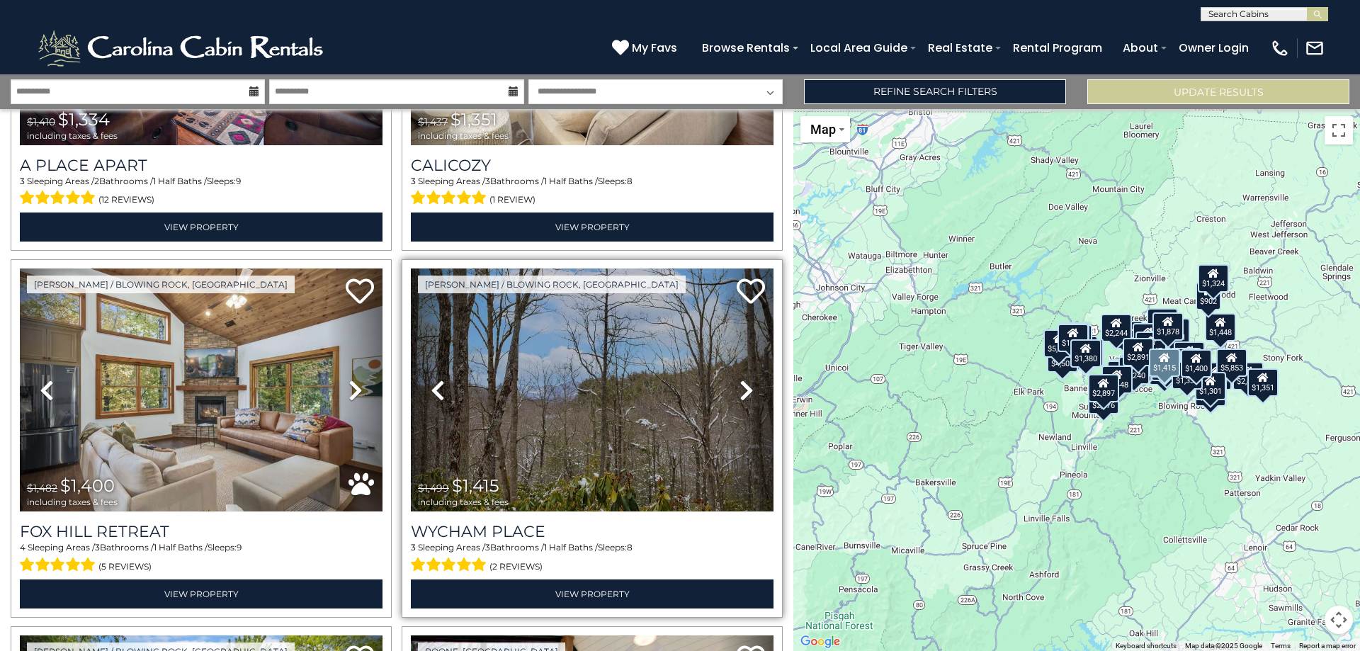
click at [739, 379] on icon at bounding box center [746, 390] width 14 height 23
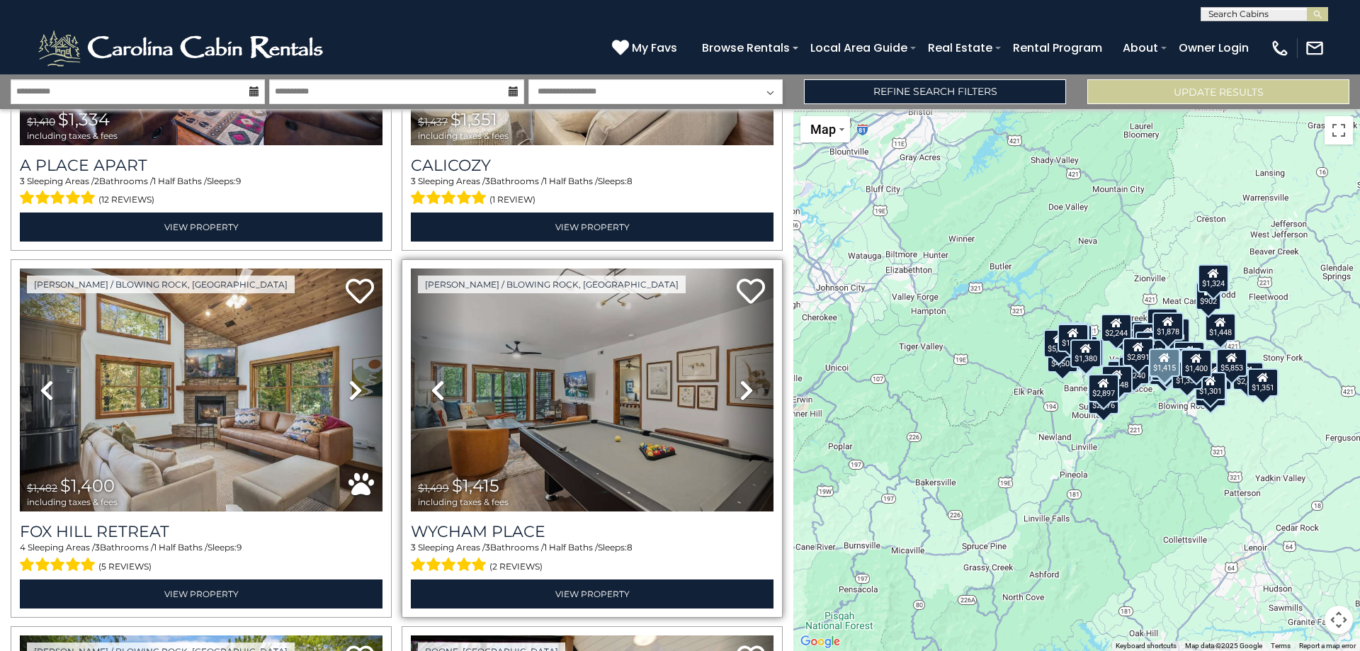
click at [739, 379] on icon at bounding box center [746, 390] width 14 height 23
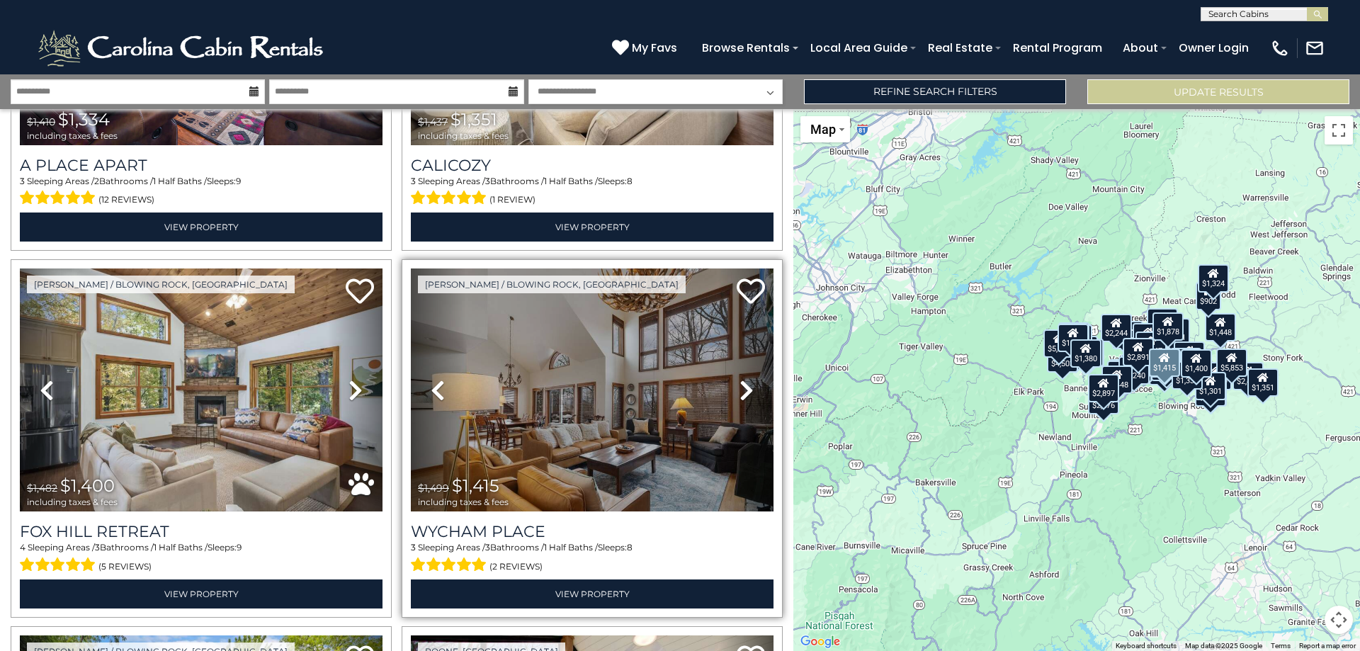
click at [739, 379] on icon at bounding box center [746, 390] width 14 height 23
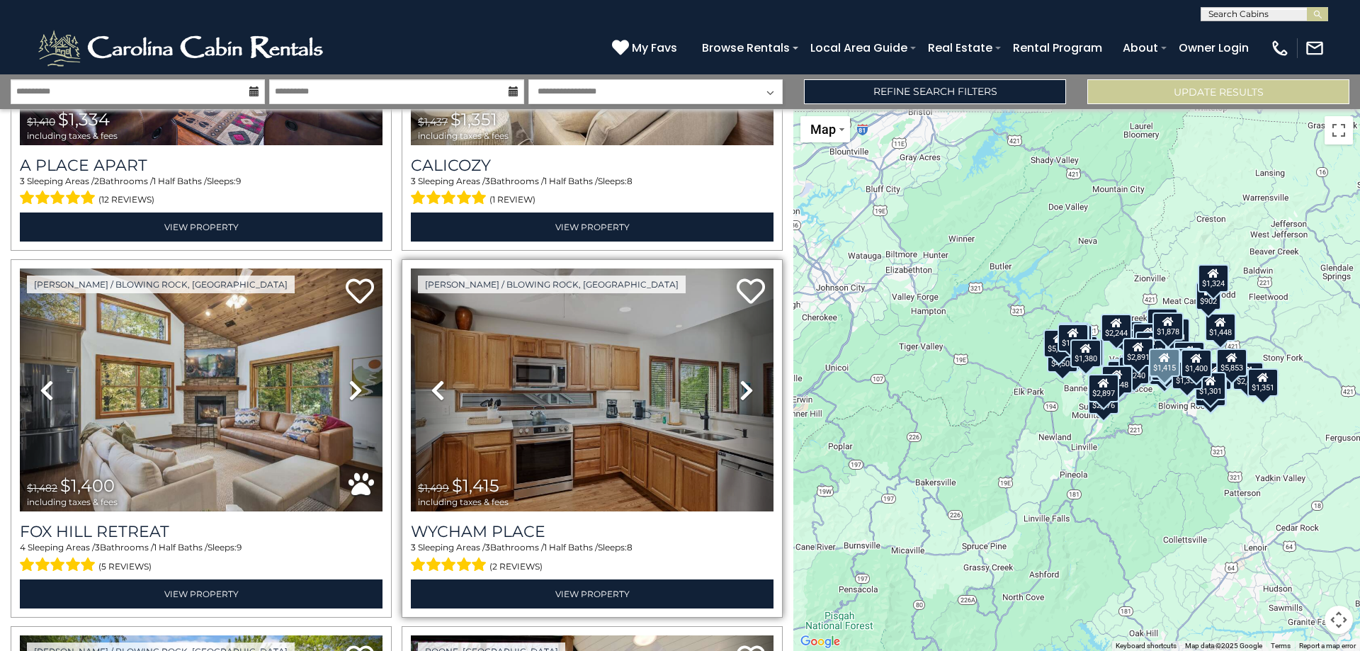
click at [739, 379] on icon at bounding box center [746, 390] width 14 height 23
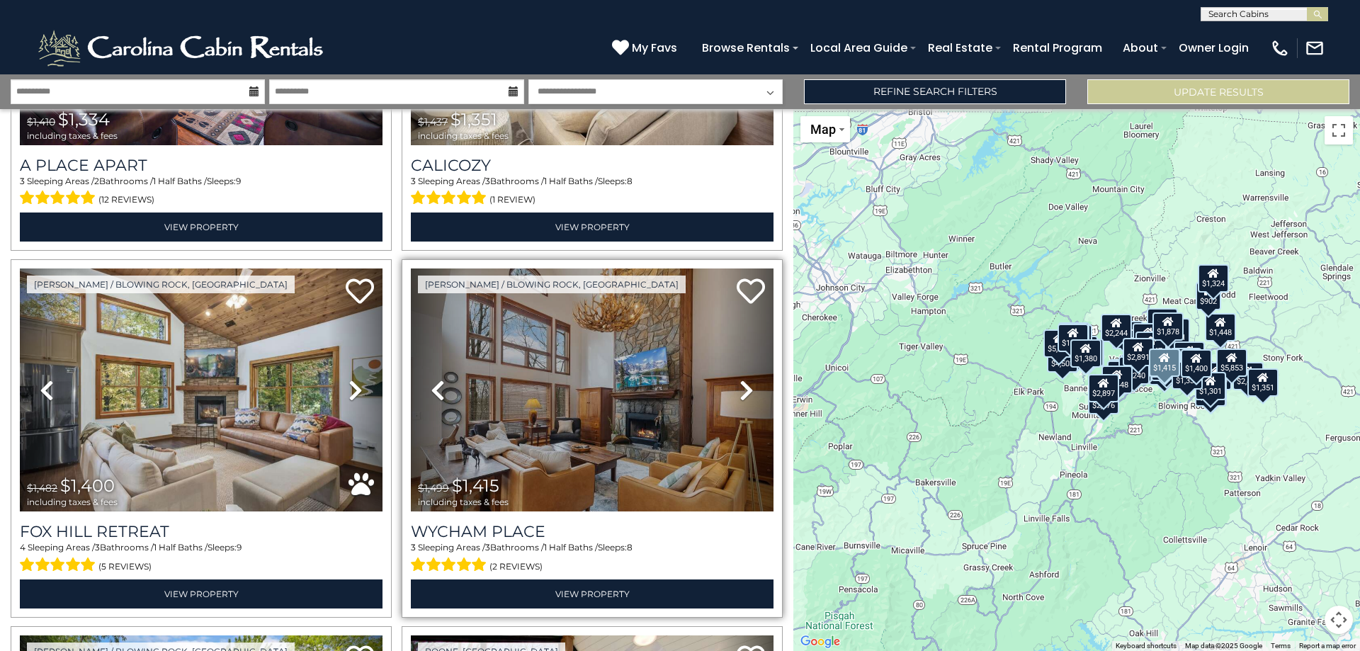
click at [739, 379] on icon at bounding box center [746, 390] width 14 height 23
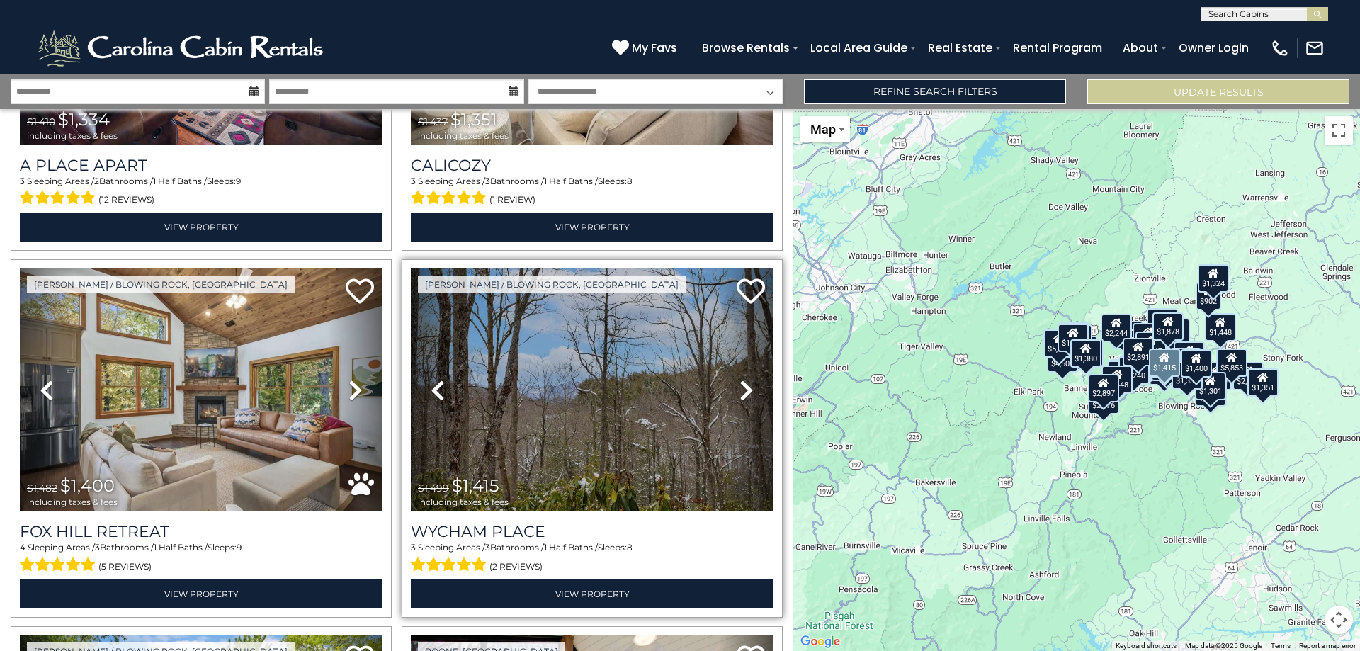
click at [739, 379] on icon at bounding box center [746, 390] width 14 height 23
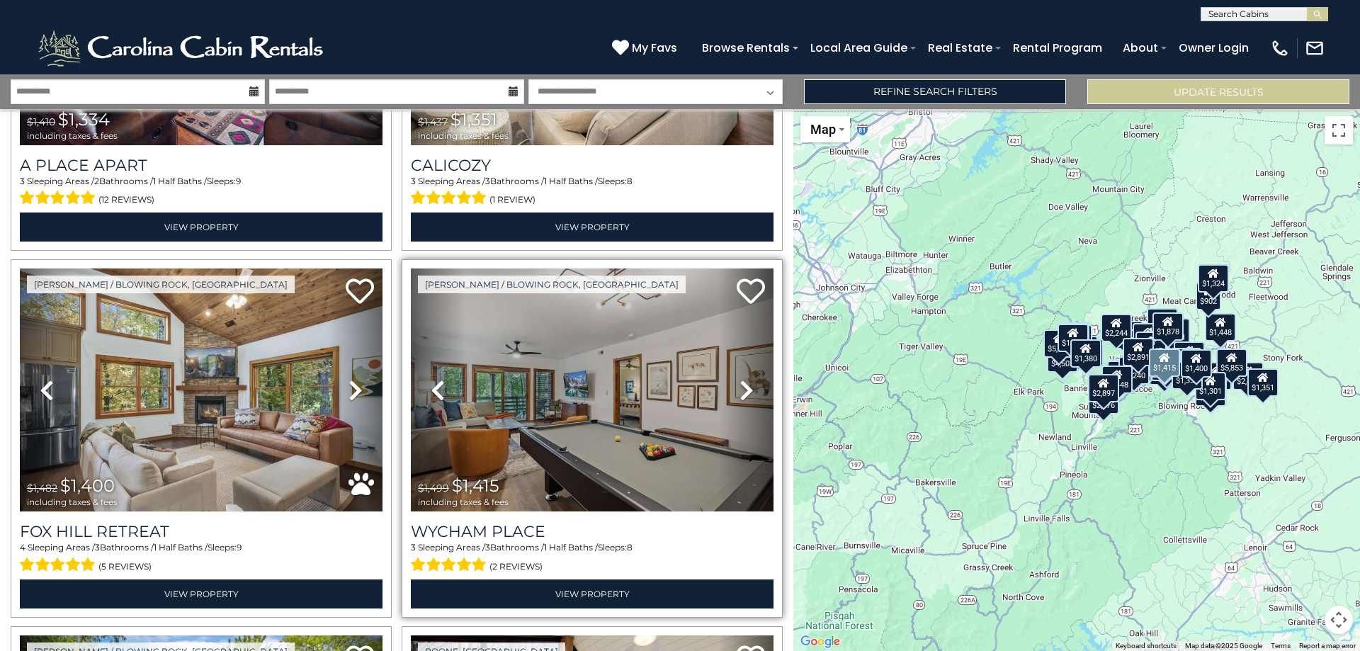
click at [739, 379] on icon at bounding box center [746, 390] width 14 height 23
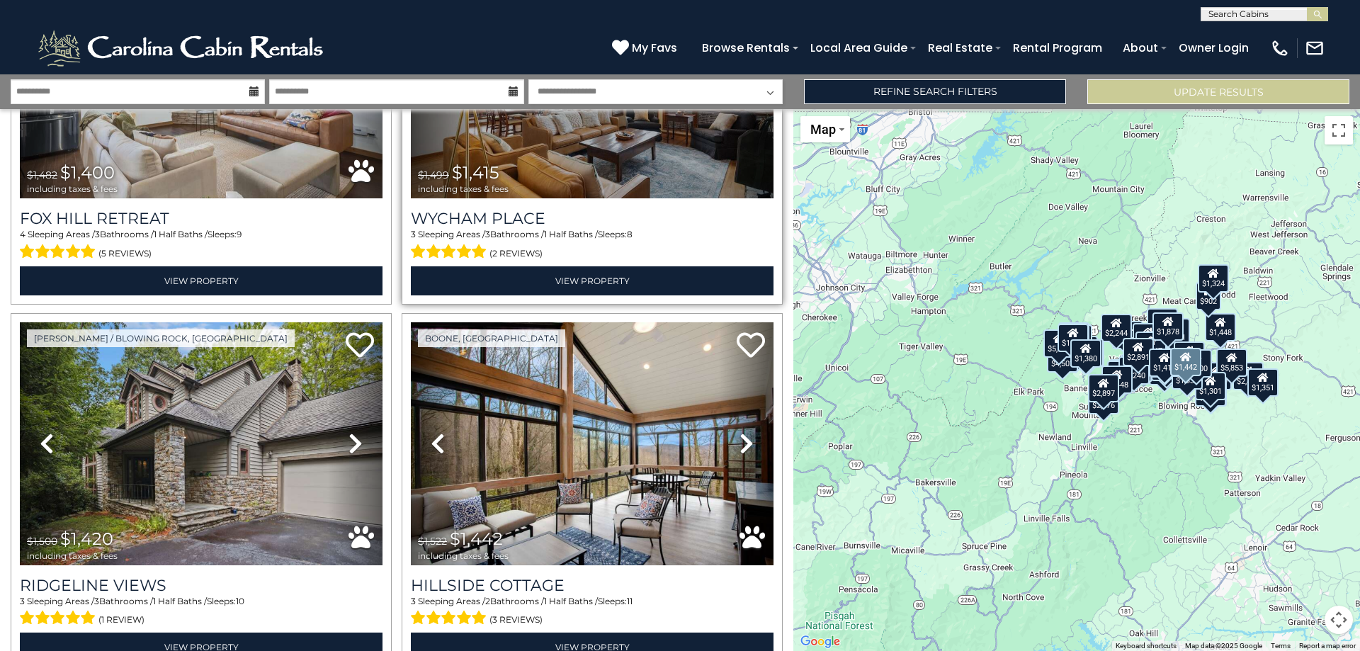
scroll to position [10140, 0]
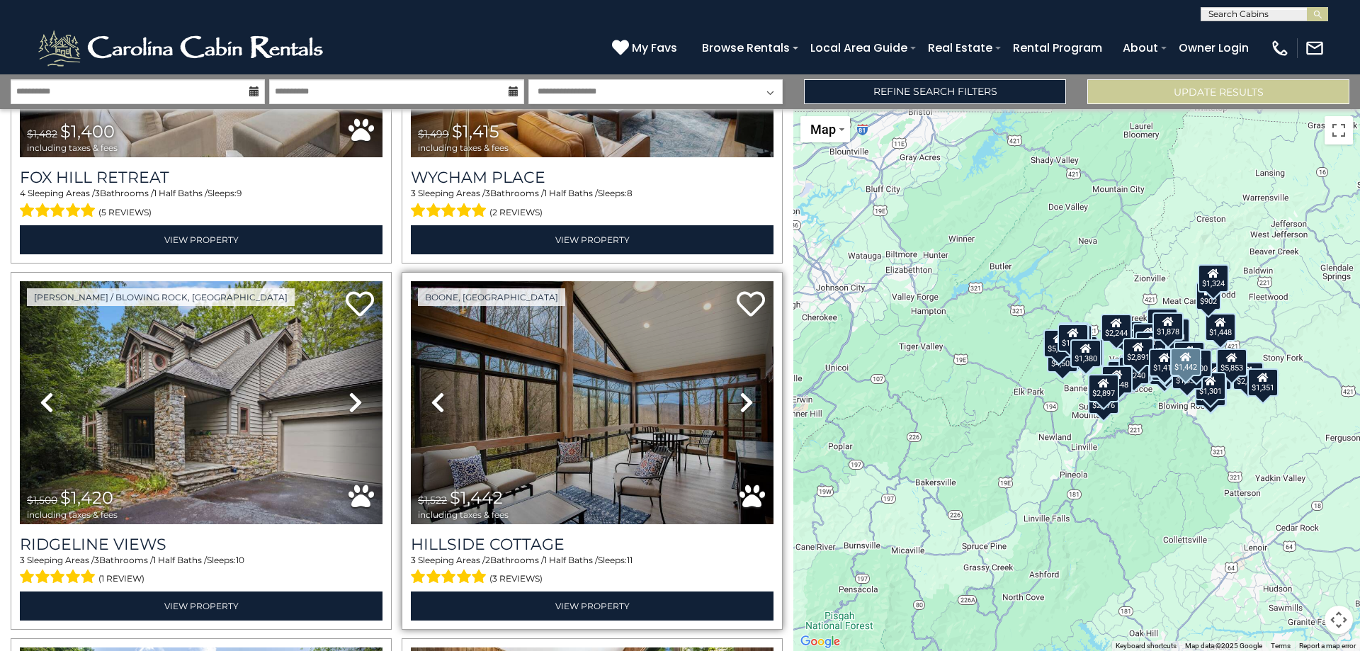
click at [739, 391] on icon at bounding box center [746, 402] width 14 height 23
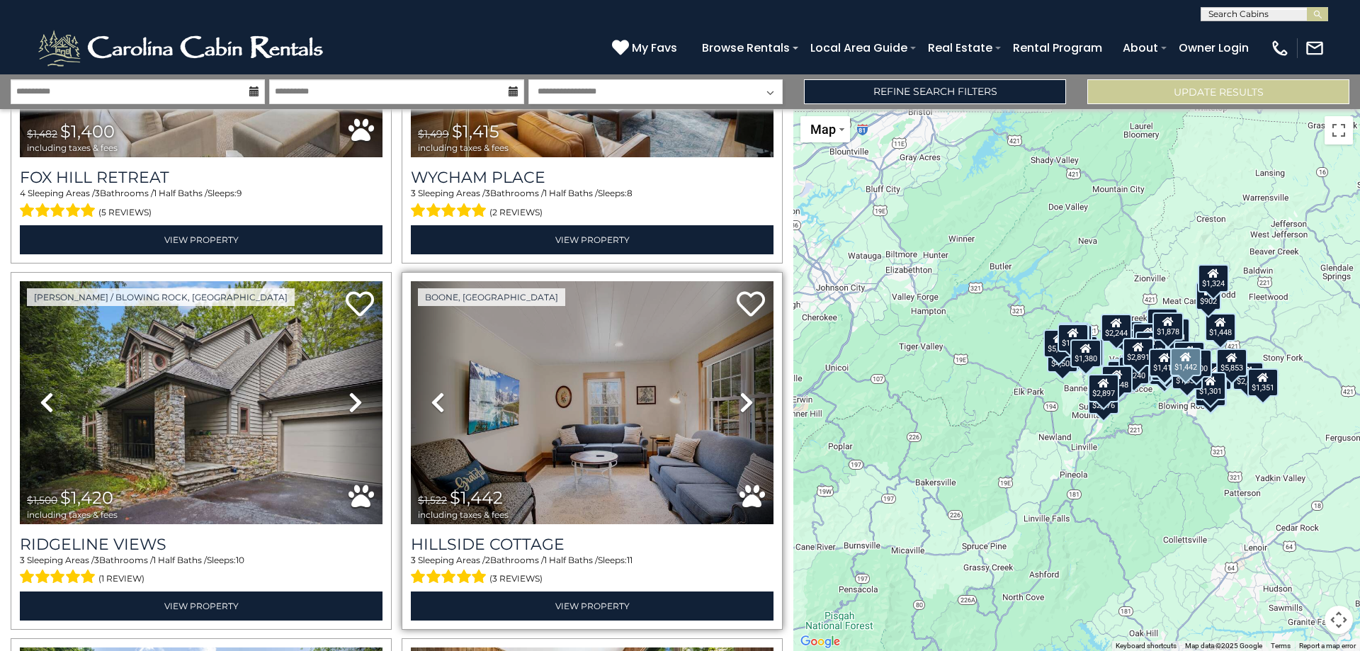
click at [739, 391] on icon at bounding box center [746, 402] width 14 height 23
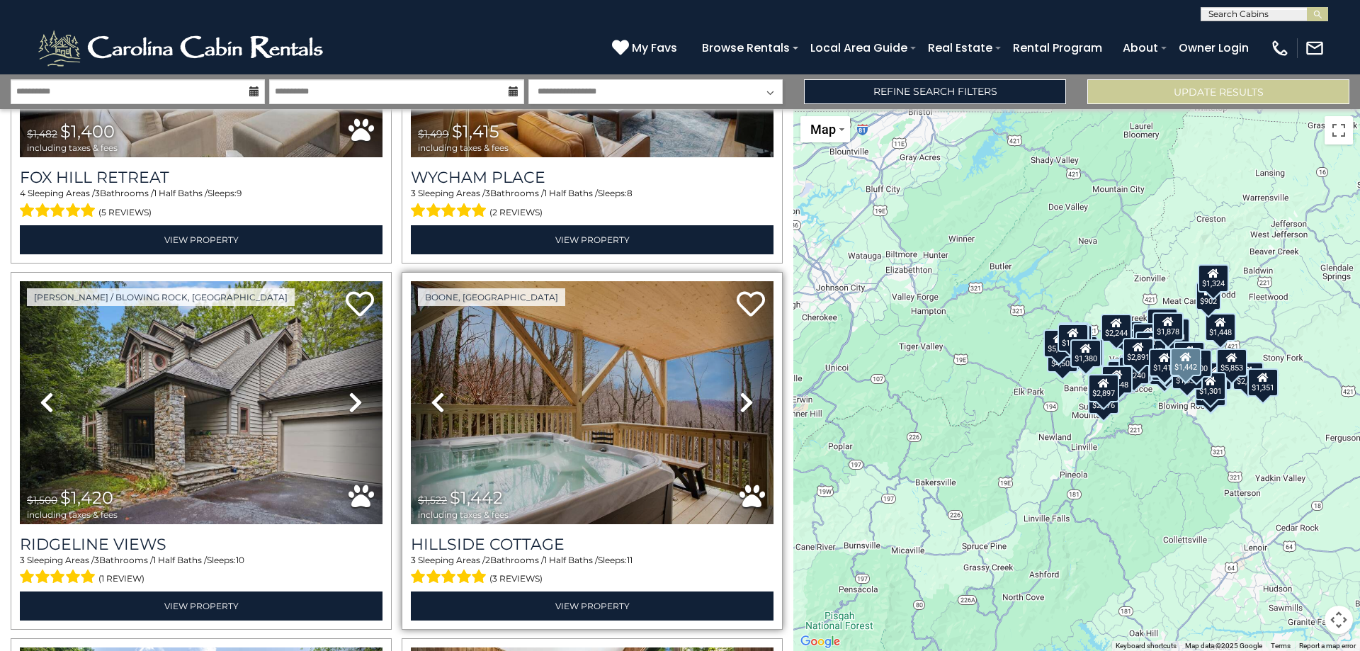
click at [739, 391] on icon at bounding box center [746, 402] width 14 height 23
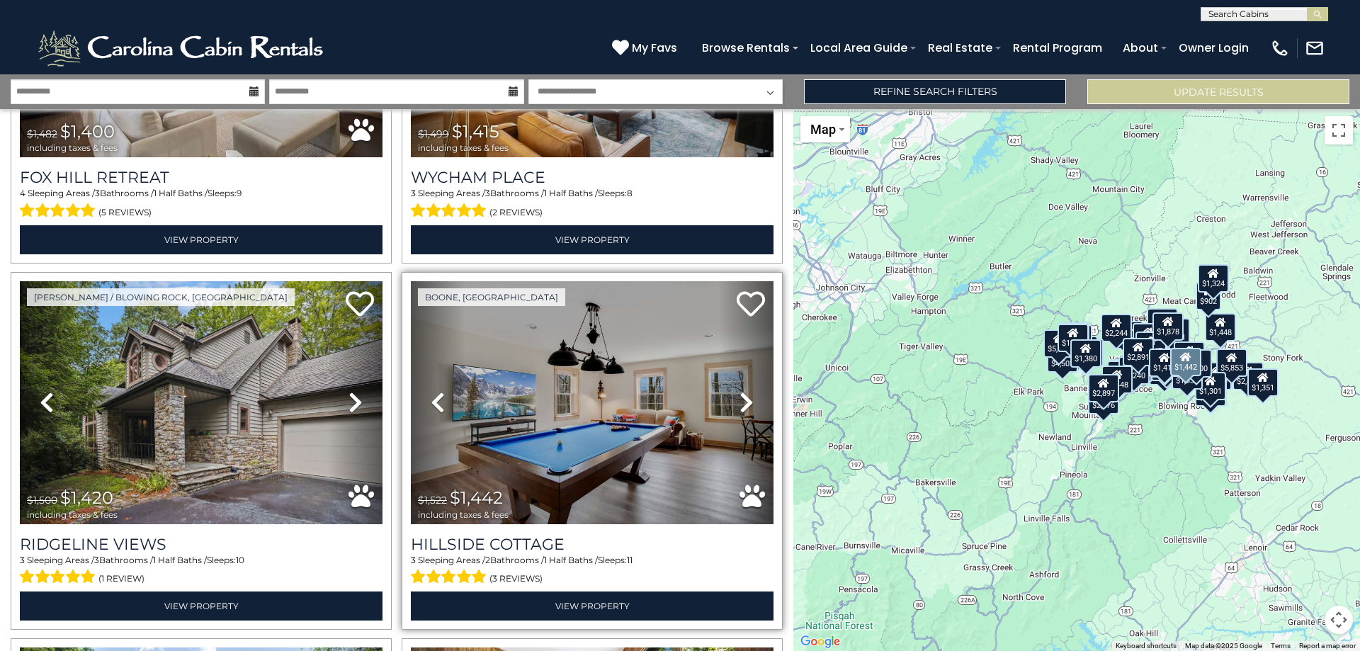
click at [739, 391] on icon at bounding box center [746, 402] width 14 height 23
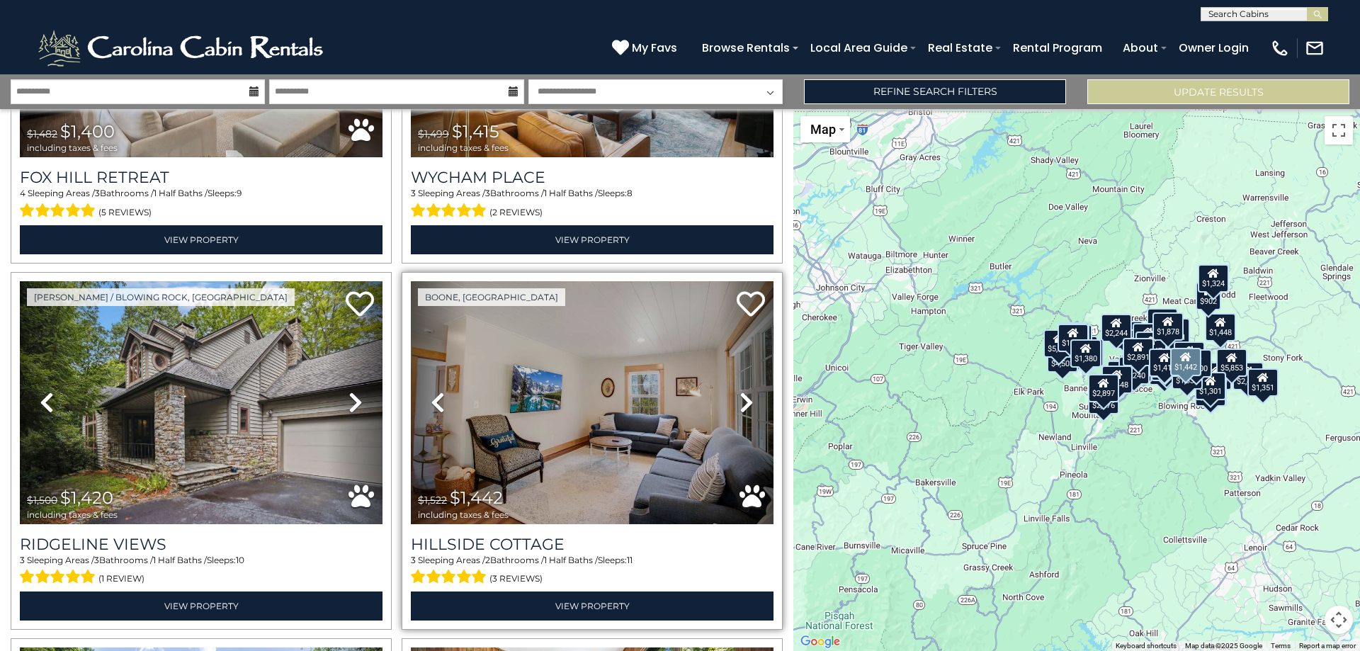
click at [739, 391] on icon at bounding box center [746, 402] width 14 height 23
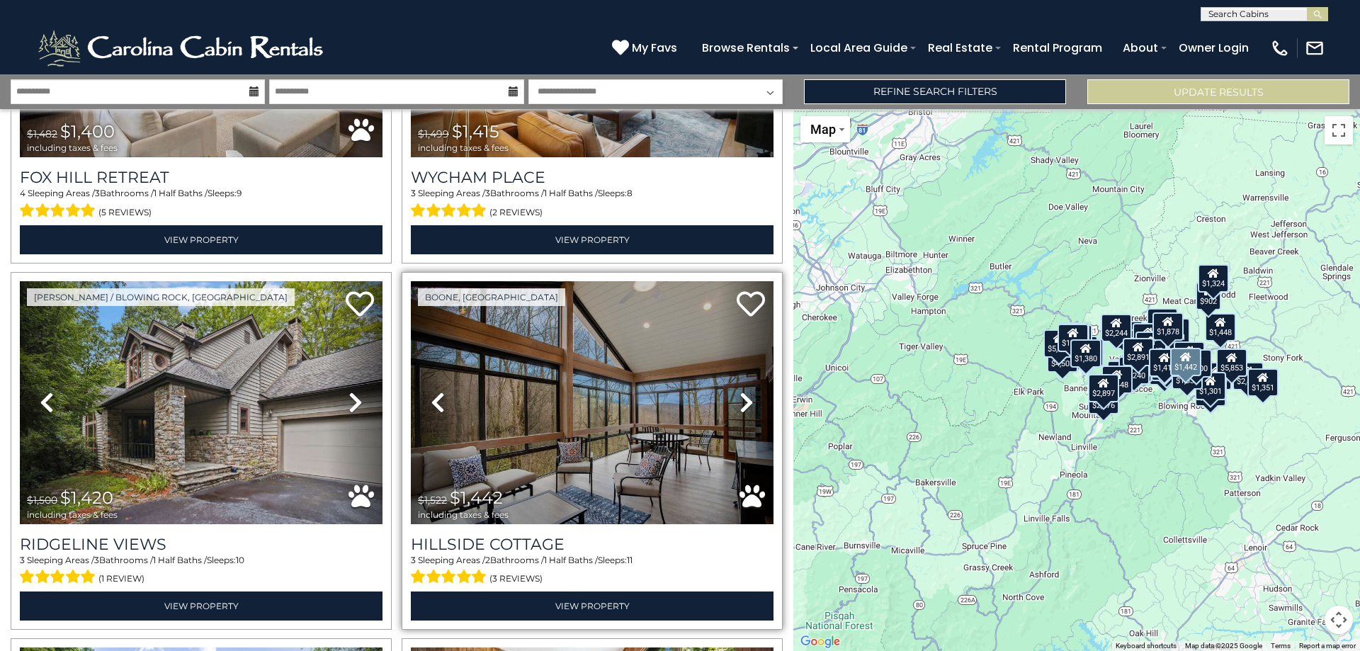
click at [739, 391] on icon at bounding box center [746, 402] width 14 height 23
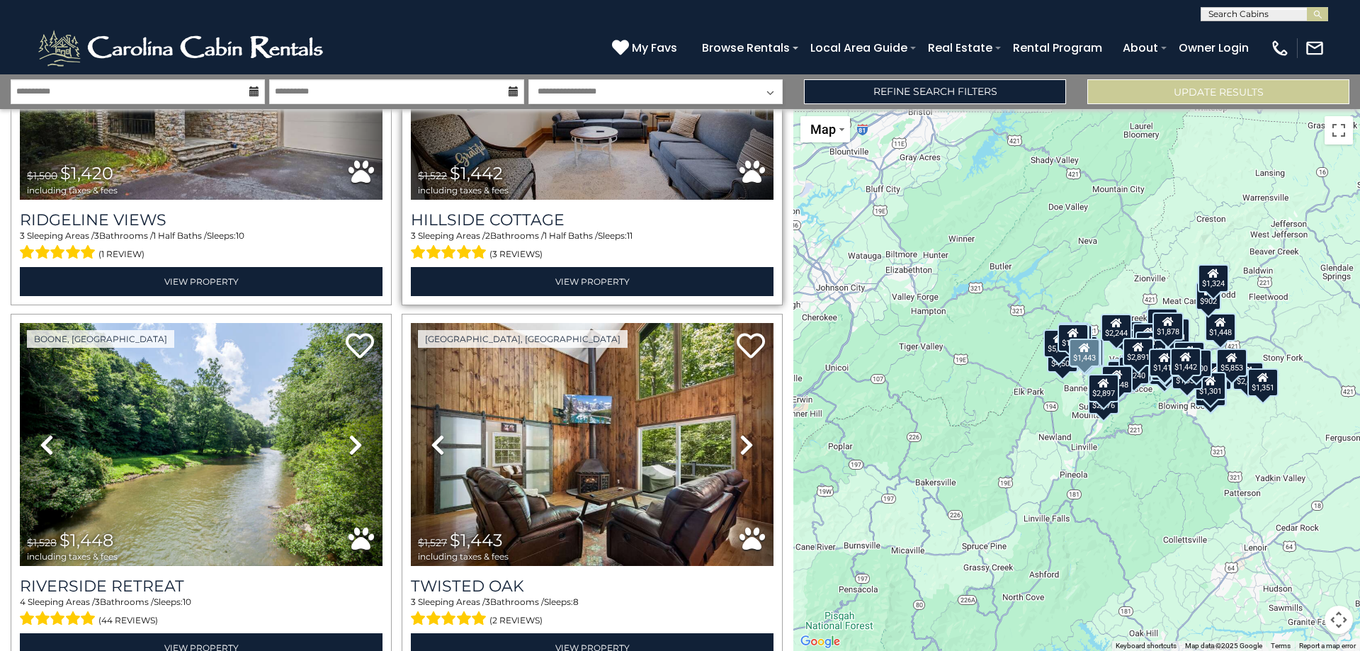
scroll to position [10501, 0]
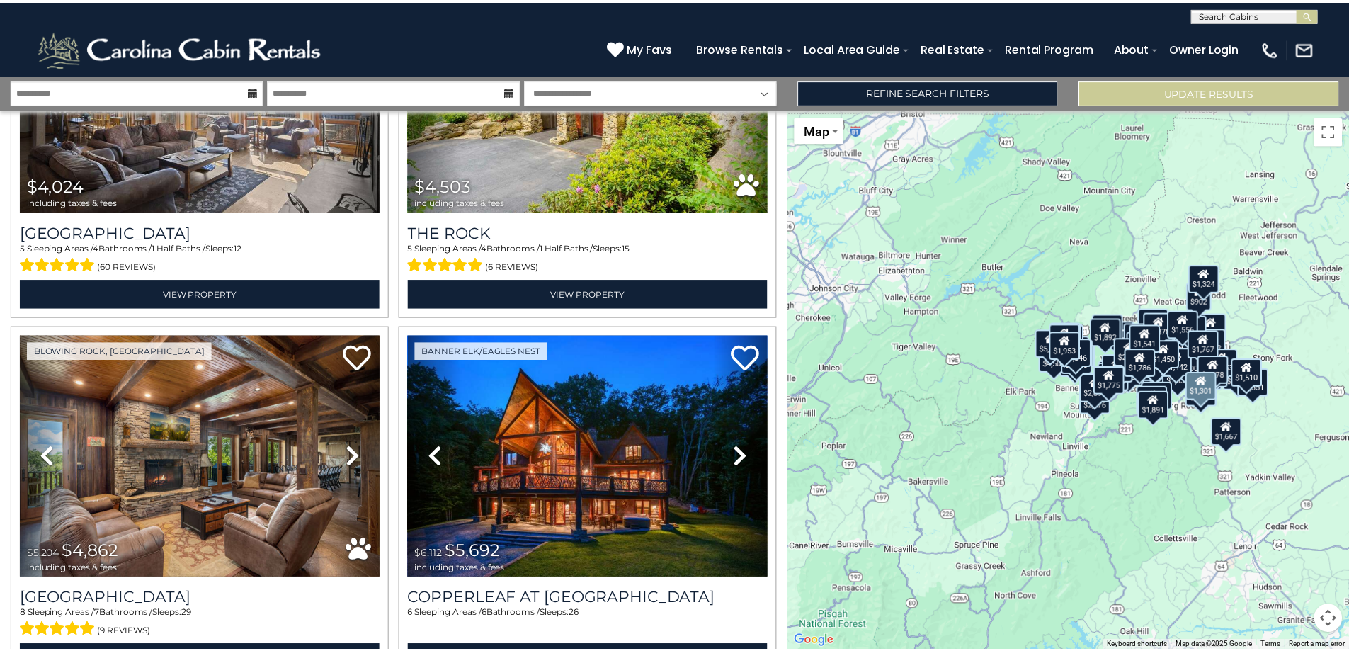
scroll to position [7888, 0]
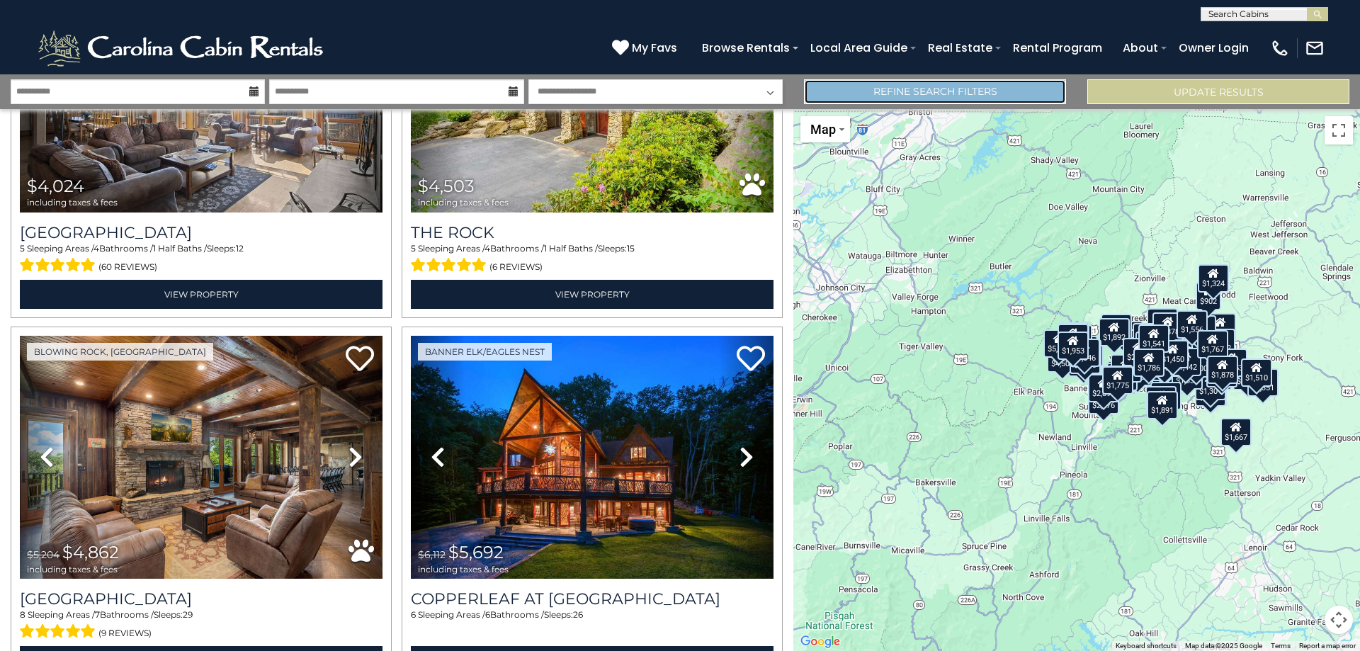
click at [1025, 94] on link "Refine Search Filters" at bounding box center [935, 91] width 262 height 25
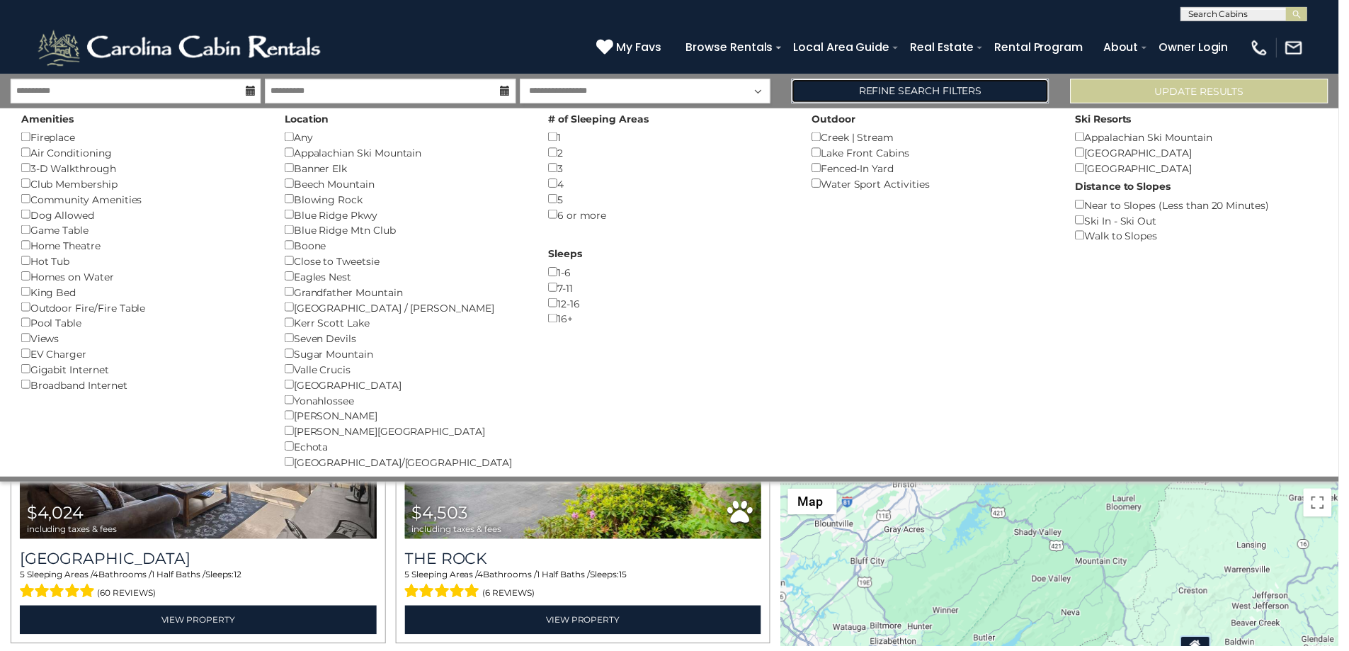
scroll to position [7845, 0]
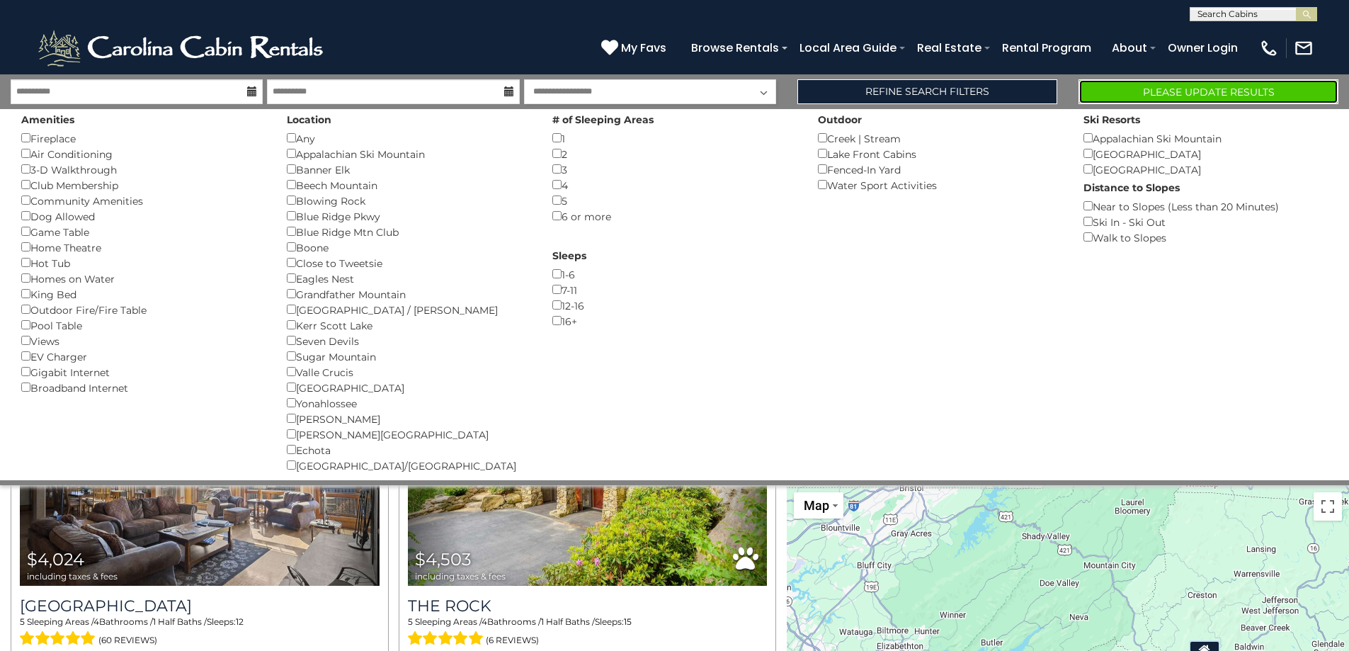
click at [1168, 89] on button "Please Update Results" at bounding box center [1208, 91] width 260 height 25
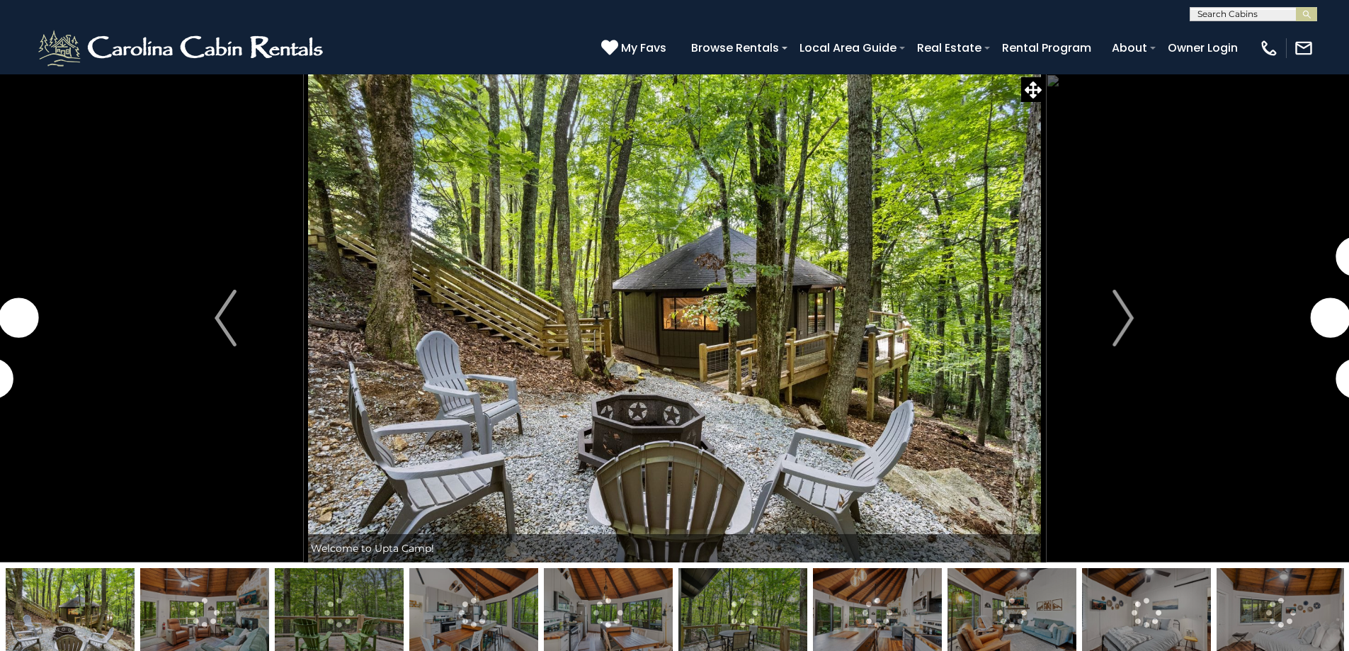
click at [1123, 304] on img "Next" at bounding box center [1122, 318] width 21 height 57
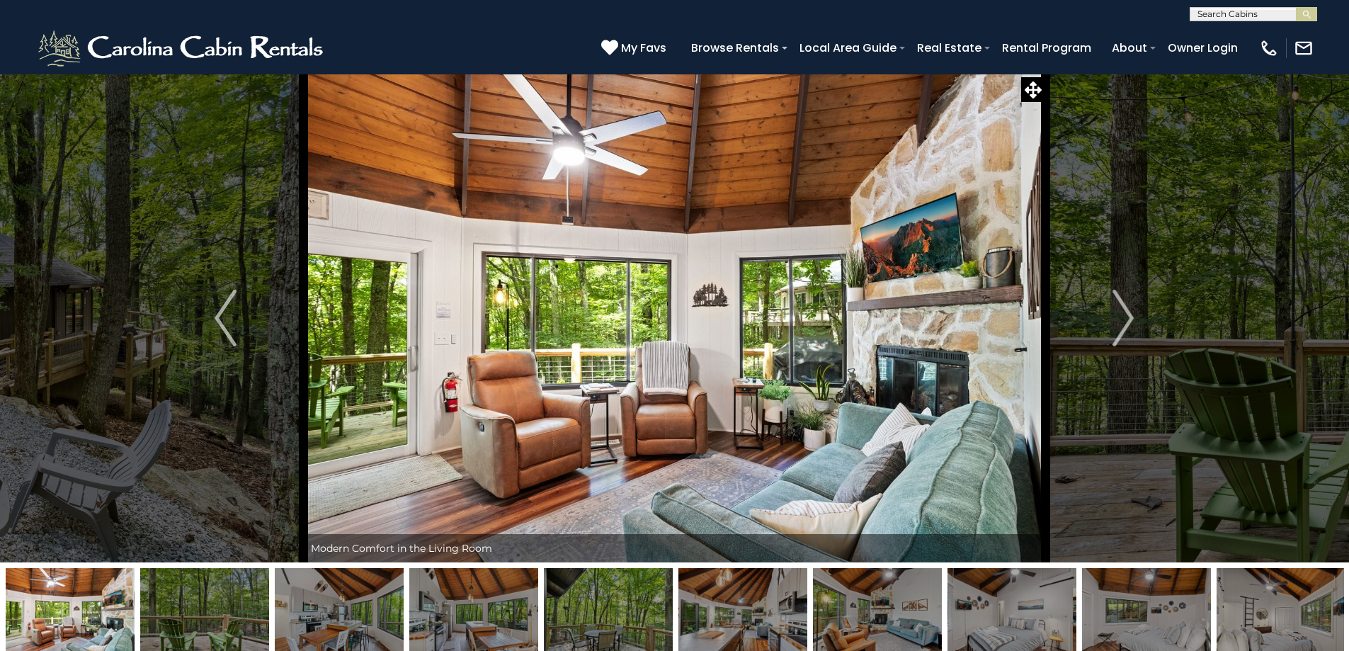
click at [1123, 304] on img "Next" at bounding box center [1122, 318] width 21 height 57
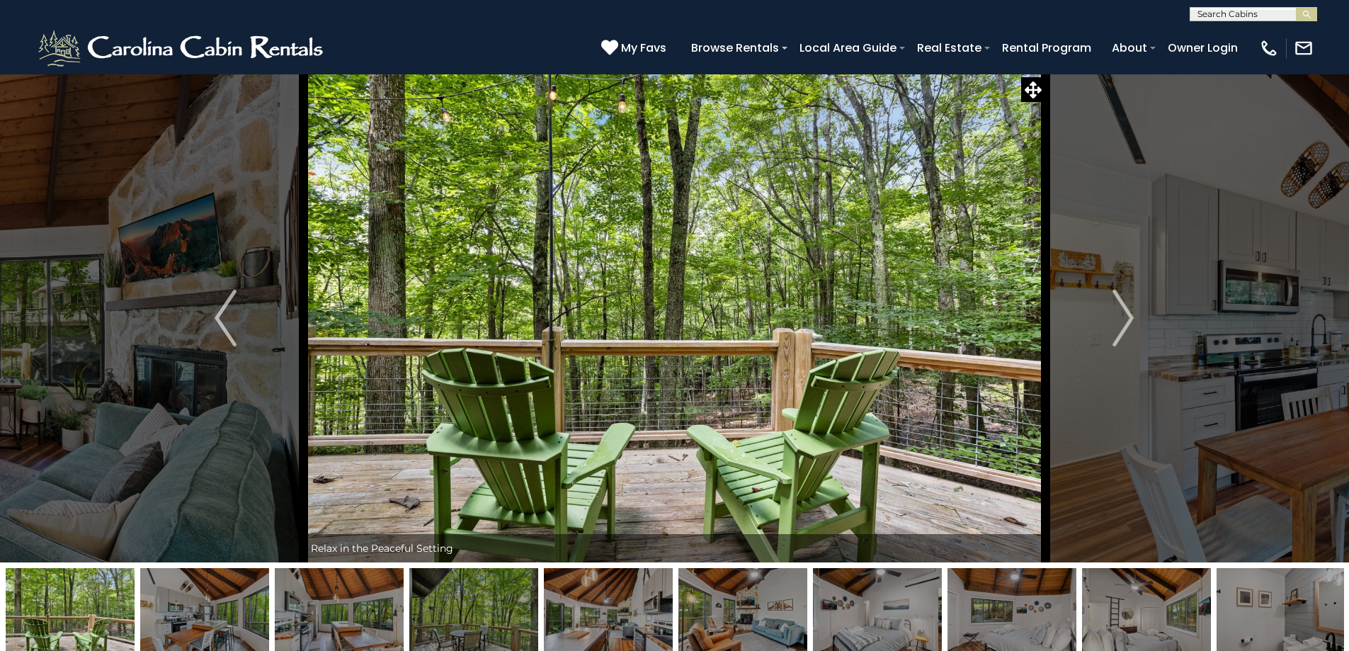
click at [1123, 304] on img "Next" at bounding box center [1122, 318] width 21 height 57
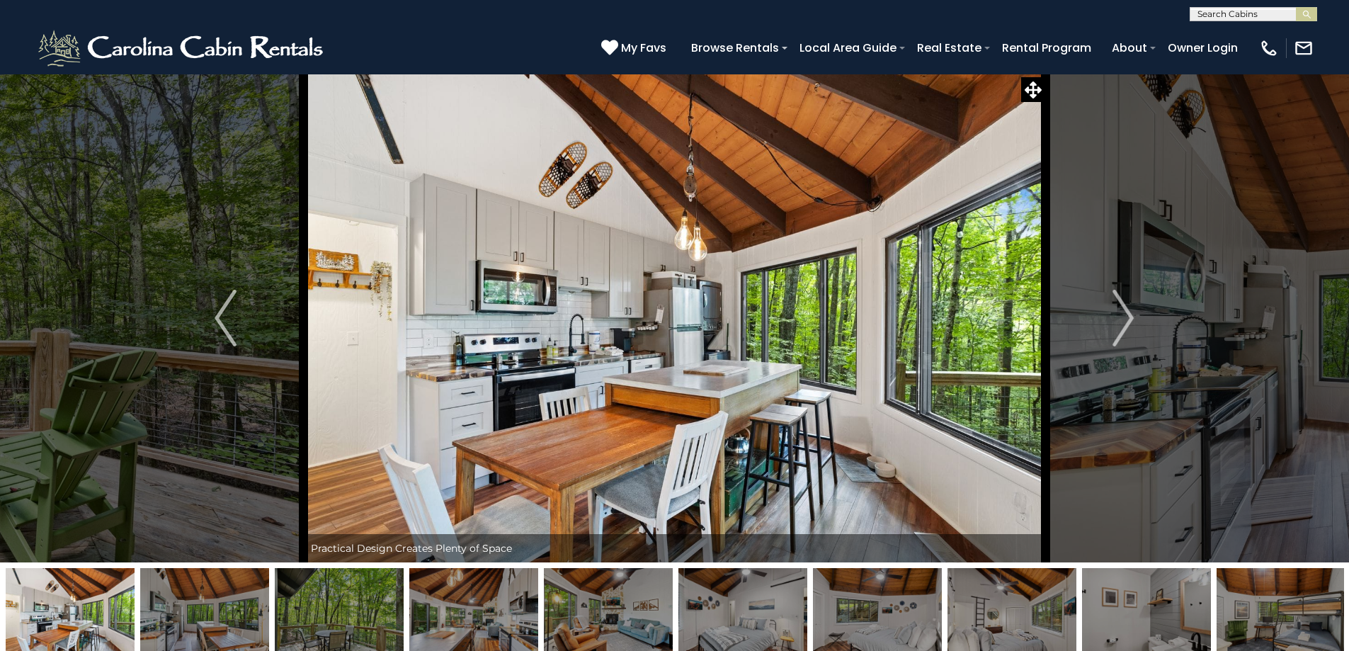
click at [1123, 304] on img "Next" at bounding box center [1122, 318] width 21 height 57
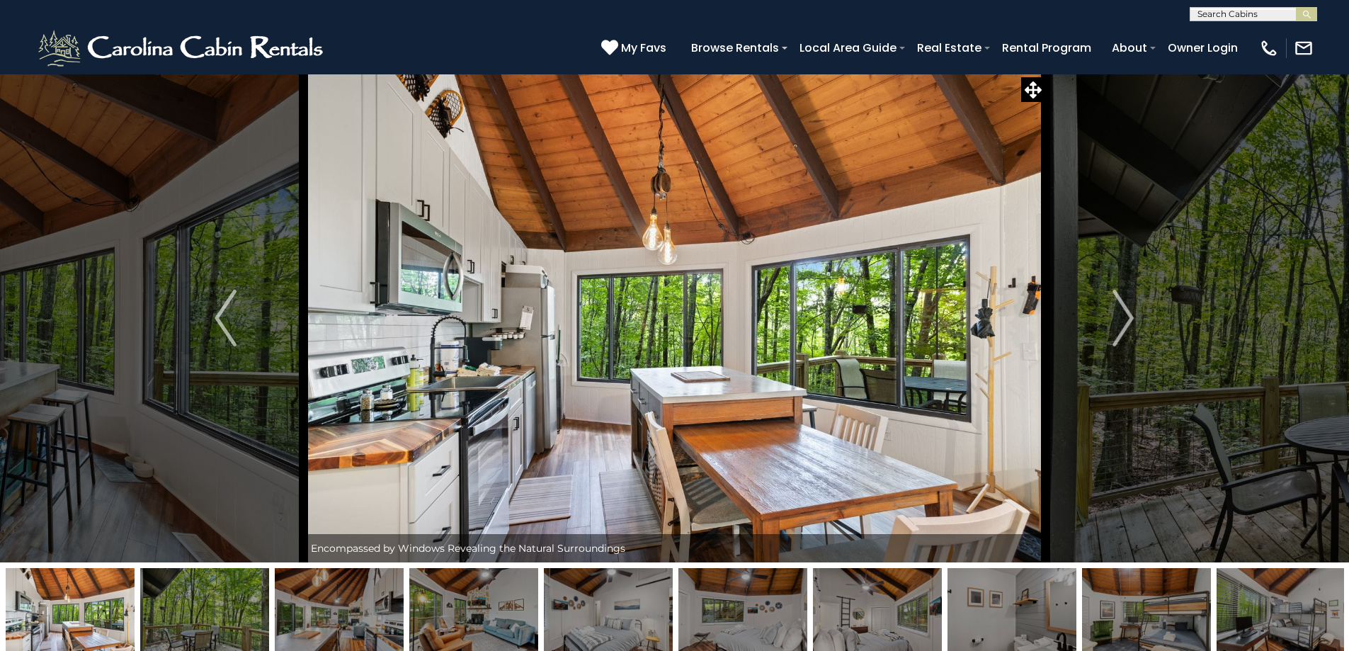
click at [1123, 304] on img "Next" at bounding box center [1122, 318] width 21 height 57
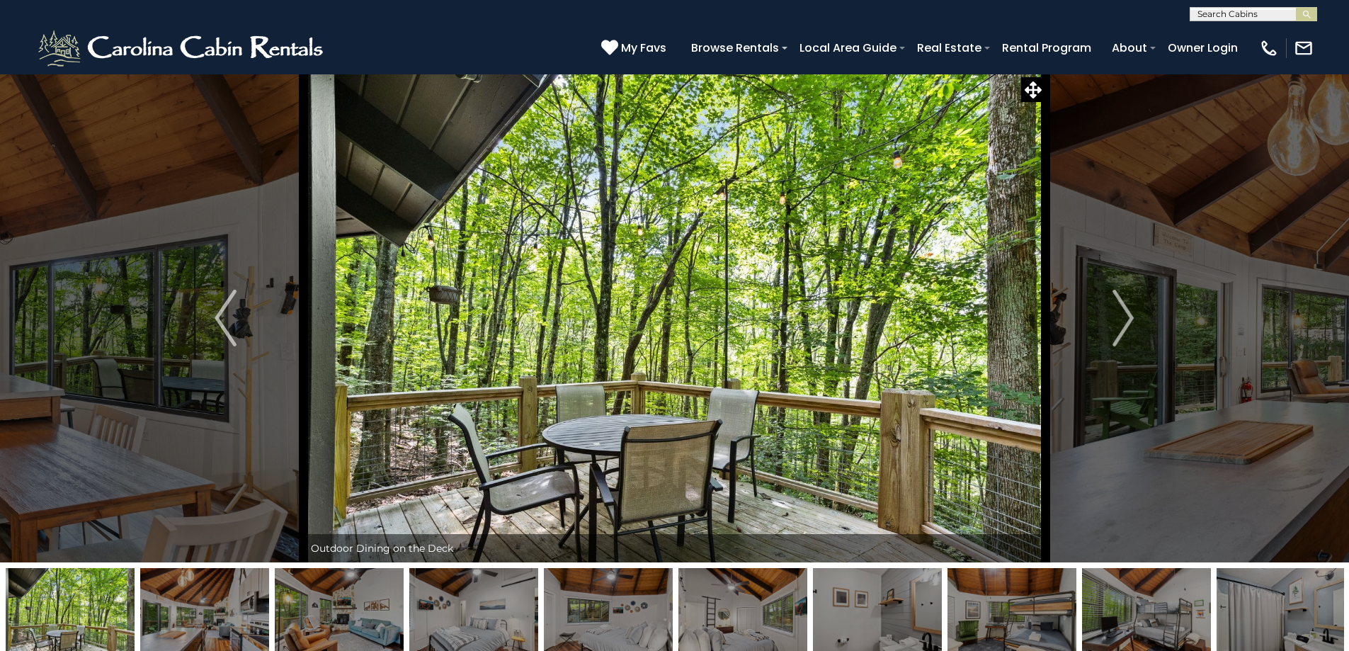
click at [1123, 304] on img "Next" at bounding box center [1122, 318] width 21 height 57
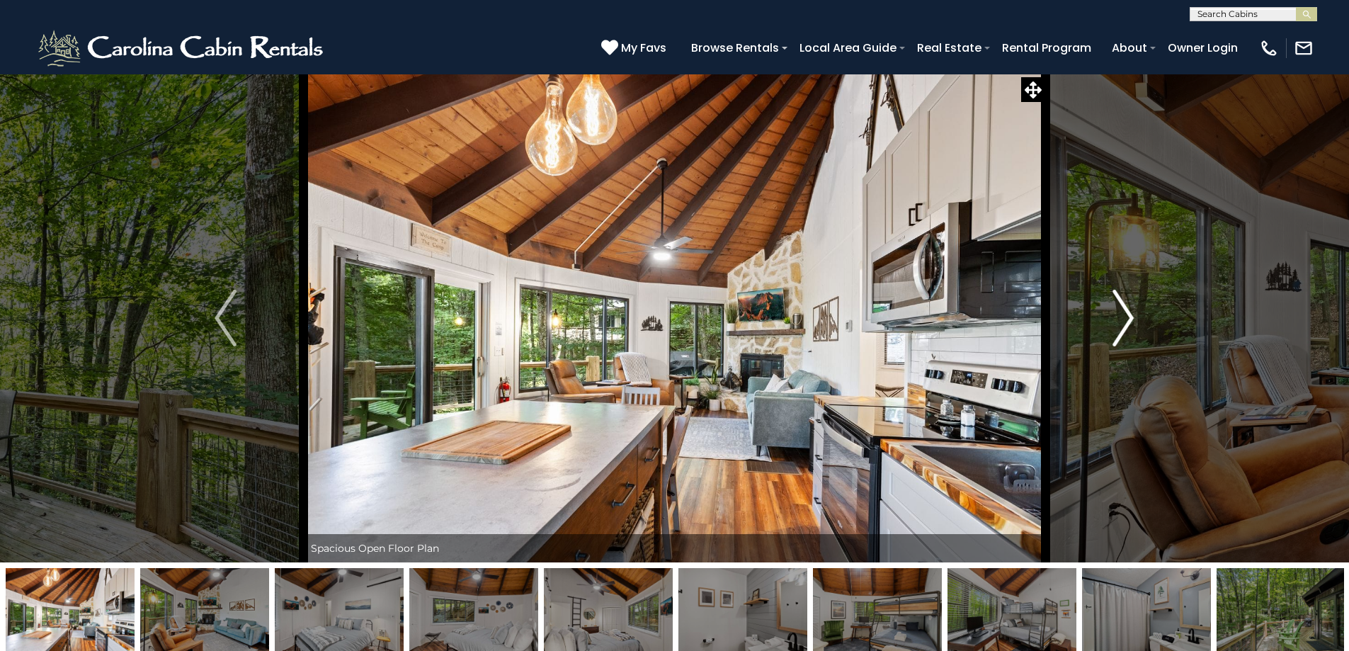
click at [1132, 321] on img "Next" at bounding box center [1122, 318] width 21 height 57
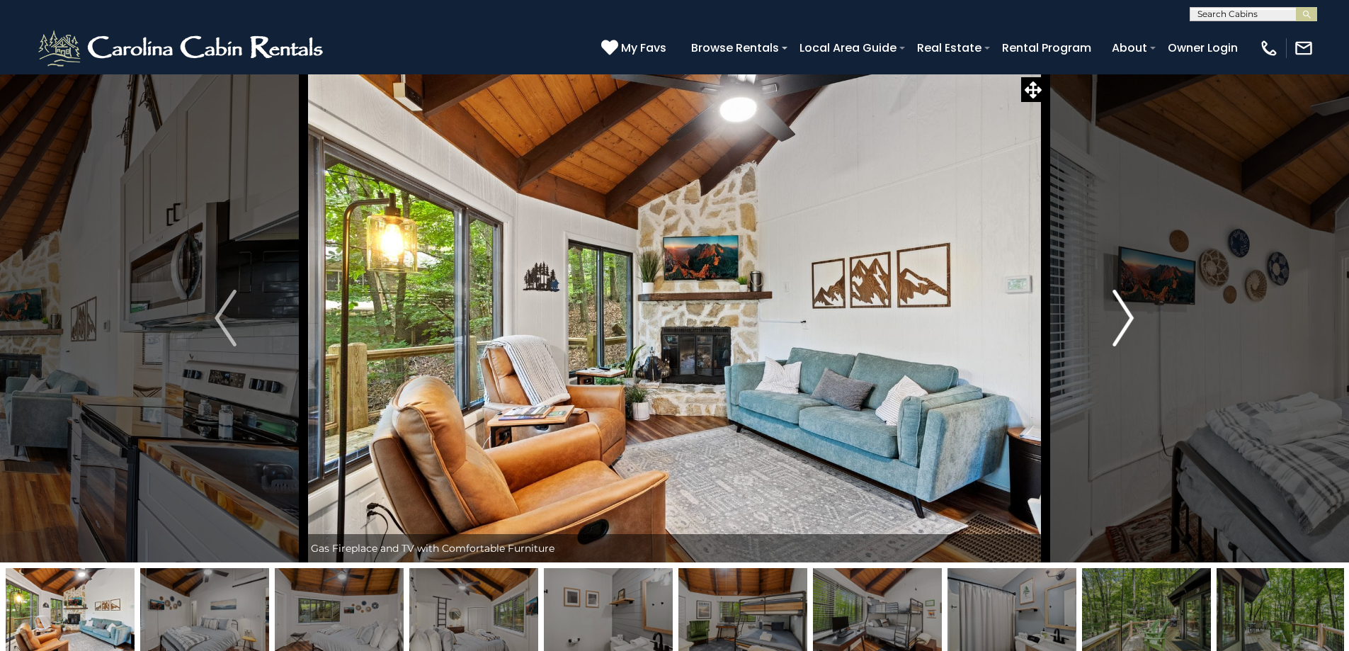
click at [1125, 319] on img "Next" at bounding box center [1122, 318] width 21 height 57
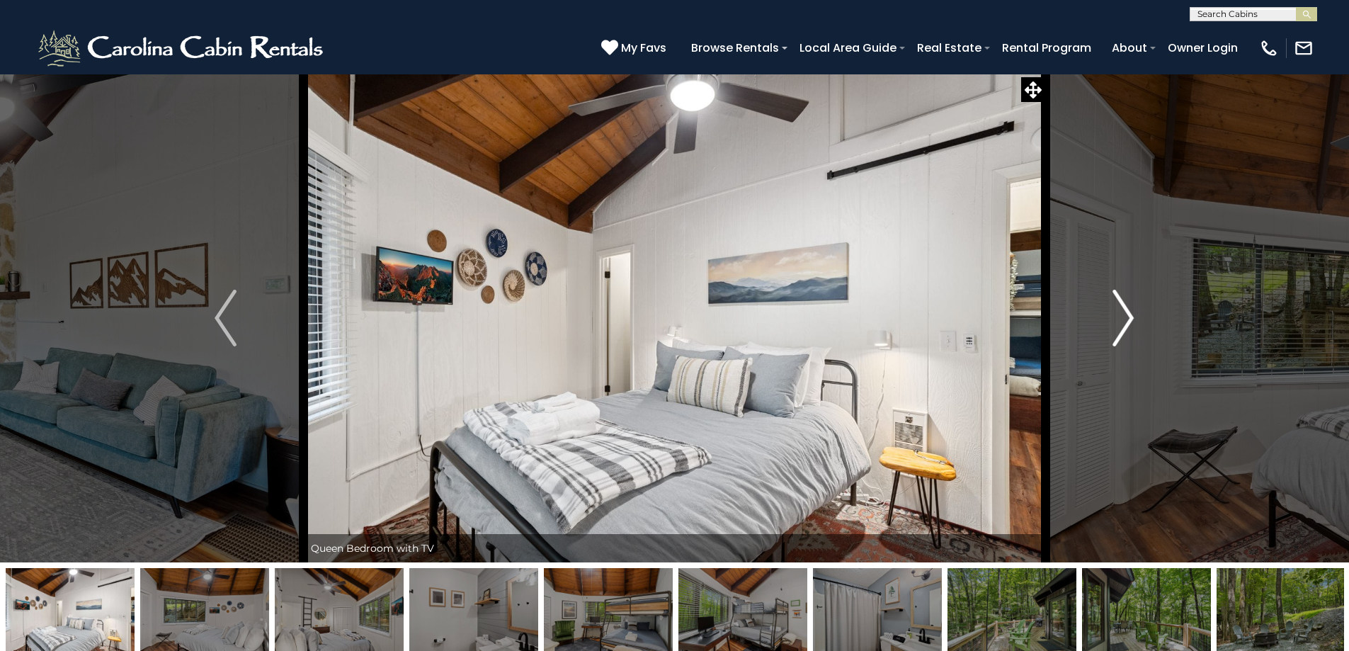
click at [1125, 319] on img "Next" at bounding box center [1122, 318] width 21 height 57
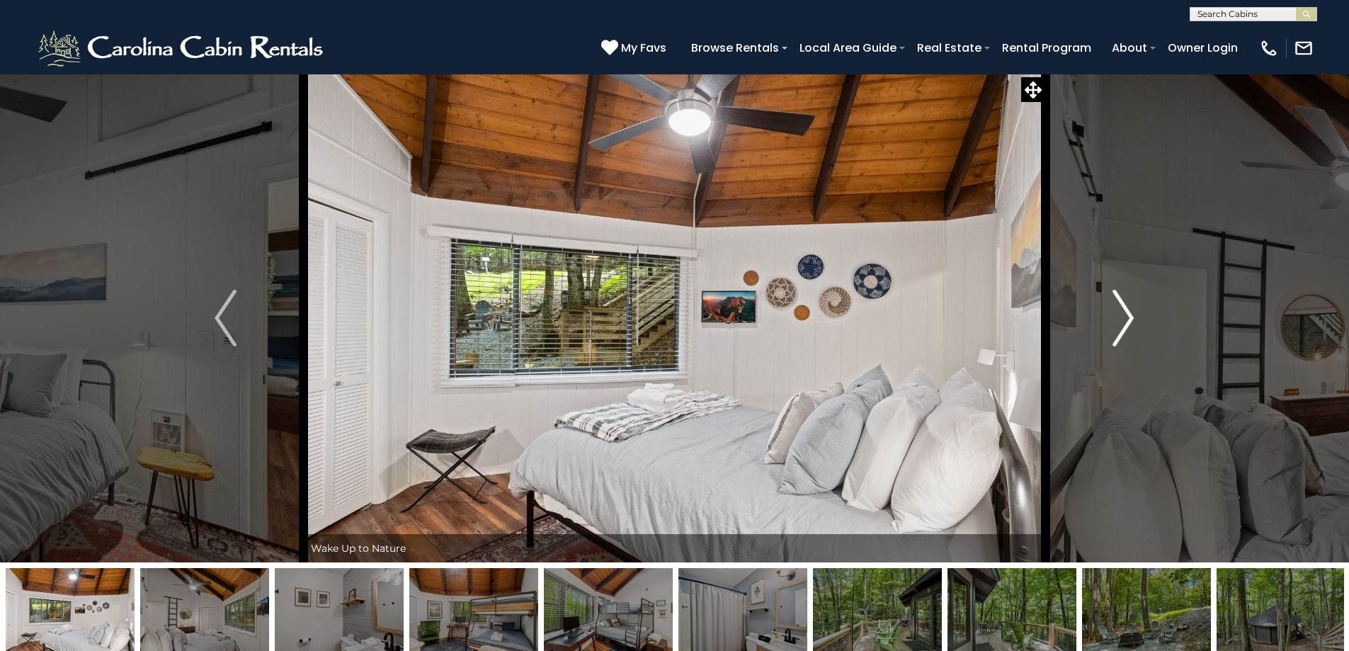
click at [1125, 319] on img "Next" at bounding box center [1122, 318] width 21 height 57
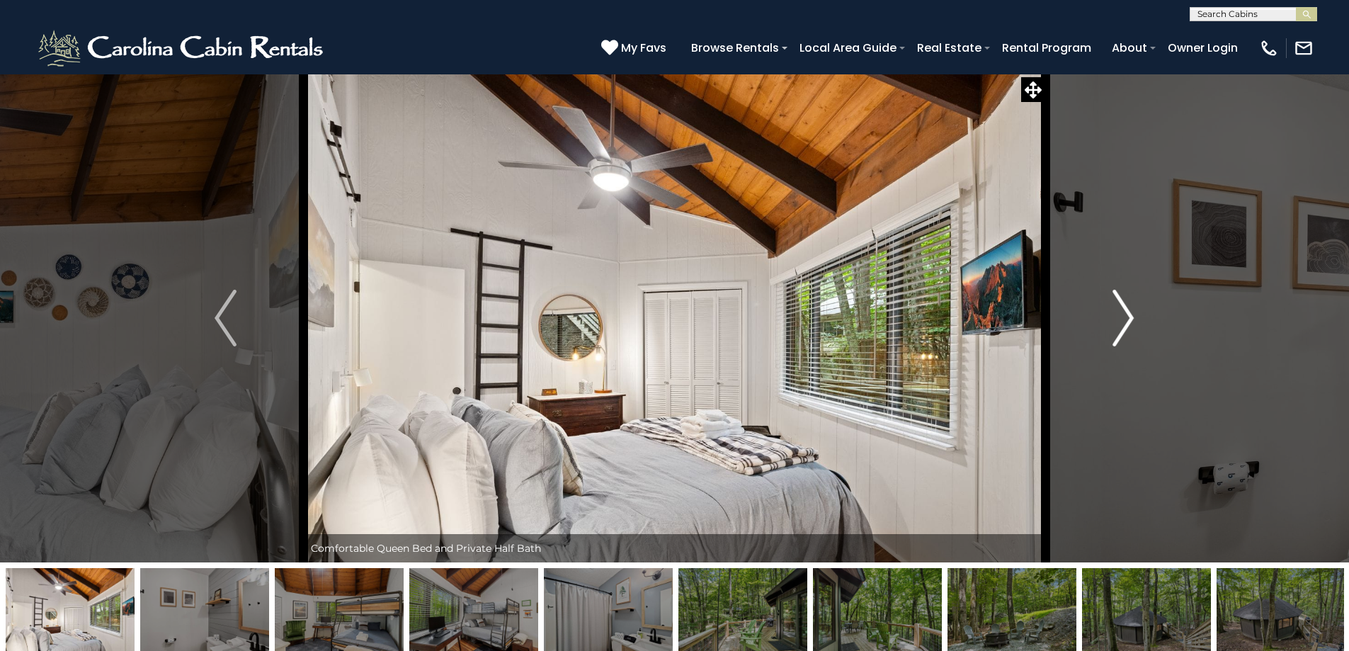
click at [1125, 319] on img "Next" at bounding box center [1122, 318] width 21 height 57
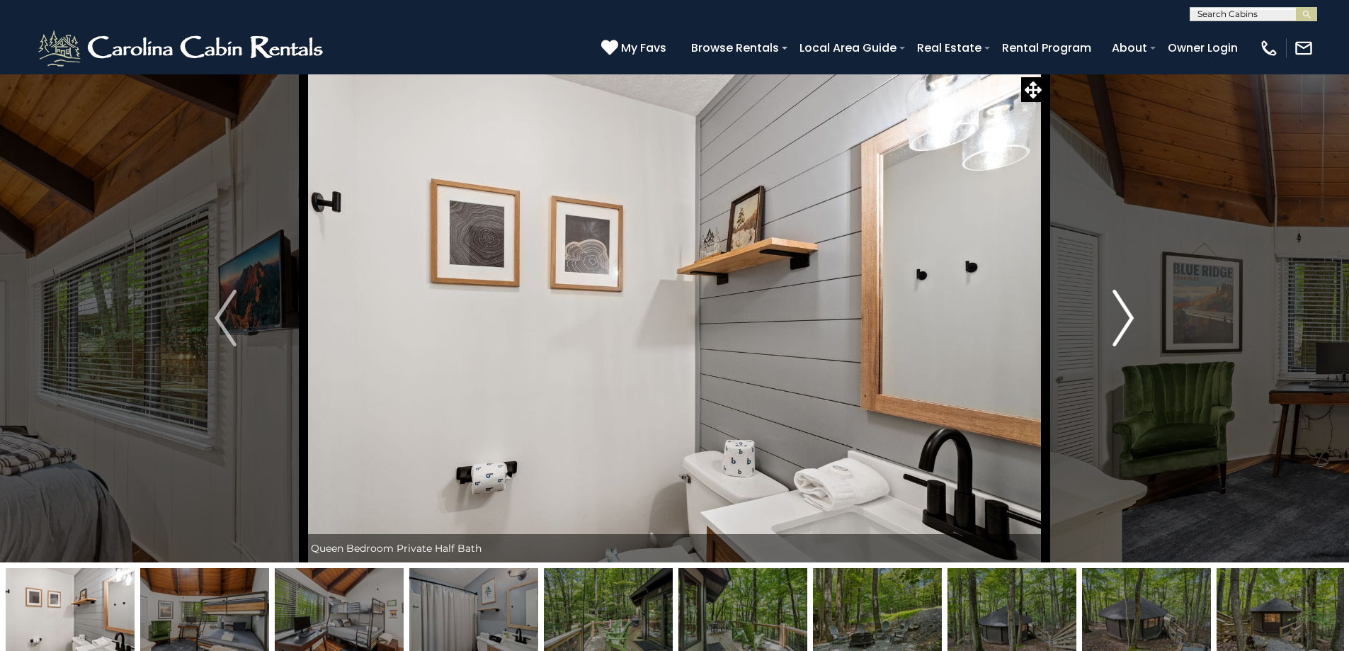
click at [1125, 319] on img "Next" at bounding box center [1122, 318] width 21 height 57
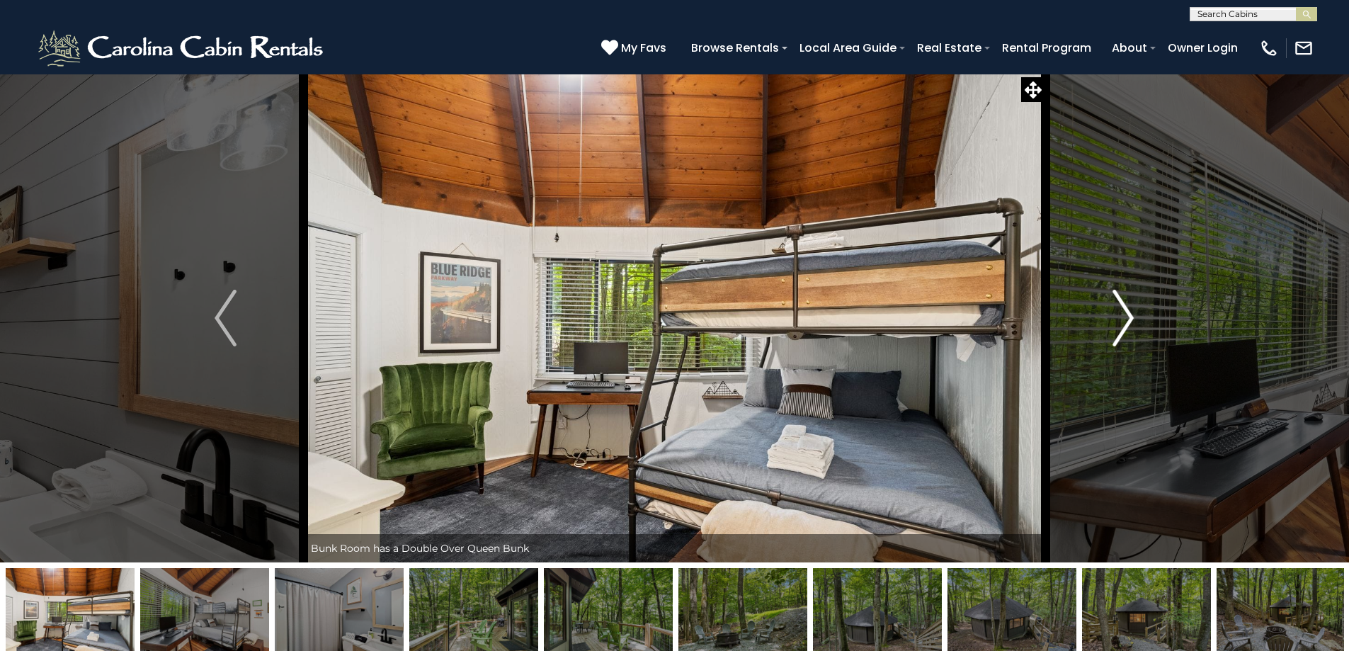
click at [1125, 319] on img "Next" at bounding box center [1122, 318] width 21 height 57
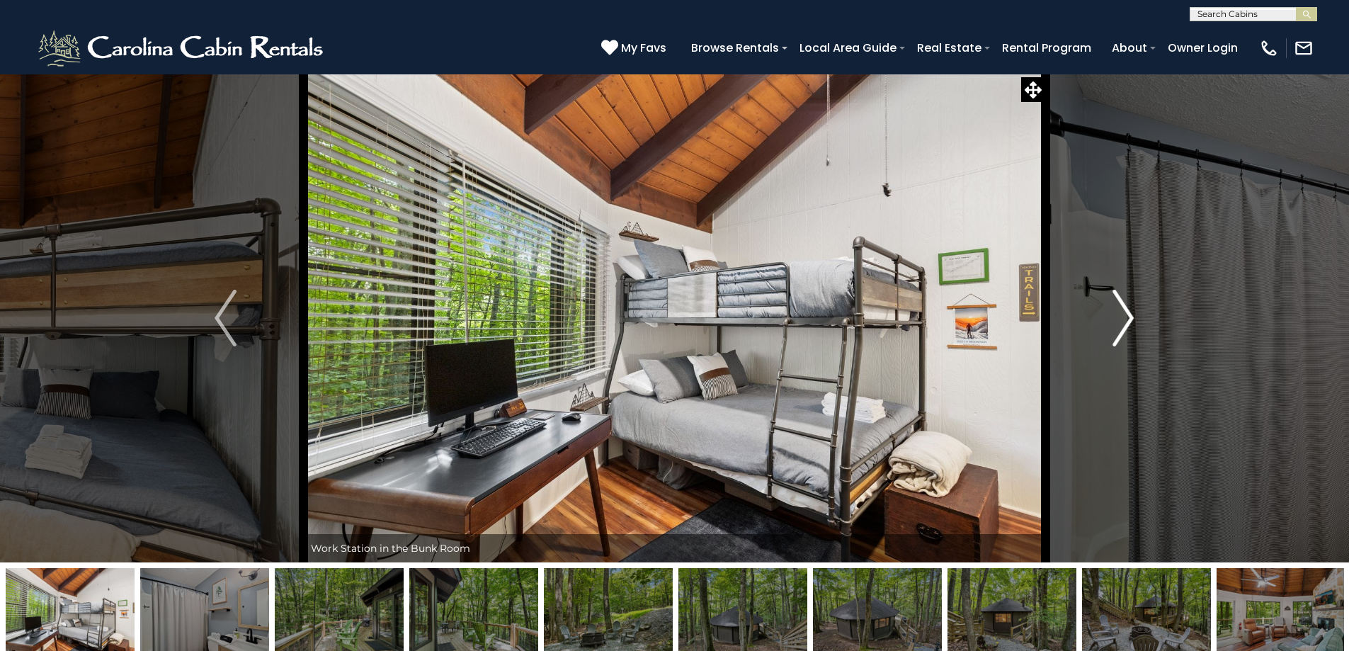
click at [1125, 319] on img "Next" at bounding box center [1122, 318] width 21 height 57
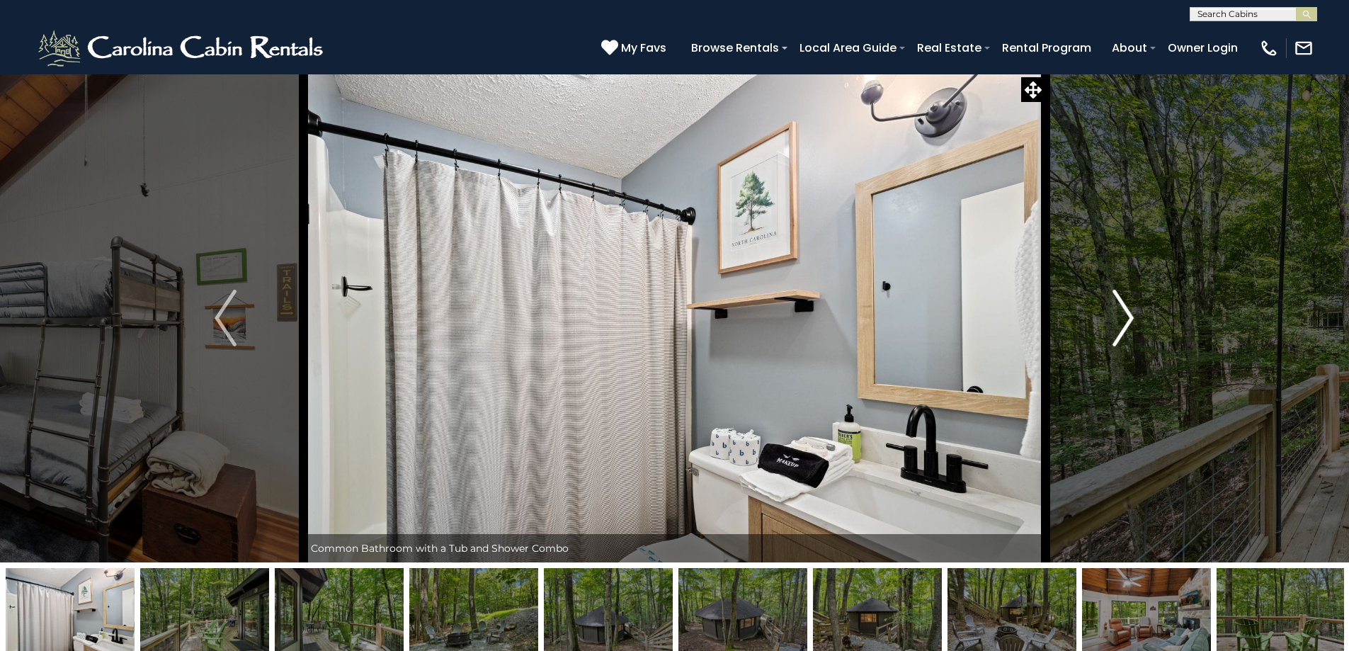
click at [1125, 319] on img "Next" at bounding box center [1122, 318] width 21 height 57
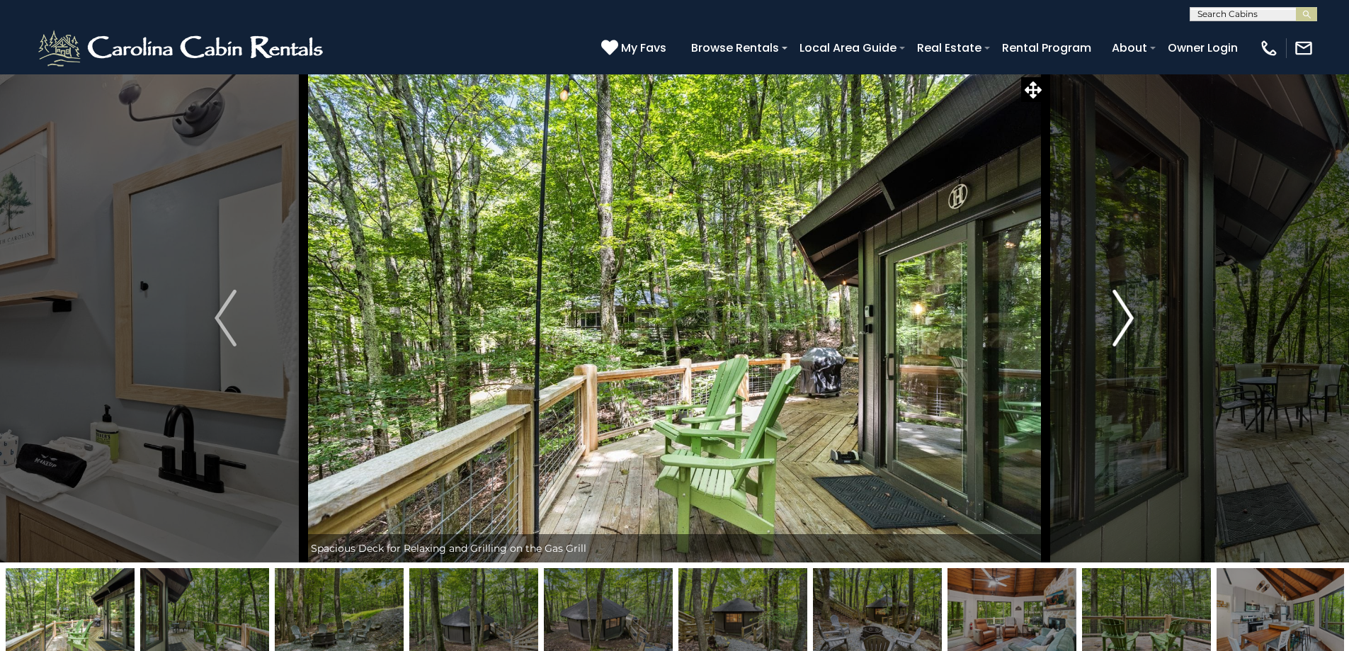
click at [1125, 319] on img "Next" at bounding box center [1122, 318] width 21 height 57
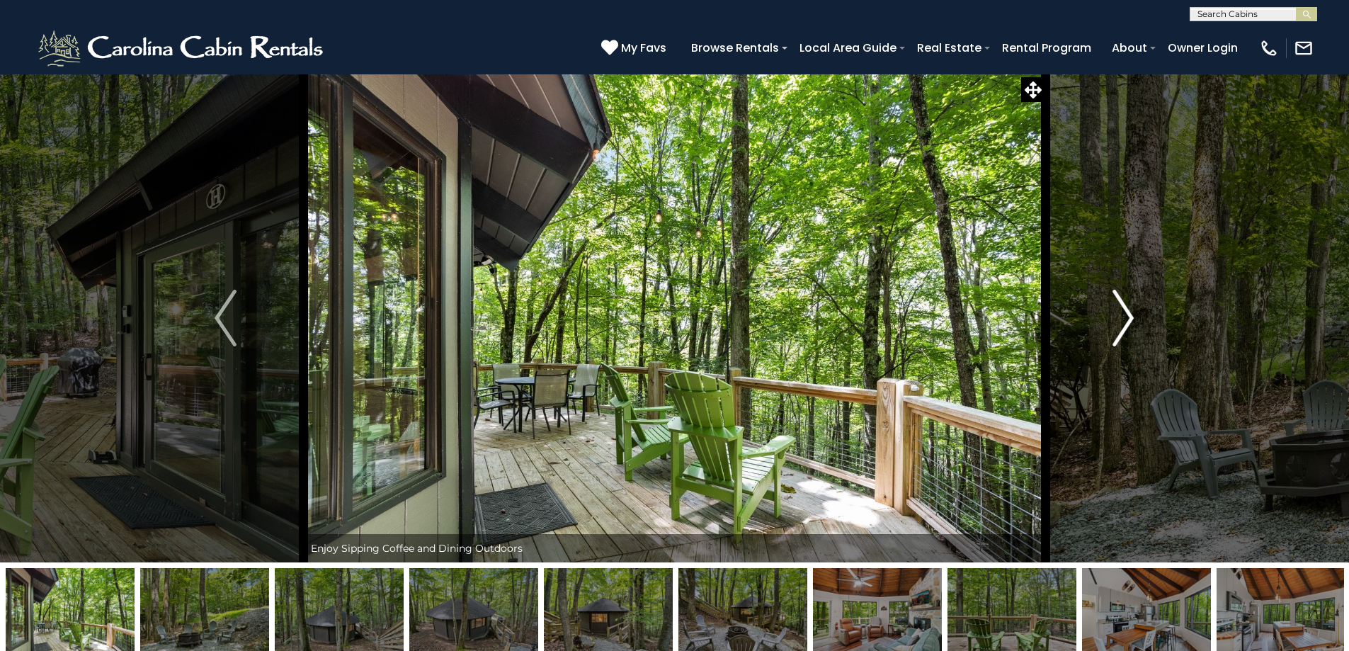
click at [1125, 319] on img "Next" at bounding box center [1122, 318] width 21 height 57
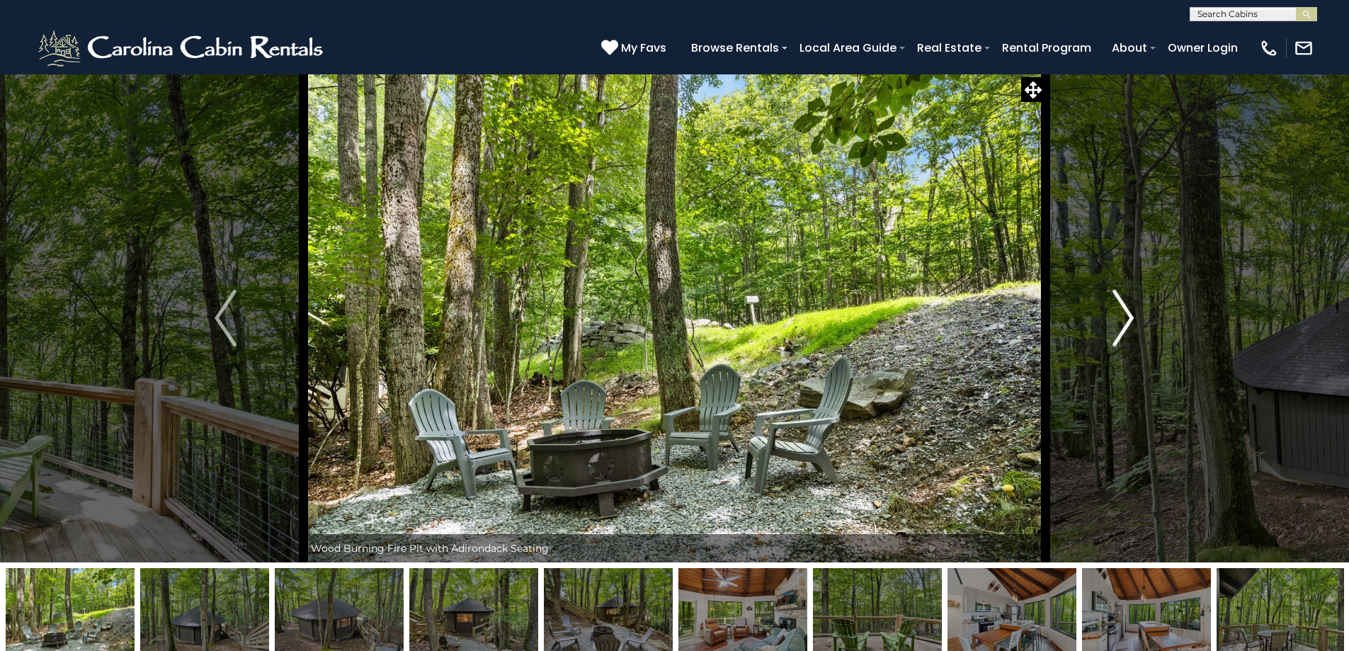
click at [1125, 319] on img "Next" at bounding box center [1122, 318] width 21 height 57
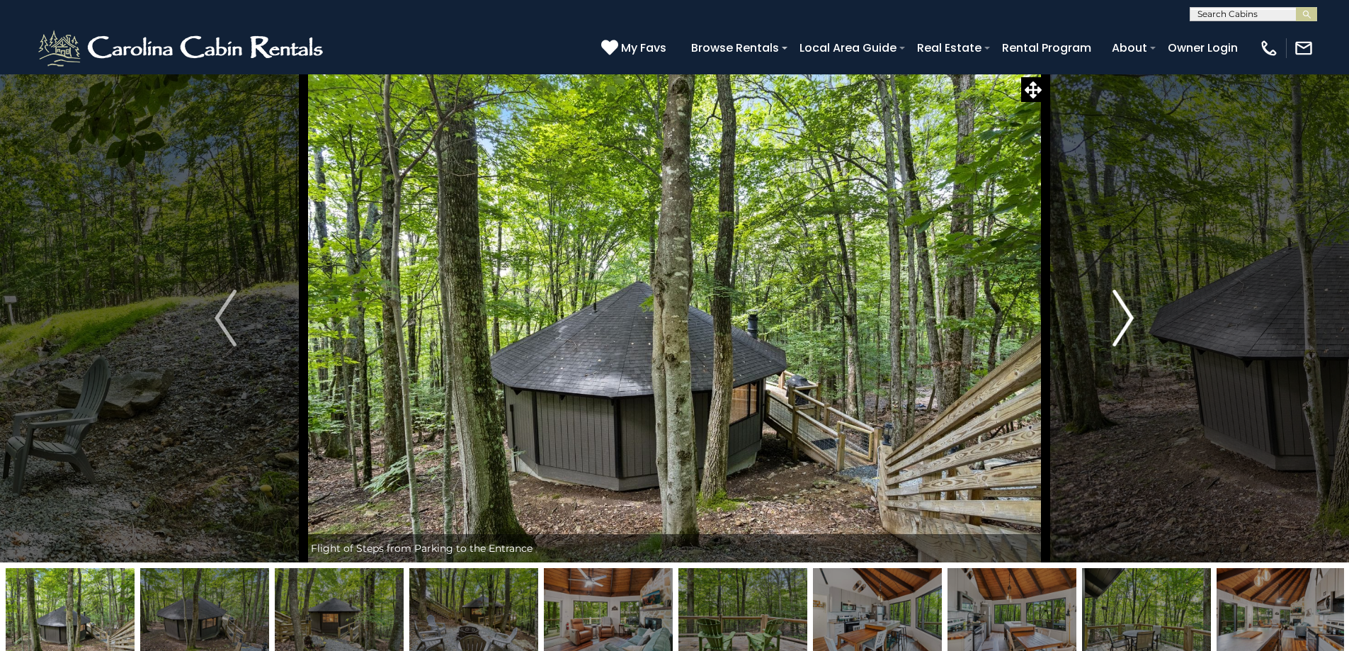
click at [1125, 319] on img "Next" at bounding box center [1122, 318] width 21 height 57
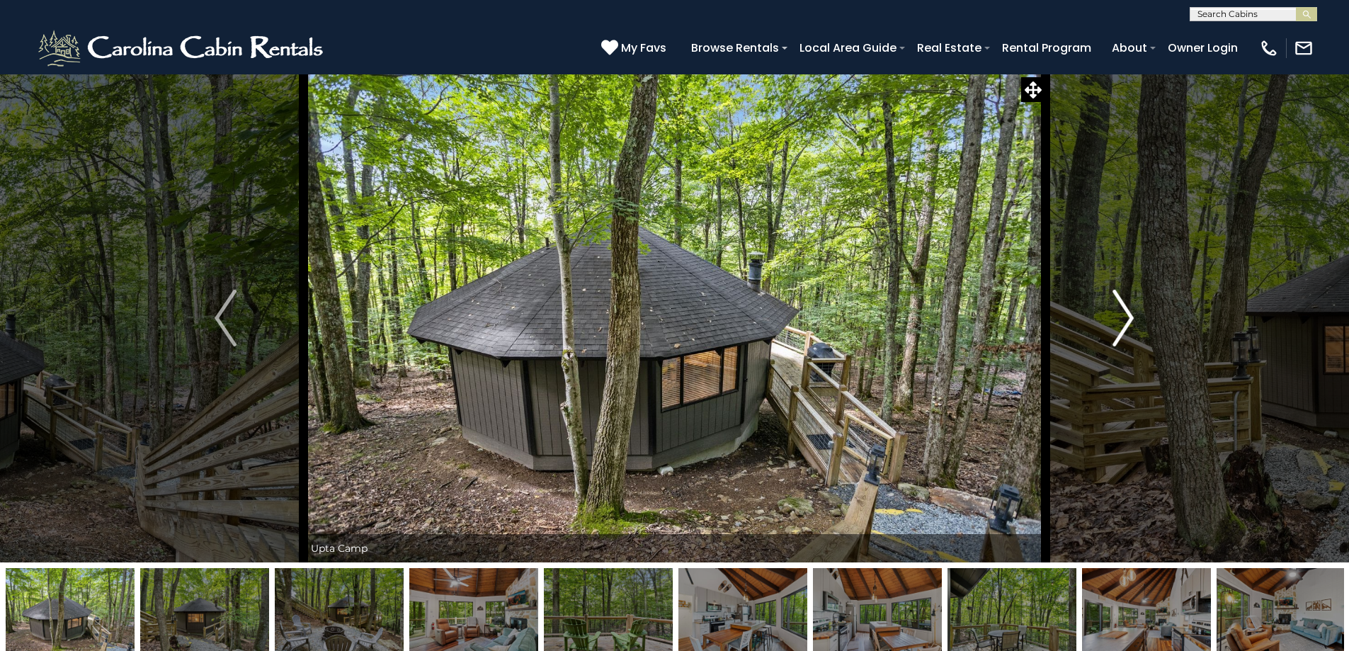
click at [1125, 319] on img "Next" at bounding box center [1122, 318] width 21 height 57
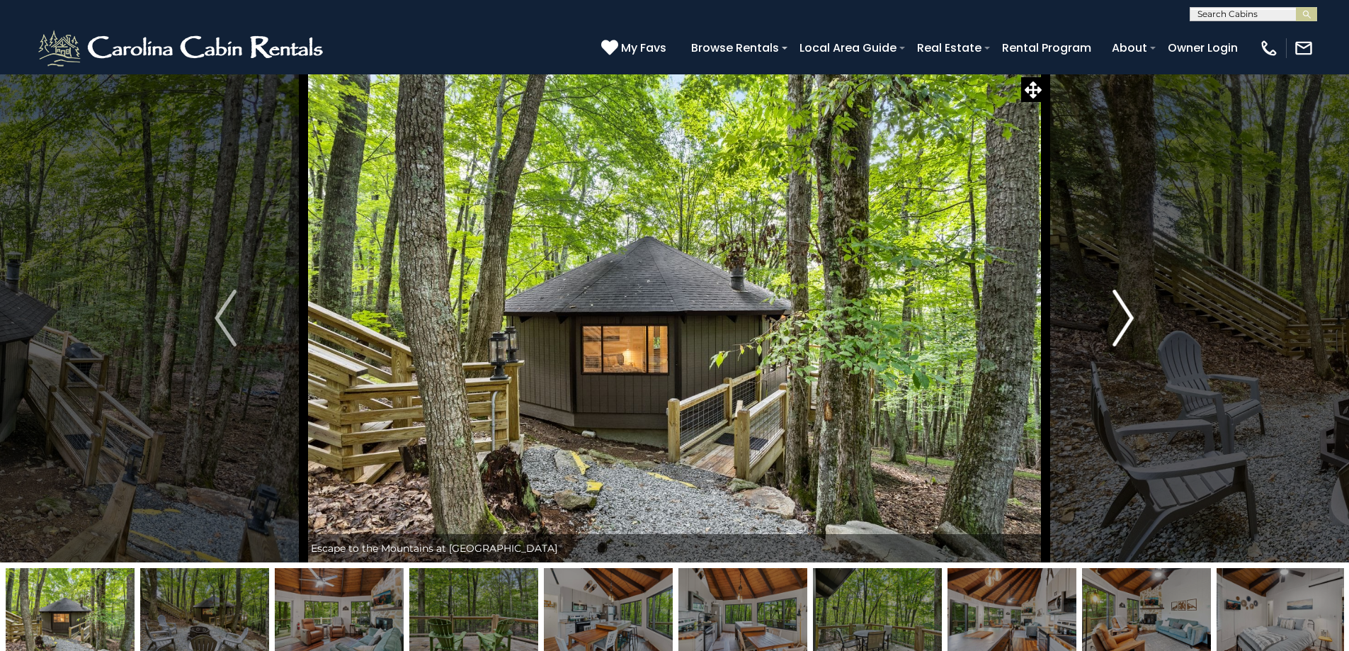
click at [1125, 319] on img "Next" at bounding box center [1122, 318] width 21 height 57
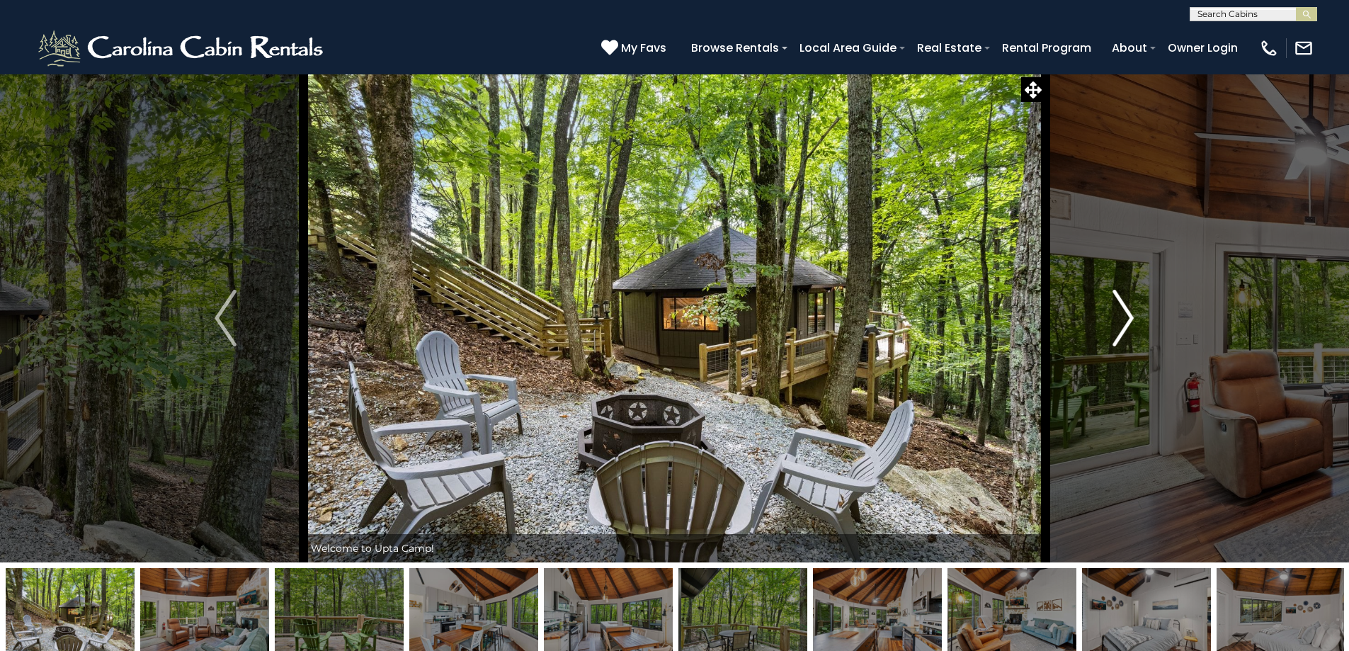
click at [1125, 319] on img "Next" at bounding box center [1122, 318] width 21 height 57
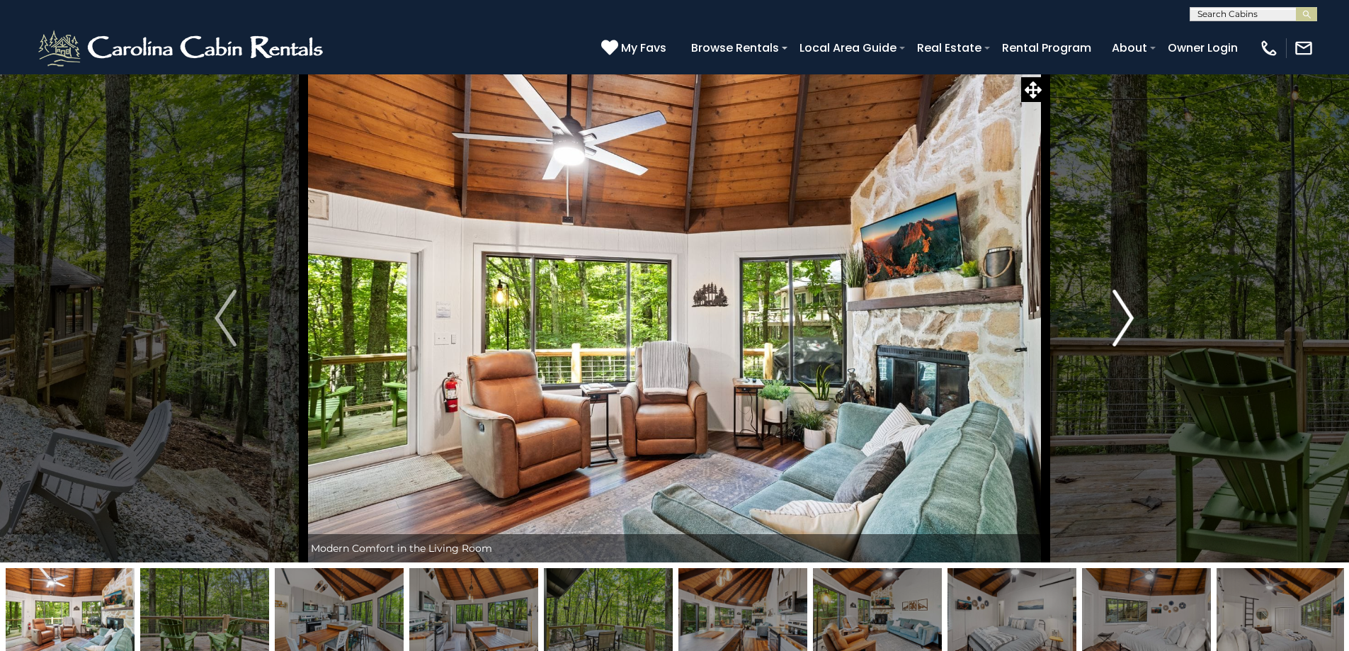
click at [1125, 319] on img "Next" at bounding box center [1122, 318] width 21 height 57
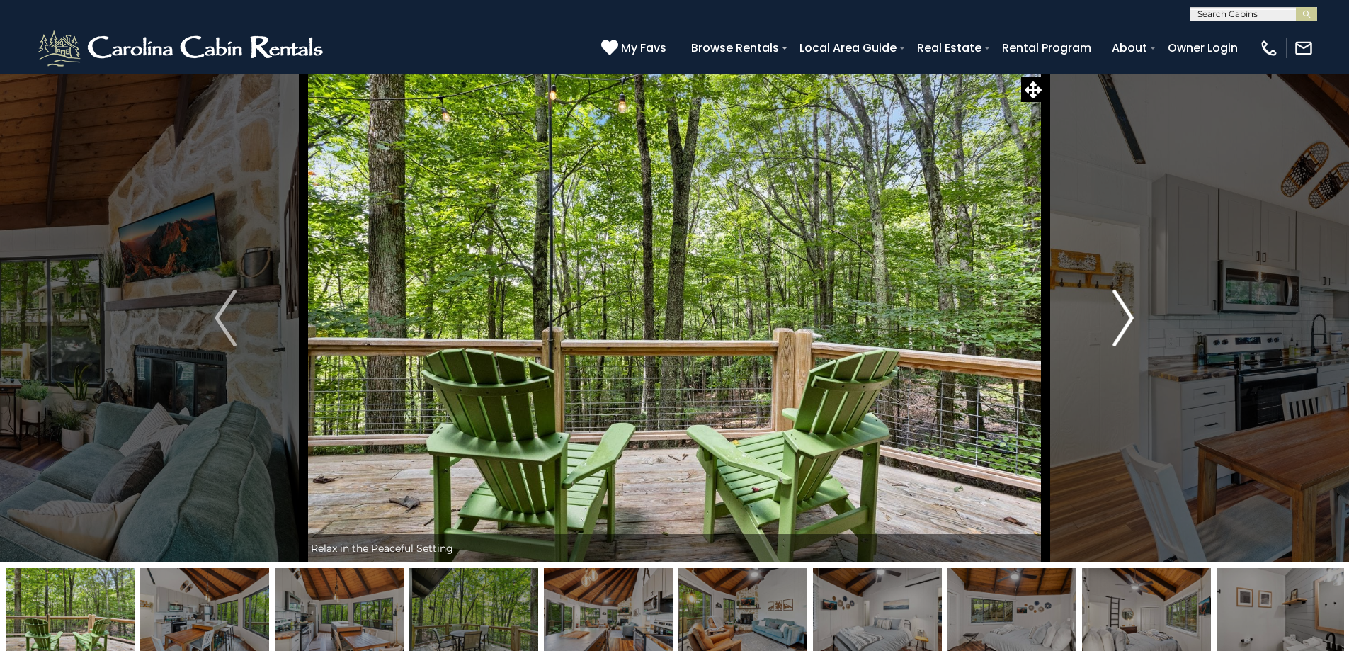
click at [1125, 319] on img "Next" at bounding box center [1122, 318] width 21 height 57
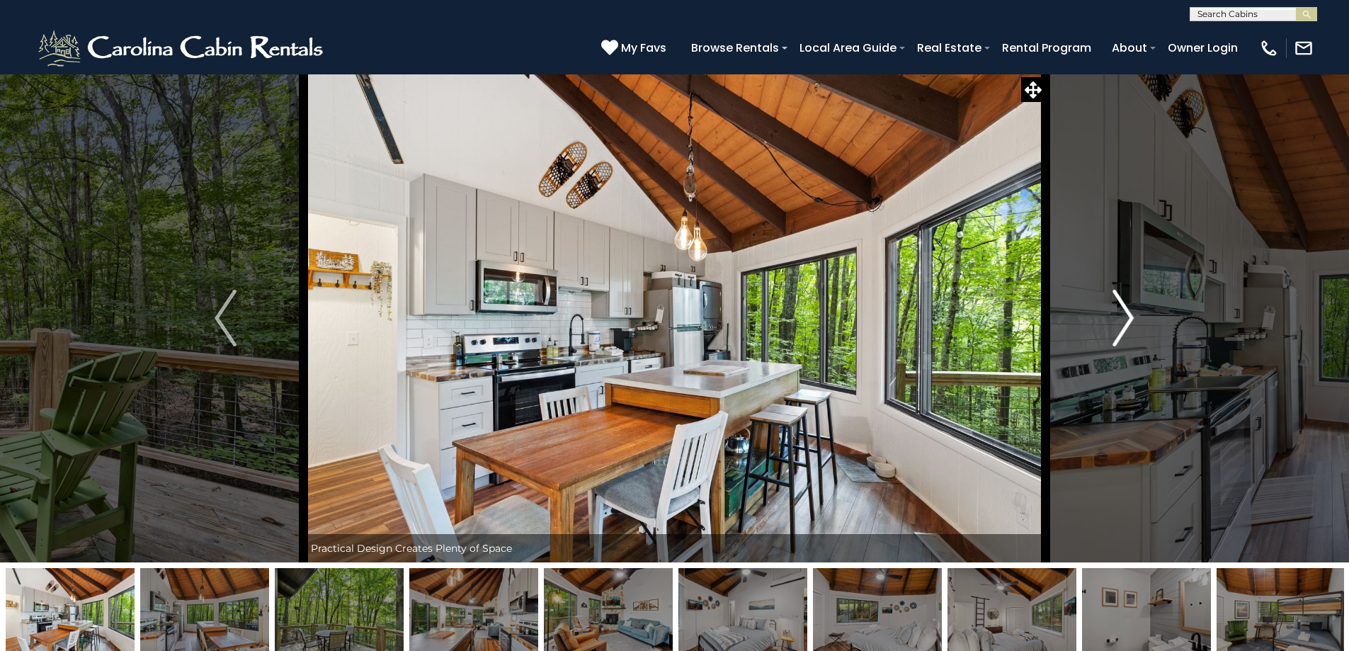
click at [1125, 319] on img "Next" at bounding box center [1122, 318] width 21 height 57
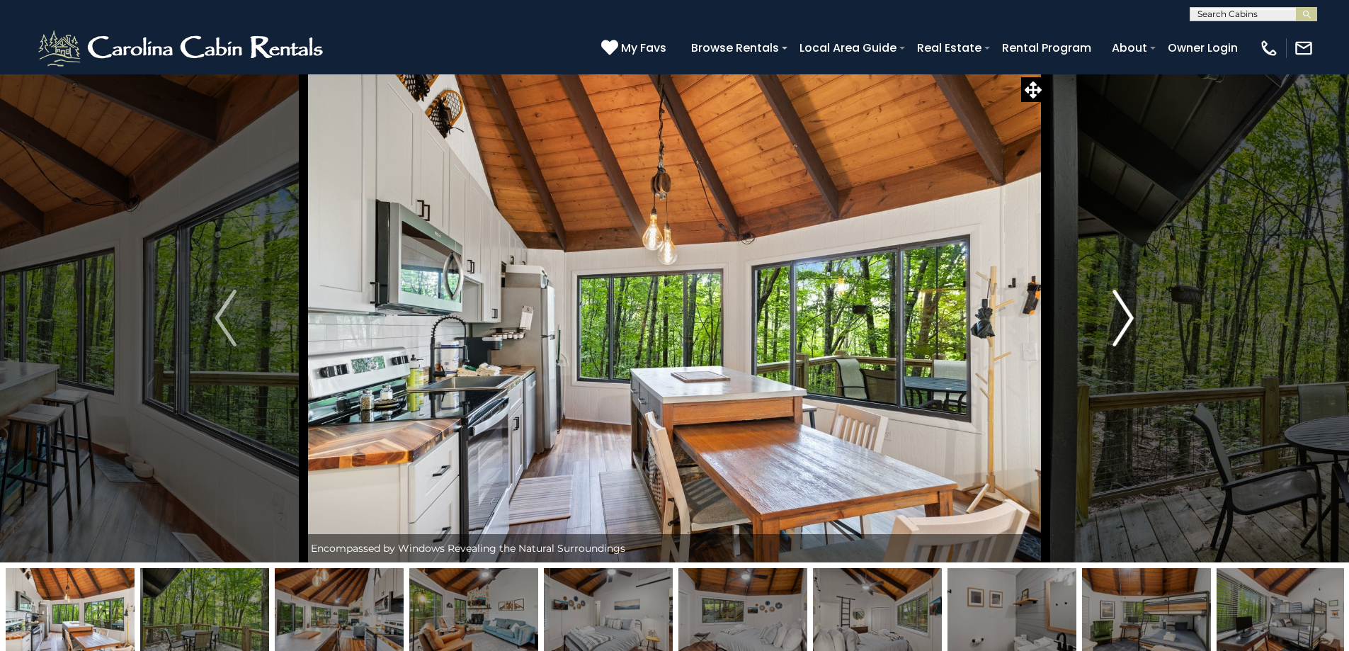
click at [1125, 319] on img "Next" at bounding box center [1122, 318] width 21 height 57
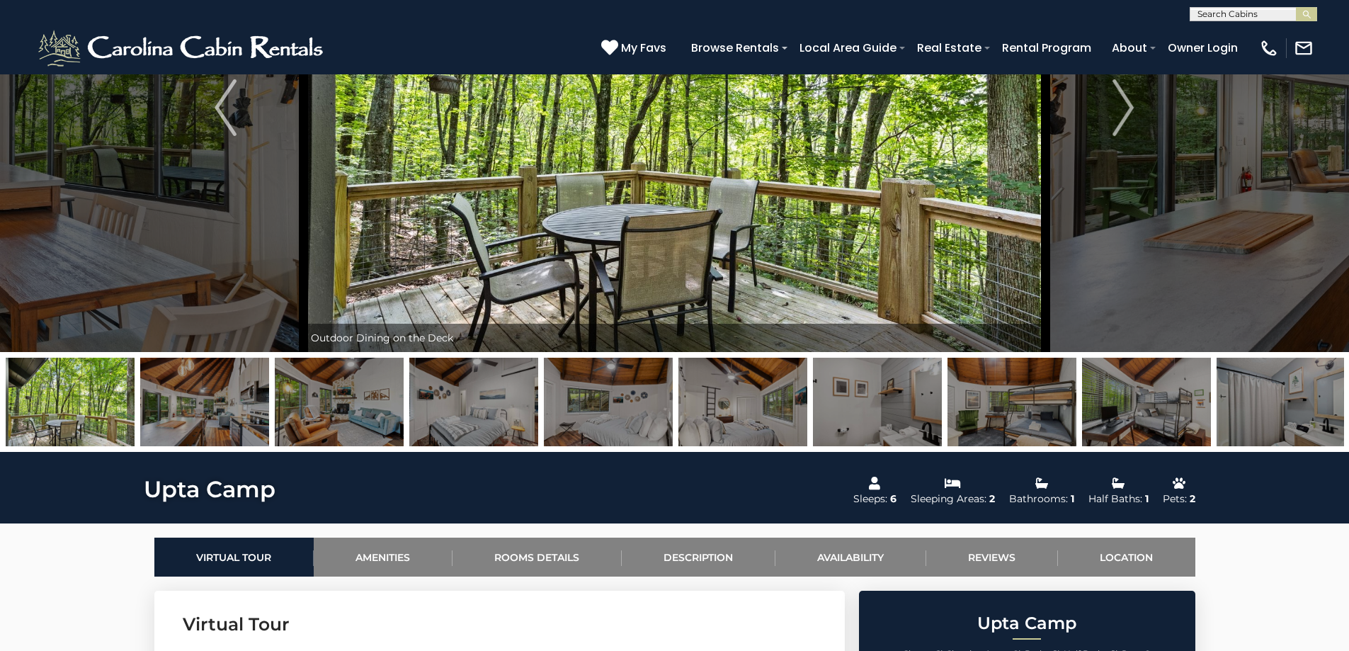
scroll to position [142, 0]
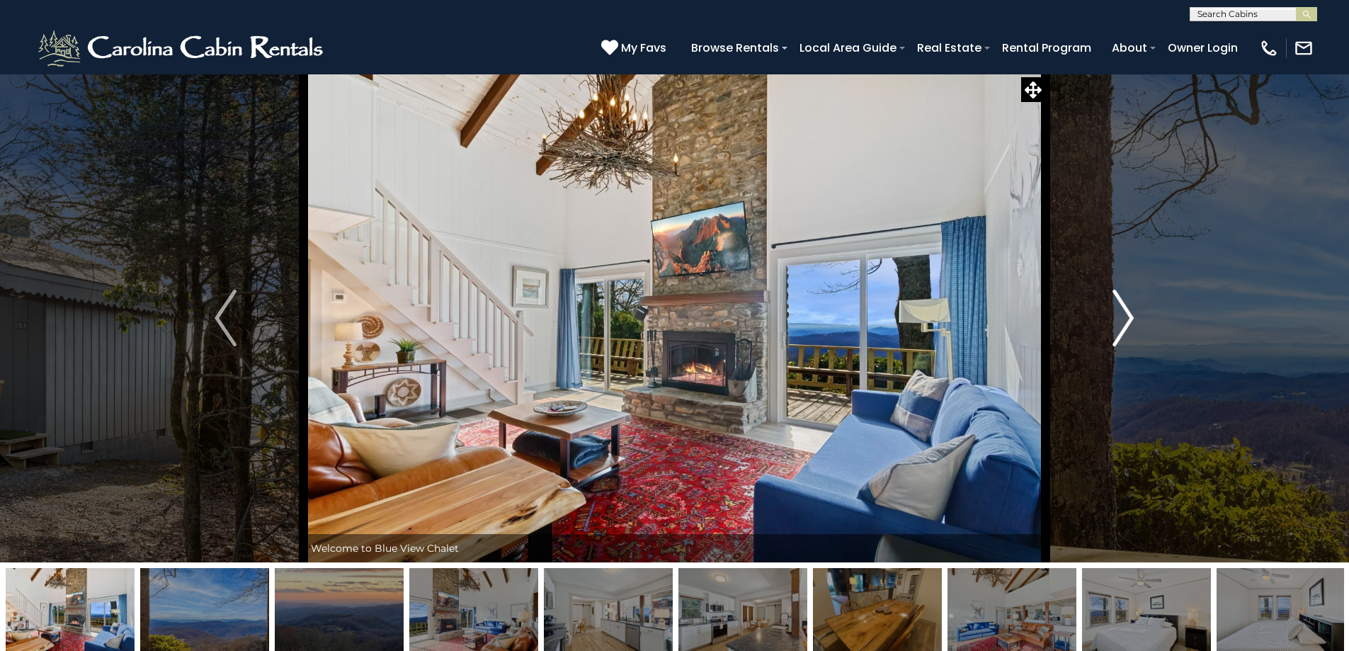
click at [1122, 307] on img "Next" at bounding box center [1122, 318] width 21 height 57
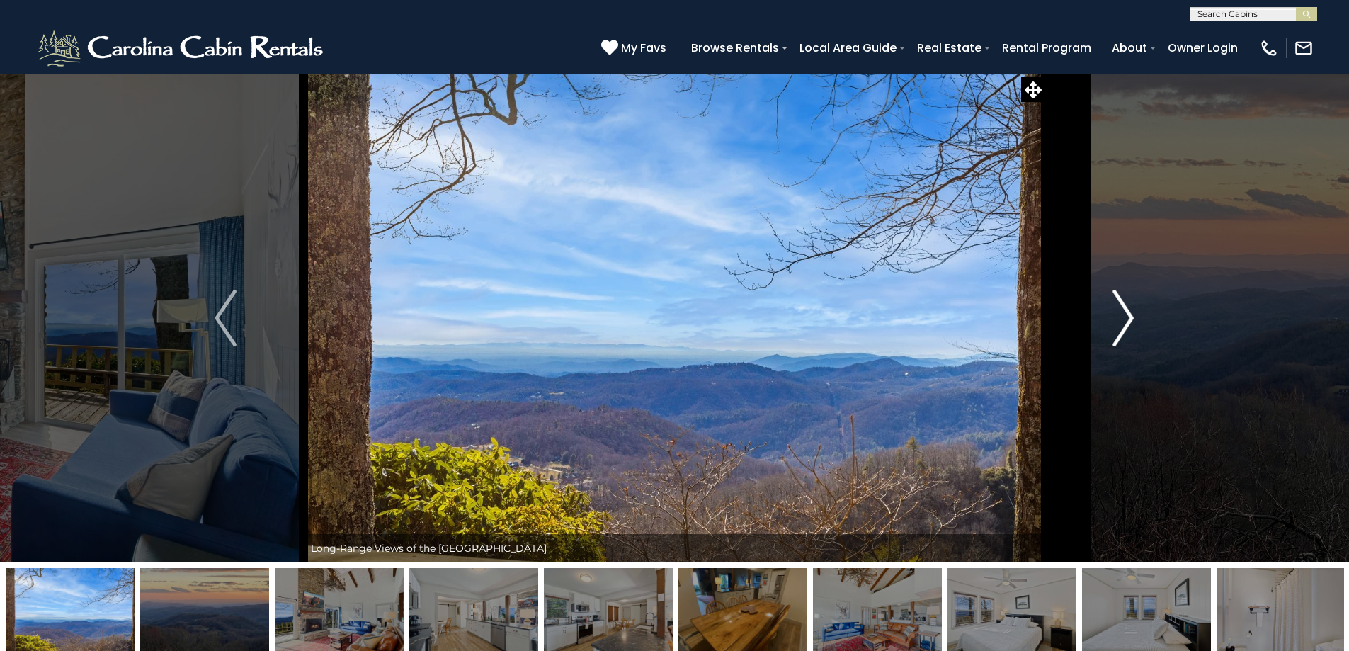
click at [1122, 307] on img "Next" at bounding box center [1122, 318] width 21 height 57
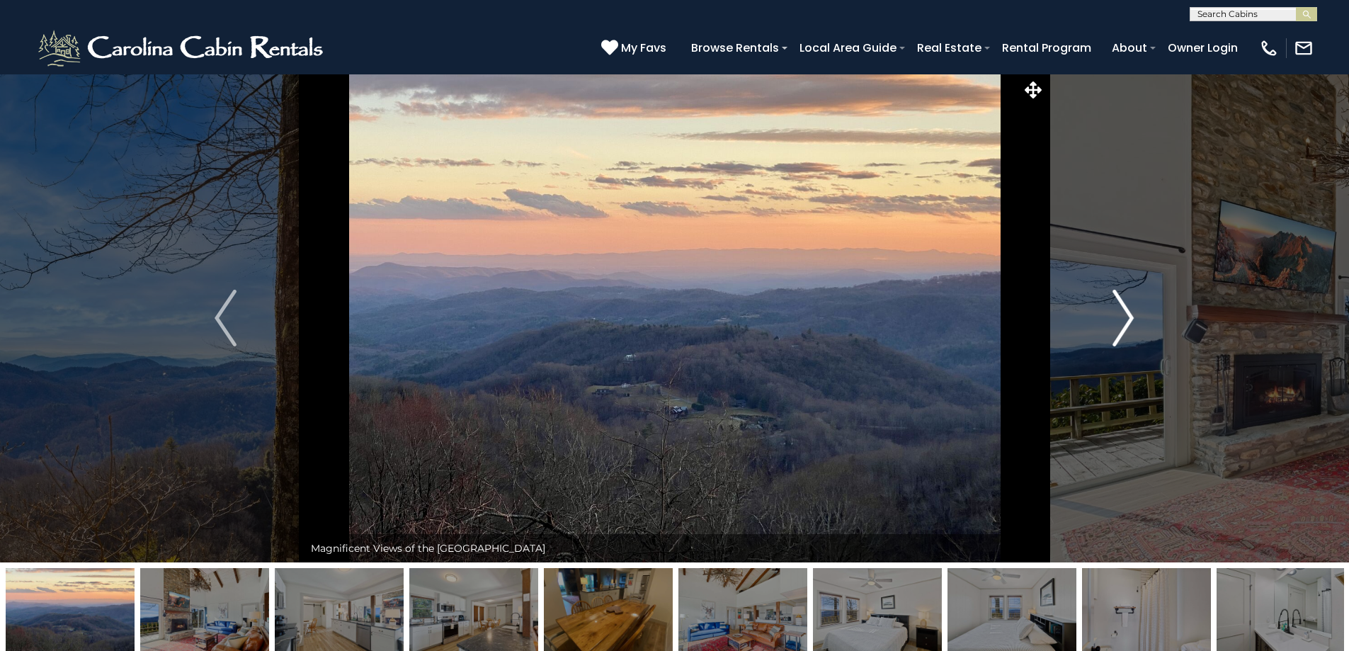
click at [1122, 307] on img "Next" at bounding box center [1122, 318] width 21 height 57
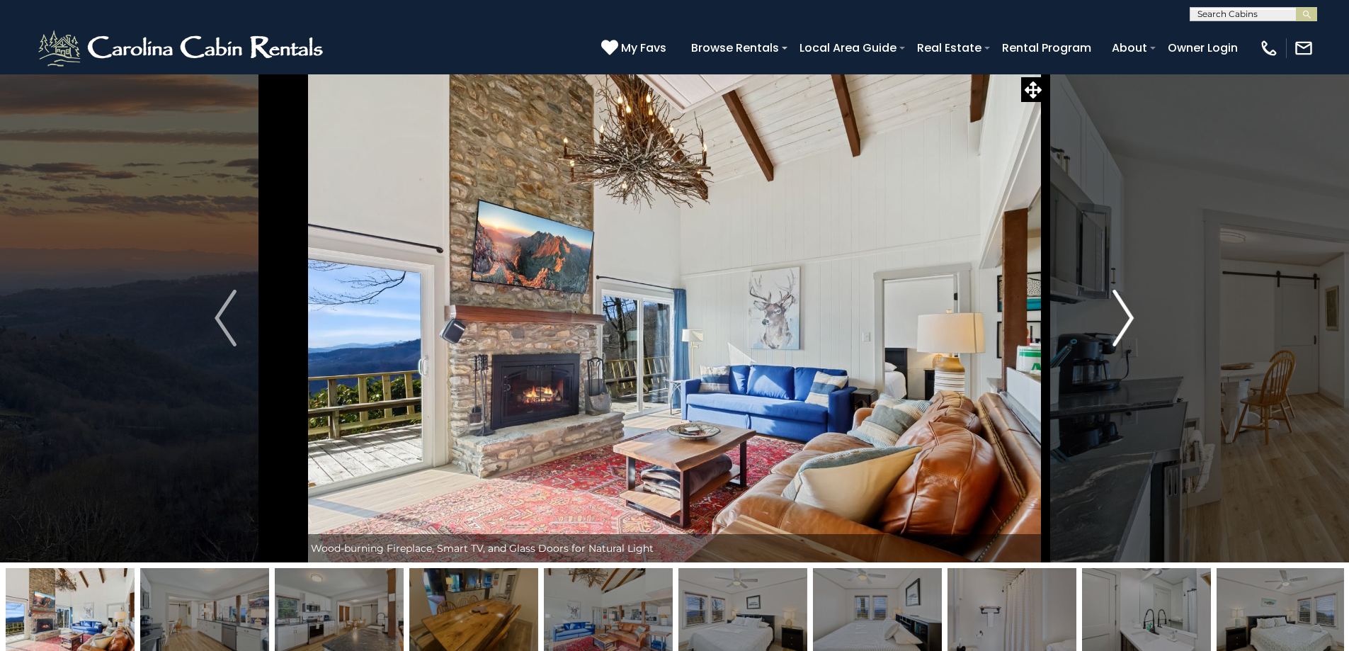
click at [1122, 307] on img "Next" at bounding box center [1122, 318] width 21 height 57
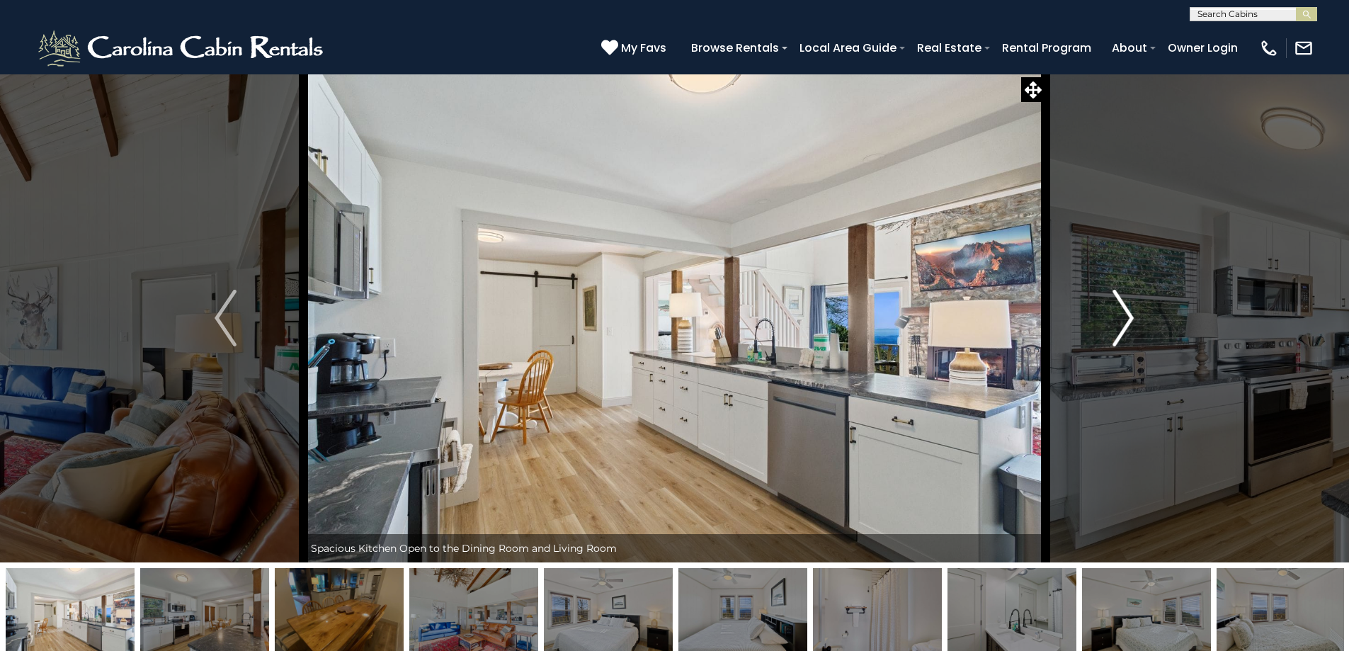
click at [1122, 307] on img "Next" at bounding box center [1122, 318] width 21 height 57
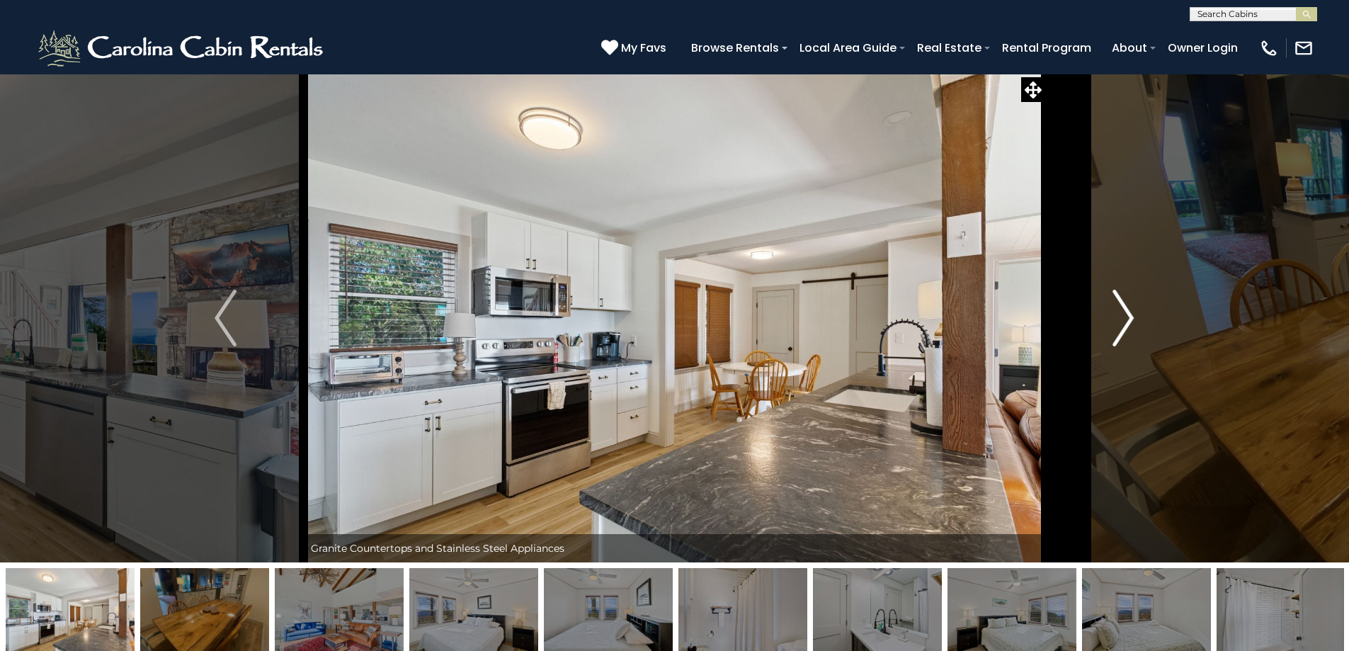
click at [1122, 307] on img "Next" at bounding box center [1122, 318] width 21 height 57
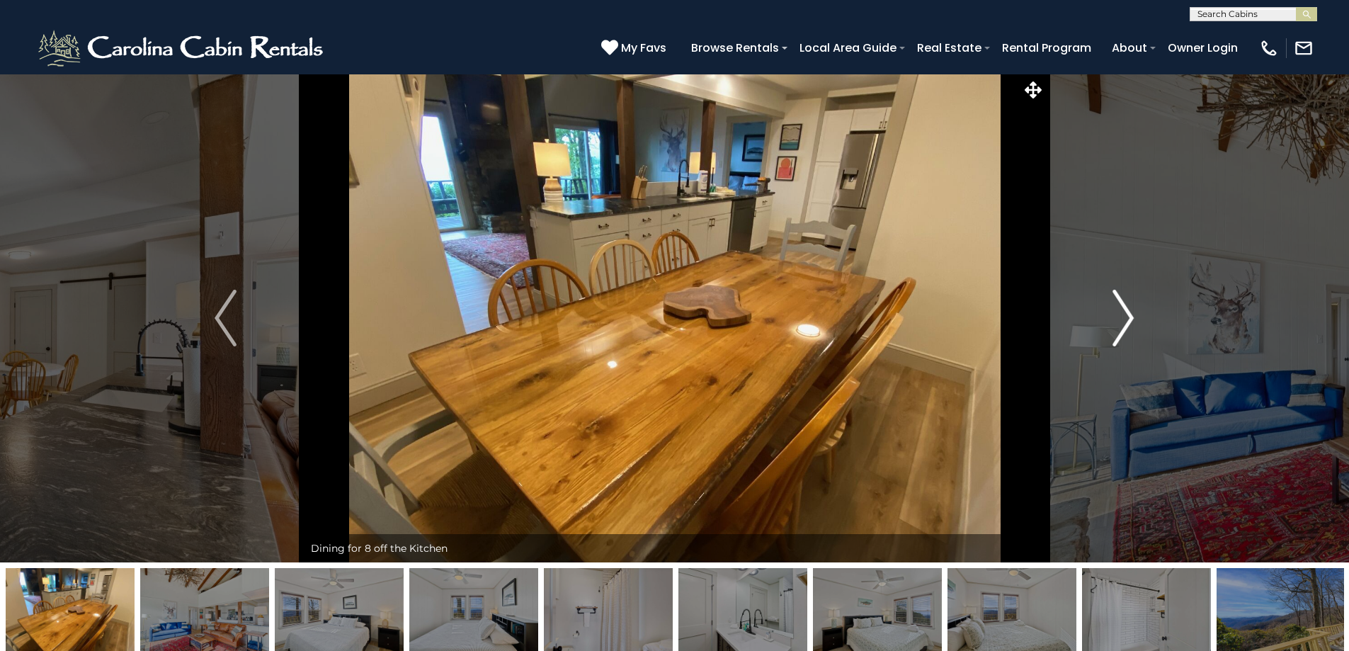
click at [1122, 307] on img "Next" at bounding box center [1122, 318] width 21 height 57
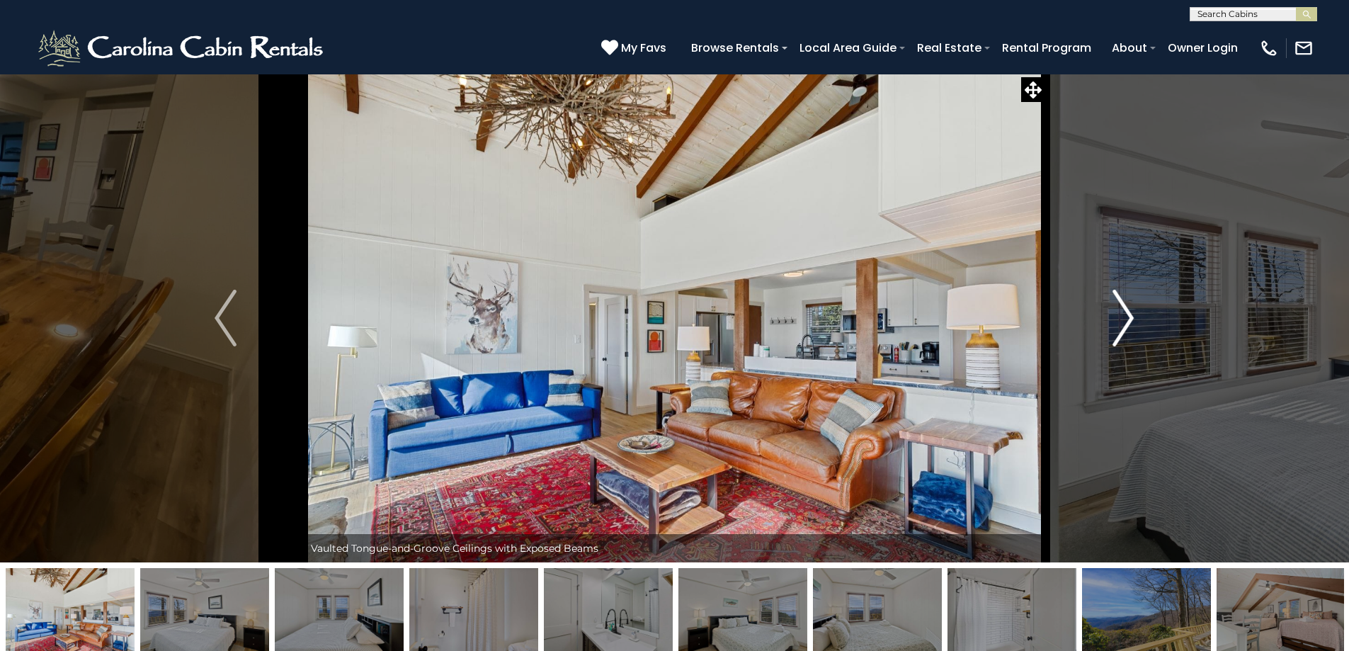
click at [1122, 307] on img "Next" at bounding box center [1122, 318] width 21 height 57
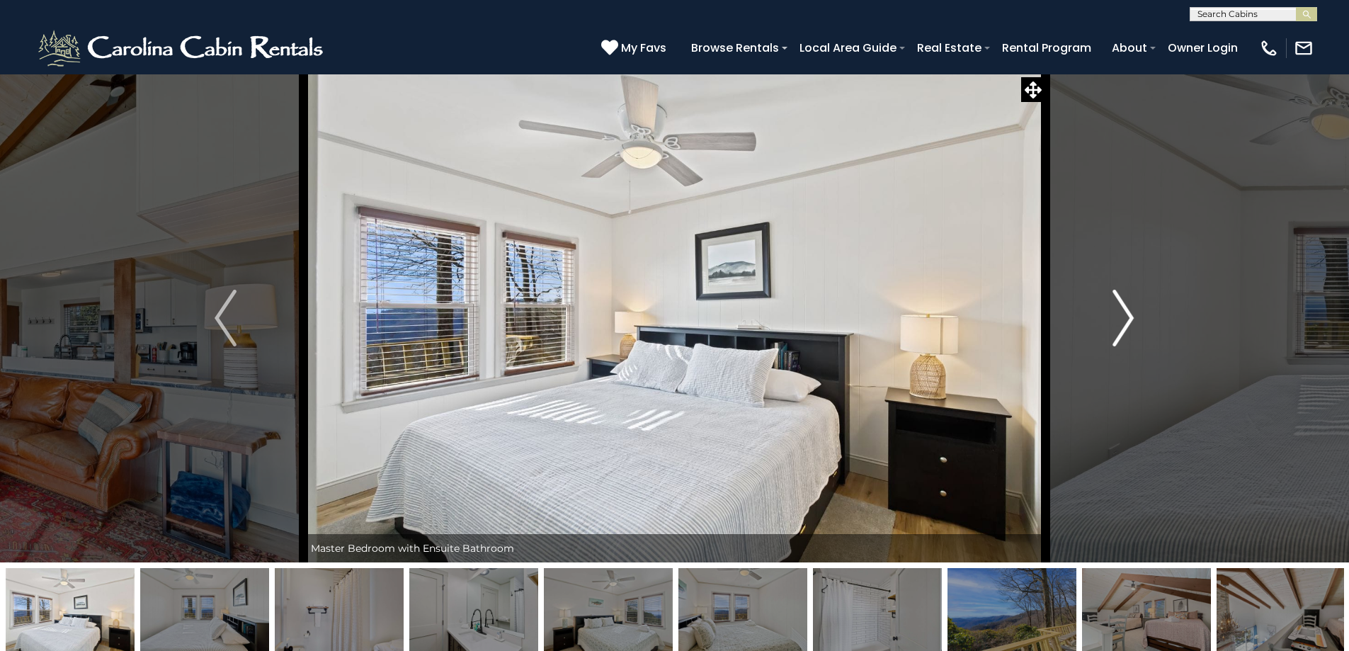
click at [1122, 307] on img "Next" at bounding box center [1122, 318] width 21 height 57
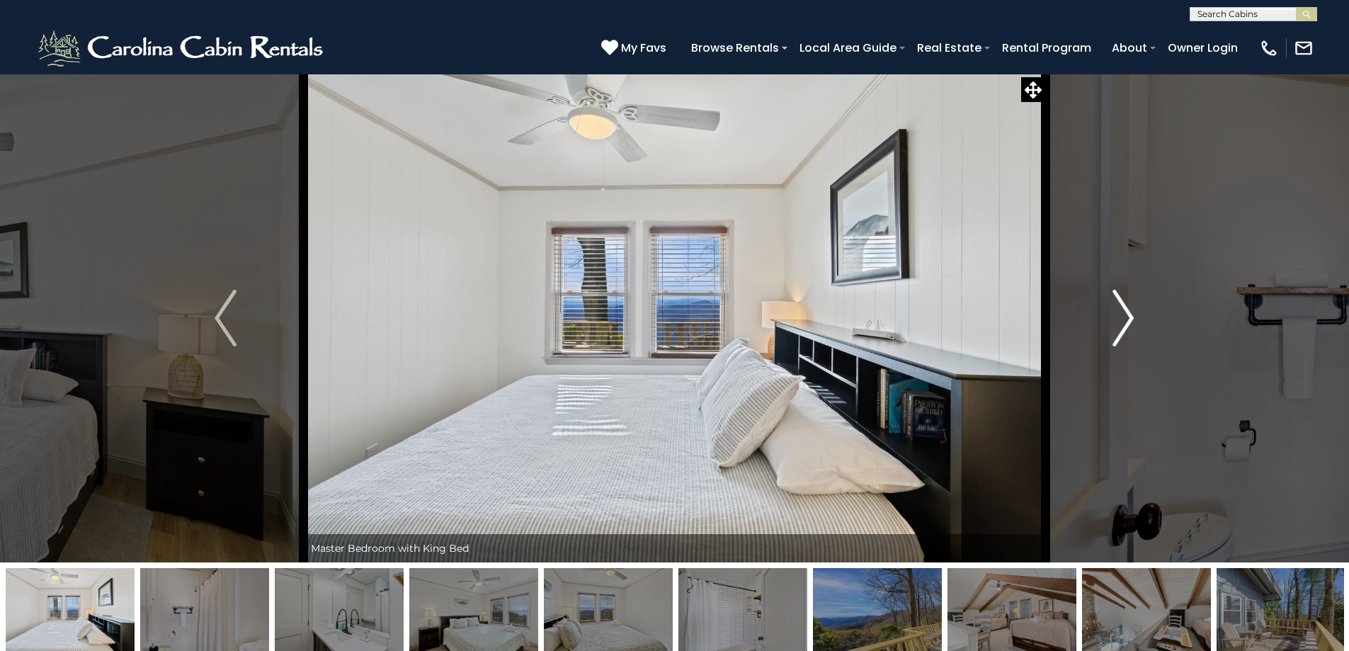
click at [1122, 307] on img "Next" at bounding box center [1122, 318] width 21 height 57
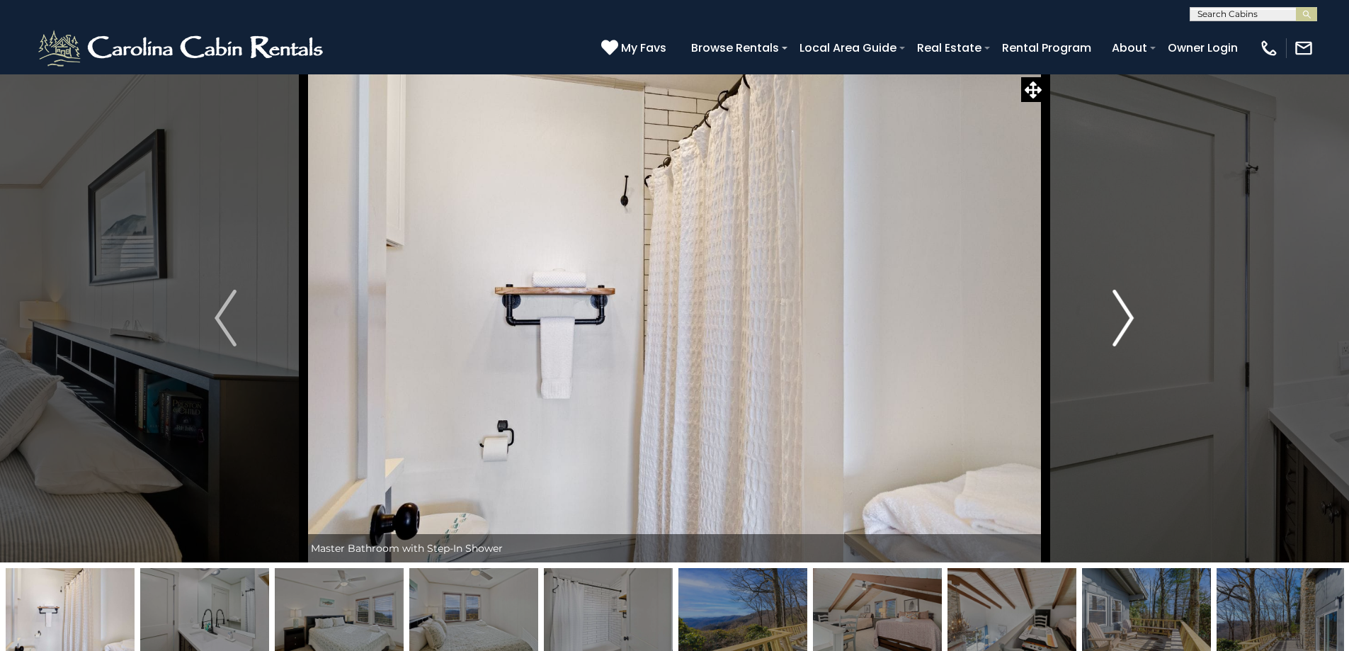
click at [1122, 307] on img "Next" at bounding box center [1122, 318] width 21 height 57
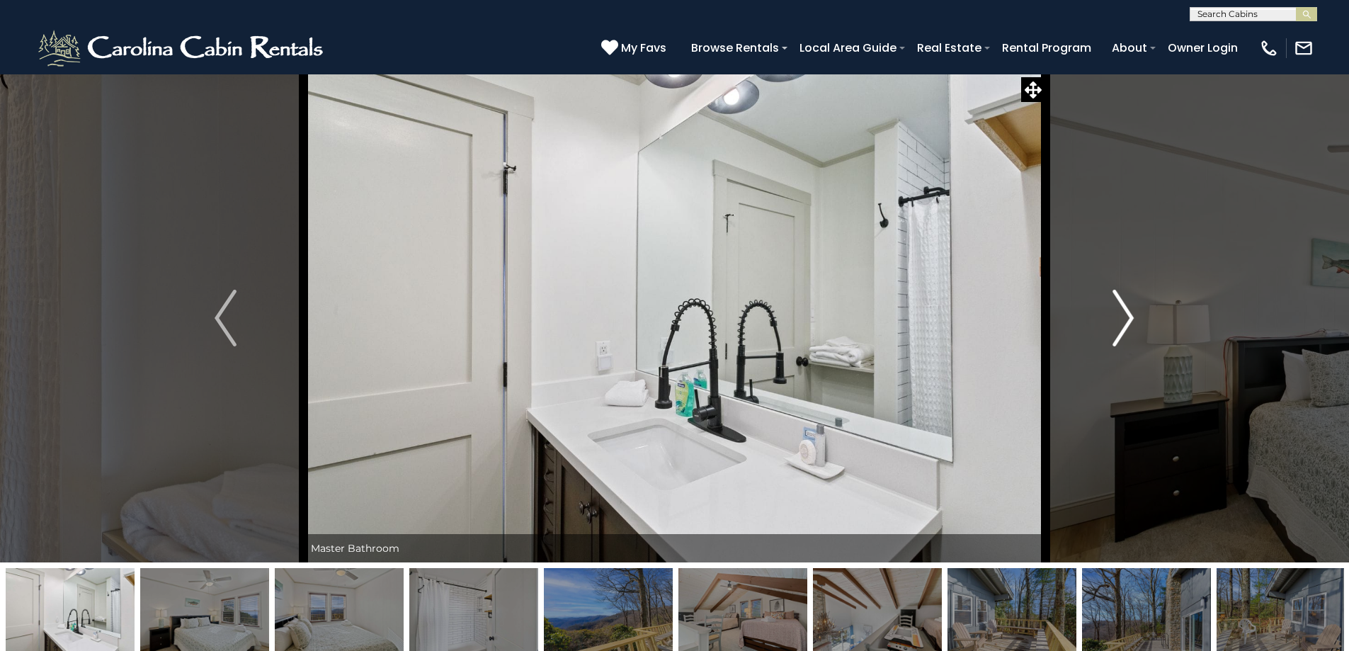
click at [1122, 307] on img "Next" at bounding box center [1122, 318] width 21 height 57
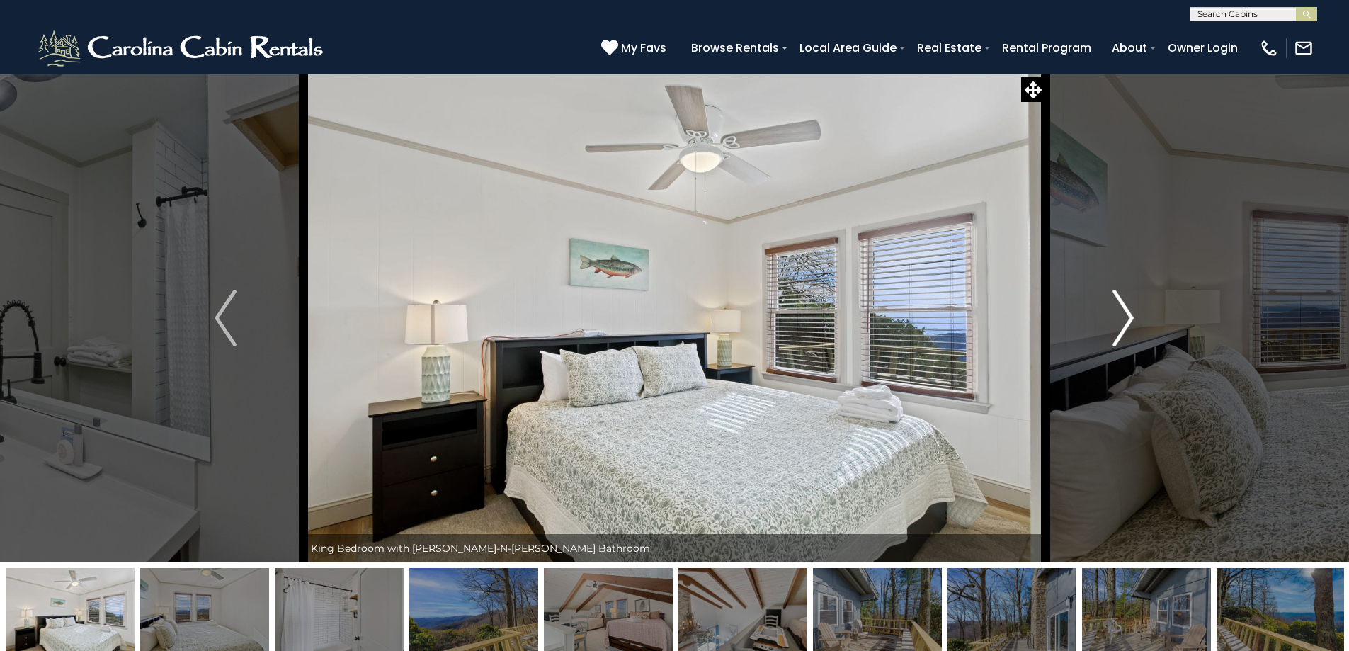
click at [1122, 307] on img "Next" at bounding box center [1122, 318] width 21 height 57
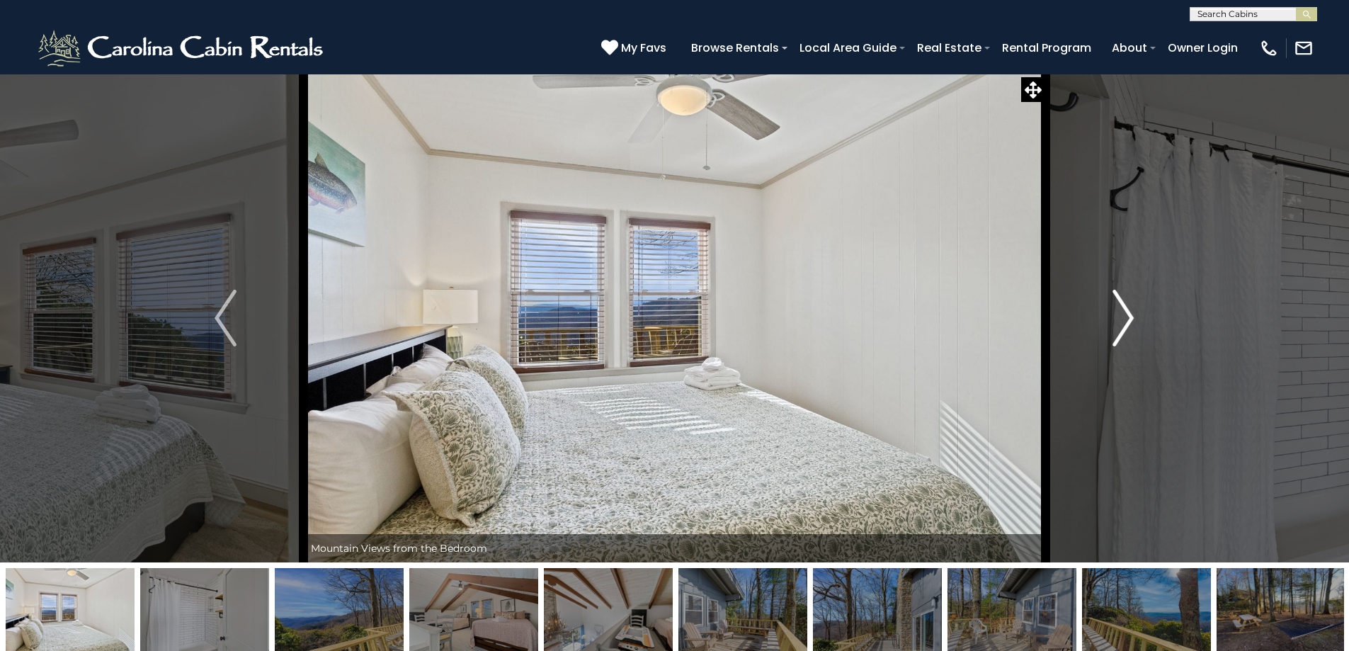
click at [1122, 307] on img "Next" at bounding box center [1122, 318] width 21 height 57
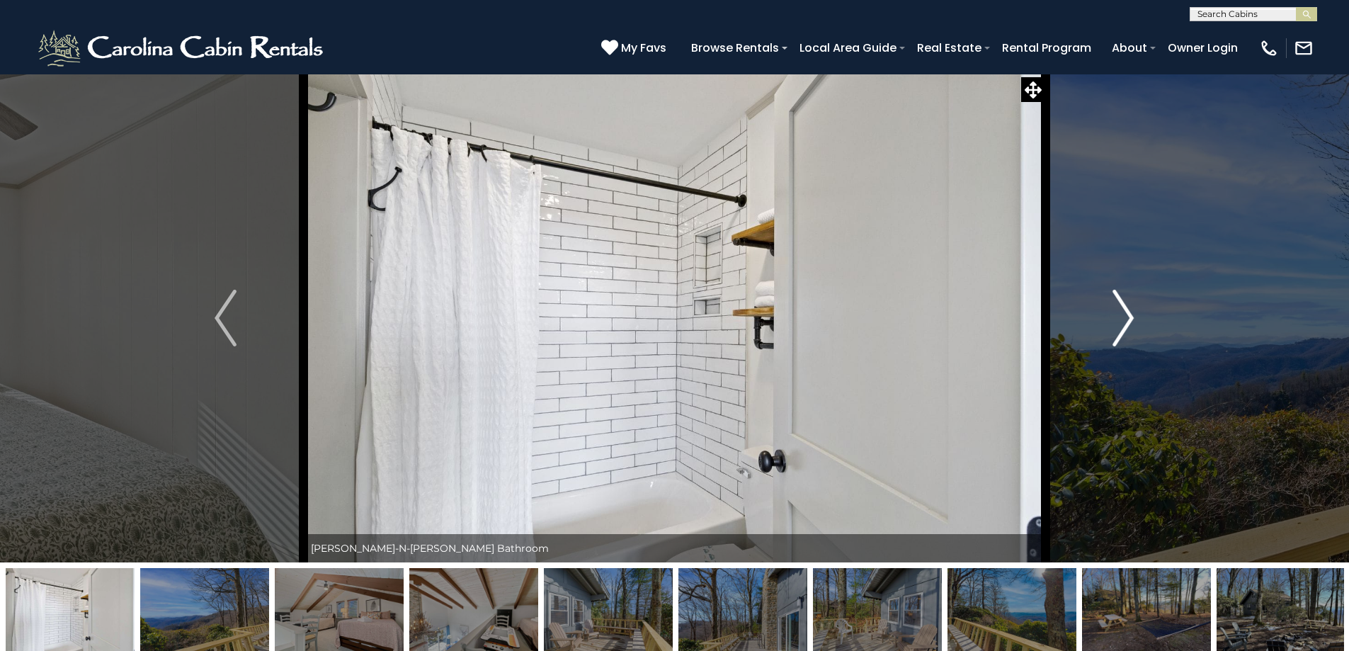
click at [1122, 307] on img "Next" at bounding box center [1122, 318] width 21 height 57
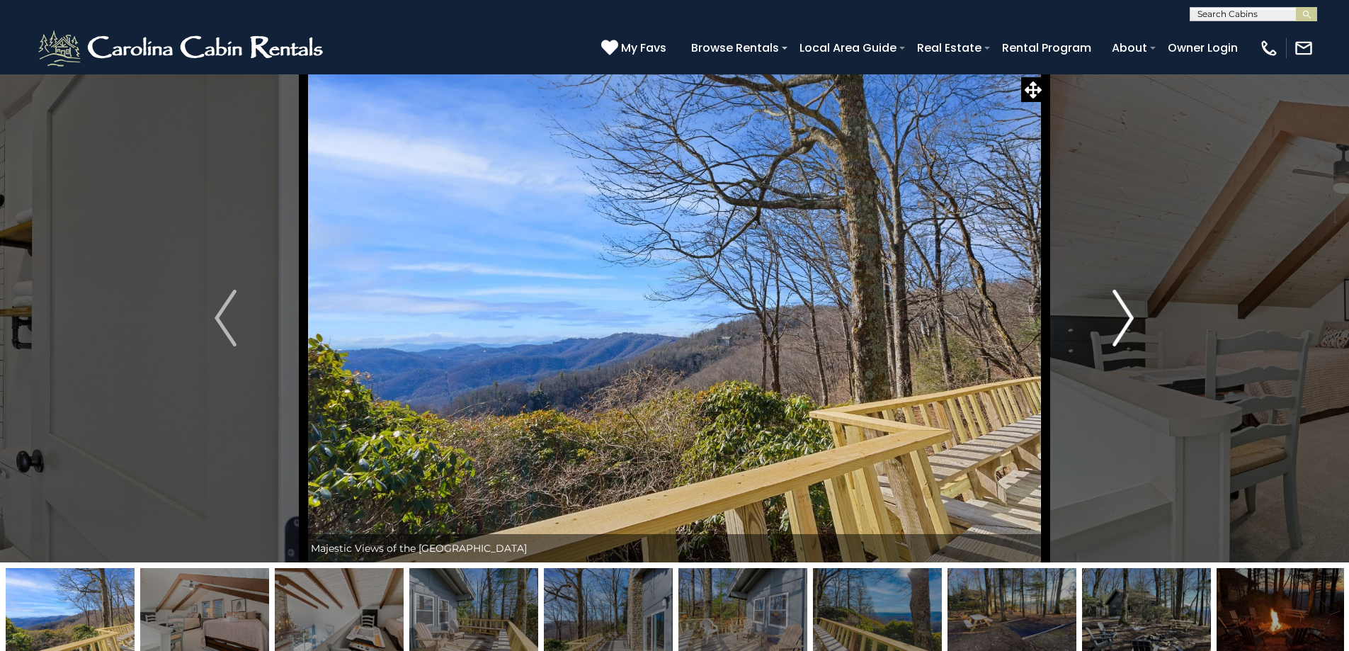
click at [1122, 307] on img "Next" at bounding box center [1122, 318] width 21 height 57
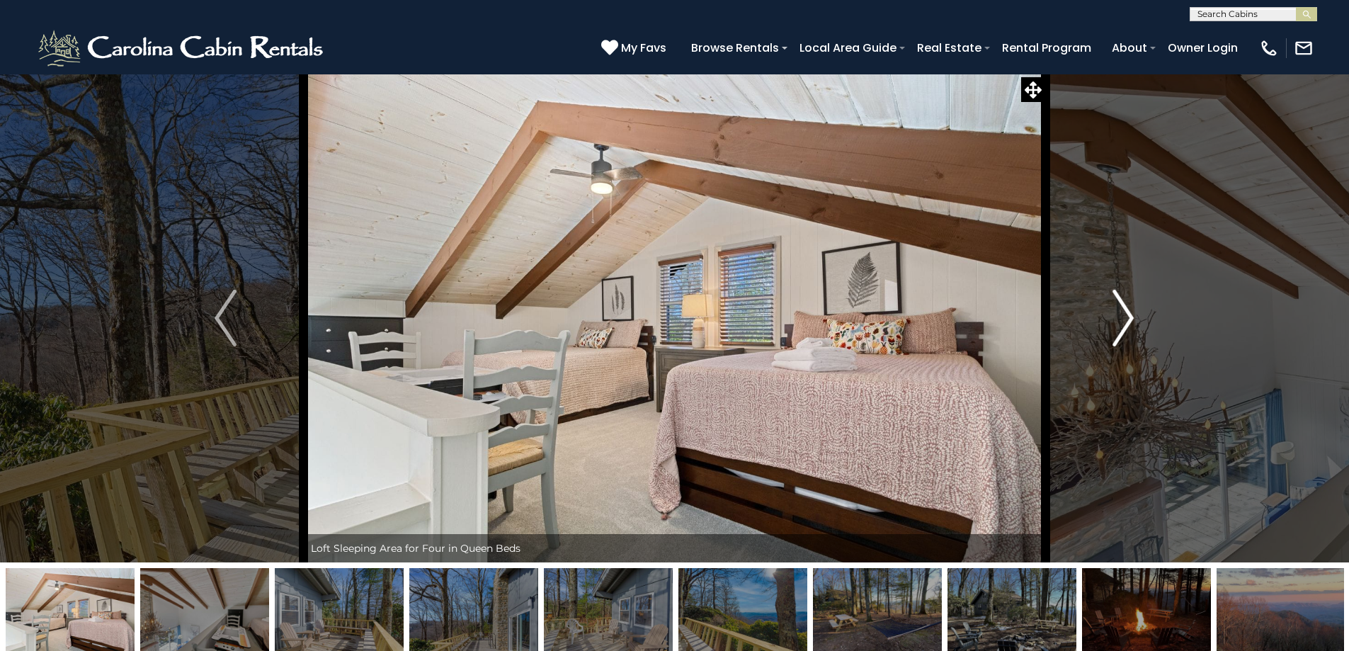
click at [1122, 307] on img "Next" at bounding box center [1122, 318] width 21 height 57
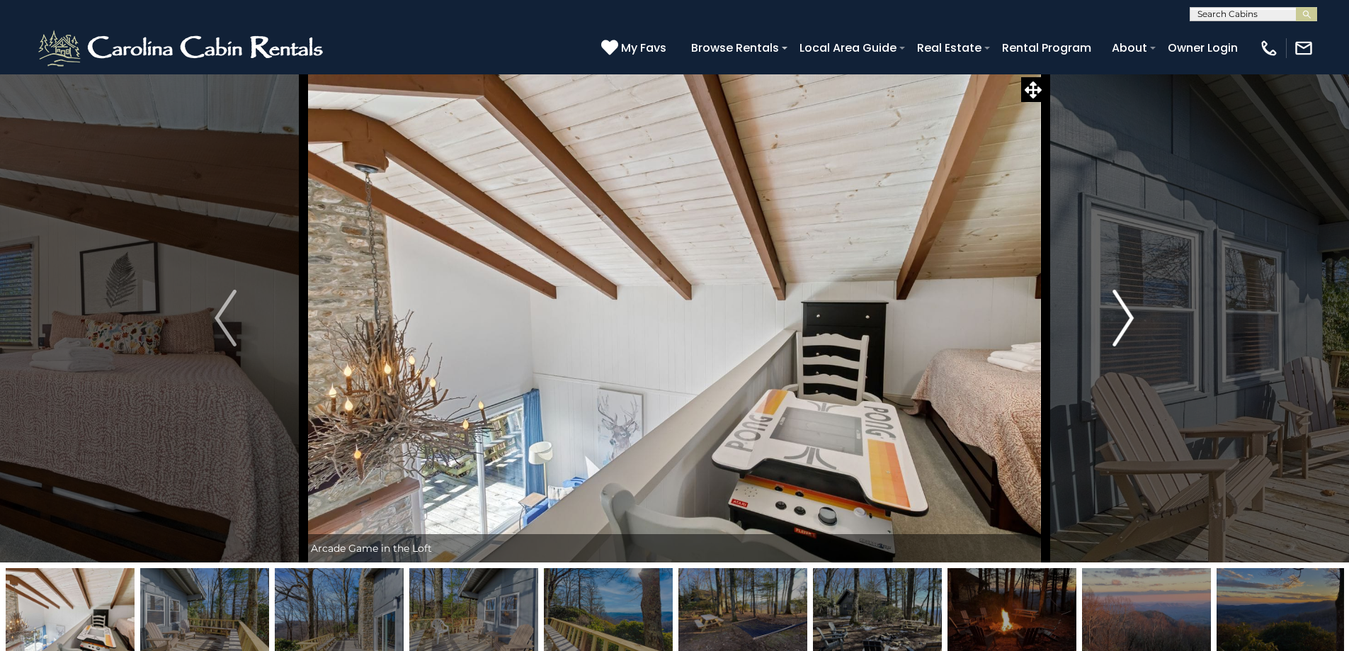
click at [1122, 307] on img "Next" at bounding box center [1122, 318] width 21 height 57
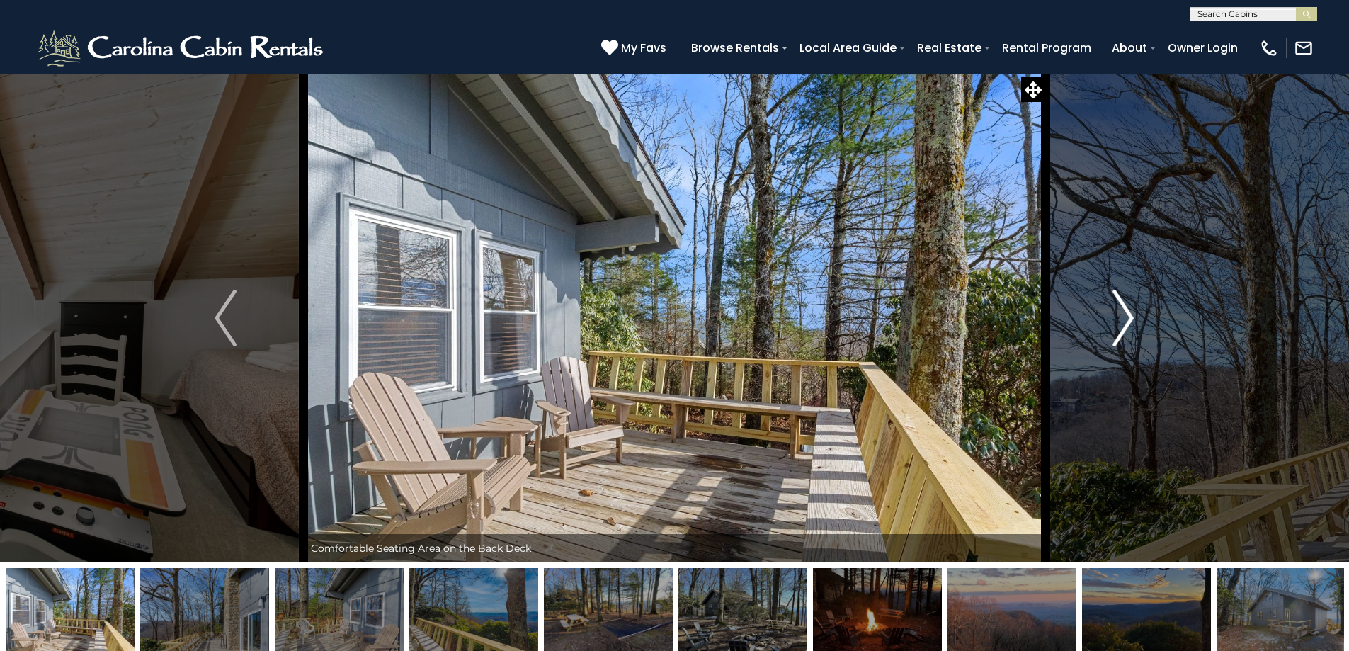
click at [1122, 307] on img "Next" at bounding box center [1122, 318] width 21 height 57
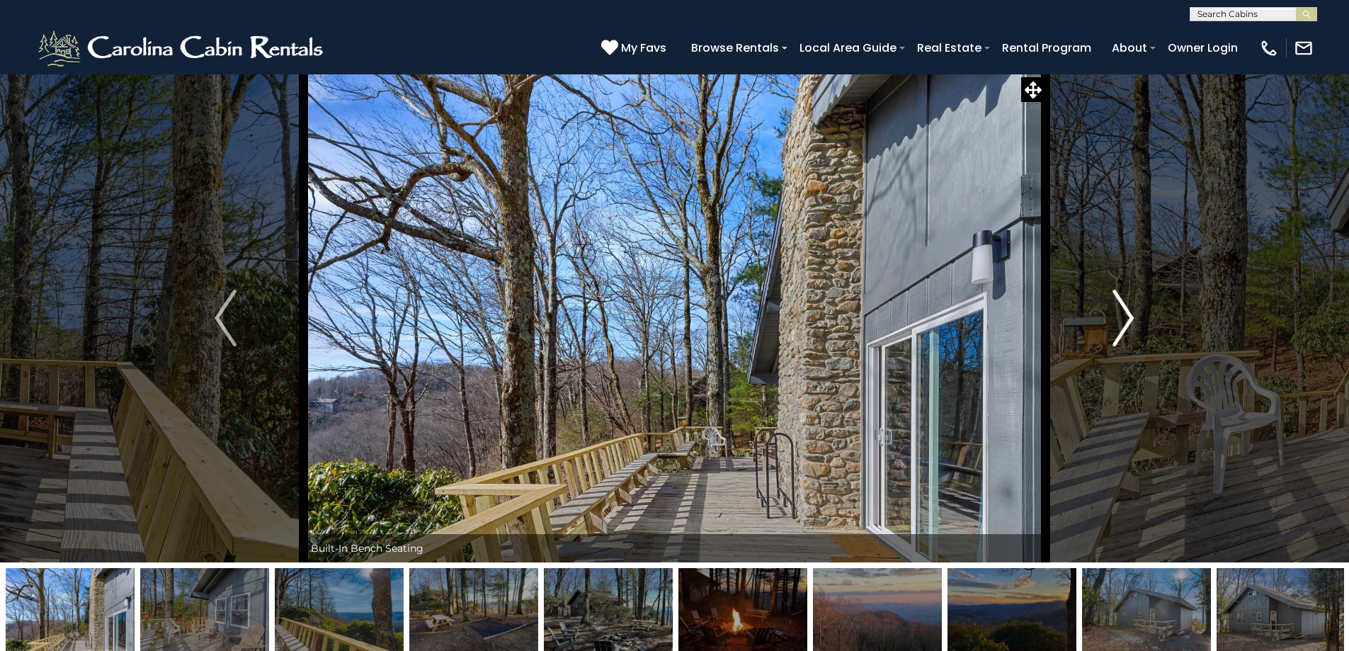
click at [1122, 307] on img "Next" at bounding box center [1122, 318] width 21 height 57
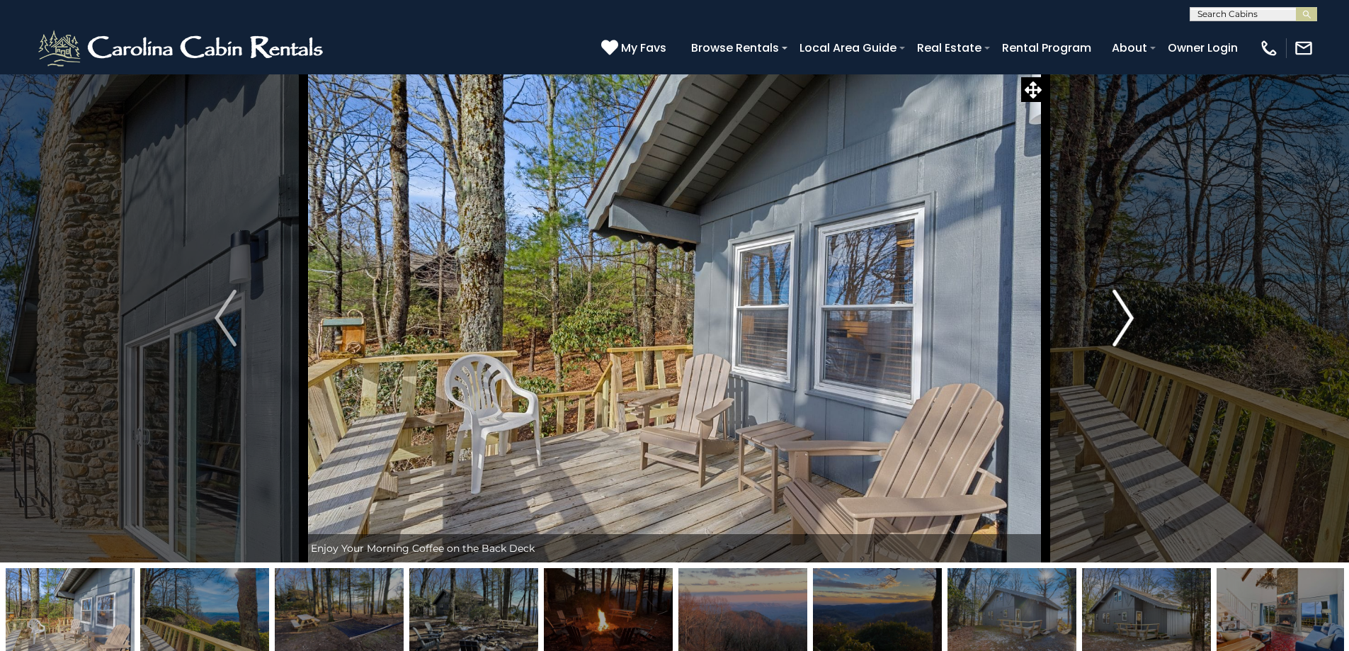
click at [1122, 307] on img "Next" at bounding box center [1122, 318] width 21 height 57
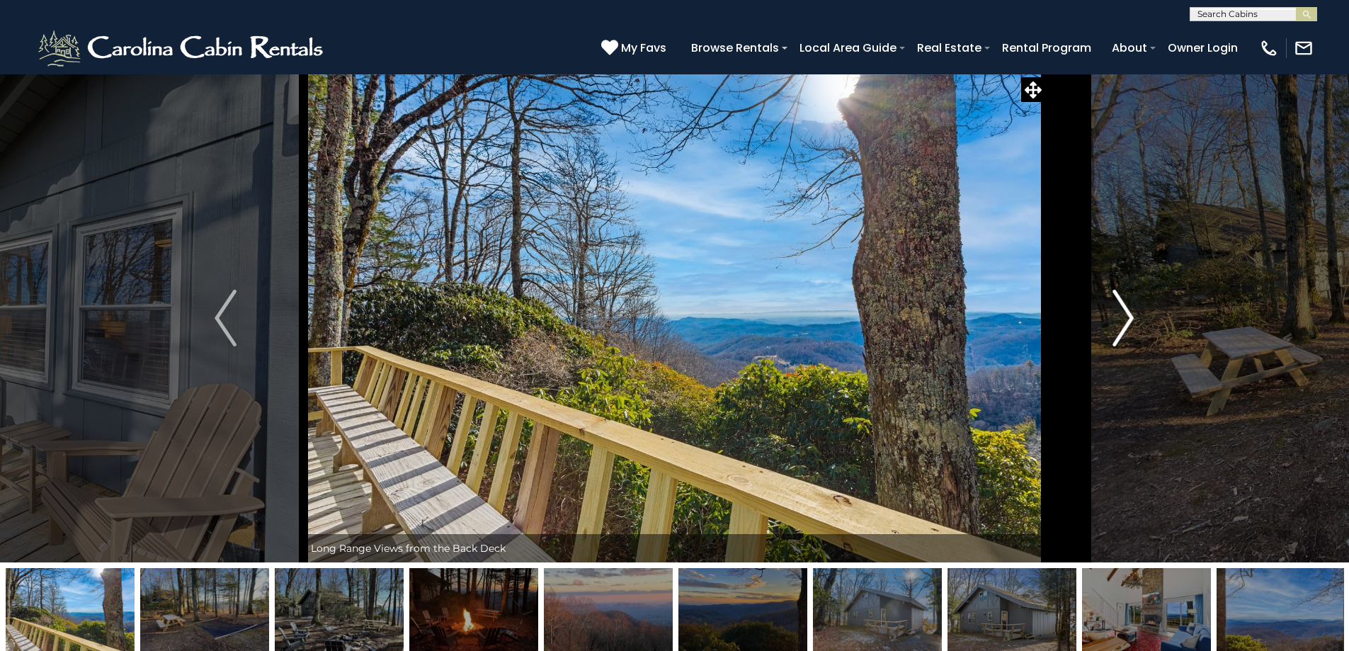
click at [1122, 307] on img "Next" at bounding box center [1122, 318] width 21 height 57
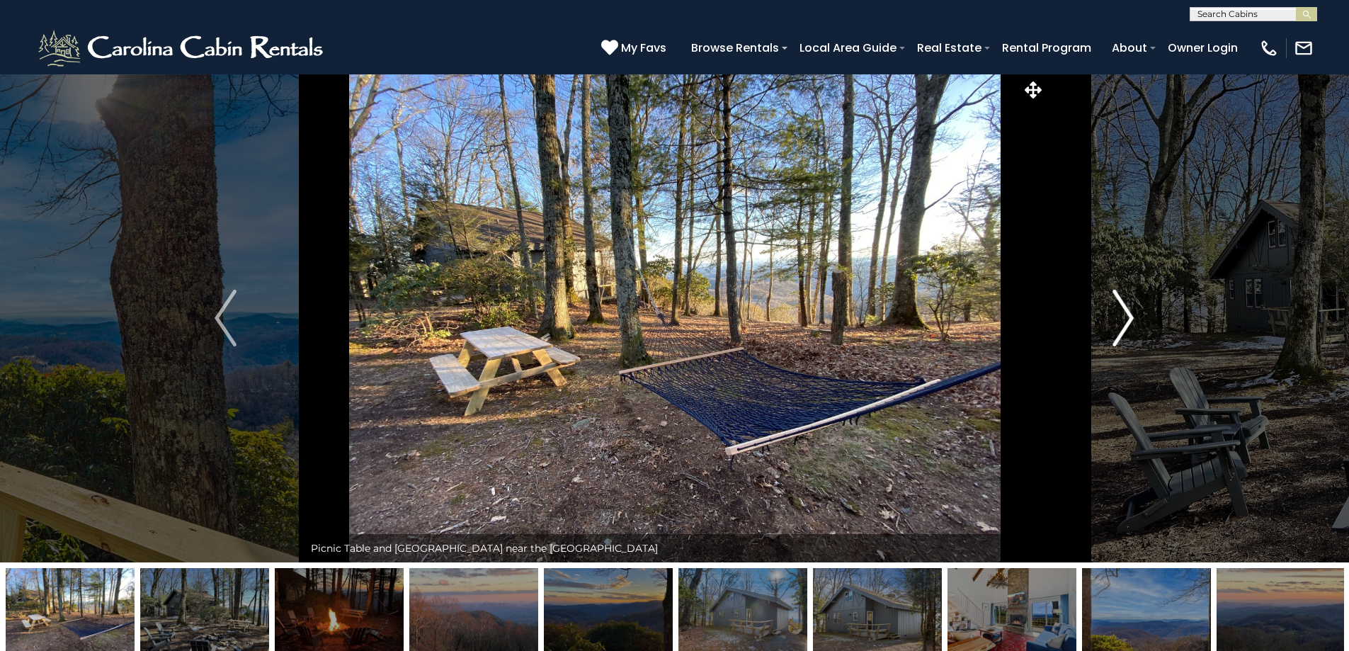
click at [1122, 307] on img "Next" at bounding box center [1122, 318] width 21 height 57
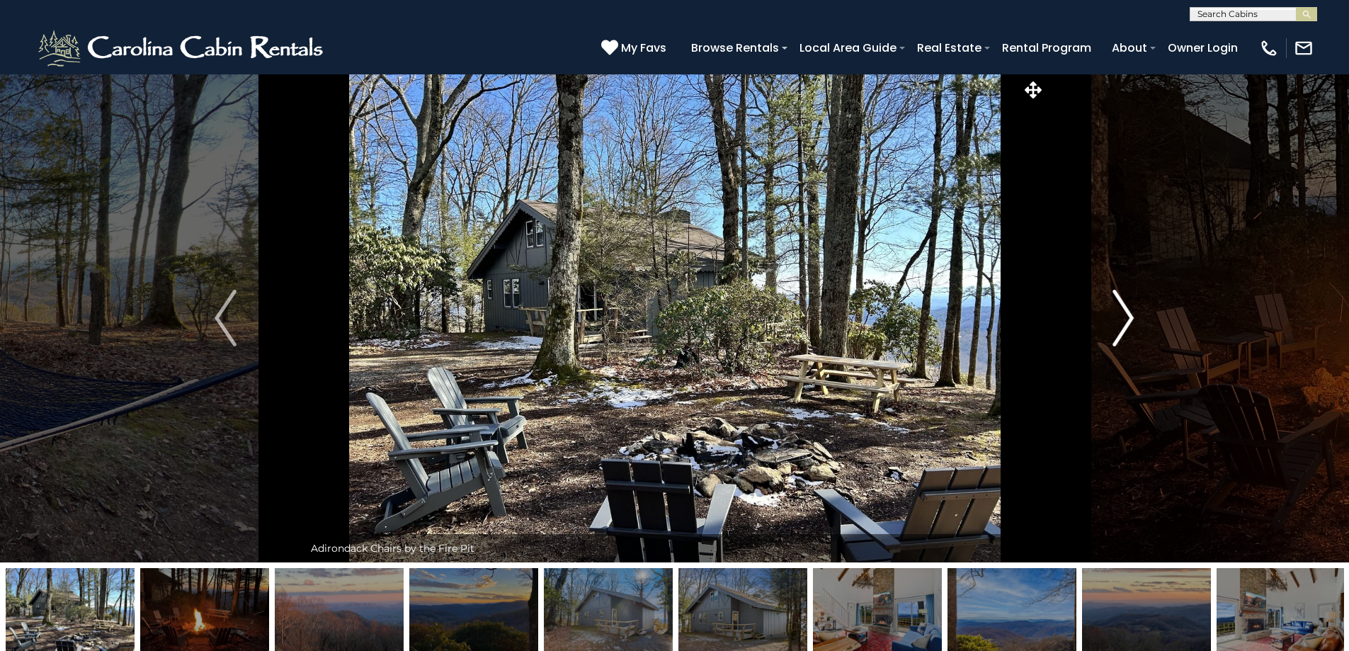
click at [1122, 307] on img "Next" at bounding box center [1122, 318] width 21 height 57
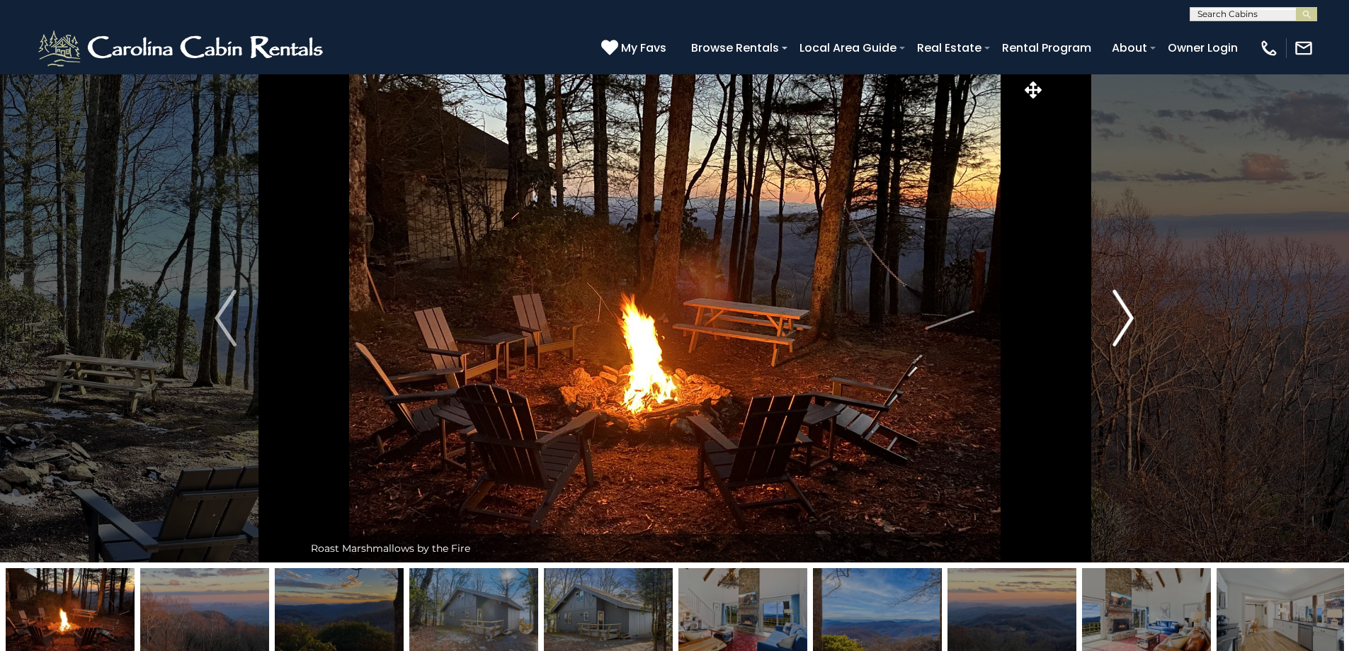
click at [1122, 307] on img "Next" at bounding box center [1122, 318] width 21 height 57
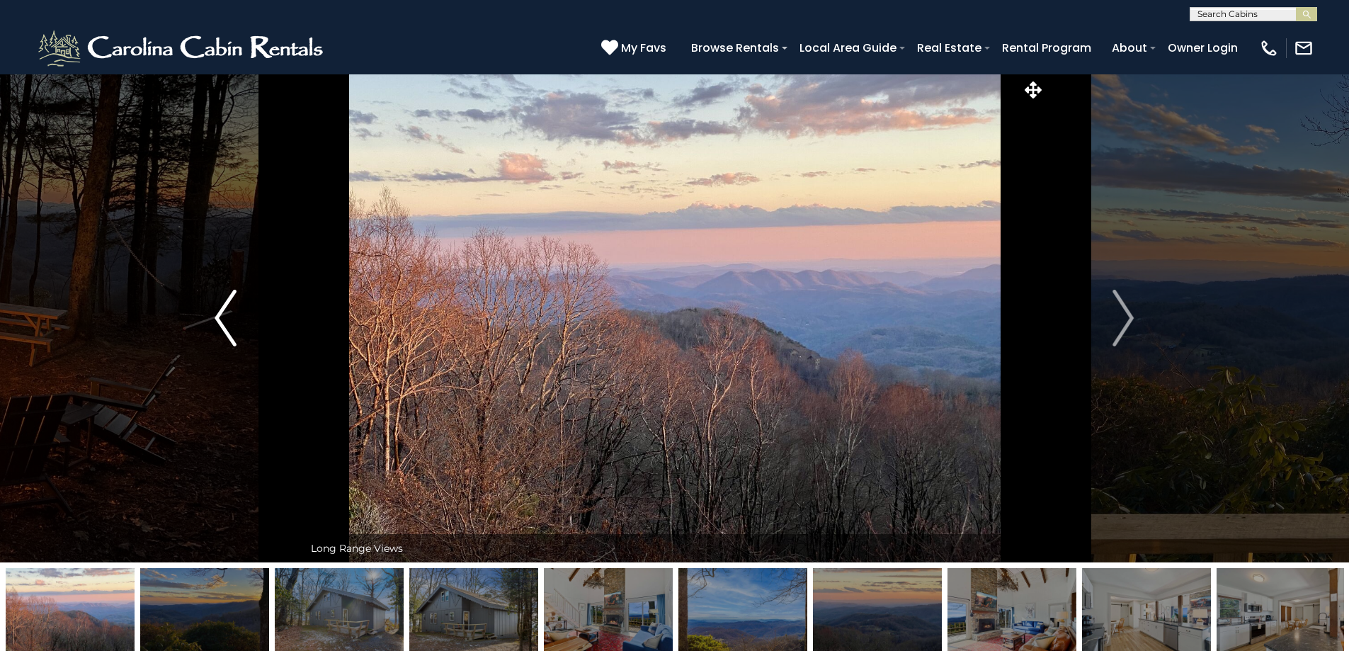
click at [228, 321] on img "Previous" at bounding box center [225, 318] width 21 height 57
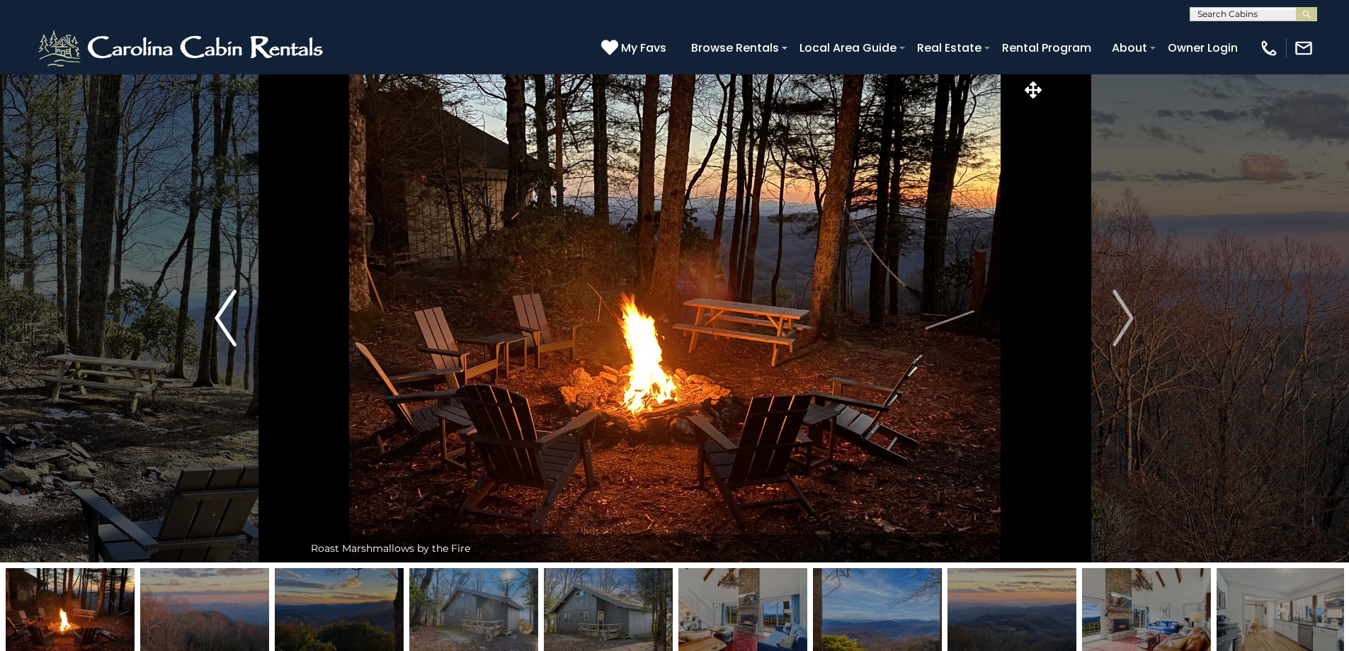
click at [228, 321] on img "Previous" at bounding box center [225, 318] width 21 height 57
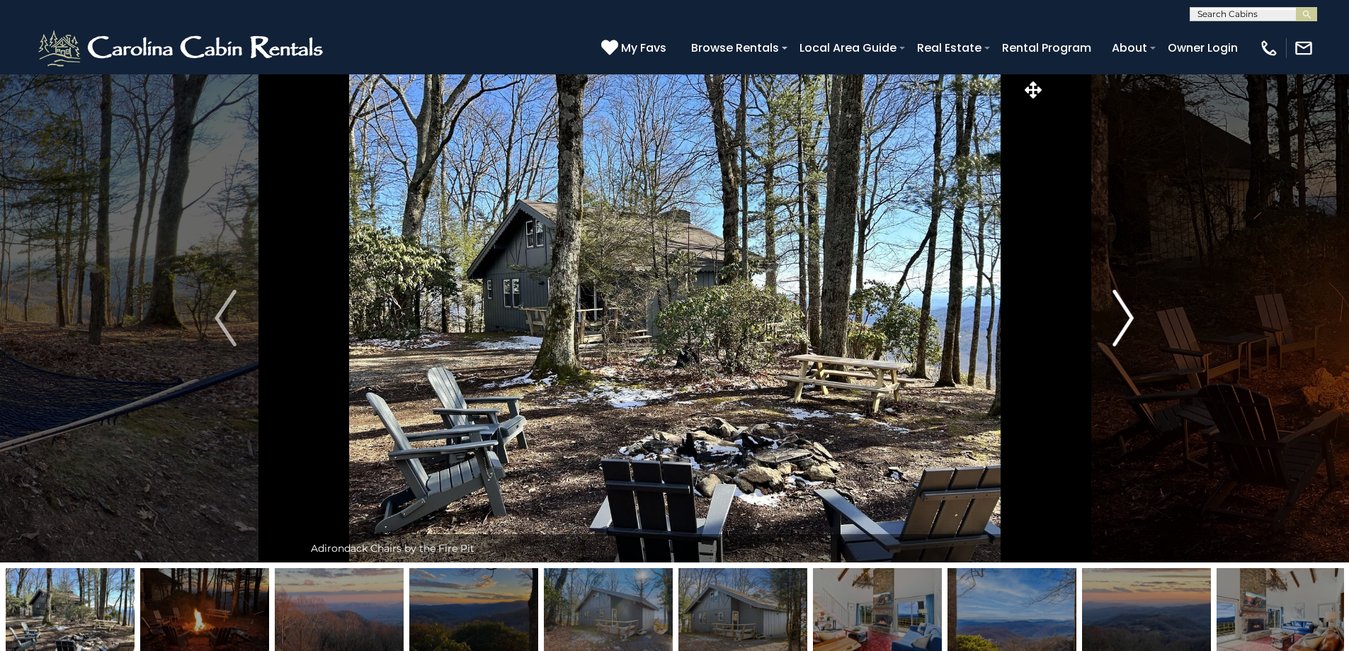
click at [1125, 313] on img "Next" at bounding box center [1122, 318] width 21 height 57
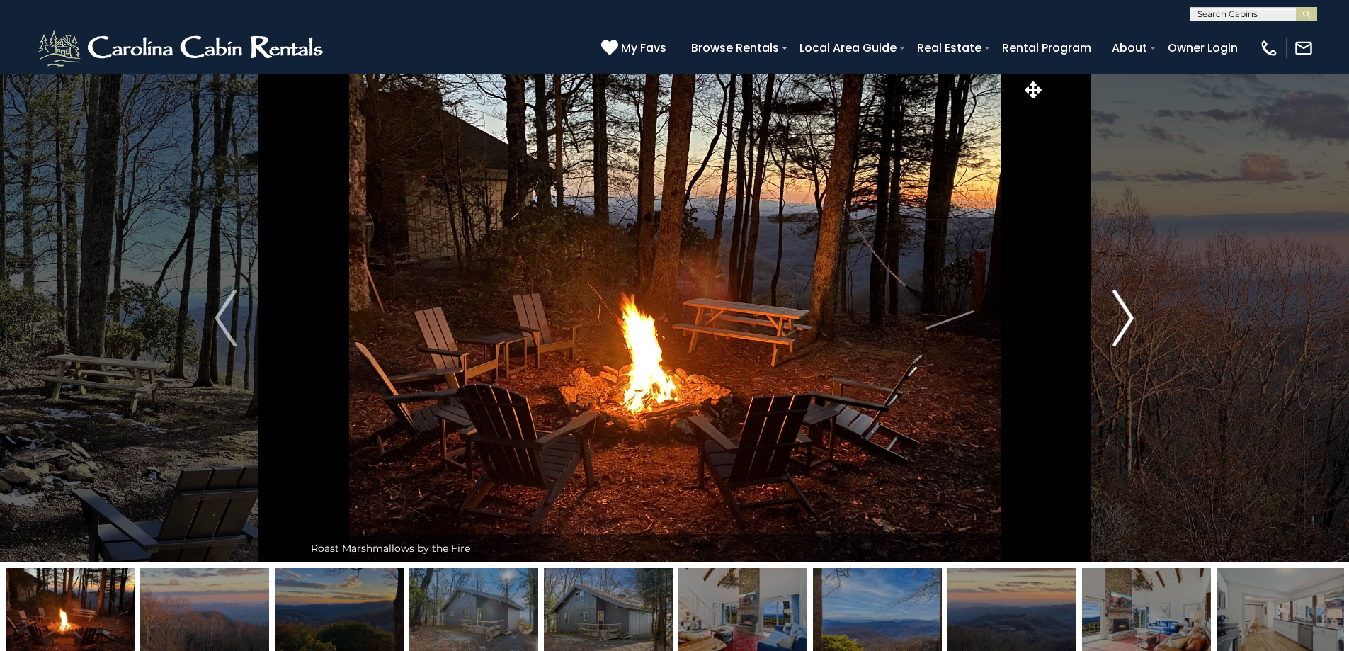
click at [1125, 313] on img "Next" at bounding box center [1122, 318] width 21 height 57
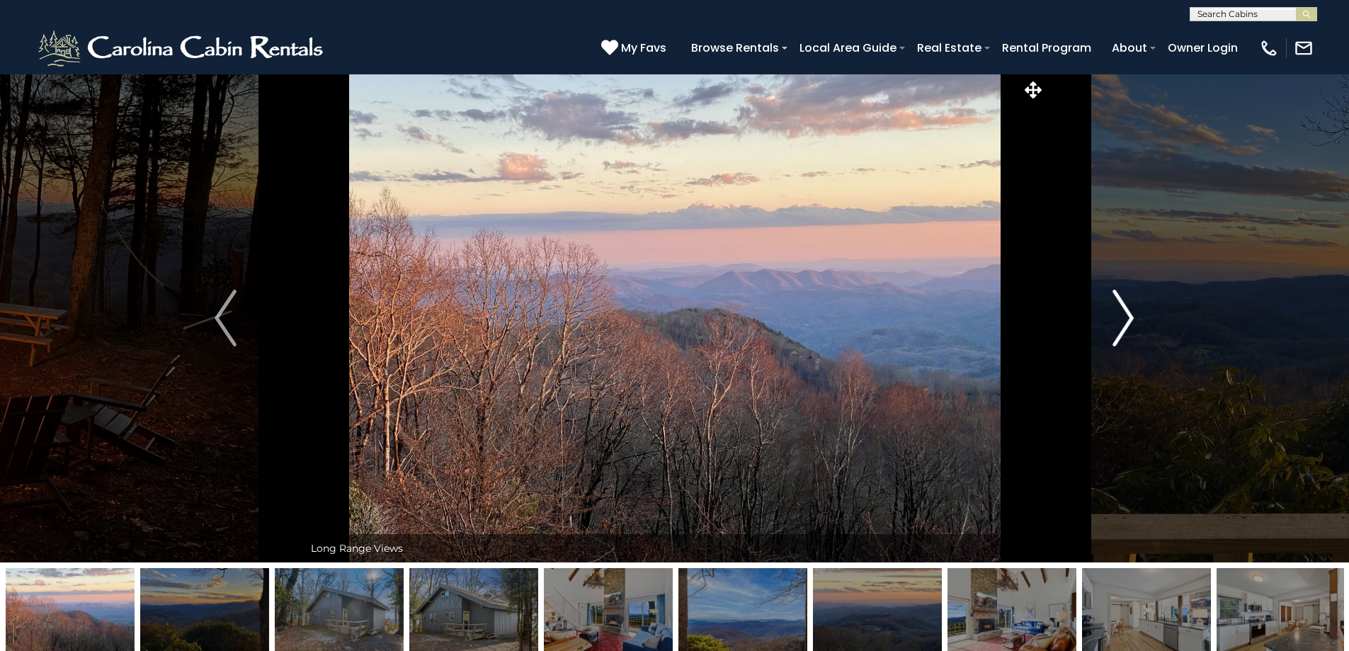
click at [1125, 313] on img "Next" at bounding box center [1122, 318] width 21 height 57
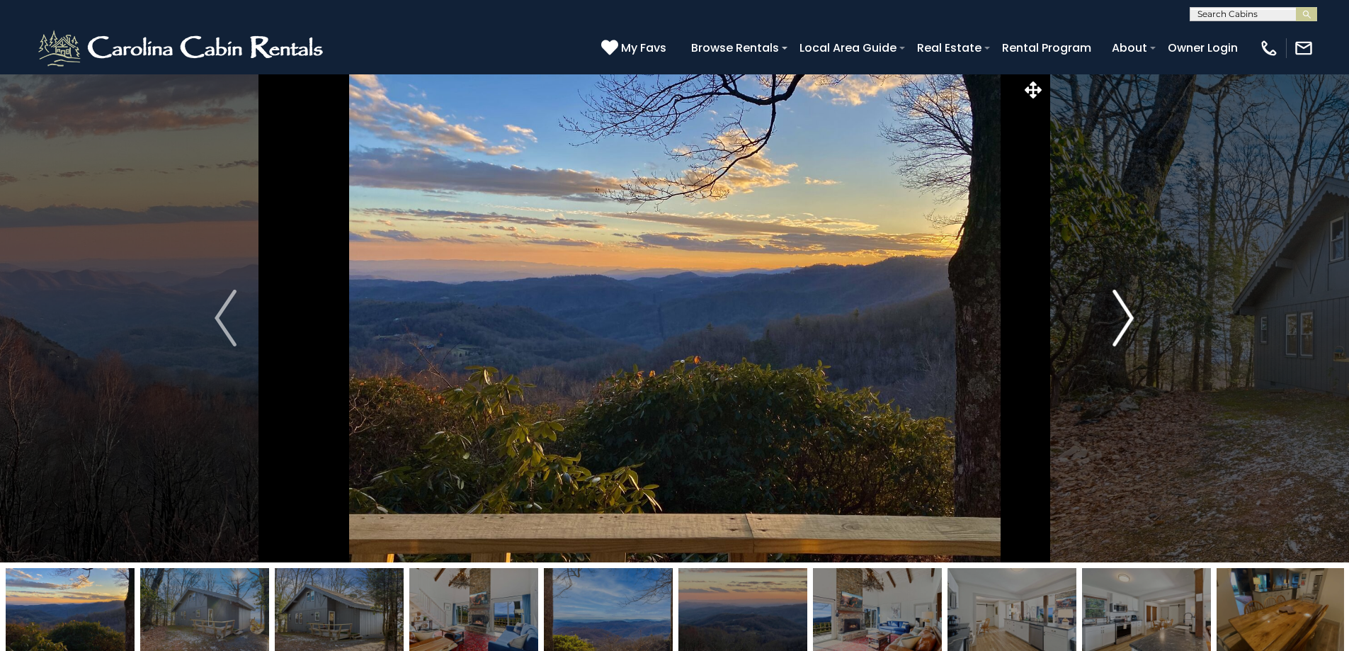
click at [1125, 313] on img "Next" at bounding box center [1122, 318] width 21 height 57
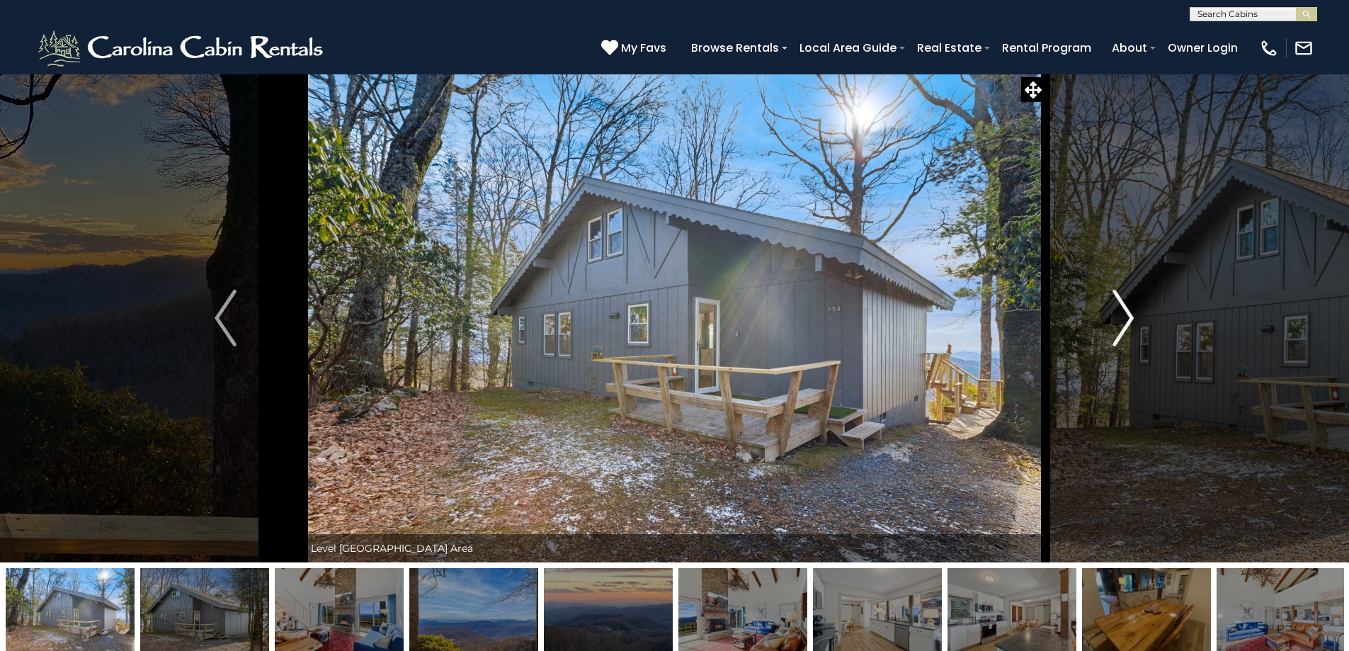
click at [1125, 313] on img "Next" at bounding box center [1122, 318] width 21 height 57
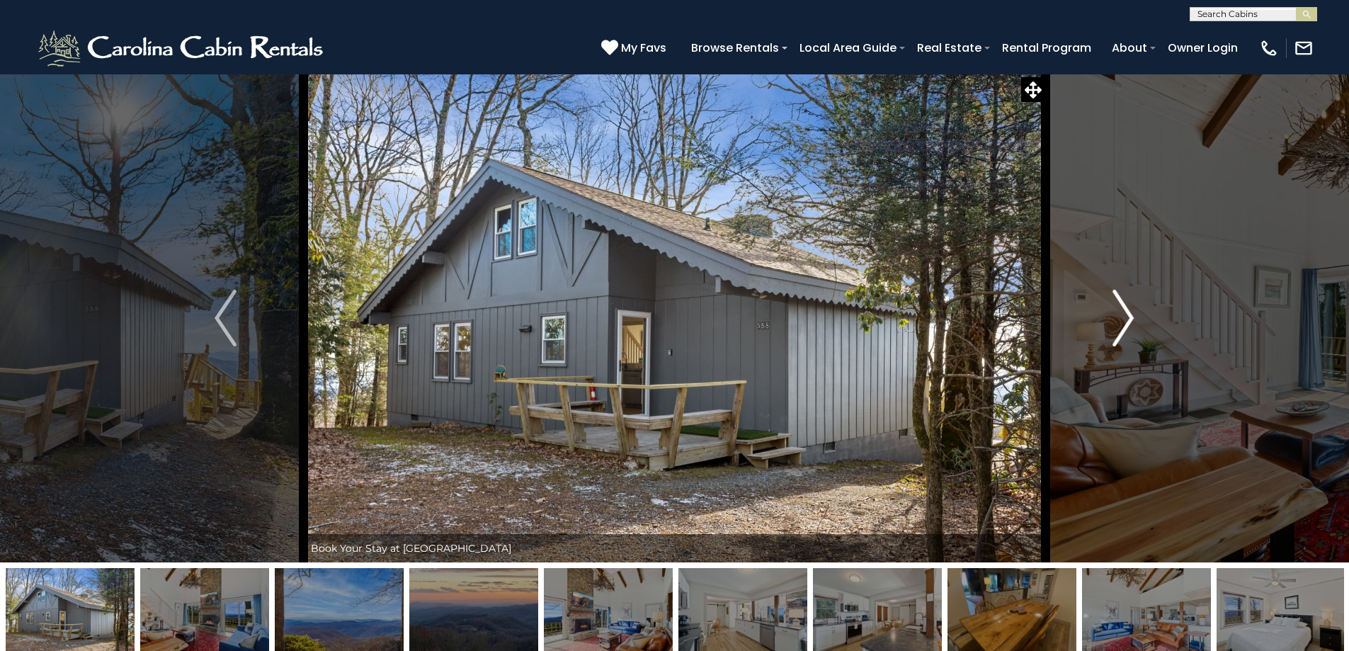
click at [1125, 313] on img "Next" at bounding box center [1122, 318] width 21 height 57
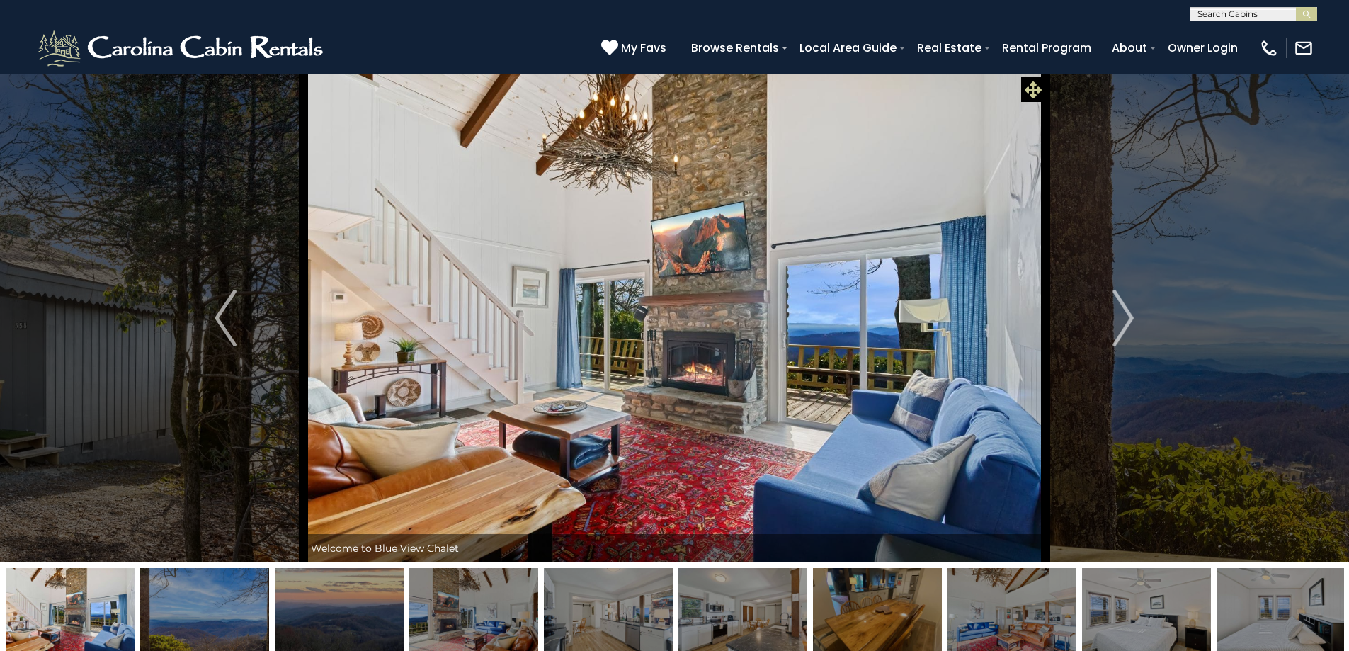
click at [1030, 86] on icon at bounding box center [1033, 89] width 17 height 17
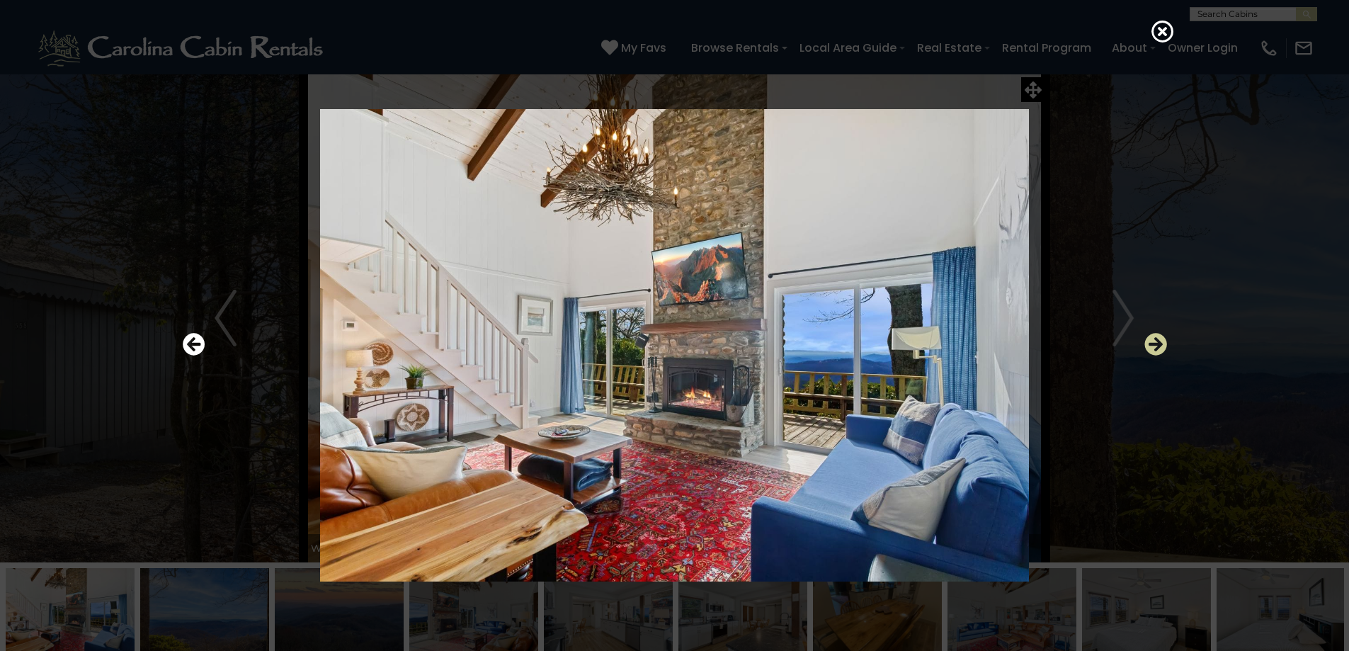
click at [1160, 349] on icon "Next" at bounding box center [1155, 344] width 23 height 23
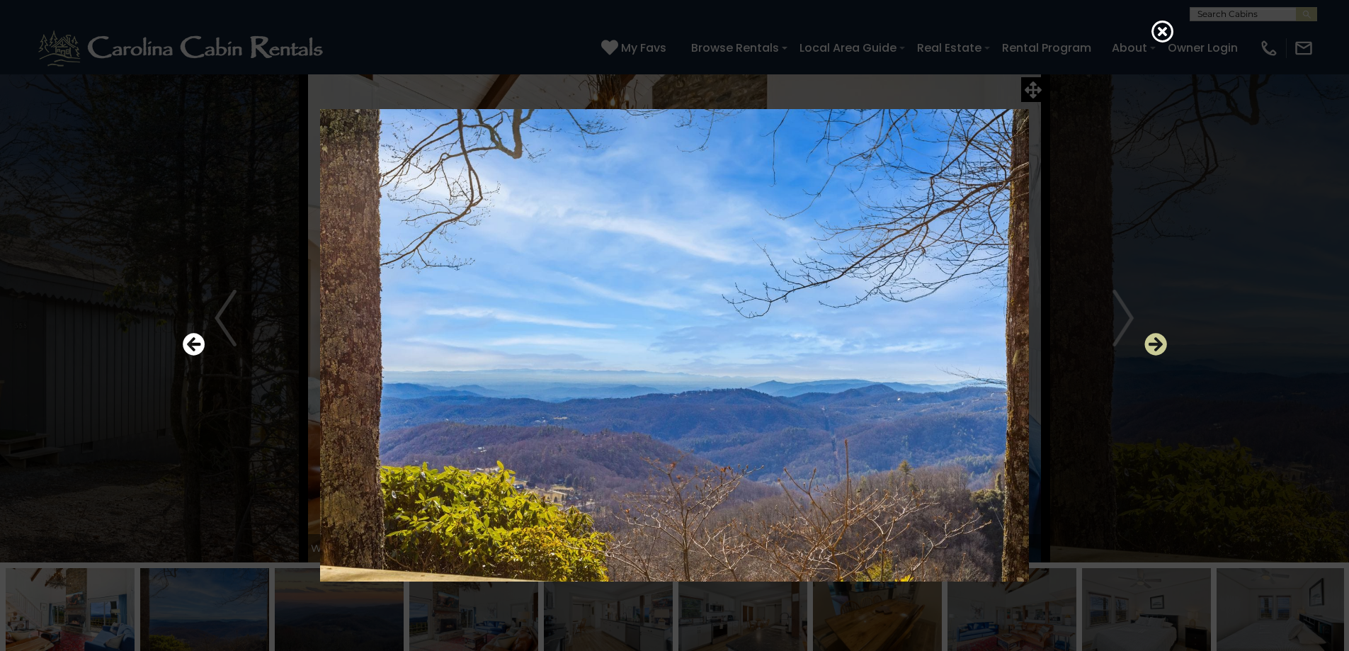
click at [1160, 349] on icon "Next" at bounding box center [1155, 344] width 23 height 23
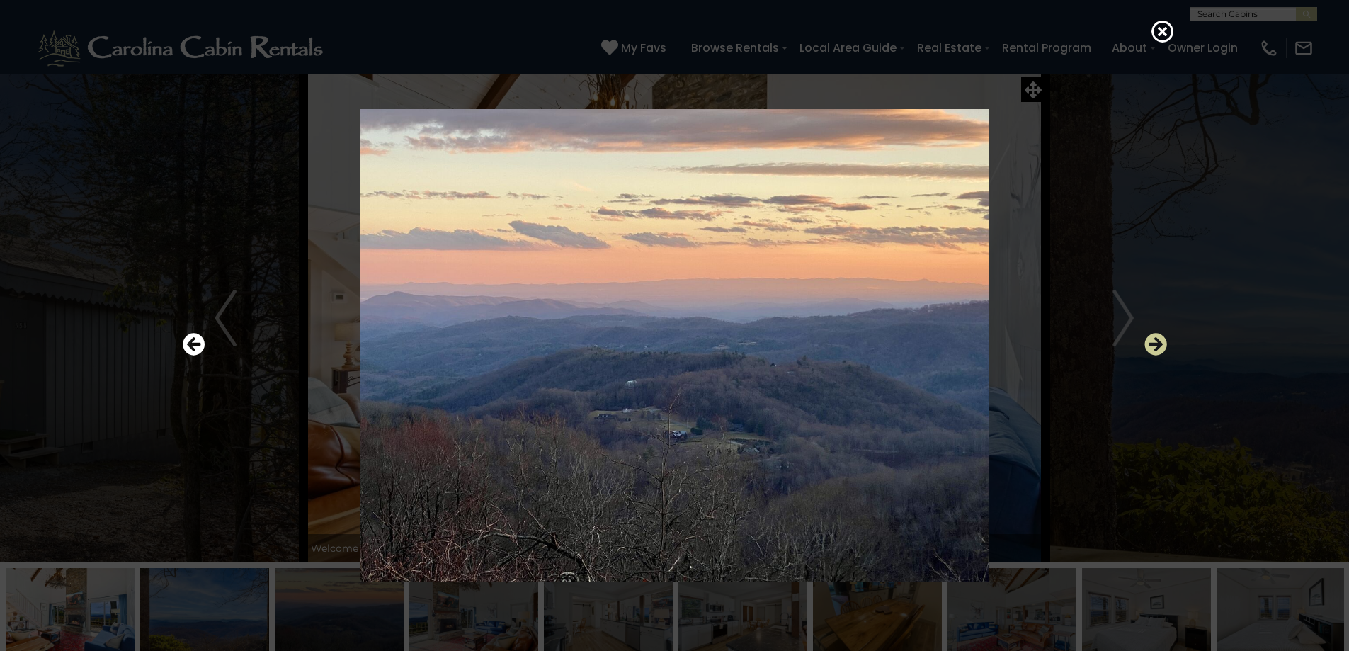
click at [1160, 349] on icon "Next" at bounding box center [1155, 344] width 23 height 23
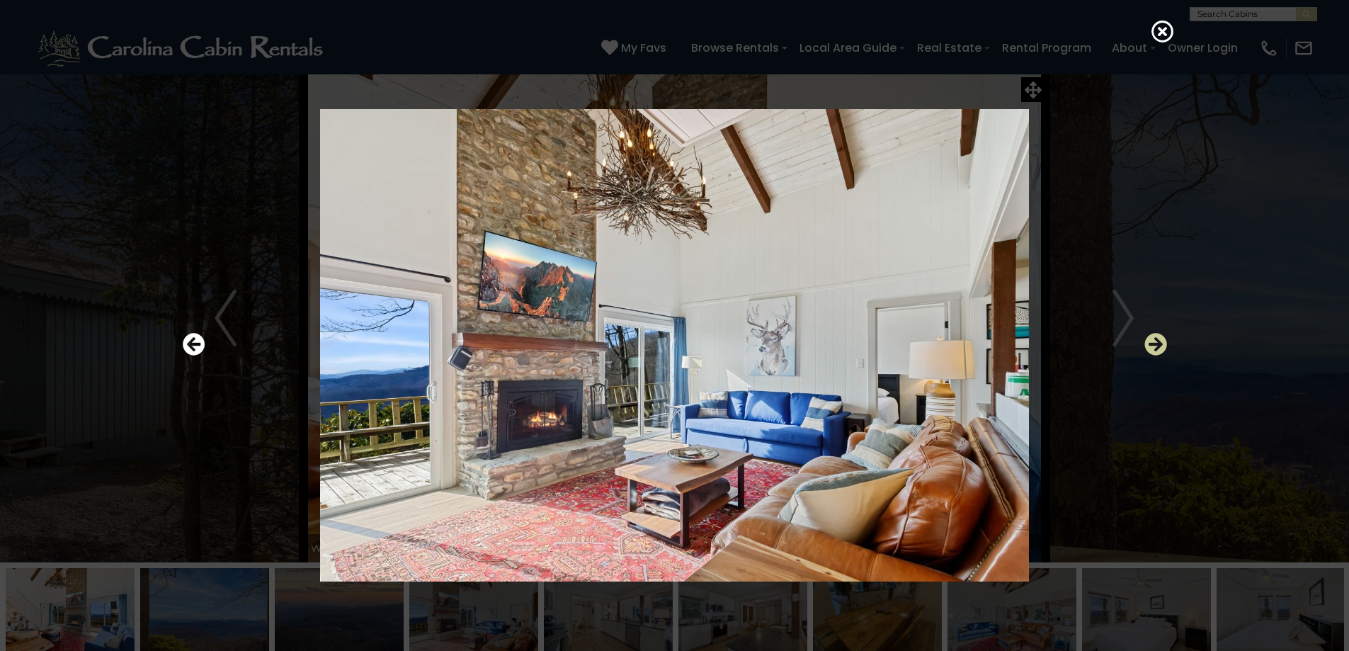
click at [1160, 349] on icon "Next" at bounding box center [1155, 344] width 23 height 23
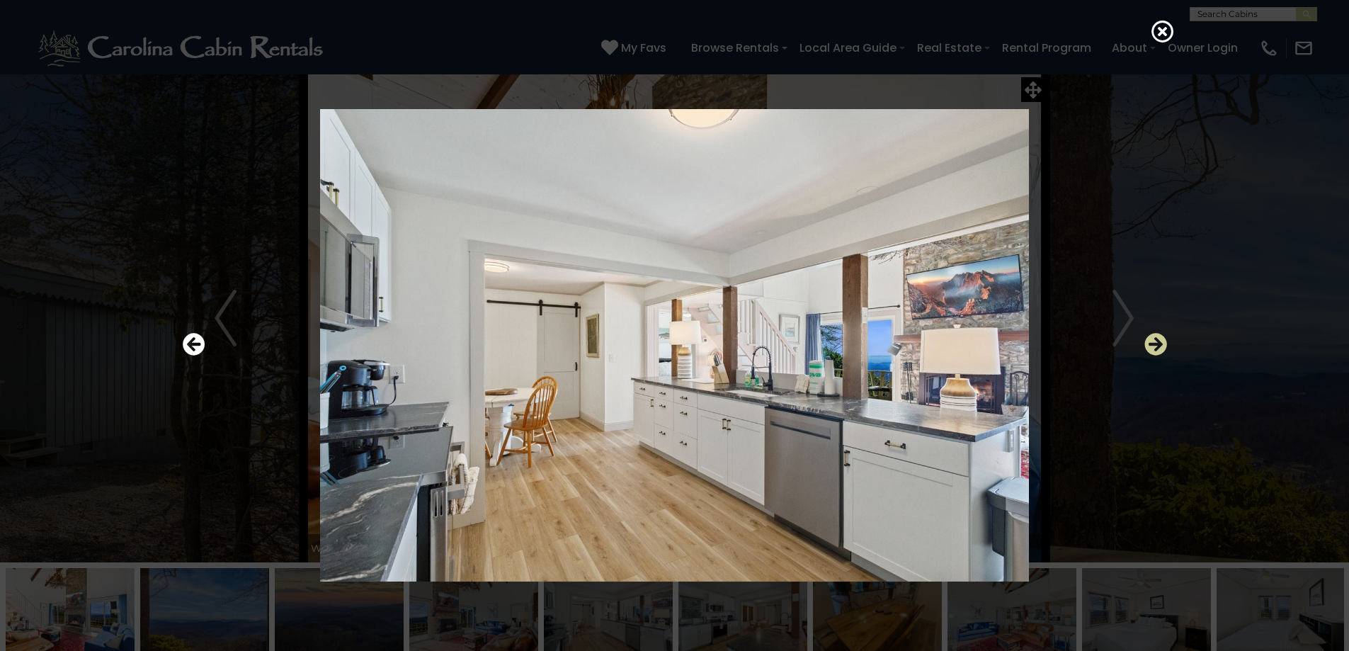
click at [1160, 349] on icon "Next" at bounding box center [1155, 344] width 23 height 23
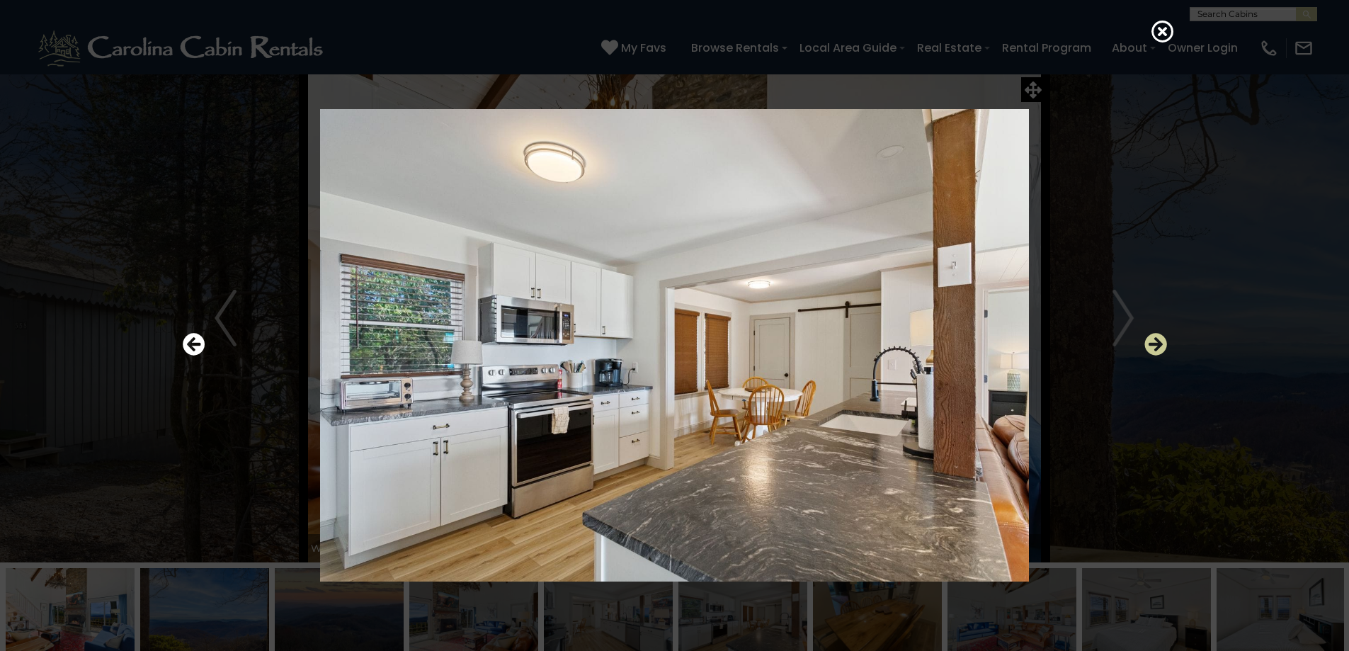
click at [1160, 349] on icon "Next" at bounding box center [1155, 344] width 23 height 23
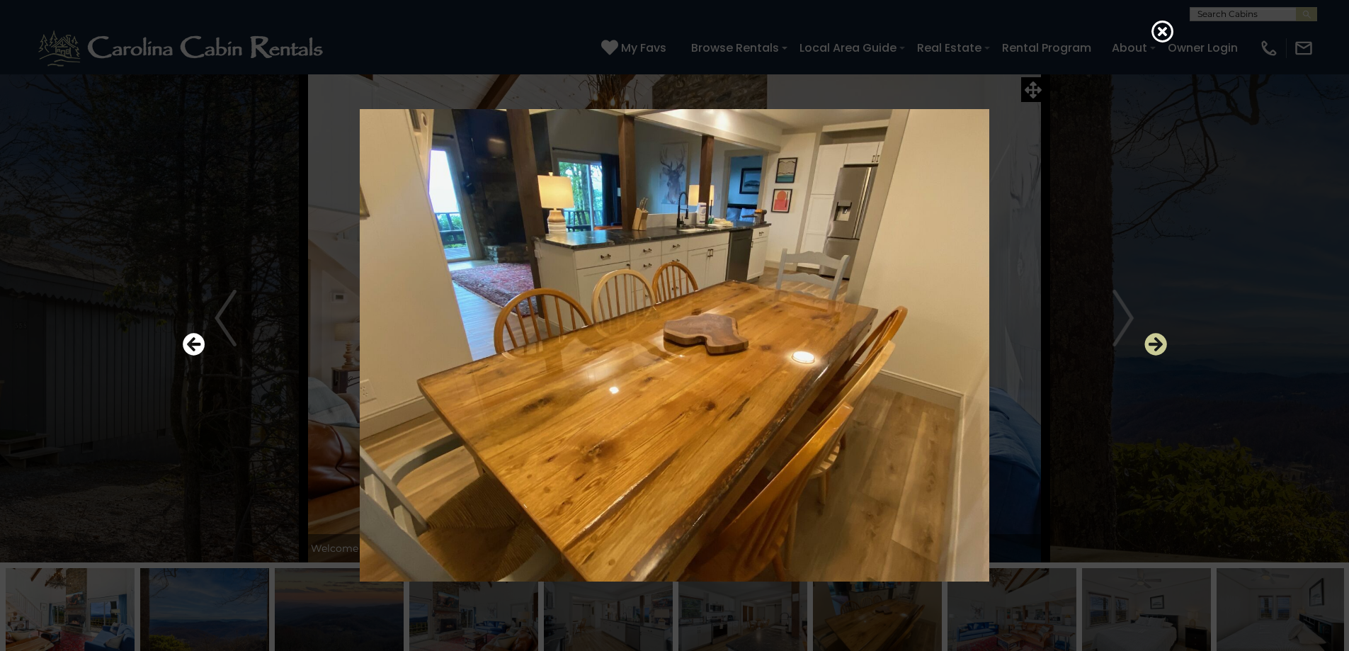
click at [1160, 349] on icon "Next" at bounding box center [1155, 344] width 23 height 23
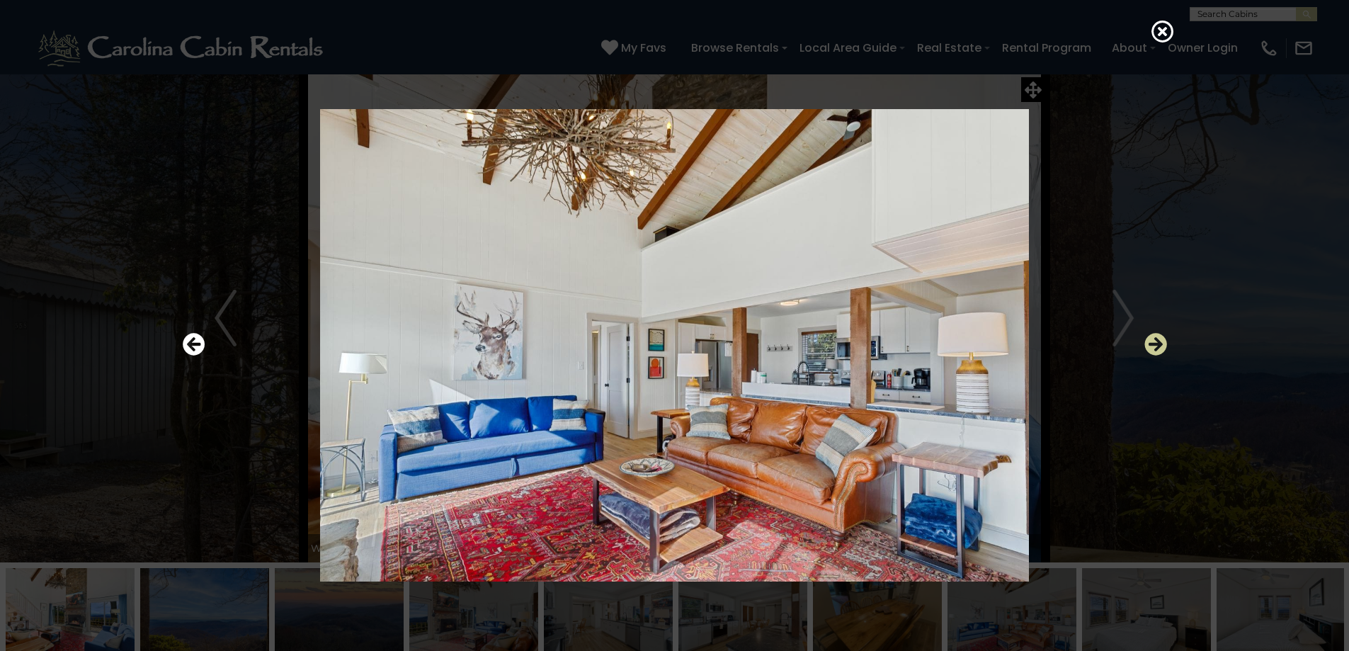
click at [1160, 349] on icon "Next" at bounding box center [1155, 344] width 23 height 23
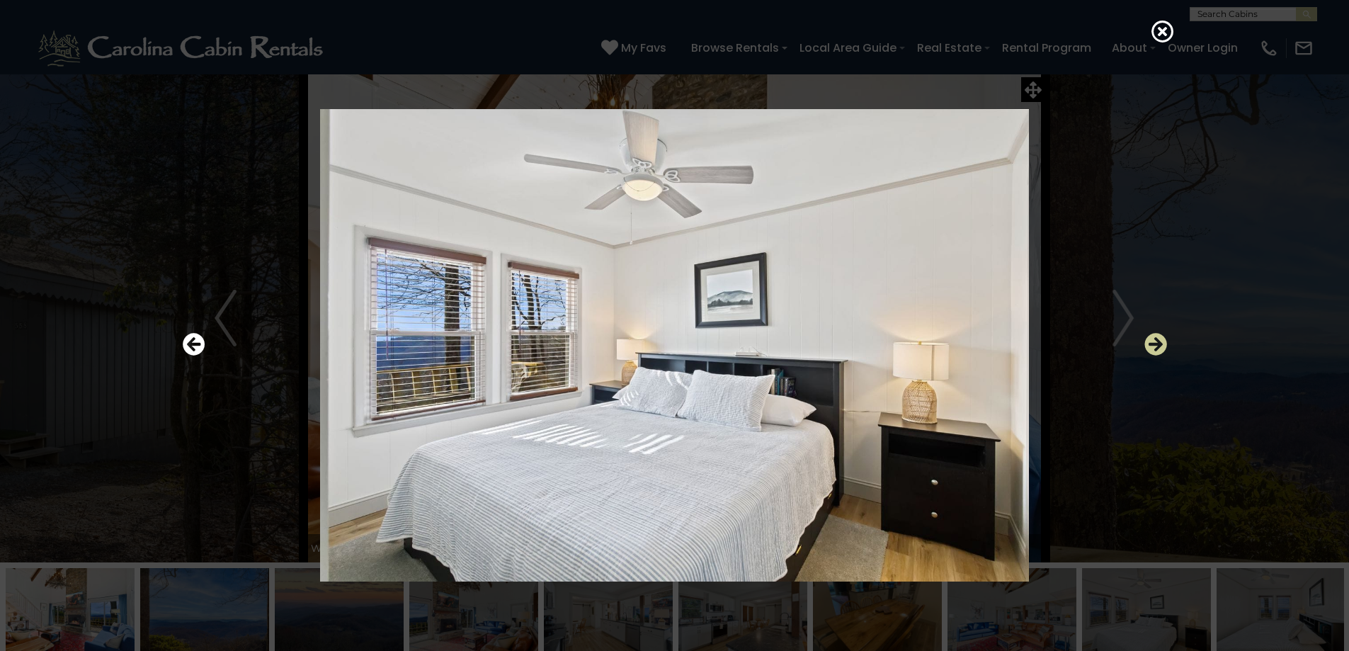
click at [1160, 349] on icon "Next" at bounding box center [1155, 344] width 23 height 23
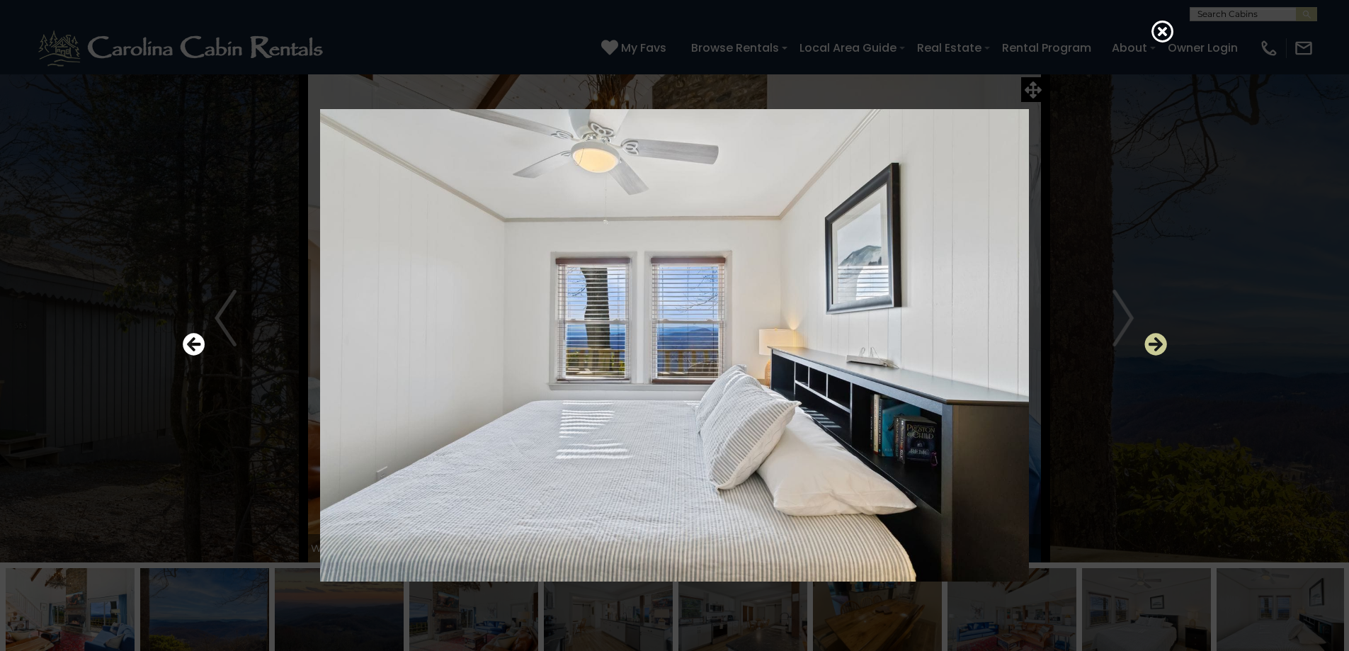
click at [1160, 349] on icon "Next" at bounding box center [1155, 344] width 23 height 23
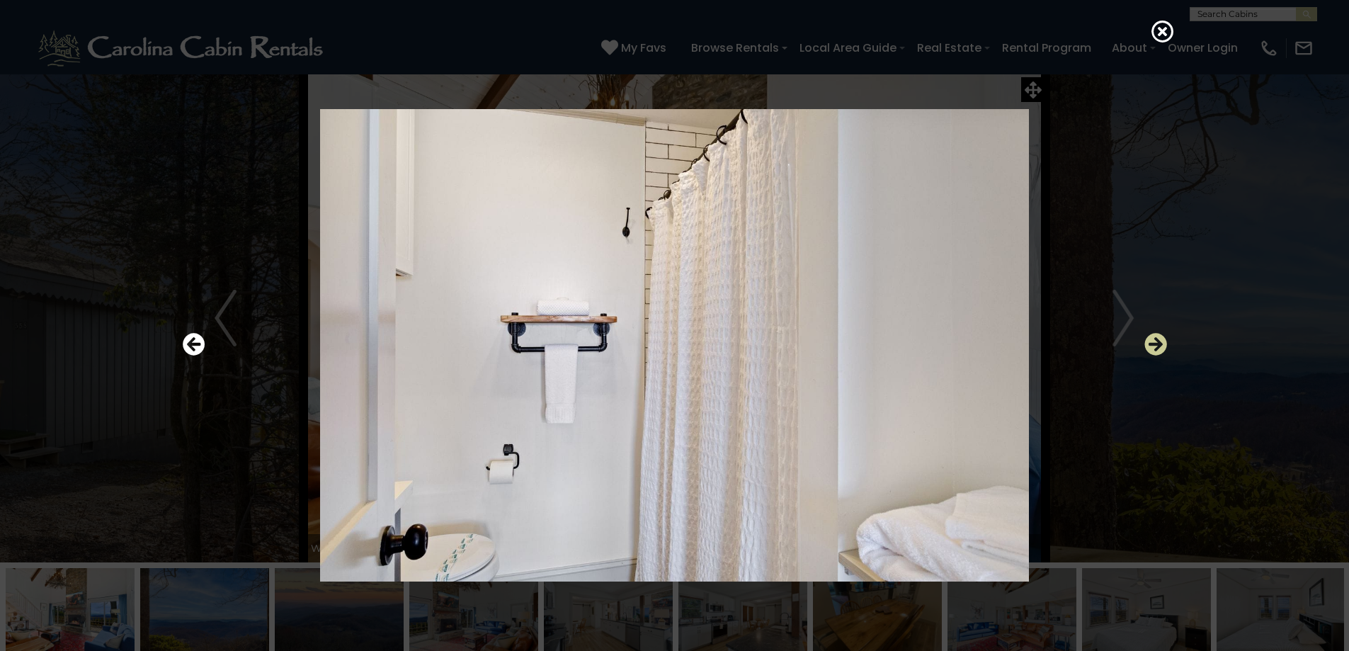
click at [1160, 349] on icon "Next" at bounding box center [1155, 344] width 23 height 23
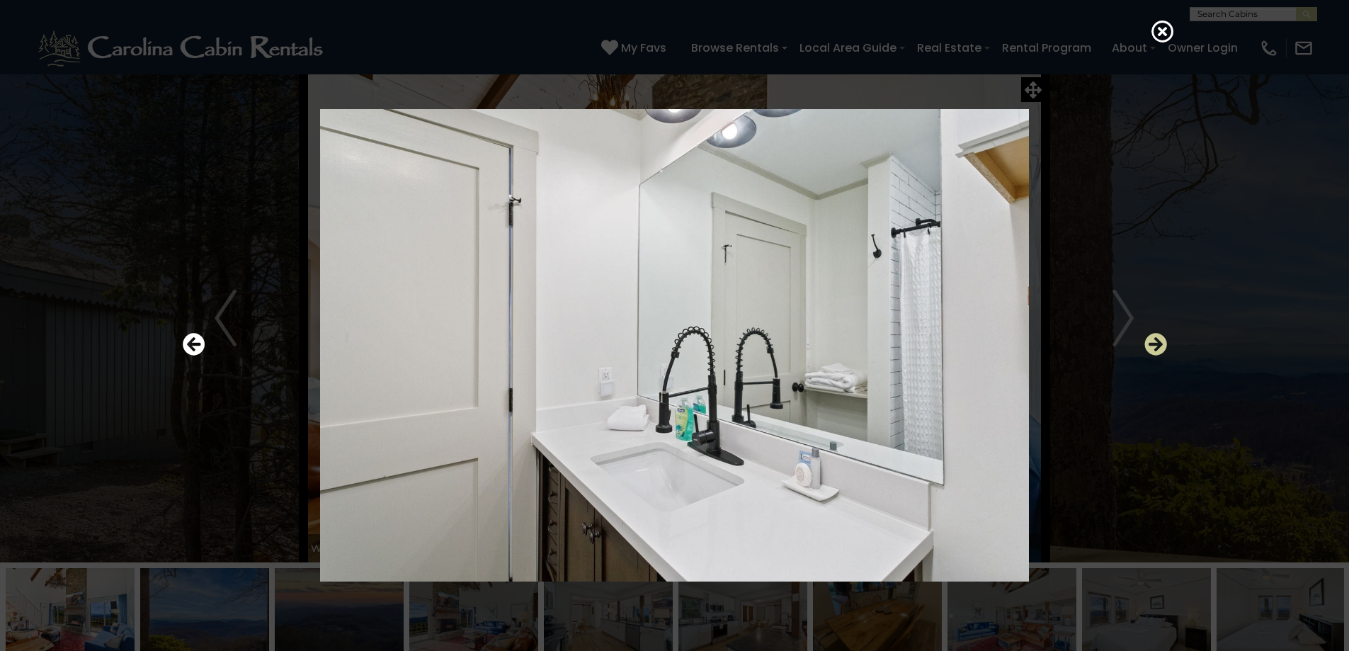
click at [1160, 349] on icon "Next" at bounding box center [1155, 344] width 23 height 23
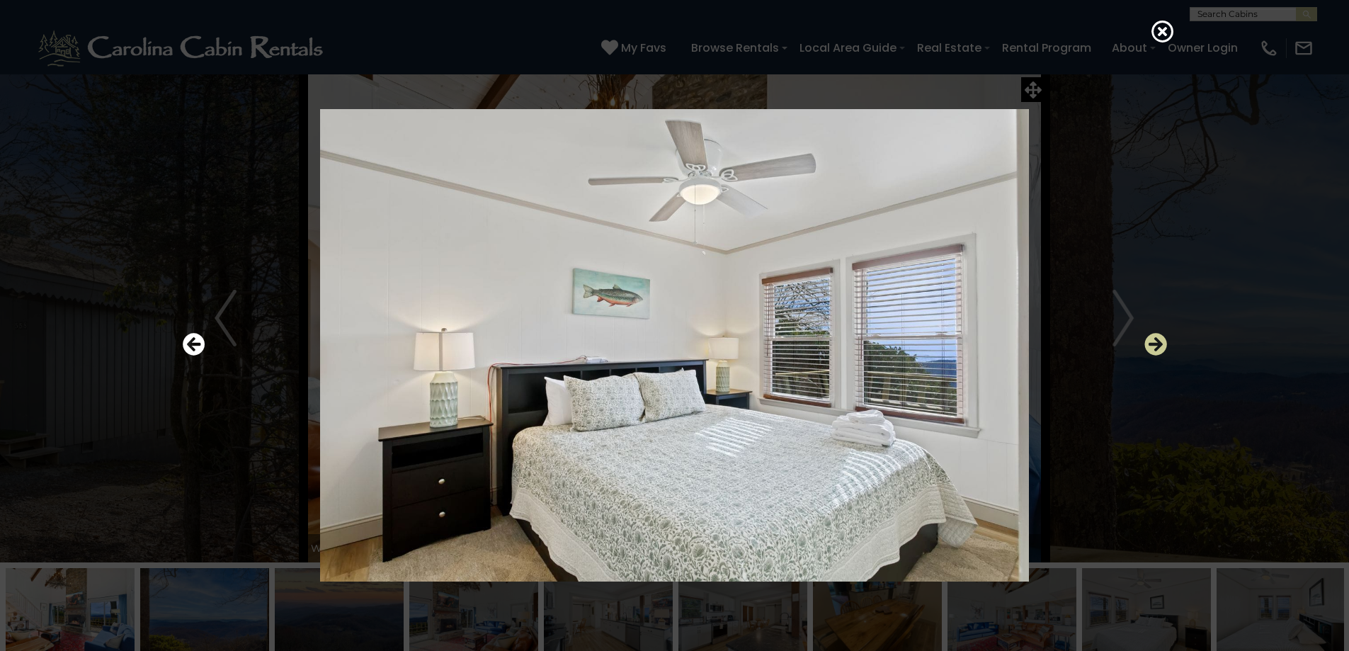
click at [1160, 349] on icon "Next" at bounding box center [1155, 344] width 23 height 23
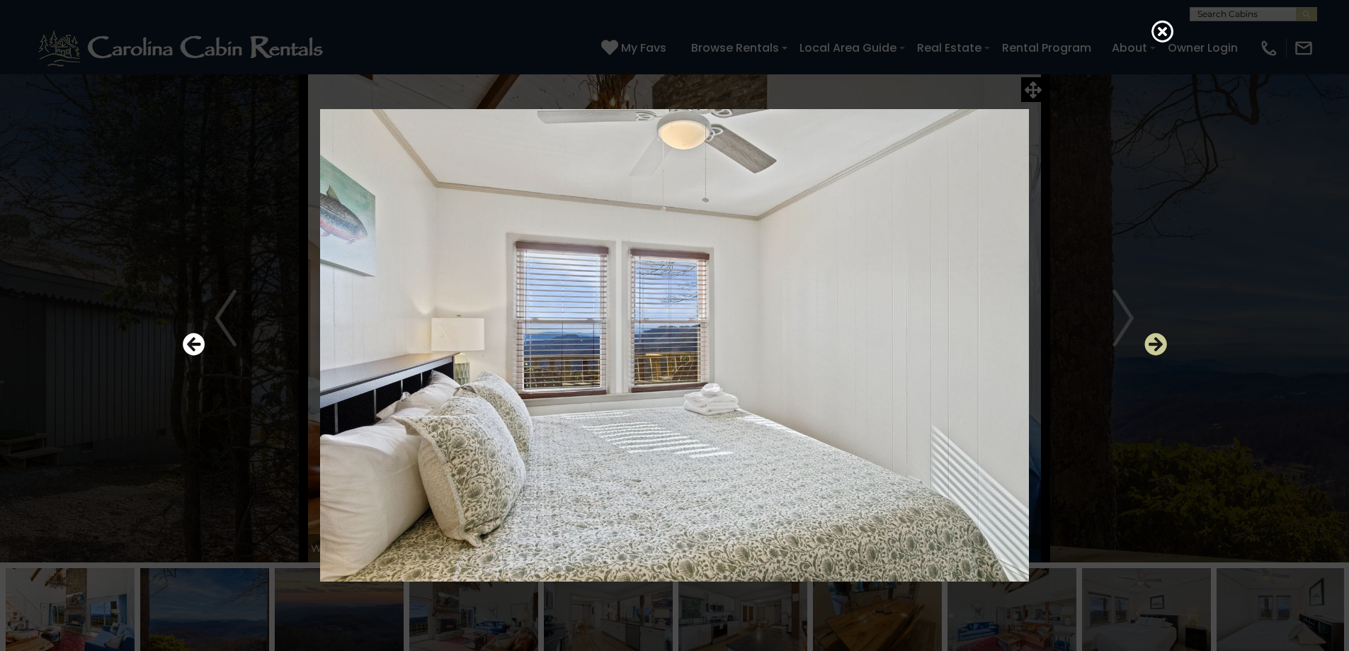
click at [1160, 349] on icon "Next" at bounding box center [1155, 344] width 23 height 23
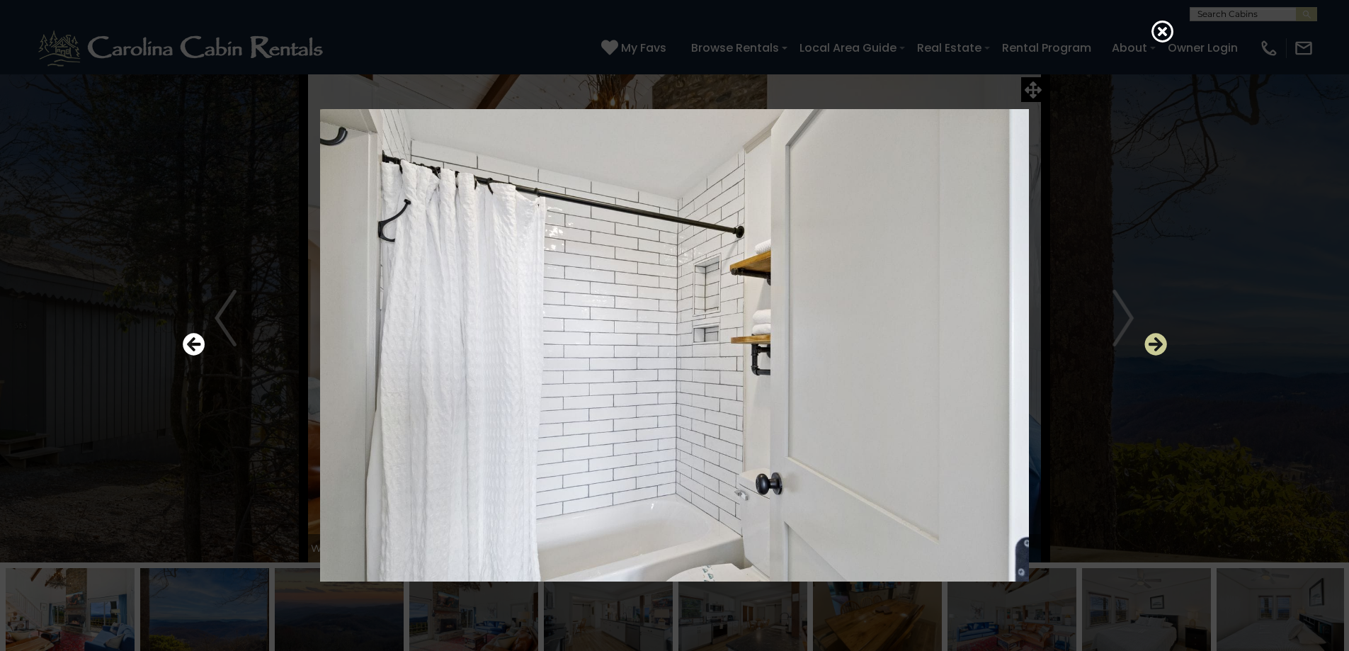
click at [1160, 349] on icon "Next" at bounding box center [1155, 344] width 23 height 23
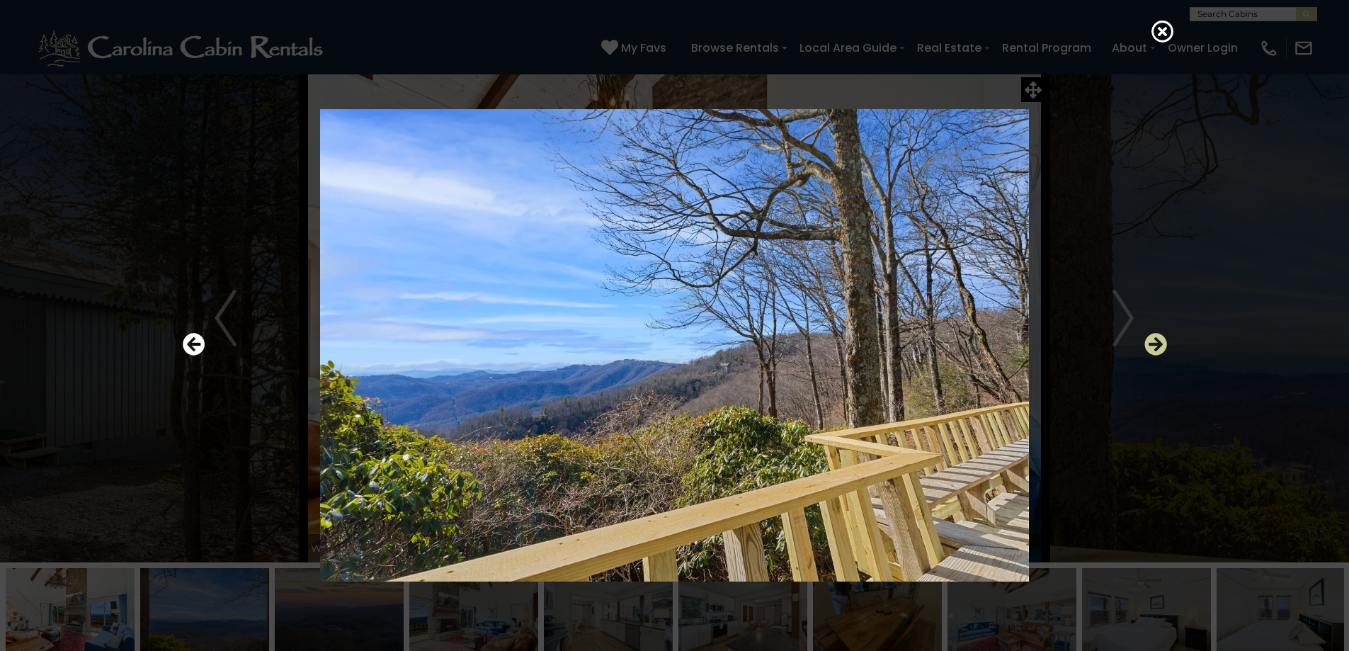
click at [1160, 349] on icon "Next" at bounding box center [1155, 344] width 23 height 23
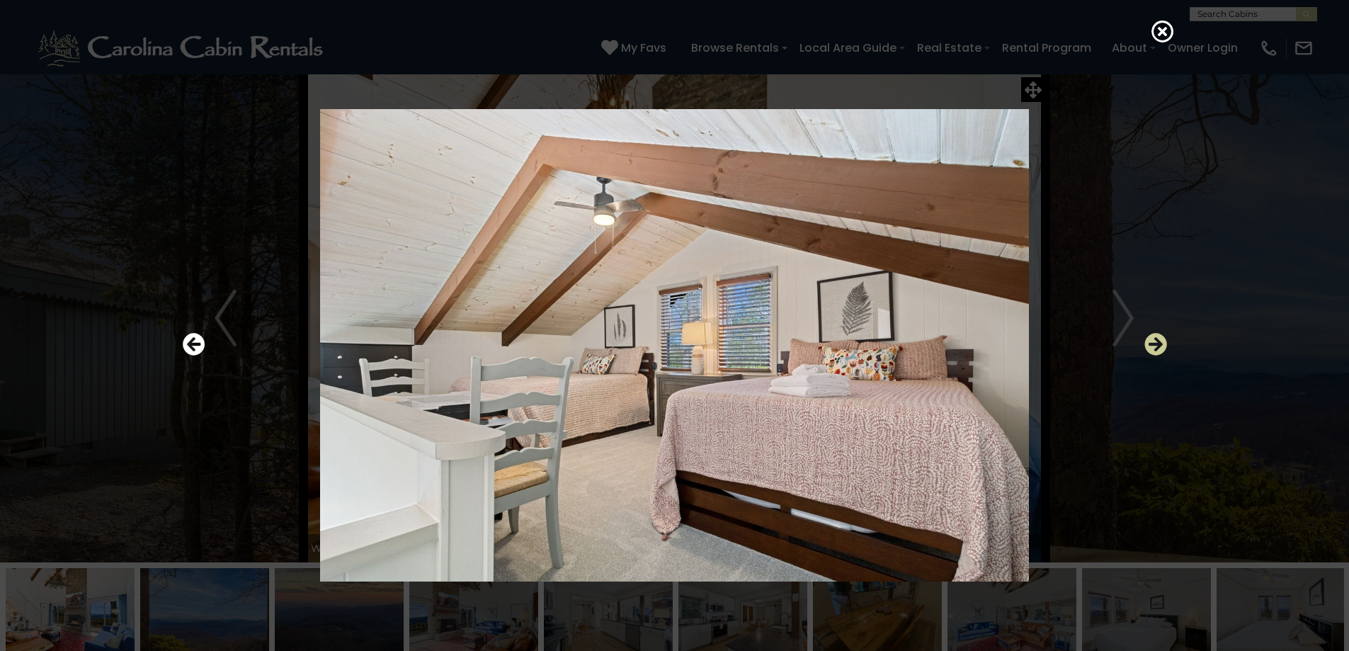
click at [1160, 349] on icon "Next" at bounding box center [1155, 344] width 23 height 23
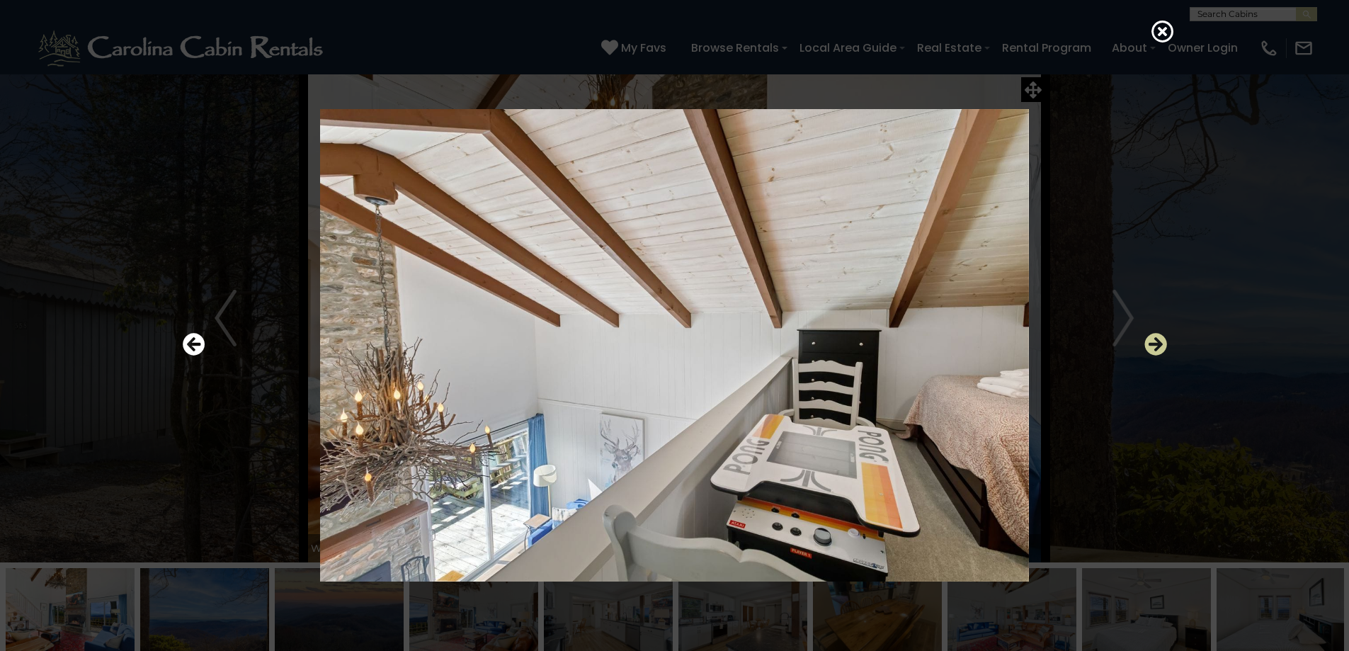
click at [1160, 349] on icon "Next" at bounding box center [1155, 344] width 23 height 23
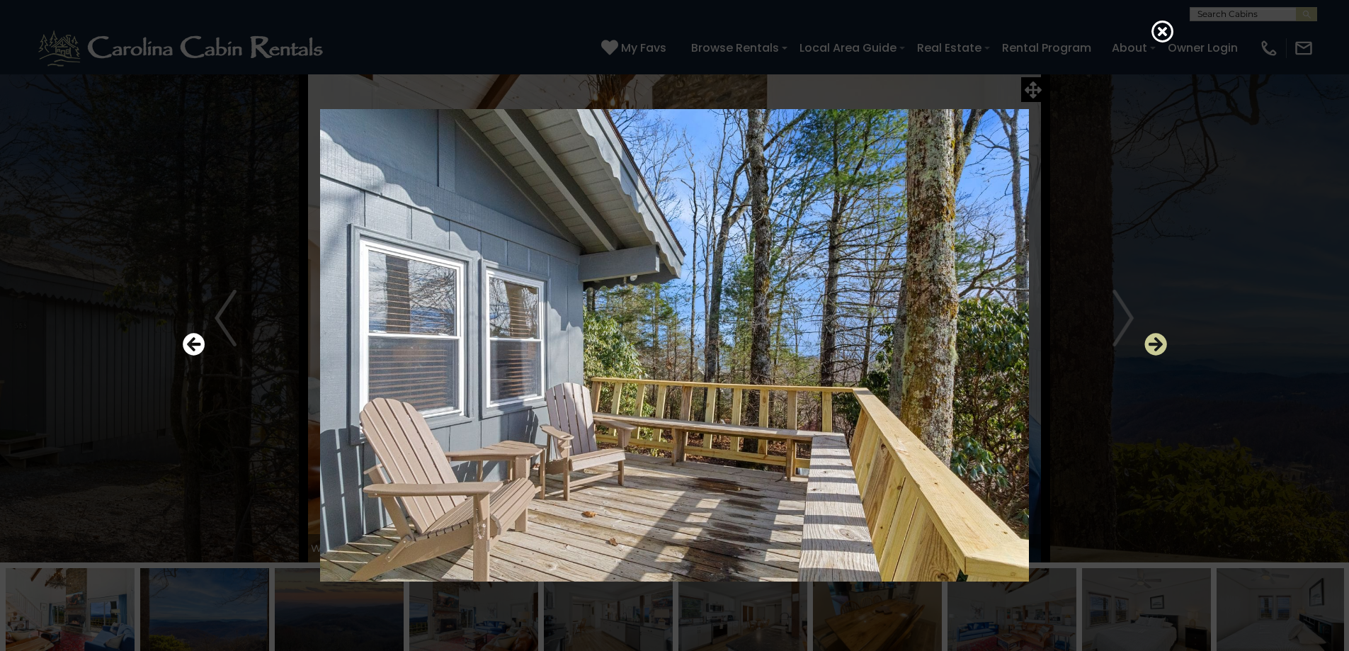
click at [1160, 349] on icon "Next" at bounding box center [1155, 344] width 23 height 23
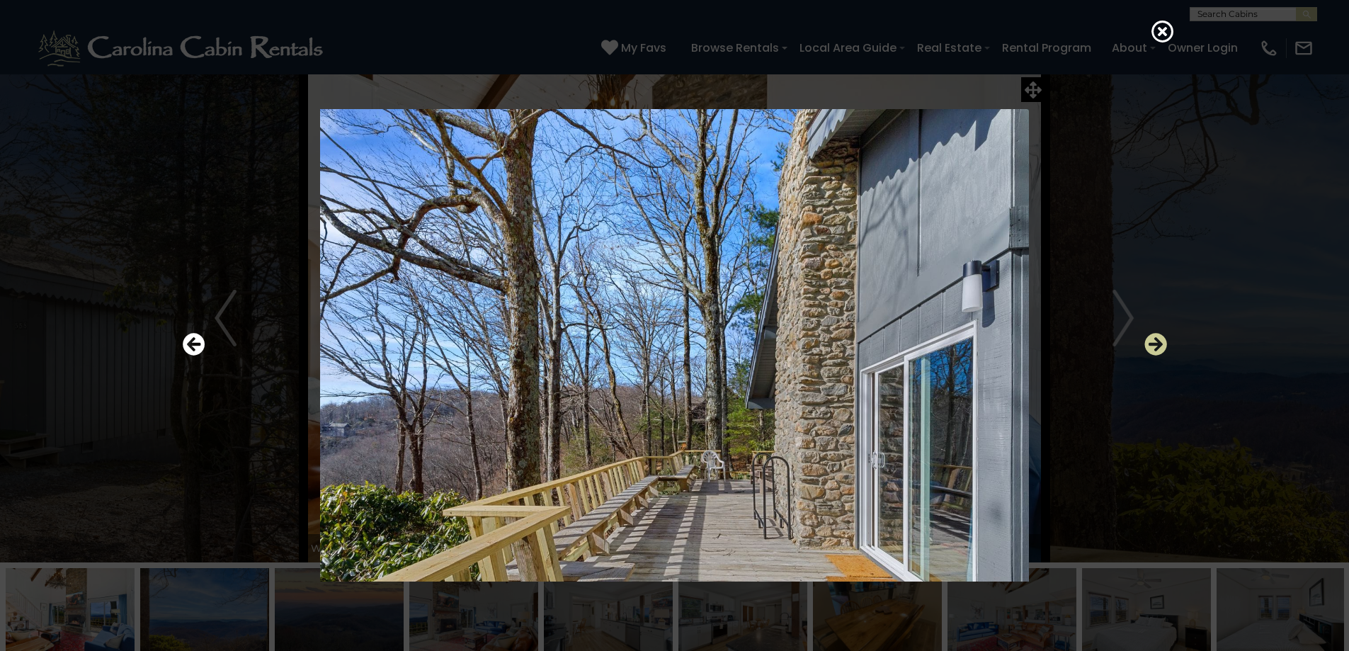
click at [1160, 349] on icon "Next" at bounding box center [1155, 344] width 23 height 23
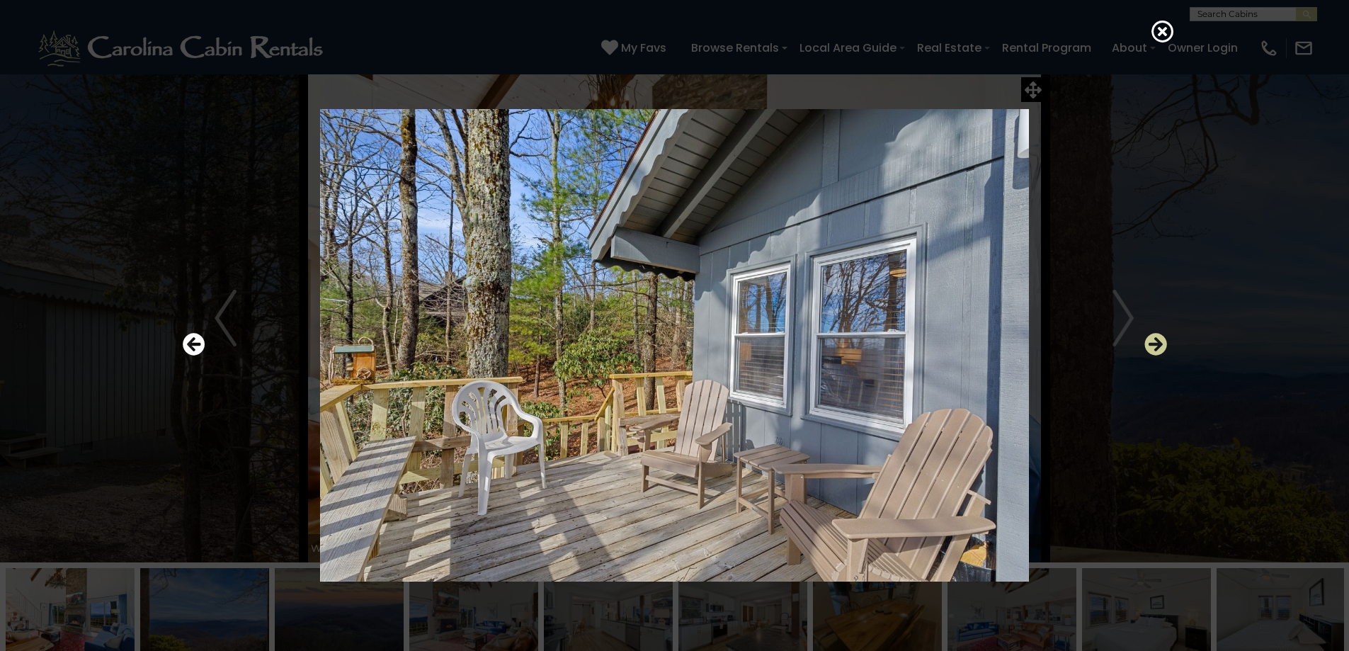
click at [1160, 349] on icon "Next" at bounding box center [1155, 344] width 23 height 23
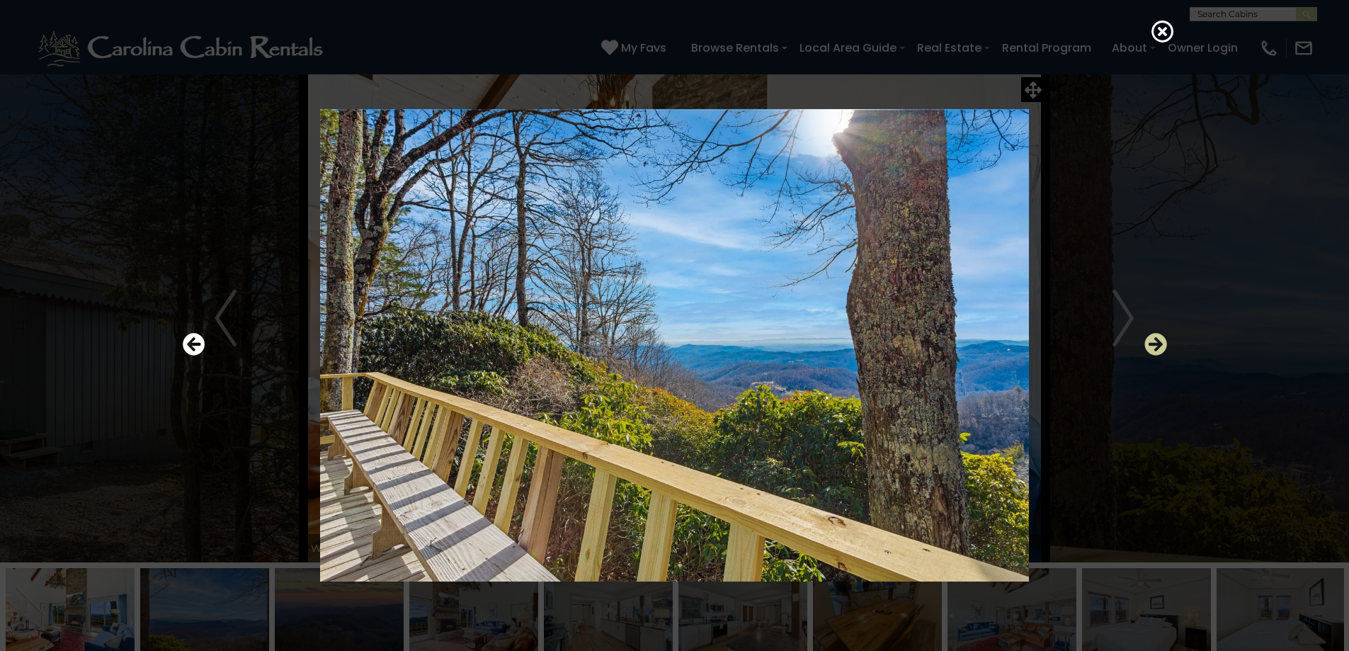
click at [1160, 349] on icon "Next" at bounding box center [1155, 344] width 23 height 23
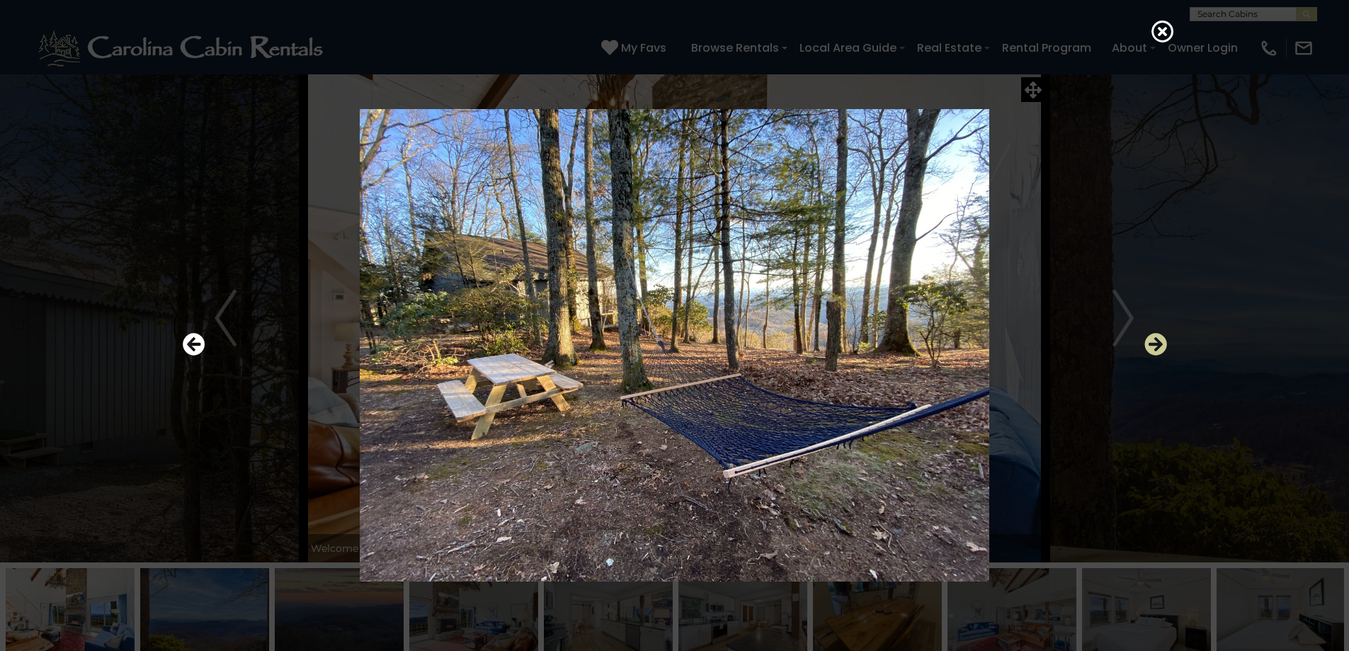
click at [1160, 349] on icon "Next" at bounding box center [1155, 344] width 23 height 23
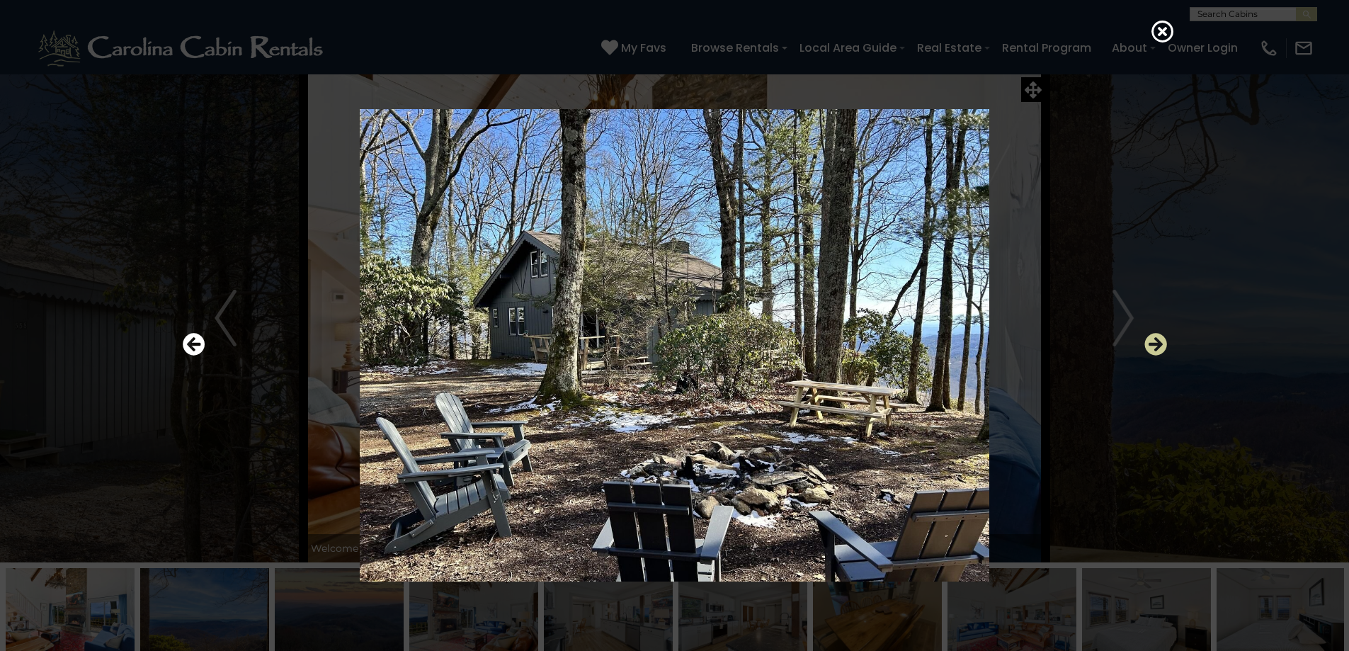
click at [1160, 349] on icon "Next" at bounding box center [1155, 344] width 23 height 23
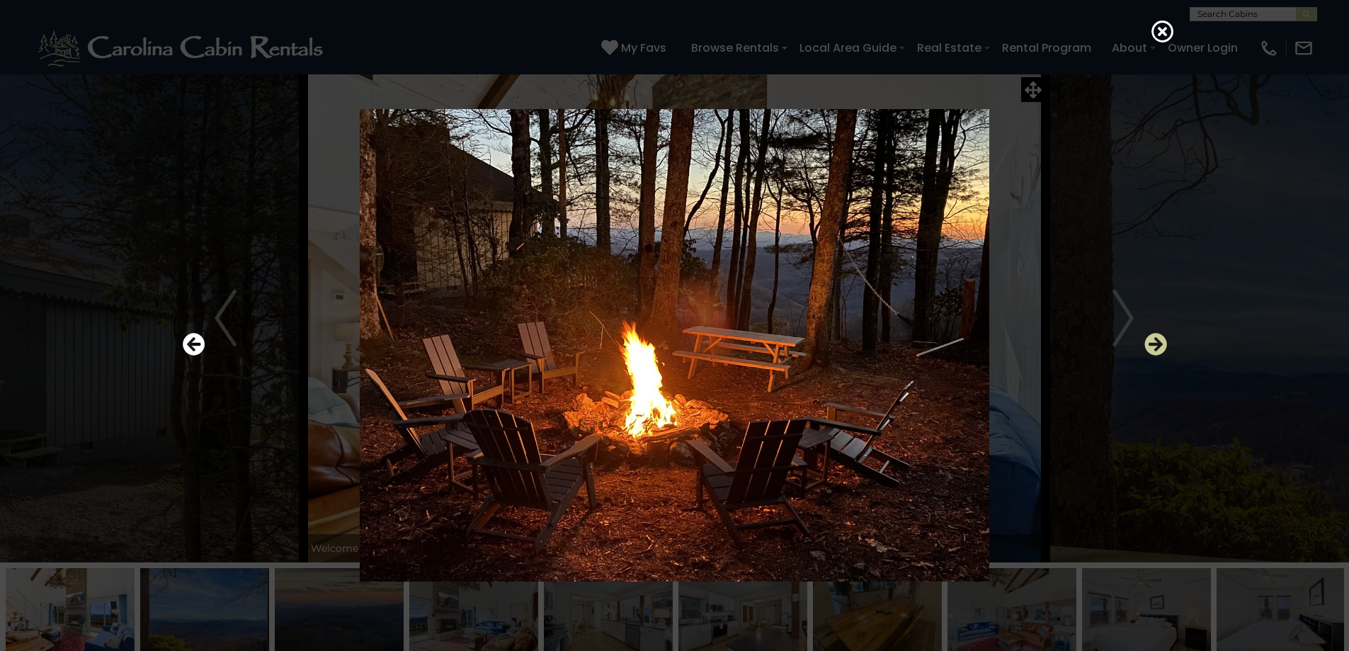
click at [1160, 349] on icon "Next" at bounding box center [1155, 344] width 23 height 23
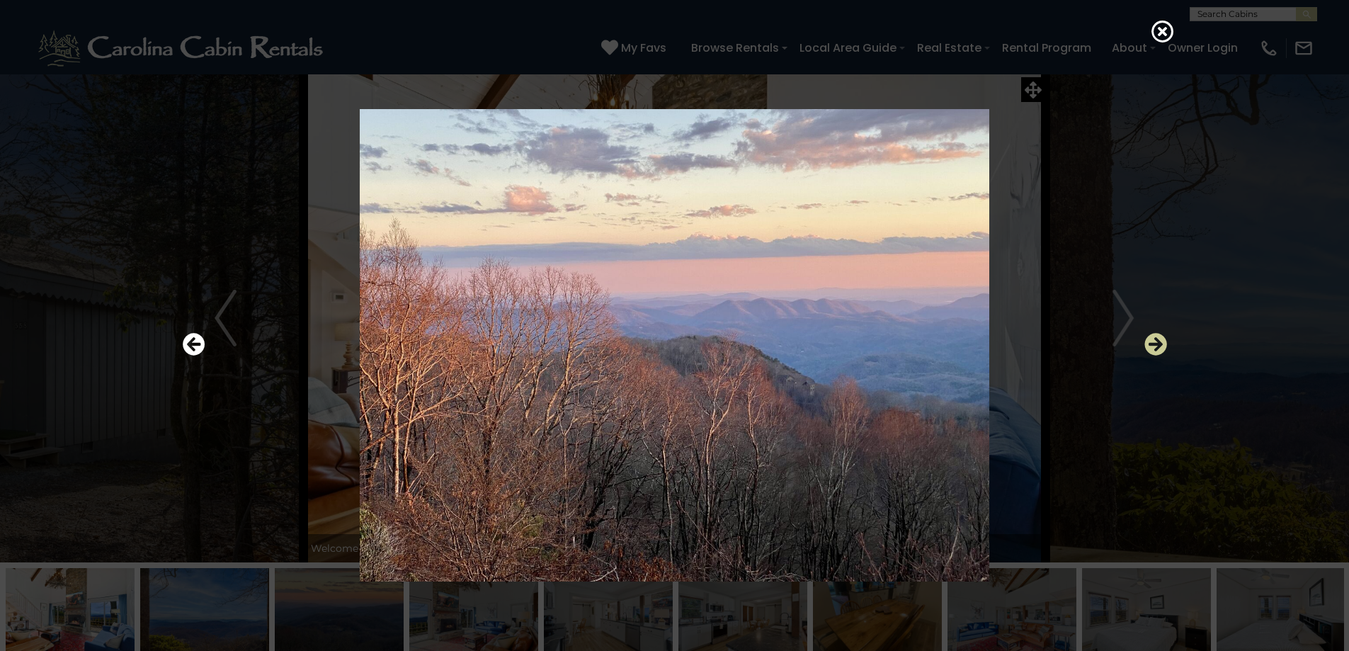
click at [1160, 349] on icon "Next" at bounding box center [1155, 344] width 23 height 23
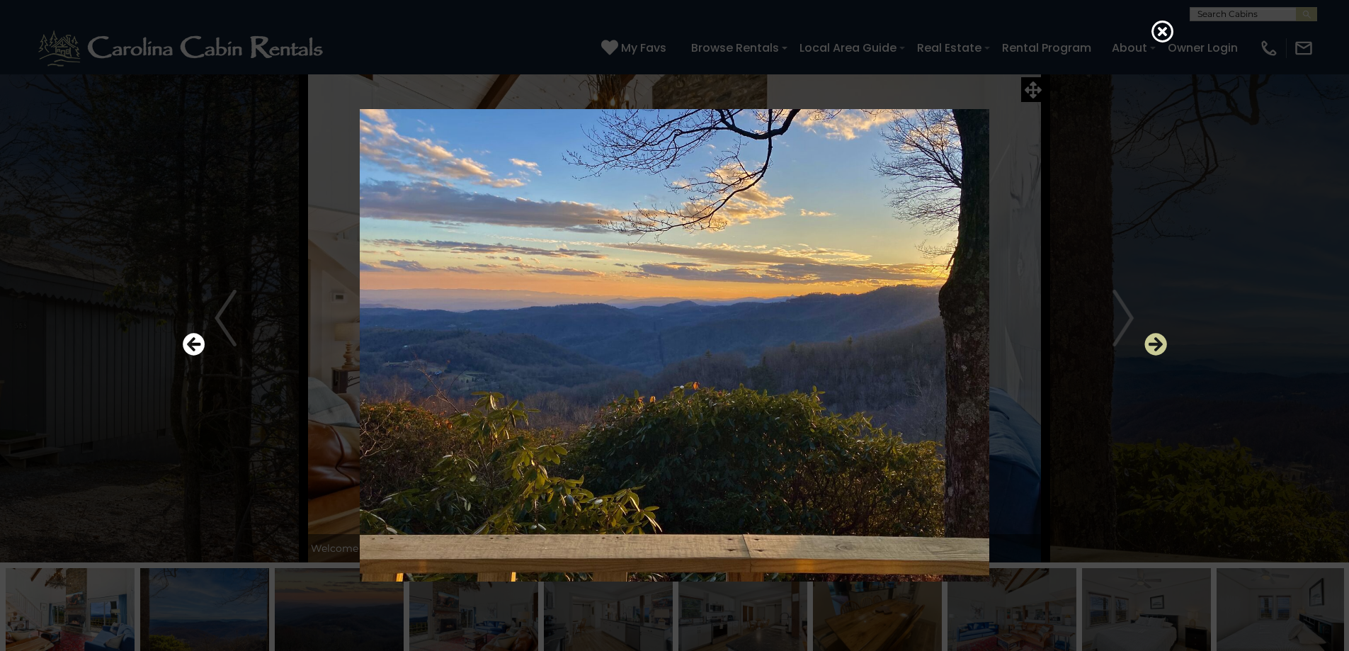
click at [1160, 347] on icon "Next" at bounding box center [1155, 344] width 23 height 23
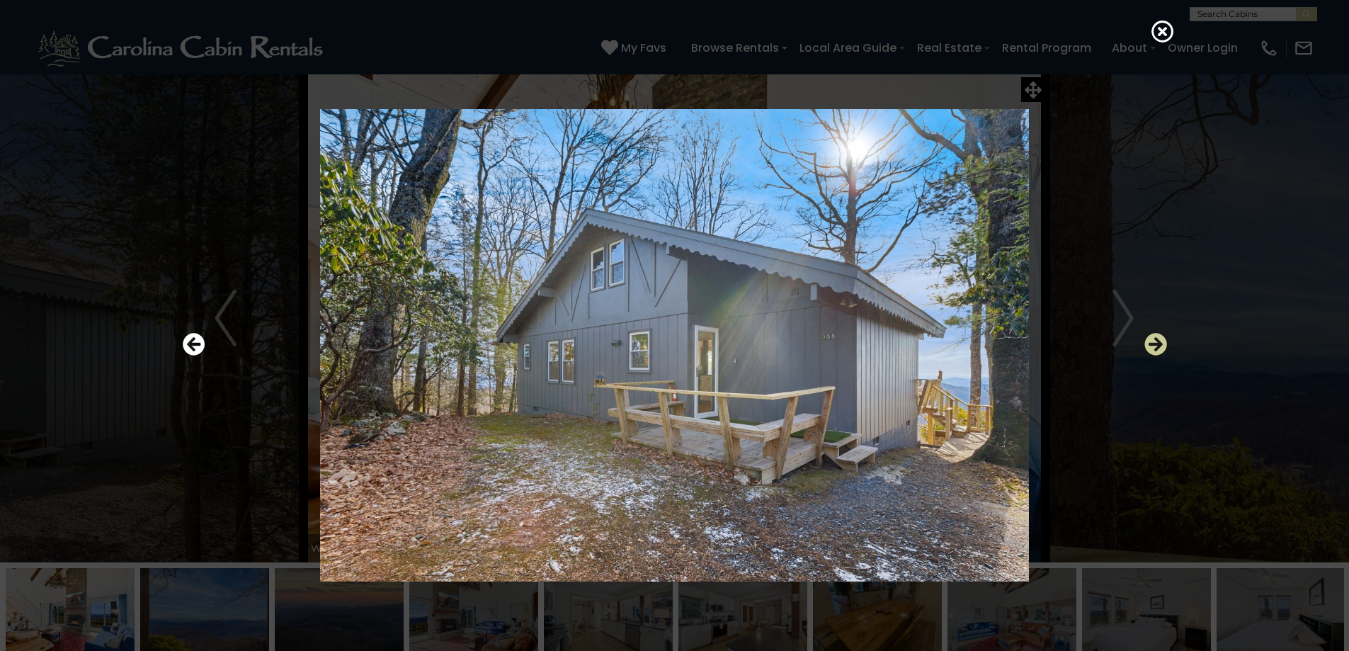
click at [1160, 347] on icon "Next" at bounding box center [1155, 344] width 23 height 23
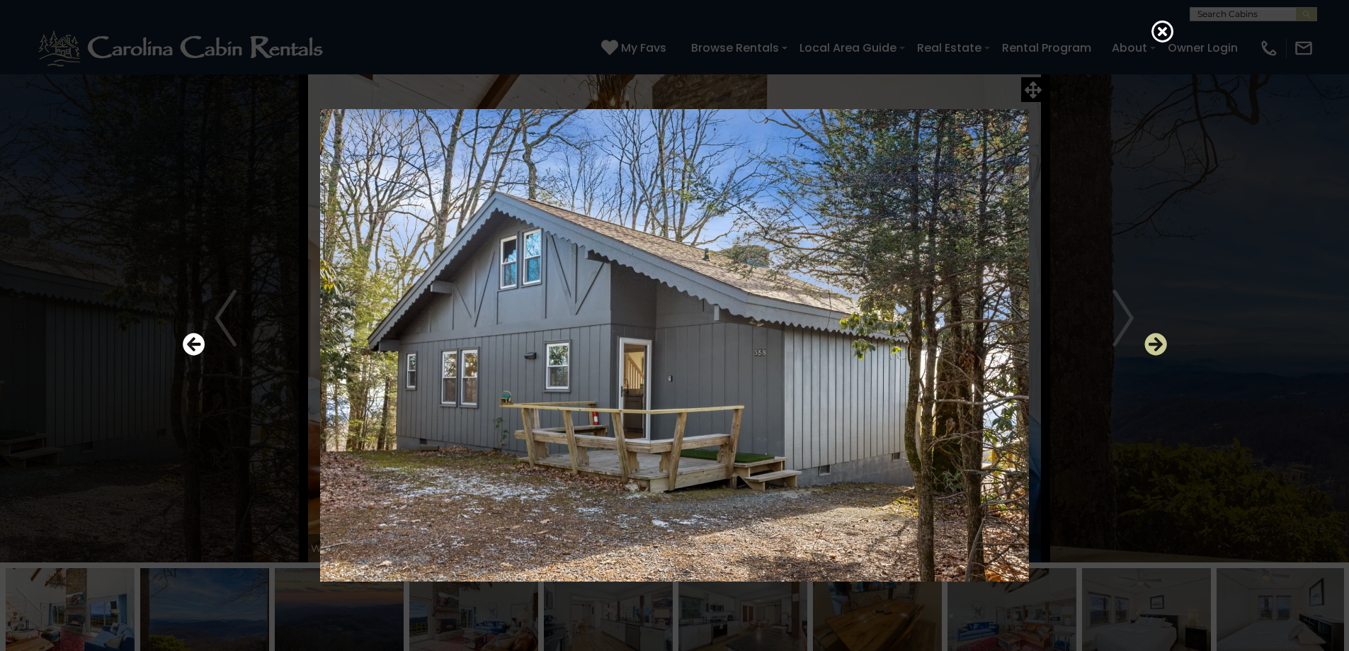
click at [1160, 347] on icon "Next" at bounding box center [1155, 344] width 23 height 23
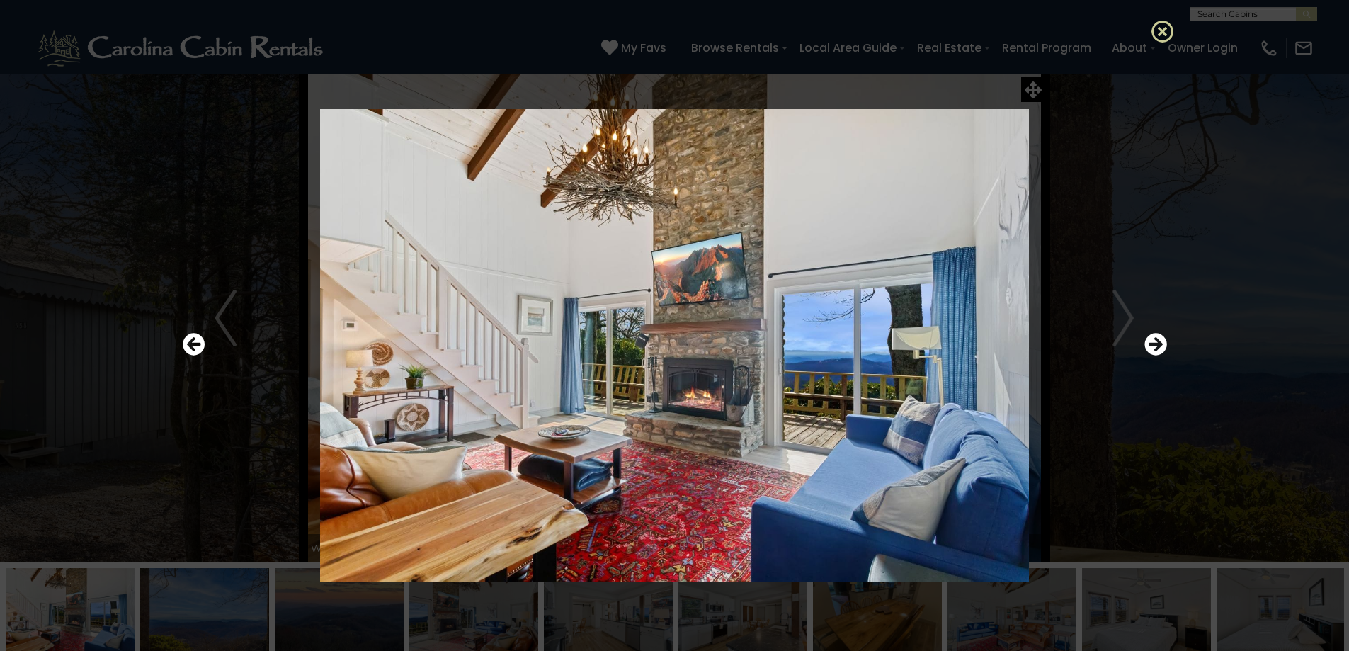
click at [1159, 28] on icon at bounding box center [1162, 31] width 23 height 23
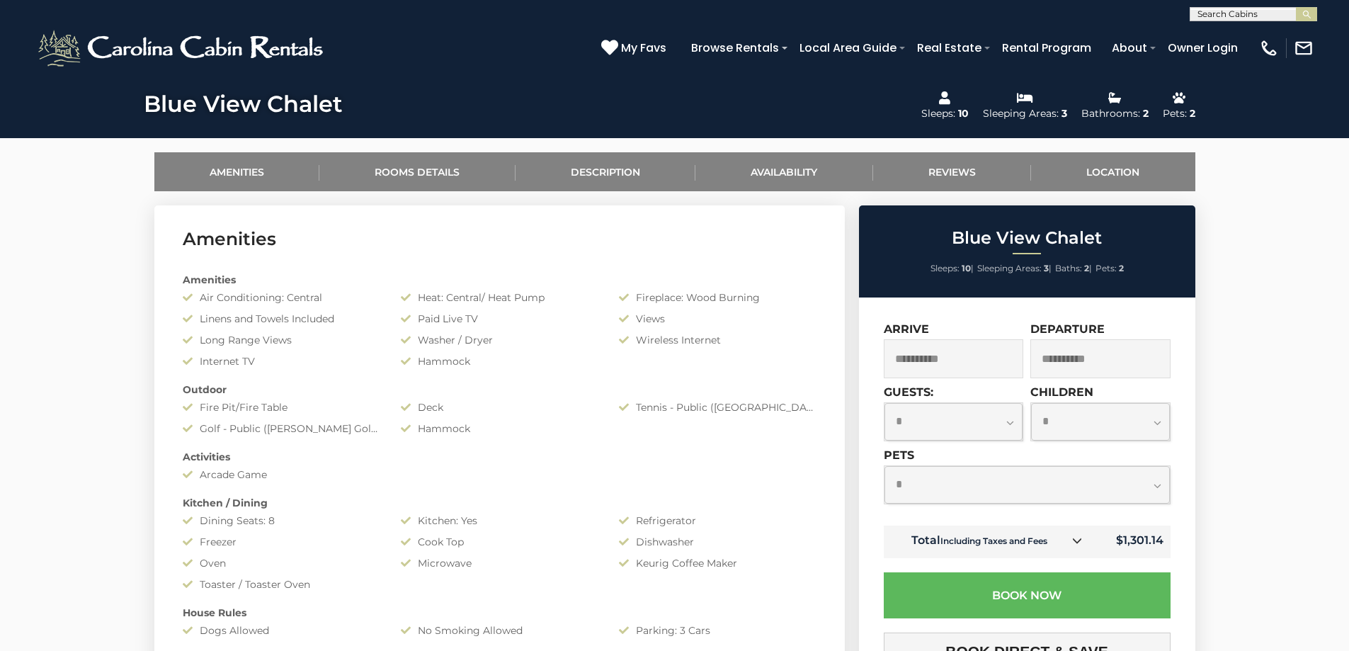
scroll to position [637, 0]
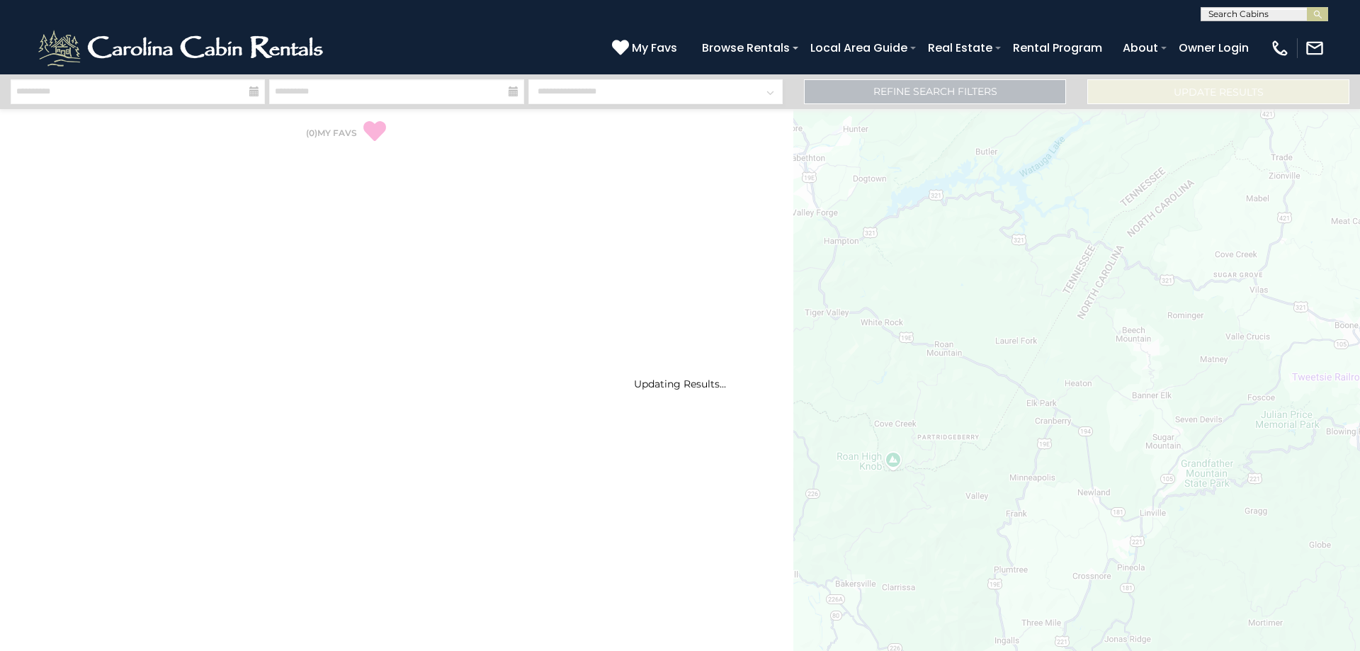
select select "*"
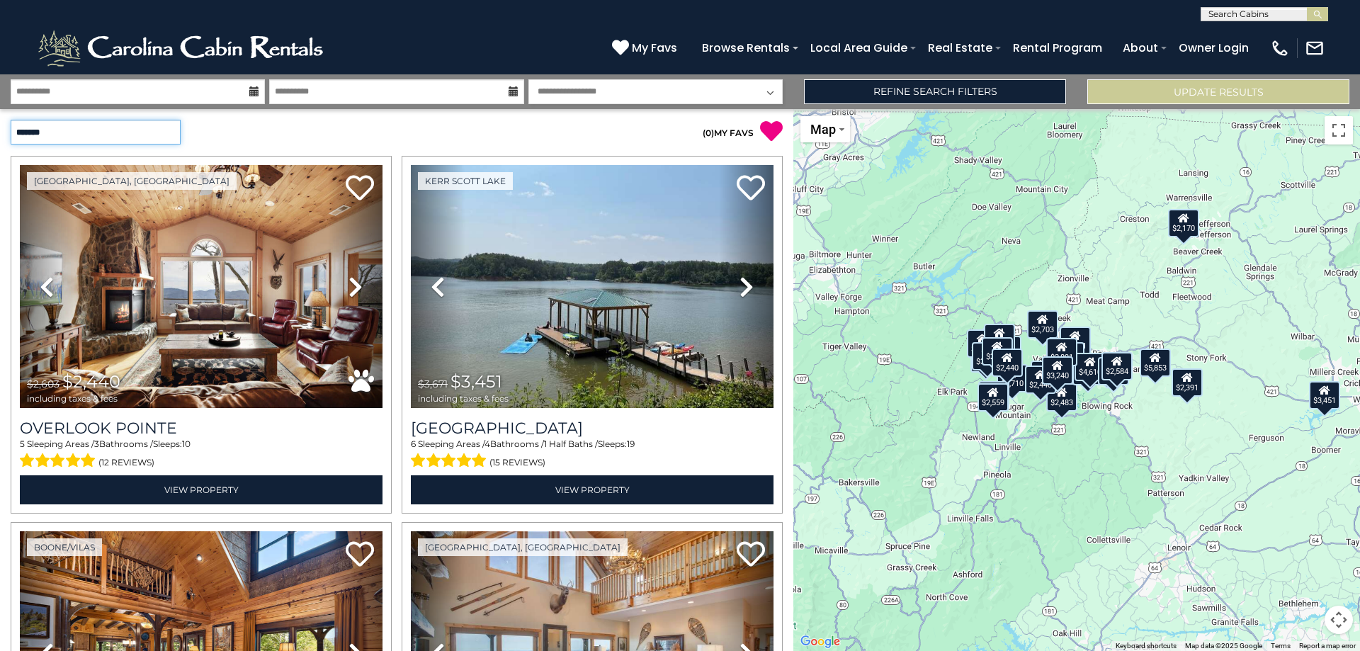
click at [122, 132] on select "**********" at bounding box center [96, 132] width 170 height 25
click at [114, 132] on select "**********" at bounding box center [96, 132] width 170 height 25
select select "*********"
click at [11, 120] on select "**********" at bounding box center [96, 132] width 170 height 25
